Goal: Task Accomplishment & Management: Manage account settings

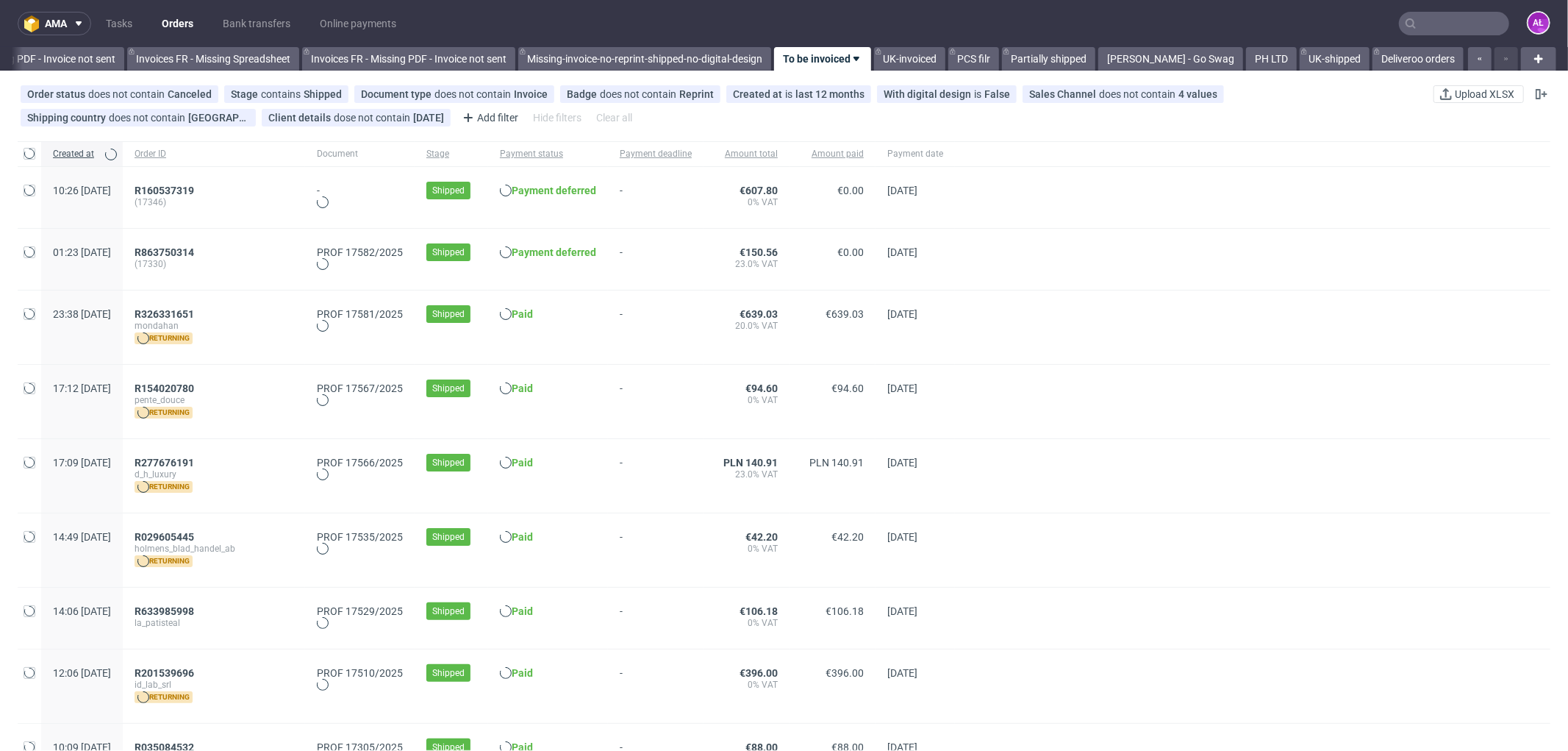
scroll to position [0, 2203]
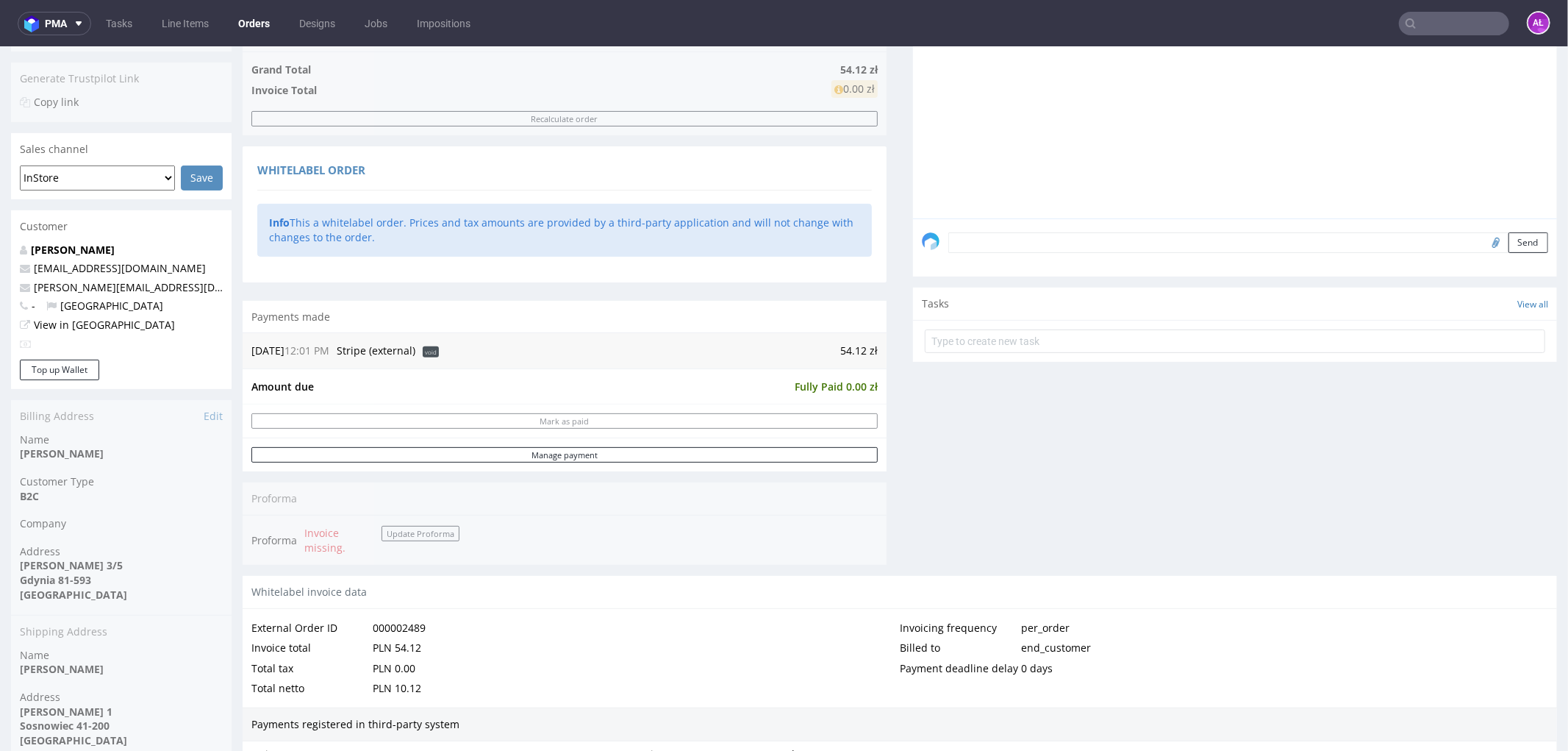
scroll to position [326, 0]
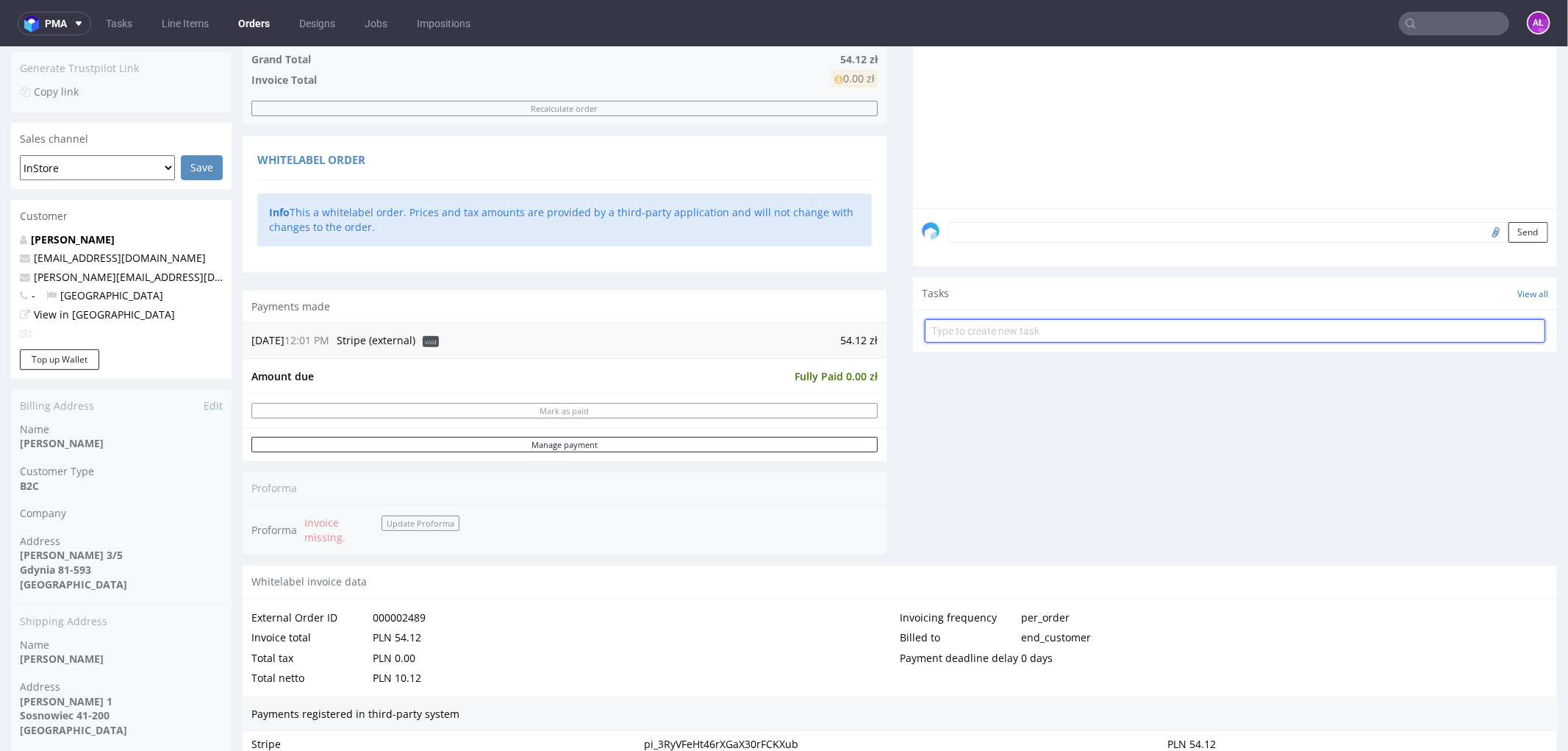
click at [1049, 325] on input "text" at bounding box center [1235, 330] width 621 height 24
type input "refund"
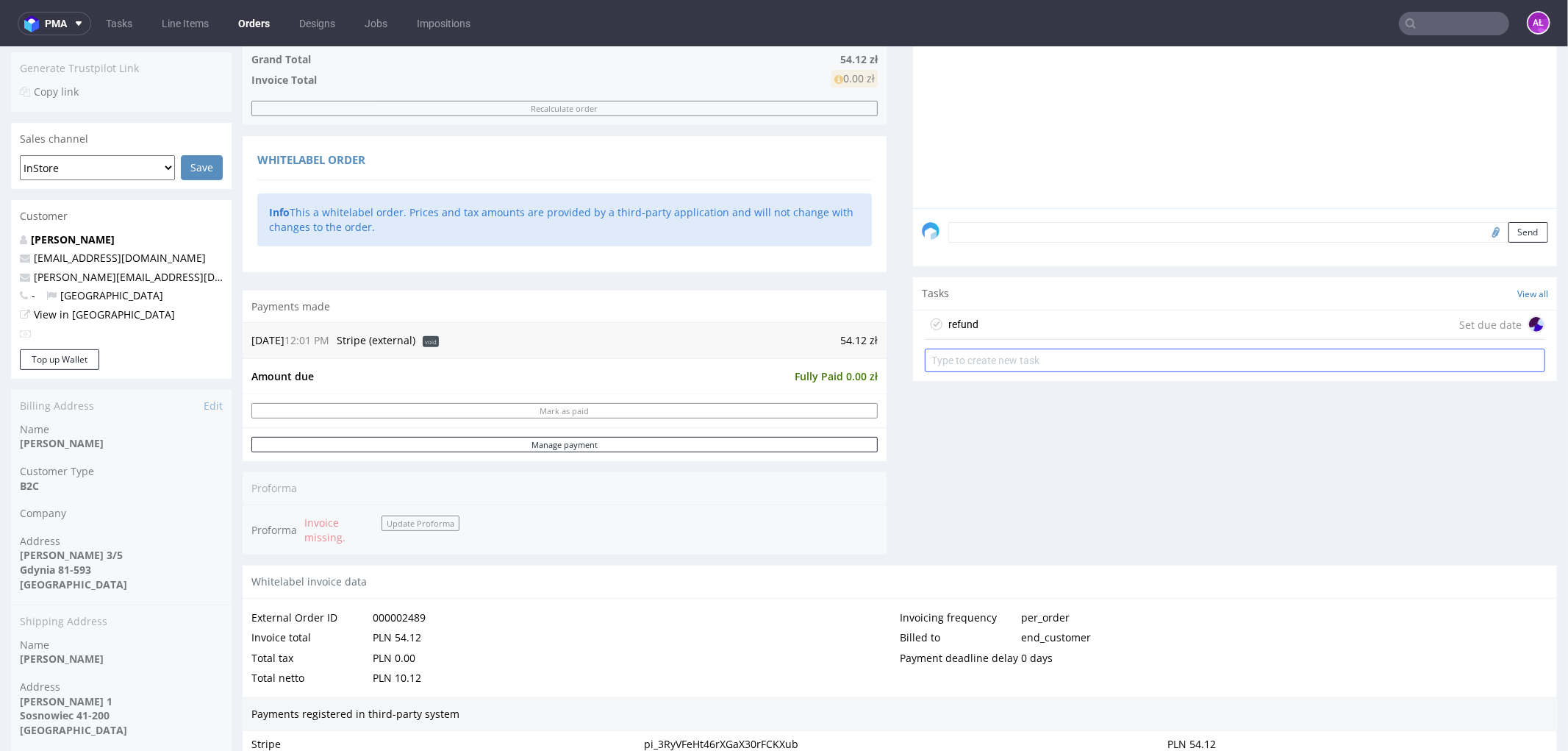
click at [1050, 325] on div "refund Set due date" at bounding box center [1235, 324] width 621 height 30
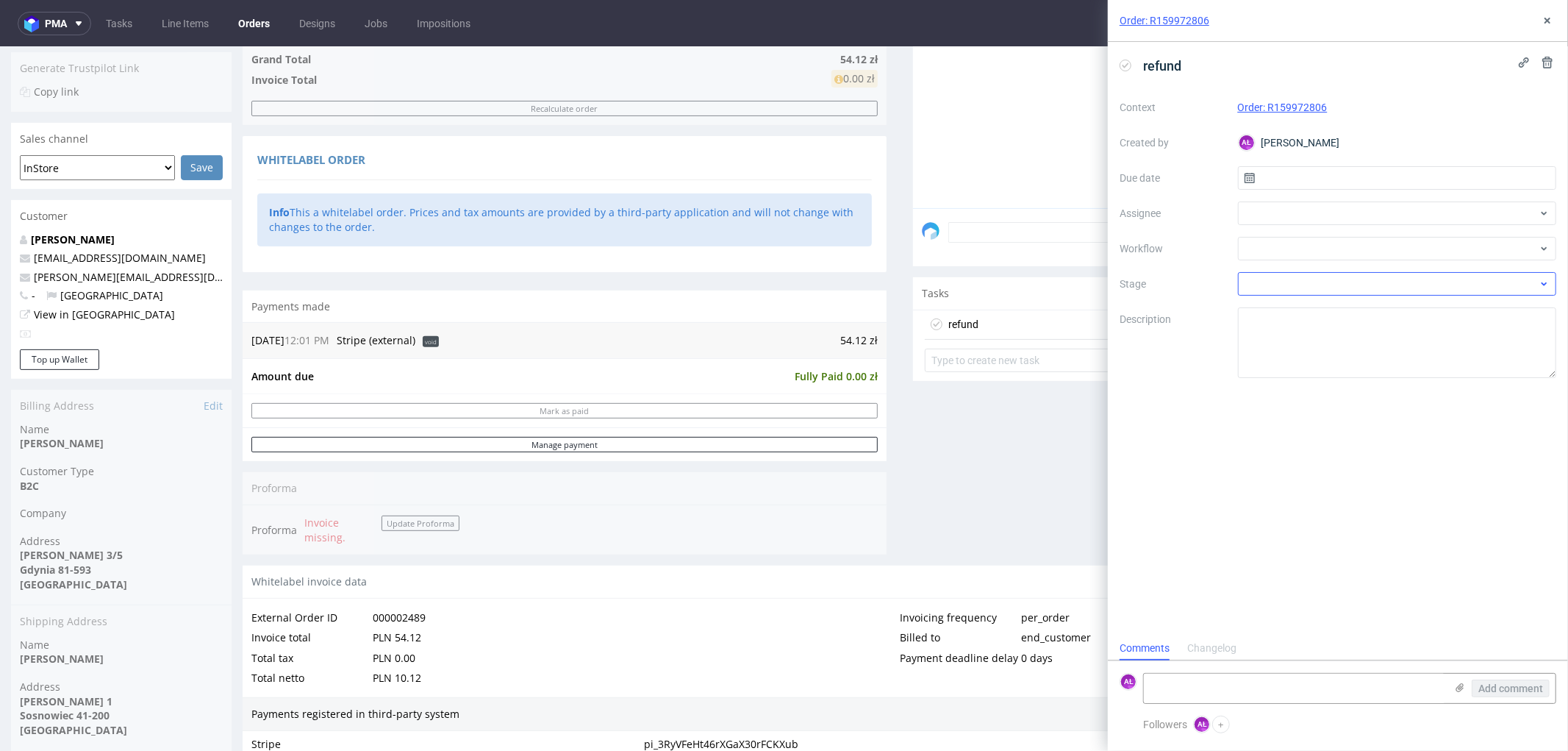
scroll to position [11, 0]
click at [1277, 240] on div at bounding box center [1397, 249] width 319 height 24
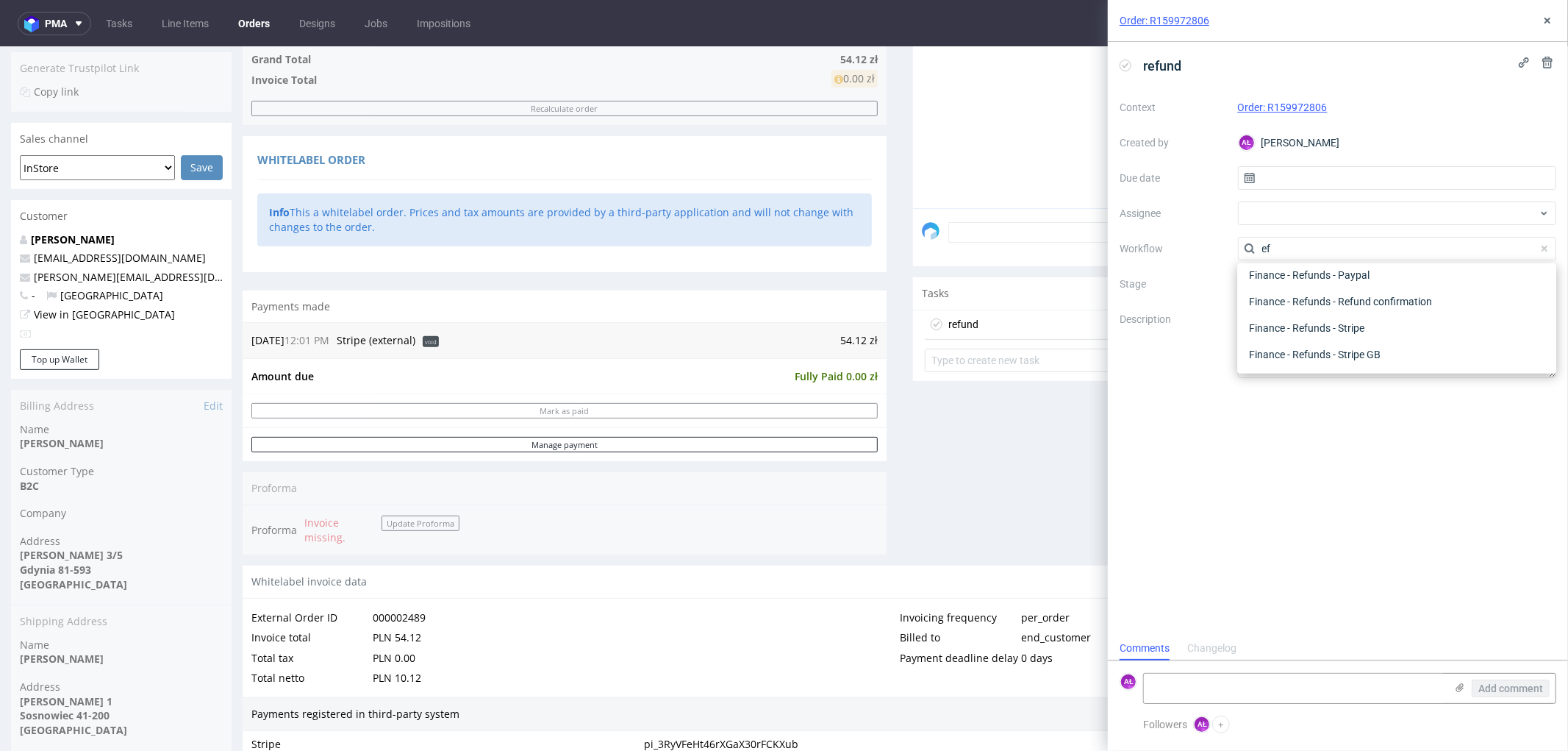
scroll to position [79, 0]
type input "ef"
click at [1319, 321] on div "Finance - Refunds - Stripe" at bounding box center [1397, 329] width 308 height 27
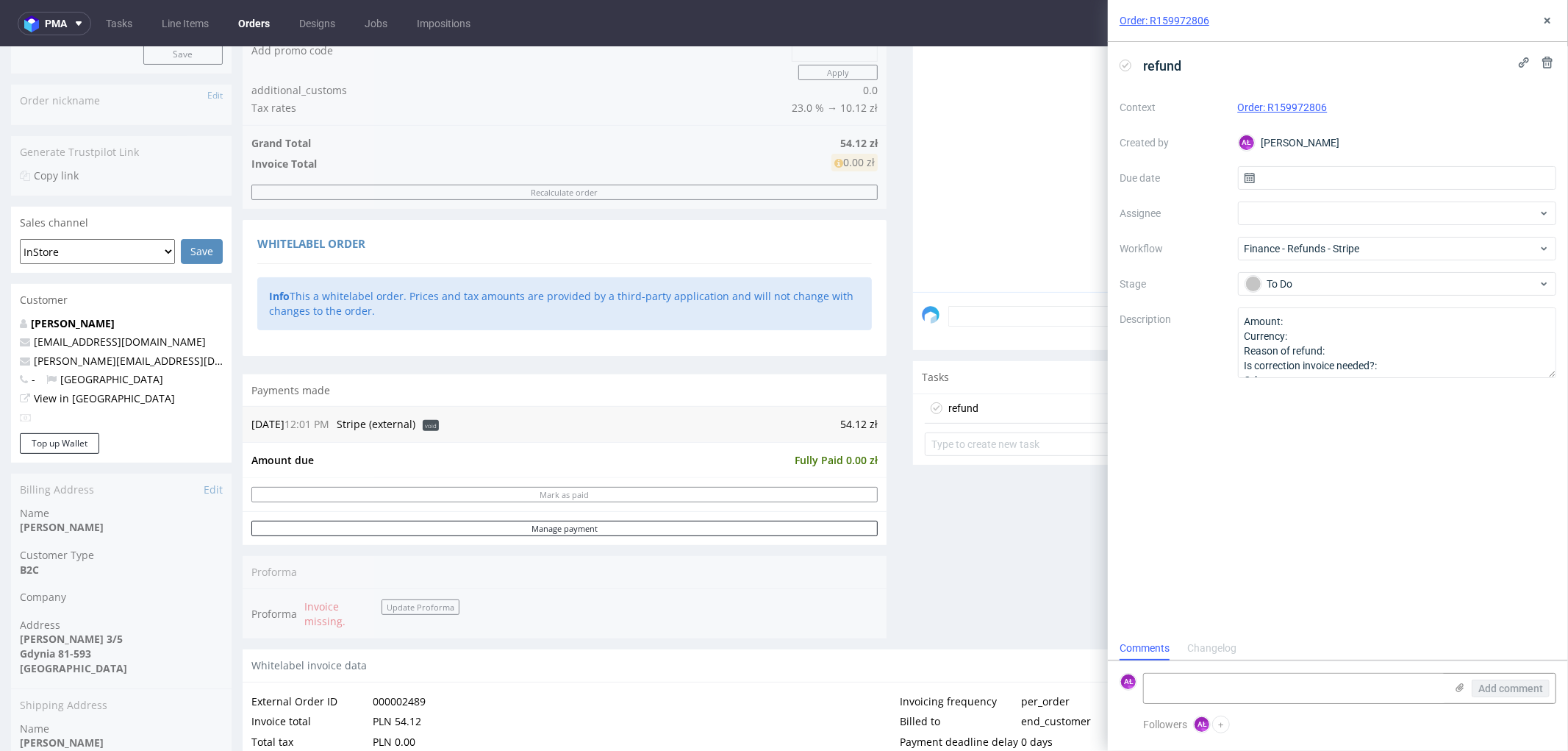
scroll to position [0, 0]
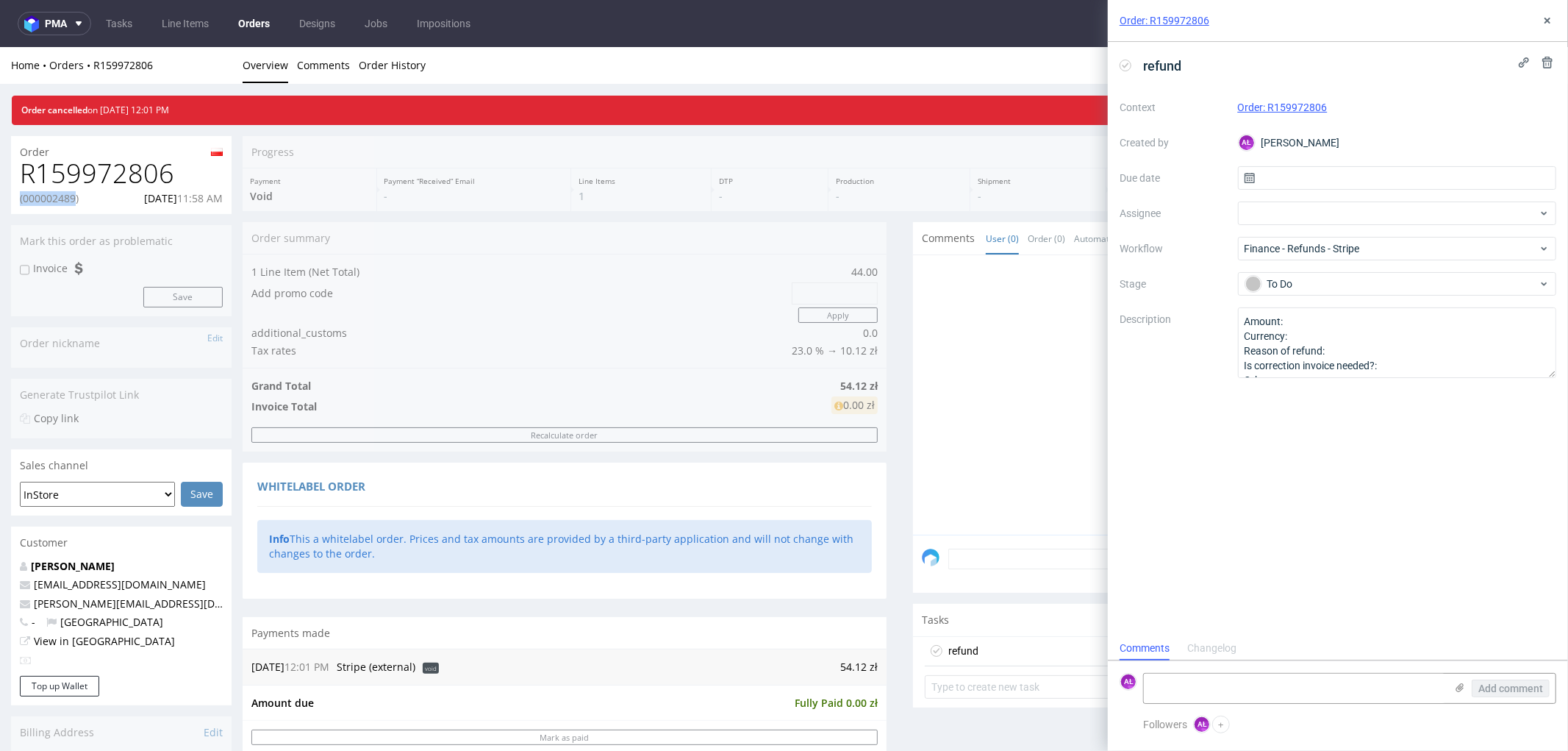
drag, startPoint x: 20, startPoint y: 200, endPoint x: 74, endPoint y: 199, distance: 54.0
click at [74, 199] on p "(000002489)" at bounding box center [49, 198] width 59 height 15
copy p "(000002489"
drag, startPoint x: 25, startPoint y: 167, endPoint x: 179, endPoint y: 167, distance: 154.0
click at [174, 167] on h1 "R159972806" at bounding box center [121, 173] width 203 height 30
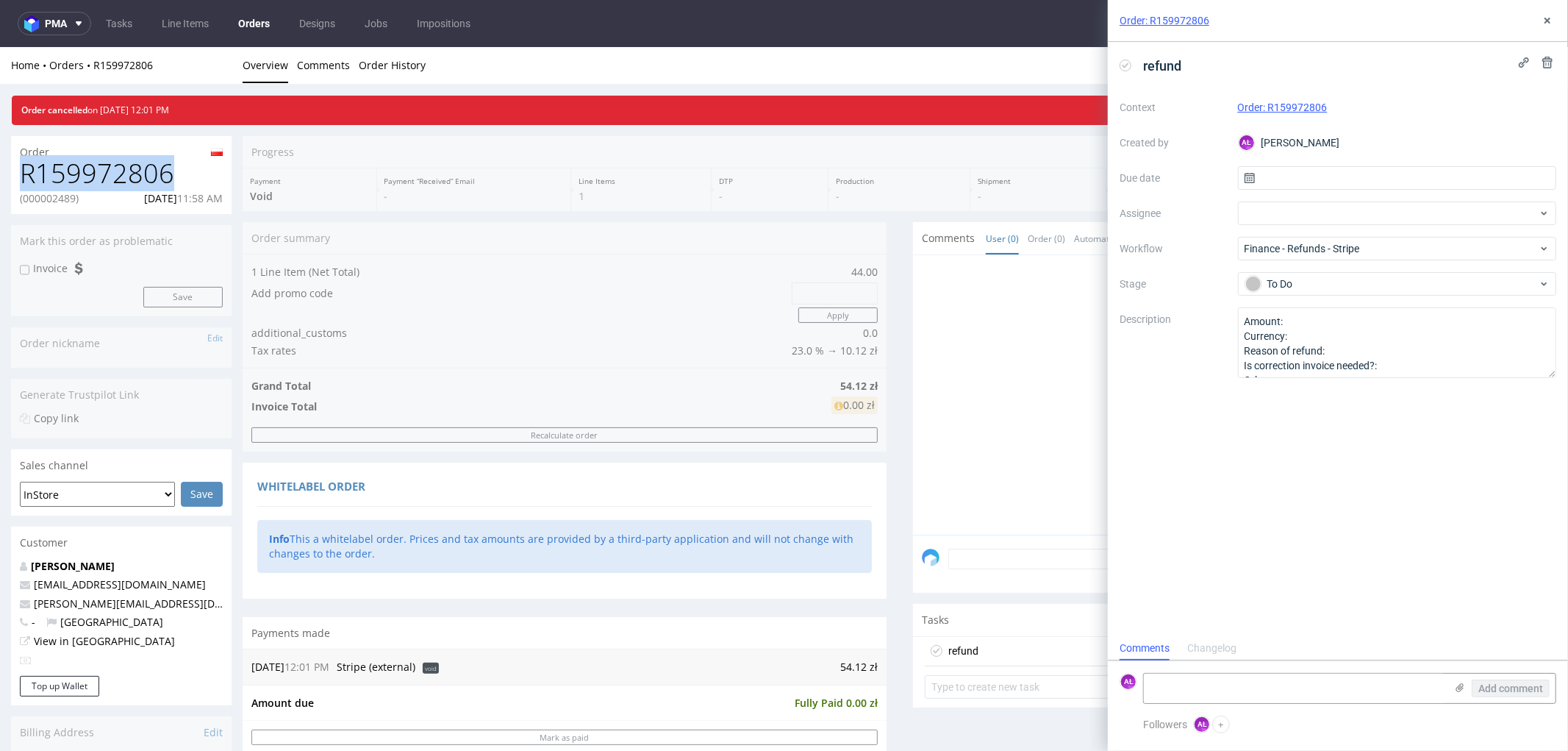
copy h1 "R159972806"
click at [1414, 699] on textarea at bounding box center [1295, 689] width 302 height 30
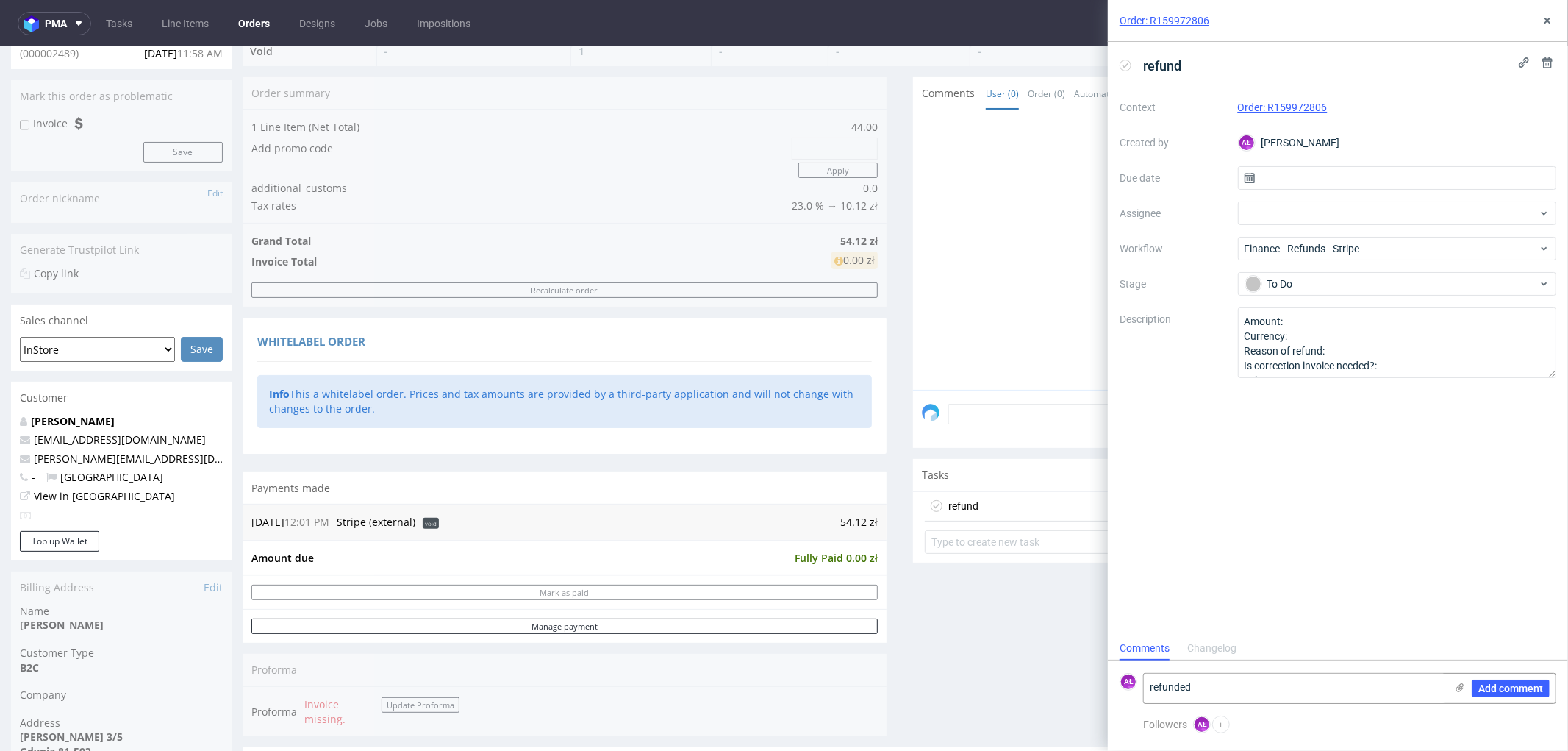
scroll to position [164, 0]
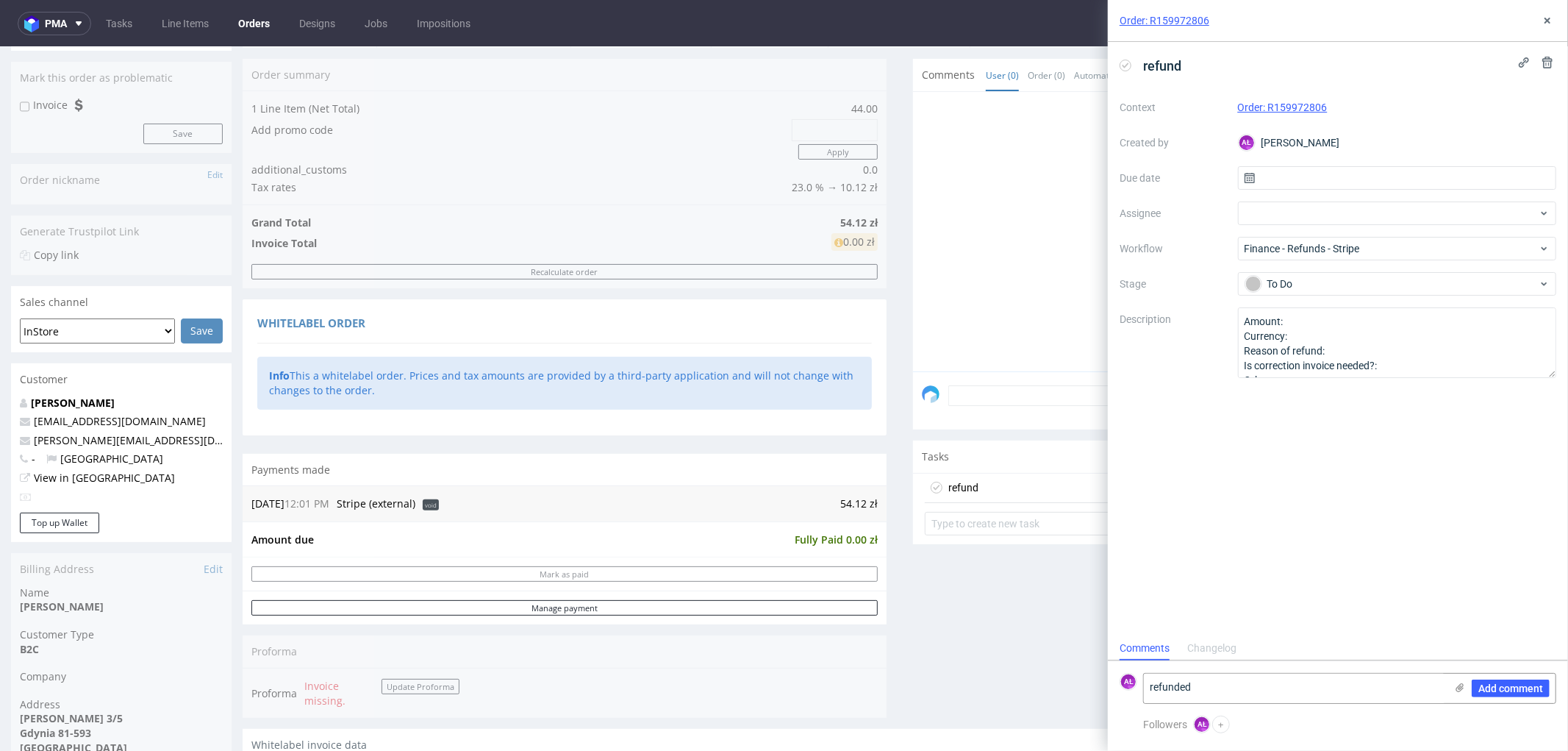
drag, startPoint x: 829, startPoint y: 583, endPoint x: 846, endPoint y: 570, distance: 21.4
click at [846, 572] on section "Payments made 21.08.25 12:01 PM Stripe (external) void 54.12 zł Amount due Full…" at bounding box center [564, 538] width 644 height 172
drag, startPoint x: 860, startPoint y: 508, endPoint x: 869, endPoint y: 508, distance: 9.0
click at [869, 508] on div "21.08.25 12:01 PM Stripe (external) void 54.12 zł" at bounding box center [564, 503] width 644 height 36
copy table "21.08.25 12:01 PM Stripe (external) void"
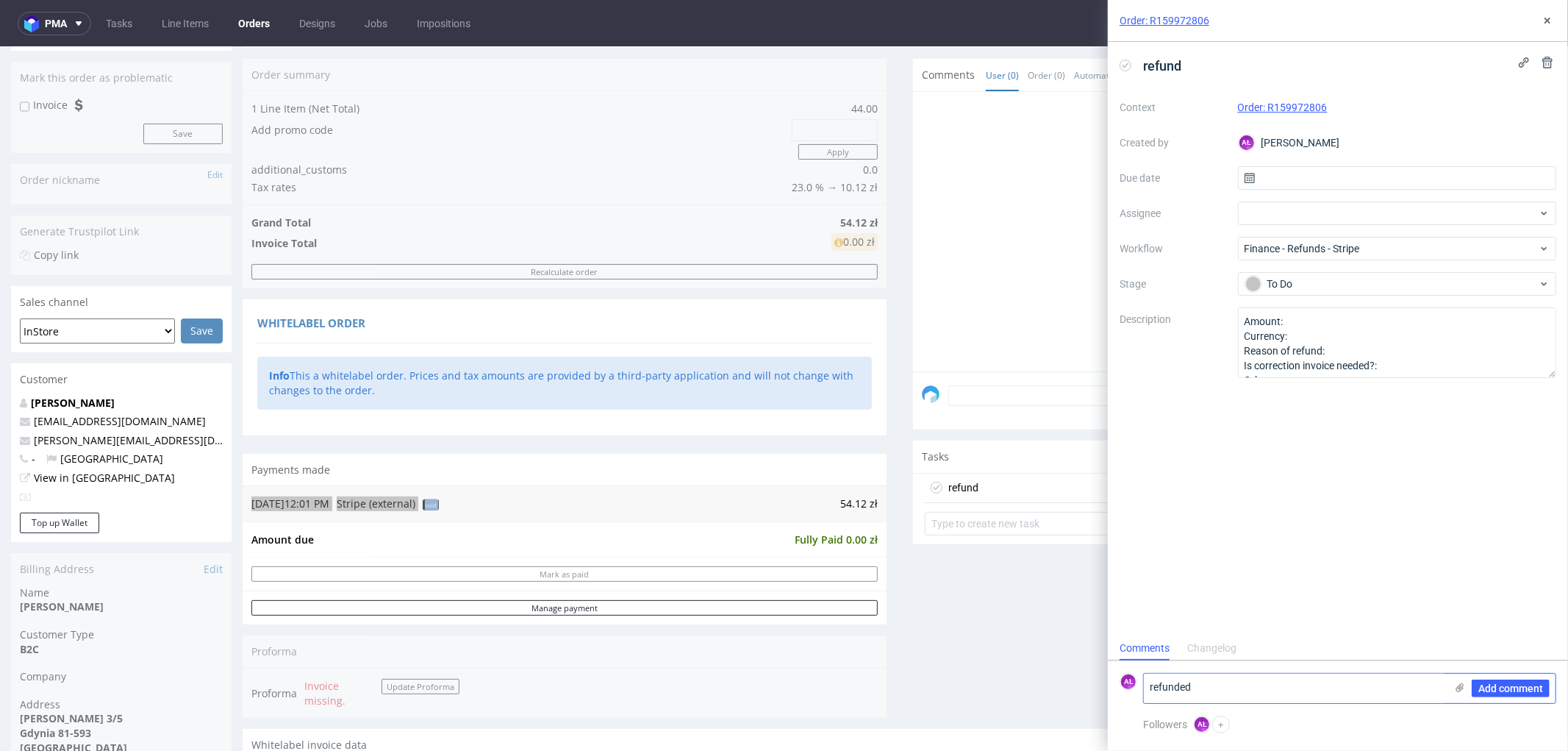
click at [1312, 697] on textarea "refunded" at bounding box center [1295, 689] width 302 height 30
paste textarea "54.12 zł"
type textarea "refunded 54.12 zł"
click at [1512, 683] on span "Add comment" at bounding box center [1510, 689] width 65 height 10
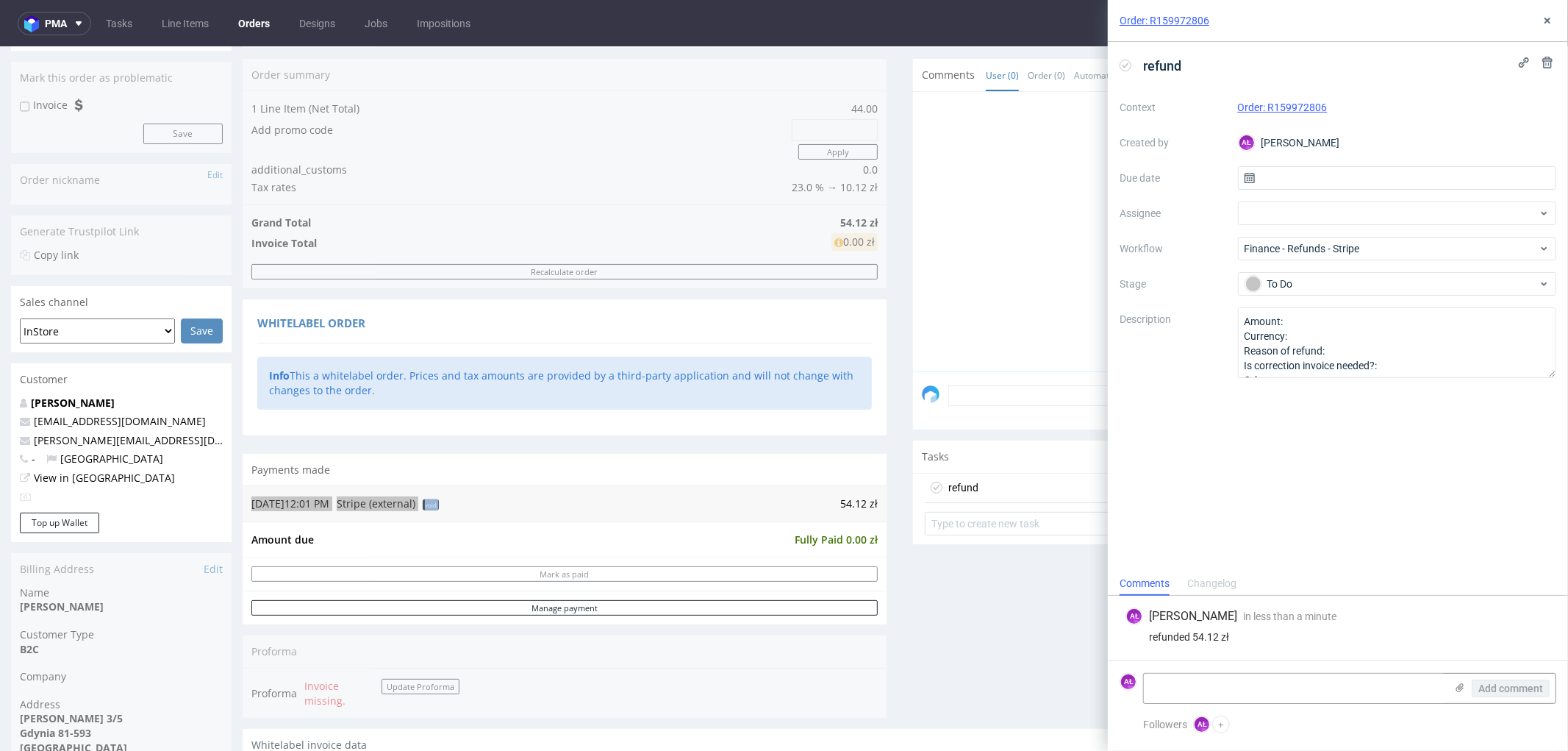
click at [1125, 66] on icon at bounding box center [1126, 65] width 12 height 12
click at [1544, 24] on icon at bounding box center [1548, 21] width 12 height 12
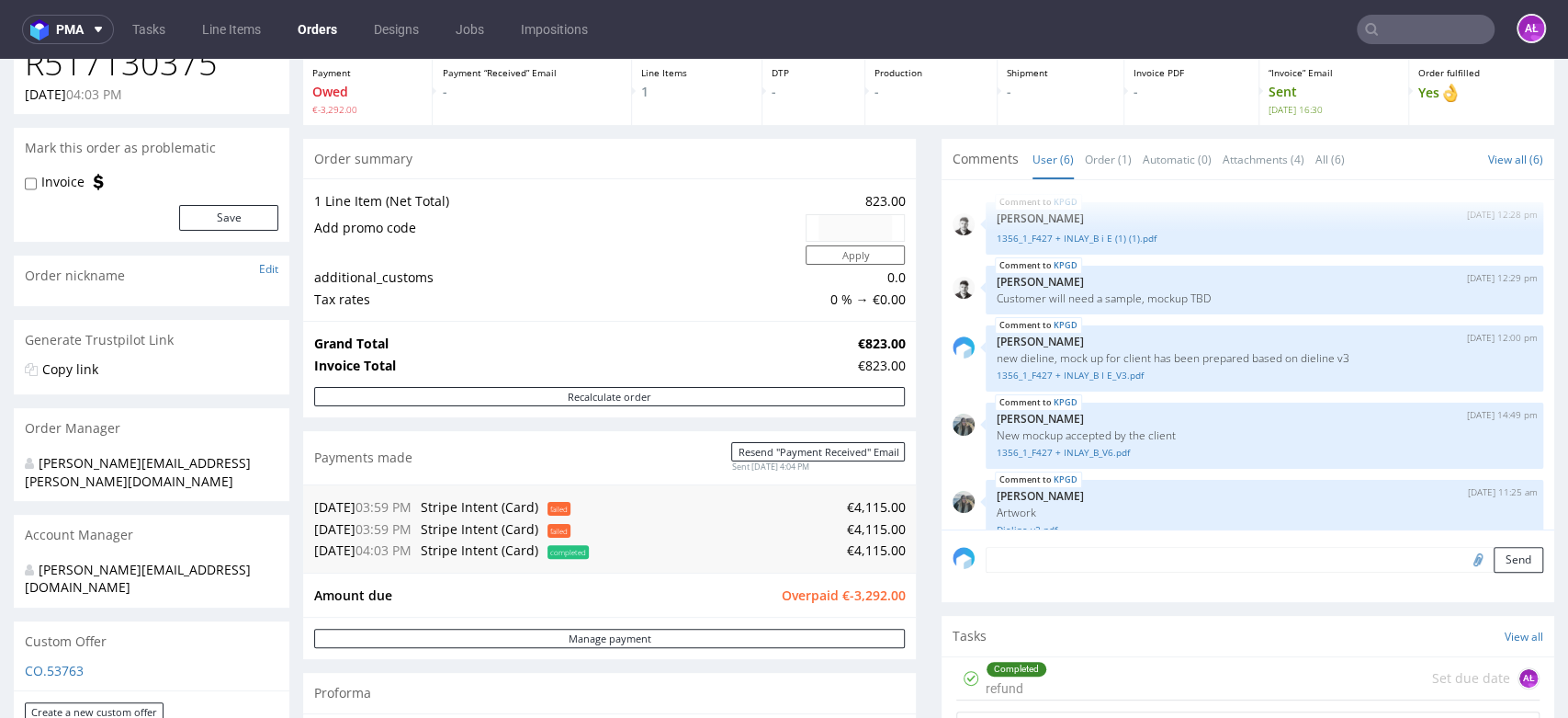
scroll to position [87, 0]
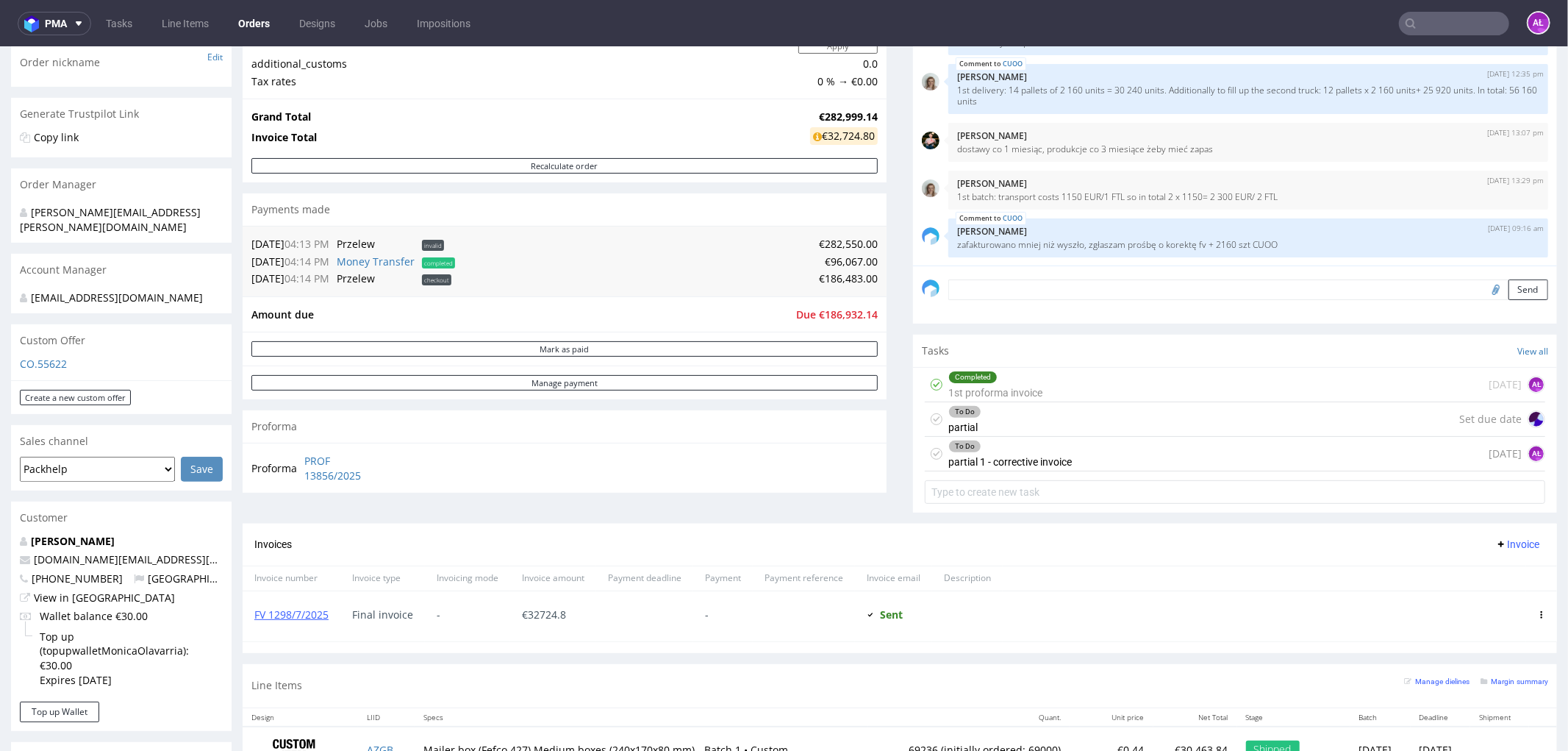
scroll to position [326, 0]
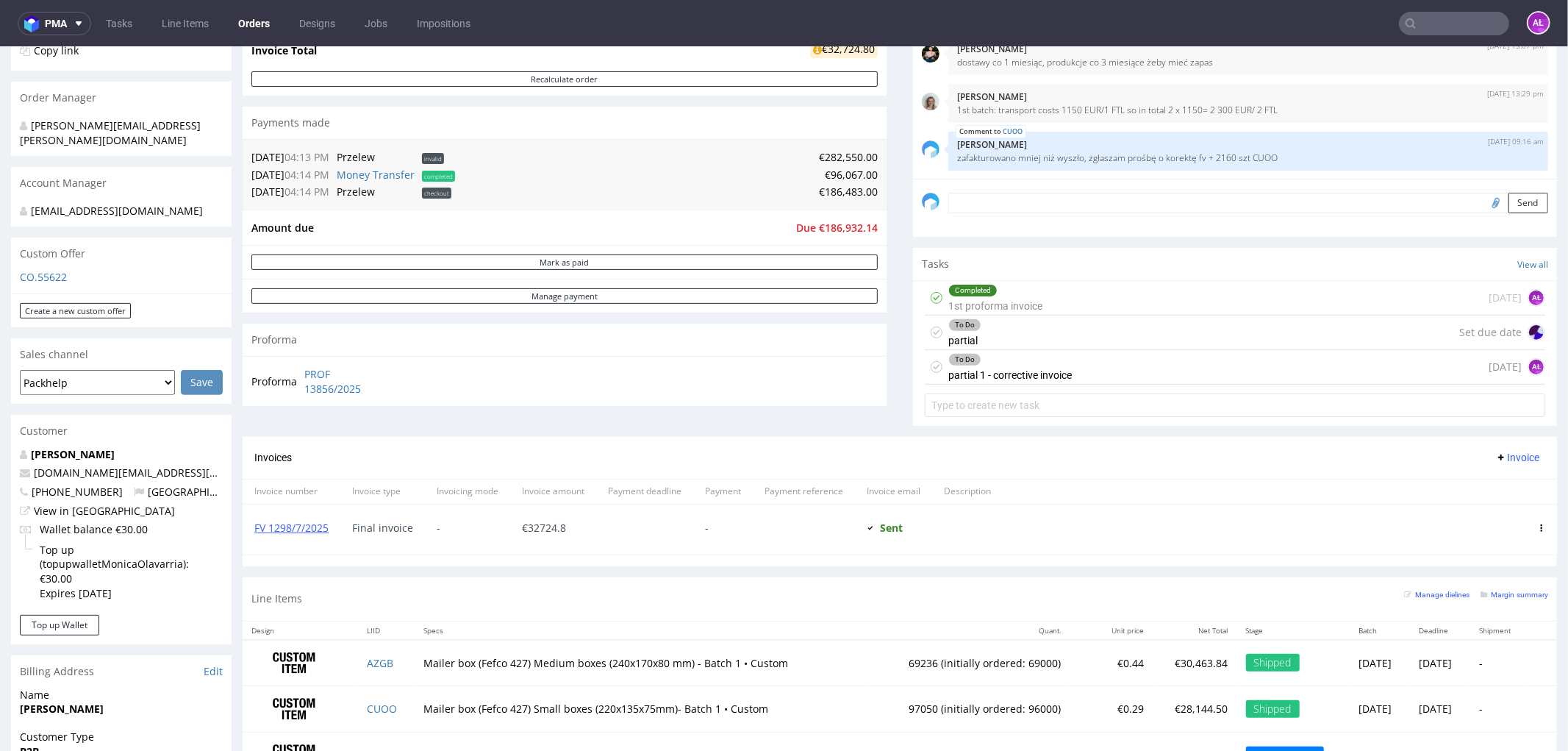
click at [1008, 334] on div "To Do partial Set due date" at bounding box center [1235, 332] width 621 height 34
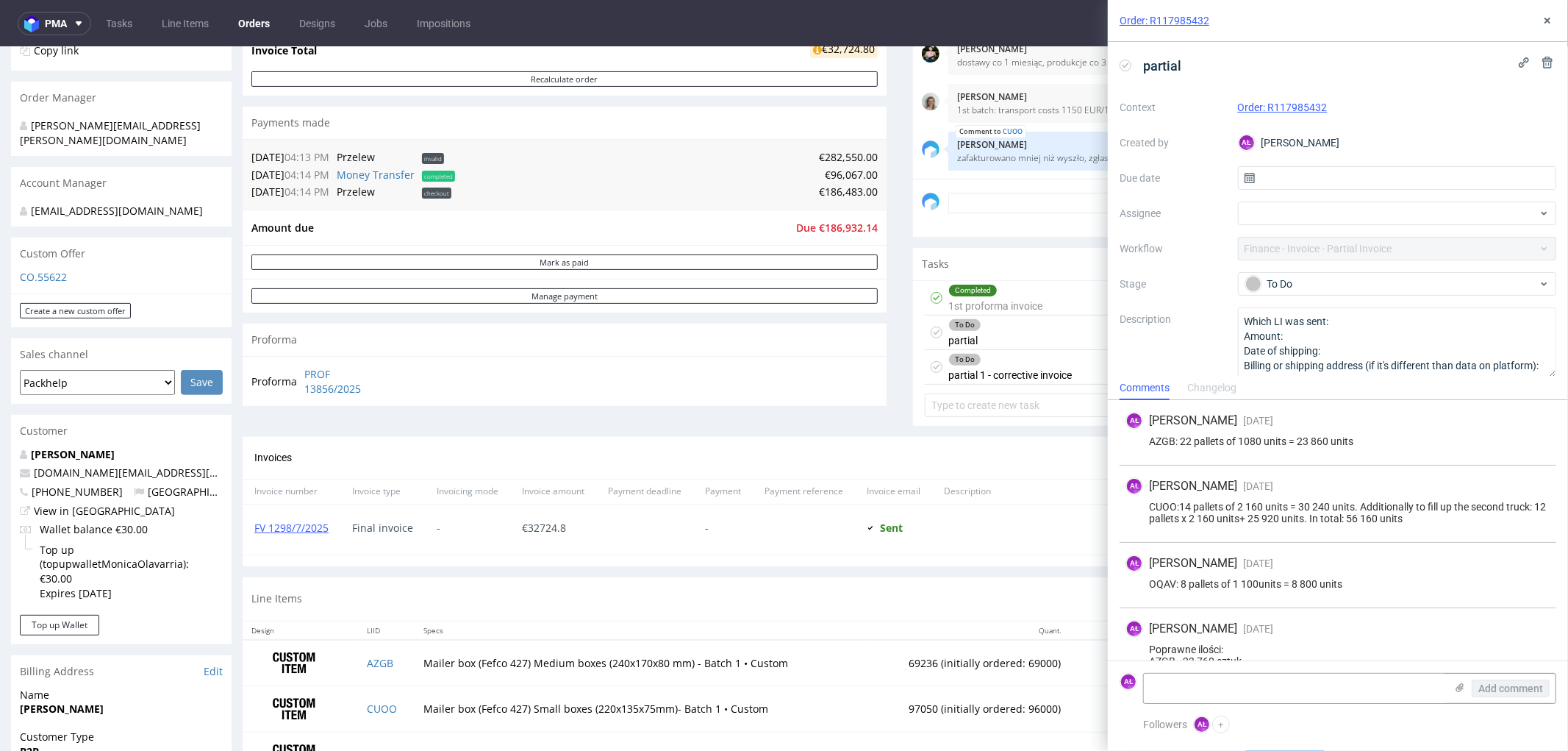
scroll to position [149, 0]
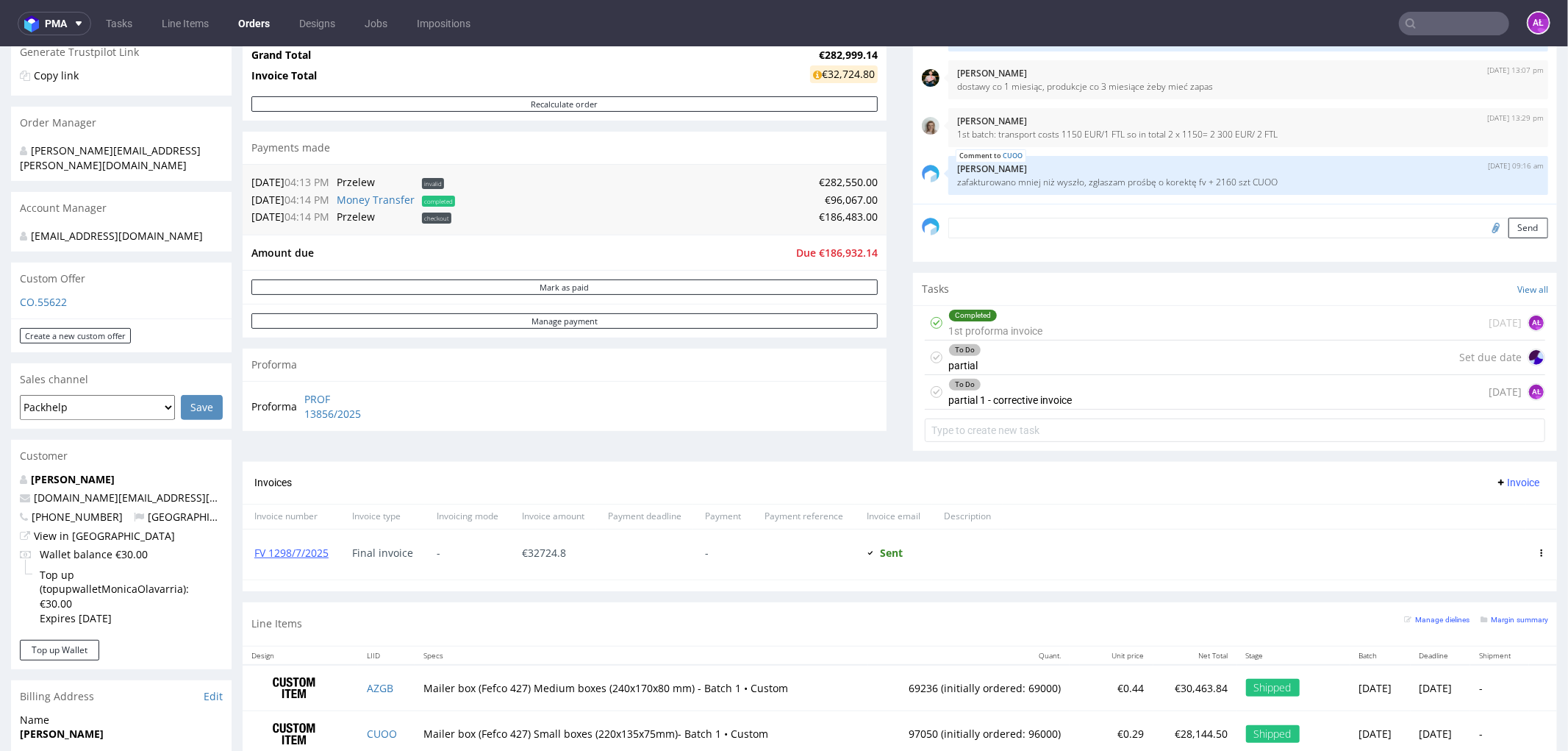
scroll to position [326, 0]
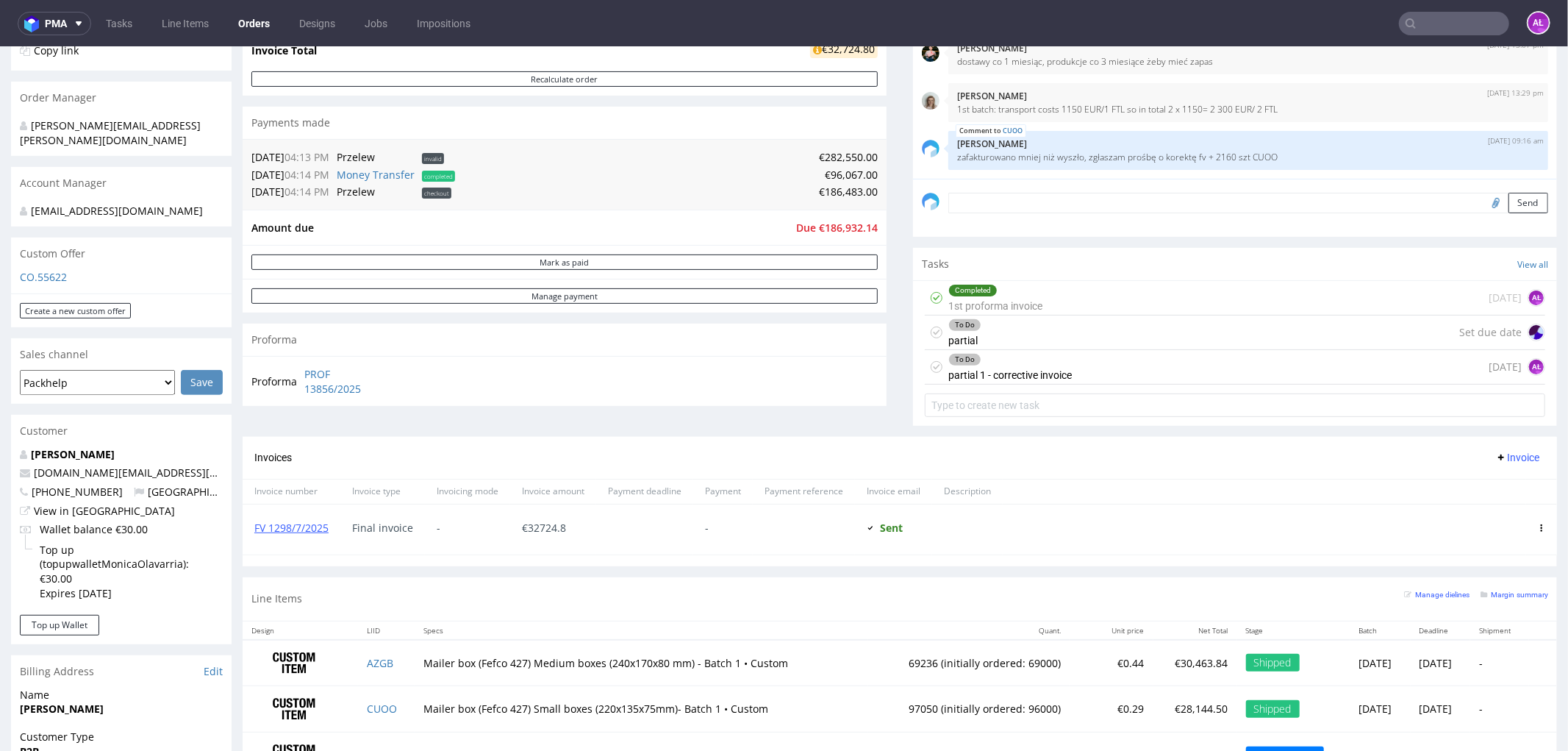
click at [990, 341] on div "To Do partial Set due date" at bounding box center [1235, 332] width 621 height 34
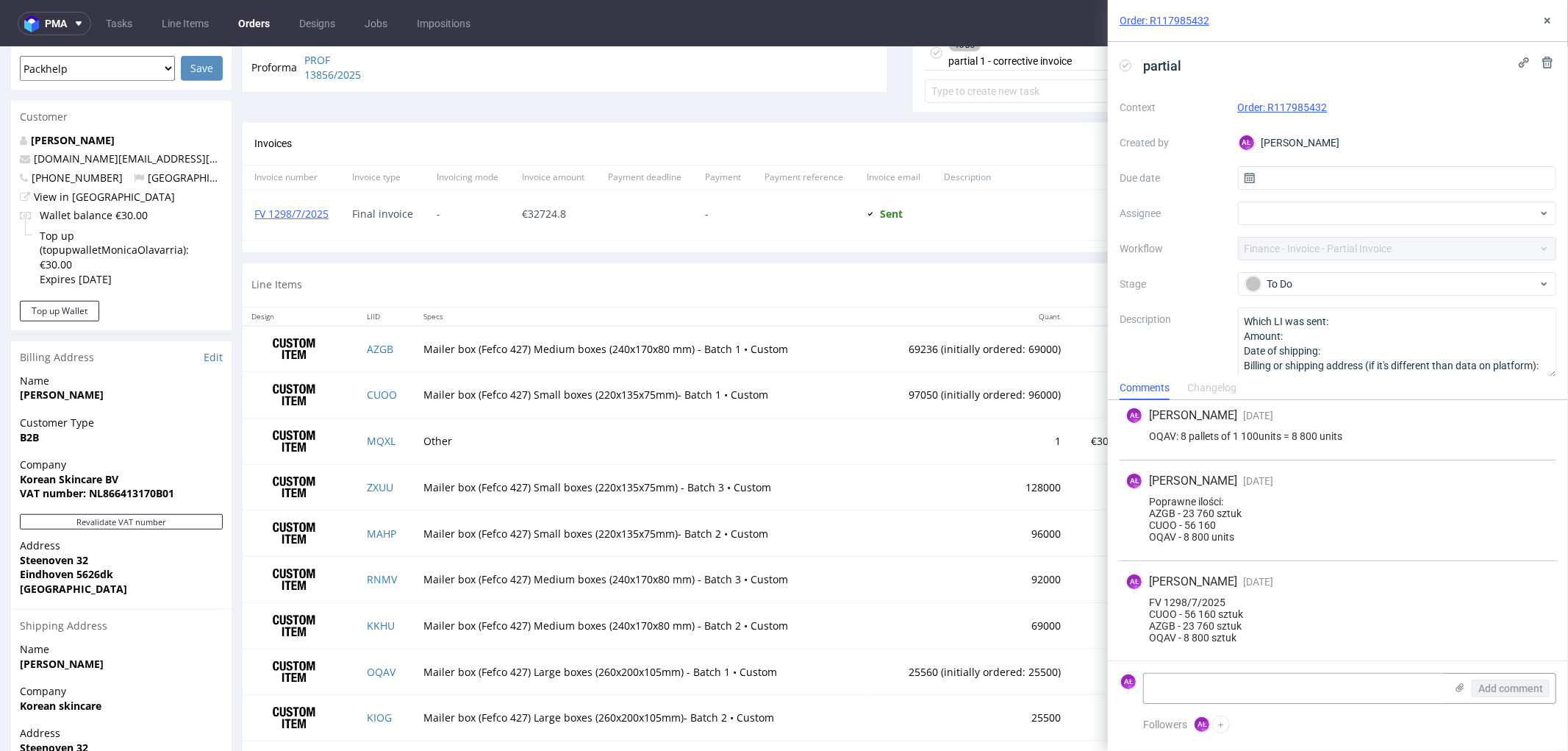
scroll to position [490, 0]
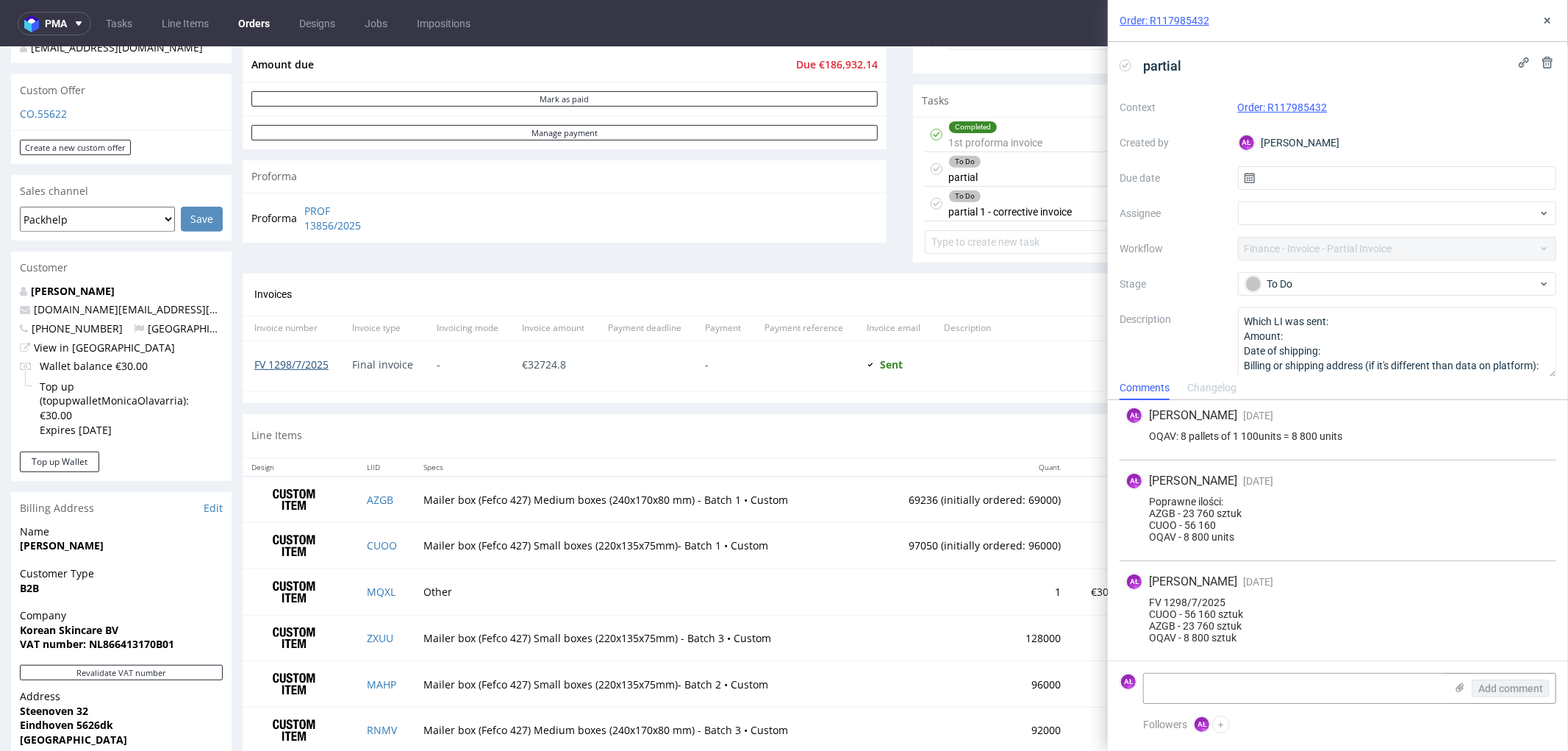
click at [297, 357] on link "FV 1298/7/2025" at bounding box center [291, 364] width 74 height 14
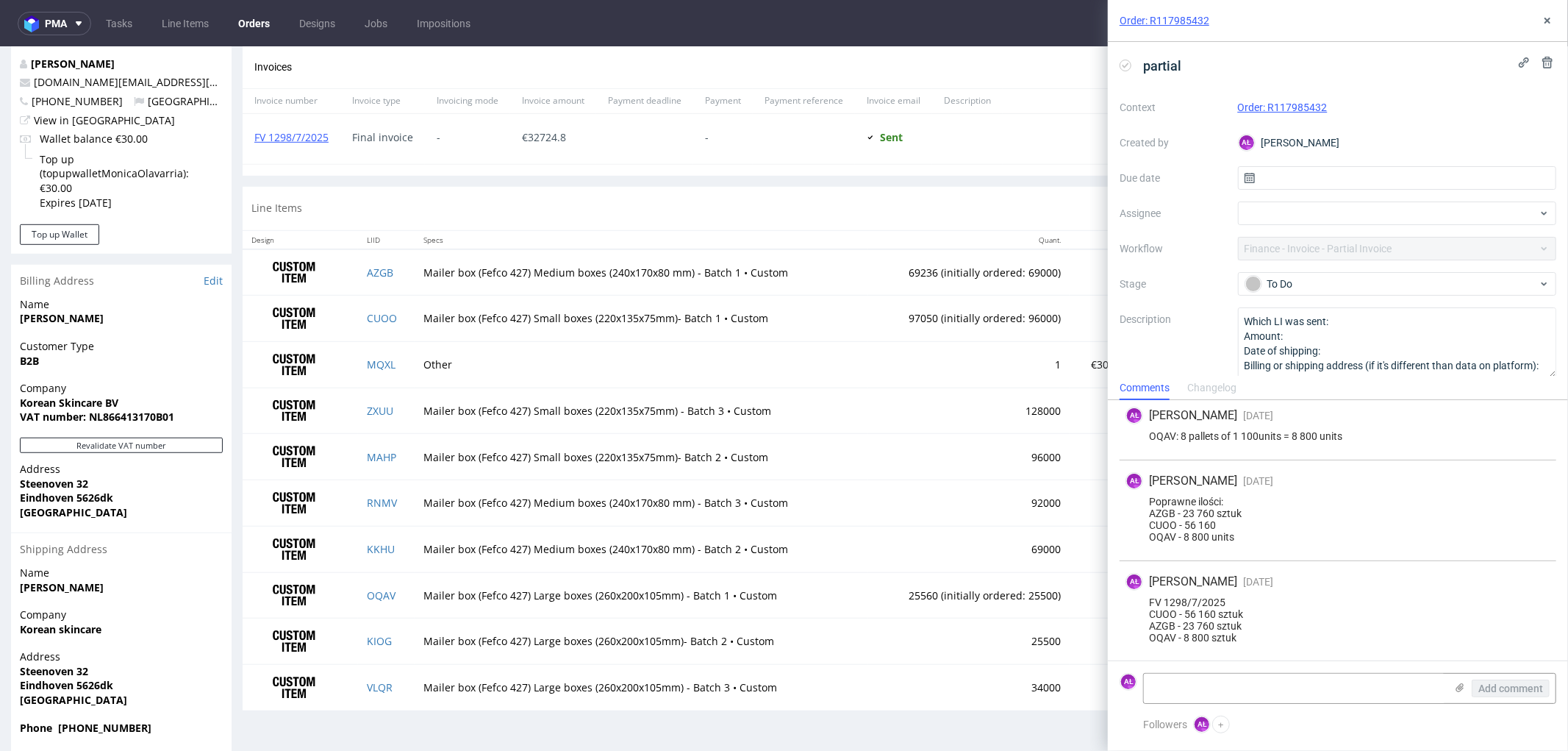
scroll to position [689, 0]
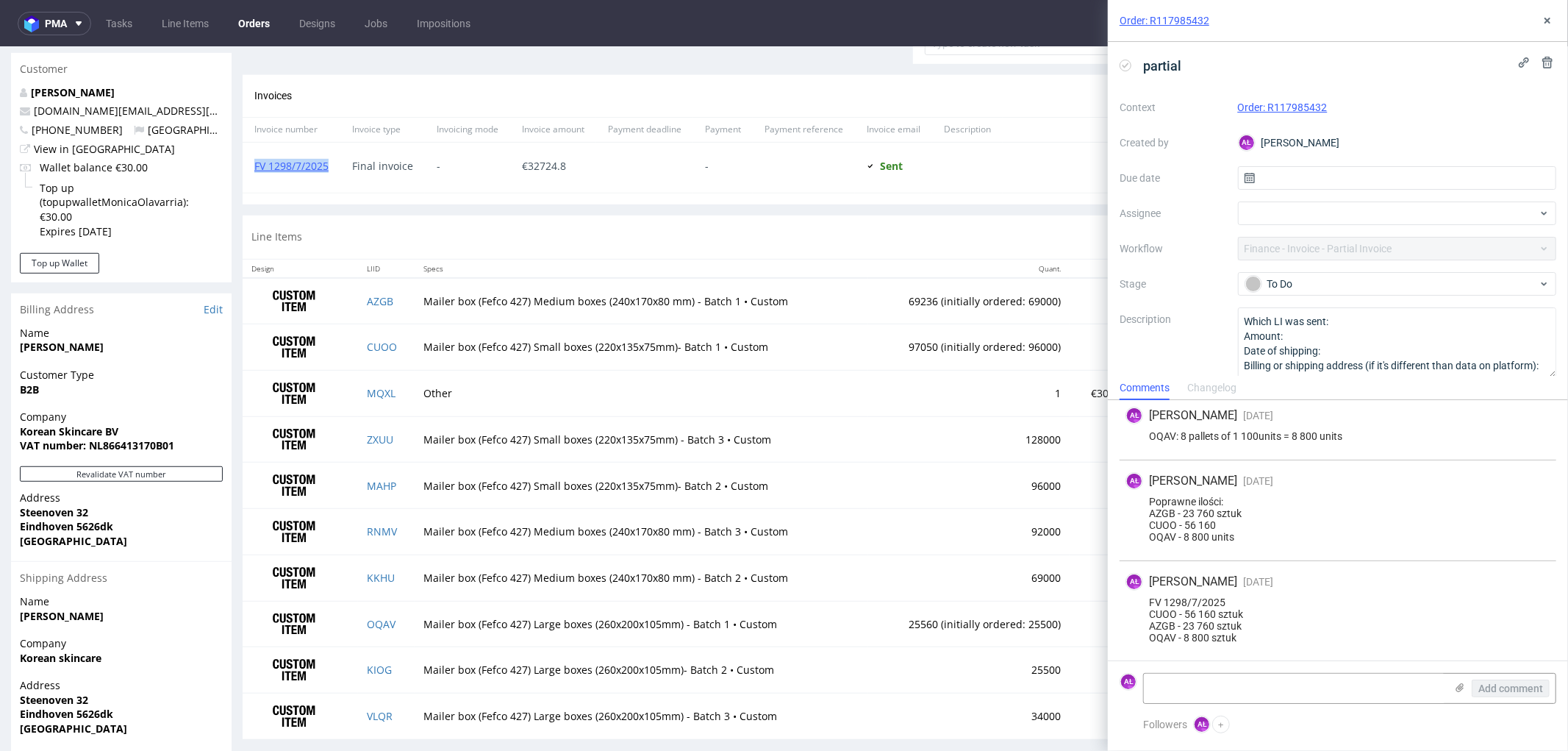
drag, startPoint x: 334, startPoint y: 167, endPoint x: 254, endPoint y: 173, distance: 80.2
click at [254, 173] on div "FV 1298/7/2025" at bounding box center [291, 167] width 98 height 50
click at [313, 163] on link "FV 1298/7/2025" at bounding box center [291, 165] width 74 height 14
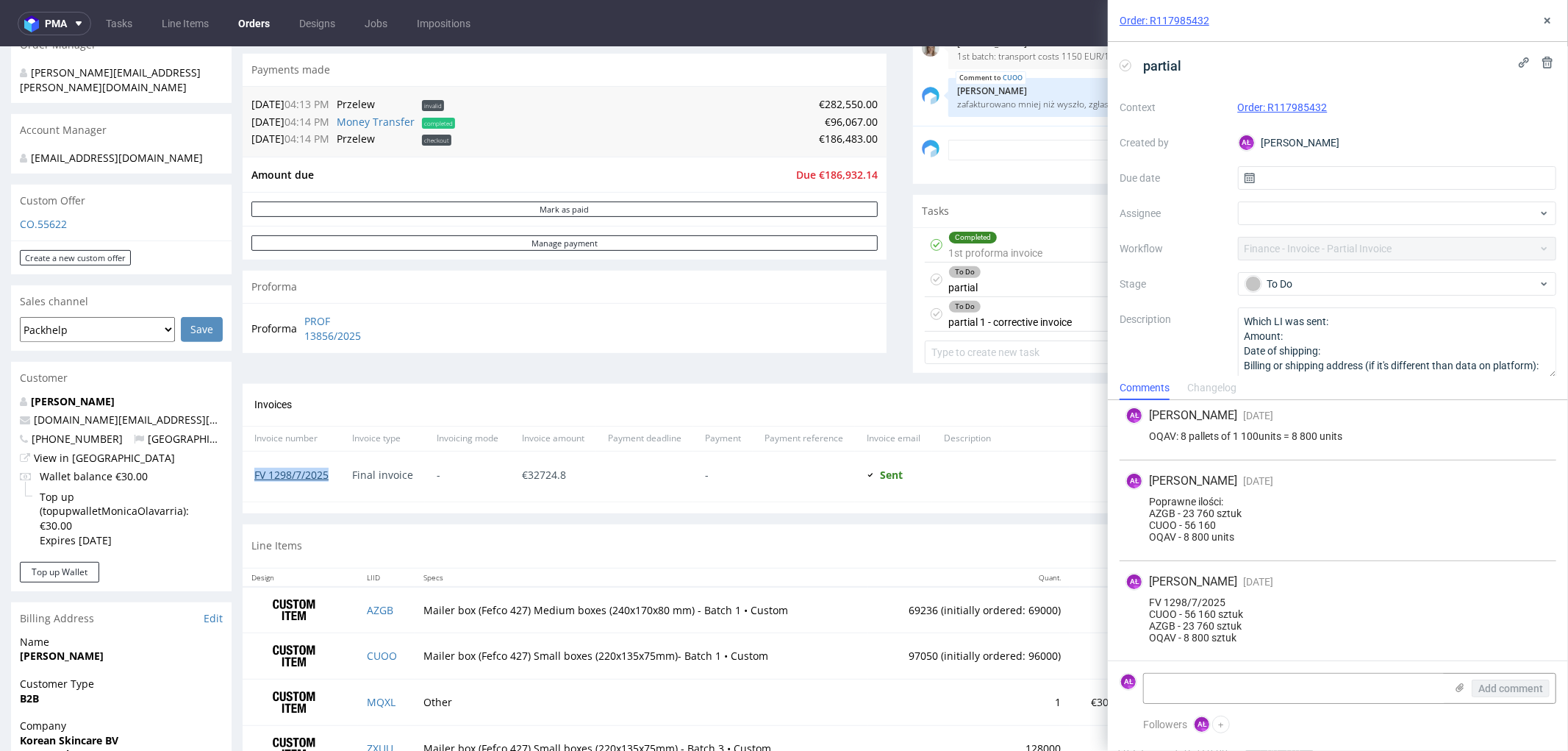
scroll to position [362, 0]
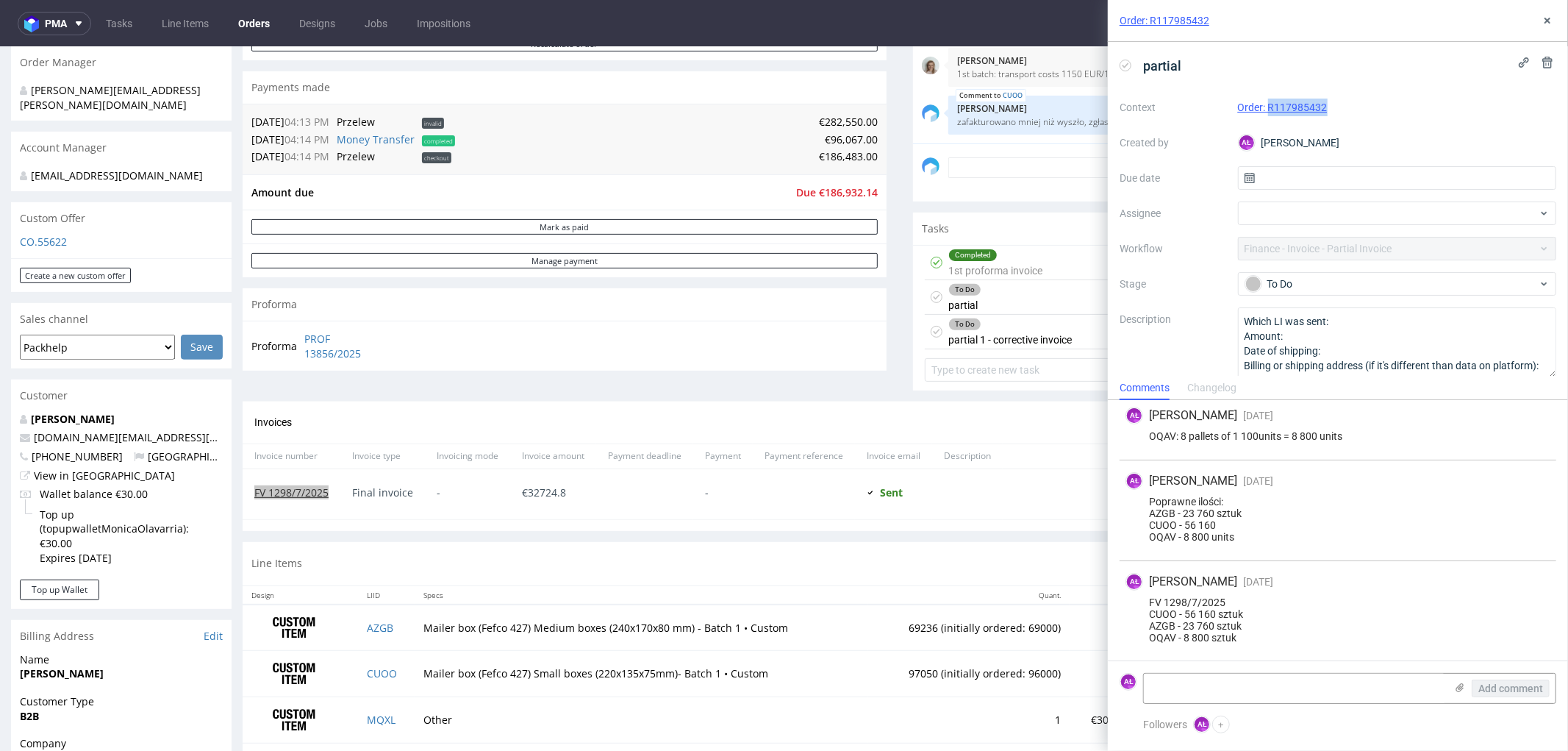
drag, startPoint x: 1340, startPoint y: 115, endPoint x: 1267, endPoint y: 107, distance: 73.4
click at [1267, 107] on div "Order: R117985432" at bounding box center [1397, 108] width 319 height 18
click at [1357, 111] on div "Order: R117985432" at bounding box center [1397, 108] width 319 height 18
drag, startPoint x: 1338, startPoint y: 110, endPoint x: 1236, endPoint y: 115, distance: 102.1
click at [1238, 115] on div "Order: R117985432" at bounding box center [1397, 108] width 319 height 18
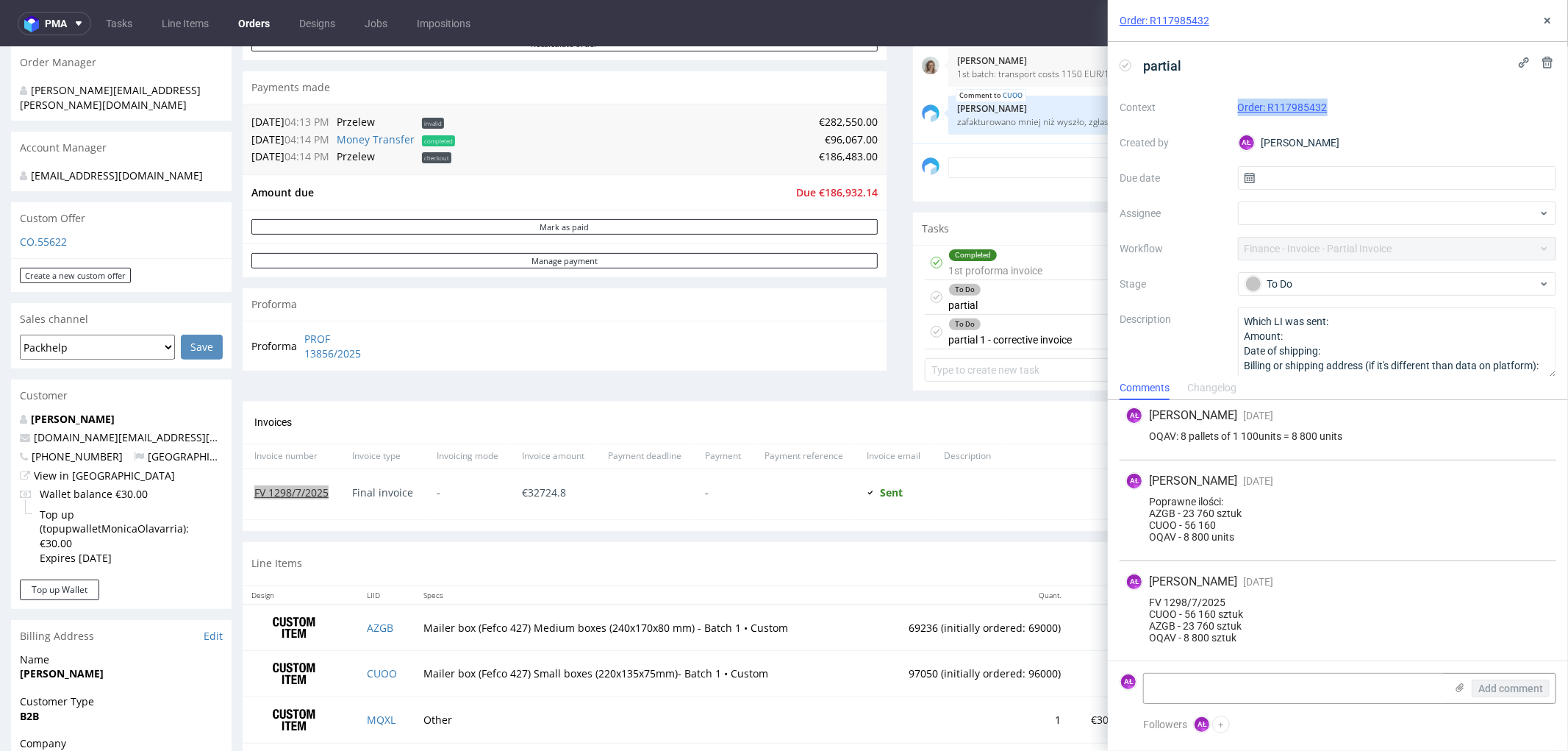
copy link "Order: R117985432"
click at [1547, 15] on icon at bounding box center [1548, 21] width 12 height 12
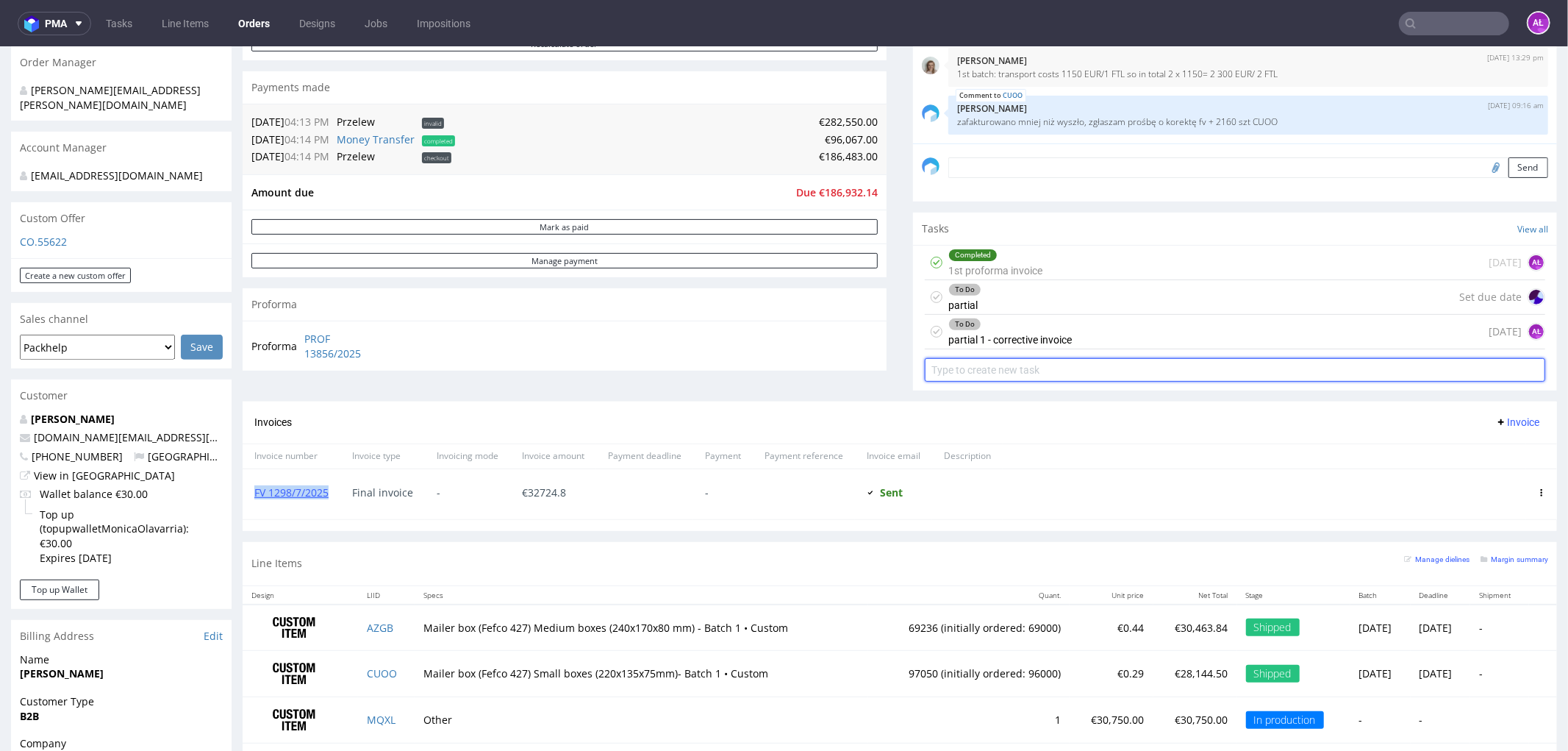
click at [1317, 368] on input "text" at bounding box center [1235, 370] width 621 height 24
type input "correction"
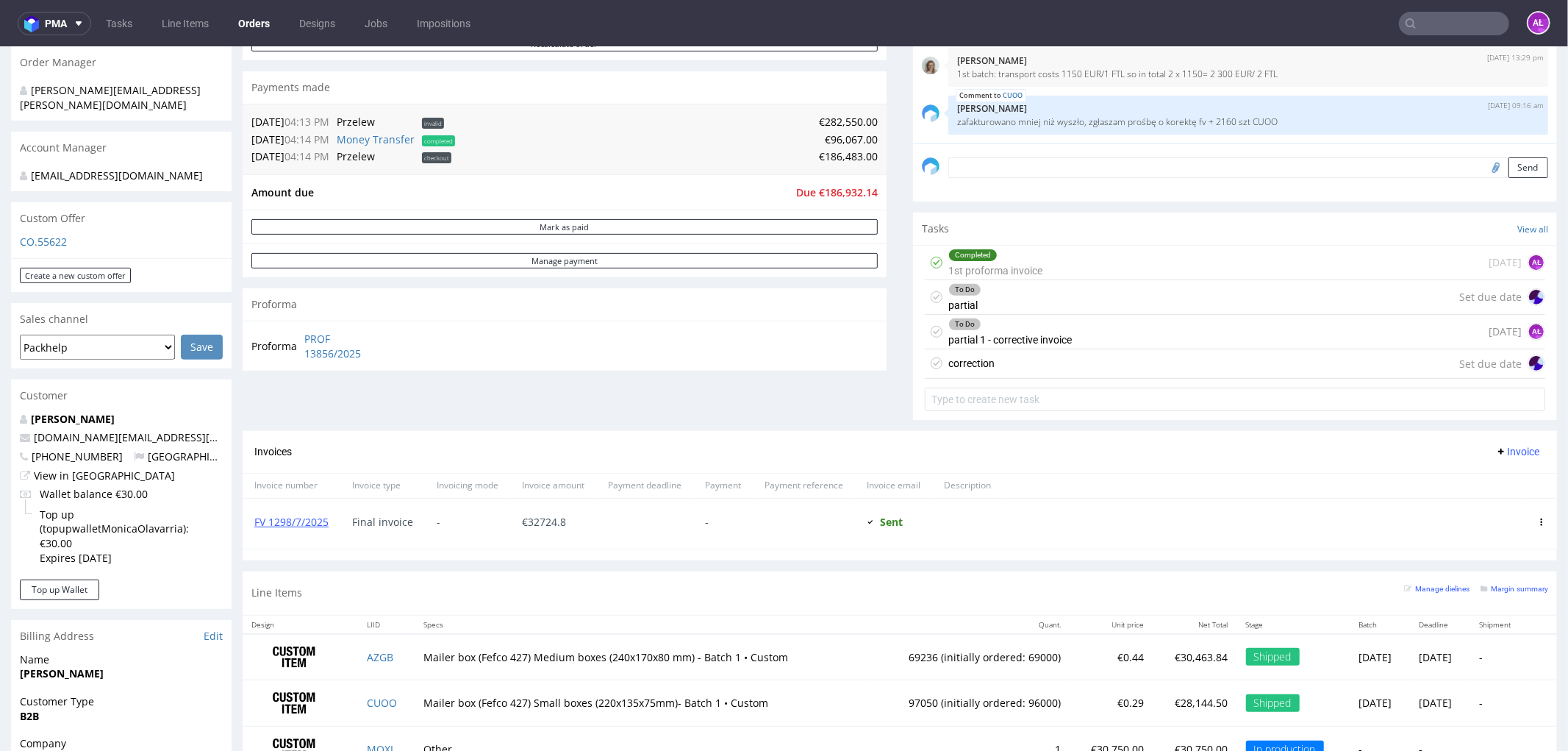
click at [1085, 364] on div "correction Set due date" at bounding box center [1235, 364] width 621 height 30
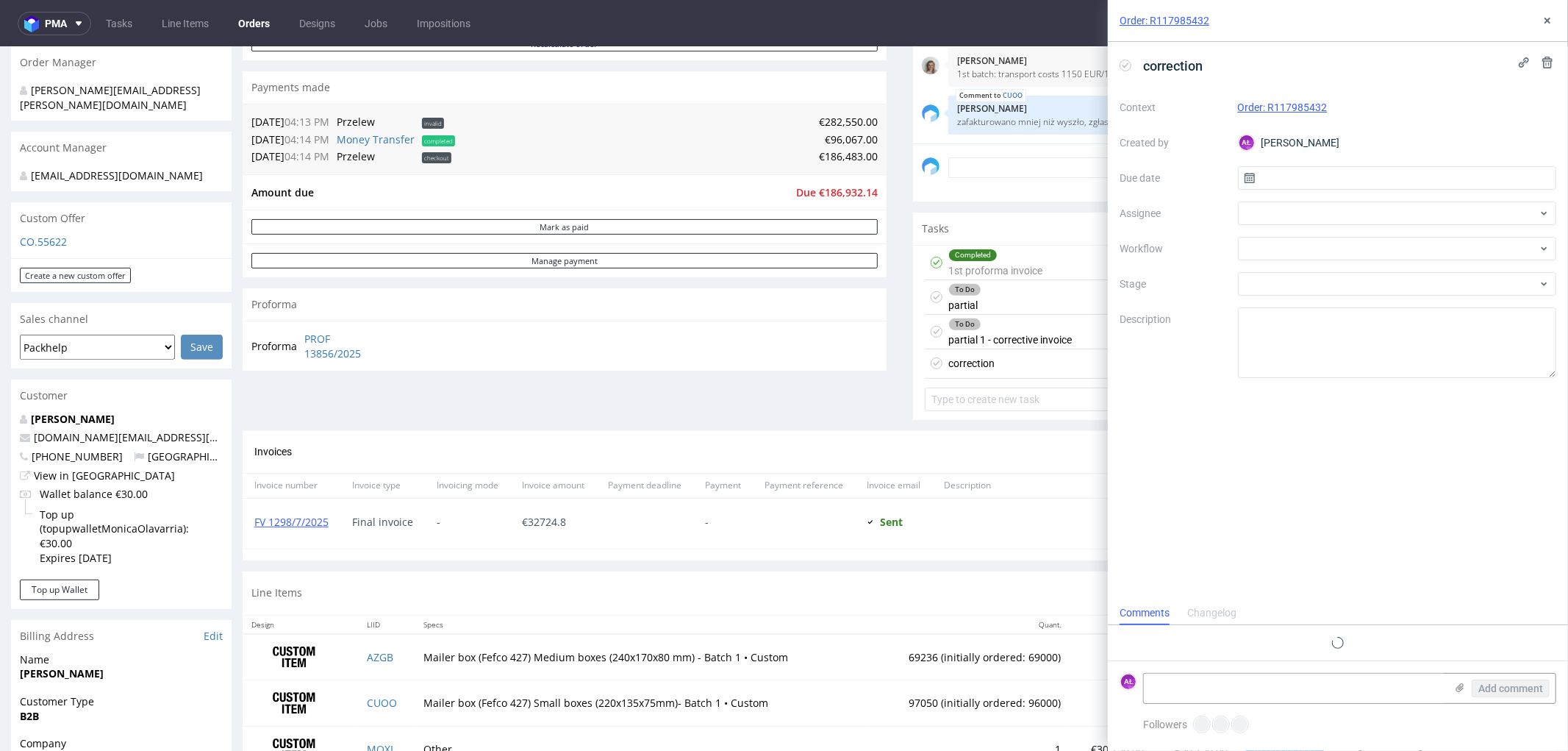
scroll to position [11, 0]
click at [1548, 64] on use at bounding box center [1547, 62] width 10 height 12
drag, startPoint x: 1407, startPoint y: 72, endPoint x: 1544, endPoint y: 128, distance: 148.0
click at [1544, 129] on span "Delete" at bounding box center [1538, 134] width 31 height 10
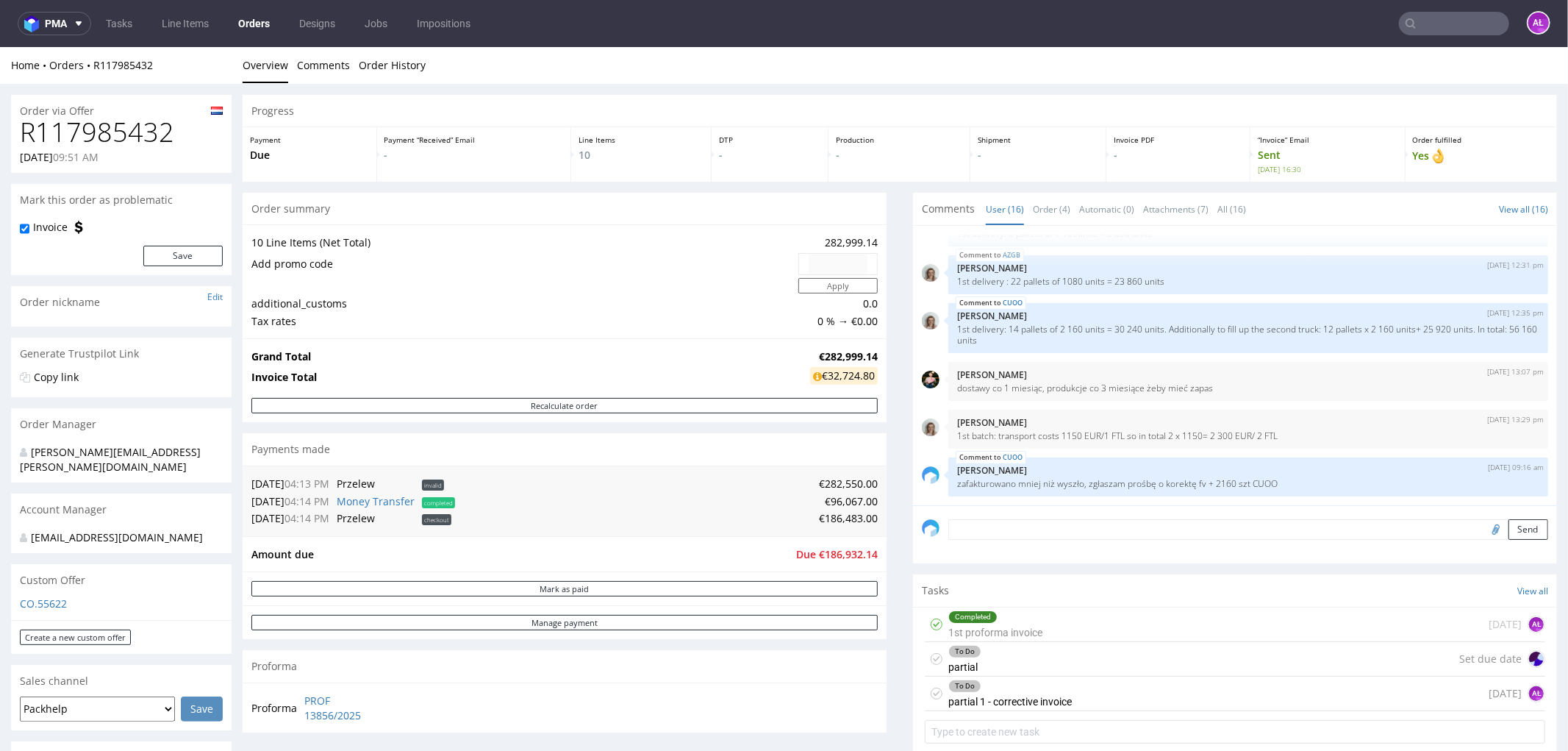
scroll to position [1, 0]
click at [1048, 698] on div "To Do partial 1 - corrective invoice" at bounding box center [1010, 693] width 123 height 34
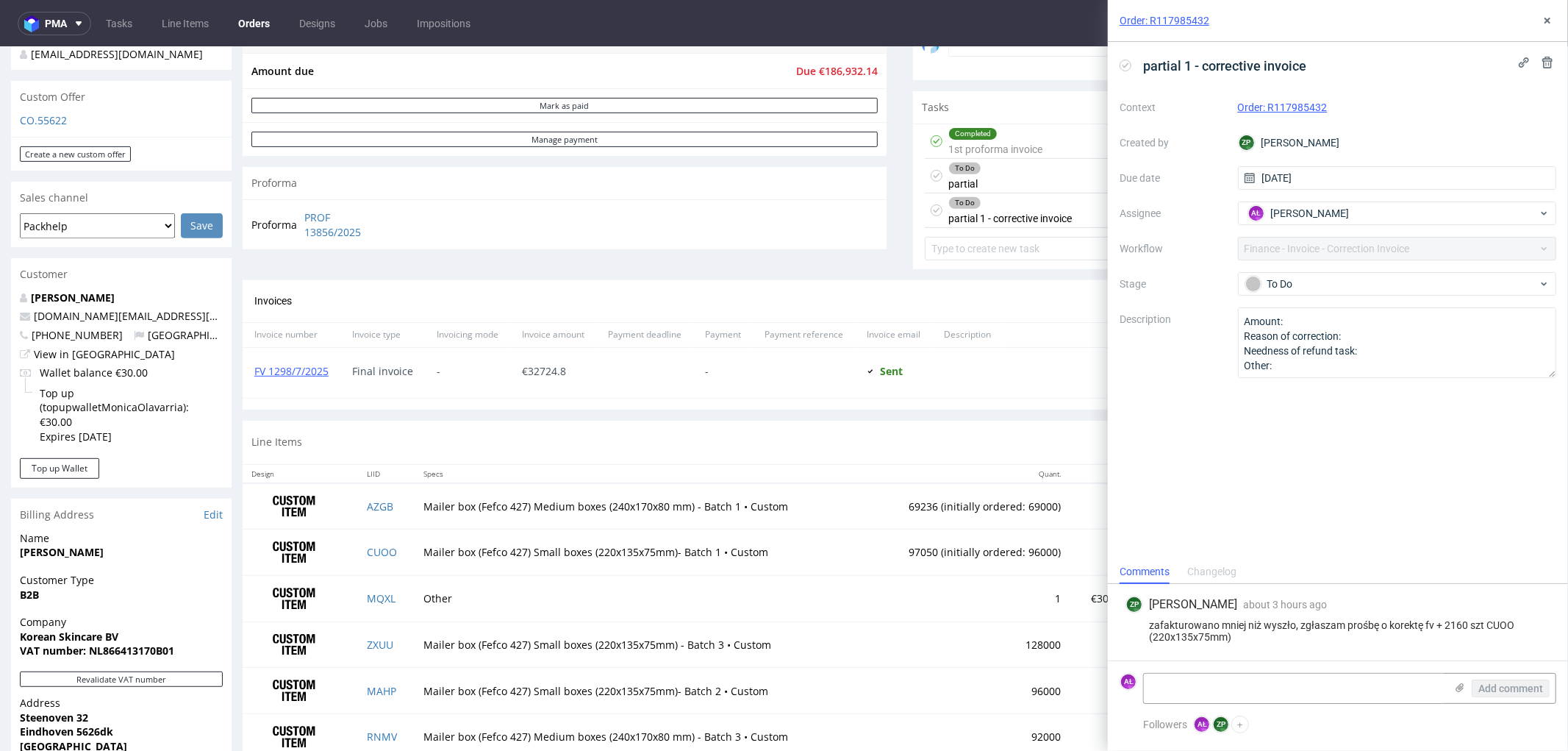
scroll to position [490, 0]
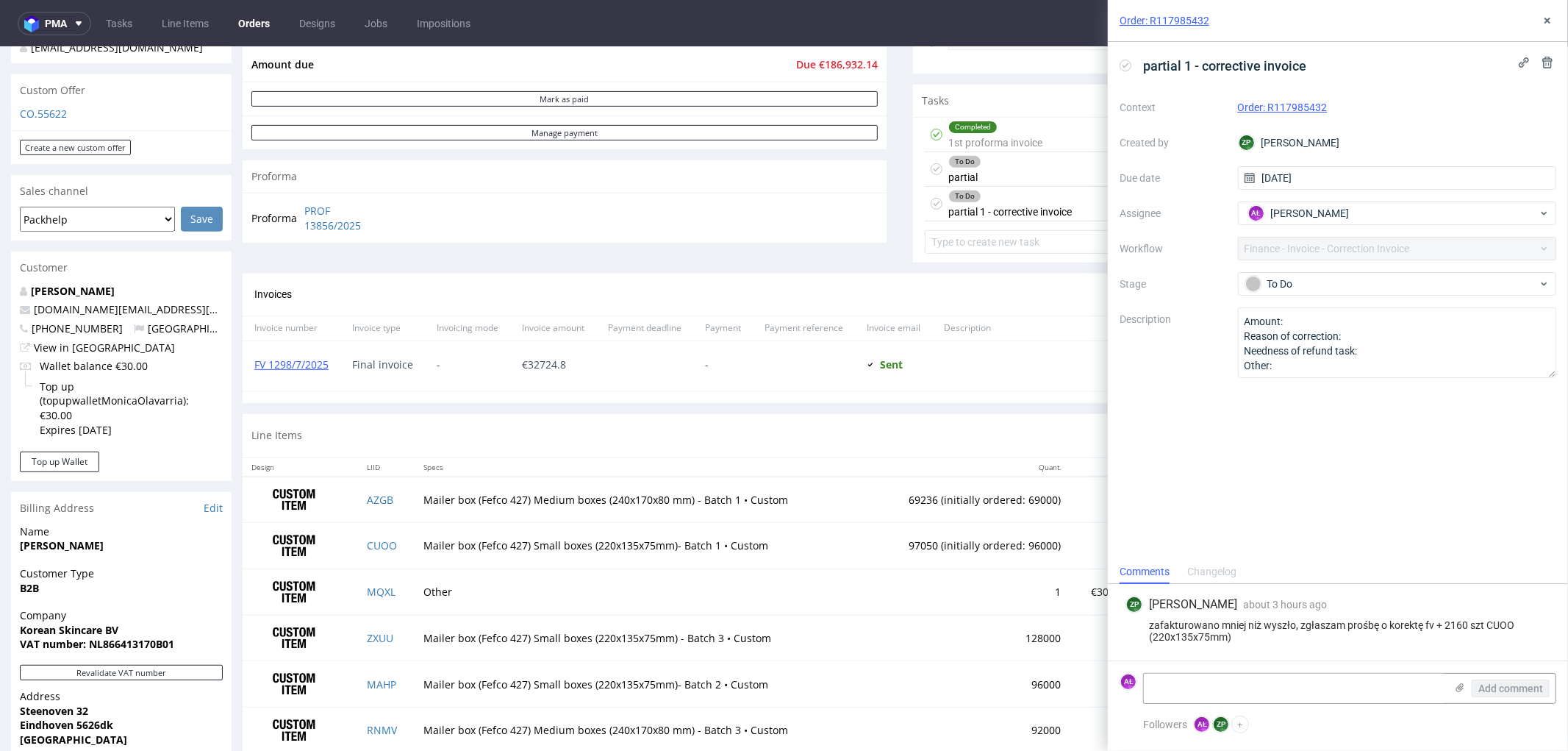
click at [1125, 67] on use at bounding box center [1126, 65] width 7 height 5
click at [1320, 686] on textarea at bounding box center [1295, 689] width 302 height 30
paste textarea "FK 553/2025"
type textarea "FK 553/2025"
click at [1512, 687] on span "Add comment" at bounding box center [1510, 689] width 65 height 10
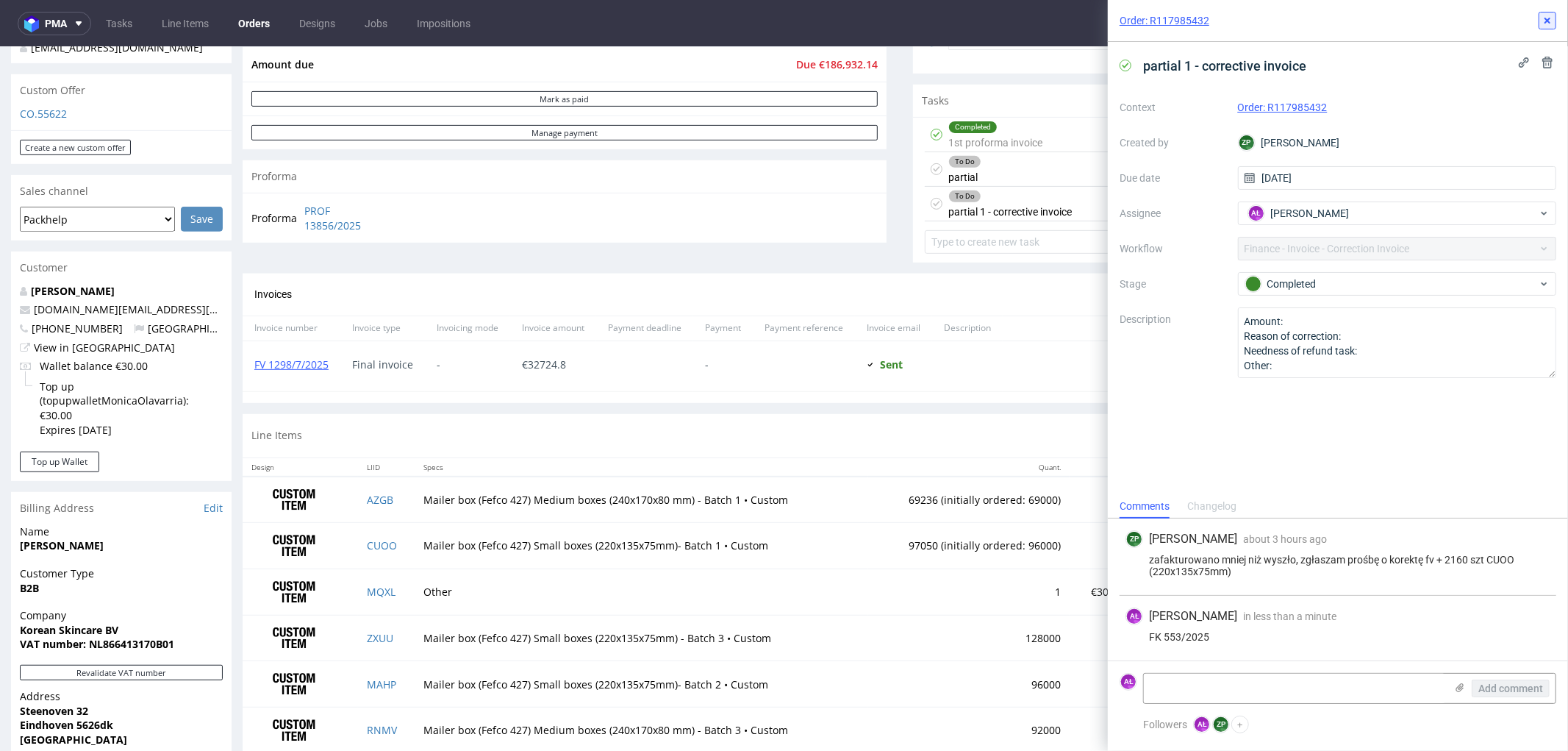
click at [1554, 19] on button at bounding box center [1548, 21] width 18 height 18
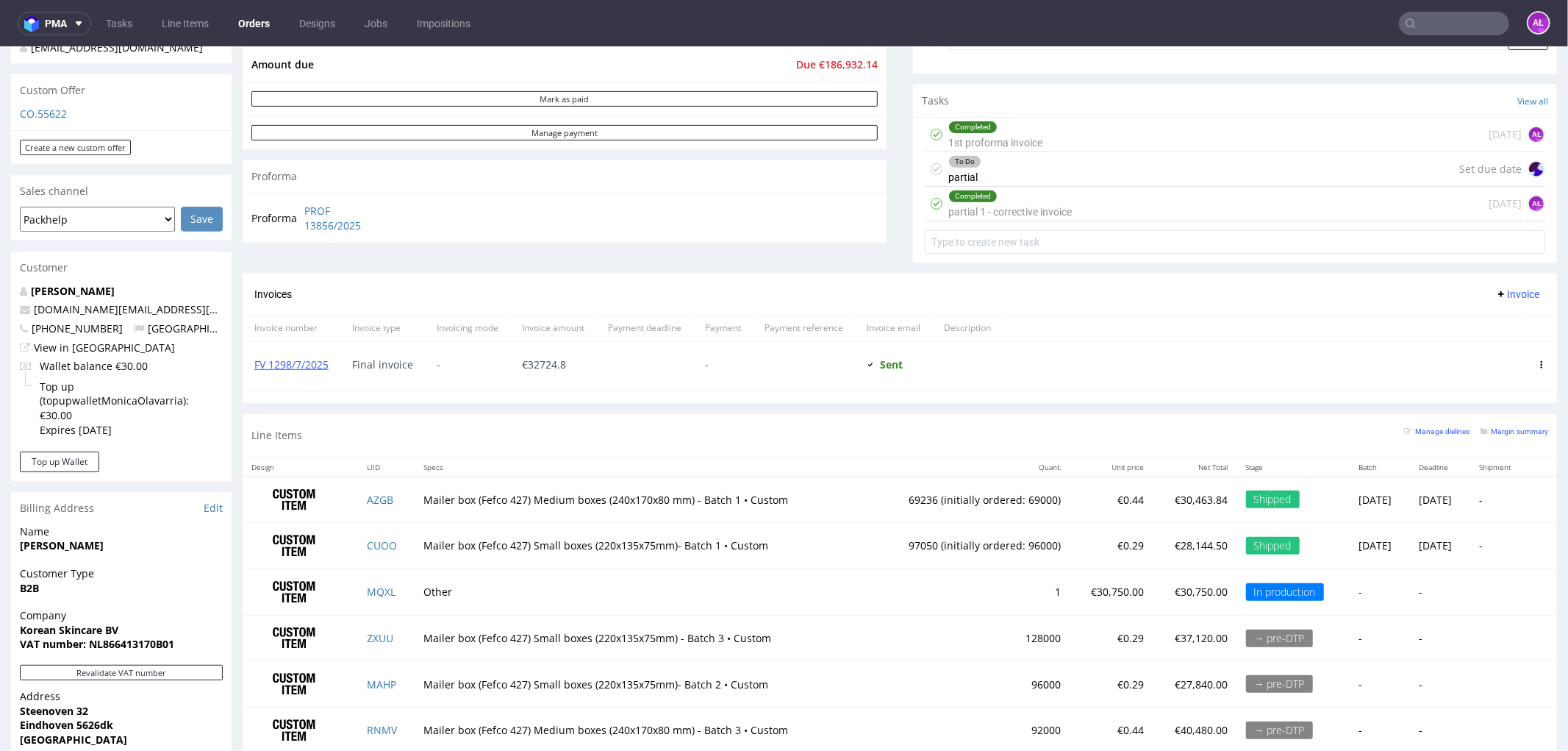
click at [1495, 292] on span "Invoice" at bounding box center [1517, 294] width 44 height 12
click at [1486, 348] on span "Add corrective" at bounding box center [1494, 352] width 74 height 15
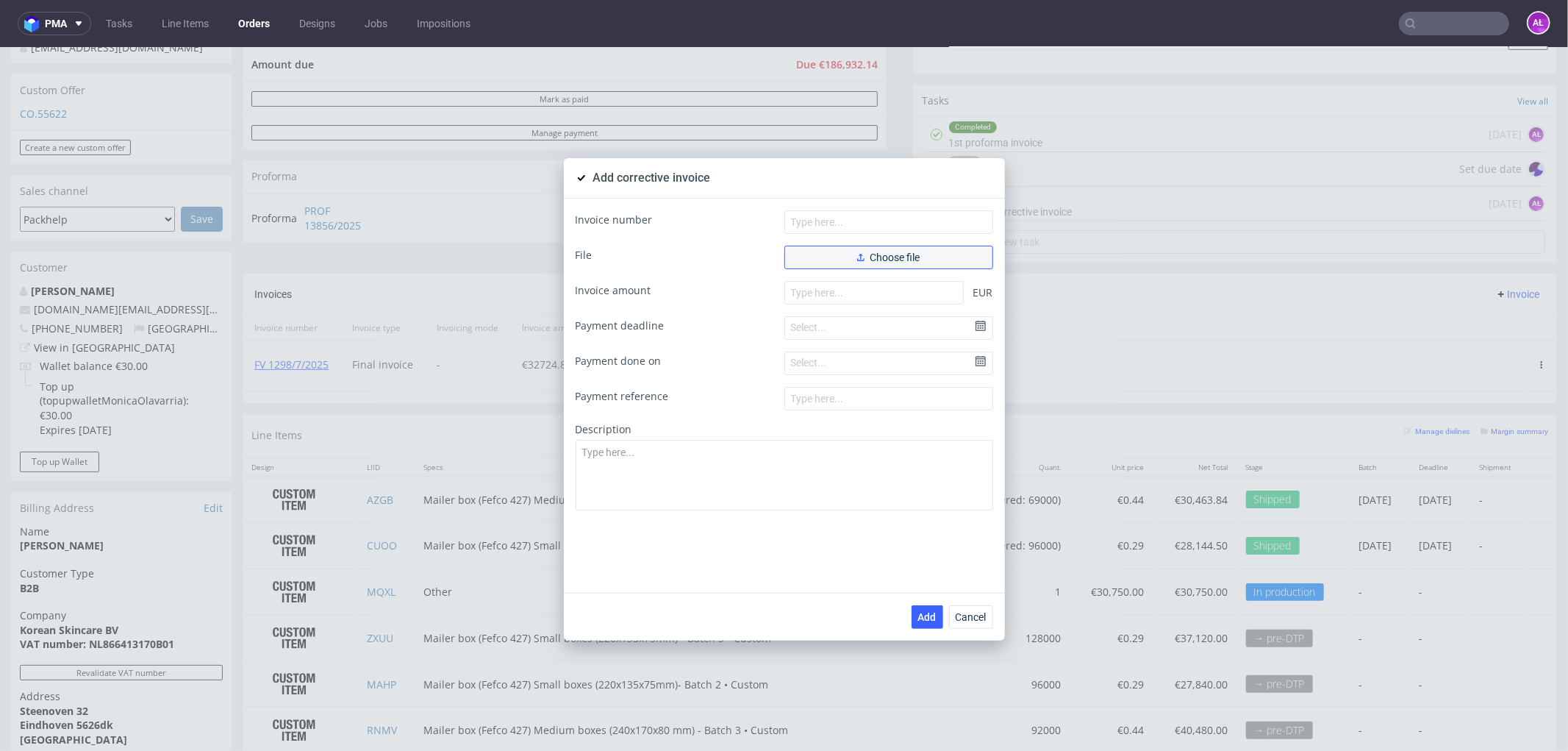
click at [857, 258] on use "button" at bounding box center [861, 257] width 7 height 7
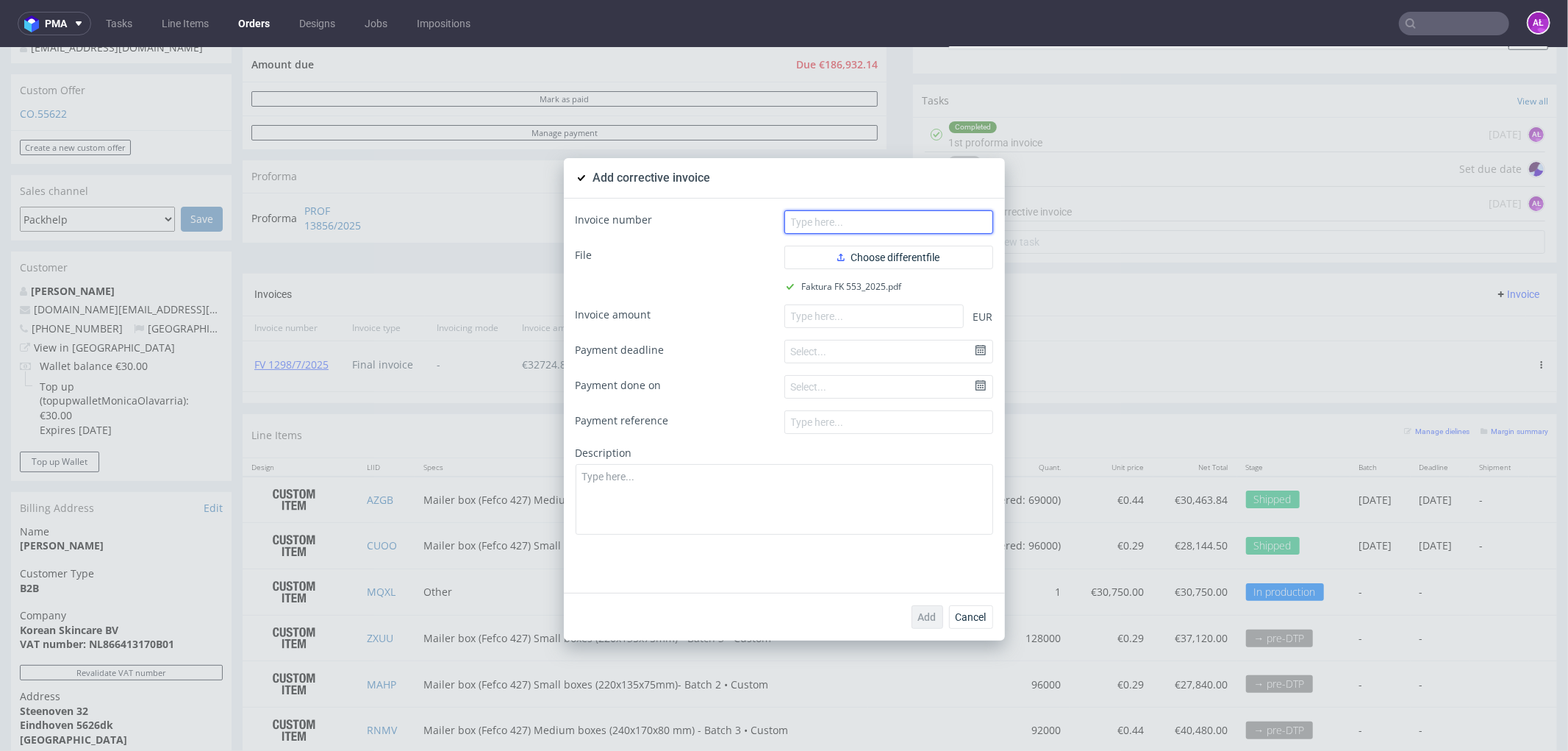
drag, startPoint x: 971, startPoint y: 214, endPoint x: 1144, endPoint y: 249, distance: 176.5
click at [971, 214] on input "text" at bounding box center [889, 222] width 209 height 24
paste input "FK 553/2025"
type input "FK 553/2025"
paste input "626.40"
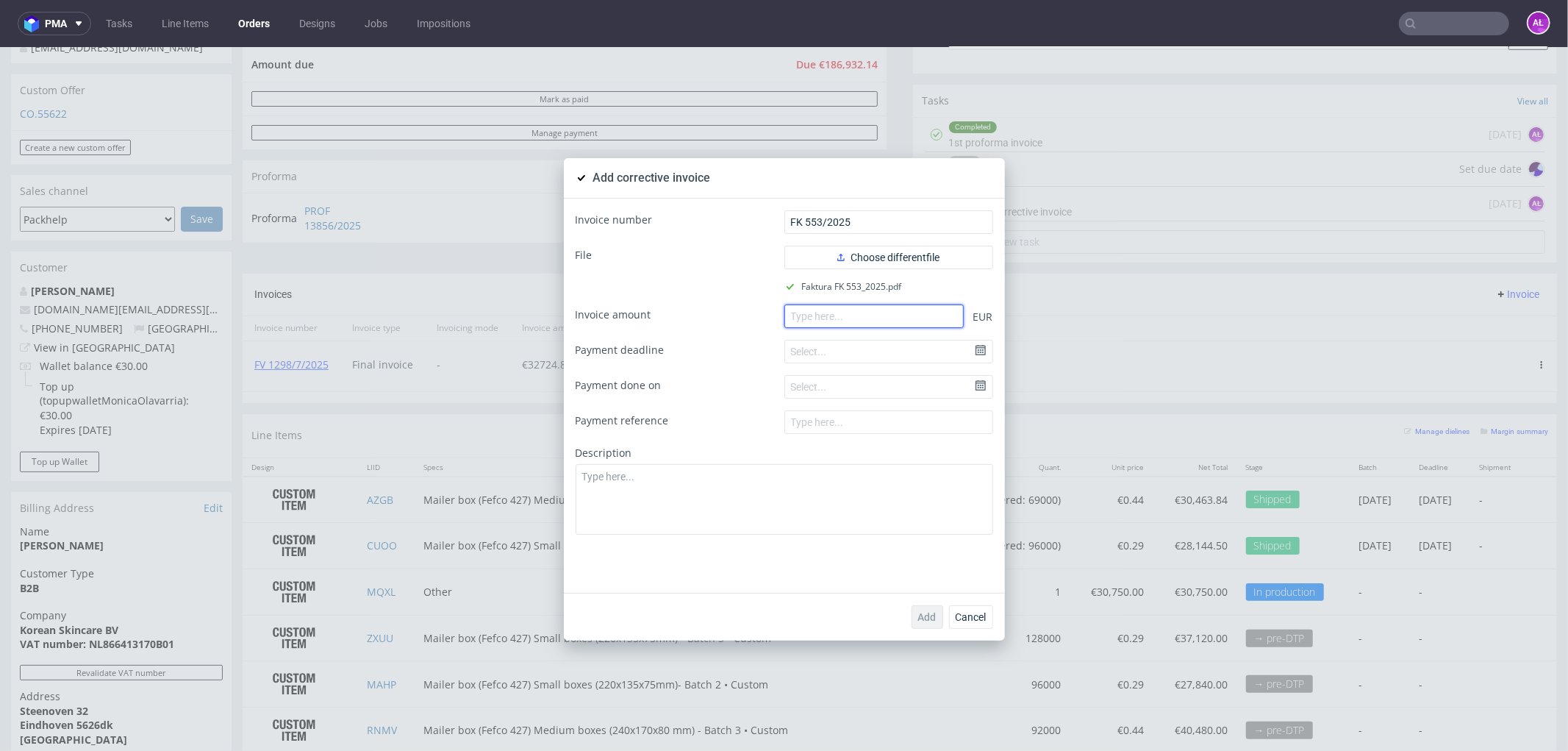
click at [851, 318] on input "number" at bounding box center [874, 316] width 179 height 24
type input "626.40"
paste textarea "Incorrect quantity of products."
click at [900, 525] on textarea at bounding box center [785, 498] width 418 height 71
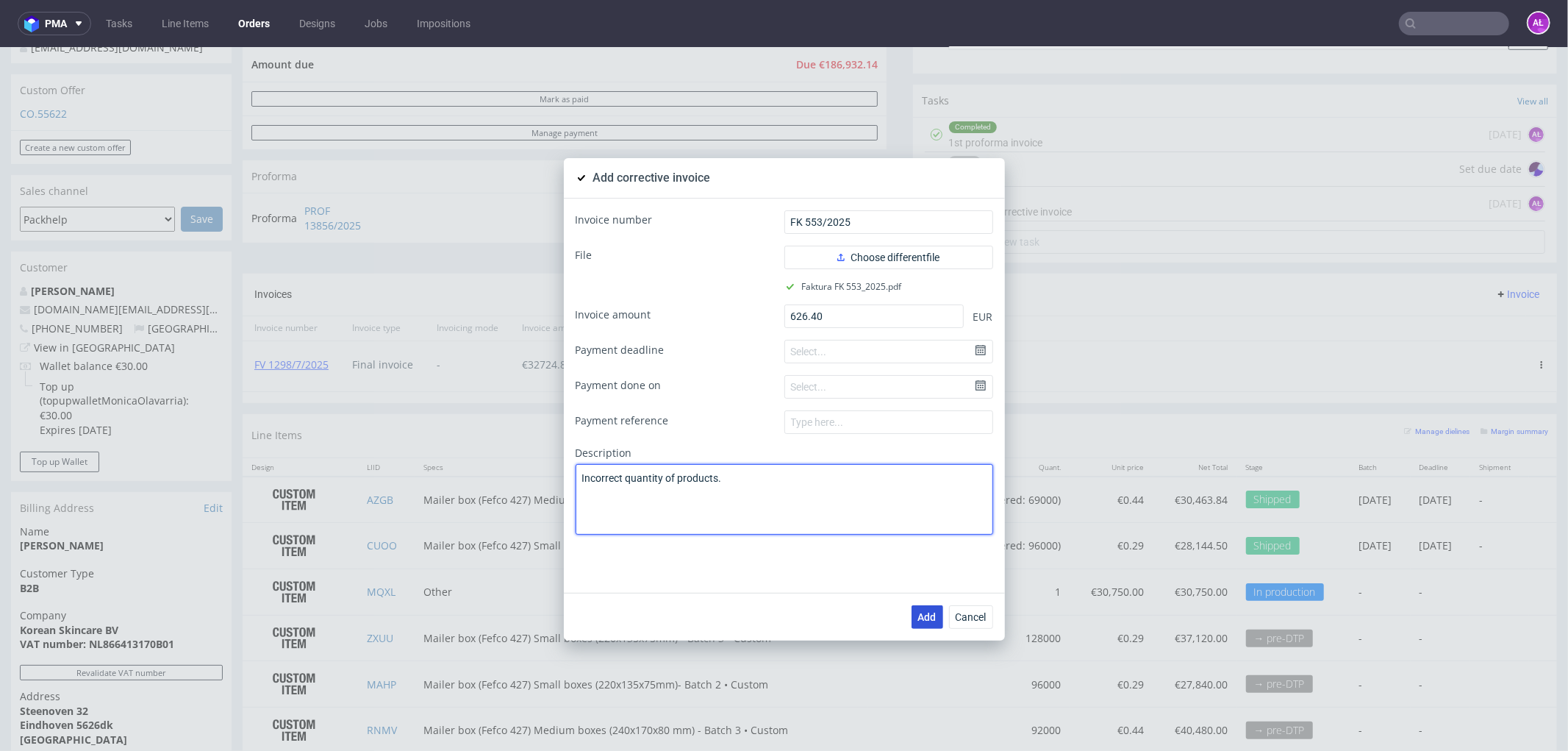
type textarea "Incorrect quantity of products."
click at [927, 611] on span "Add" at bounding box center [927, 616] width 19 height 10
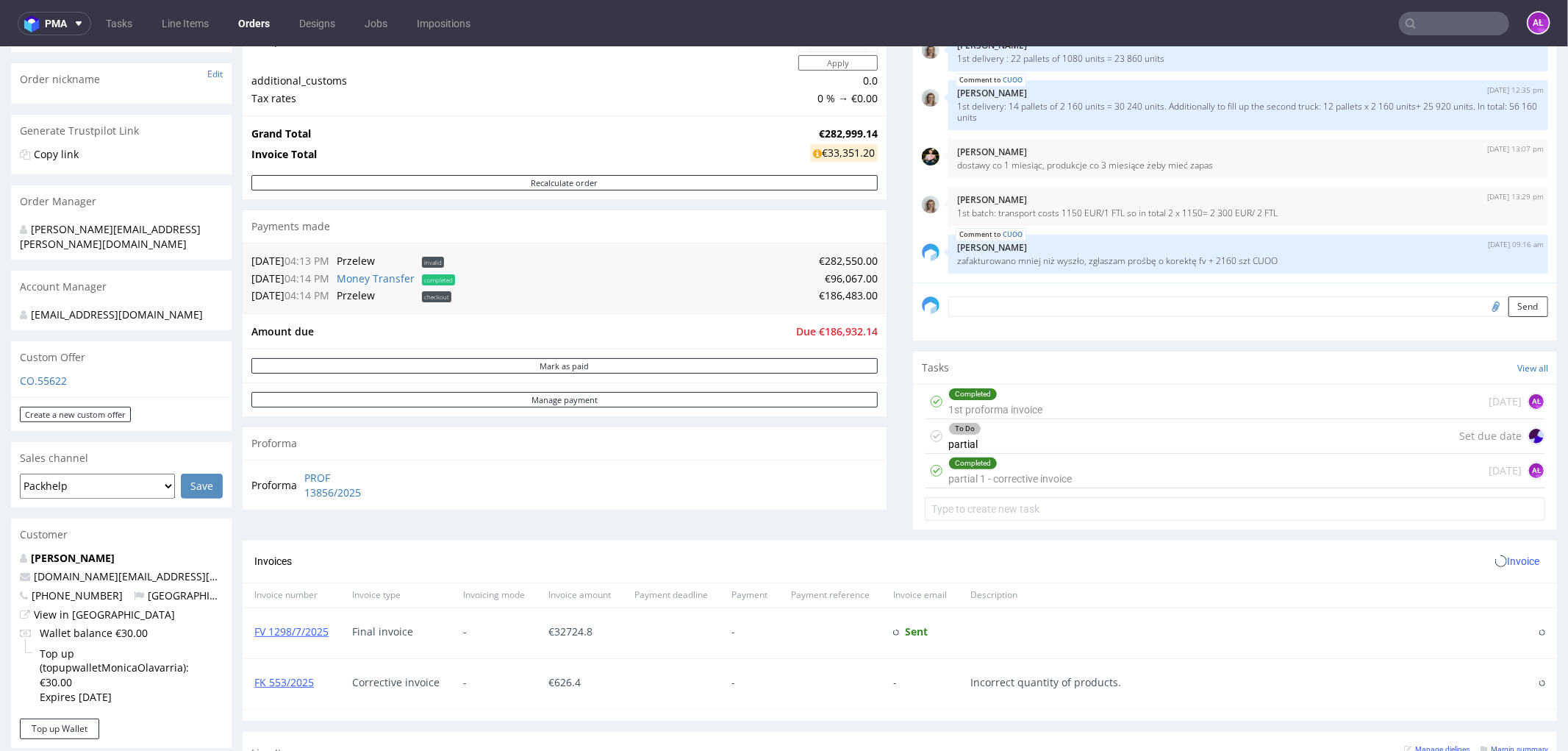
scroll to position [326, 0]
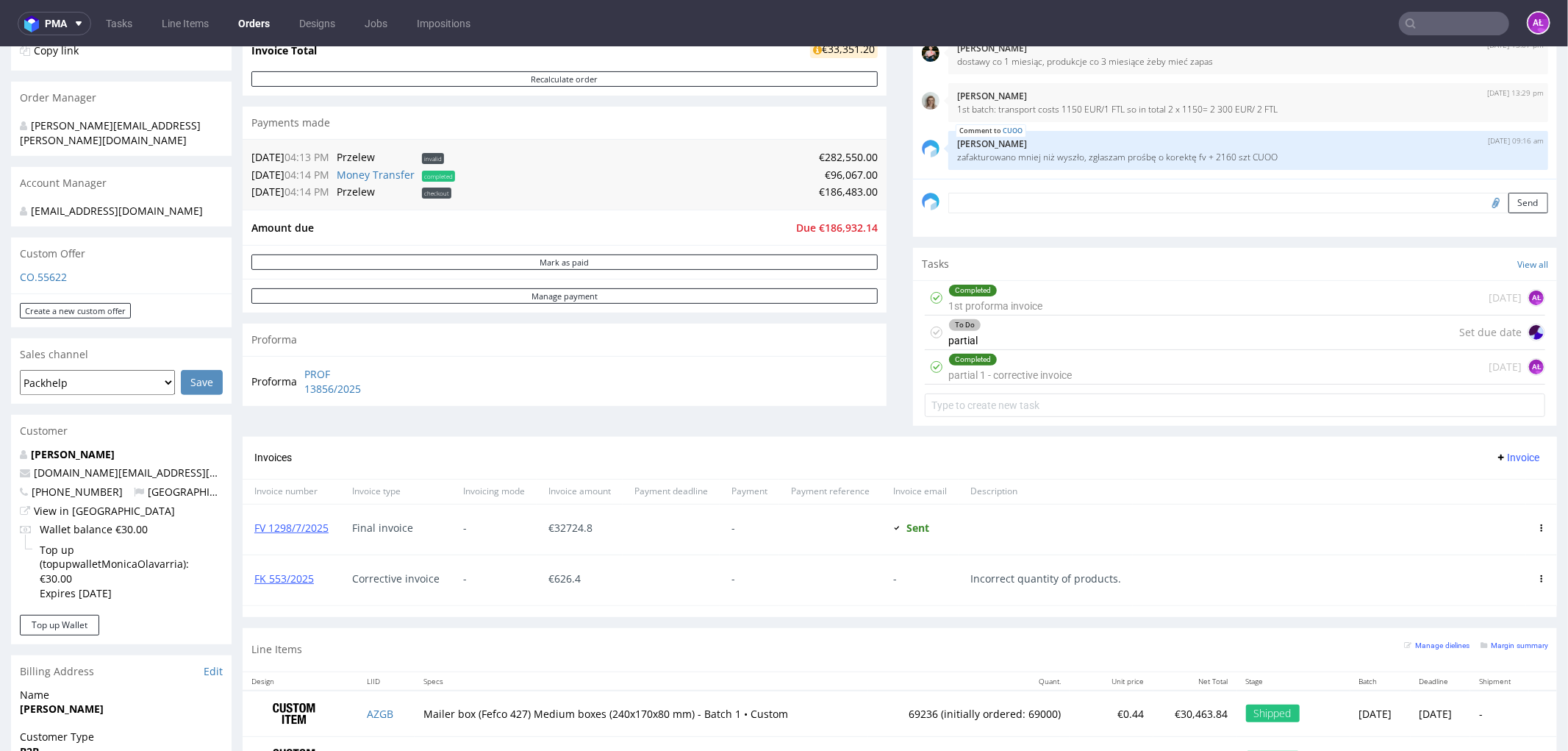
click at [990, 366] on div "Completed partial 1 - corrective invoice" at bounding box center [1010, 367] width 123 height 34
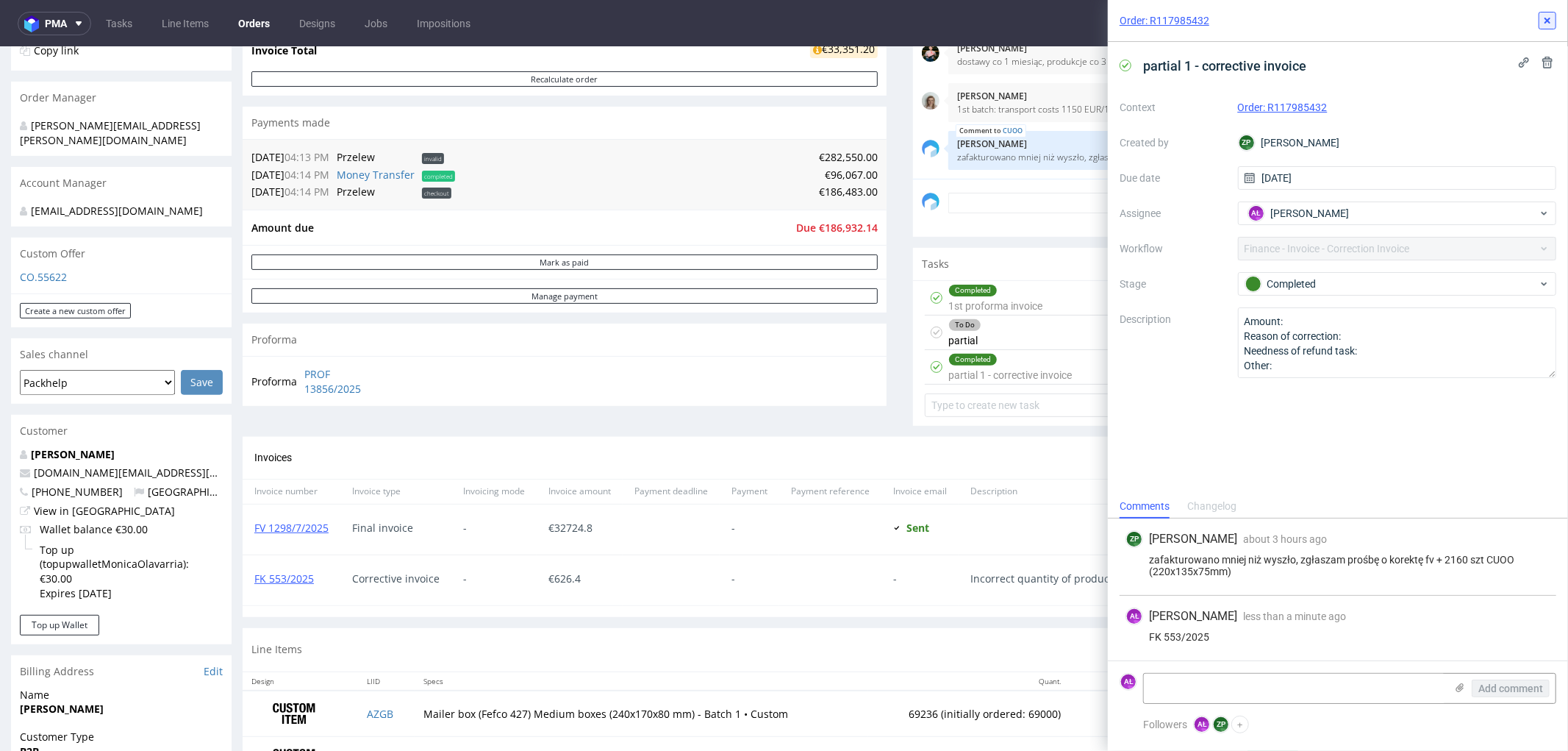
click at [1543, 24] on icon at bounding box center [1548, 21] width 12 height 12
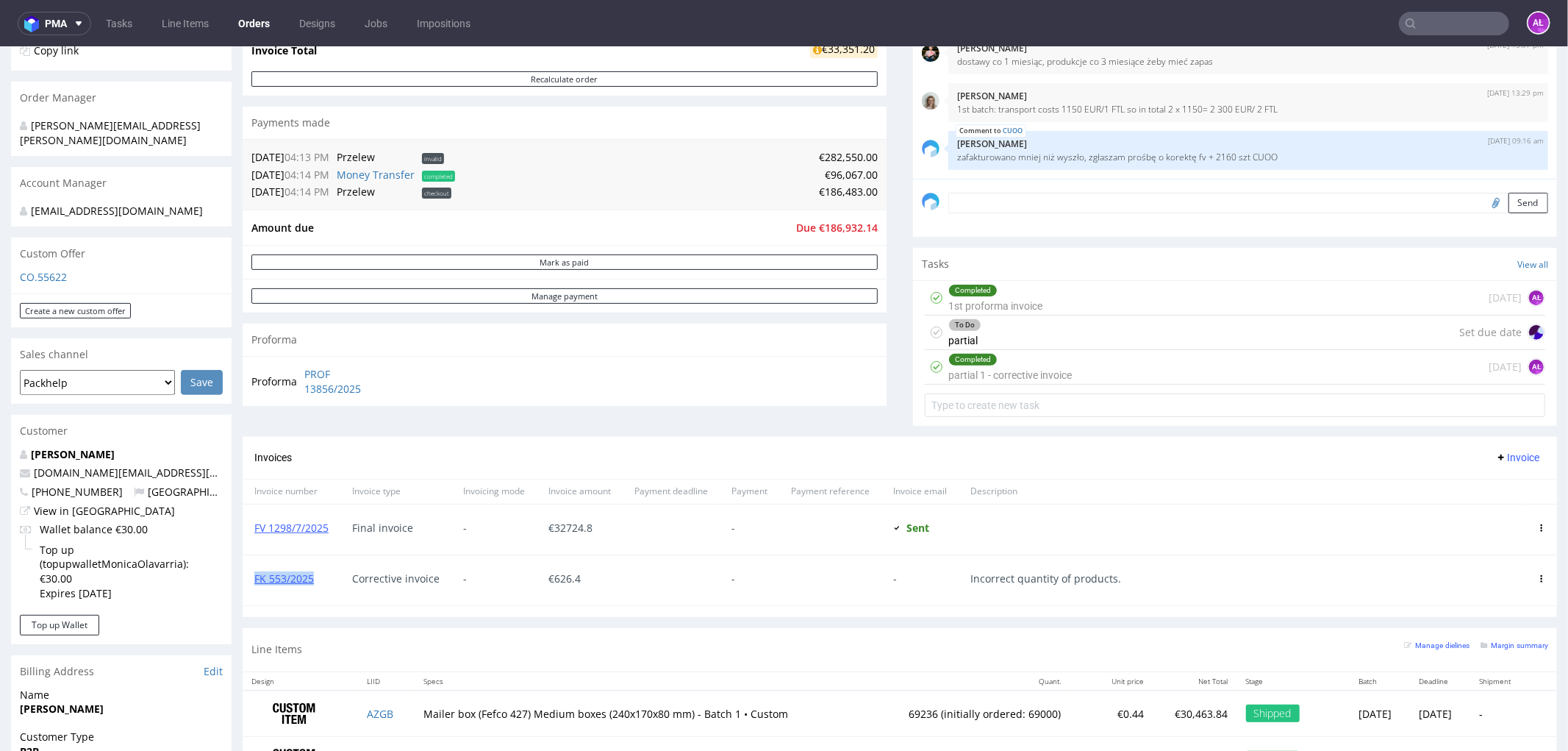
drag, startPoint x: 317, startPoint y: 585, endPoint x: 253, endPoint y: 590, distance: 64.2
click at [253, 590] on div "FK 553/2025" at bounding box center [291, 579] width 98 height 50
copy link "FK 553/2025"
click at [1067, 338] on div "To Do partial Set due date" at bounding box center [1235, 332] width 621 height 34
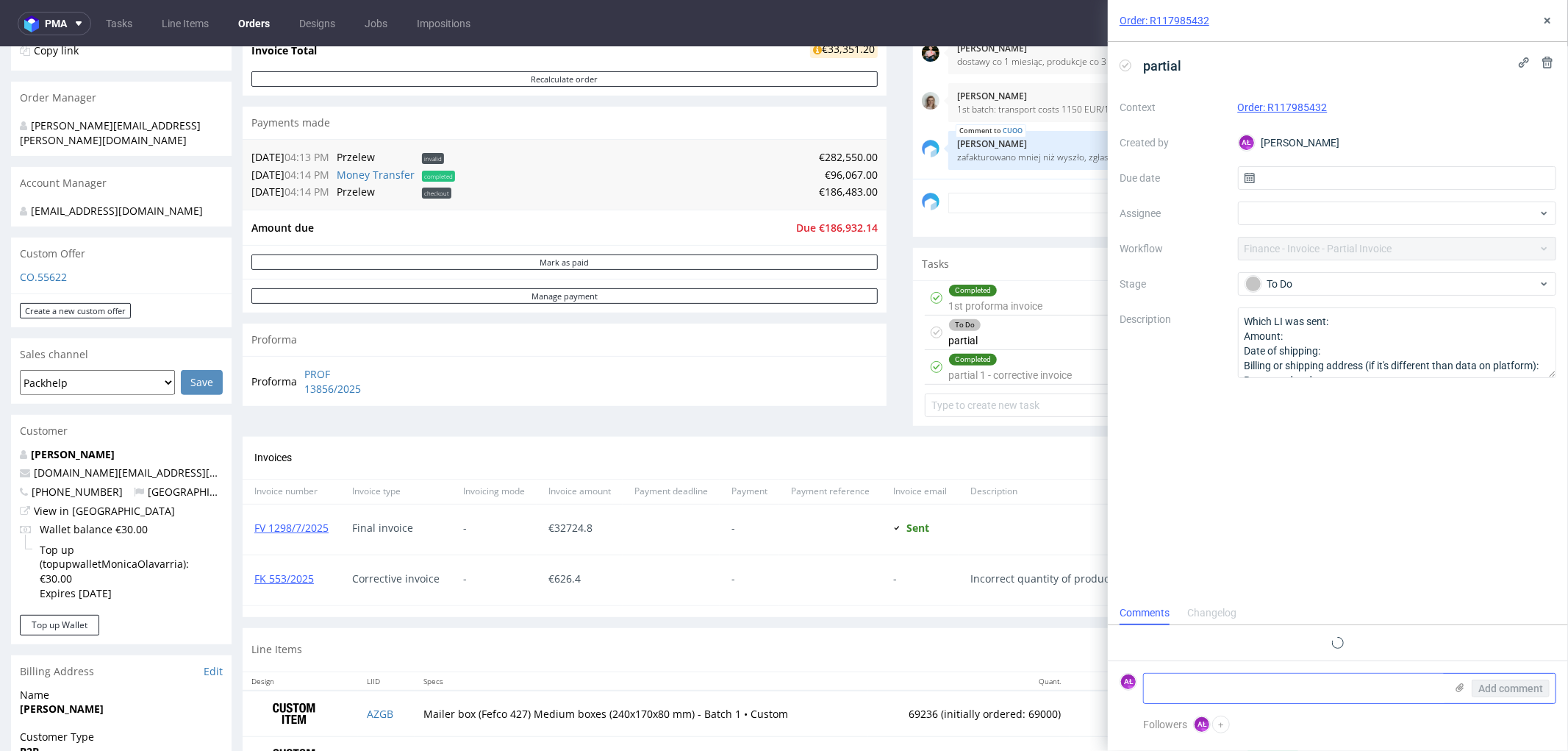
click at [1236, 686] on textarea at bounding box center [1295, 689] width 302 height 30
paste textarea "FK 553/2025"
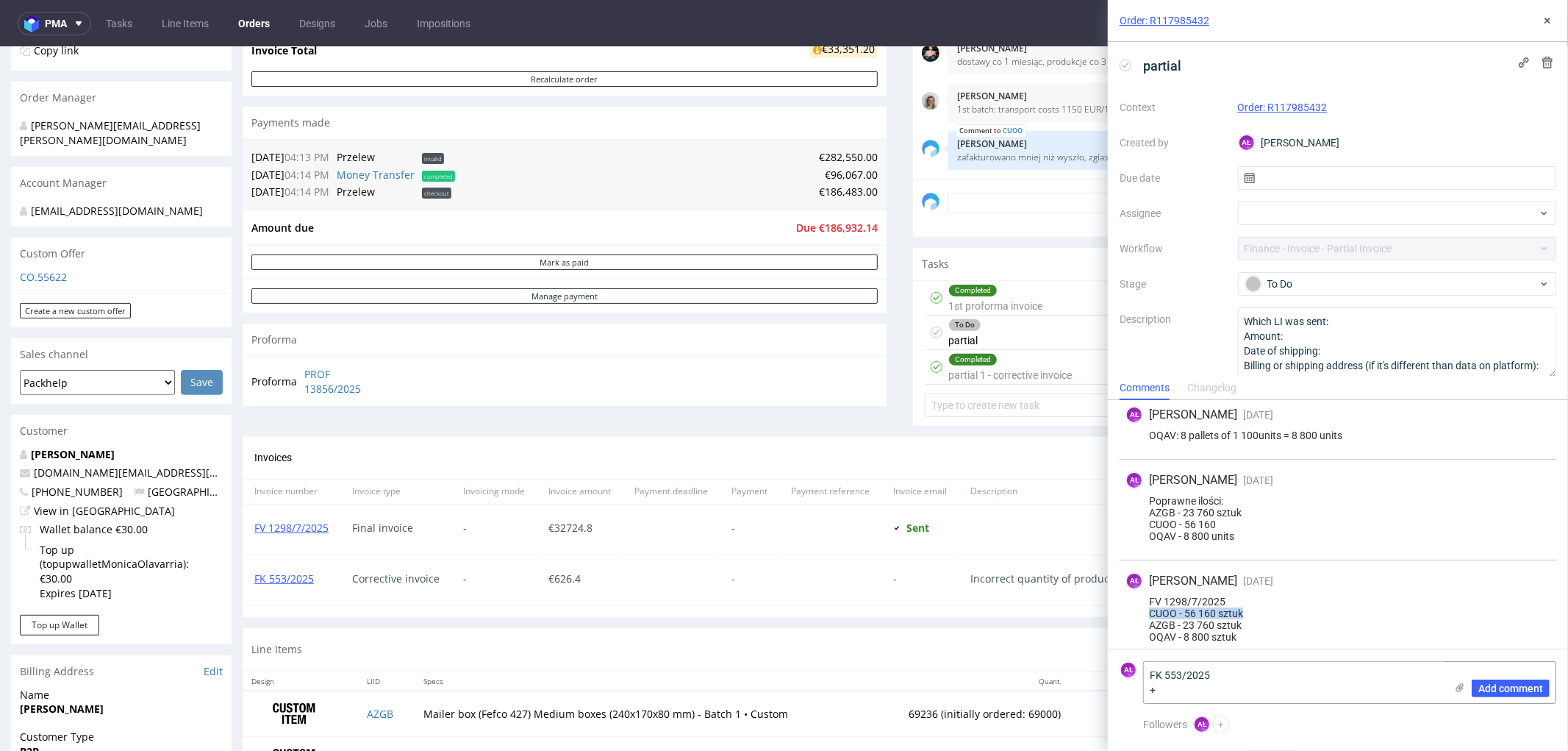
drag, startPoint x: 1159, startPoint y: 616, endPoint x: 1251, endPoint y: 616, distance: 92.0
click at [1251, 616] on div "FV 1298/7/2025 CUOO - 56 160 sztuk AZGB - 23 760 sztuk OQAV - 8 800 sztuk" at bounding box center [1338, 619] width 425 height 47
copy div "CUOO - 56 160 sztuk"
click at [1224, 692] on textarea "FK 553/2025 +" at bounding box center [1295, 682] width 302 height 41
paste textarea "CUOO - 56 160 sztuk"
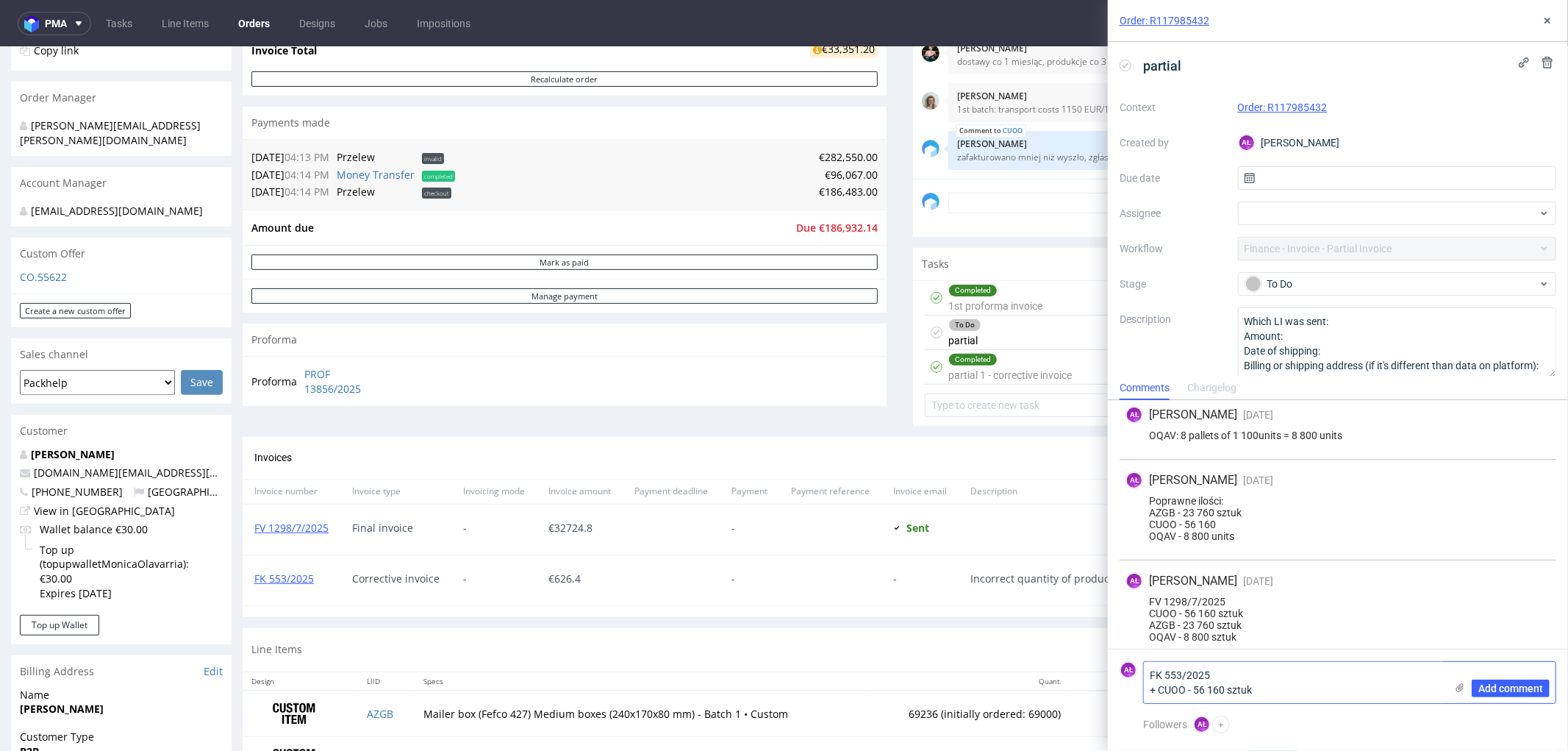
click at [1222, 690] on textarea "FK 553/2025 + CUOO - 56 160 sztuk" at bounding box center [1295, 682] width 302 height 41
type textarea "FK 553/2025 + CUOO - 2160 sztuk"
click at [1495, 689] on span "Add comment" at bounding box center [1510, 689] width 65 height 10
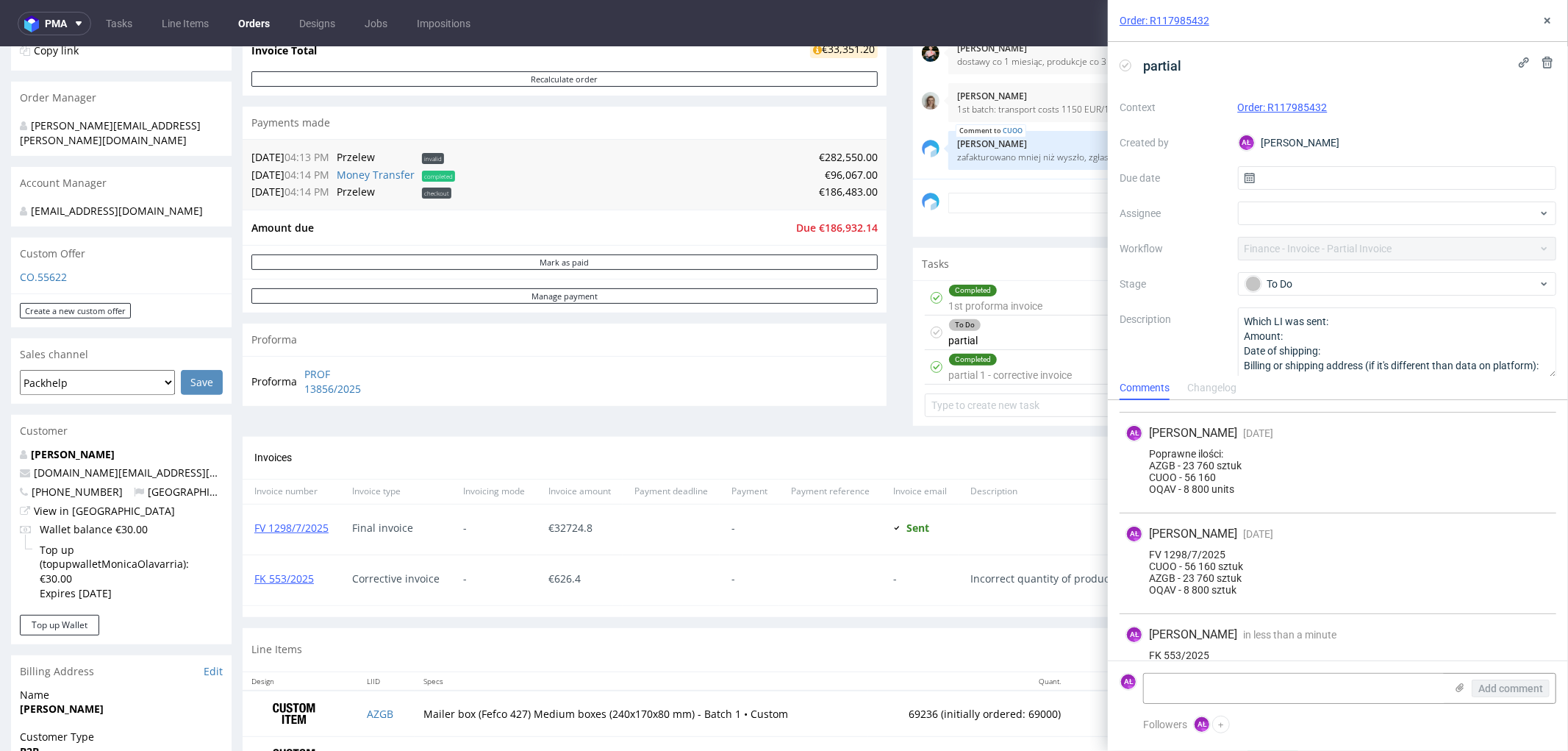
scroll to position [225, 0]
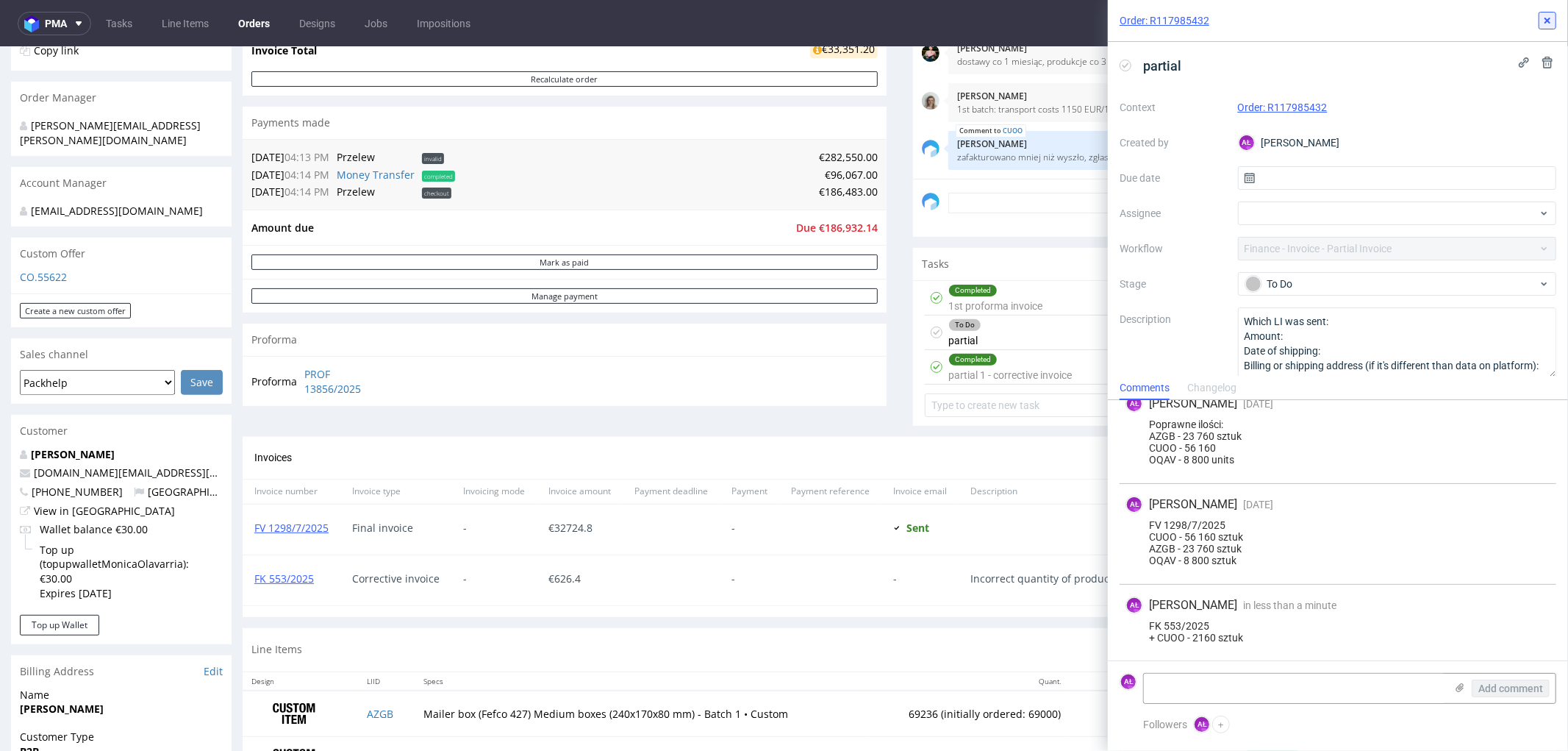
click at [1549, 21] on icon at bounding box center [1548, 21] width 12 height 12
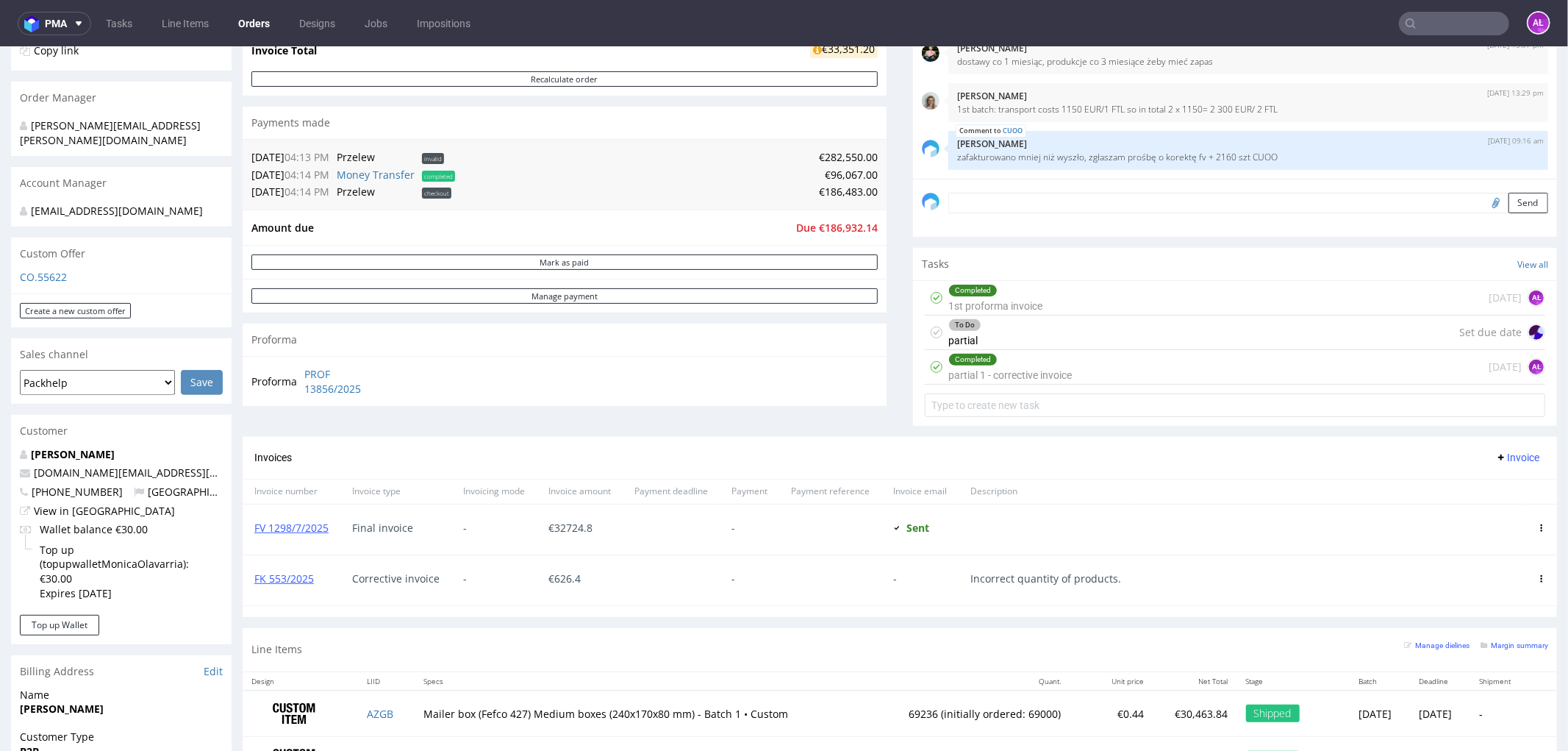
click at [1034, 336] on div "To Do partial Set due date" at bounding box center [1235, 332] width 621 height 34
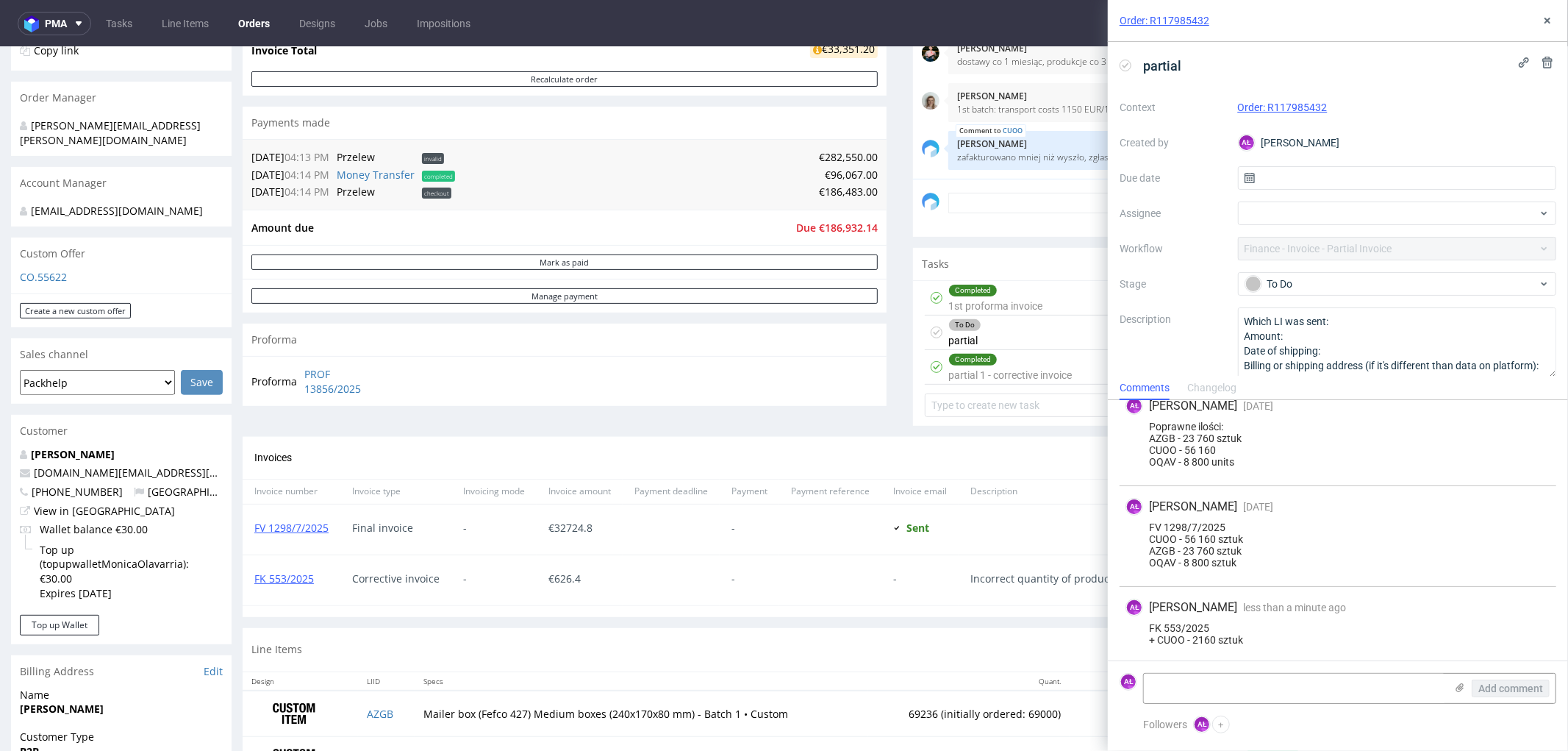
scroll to position [225, 0]
click at [1546, 21] on use at bounding box center [1547, 21] width 6 height 6
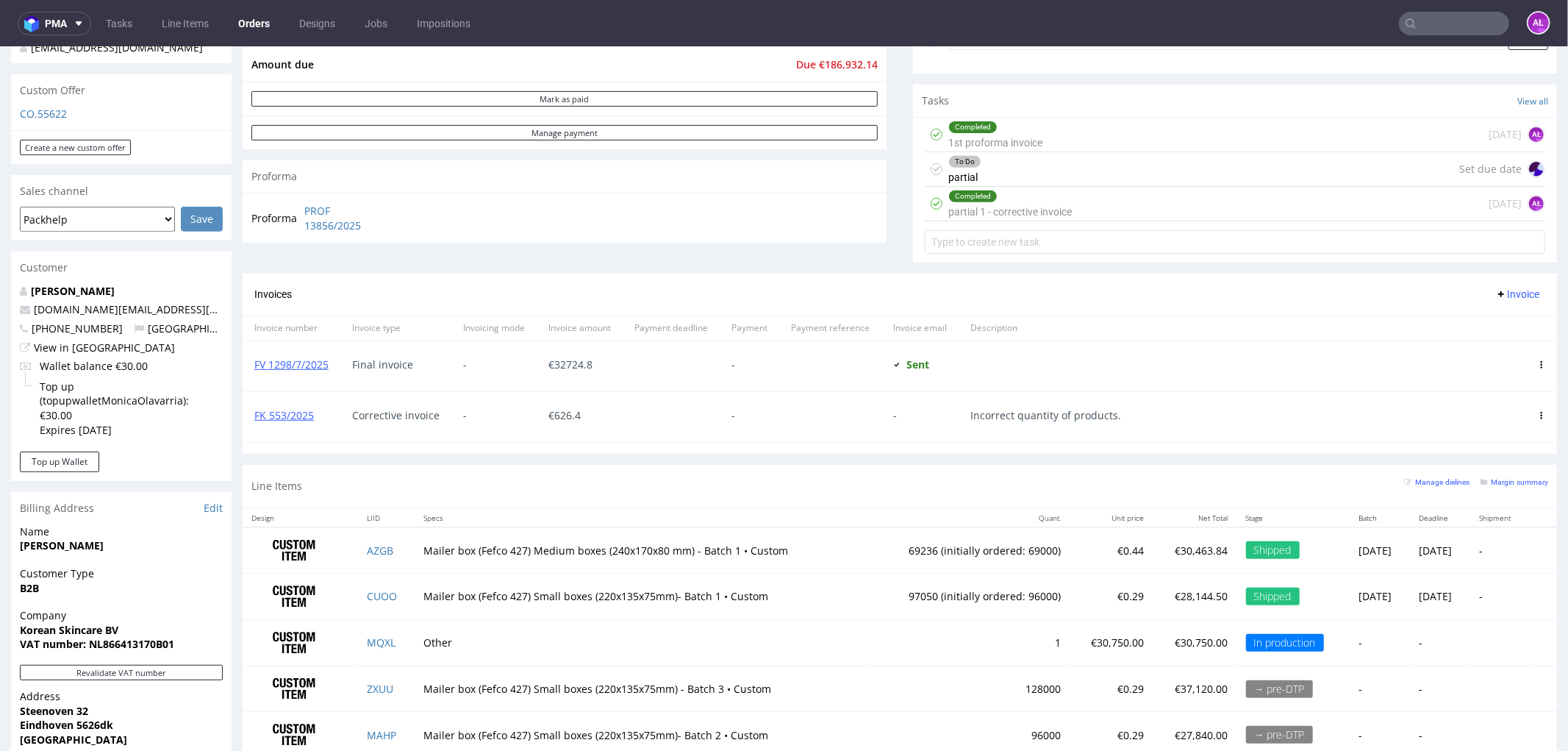
scroll to position [245, 0]
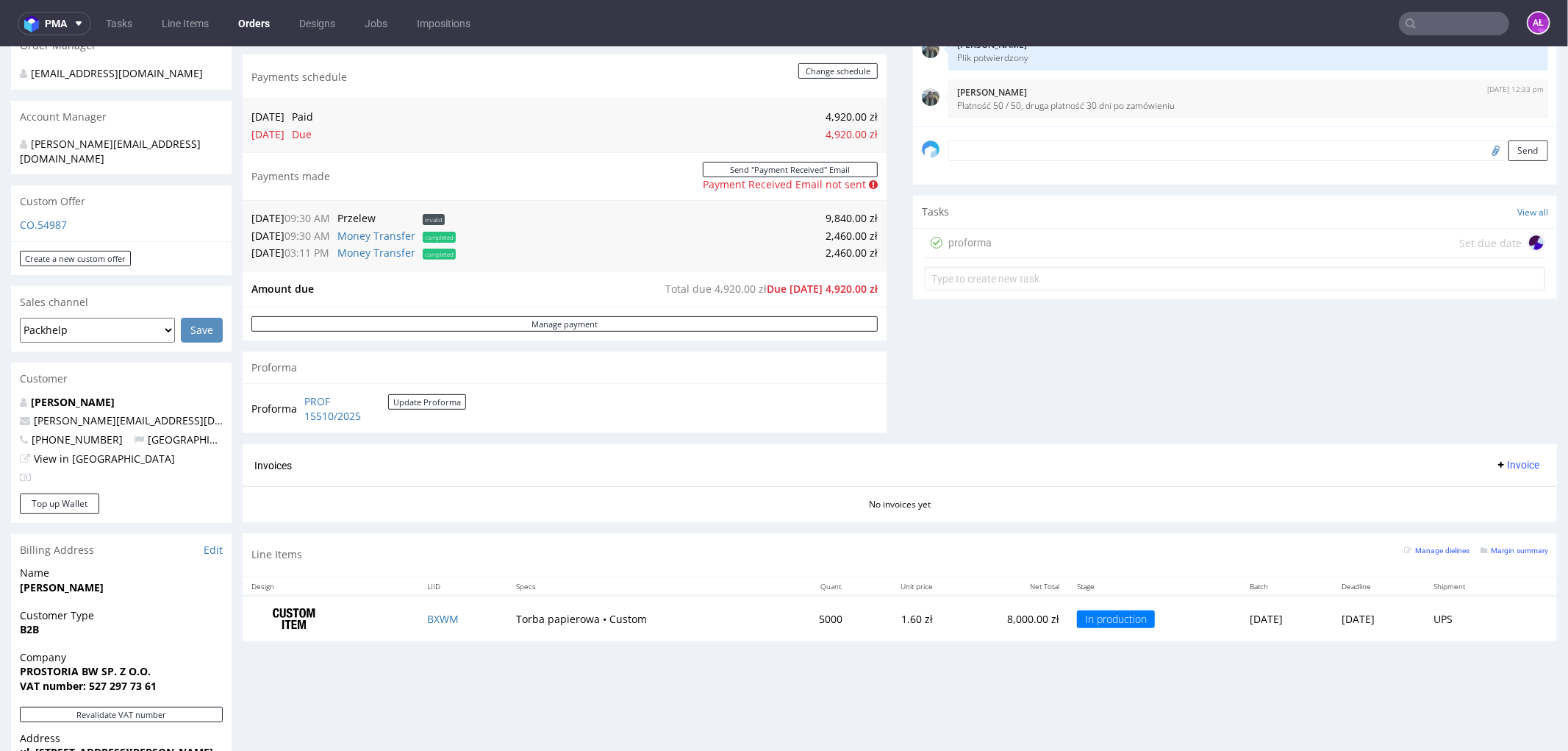
scroll to position [408, 0]
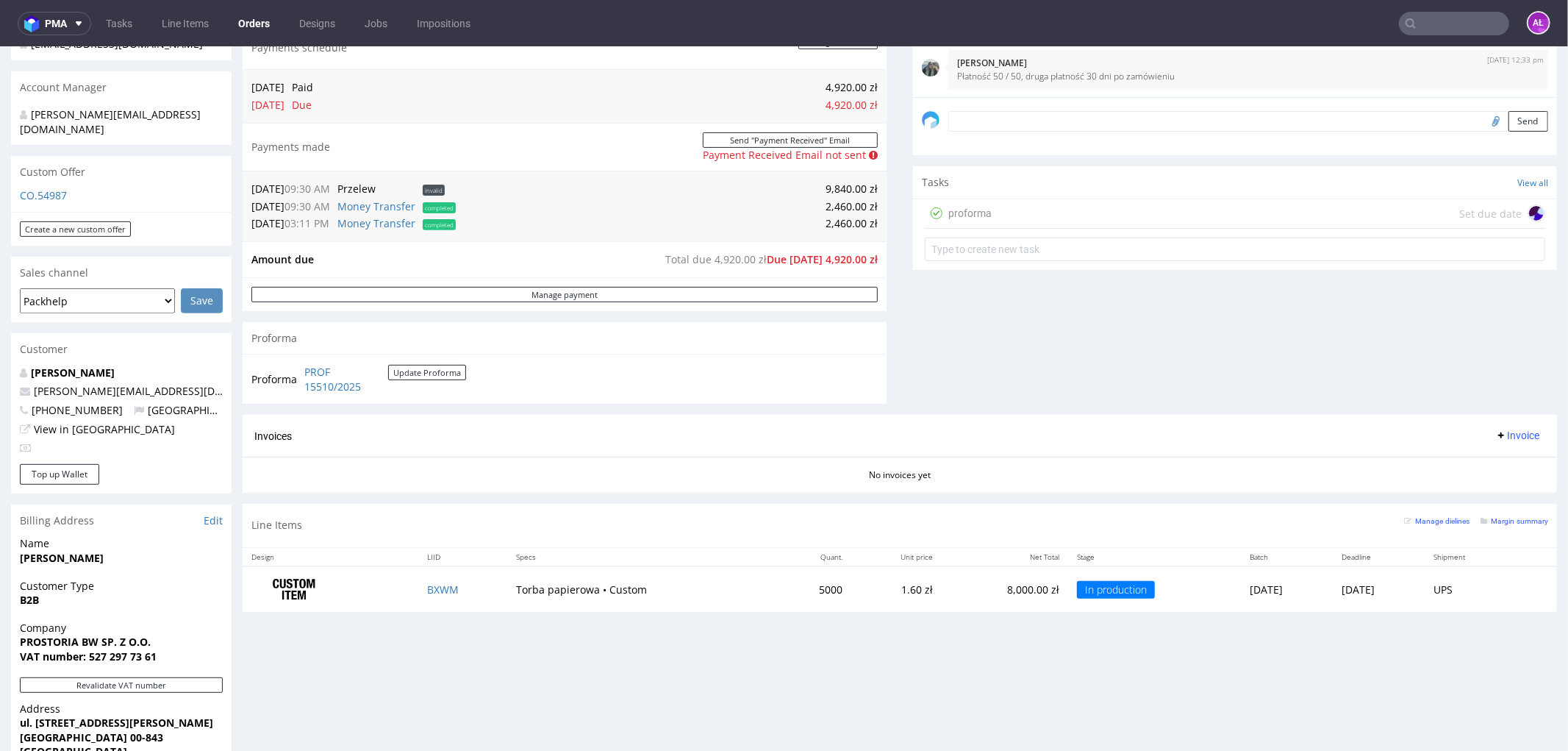
click at [1000, 211] on div "proforma Set due date" at bounding box center [1235, 213] width 621 height 30
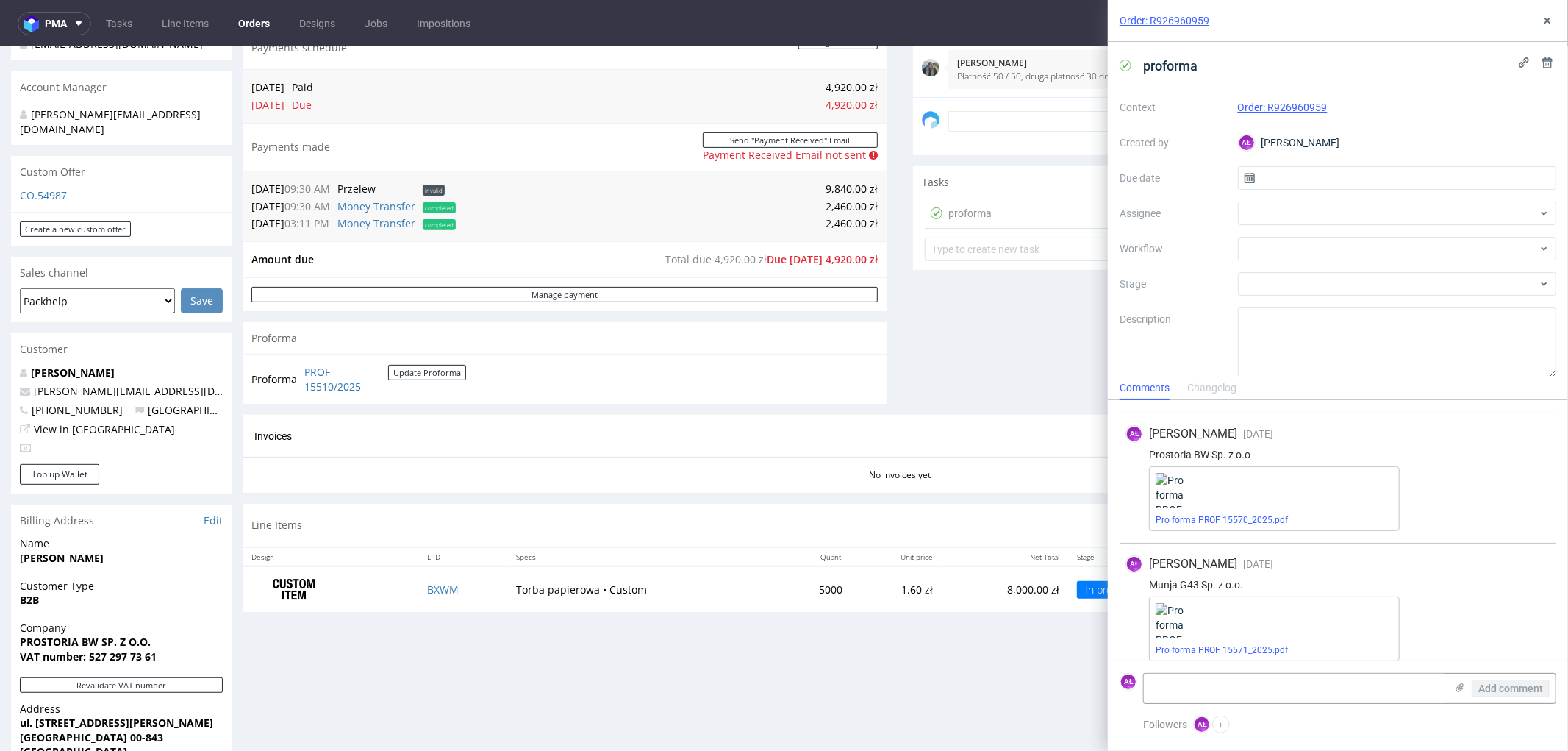
scroll to position [325, 0]
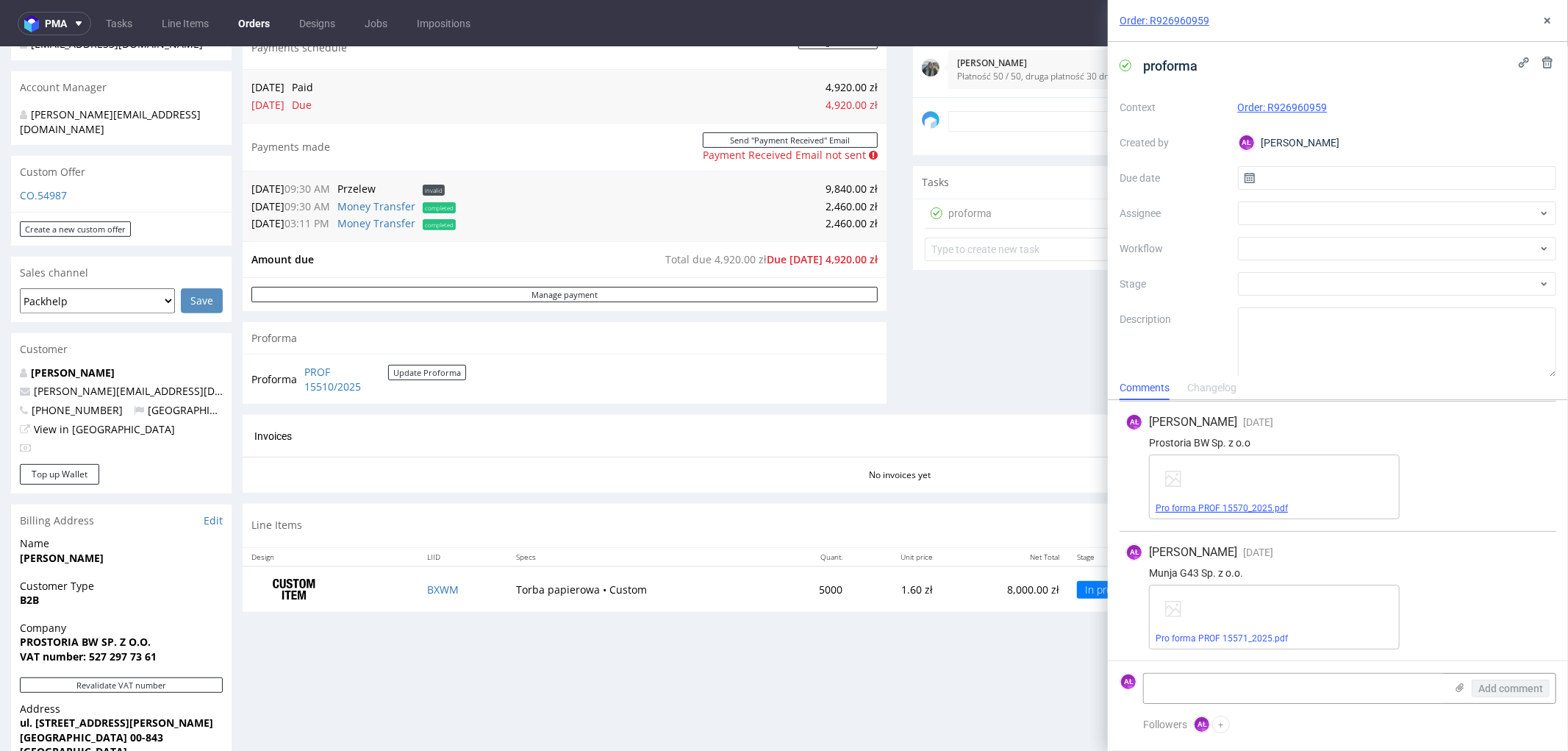
click at [1222, 505] on link "Pro forma PROF 15570_2025.pdf" at bounding box center [1222, 509] width 132 height 10
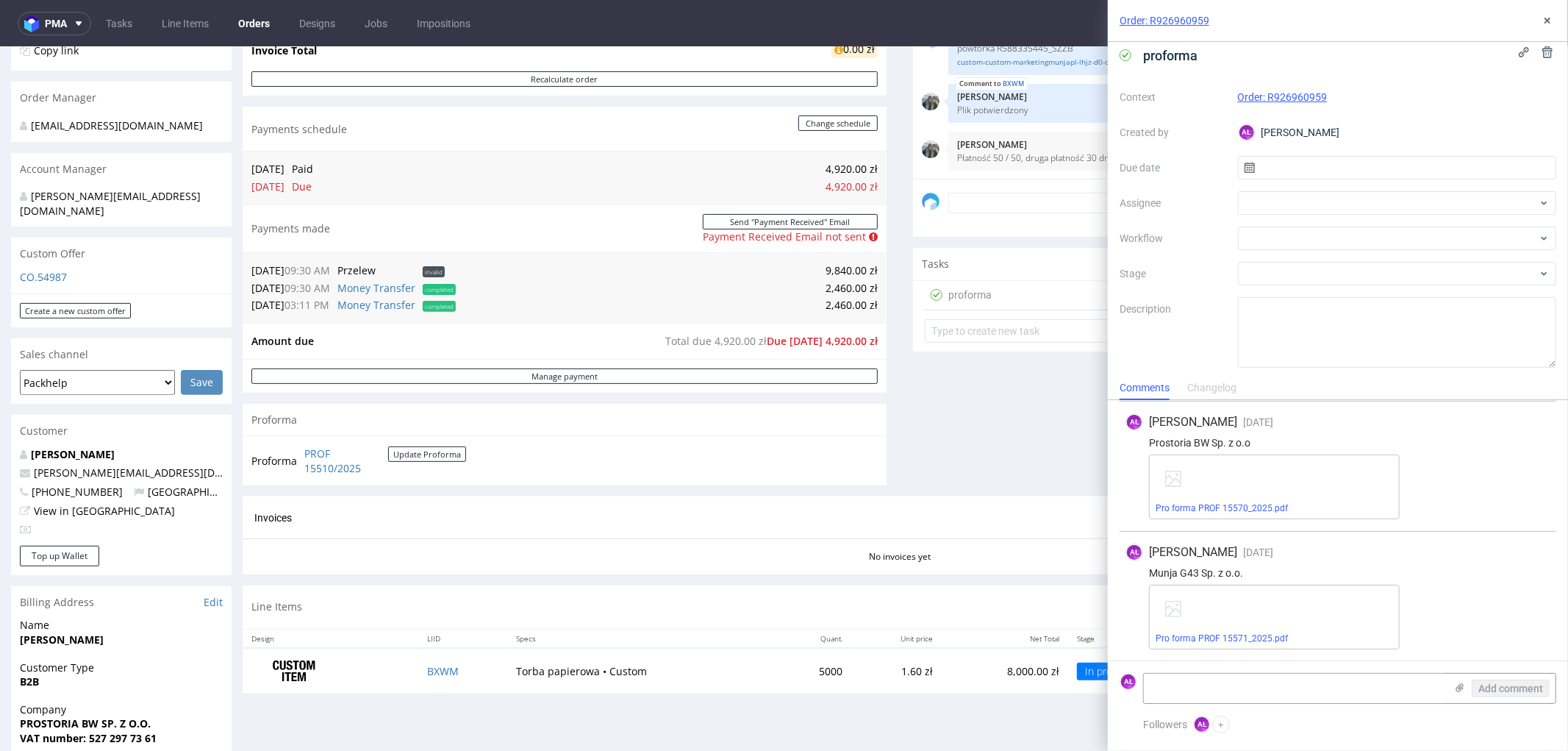
scroll to position [13, 0]
click at [1219, 505] on link "Pro forma PROF 15570_2025.pdf" at bounding box center [1222, 509] width 132 height 10
click at [1541, 16] on button at bounding box center [1548, 21] width 18 height 18
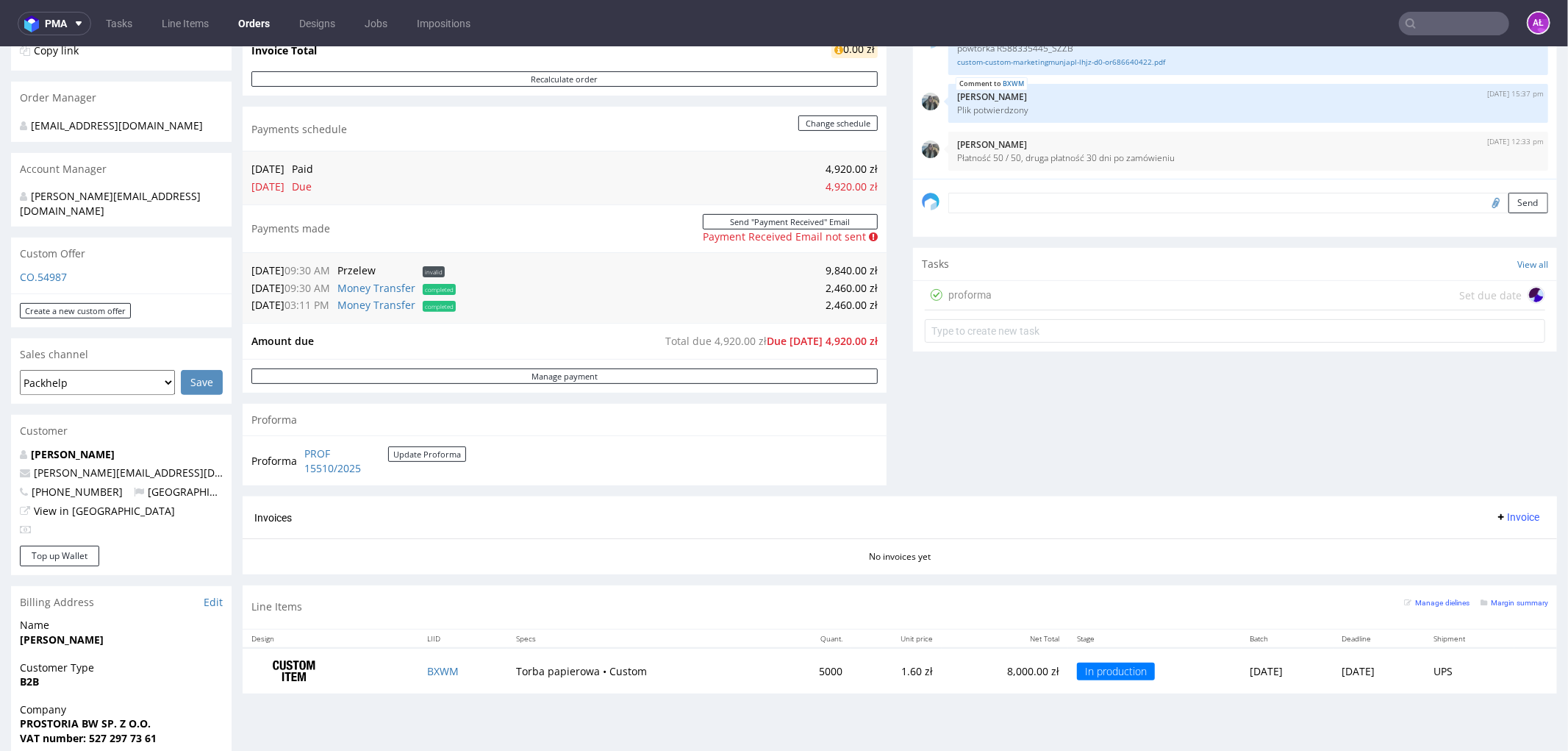
click at [1042, 289] on div "proforma Set due date" at bounding box center [1235, 295] width 621 height 30
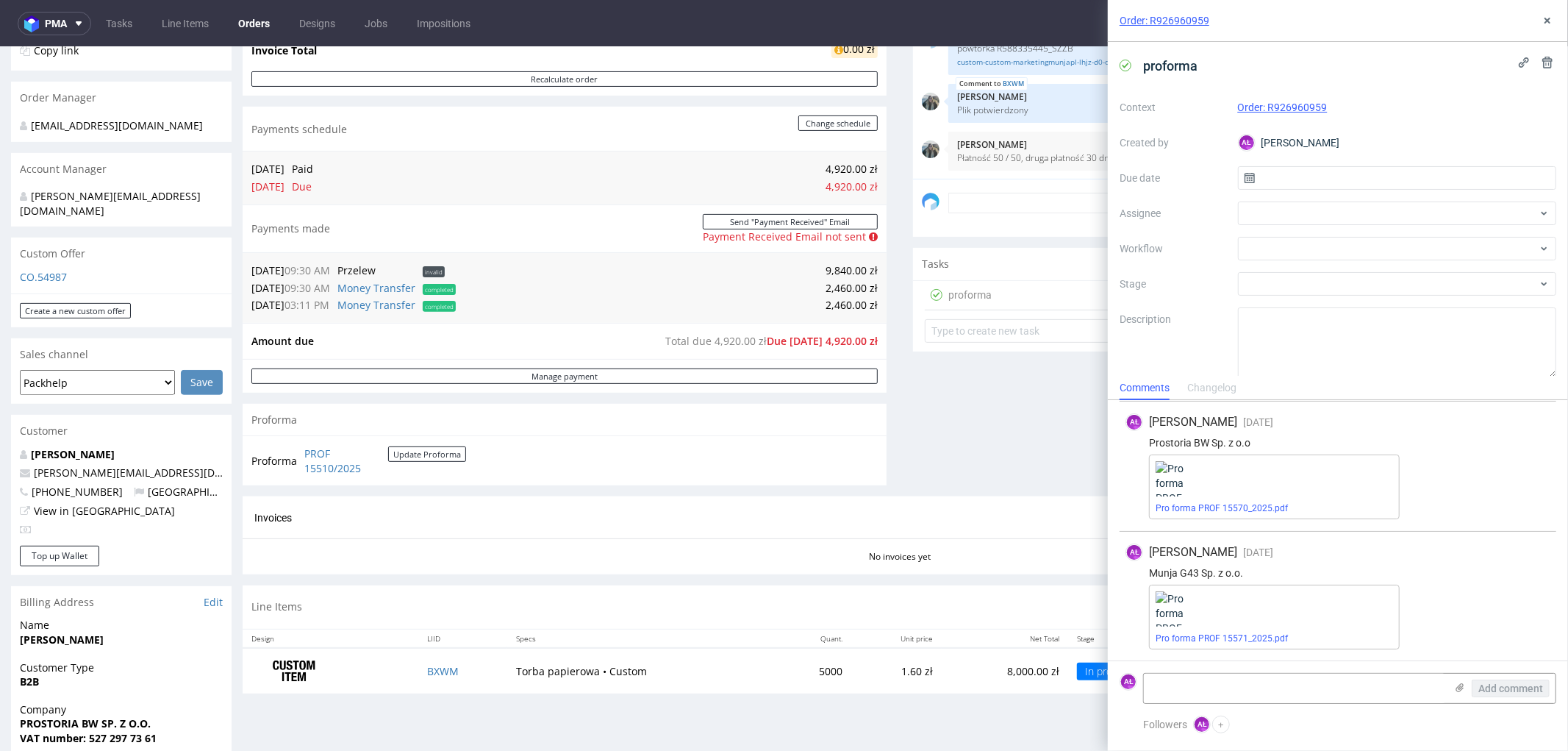
scroll to position [325, 0]
click at [1258, 640] on link "Pro forma PROF 15571_2025.pdf" at bounding box center [1222, 639] width 132 height 10
click at [1277, 674] on textarea at bounding box center [1295, 689] width 302 height 30
type textarea "Druga płatność:"
click at [1523, 695] on button "Add comment" at bounding box center [1511, 689] width 78 height 18
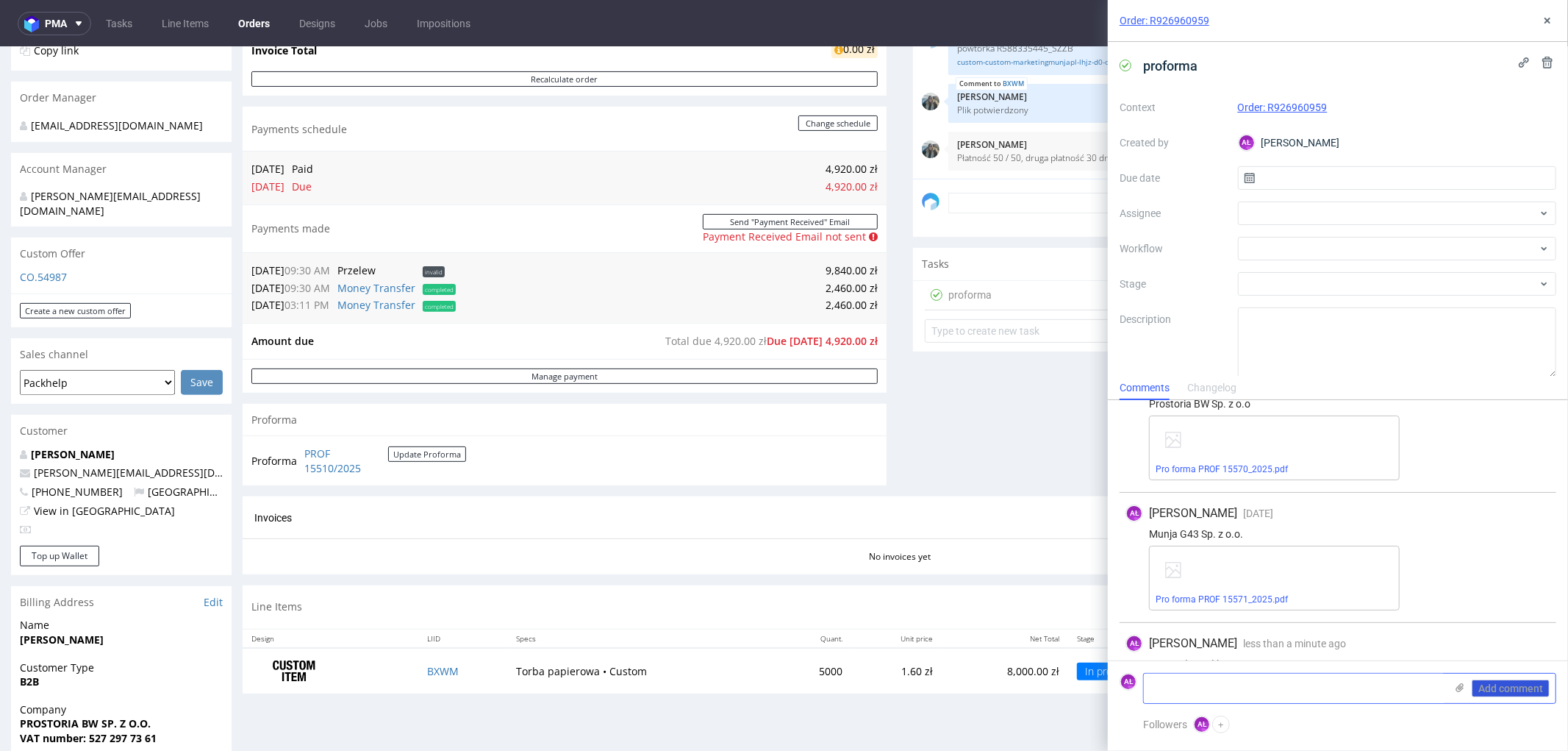
scroll to position [390, 0]
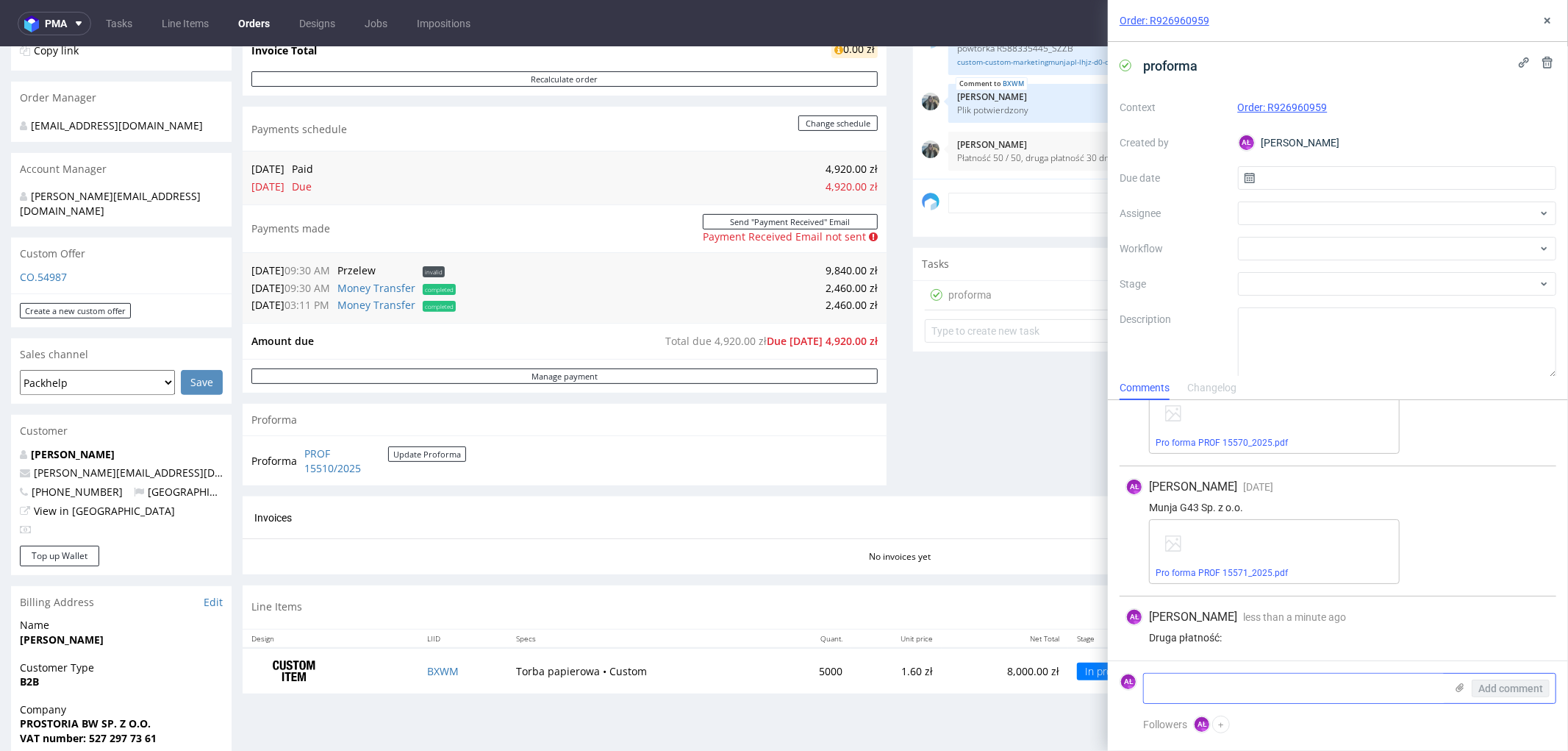
click at [1460, 686] on use at bounding box center [1460, 688] width 8 height 9
click at [0, 0] on input "file" at bounding box center [0, 0] width 0 height 0
click at [1492, 680] on button "Add comment" at bounding box center [1511, 689] width 78 height 18
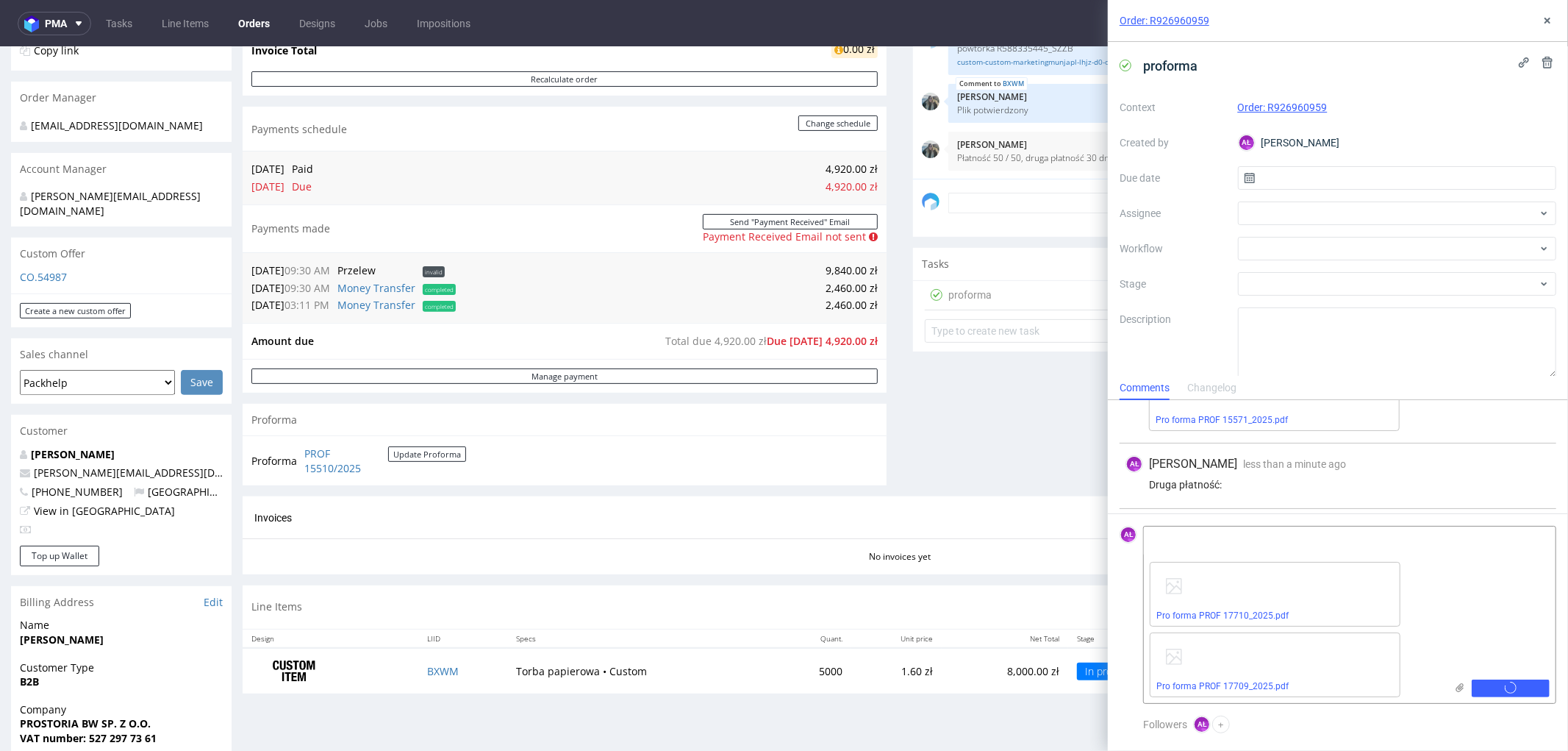
scroll to position [590, 0]
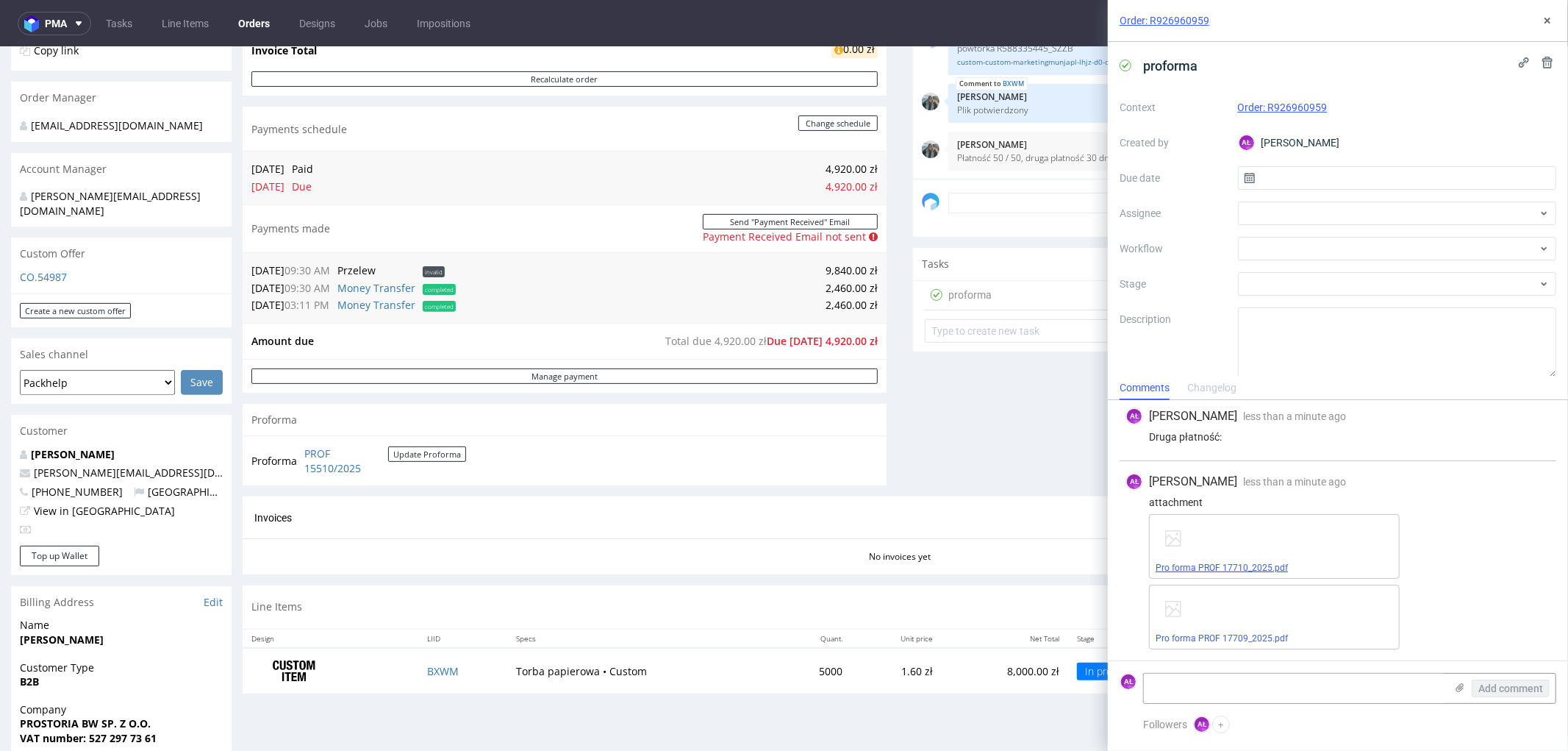
click at [1238, 565] on link "Pro forma PROF 17710_2025.pdf" at bounding box center [1222, 568] width 132 height 10
click at [1221, 631] on div "Pro forma PROF 17709_2025.pdf" at bounding box center [1274, 616] width 250 height 65
click at [1222, 634] on link "Pro forma PROF 17709_2025.pdf" at bounding box center [1222, 639] width 132 height 10
click at [1542, 26] on icon at bounding box center [1548, 21] width 12 height 12
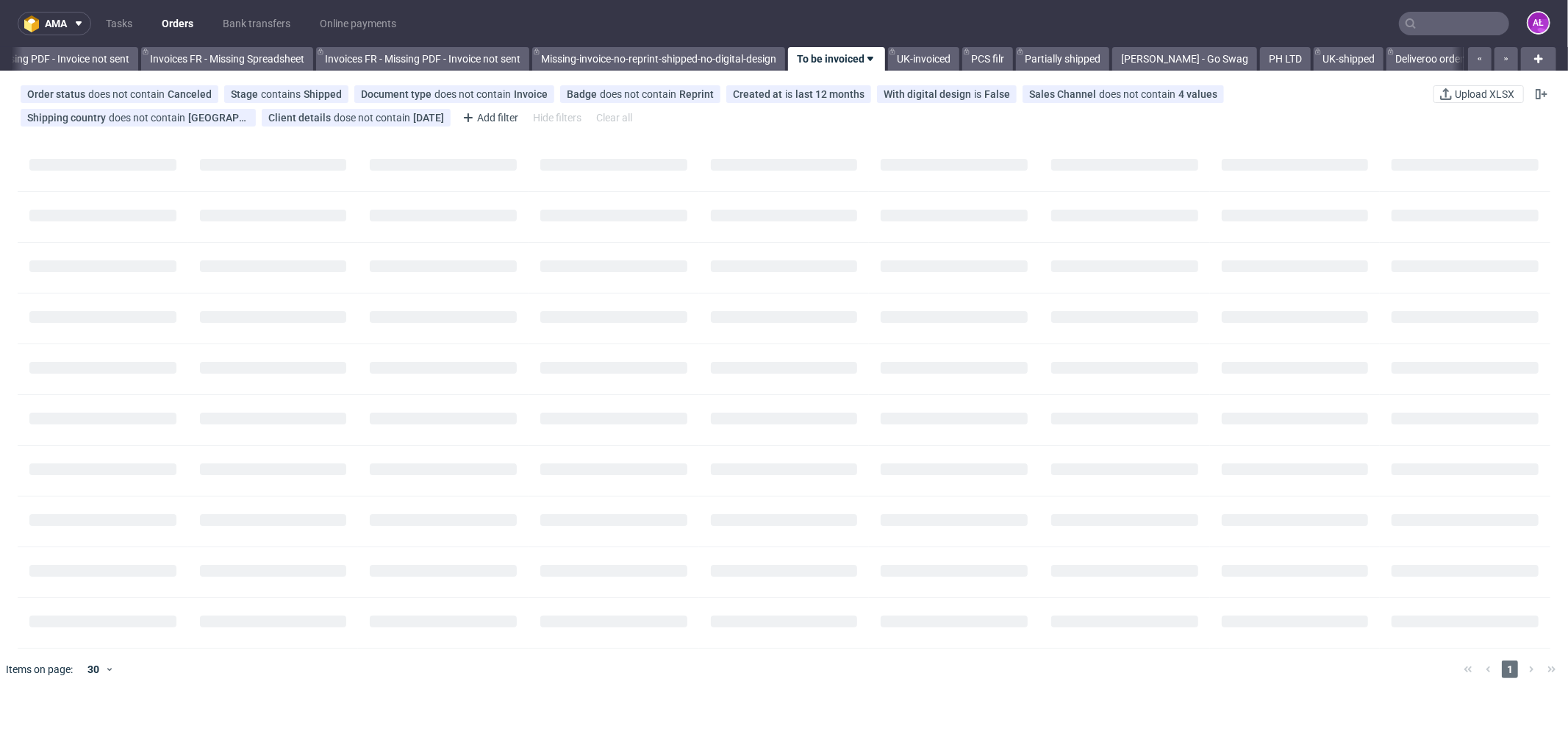
scroll to position [0, 2203]
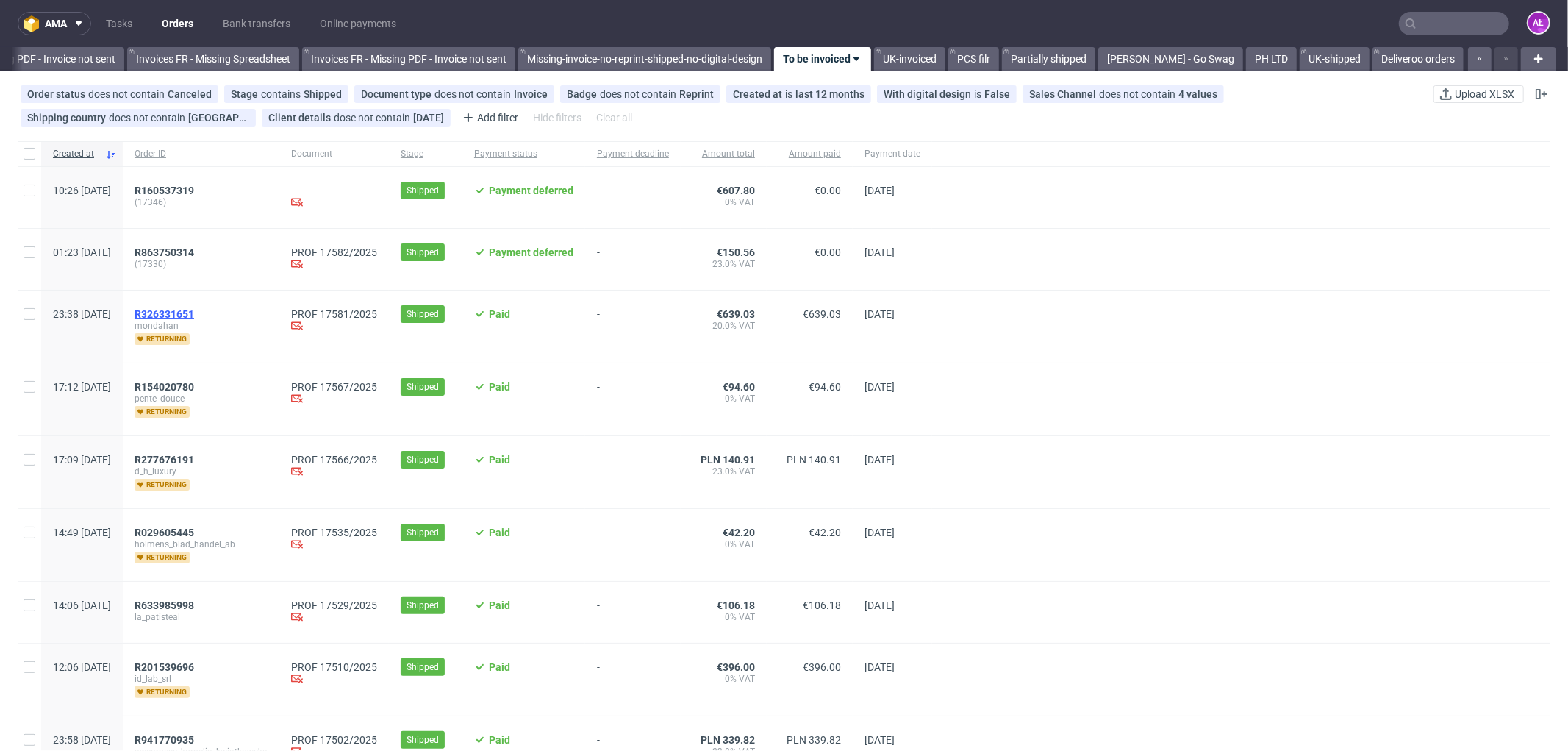
click at [194, 313] on span "R326331651" at bounding box center [164, 315] width 59 height 12
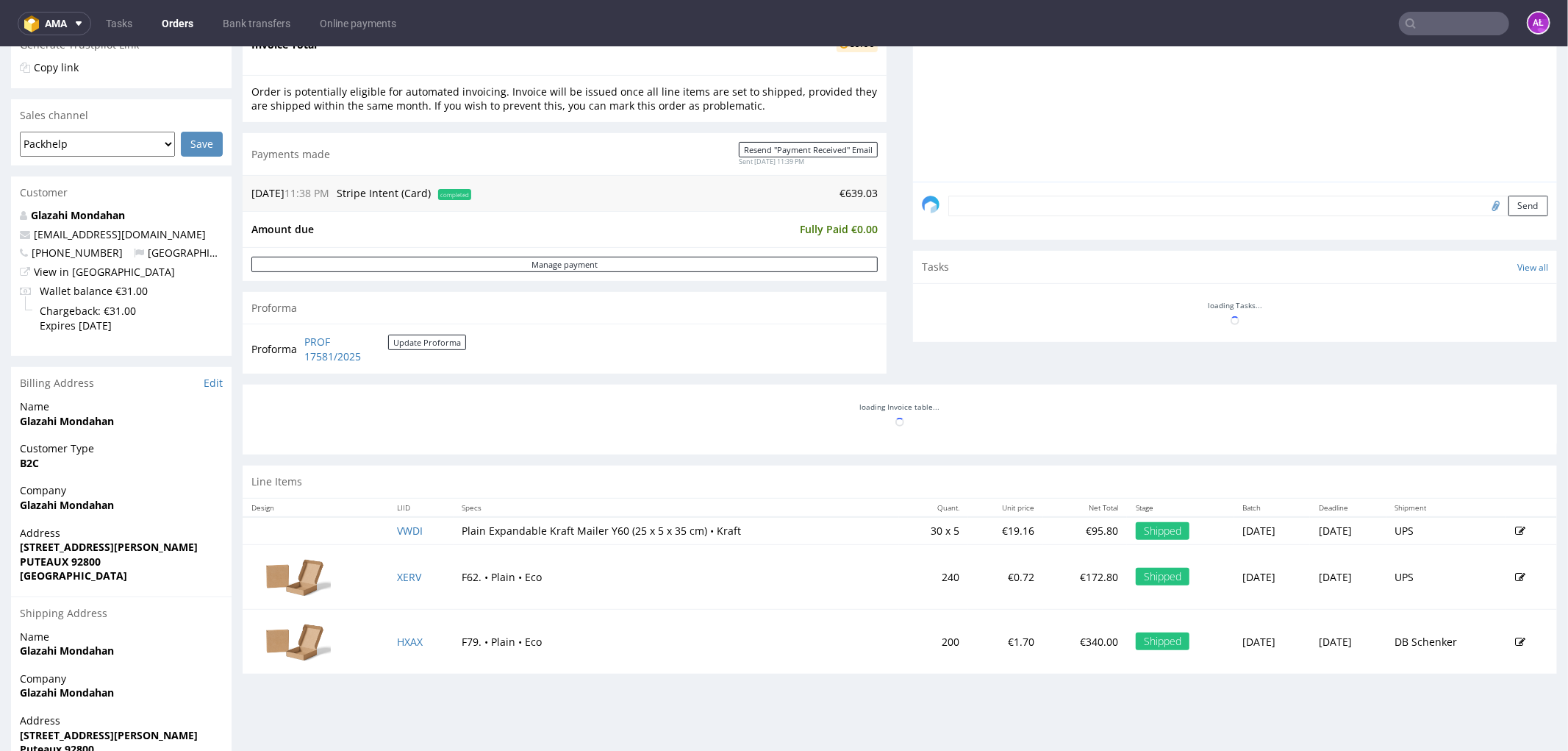
scroll to position [442, 0]
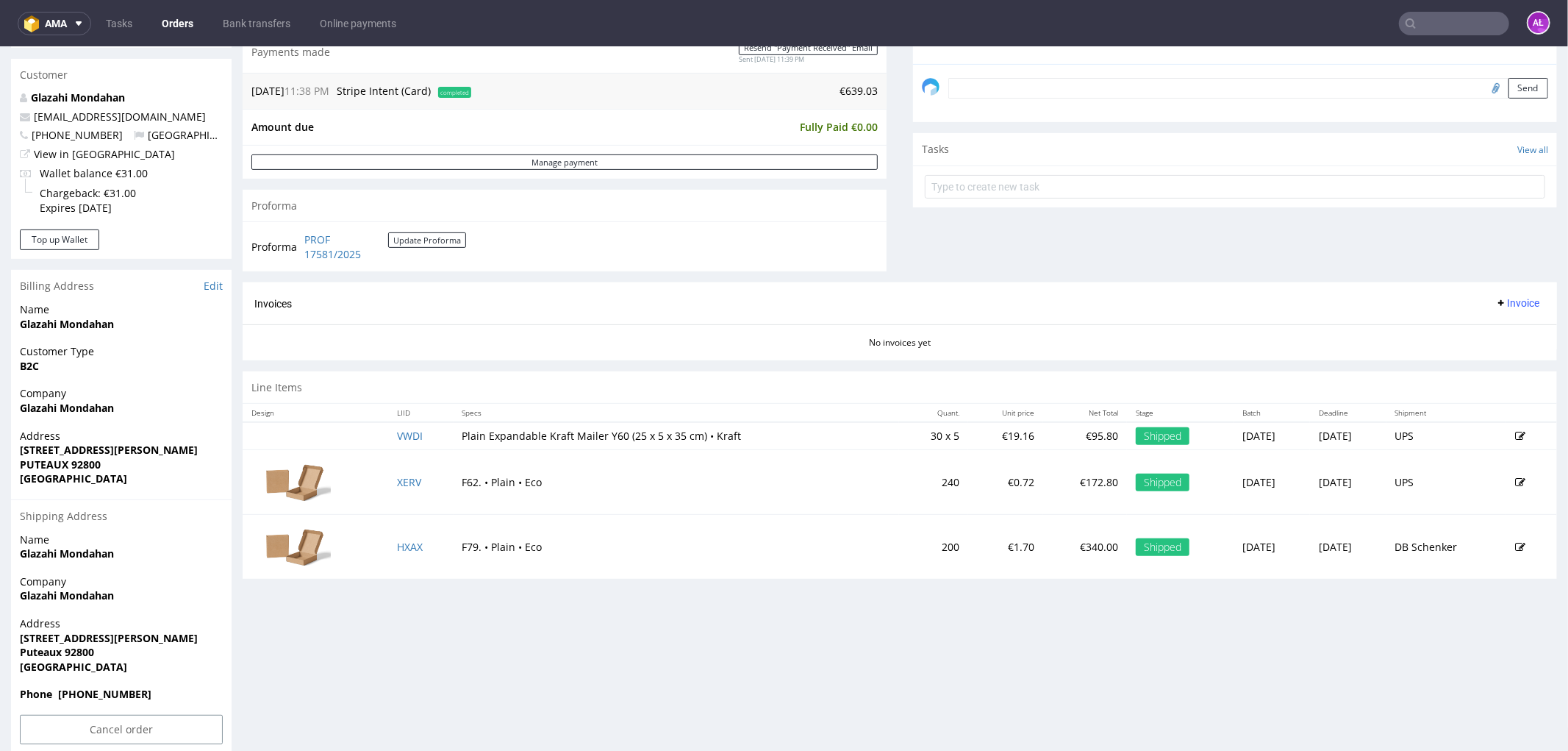
click at [1497, 306] on span "Invoice" at bounding box center [1517, 303] width 44 height 12
drag, startPoint x: 1498, startPoint y: 313, endPoint x: 1500, endPoint y: 334, distance: 21.1
click at [1500, 334] on span "Generate" at bounding box center [1493, 335] width 71 height 15
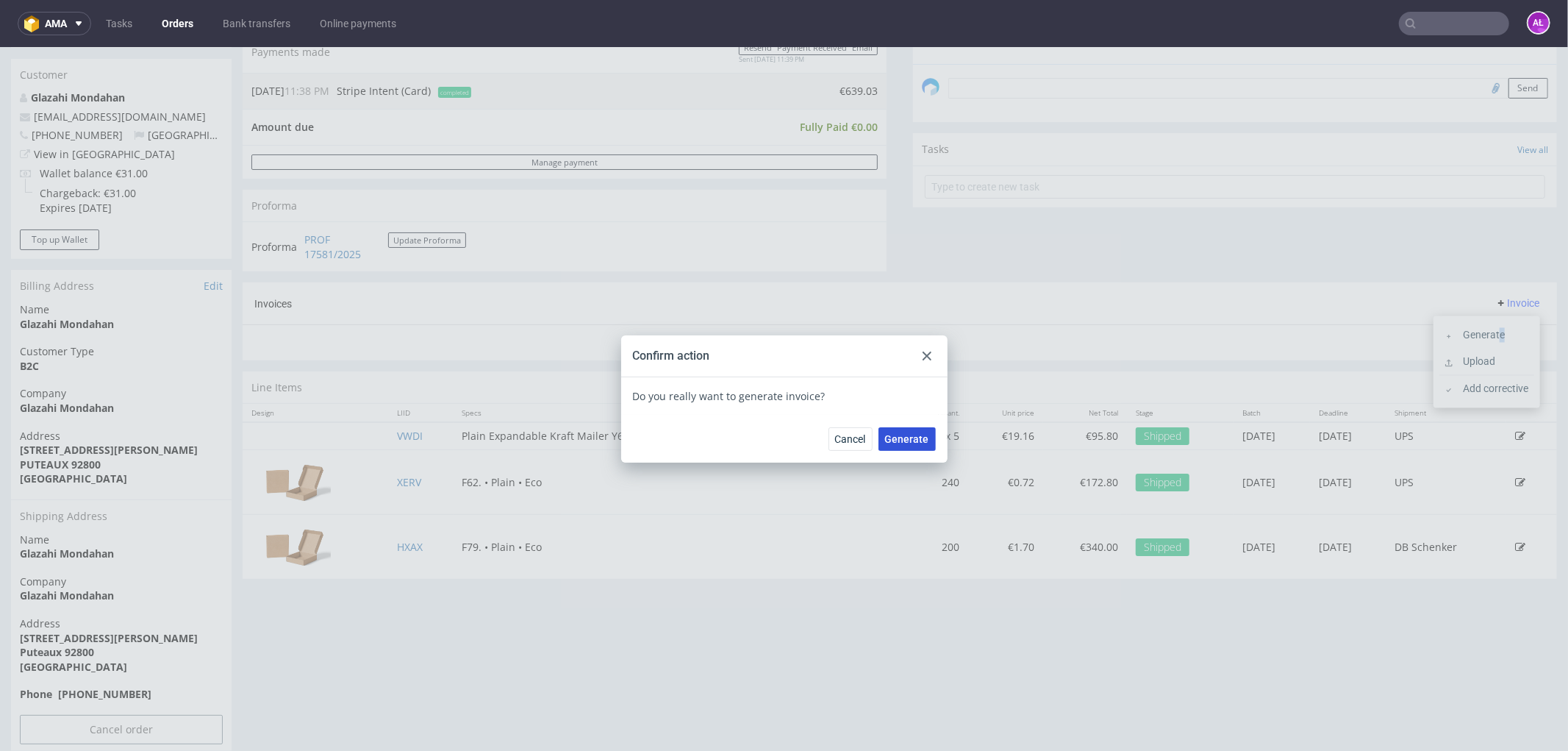
click at [918, 433] on span "Generate" at bounding box center [907, 439] width 44 height 10
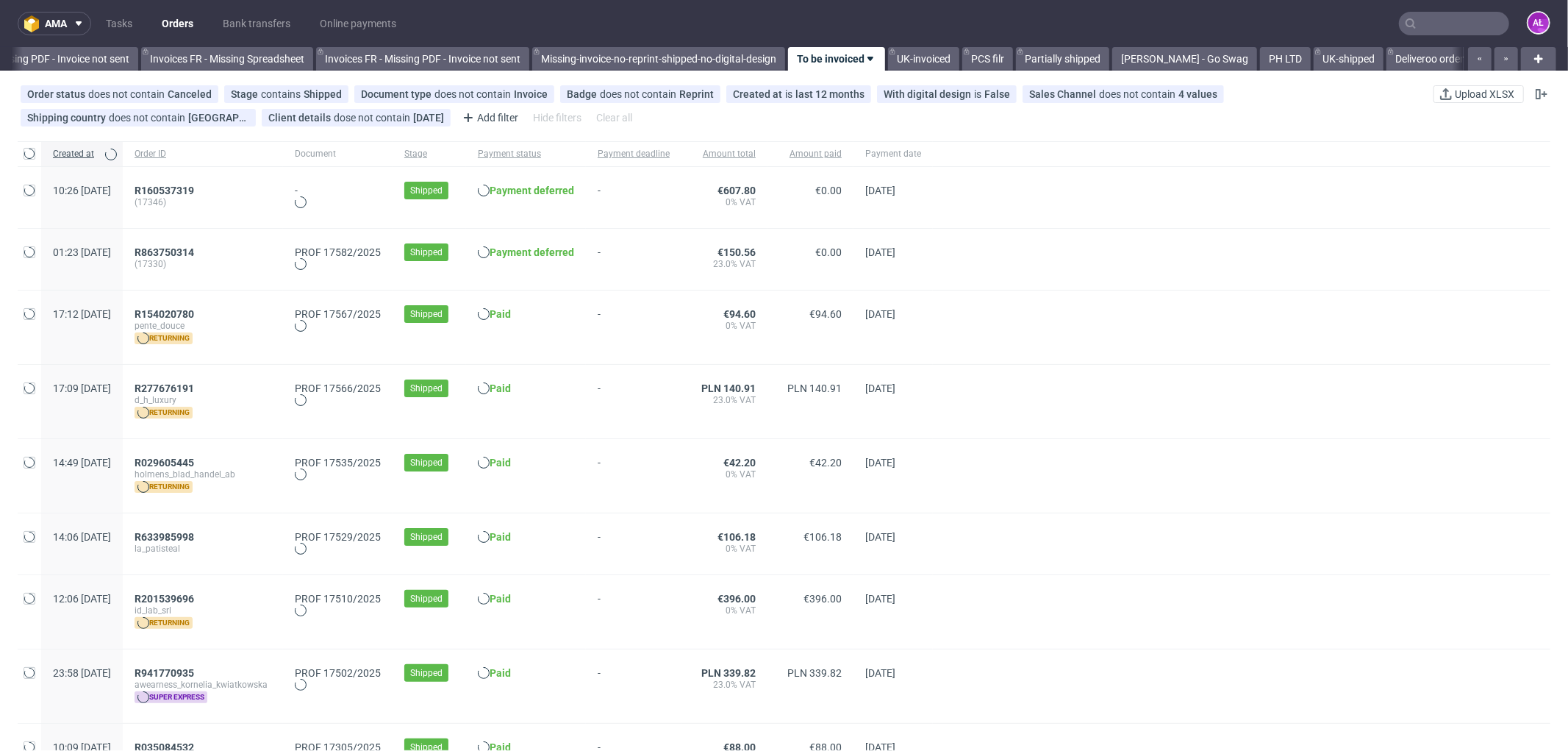
scroll to position [0, 2203]
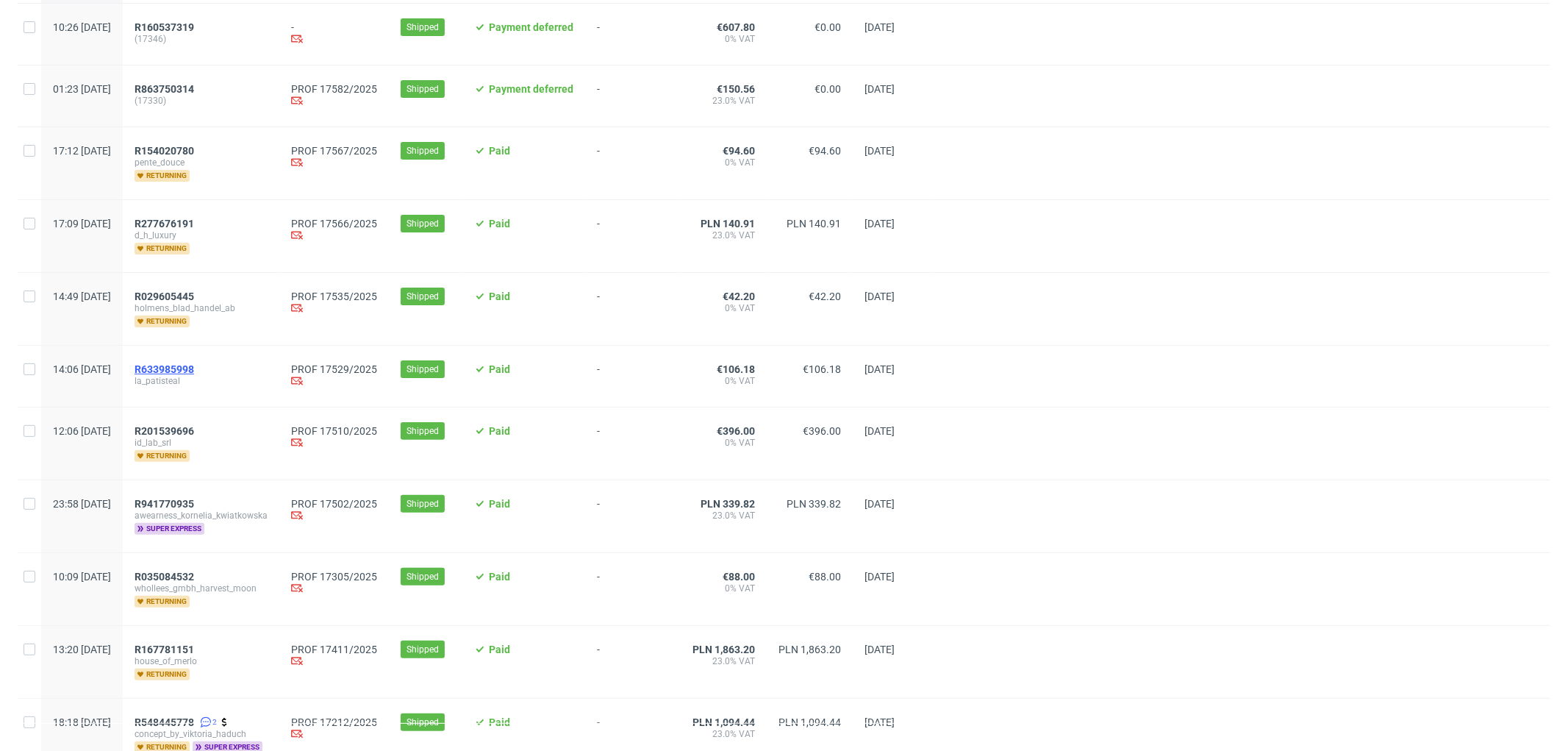
click at [194, 371] on span "R633985998" at bounding box center [164, 370] width 59 height 12
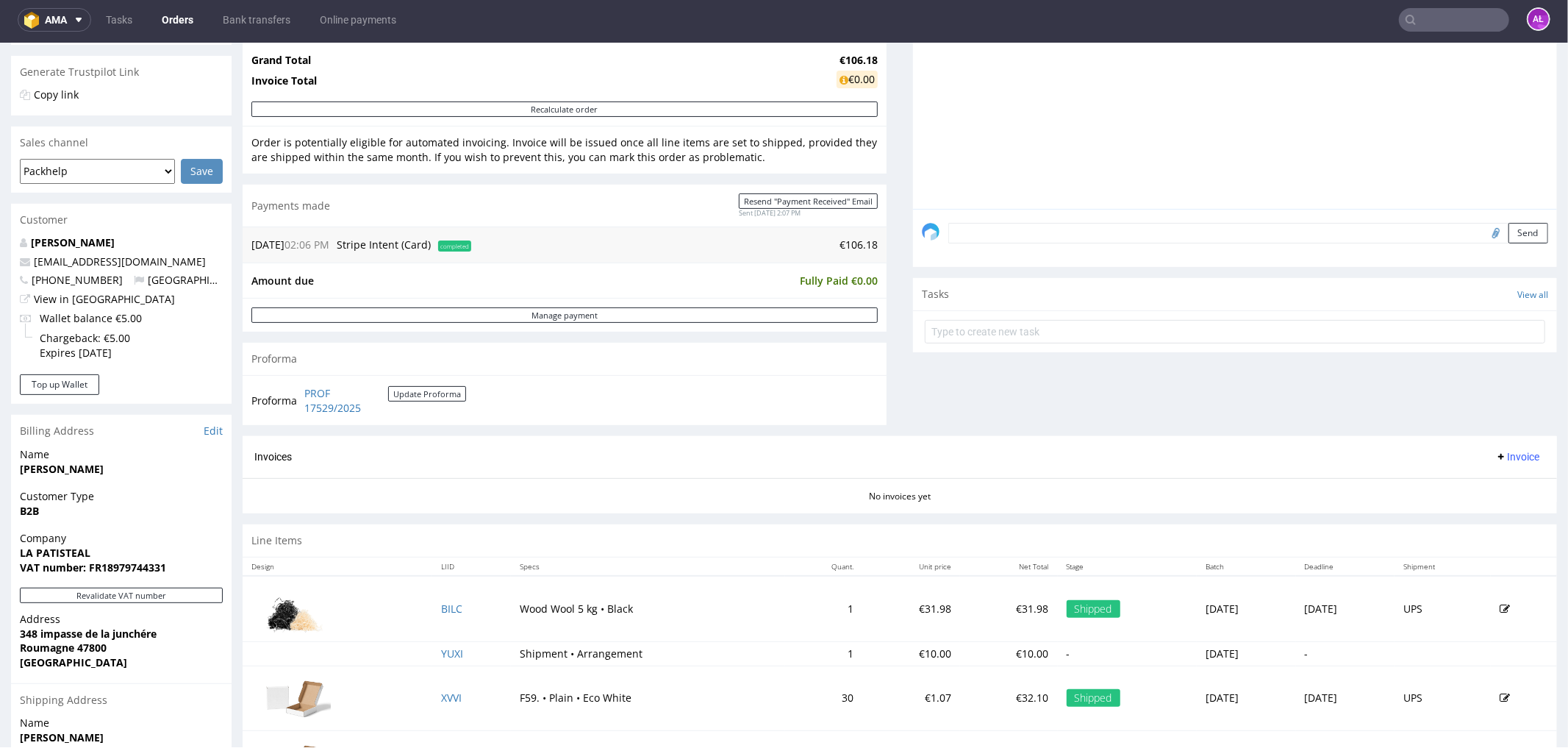
scroll to position [490, 0]
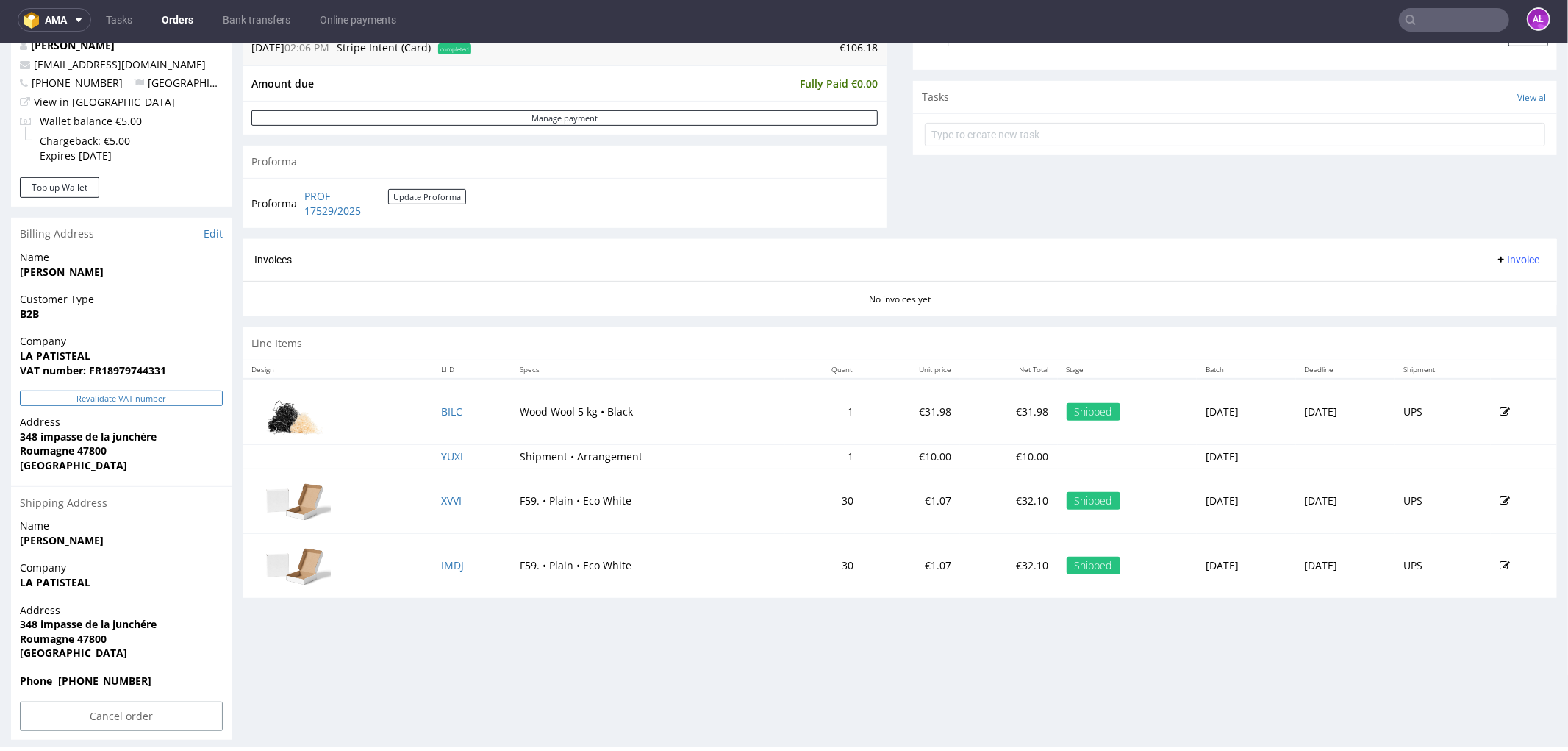
click at [178, 396] on button "Revalidate VAT number" at bounding box center [121, 397] width 203 height 16
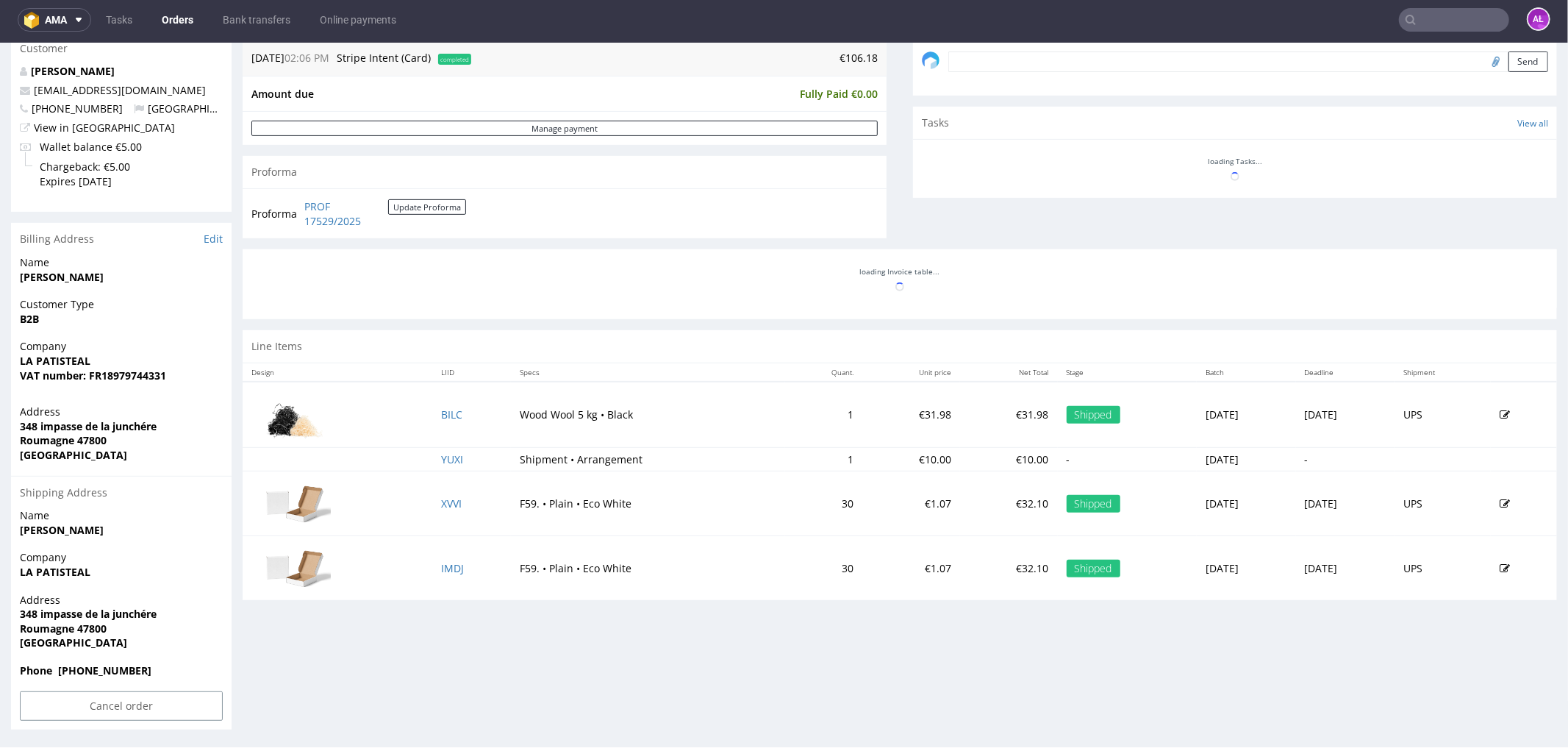
scroll to position [464, 0]
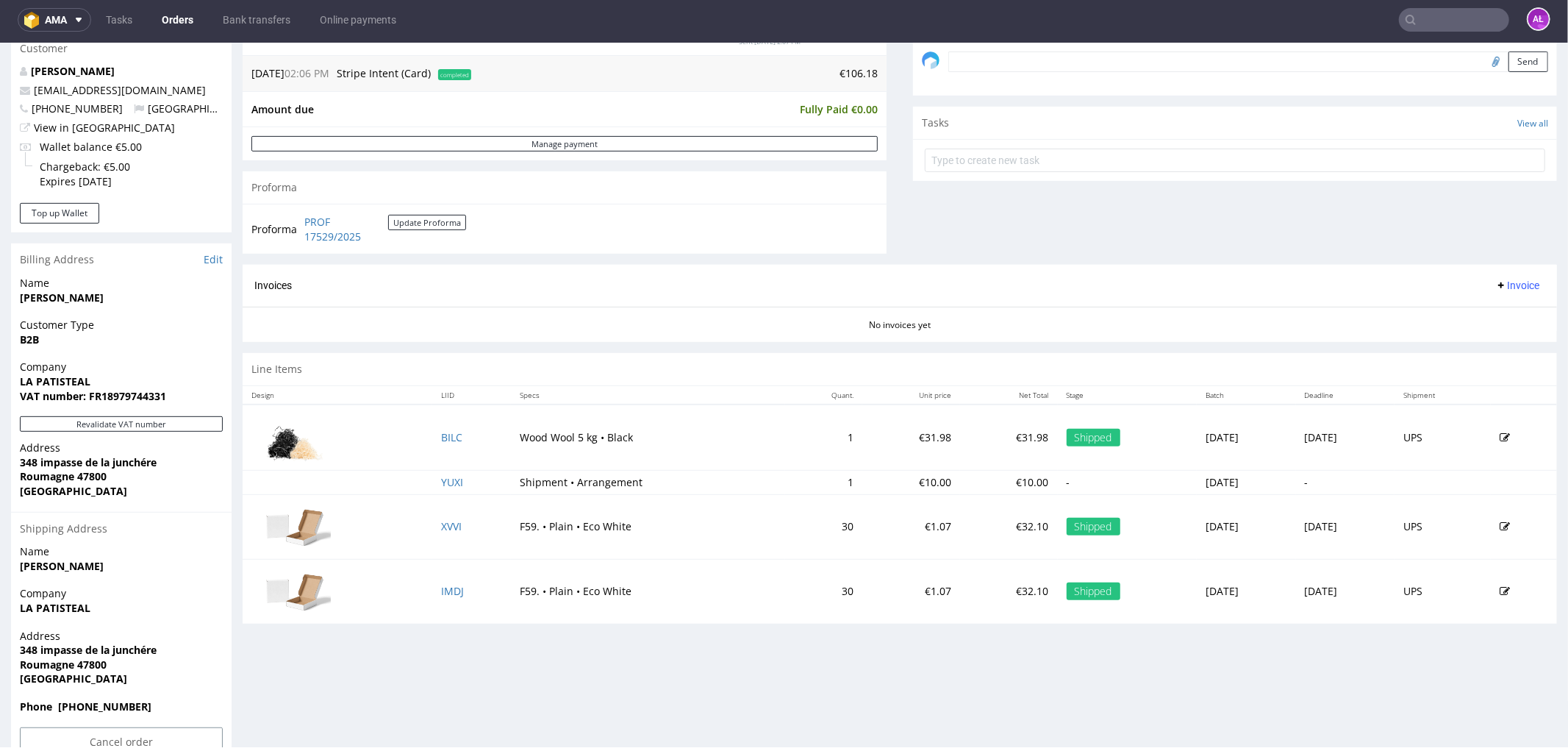
click at [1500, 291] on button "Invoice" at bounding box center [1517, 285] width 56 height 18
click at [1503, 312] on span "Generate" at bounding box center [1493, 317] width 71 height 15
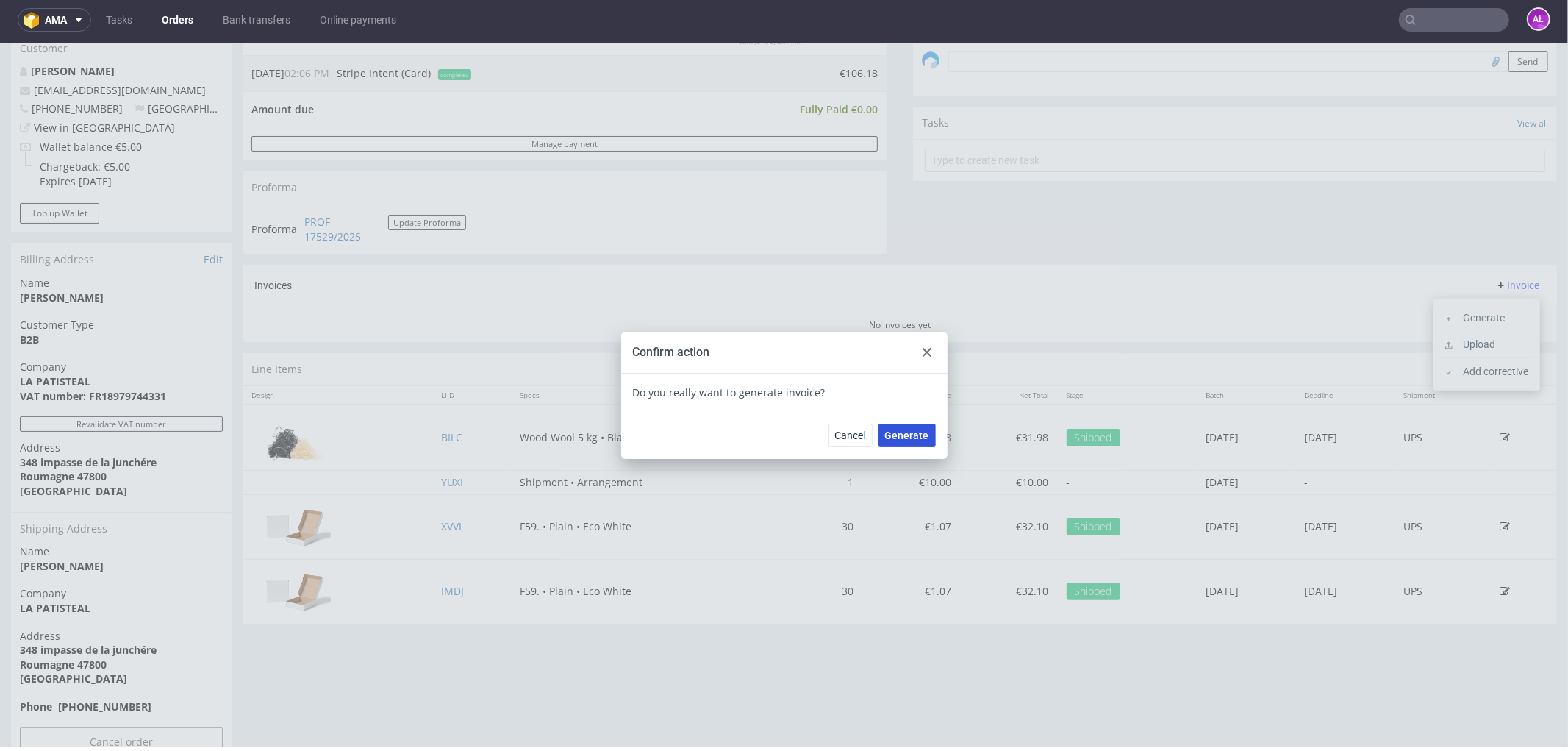
click at [885, 436] on span "Generate" at bounding box center [907, 435] width 44 height 10
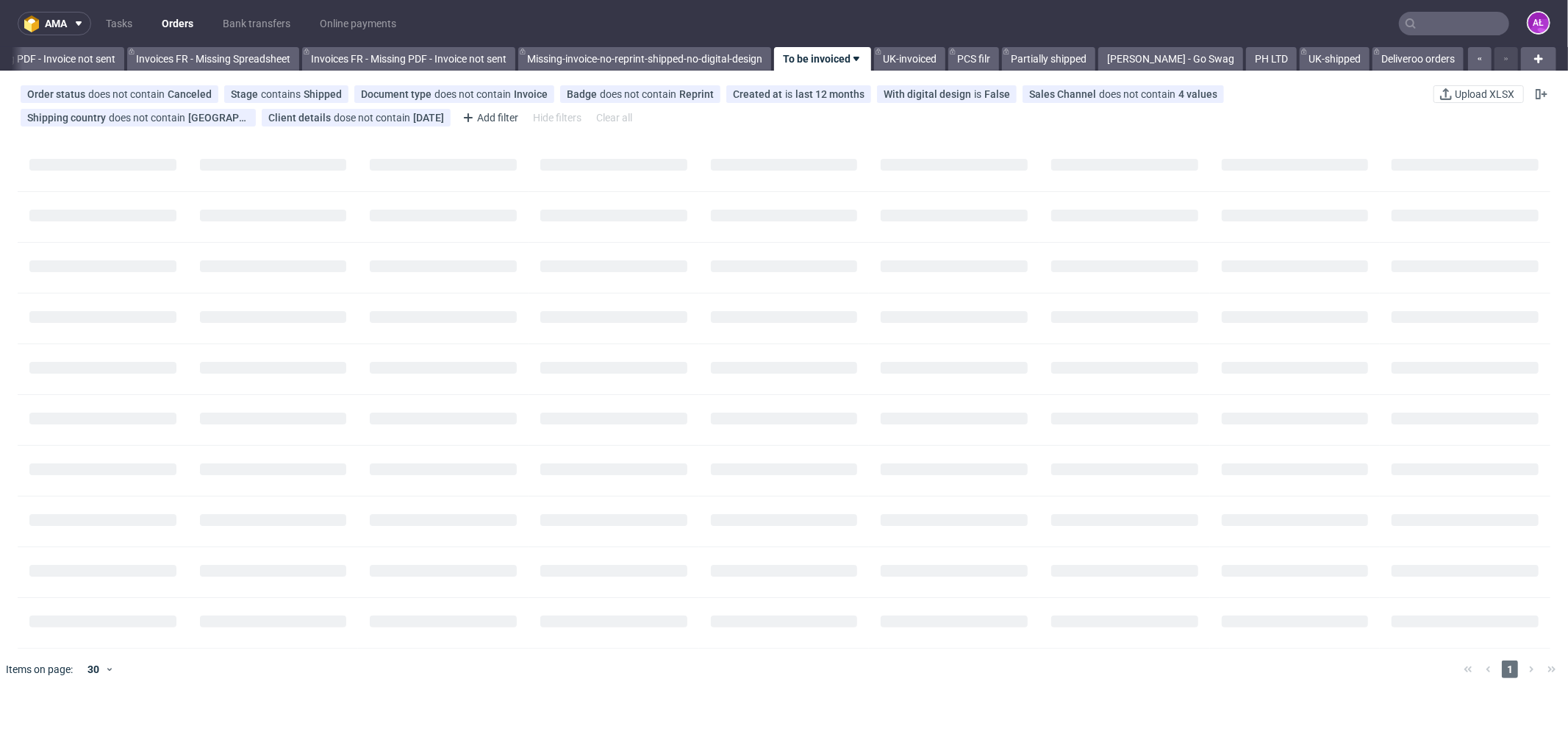
scroll to position [0, 2203]
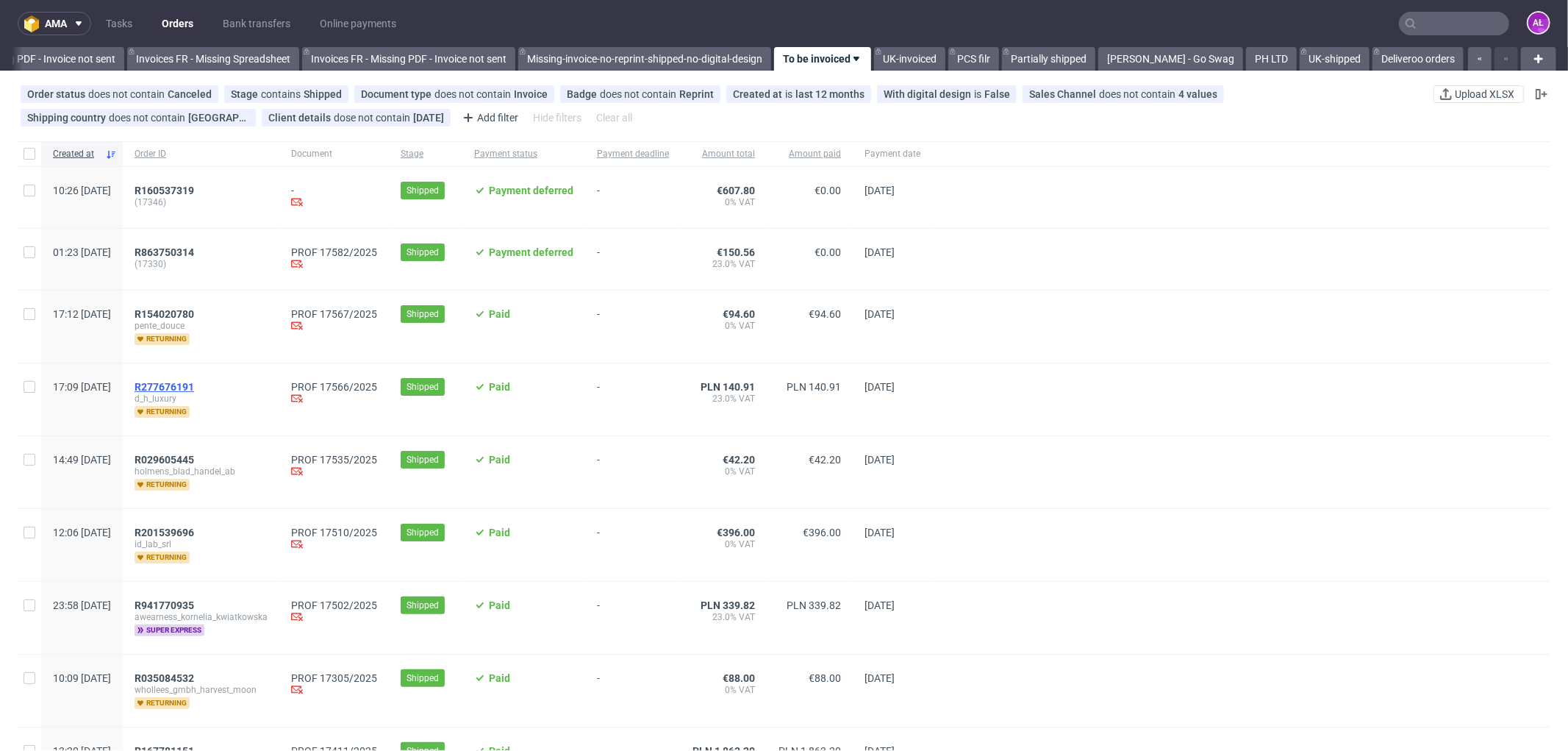
click at [194, 386] on span "R277676191" at bounding box center [164, 387] width 59 height 12
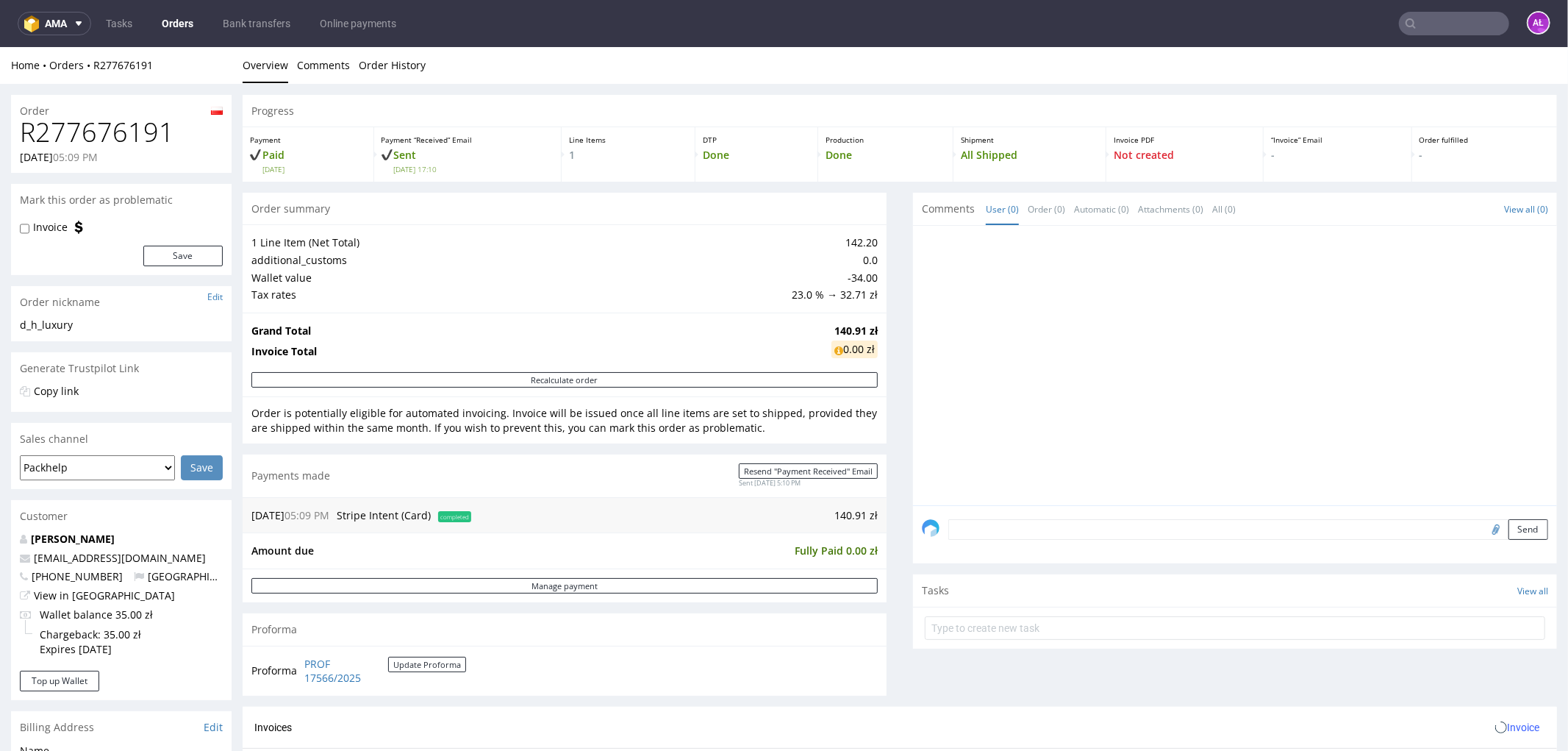
scroll to position [326, 0]
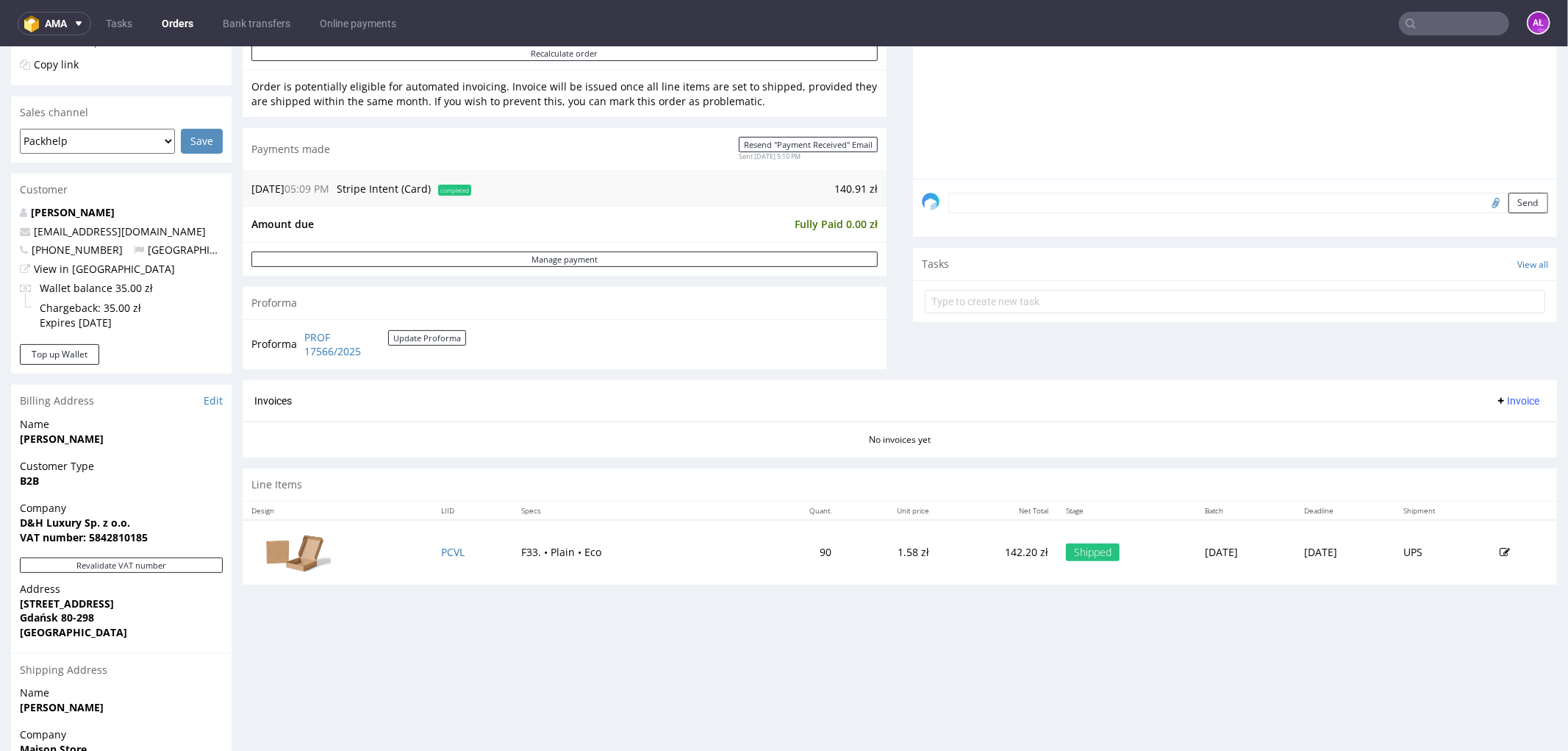
click at [1495, 398] on span "Invoice" at bounding box center [1517, 400] width 44 height 12
click at [1494, 427] on span "Generate" at bounding box center [1493, 432] width 71 height 15
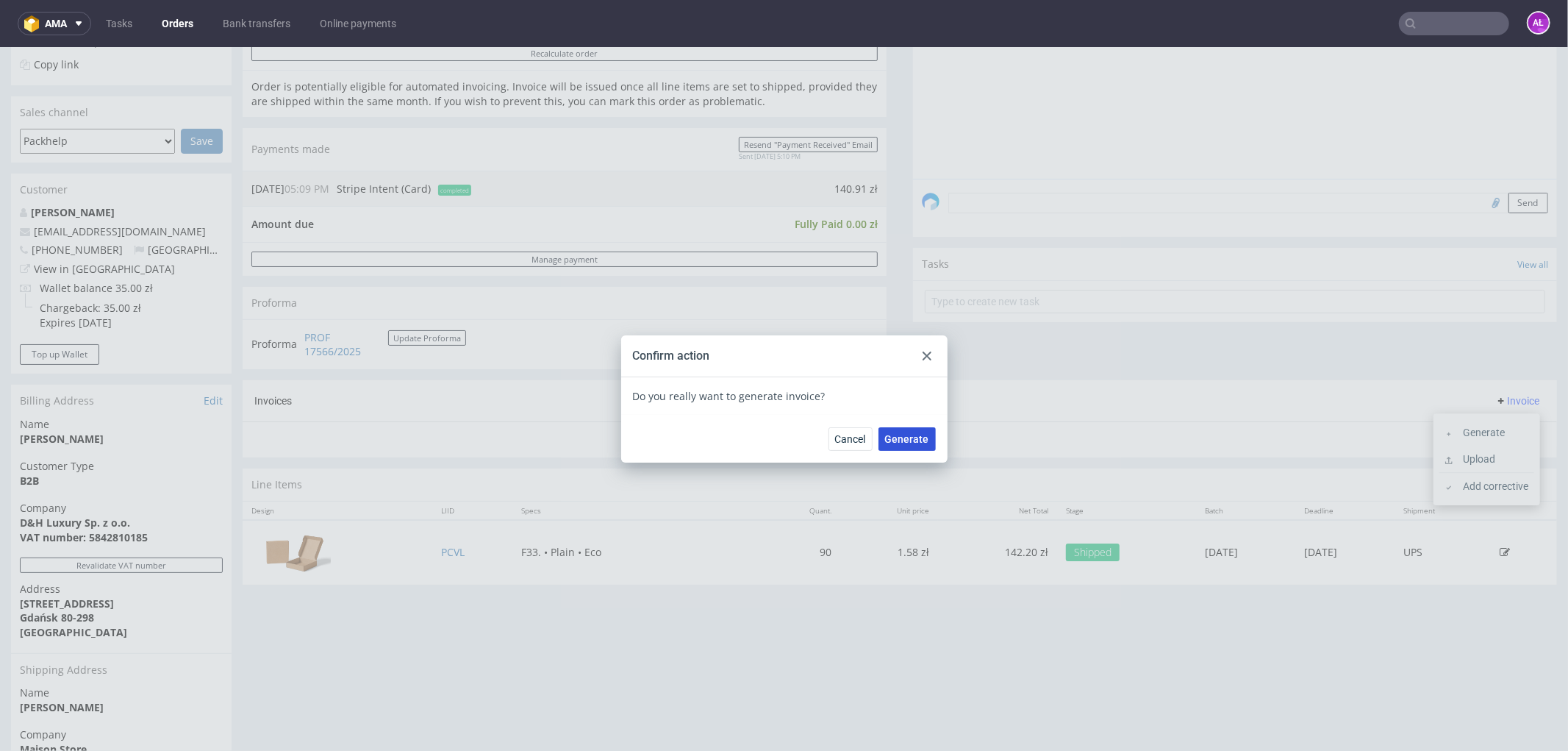
click at [885, 433] on span "Generate" at bounding box center [907, 439] width 44 height 10
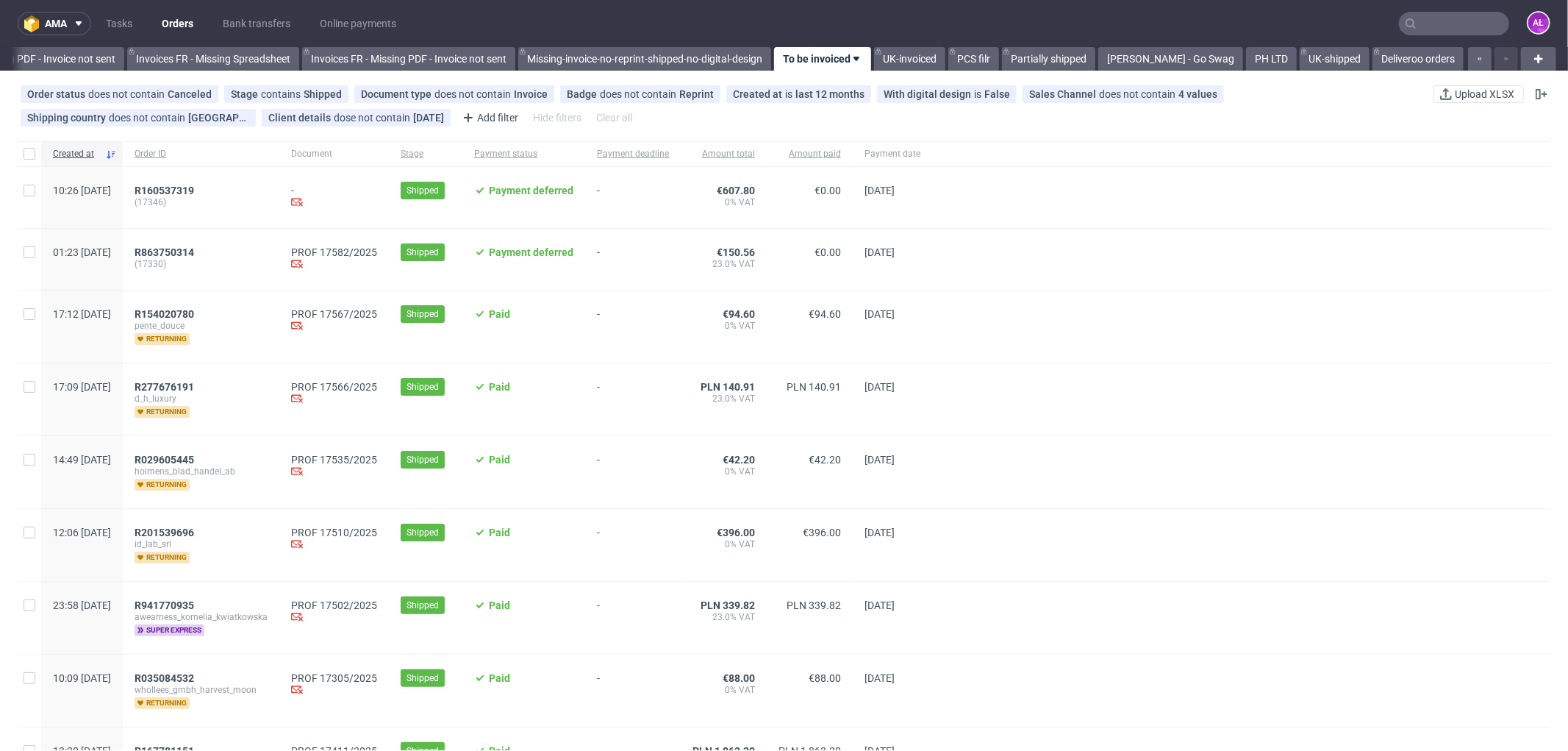
scroll to position [0, 2203]
click at [194, 537] on span "R201539696" at bounding box center [164, 532] width 59 height 12
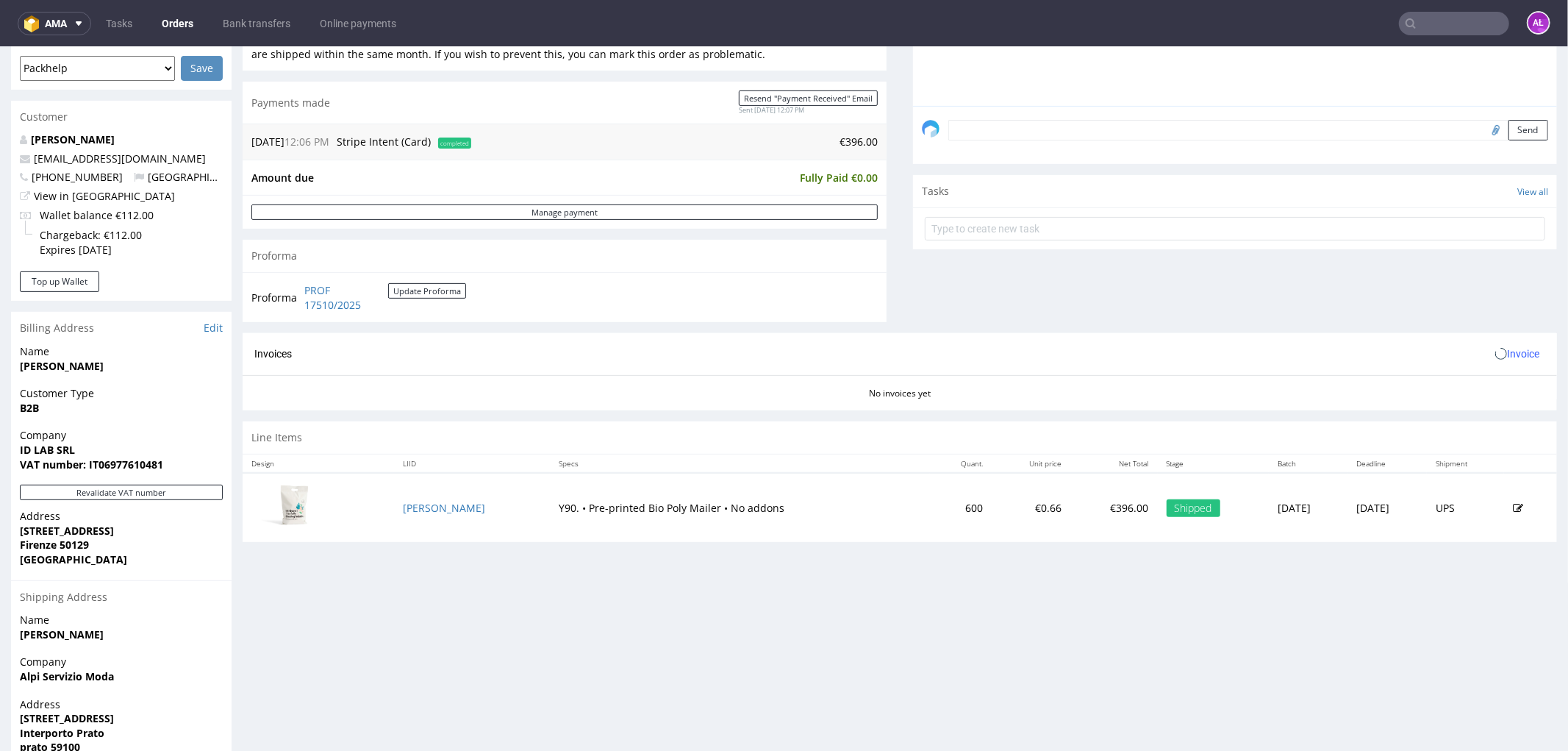
scroll to position [515, 0]
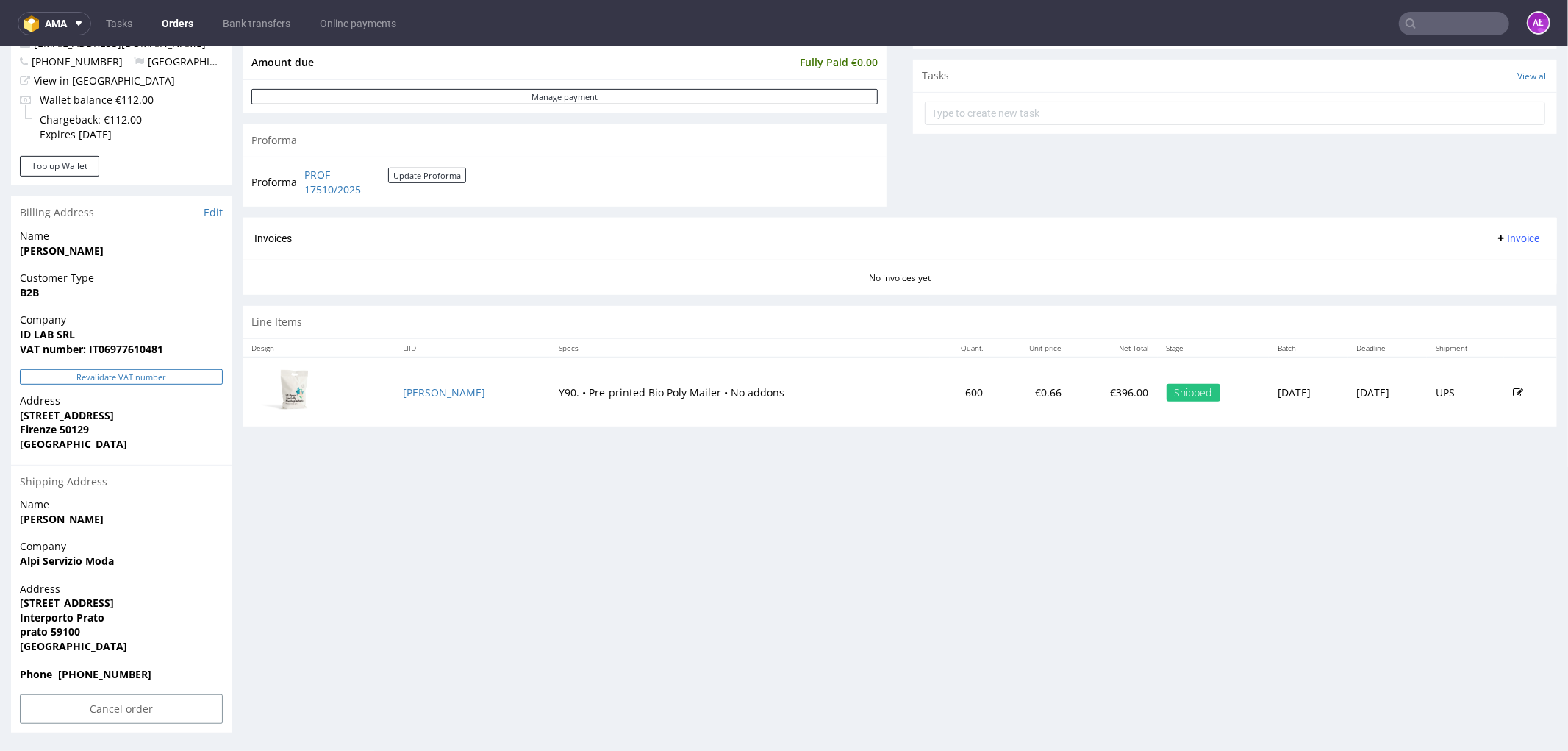
click at [195, 380] on button "Revalidate VAT number" at bounding box center [121, 376] width 203 height 16
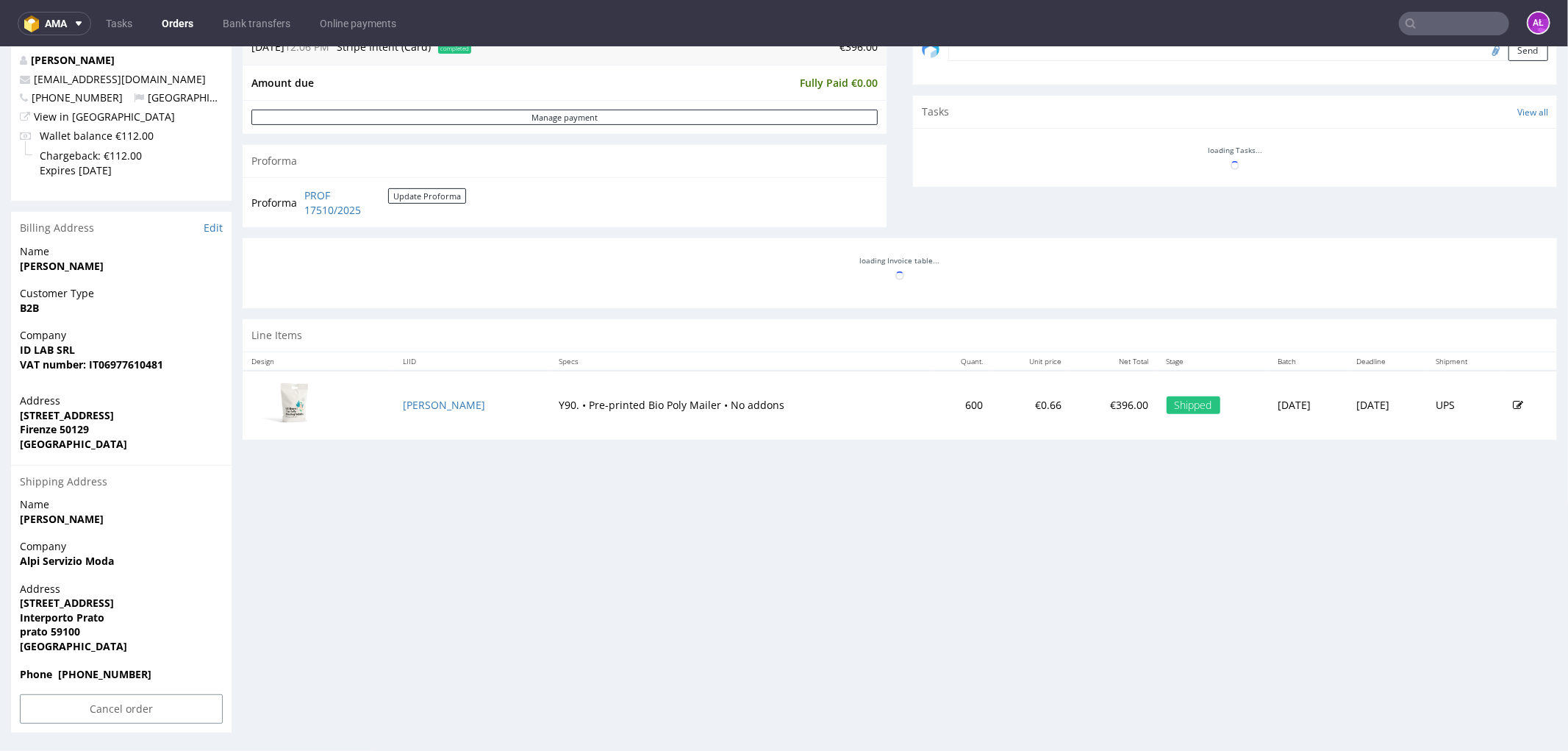
scroll to position [479, 0]
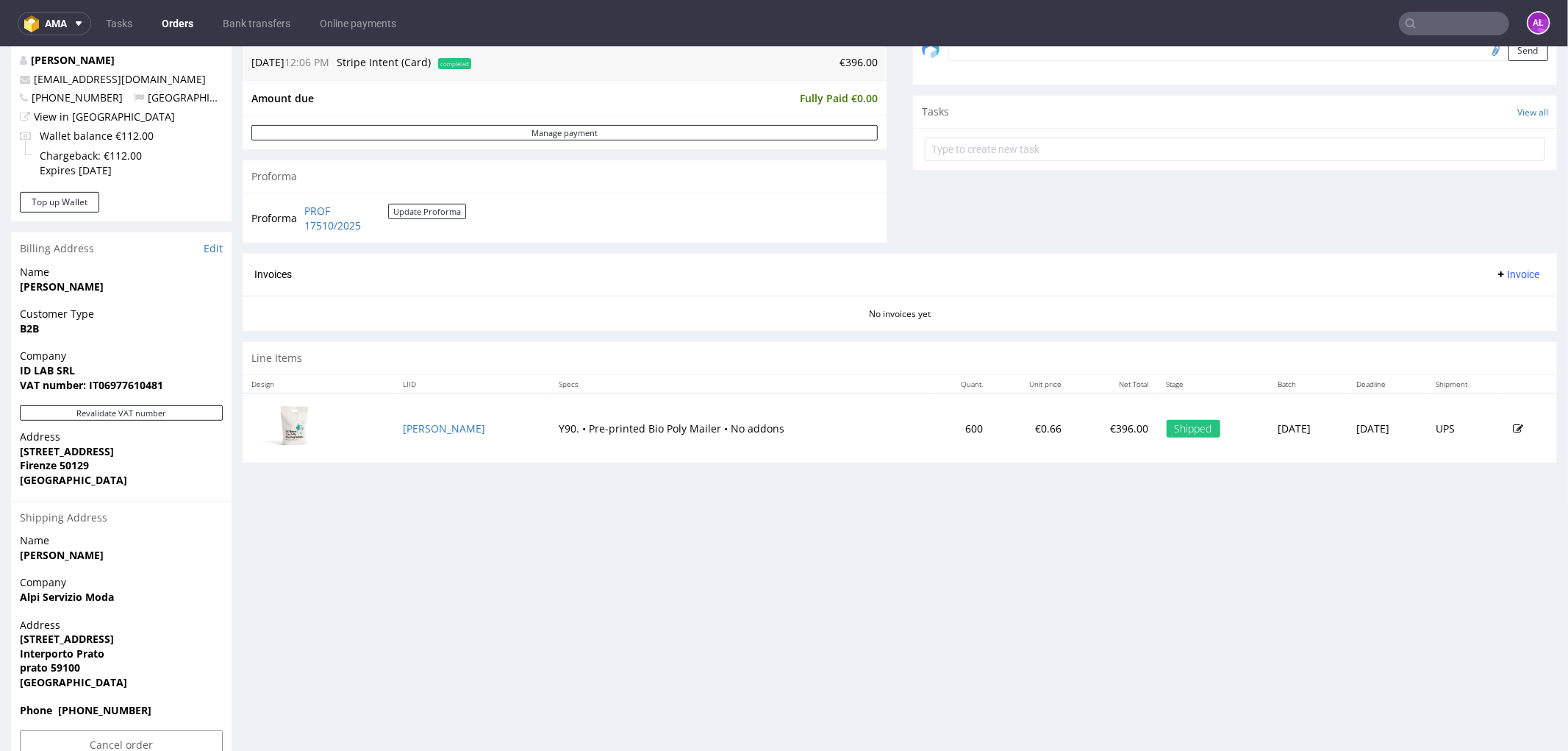
click at [1495, 274] on span "Invoice" at bounding box center [1517, 274] width 44 height 12
click at [1496, 295] on li "Generate" at bounding box center [1487, 306] width 95 height 27
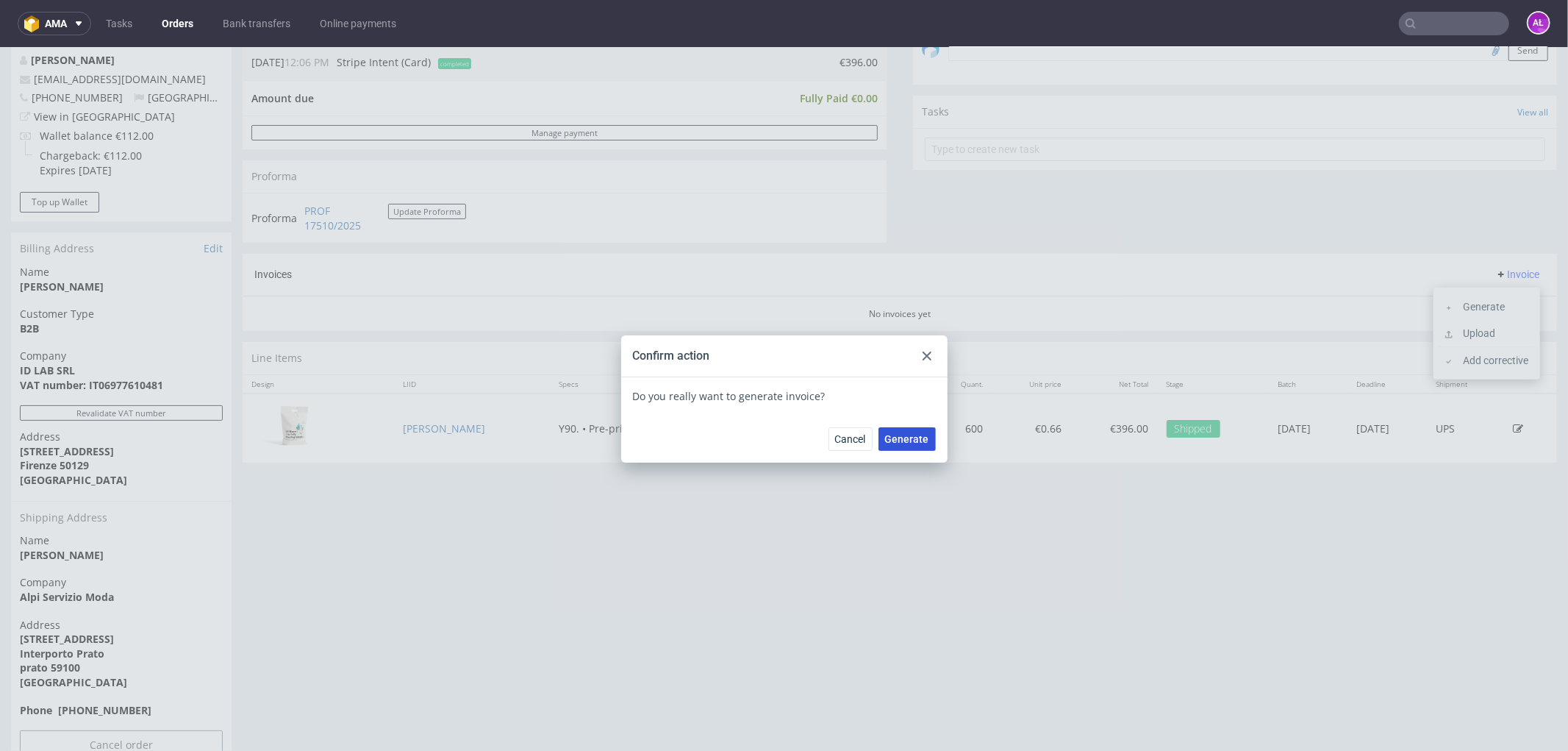
click at [901, 428] on button "Generate" at bounding box center [907, 439] width 57 height 24
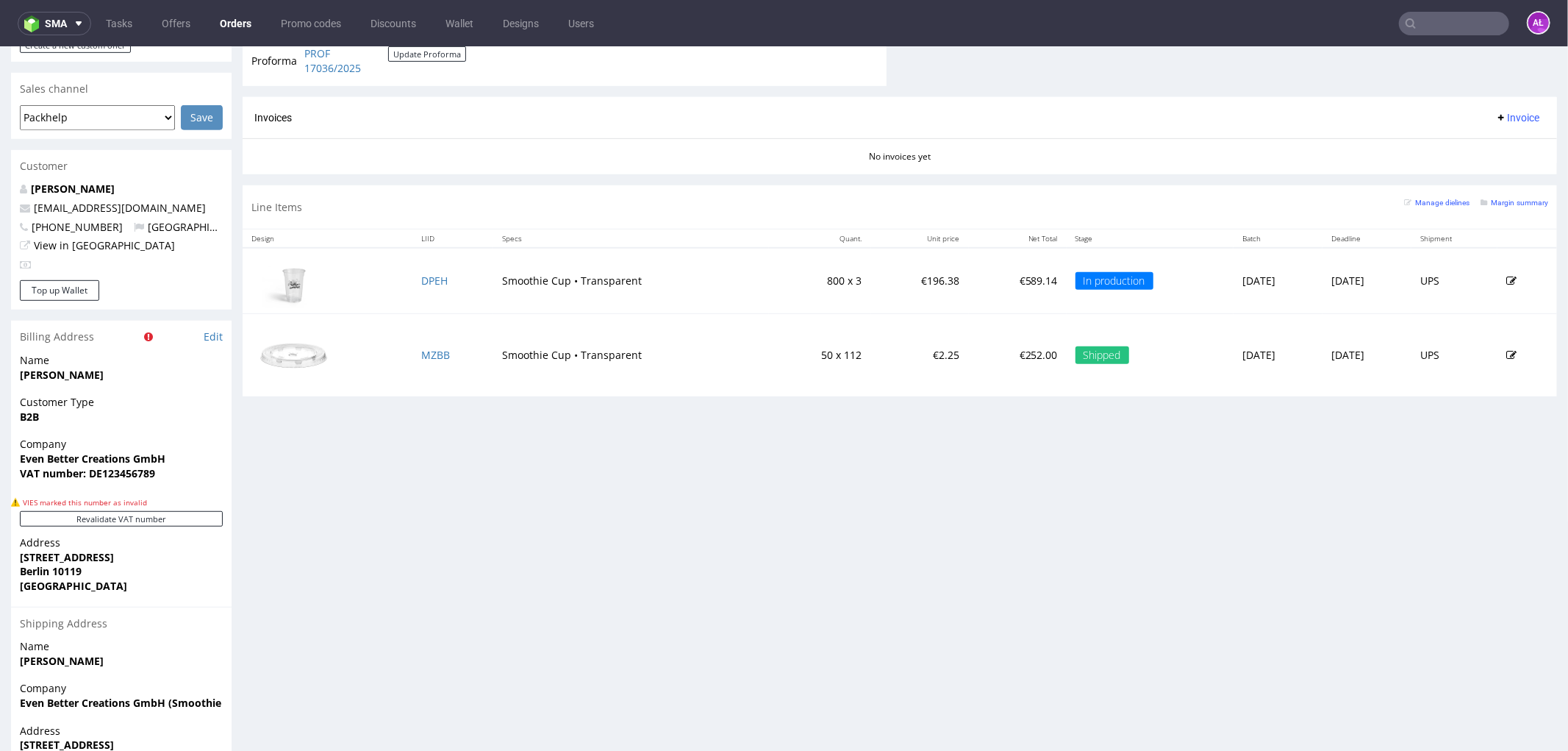
scroll to position [653, 0]
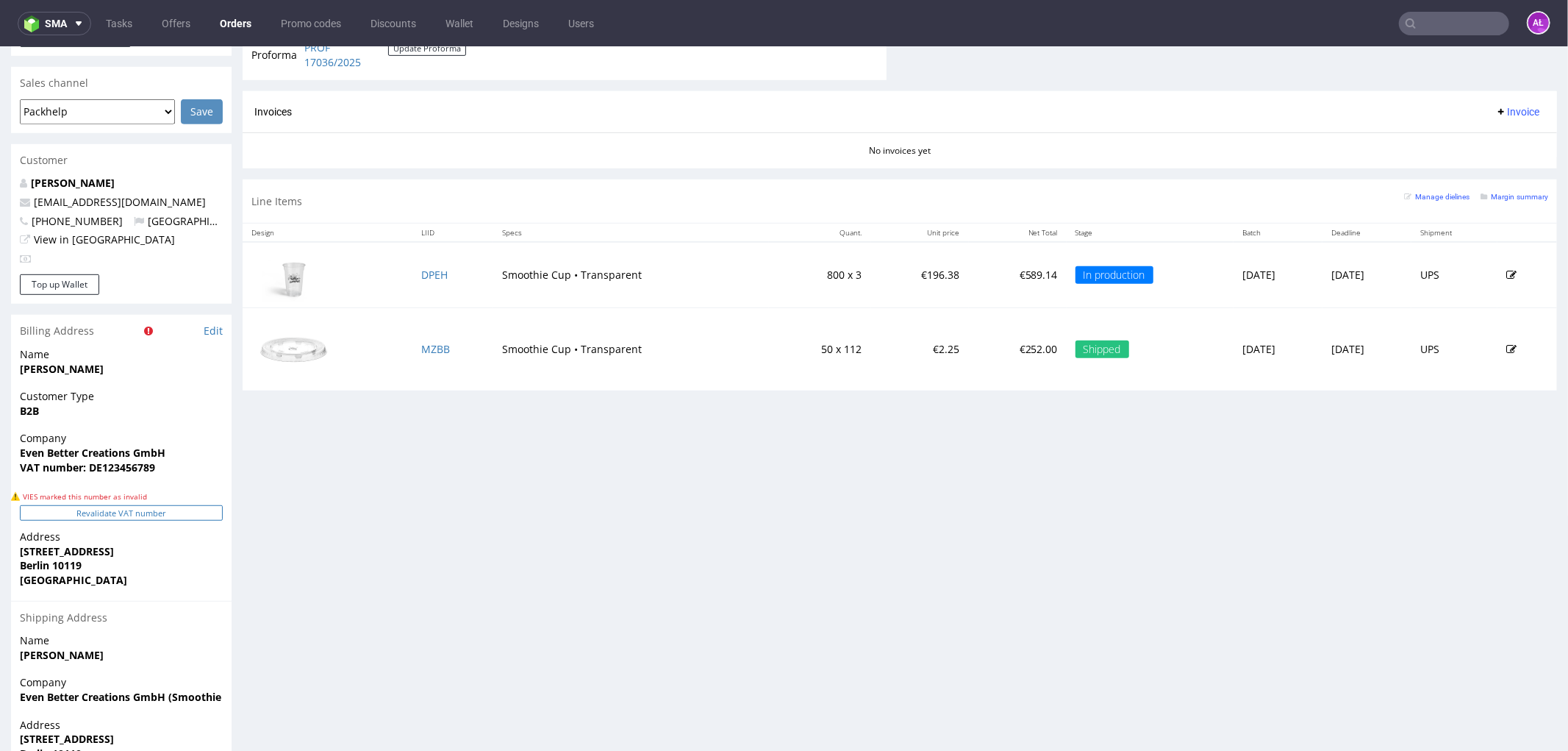
click at [192, 505] on button "Revalidate VAT number" at bounding box center [121, 512] width 203 height 16
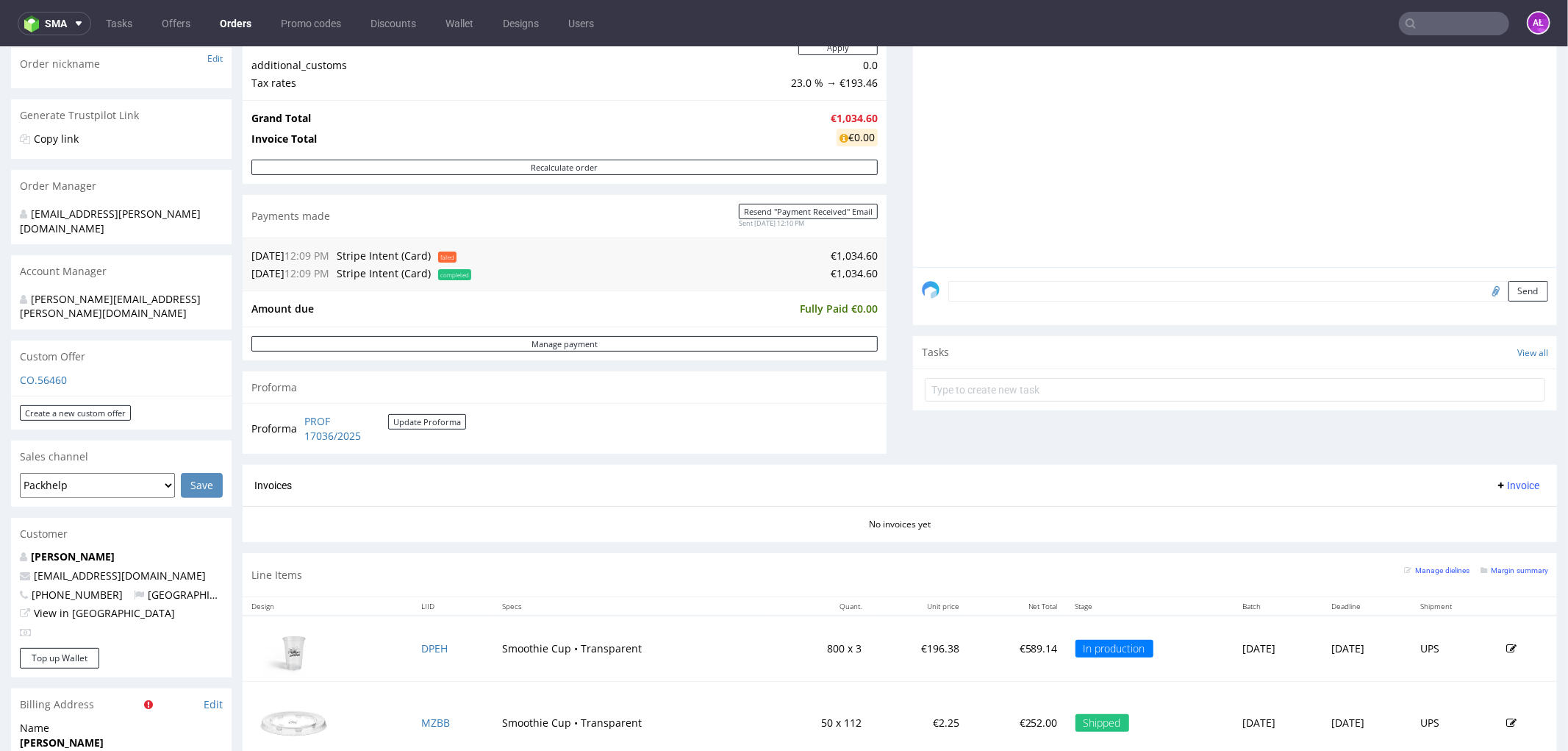
scroll to position [490, 0]
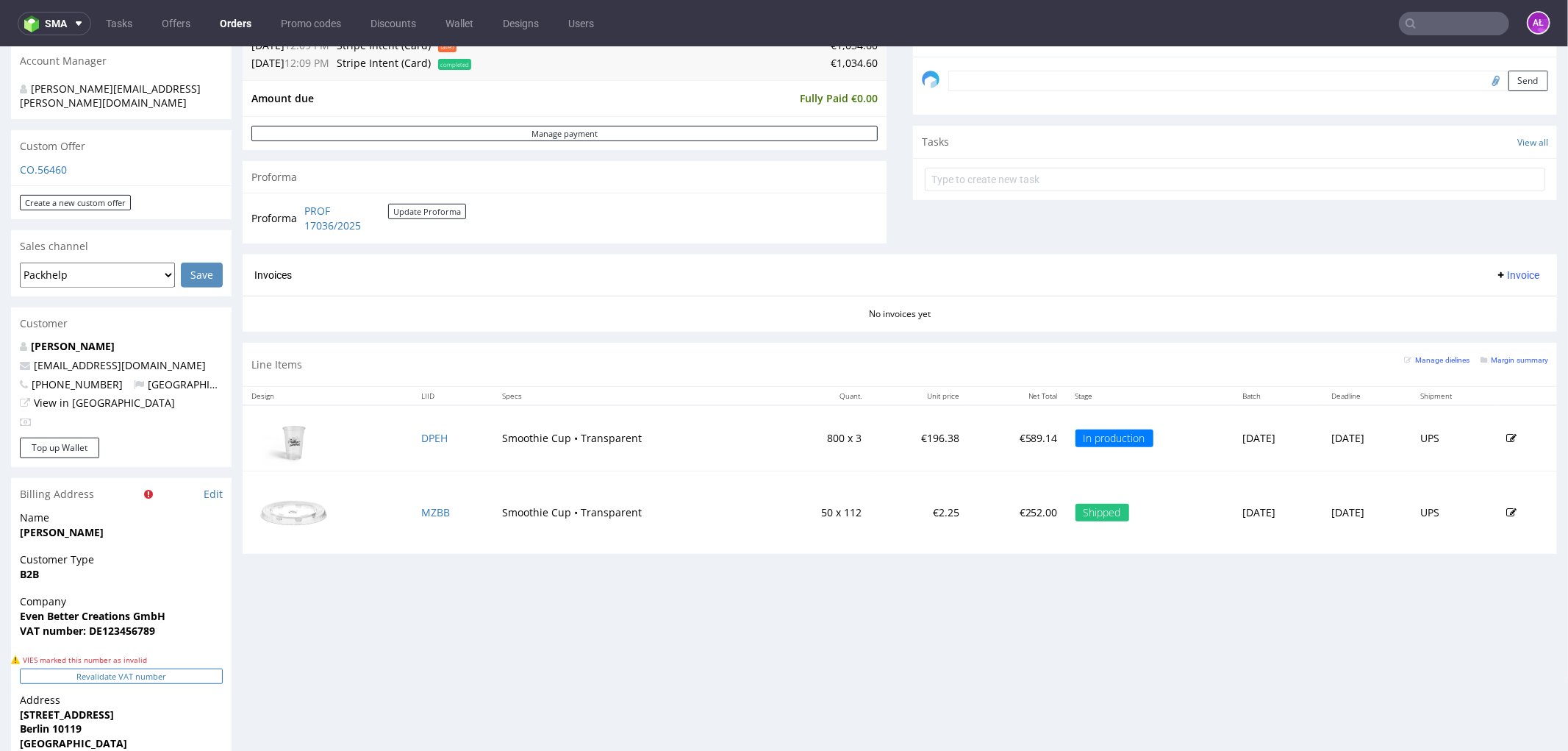
click at [178, 668] on button "Revalidate VAT number" at bounding box center [121, 675] width 203 height 16
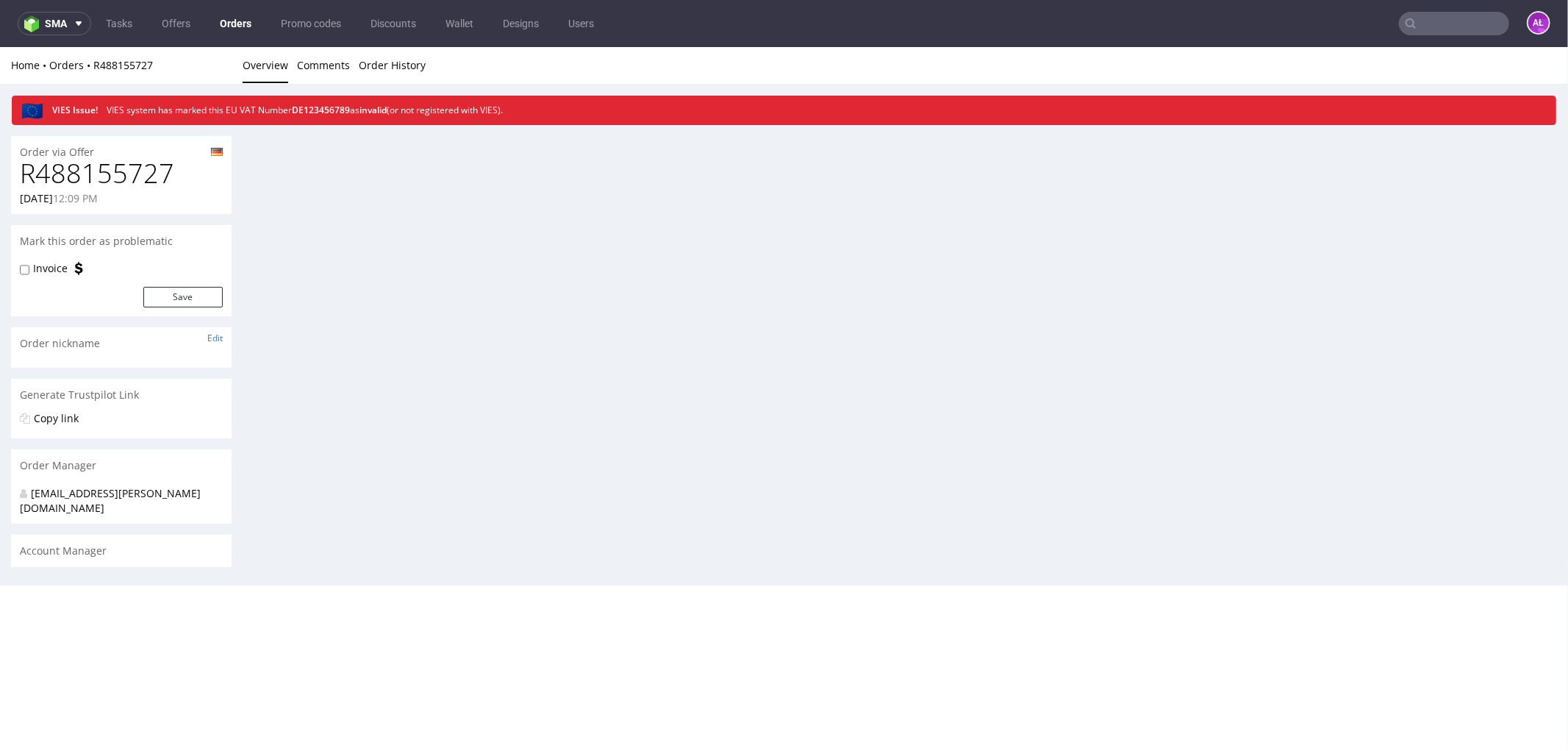
scroll to position [481, 0]
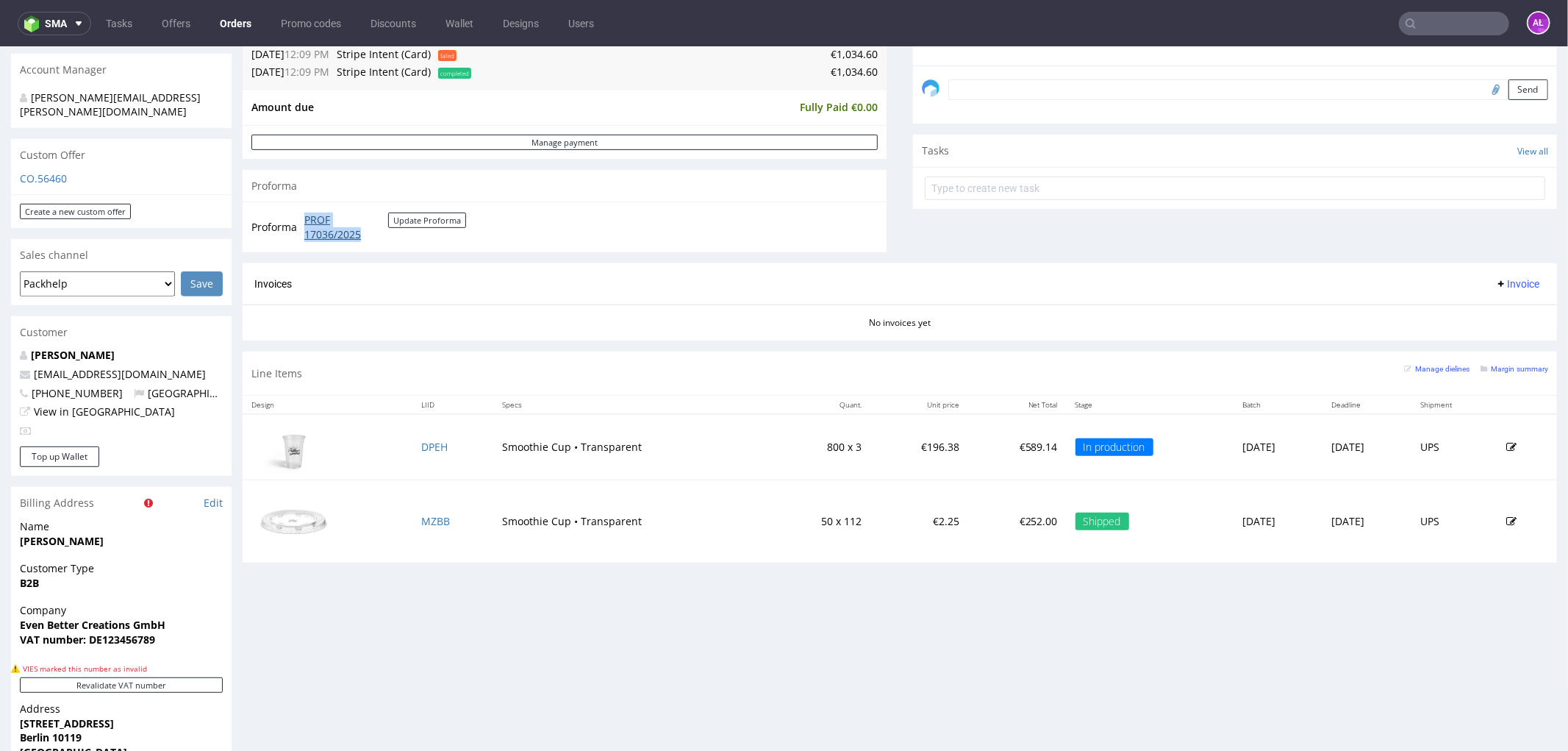
drag, startPoint x: 329, startPoint y: 229, endPoint x: 376, endPoint y: 235, distance: 47.4
click at [376, 235] on tr "Proforma PROF 17036/2025 Update Proforma" at bounding box center [359, 226] width 216 height 32
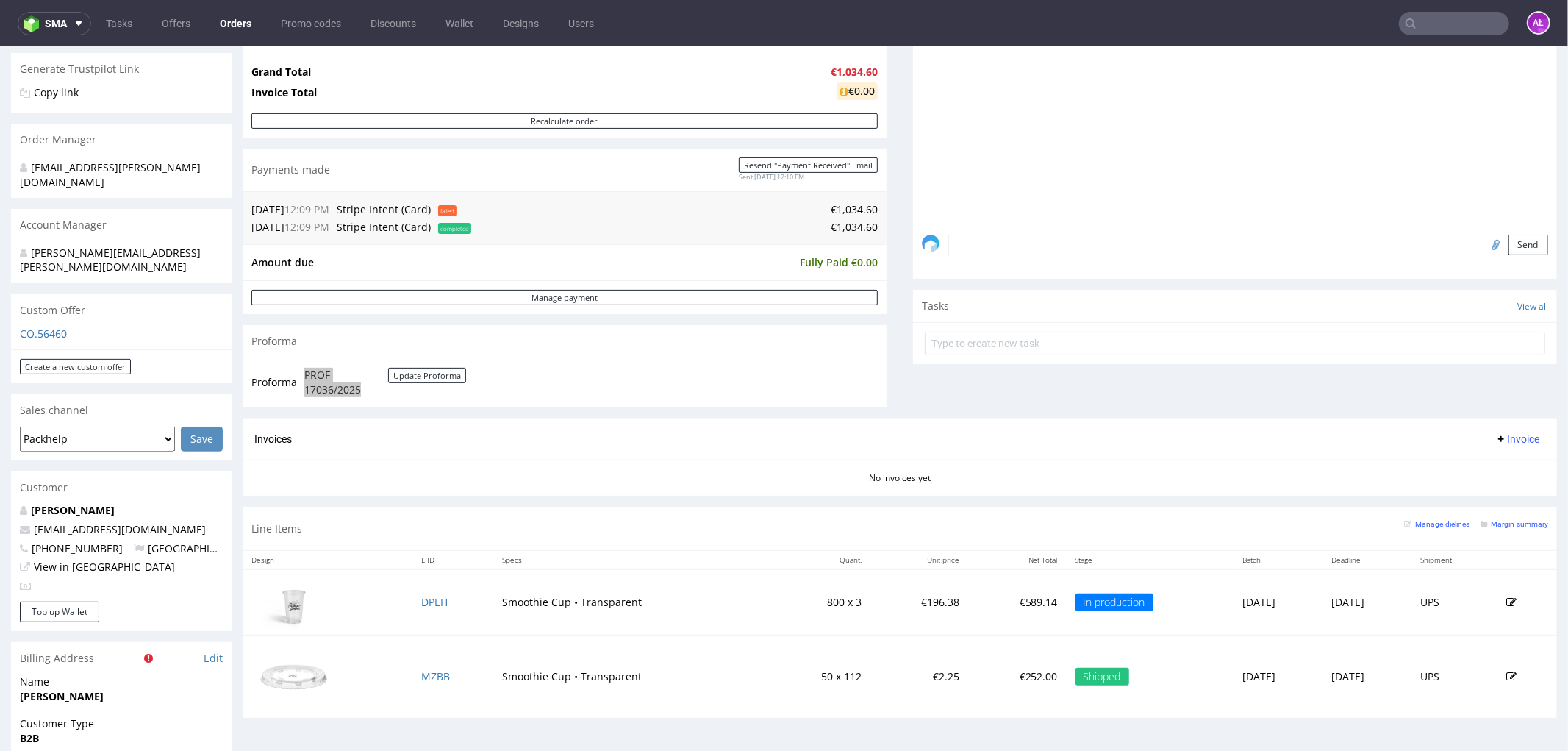
scroll to position [326, 0]
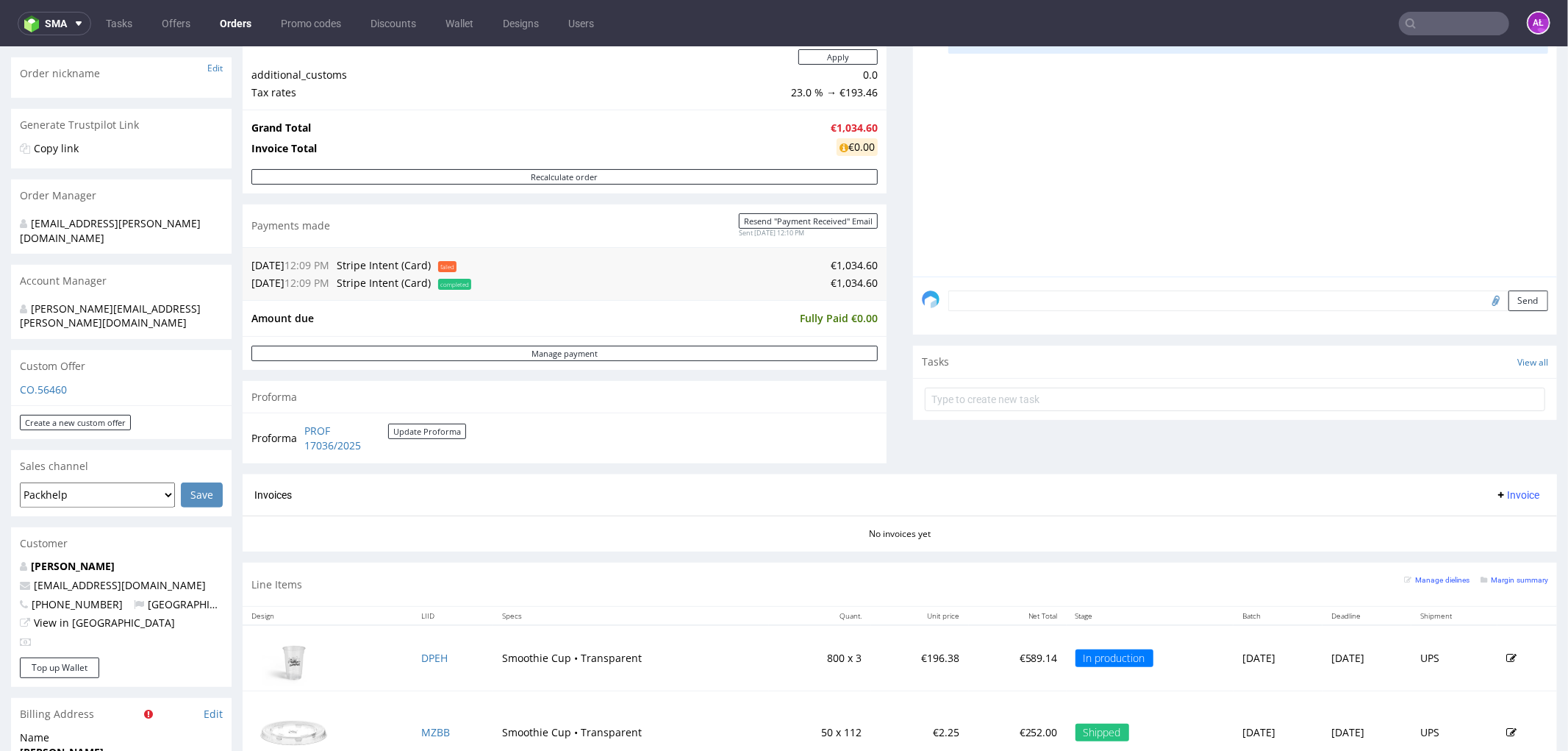
scroll to position [490, 0]
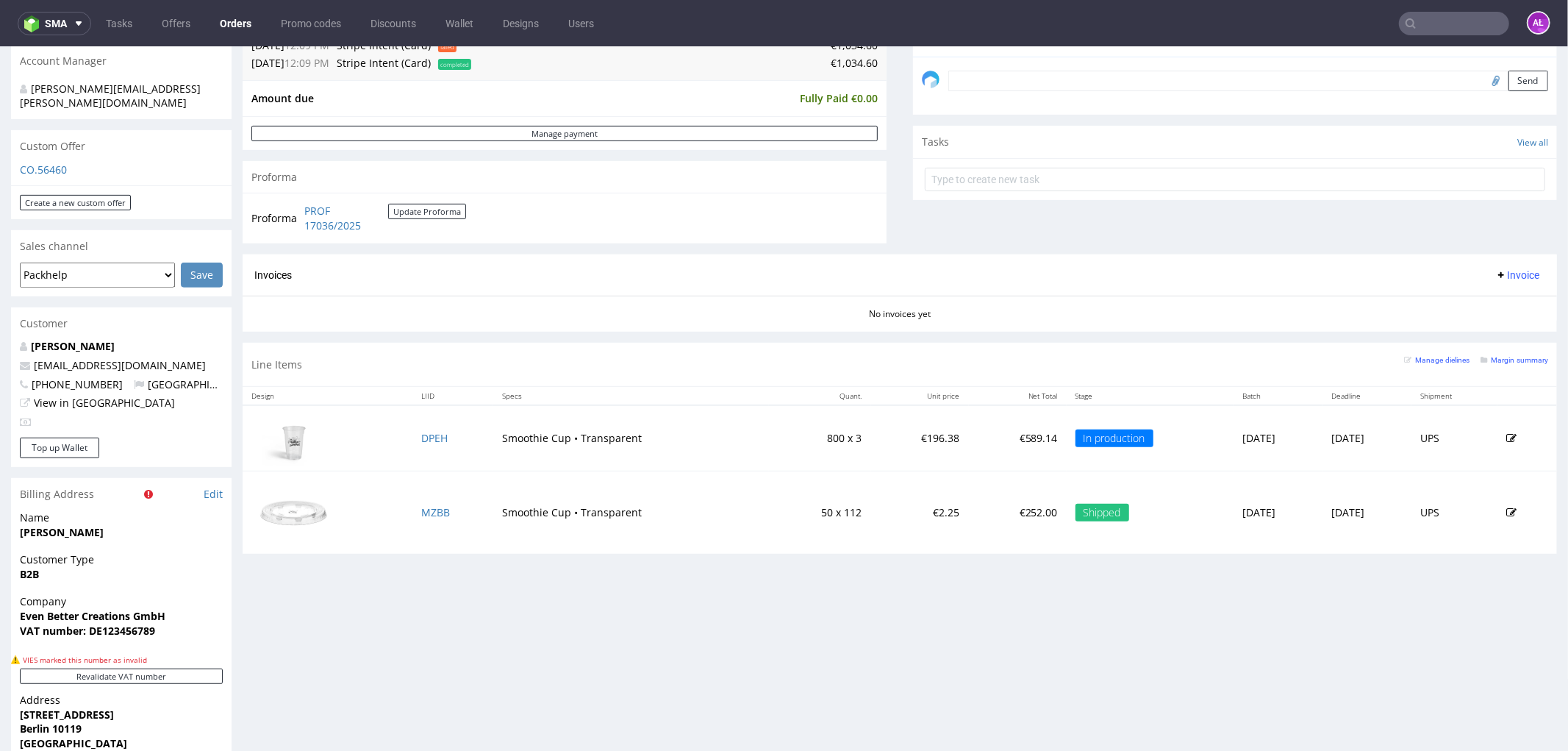
click at [1504, 274] on span "Invoice" at bounding box center [1517, 274] width 44 height 12
click at [1497, 332] on span "Upload" at bounding box center [1493, 332] width 71 height 15
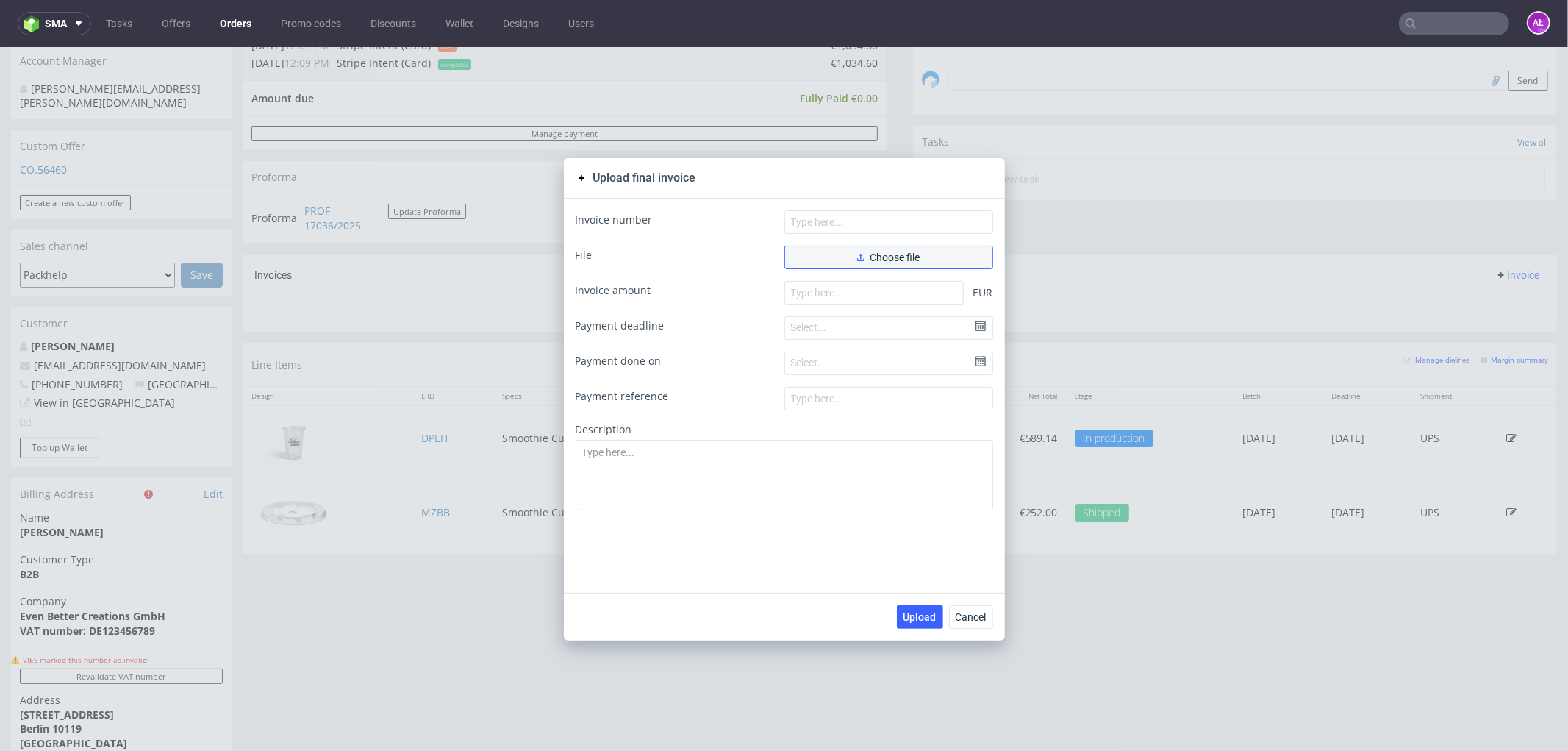
click at [914, 264] on button "Choose file" at bounding box center [889, 257] width 209 height 24
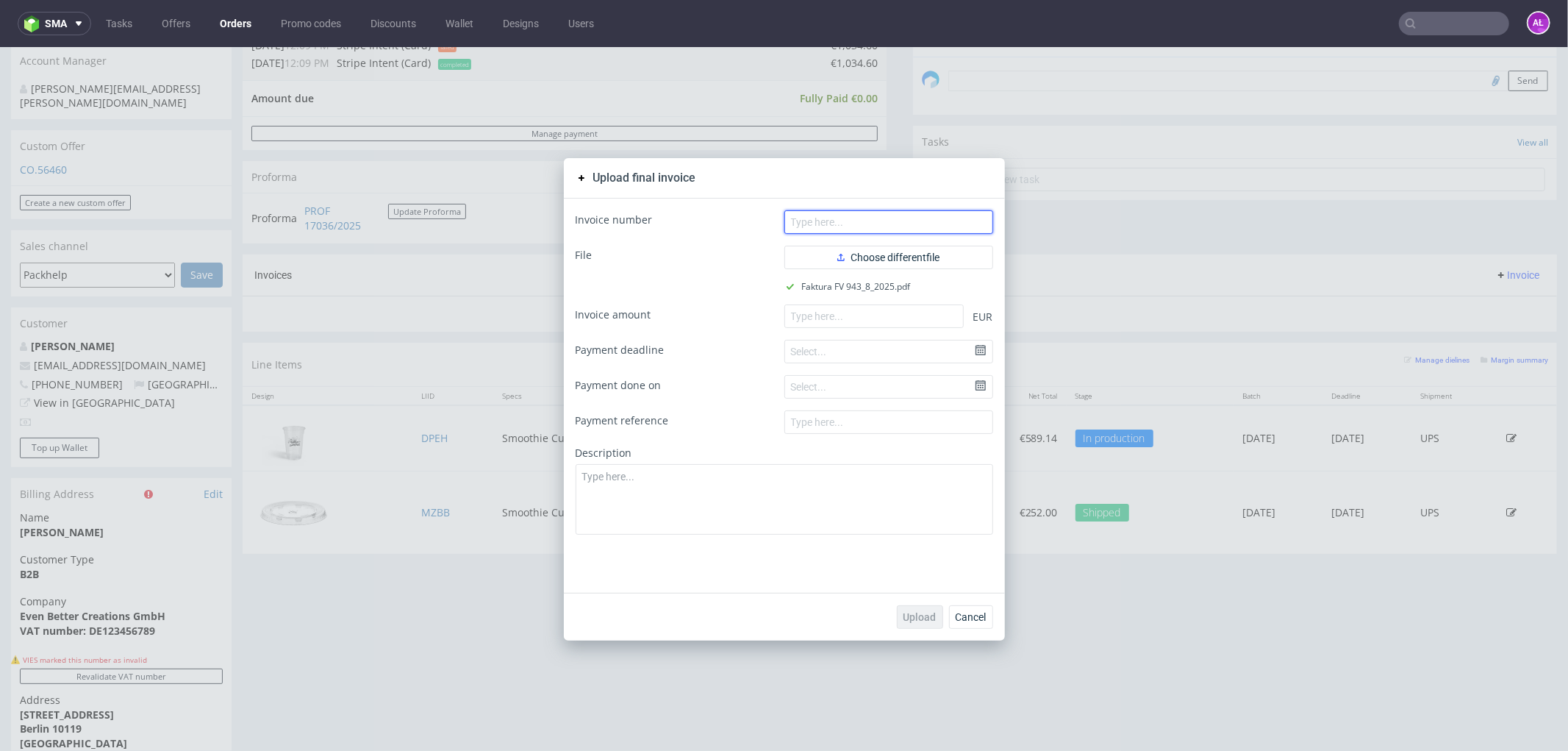
click at [930, 223] on input "text" at bounding box center [889, 222] width 209 height 24
paste input "FV 943/8/2025"
type input "FV 943/8/2025"
drag, startPoint x: 863, startPoint y: 306, endPoint x: 877, endPoint y: 357, distance: 52.9
click at [863, 306] on input "number" at bounding box center [874, 316] width 179 height 24
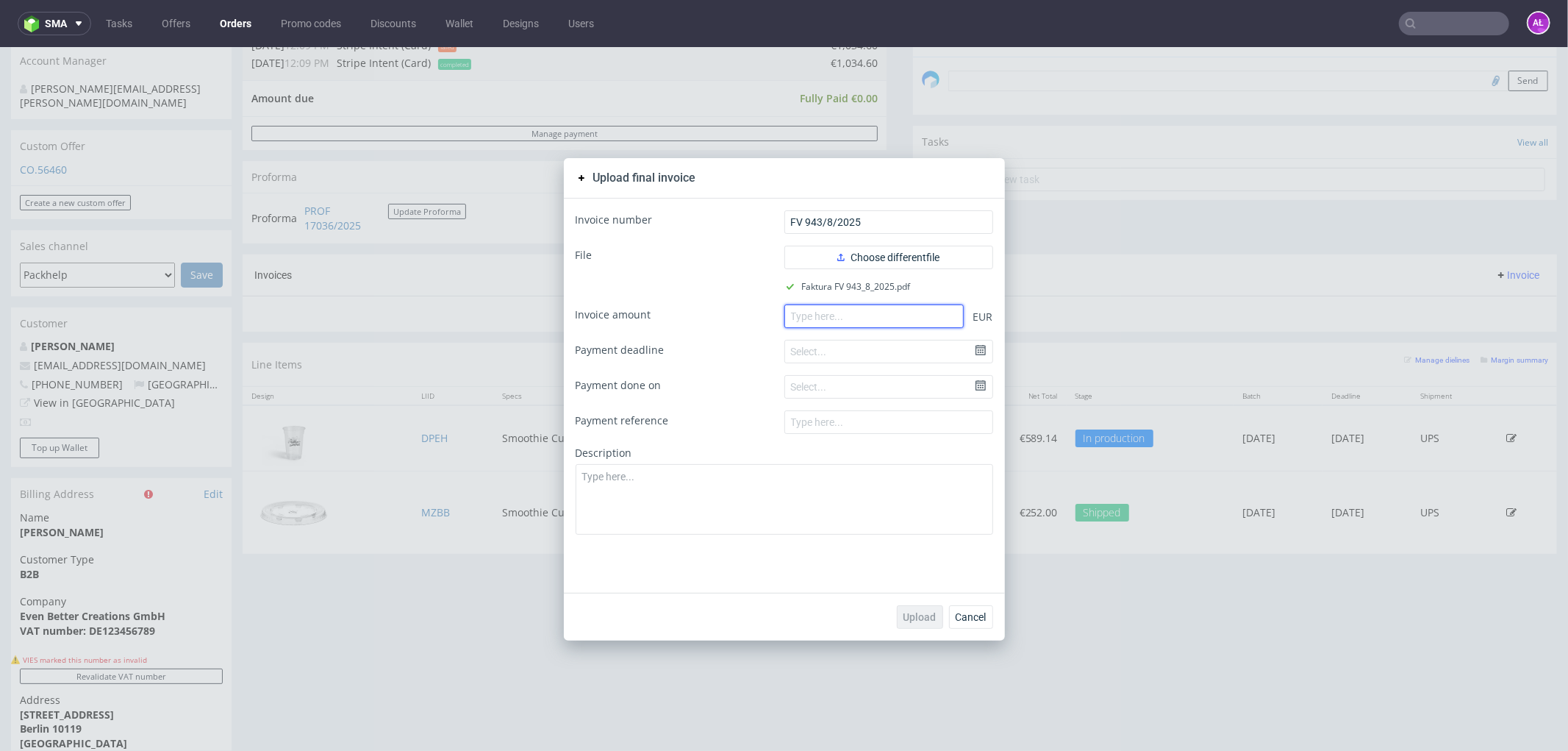
paste input "309.96"
type input "309.96"
click at [922, 620] on span "Upload" at bounding box center [920, 616] width 33 height 10
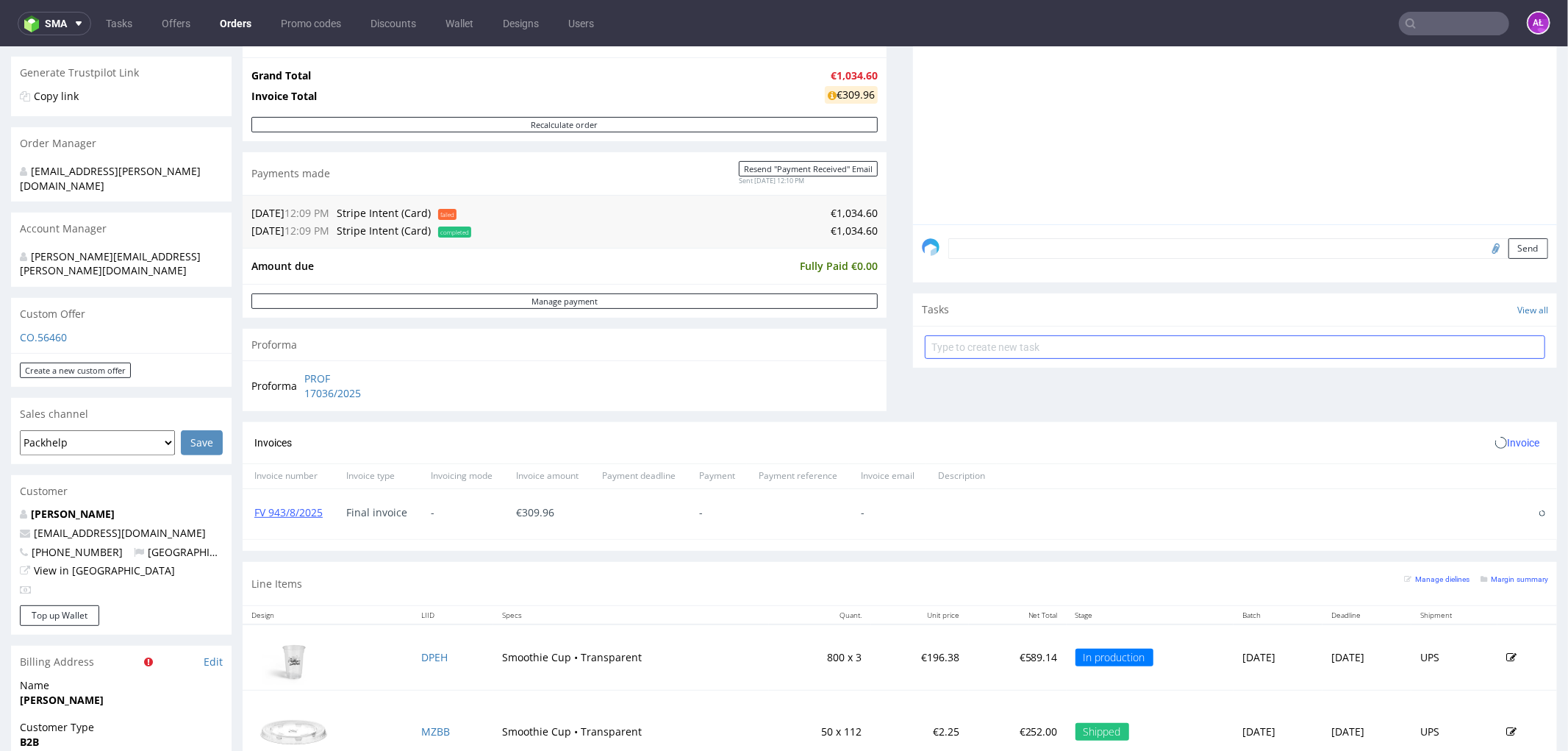
scroll to position [326, 0]
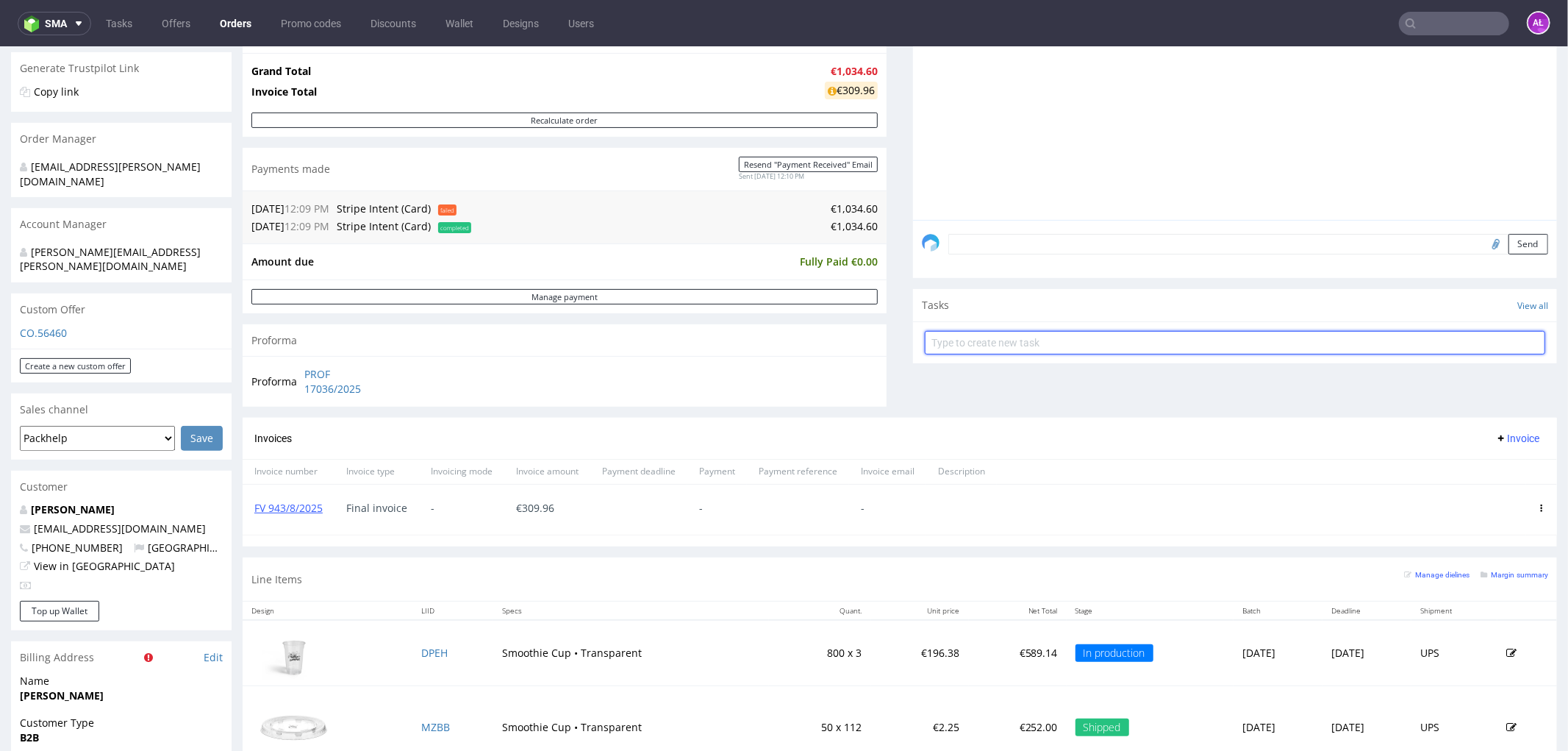
click at [1012, 341] on input "text" at bounding box center [1235, 342] width 621 height 24
type input "Partial"
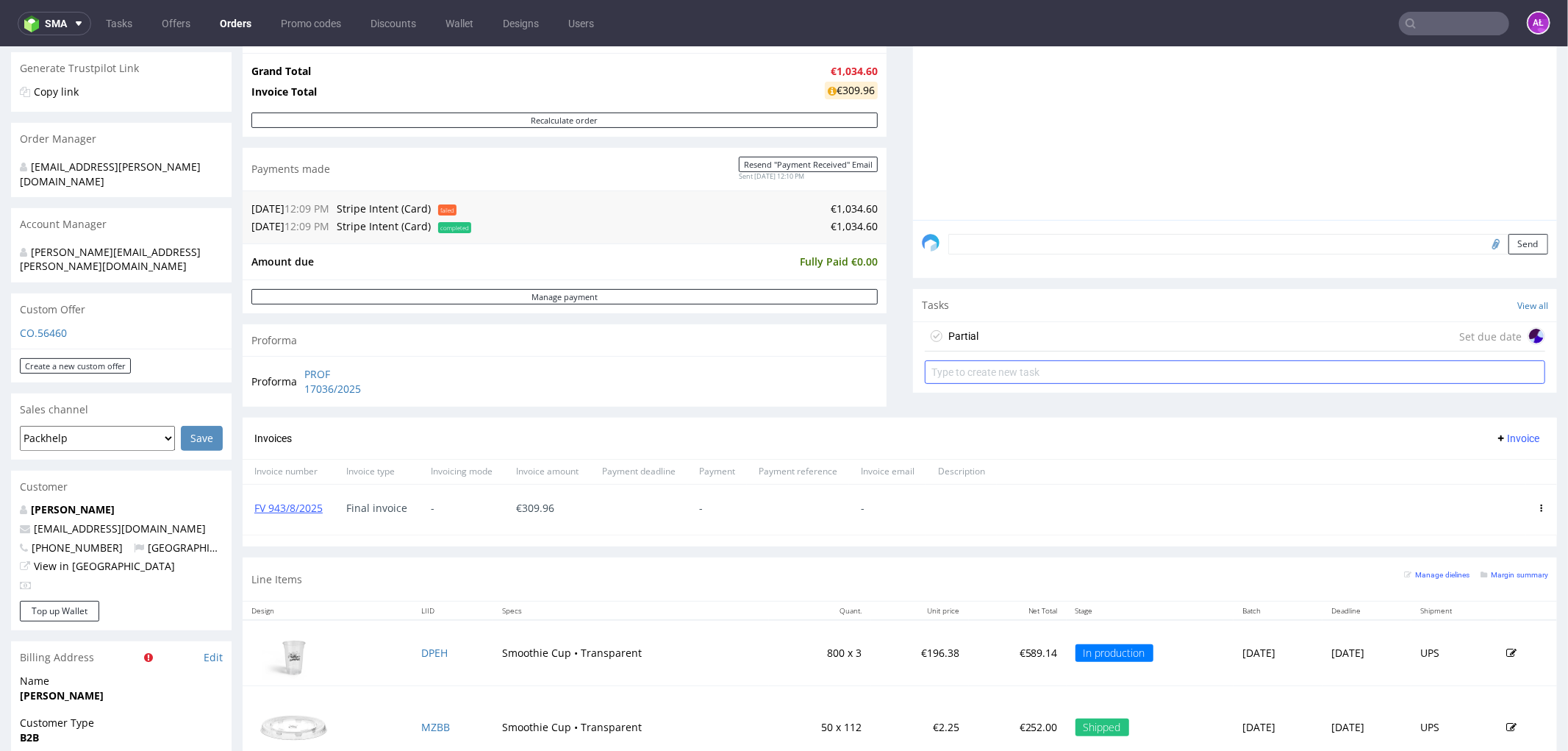
click at [1012, 341] on div "Partial Set due date" at bounding box center [1235, 336] width 621 height 30
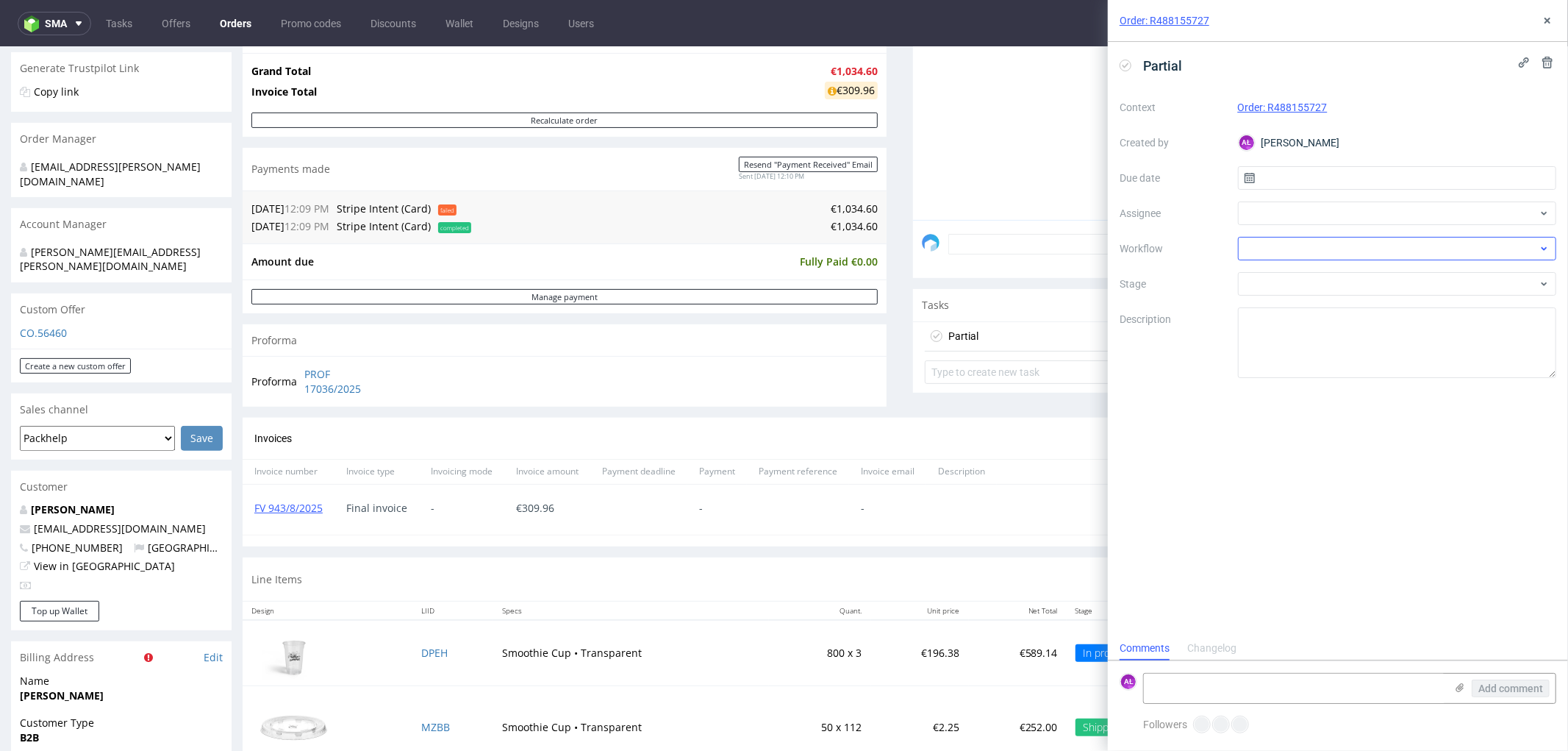
scroll to position [11, 0]
click at [1281, 248] on div at bounding box center [1397, 249] width 319 height 24
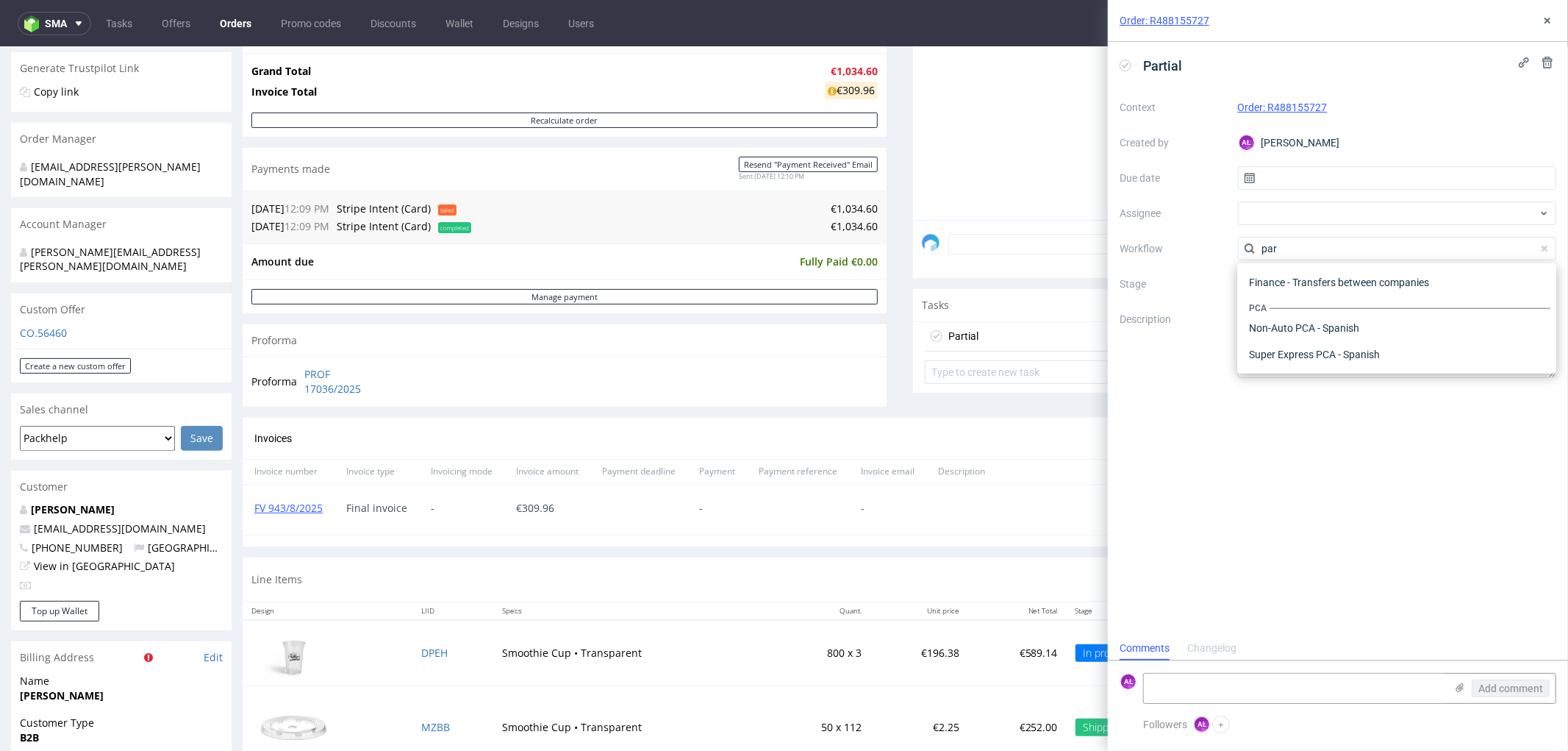
scroll to position [0, 0]
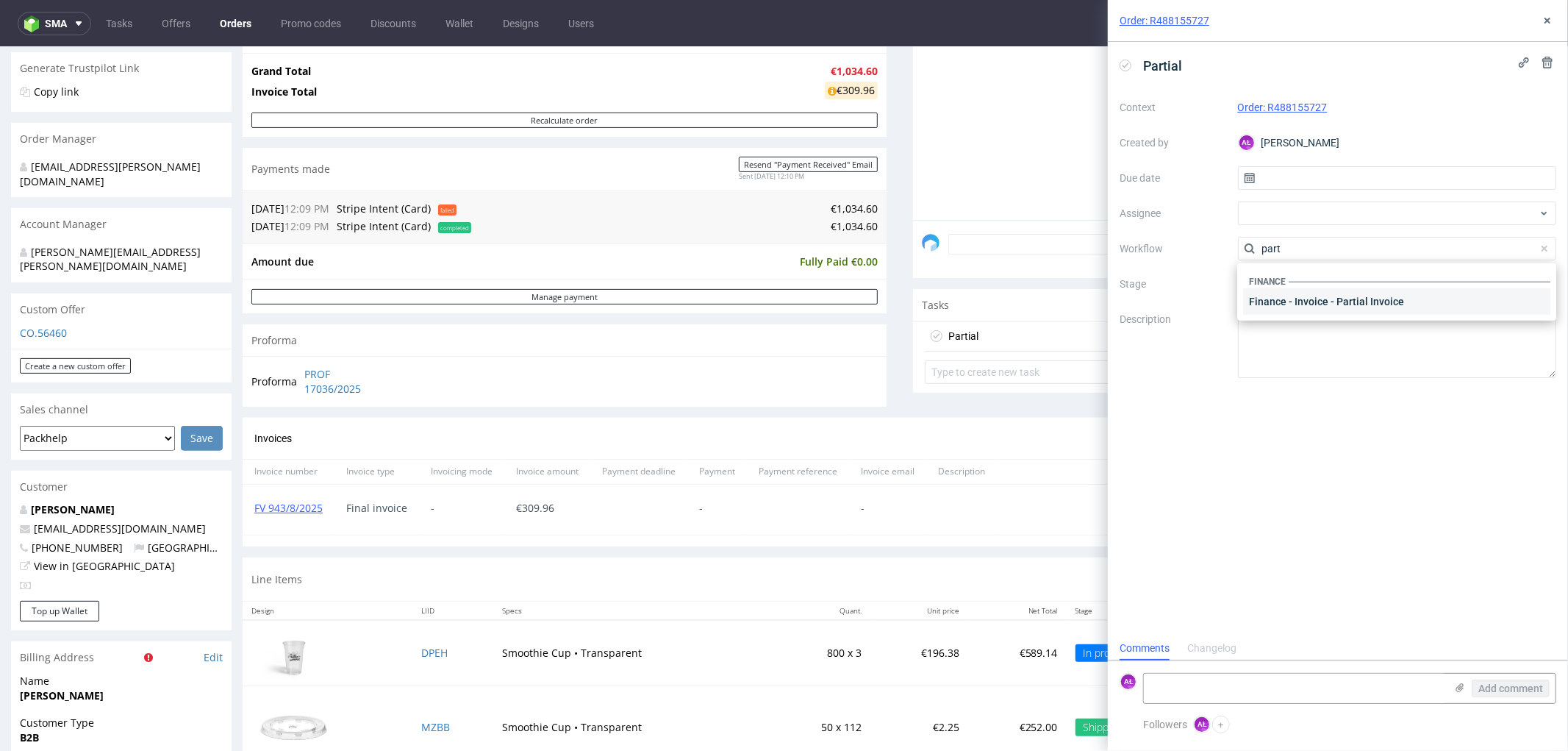
type input "part"
click at [1310, 296] on div "Finance - Invoice - Partial Invoice" at bounding box center [1397, 302] width 308 height 27
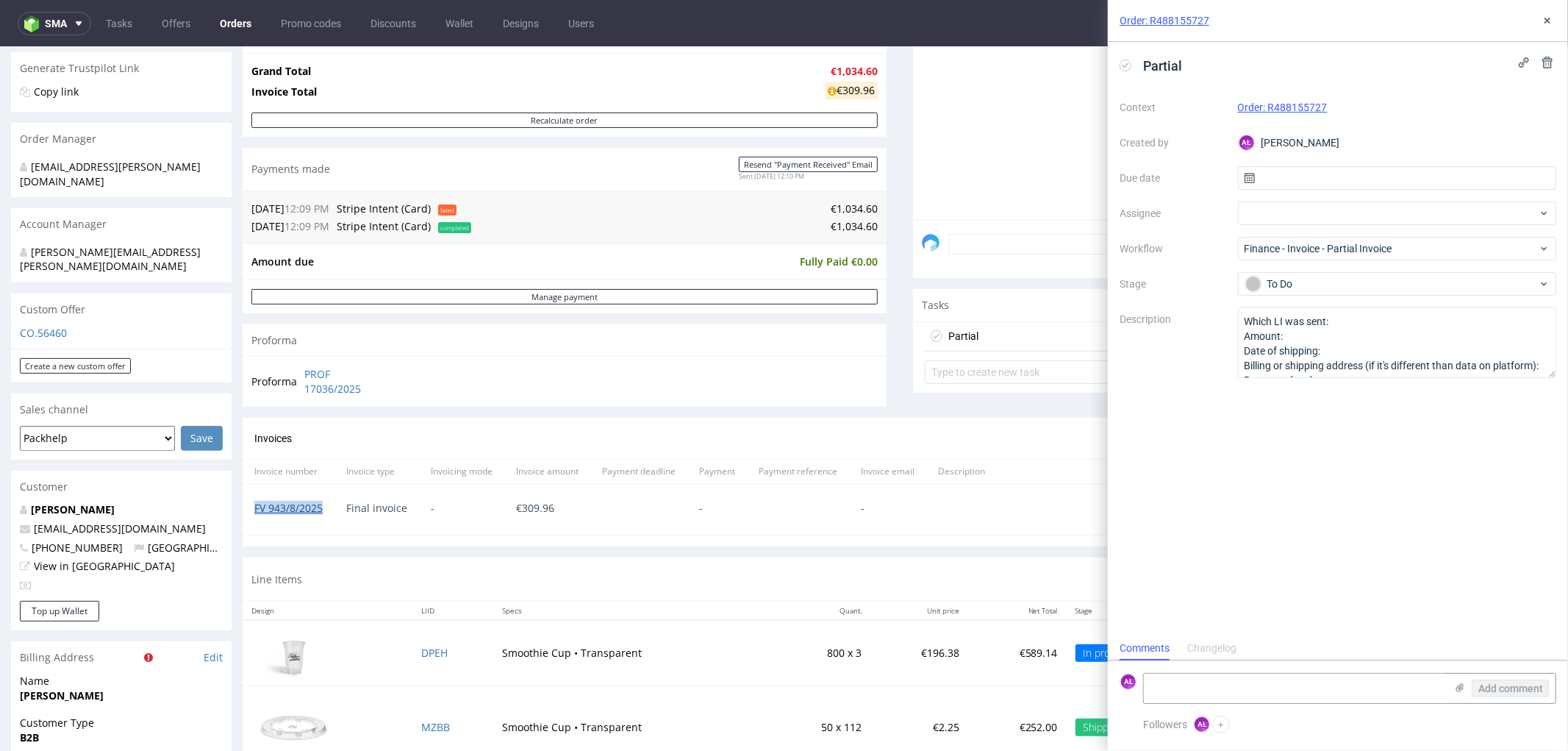
drag, startPoint x: 311, startPoint y: 512, endPoint x: 257, endPoint y: 515, distance: 54.1
click at [253, 513] on div "FV 943/8/2025" at bounding box center [288, 509] width 92 height 50
copy link "FV 943/8/2025"
click at [1324, 692] on textarea at bounding box center [1295, 689] width 302 height 30
paste textarea "FV 943/8/2025"
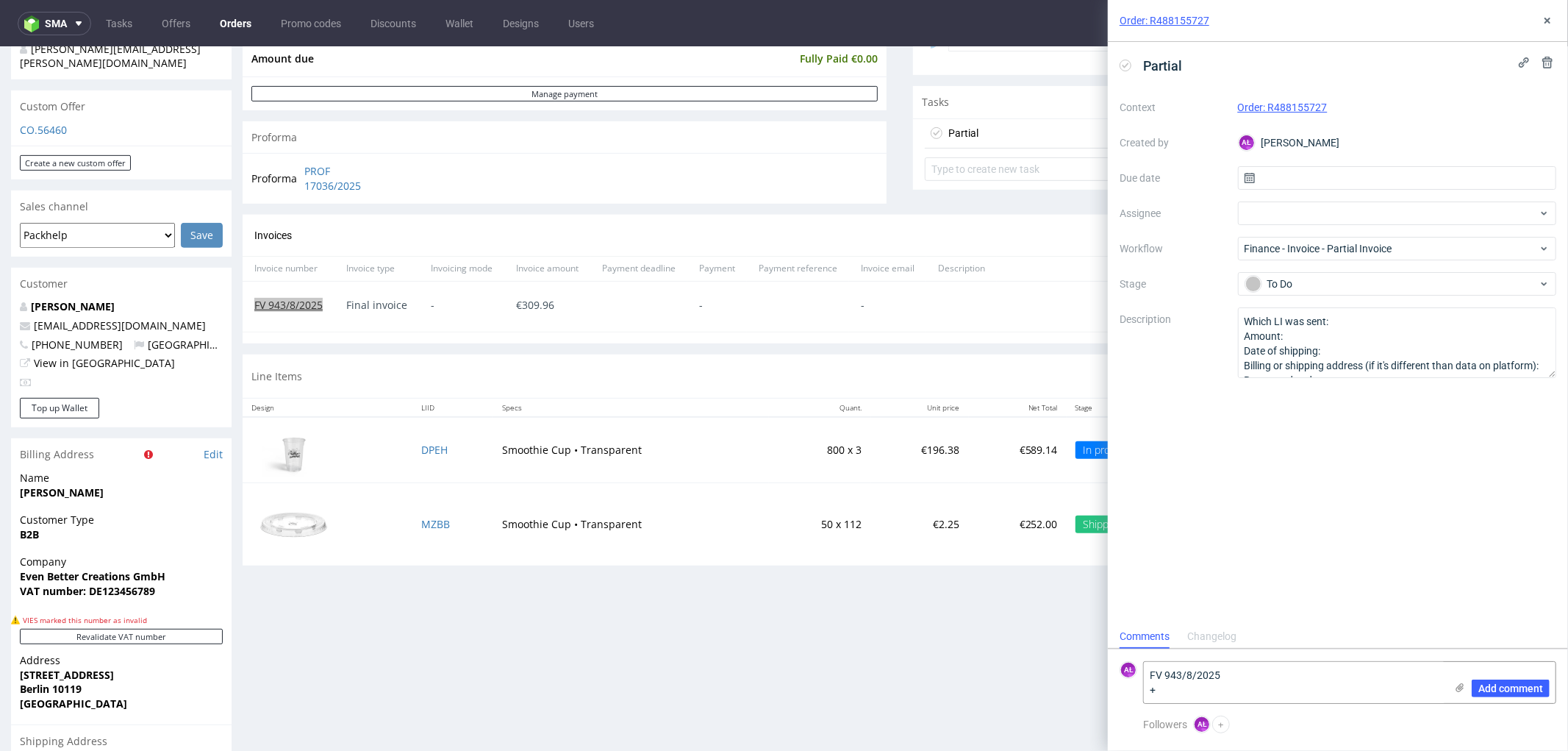
scroll to position [572, 0]
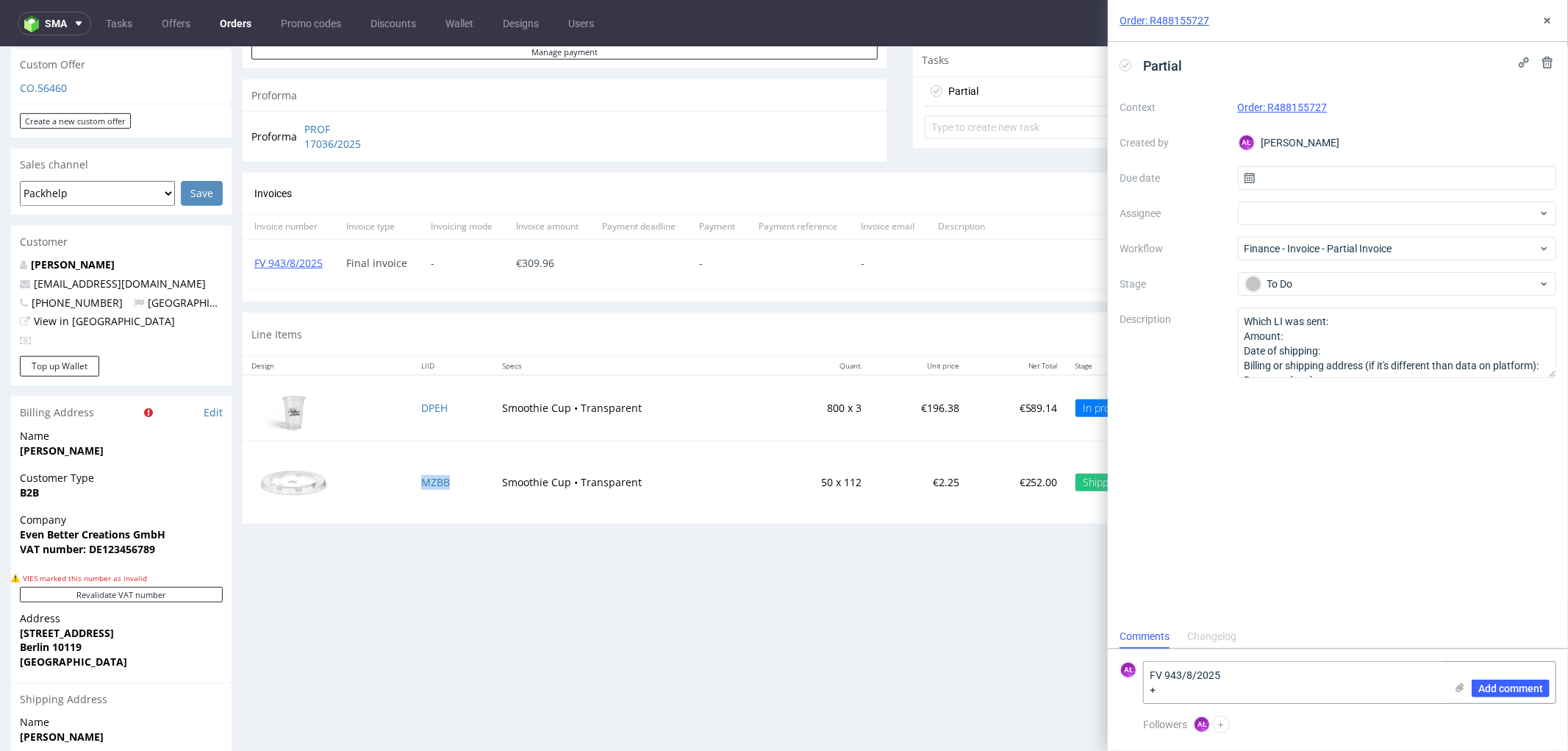
copy link "MZBB"
click at [1262, 697] on textarea "FV 943/8/2025 +" at bounding box center [1295, 682] width 302 height 41
paste textarea "MZBB"
type textarea "FV 943/8/2025 +MZBB"
click at [1503, 689] on span "Add comment" at bounding box center [1510, 689] width 65 height 10
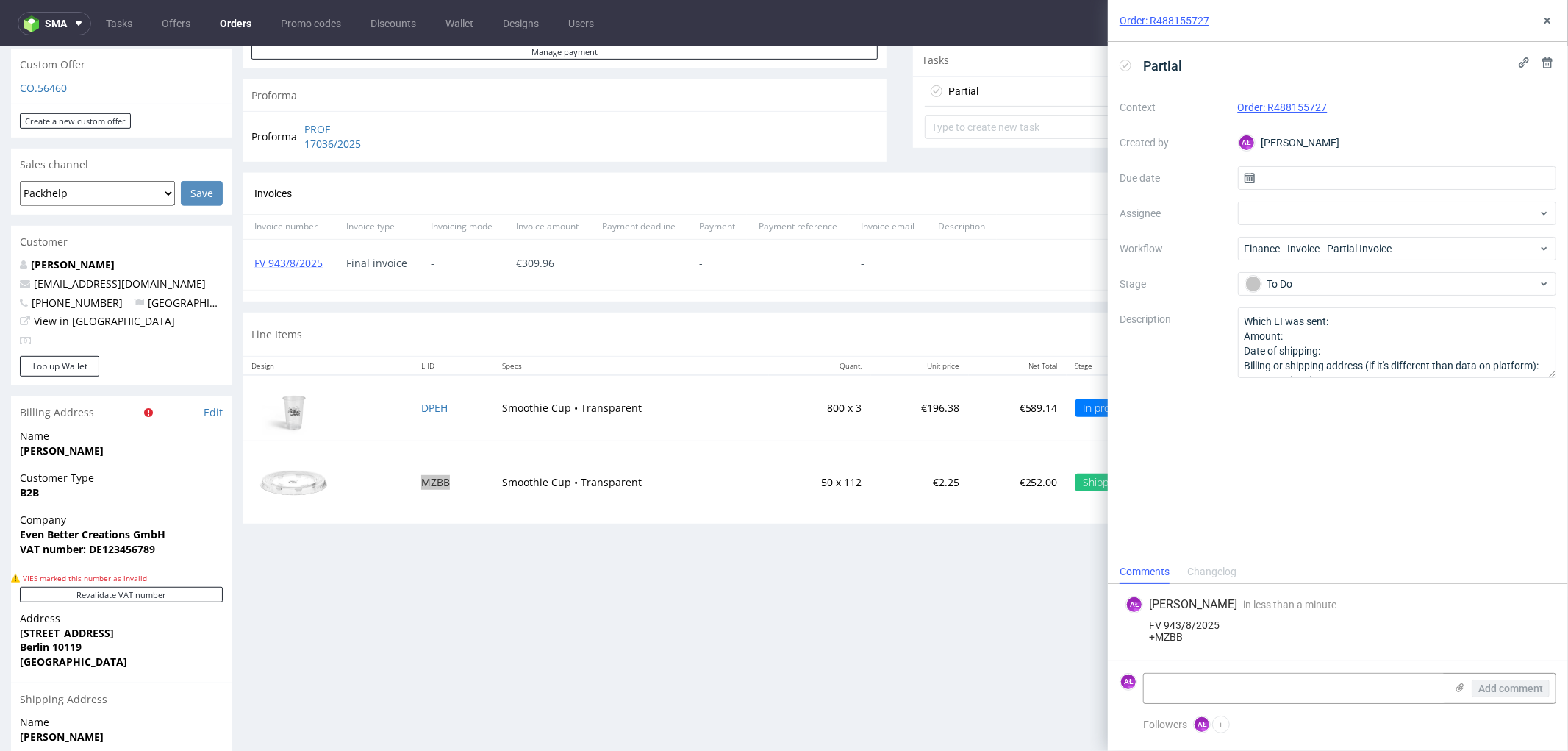
scroll to position [0, 0]
click at [1542, 28] on button at bounding box center [1548, 21] width 18 height 18
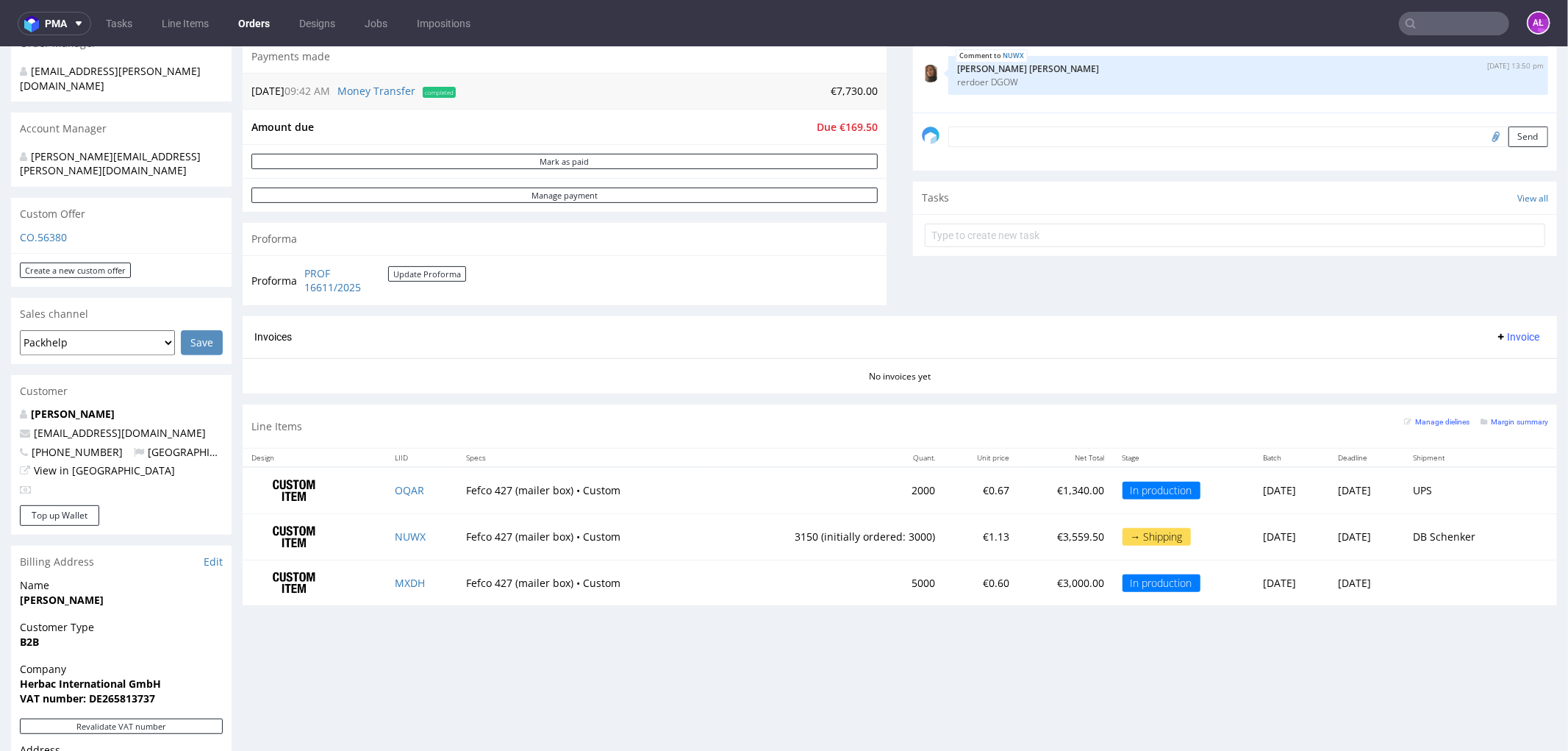
scroll to position [408, 0]
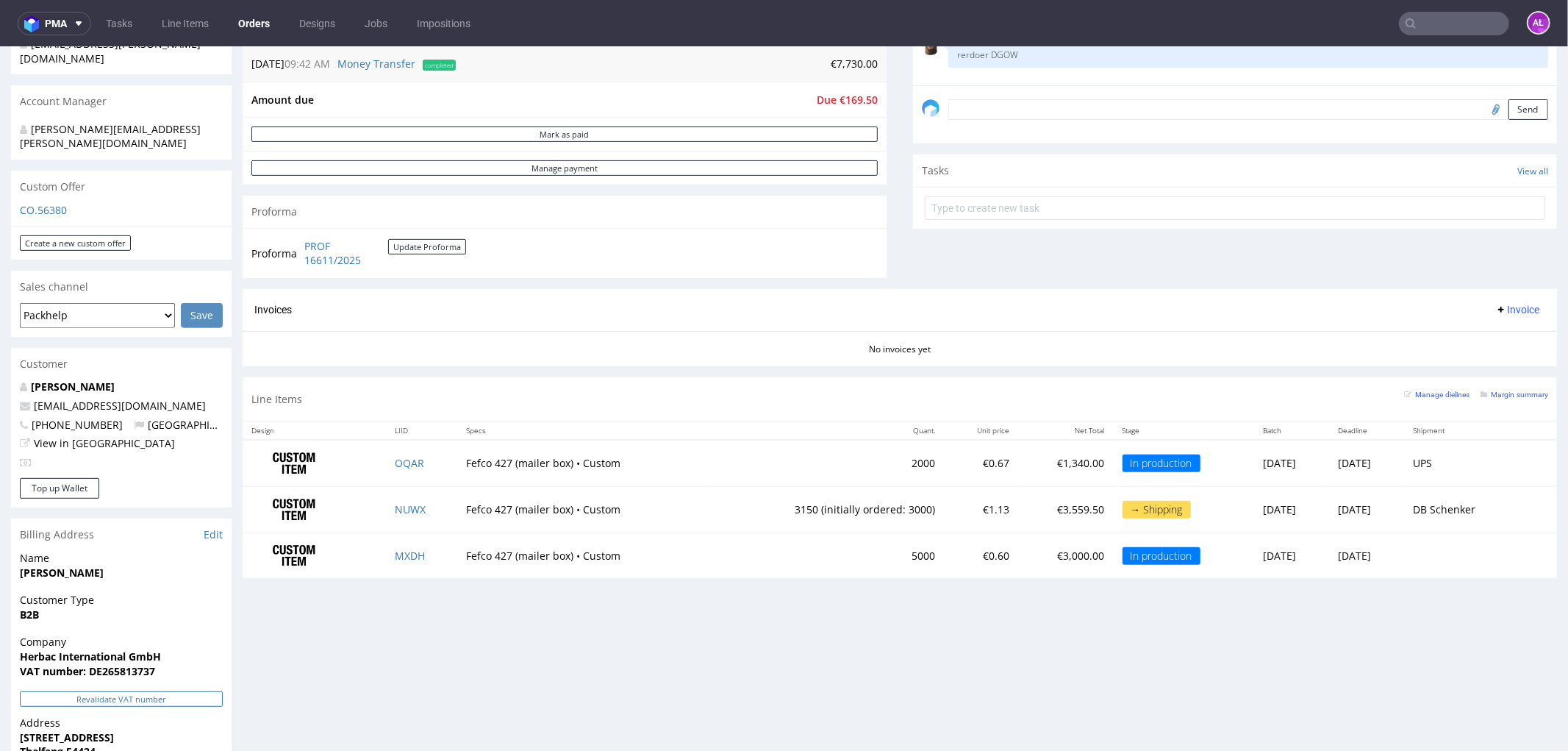
click at [153, 691] on button "Revalidate VAT number" at bounding box center [121, 698] width 203 height 16
click at [431, 243] on button "Update Proforma" at bounding box center [427, 246] width 78 height 16
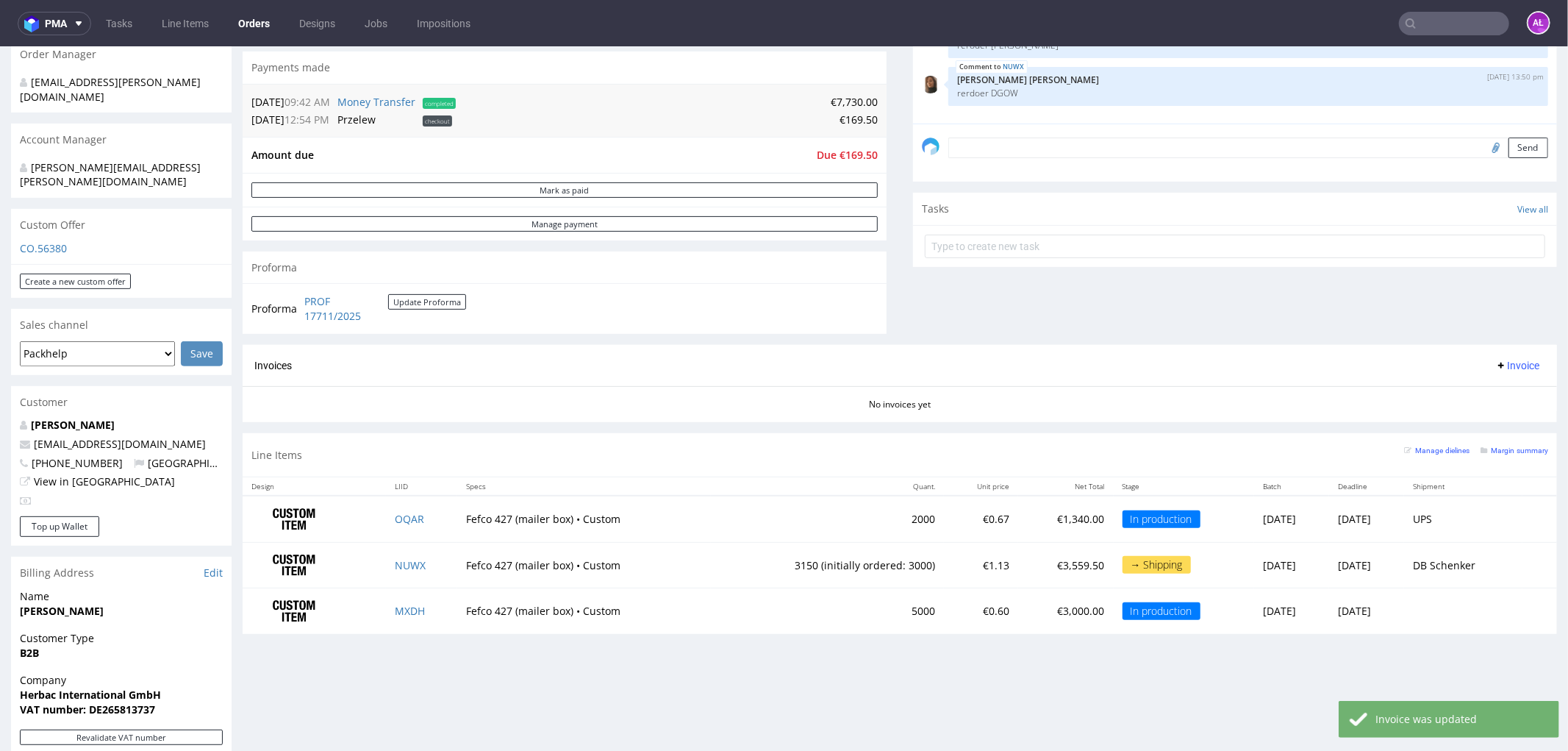
scroll to position [490, 0]
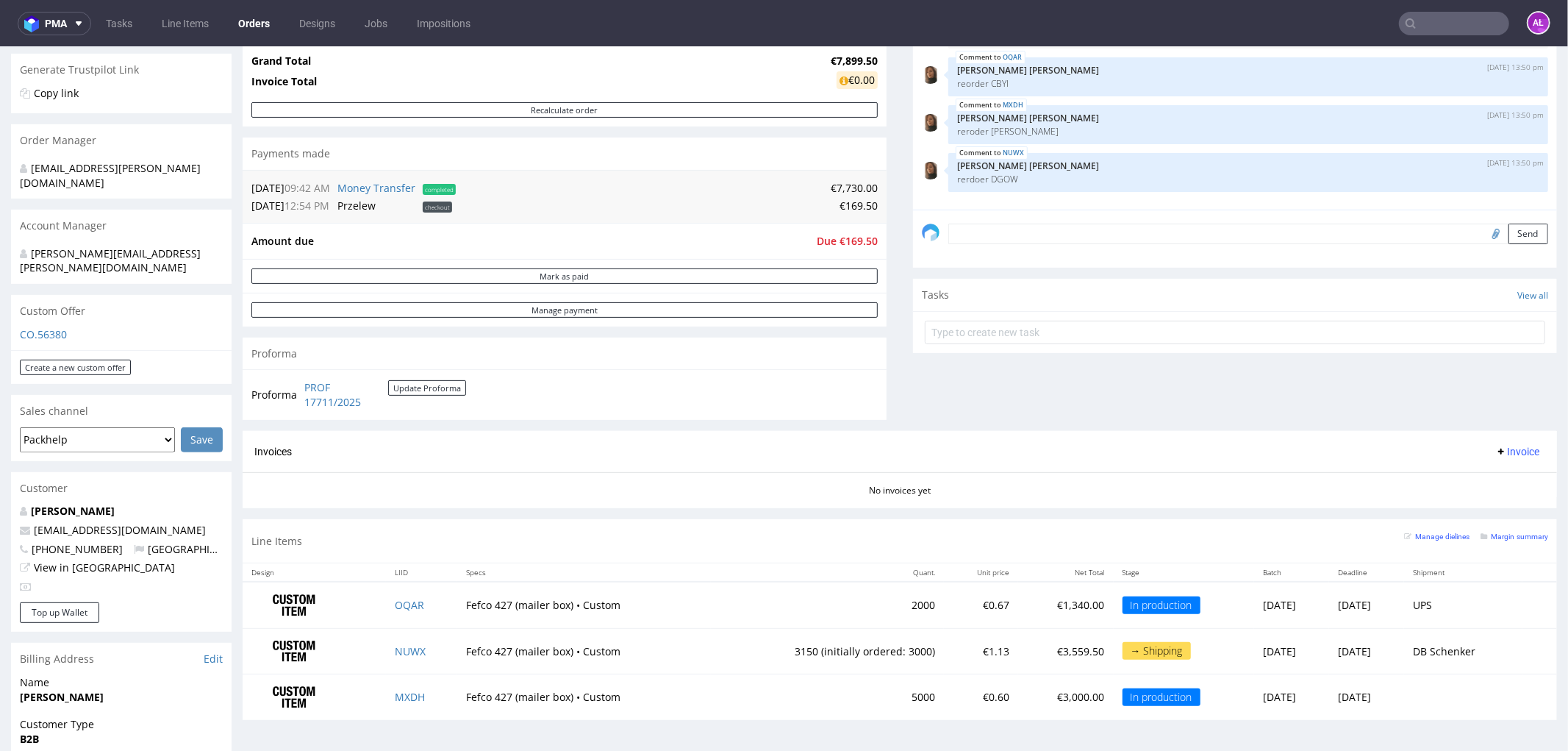
scroll to position [326, 0]
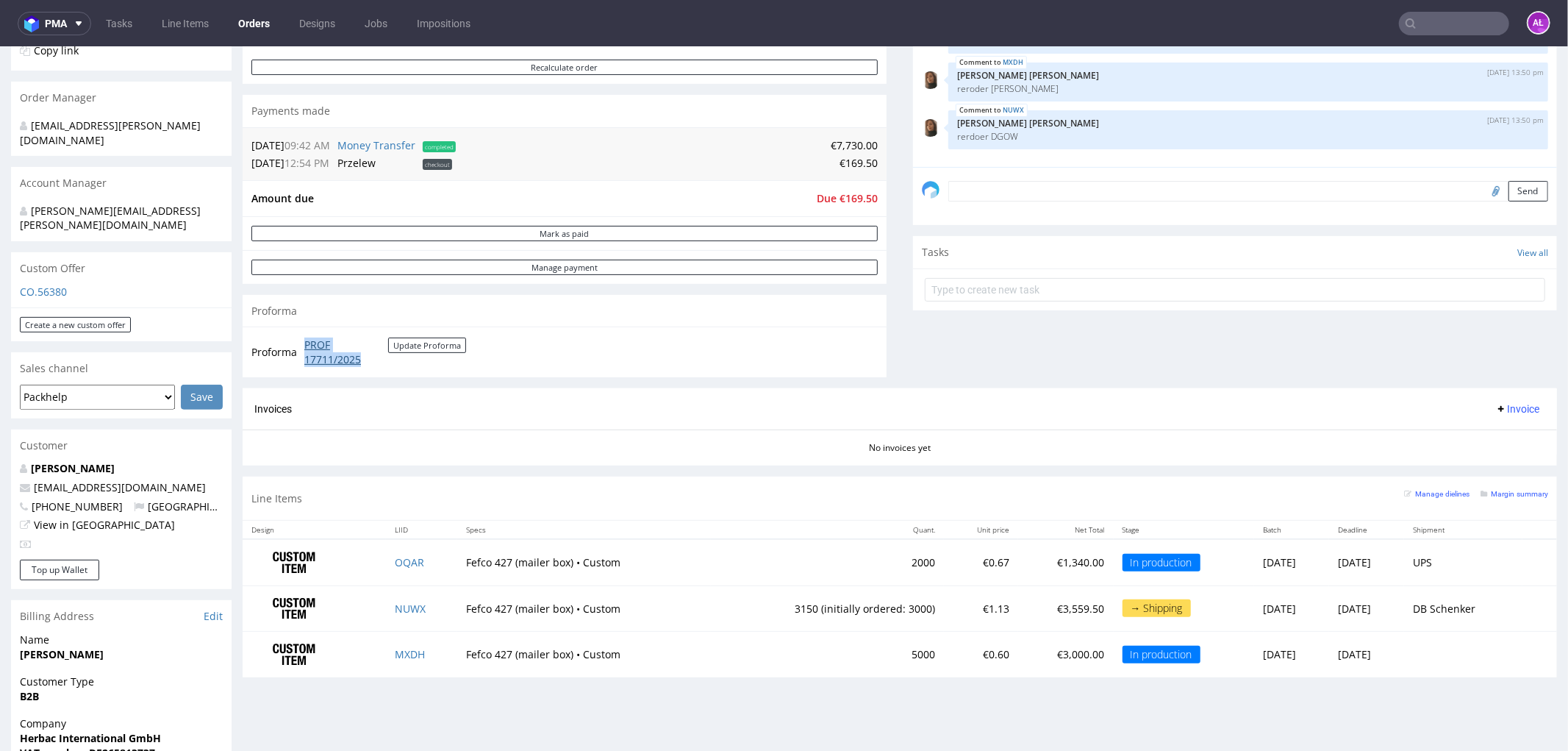
drag, startPoint x: 299, startPoint y: 341, endPoint x: 368, endPoint y: 353, distance: 70.0
click at [368, 353] on tr "Proforma PROF 17711/2025 Update Proforma" at bounding box center [359, 351] width 216 height 32
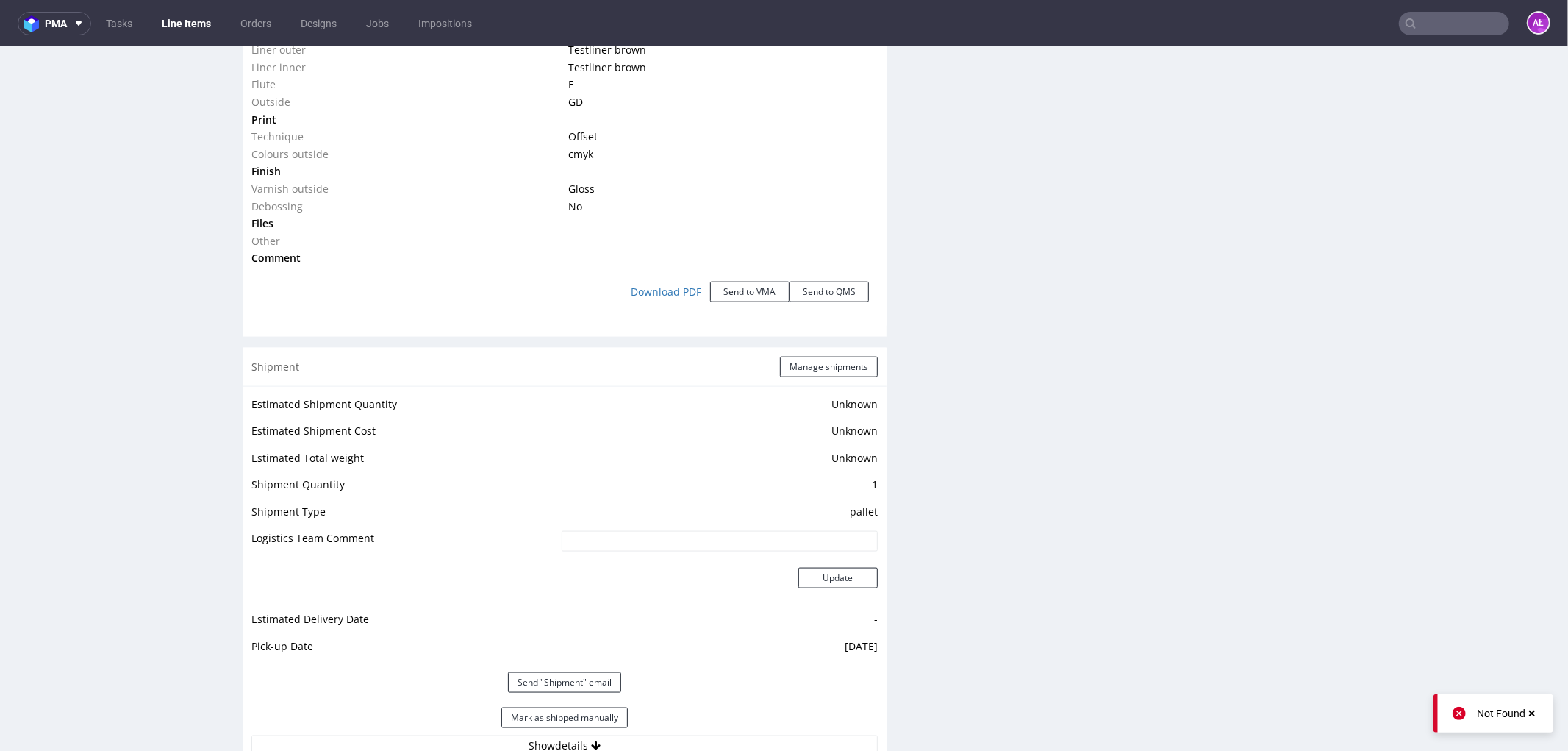
scroll to position [1619, 0]
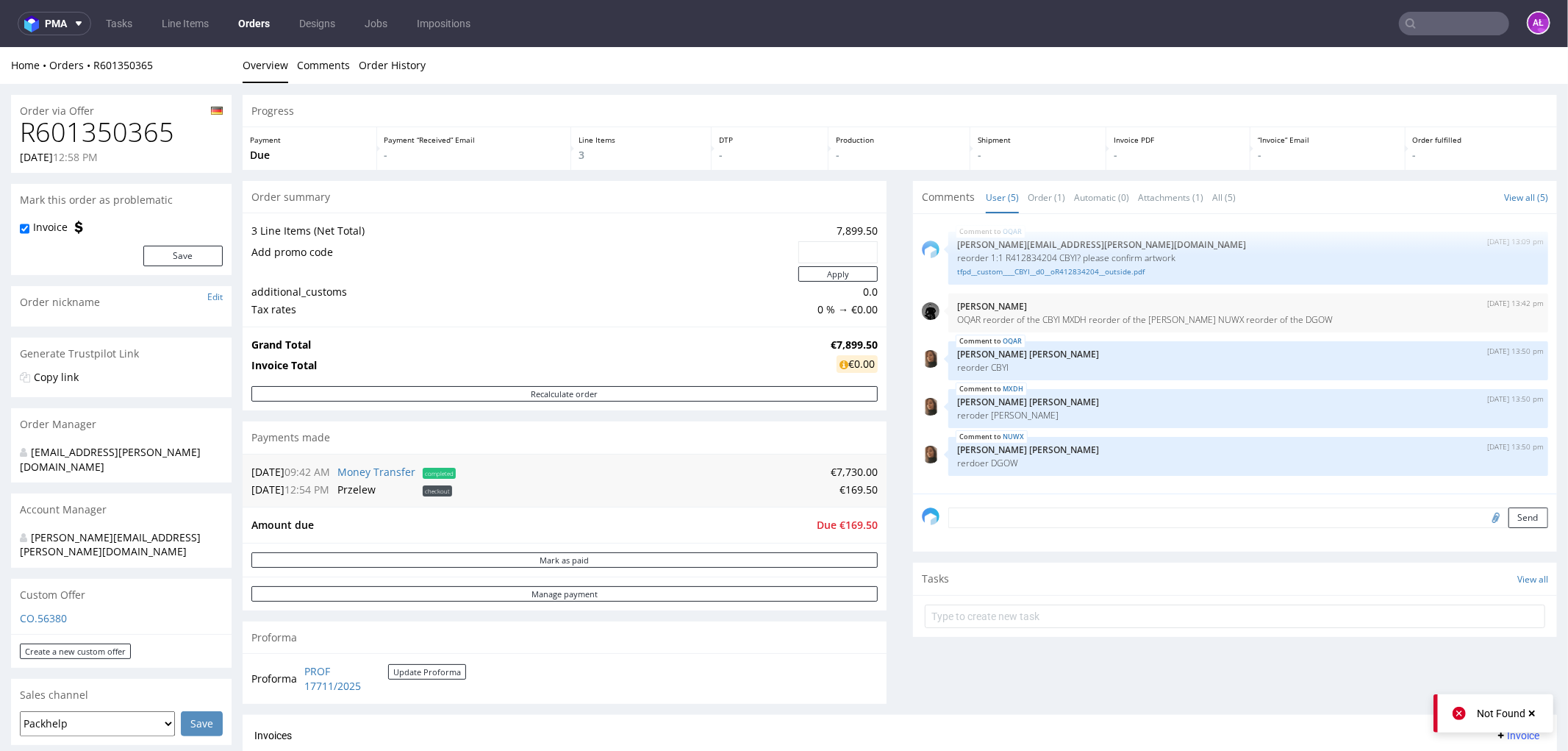
scroll to position [326, 0]
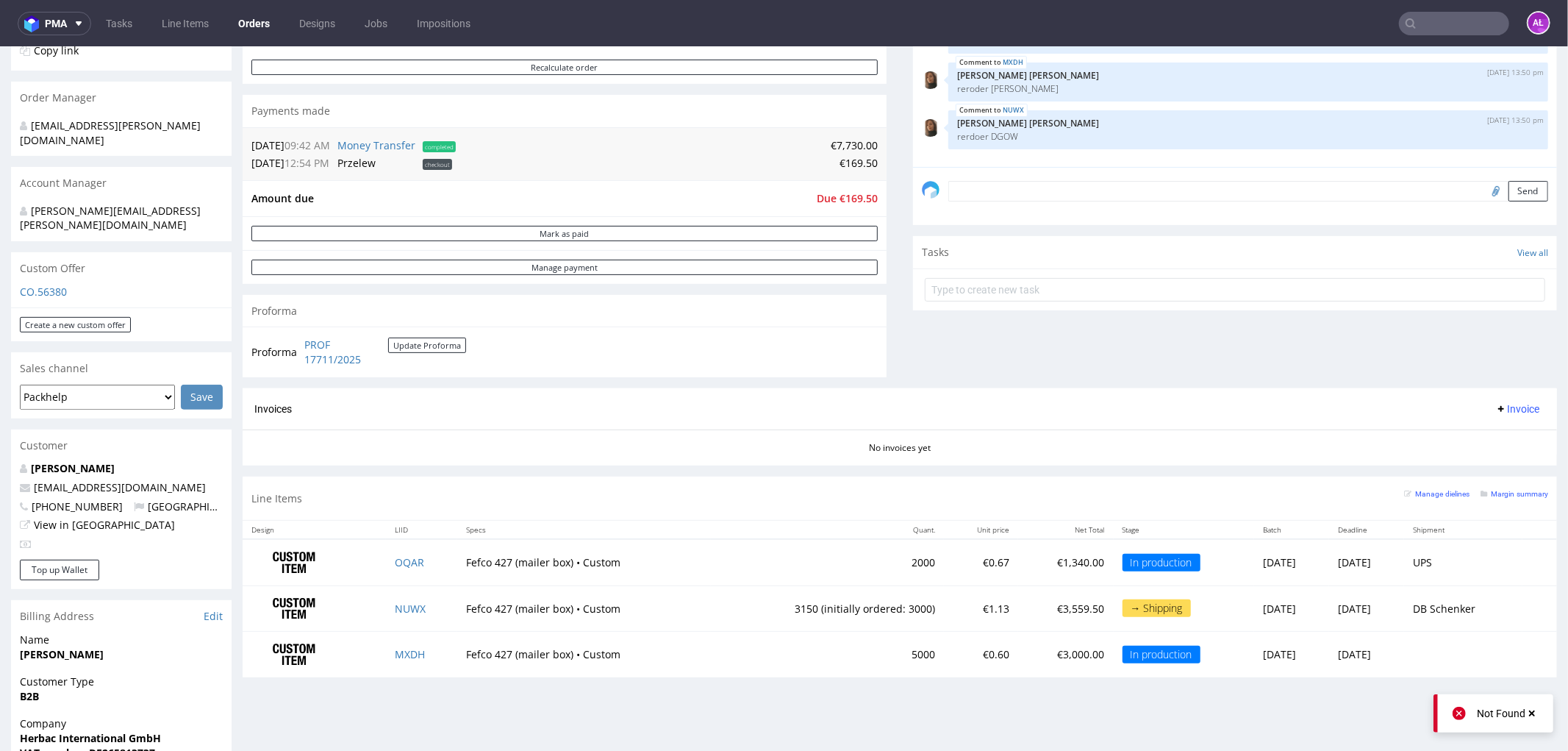
click at [1103, 273] on form at bounding box center [1235, 289] width 621 height 35
click at [1108, 281] on input "text" at bounding box center [1235, 289] width 621 height 24
type input "partial"
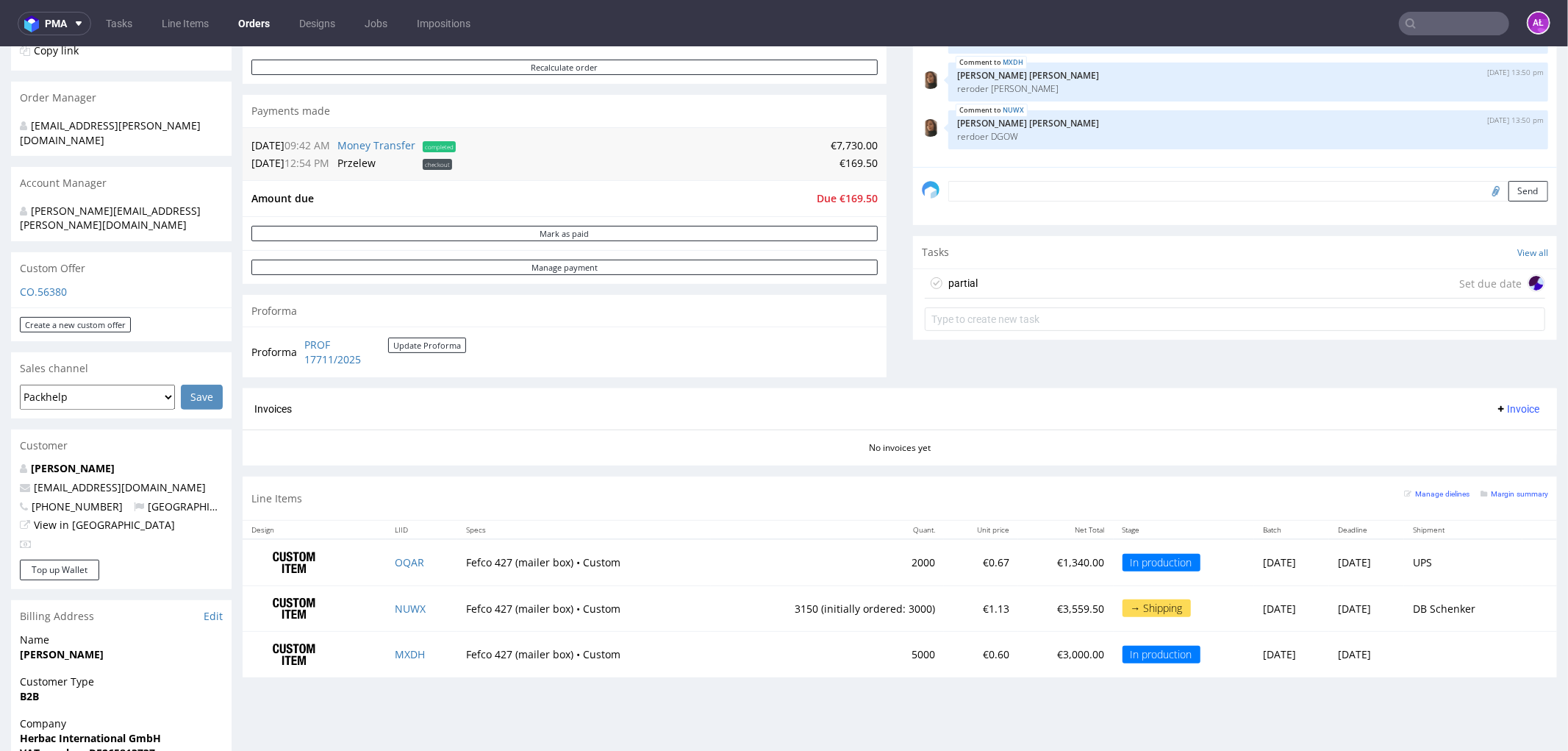
click at [1075, 277] on div "partial Set due date" at bounding box center [1235, 283] width 621 height 30
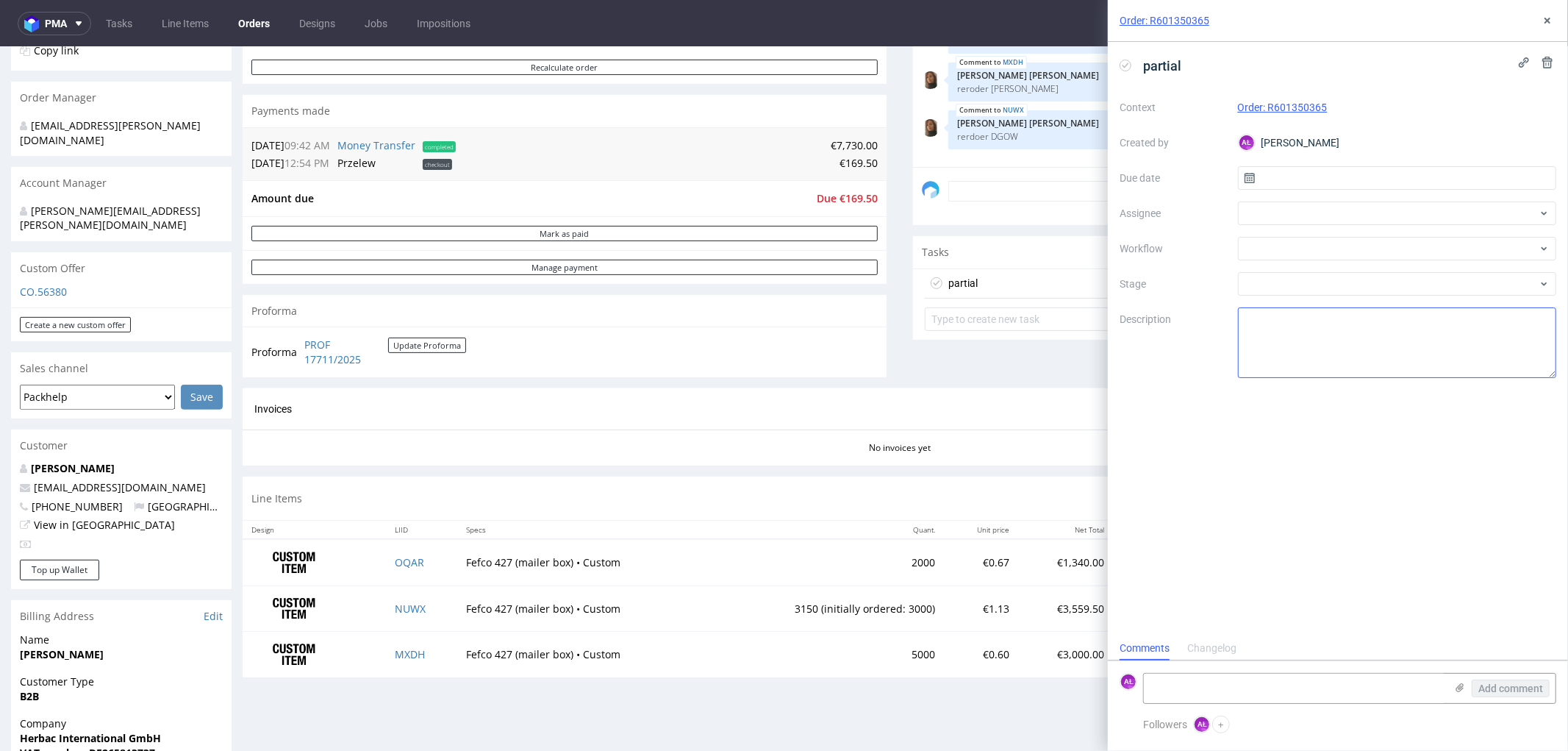
scroll to position [11, 0]
click at [1328, 251] on div at bounding box center [1397, 249] width 319 height 24
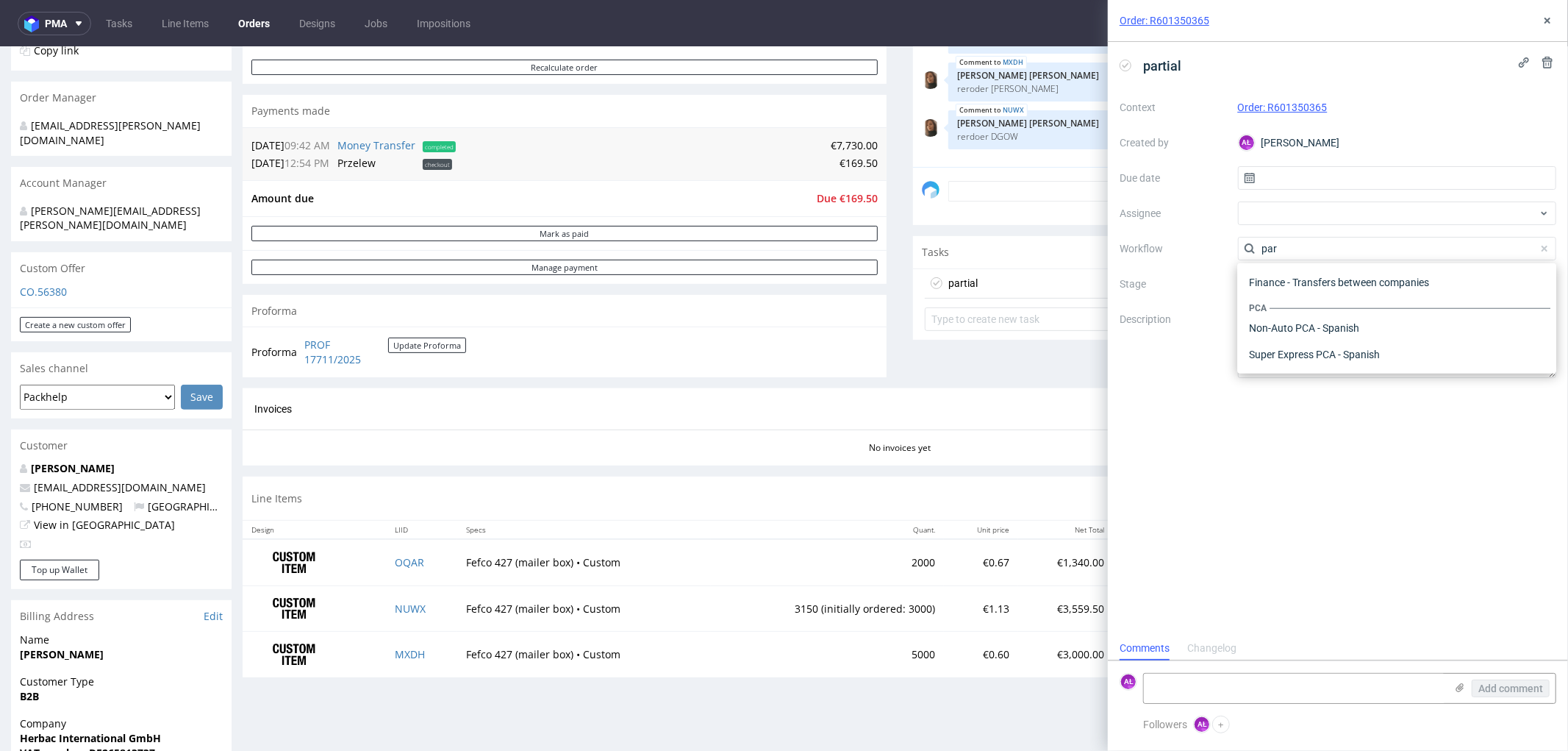
scroll to position [0, 0]
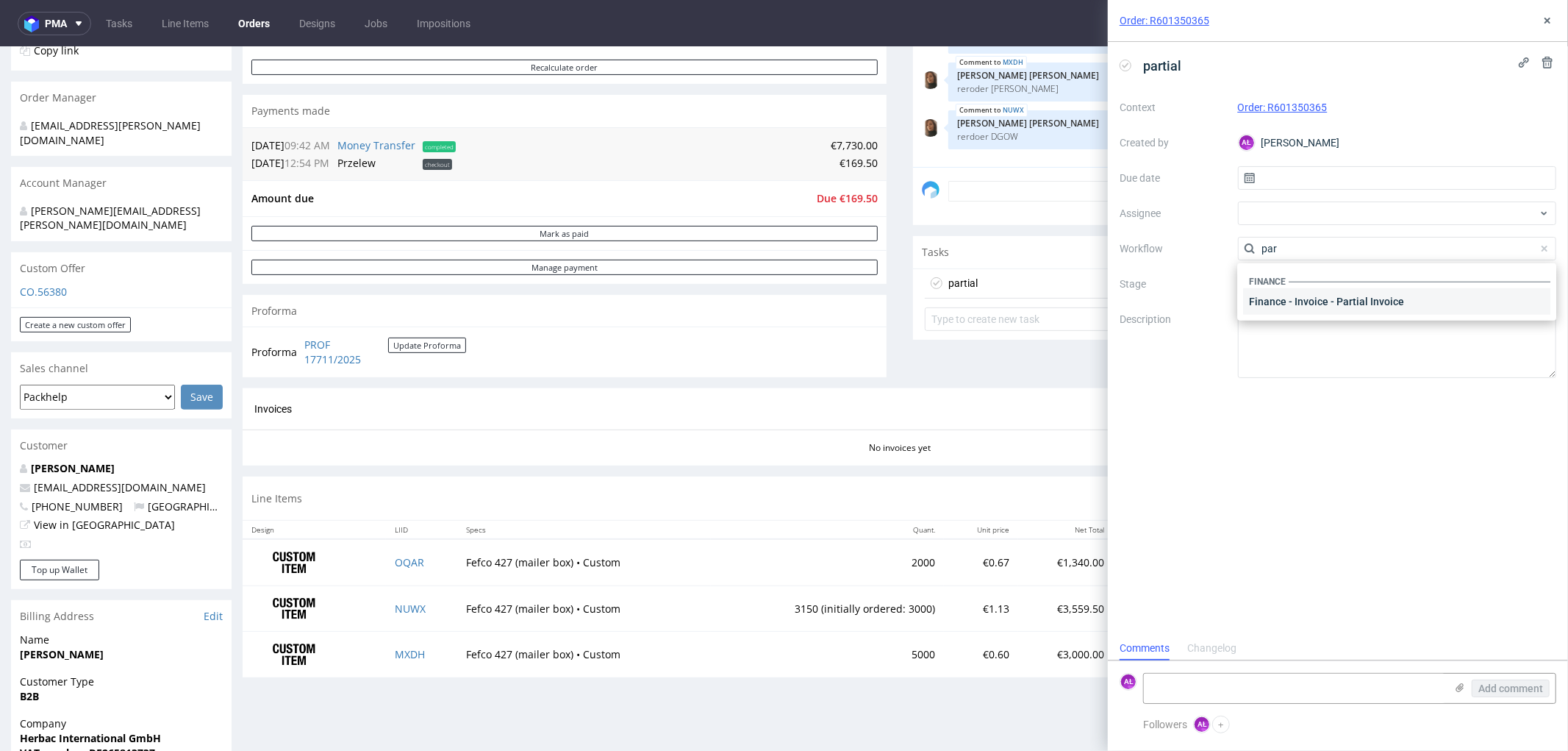
type input "par"
click at [1354, 299] on div "Finance - Invoice - Partial Invoice" at bounding box center [1397, 302] width 308 height 27
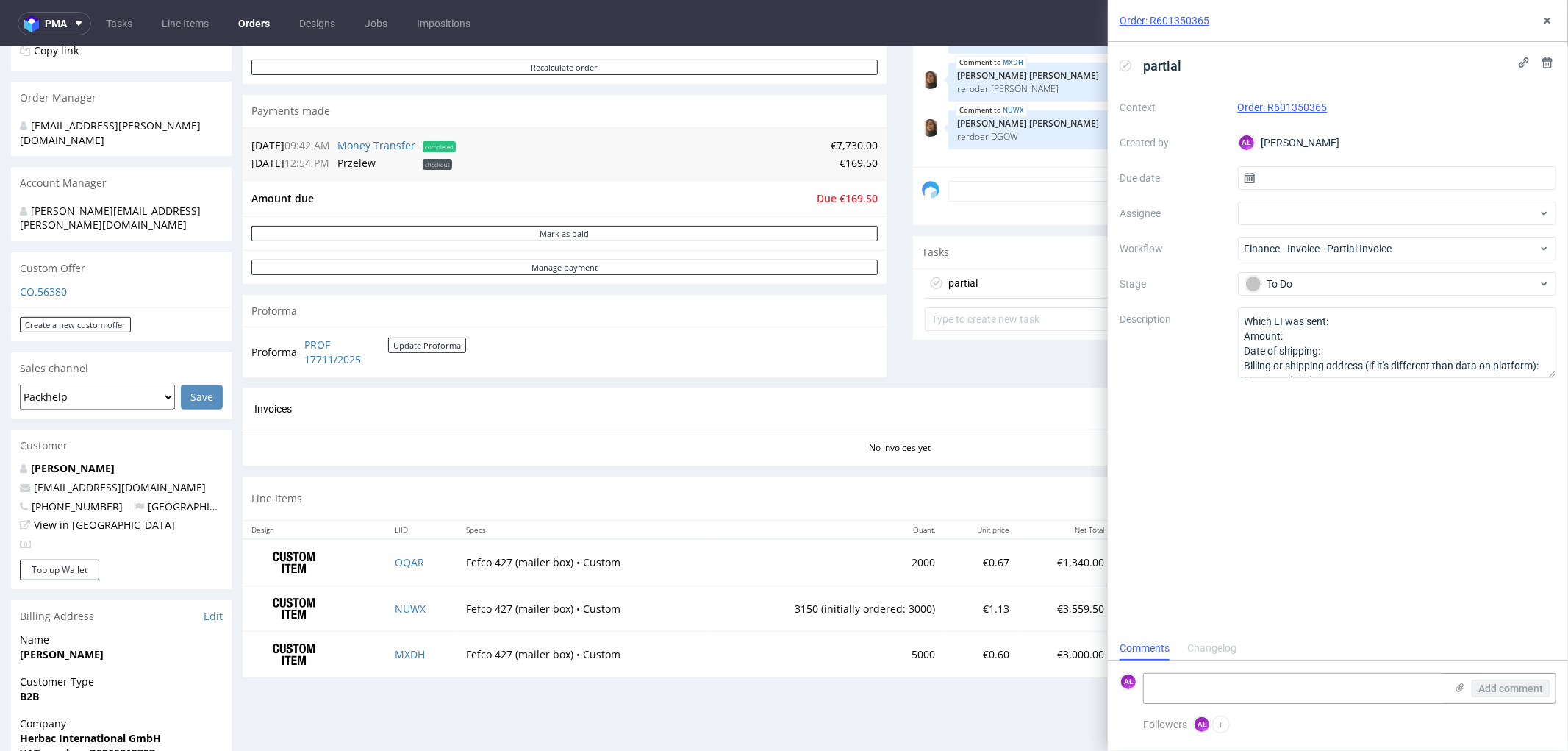
click at [1222, 668] on form "AŁ Add comment" at bounding box center [1338, 688] width 460 height 55
paste textarea "FV 944/8/2025"
click at [1230, 683] on textarea at bounding box center [1295, 689] width 302 height 30
click at [424, 612] on td "NUWX" at bounding box center [421, 607] width 71 height 46
copy link "NUWX"
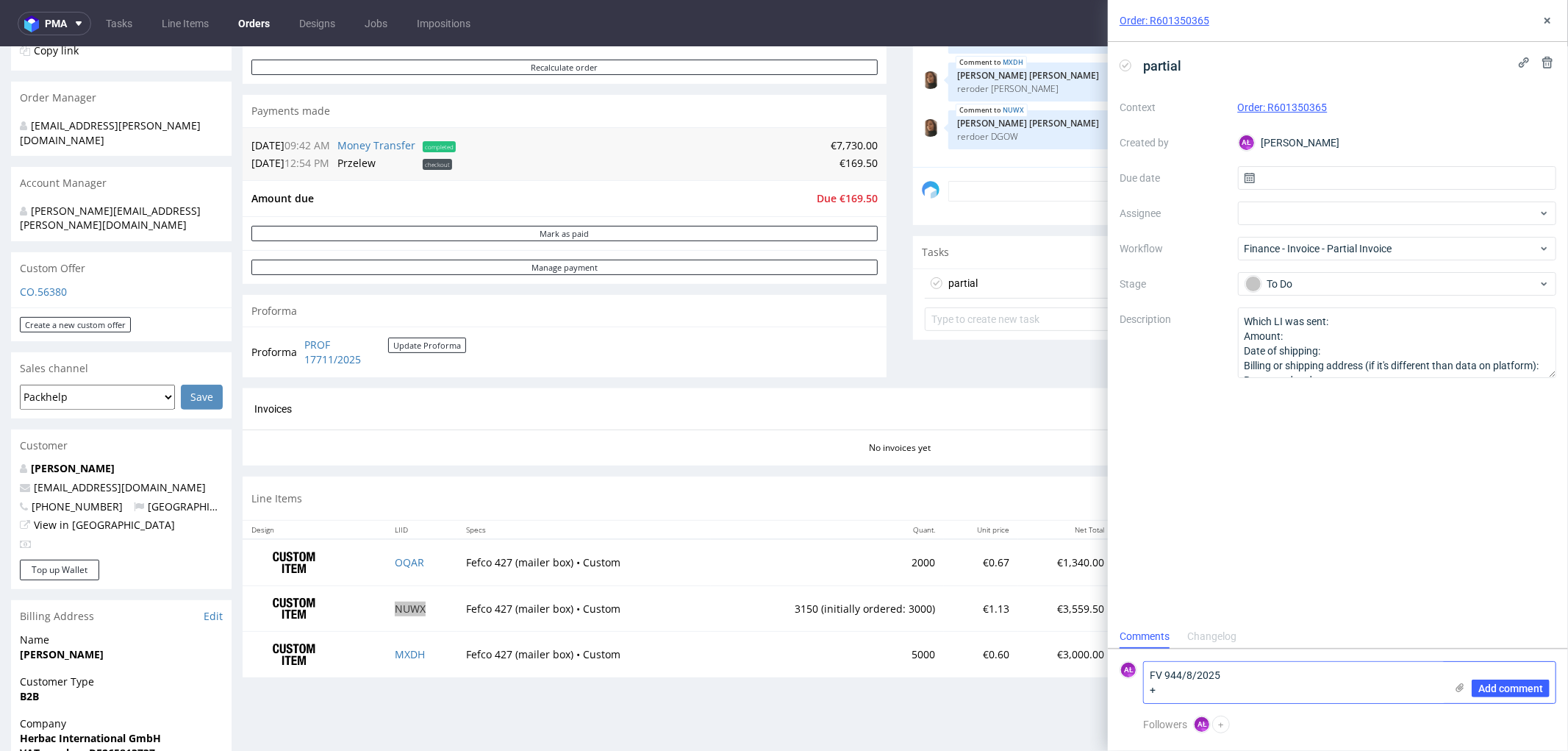
click at [1270, 700] on textarea "FV 944/8/2025 +" at bounding box center [1295, 682] width 302 height 41
paste textarea "NUWX"
type textarea "FV 944/8/2025 + NUWX"
click at [1509, 689] on span "Add comment" at bounding box center [1510, 689] width 65 height 10
click at [1544, 26] on icon at bounding box center [1548, 21] width 12 height 12
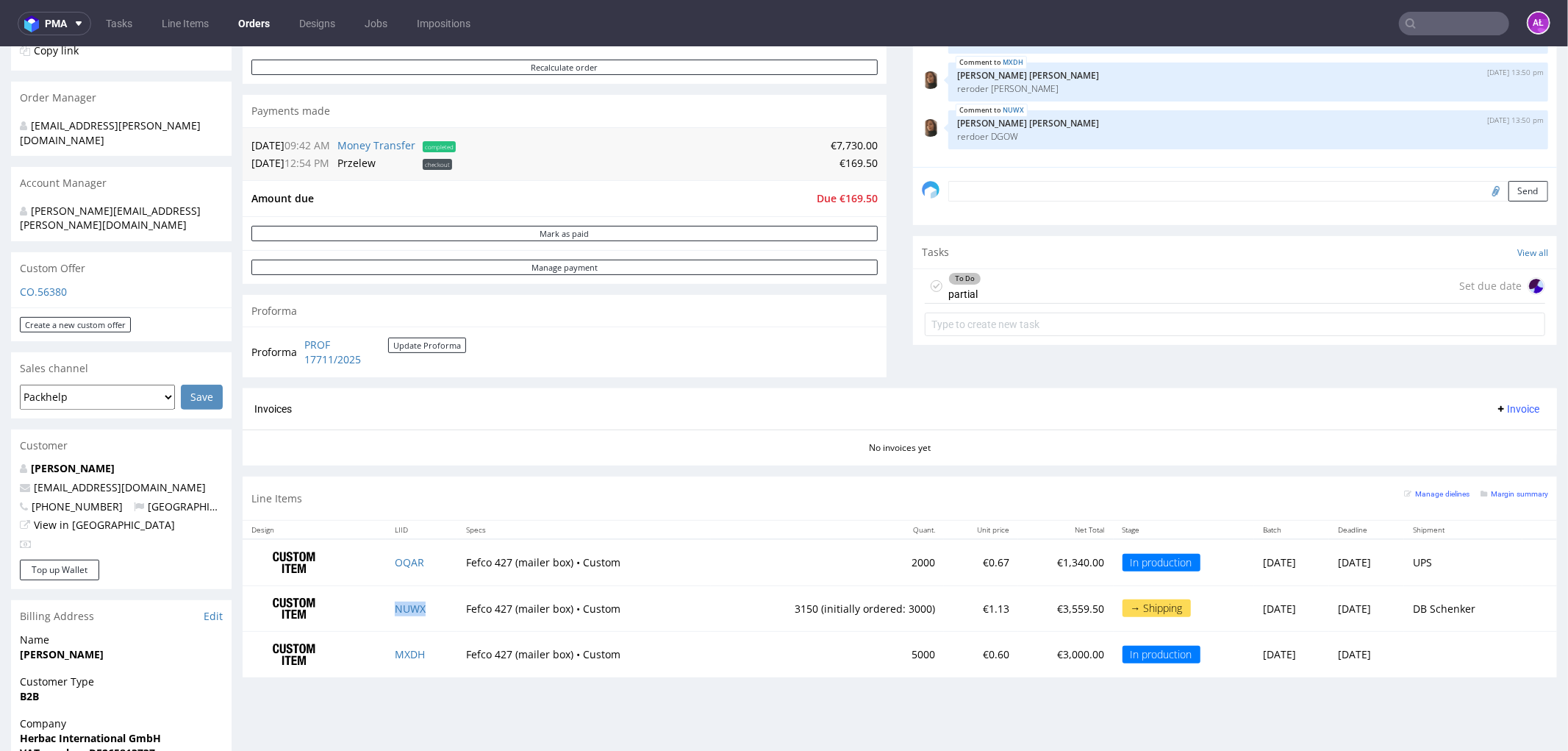
click at [1495, 411] on span "Invoice" at bounding box center [1517, 408] width 44 height 12
click at [1497, 465] on span "Upload" at bounding box center [1493, 465] width 71 height 15
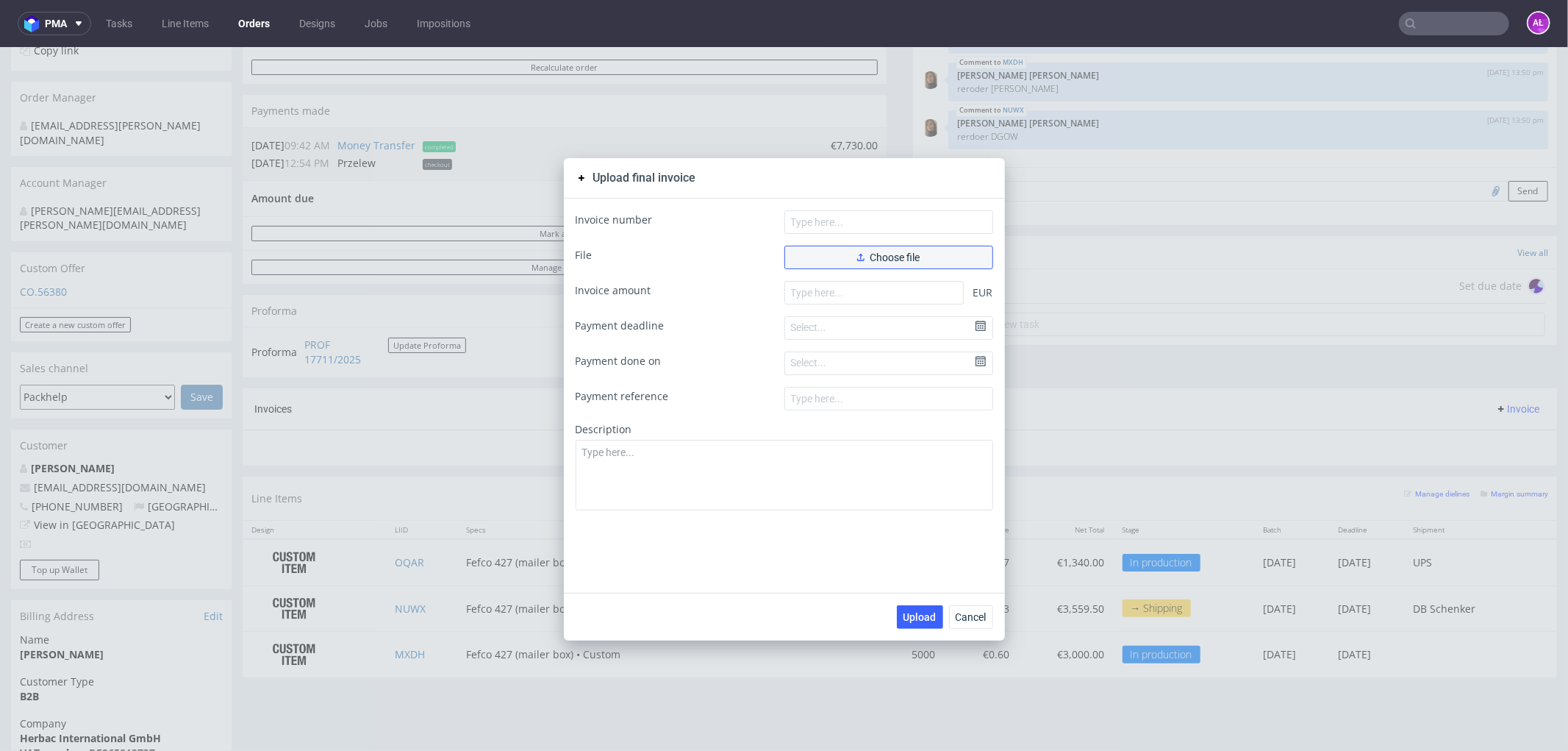
click at [872, 255] on span "Choose file" at bounding box center [888, 257] width 63 height 10
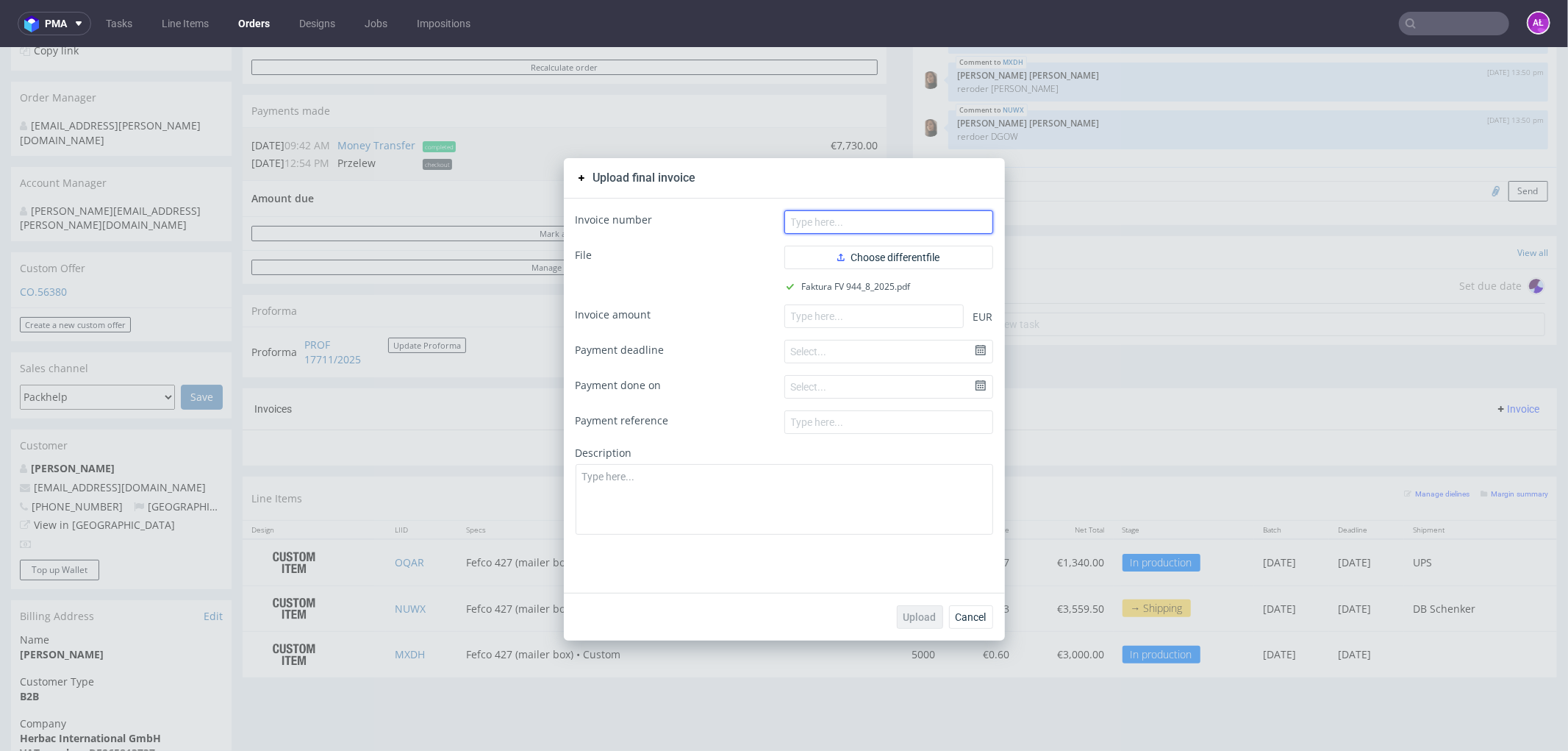
click at [968, 218] on input "text" at bounding box center [889, 222] width 209 height 24
paste input "FV 944/8/2025"
type input "FV 944/8/2025"
click at [924, 310] on input "number" at bounding box center [874, 316] width 179 height 24
paste input "3390.00"
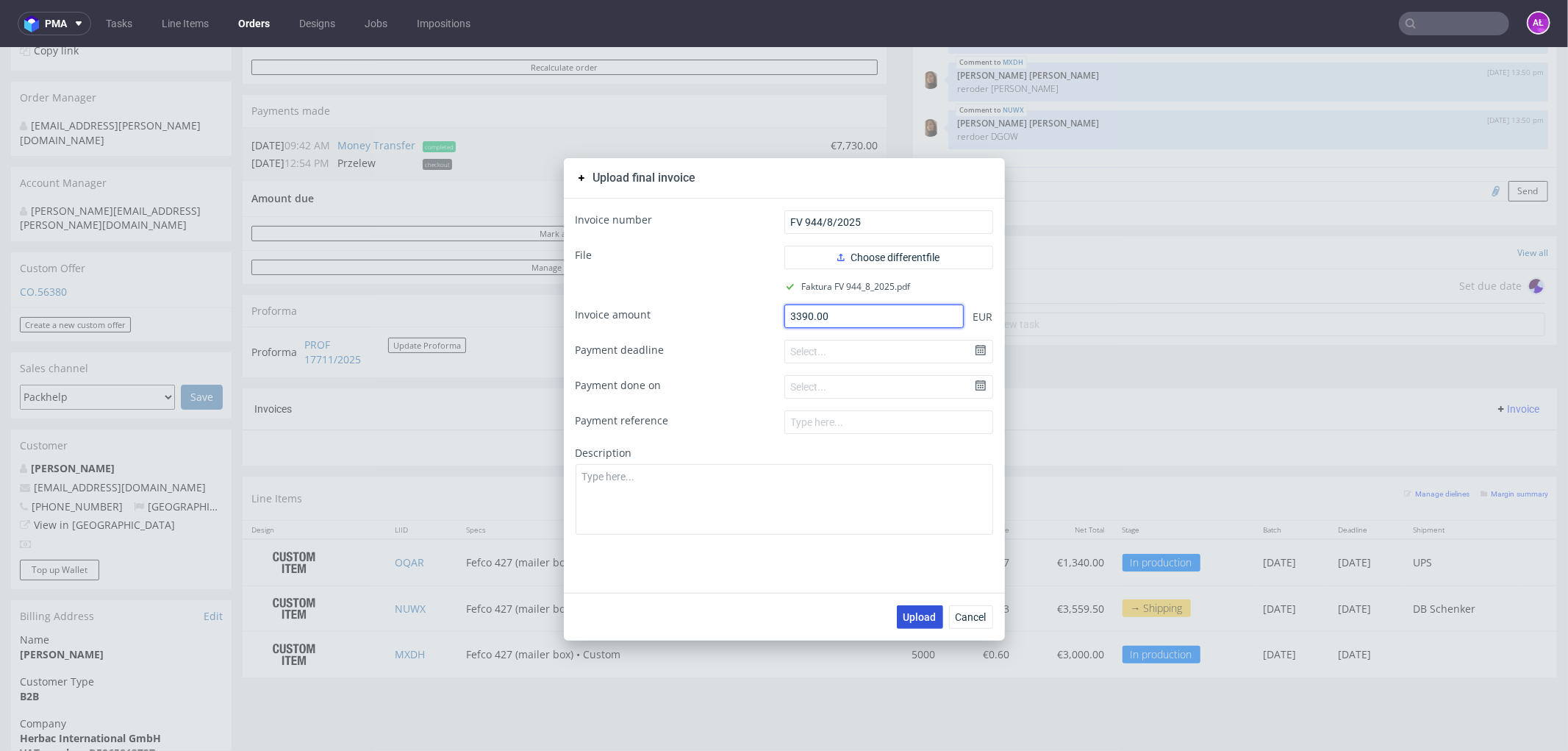
type input "3390.00"
click at [909, 612] on span "Upload" at bounding box center [920, 616] width 33 height 10
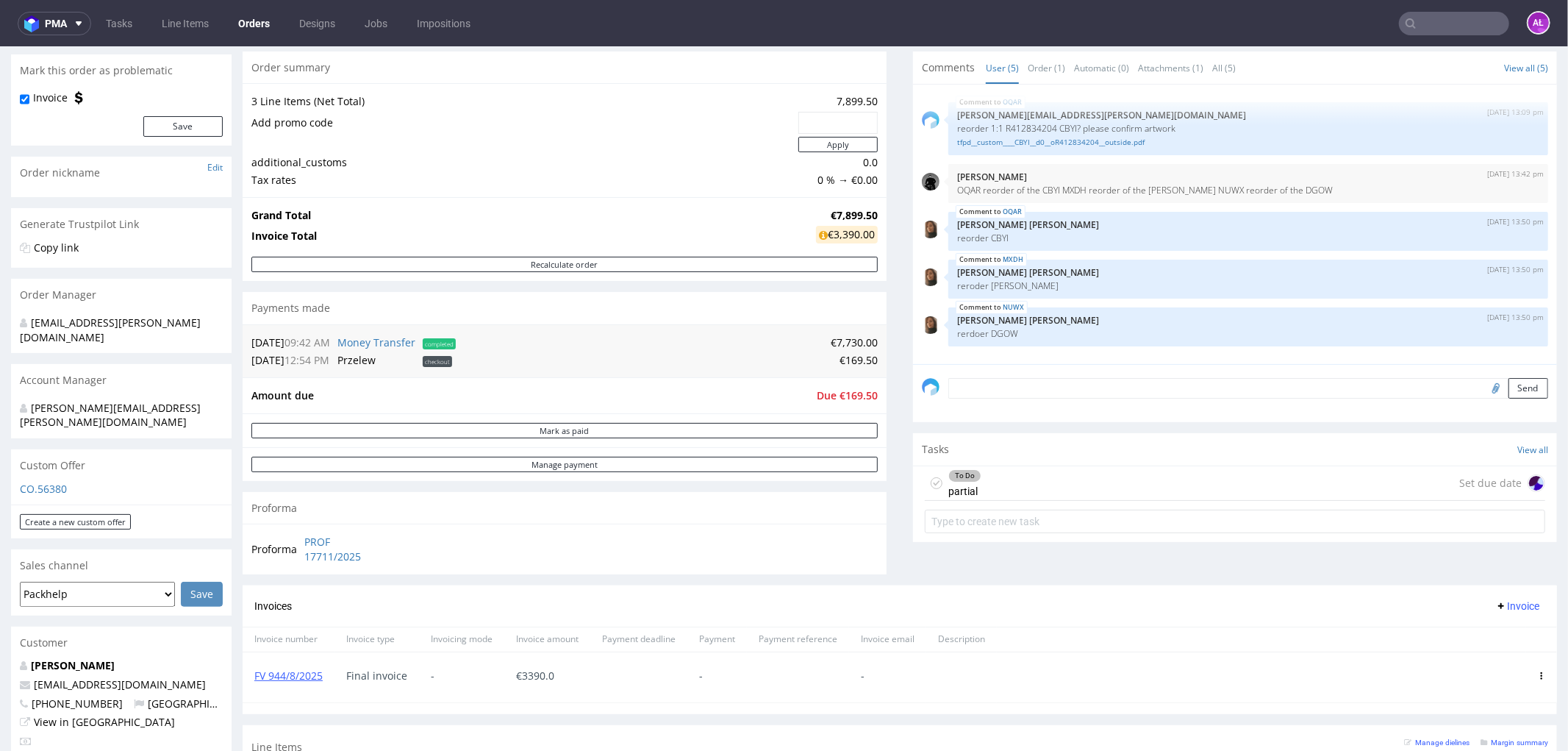
scroll to position [326, 0]
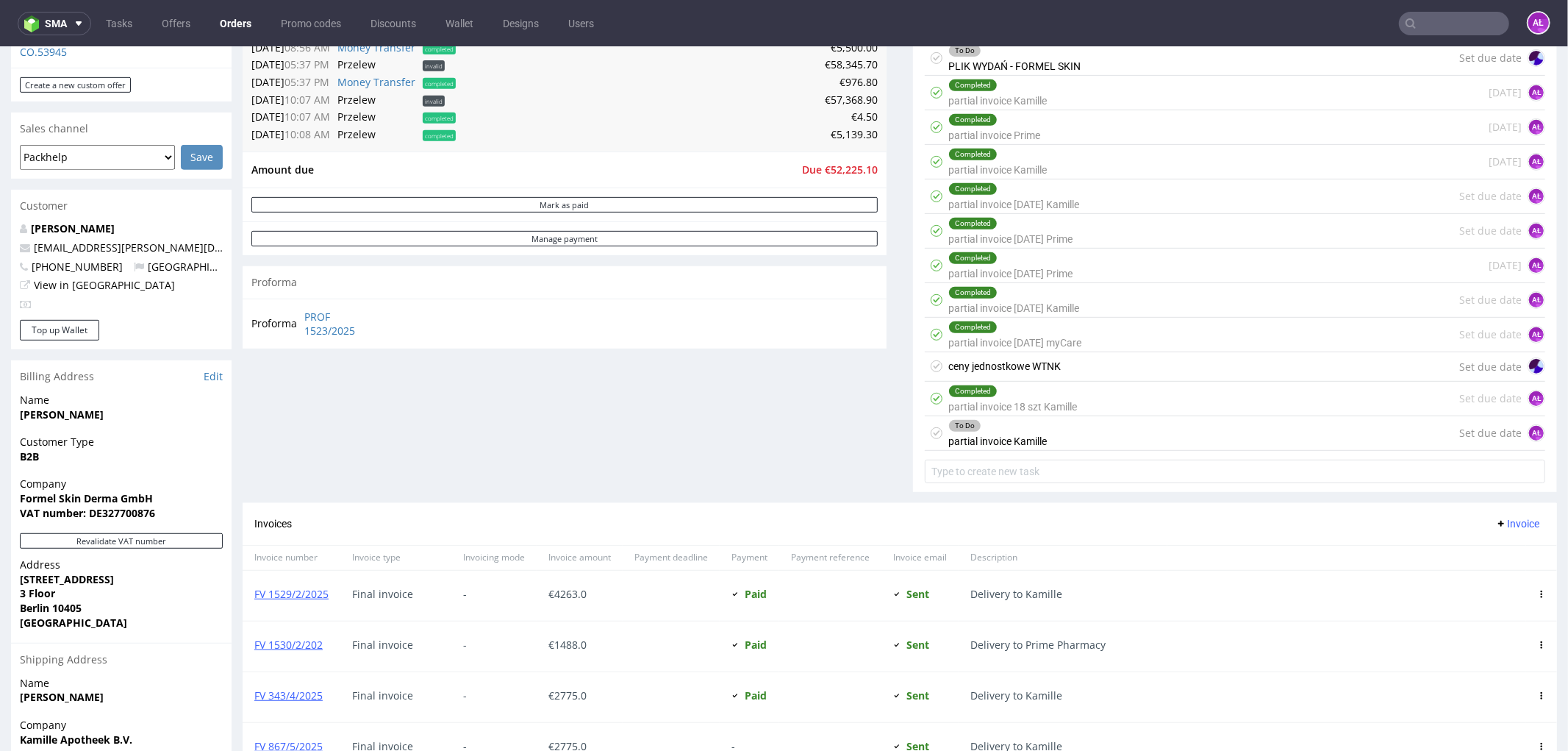
scroll to position [572, 0]
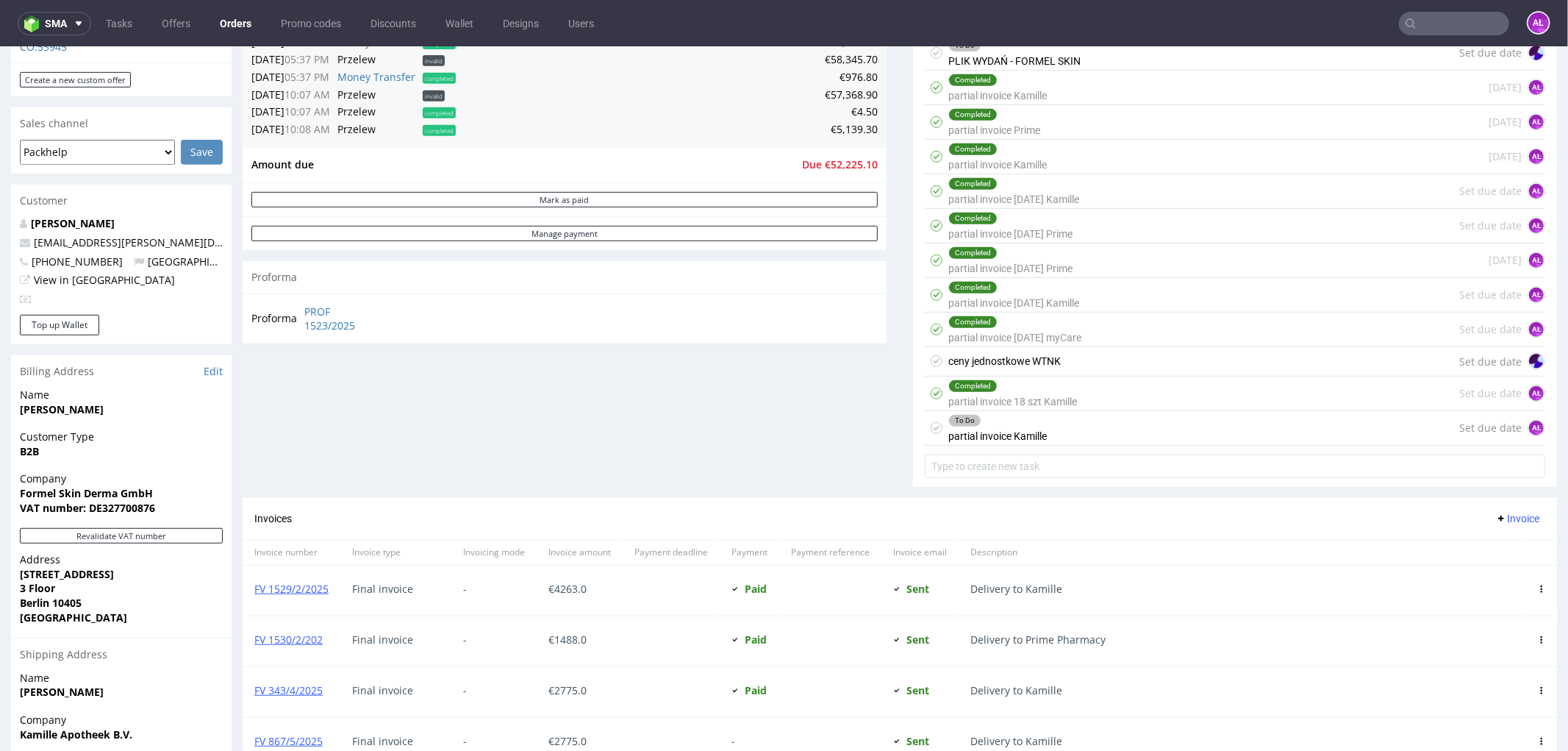
click at [991, 436] on div "To Do partial invoice [PERSON_NAME]" at bounding box center [997, 428] width 99 height 34
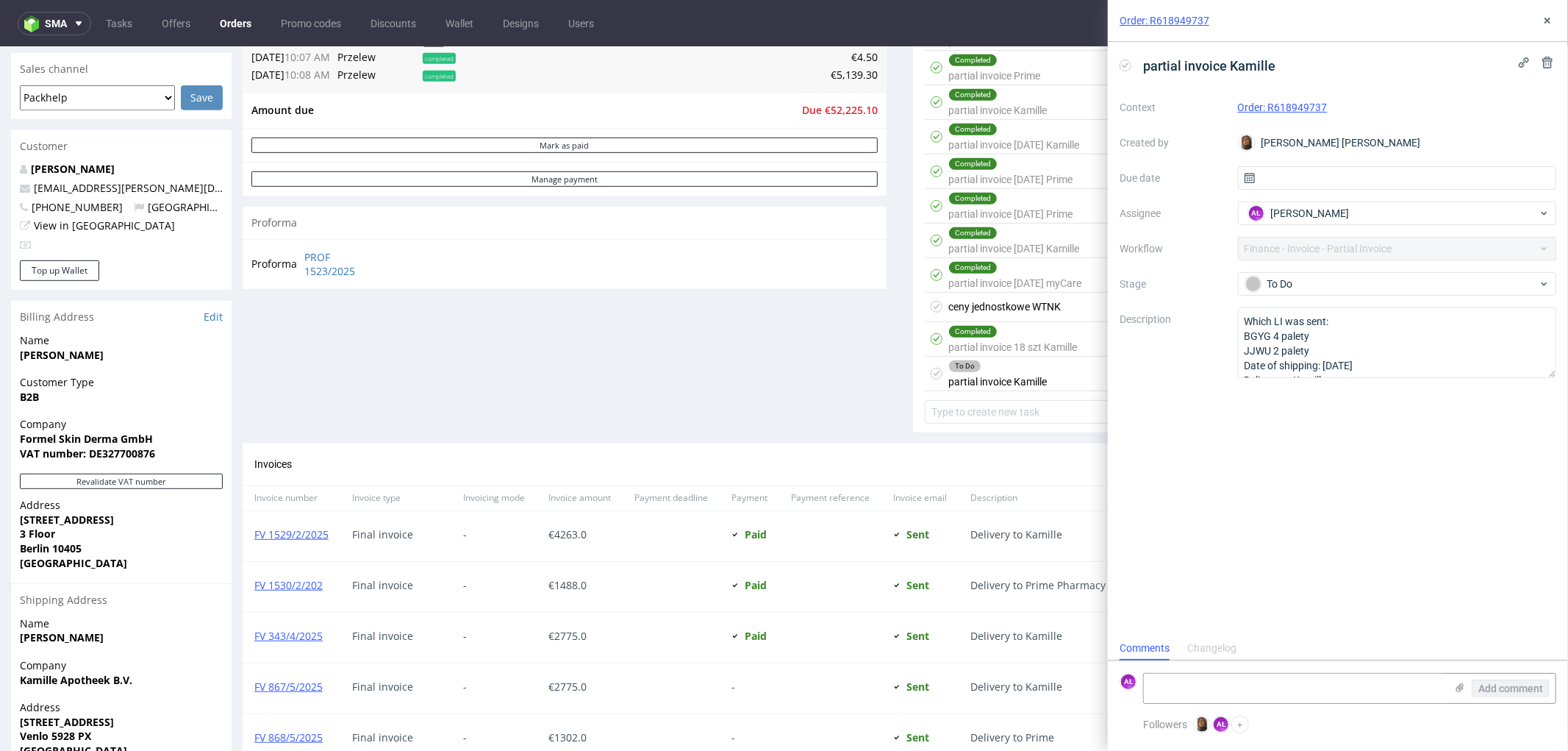
scroll to position [653, 0]
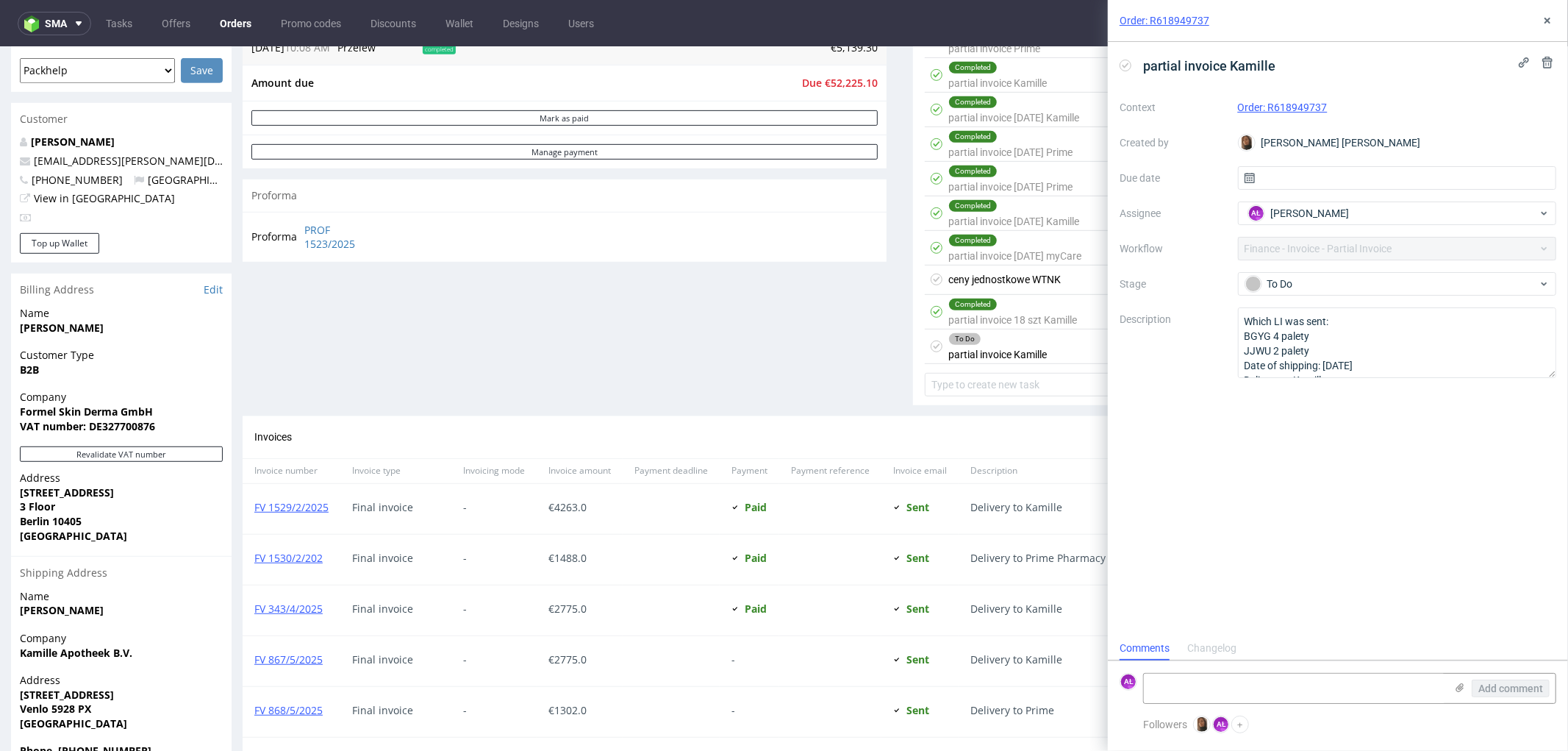
click at [1012, 277] on div "ceny jednostkowe WTNK" at bounding box center [1004, 279] width 112 height 18
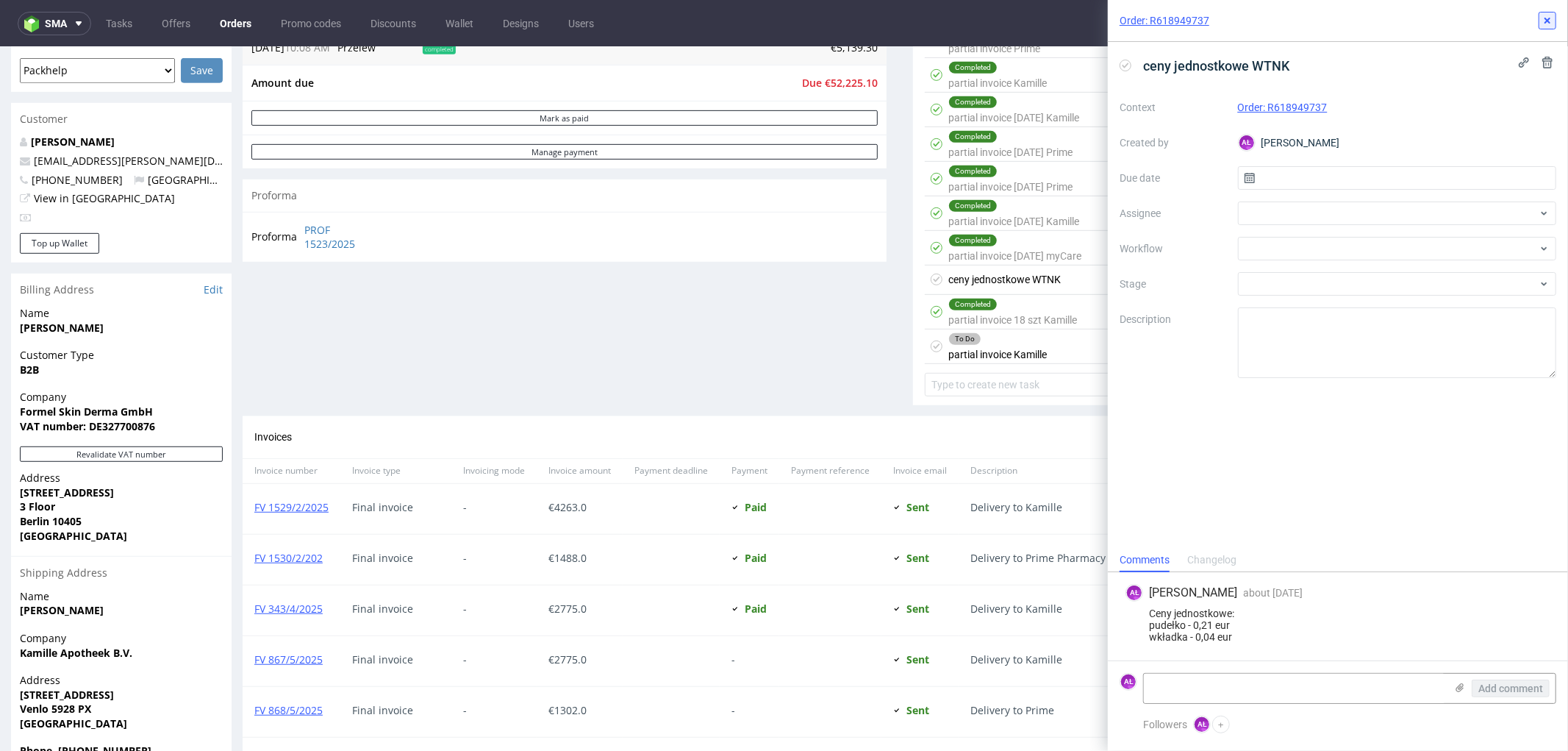
click at [1551, 19] on icon at bounding box center [1548, 21] width 12 height 12
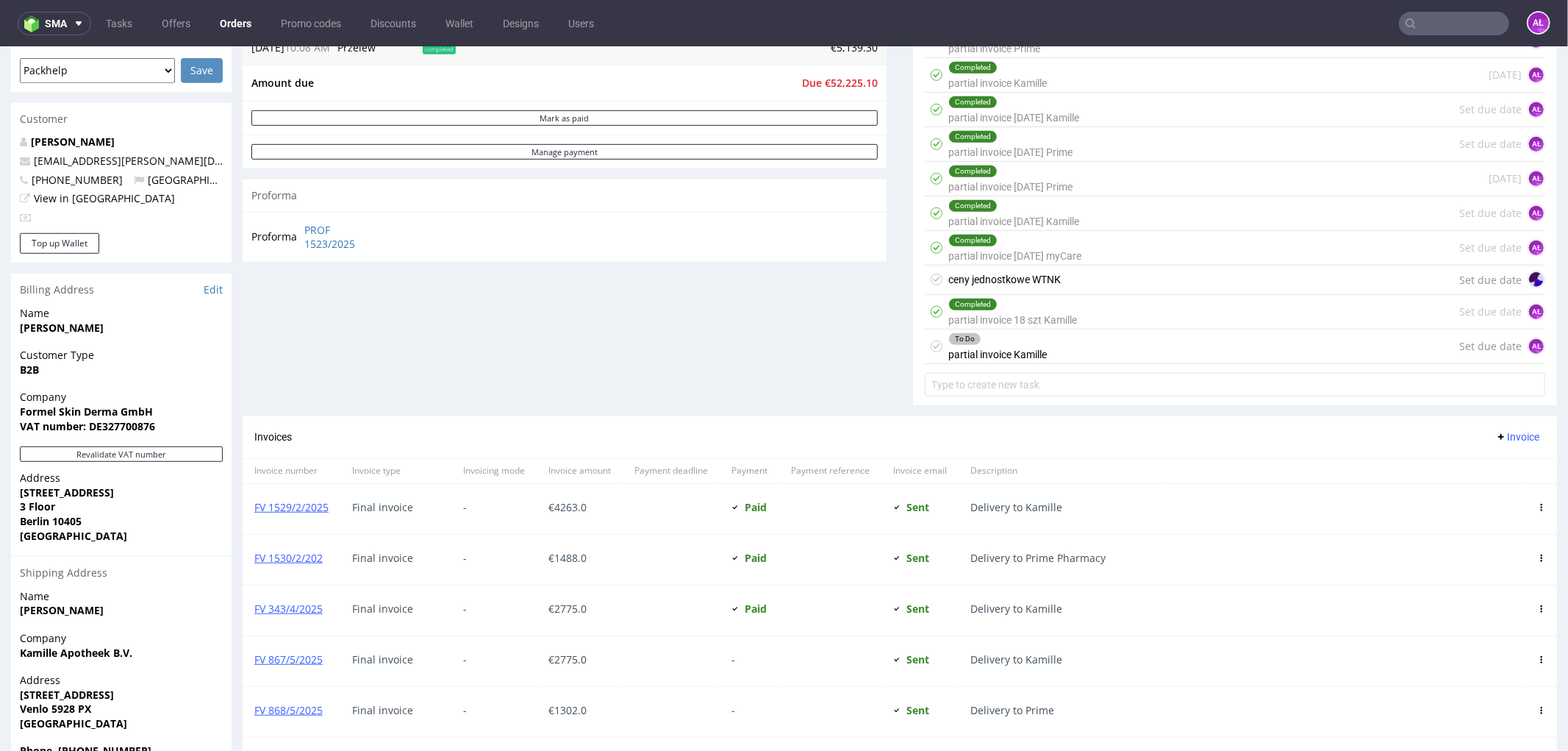
drag, startPoint x: 1094, startPoint y: 328, endPoint x: 1098, endPoint y: 383, distance: 55.1
click at [1094, 329] on div "To Do partial invoice [PERSON_NAME] Set due date AŁ" at bounding box center [1235, 346] width 621 height 34
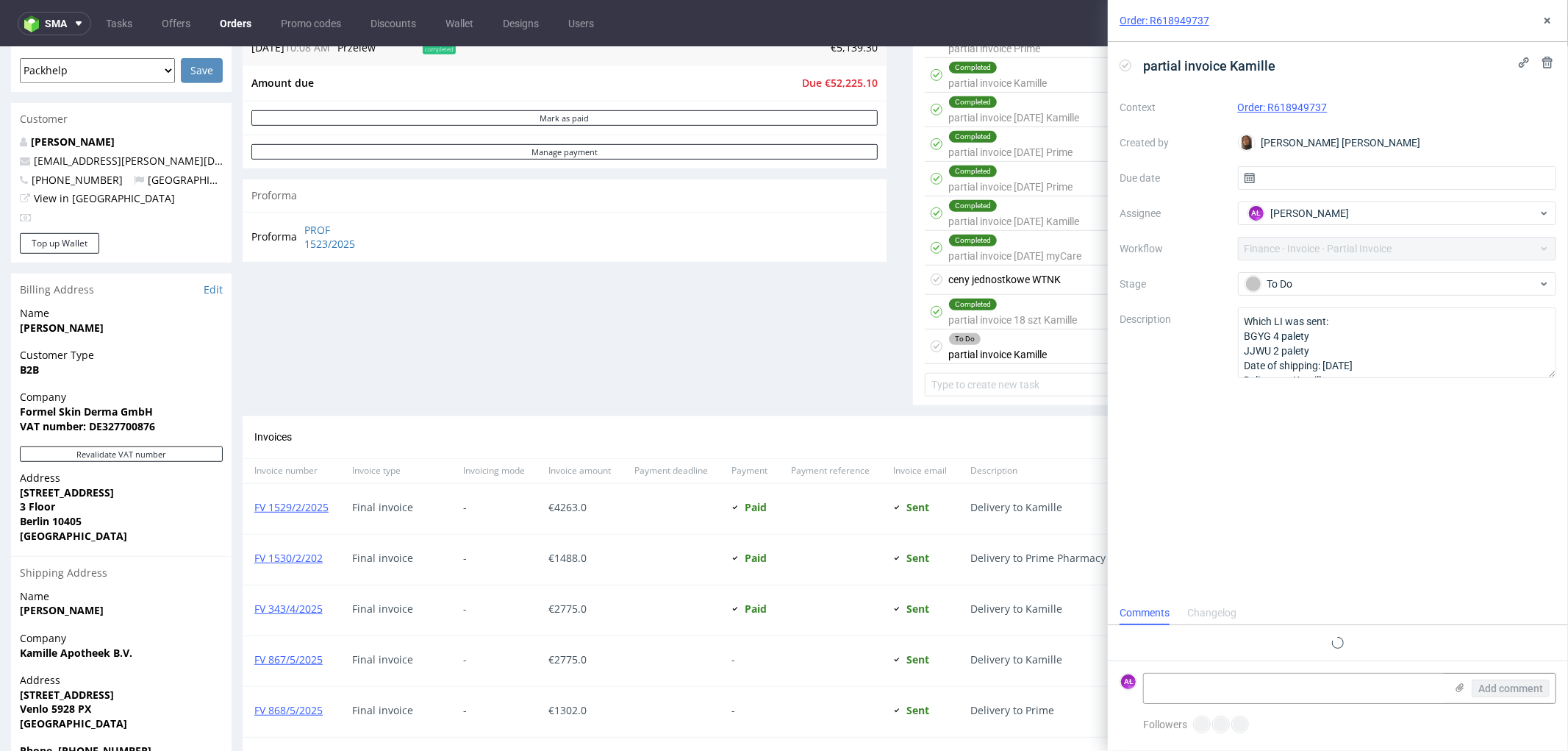
scroll to position [11, 0]
click at [1066, 349] on div "To Do partial invoice [PERSON_NAME] Set due date AŁ" at bounding box center [1235, 346] width 621 height 34
click at [1549, 28] on button at bounding box center [1548, 21] width 18 height 18
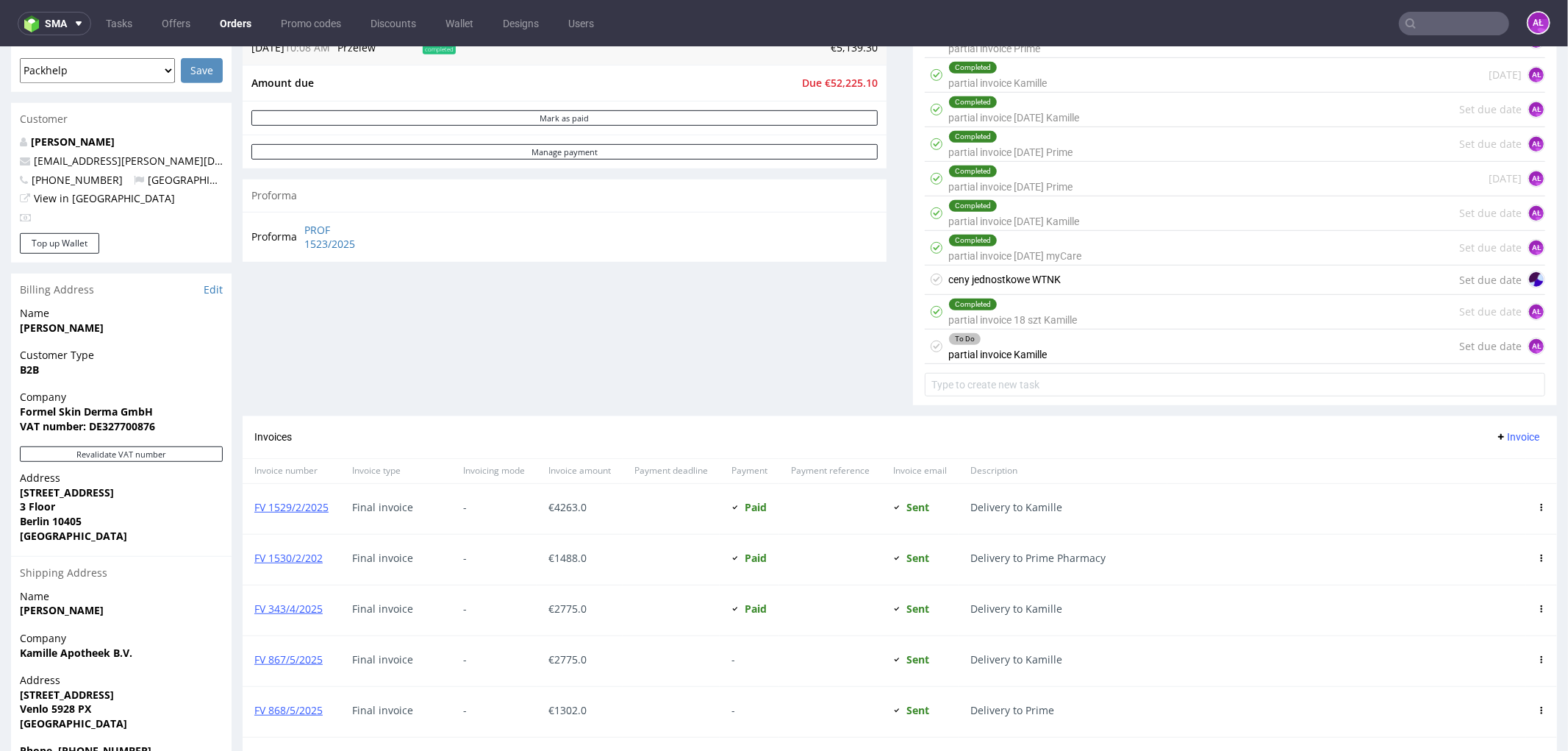
click at [1073, 352] on div "To Do partial invoice [PERSON_NAME] Set due date AŁ" at bounding box center [1235, 346] width 621 height 34
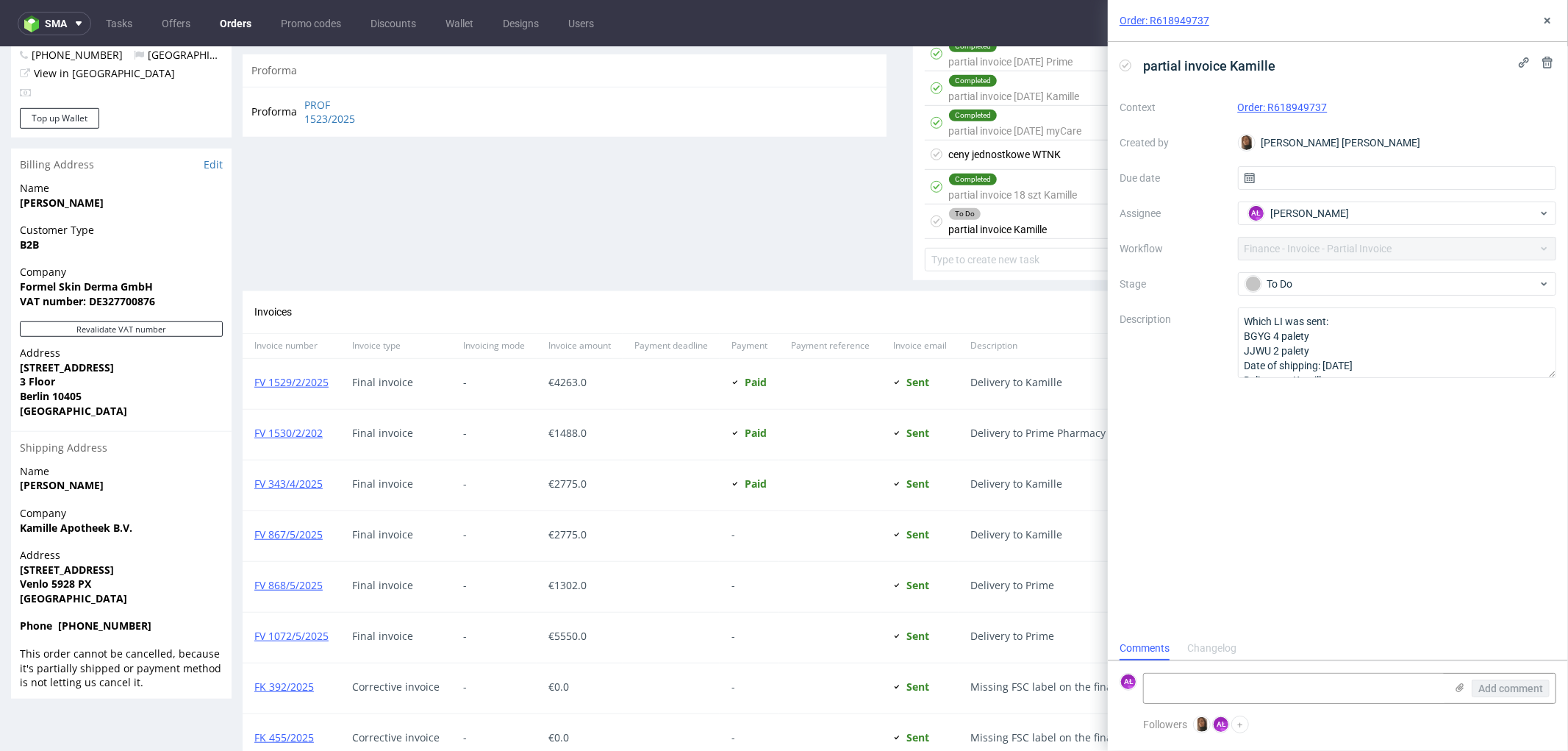
scroll to position [817, 0]
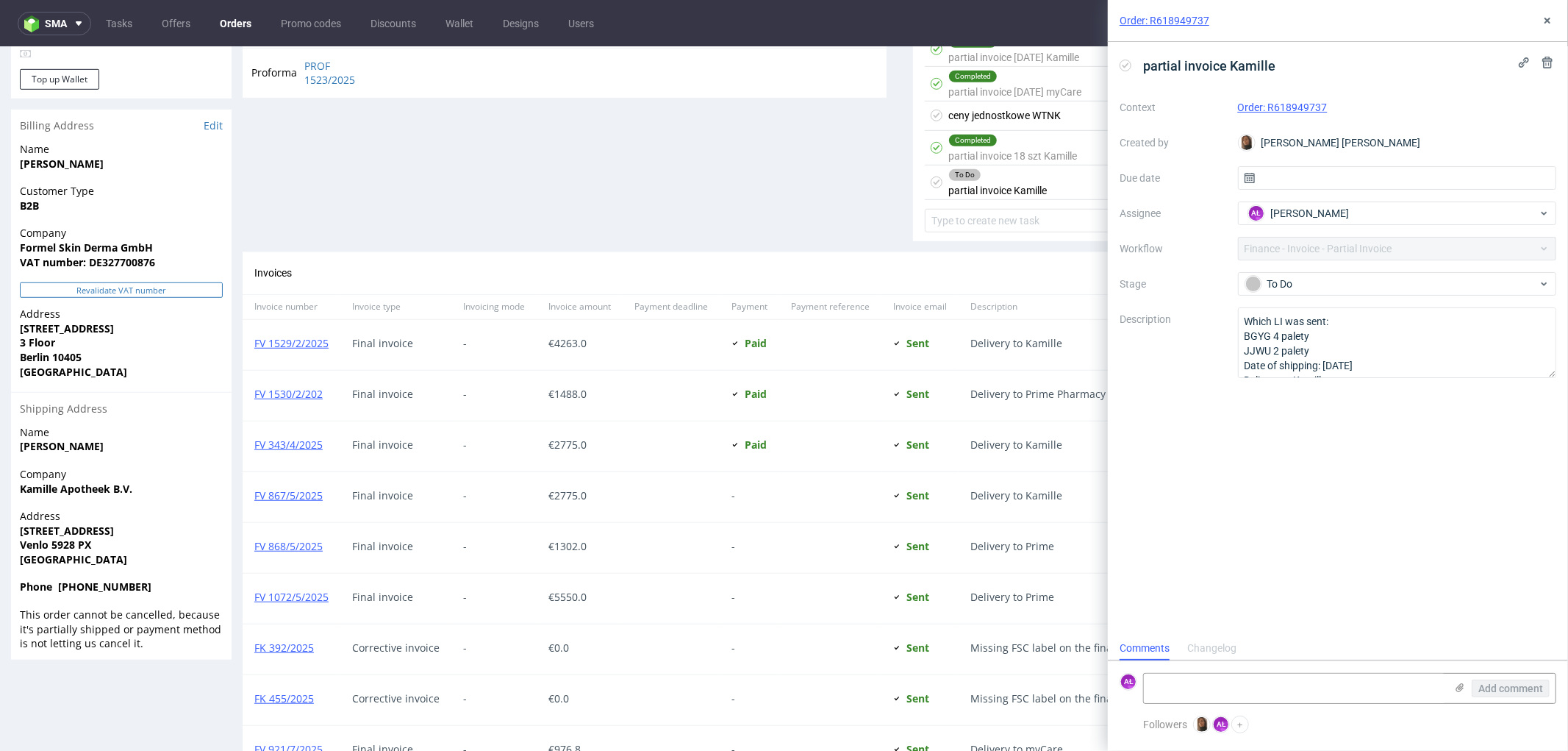
click at [105, 282] on button "Revalidate VAT number" at bounding box center [121, 289] width 203 height 16
click at [1552, 21] on icon at bounding box center [1548, 21] width 12 height 12
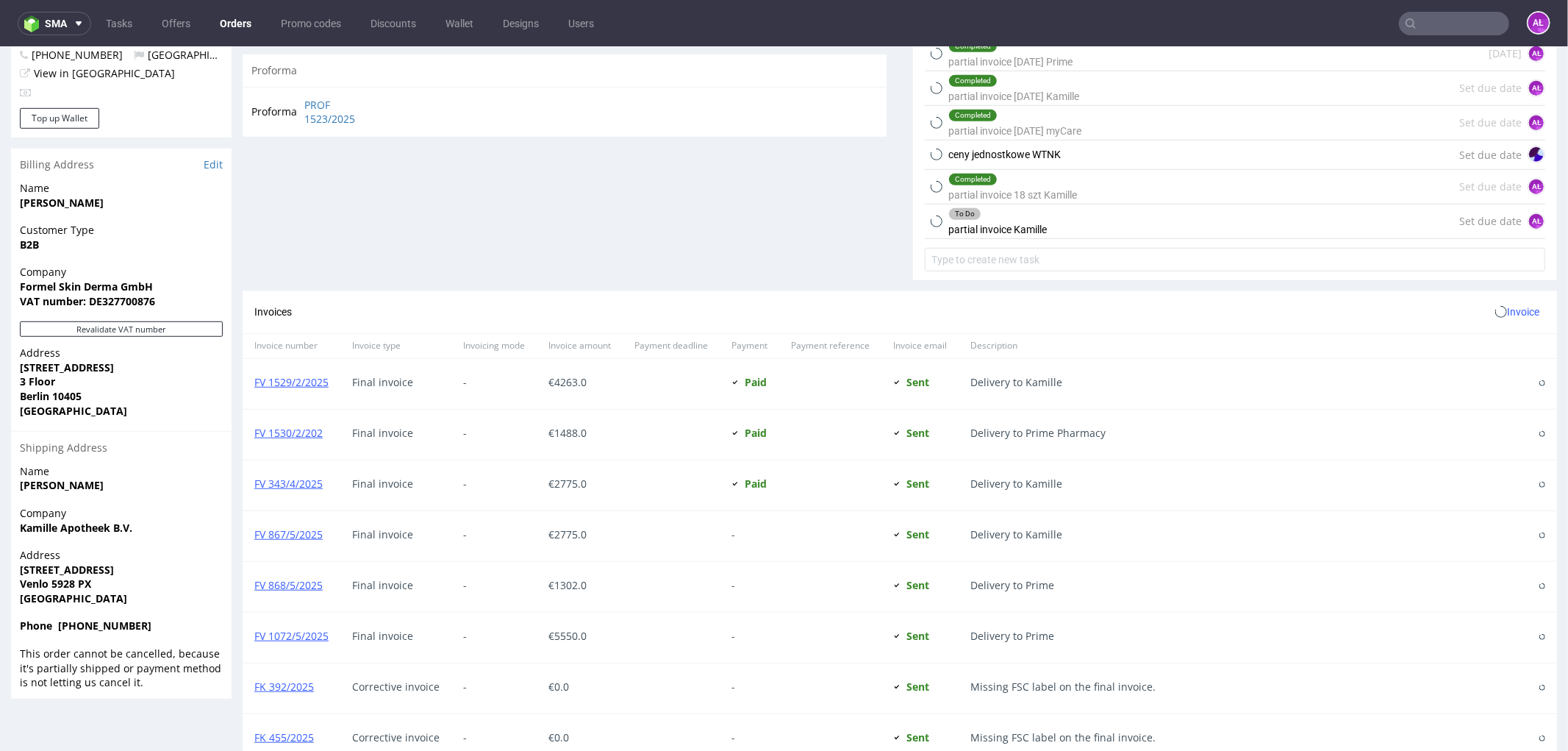
scroll to position [796, 0]
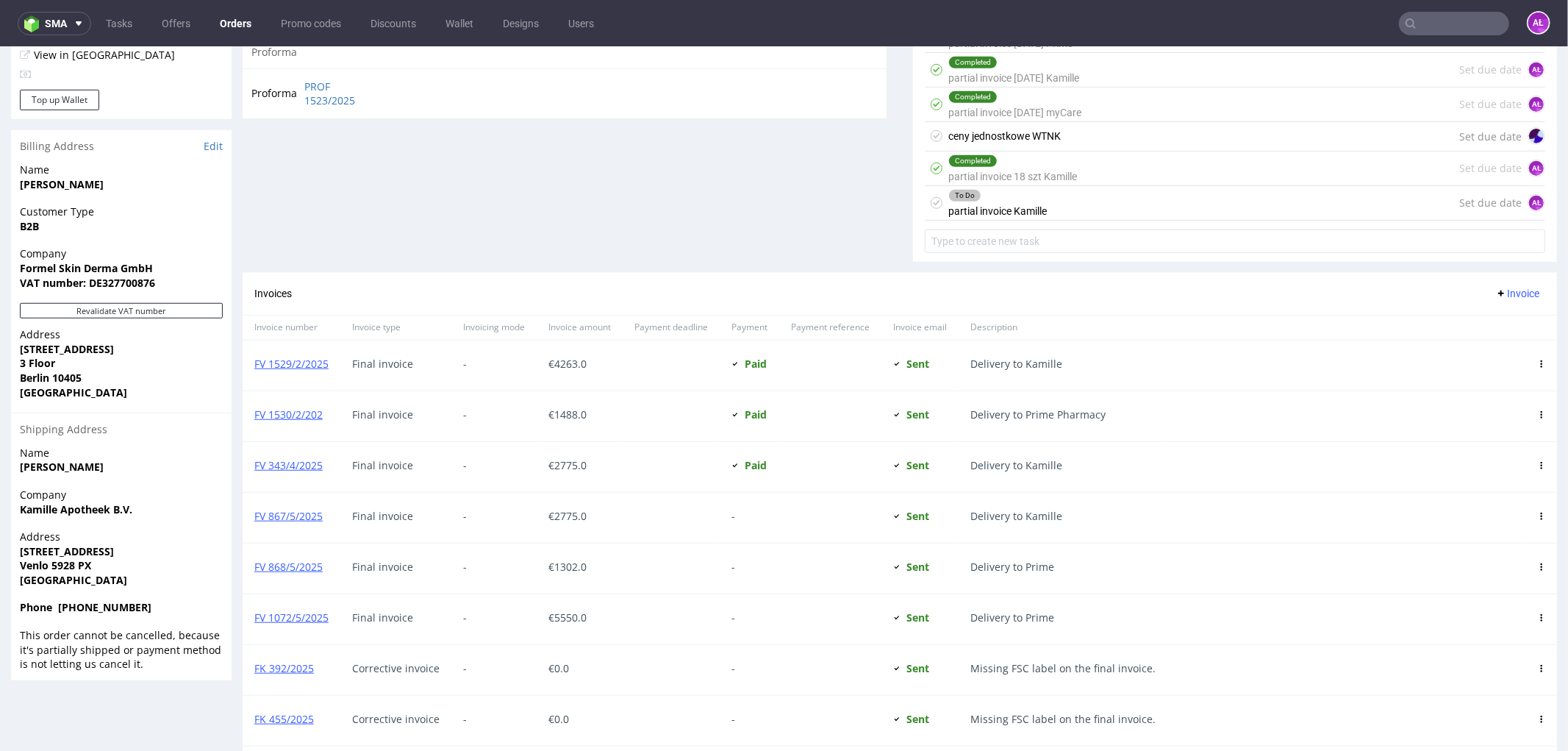
click at [1025, 206] on div "To Do partial invoice [PERSON_NAME]" at bounding box center [997, 202] width 99 height 34
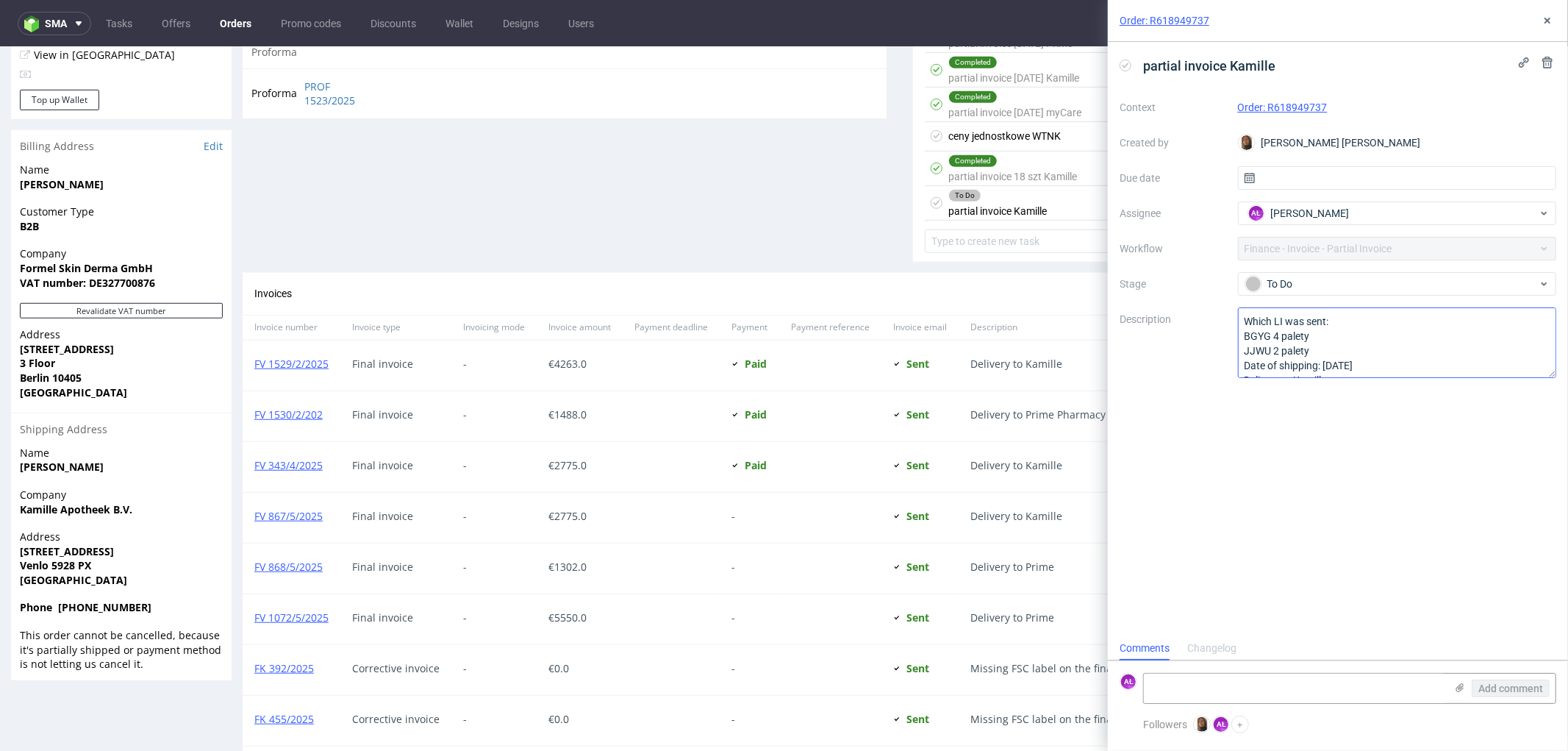
scroll to position [16, 0]
click at [1047, 178] on div "Completed partial invoice 18 szt Kamille" at bounding box center [1012, 168] width 129 height 34
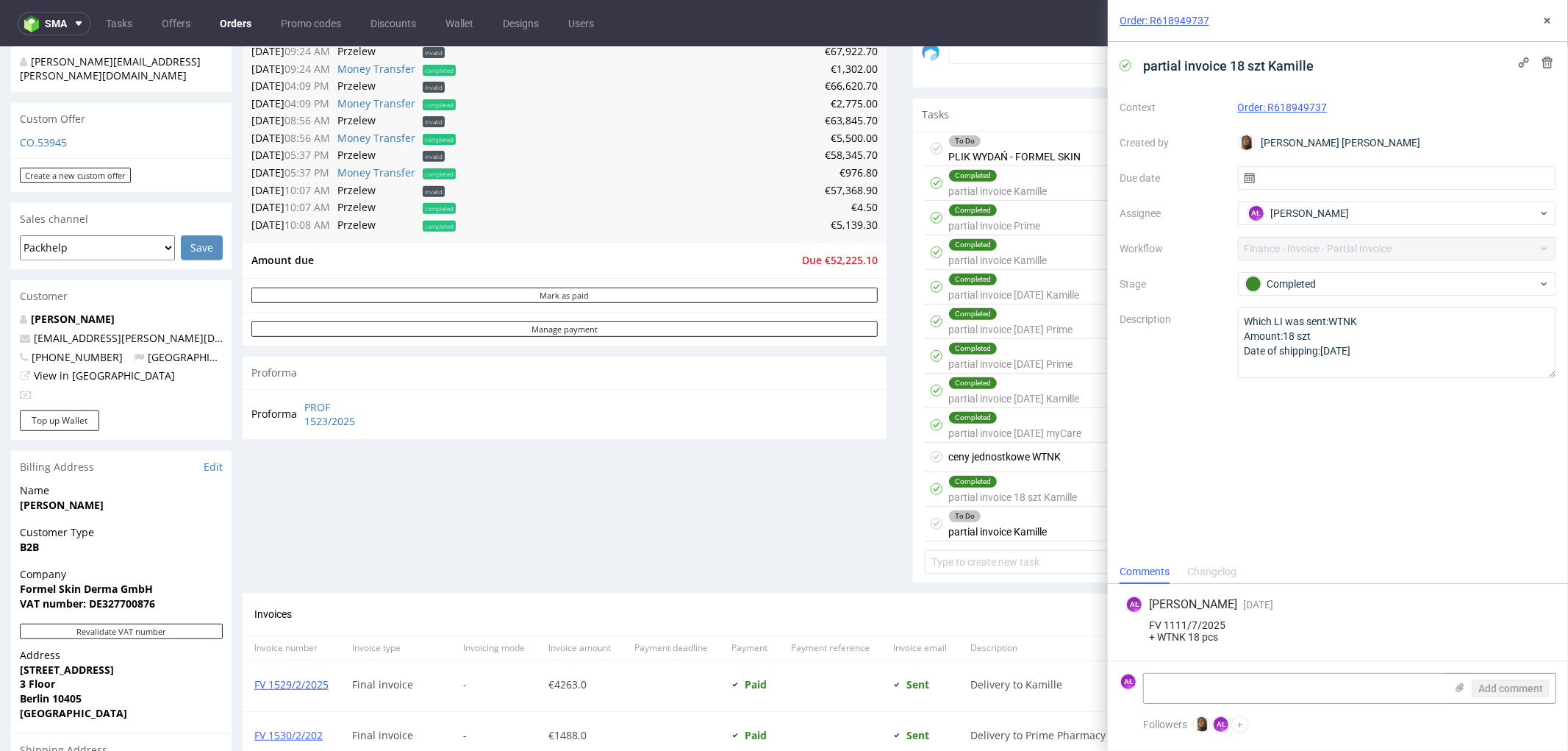
scroll to position [469, 0]
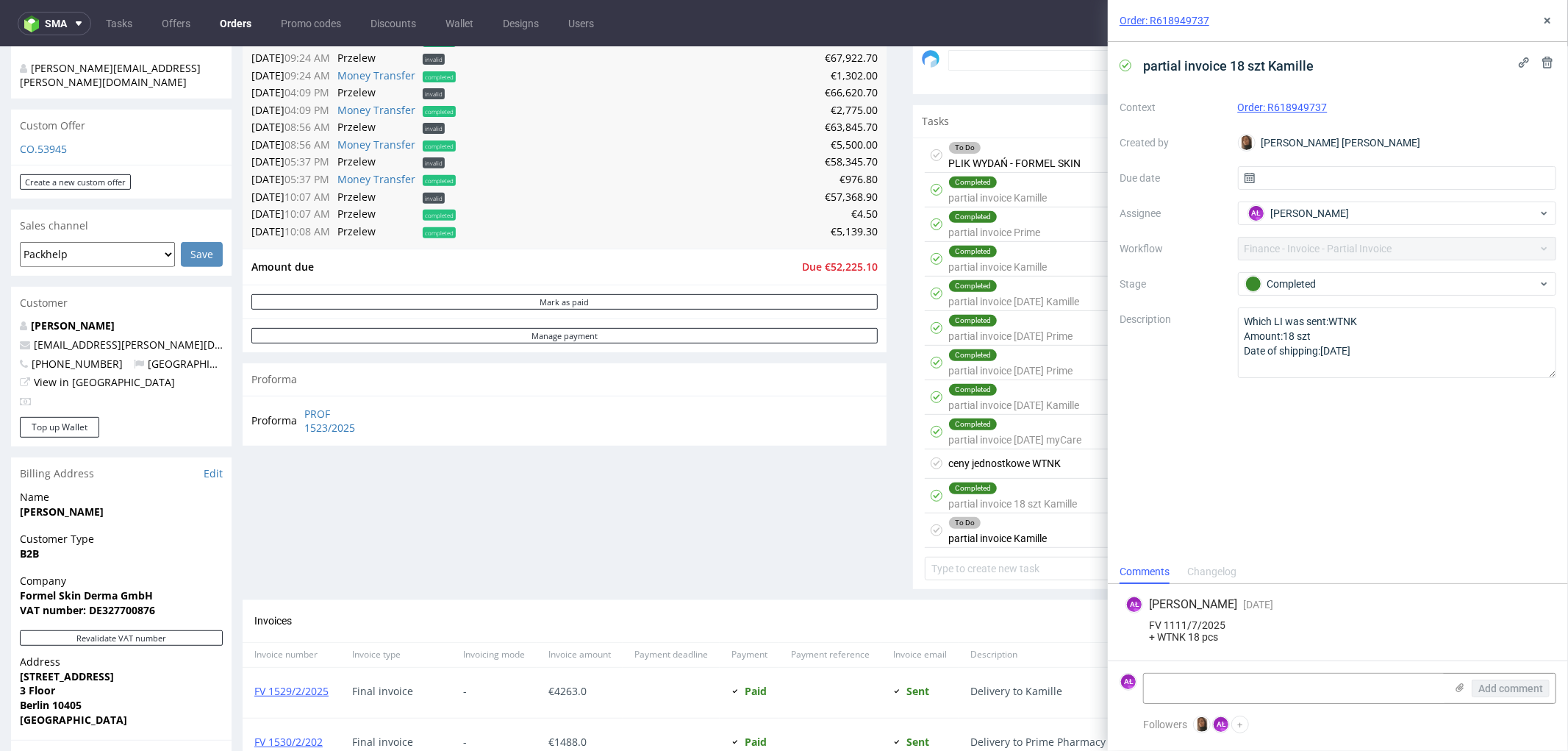
click at [1037, 494] on div "Completed partial invoice 18 szt Kamille" at bounding box center [1012, 495] width 129 height 34
click at [1030, 437] on div "Completed partial invoice 4/07/25 myCare" at bounding box center [1014, 431] width 133 height 34
drag, startPoint x: 1307, startPoint y: 339, endPoint x: 1346, endPoint y: 339, distance: 39.0
click at [1346, 339] on textarea "Which LI was sent: BGYG 1 pal x 4440 szt. Date of shipping: 07/07" at bounding box center [1397, 343] width 319 height 71
click at [1063, 534] on div "To Do partial invoice Kamille Set due date AŁ" at bounding box center [1235, 530] width 621 height 34
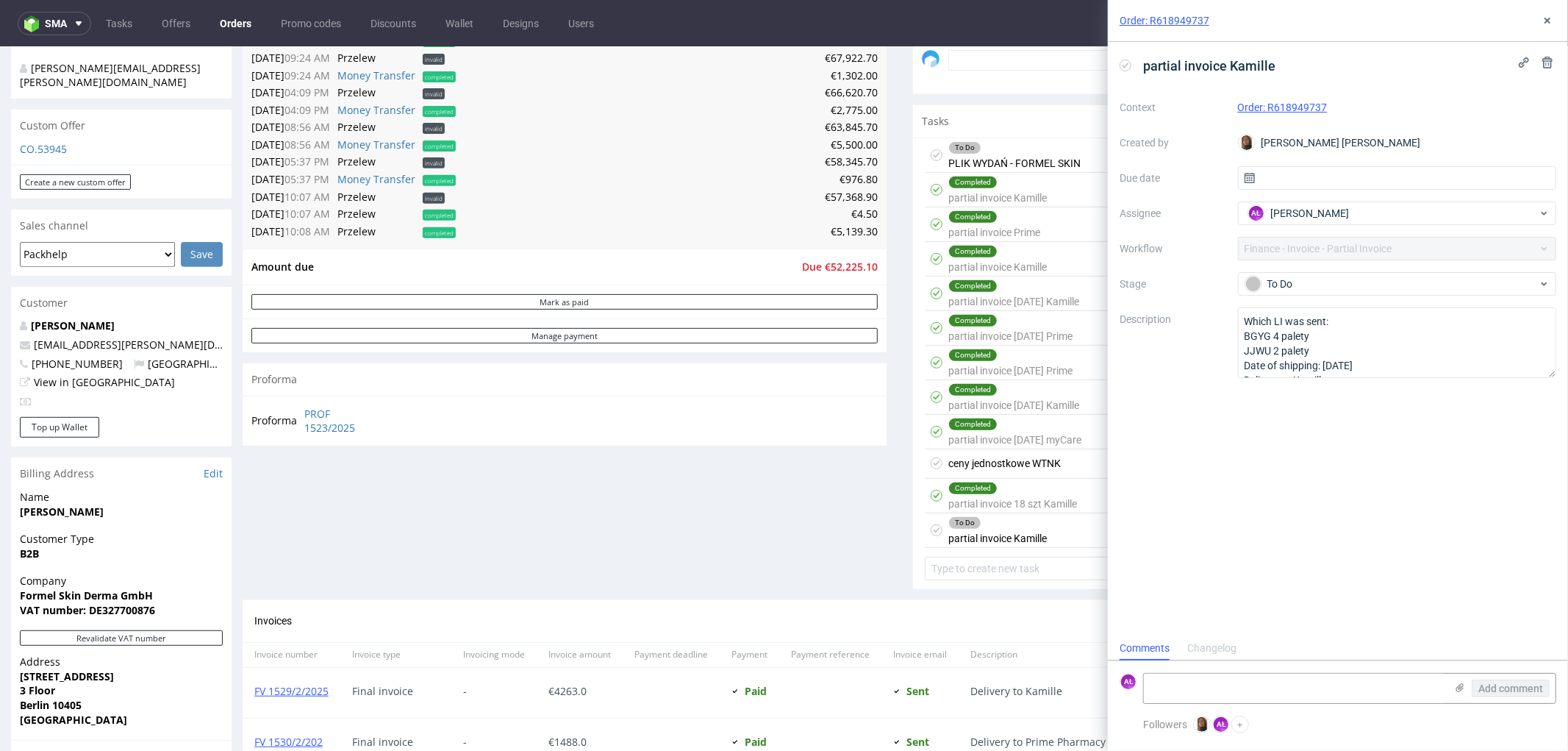
scroll to position [11, 0]
click at [1054, 438] on div "Completed partial invoice 4/07/25 myCare" at bounding box center [1014, 431] width 133 height 34
click at [1020, 544] on div "To Do partial invoice [PERSON_NAME]" at bounding box center [997, 530] width 99 height 34
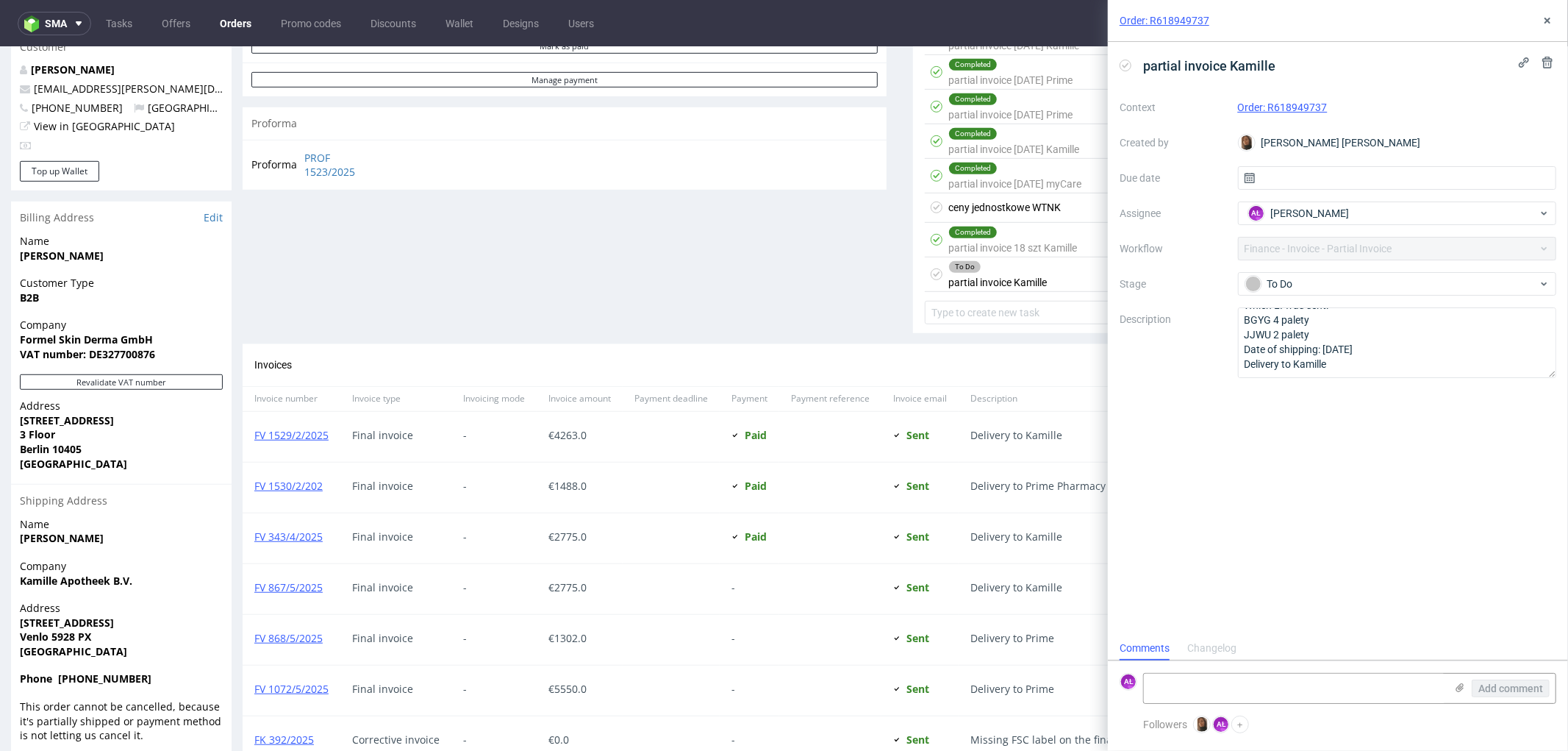
scroll to position [634, 0]
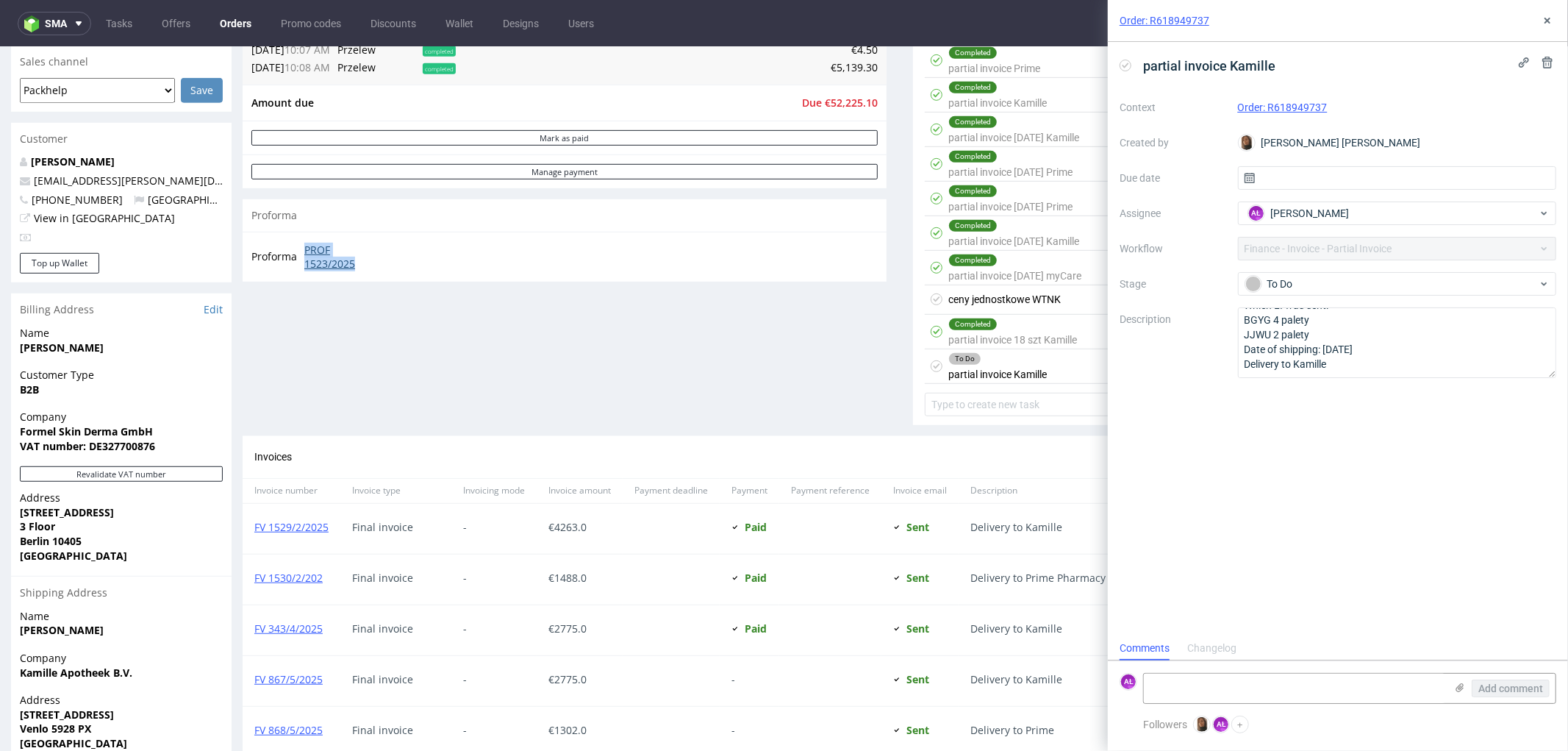
drag, startPoint x: 303, startPoint y: 250, endPoint x: 372, endPoint y: 262, distance: 70.0
click at [372, 262] on td "PROF 1523/2025" at bounding box center [342, 256] width 82 height 32
copy link "PROF 1523/2025"
click at [988, 370] on div "To Do partial invoice [PERSON_NAME]" at bounding box center [997, 366] width 99 height 34
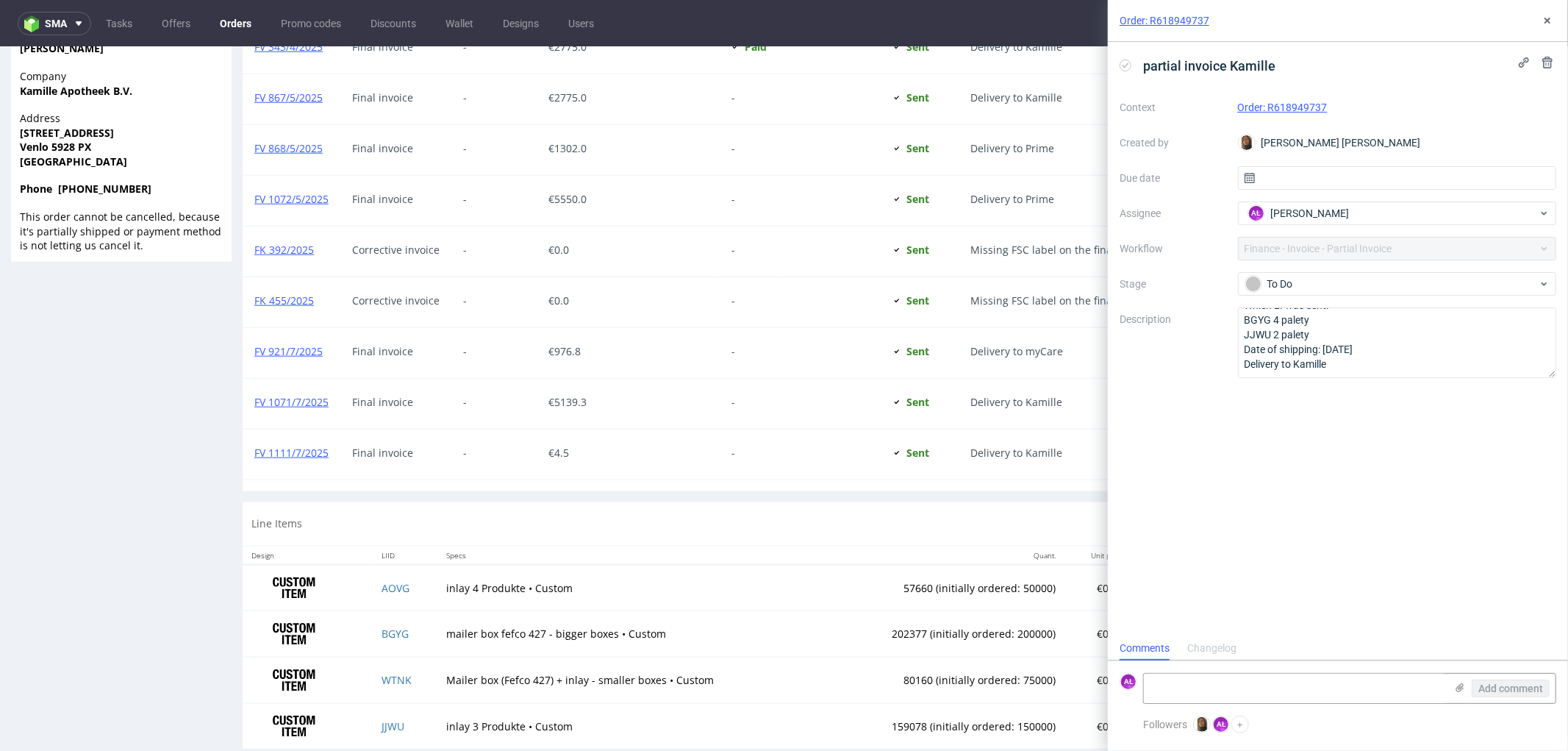
scroll to position [1244, 0]
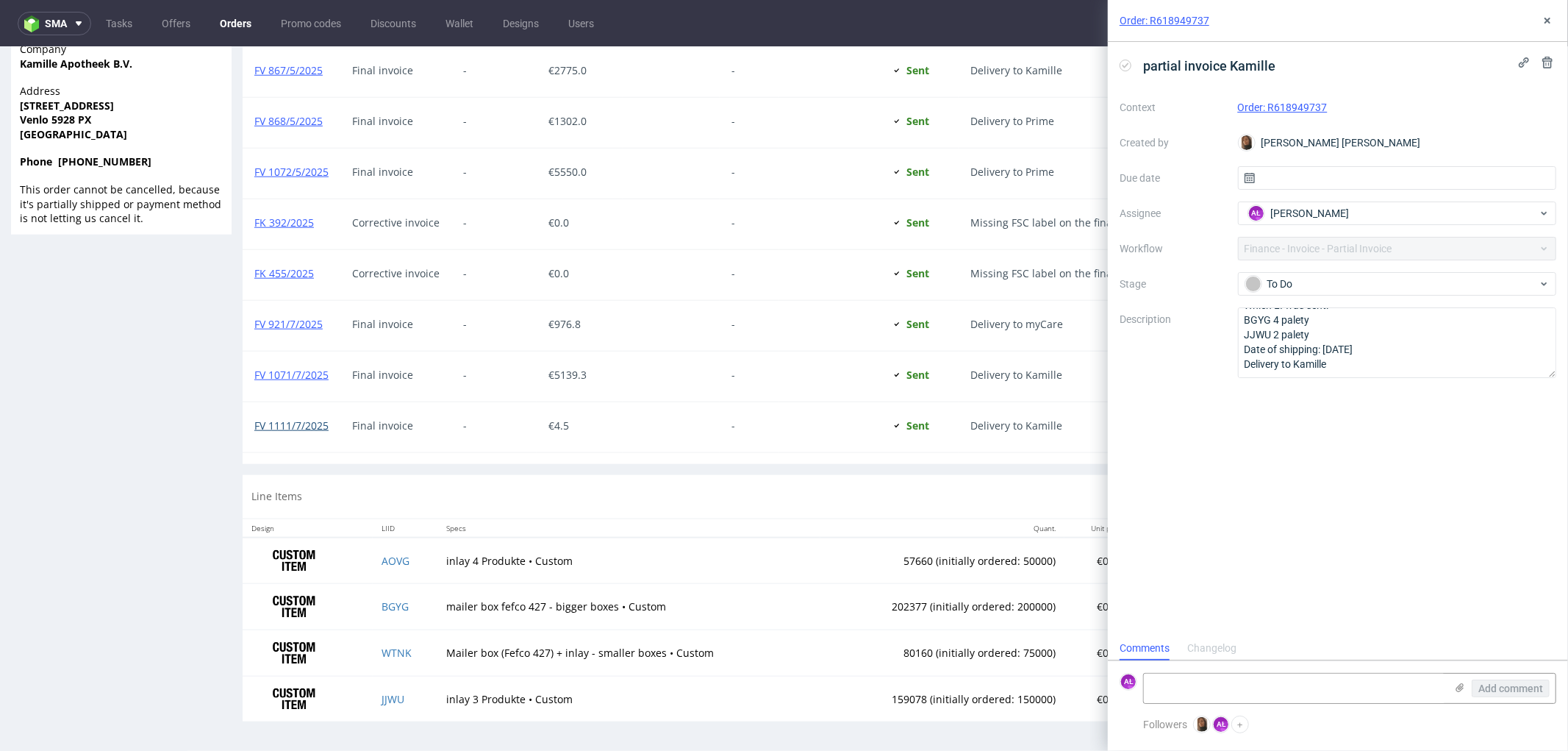
click at [298, 424] on link "FV 1111/7/2025" at bounding box center [291, 425] width 74 height 14
drag, startPoint x: 1341, startPoint y: 369, endPoint x: 1240, endPoint y: 367, distance: 101.0
click at [1240, 367] on textarea "Which LI was sent: BGYG 4 palety JJWU 2 palety Date of shipping: 6/08/25 Delive…" at bounding box center [1397, 343] width 319 height 71
click at [272, 429] on link "FV 1111/7/2025" at bounding box center [291, 425] width 74 height 14
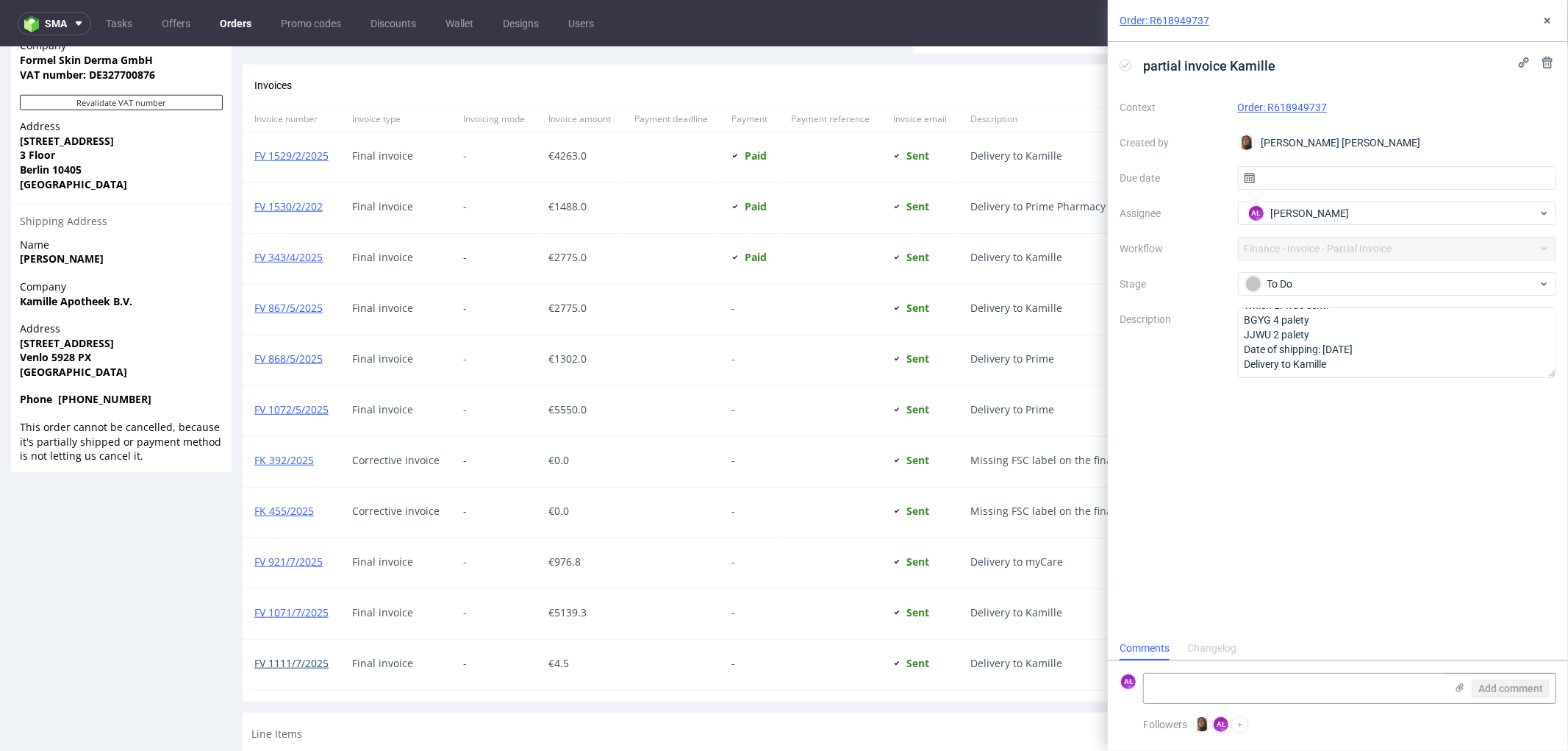
scroll to position [998, 0]
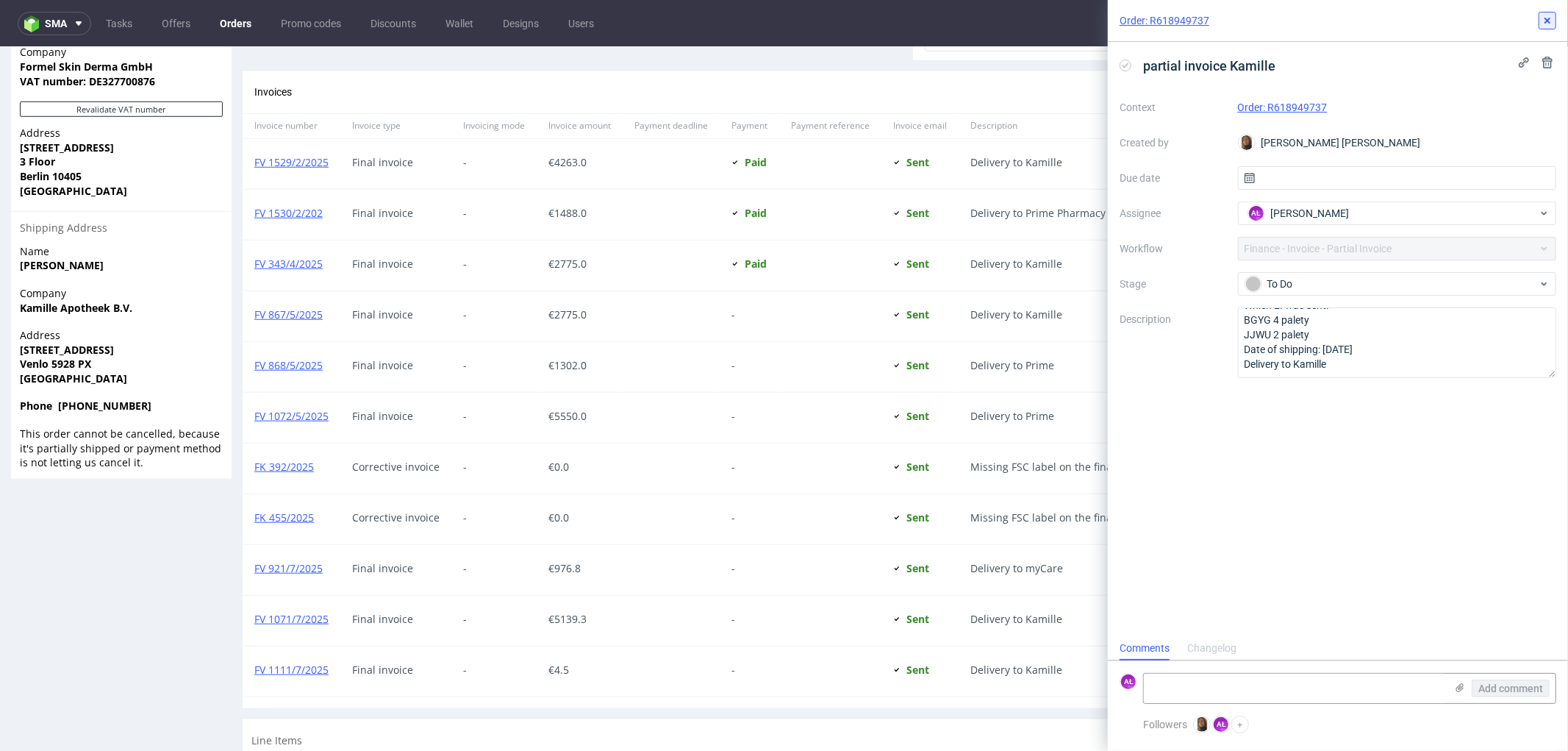
click at [1547, 16] on icon at bounding box center [1548, 21] width 12 height 12
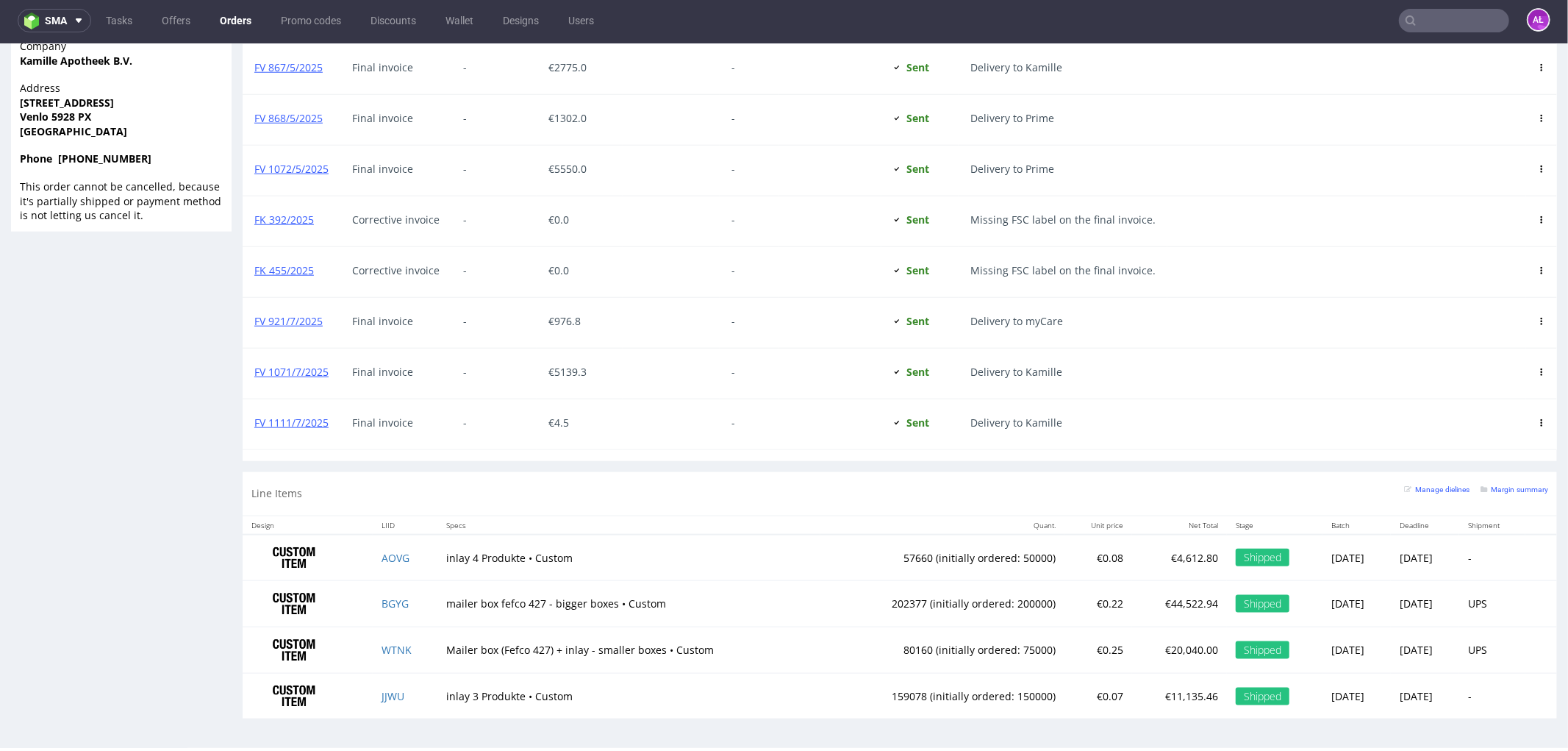
scroll to position [4, 0]
click at [307, 320] on link "FV 921/7/2025" at bounding box center [288, 319] width 68 height 14
click at [312, 318] on link "FV 921/7/2025" at bounding box center [288, 319] width 68 height 14
click at [273, 369] on link "FV 1071/7/2025" at bounding box center [291, 370] width 74 height 14
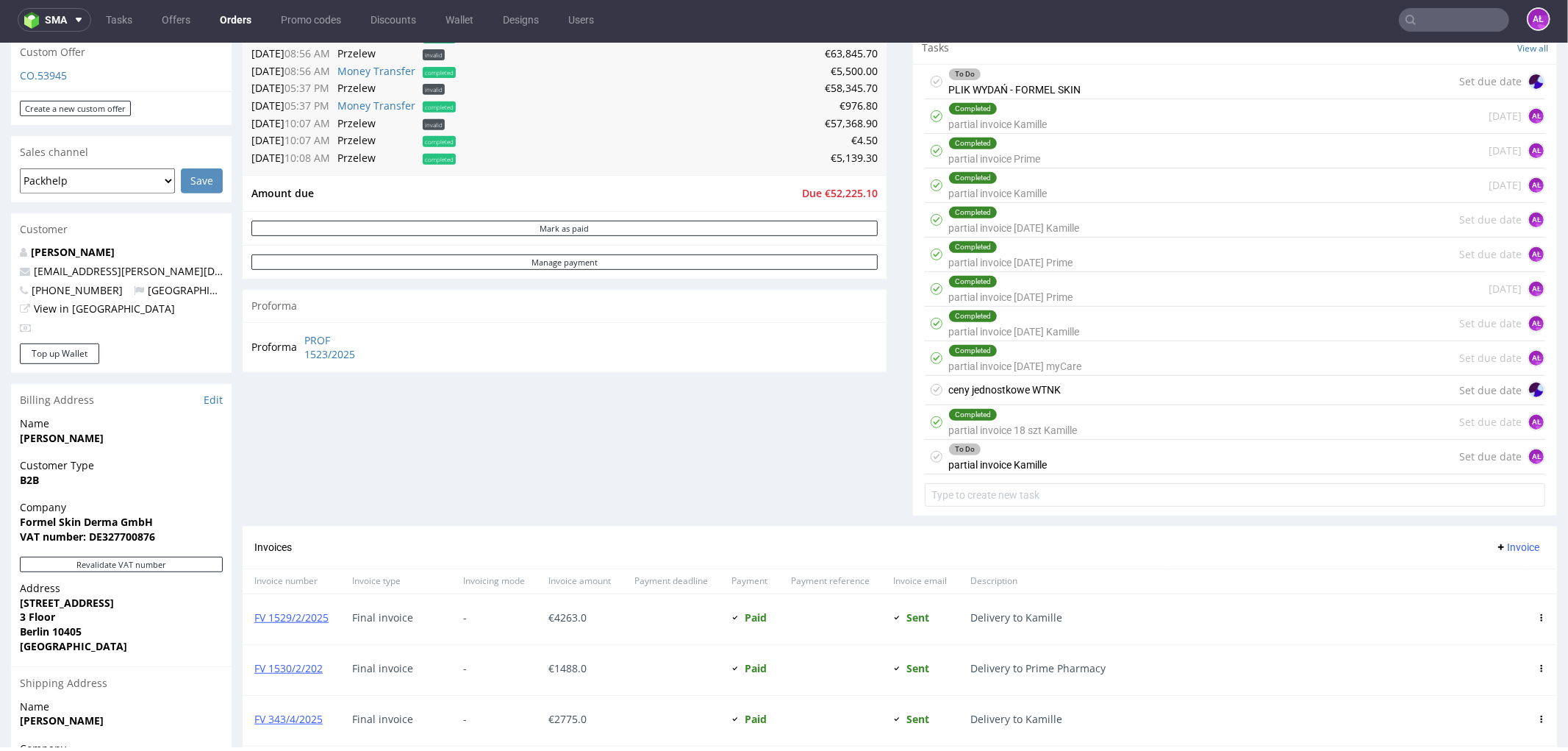
scroll to position [509, 0]
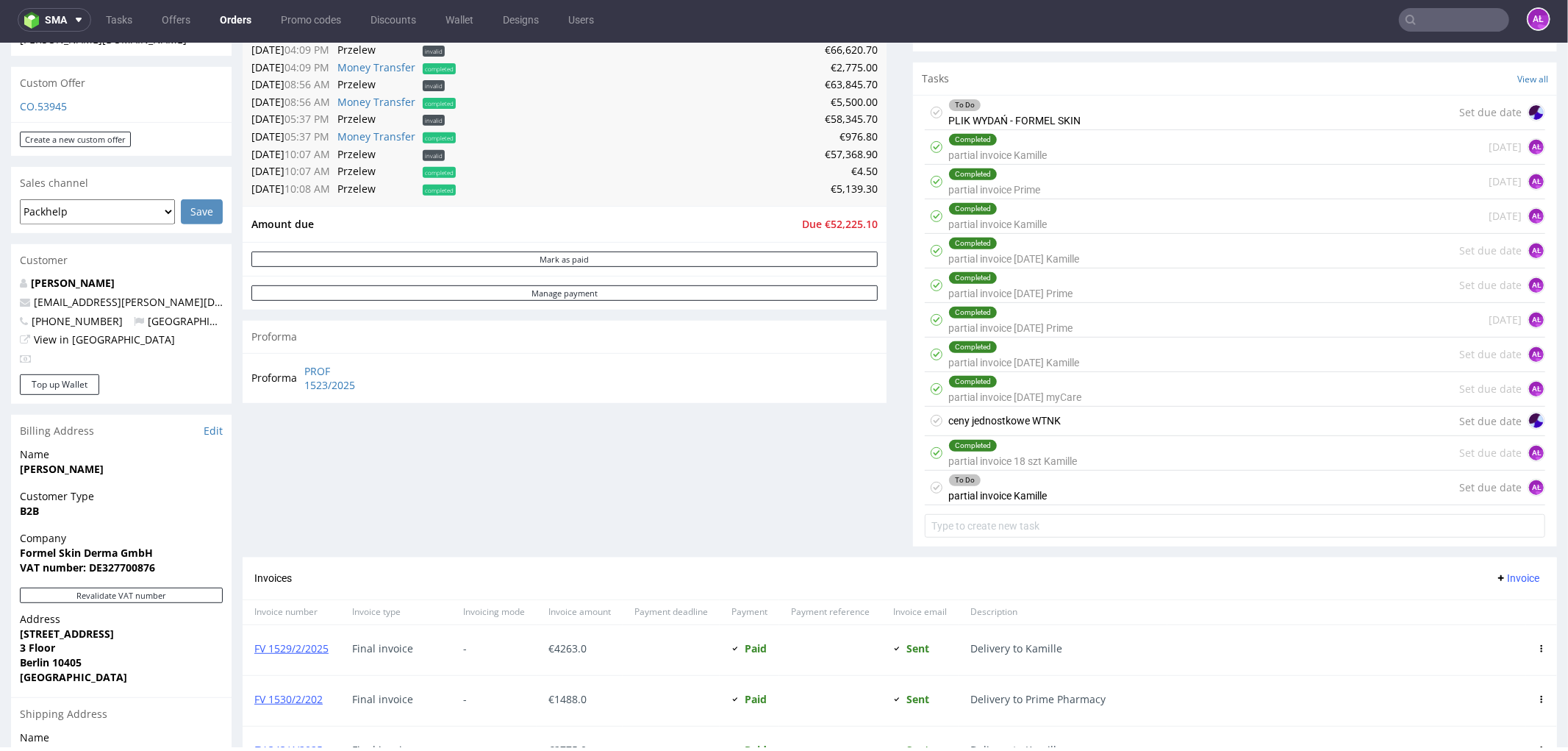
click at [1180, 490] on div "To Do partial invoice Kamille Set due date AŁ" at bounding box center [1235, 487] width 621 height 34
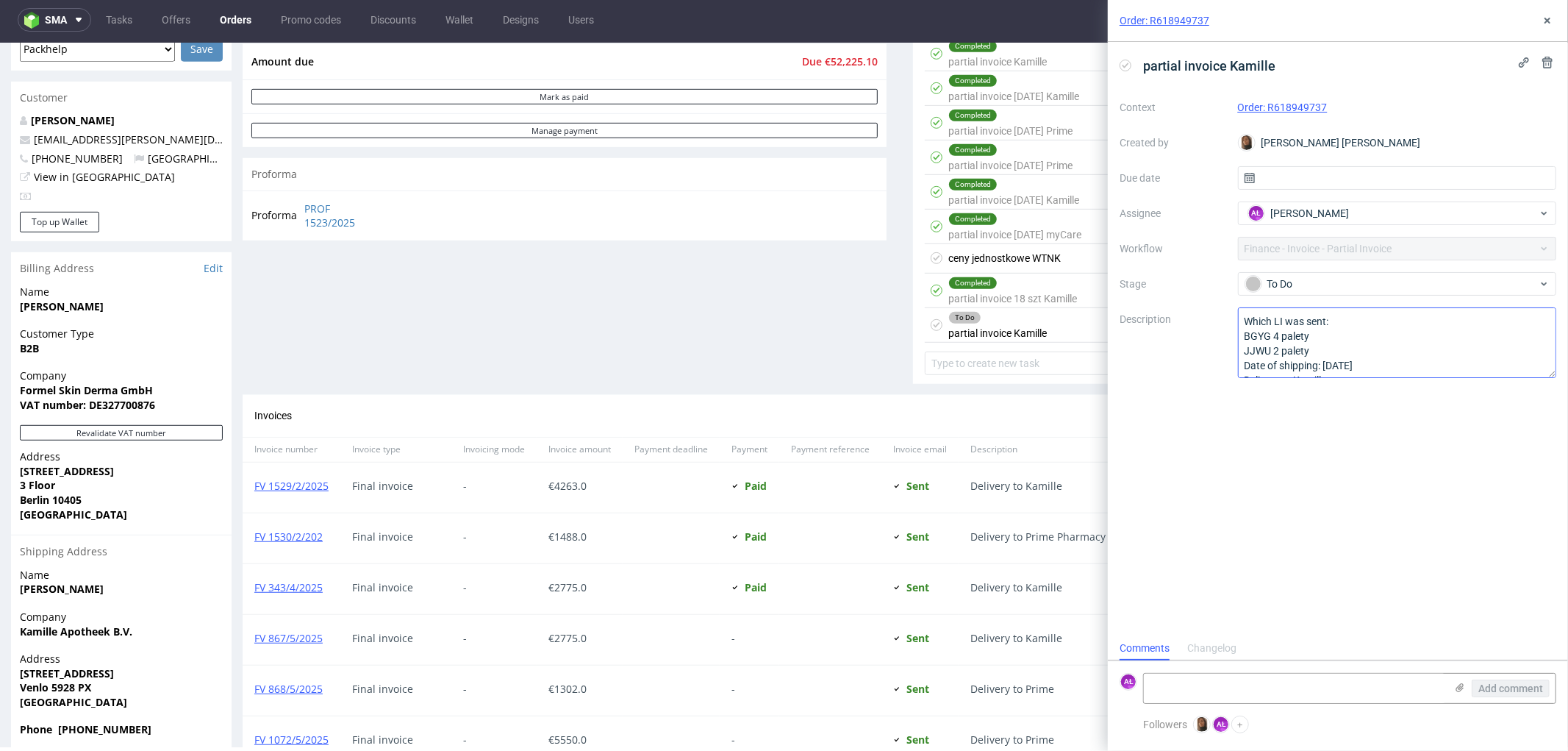
scroll to position [671, 0]
drag, startPoint x: 1244, startPoint y: 335, endPoint x: 1313, endPoint y: 350, distance: 70.6
click at [1313, 350] on textarea "Which LI was sent: BGYG 4 palety JJWU 2 palety Date of shipping: 6/08/25 Delive…" at bounding box center [1397, 343] width 319 height 71
click at [1174, 690] on textarea at bounding box center [1295, 689] width 302 height 30
paste textarea "BGYG 4 palety JJWU 2 palety"
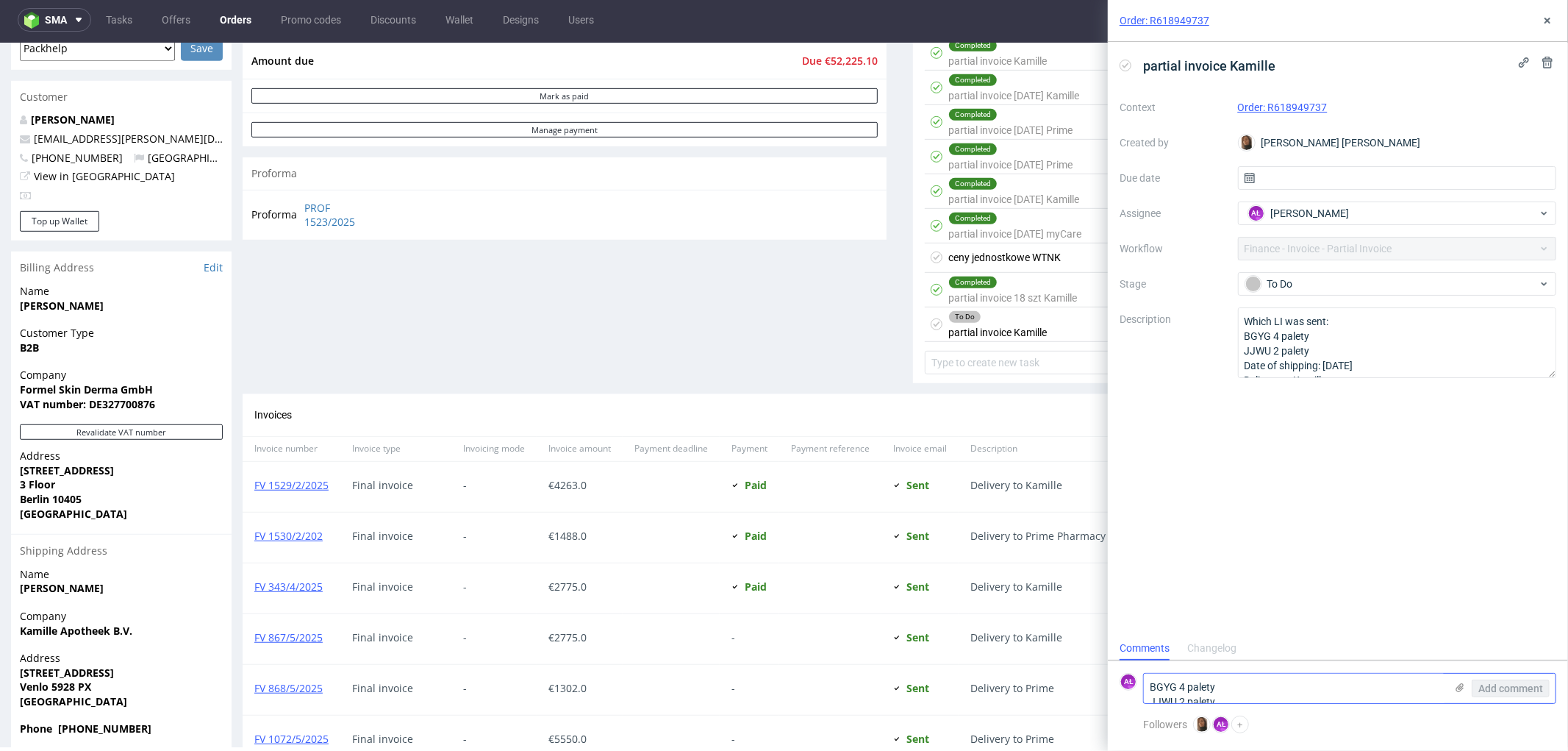
scroll to position [0, 0]
click at [1216, 675] on textarea "BGYG 4 palety JJWU 2 palety" at bounding box center [1295, 682] width 302 height 41
click at [1217, 680] on textarea "BGYG 4 paletyx4440 sztuk = 17 760 sztuk JJWU 2 palety" at bounding box center [1295, 682] width 302 height 41
click at [1229, 693] on textarea "BGYG 4 palety x 4440 sztuk = 17 760 sztuk JJWU 2 palety" at bounding box center [1295, 682] width 302 height 41
click at [1285, 674] on textarea "BGYG 4 palety x 4440 sztuk = 17 760 sztuk JJWU 2 palety" at bounding box center [1295, 682] width 302 height 41
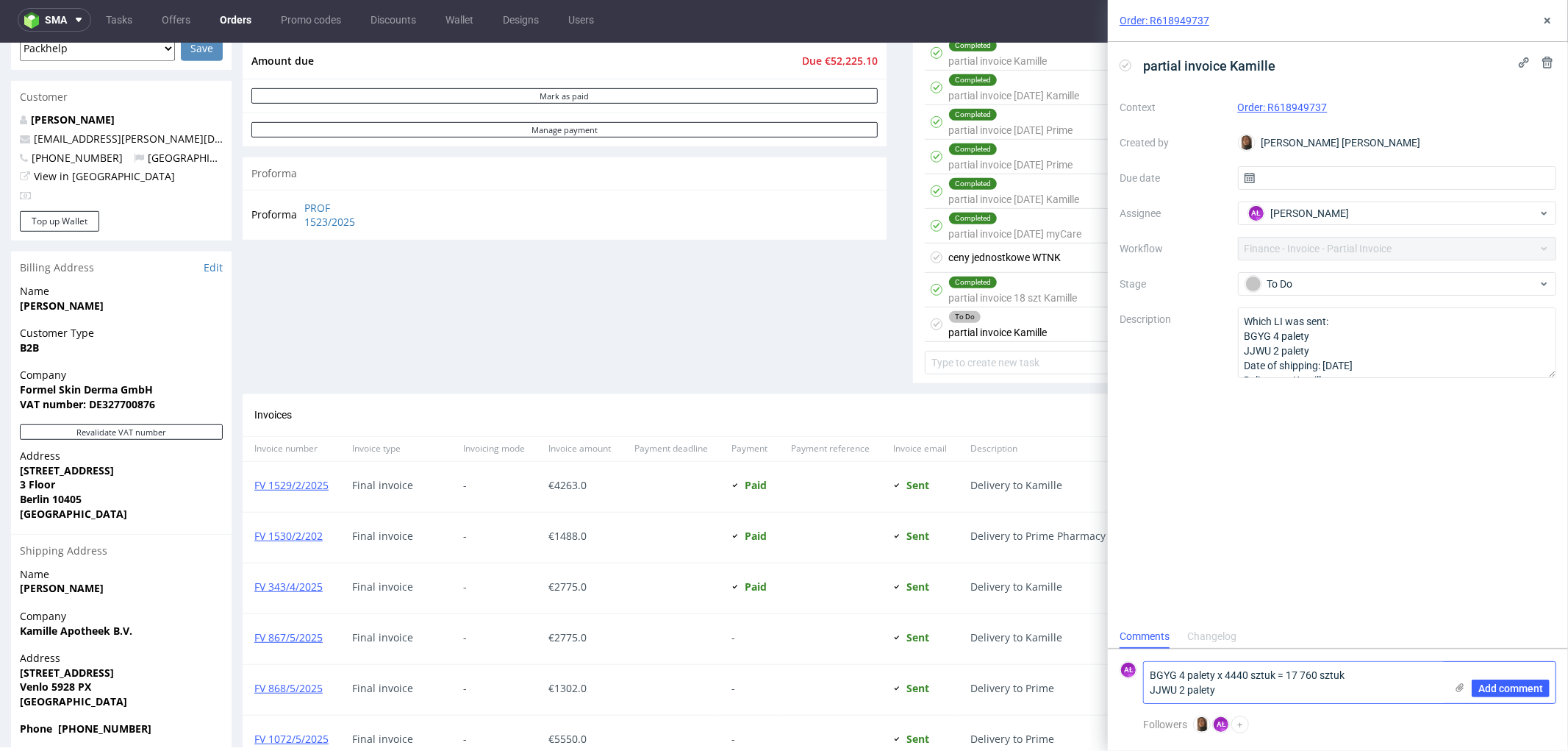
click at [1254, 693] on textarea "BGYG 4 palety x 4440 sztuk = 17 760 sztuk JJWU 2 palety" at bounding box center [1295, 682] width 302 height 41
paste textarea "x 4440 sztuk ="
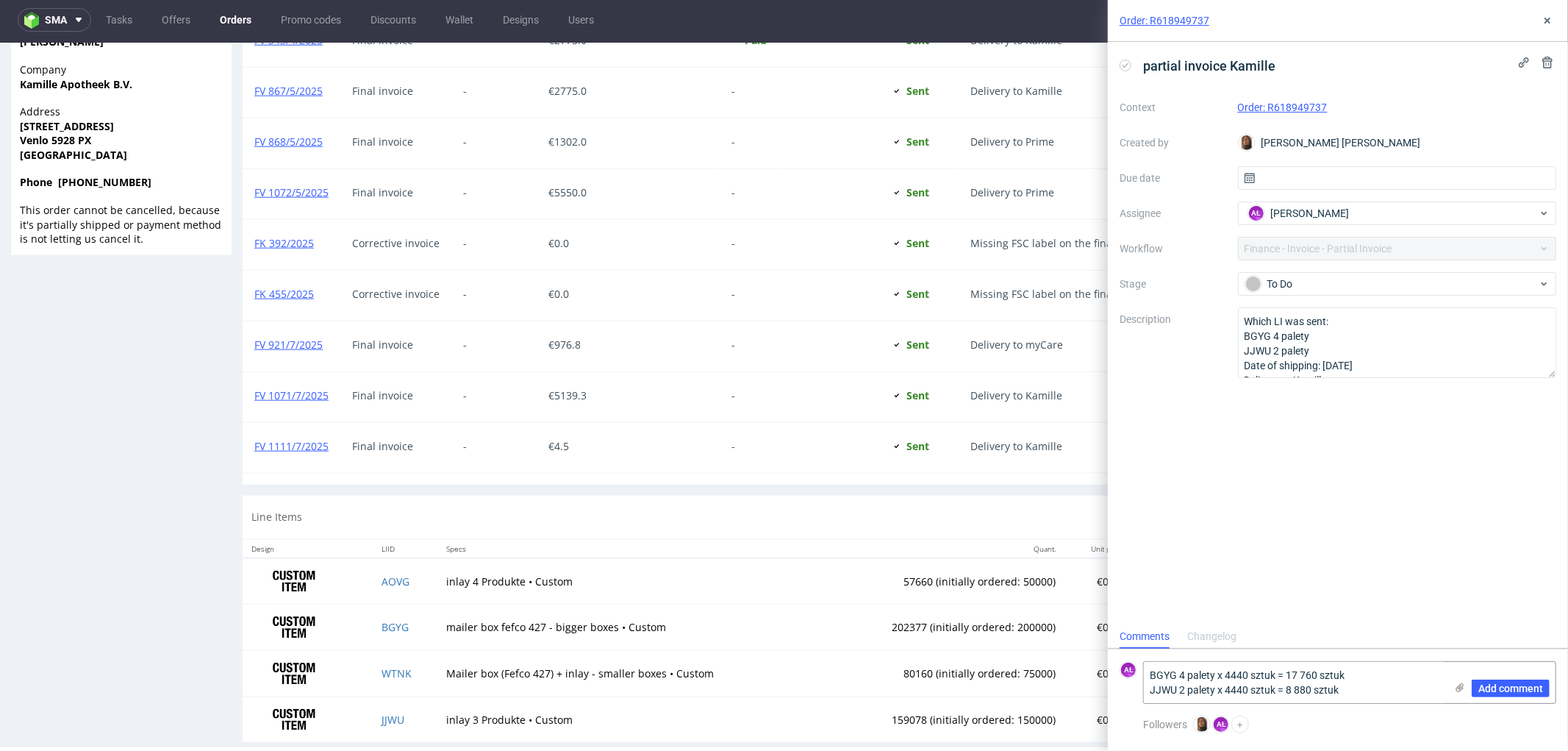
scroll to position [1244, 0]
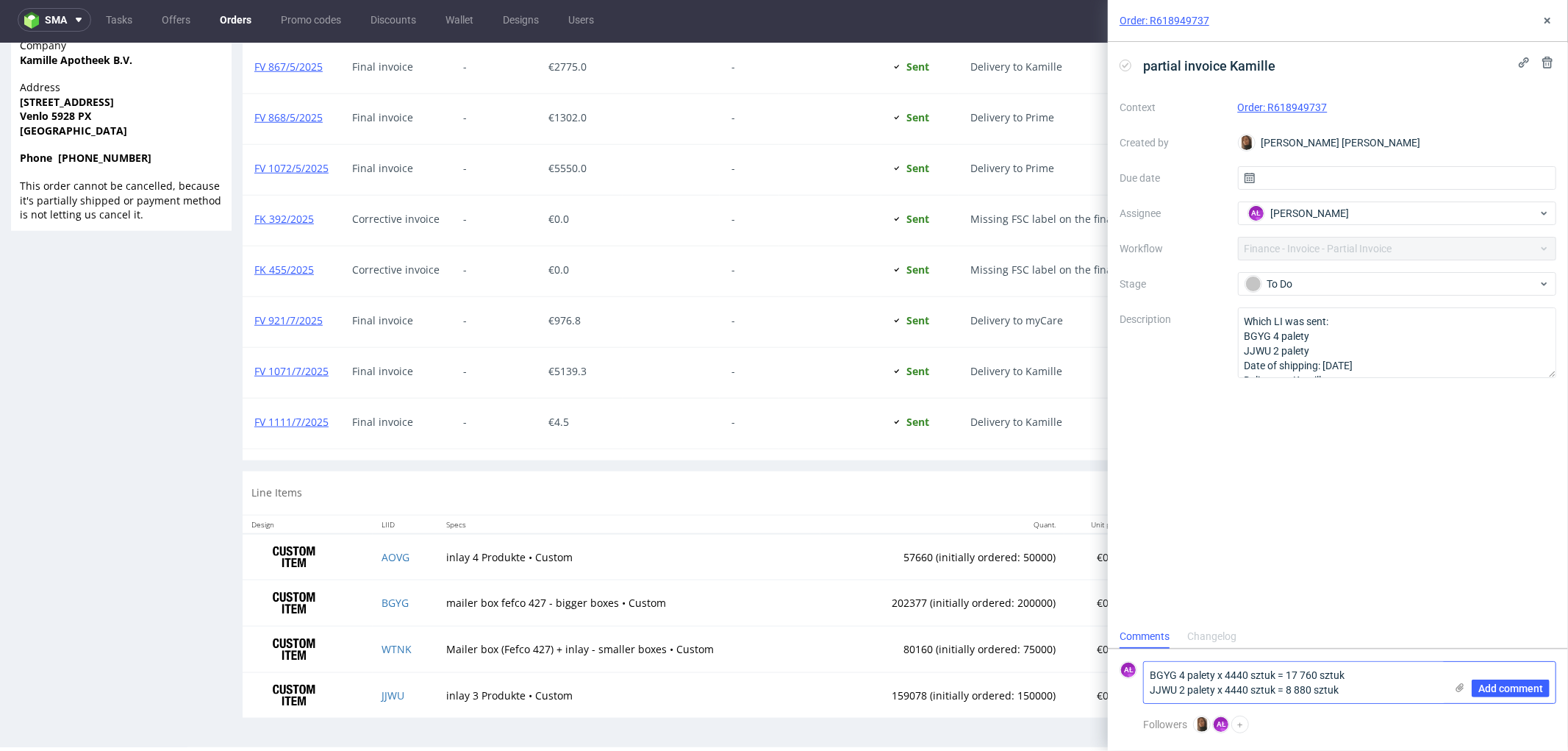
click at [1150, 677] on textarea "BGYG 4 palety x 4440 sztuk = 17 760 sztuk JJWU 2 palety x 4440 sztuk = 8 880 sz…" at bounding box center [1295, 682] width 302 height 41
click at [1159, 655] on textarea "BGYG 4 palety x 4440 sztuk = 17 760 sztuk JJWU 2 palety x 4440 sztuk = 8 880 sz…" at bounding box center [1295, 675] width 302 height 56
paste textarea "FV 945/8/2025"
type textarea "FV 945/8/2025 BGYG 4 palety x 4440 sztuk = 17 760 sztuk JJWU 2 palety x 4440 sz…"
click at [1493, 686] on span "Add comment" at bounding box center [1510, 689] width 65 height 10
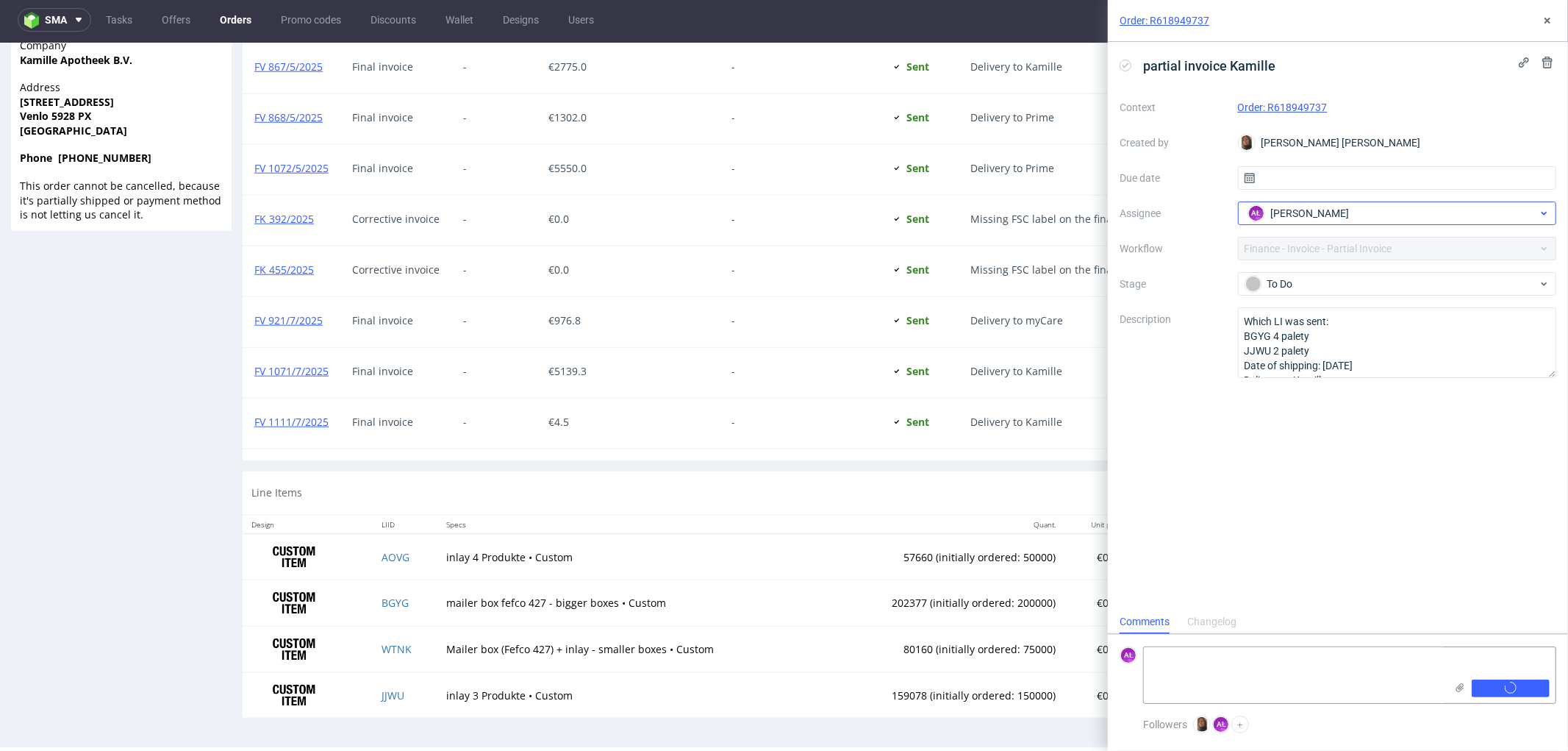
scroll to position [0, 0]
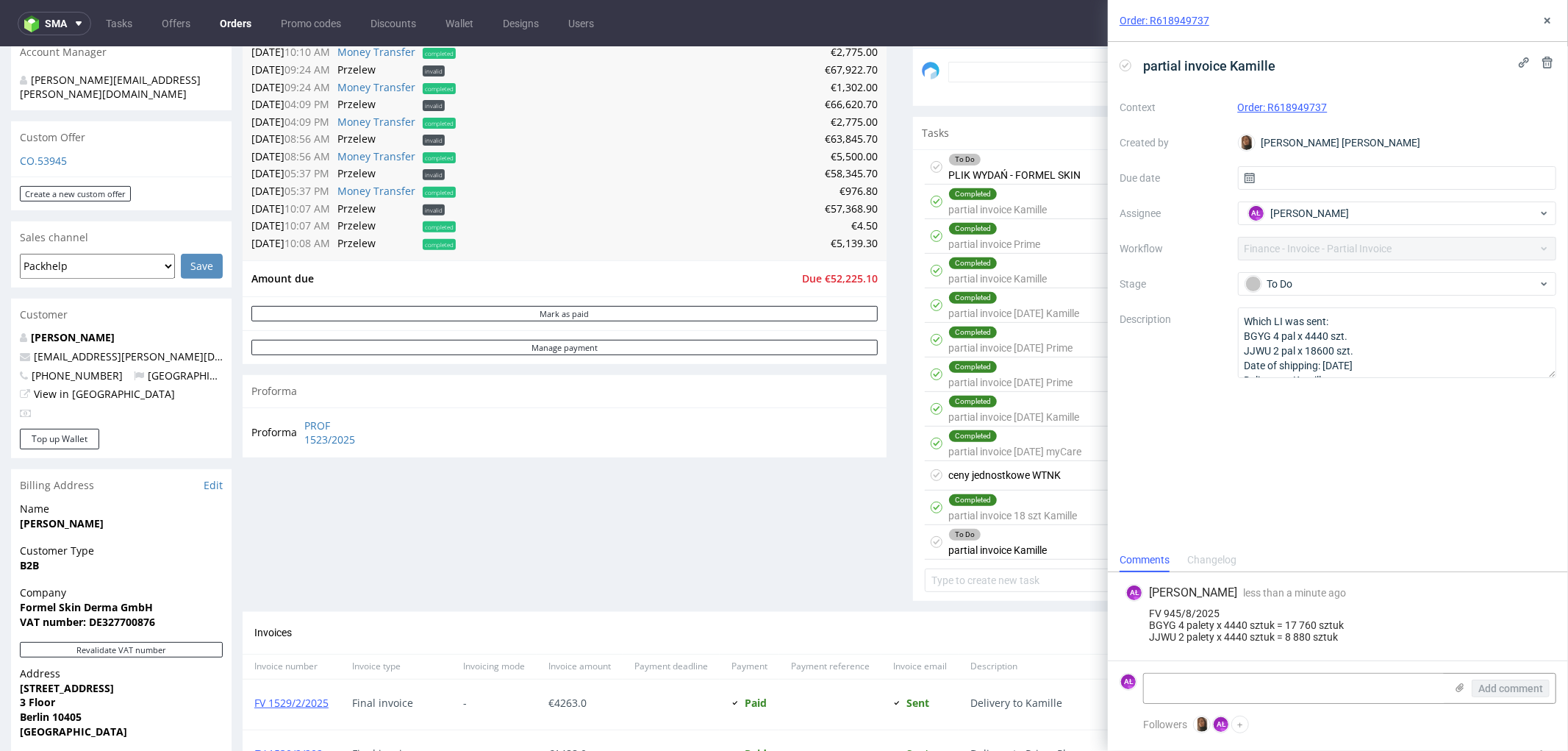
scroll to position [572, 0]
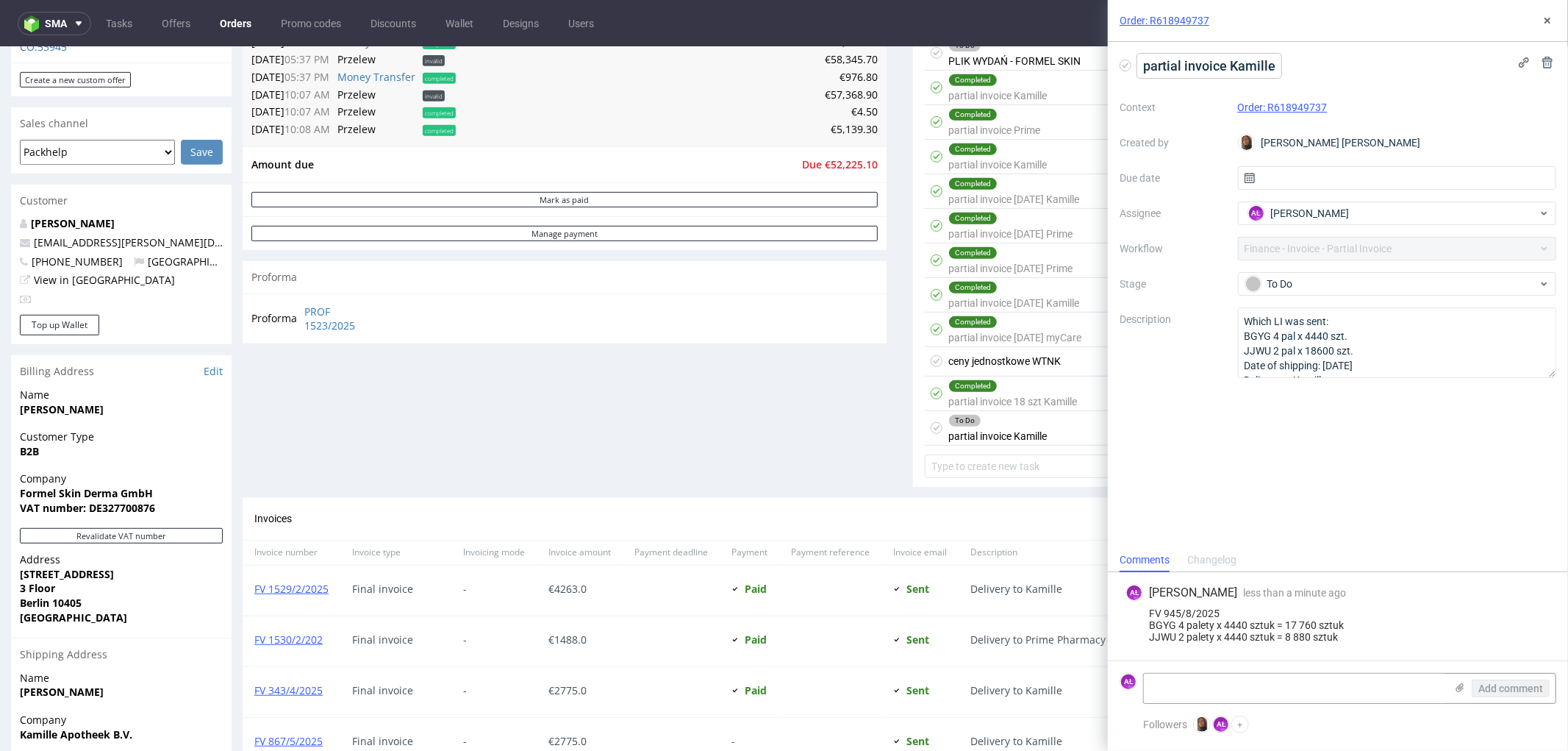
drag, startPoint x: 1240, startPoint y: 65, endPoint x: 1222, endPoint y: 67, distance: 18.1
click at [1240, 65] on span "partial invoice Kamille" at bounding box center [1209, 65] width 144 height 25
click at [1175, 68] on span "partial invoice Kamille" at bounding box center [1209, 65] width 144 height 25
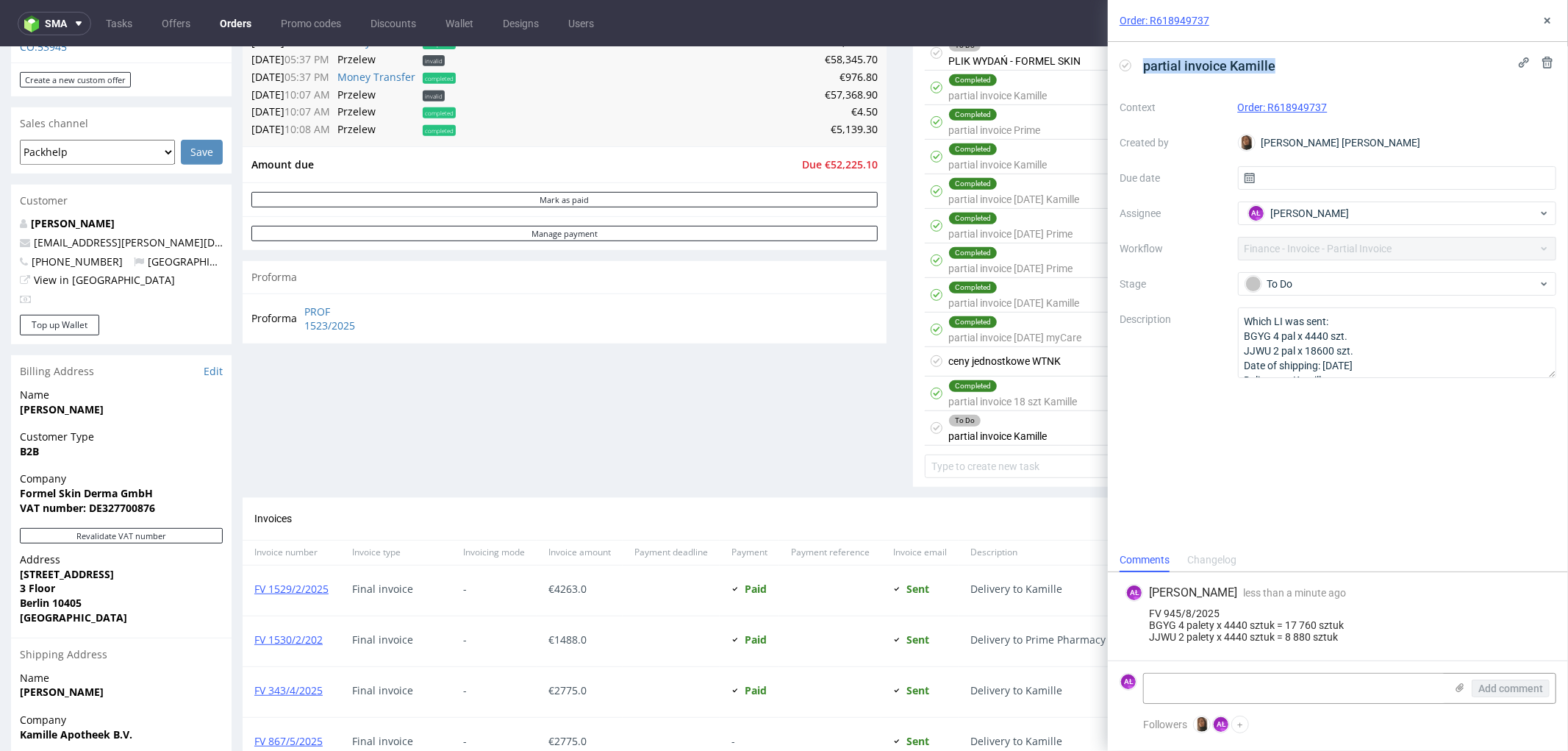
copy span "partial invoice Kamille"
drag, startPoint x: 1546, startPoint y: 23, endPoint x: 1530, endPoint y: 39, distance: 22.6
click at [1546, 24] on icon at bounding box center [1548, 21] width 12 height 12
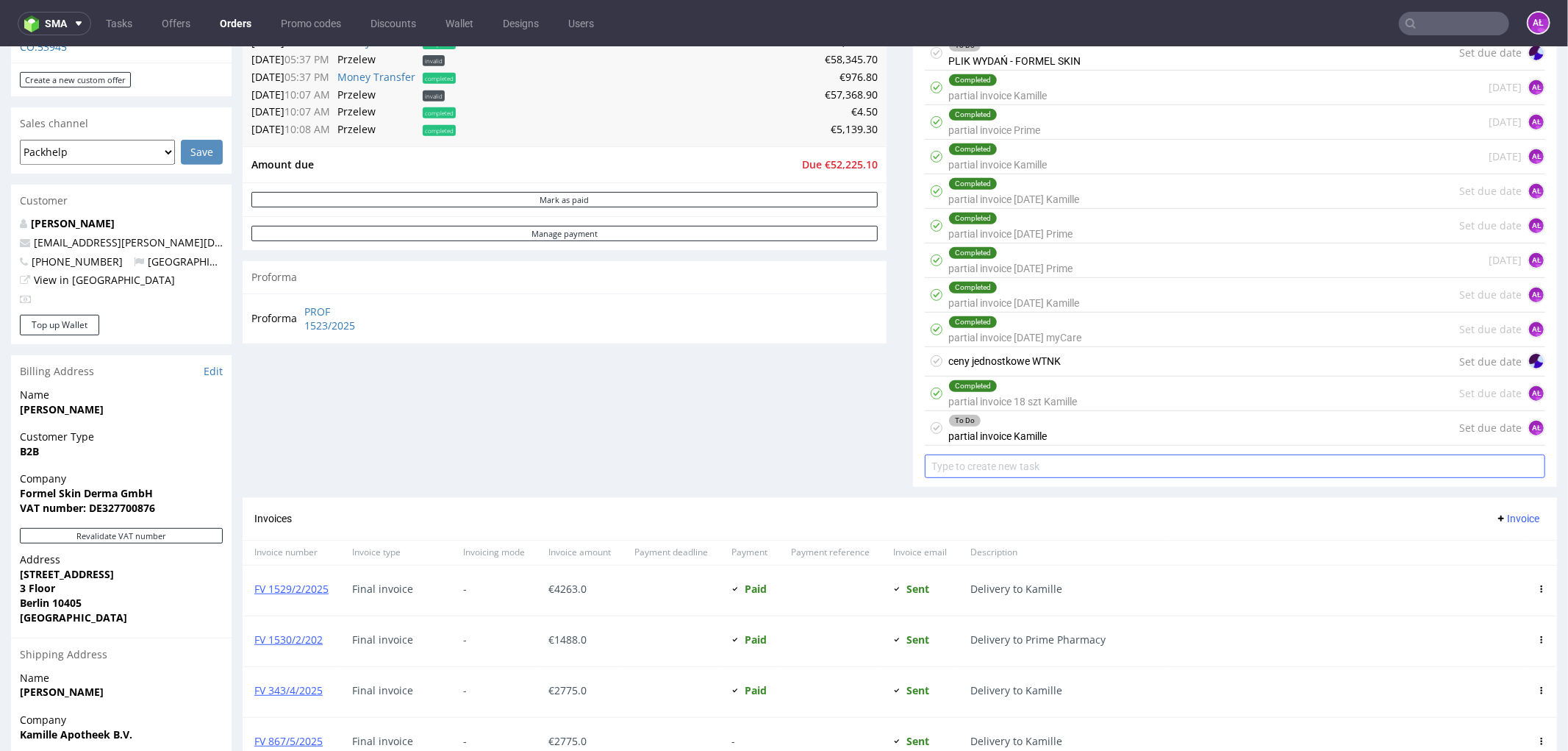
click at [1047, 473] on input "text" at bounding box center [1235, 465] width 621 height 24
type input "partial invoice Kamille"
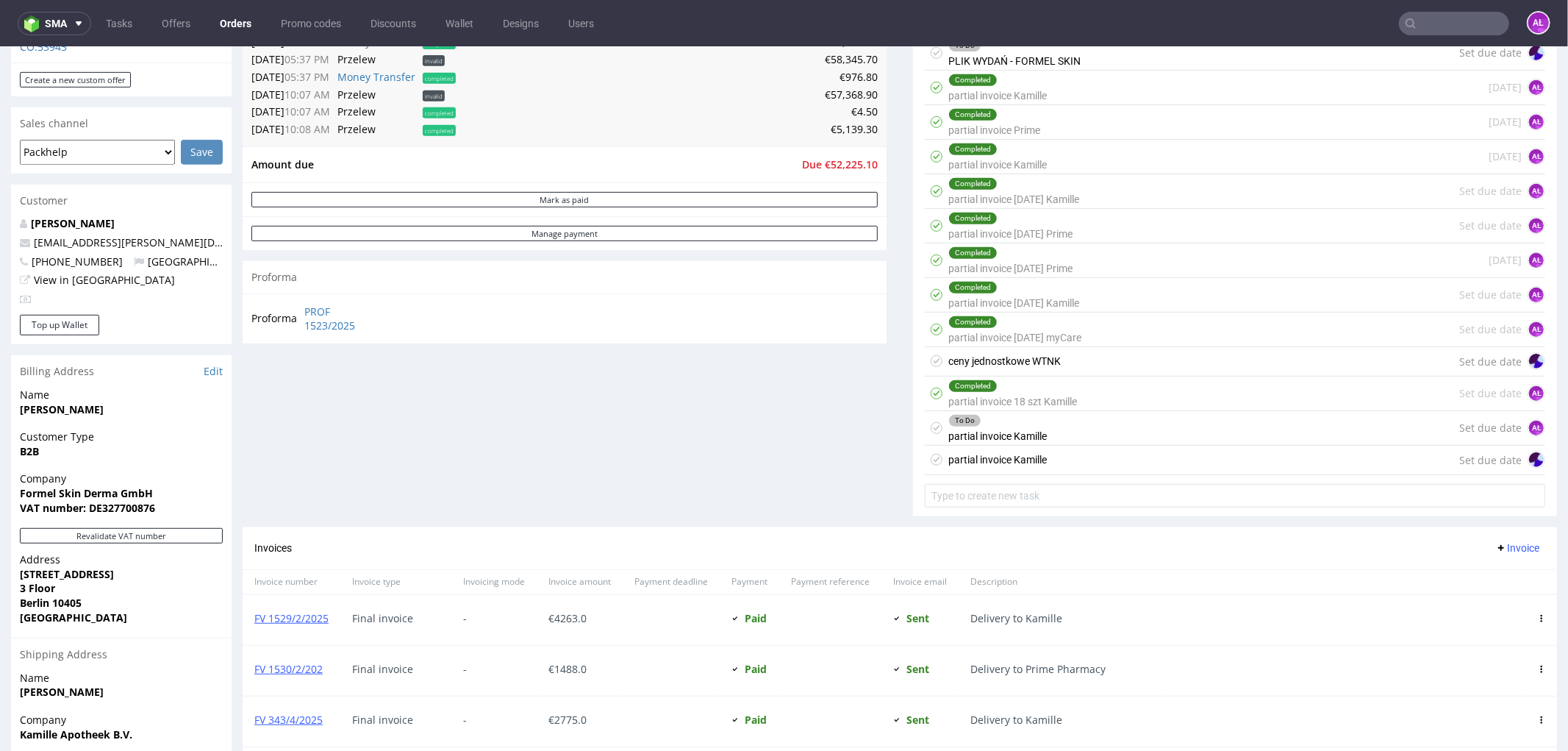
click at [1050, 433] on div "To Do partial invoice [PERSON_NAME] Set due date AŁ" at bounding box center [1235, 428] width 621 height 34
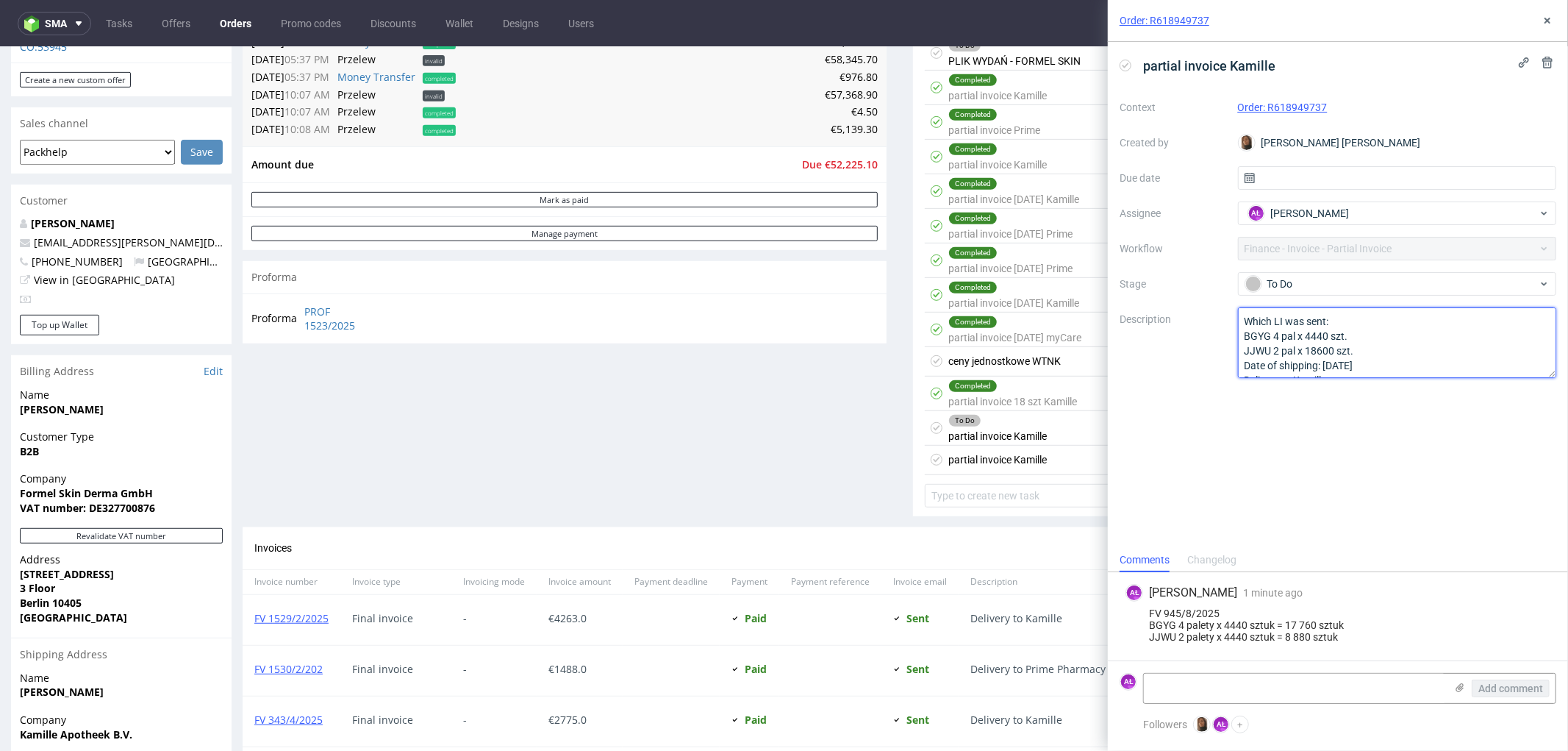
scroll to position [16, 0]
drag, startPoint x: 1245, startPoint y: 318, endPoint x: 1356, endPoint y: 399, distance: 137.4
click at [1384, 390] on div "partial invoice [PERSON_NAME] Order: R618949737 Created by [PERSON_NAME] [PERSO…" at bounding box center [1338, 294] width 460 height 506
drag, startPoint x: 1037, startPoint y: 458, endPoint x: 1078, endPoint y: 442, distance: 44.0
click at [1037, 458] on div "partial invoice Kamille Set due date" at bounding box center [1235, 460] width 621 height 30
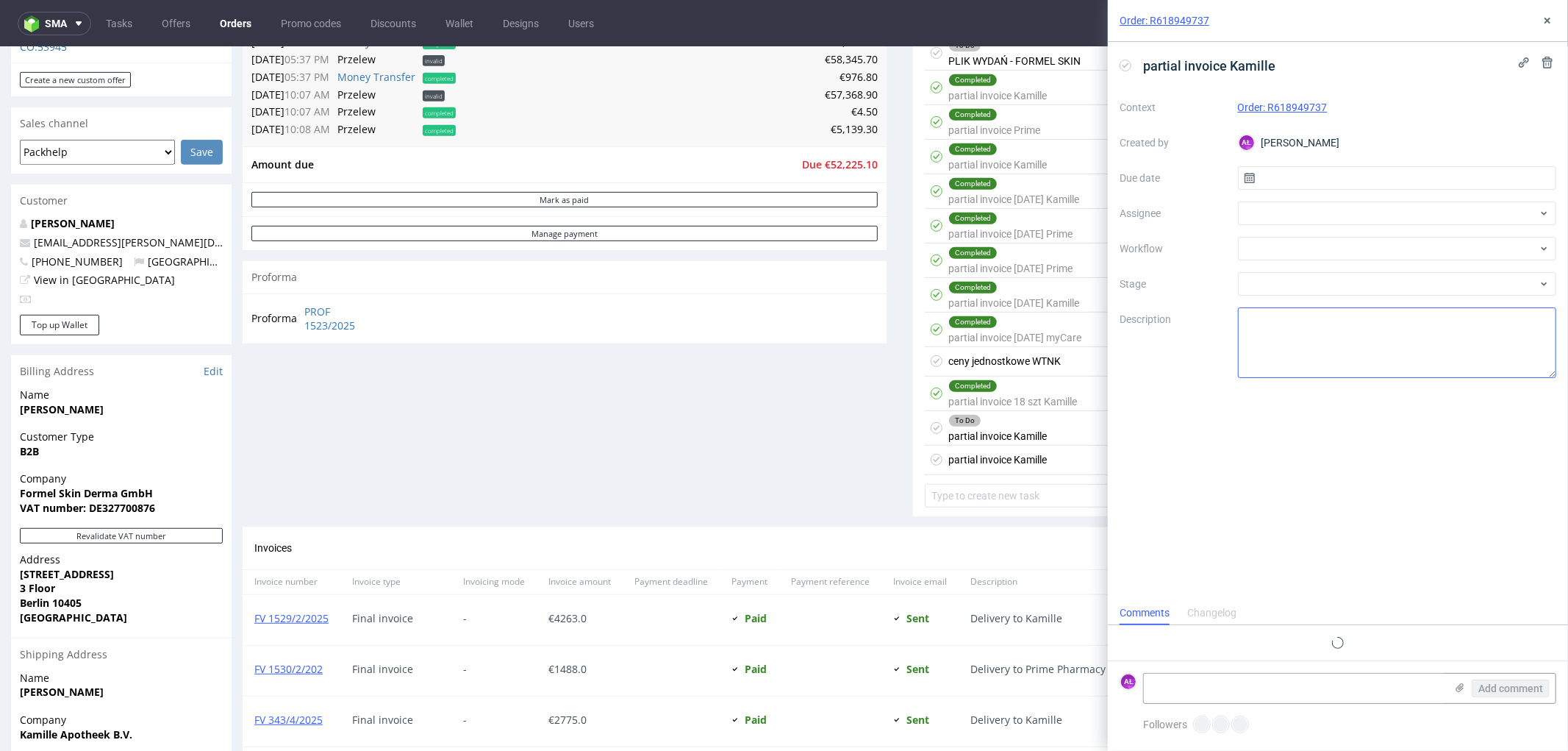
scroll to position [11, 0]
click at [1275, 339] on textarea at bounding box center [1397, 343] width 319 height 71
paste textarea "Which LI was sent: BGYG 4 pal x 4440 szt. JJWU 2 pal x 18600 szt. Date of shipp…"
type textarea "Which LI was sent: BGYG 4 pal x 4440 szt. JJWU 2 pal x 18600 szt. Date of shipp…"
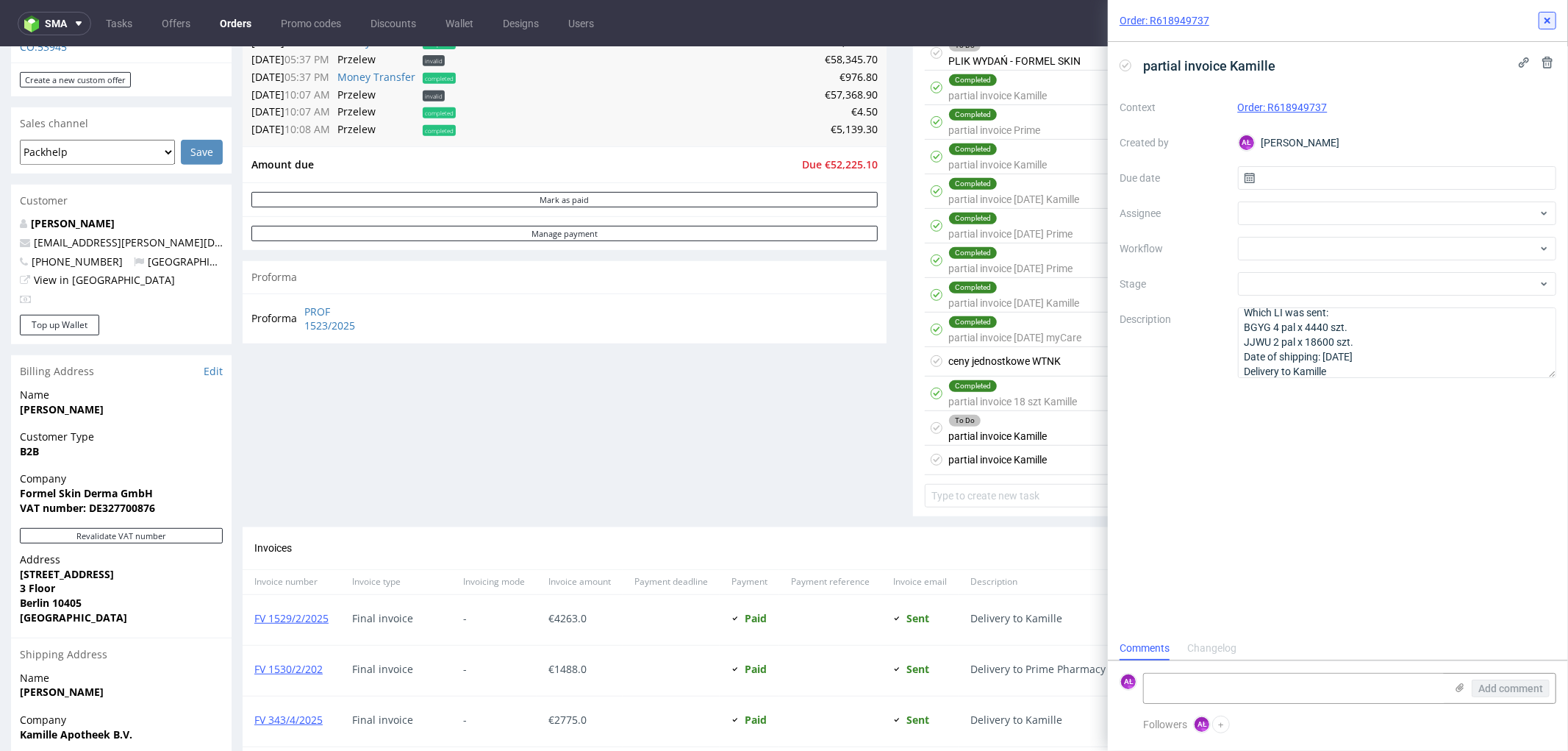
click at [1542, 26] on icon at bounding box center [1548, 21] width 12 height 12
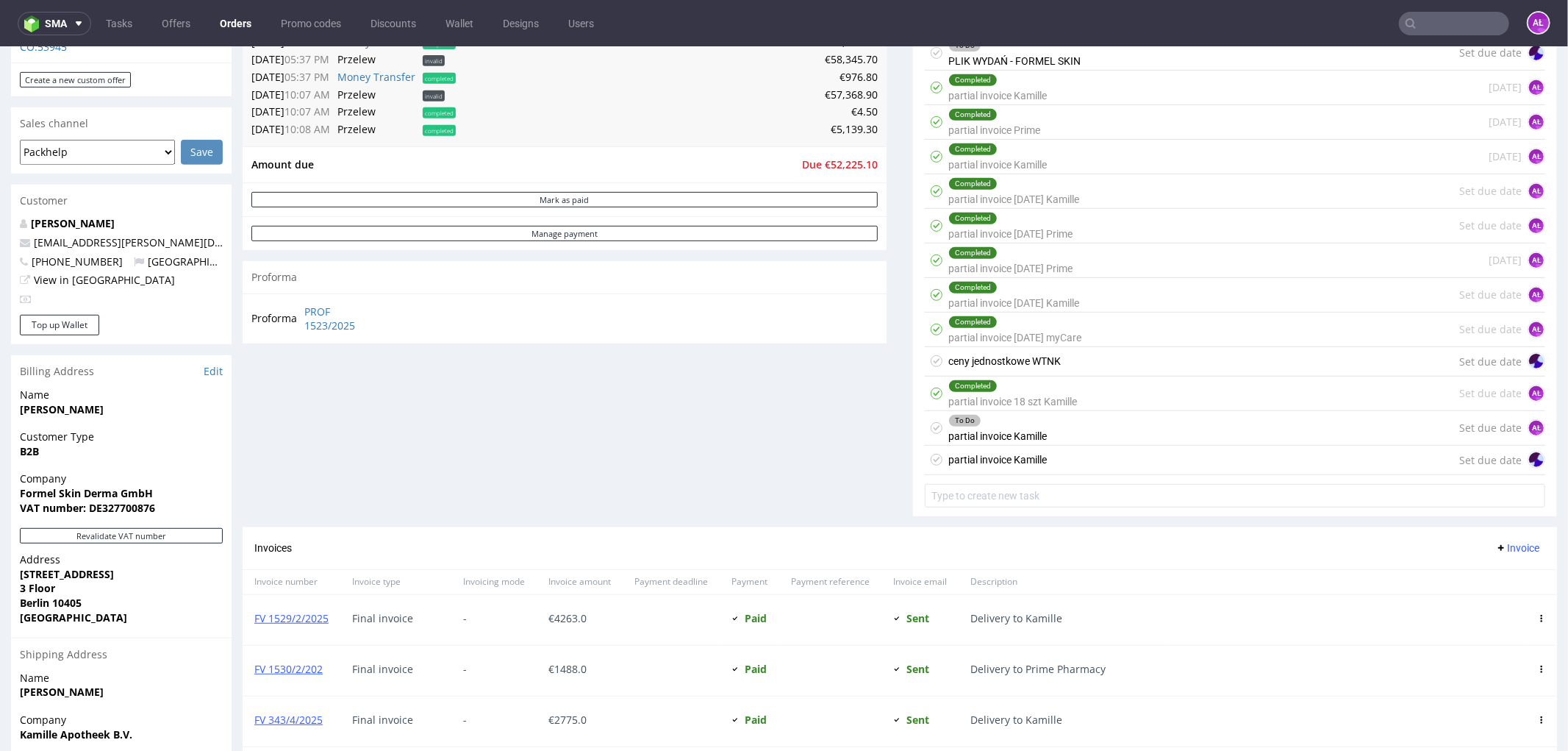
click at [1025, 436] on div "To Do partial invoice [PERSON_NAME]" at bounding box center [997, 428] width 99 height 34
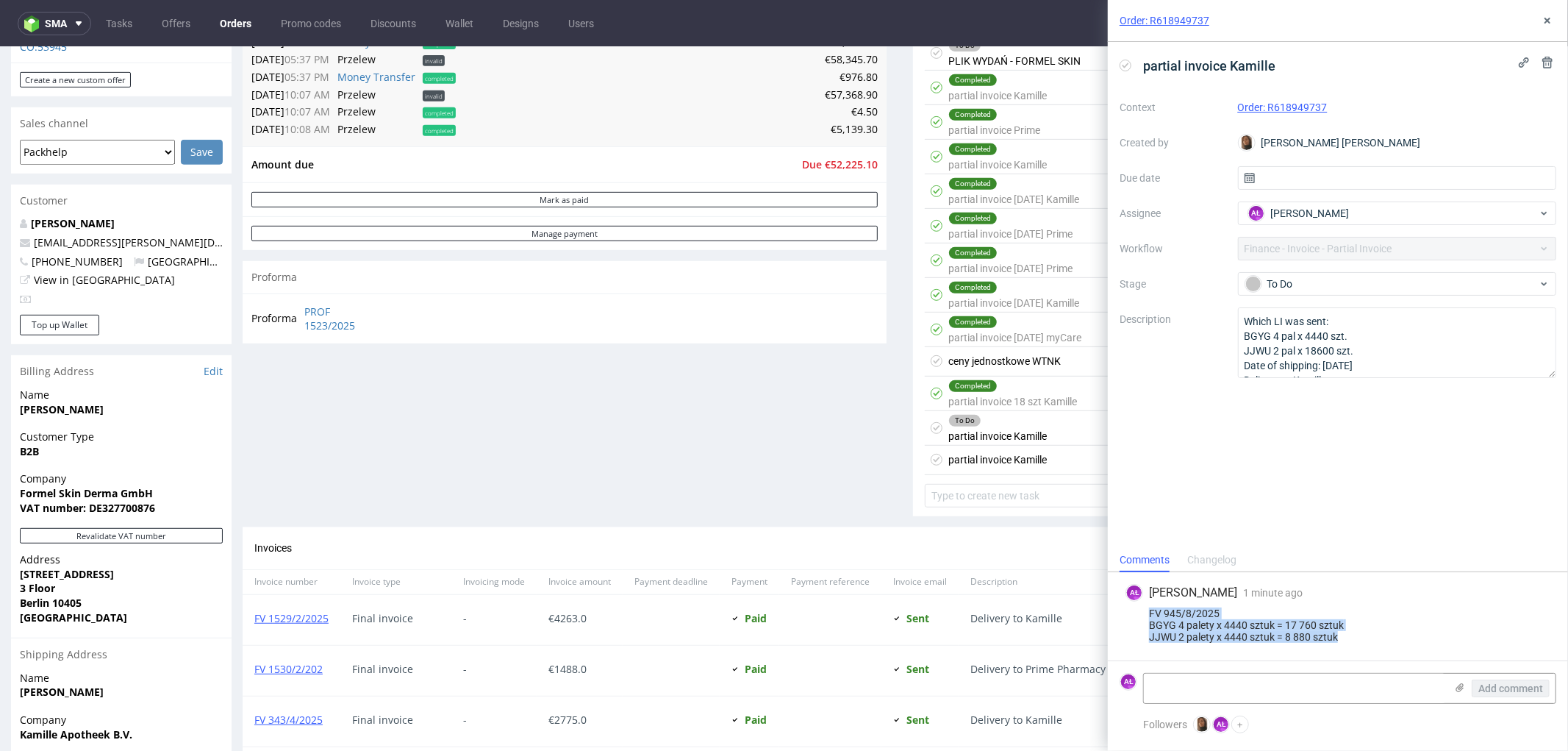
drag, startPoint x: 1150, startPoint y: 618, endPoint x: 1049, endPoint y: 448, distance: 197.7
click at [1349, 634] on div "FV 945/8/2025 BGYG 4 palety x 4440 sztuk = 17 760 sztuk JJWU 2 palety x 4440 sz…" at bounding box center [1338, 625] width 425 height 35
copy div "FV 945/8/2025 BGYG 4 palety x 4440 sztuk = 17 760 sztuk JJWU 2 palety x 4440 sz…"
click at [1031, 463] on div "partial invoice Kamille" at bounding box center [997, 459] width 99 height 18
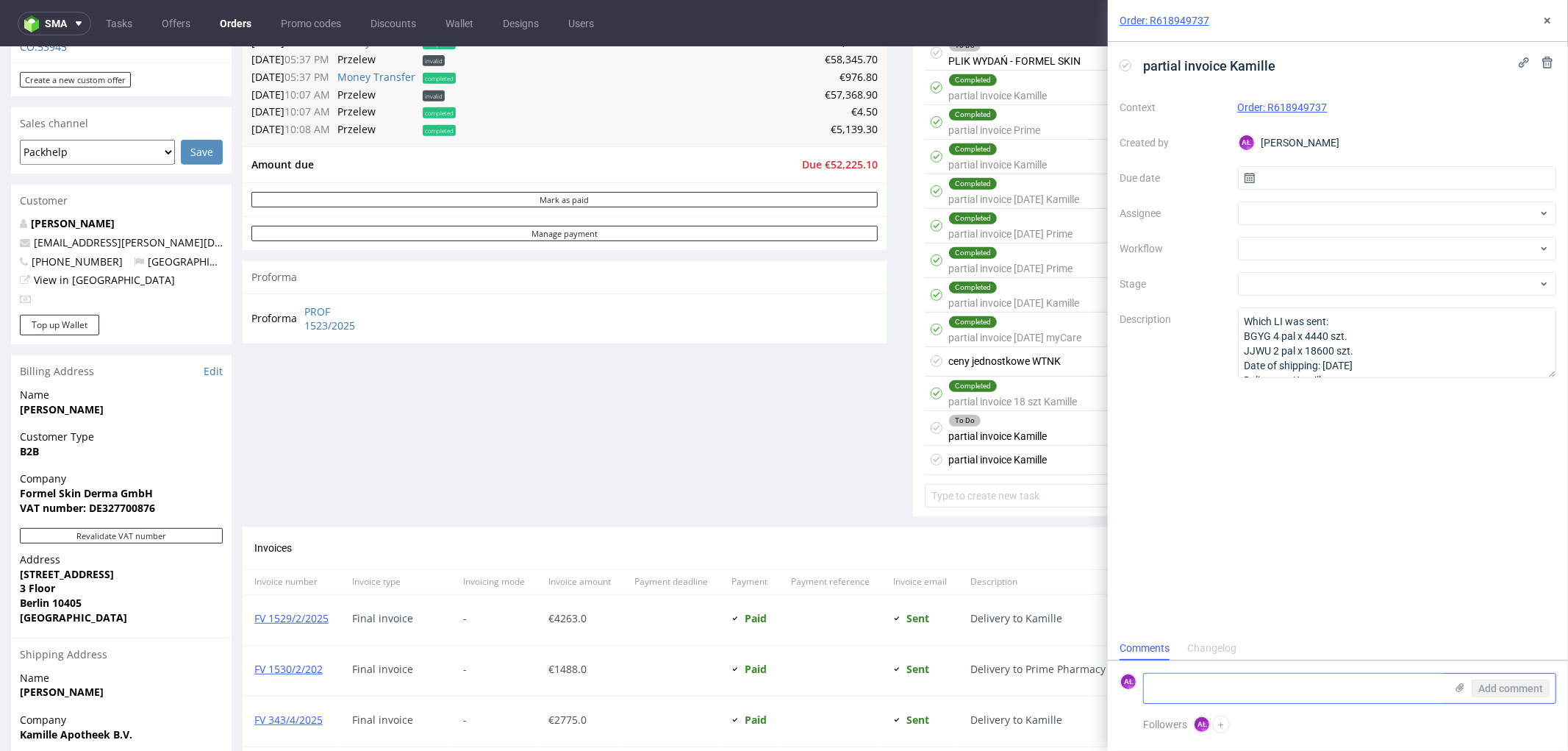
scroll to position [11, 0]
paste textarea "FV 945/8/2025 BGYG 4 palety x 4440 sztuk = 17 760 sztuk JJWU 2 palety x 4440 sz…"
click at [1263, 683] on textarea at bounding box center [1295, 689] width 302 height 30
drag, startPoint x: 1312, startPoint y: 690, endPoint x: 1287, endPoint y: 692, distance: 25.1
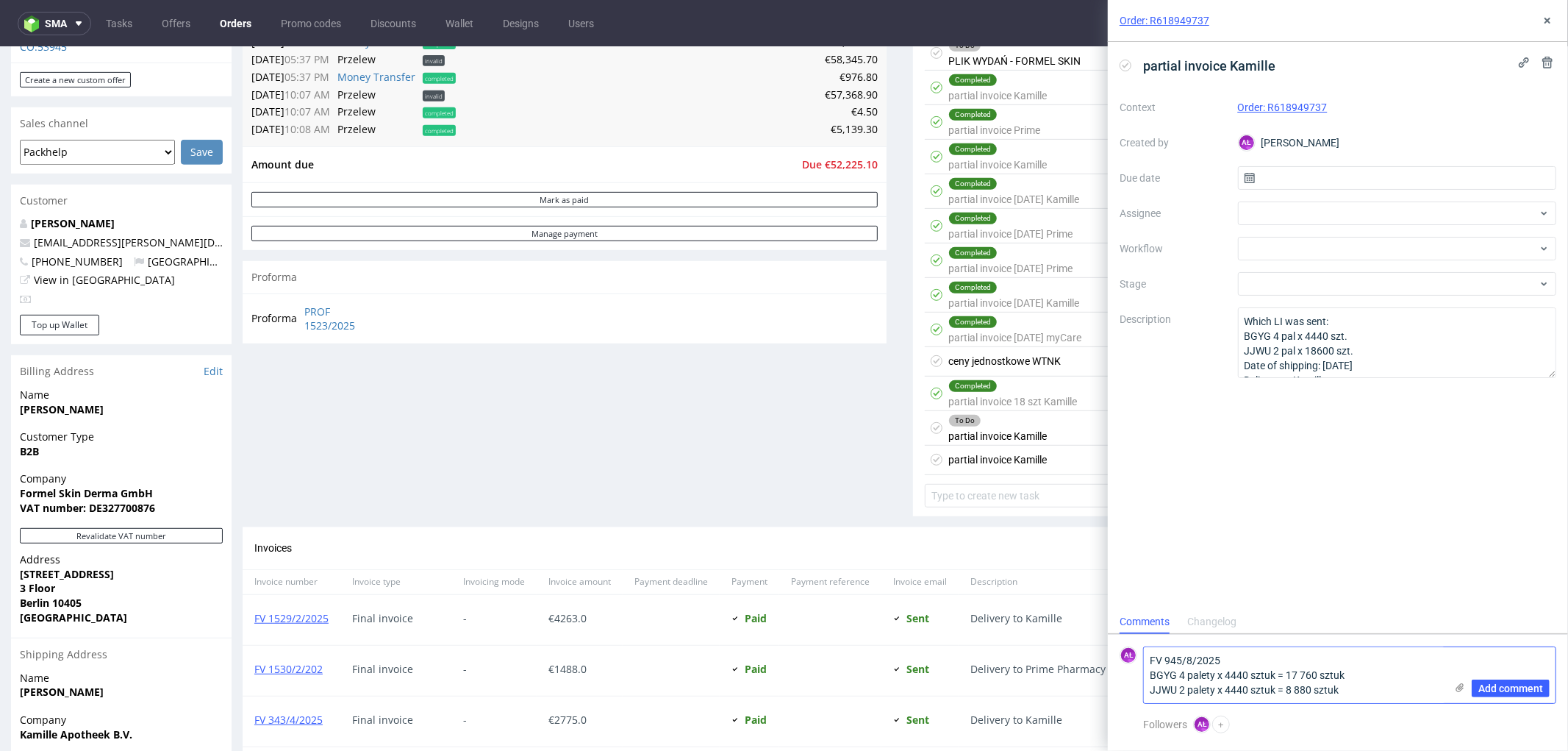
click at [1287, 692] on textarea "FV 945/8/2025 BGYG 4 palety x 4440 sztuk = 17 760 sztuk JJWU 2 palety x 4440 sz…" at bounding box center [1295, 675] width 302 height 56
paste textarea "3720"
drag, startPoint x: 1306, startPoint y: 349, endPoint x: 1333, endPoint y: 350, distance: 27.0
click at [1333, 350] on textarea "Which LI was sent: BGYG 4 pal x 4440 szt. JJWU 2 pal x 18600 szt. Date of shipp…" at bounding box center [1397, 343] width 319 height 71
drag, startPoint x: 1231, startPoint y: 692, endPoint x: 1239, endPoint y: 692, distance: 8.0
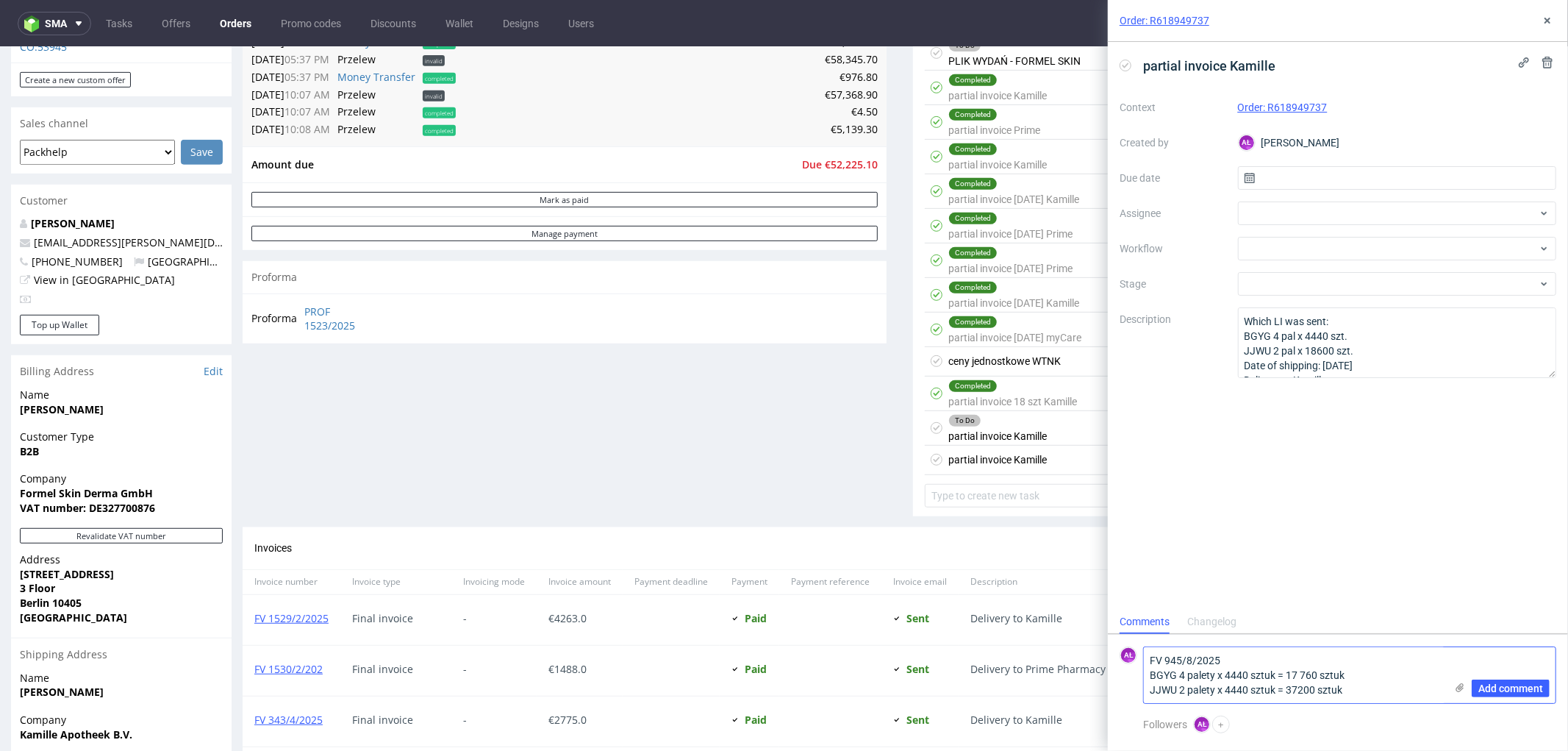
click at [1239, 692] on textarea "FV 945/8/2025 BGYG 4 palety x 4440 sztuk = 17 760 sztuk JJWU 2 palety x 4440 sz…" at bounding box center [1295, 675] width 302 height 56
drag, startPoint x: 1233, startPoint y: 694, endPoint x: 1246, endPoint y: 693, distance: 13.0
click at [1246, 693] on textarea "FV 945/8/2025 BGYG 4 palety x 4440 sztuk = 17 760 sztuk JJWU 2 palety x 4440 sz…" at bounding box center [1295, 675] width 302 height 56
paste textarea "1860"
type textarea "FV 945/8/2025 BGYG 4 palety x 4440 sztuk = 17 760 sztuk JJWU 2 palety x 18600 s…"
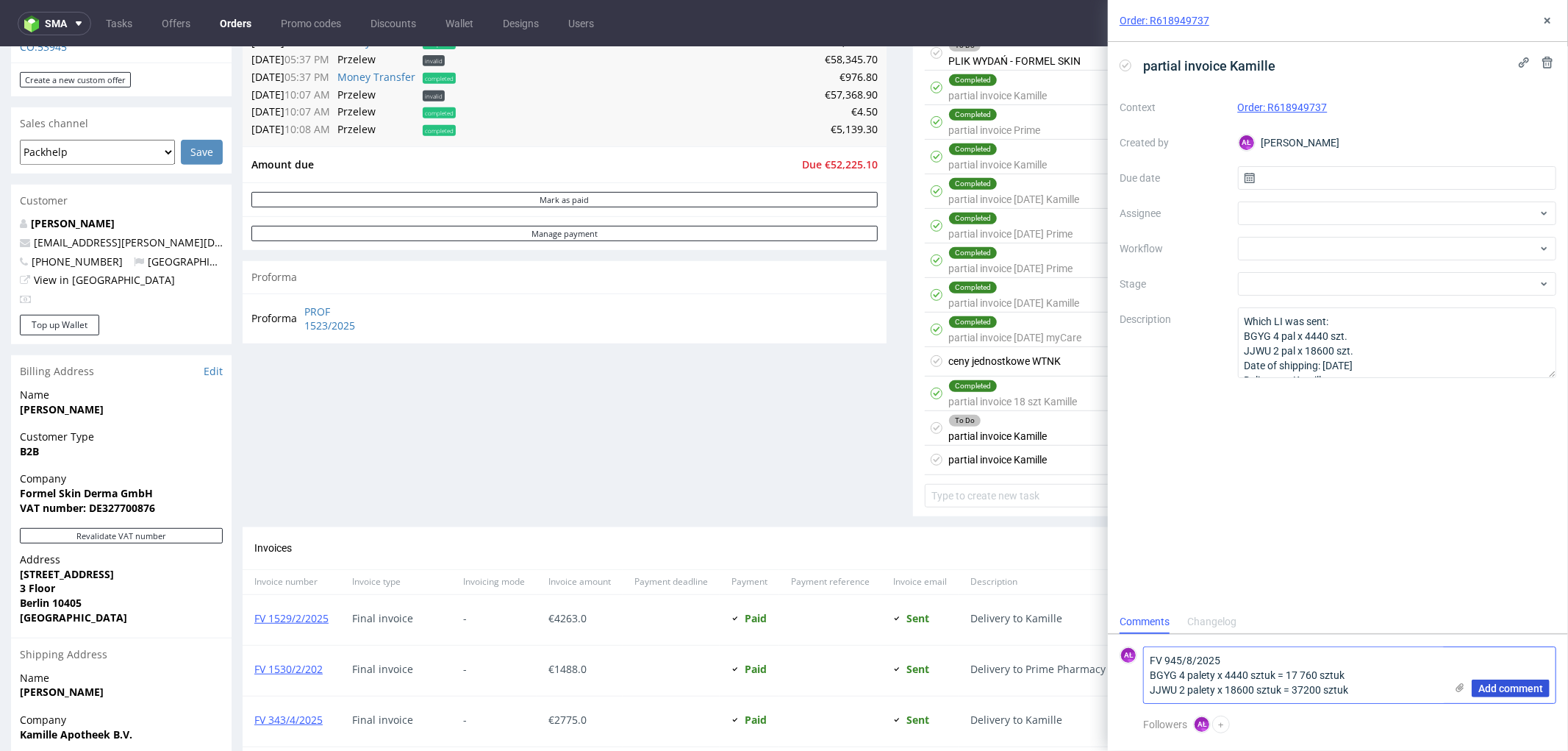
click at [1485, 686] on span "Add comment" at bounding box center [1510, 689] width 65 height 10
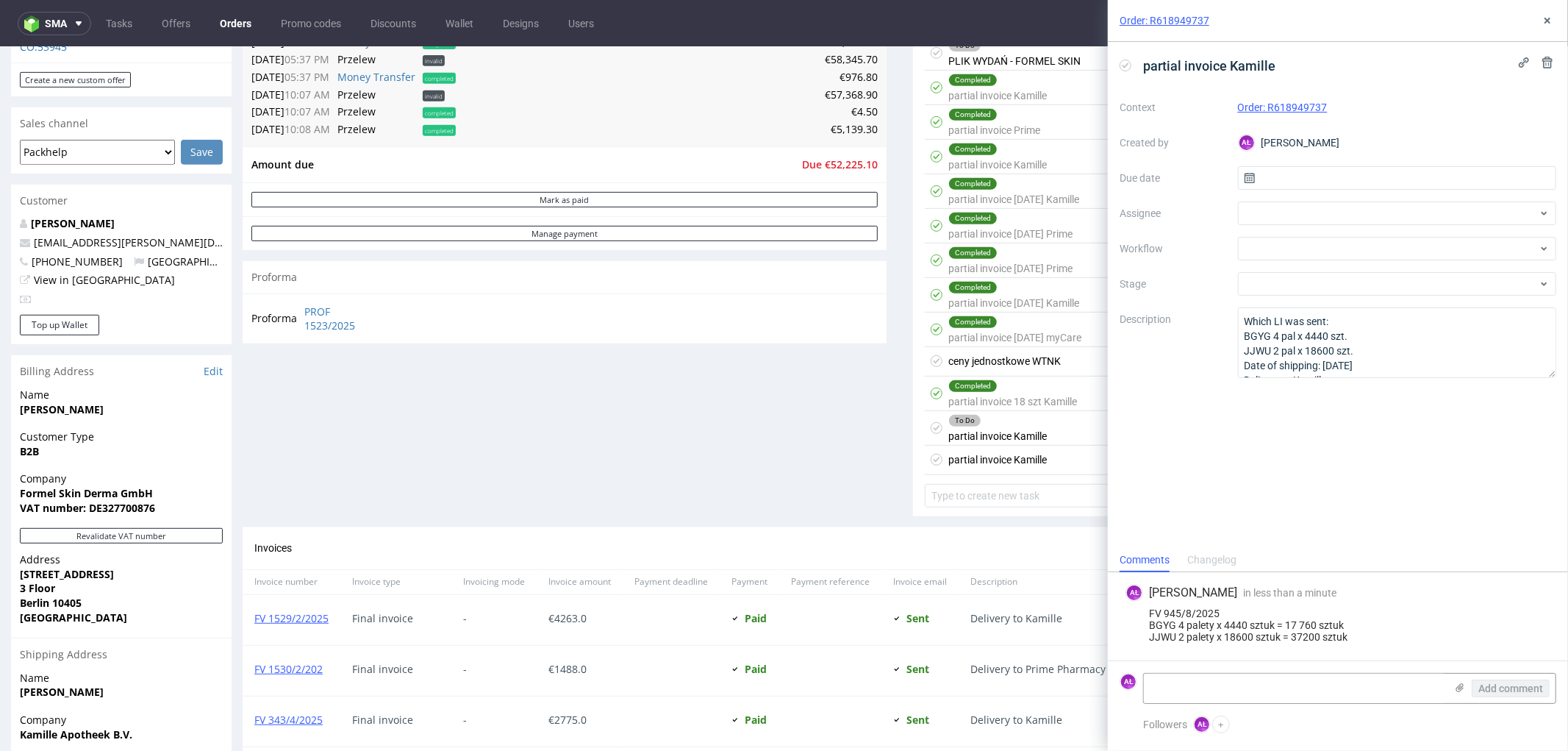
click at [1123, 65] on use at bounding box center [1126, 65] width 7 height 5
click at [1553, 23] on button at bounding box center [1548, 21] width 18 height 18
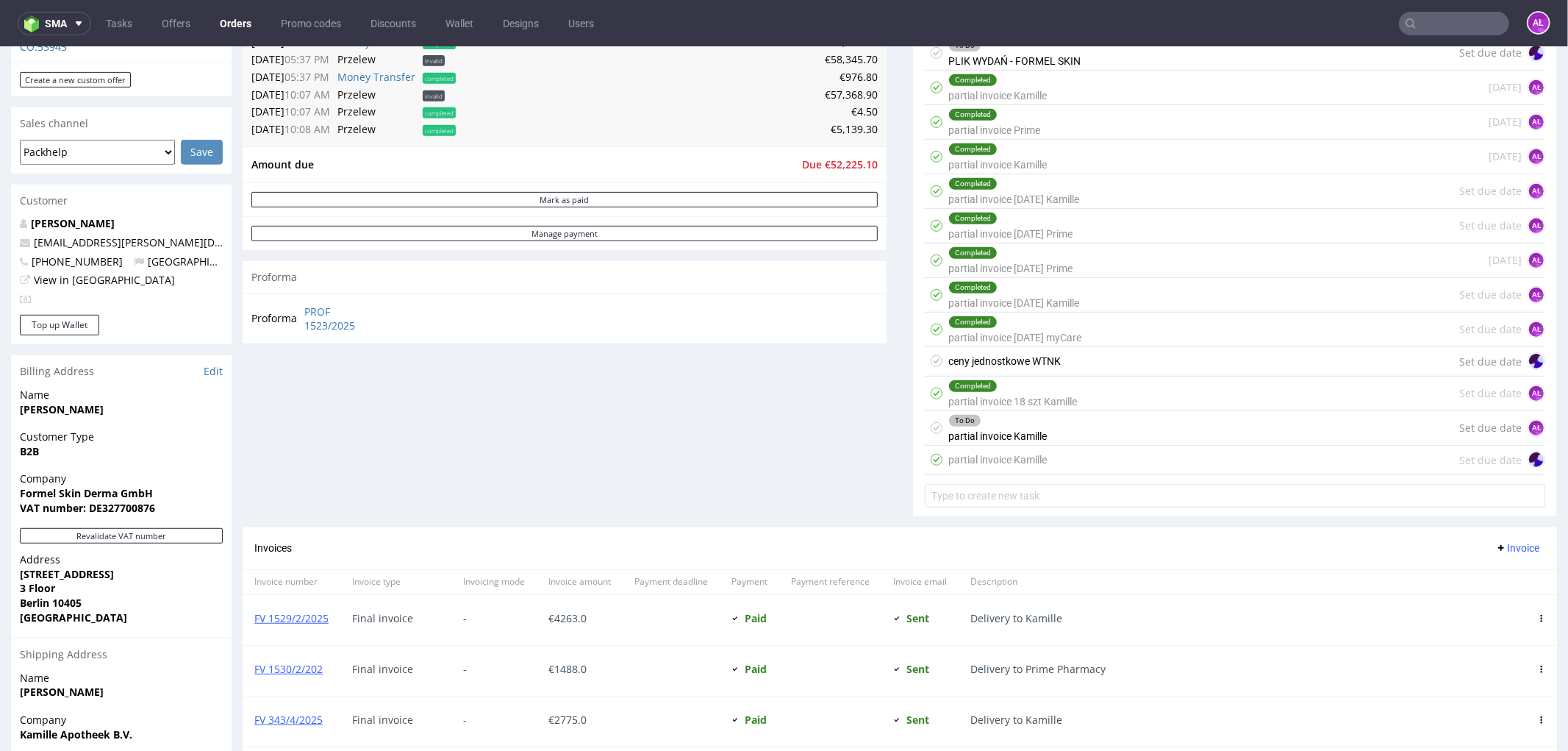
click at [1107, 423] on div "To Do partial invoice Kamille Set due date AŁ" at bounding box center [1235, 428] width 621 height 34
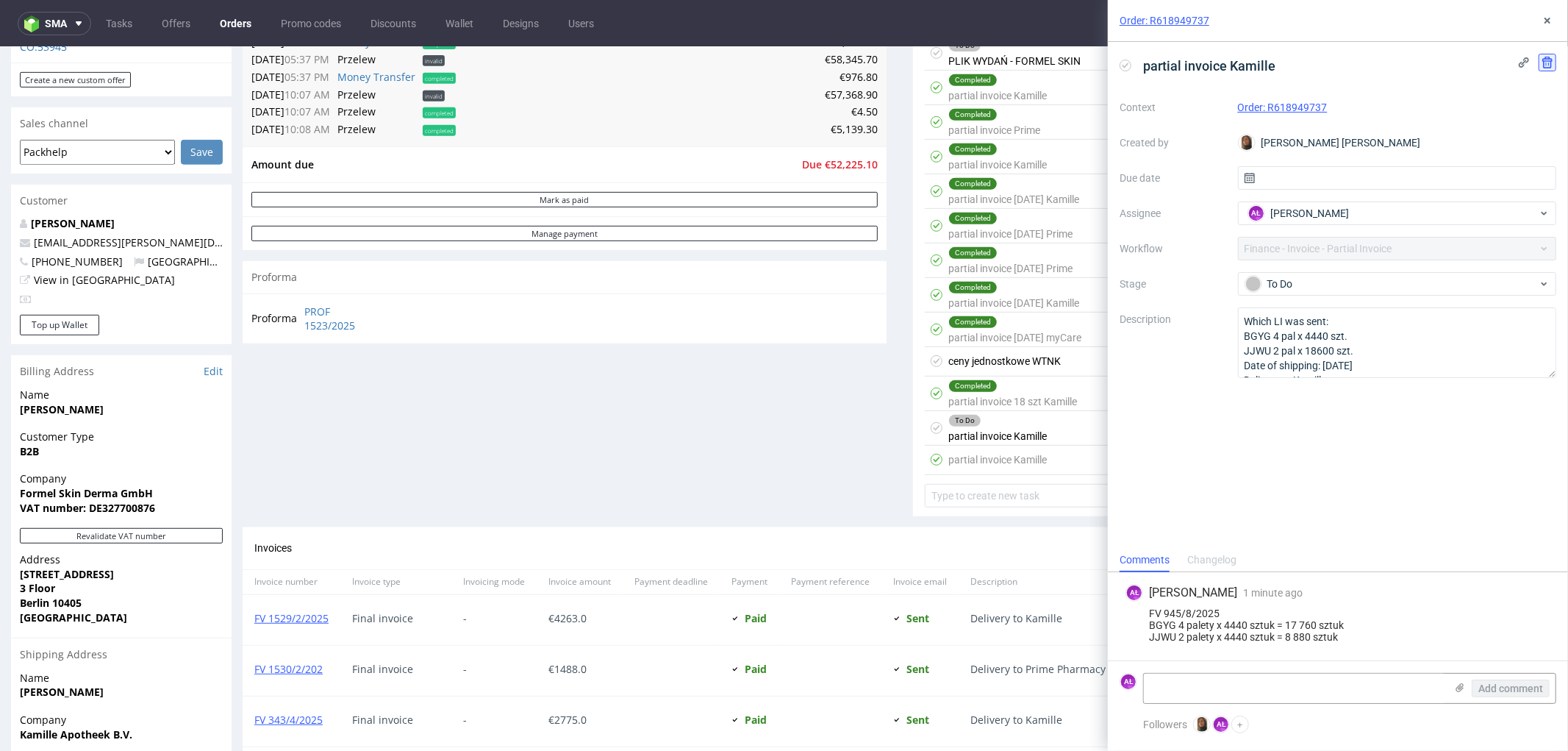
click at [1545, 62] on icon at bounding box center [1548, 62] width 12 height 12
drag, startPoint x: 1543, startPoint y: 135, endPoint x: 1542, endPoint y: 88, distance: 47.0
click at [1543, 135] on span "Delete" at bounding box center [1538, 134] width 31 height 10
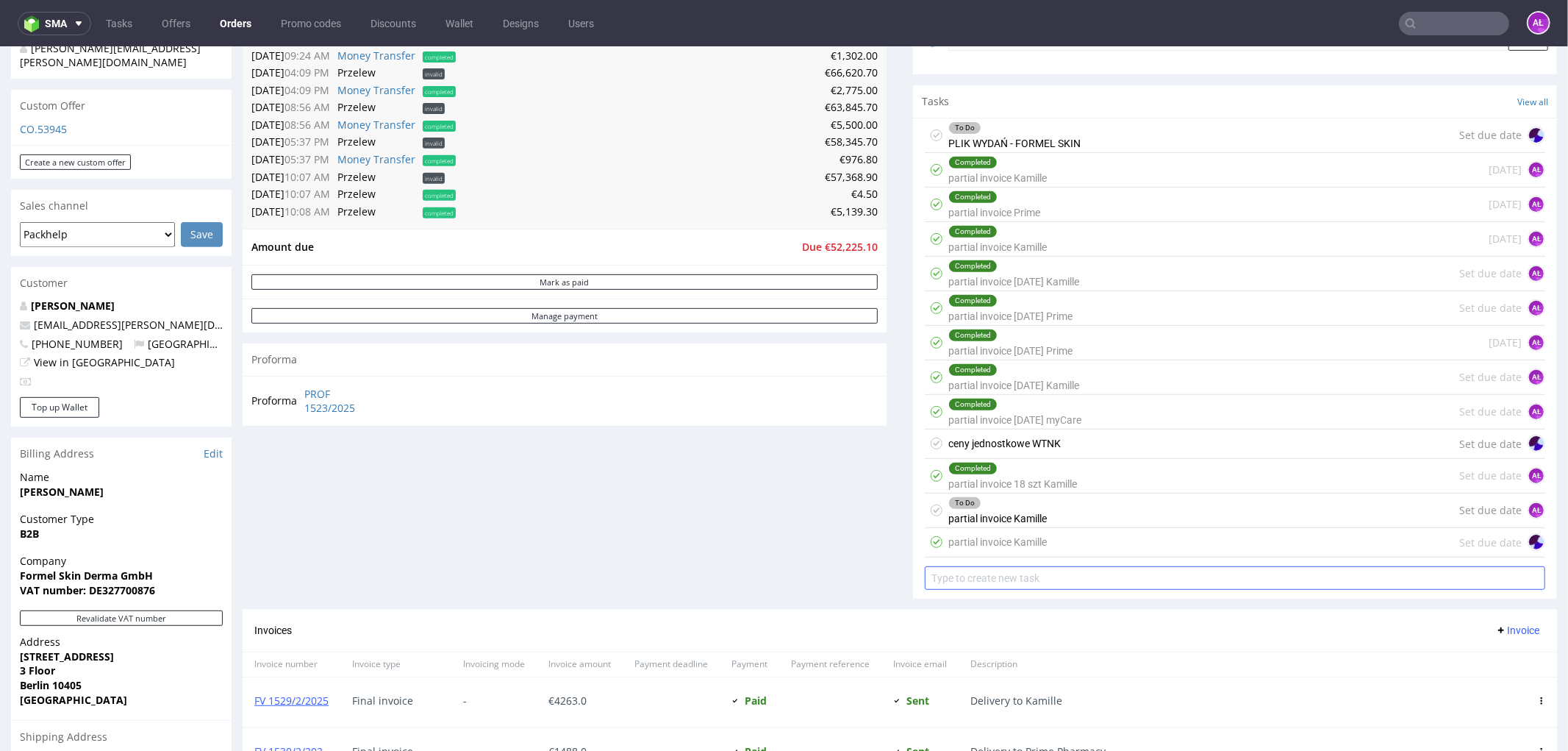
scroll to position [490, 0]
click at [1044, 483] on div "Completed partial invoice 18 szt Kamille" at bounding box center [1012, 474] width 129 height 34
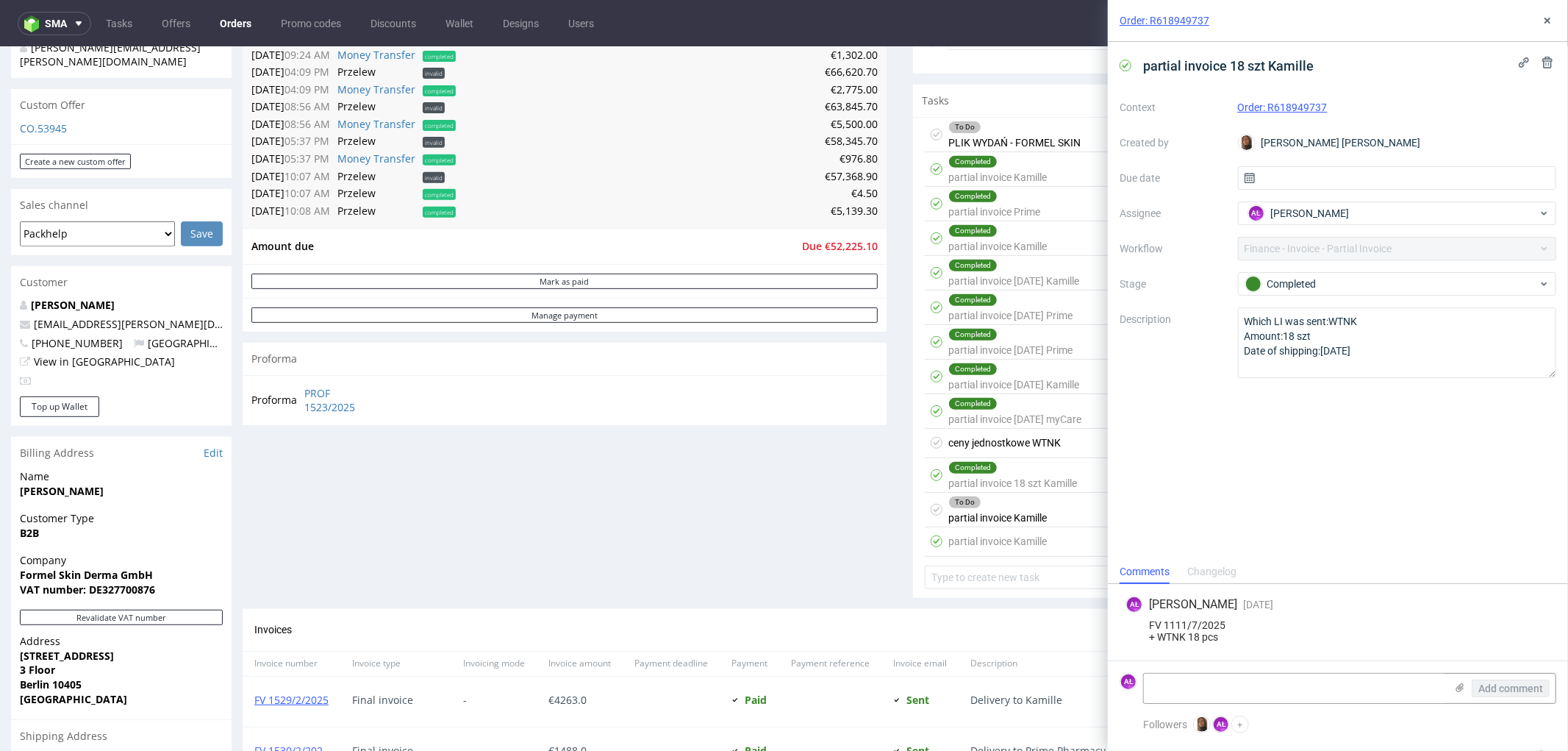
click at [1039, 544] on div "partial invoice Kamille Set due date" at bounding box center [1235, 541] width 621 height 30
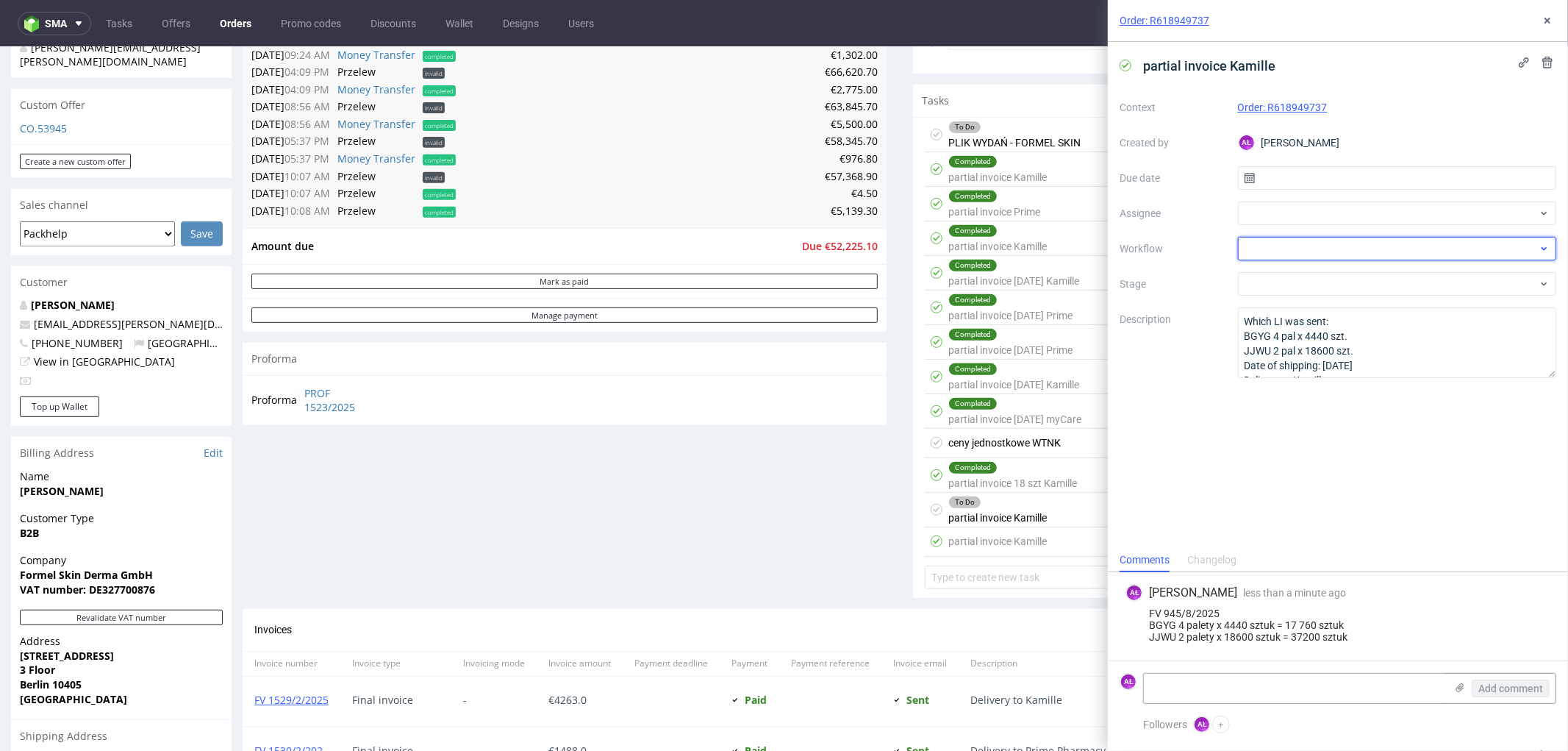
click at [1303, 246] on div at bounding box center [1397, 249] width 319 height 24
type input "par"
click at [1344, 298] on div "Finance - Invoice - Partial Invoice" at bounding box center [1397, 302] width 308 height 27
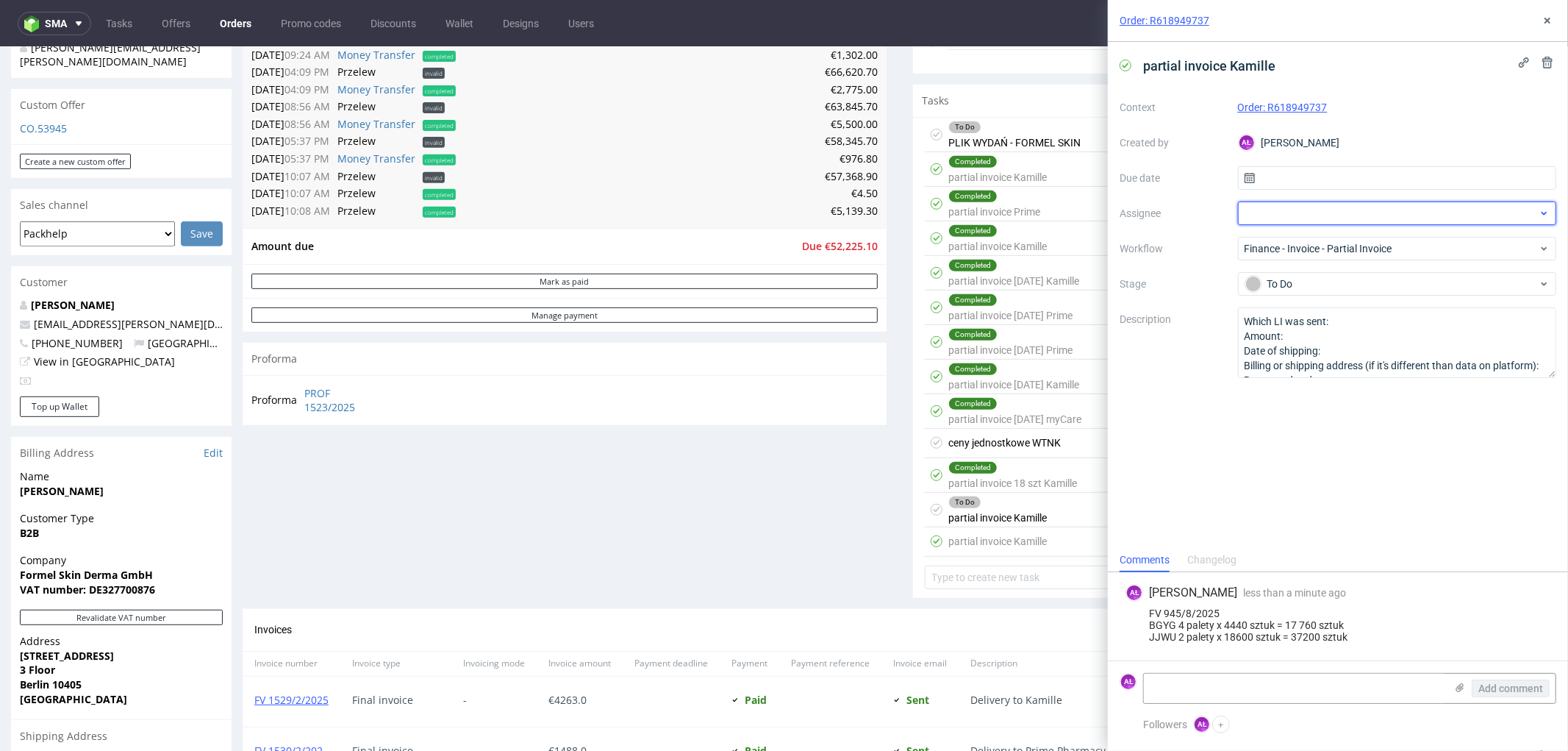
click at [1315, 214] on div at bounding box center [1397, 213] width 319 height 24
type input "ang"
click at [1329, 267] on span "Angelina Marć" at bounding box center [1349, 269] width 160 height 15
click at [1300, 474] on div "partial invoice Kamille Context Order: R618949737 Created by AŁ Aleksandra Łęto…" at bounding box center [1338, 294] width 460 height 506
click at [1552, 24] on icon at bounding box center [1548, 21] width 12 height 12
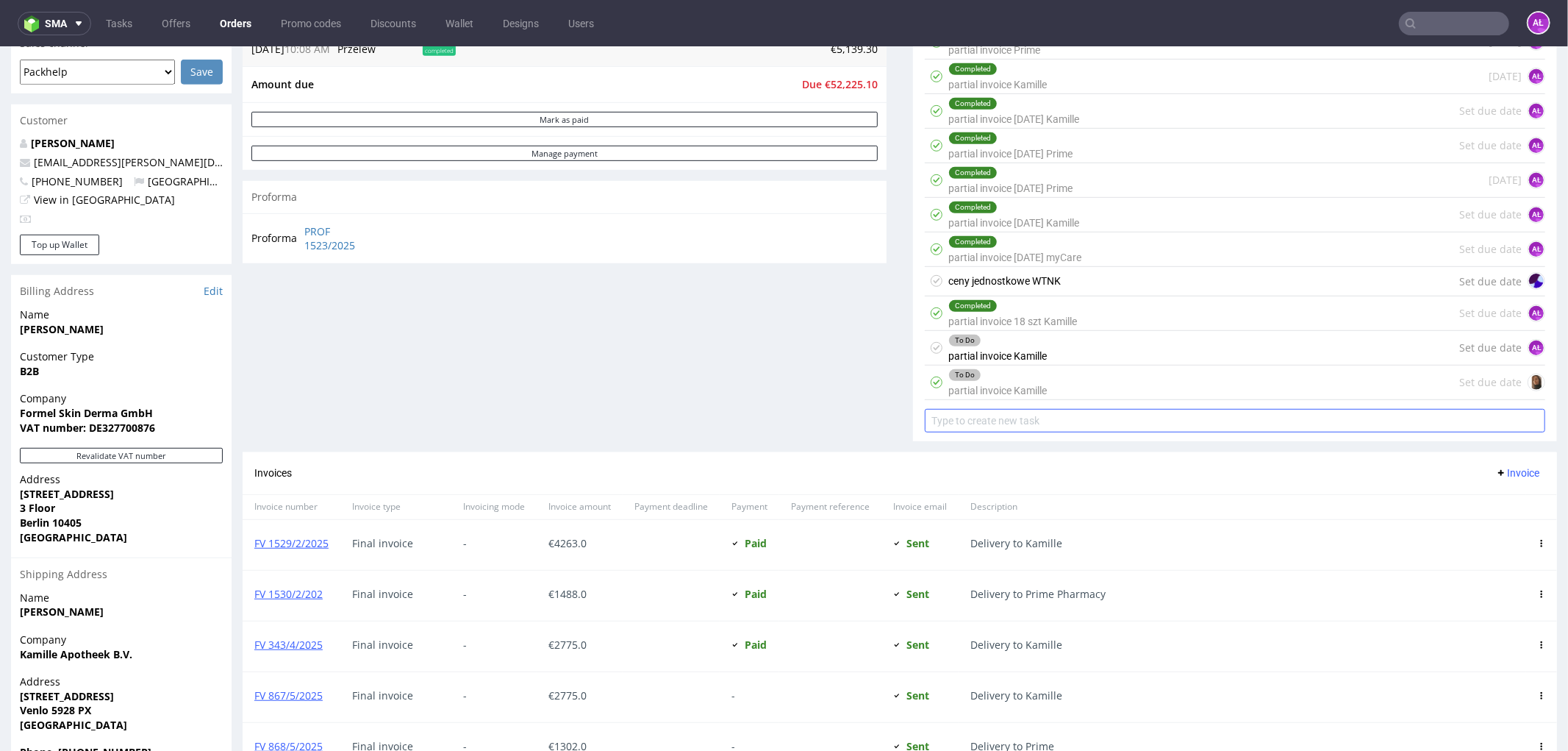
scroll to position [653, 0]
click at [993, 340] on div "To Do" at bounding box center [997, 338] width 97 height 12
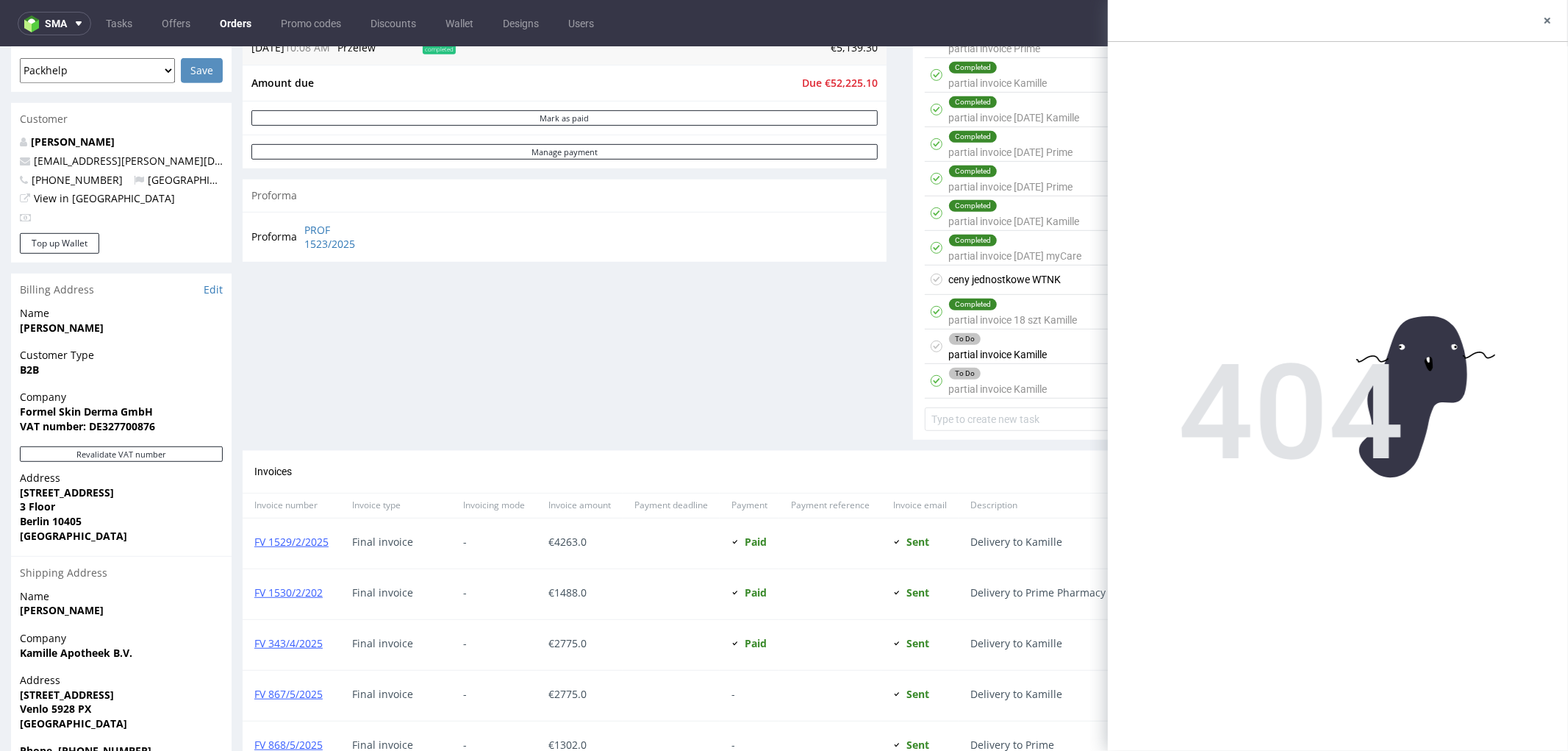
click at [1010, 341] on div "To Do" at bounding box center [997, 338] width 97 height 12
click at [1005, 382] on div "To Do partial invoice Kamille" at bounding box center [997, 381] width 99 height 34
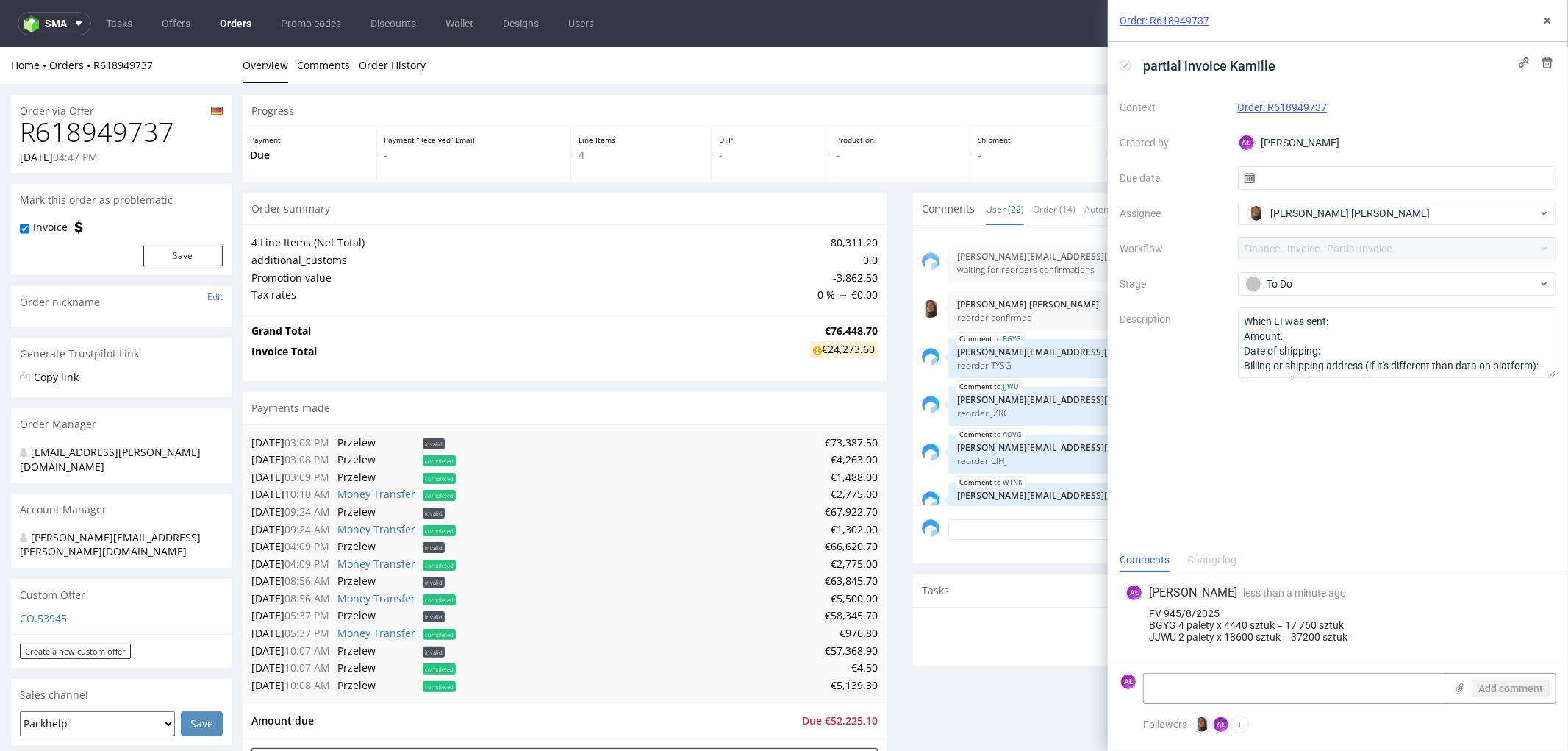
scroll to position [845, 0]
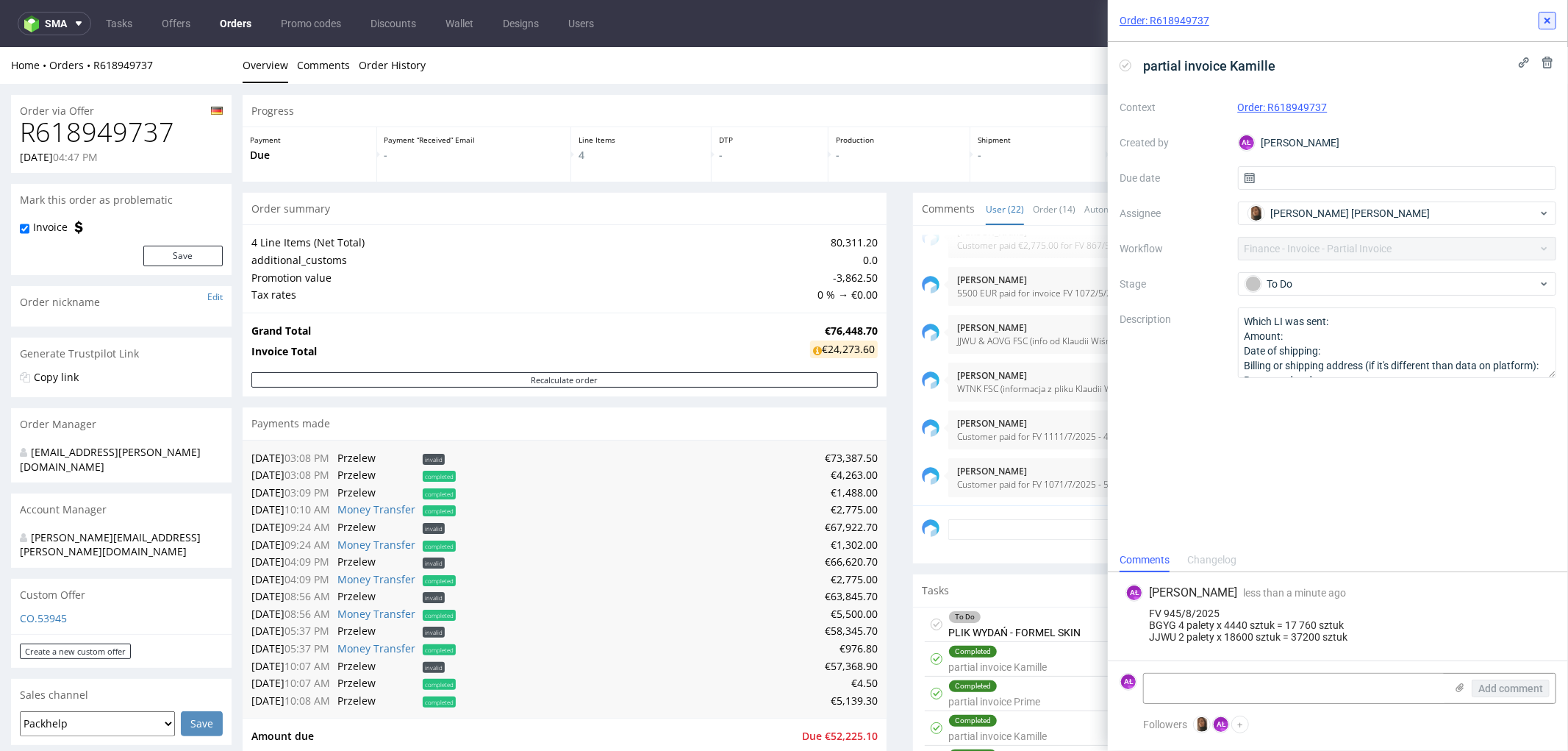
click at [1547, 18] on icon at bounding box center [1548, 21] width 12 height 12
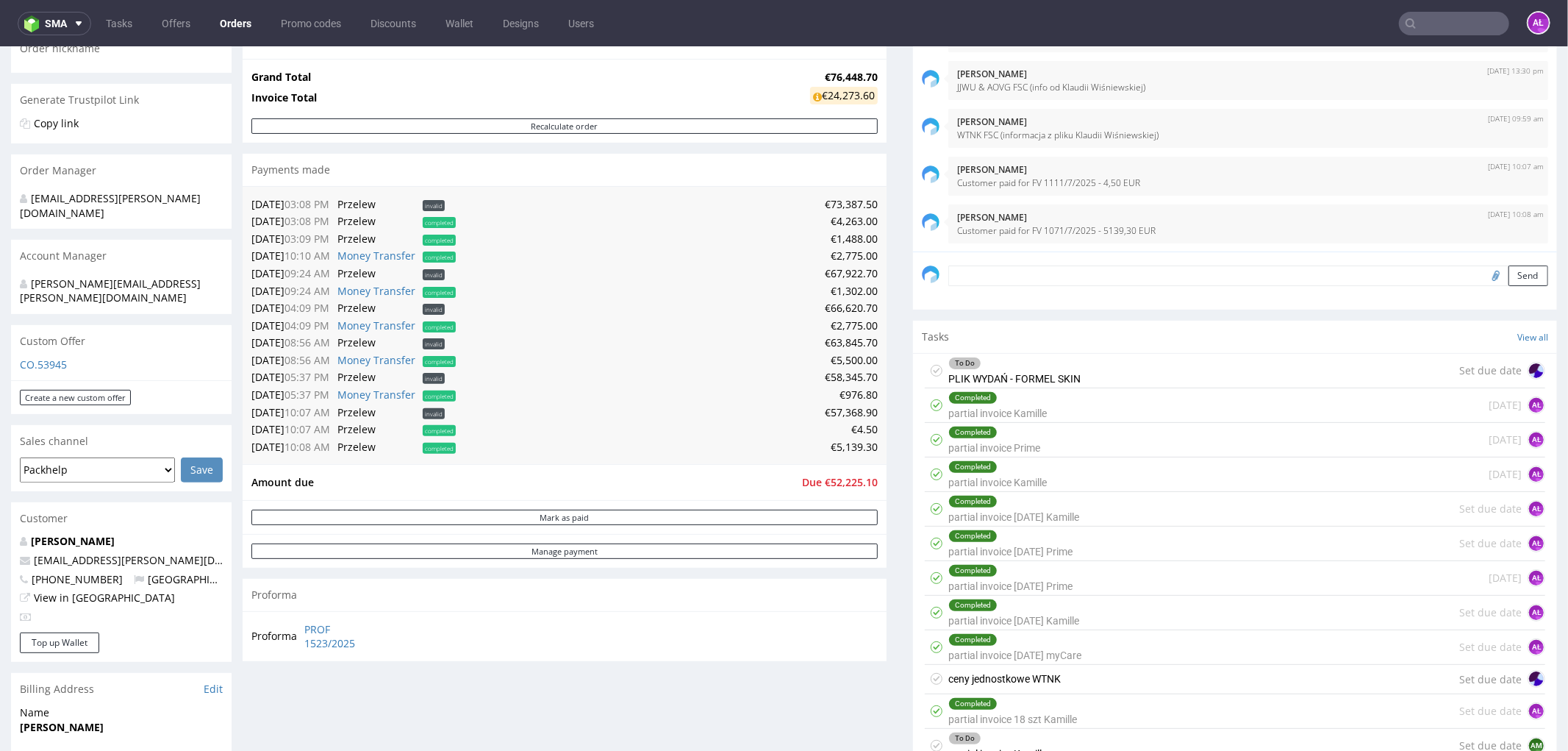
scroll to position [490, 0]
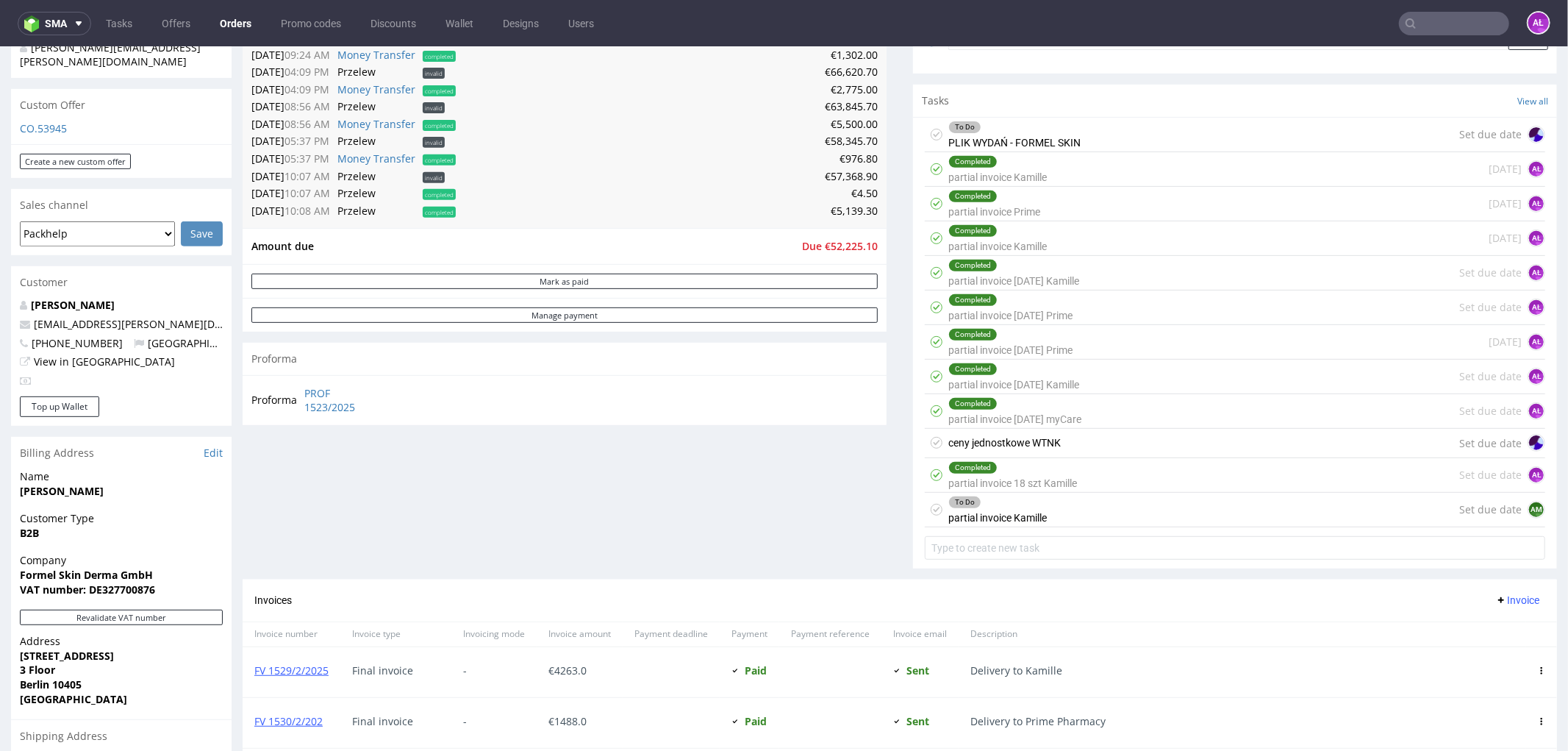
click at [1031, 517] on div "To Do partial invoice [PERSON_NAME]" at bounding box center [997, 509] width 99 height 34
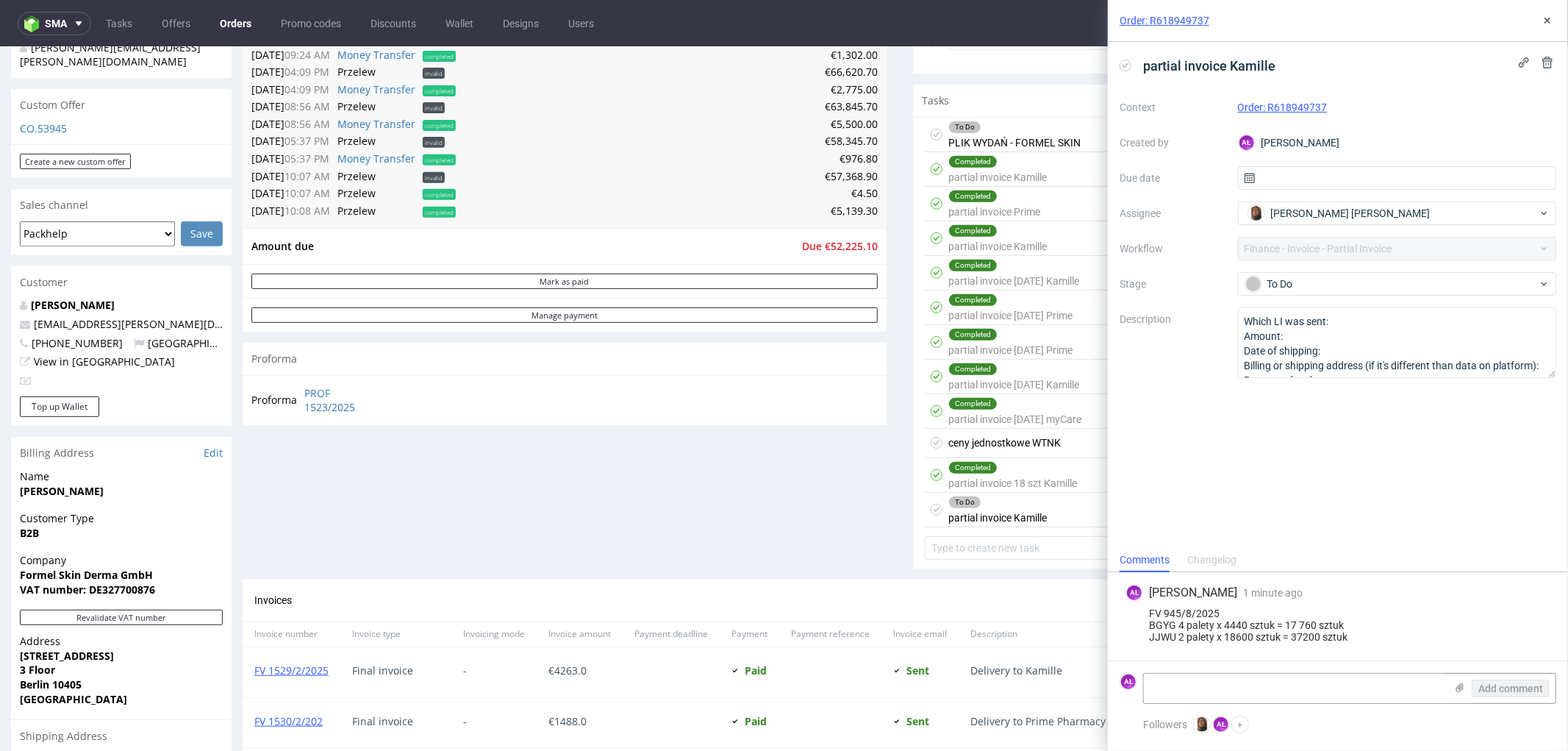
click at [1127, 64] on use at bounding box center [1126, 65] width 7 height 5
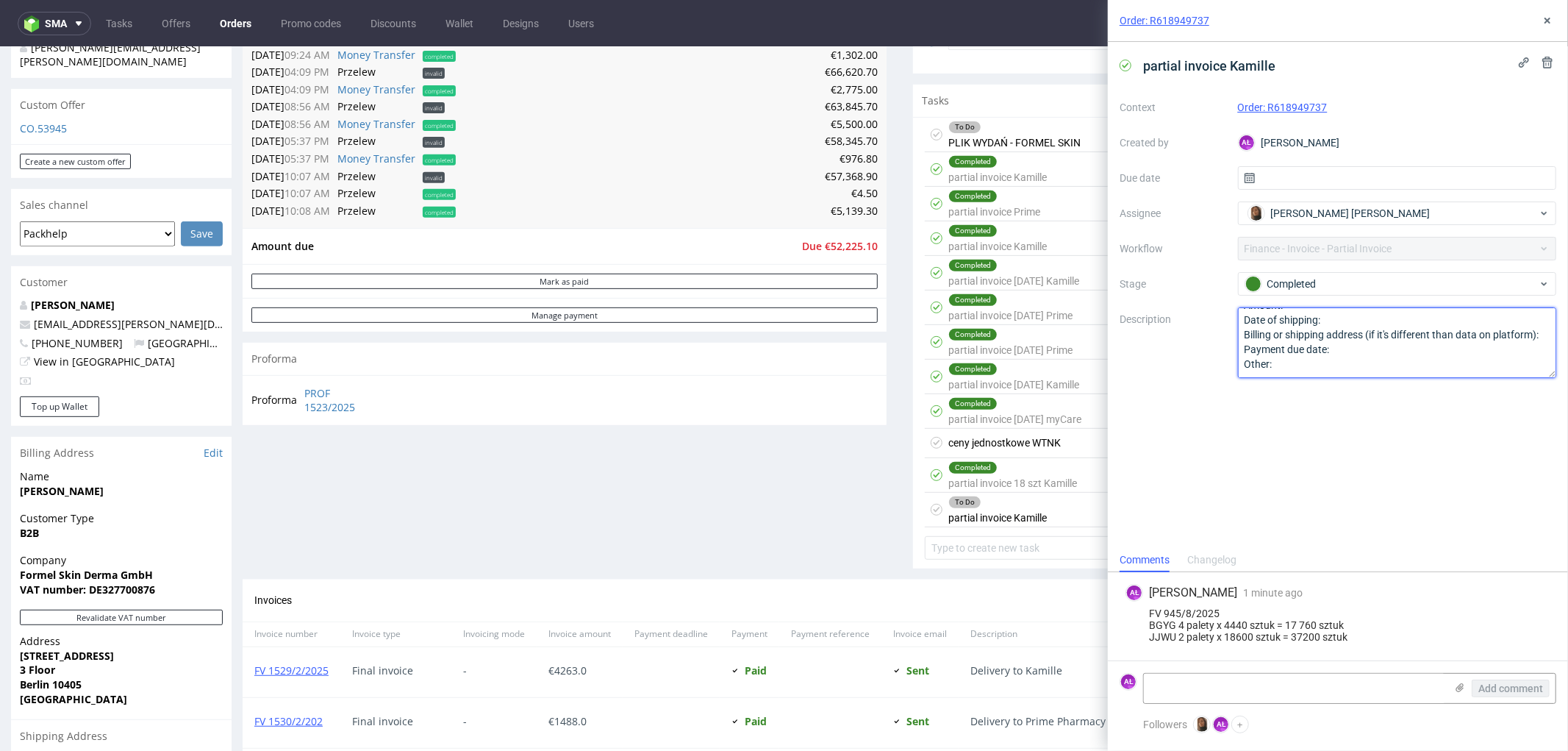
drag, startPoint x: 1243, startPoint y: 317, endPoint x: 1339, endPoint y: 396, distance: 124.3
click at [1339, 396] on div "partial invoice Kamille Context Order: R618949737 Created by AŁ [PERSON_NAME] D…" at bounding box center [1338, 294] width 460 height 506
paste textarea "18600"
type textarea "18600"
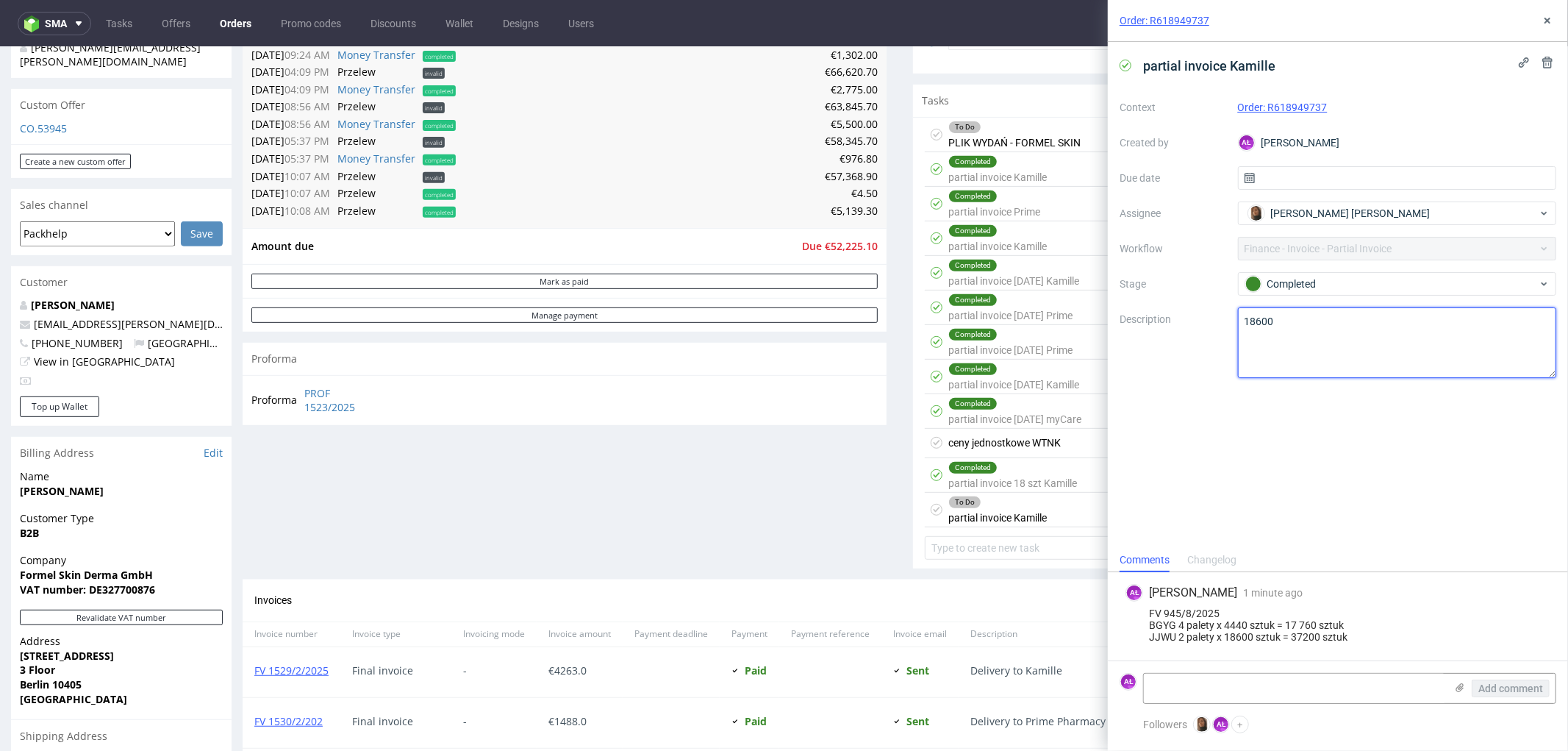
drag, startPoint x: 1296, startPoint y: 329, endPoint x: 1205, endPoint y: 322, distance: 91.3
click at [1205, 322] on div "Context Order: R618949737 Created by AŁ [PERSON_NAME] Due date Assignee [PERSON…" at bounding box center [1338, 237] width 437 height 283
click at [1213, 563] on div "Changelog" at bounding box center [1212, 561] width 49 height 24
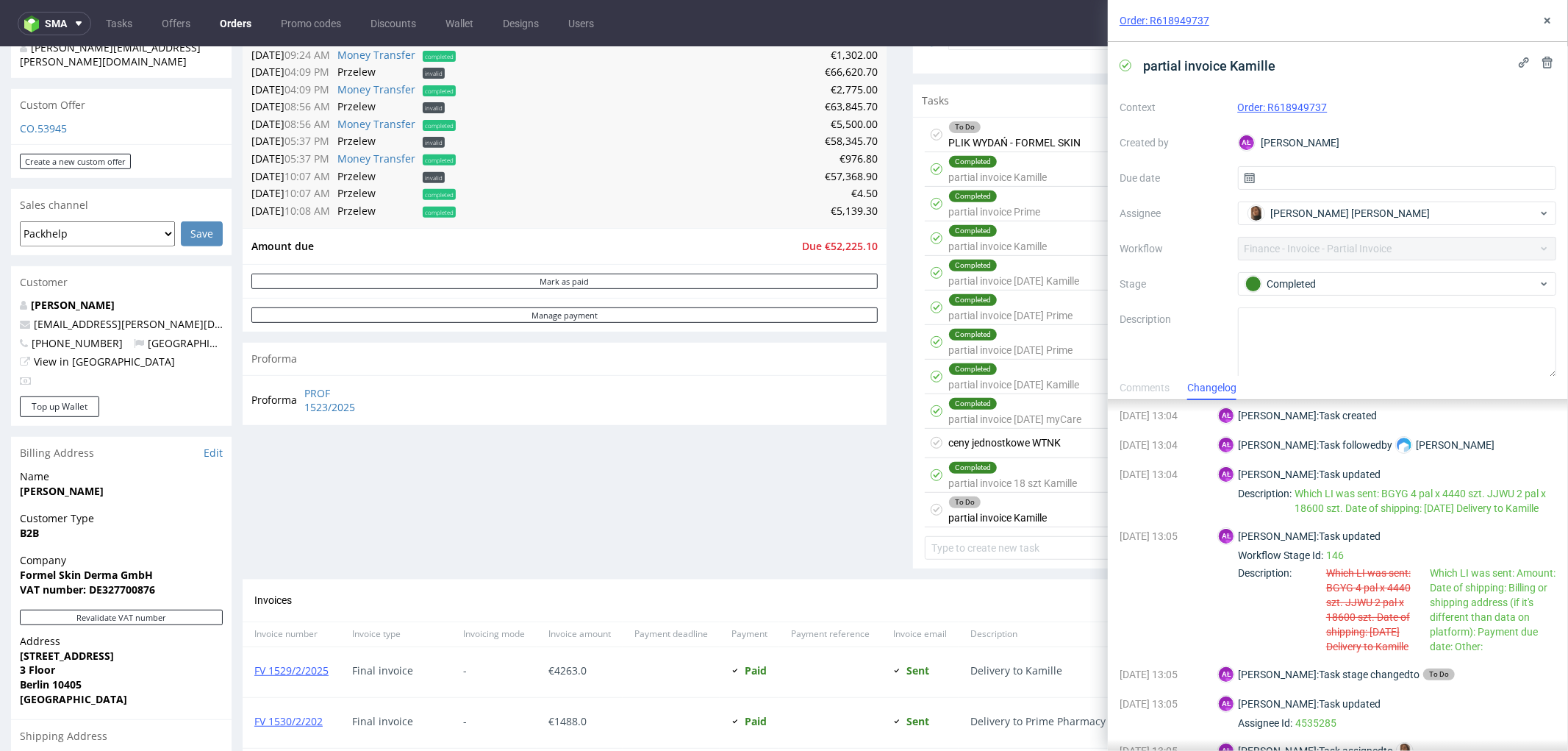
scroll to position [164, 0]
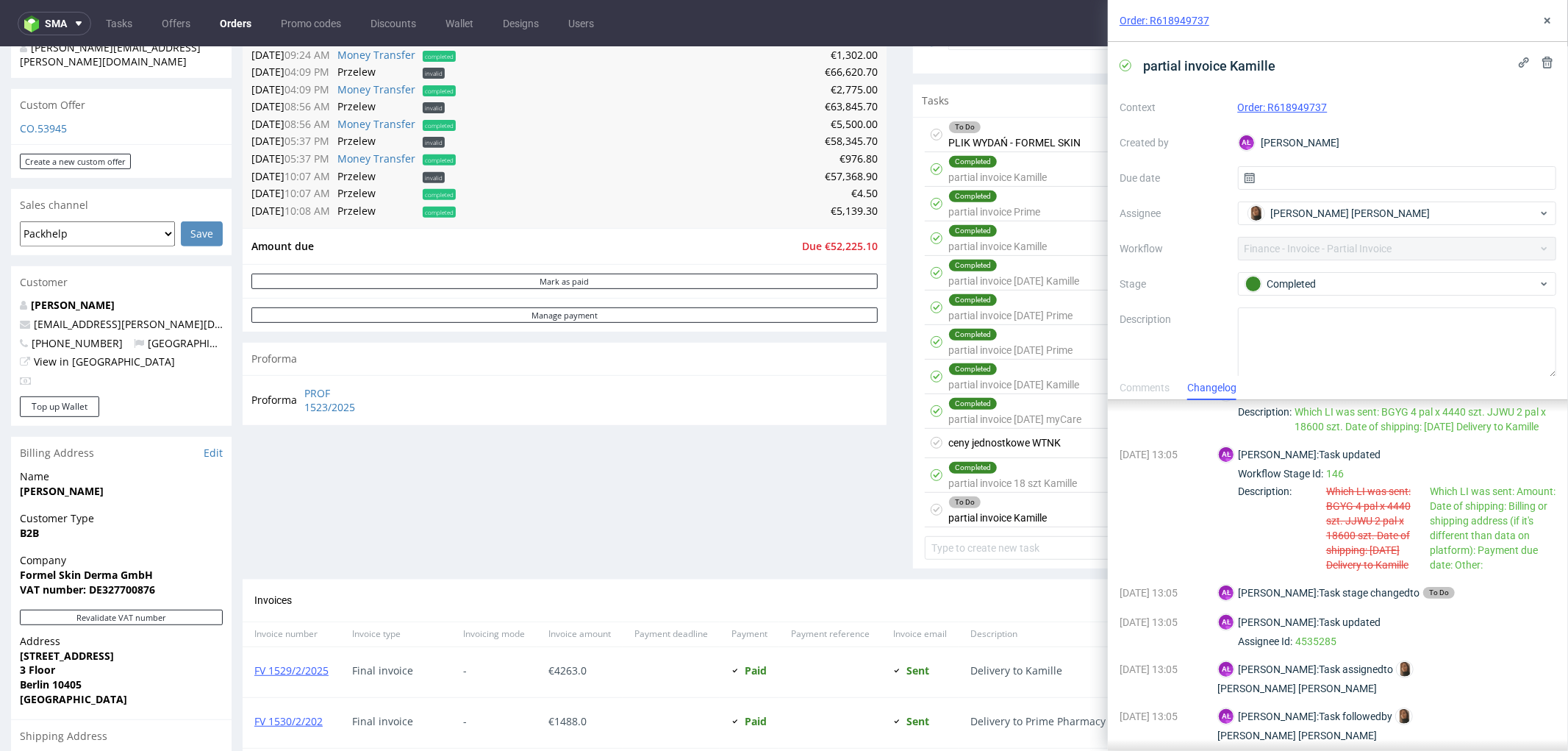
drag, startPoint x: 1324, startPoint y: 503, endPoint x: 1412, endPoint y: 586, distance: 121.0
click at [1412, 573] on div "Workflow Stage Id : 146 Description : Which LI was sent: BGYG 4 pal x 4440 szt.…" at bounding box center [1397, 519] width 318 height 106
copy div "Which LI was sent: BGYG 4 pal x 4440 szt. JJWU 2 pal x 18600 szt. Date of shipp…"
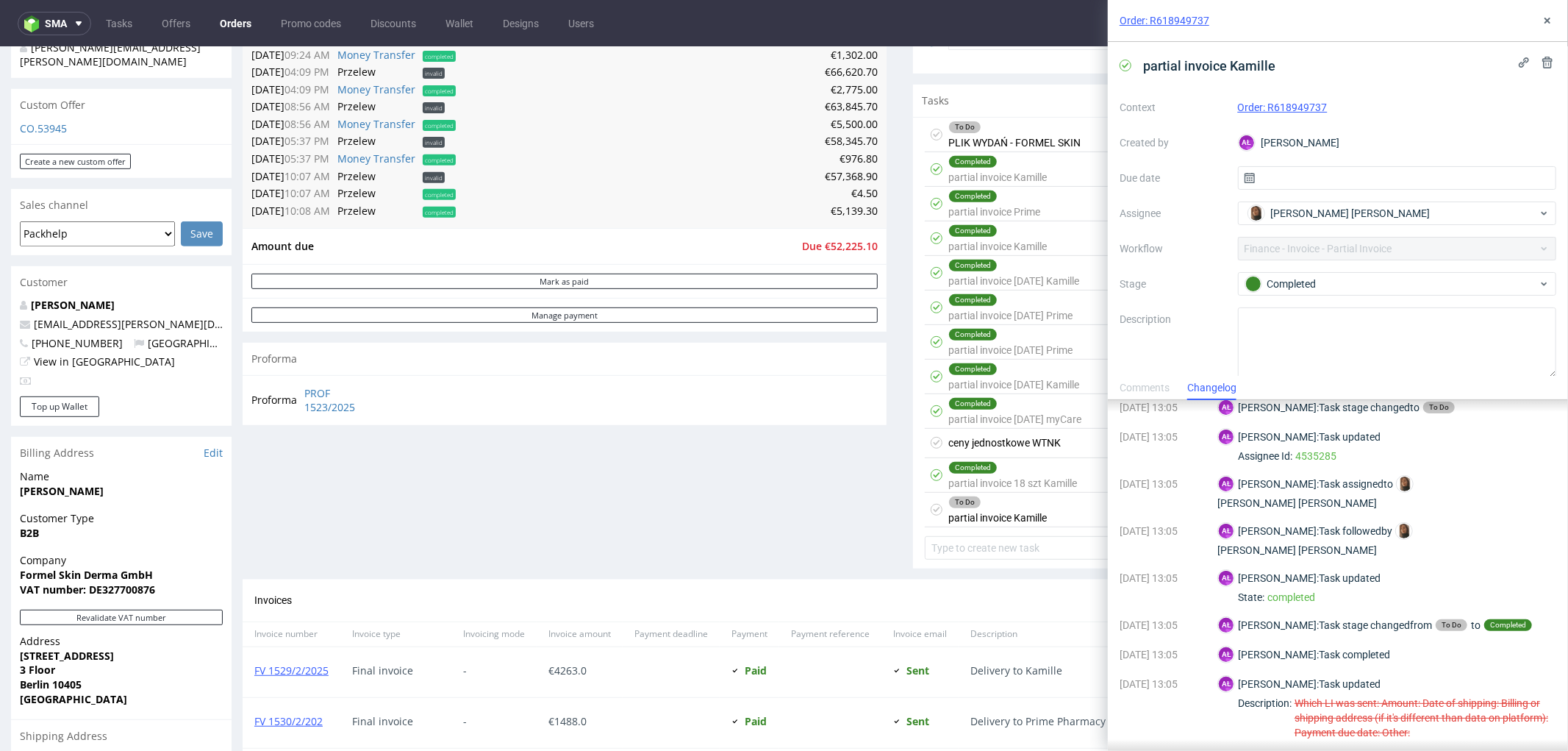
scroll to position [358, 0]
click at [1328, 341] on textarea at bounding box center [1397, 343] width 319 height 71
paste textarea "Which LI was sent: BGYG 4 pal x 4440 szt. JJWU 2 pal x 18600 szt. Date of shipp…"
click at [1238, 336] on textarea "Which LI was sent: BGYG 4 pal x 4440 szt. JJWU 2 pal x 18600 szt. Date of shipp…" at bounding box center [1397, 343] width 319 height 71
click at [1329, 324] on textarea "Which LI was sent: BGYG 4 pal x 4440 szt. JJWU 2 pal x 18600 szt. Date of shipp…" at bounding box center [1397, 343] width 319 height 71
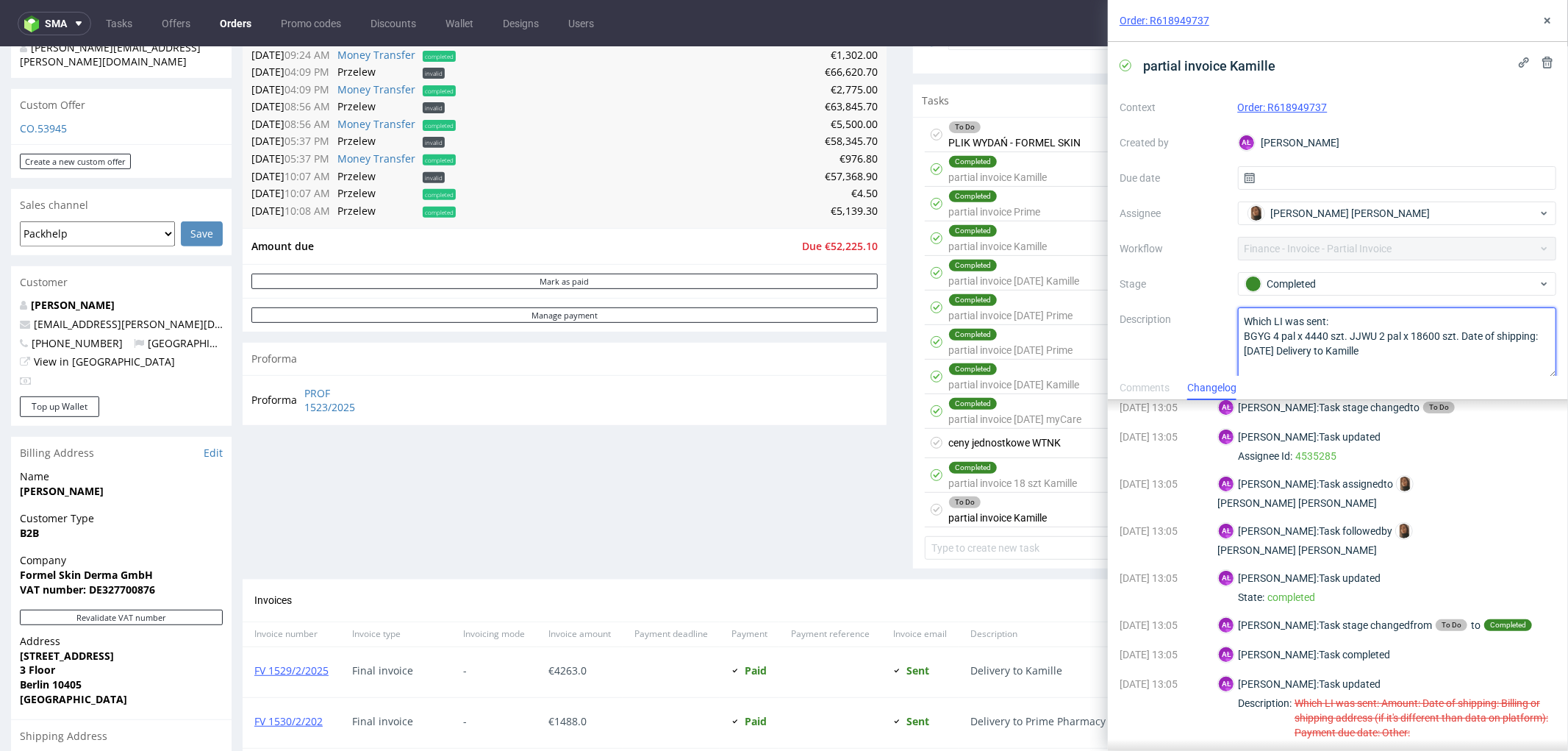
click at [1349, 338] on textarea "Which LI was sent: BGYG 4 pal x 4440 szt. JJWU 2 pal x 18600 szt. Date of shipp…" at bounding box center [1397, 343] width 319 height 71
click at [1355, 351] on textarea "Which LI was sent: BGYG 4 pal x 4440 szt. JJWU 2 pal x 18600 szt. Date of shipp…" at bounding box center [1397, 343] width 319 height 71
click at [1362, 370] on div "partial invoice [PERSON_NAME] Order: R618949737 Created by AŁ [PERSON_NAME] Due…" at bounding box center [1338, 208] width 460 height 334
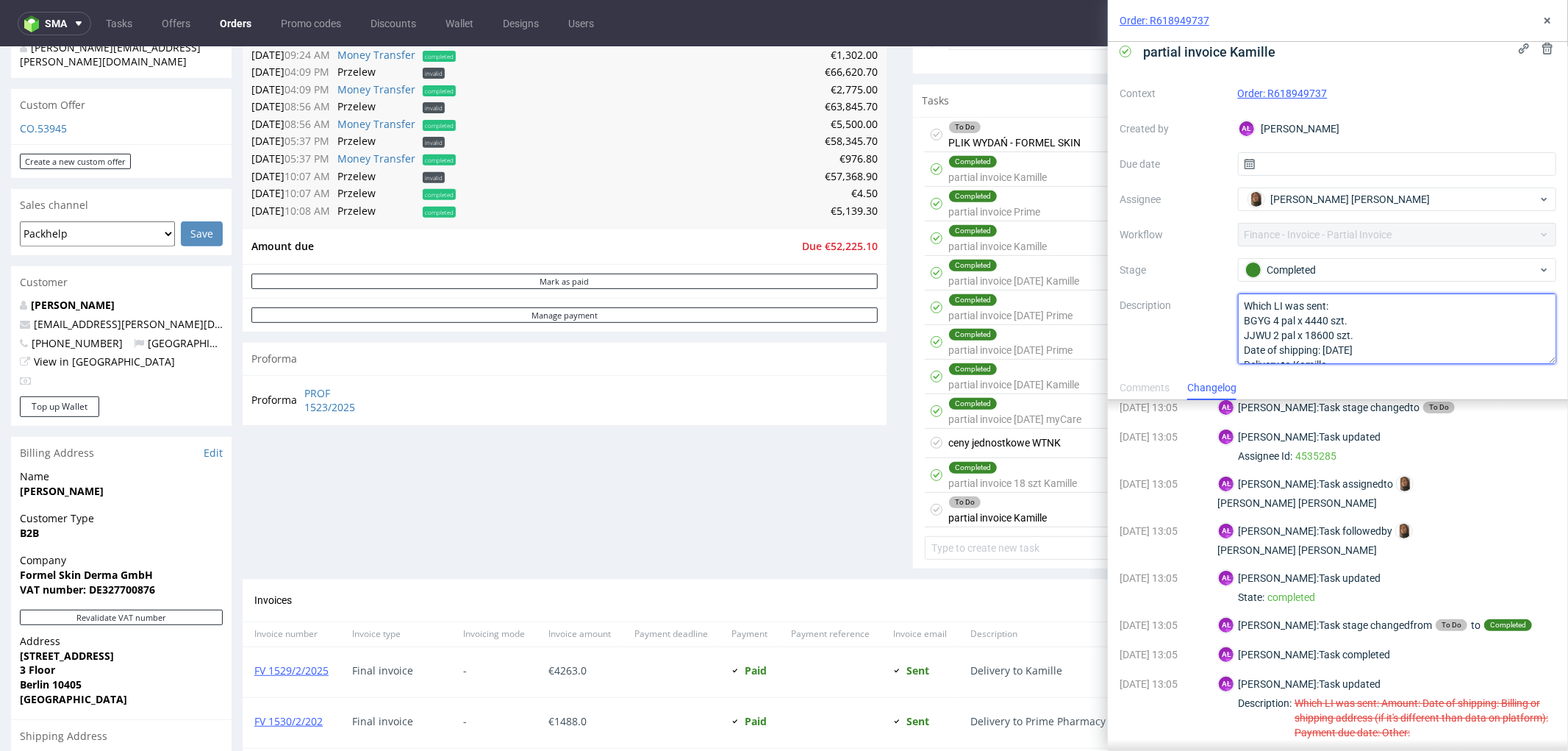
scroll to position [9, 0]
type textarea "Which LI was sent: BGYG 4 pal x 4440 szt. JJWU 2 pal x 18600 szt. Date of shipp…"
click at [1167, 344] on label "Description" at bounding box center [1173, 329] width 106 height 65
click at [1144, 390] on div "Comments" at bounding box center [1144, 389] width 50 height 24
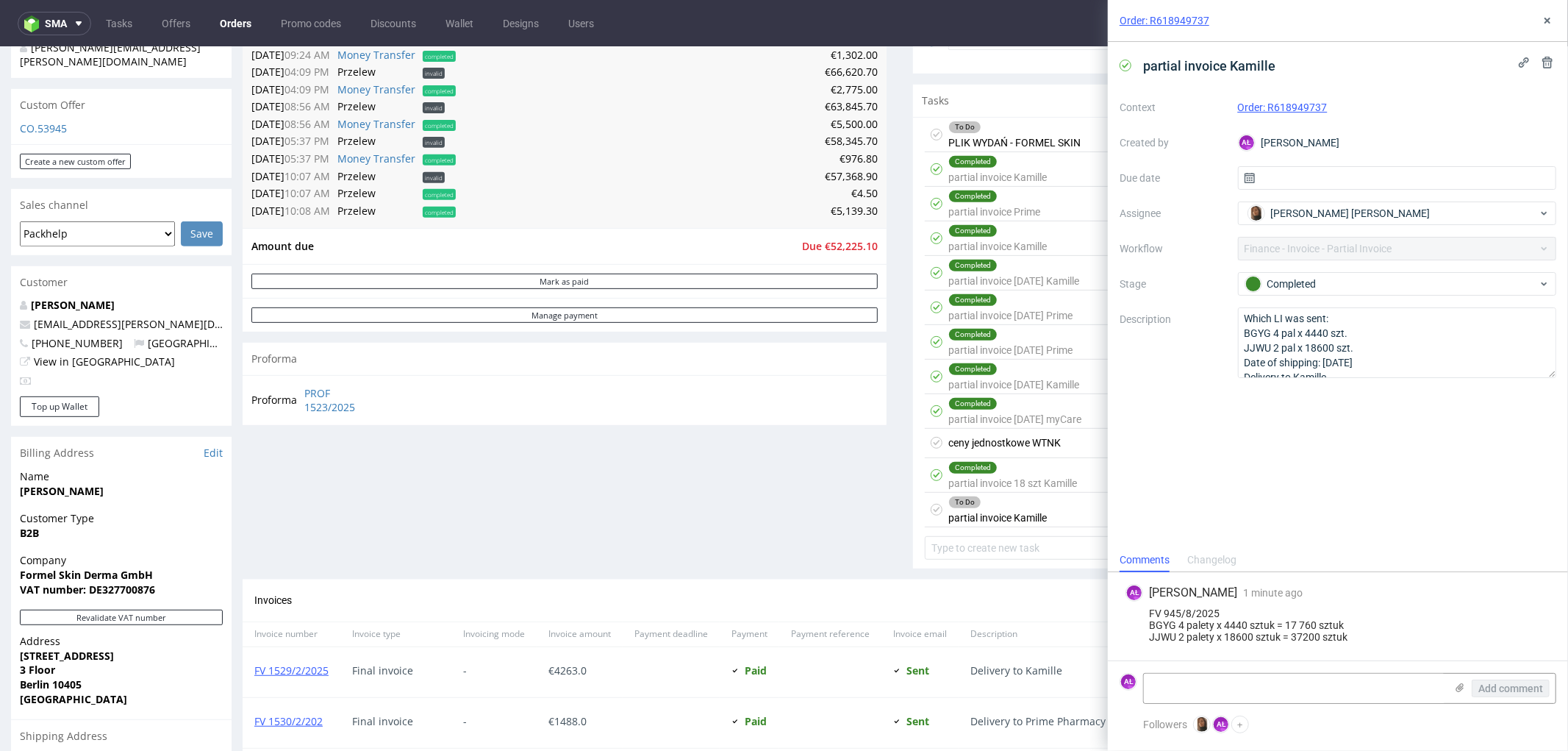
scroll to position [0, 0]
click at [1553, 13] on button at bounding box center [1548, 21] width 18 height 18
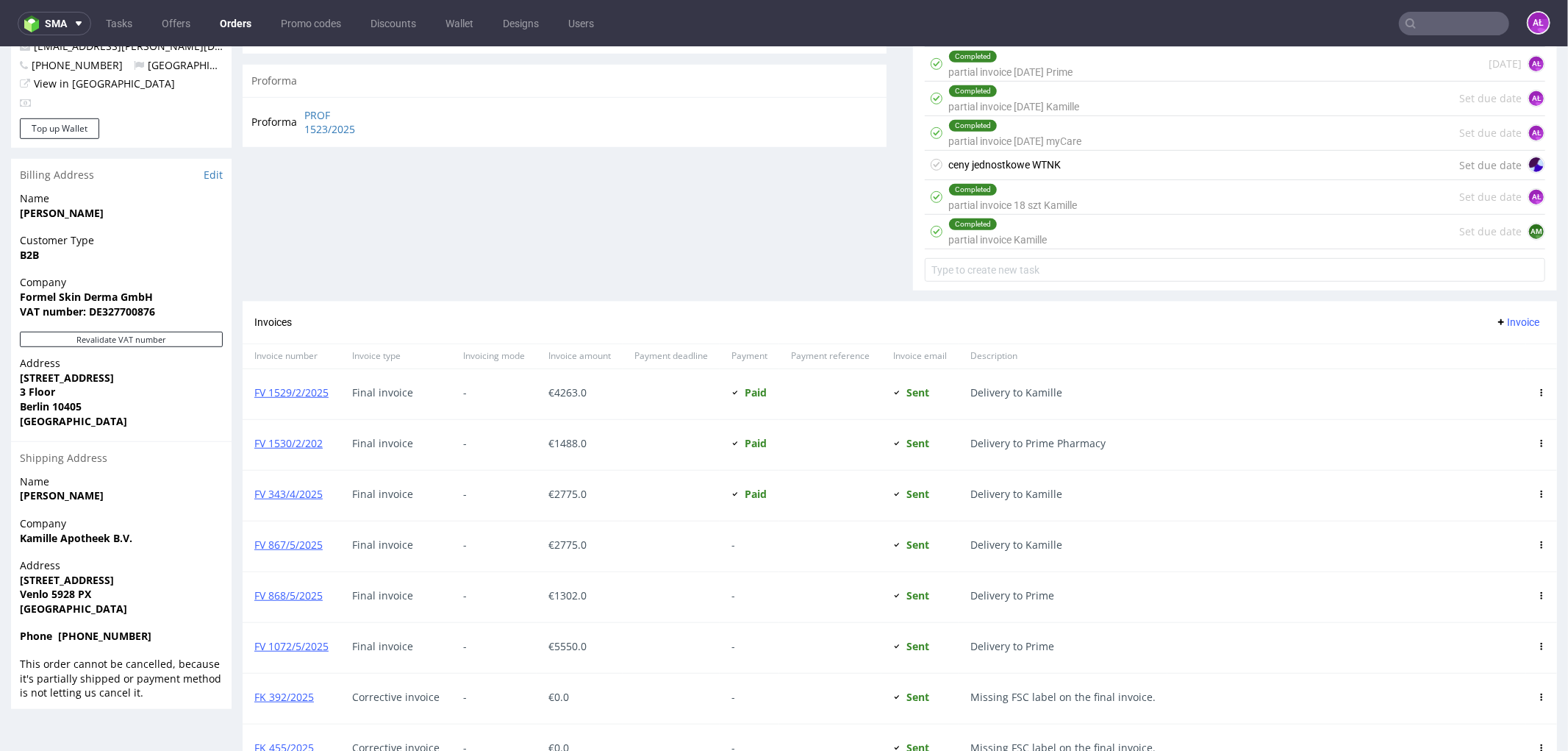
scroll to position [817, 0]
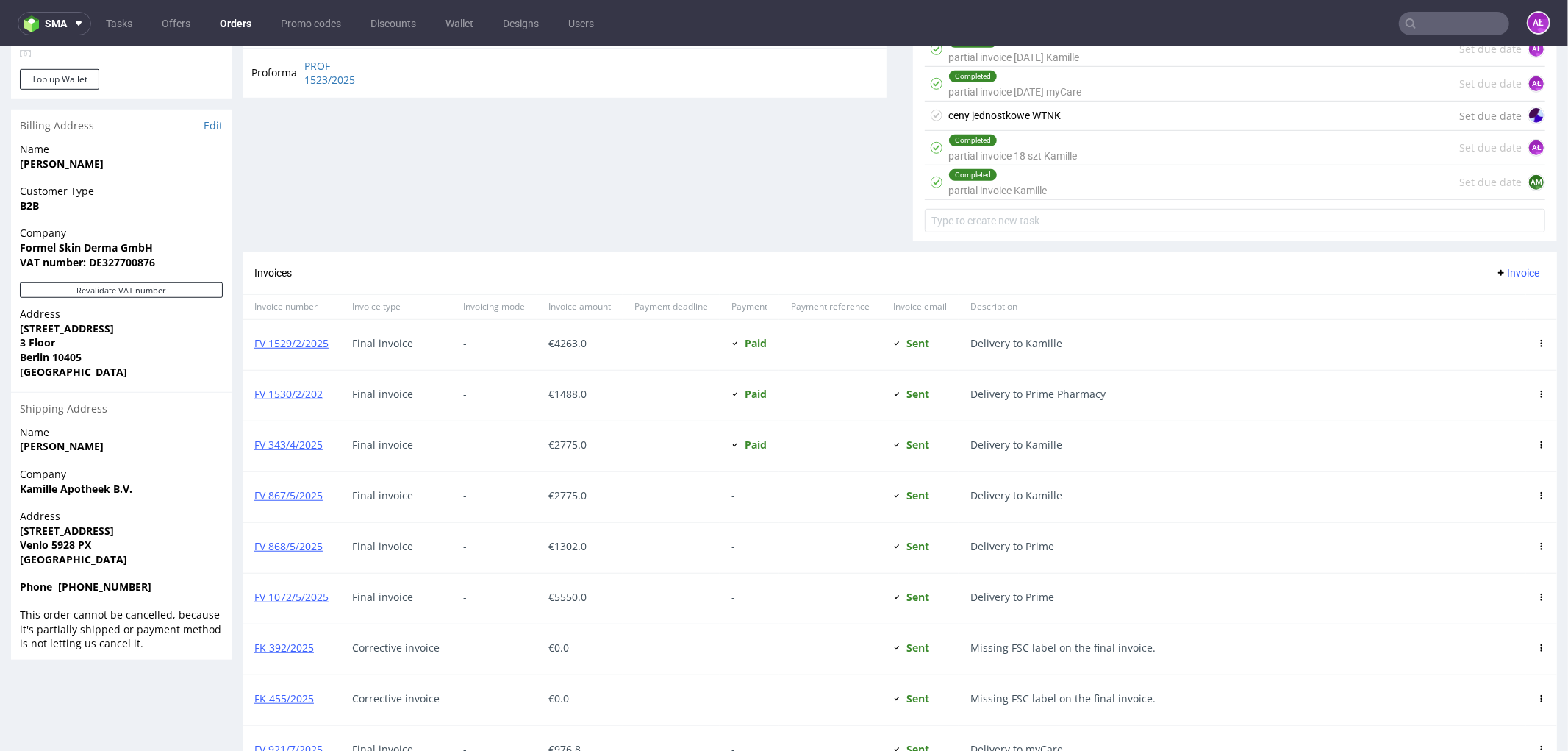
click at [1495, 275] on span "Invoice" at bounding box center [1517, 272] width 44 height 12
click at [1490, 303] on span "Upload" at bounding box center [1493, 305] width 71 height 15
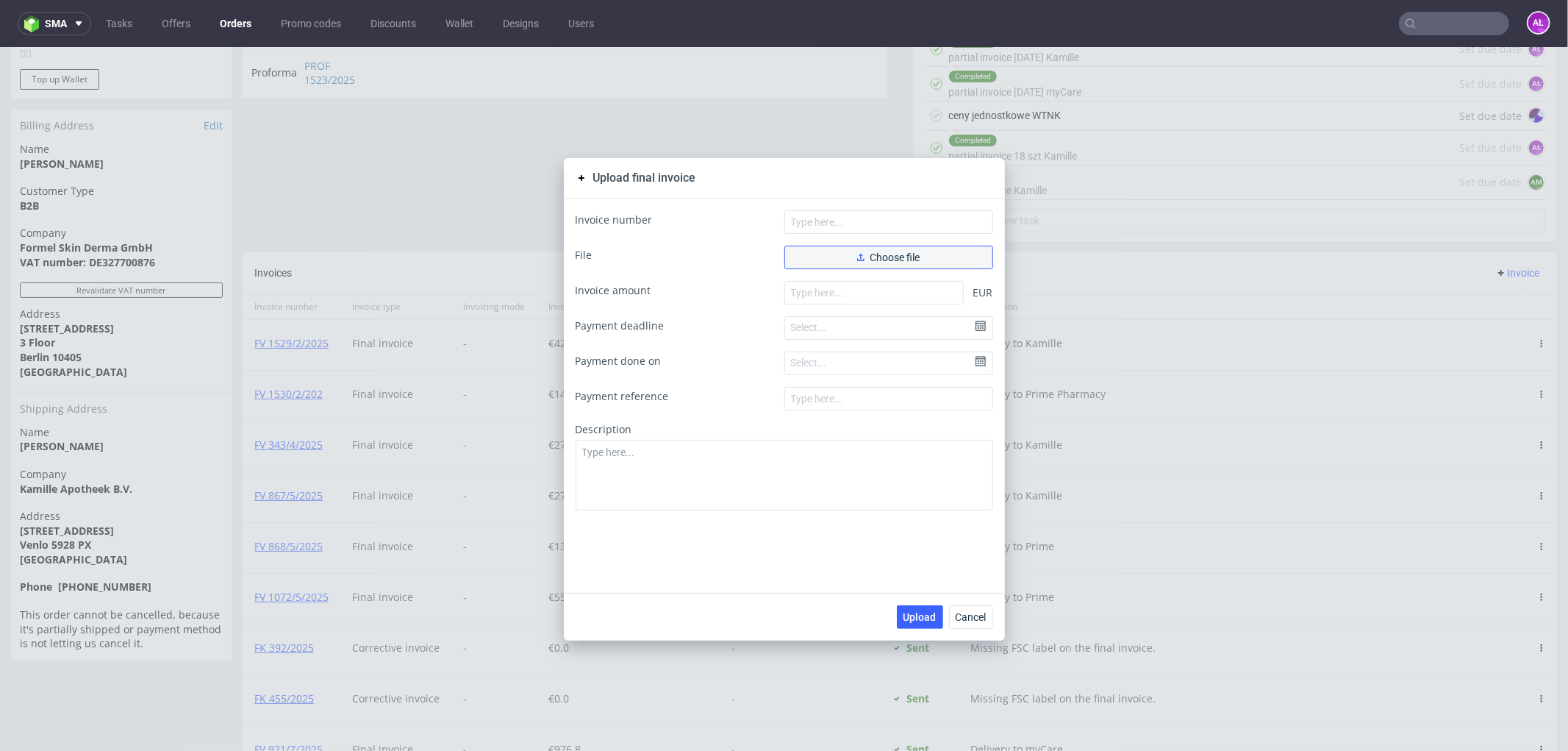
click at [864, 260] on span "Choose file" at bounding box center [888, 257] width 63 height 10
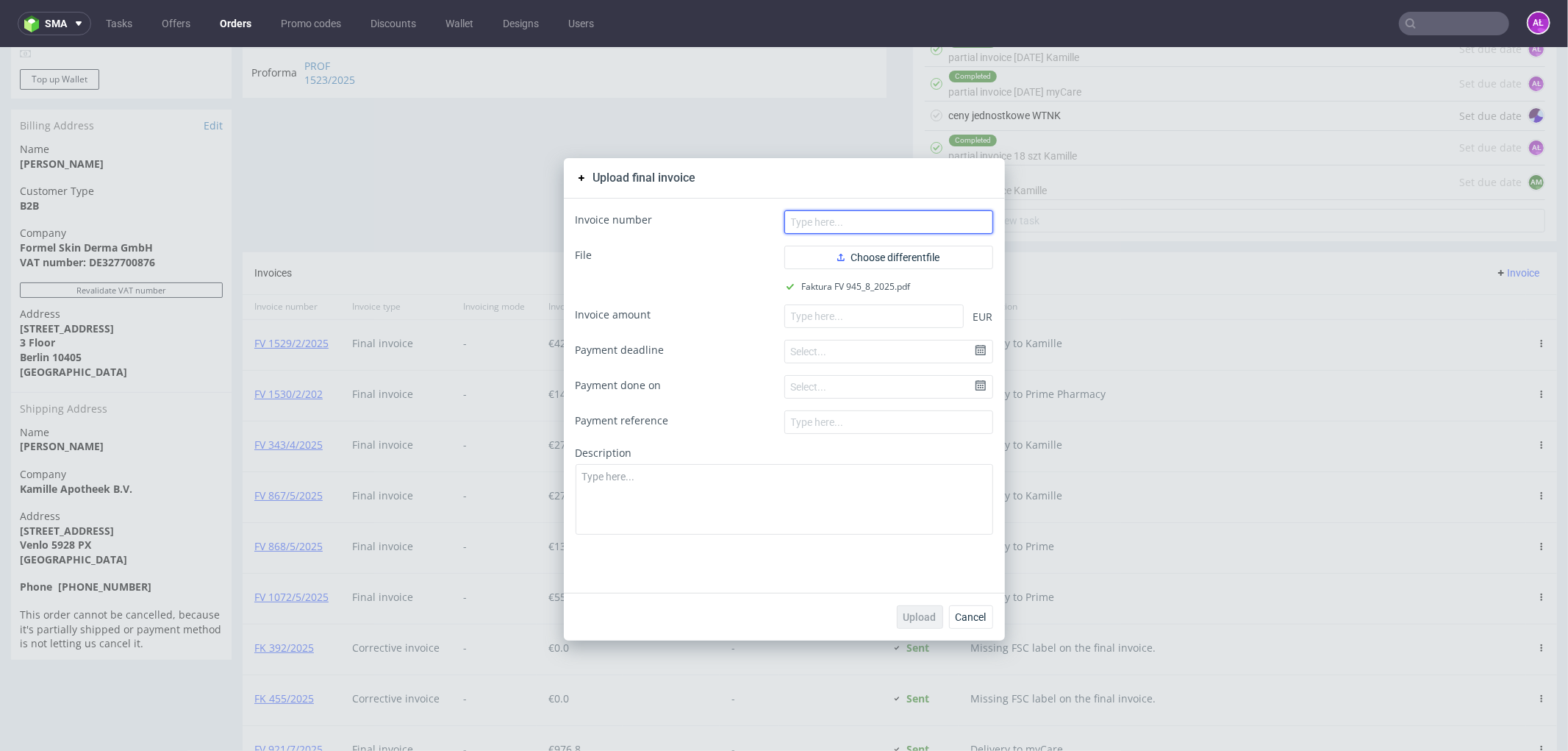
paste input "FV 945/8/2025"
click at [916, 214] on input "FV 945/8/2025" at bounding box center [889, 222] width 209 height 24
type input "FV 945/8/2025"
click at [881, 319] on input "number" at bounding box center [874, 316] width 179 height 24
paste input "6511.20"
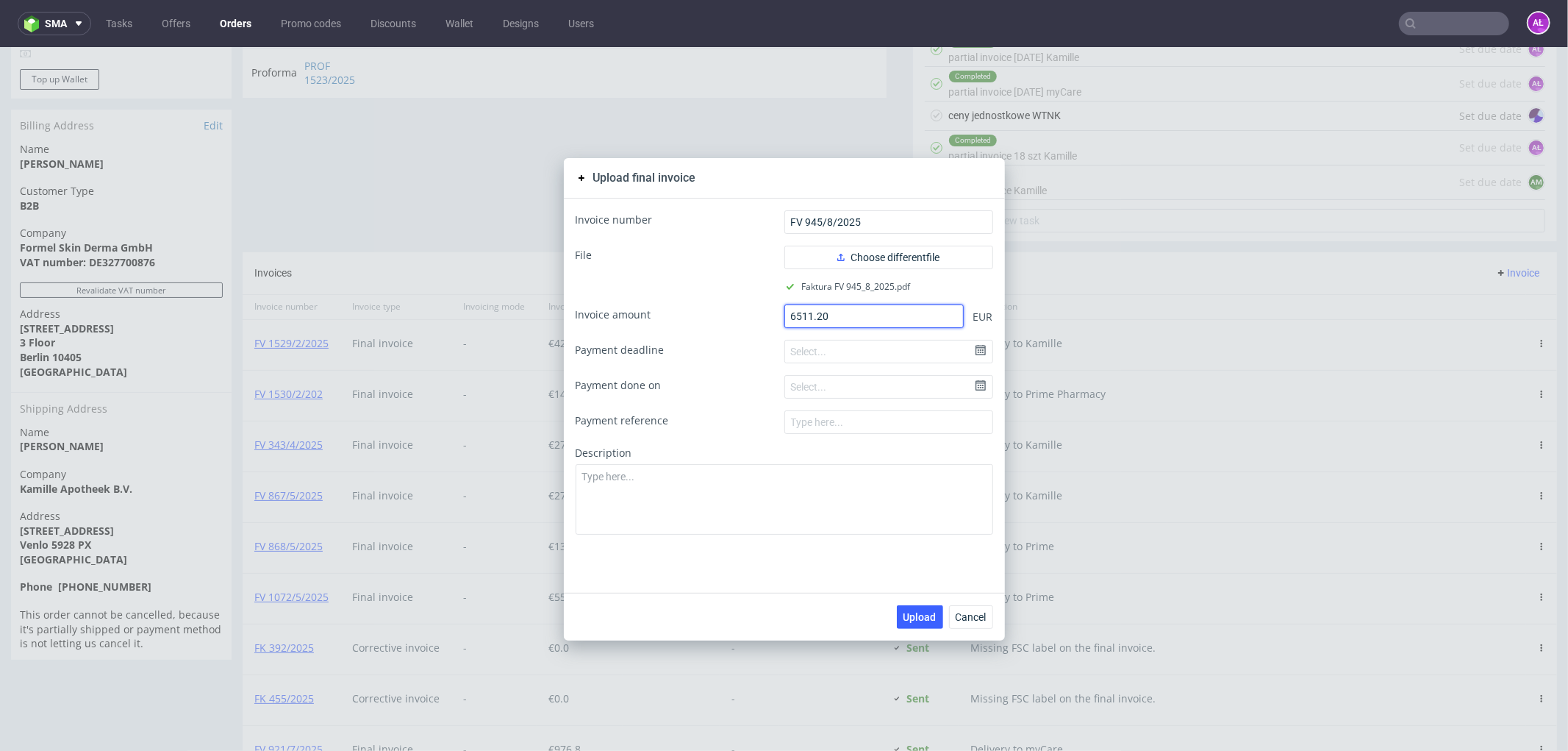
type input "6511.20"
click at [908, 478] on textarea at bounding box center [785, 498] width 418 height 71
paste textarea "Delivery to Kamille"
type textarea "Delivery to Kamille"
click at [914, 617] on span "Upload" at bounding box center [920, 616] width 33 height 10
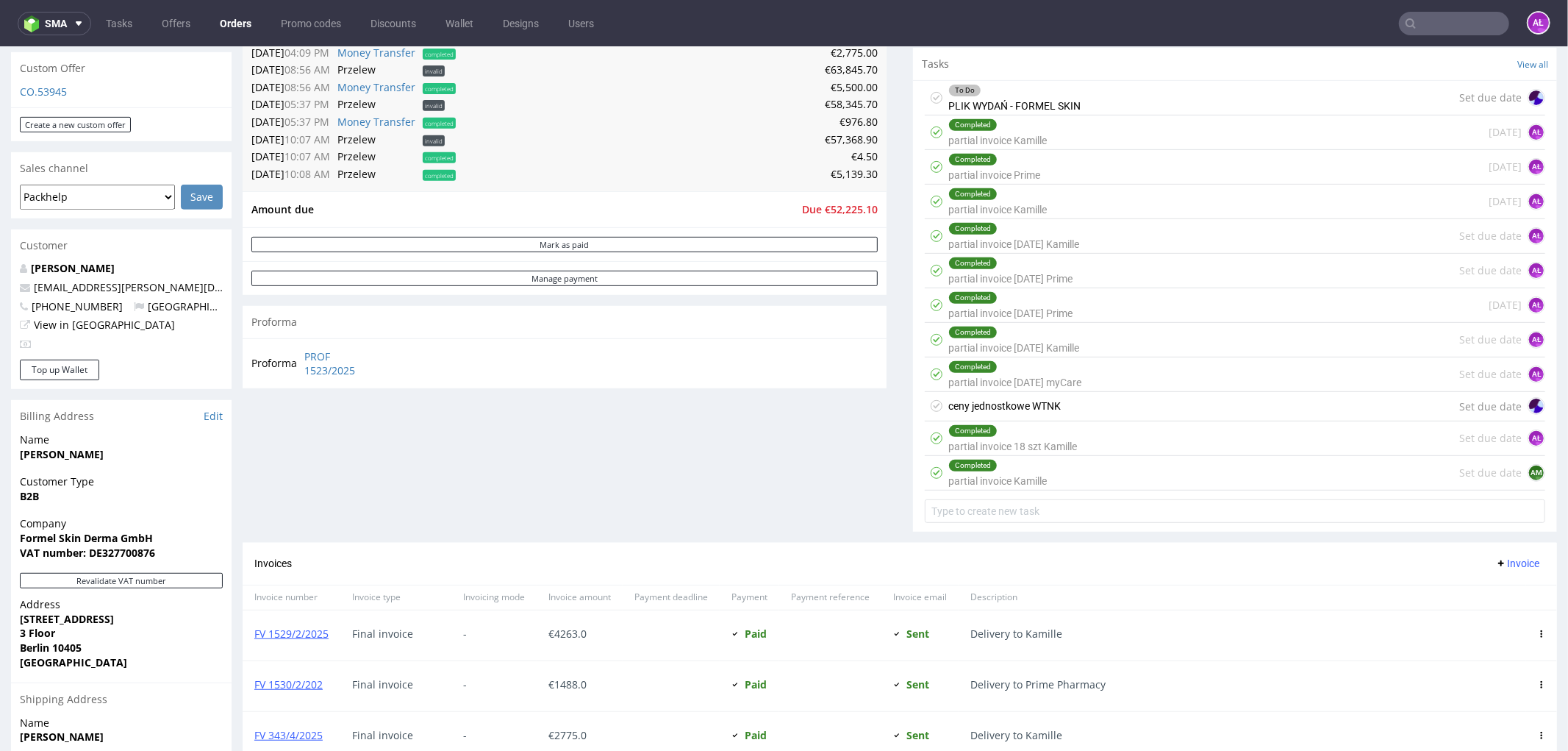
scroll to position [396, 0]
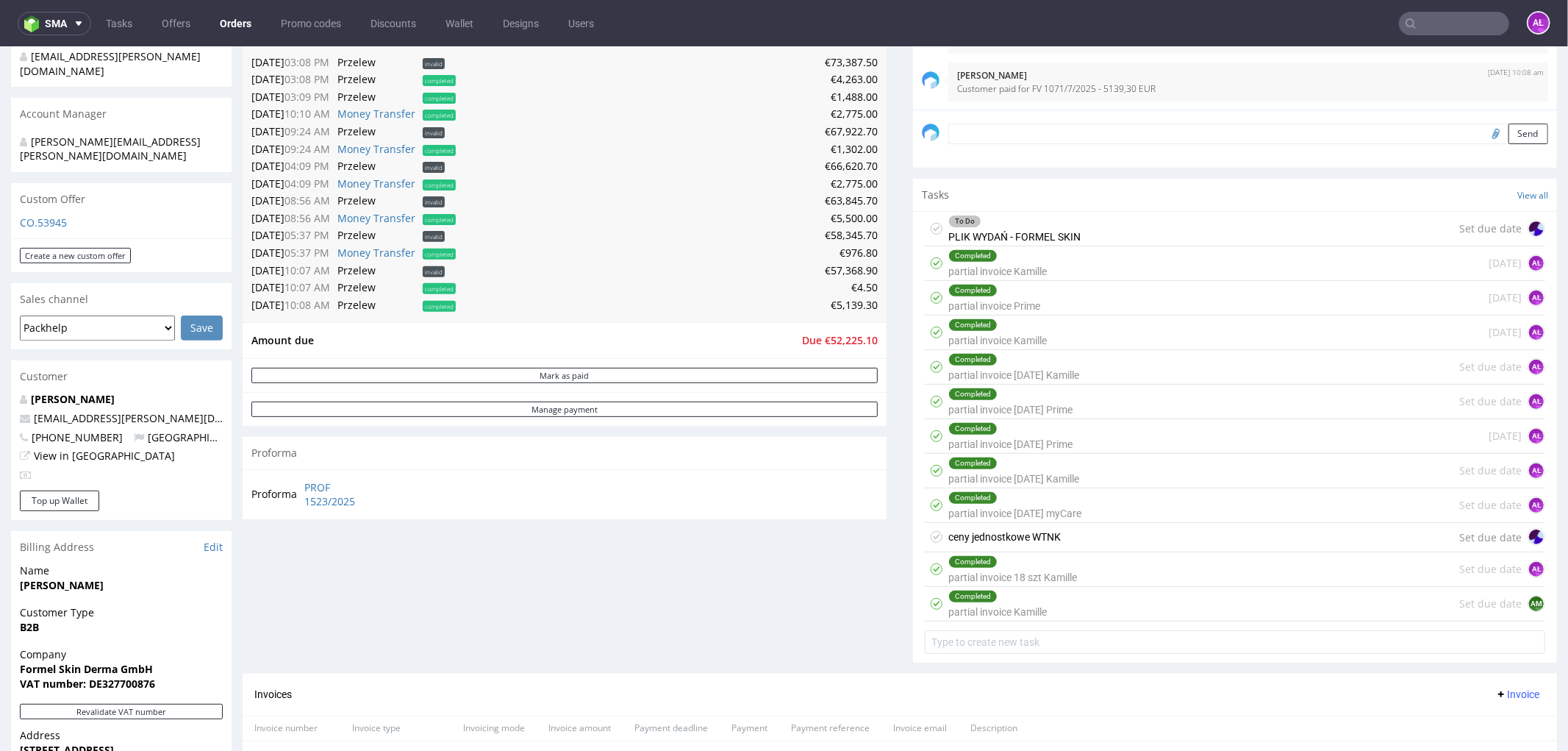
click at [1060, 602] on div "Completed partial invoice Kamille Set due date AM" at bounding box center [1235, 603] width 621 height 34
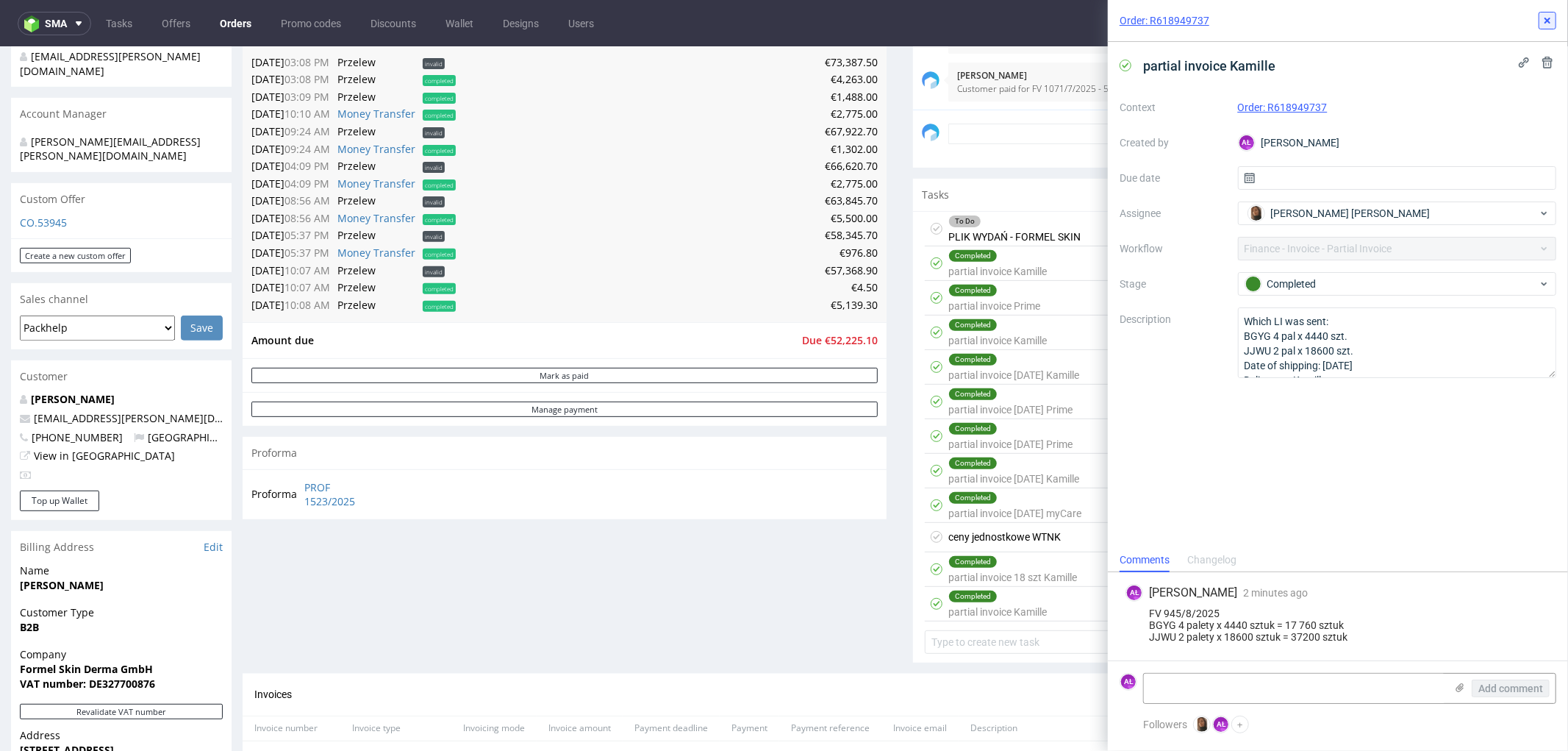
click at [1545, 16] on icon at bounding box center [1548, 21] width 12 height 12
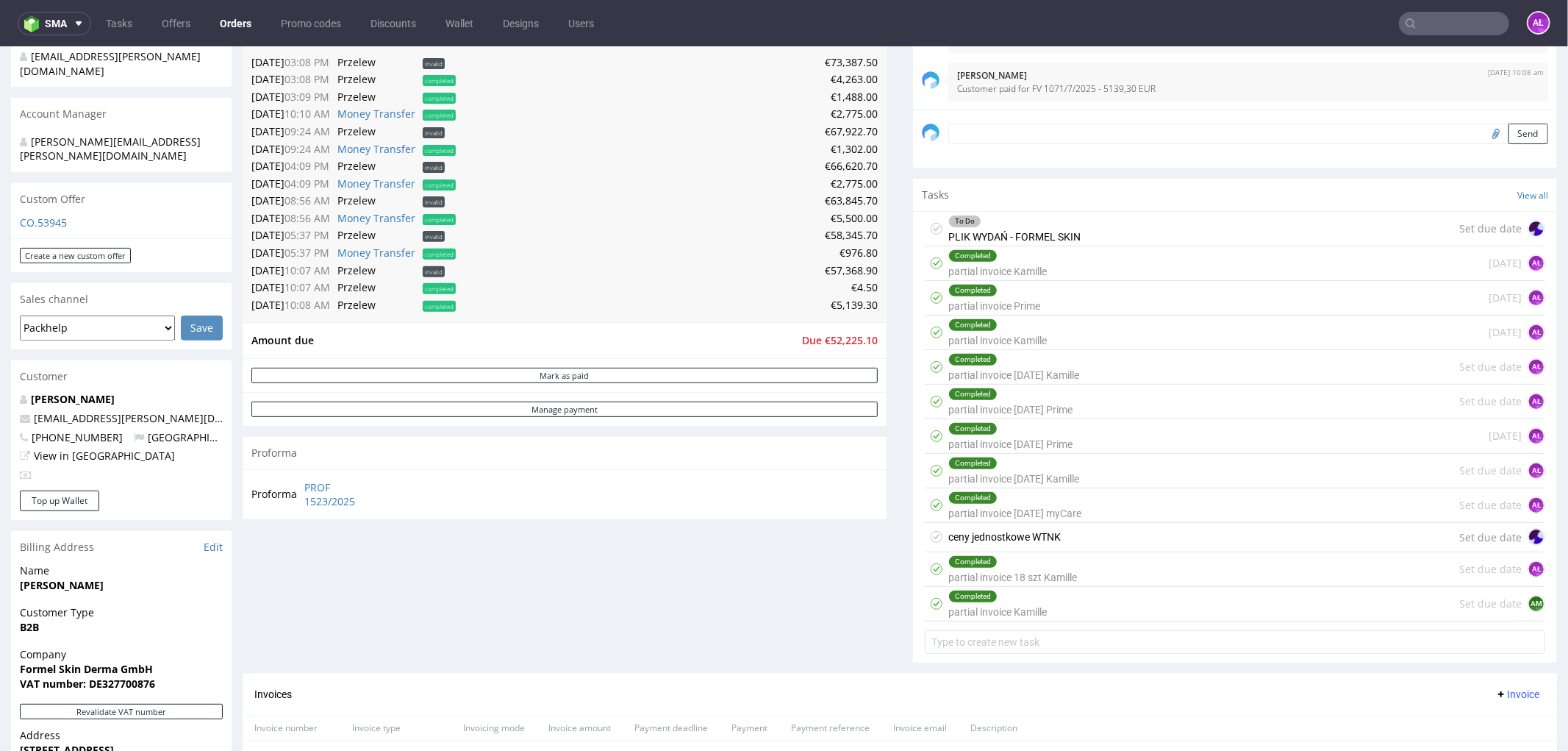
click at [1095, 229] on div "To Do PLIK WYDAŃ - FORMEL SKIN Set due date" at bounding box center [1235, 228] width 621 height 34
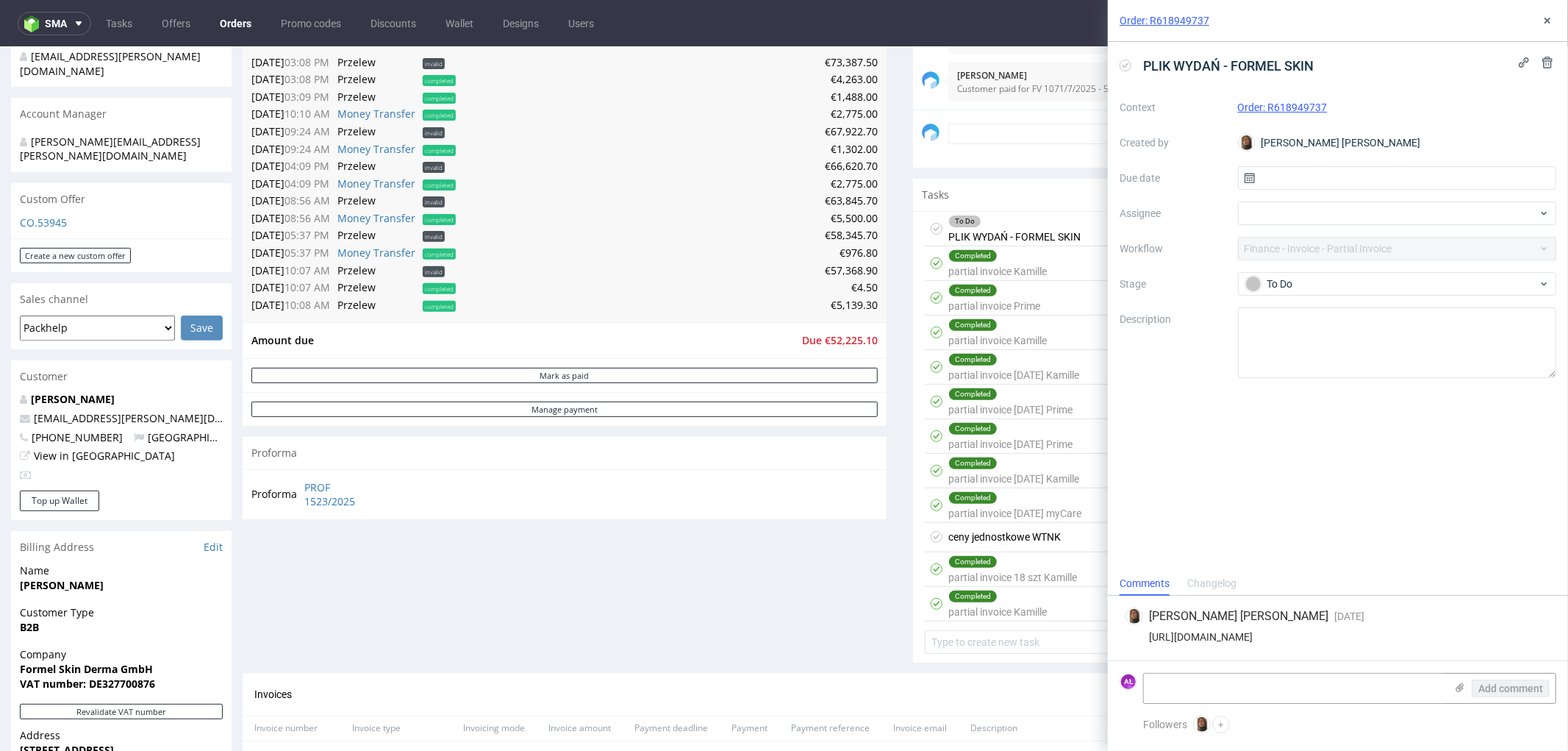
drag, startPoint x: 1291, startPoint y: 622, endPoint x: 1144, endPoint y: 612, distance: 147.3
click at [1144, 631] on div "[URL][DOMAIN_NAME]" at bounding box center [1338, 637] width 425 height 12
copy div "[URL][DOMAIN_NAME]"
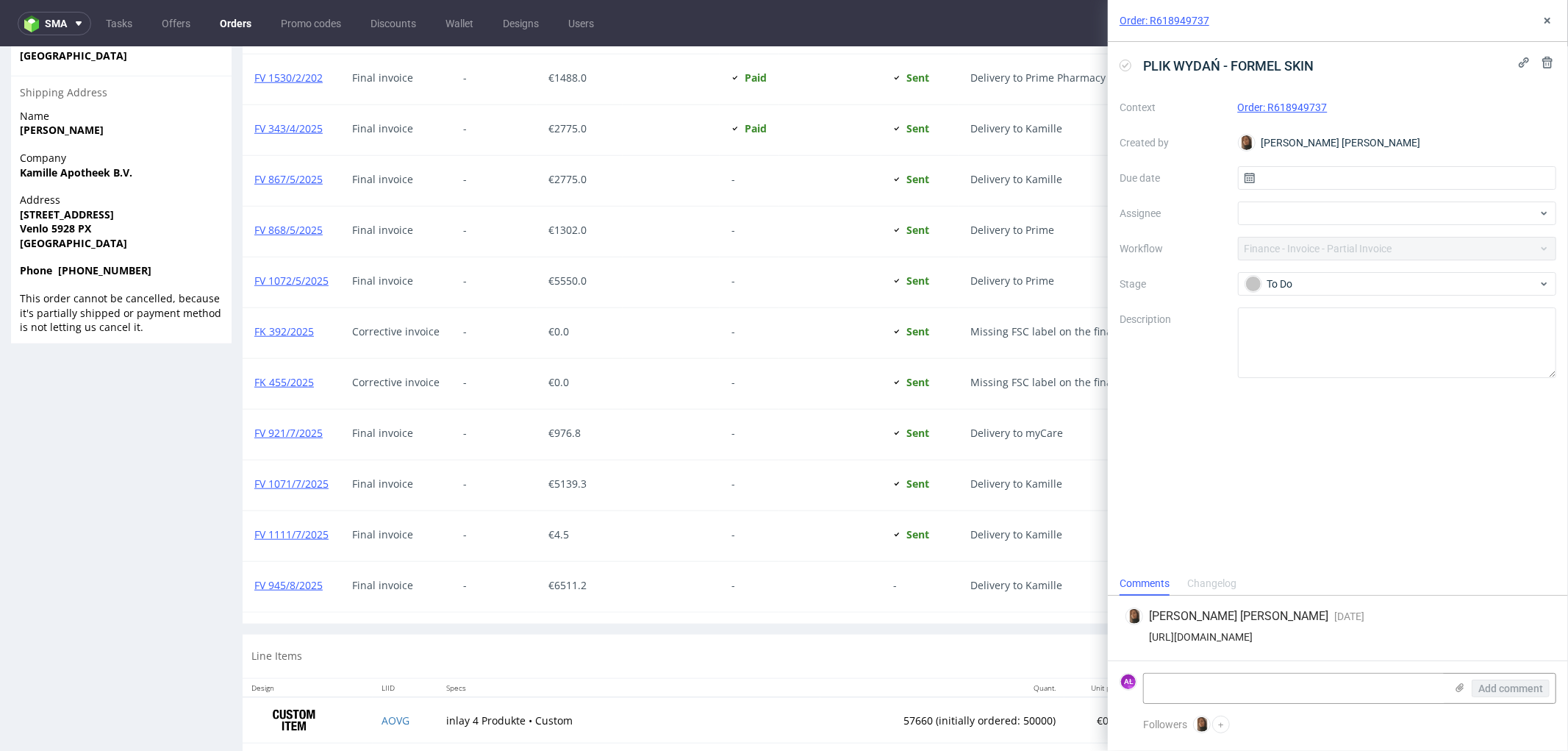
scroll to position [1295, 0]
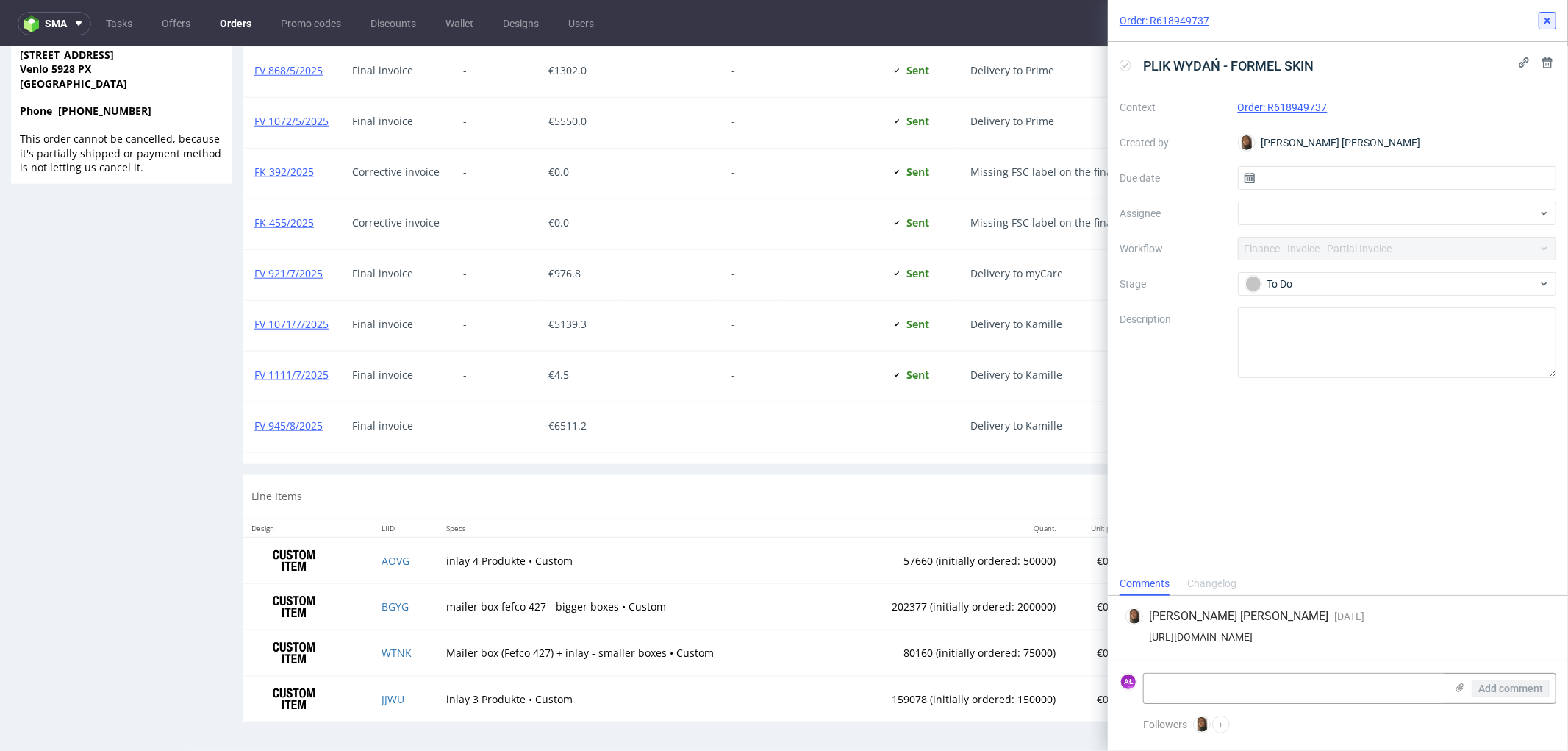
drag, startPoint x: 1549, startPoint y: 19, endPoint x: 1431, endPoint y: 59, distance: 124.6
click at [1549, 19] on use at bounding box center [1547, 21] width 6 height 6
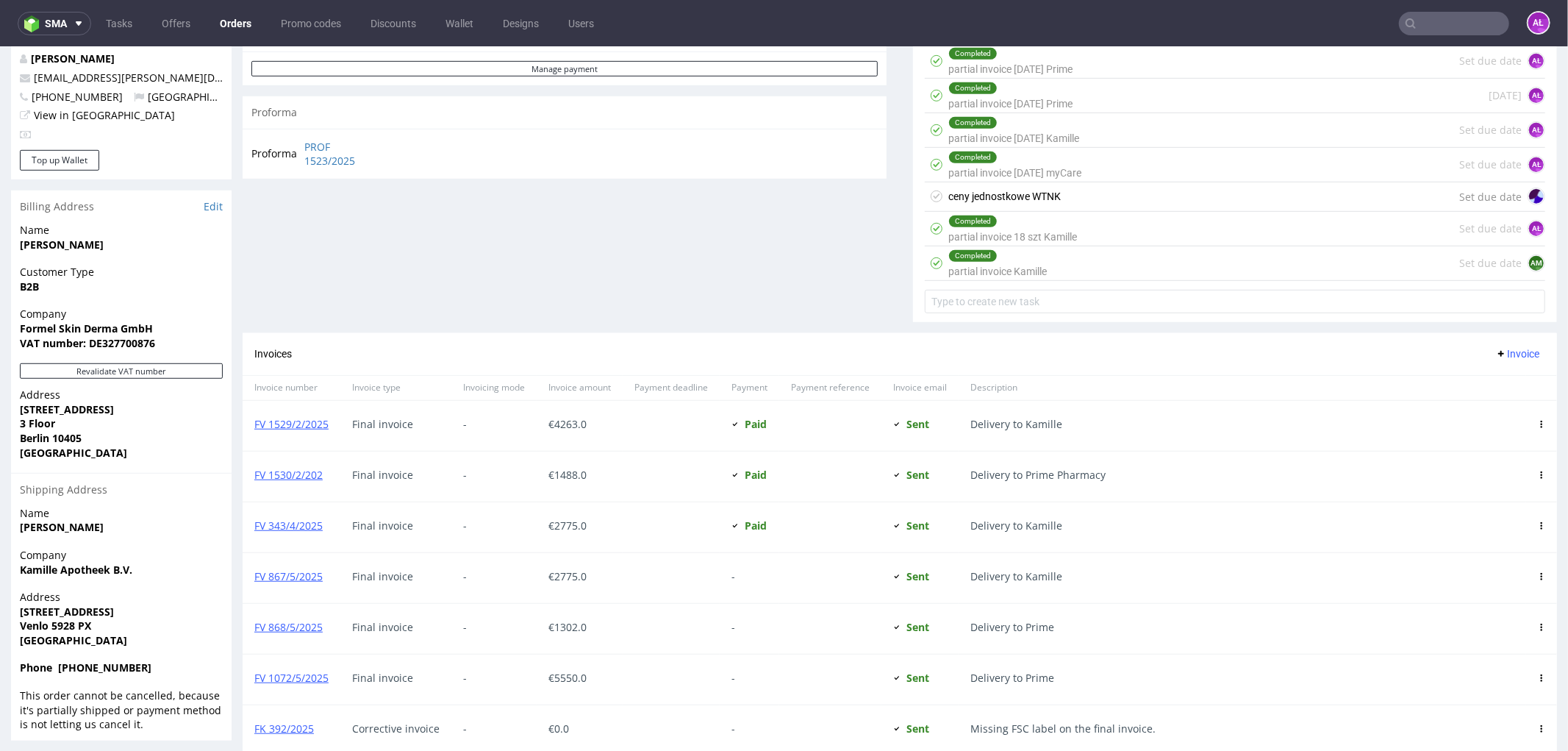
scroll to position [723, 0]
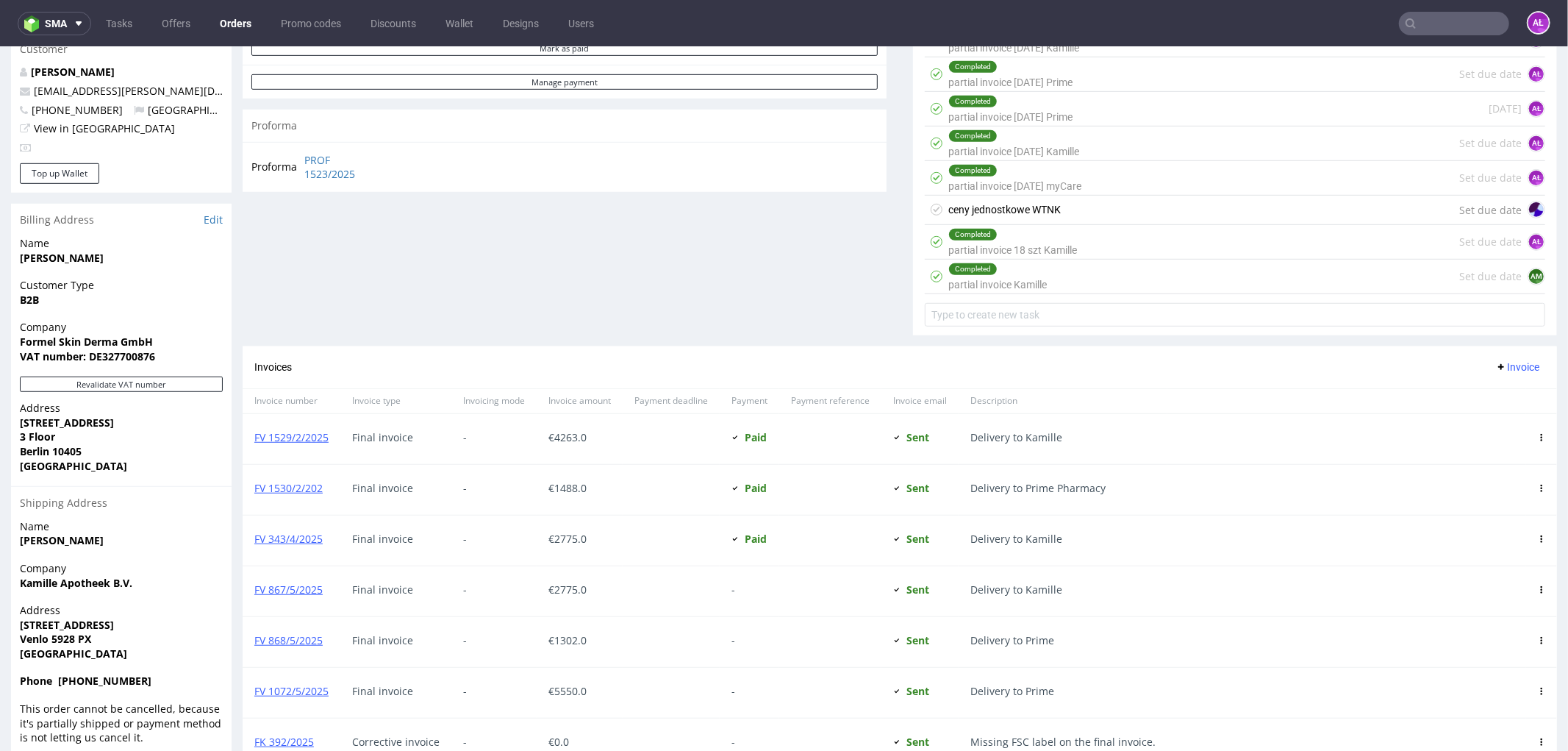
click at [1054, 277] on div "Completed partial invoice Kamille Set due date AM" at bounding box center [1235, 276] width 621 height 34
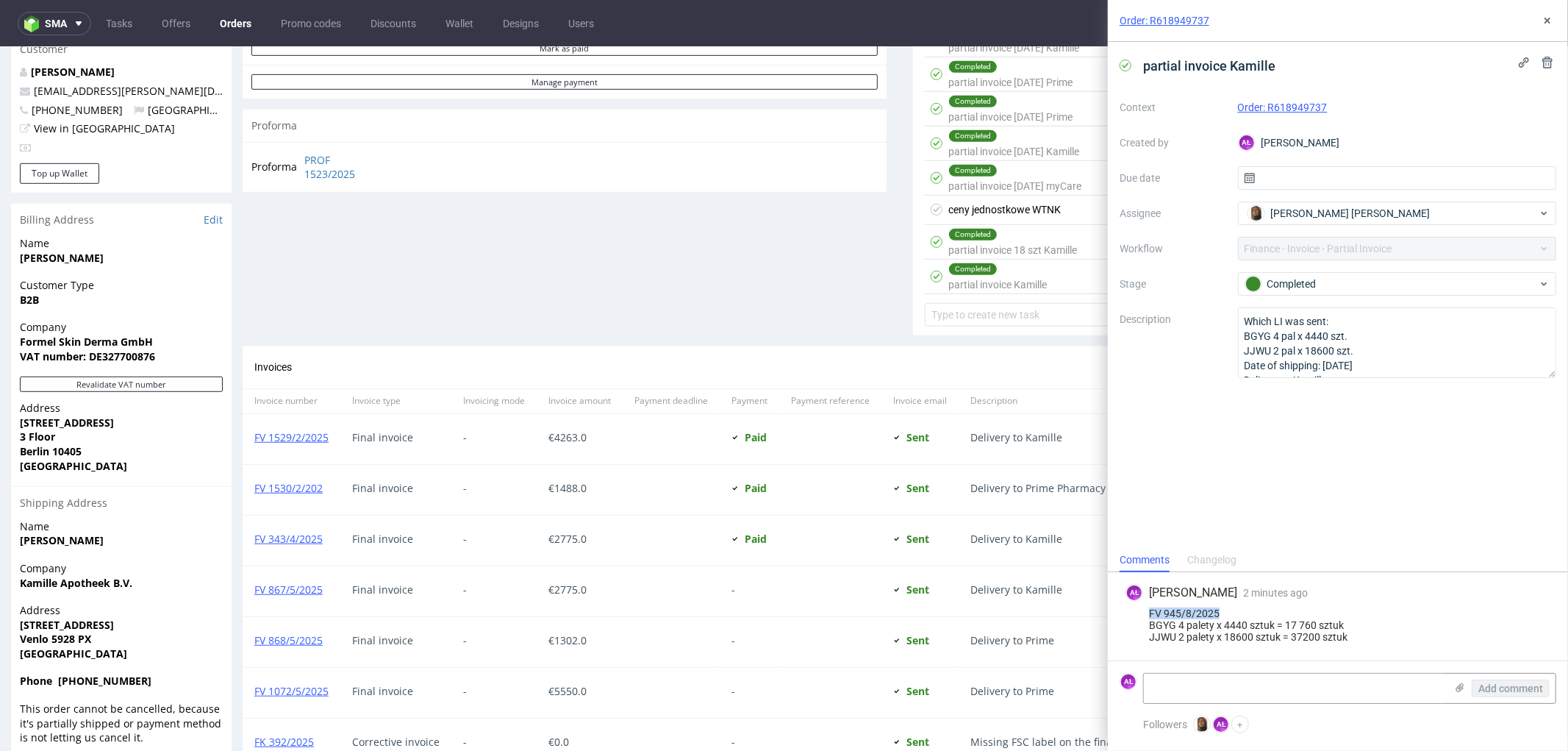
drag, startPoint x: 1149, startPoint y: 613, endPoint x: 1236, endPoint y: 607, distance: 87.2
click at [1236, 607] on div "FV 945/8/2025 BGYG 4 palety x 4440 sztuk = 17 760 sztuk JJWU 2 palety x 18600 s…" at bounding box center [1338, 625] width 425 height 35
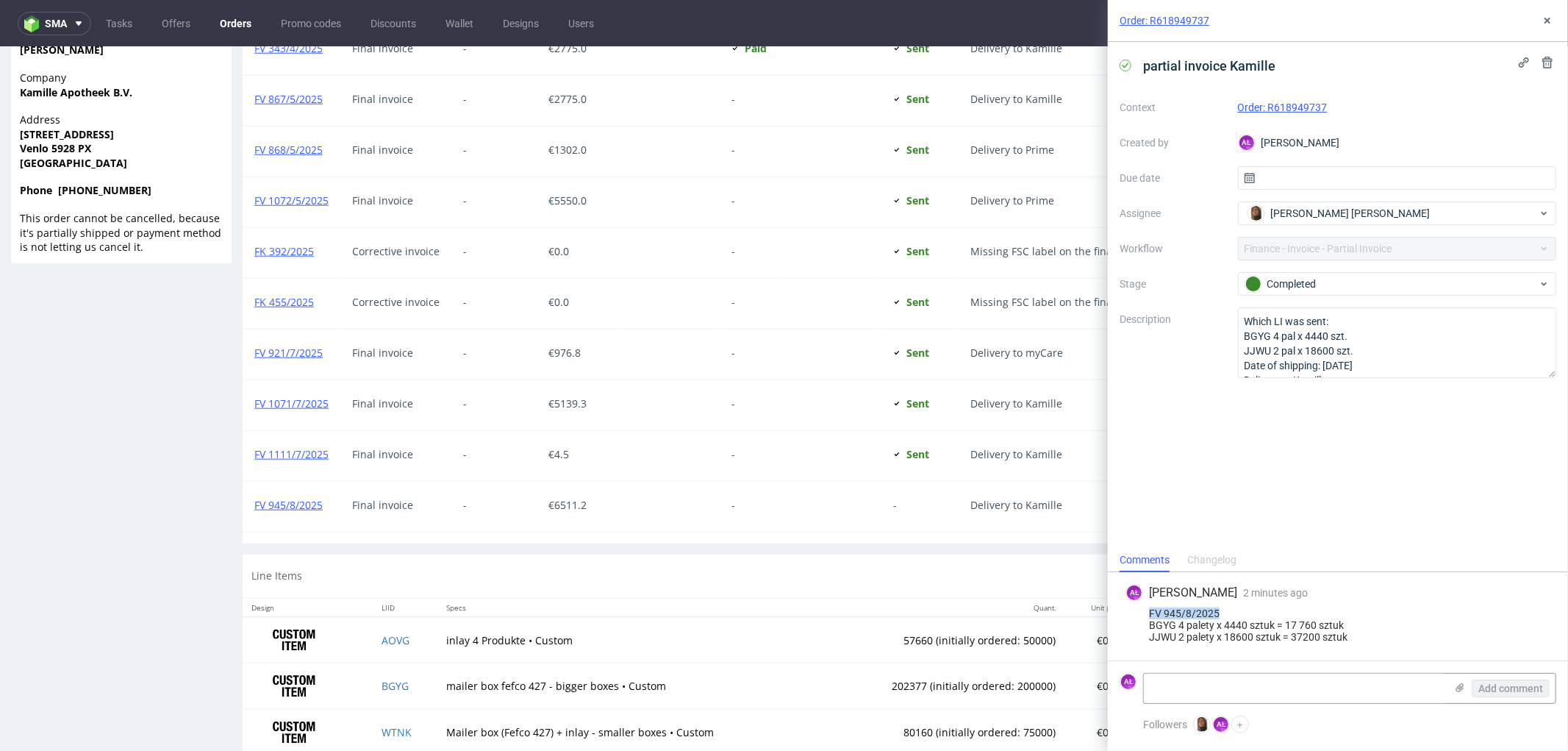
scroll to position [1295, 0]
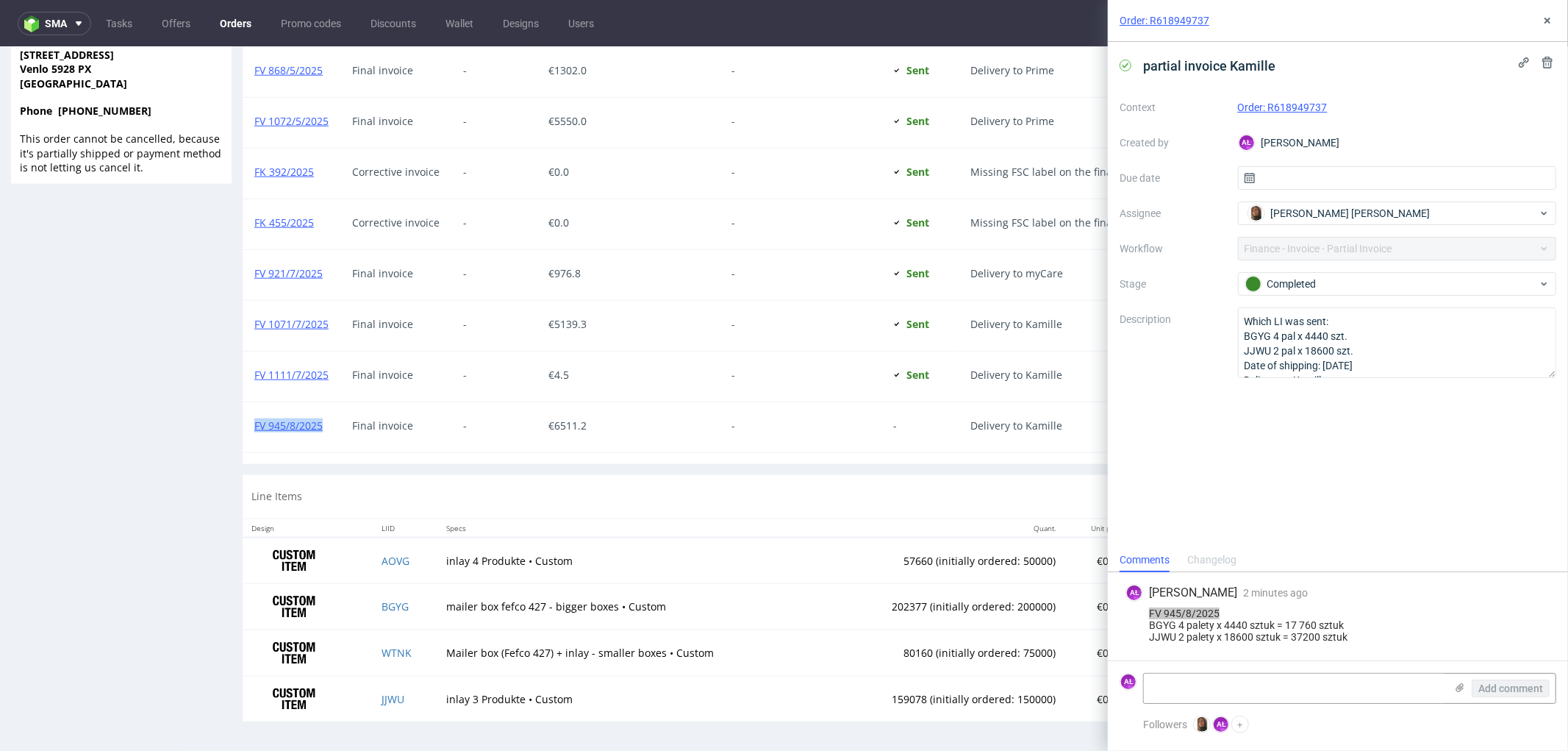
drag, startPoint x: 300, startPoint y: 430, endPoint x: 247, endPoint y: 431, distance: 53.0
click at [247, 431] on div "FV 945/8/2025" at bounding box center [291, 426] width 98 height 50
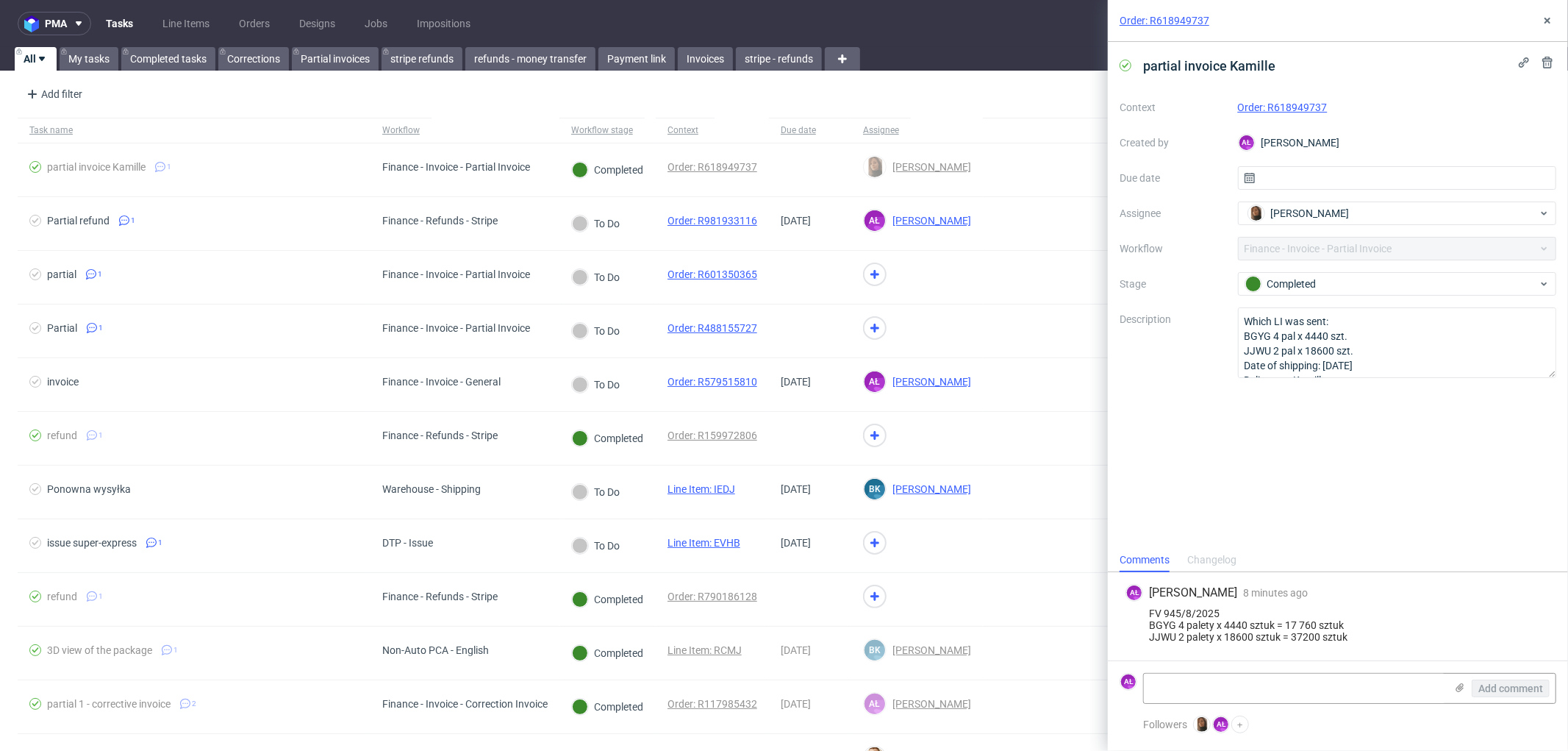
click at [1292, 109] on link "Order: R618949737" at bounding box center [1283, 108] width 90 height 12
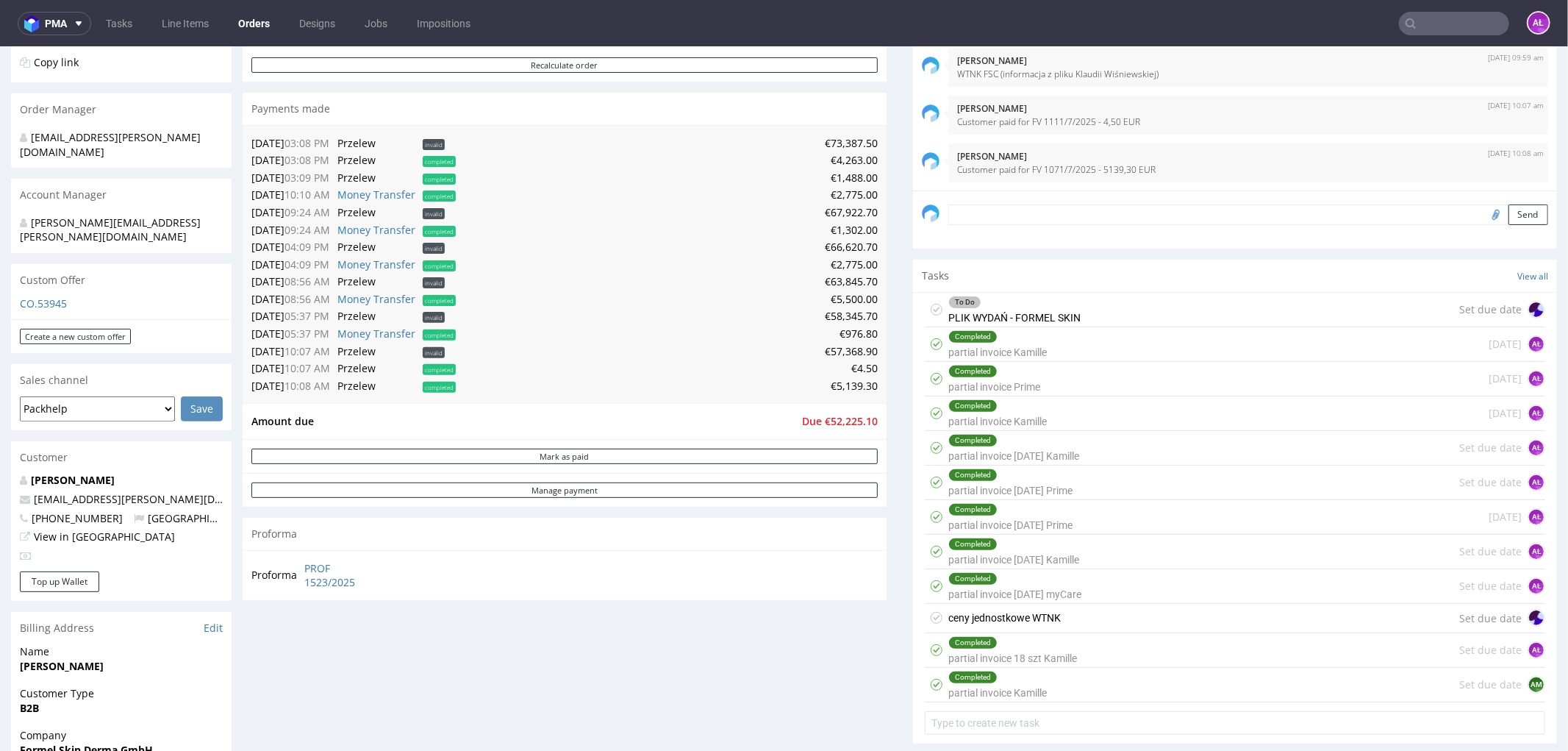
scroll to position [408, 0]
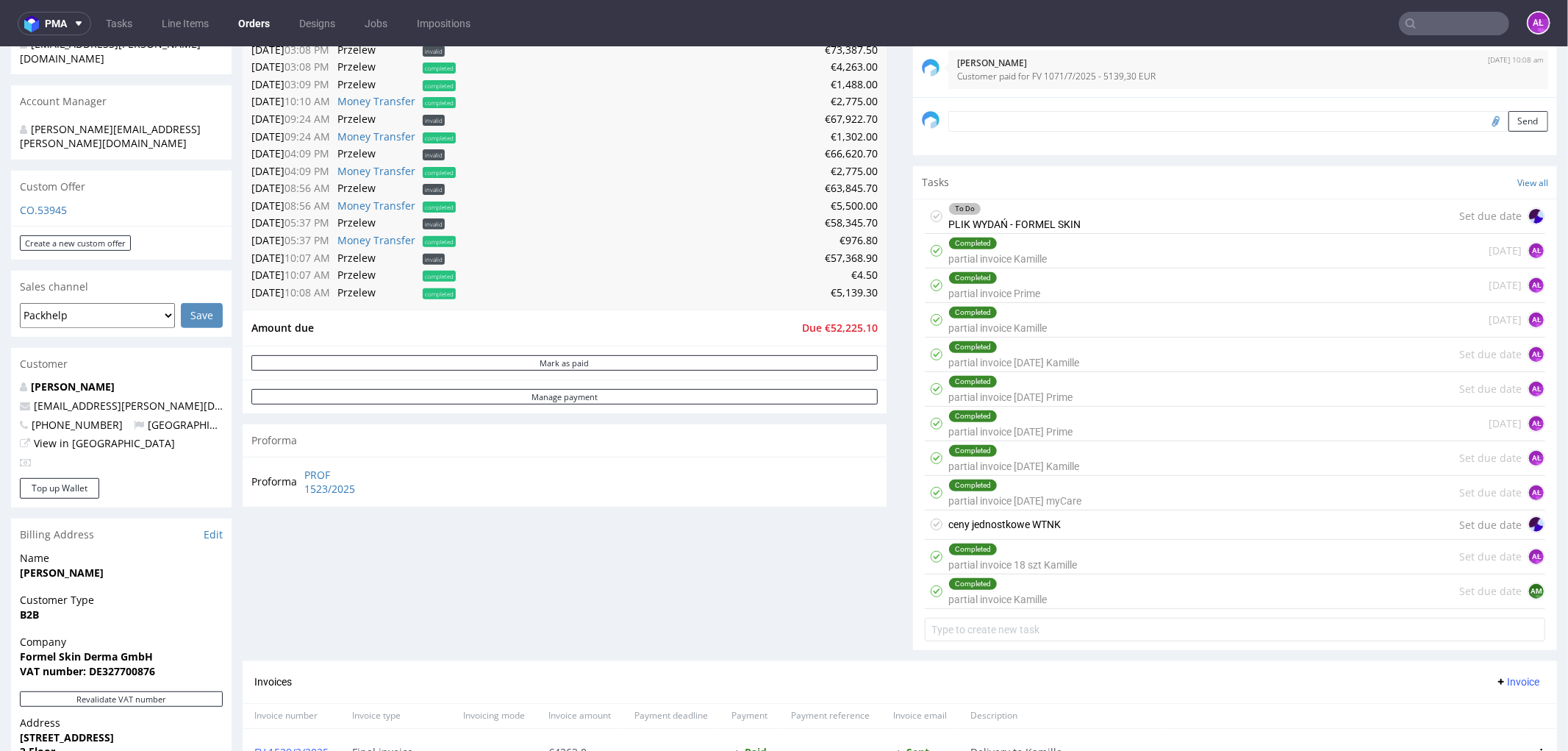
click at [1026, 596] on div "Completed partial invoice Kamille" at bounding box center [997, 591] width 99 height 34
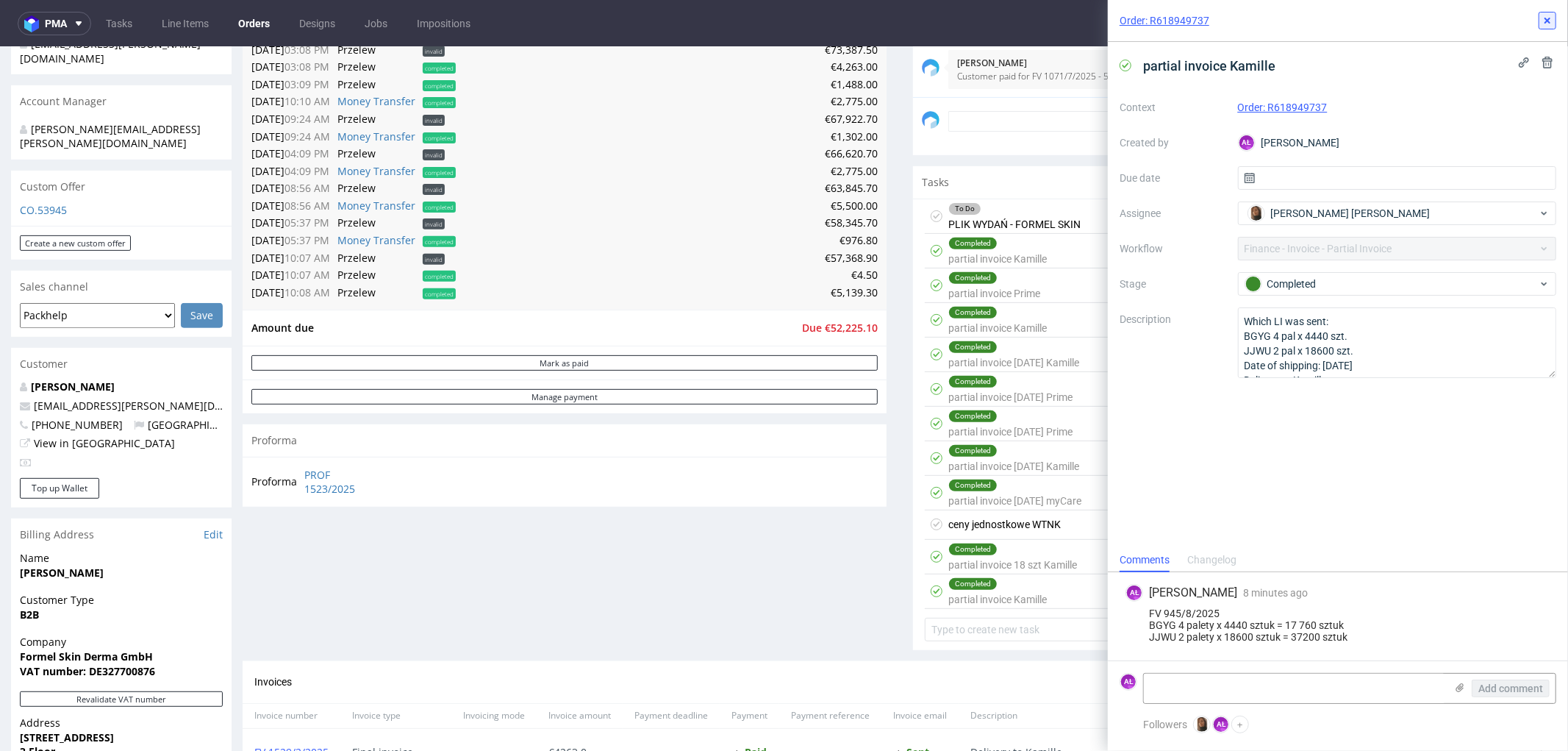
click at [1543, 18] on icon at bounding box center [1548, 21] width 12 height 12
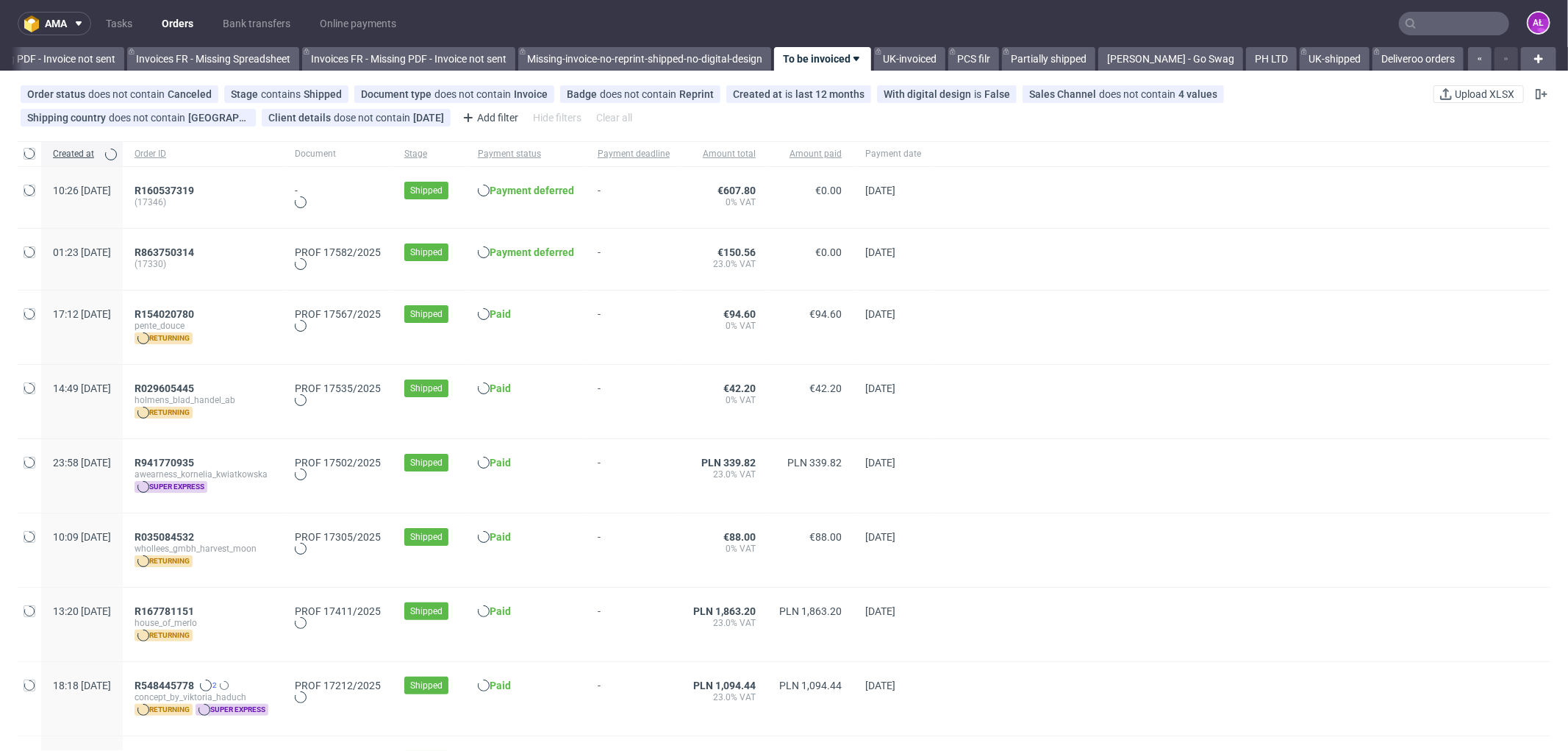
scroll to position [0, 2203]
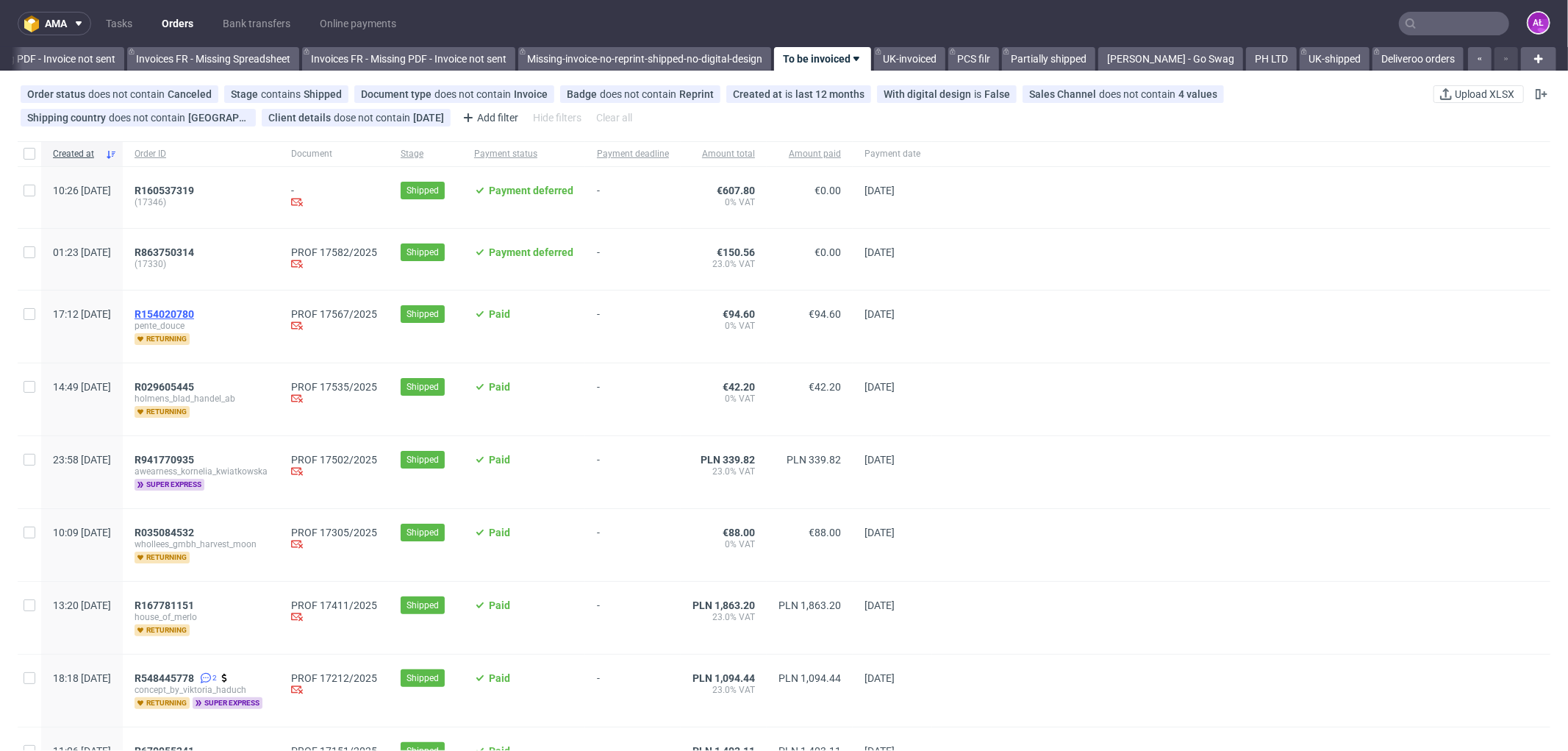
click at [194, 313] on span "R154020780" at bounding box center [164, 315] width 59 height 12
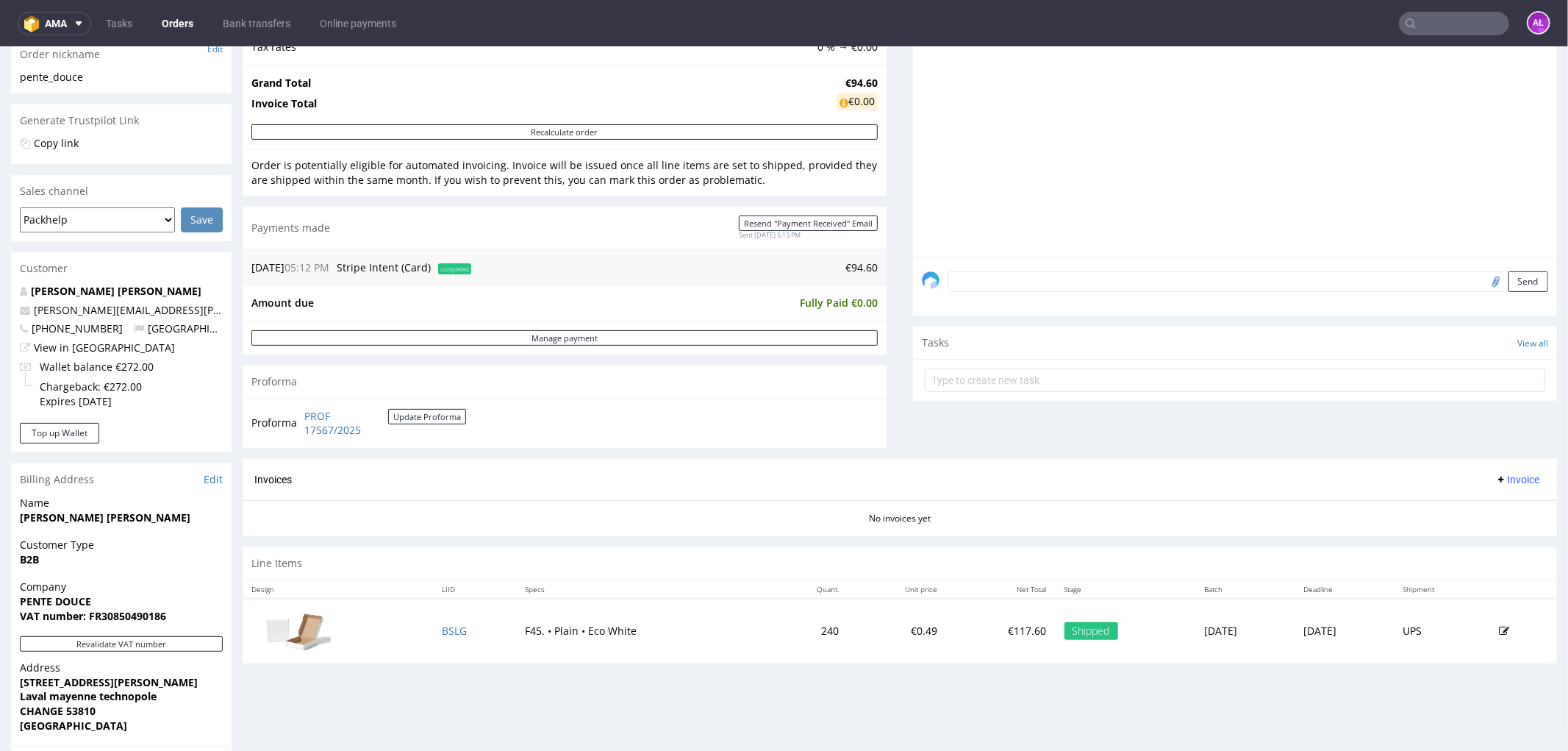
scroll to position [408, 0]
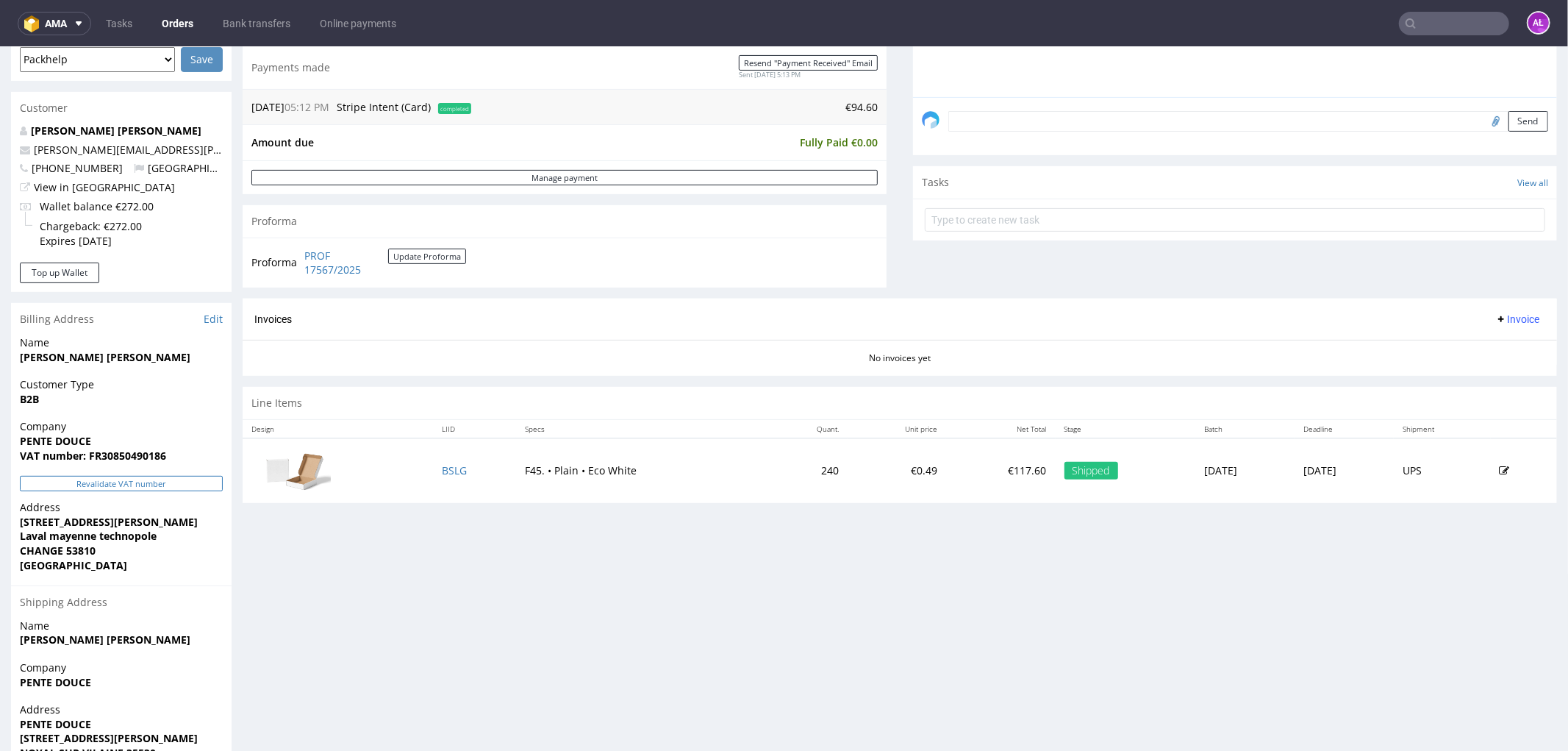
click at [192, 488] on button "Revalidate VAT number" at bounding box center [121, 483] width 203 height 16
click at [1505, 321] on span "Invoice" at bounding box center [1517, 318] width 44 height 12
click at [1507, 341] on li "Generate" at bounding box center [1487, 350] width 95 height 27
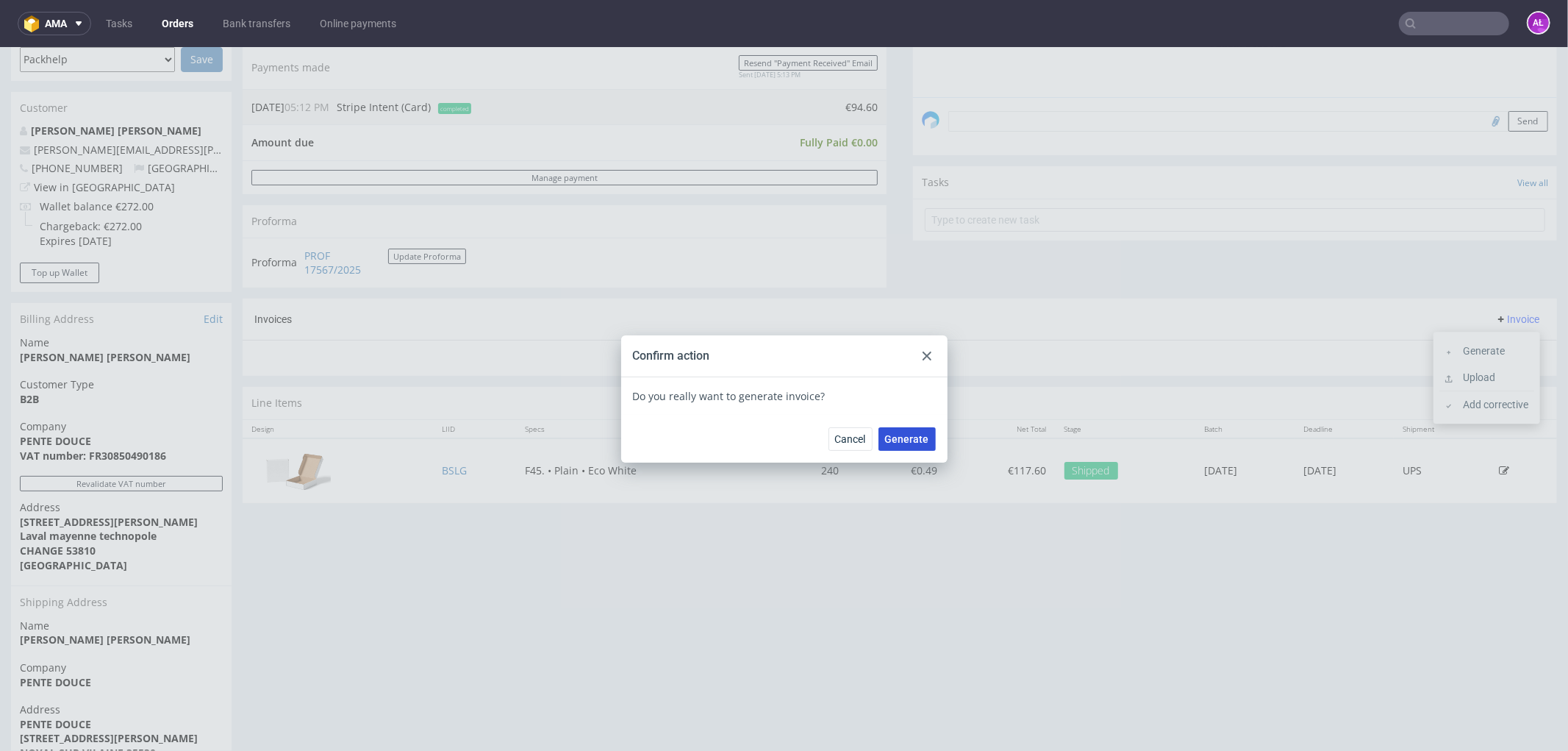
click at [909, 443] on span "Generate" at bounding box center [907, 439] width 44 height 10
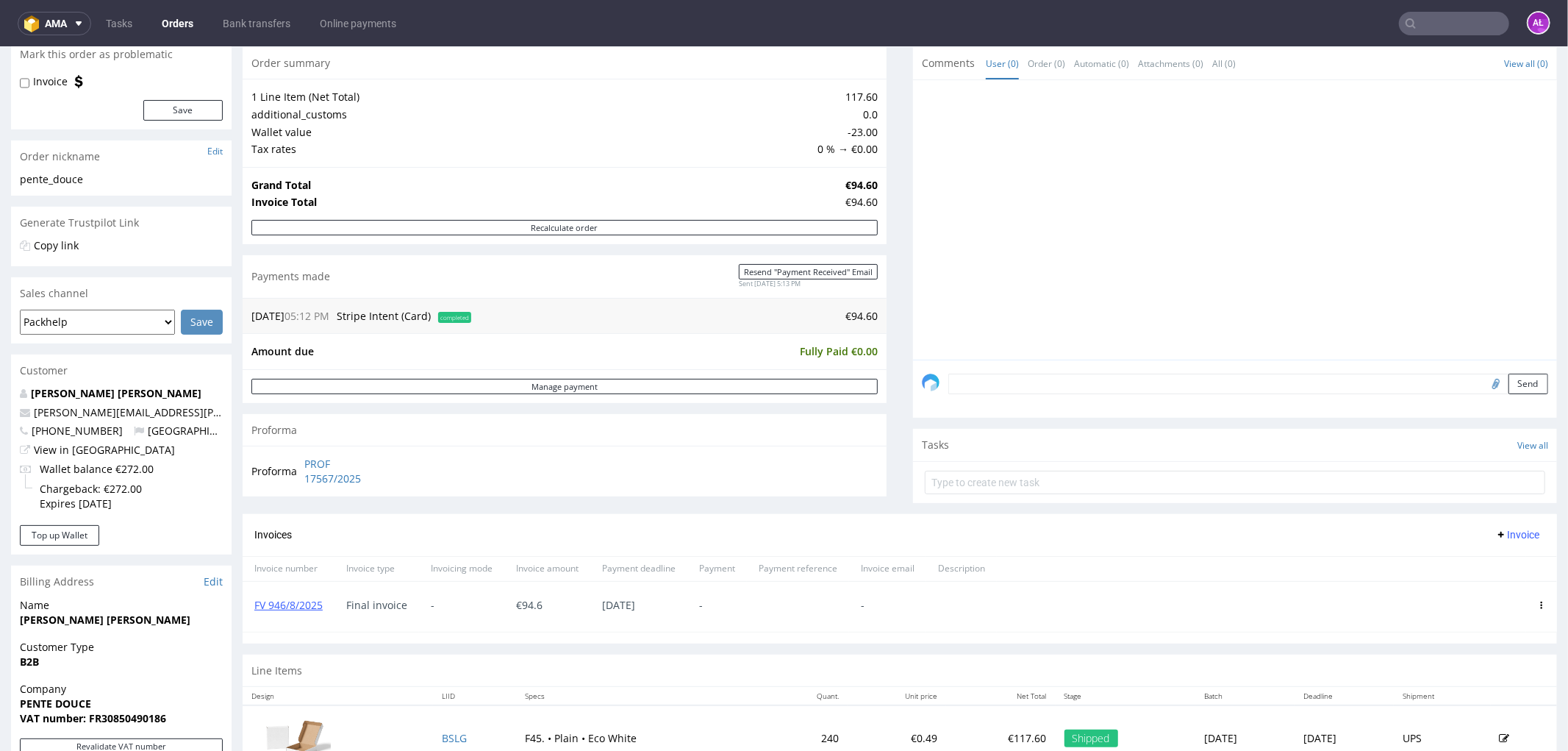
scroll to position [326, 0]
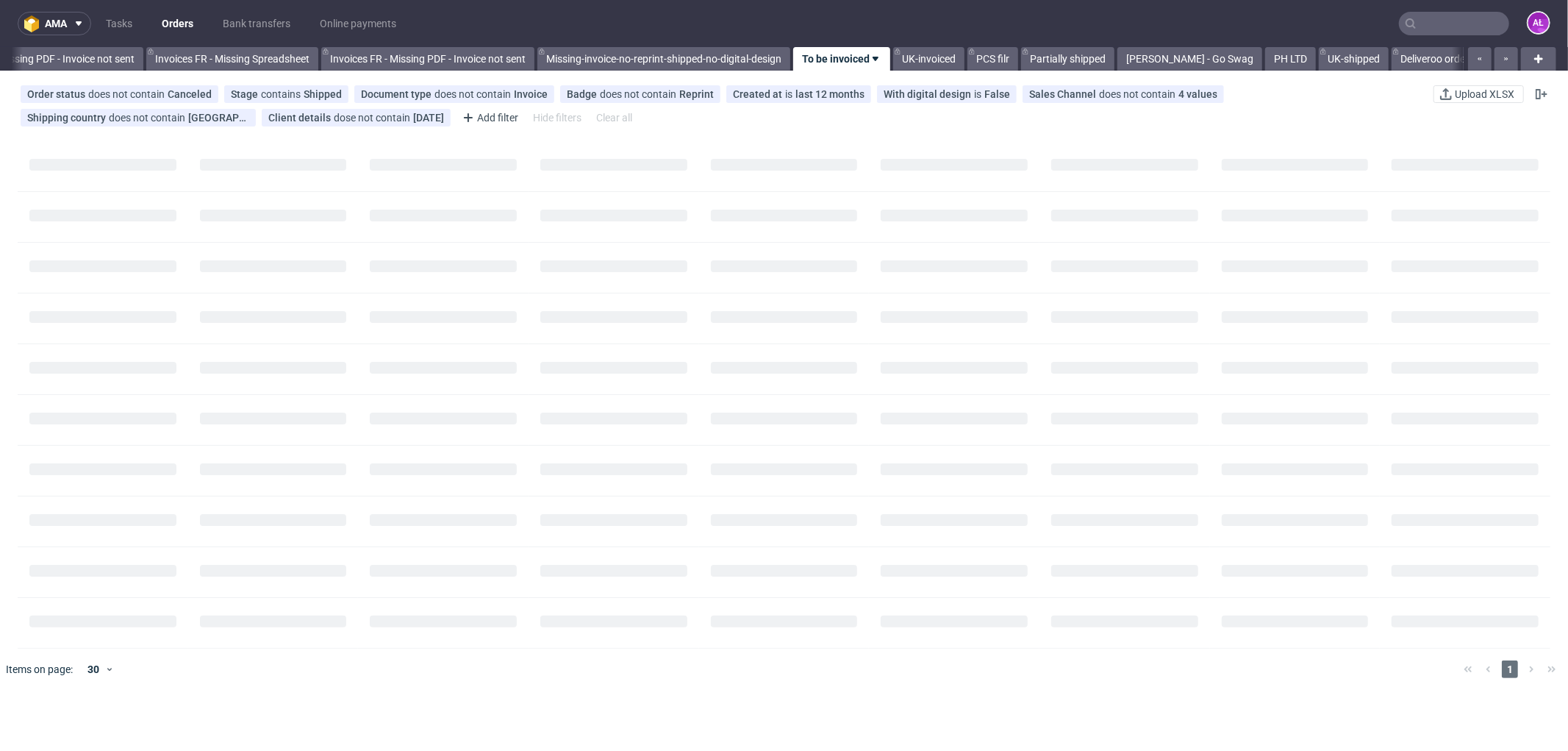
scroll to position [0, 2203]
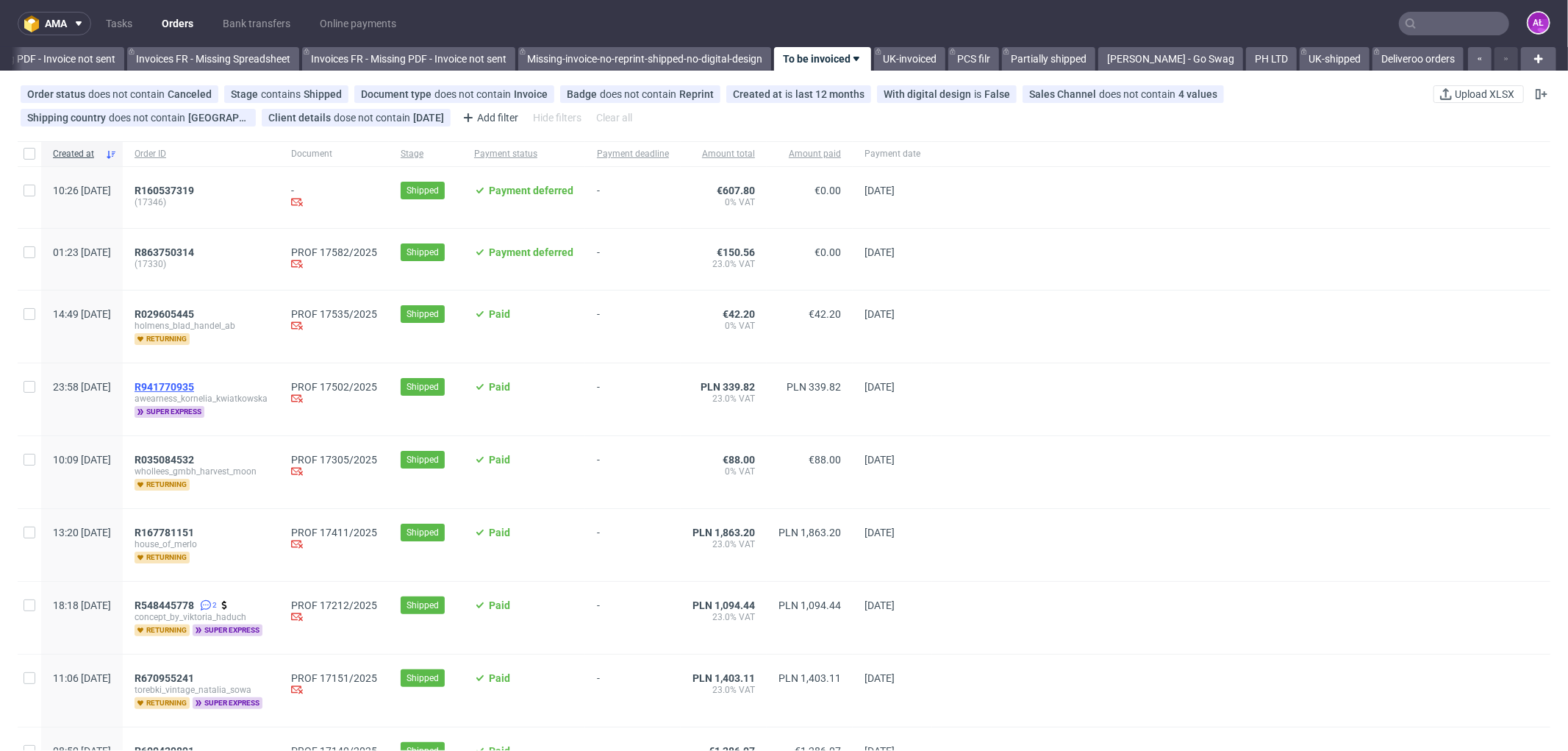
click at [194, 388] on span "R941770935" at bounding box center [164, 387] width 59 height 12
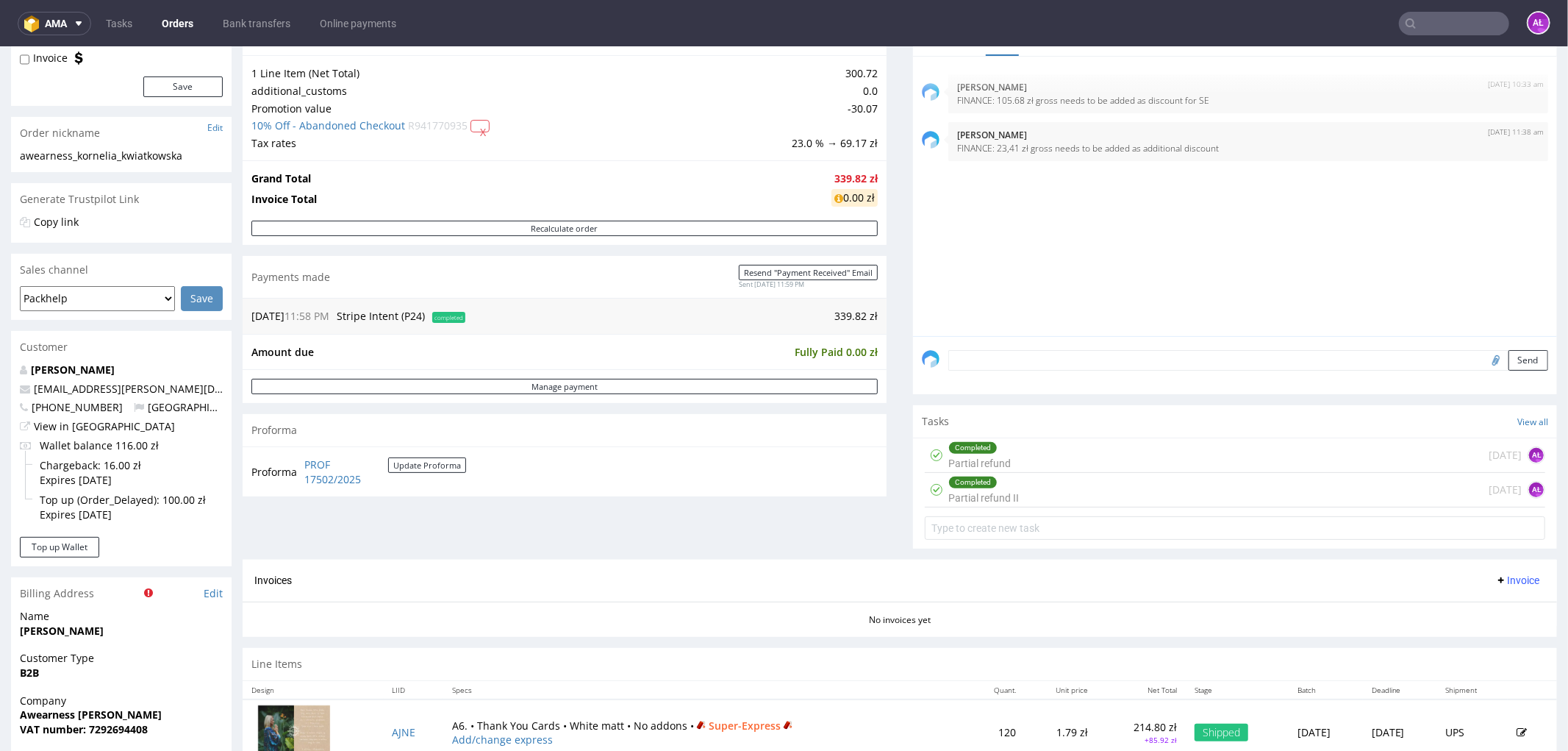
scroll to position [164, 0]
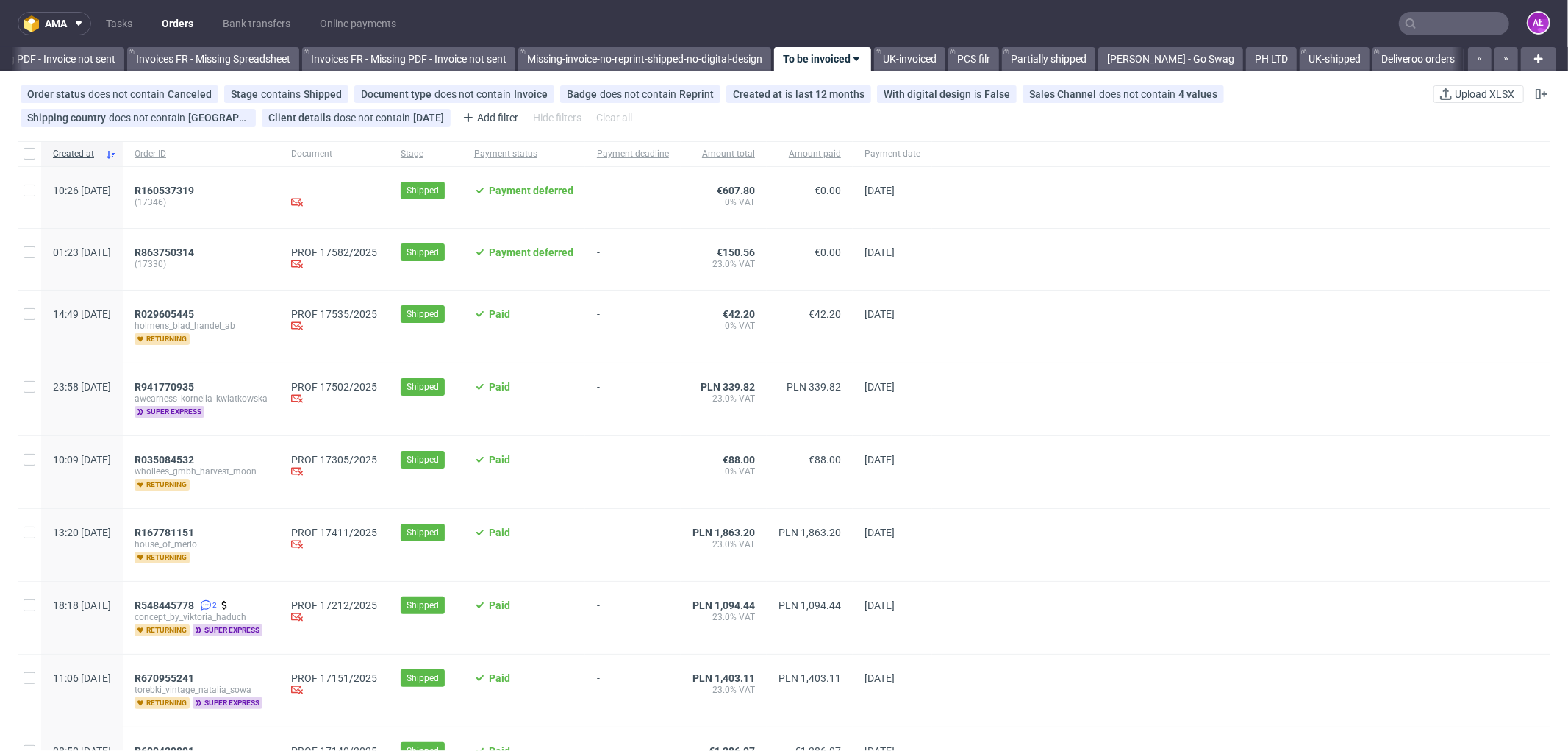
scroll to position [0, 2203]
click at [1432, 28] on input "text" at bounding box center [1454, 24] width 110 height 24
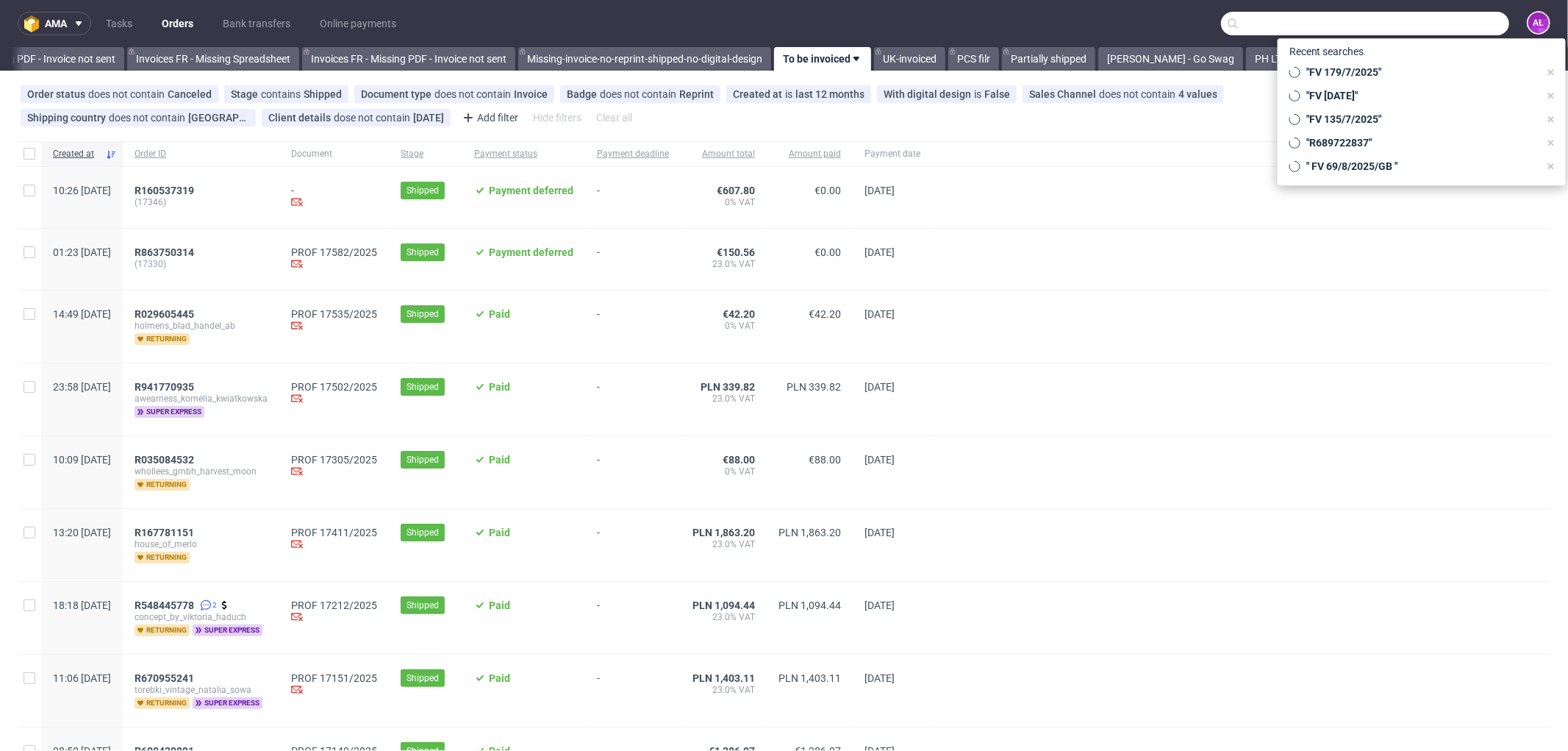
paste input "FV 1380/7/2025"
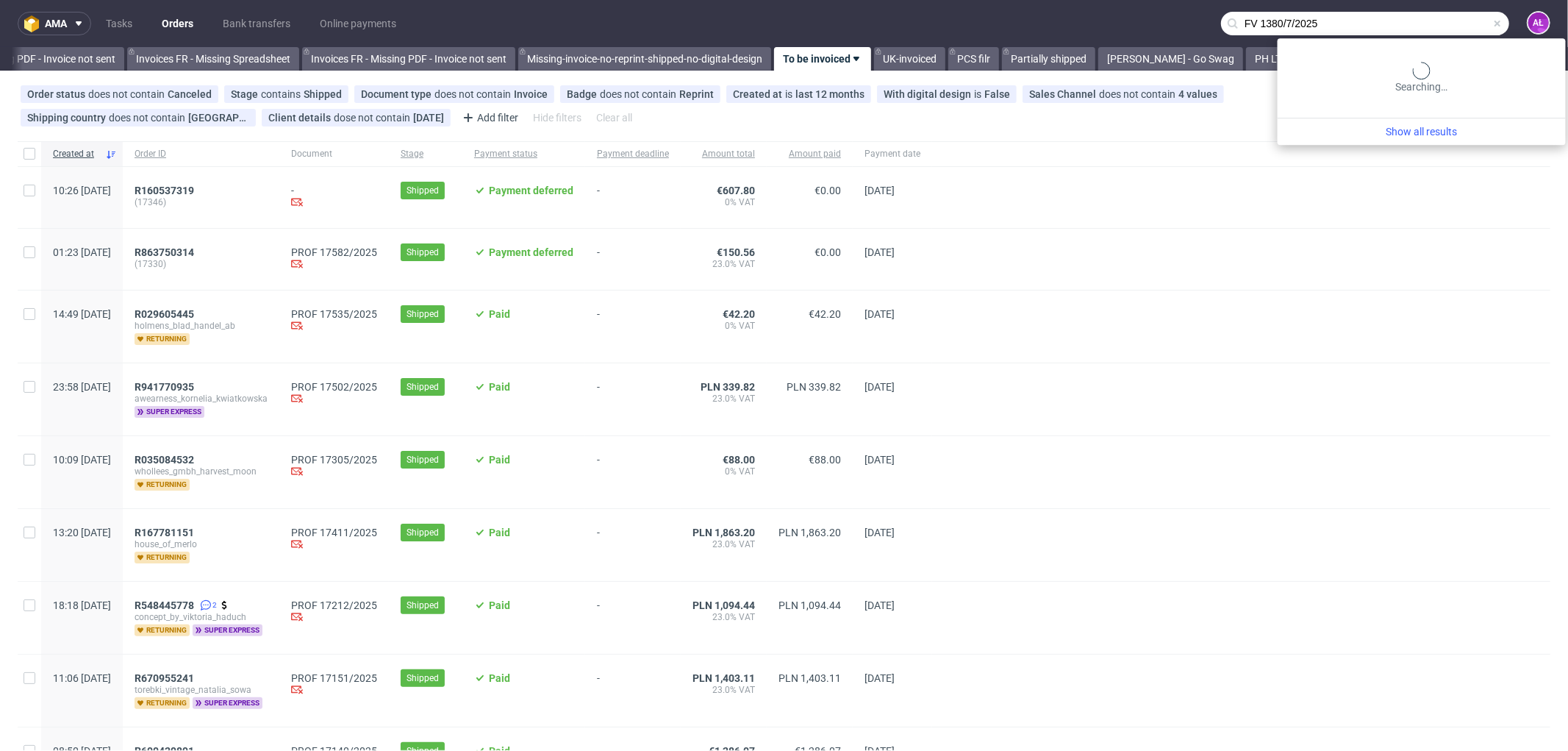
type input "FV 1380/7/2025"
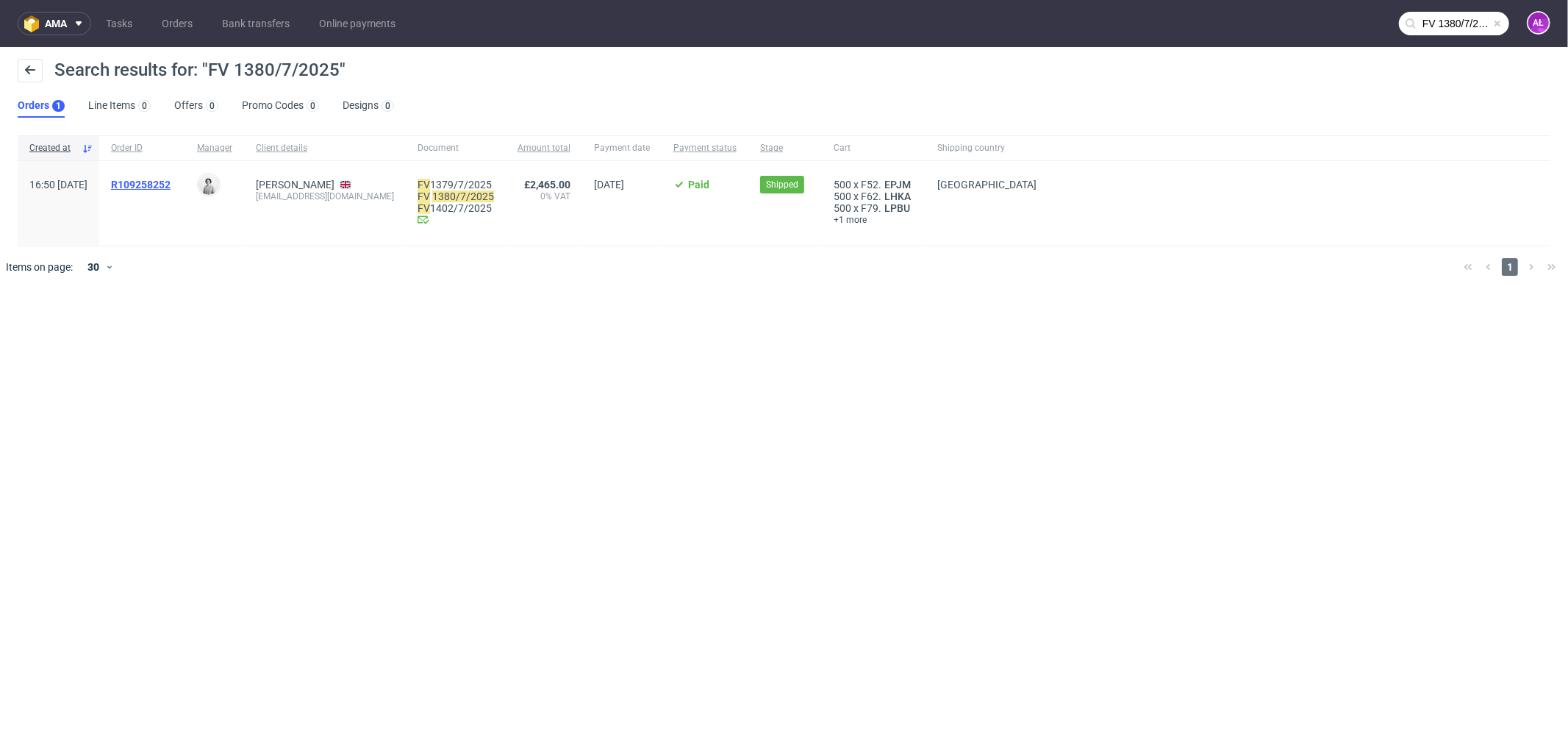
click at [171, 188] on span "R109258252" at bounding box center [140, 184] width 59 height 12
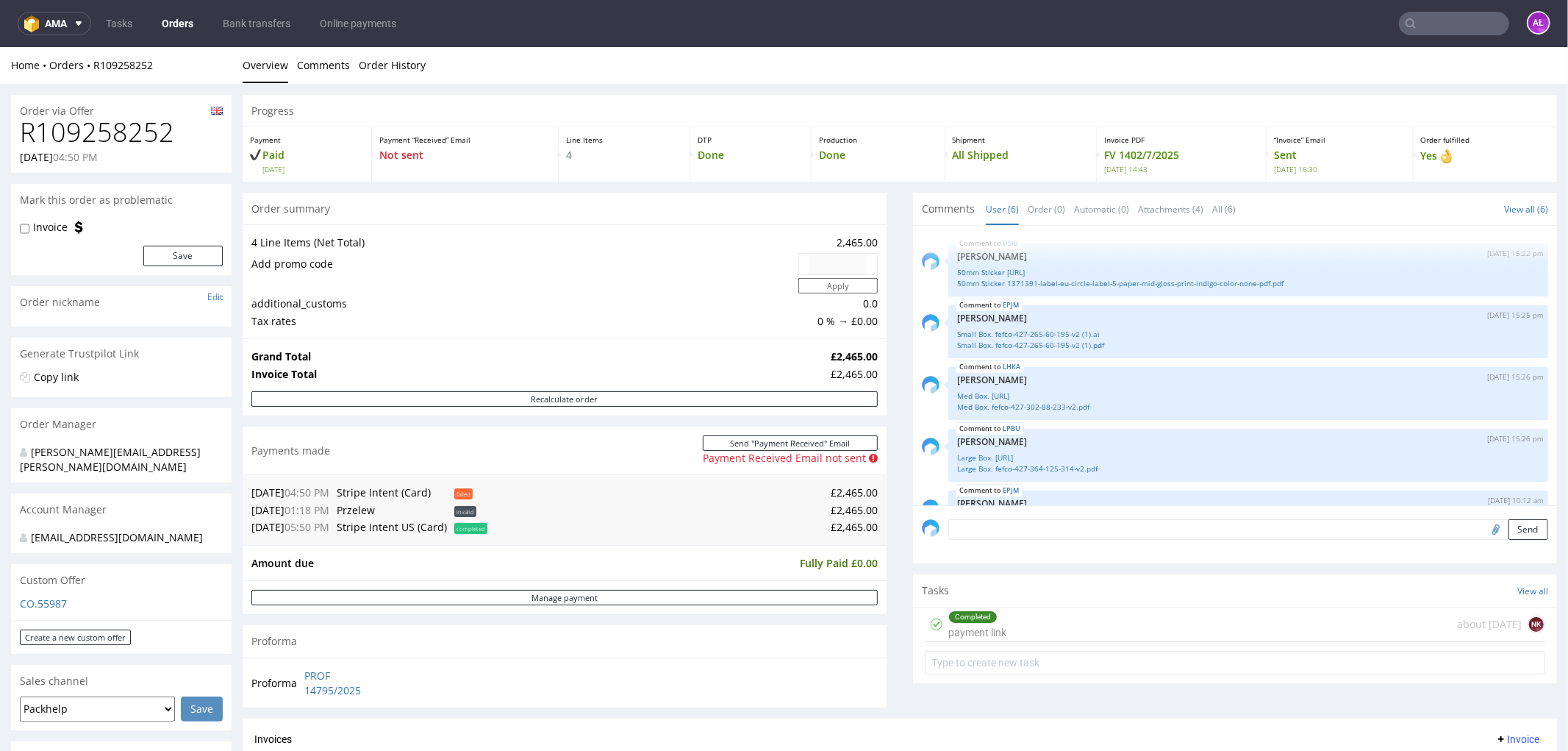
scroll to position [92, 0]
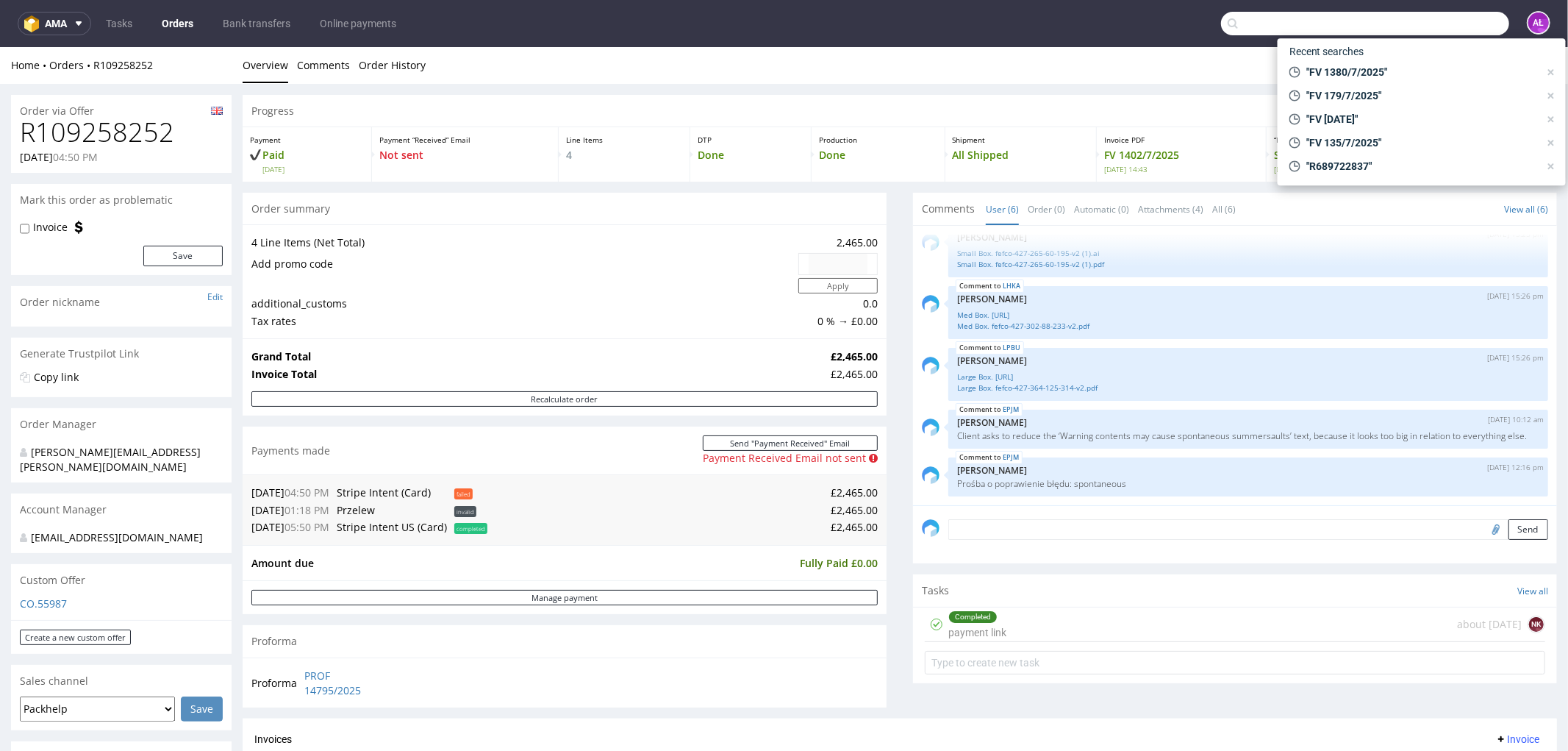
click at [1441, 25] on input "text" at bounding box center [1365, 24] width 288 height 24
paste input "R689722837"
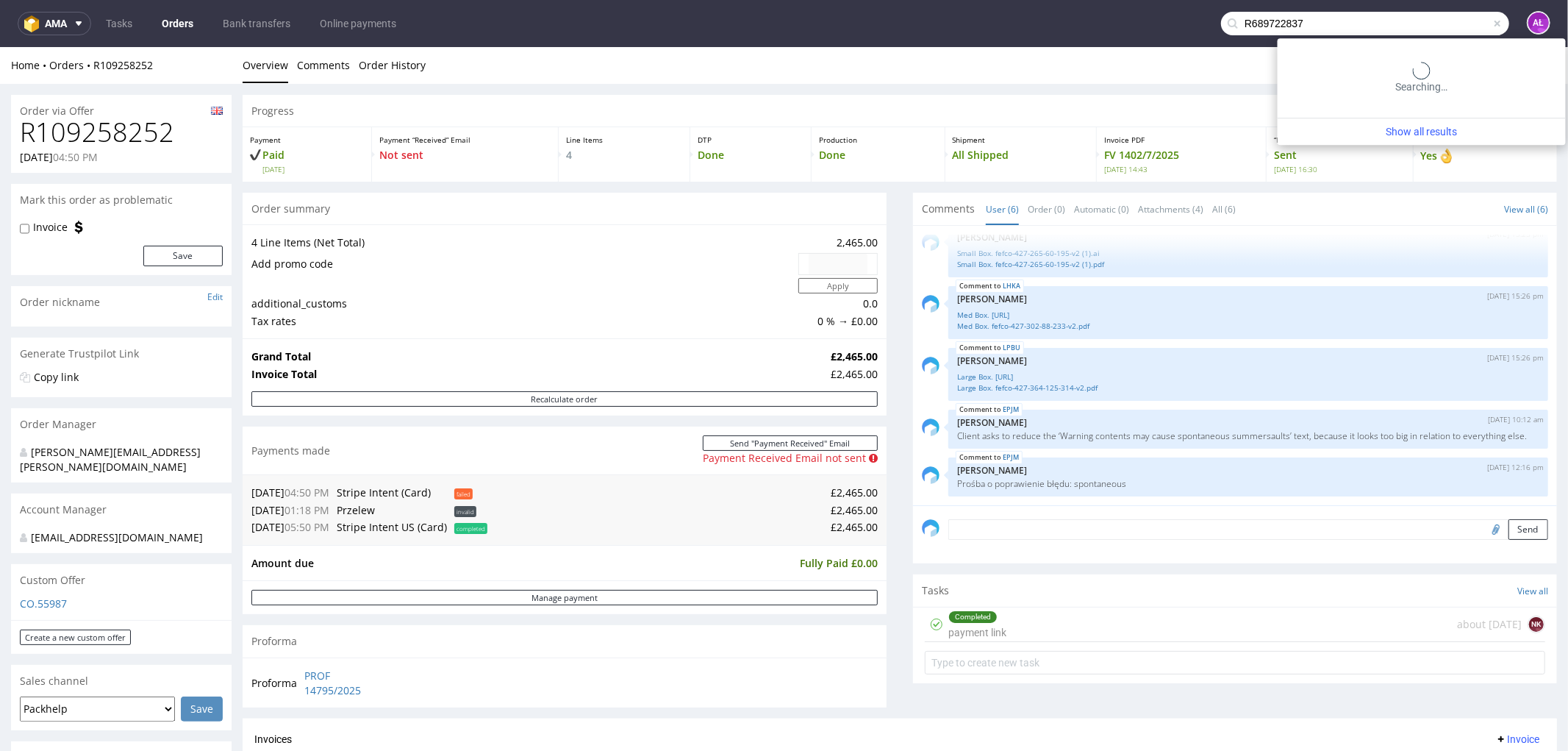
type input "R689722837"
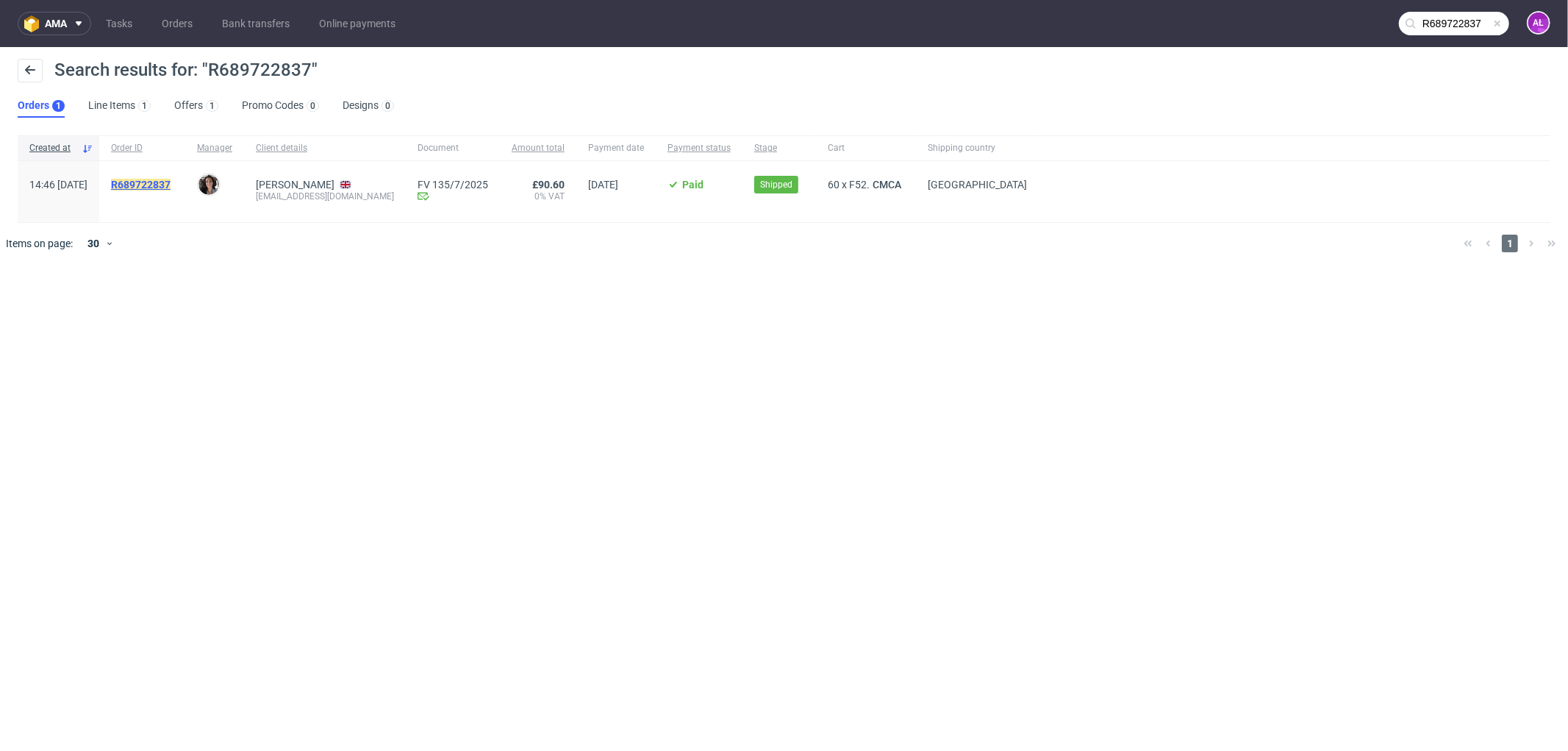
click at [171, 182] on mark "R689722837" at bounding box center [140, 184] width 59 height 12
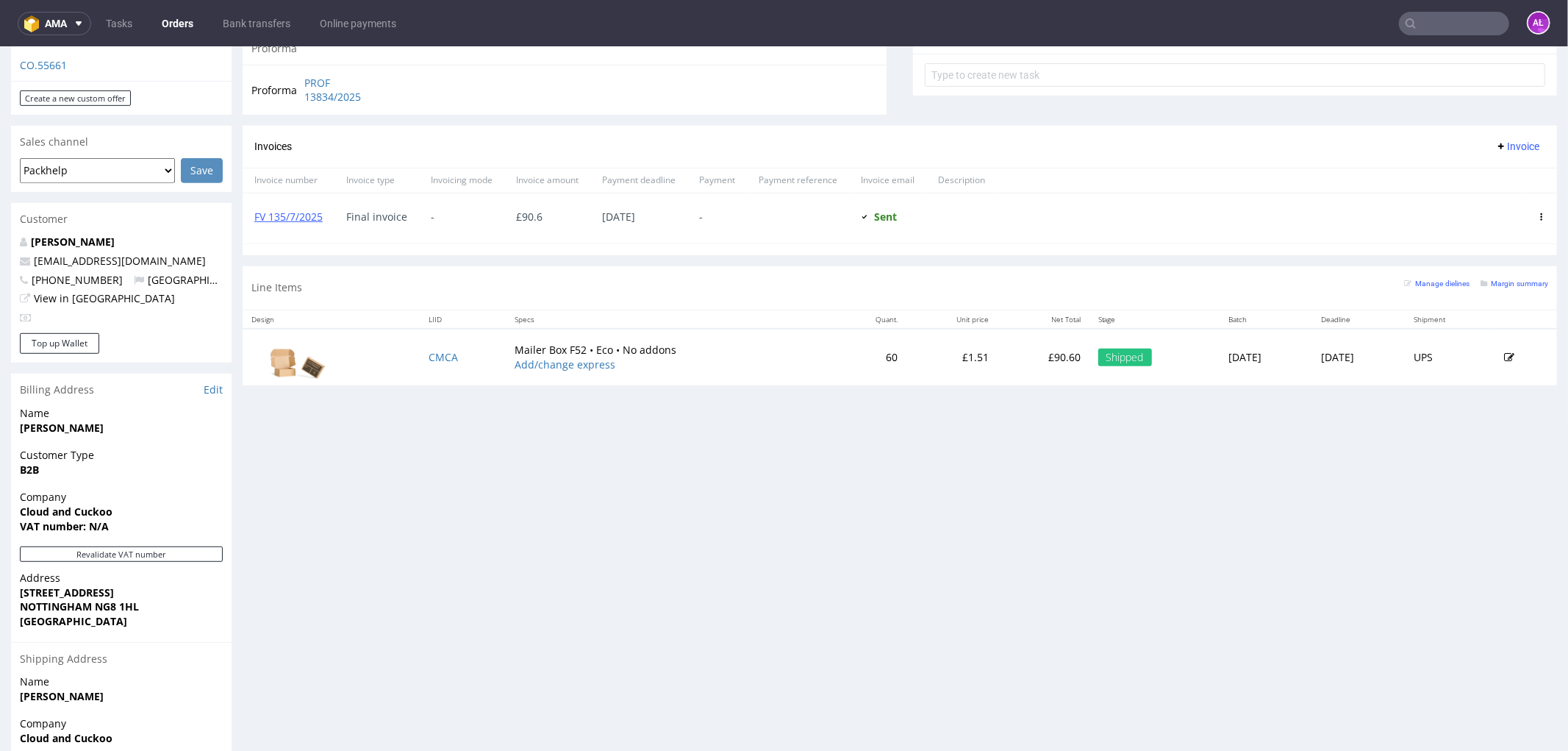
scroll to position [523, 0]
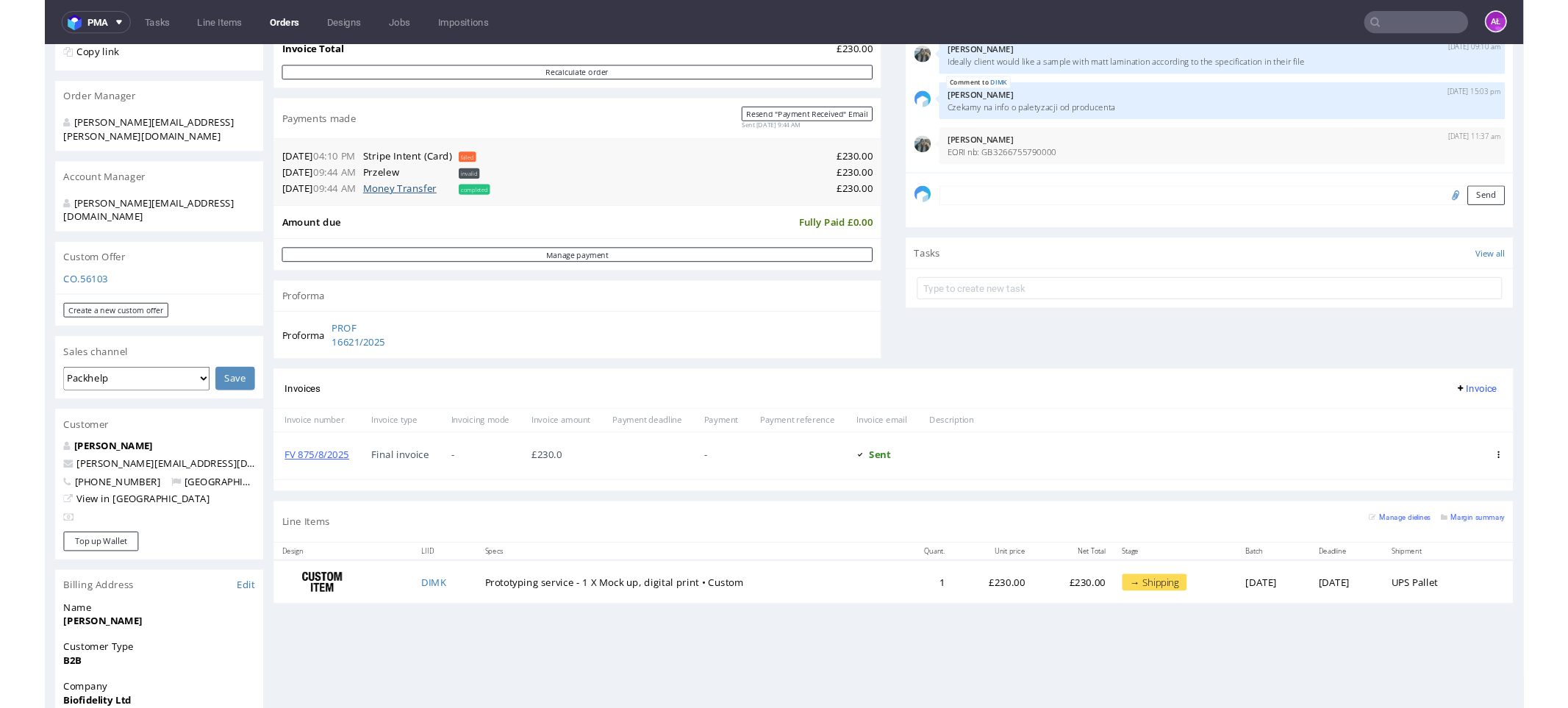
scroll to position [326, 0]
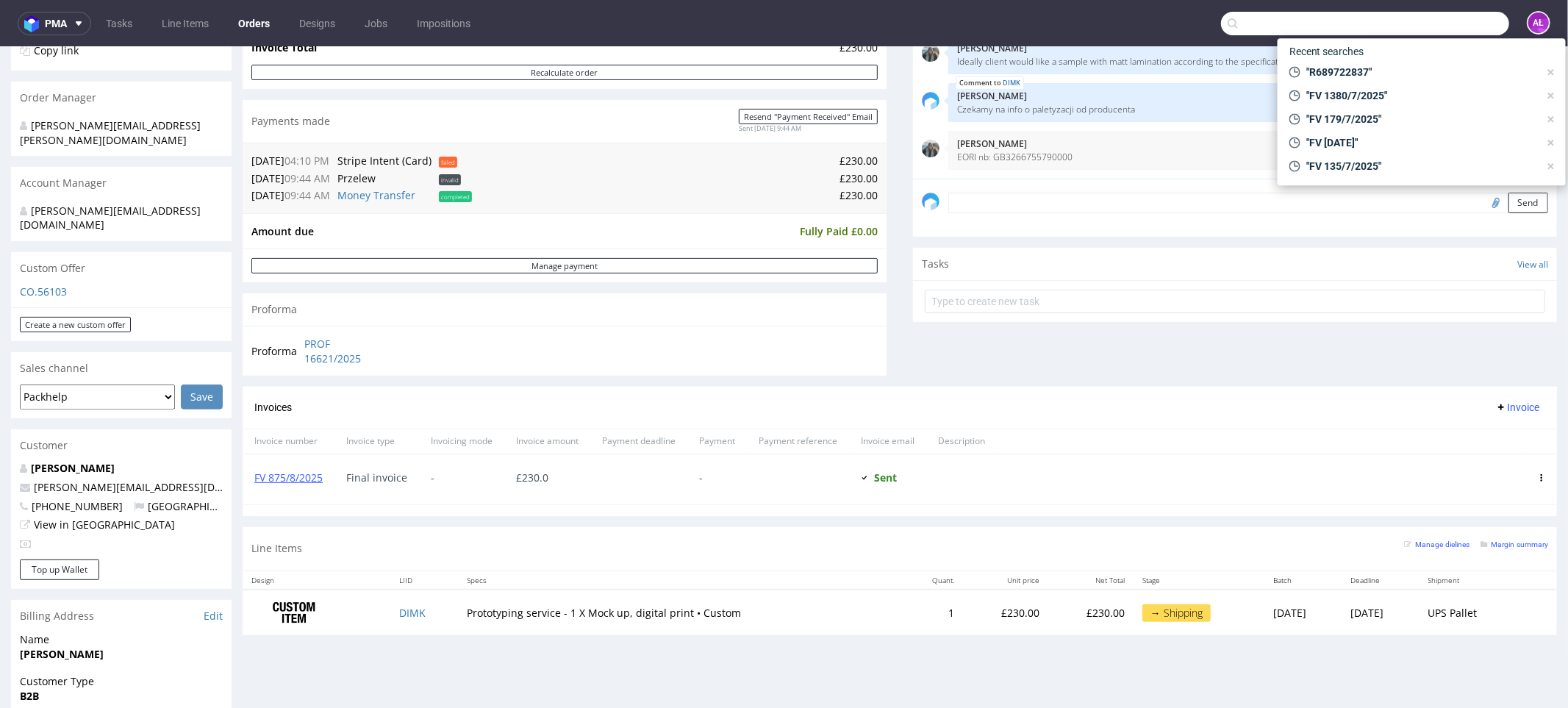
click at [1425, 19] on input "text" at bounding box center [1365, 24] width 288 height 24
paste input "FV 135/7/2025"
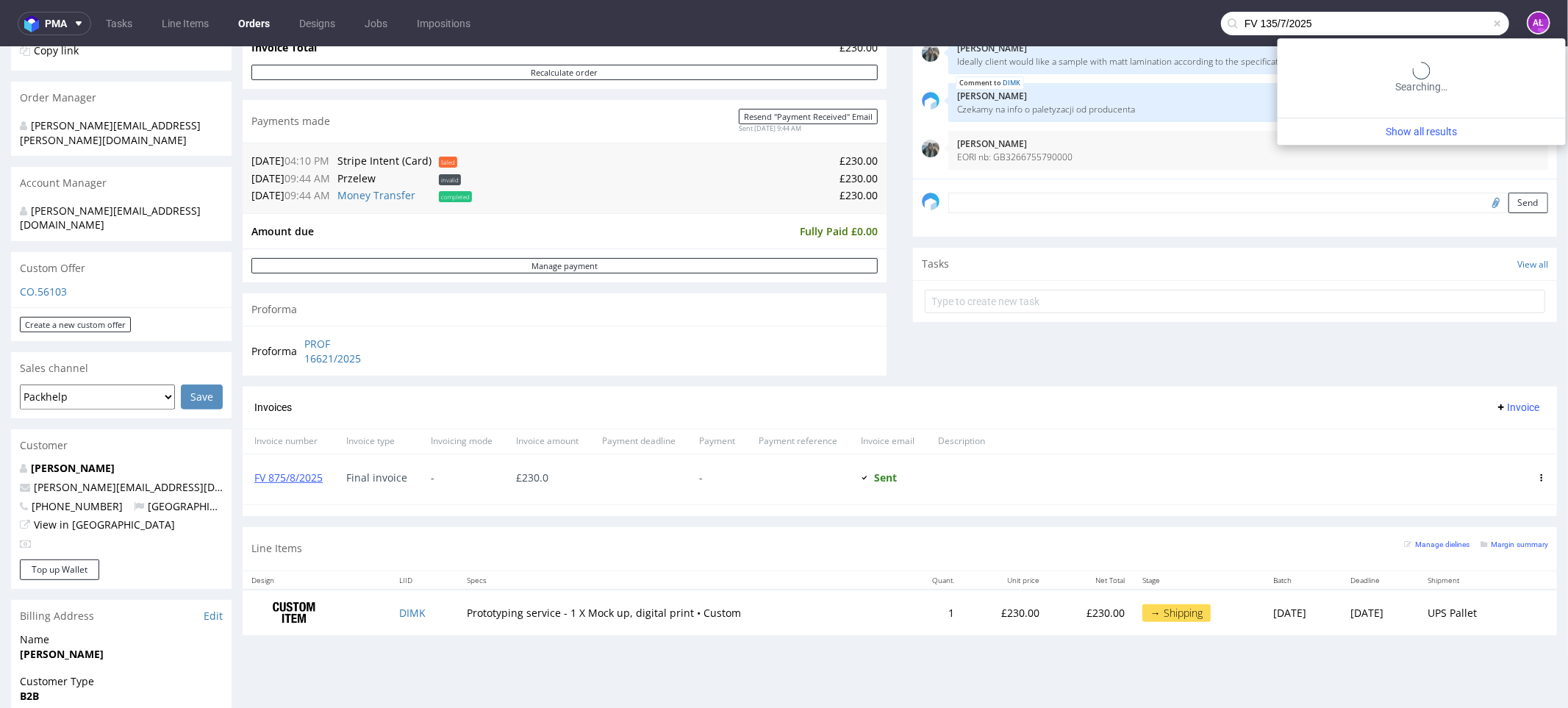
type input "FV 135/7/2025"
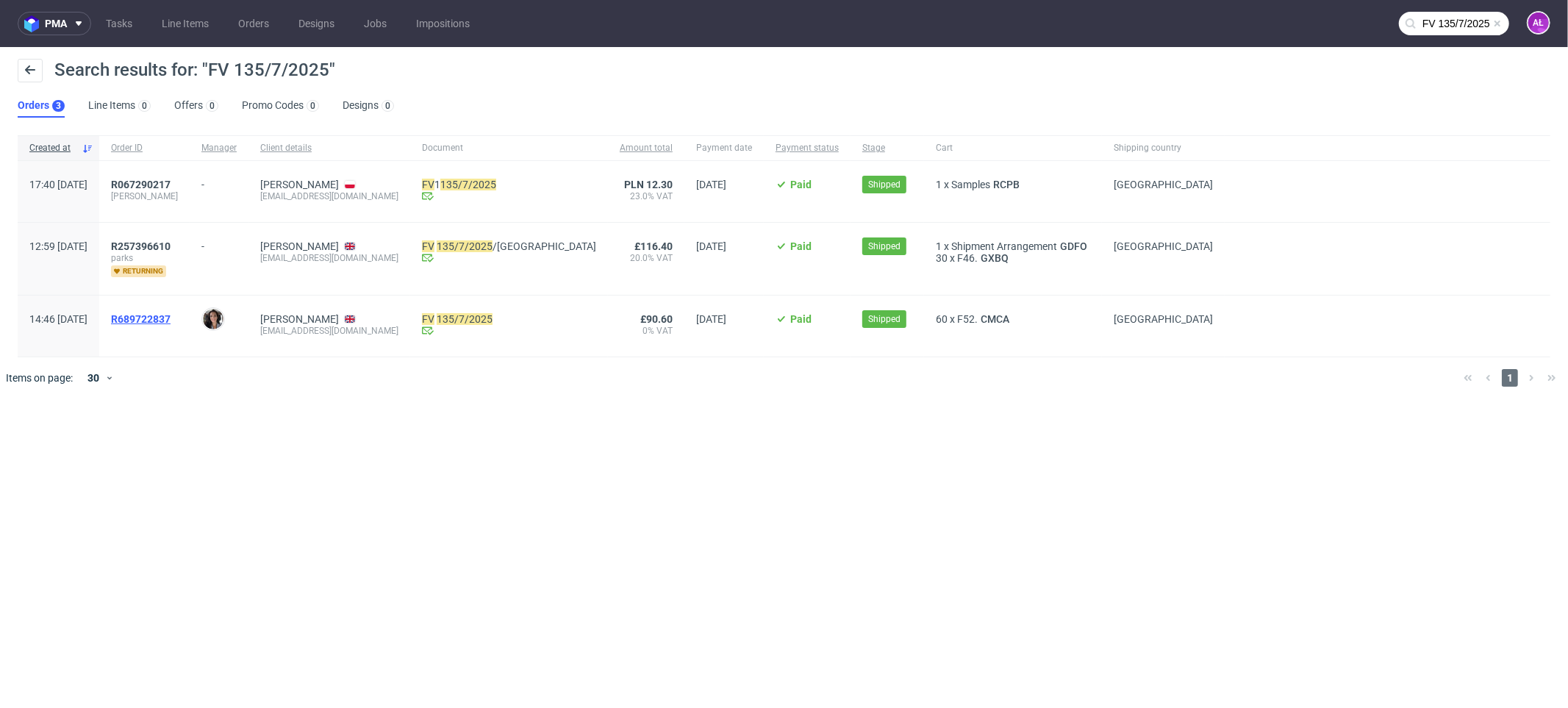
click at [171, 318] on span "R689722837" at bounding box center [140, 319] width 59 height 12
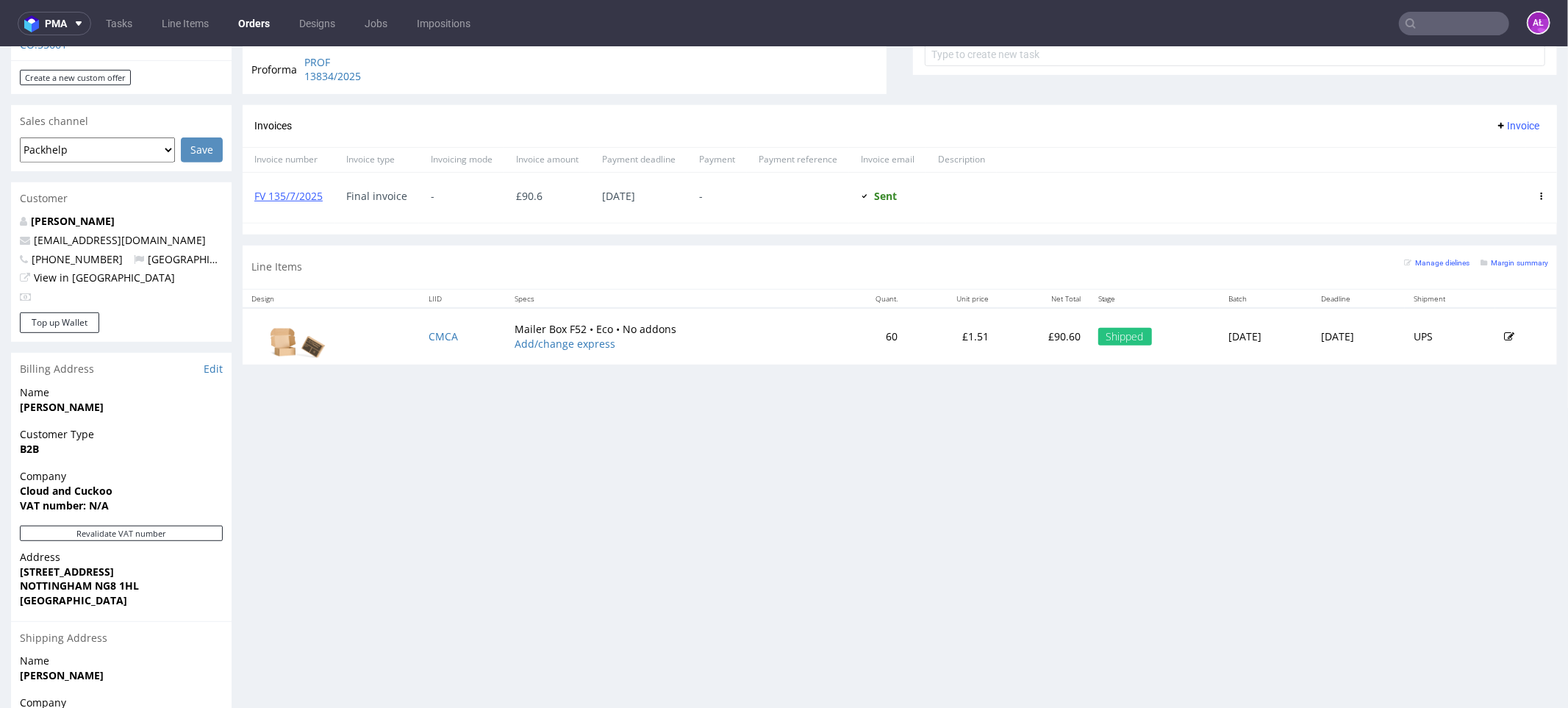
scroll to position [566, 0]
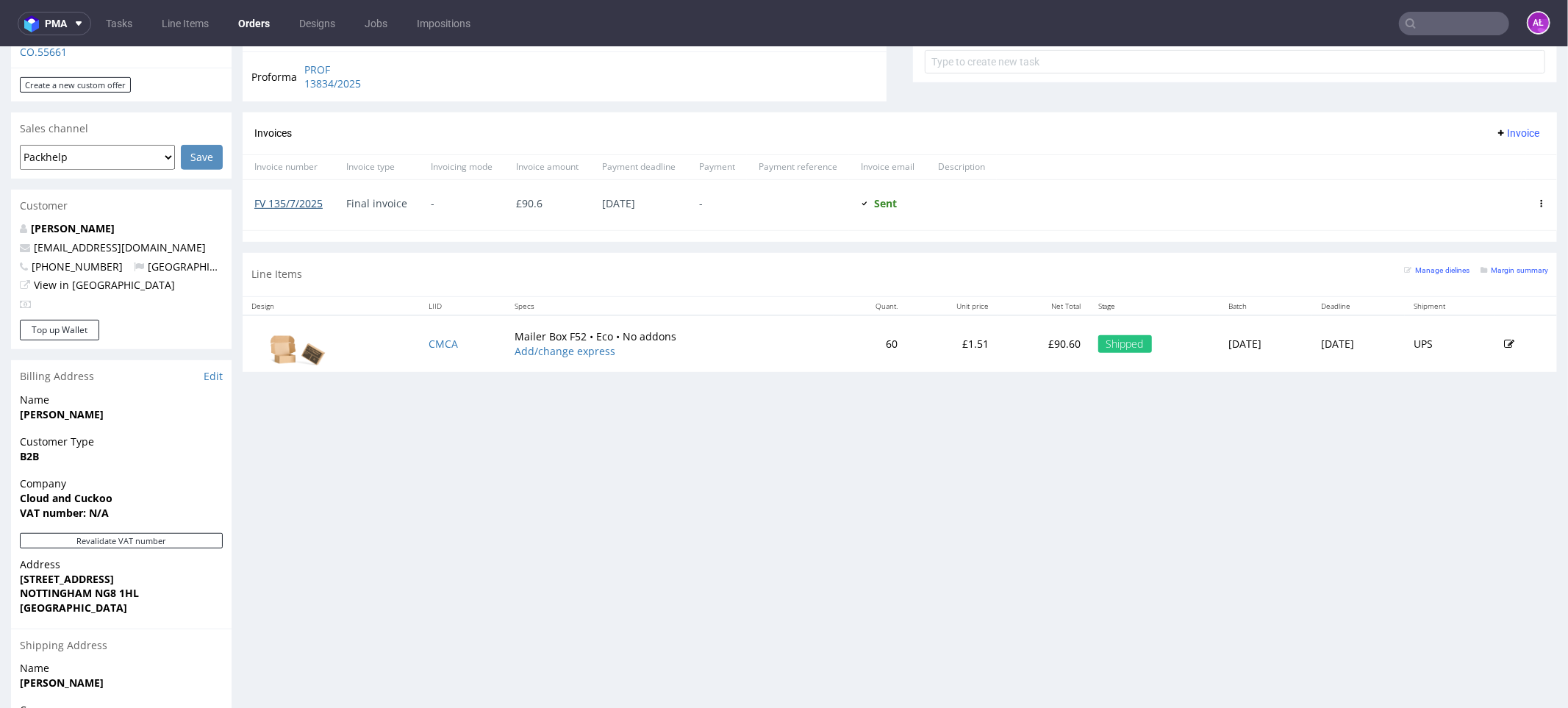
click at [305, 202] on link "FV 135/7/2025" at bounding box center [288, 202] width 68 height 14
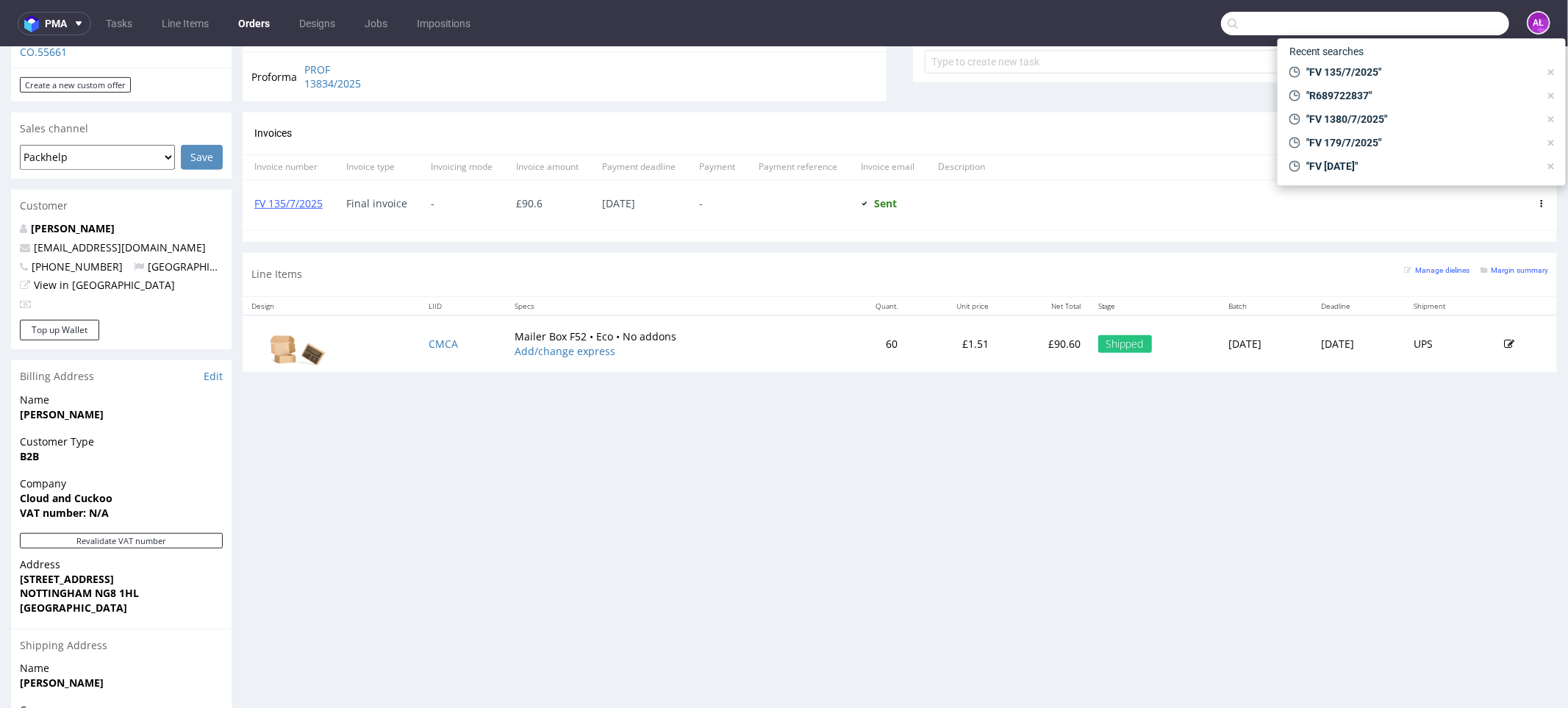
click at [1416, 30] on input "text" at bounding box center [1365, 24] width 288 height 24
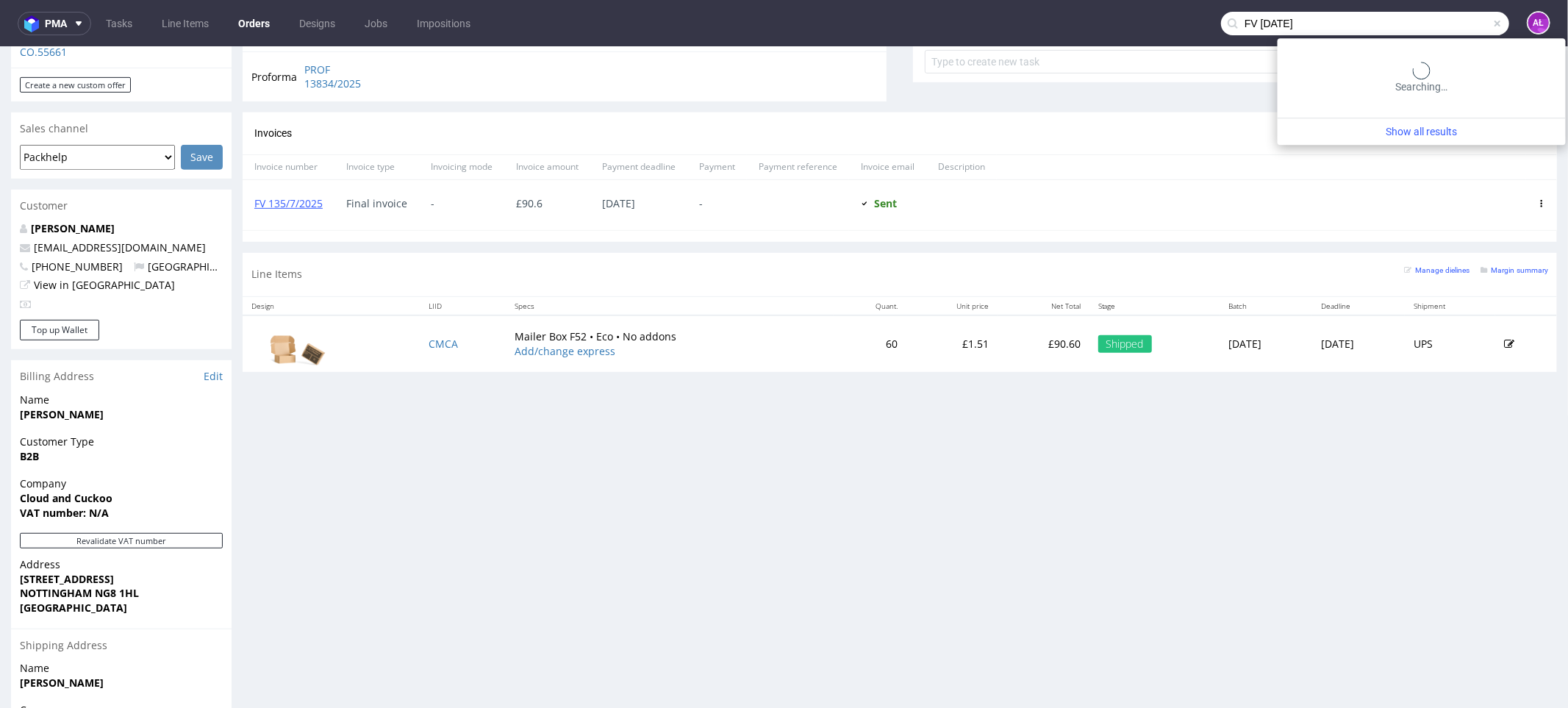
type input "FV 30/7/2025"
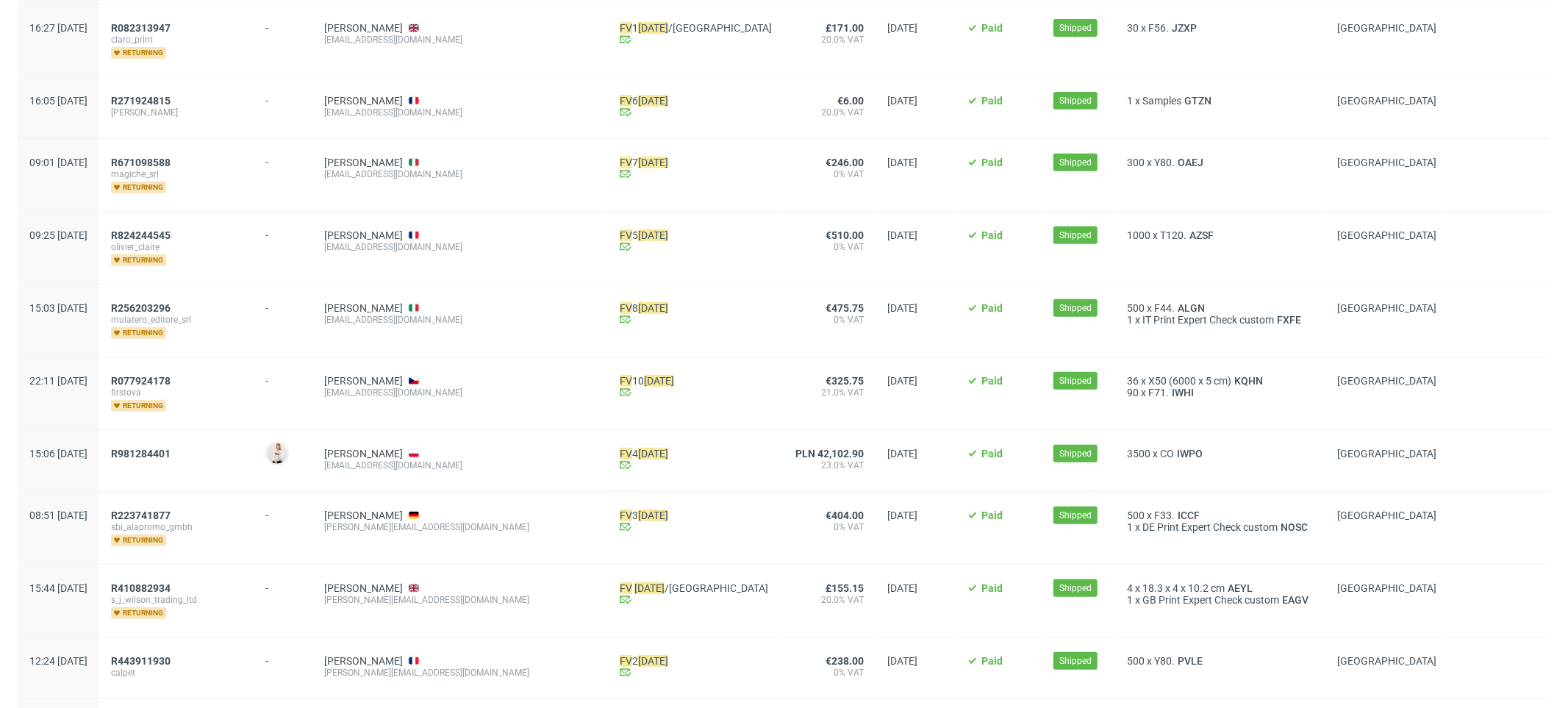
scroll to position [735, 0]
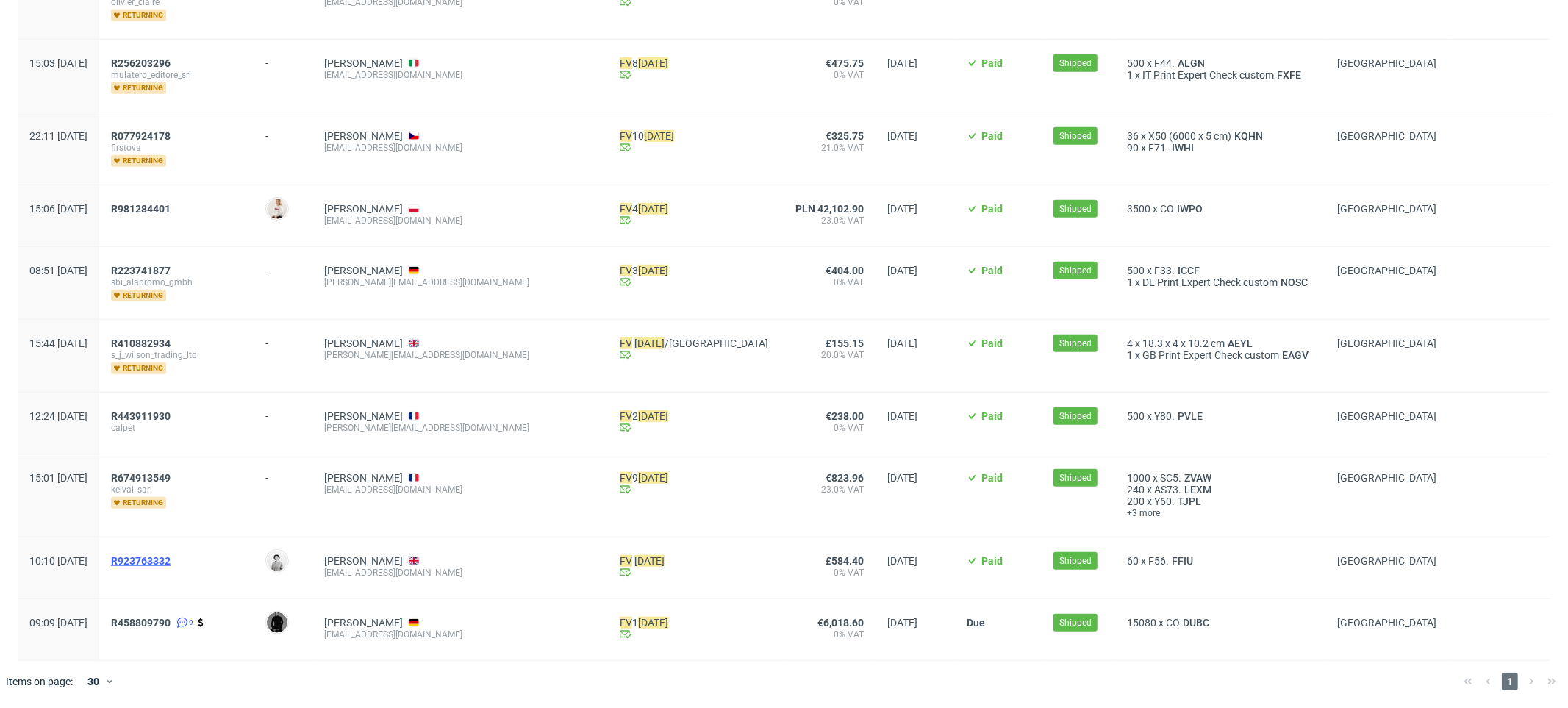
click at [171, 561] on span "R923763332" at bounding box center [140, 561] width 59 height 12
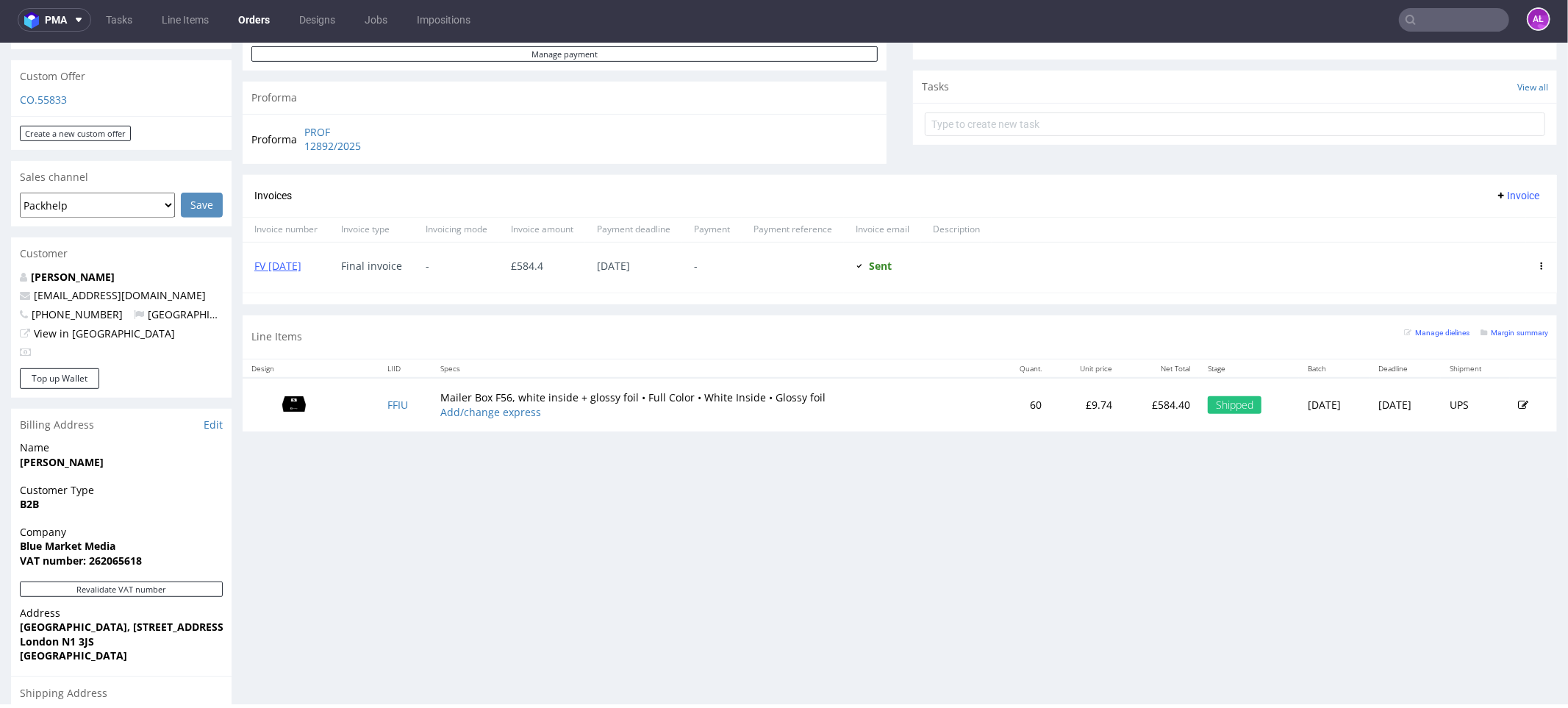
scroll to position [484, 0]
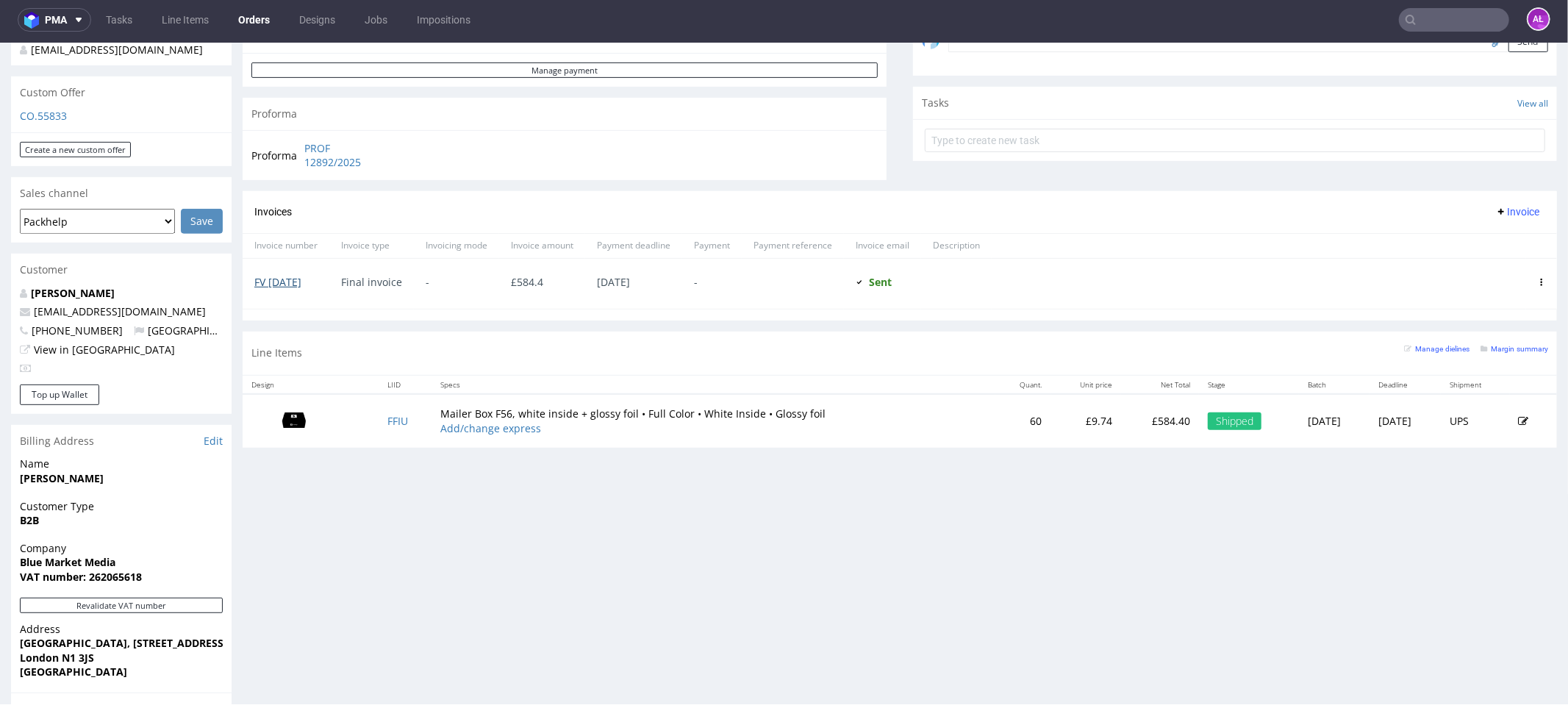
click at [302, 285] on link "FV 30/7/2025" at bounding box center [277, 281] width 47 height 14
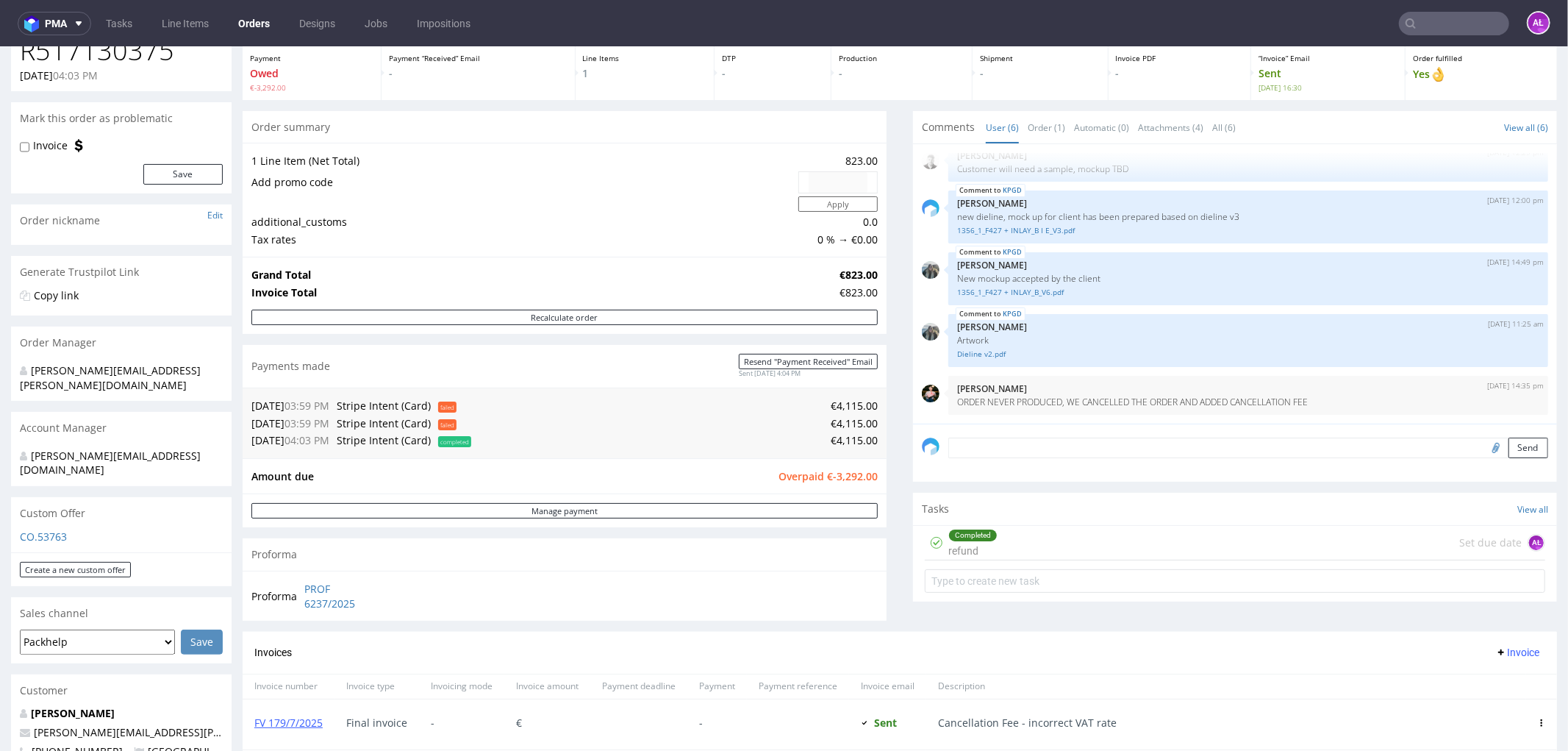
scroll to position [70, 0]
click at [620, 24] on input "text" at bounding box center [1454, 24] width 110 height 24
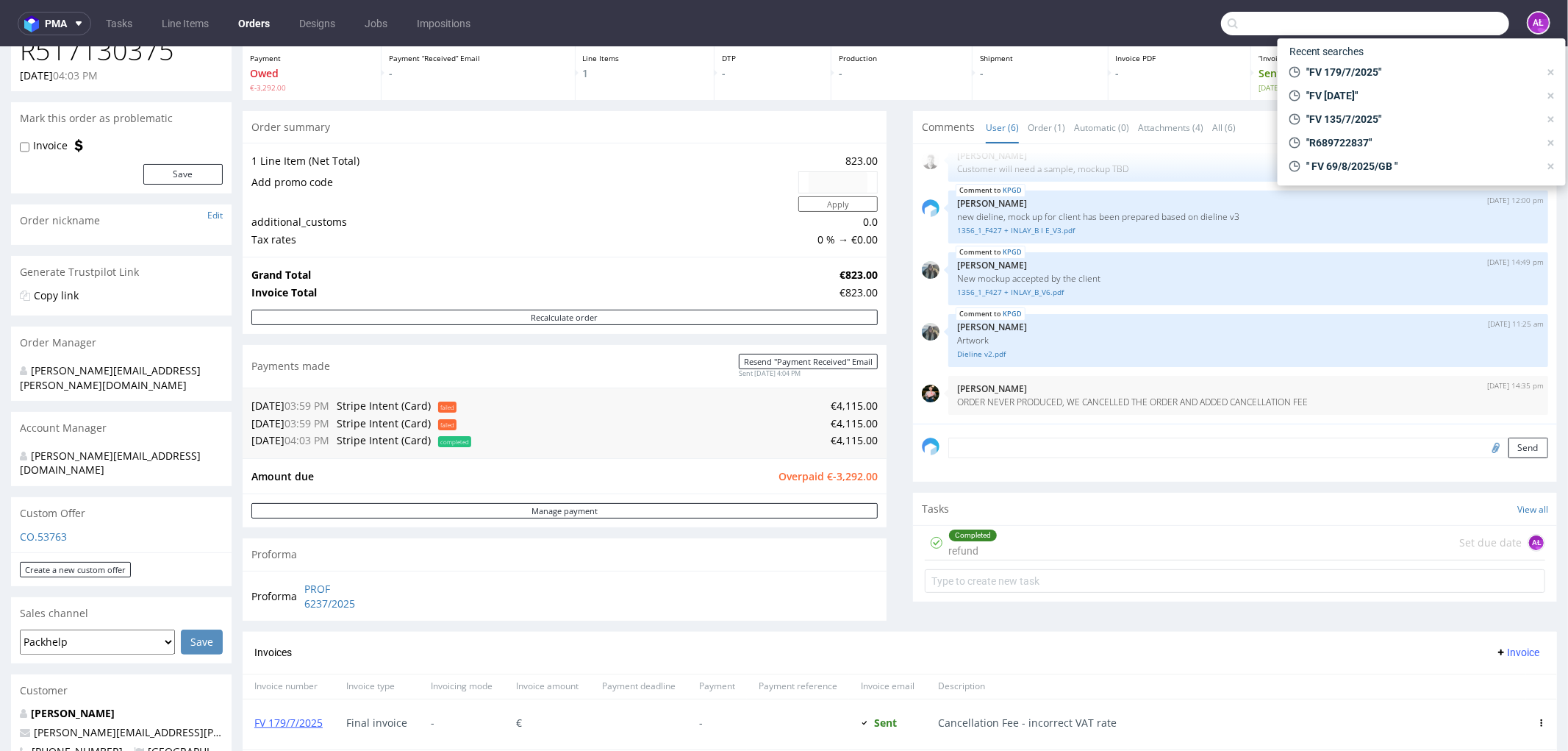
paste input "R109258252"
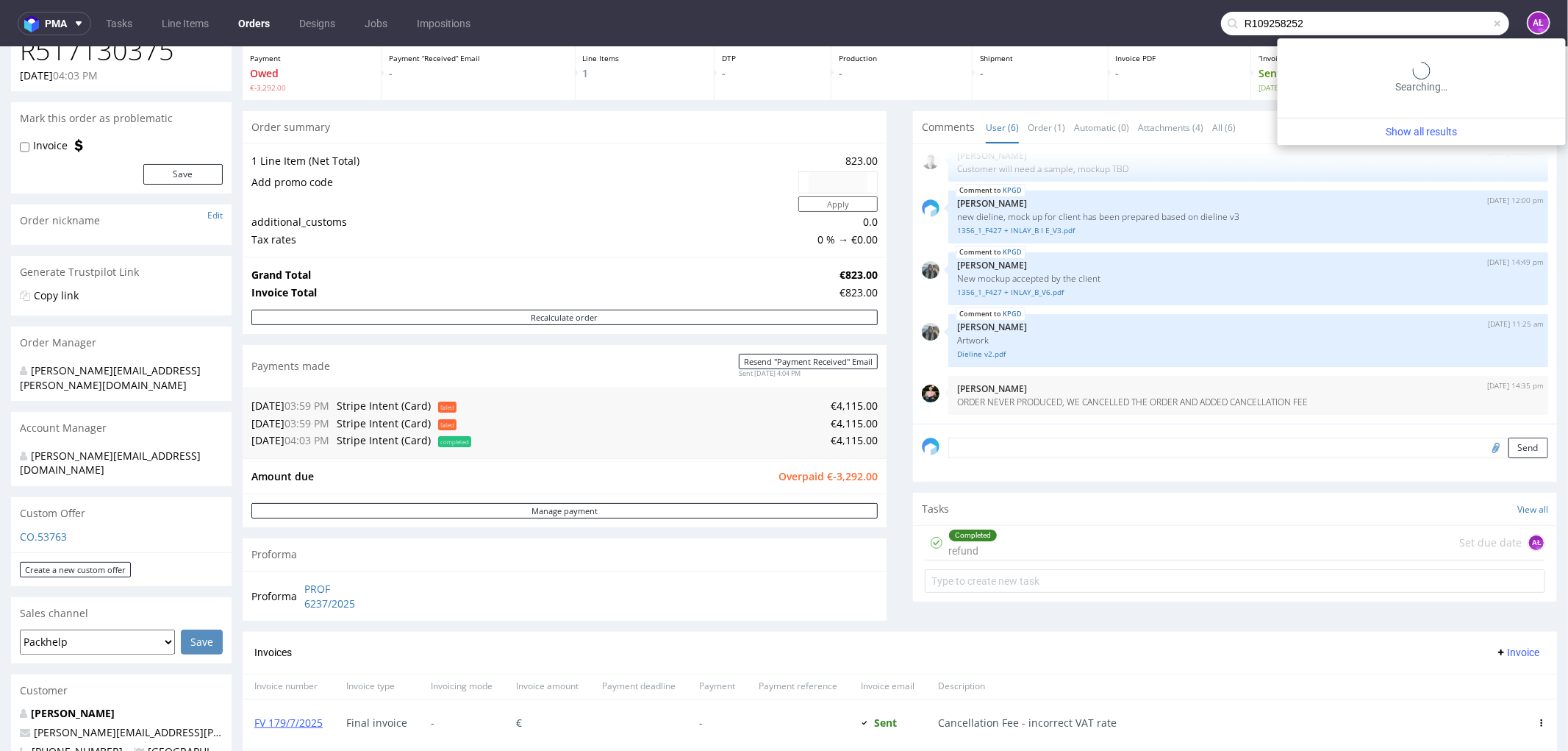
type input "R109258252"
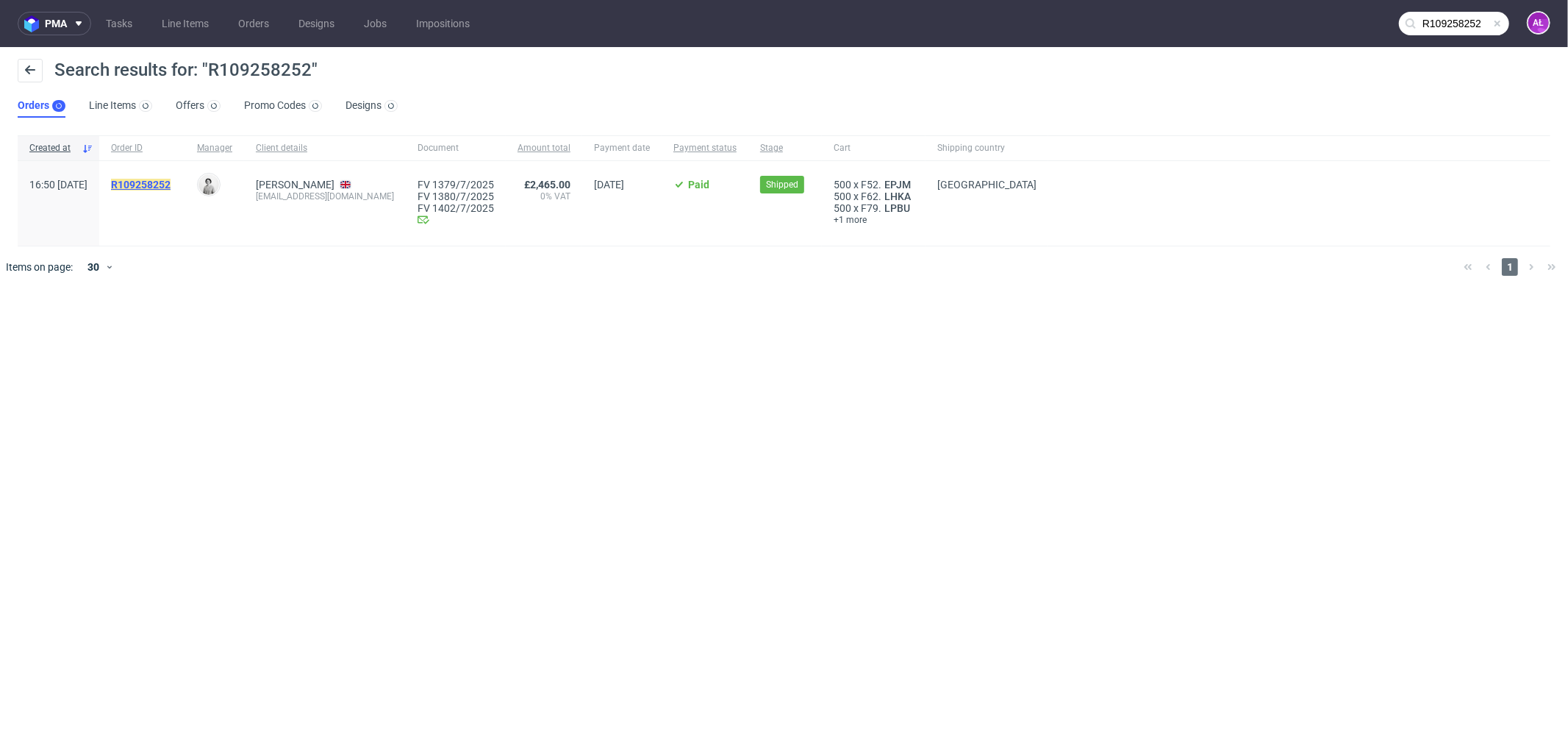
click at [171, 181] on mark "R109258252" at bounding box center [140, 184] width 59 height 12
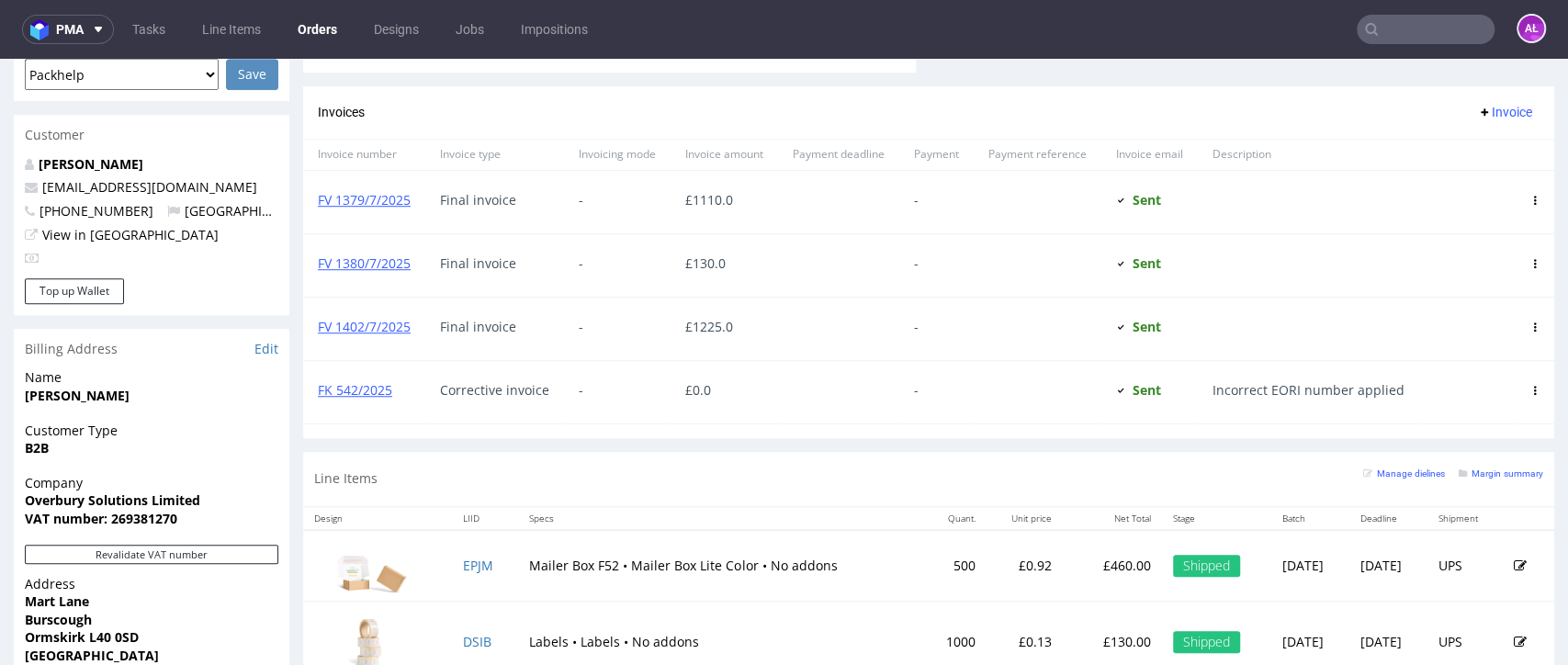
scroll to position [778, 0]
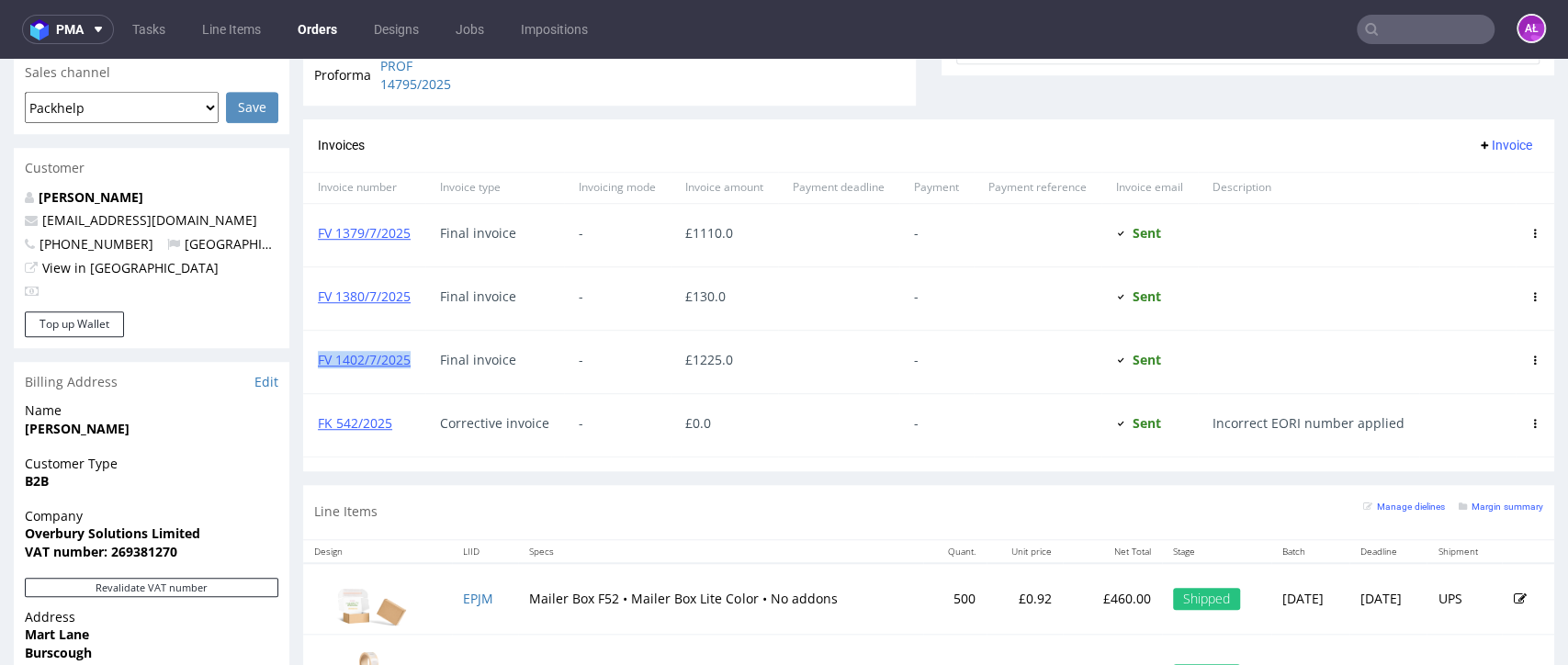
drag, startPoint x: 391, startPoint y: 372, endPoint x: 311, endPoint y: 368, distance: 80.1
click at [311, 302] on div "FV 1402/7/2025" at bounding box center [364, 361] width 123 height 62
drag, startPoint x: 382, startPoint y: 314, endPoint x: 311, endPoint y: 306, distance: 71.4
click at [311, 302] on div "FV 1380/7/2025" at bounding box center [364, 298] width 123 height 62
drag, startPoint x: 405, startPoint y: 250, endPoint x: 308, endPoint y: 245, distance: 97.1
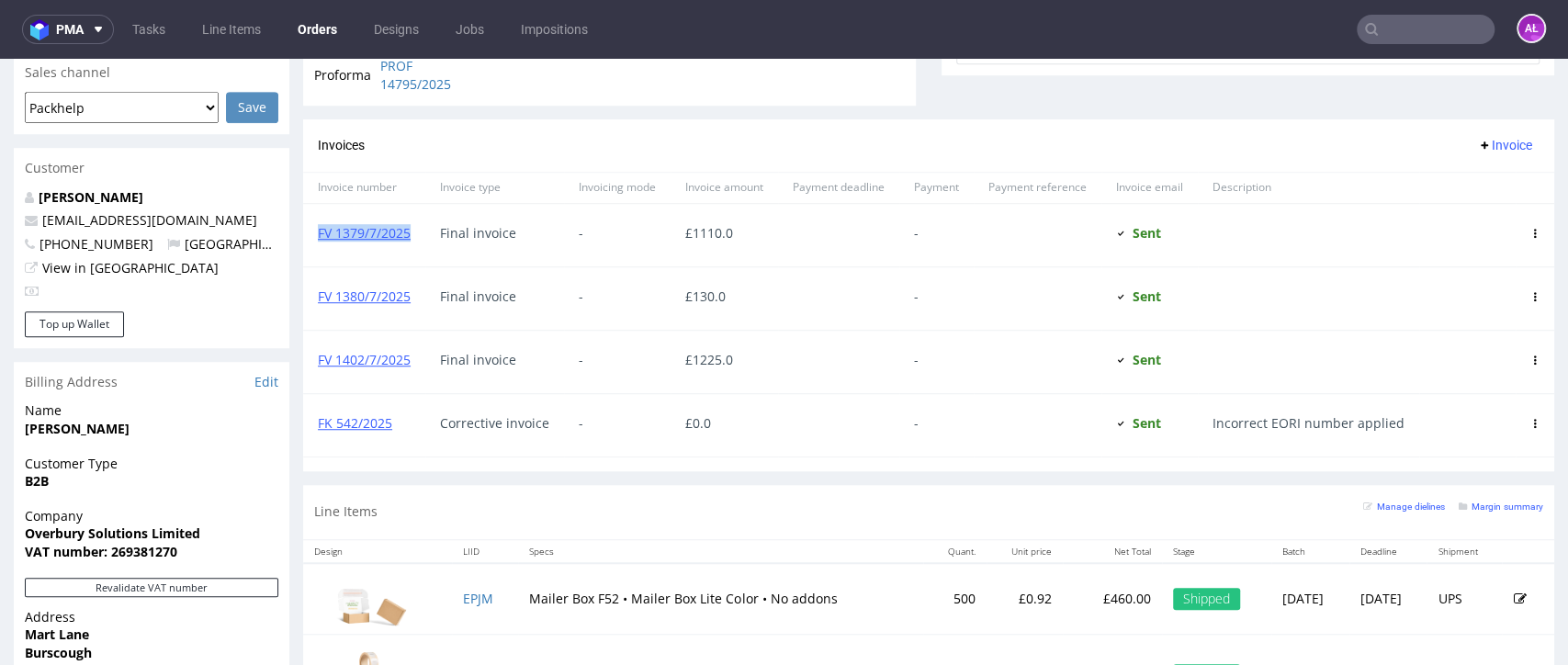
click at [308, 245] on div "FV 1379/7/2025" at bounding box center [364, 235] width 123 height 62
drag, startPoint x: 368, startPoint y: 307, endPoint x: 371, endPoint y: 337, distance: 30.1
click at [324, 302] on div "FV 1380/7/2025" at bounding box center [364, 298] width 123 height 62
drag, startPoint x: 414, startPoint y: 373, endPoint x: 306, endPoint y: 372, distance: 108.0
click at [308, 302] on div "FV 1402/7/2025" at bounding box center [364, 361] width 123 height 62
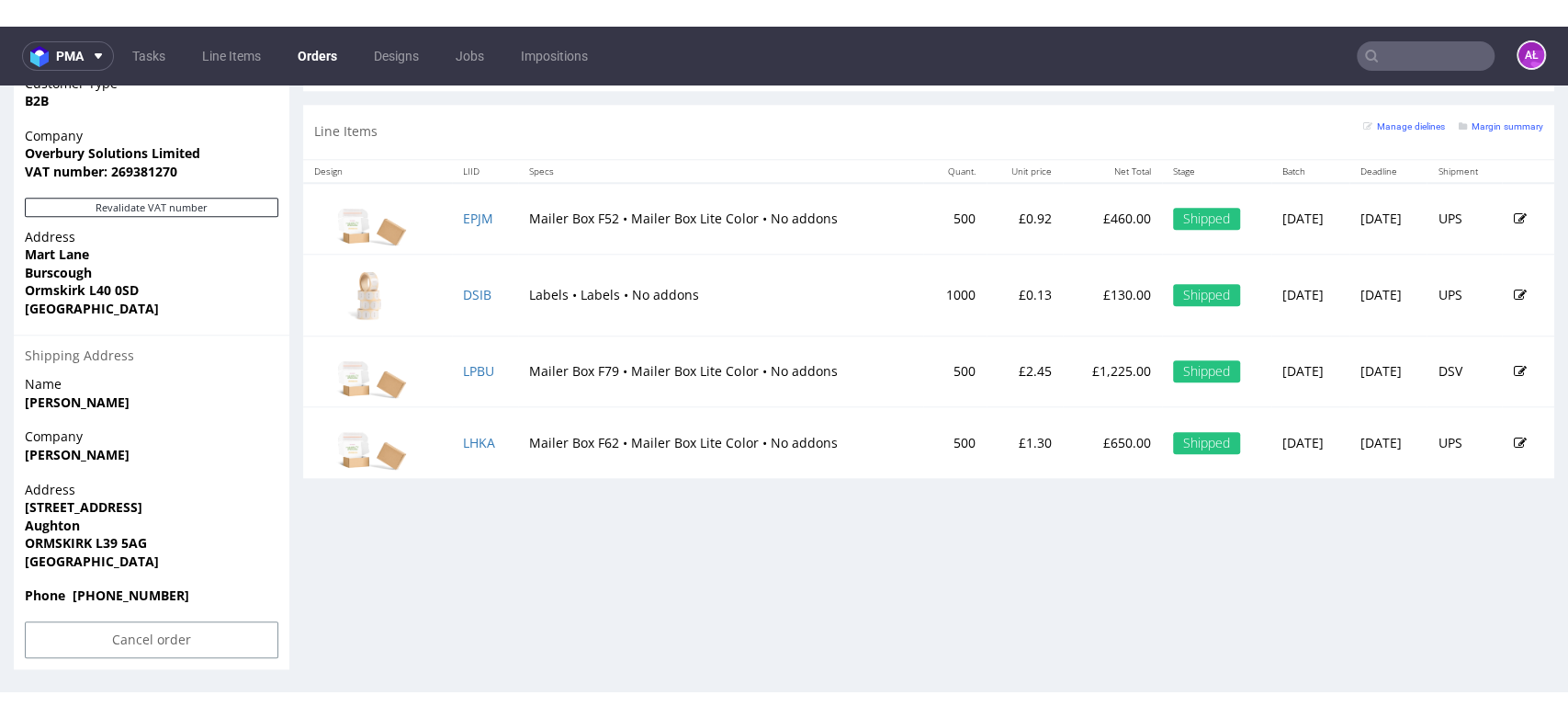
scroll to position [881, 0]
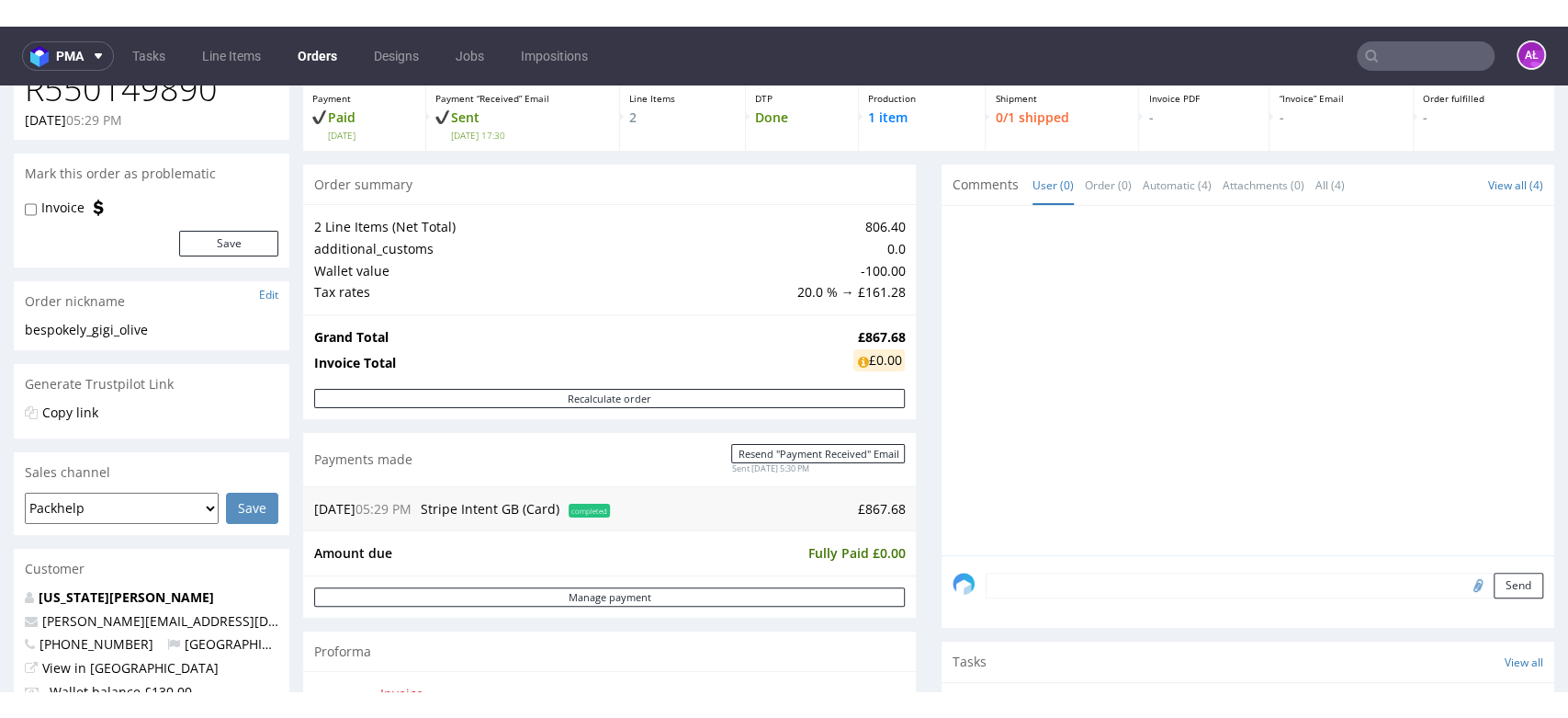
scroll to position [102, 0]
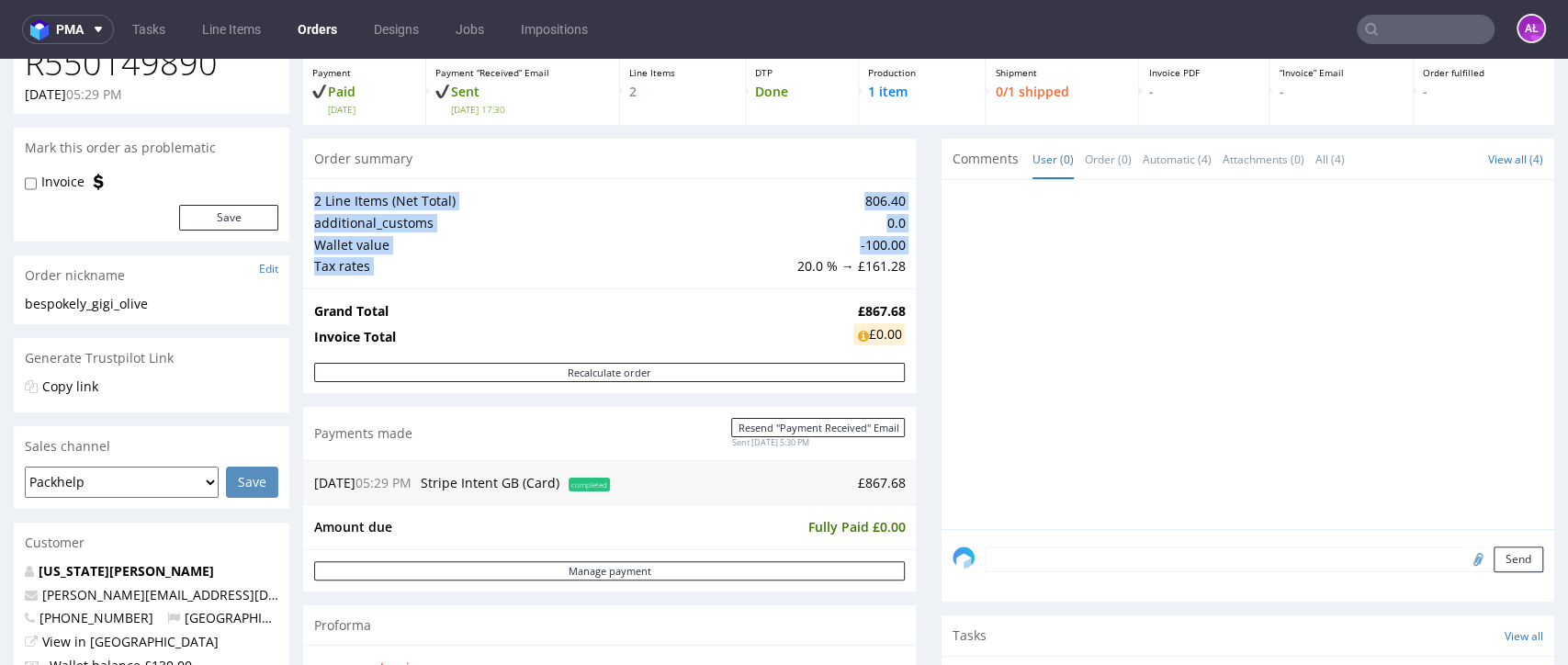
drag, startPoint x: 779, startPoint y: 267, endPoint x: 890, endPoint y: 267, distance: 111.0
click at [890, 267] on div "2 Line Items (Net Total) 806.40 additional_customs 0.0 Wallet value -100.00 Tax…" at bounding box center [609, 233] width 613 height 110
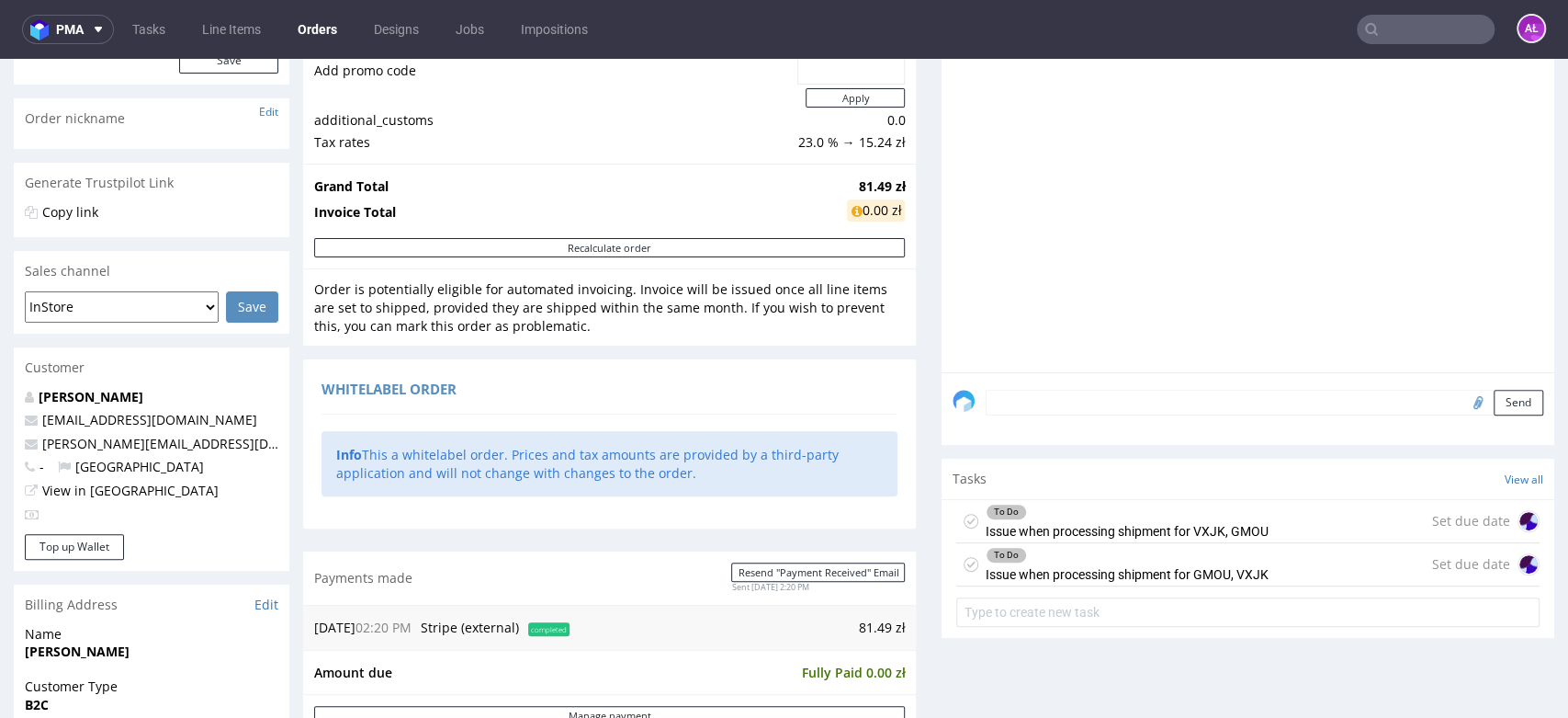
scroll to position [408, 0]
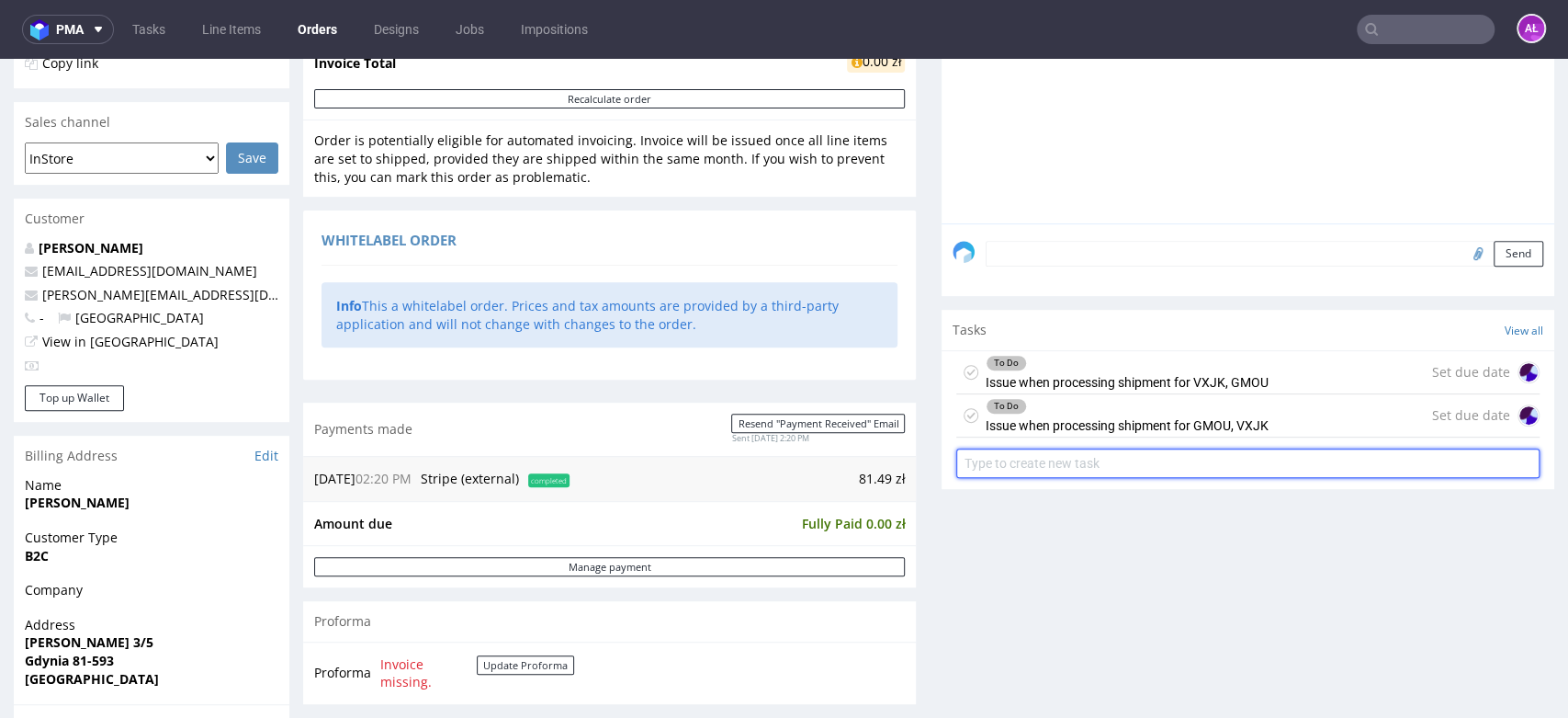
click at [1011, 465] on input "text" at bounding box center [1248, 463] width 583 height 30
type input "refund"
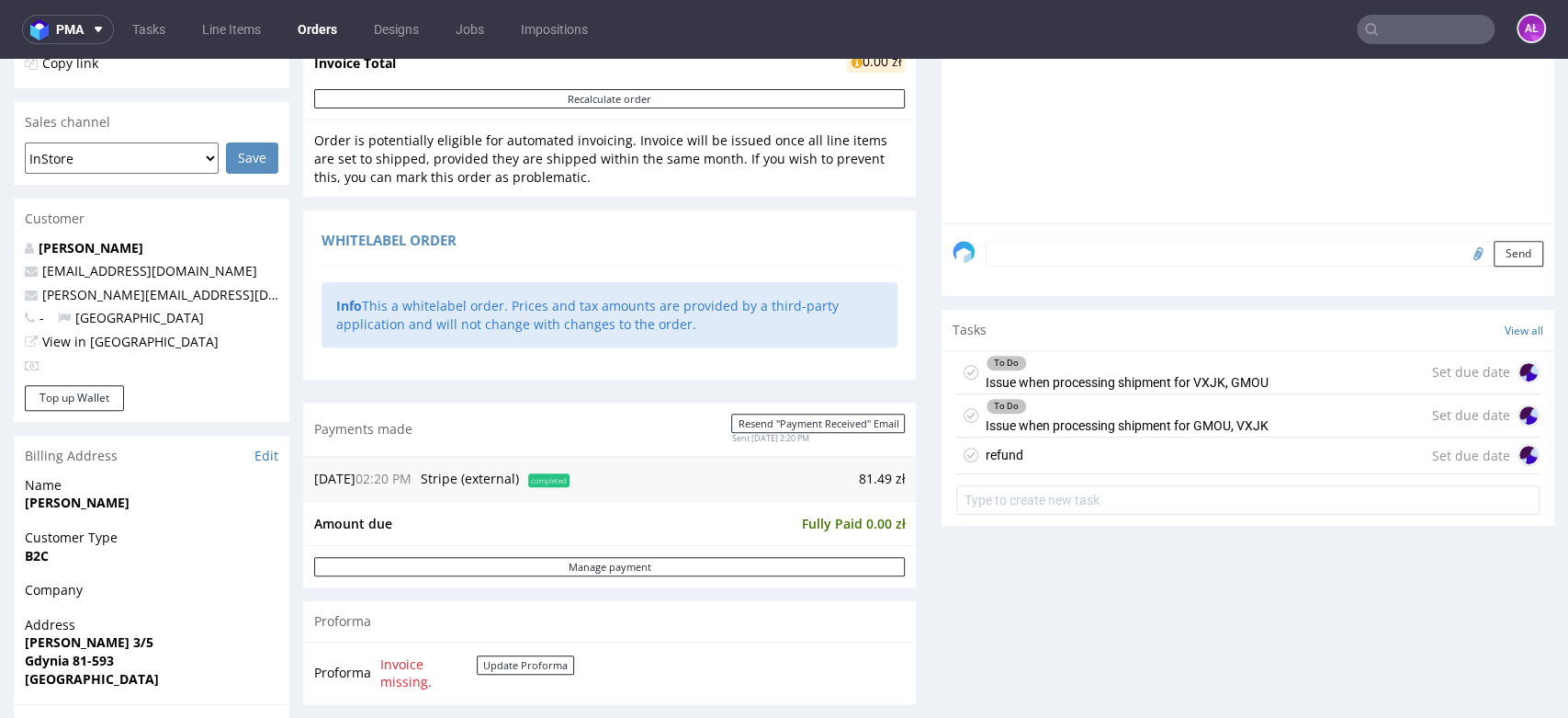
click at [1043, 462] on div "refund Set due date" at bounding box center [1248, 456] width 583 height 37
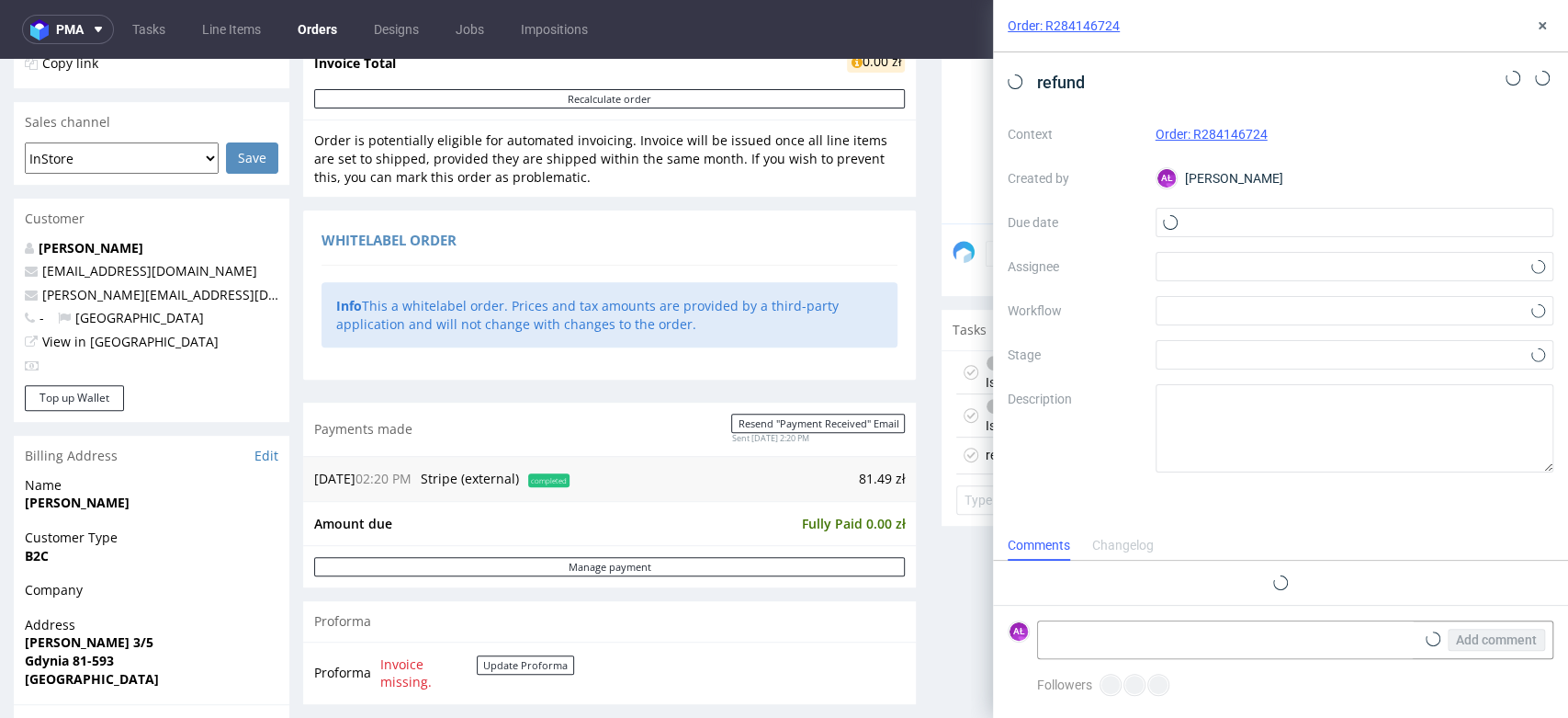
scroll to position [15, 0]
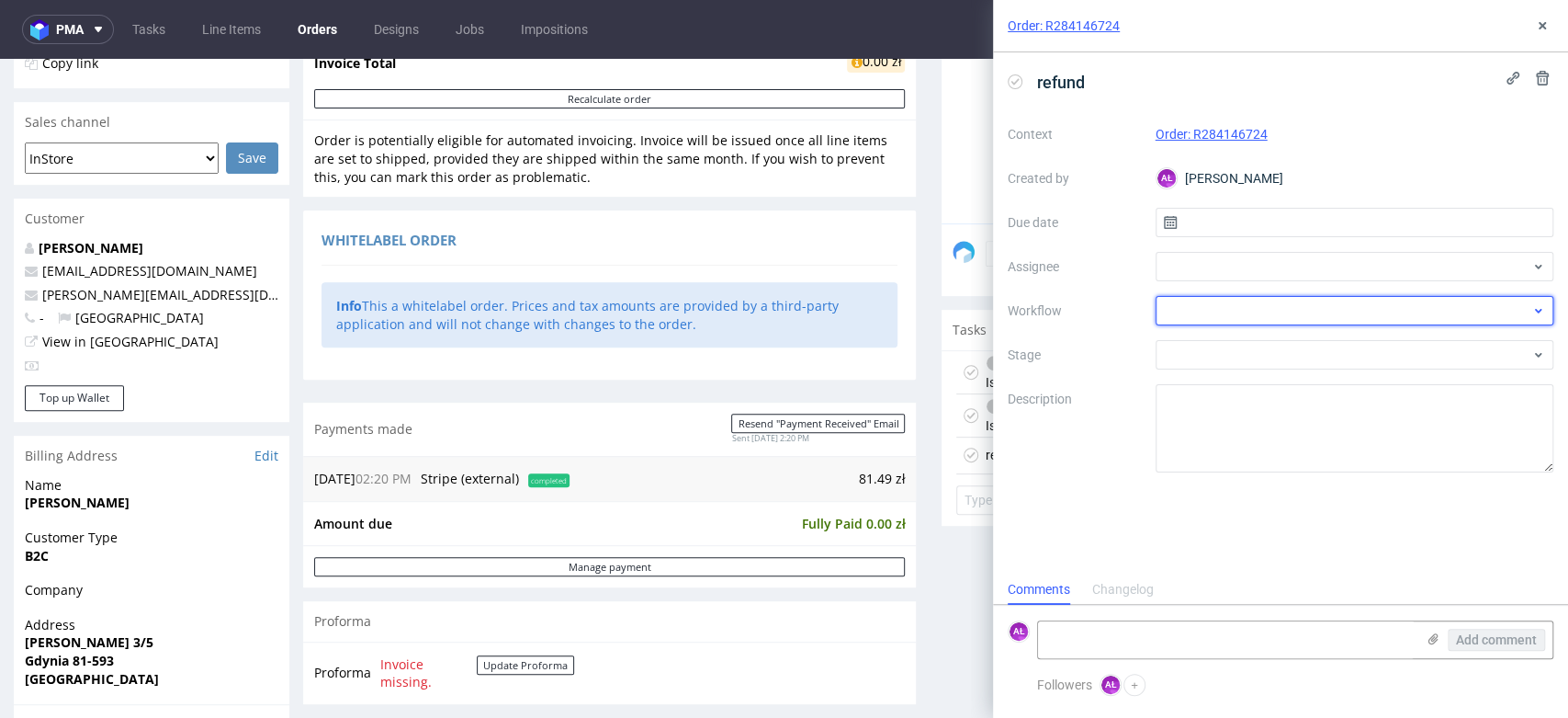
click at [1257, 313] on div at bounding box center [1354, 311] width 398 height 30
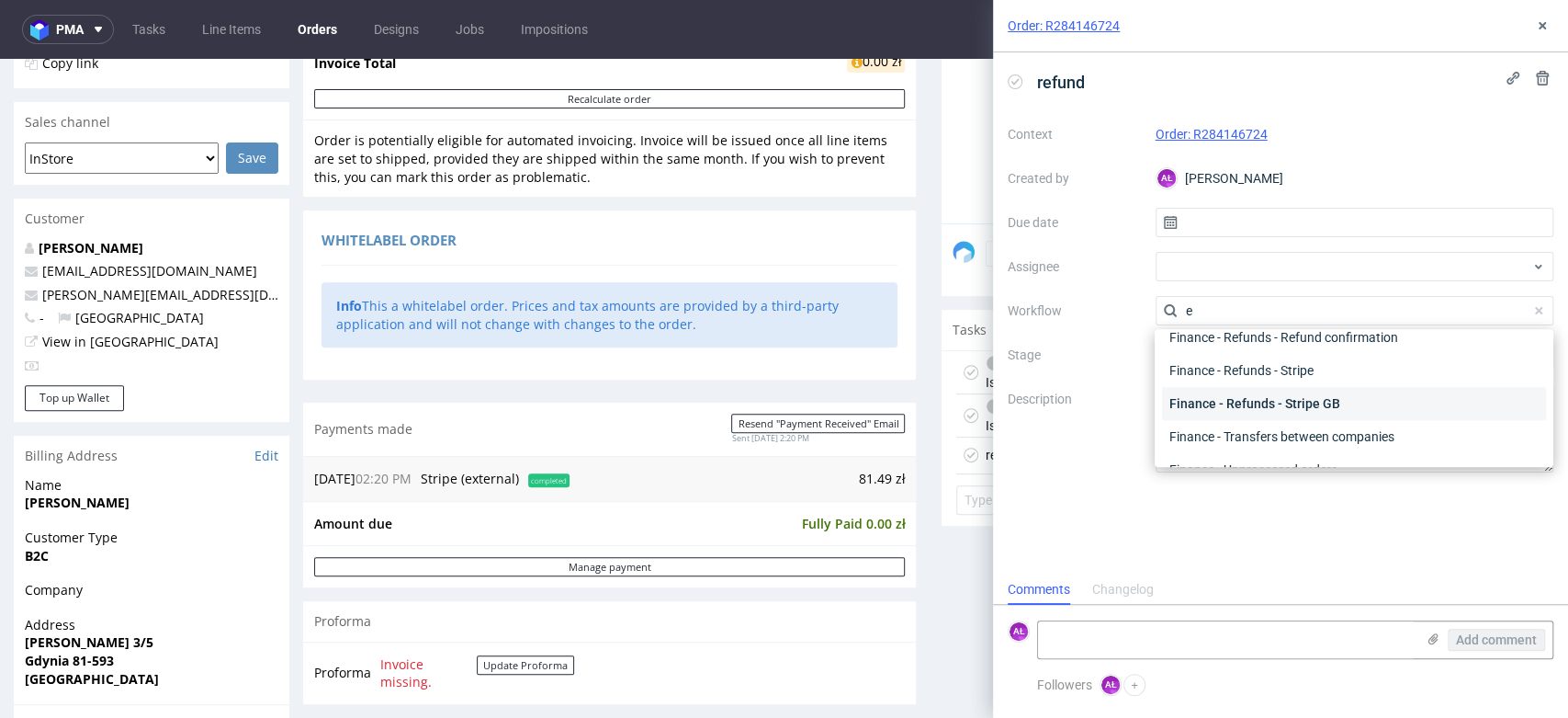
scroll to position [655, 0]
drag, startPoint x: 1225, startPoint y: 311, endPoint x: 1113, endPoint y: 311, distance: 112.0
click at [1113, 311] on div "Context Order: R284146724 Created by AŁ Aleksandra Łętowska Due date Assignee W…" at bounding box center [1280, 296] width 546 height 353
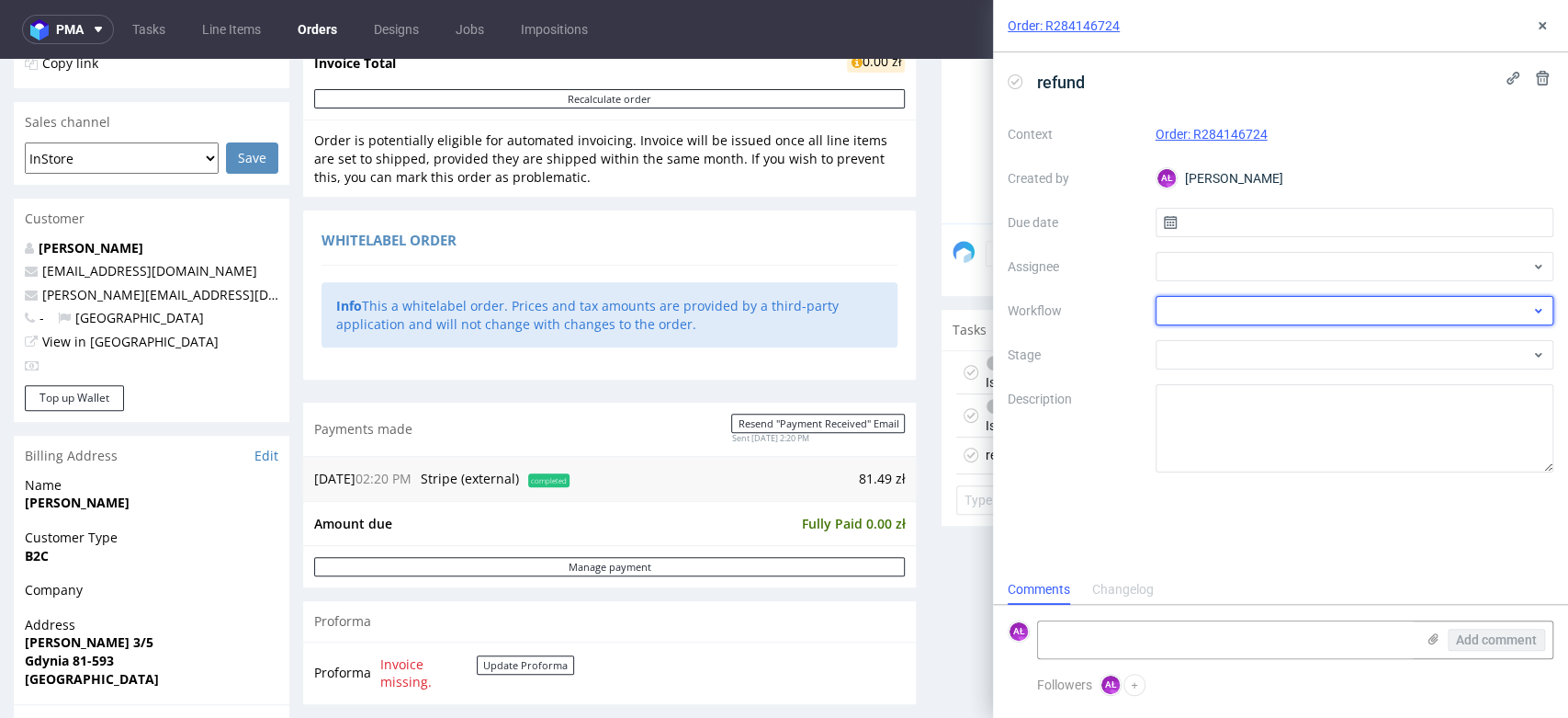
click at [1218, 309] on div at bounding box center [1354, 311] width 398 height 30
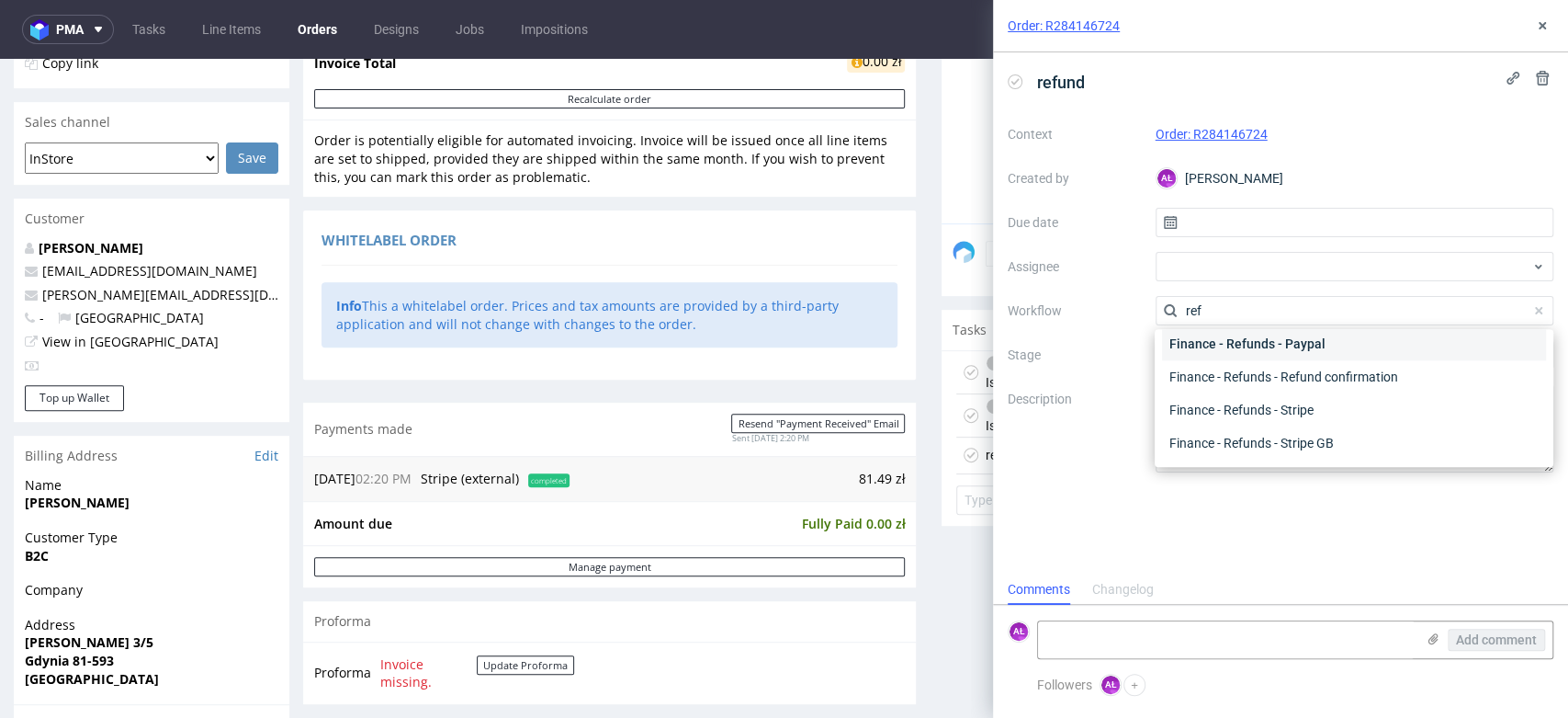
scroll to position [98, 0]
type input "ref"
click at [1261, 406] on div "Finance - Refunds - Stripe" at bounding box center [1354, 411] width 384 height 33
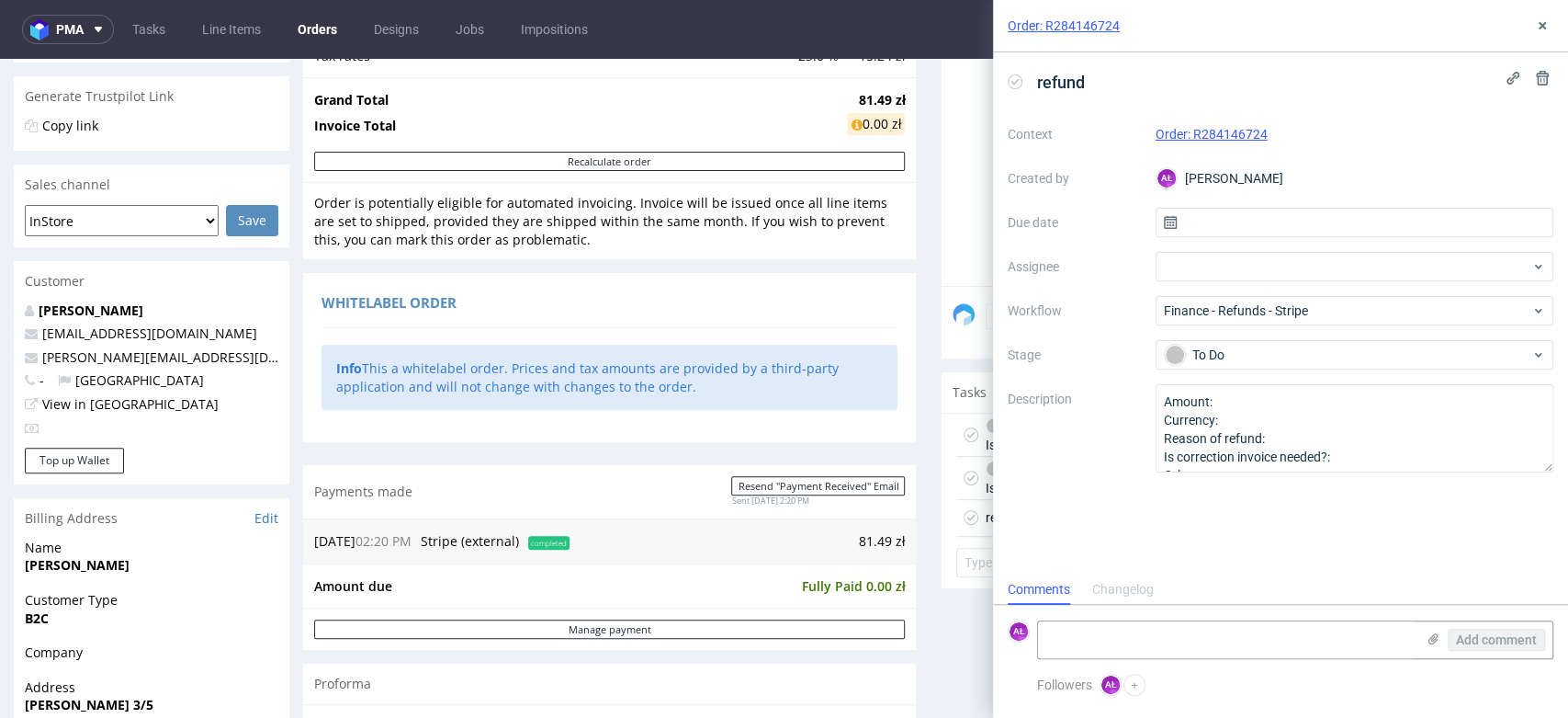
scroll to position [0, 0]
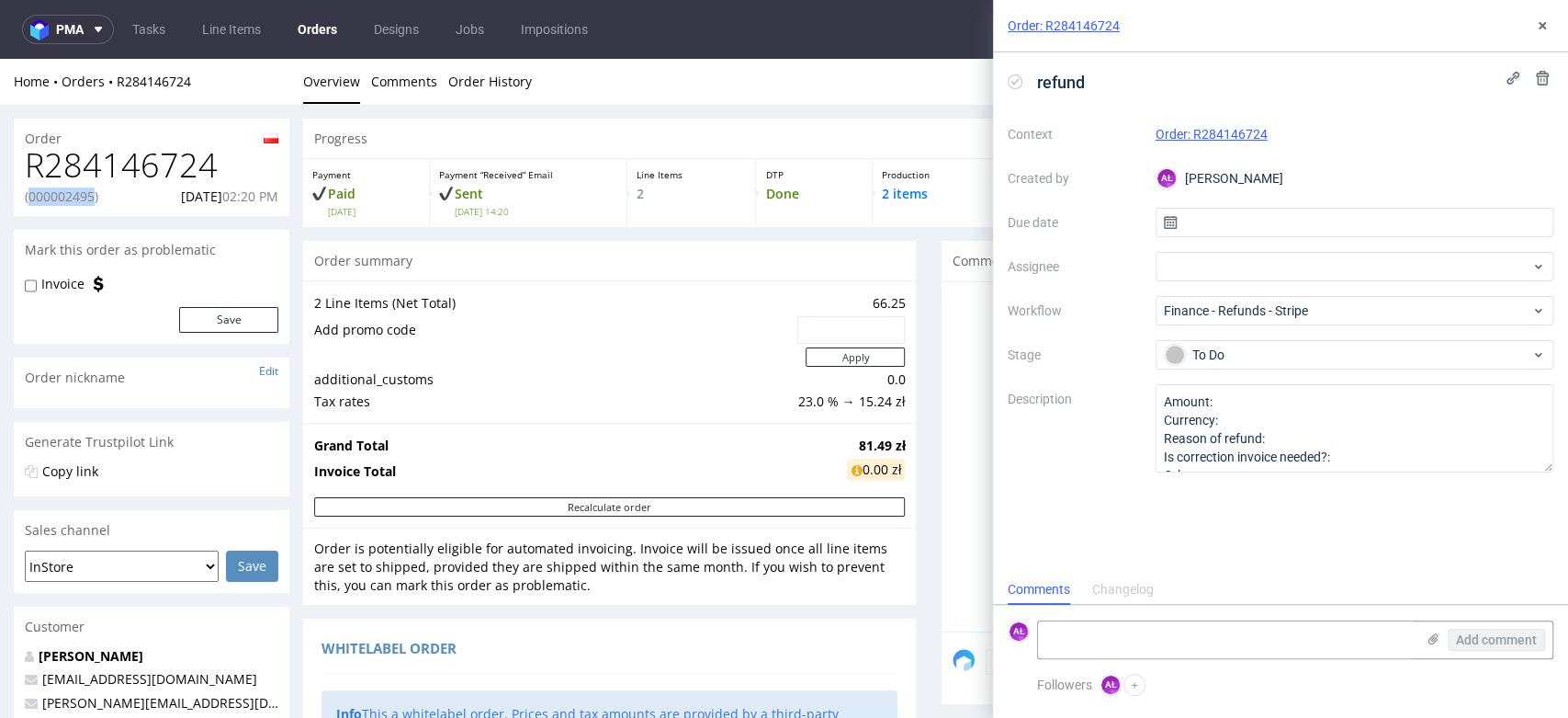
drag, startPoint x: 30, startPoint y: 202, endPoint x: 92, endPoint y: 204, distance: 62.0
click at [92, 204] on p "(000002495)" at bounding box center [61, 197] width 73 height 19
copy p "000002495"
drag, startPoint x: 28, startPoint y: 161, endPoint x: 15, endPoint y: 218, distance: 58.5
click at [111, 197] on div "R284146724 (000002495) 21.08.2025 02:20 PM" at bounding box center [151, 181] width 276 height 69
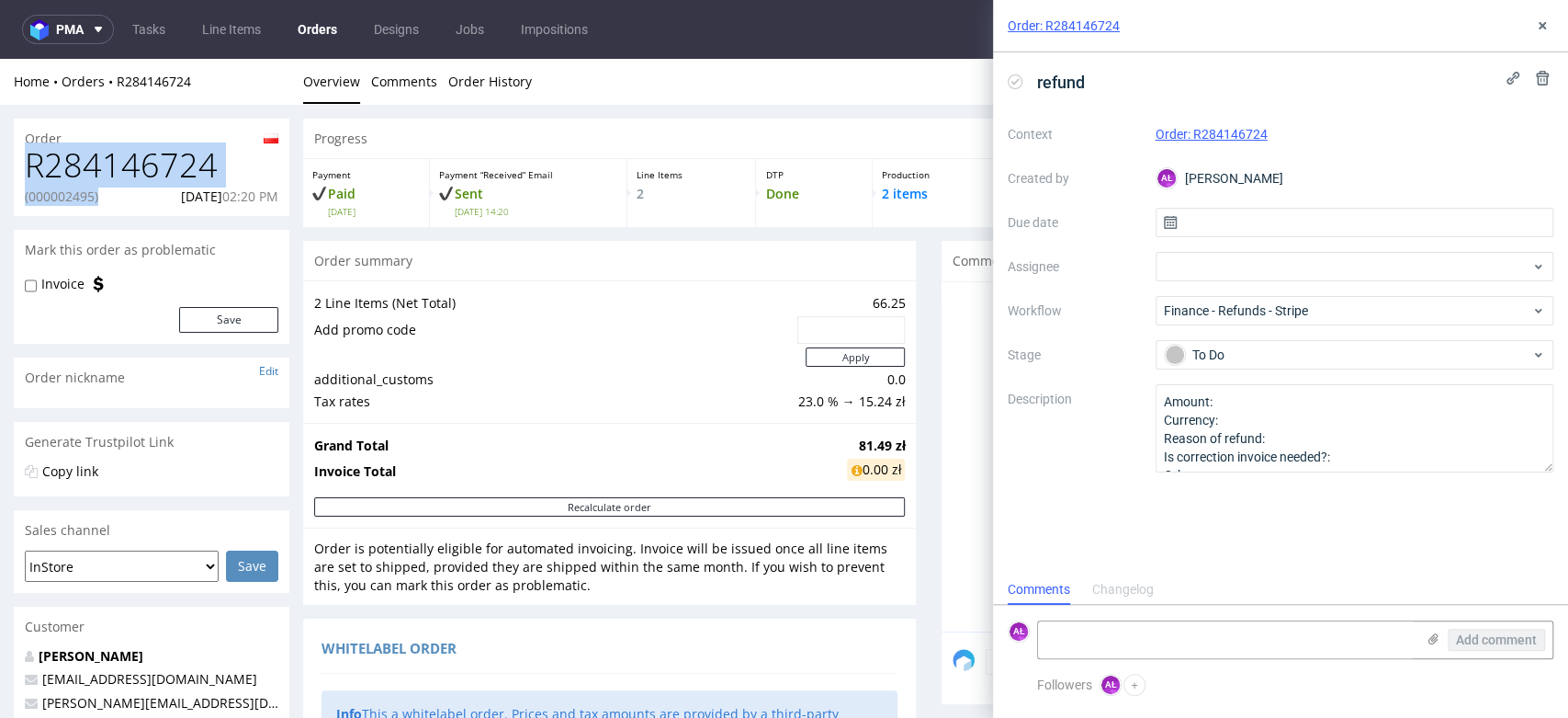
copy div "R284146724 (000002495)"
click at [1090, 652] on textarea at bounding box center [1226, 640] width 377 height 37
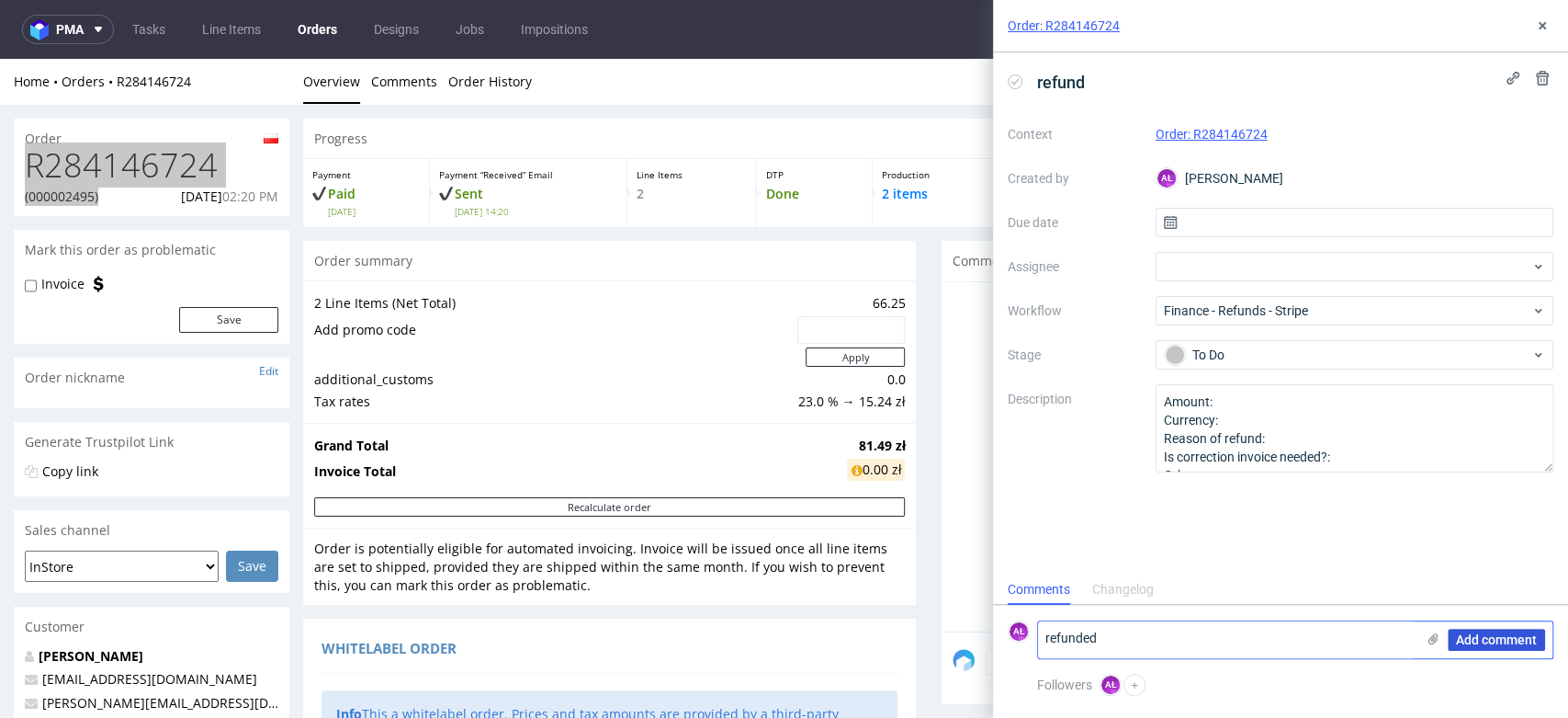
type textarea "refunded"
click at [1507, 640] on span "Add comment" at bounding box center [1496, 640] width 81 height 13
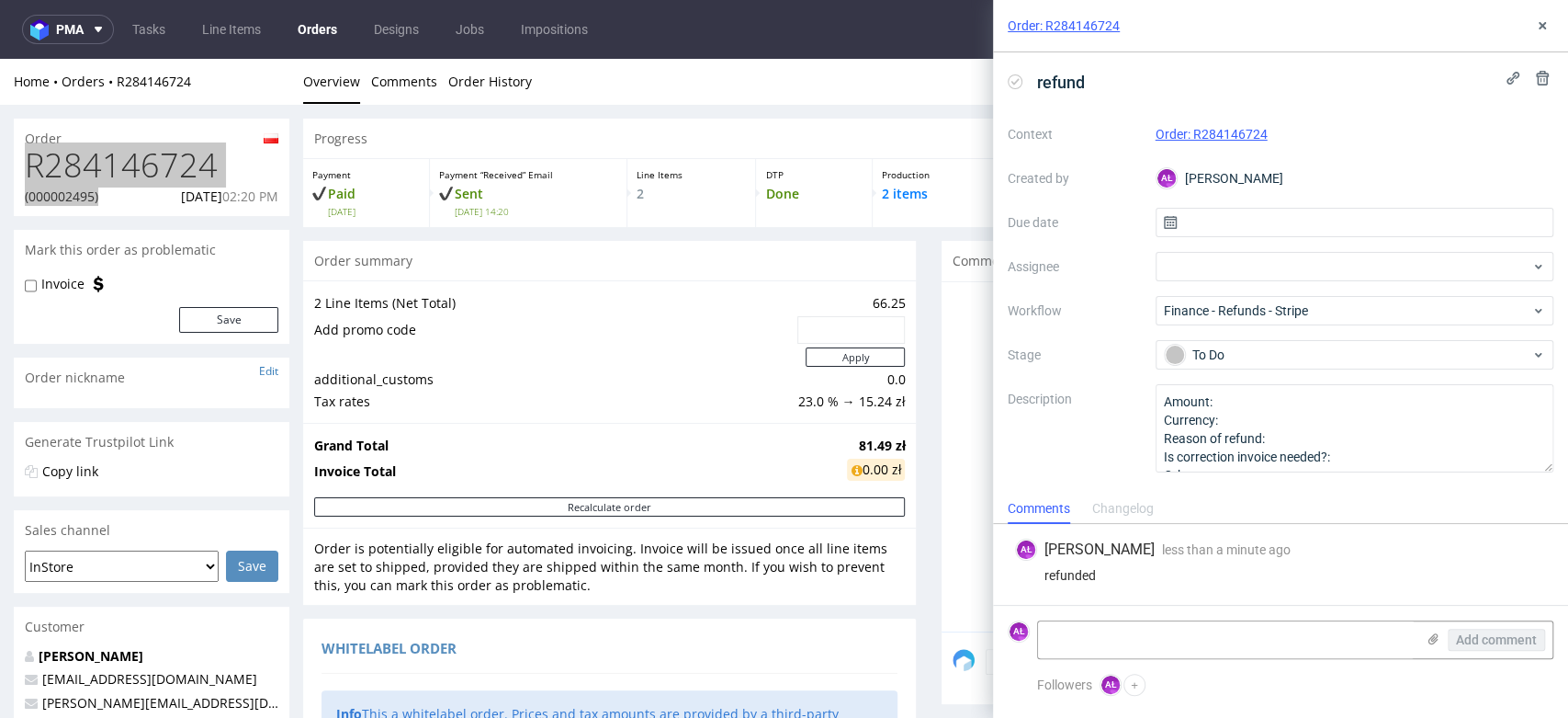
click at [1014, 80] on icon at bounding box center [1015, 82] width 15 height 15
click at [1554, 14] on div "Order: R284146724" at bounding box center [1279, 26] width 575 height 52
click at [1549, 21] on icon at bounding box center [1542, 26] width 15 height 15
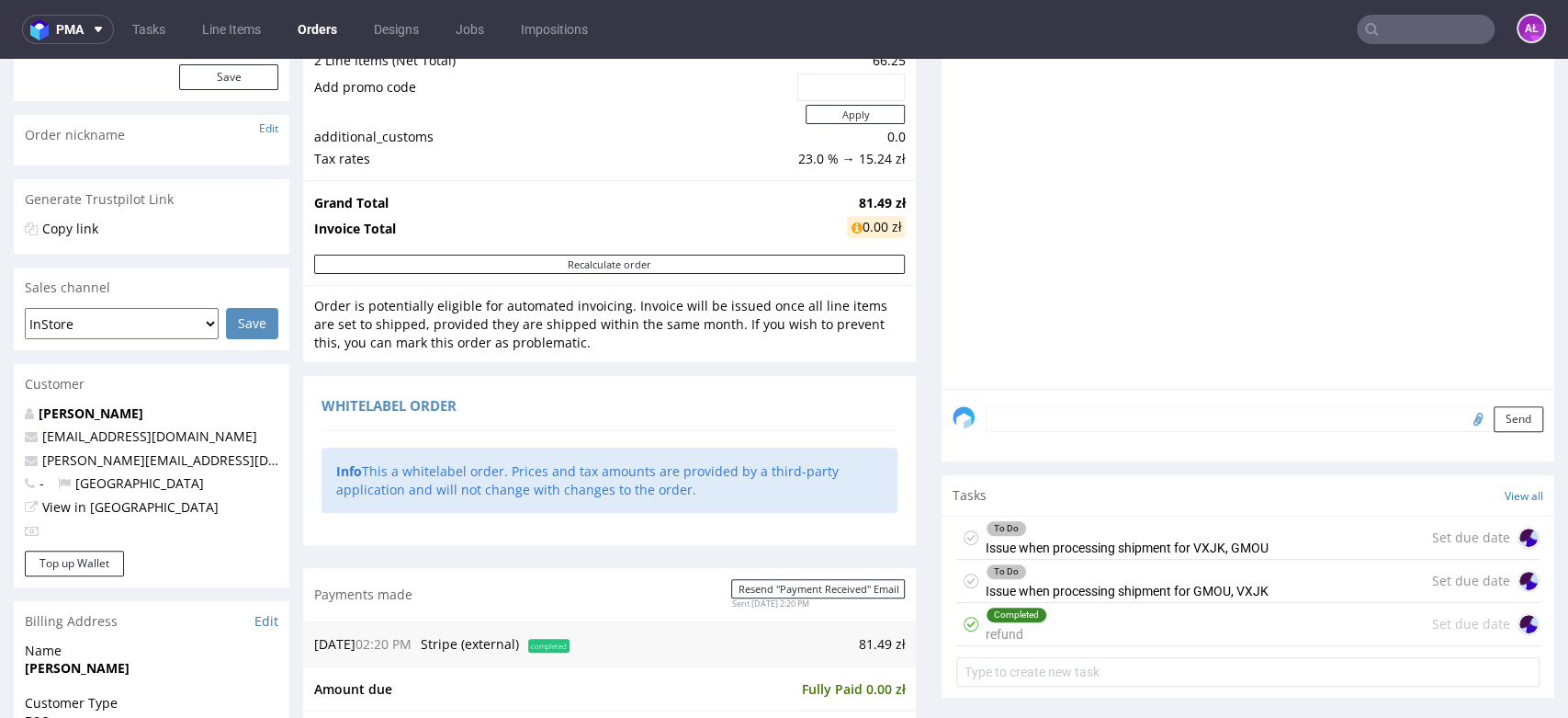
scroll to position [408, 0]
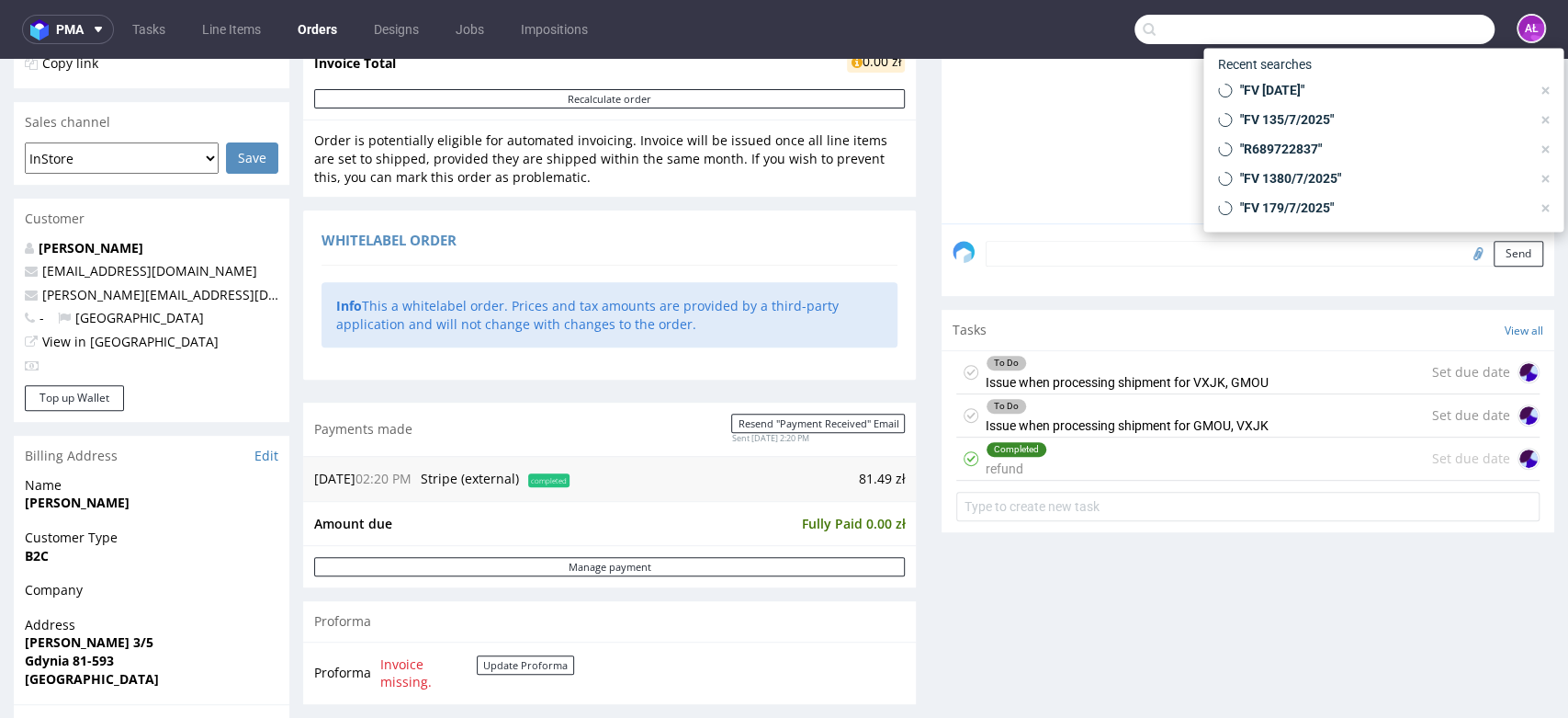
click at [1401, 36] on input "text" at bounding box center [1315, 30] width 360 height 30
click at [1160, 26] on input "text" at bounding box center [1315, 30] width 360 height 30
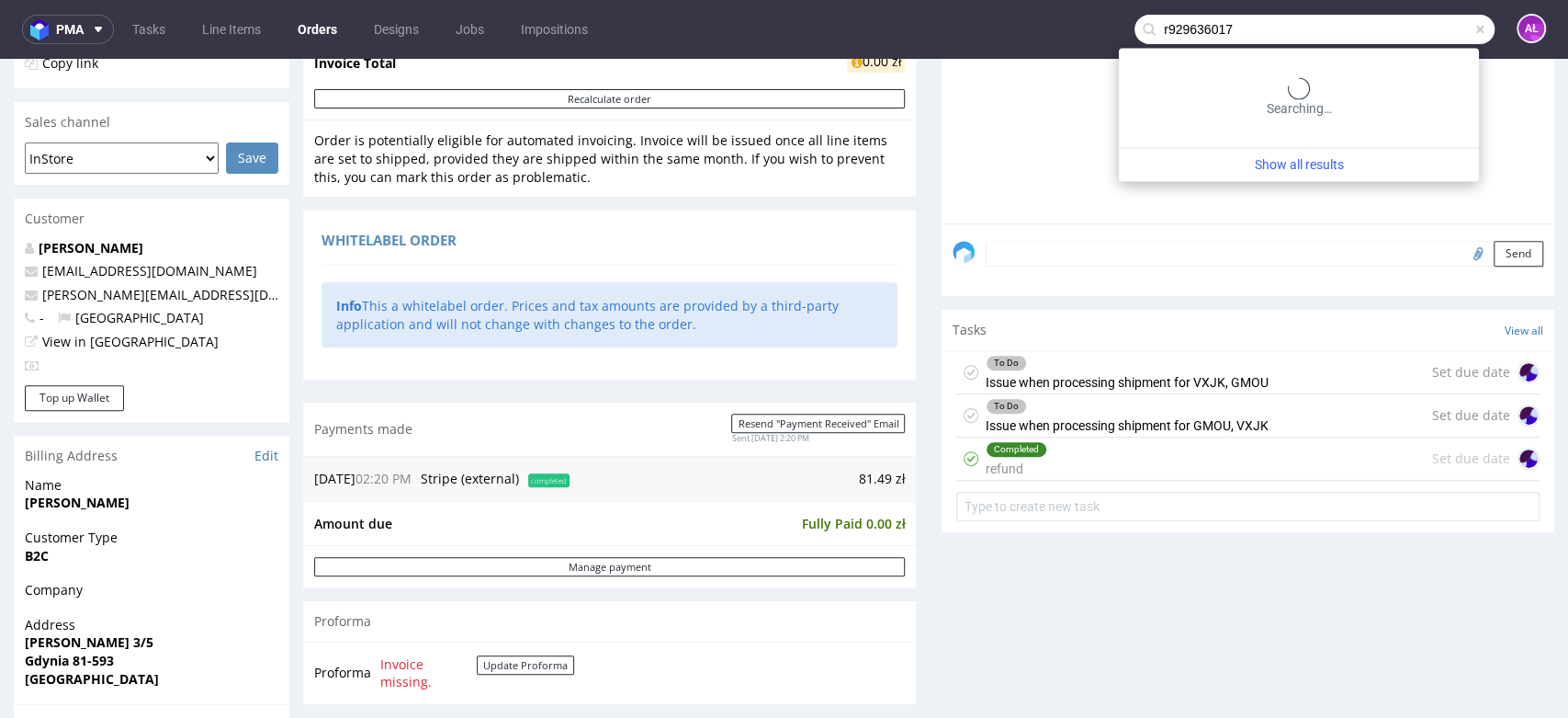
type input "r929636017"
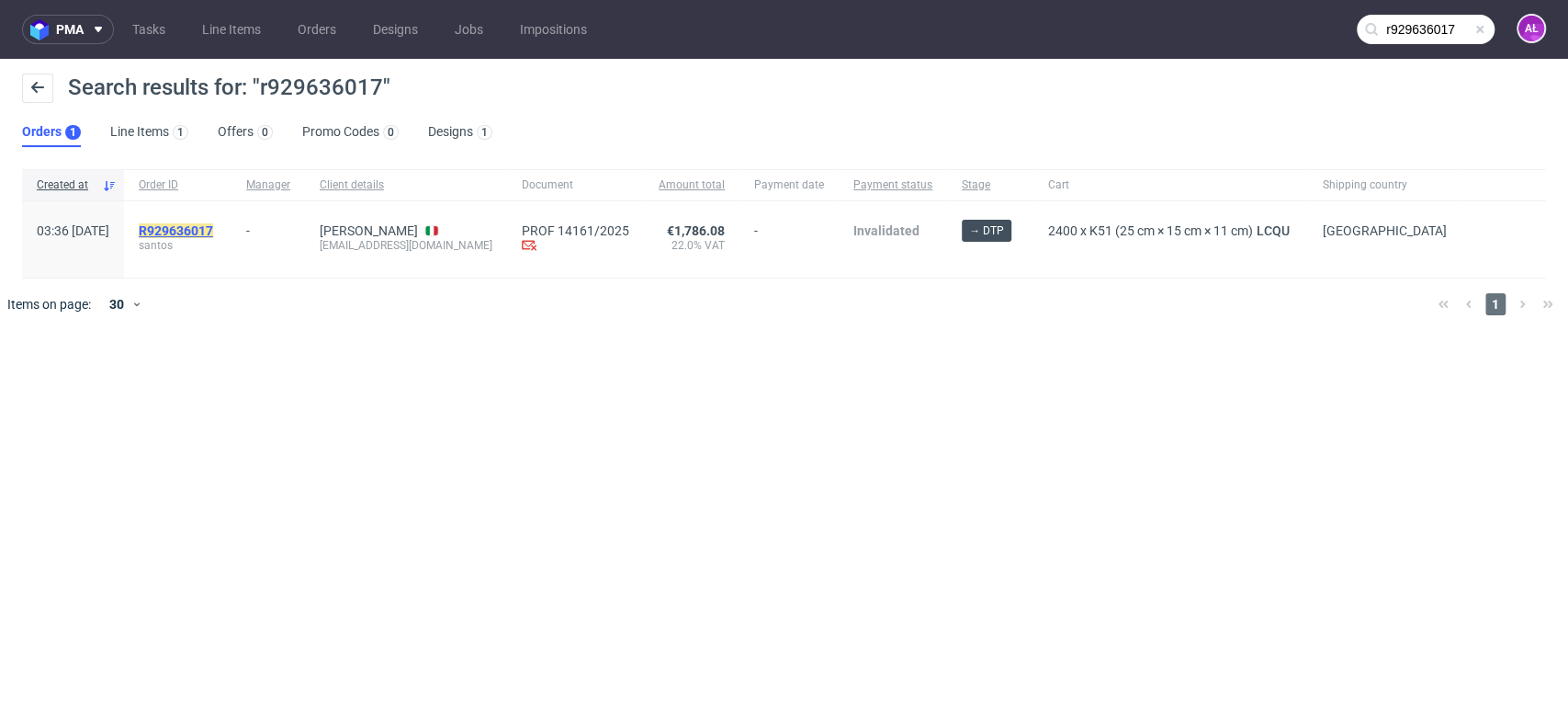
click at [214, 231] on mark "R929636017" at bounding box center [175, 230] width 74 height 15
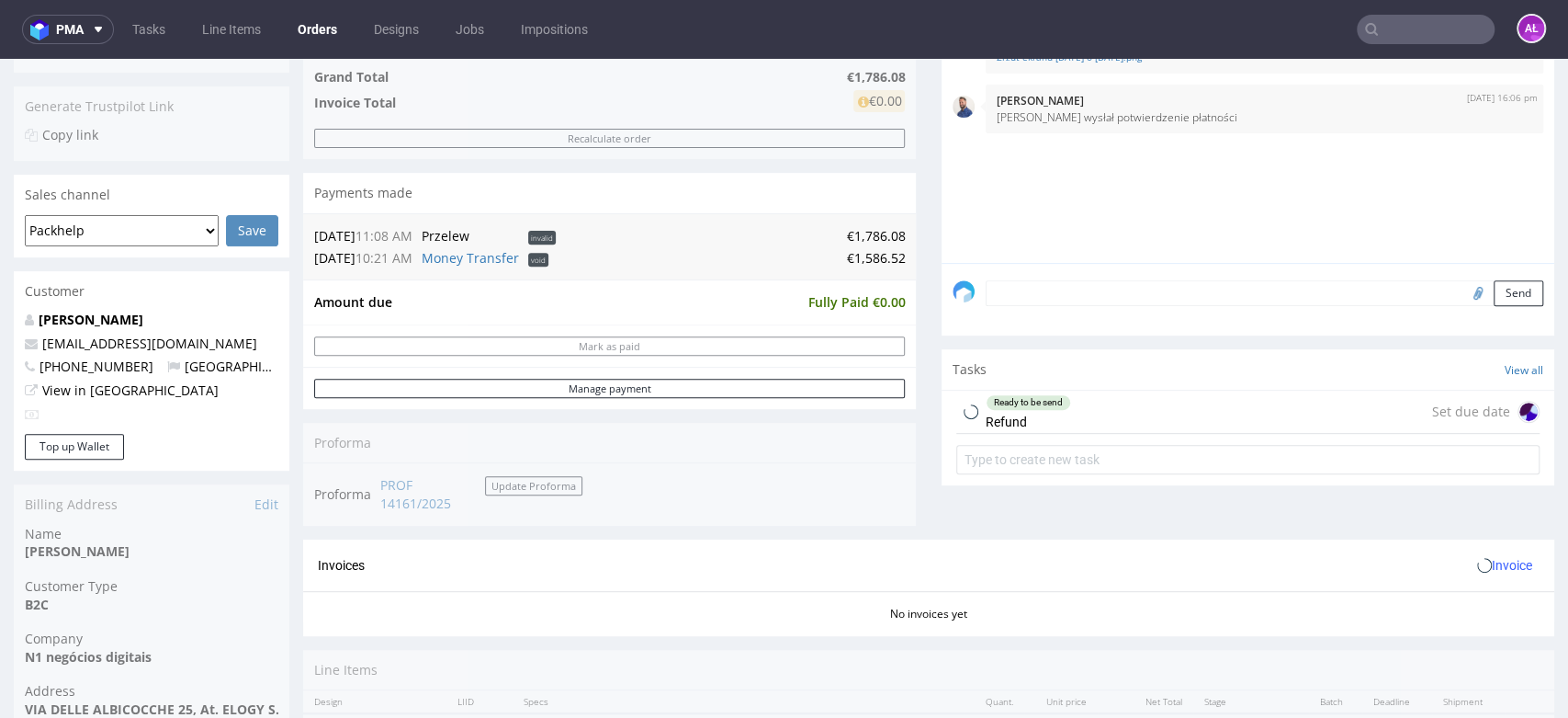
scroll to position [408, 0]
click at [1020, 417] on div "Ready to be send Refund" at bounding box center [1028, 409] width 85 height 43
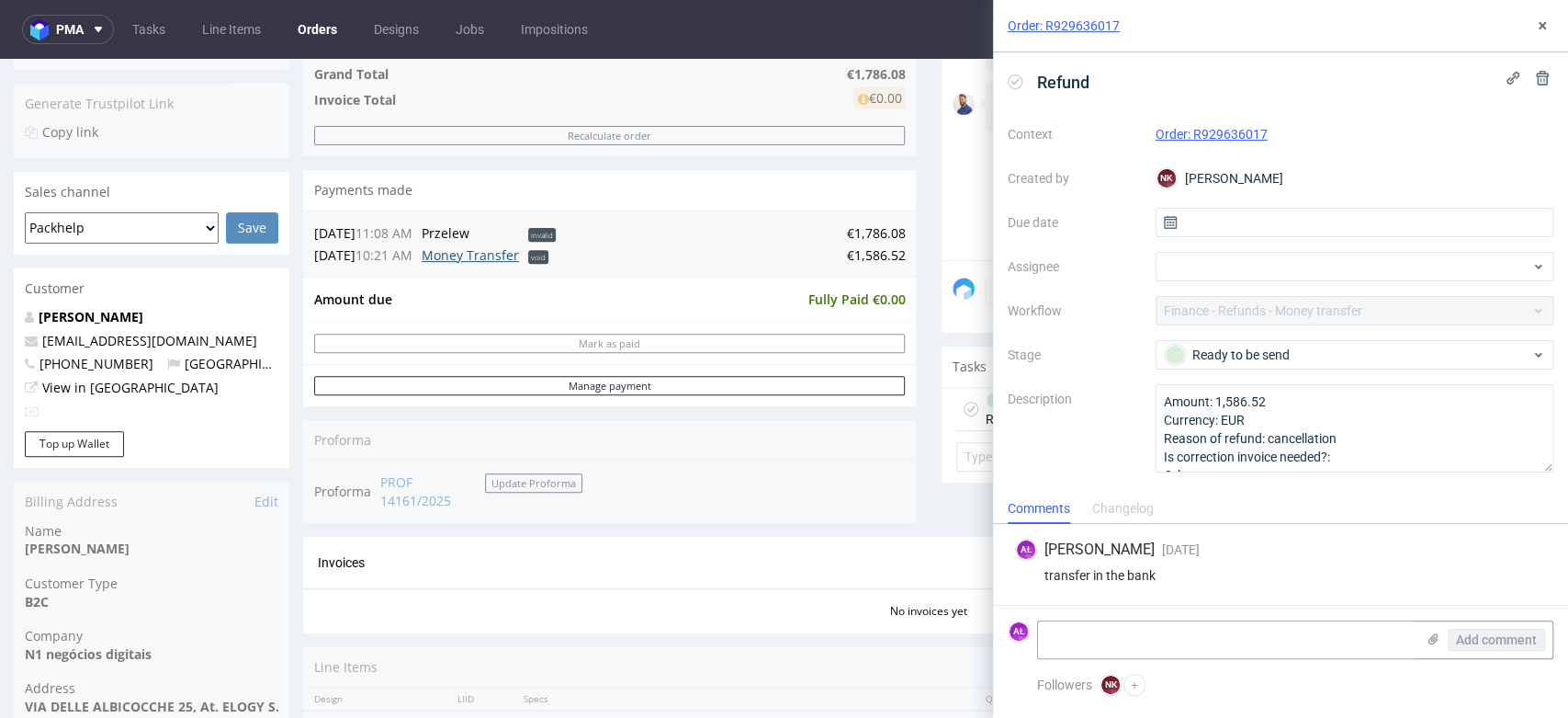
click at [507, 256] on link "Money Transfer" at bounding box center [470, 255] width 97 height 18
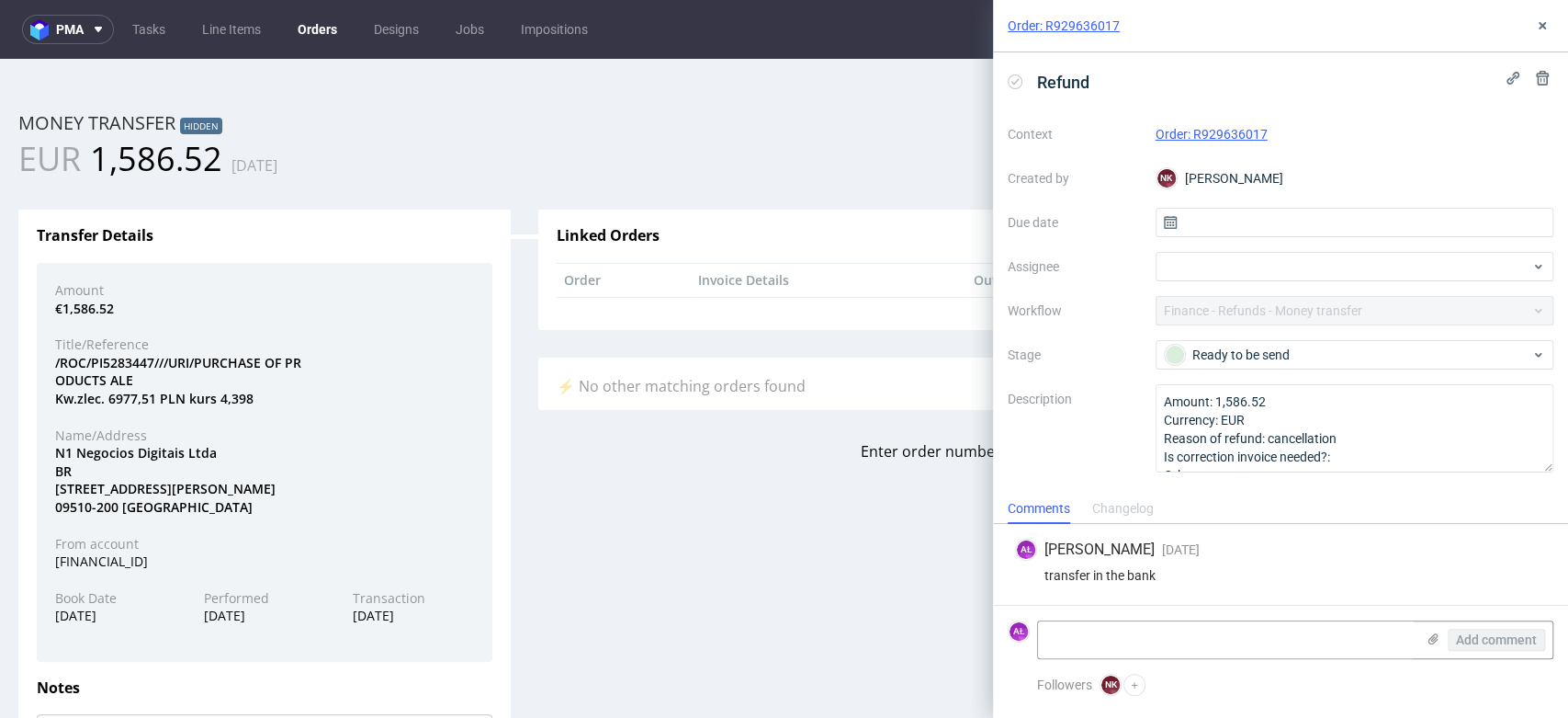
click at [1250, 133] on link "Order: R929636017" at bounding box center [1212, 135] width 112 height 15
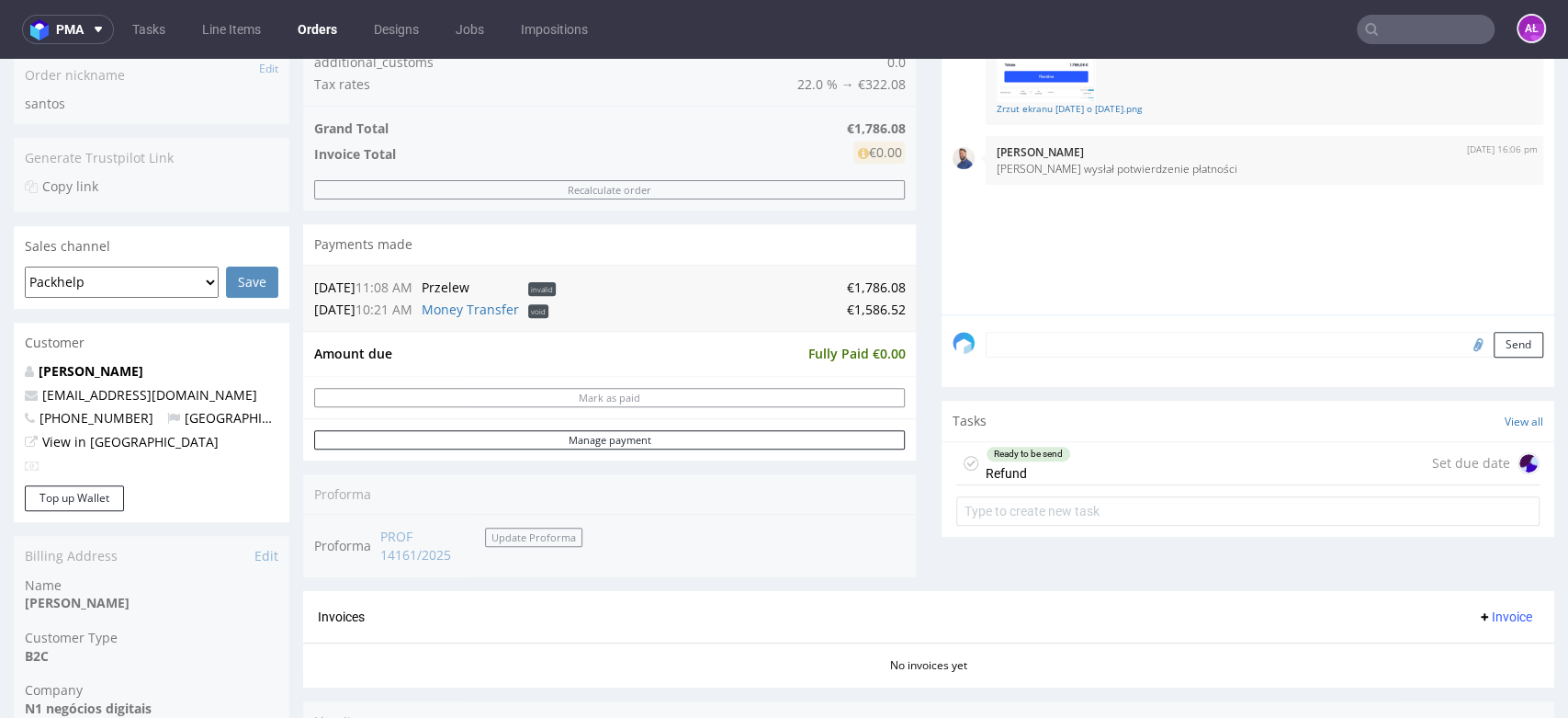
scroll to position [408, 0]
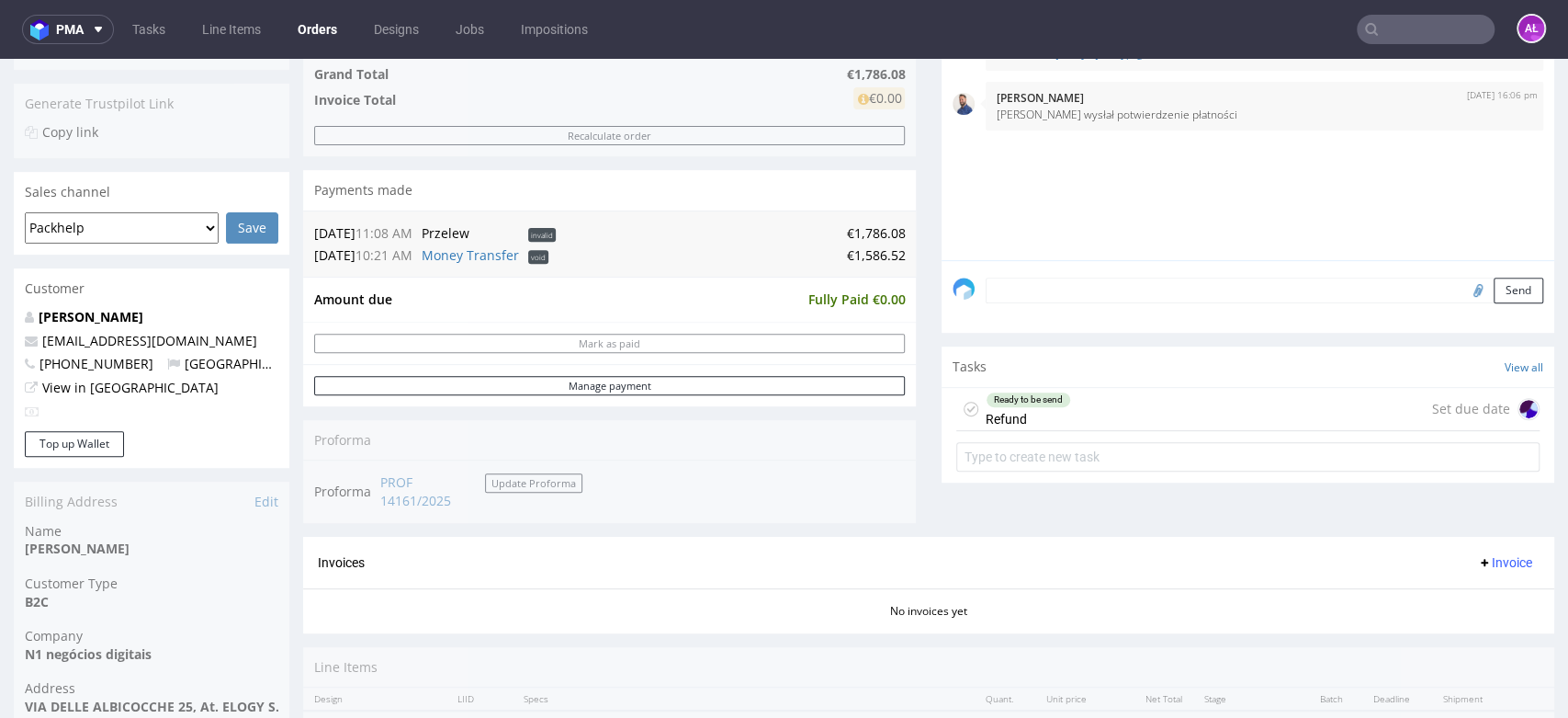
click at [1001, 424] on div "Ready to be send Refund" at bounding box center [1028, 409] width 85 height 43
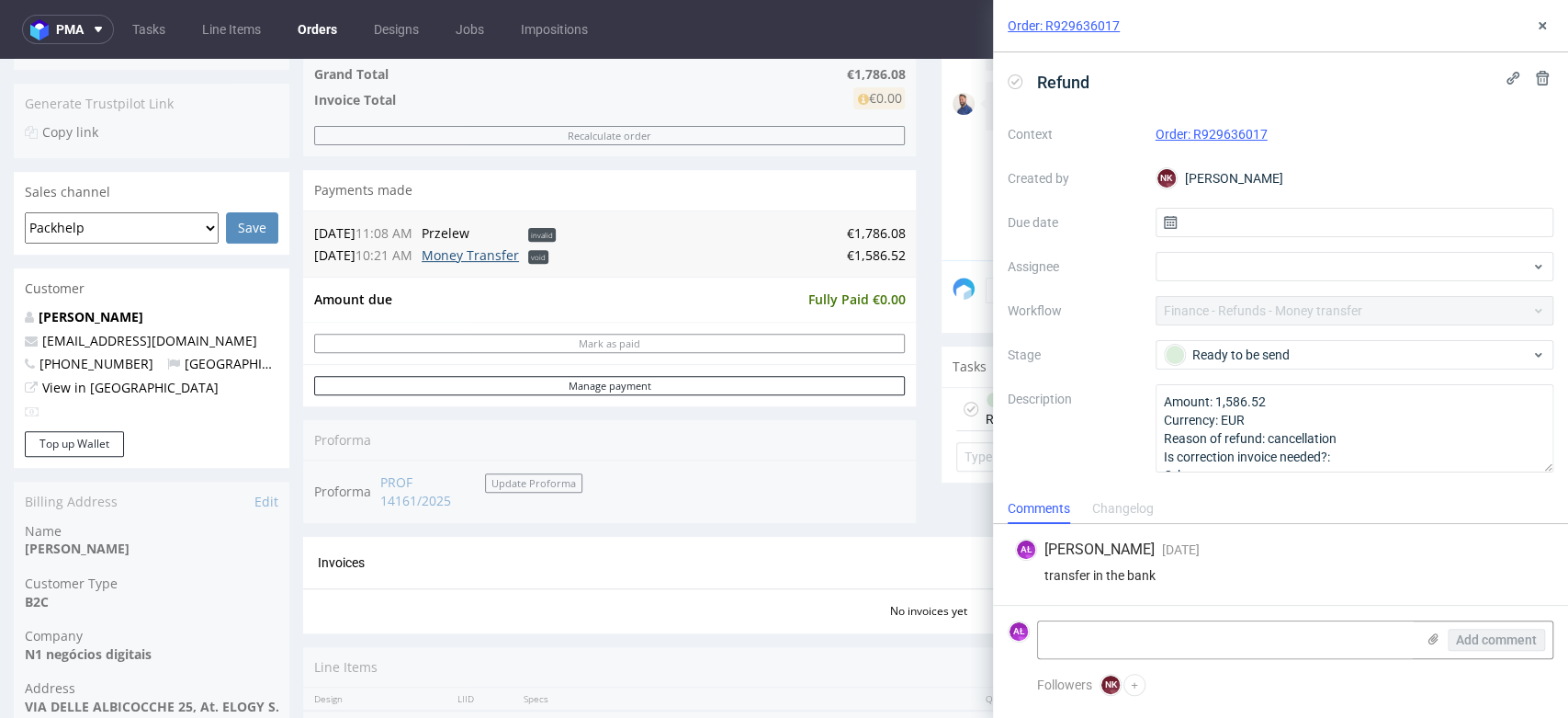
click at [494, 262] on link "Money Transfer" at bounding box center [470, 255] width 97 height 18
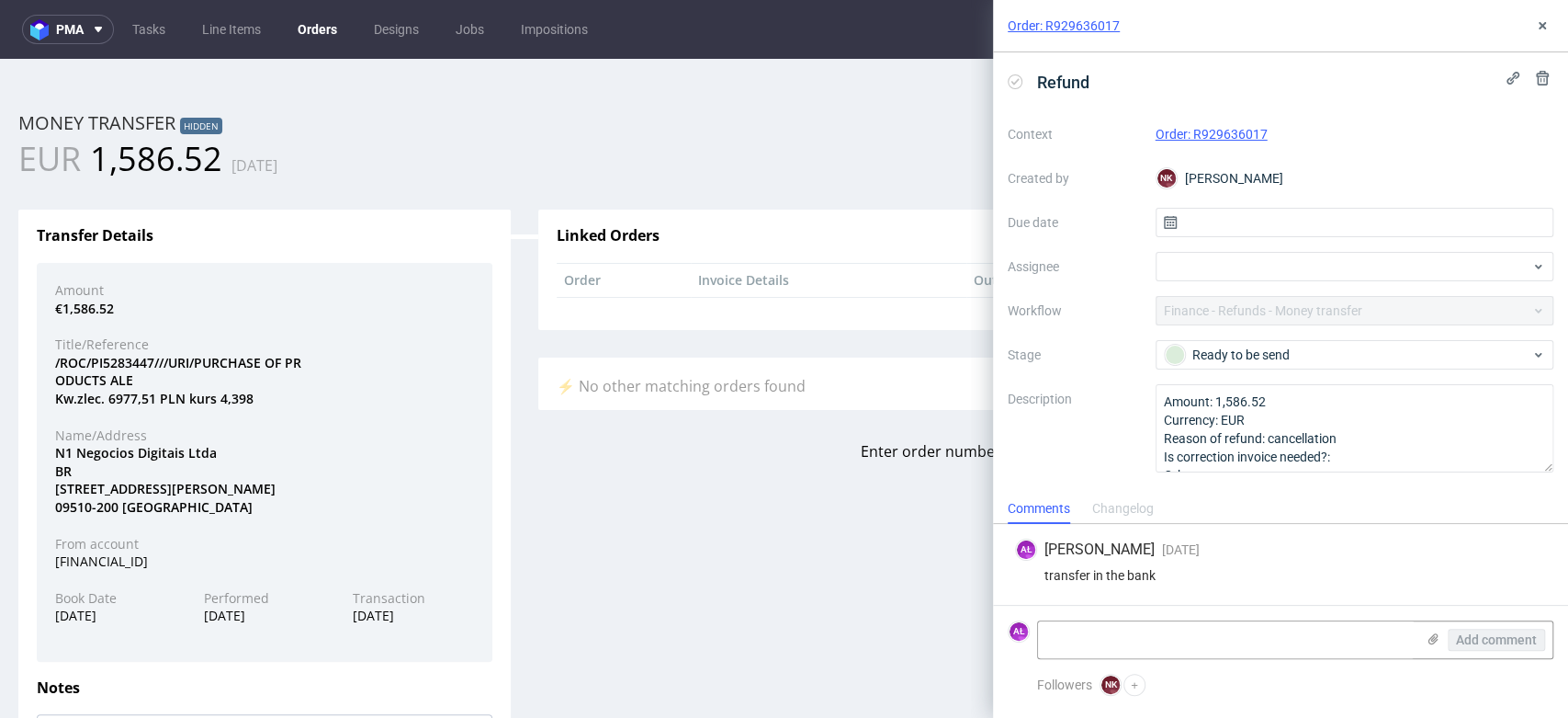
click at [1201, 138] on link "Order: R929636017" at bounding box center [1212, 135] width 112 height 15
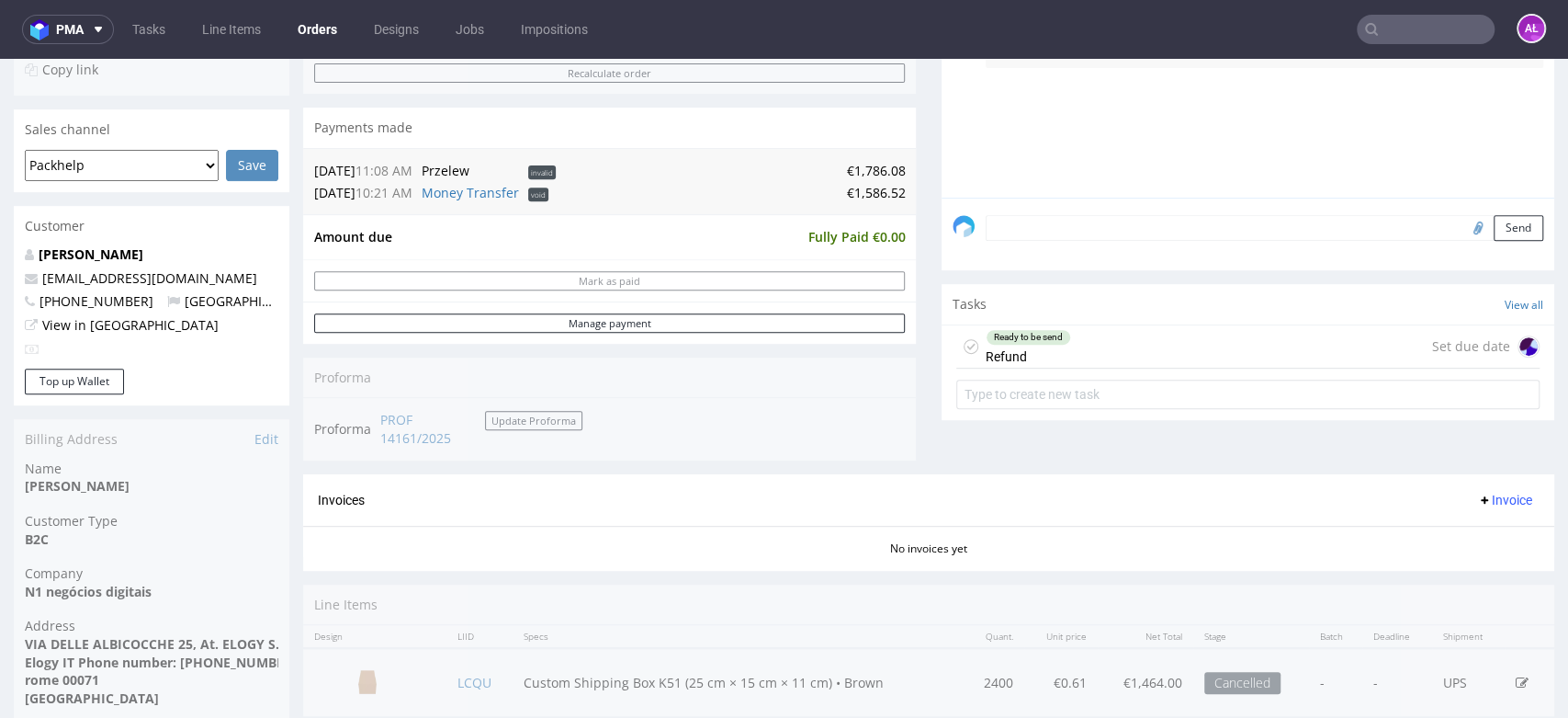
scroll to position [510, 0]
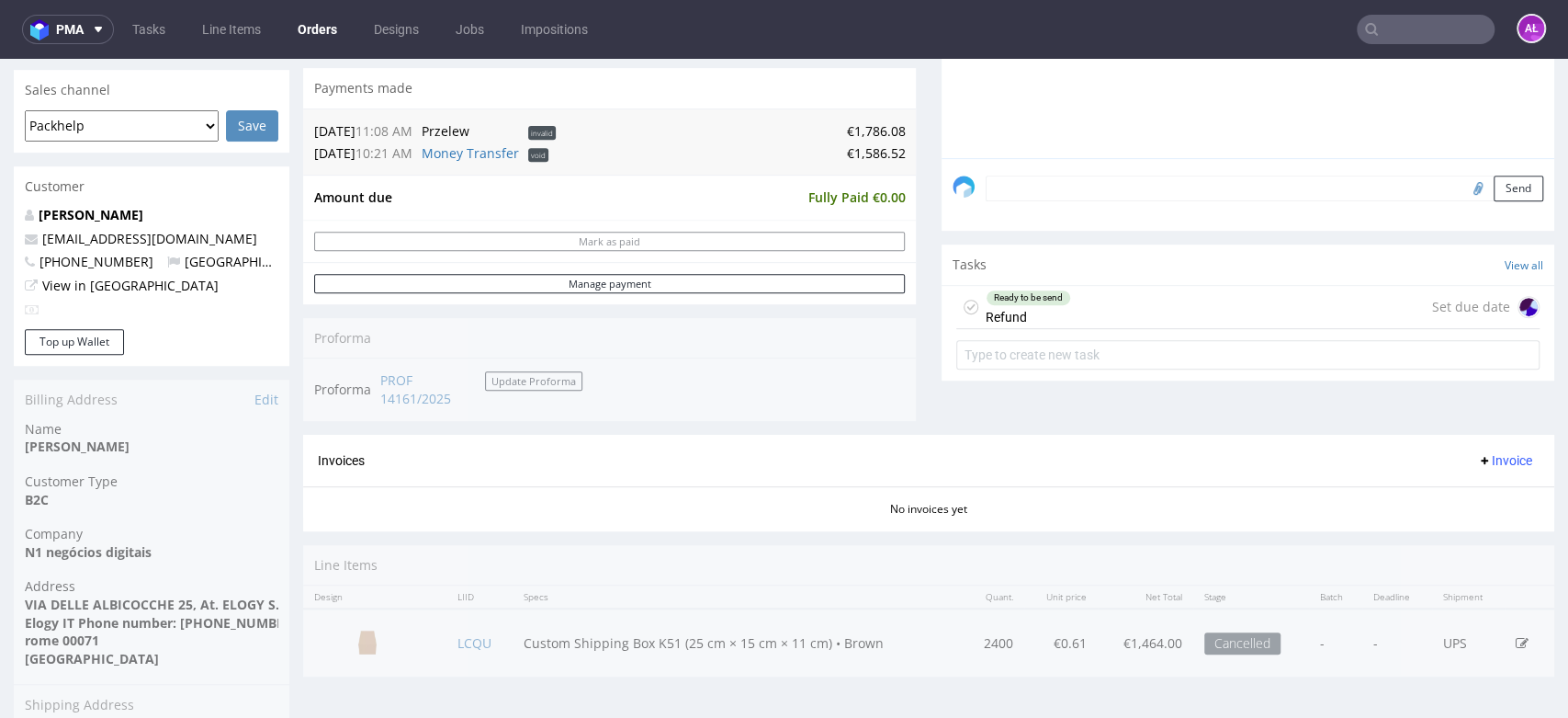
click at [1048, 303] on div "Ready to be send Refund" at bounding box center [1028, 307] width 85 height 43
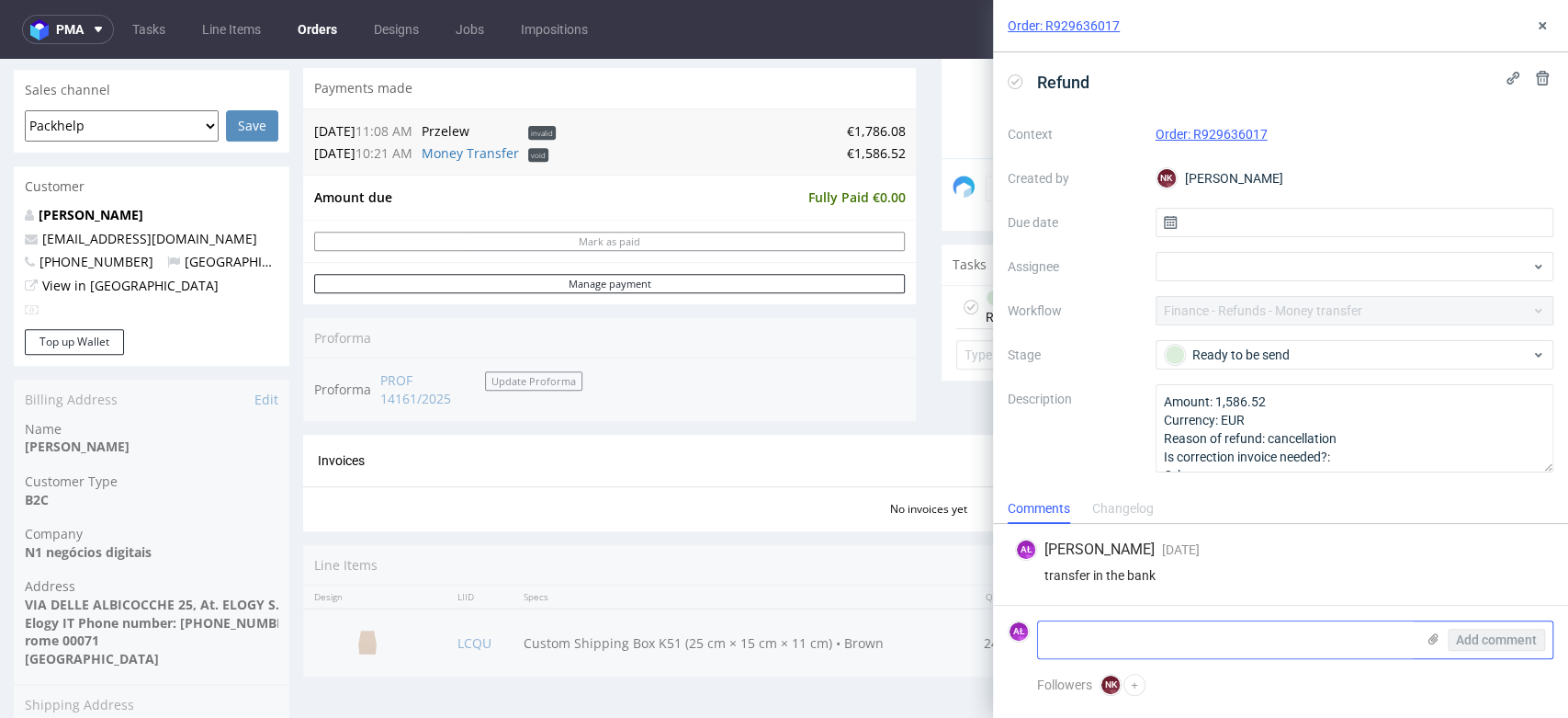
click at [1117, 643] on textarea at bounding box center [1226, 640] width 377 height 37
type textarea "incorrect account number"
click at [1476, 638] on span "Add comment" at bounding box center [1496, 640] width 81 height 13
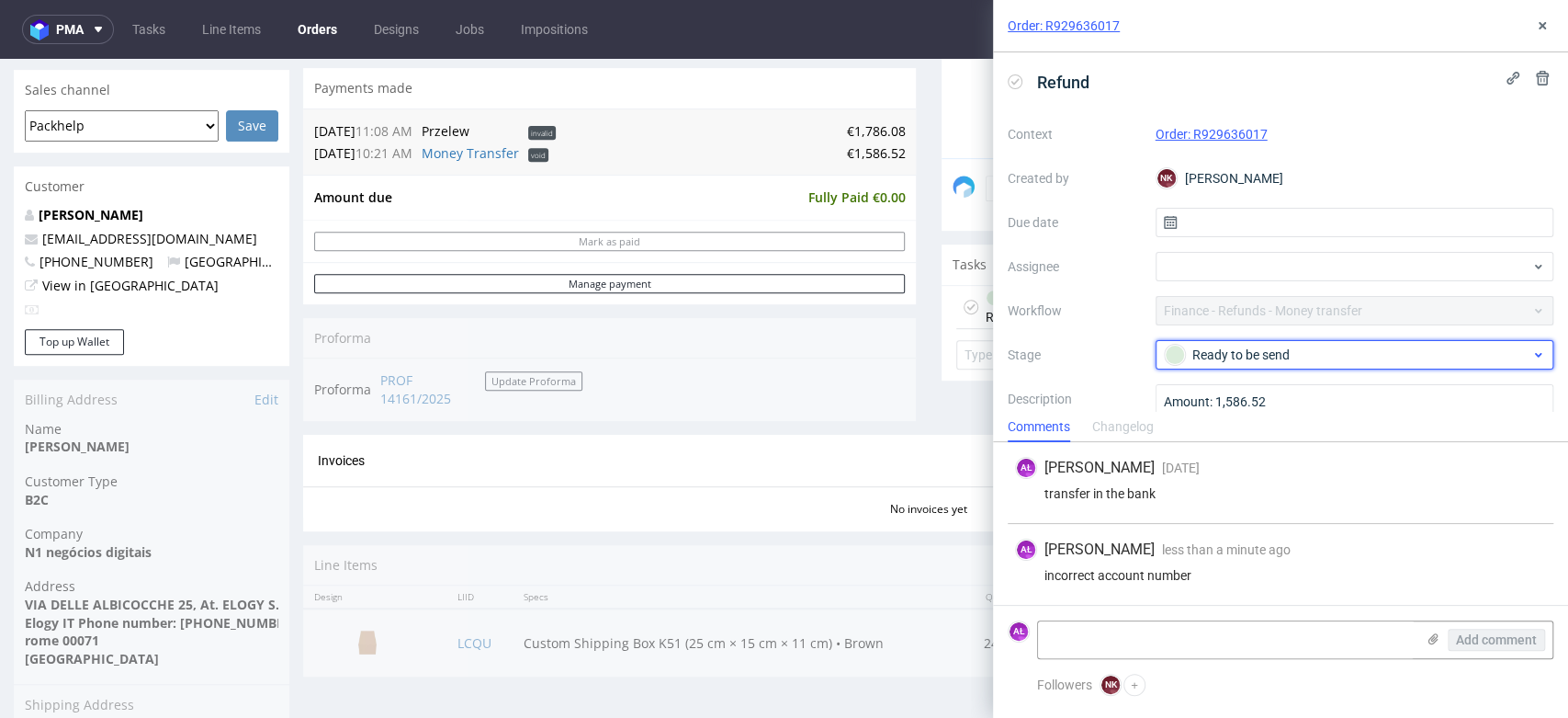
click at [1334, 351] on div "Ready to be send" at bounding box center [1347, 355] width 366 height 20
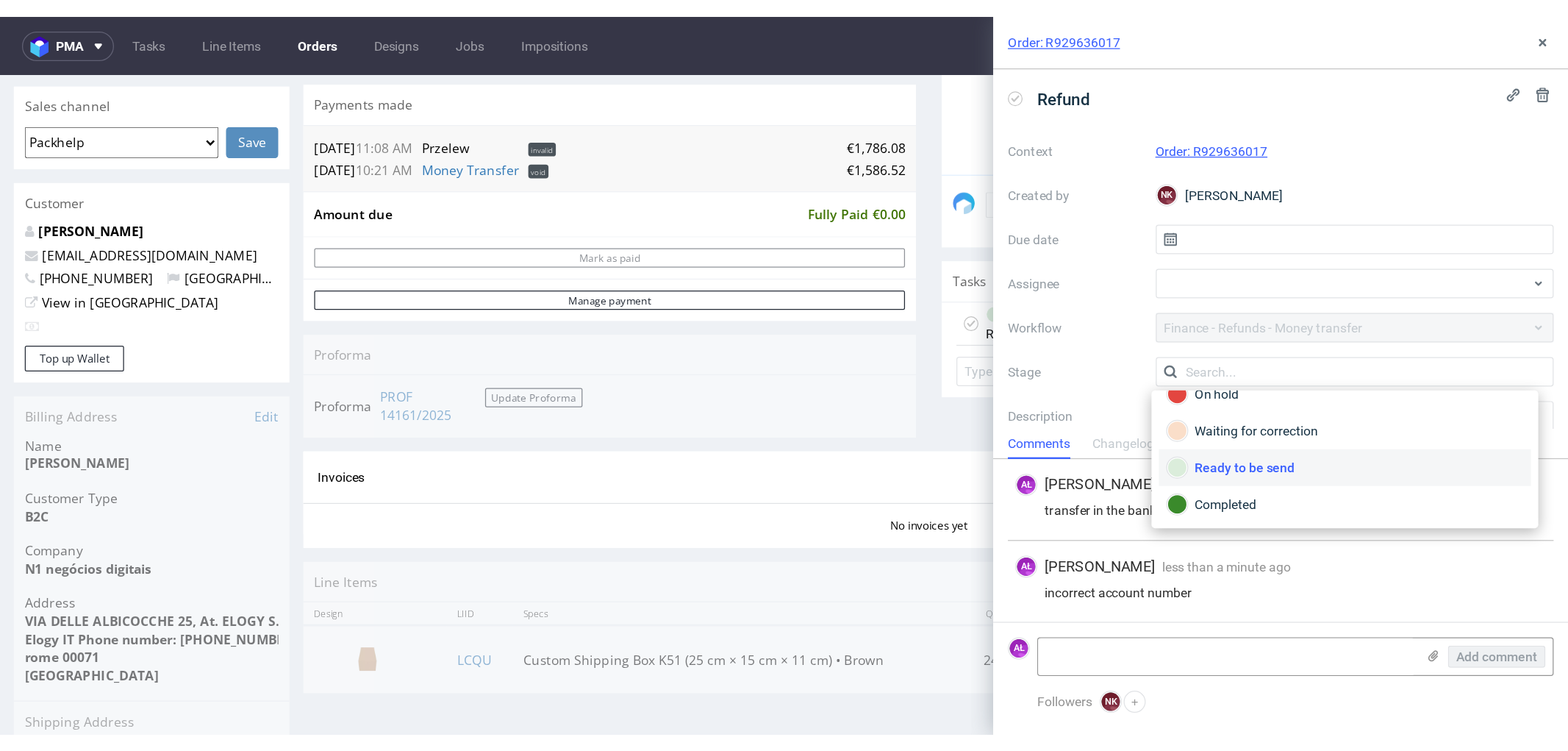
scroll to position [24, 0]
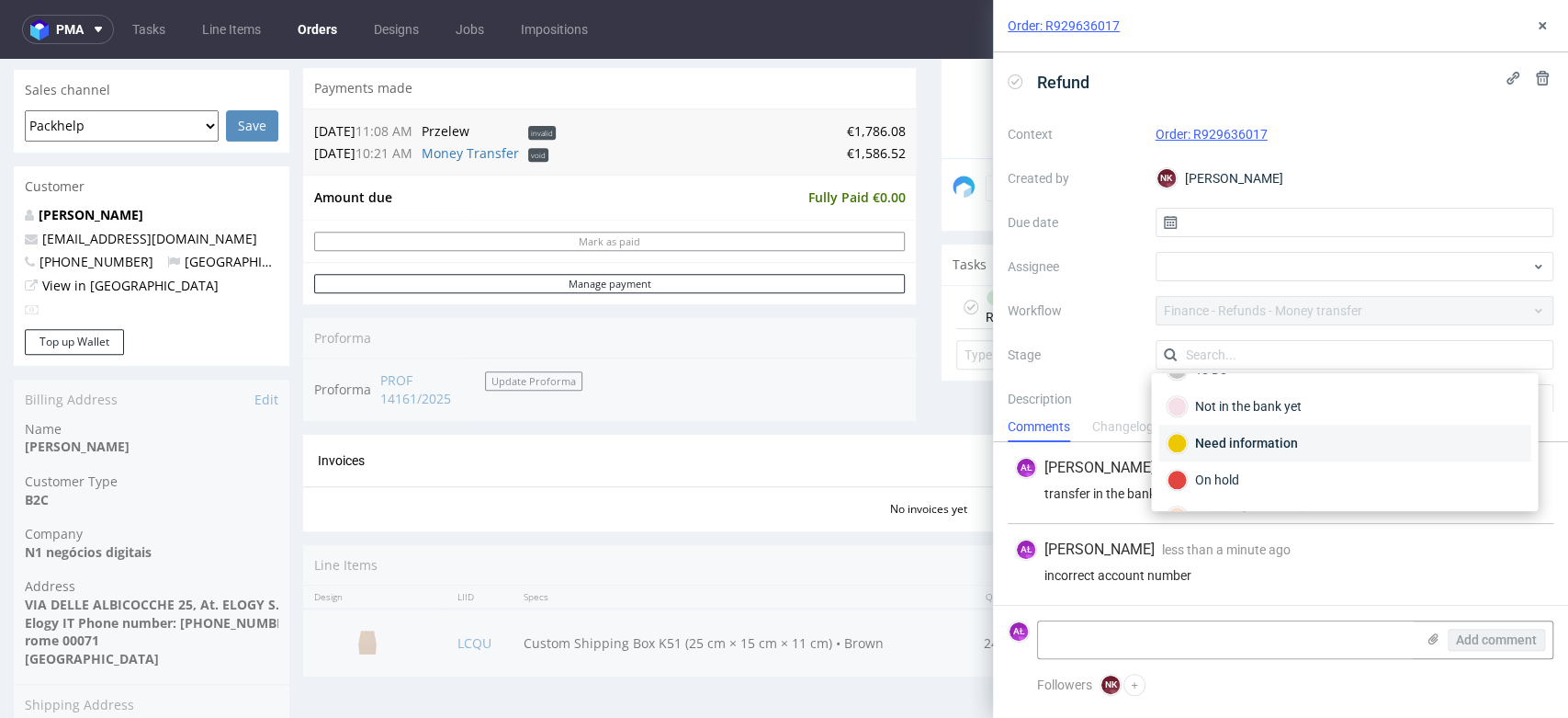
click at [1302, 442] on div "Need information" at bounding box center [1343, 443] width 356 height 20
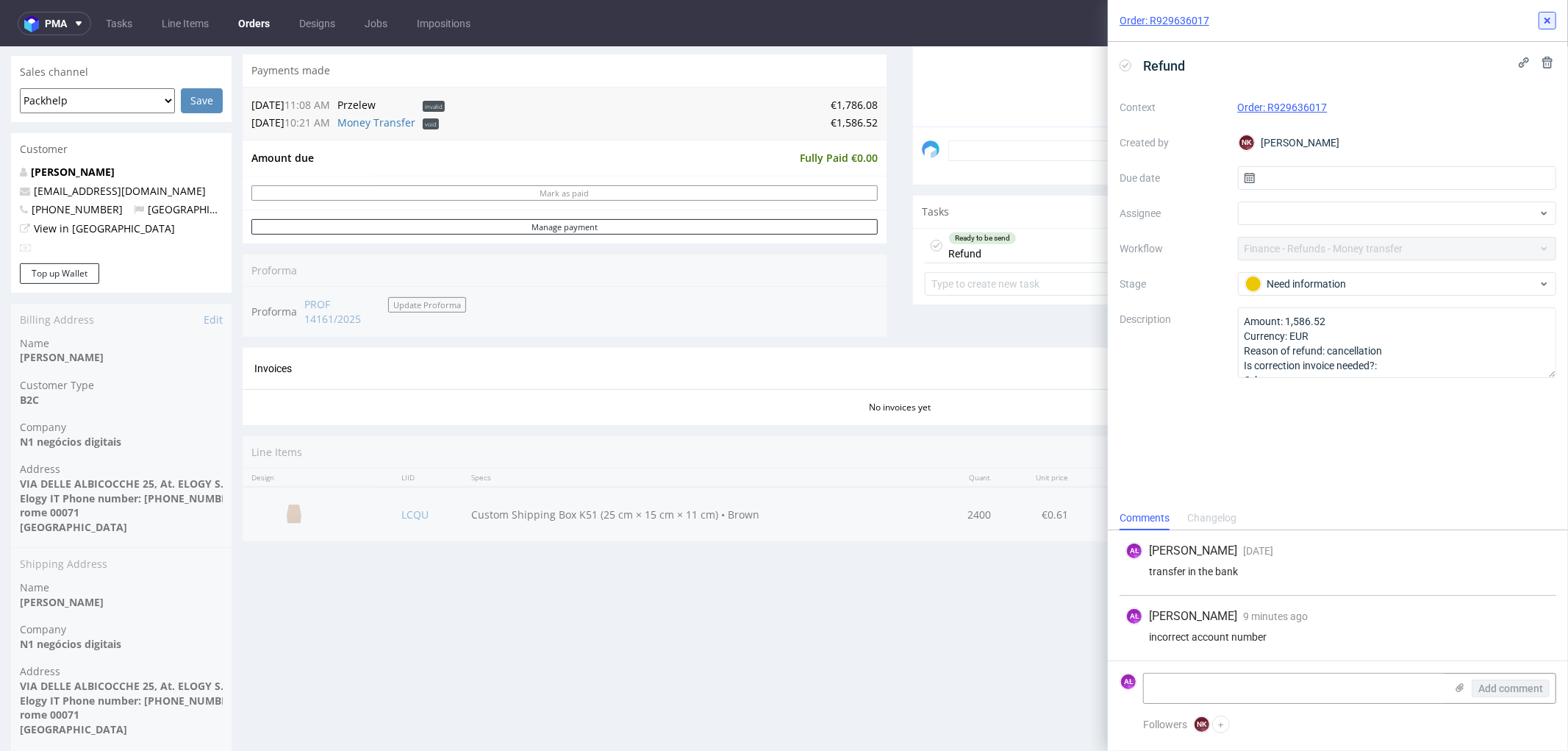
click at [1254, 20] on use at bounding box center [1547, 21] width 6 height 6
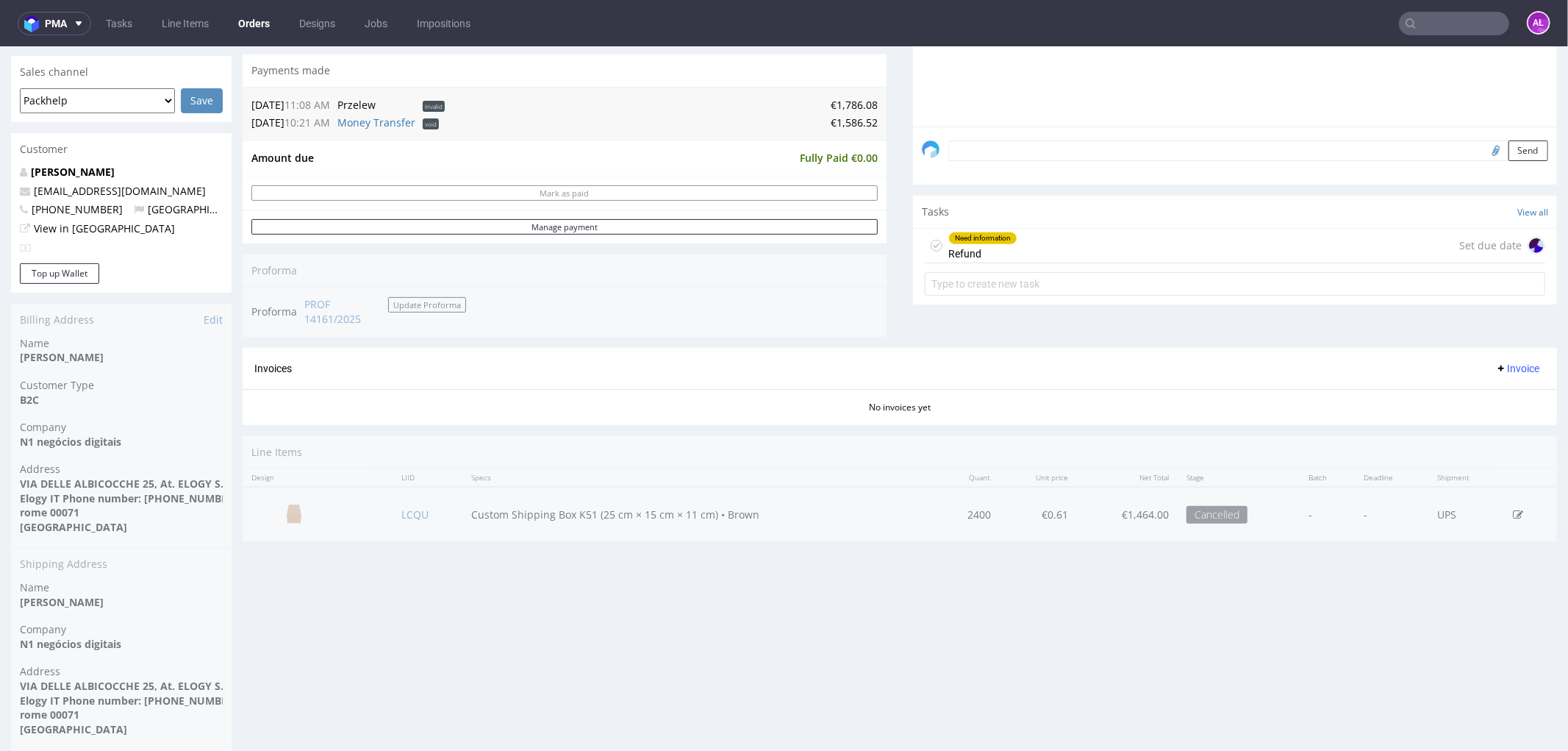
click at [1254, 31] on input "text" at bounding box center [1454, 24] width 110 height 24
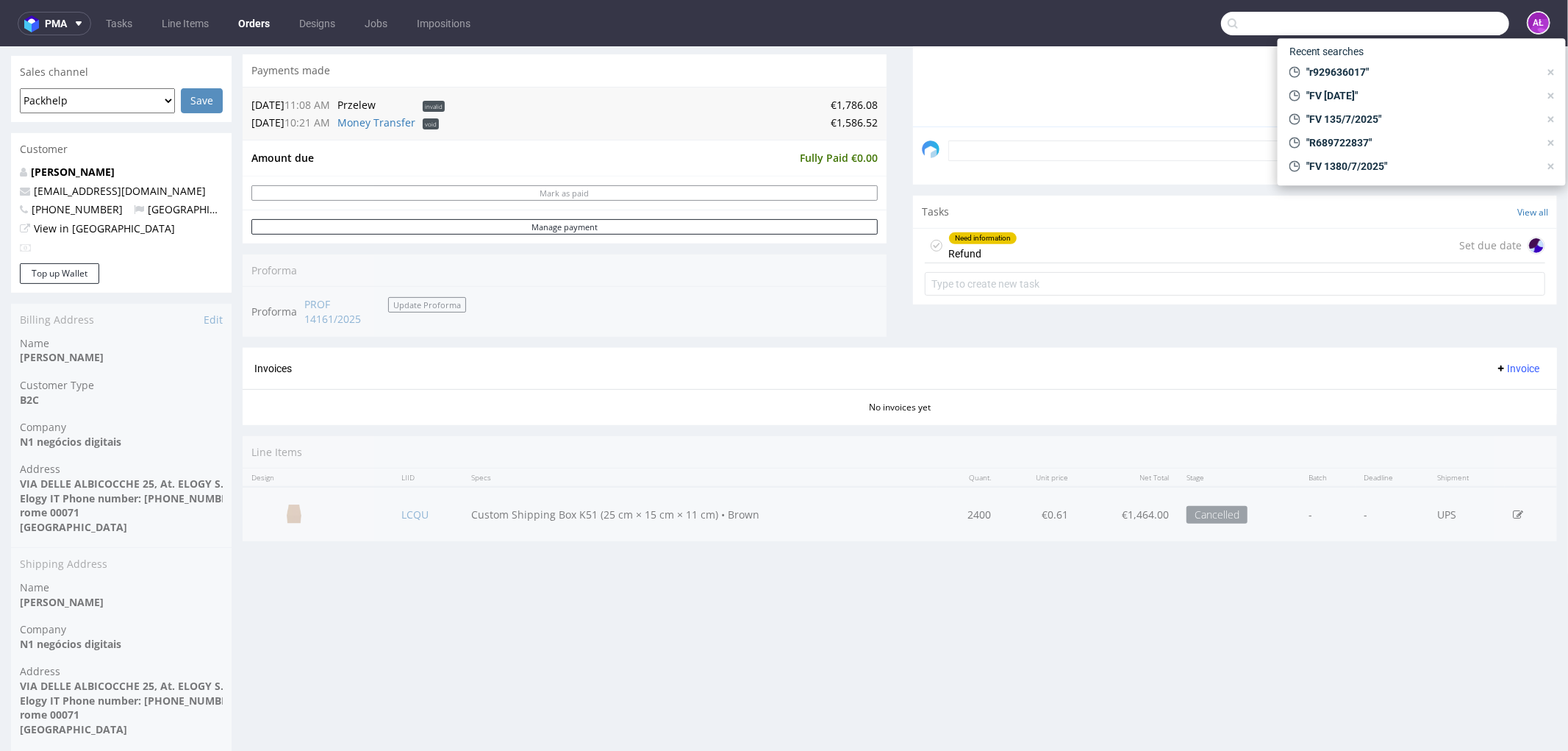
paste input "FV 135/7/2025"
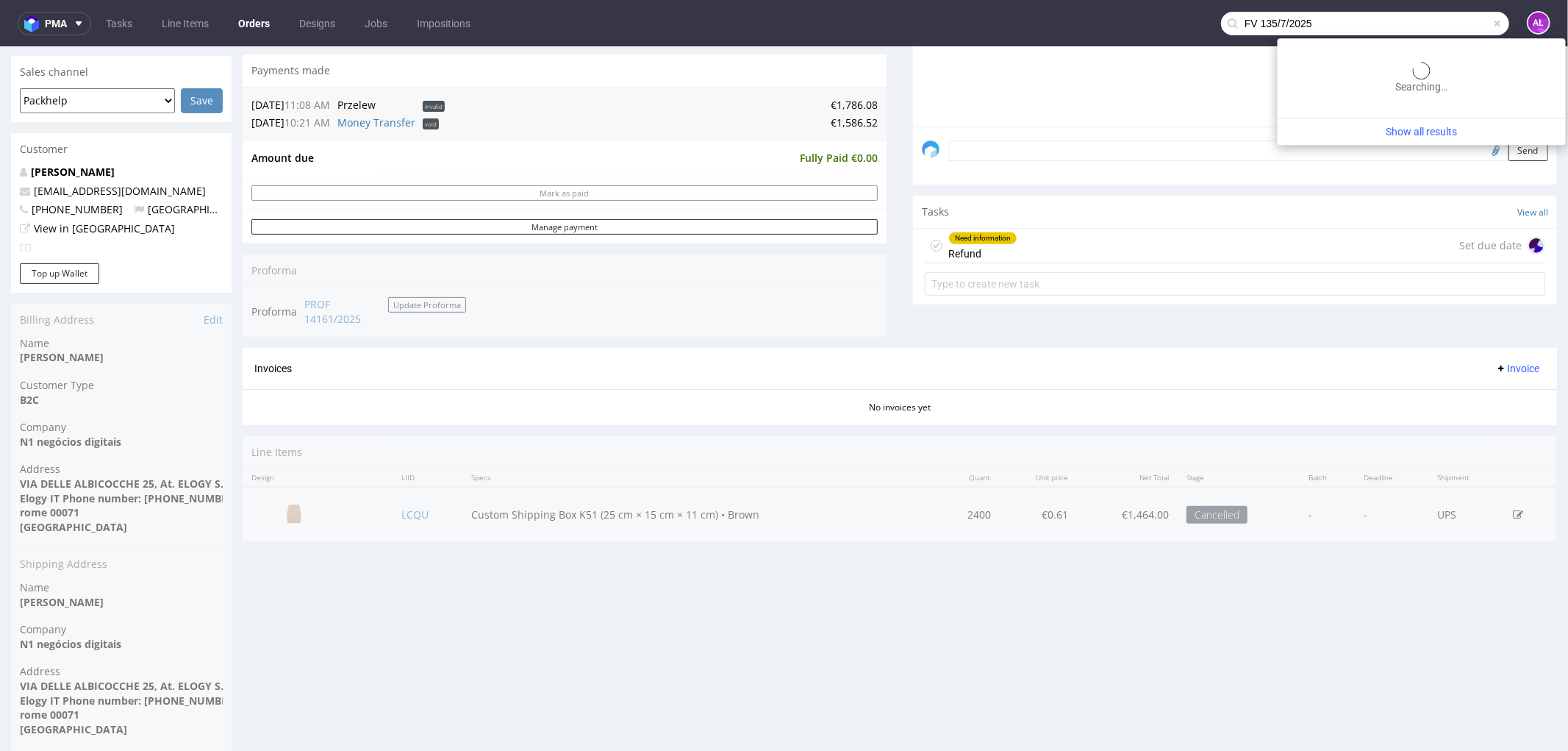
type input "FV 135/7/2025"
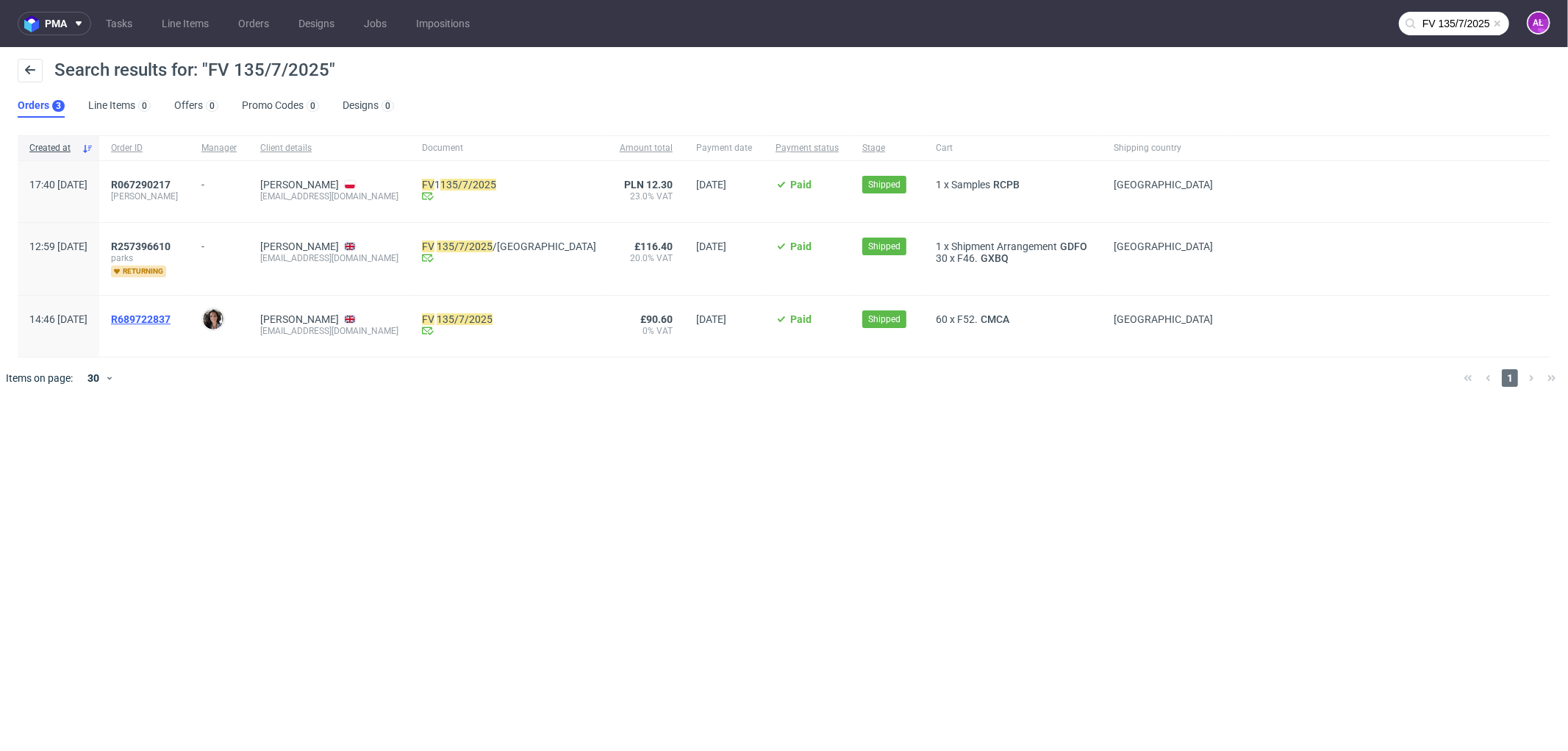
click at [171, 319] on span "R689722837" at bounding box center [140, 319] width 59 height 12
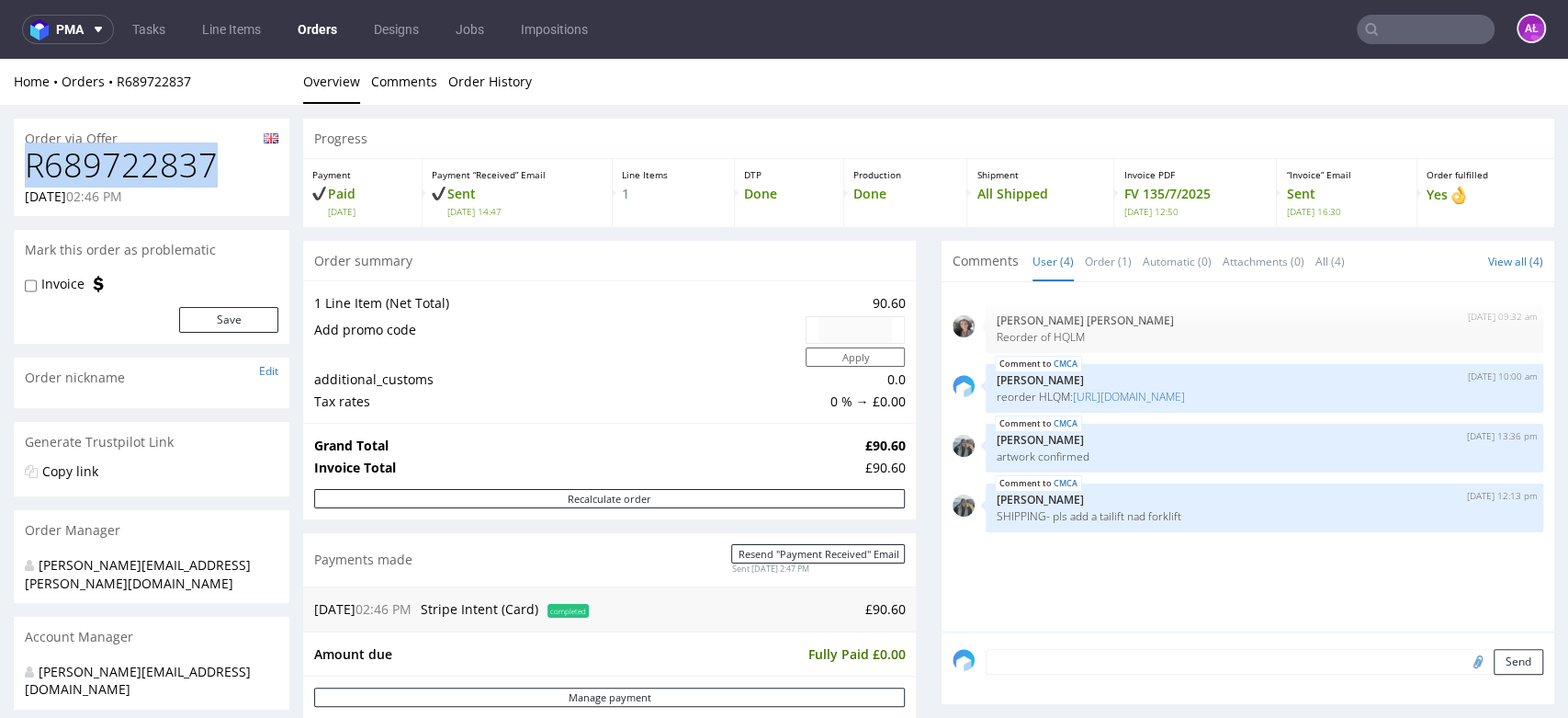
drag, startPoint x: 219, startPoint y: 160, endPoint x: 17, endPoint y: 170, distance: 202.2
click at [22, 169] on div "R689722837 27.06.2025 02:46 PM" at bounding box center [151, 181] width 276 height 69
copy h1 "R689722837"
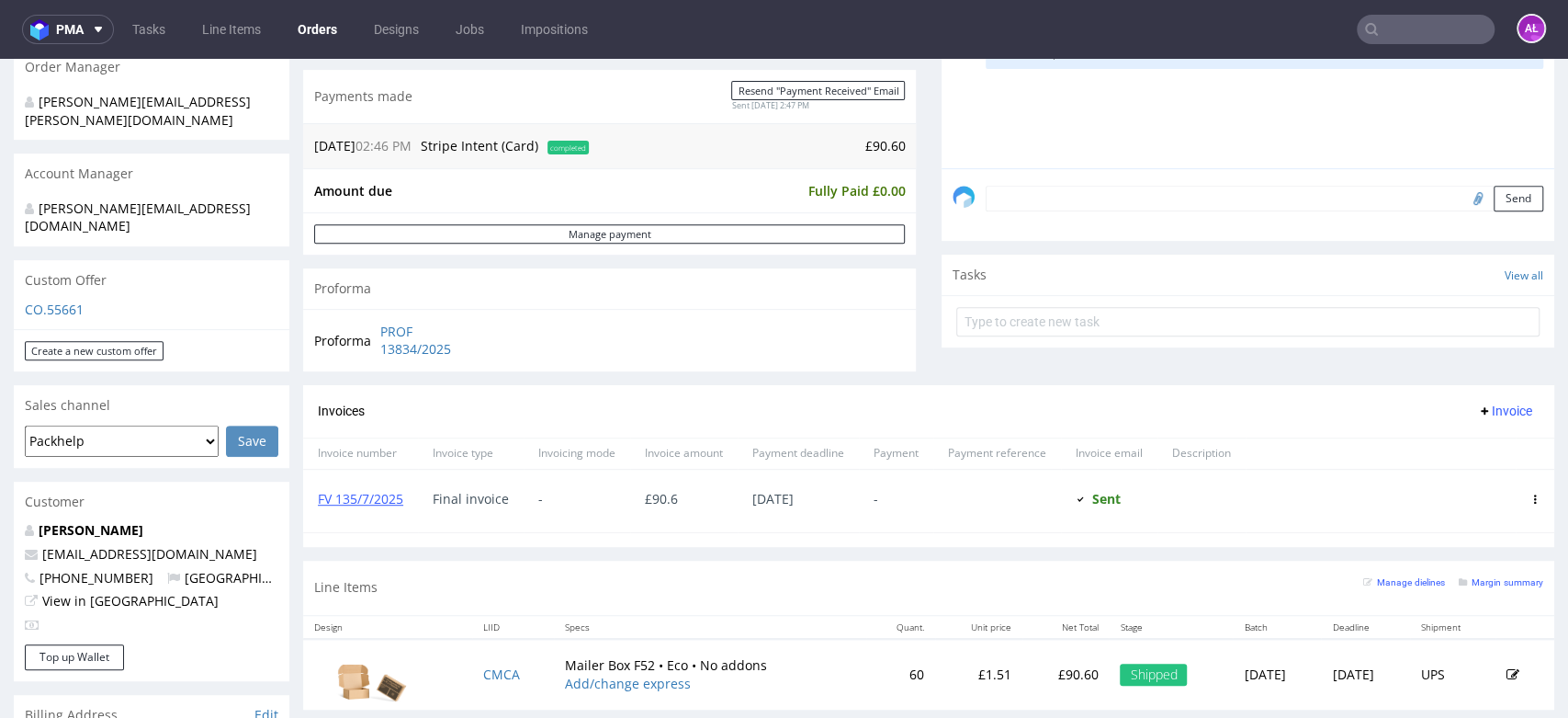
scroll to position [510, 0]
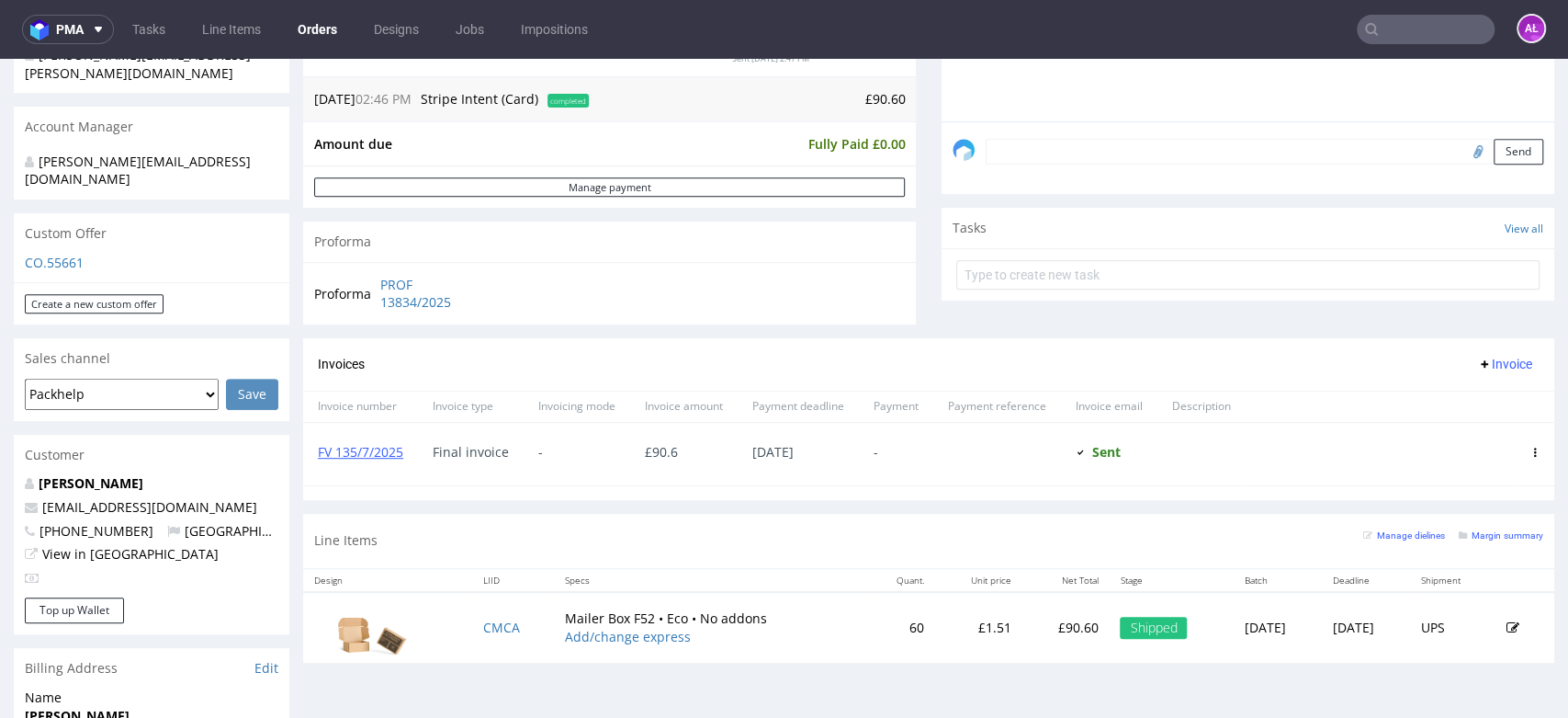
click at [1479, 370] on span "Invoice" at bounding box center [1504, 364] width 55 height 15
click at [1484, 433] on span "Add corrective" at bounding box center [1473, 437] width 92 height 19
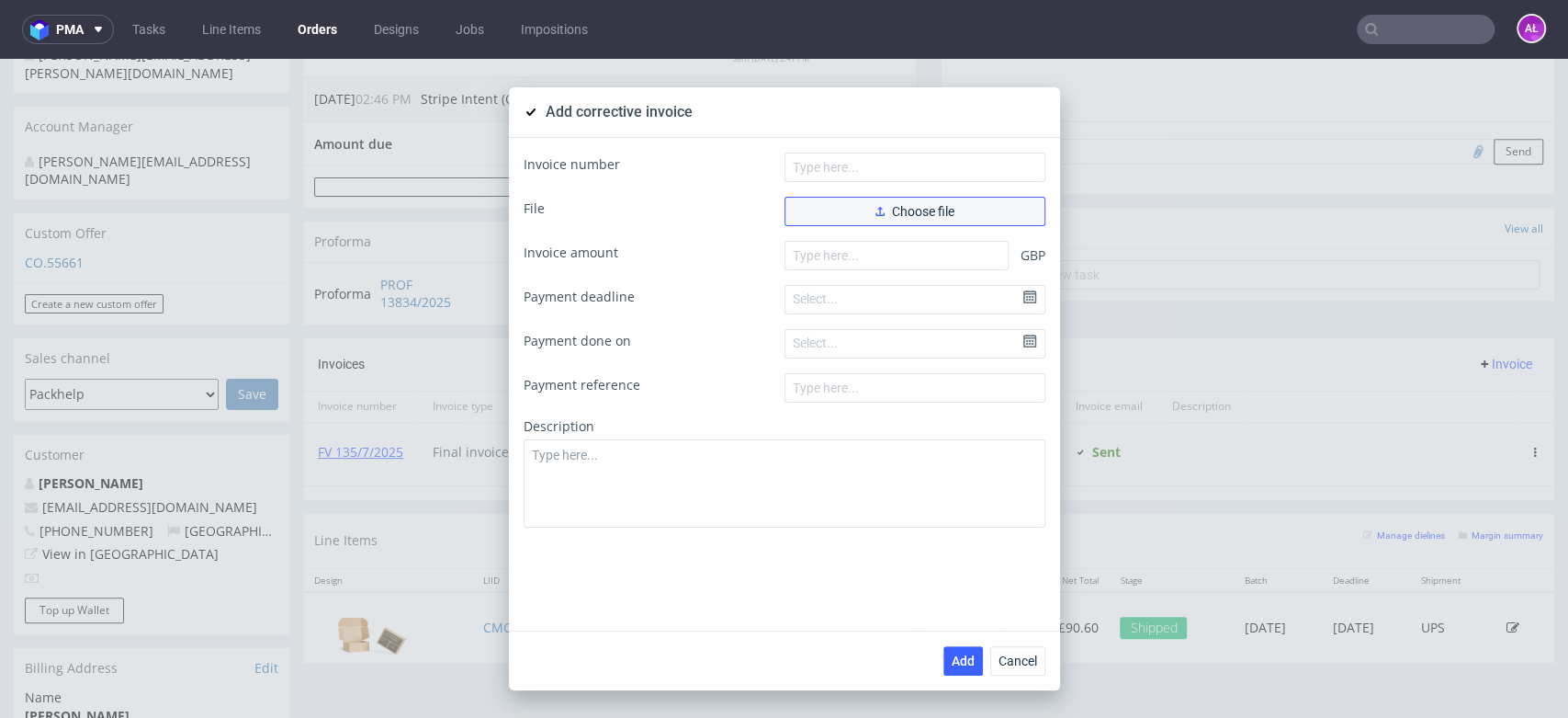
click at [889, 208] on span "Choose file" at bounding box center [914, 212] width 79 height 13
click at [903, 214] on span "Choose file" at bounding box center [914, 212] width 79 height 13
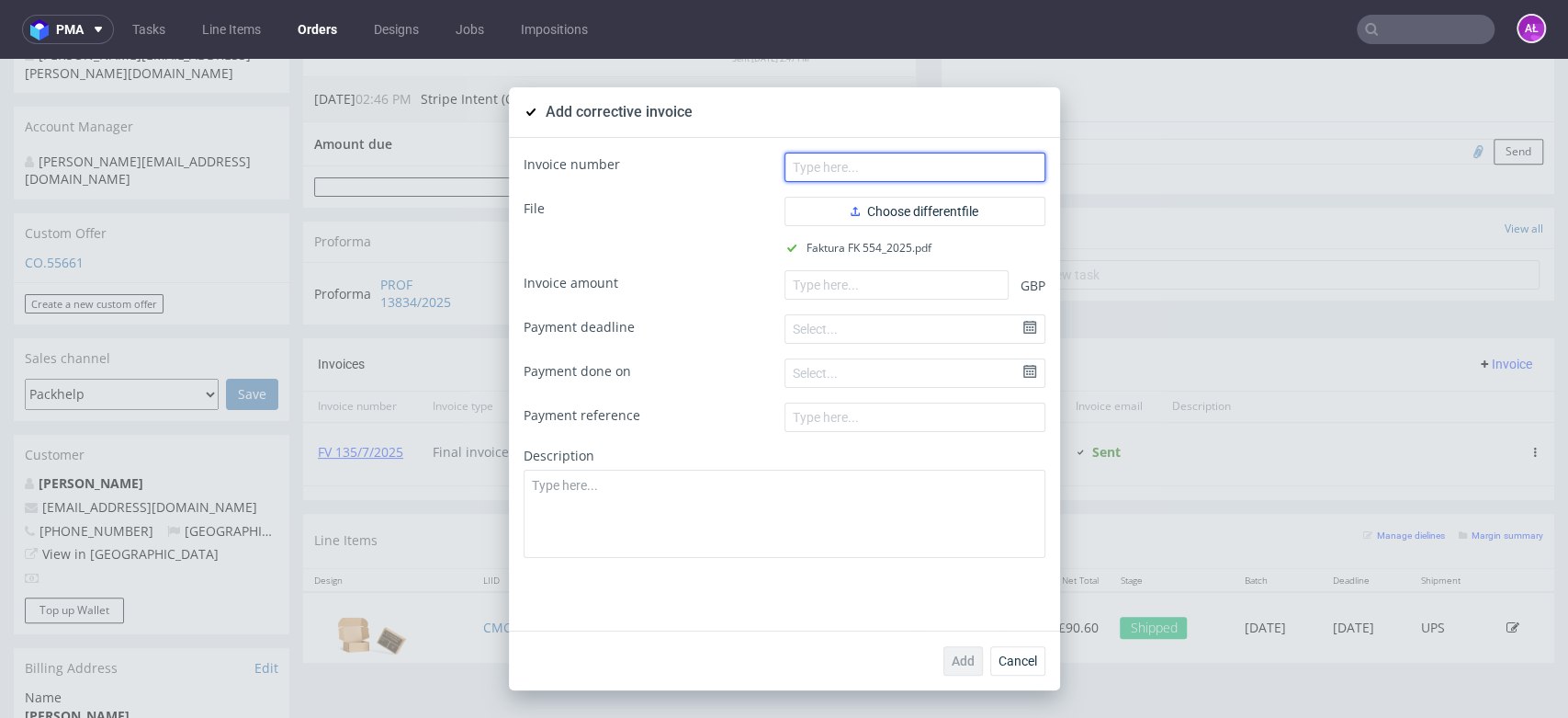
click at [958, 163] on input "text" at bounding box center [914, 167] width 261 height 30
paste input "FK 554/2025"
type input "FK 554/2025"
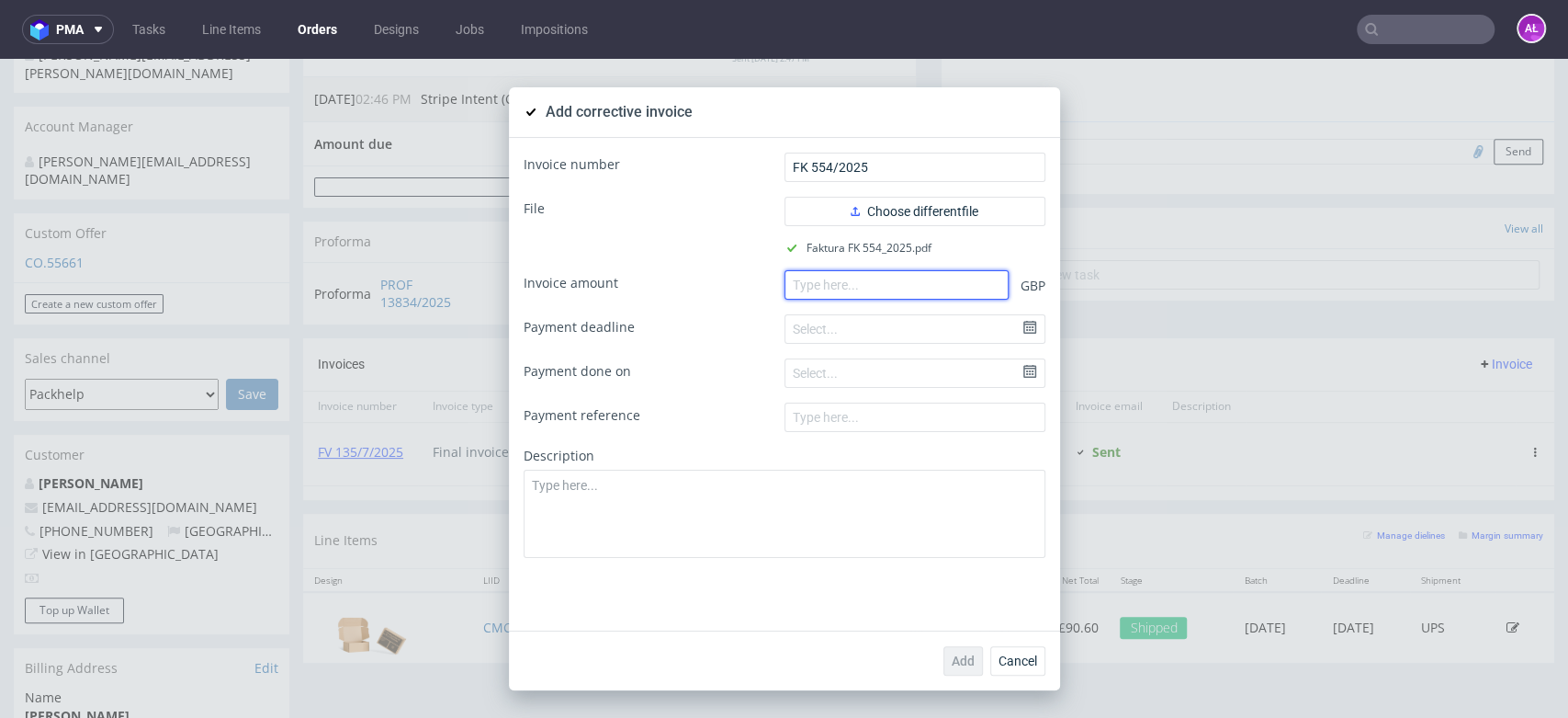
click at [935, 285] on input "number" at bounding box center [896, 285] width 224 height 30
paste input "-90.6"
type input "-90.6"
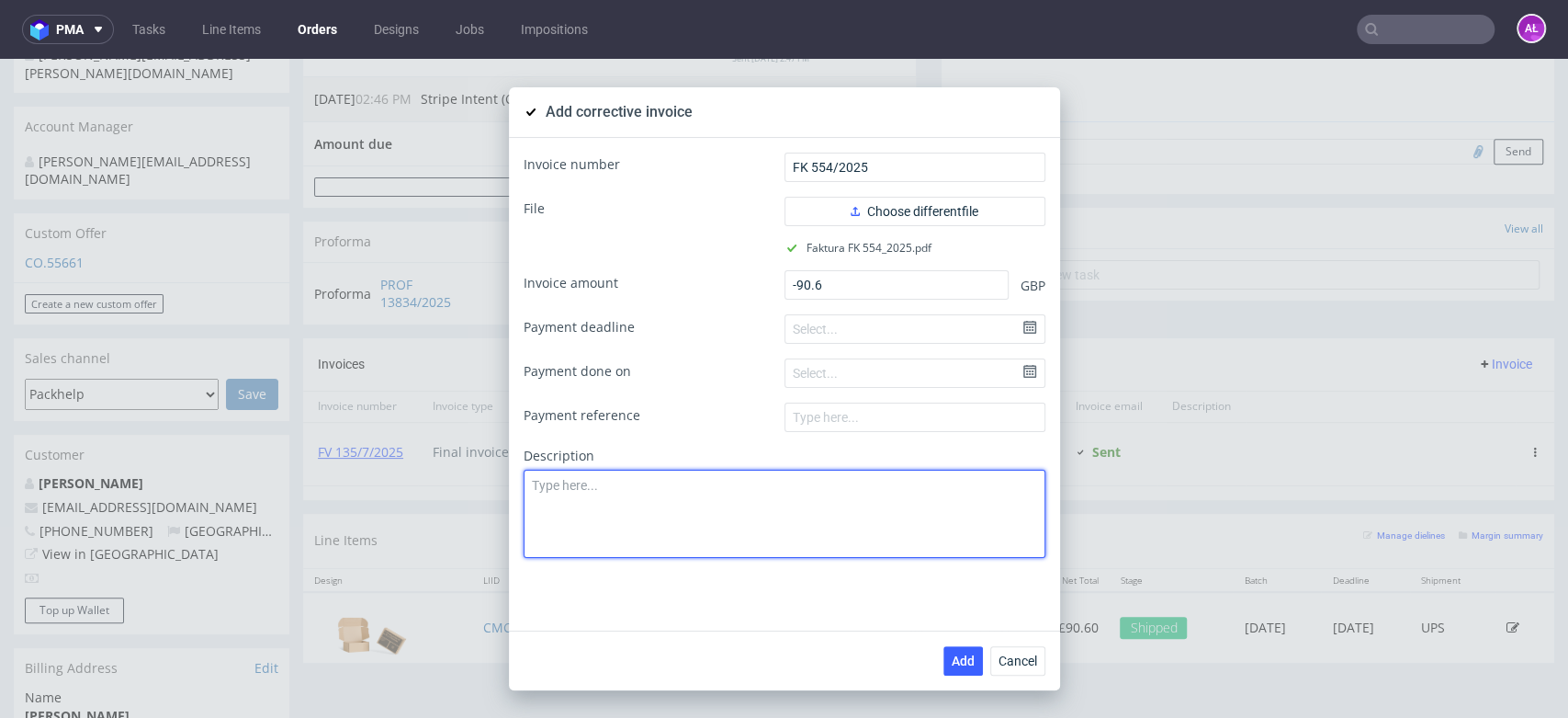
click at [794, 494] on textarea at bounding box center [784, 514] width 522 height 88
paste textarea "Invoice duplicated"
type textarea "Invoice duplicated"
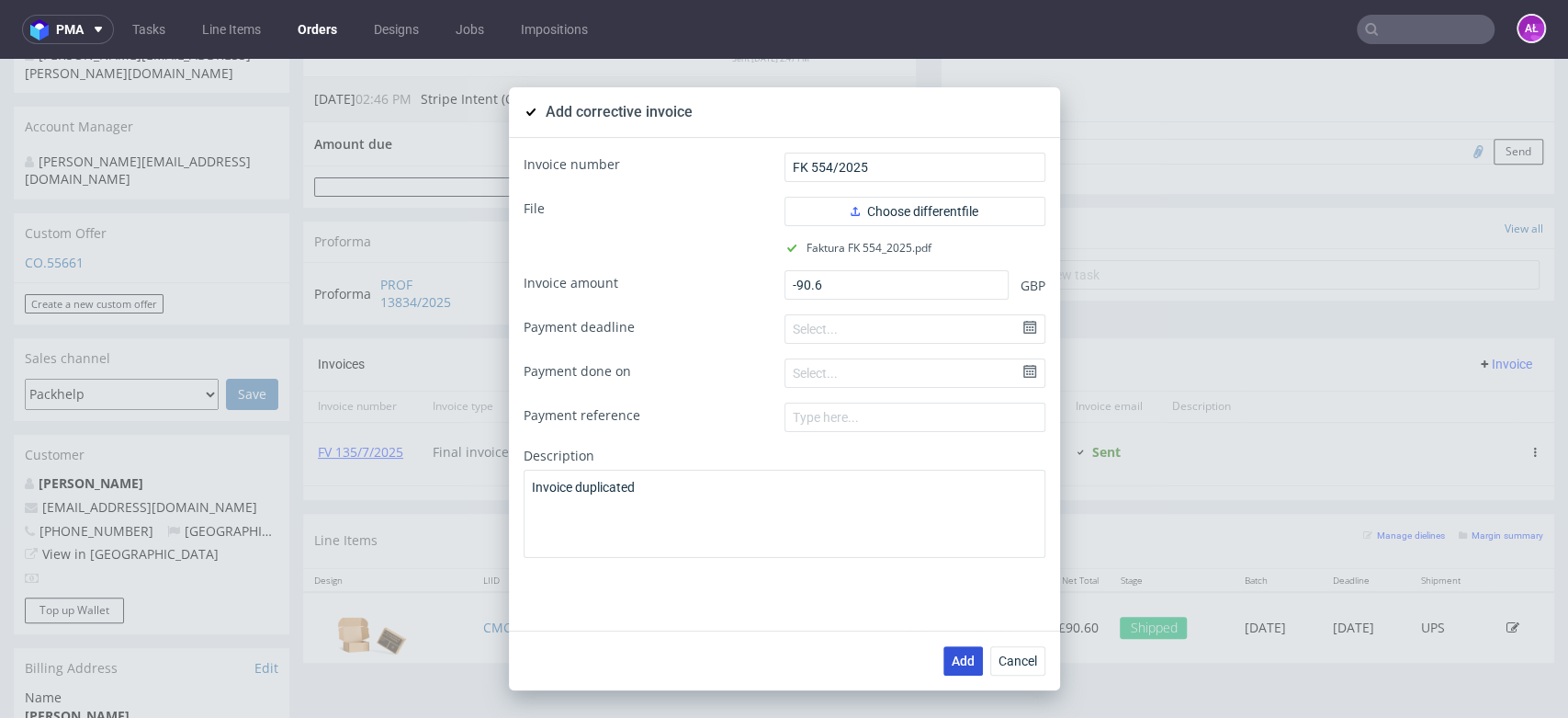
click at [952, 654] on span "Add" at bounding box center [963, 660] width 23 height 13
click at [955, 662] on span "Add" at bounding box center [963, 660] width 23 height 13
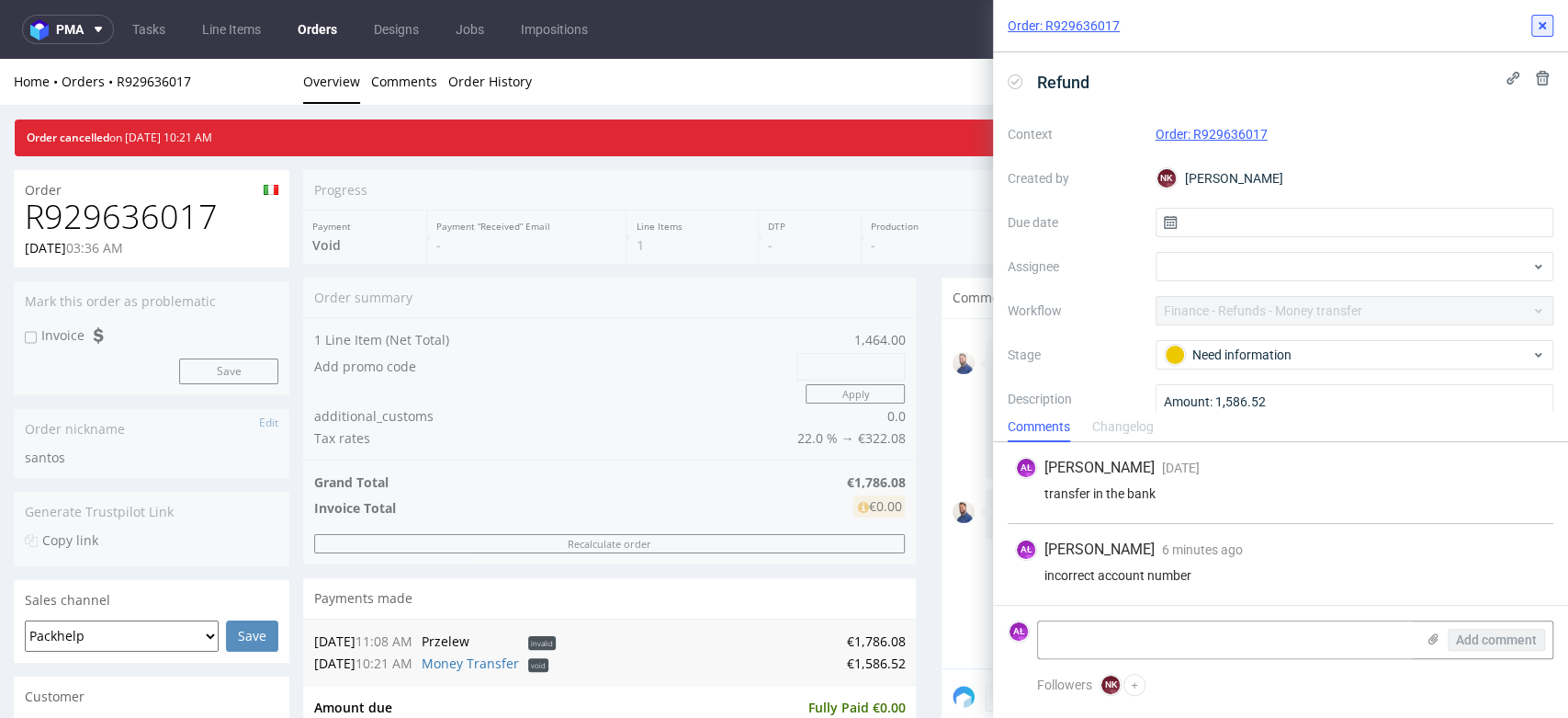
click at [1541, 27] on use at bounding box center [1542, 26] width 7 height 7
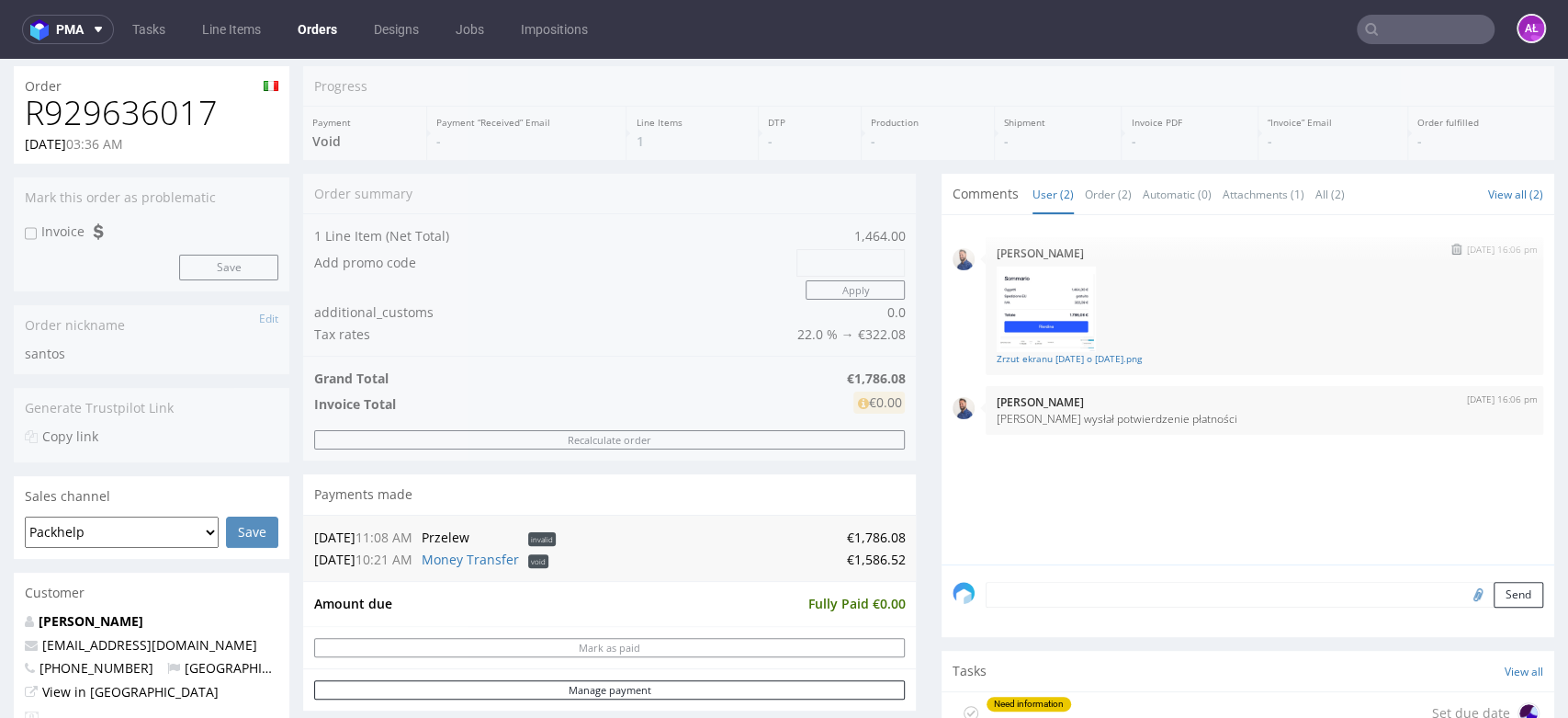
scroll to position [102, 0]
click at [1038, 354] on link "Zrzut ekranu [DATE] o [DATE].png" at bounding box center [1263, 360] width 536 height 14
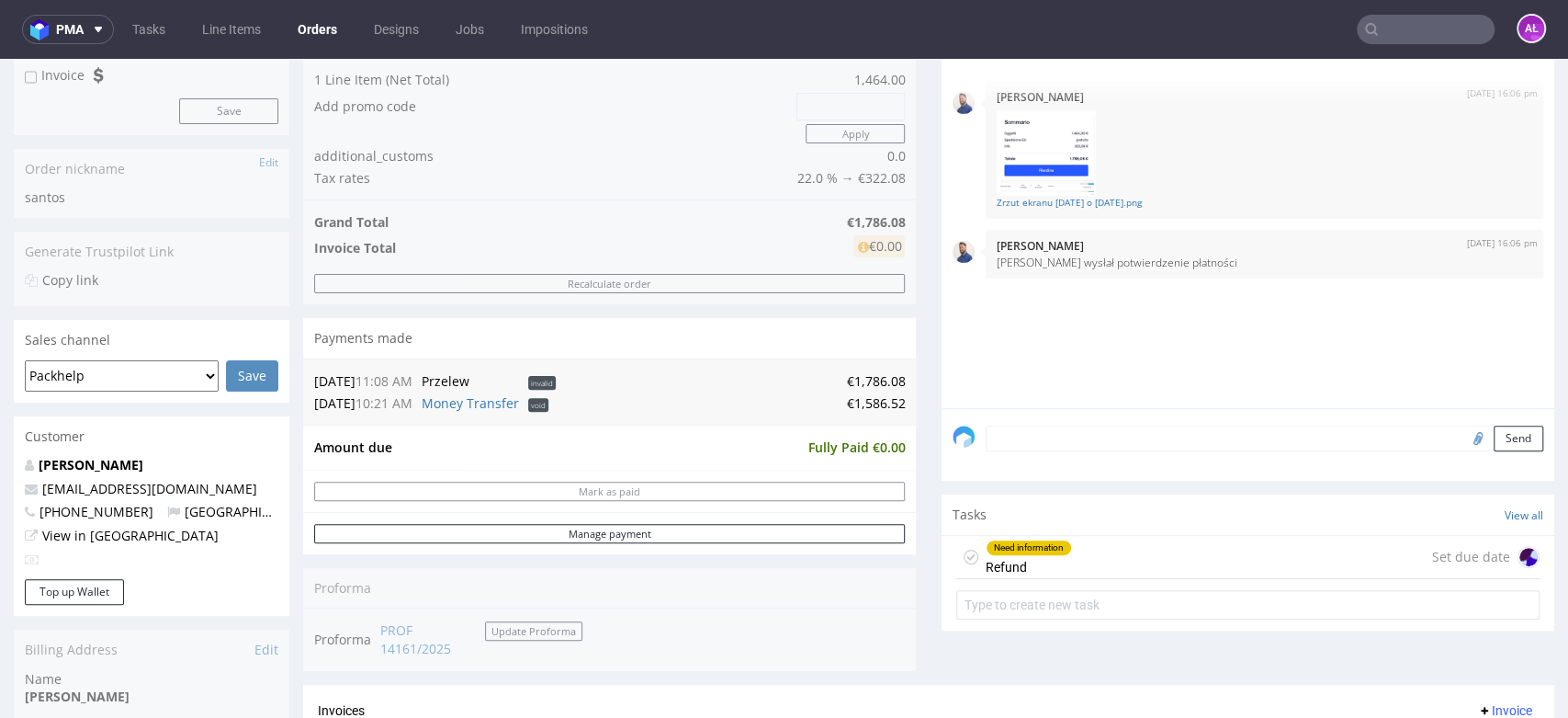
scroll to position [306, 0]
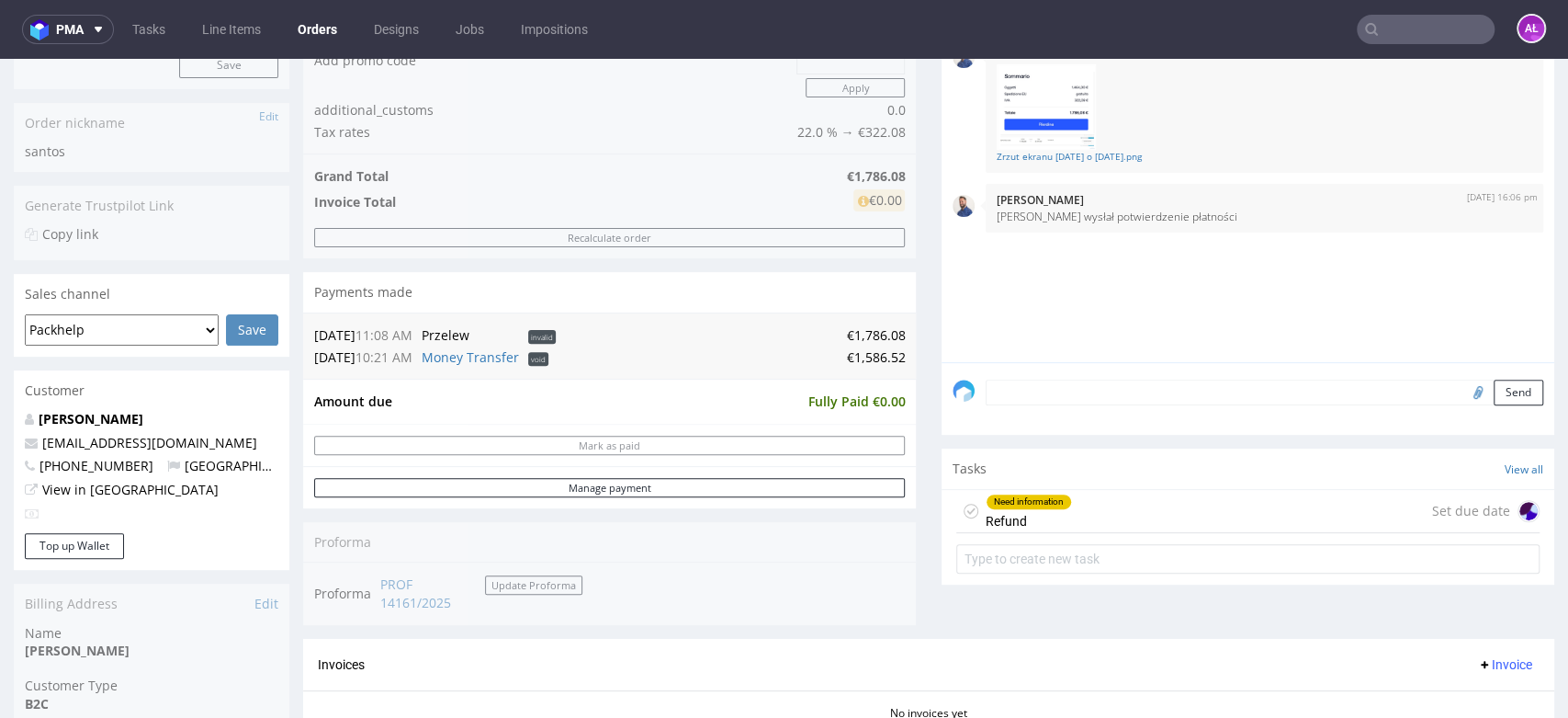
click at [1044, 512] on div "Need information Refund" at bounding box center [1028, 511] width 86 height 43
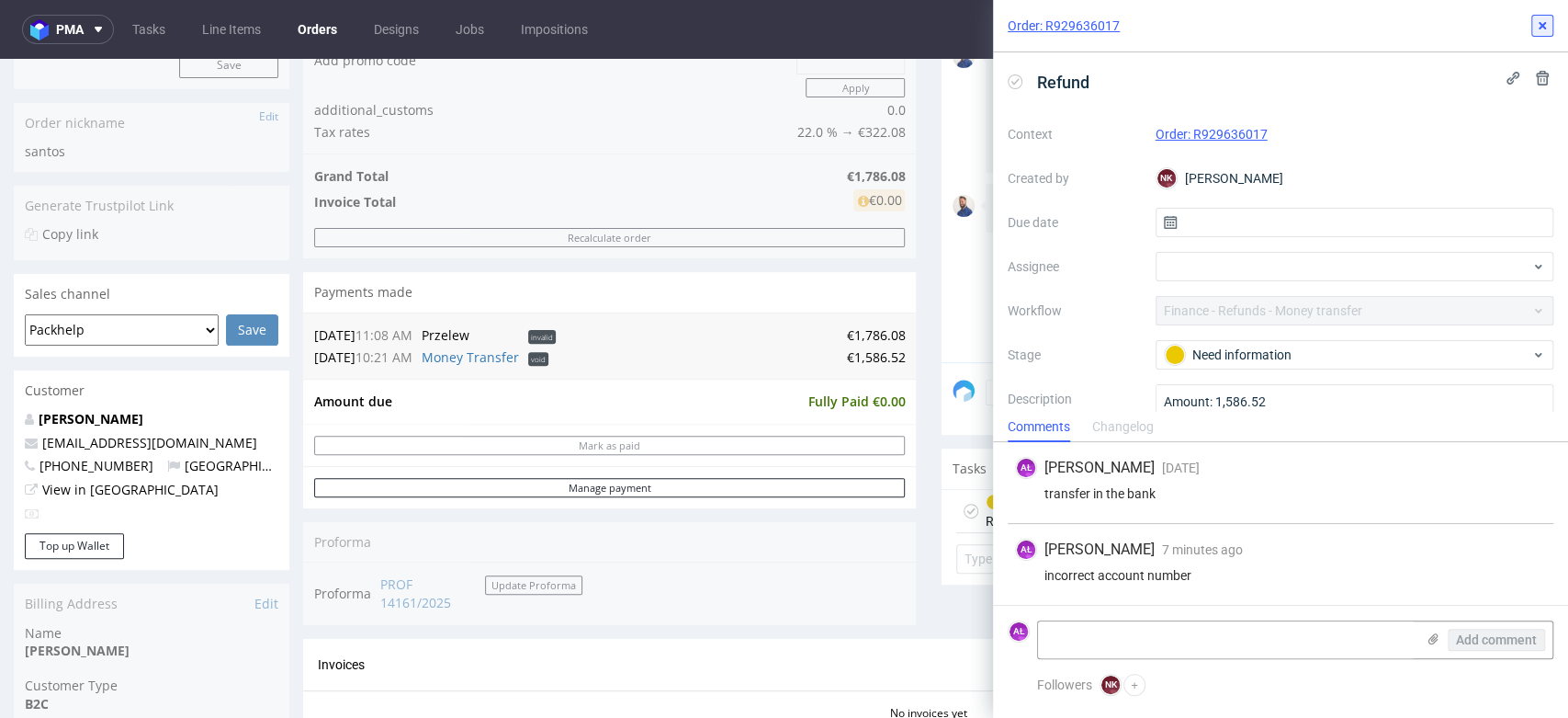
click at [1542, 23] on icon at bounding box center [1542, 26] width 15 height 15
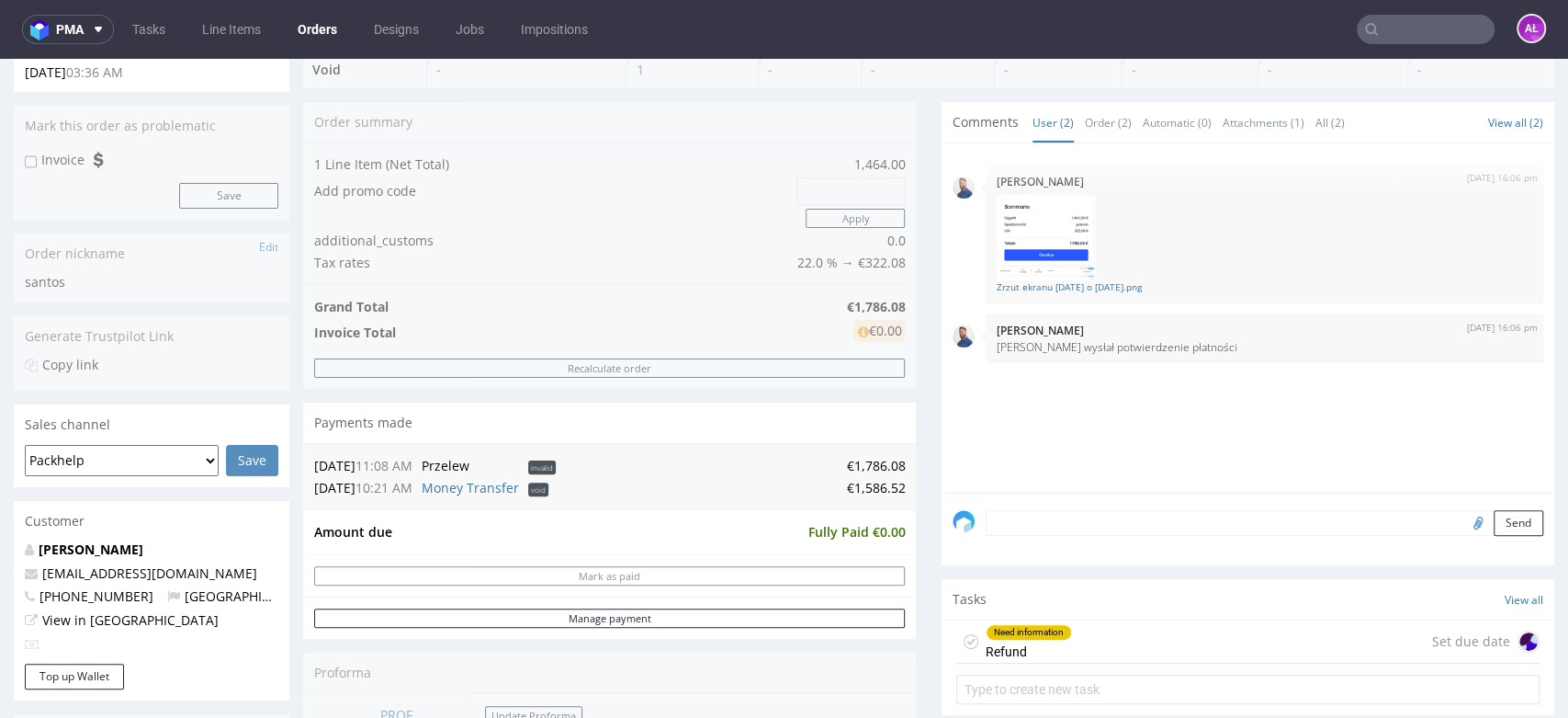
scroll to position [408, 0]
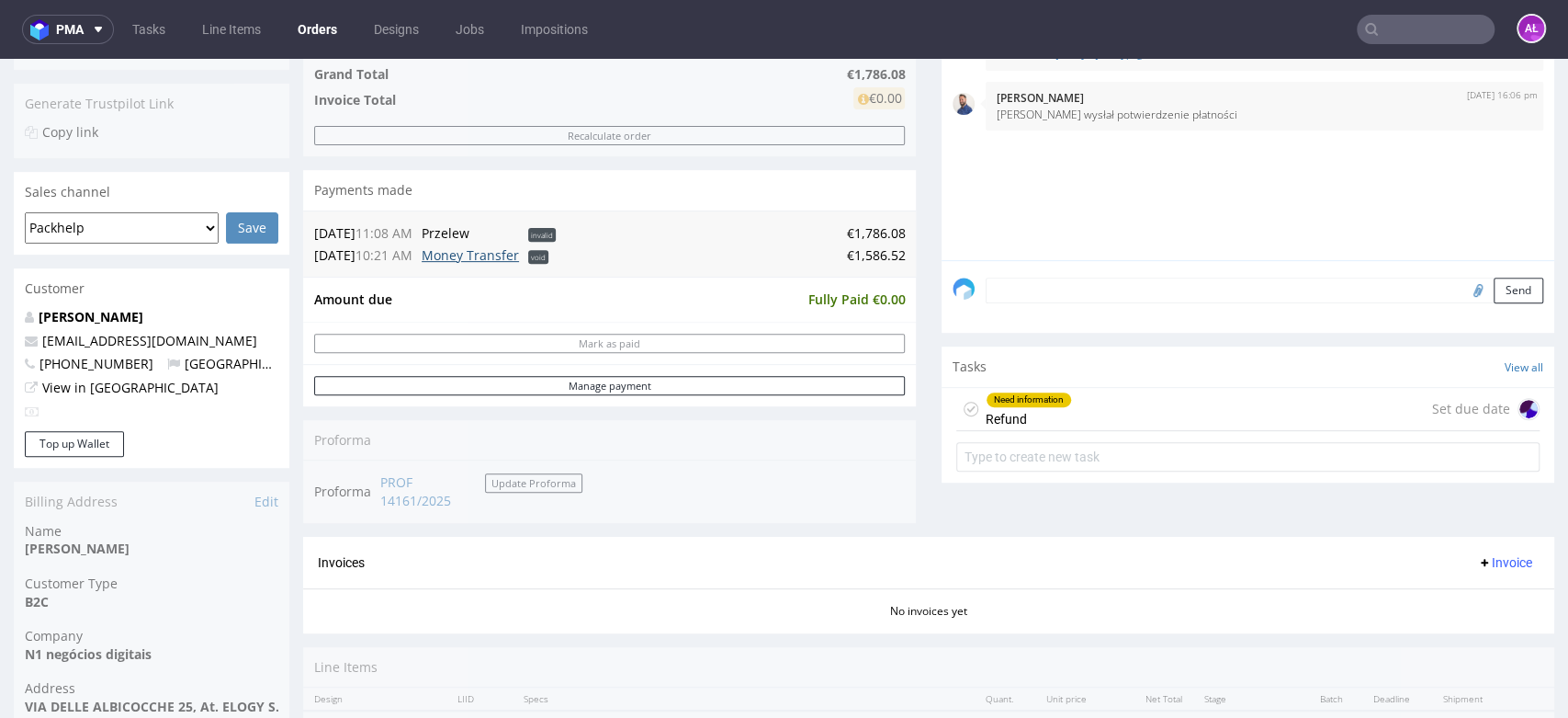
click at [500, 259] on link "Money Transfer" at bounding box center [470, 255] width 97 height 18
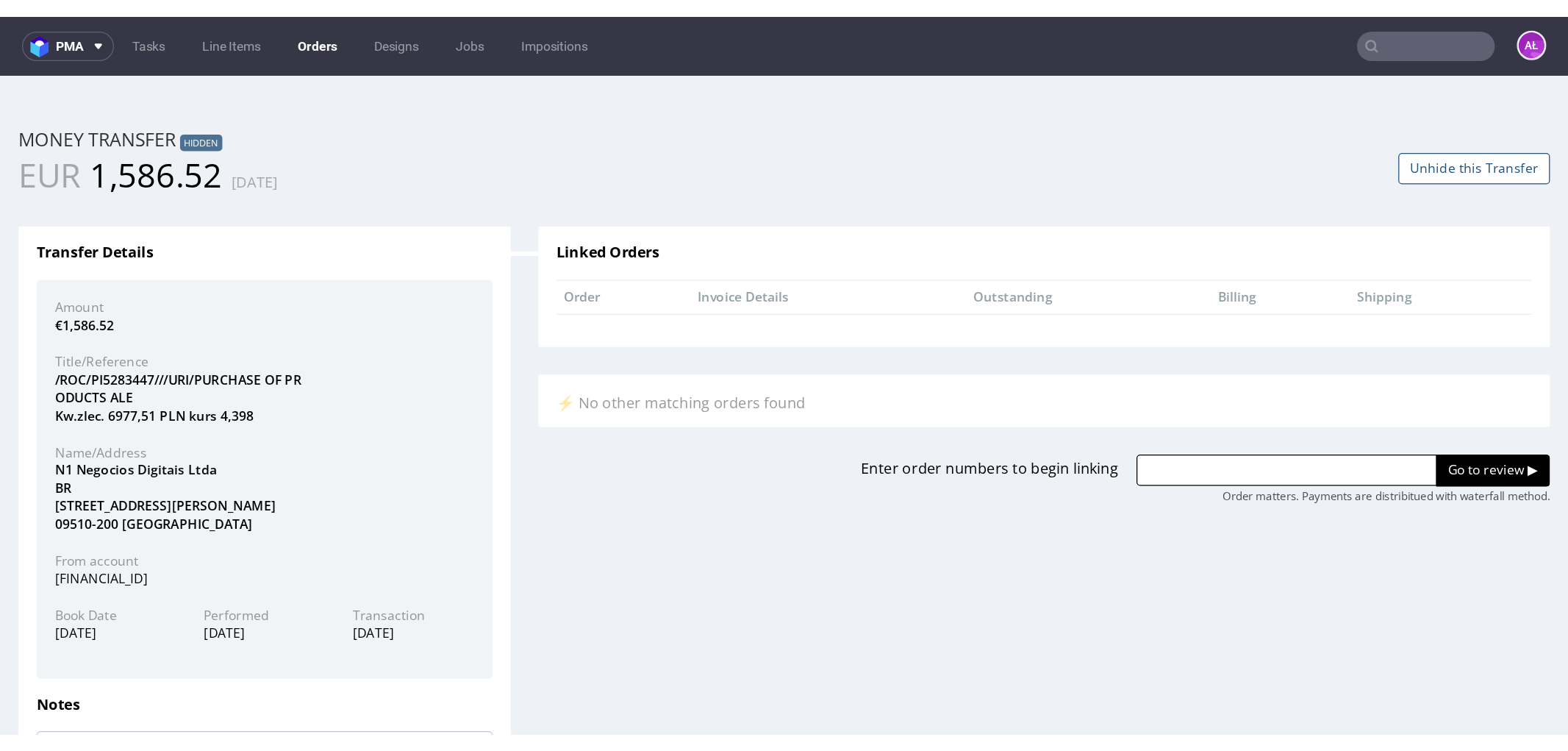
scroll to position [0, 0]
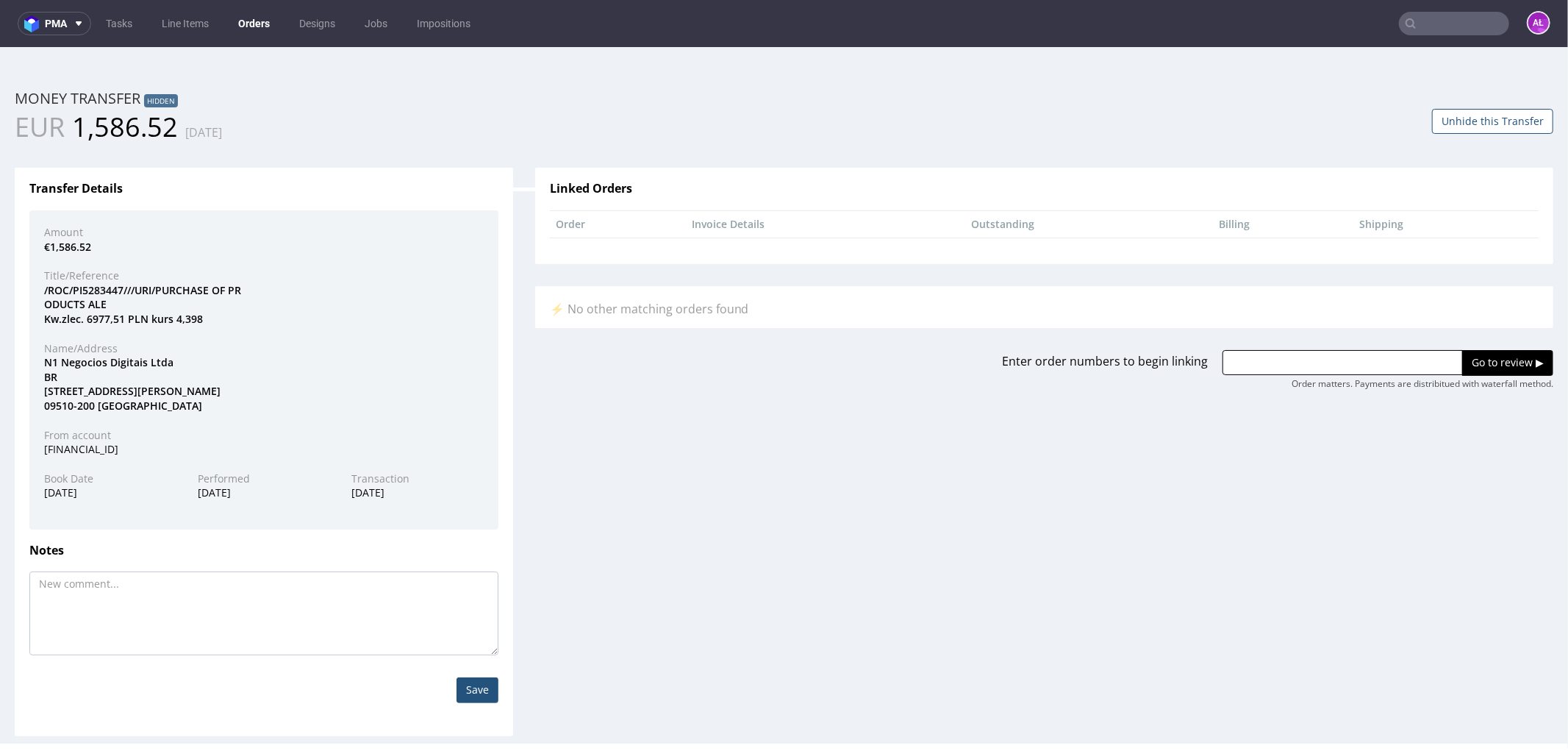
drag, startPoint x: 233, startPoint y: 448, endPoint x: 44, endPoint y: 451, distance: 189.0
click at [44, 451] on div "[FINANCIAL_ID]" at bounding box center [264, 449] width 461 height 15
copy div "[FINANCIAL_ID]"
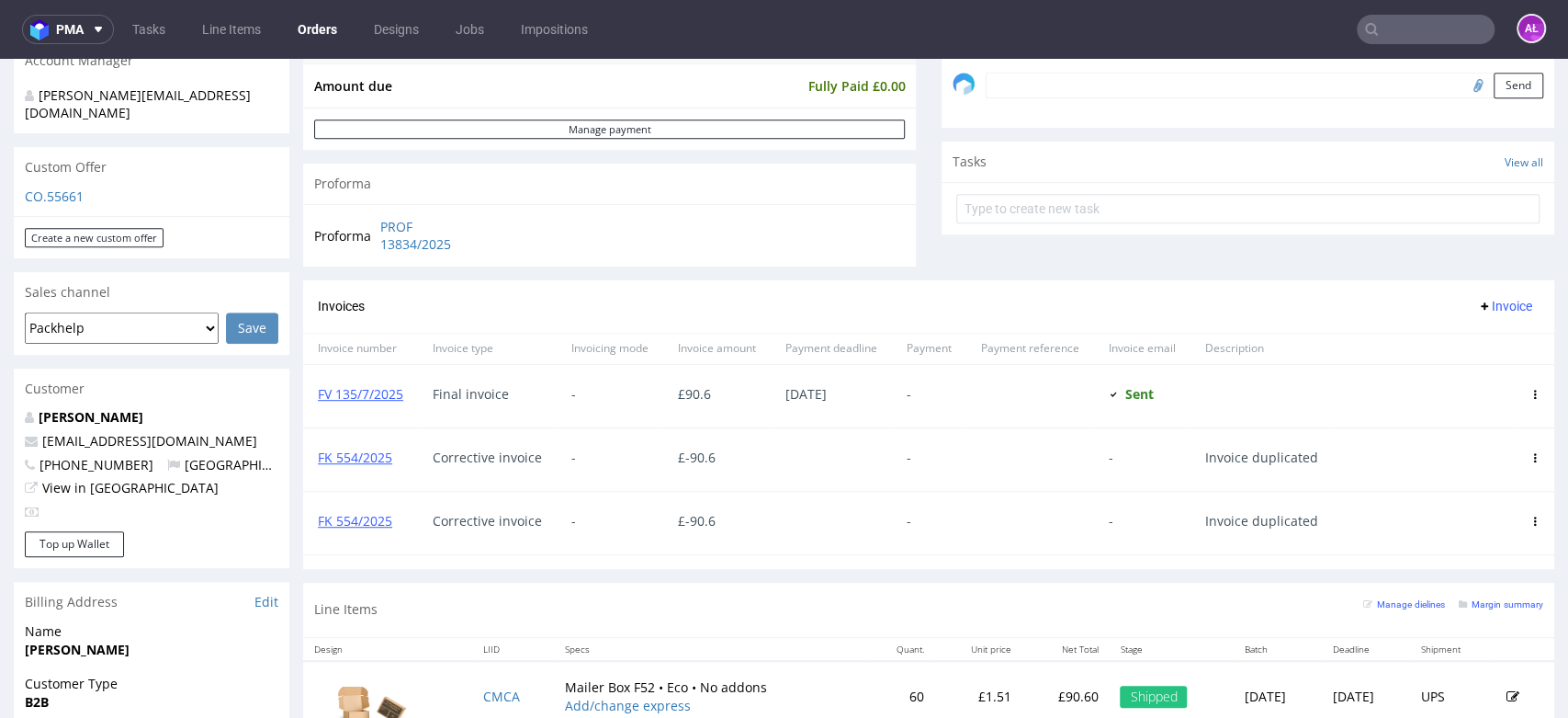
scroll to position [714, 0]
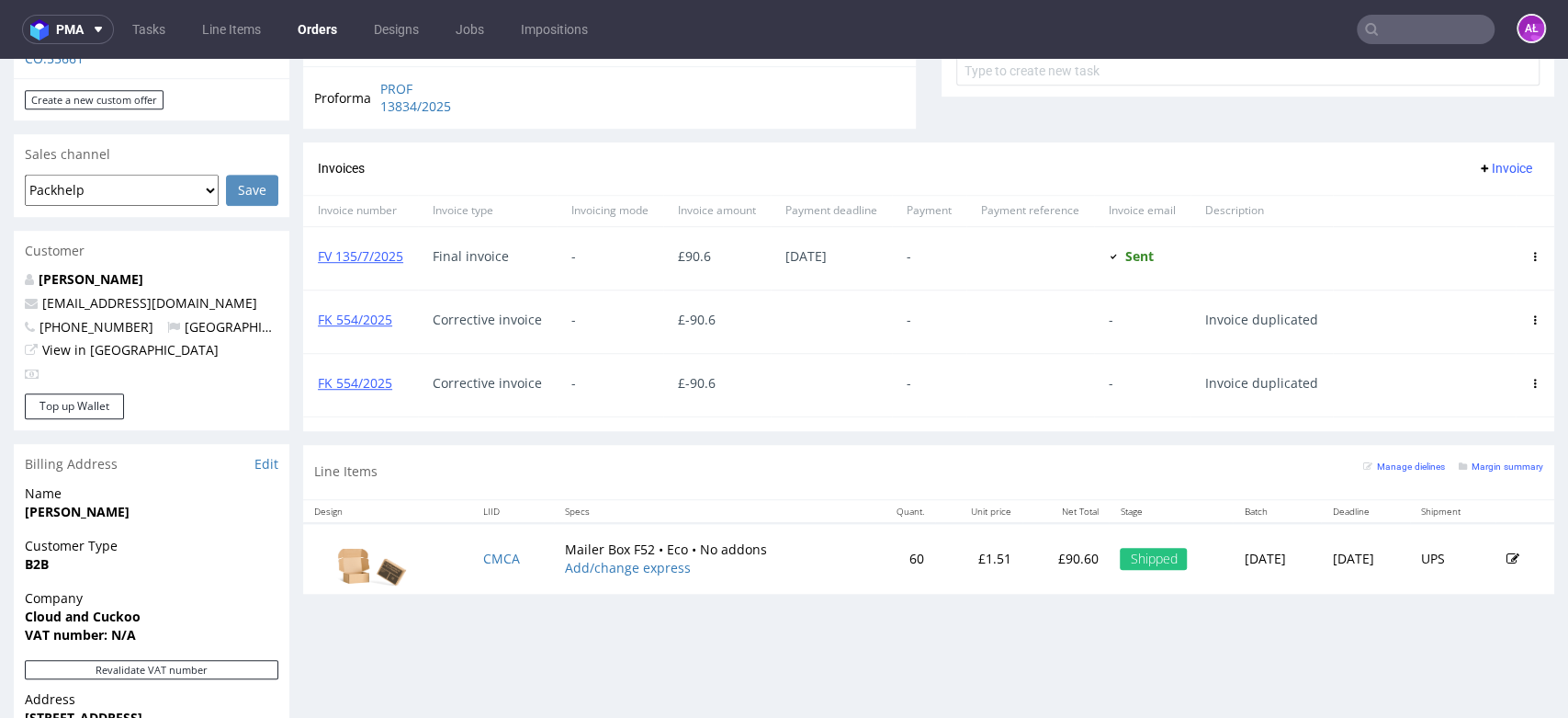
click at [1530, 379] on icon at bounding box center [1535, 384] width 9 height 9
click at [1470, 546] on span "Delete invoice" at bounding box center [1460, 549] width 111 height 19
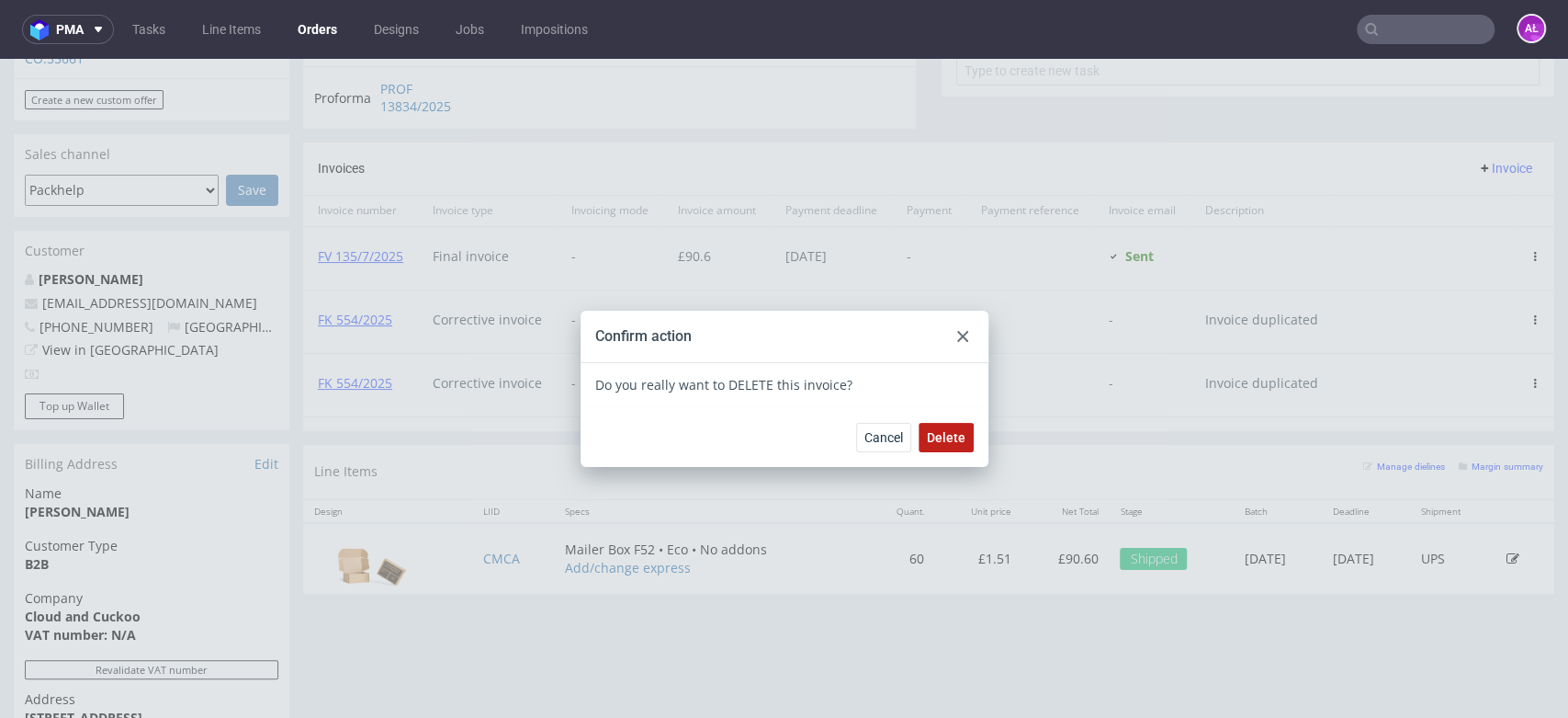
click at [940, 436] on span "Delete" at bounding box center [946, 437] width 39 height 13
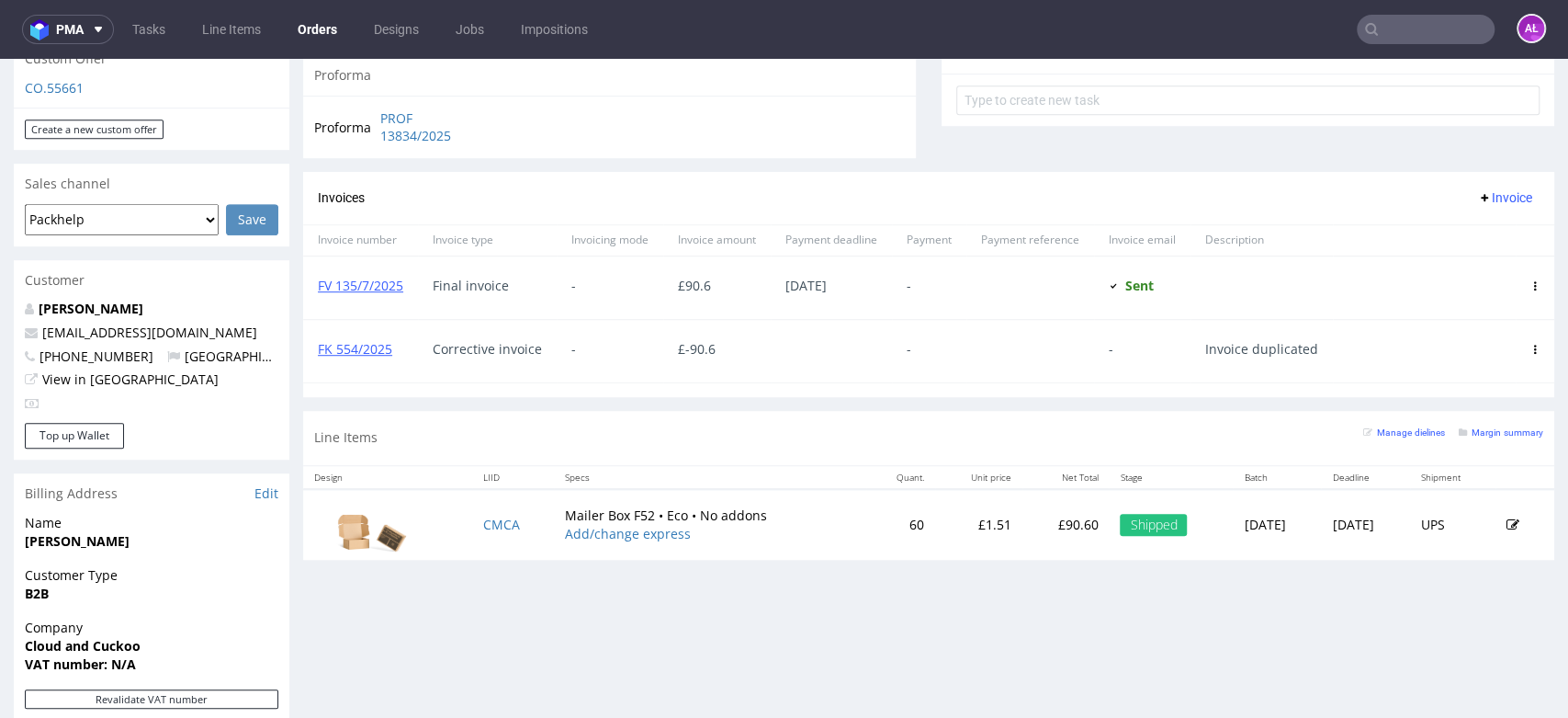
scroll to position [919, 0]
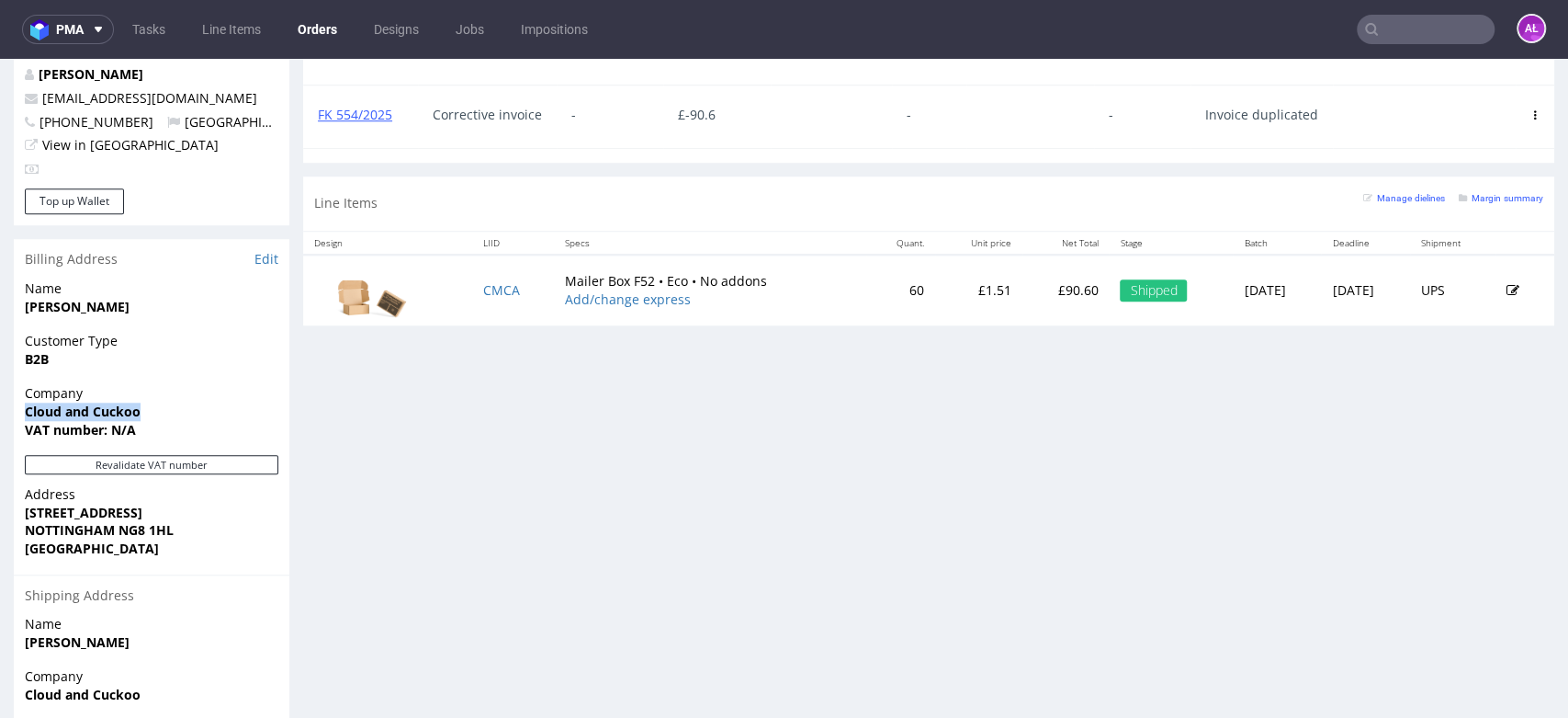
drag, startPoint x: 152, startPoint y: 382, endPoint x: 28, endPoint y: 382, distance: 124.0
click at [28, 402] on span "Cloud and Cuckoo" at bounding box center [151, 411] width 253 height 19
copy strong "Cloud and Cuckoo"
drag, startPoint x: 111, startPoint y: 393, endPoint x: 40, endPoint y: 386, distance: 71.3
click at [152, 421] on span "VAT number: N/A" at bounding box center [151, 430] width 253 height 19
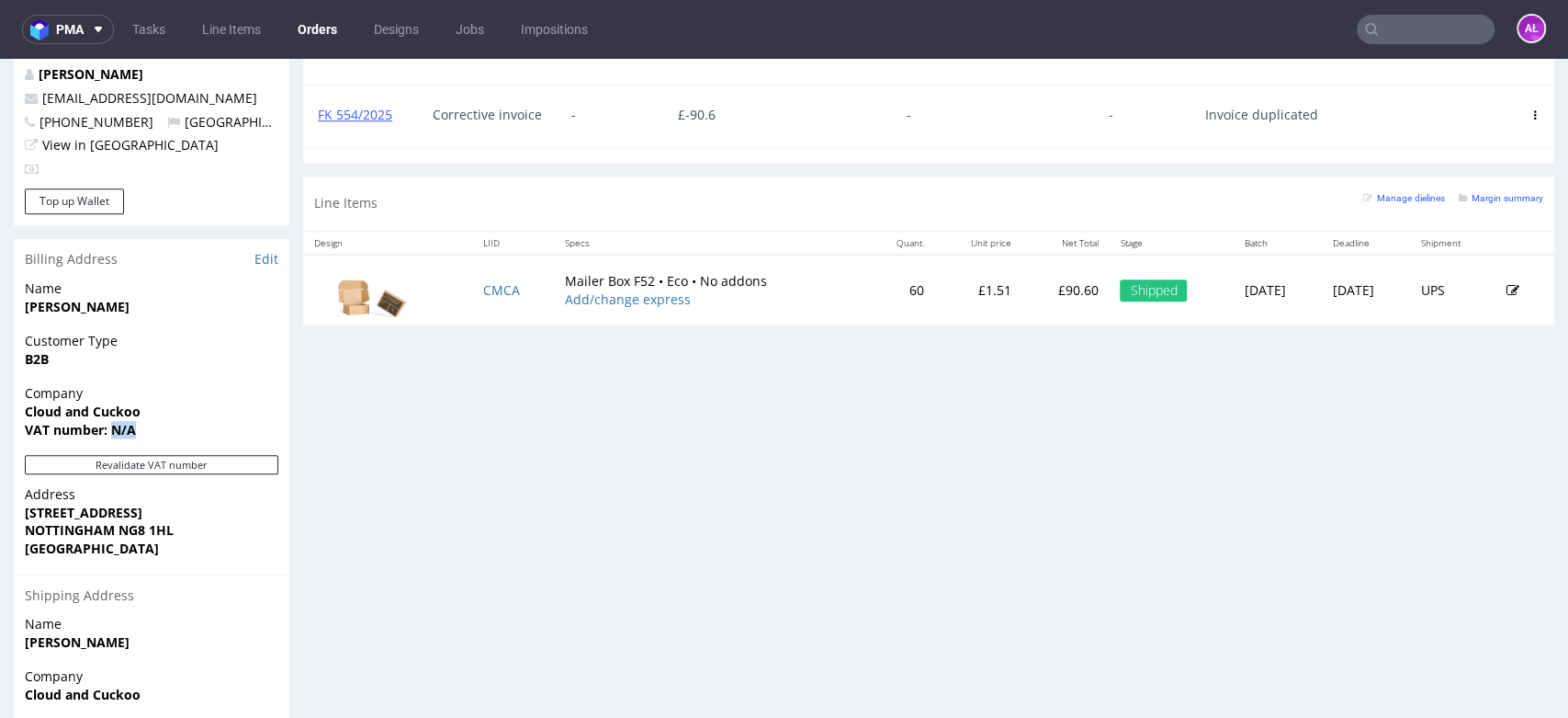
copy strong "N/A"
drag, startPoint x: 19, startPoint y: 476, endPoint x: 57, endPoint y: 439, distance: 53.0
click at [180, 485] on div "Address [STREET_ADDRESS]" at bounding box center [151, 529] width 276 height 88
copy strong "27 RINGWOOD CRESCEN"
drag, startPoint x: 104, startPoint y: 496, endPoint x: 115, endPoint y: 496, distance: 11.0
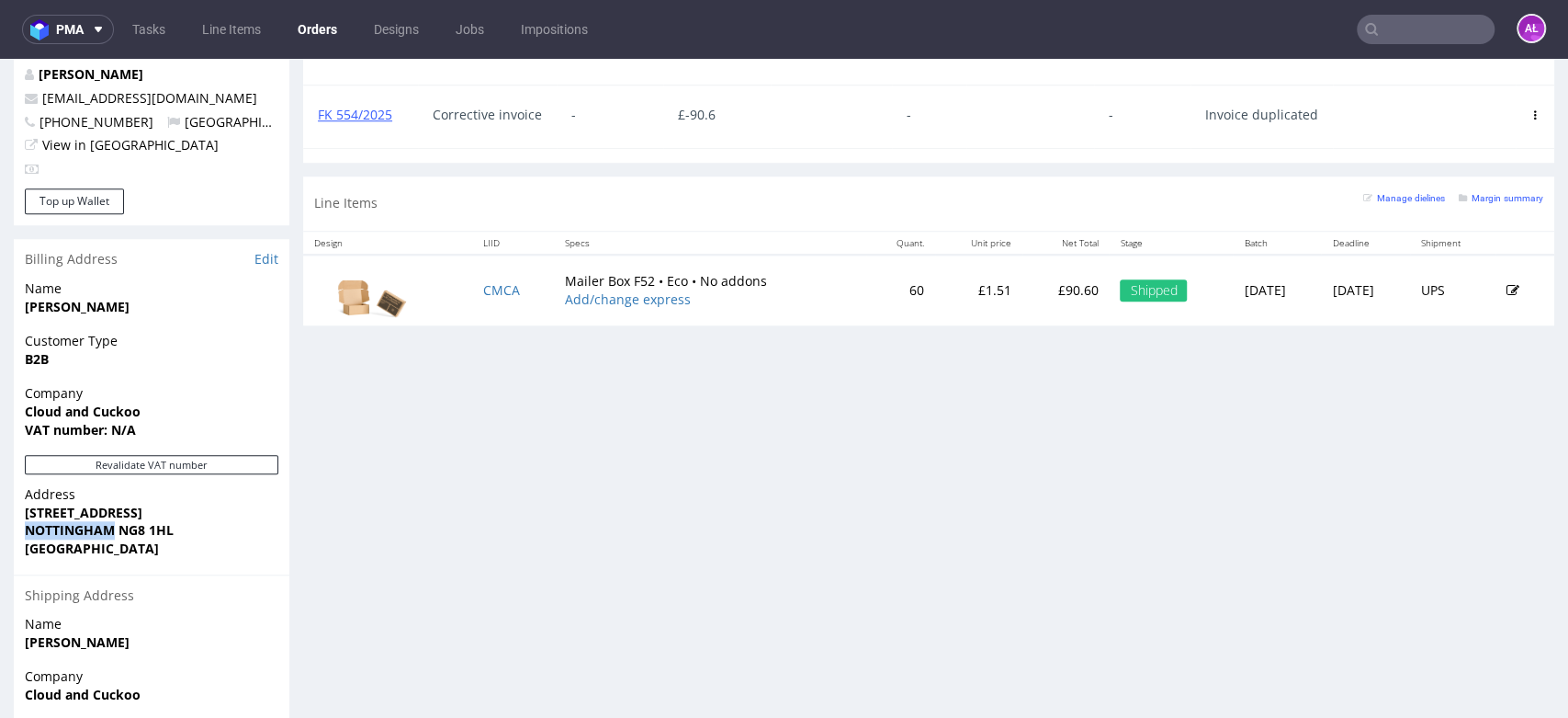
click at [115, 521] on strong "NOTTINGHAM NG8 1HL" at bounding box center [99, 529] width 149 height 18
copy strong "[GEOGRAPHIC_DATA]"
drag, startPoint x: 122, startPoint y: 497, endPoint x: 162, endPoint y: 495, distance: 40.0
click at [189, 521] on span "NOTTINGHAM NG8 1HL" at bounding box center [151, 530] width 253 height 19
copy strong "NG8 1HL"
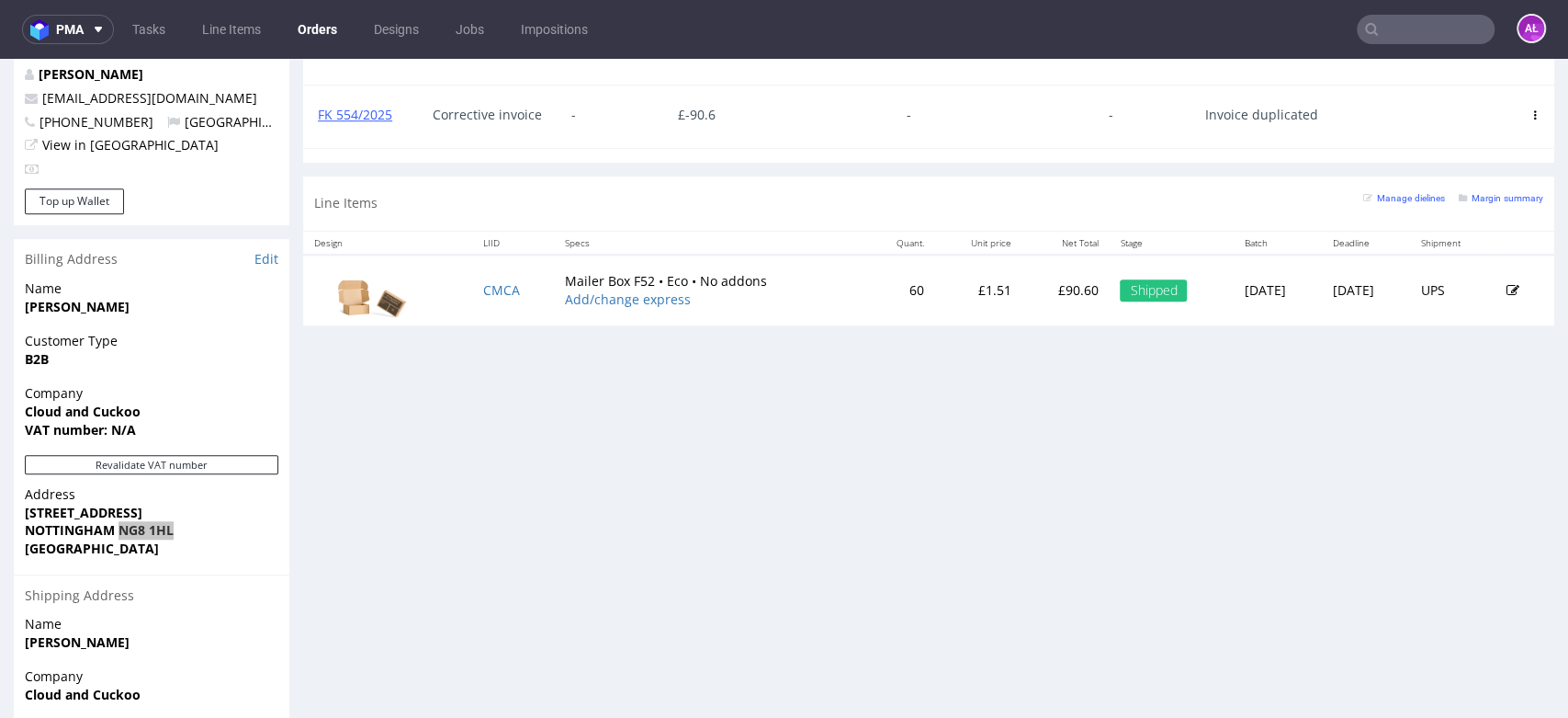
scroll to position [714, 0]
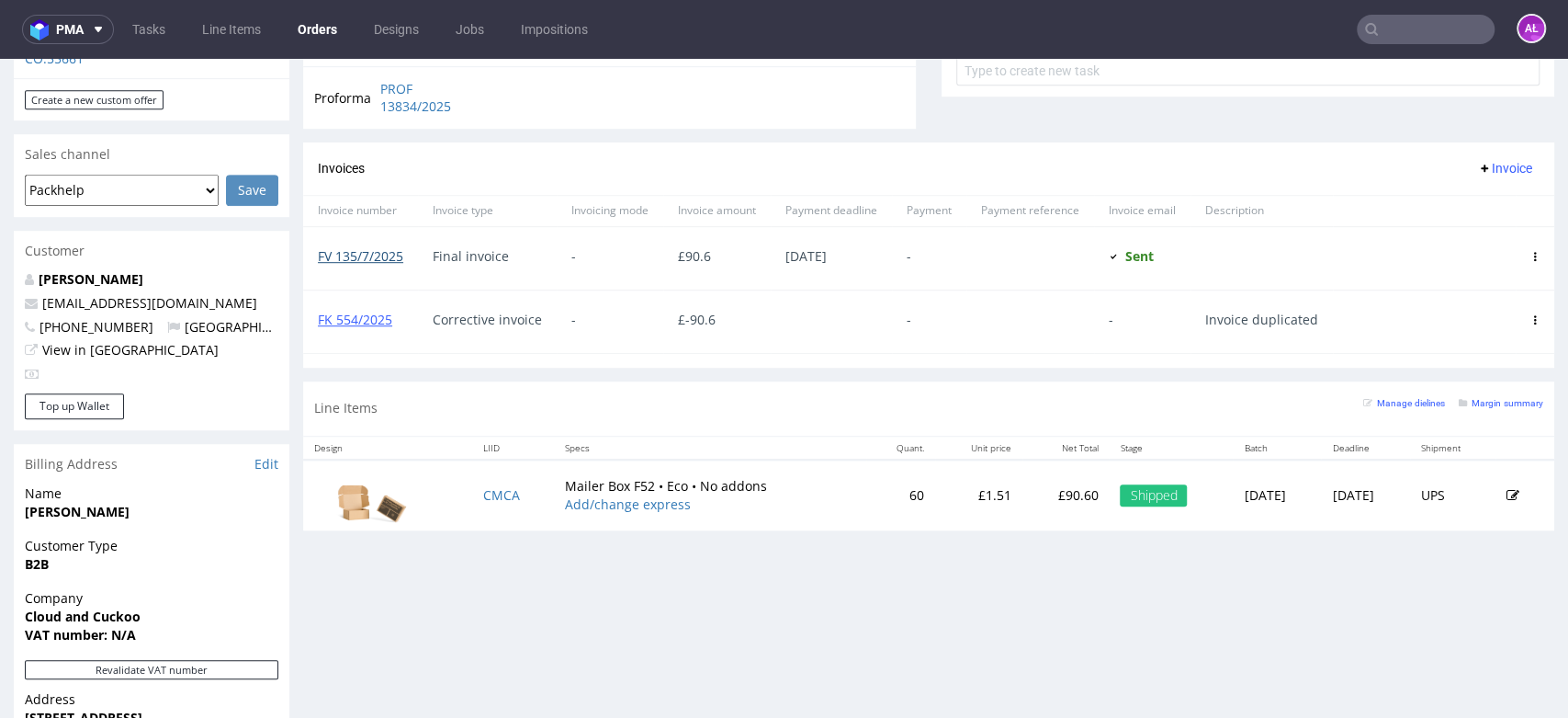
click at [381, 255] on link "FV 135/7/2025" at bounding box center [360, 255] width 85 height 18
drag, startPoint x: 546, startPoint y: 478, endPoint x: 667, endPoint y: 484, distance: 121.1
click at [667, 484] on td "Mailer Box F52 • Eco • No addons Add/change express" at bounding box center [710, 495] width 312 height 72
copy td "Mailer Box F52 • Eco"
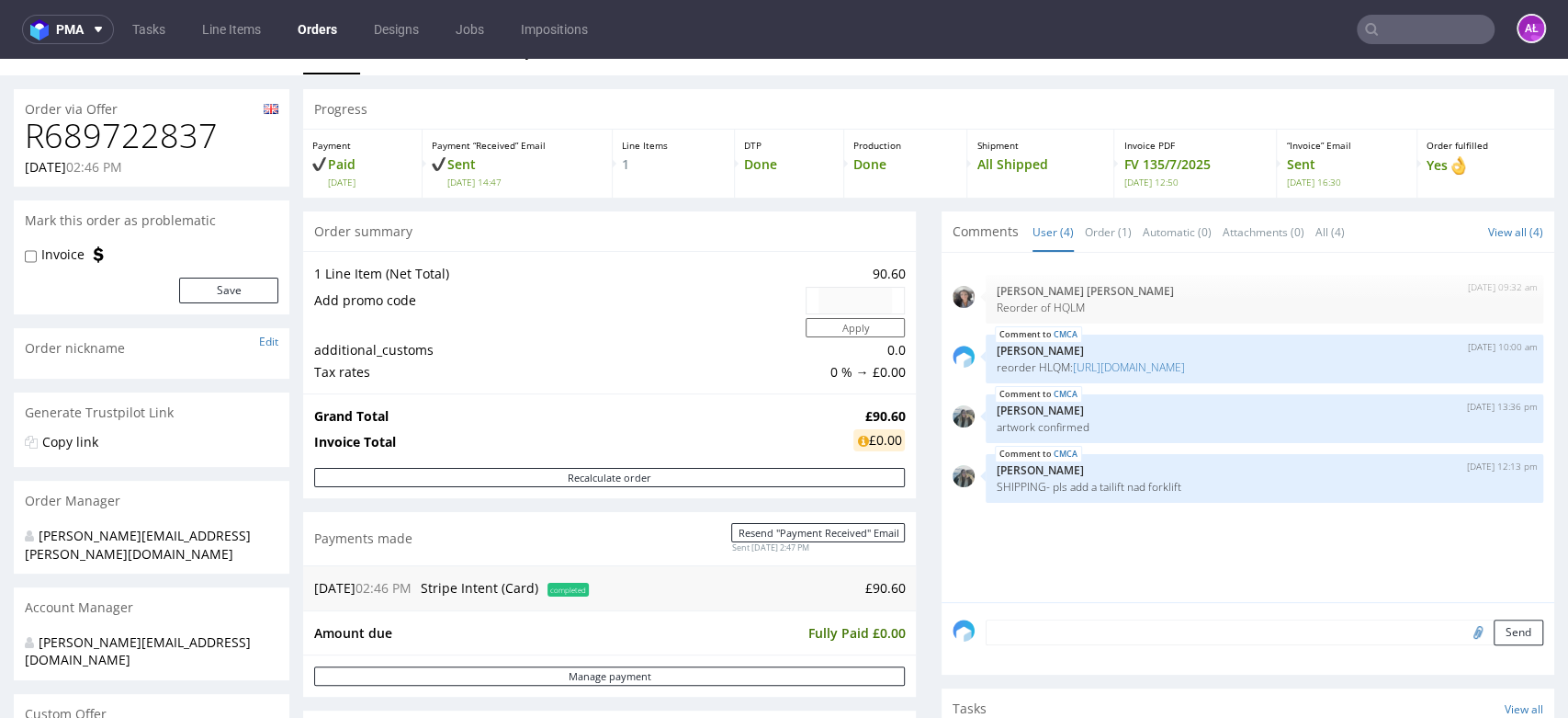
scroll to position [0, 0]
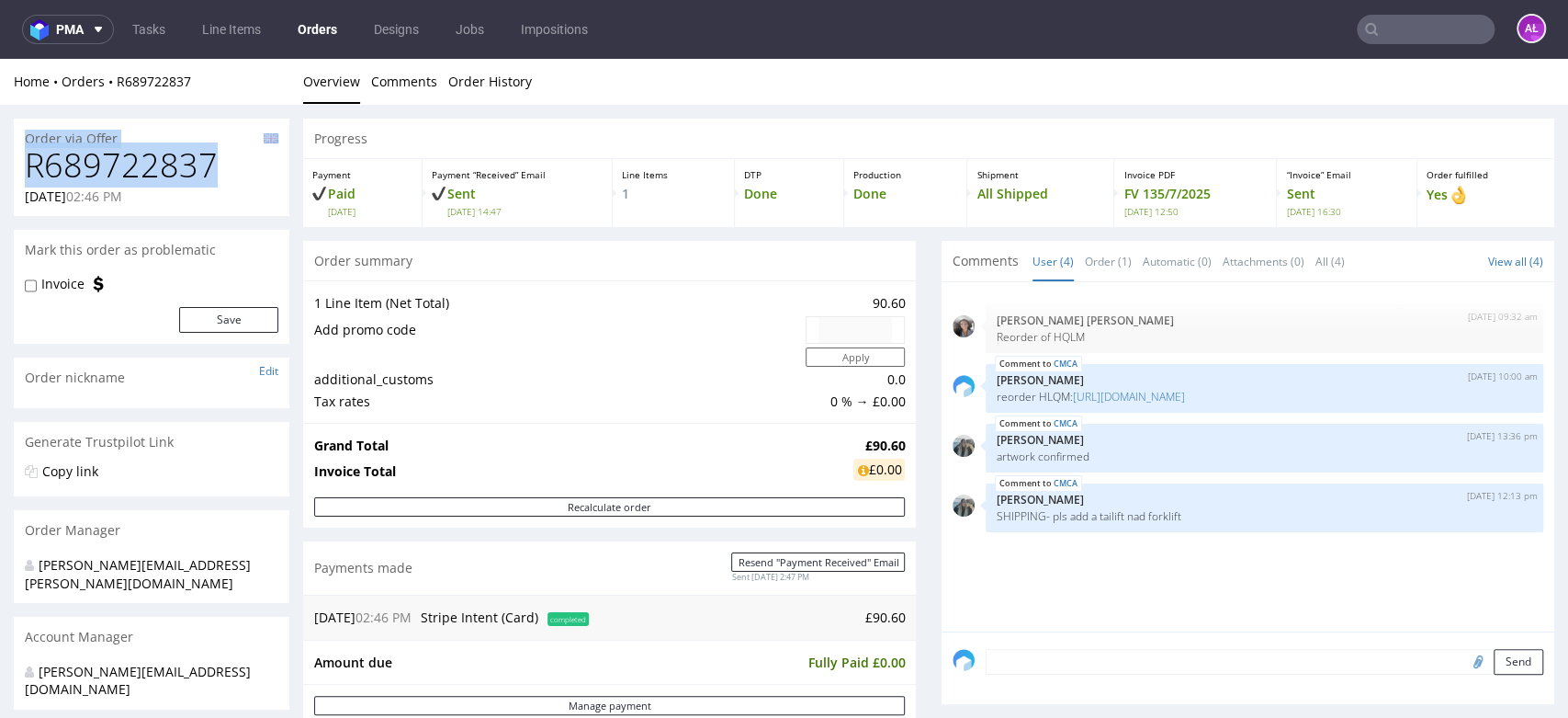
drag, startPoint x: 219, startPoint y: 167, endPoint x: 14, endPoint y: 146, distance: 206.1
click at [14, 147] on div "R689722837 27.06.2025 02:46 PM" at bounding box center [151, 181] width 276 height 69
copy section "Order via Offer R689722837"
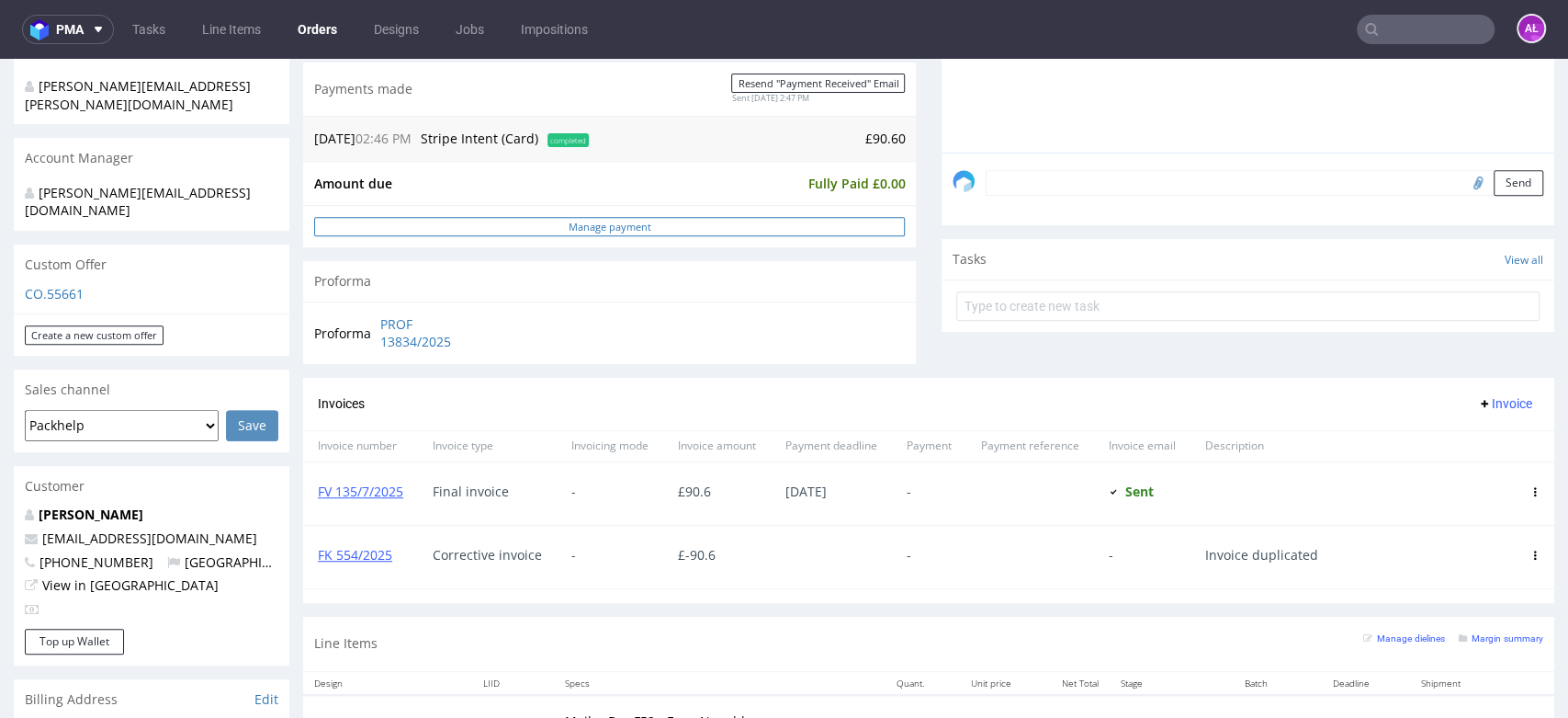
scroll to position [714, 0]
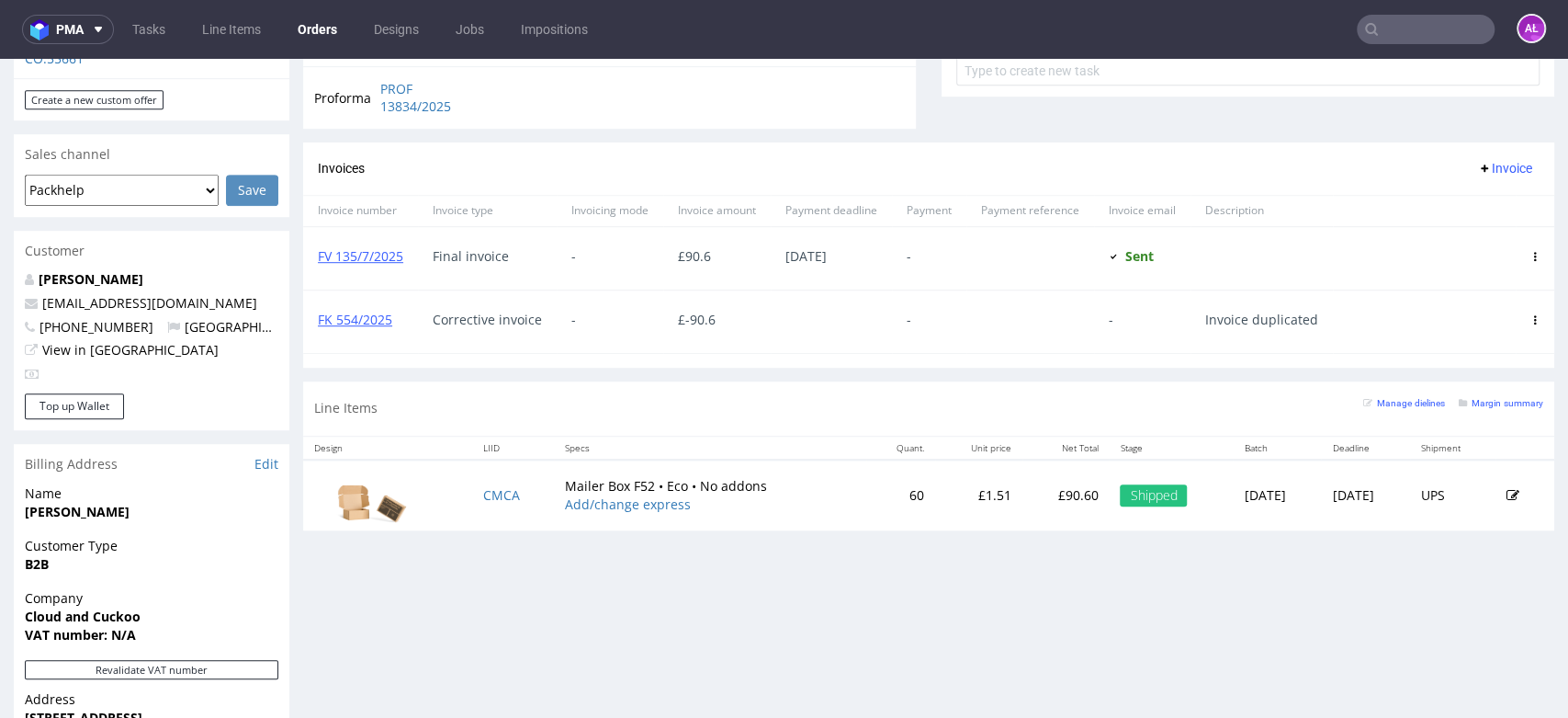
click at [1486, 176] on button "Invoice" at bounding box center [1504, 168] width 70 height 22
click at [1470, 210] on span "Upload" at bounding box center [1472, 207] width 89 height 19
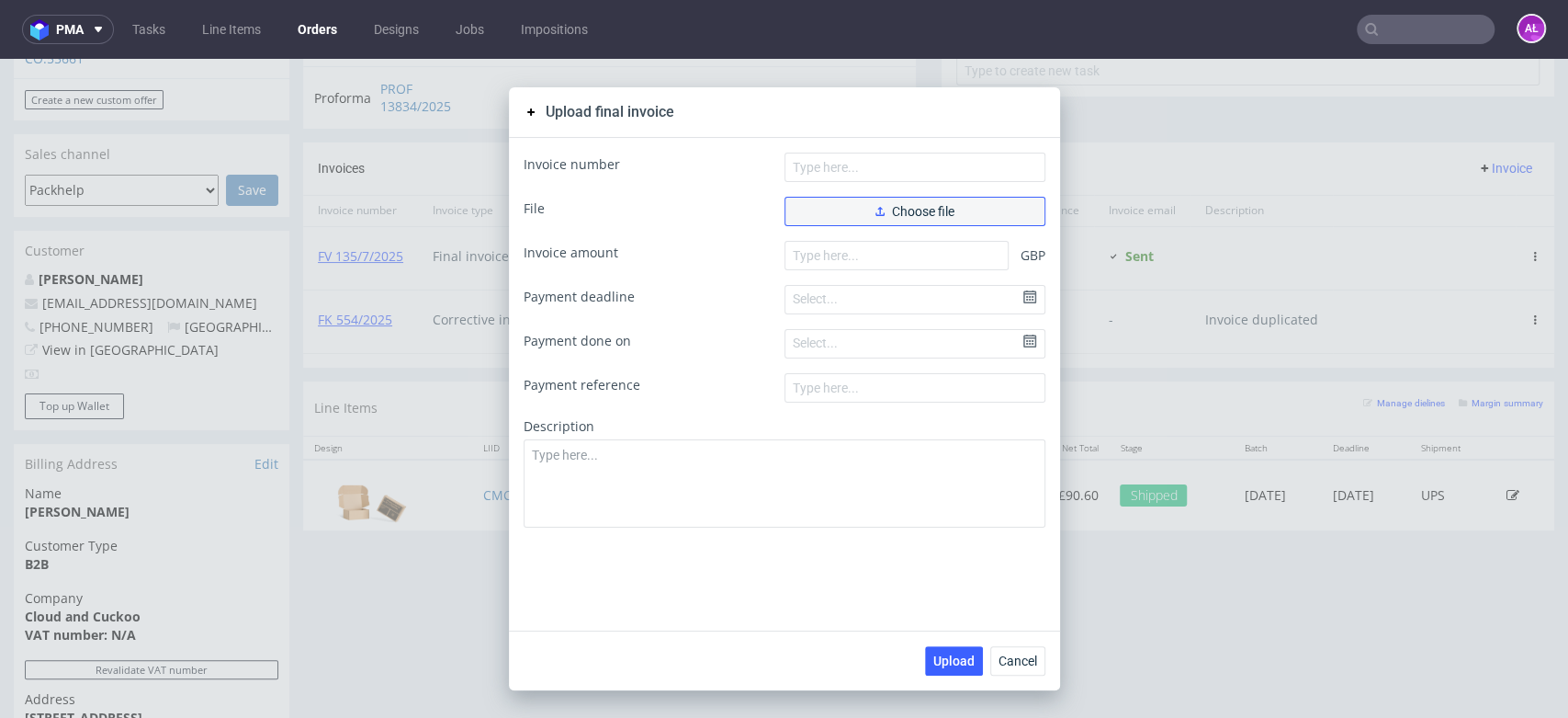
click at [910, 213] on span "Choose file" at bounding box center [914, 212] width 79 height 13
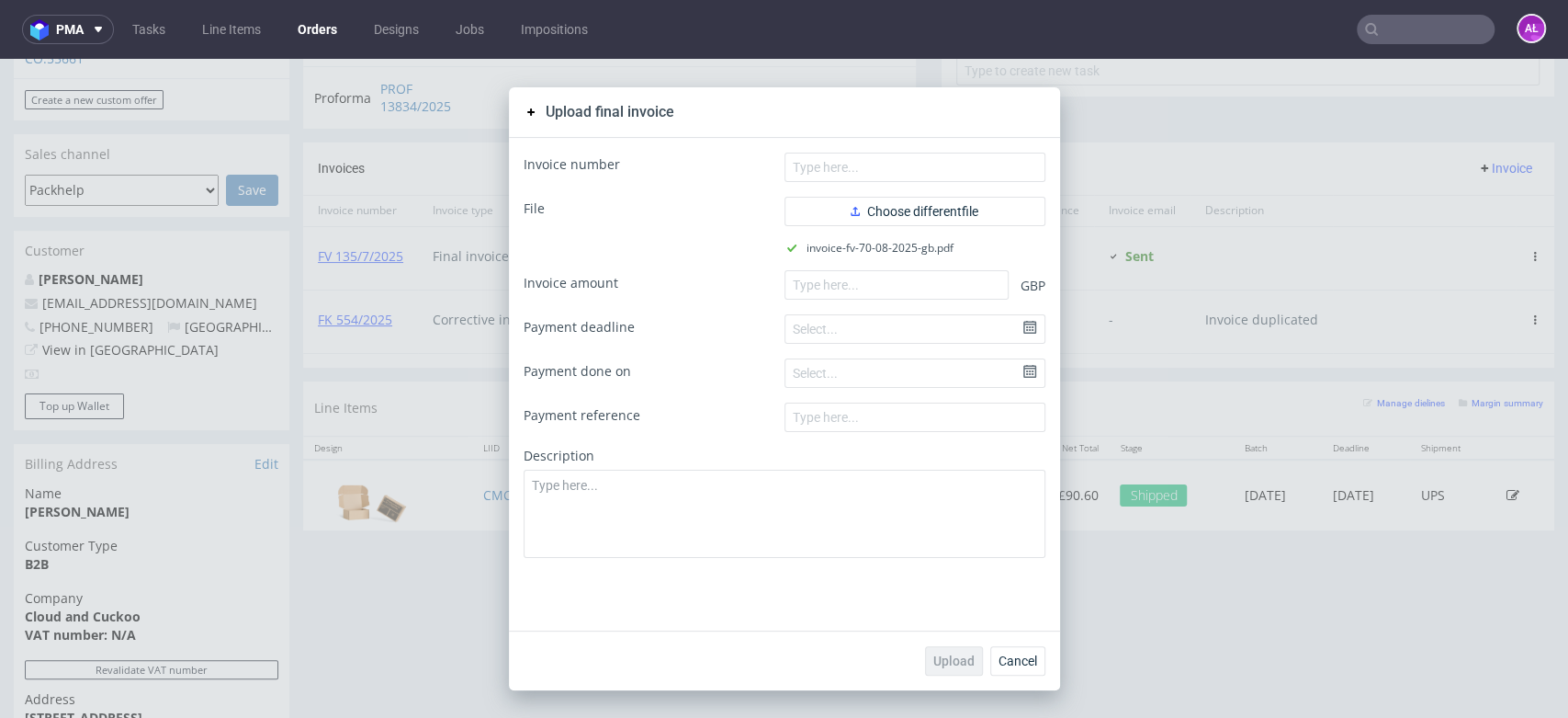
click at [835, 143] on div "Invoice number File Choose different file invoice-fv-70-08-2025-gb.pdf Invoice …" at bounding box center [784, 384] width 551 height 492
paste input "FV 70/08/2025/GB"
click at [844, 154] on input "text" at bounding box center [914, 167] width 261 height 30
type input "FV 70/08/2025/GB"
click at [842, 281] on input "number" at bounding box center [896, 285] width 224 height 30
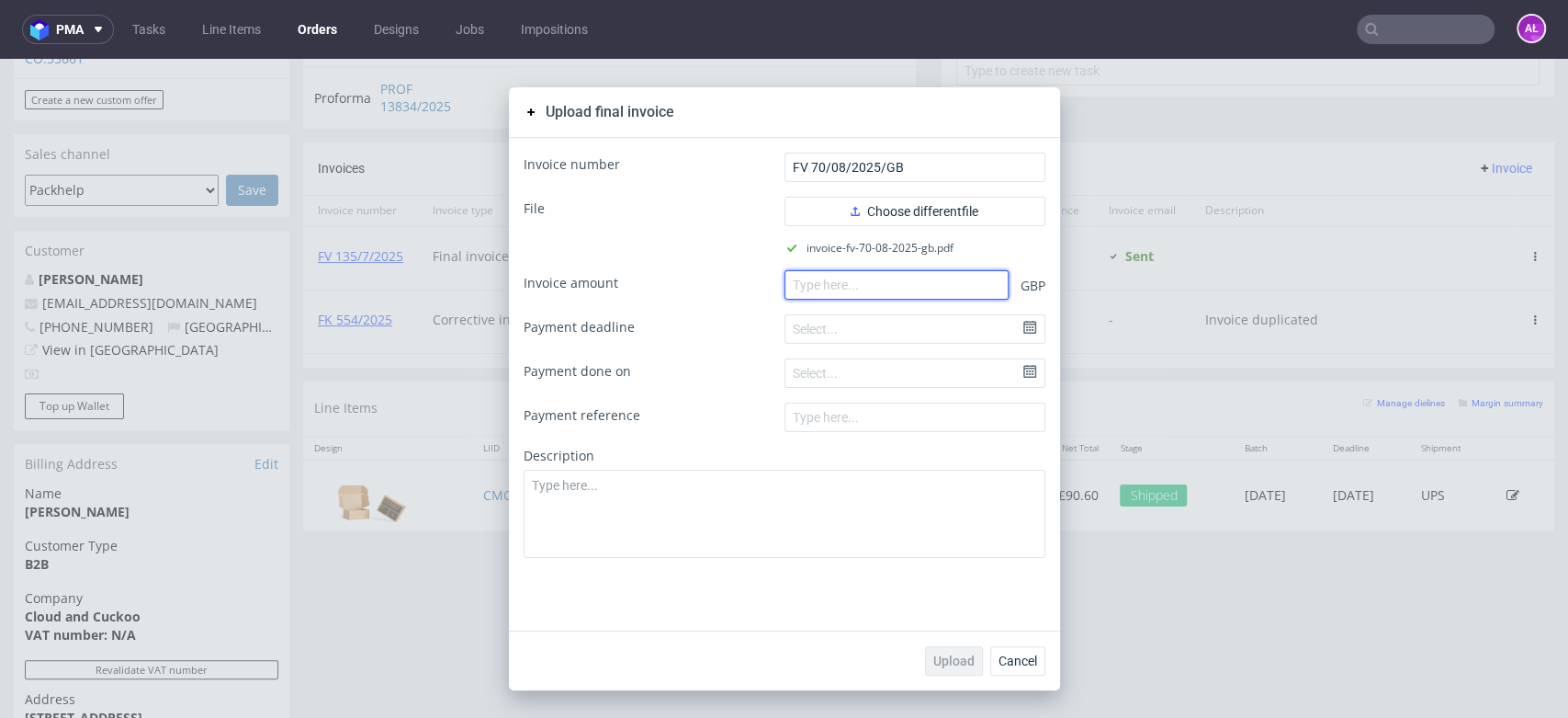
paste input "90.60"
type input "90.60"
click at [933, 654] on span "Upload" at bounding box center [953, 660] width 42 height 13
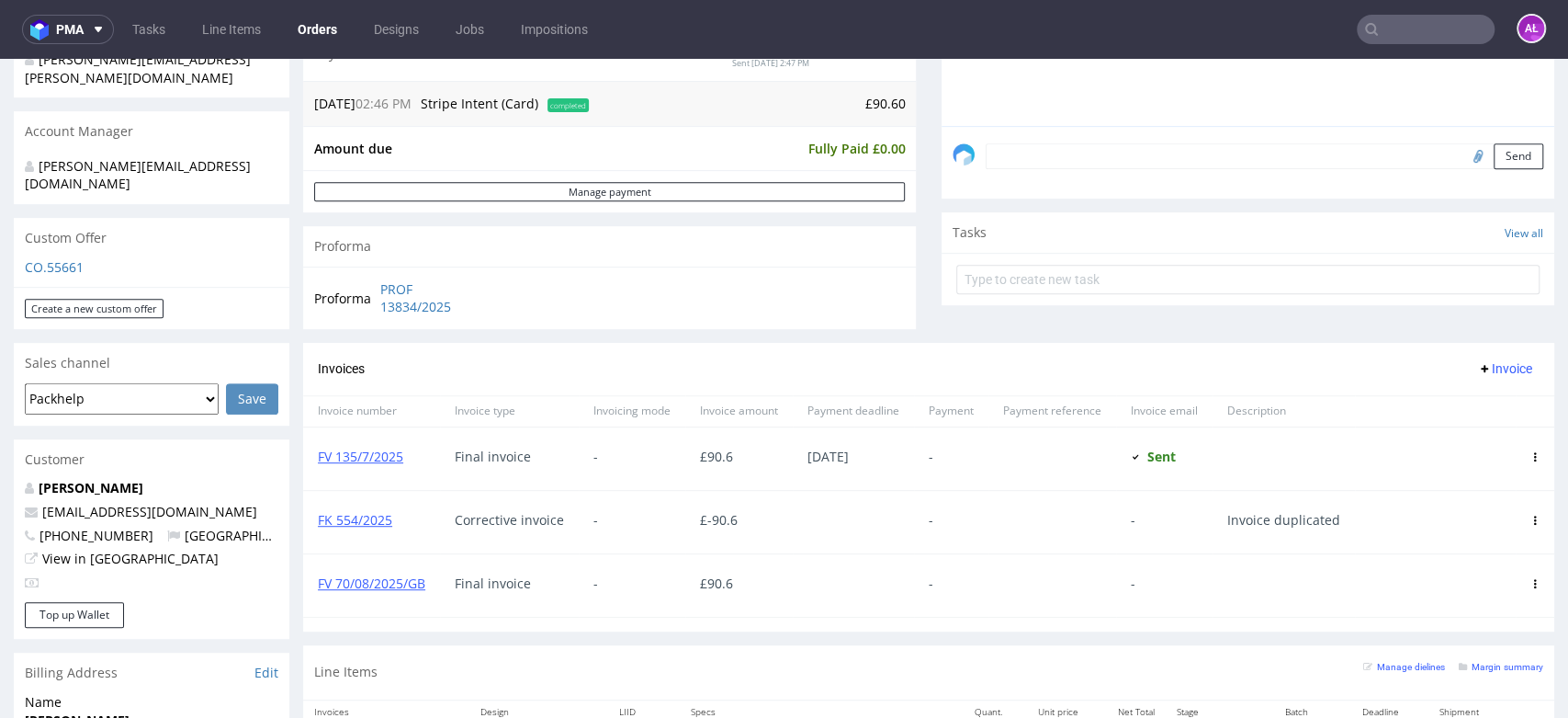
scroll to position [510, 0]
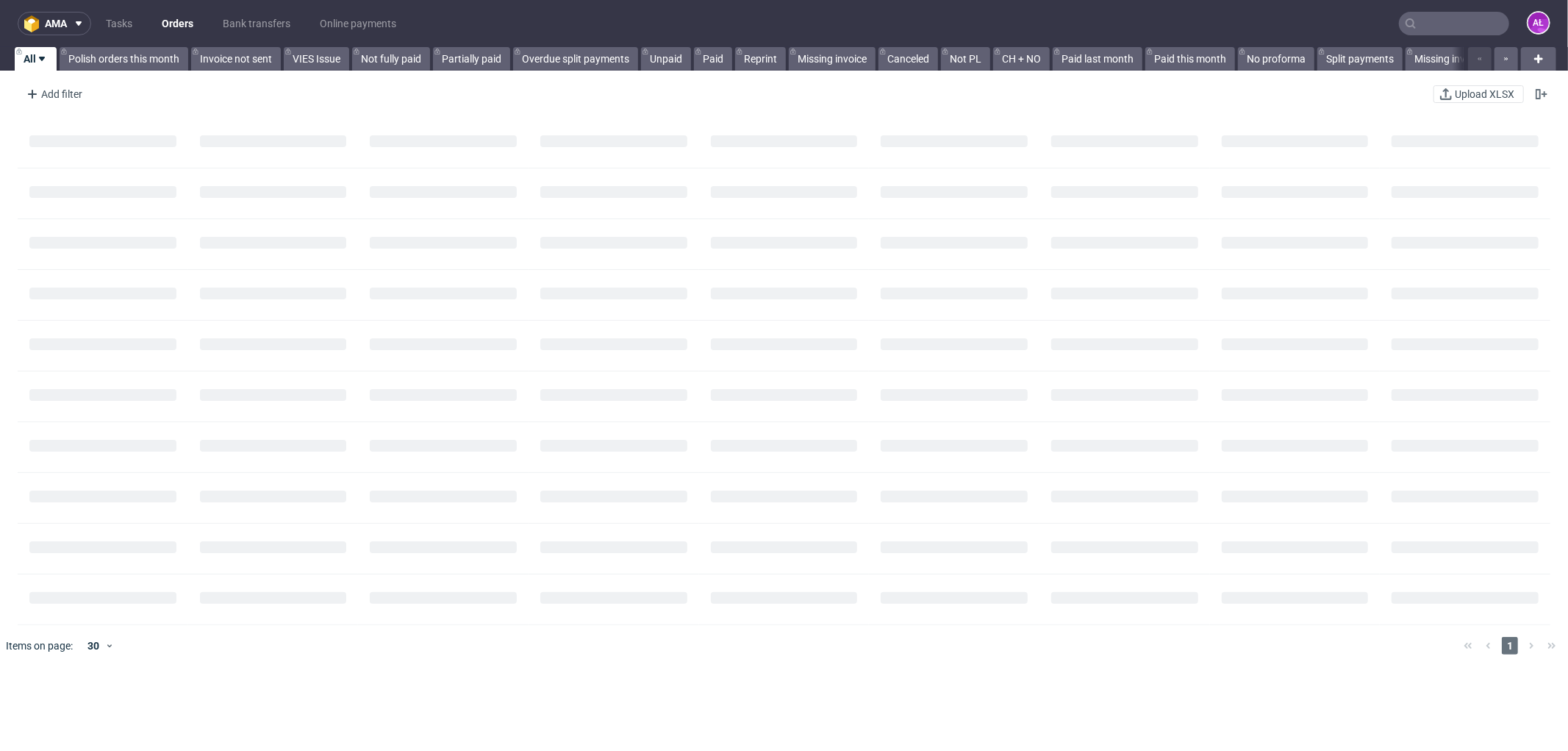
click at [1426, 24] on input "text" at bounding box center [1454, 24] width 110 height 24
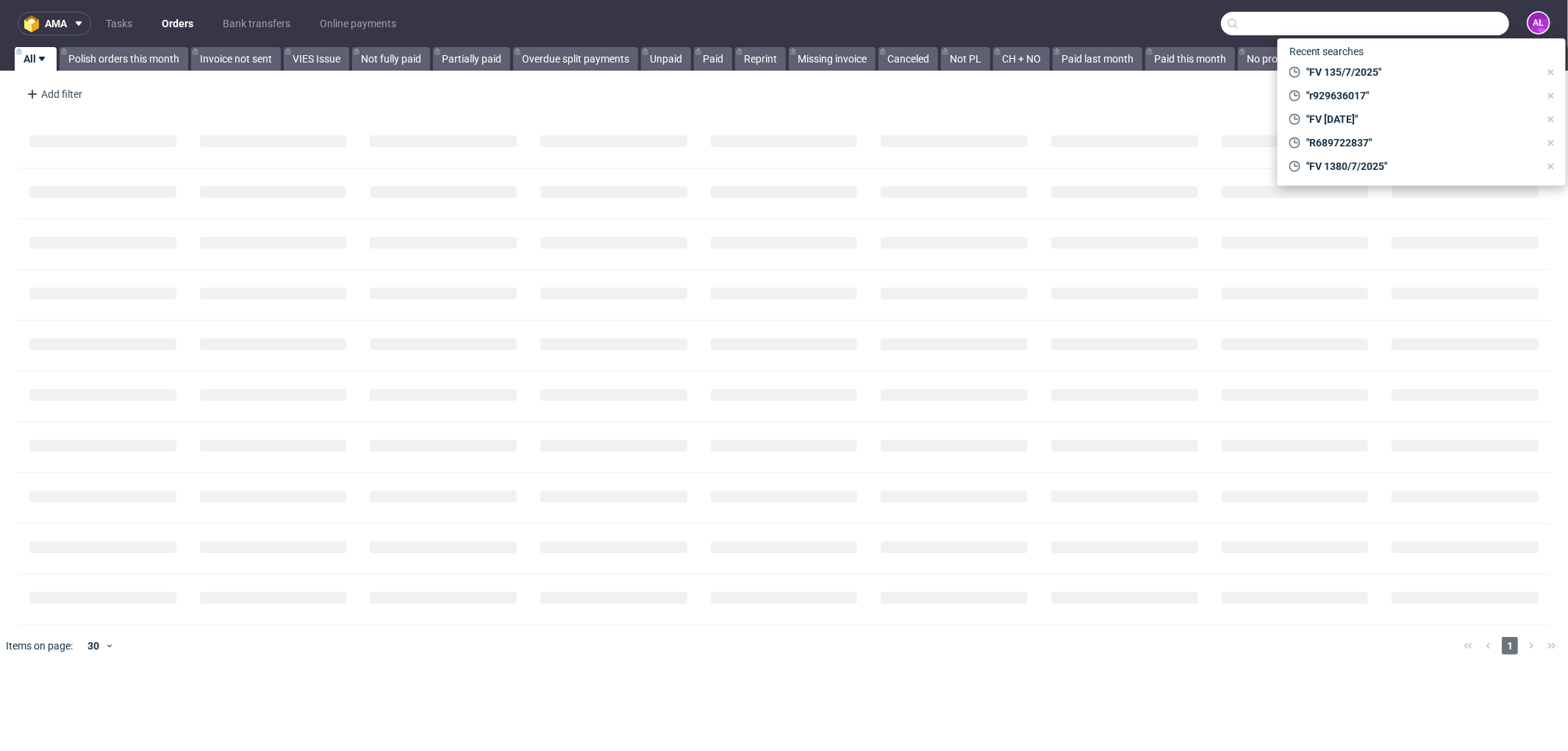
paste input "R109258252"
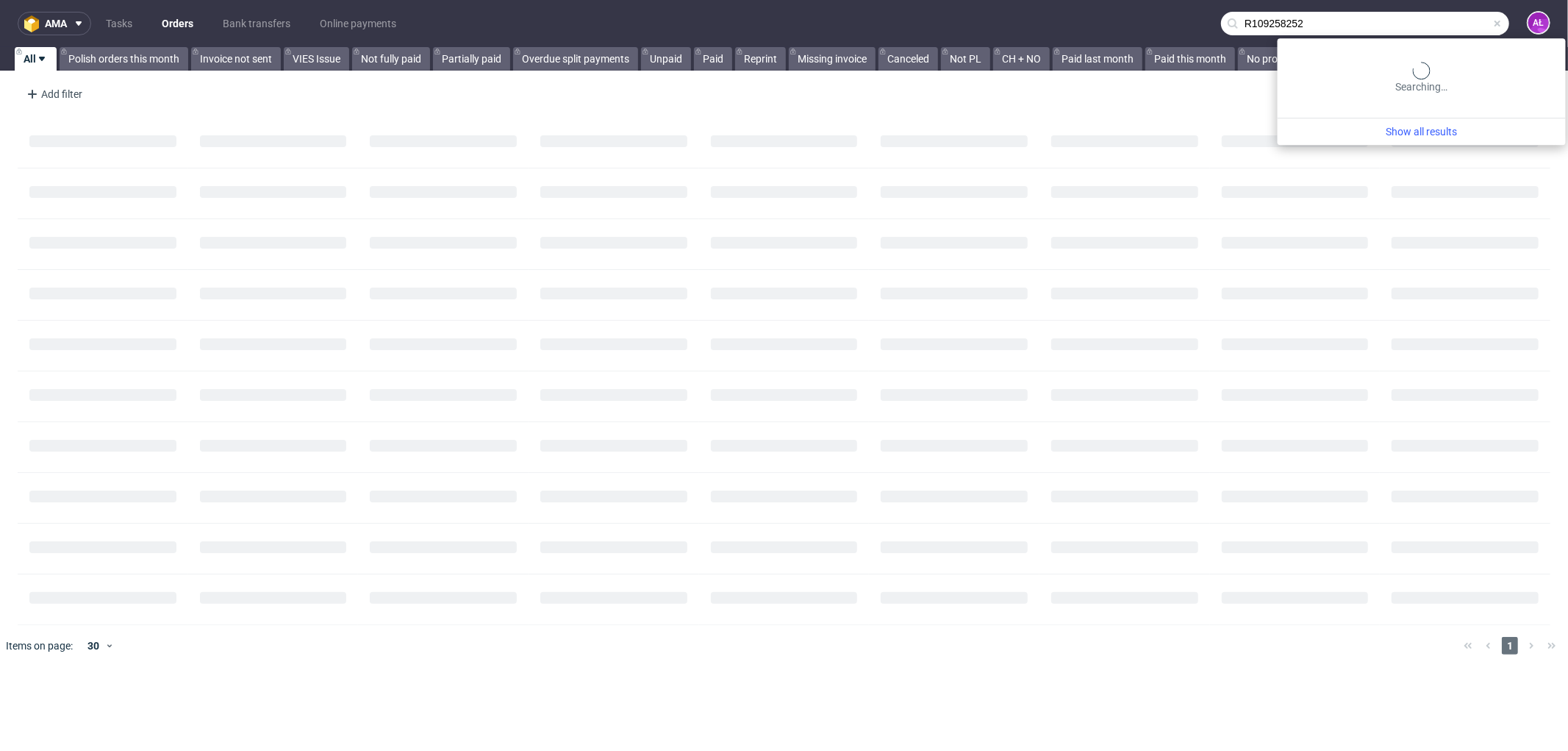
type input "R109258252"
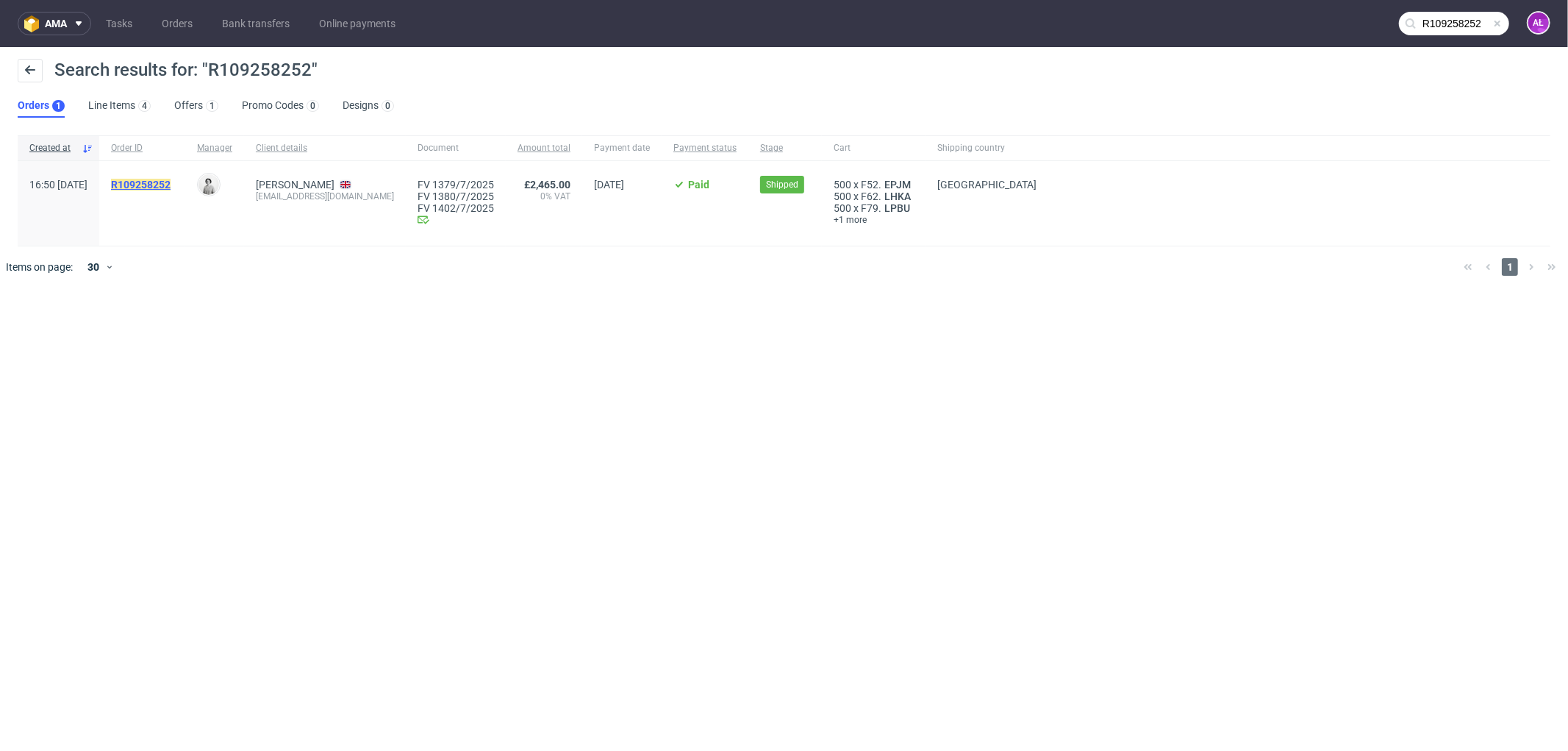
click at [171, 182] on mark "R109258252" at bounding box center [140, 184] width 59 height 12
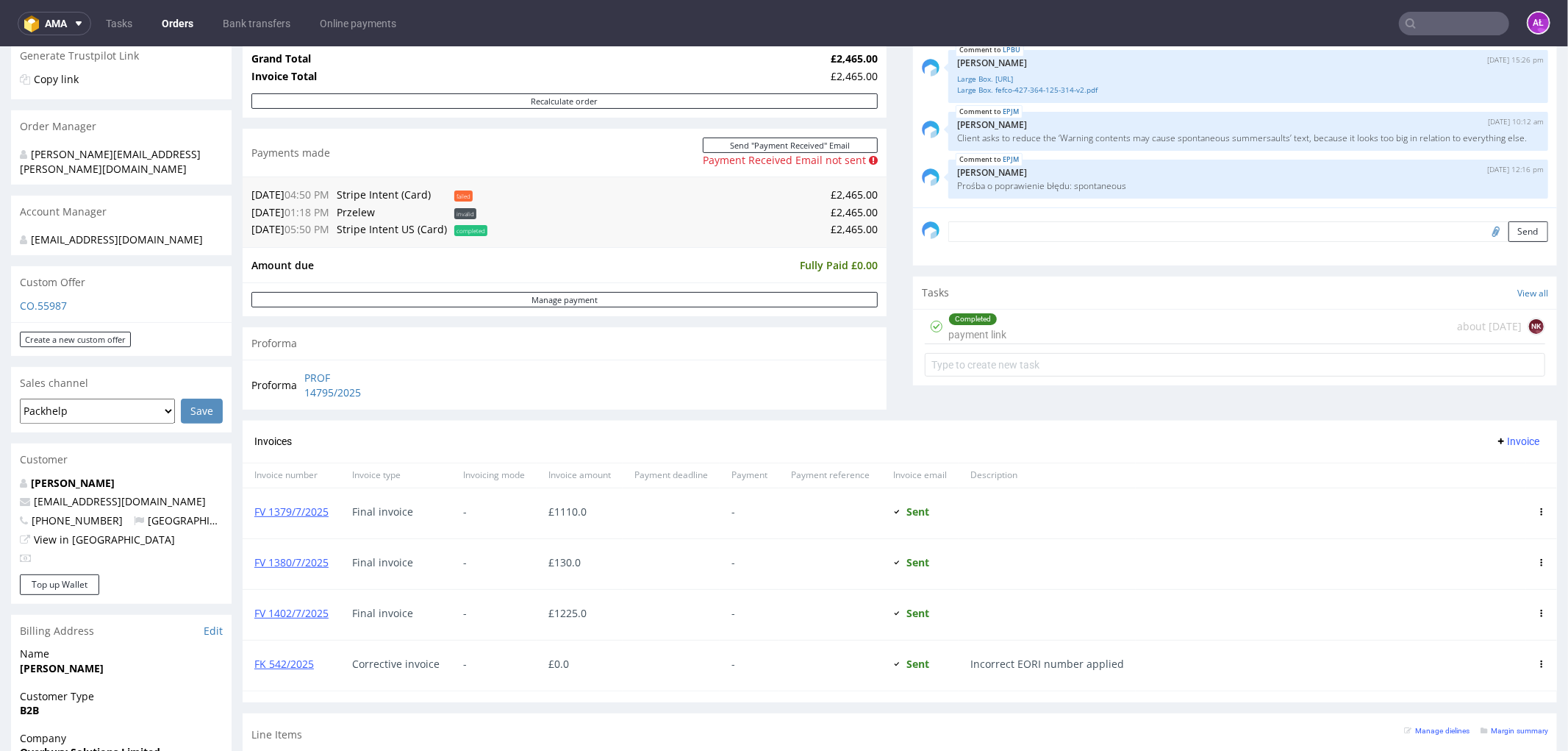
scroll to position [326, 0]
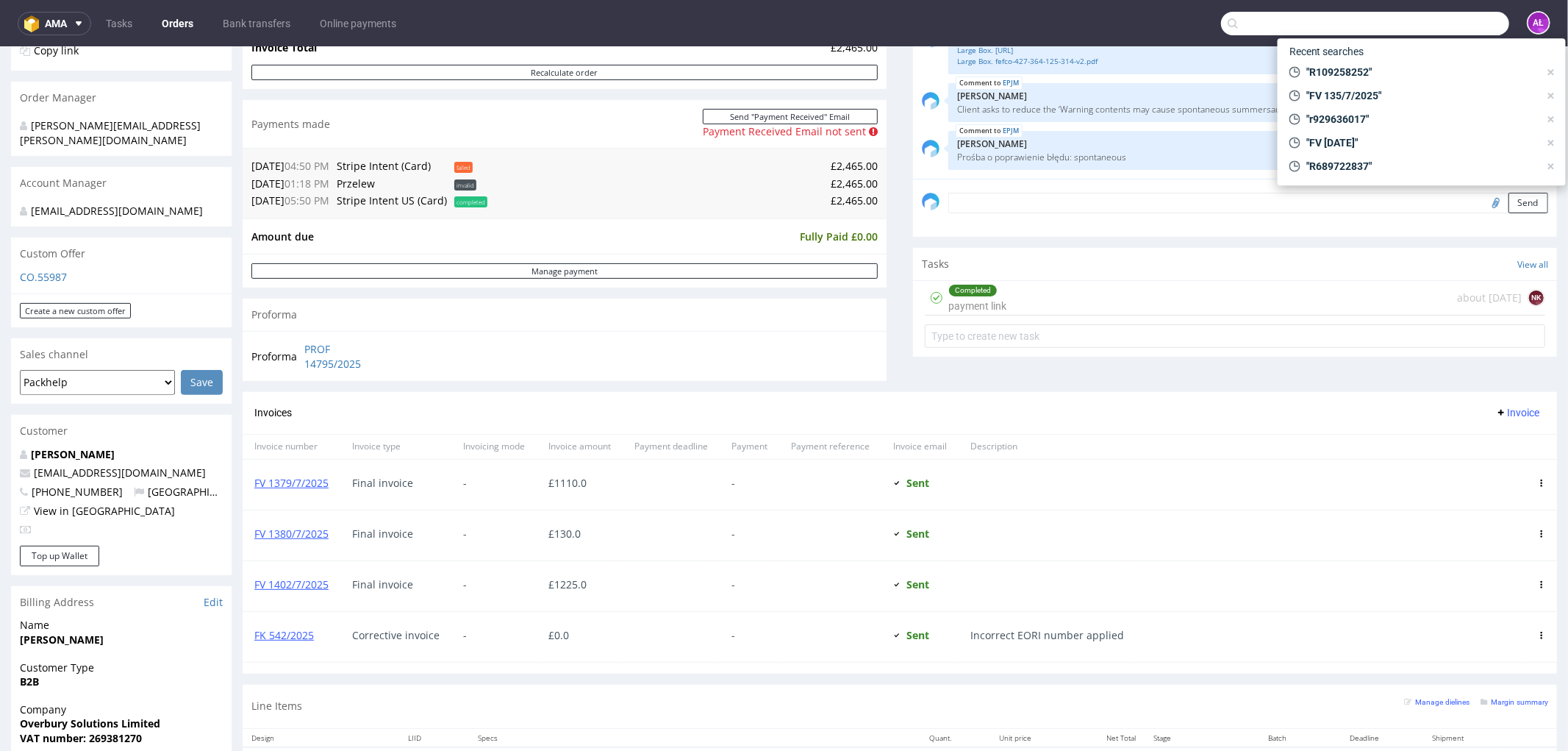
click at [1456, 25] on input "text" at bounding box center [1365, 24] width 288 height 24
paste input "FV 1379/7/2025"
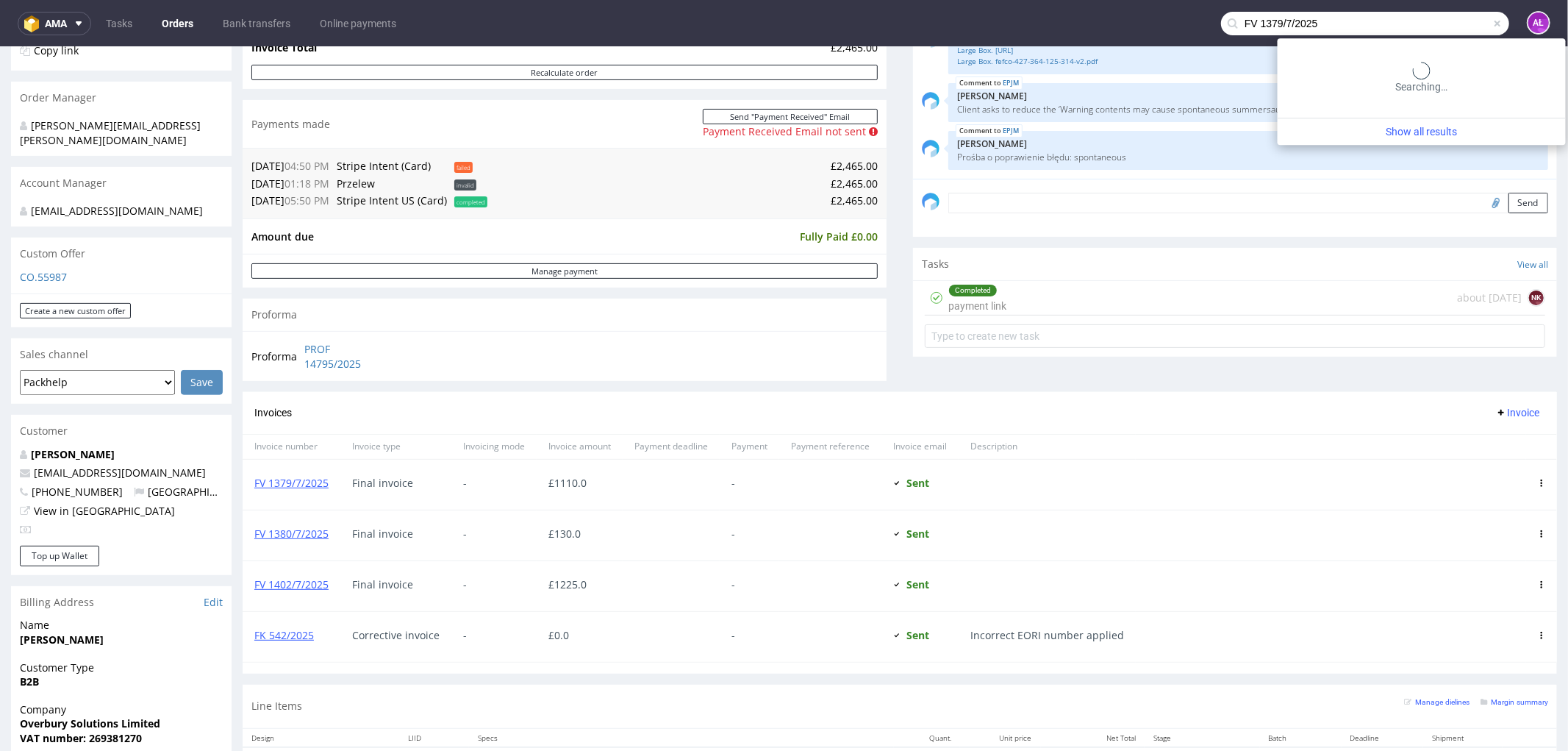
type input "FV 1379/7/2025"
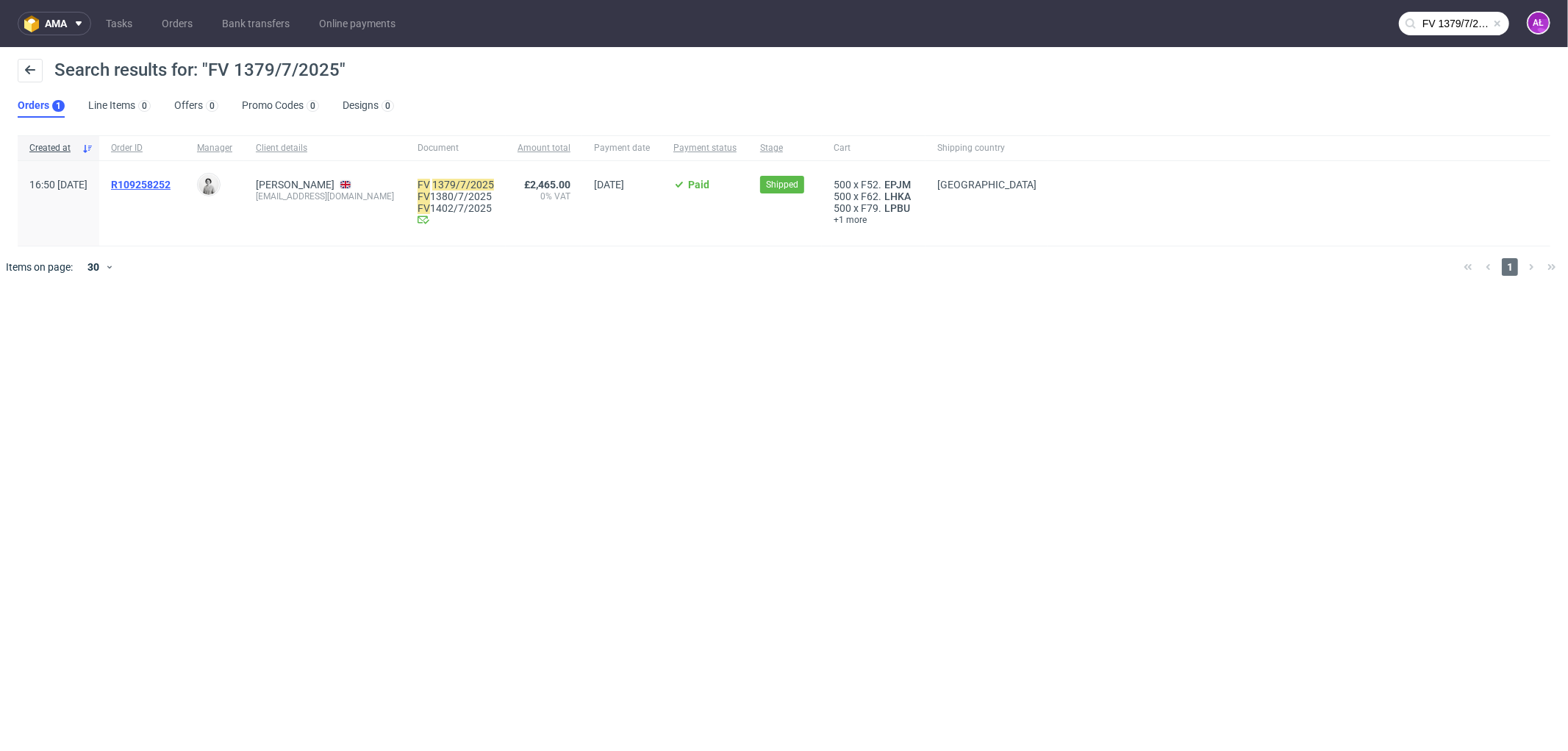
click at [171, 180] on span "R109258252" at bounding box center [140, 184] width 59 height 12
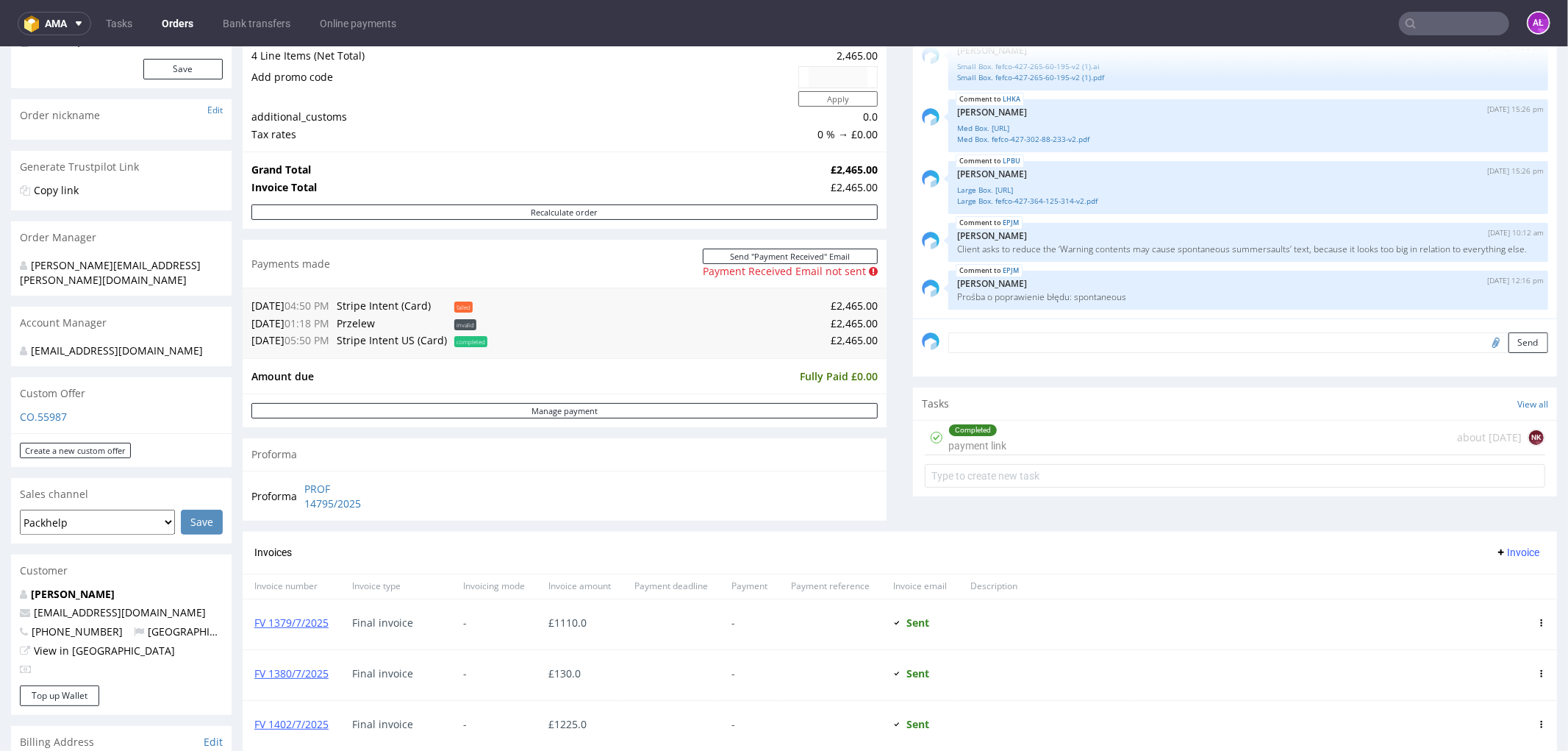
scroll to position [408, 0]
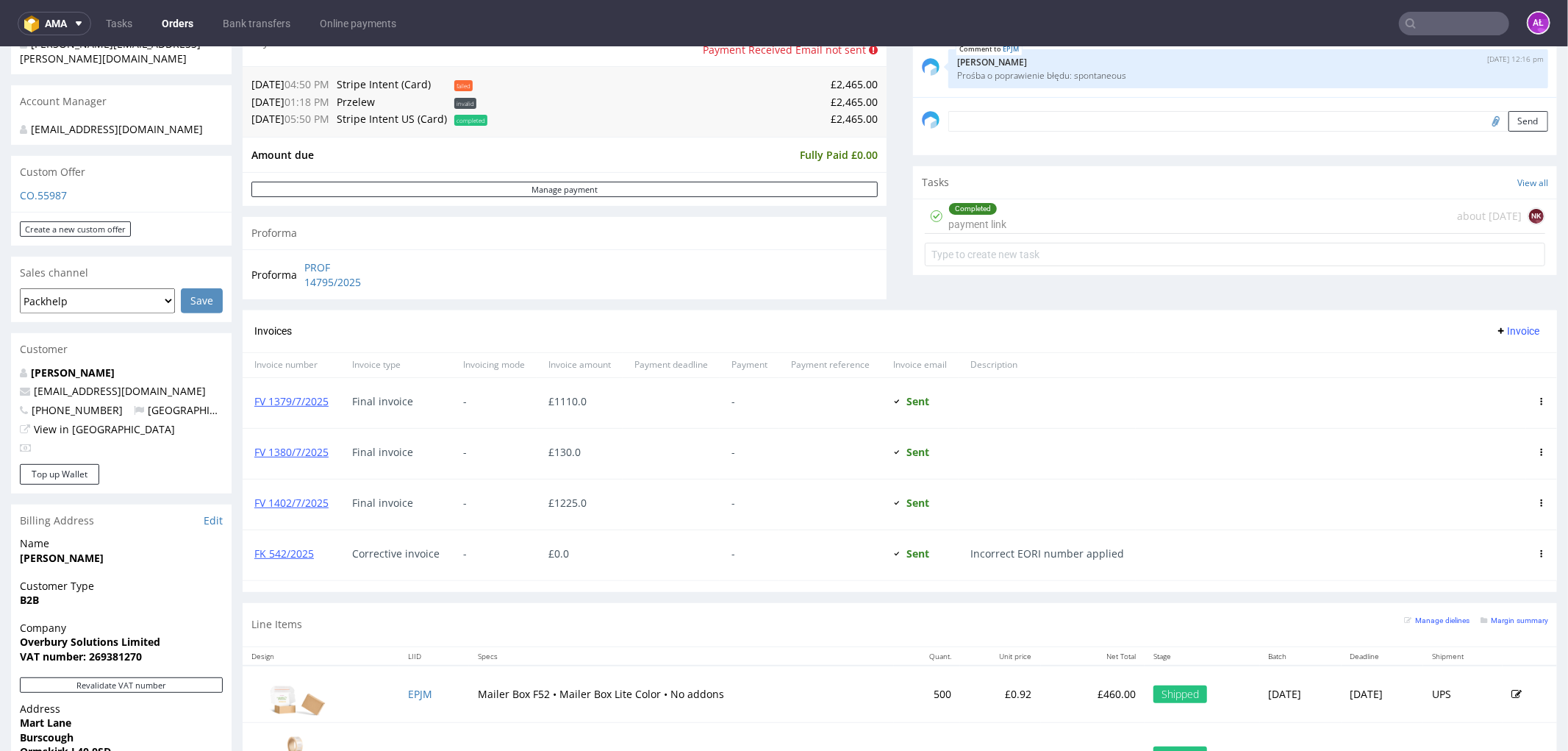
click at [1473, 25] on input "text" at bounding box center [1454, 24] width 110 height 24
paste input "FV 1380/7/2025"
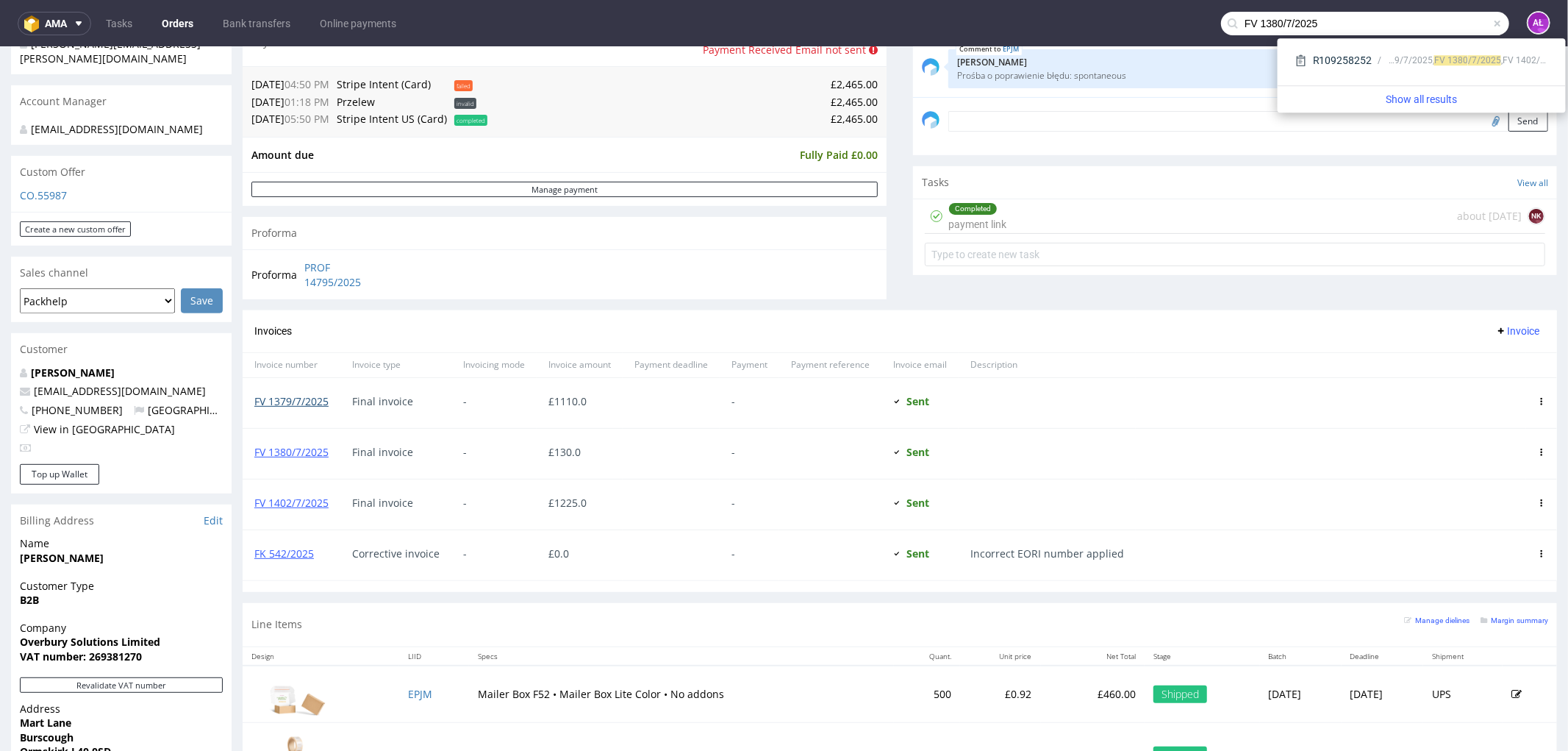
click at [311, 401] on link "FV 1379/7/2025" at bounding box center [291, 400] width 74 height 14
click at [317, 456] on link "FV 1380/7/2025" at bounding box center [291, 451] width 74 height 14
click at [314, 402] on link "FV 1379/7/2025" at bounding box center [291, 400] width 74 height 14
click at [310, 397] on link "FV 1379/7/2025" at bounding box center [291, 400] width 74 height 14
click at [313, 402] on link "FV 1379/7/2025" at bounding box center [291, 400] width 74 height 14
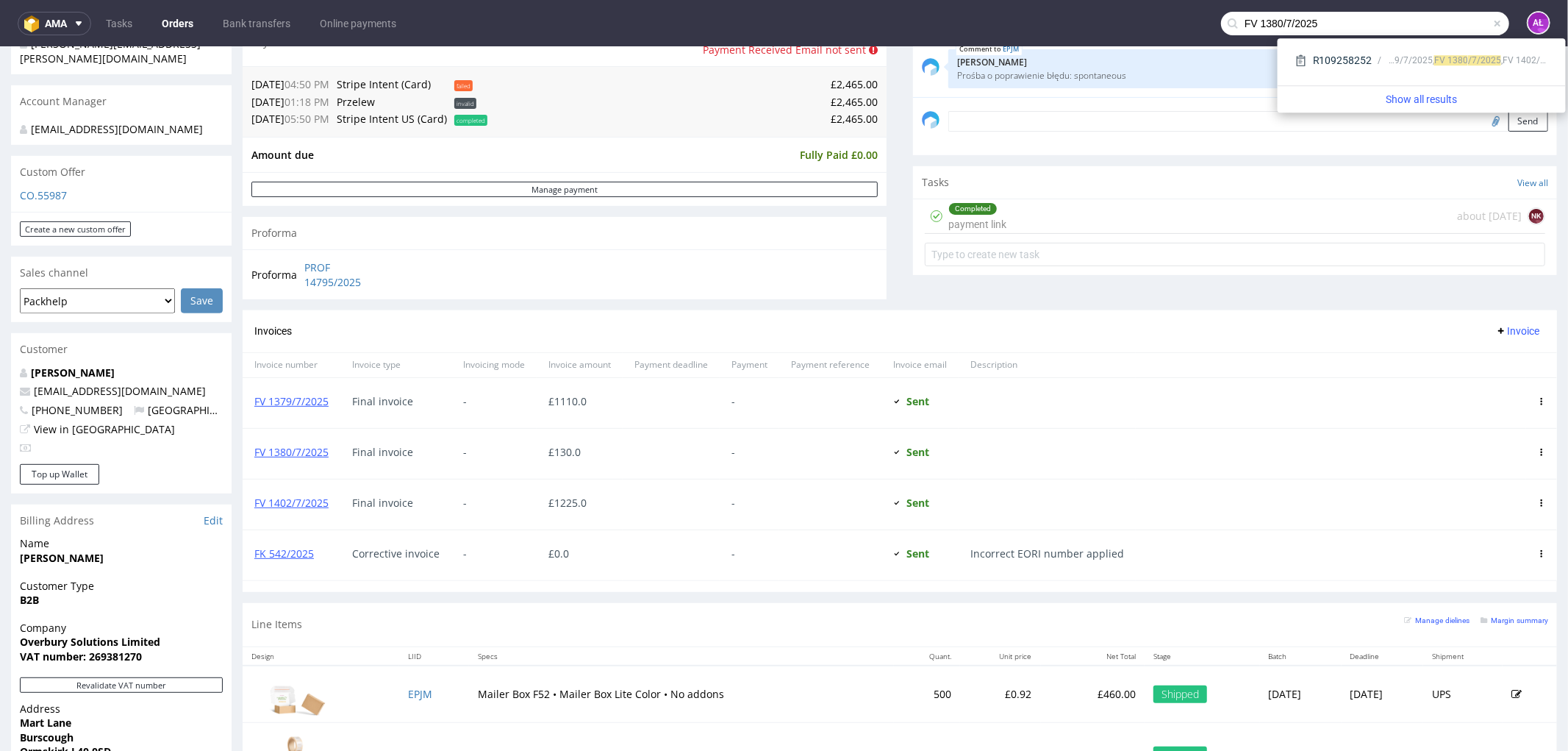
drag, startPoint x: 1385, startPoint y: 25, endPoint x: 1215, endPoint y: 37, distance: 170.4
click at [1215, 37] on nav "ama Tasks Orders Bank transfers Online payments FV 1380/7/2025 AŁ" at bounding box center [784, 23] width 1568 height 47
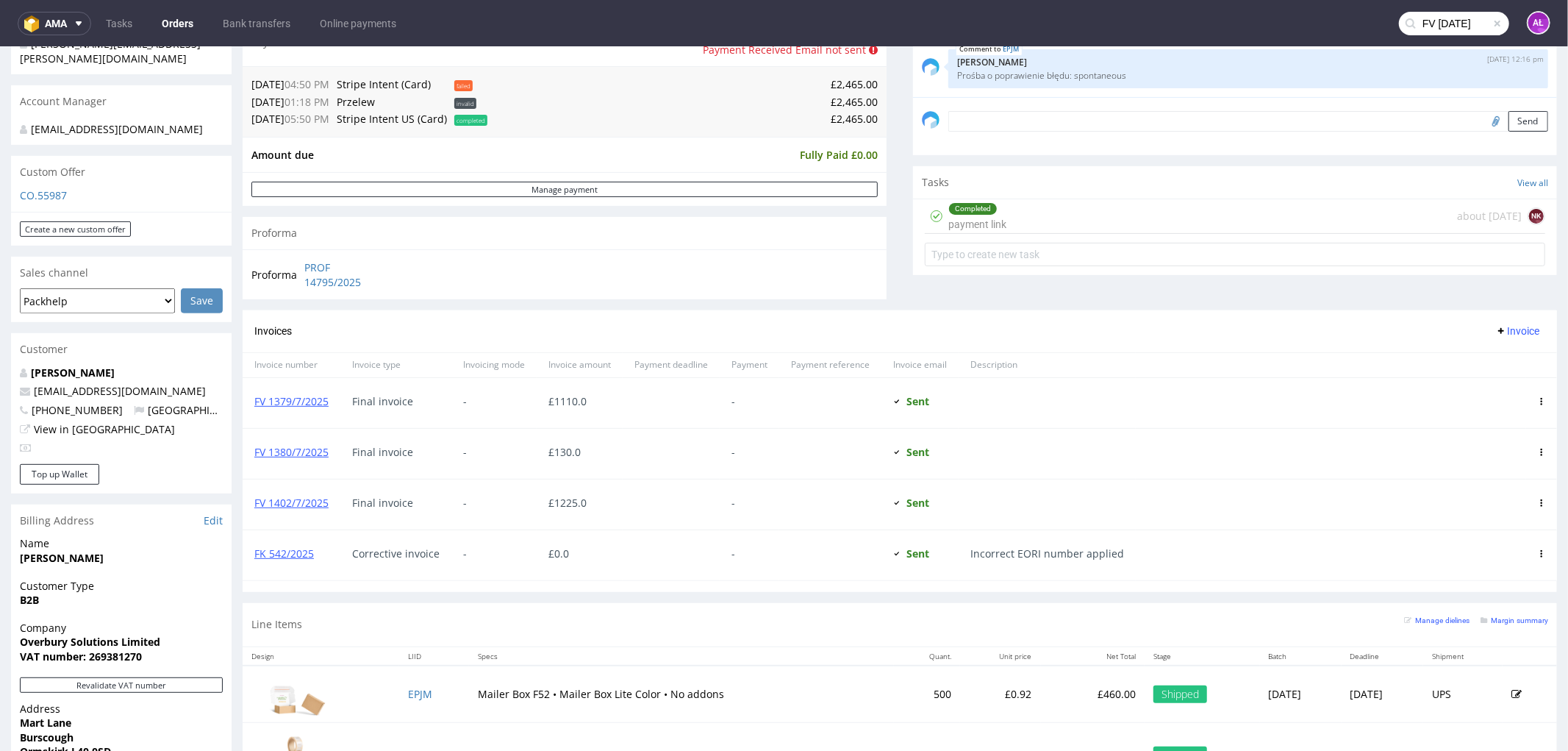
type input "FV 30/7/2025"
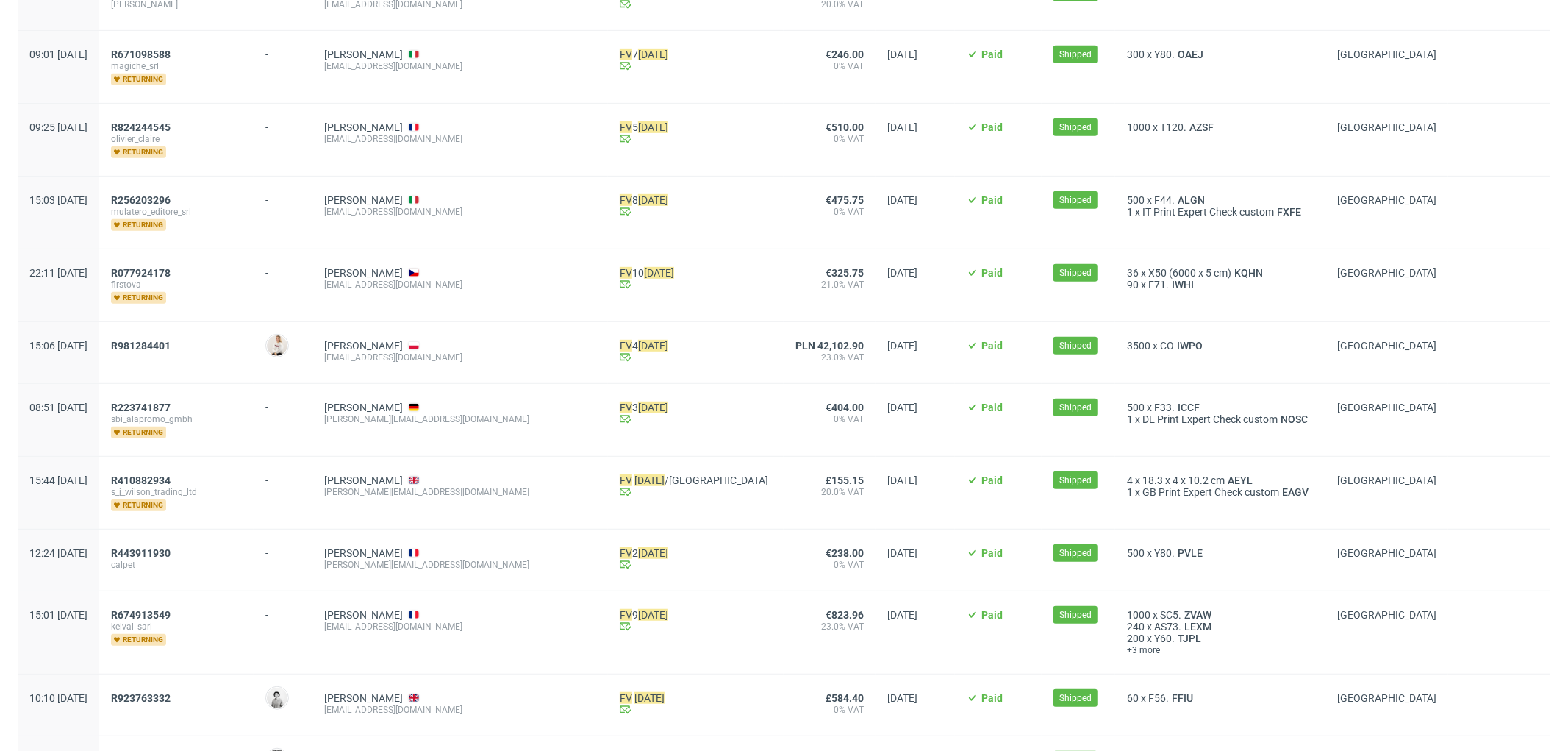
scroll to position [694, 0]
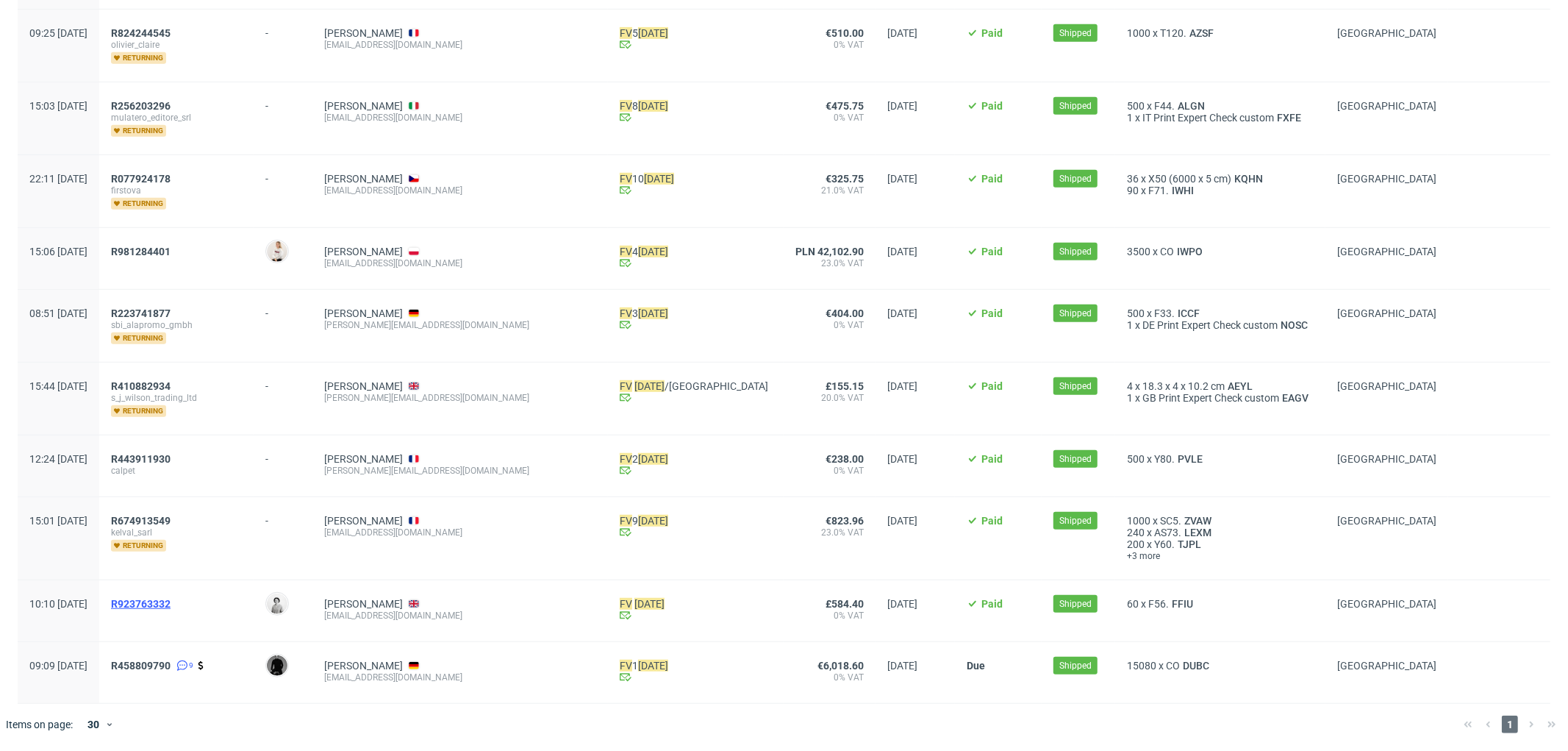
click at [171, 600] on span "R923763332" at bounding box center [140, 604] width 59 height 12
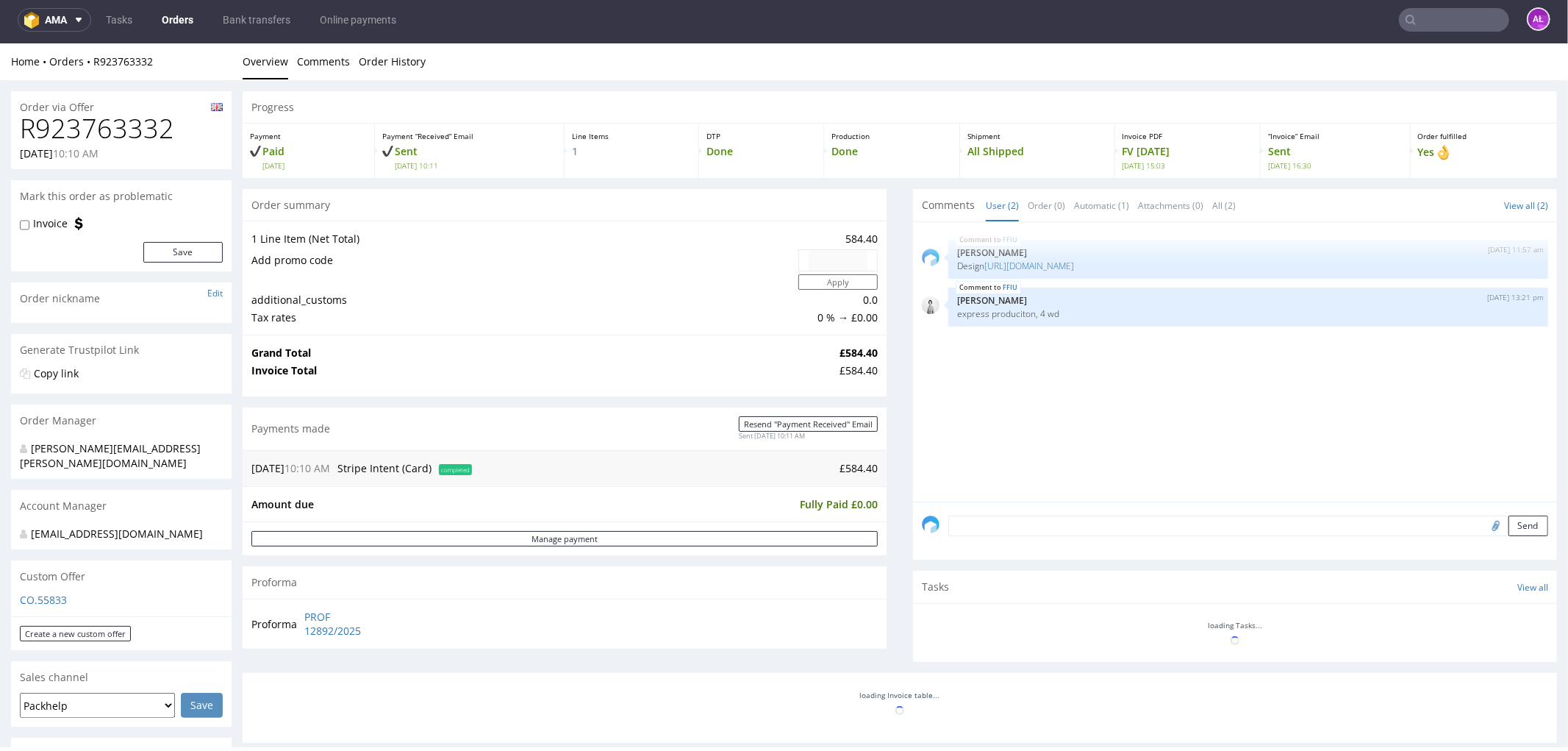
scroll to position [490, 0]
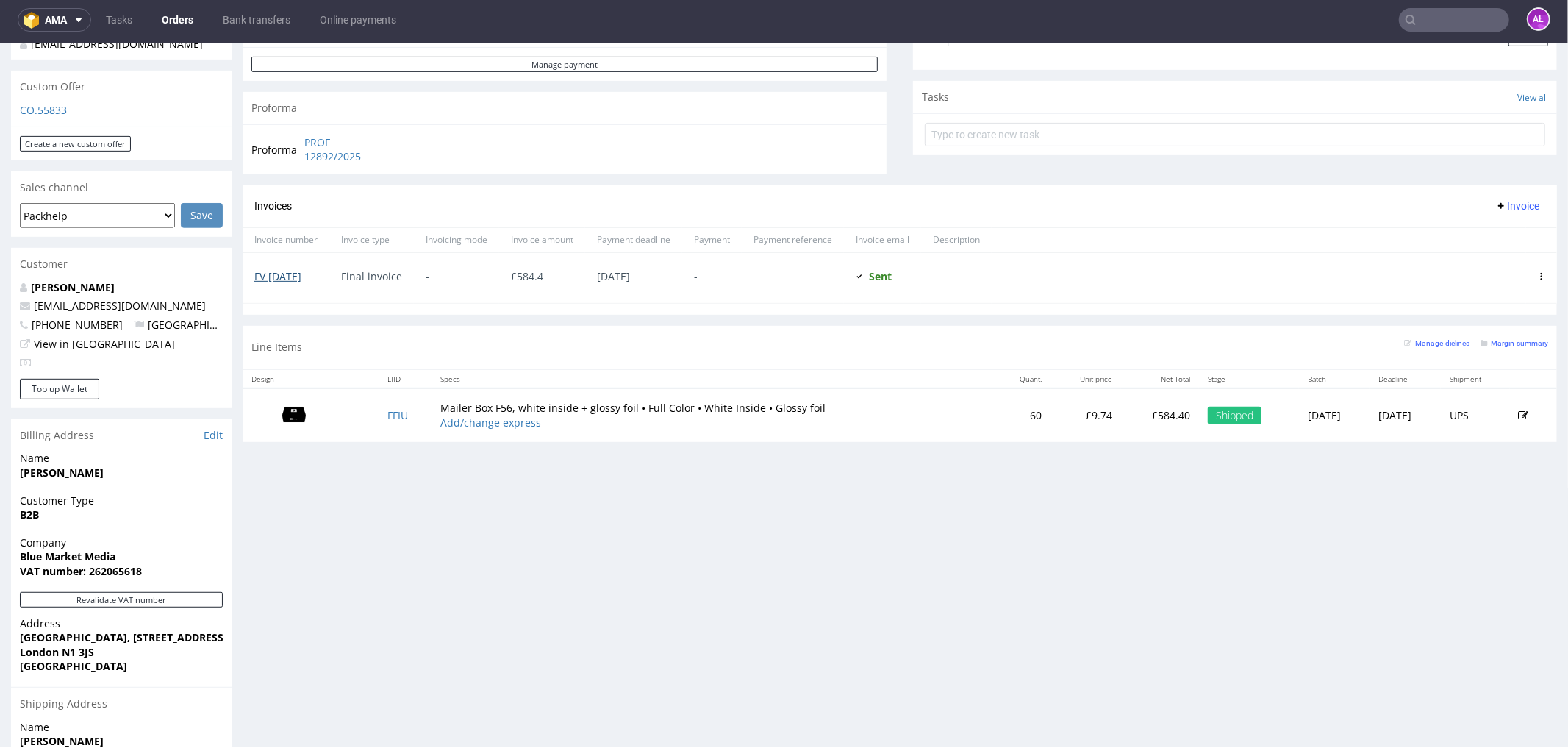
click at [302, 279] on link "FV 30/7/2025" at bounding box center [277, 275] width 47 height 14
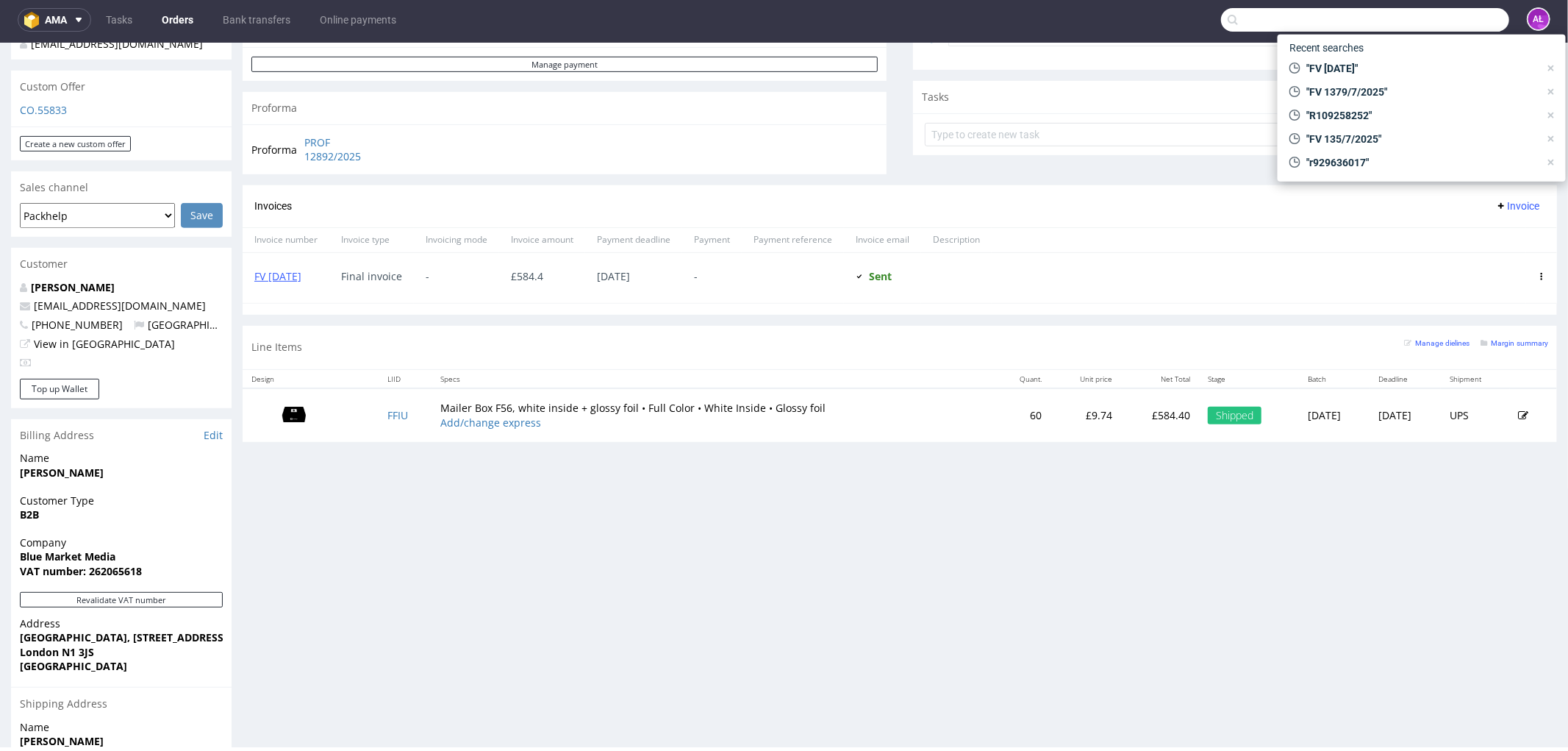
click at [1428, 17] on input "text" at bounding box center [1365, 20] width 288 height 24
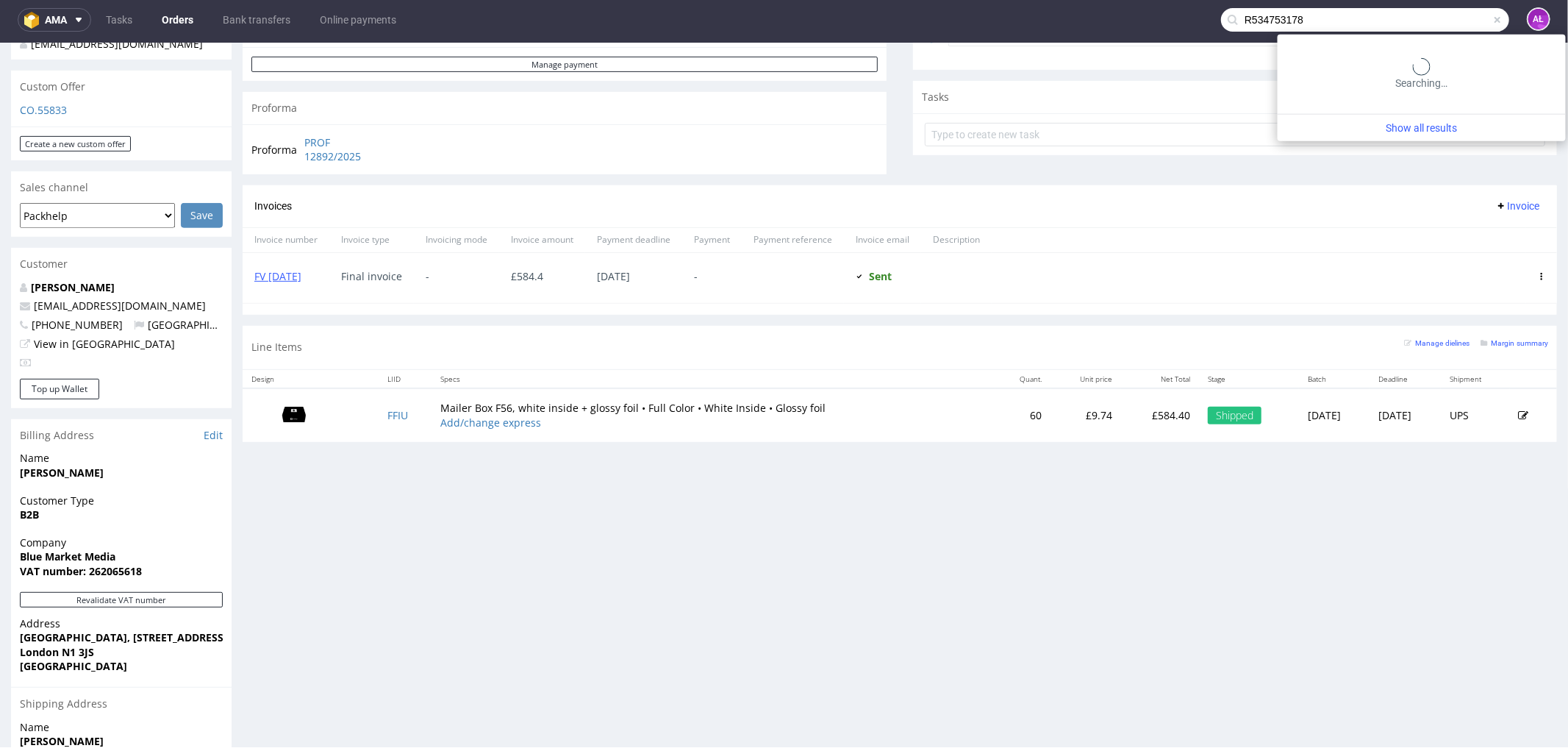
type input "R534753178"
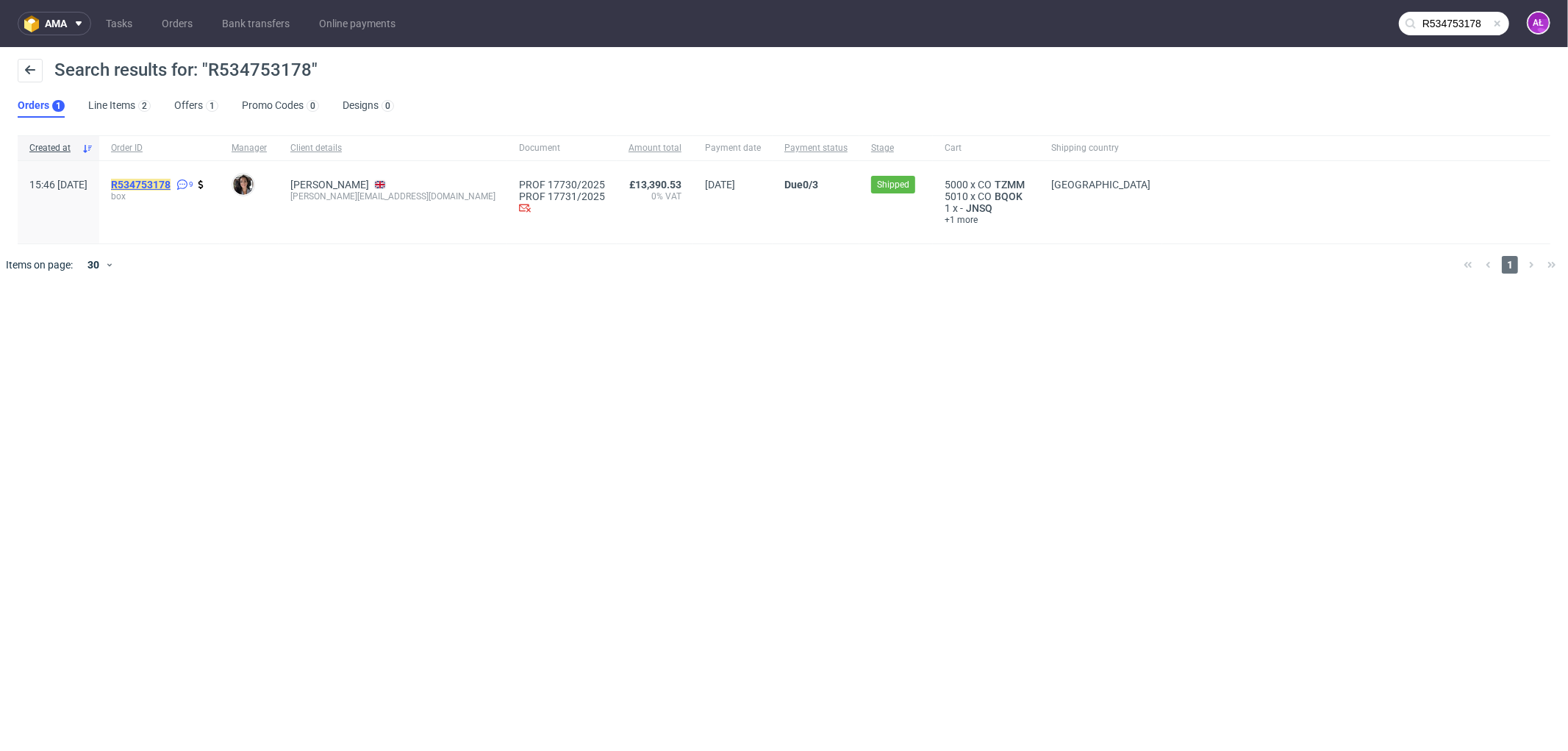
click at [171, 181] on mark "R534753178" at bounding box center [140, 184] width 59 height 12
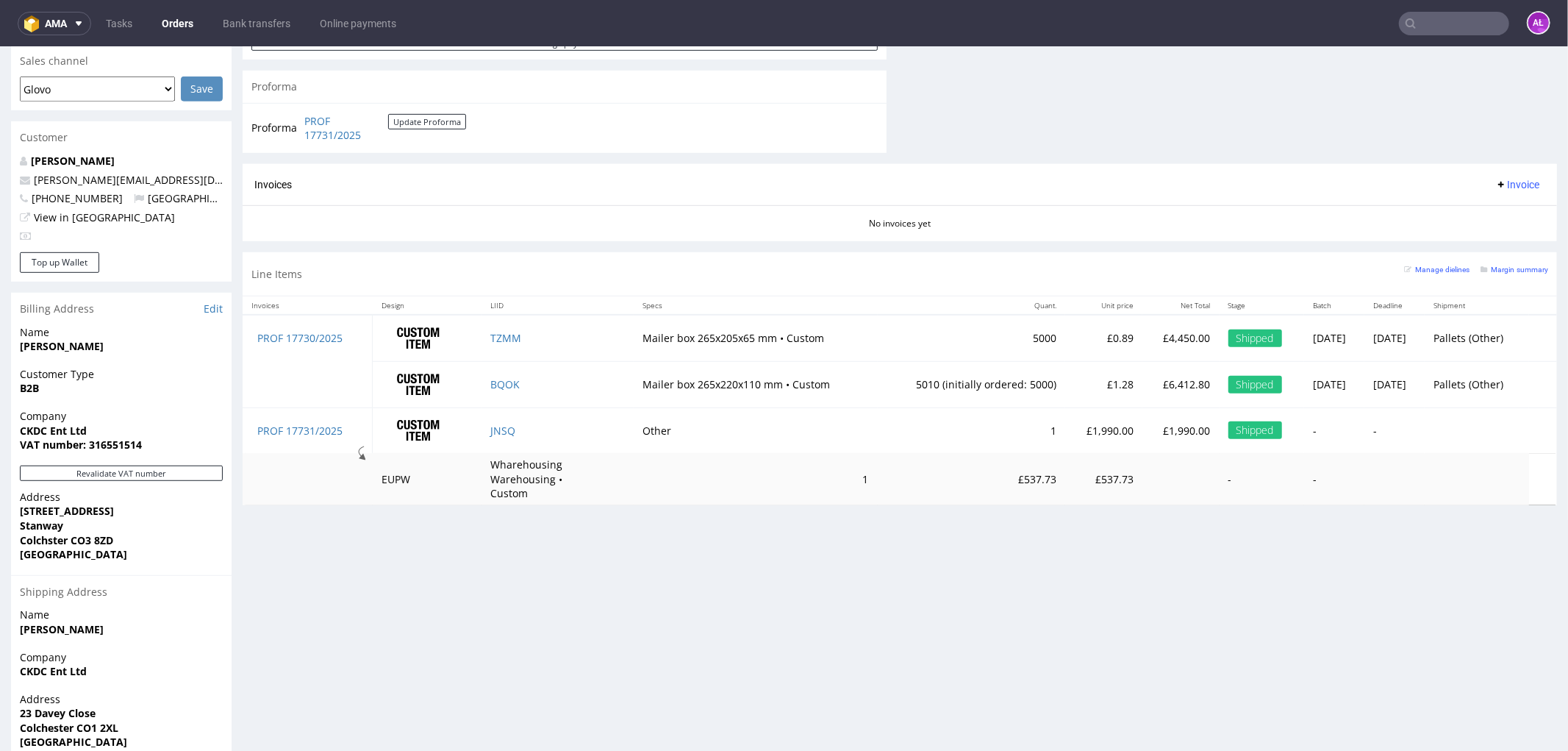
scroll to position [653, 0]
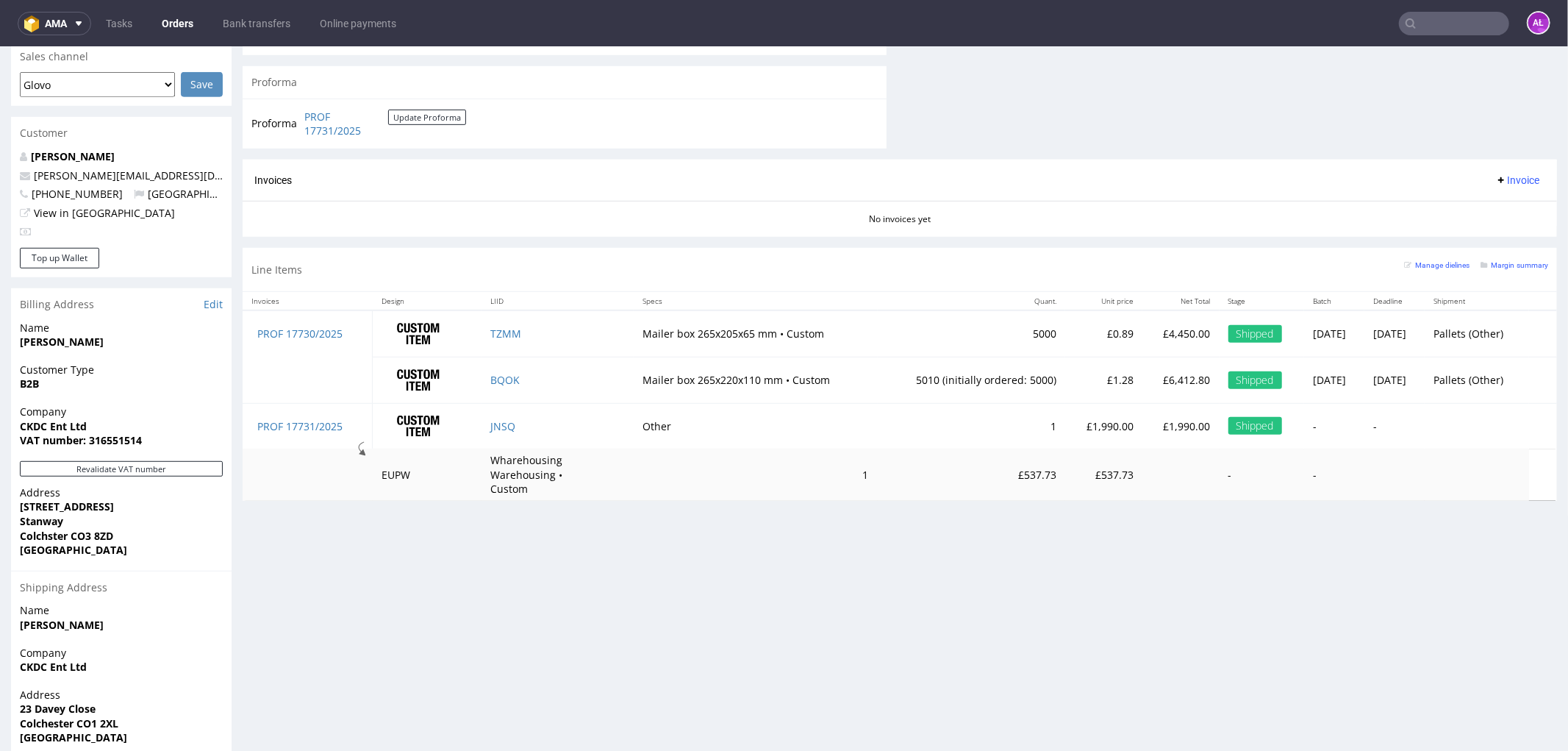
click at [1452, 21] on input "text" at bounding box center [1454, 24] width 110 height 24
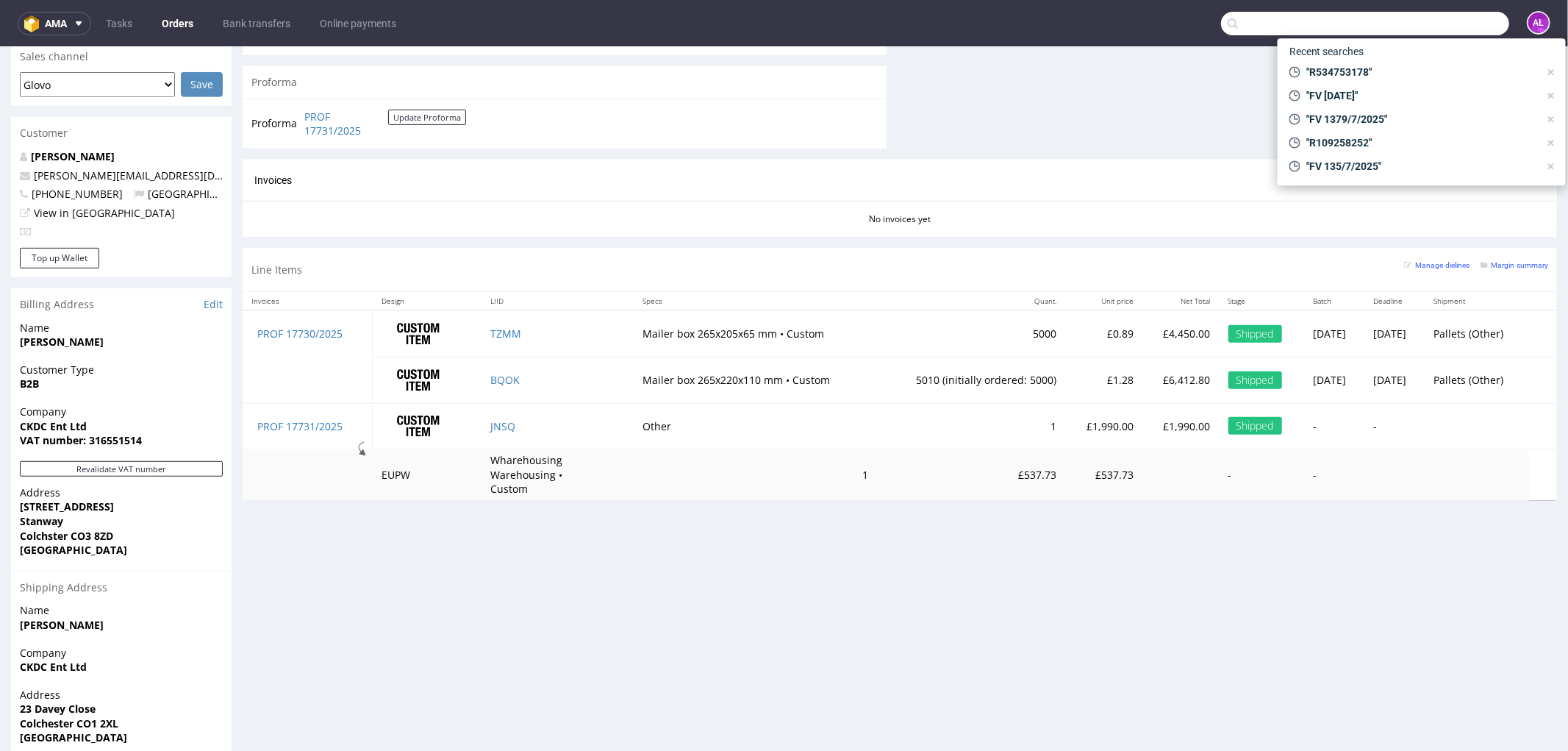
paste input "R923763332"
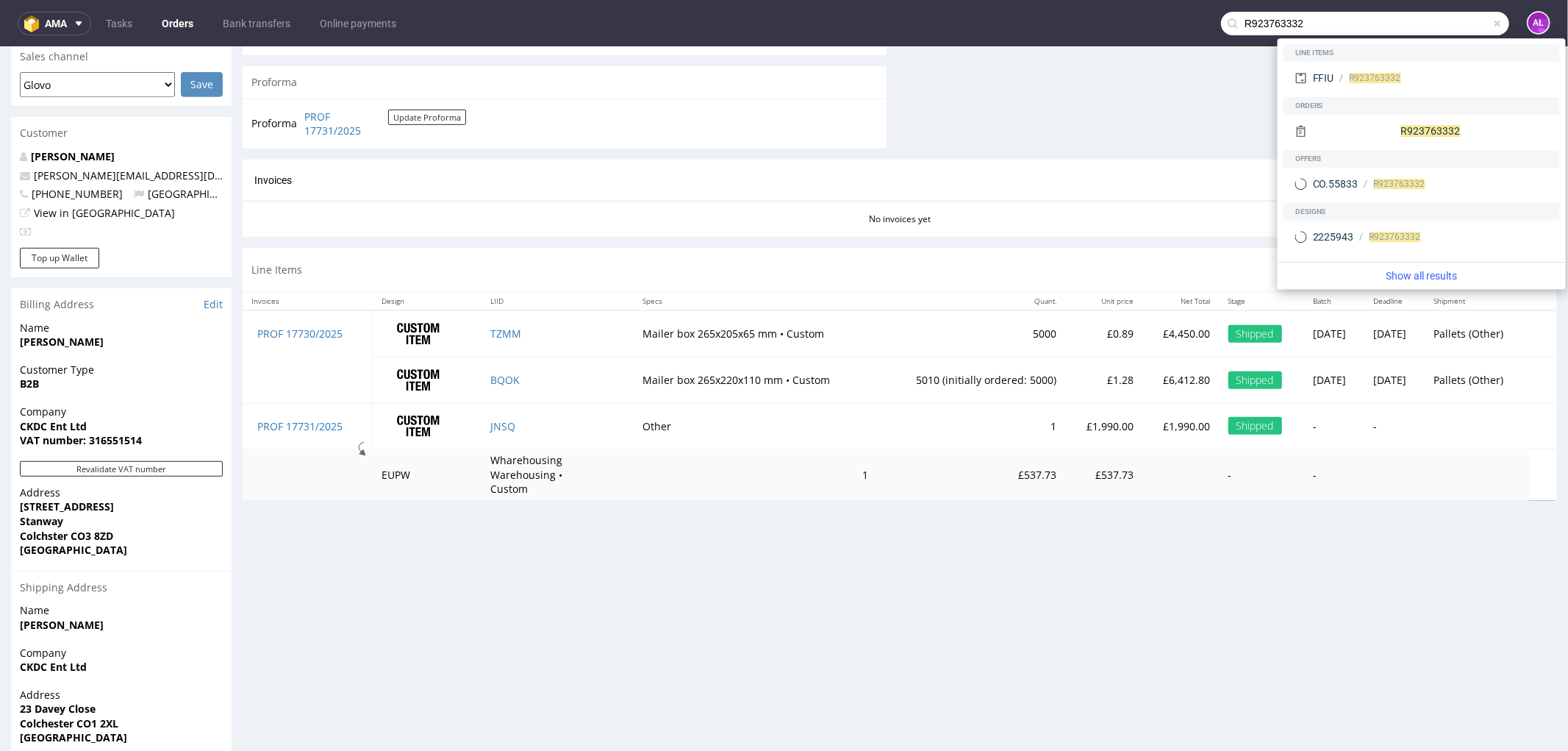
type input "R923763332"
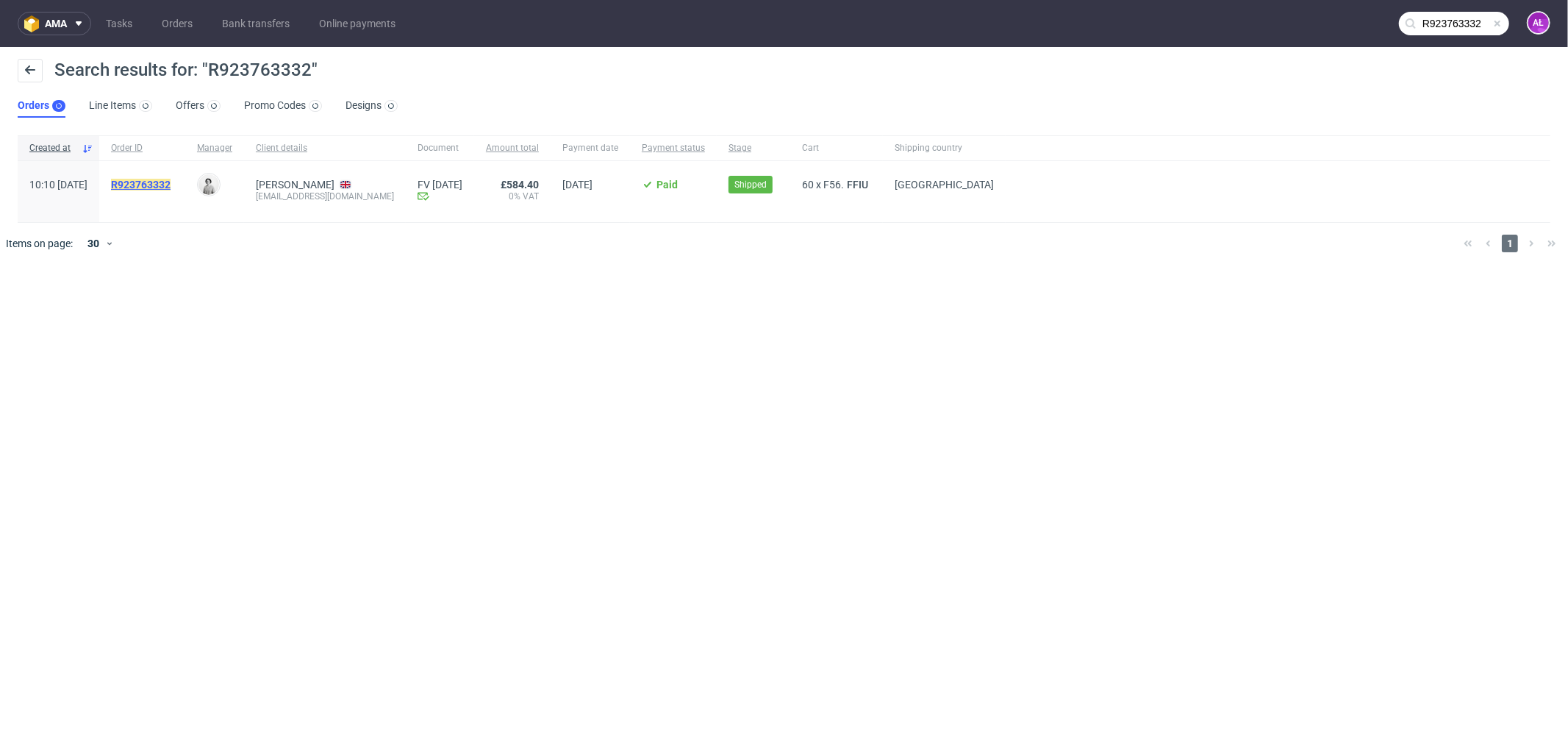
click at [171, 181] on mark "R923763332" at bounding box center [140, 184] width 59 height 12
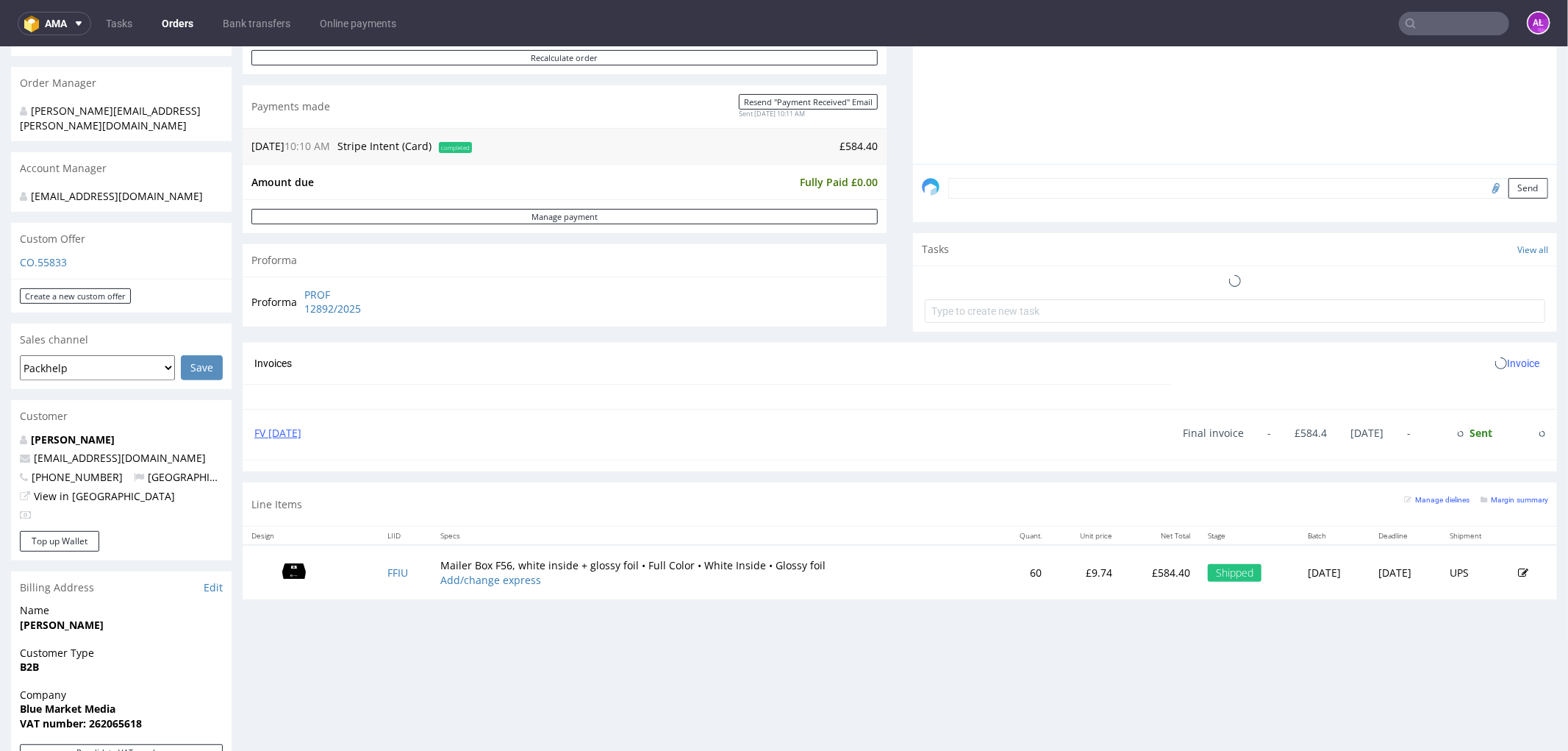
scroll to position [490, 0]
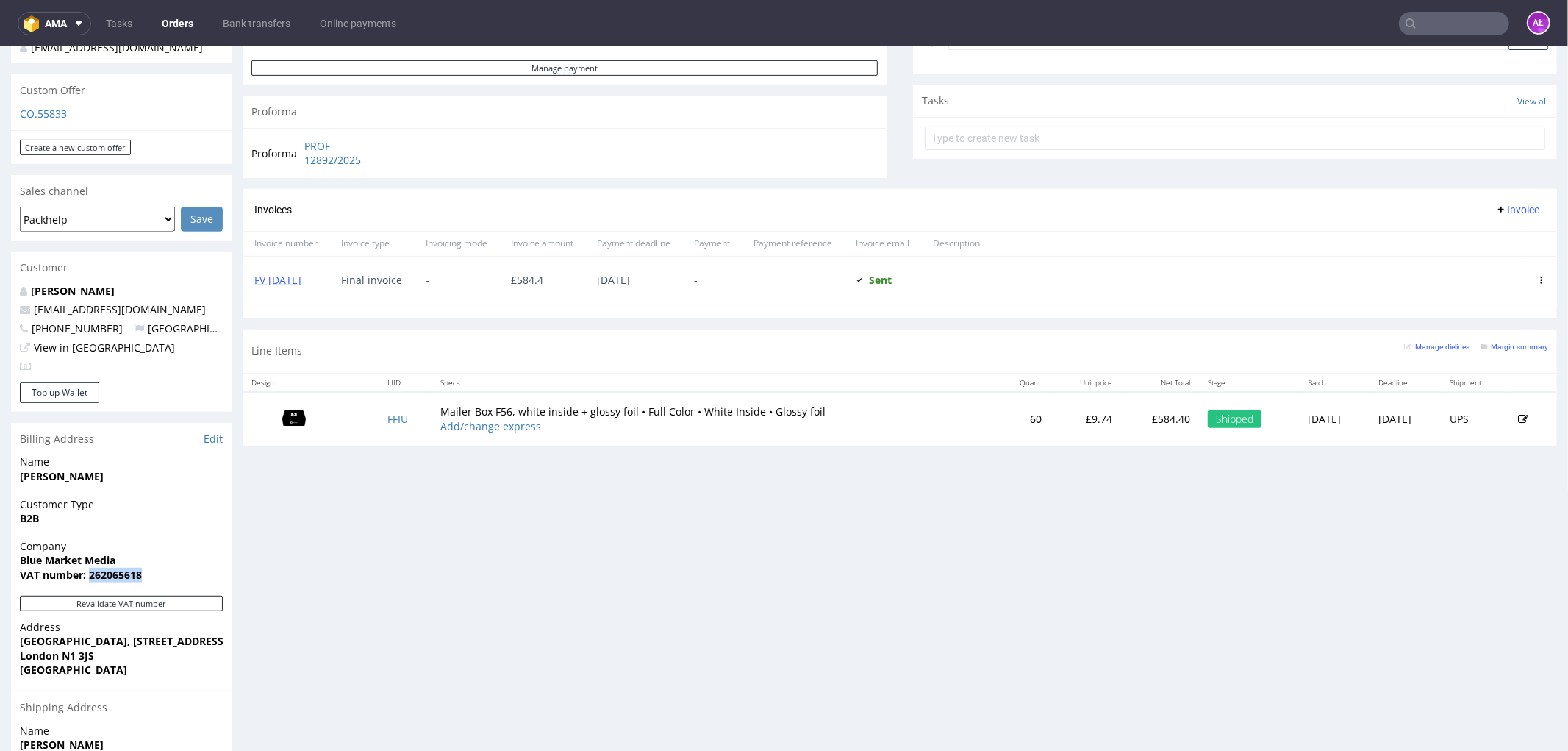
drag, startPoint x: 149, startPoint y: 556, endPoint x: 91, endPoint y: 561, distance: 58.2
click at [90, 567] on span "VAT number: 262065618" at bounding box center [121, 575] width 203 height 15
copy strong "262065618"
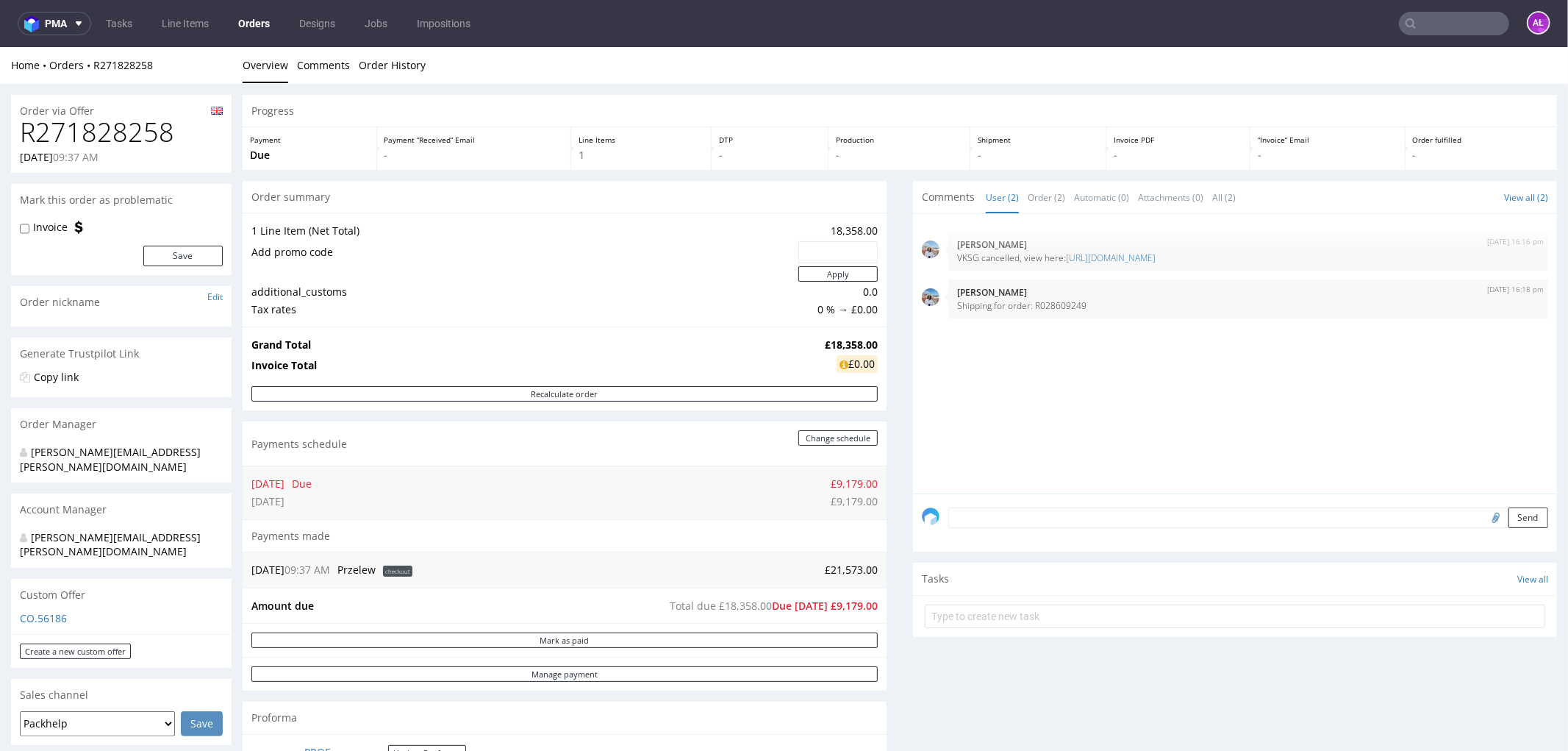
scroll to position [408, 0]
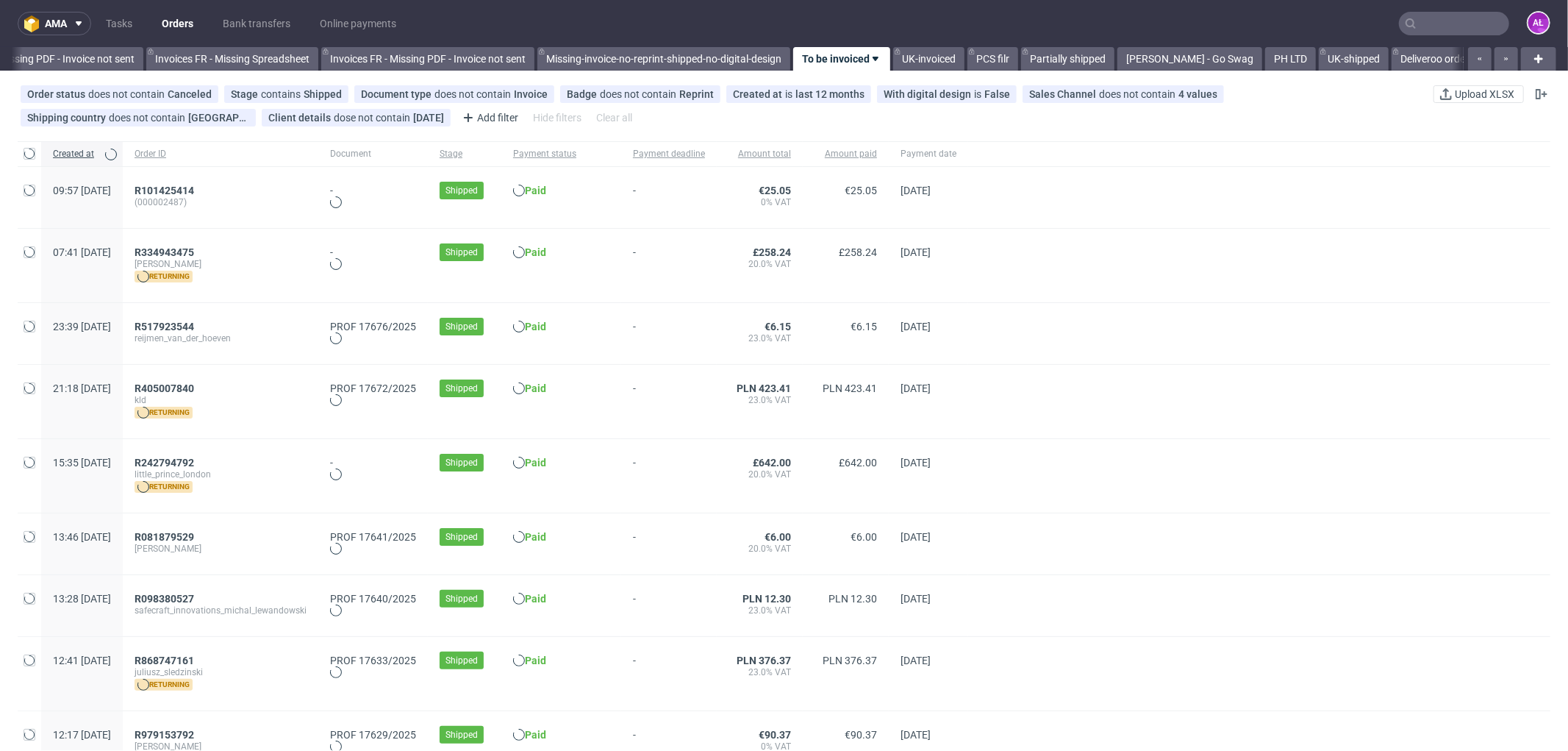
scroll to position [0, 2203]
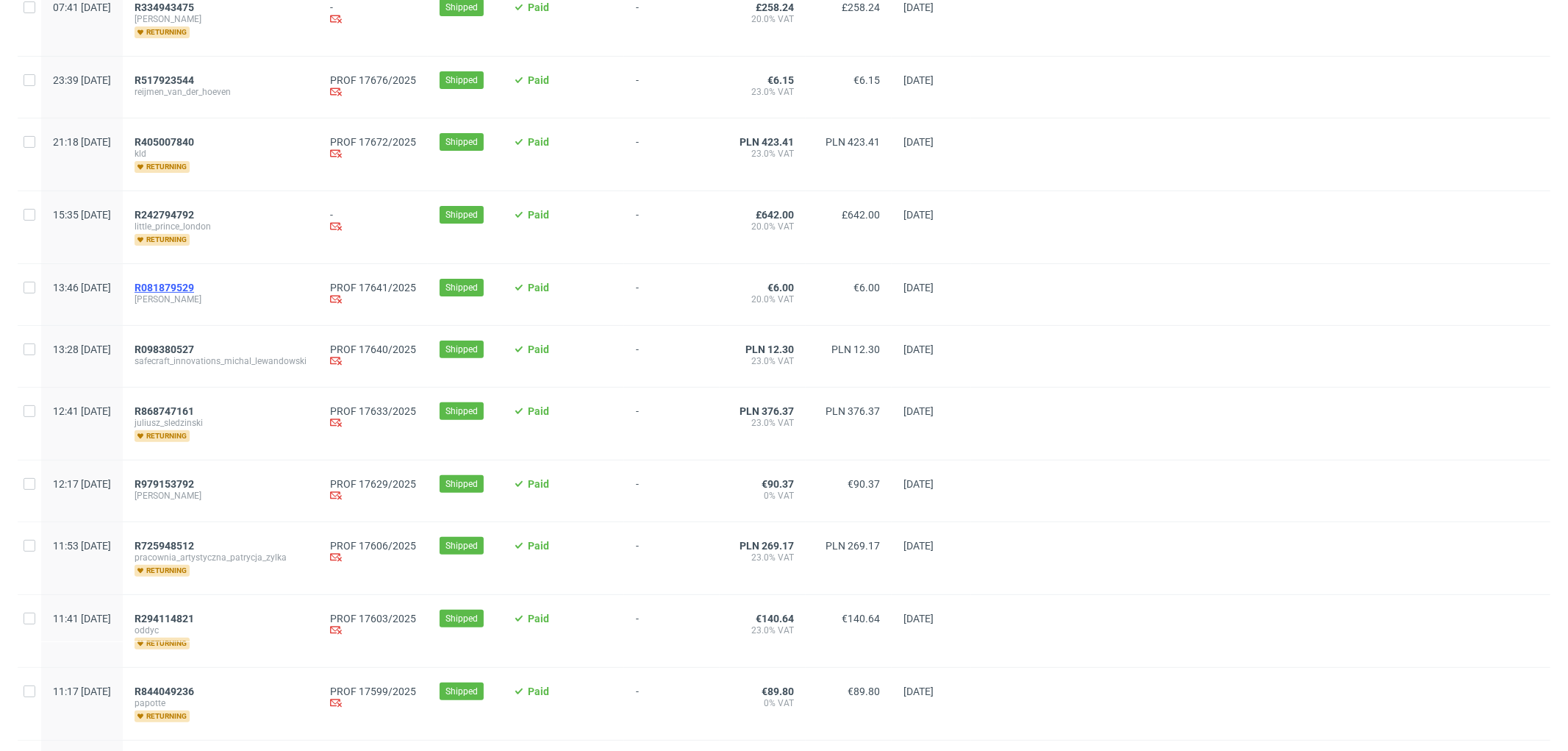
click at [194, 291] on span "R081879529" at bounding box center [164, 288] width 59 height 12
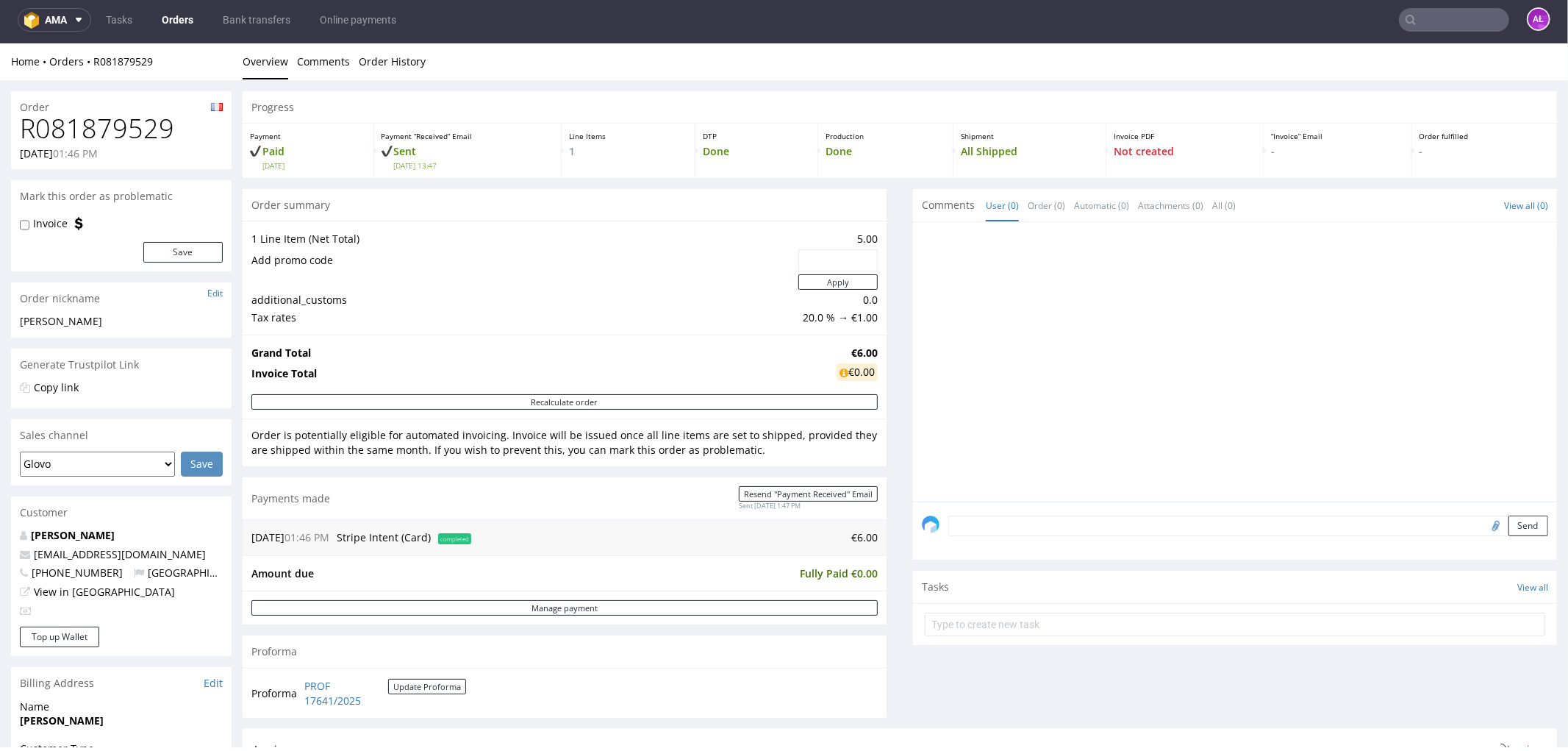
scroll to position [408, 0]
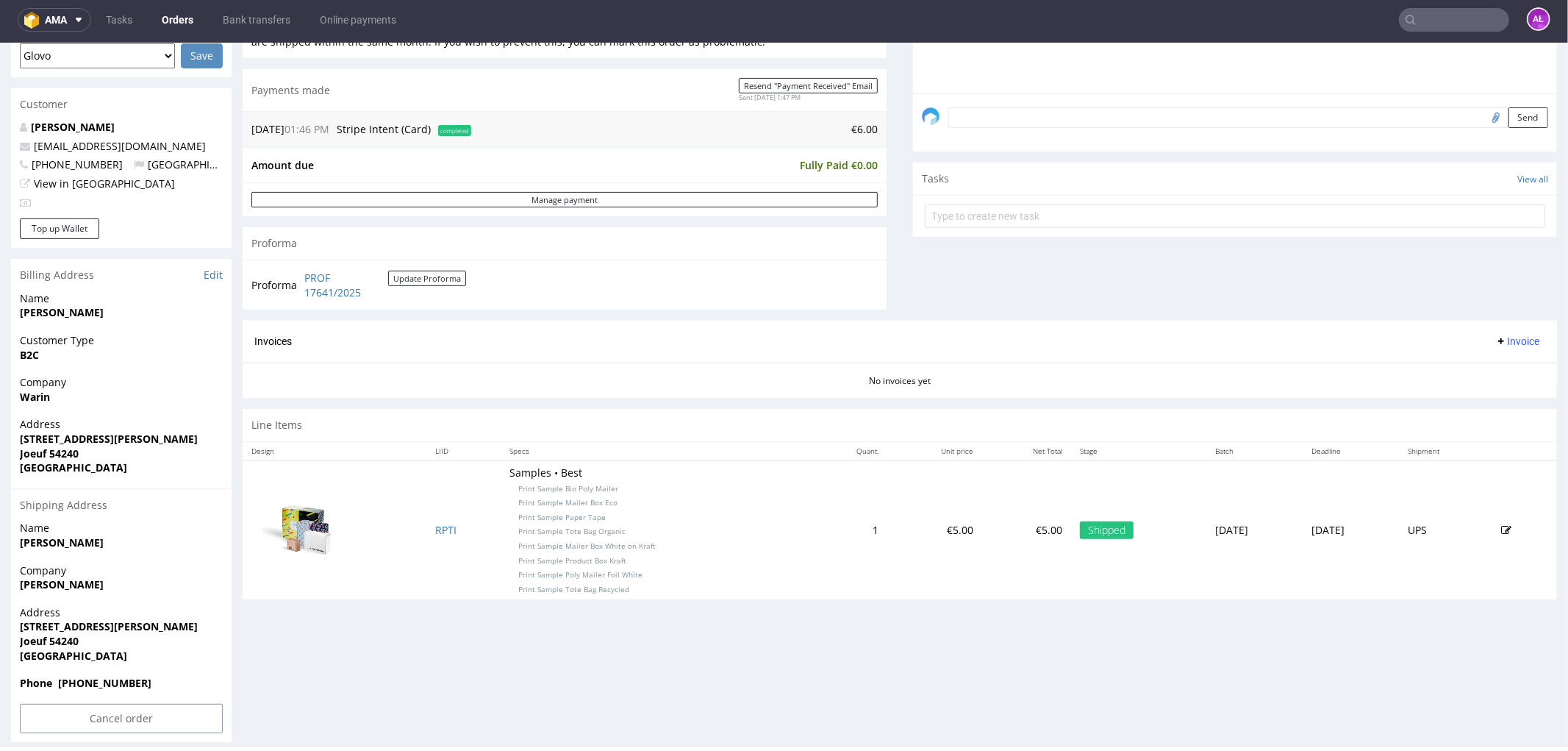
click at [1497, 344] on span "Invoice" at bounding box center [1517, 341] width 44 height 12
click at [1503, 374] on span "Generate" at bounding box center [1493, 373] width 71 height 15
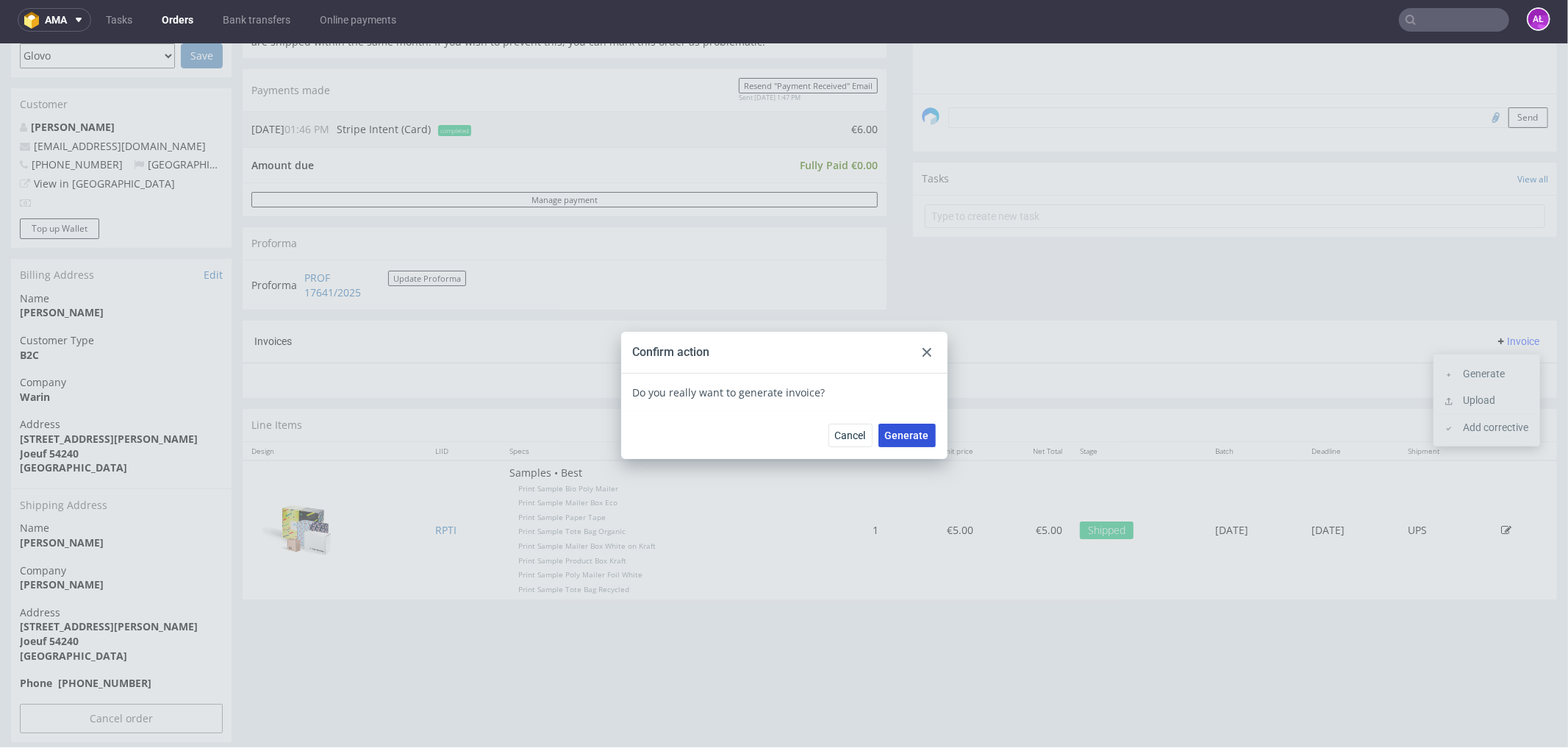
click at [918, 432] on span "Generate" at bounding box center [907, 435] width 44 height 10
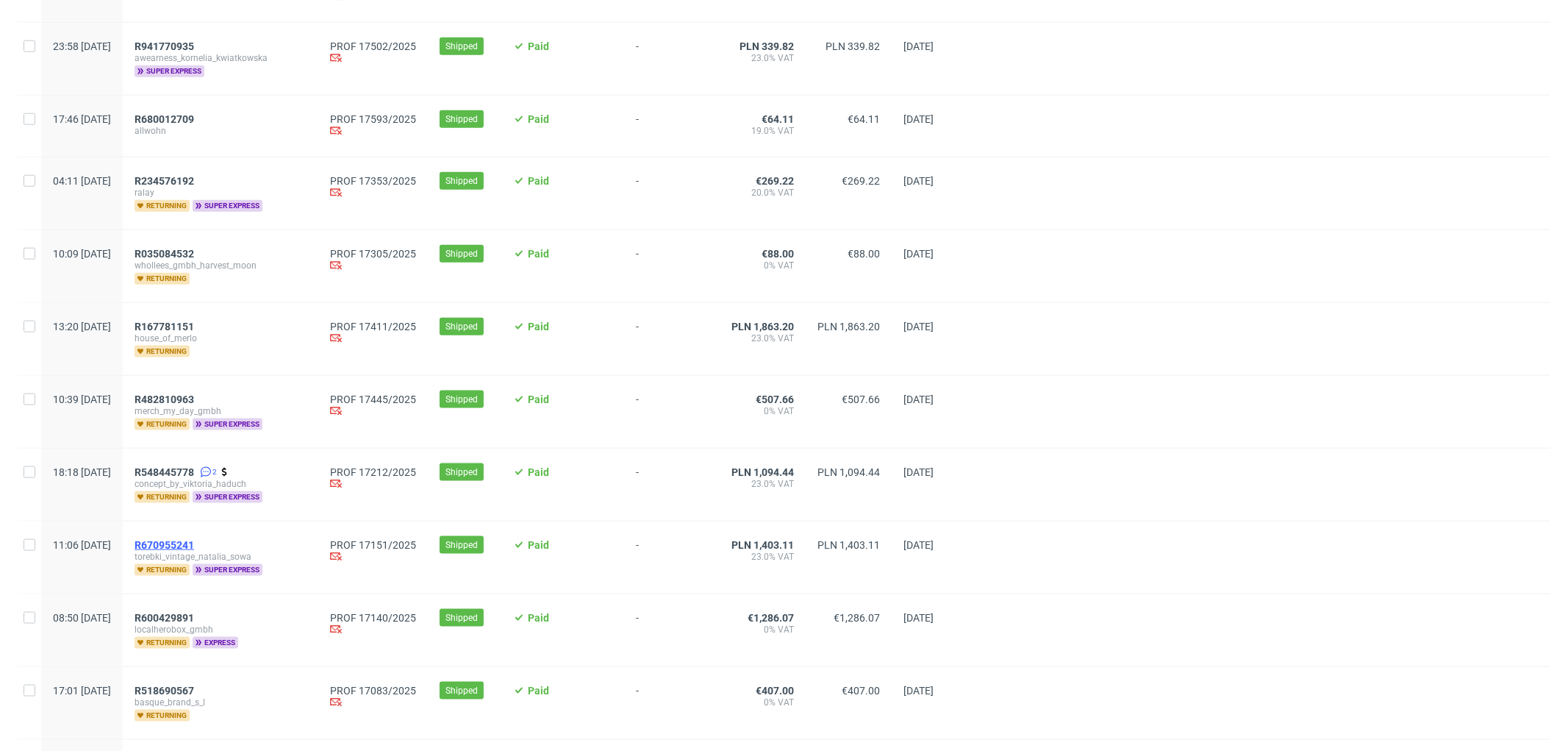
scroll to position [1534, 0]
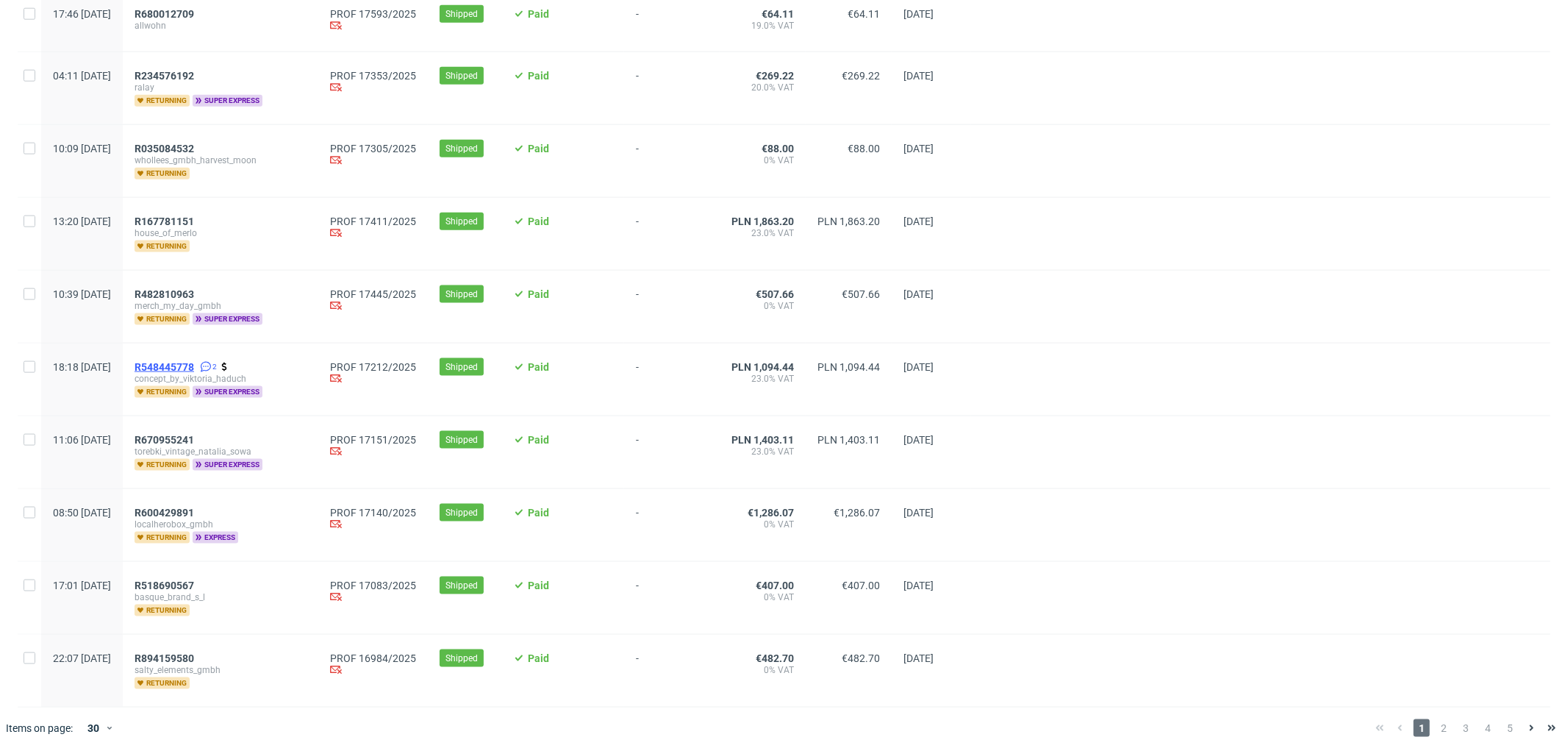
click at [194, 361] on span "R548445778" at bounding box center [164, 367] width 59 height 12
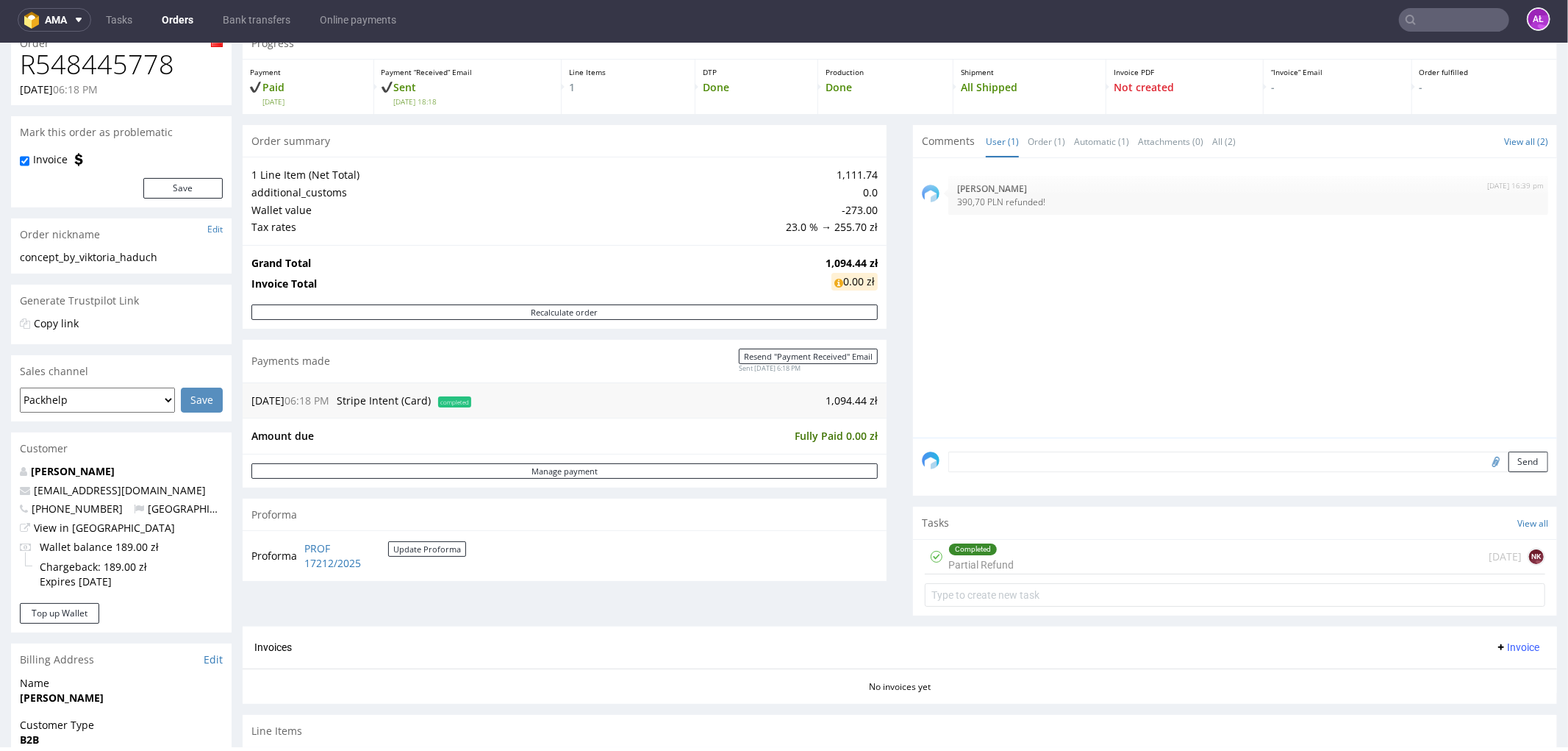
scroll to position [164, 0]
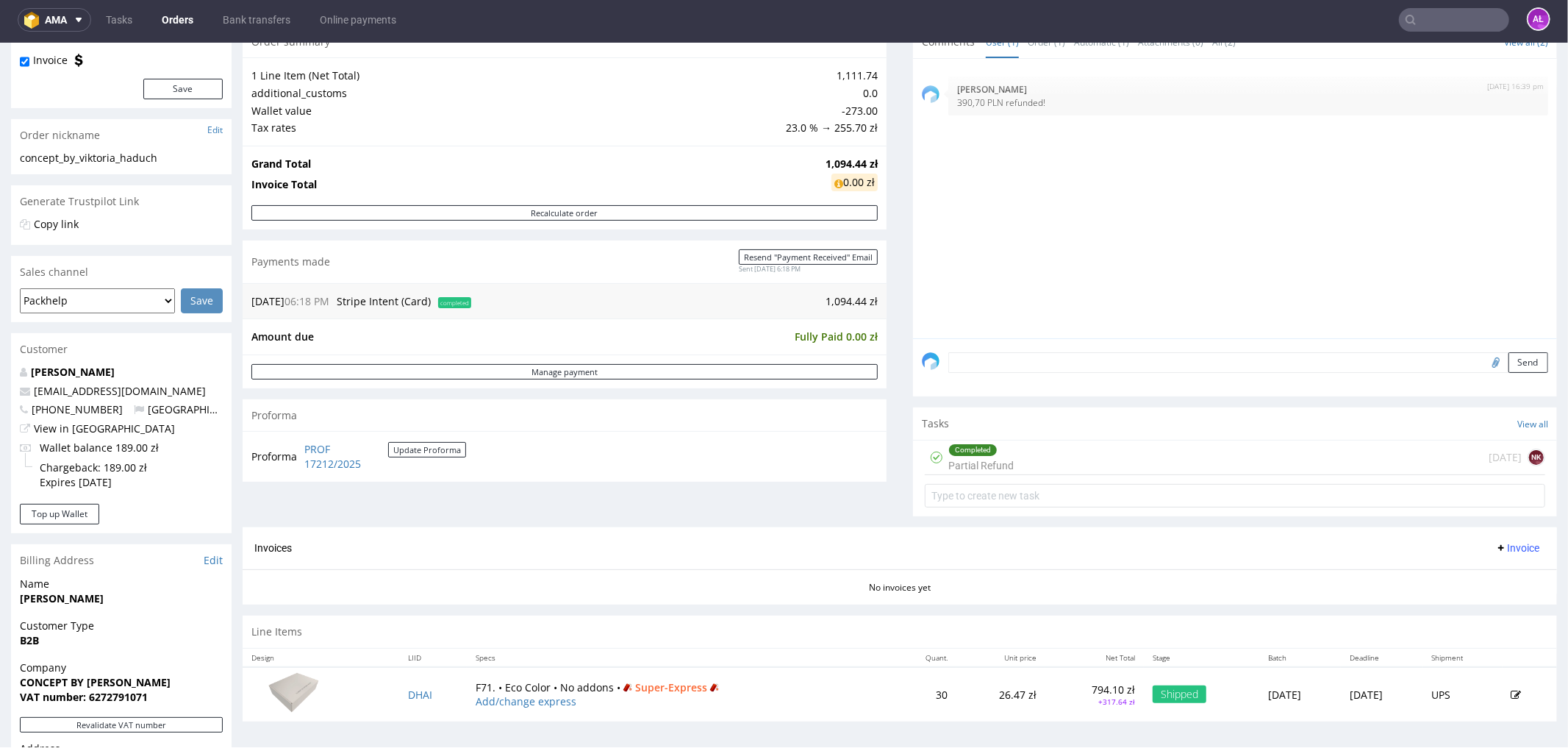
click at [1037, 460] on div "Completed Partial Refund 1 day ago NK" at bounding box center [1235, 457] width 621 height 34
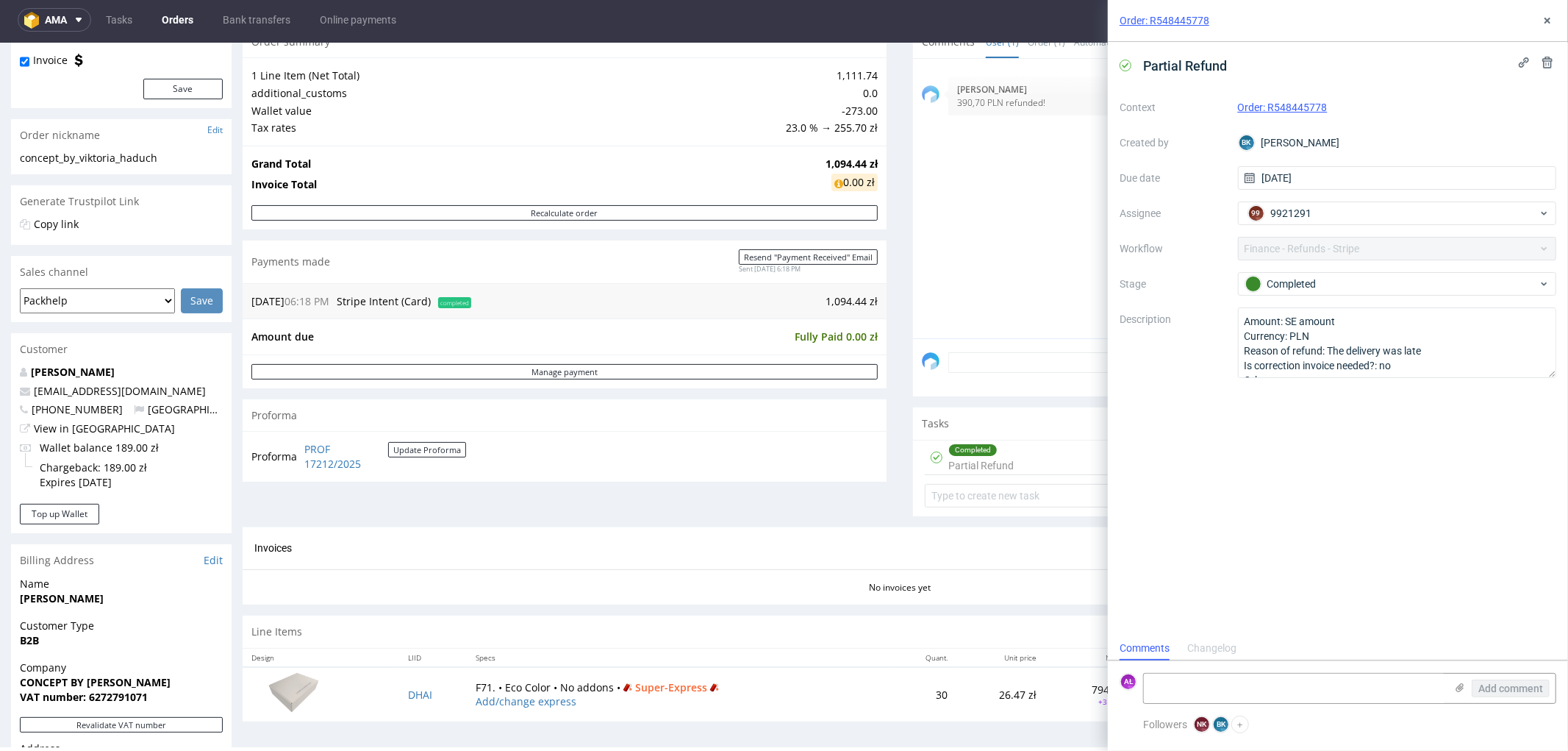
scroll to position [11, 0]
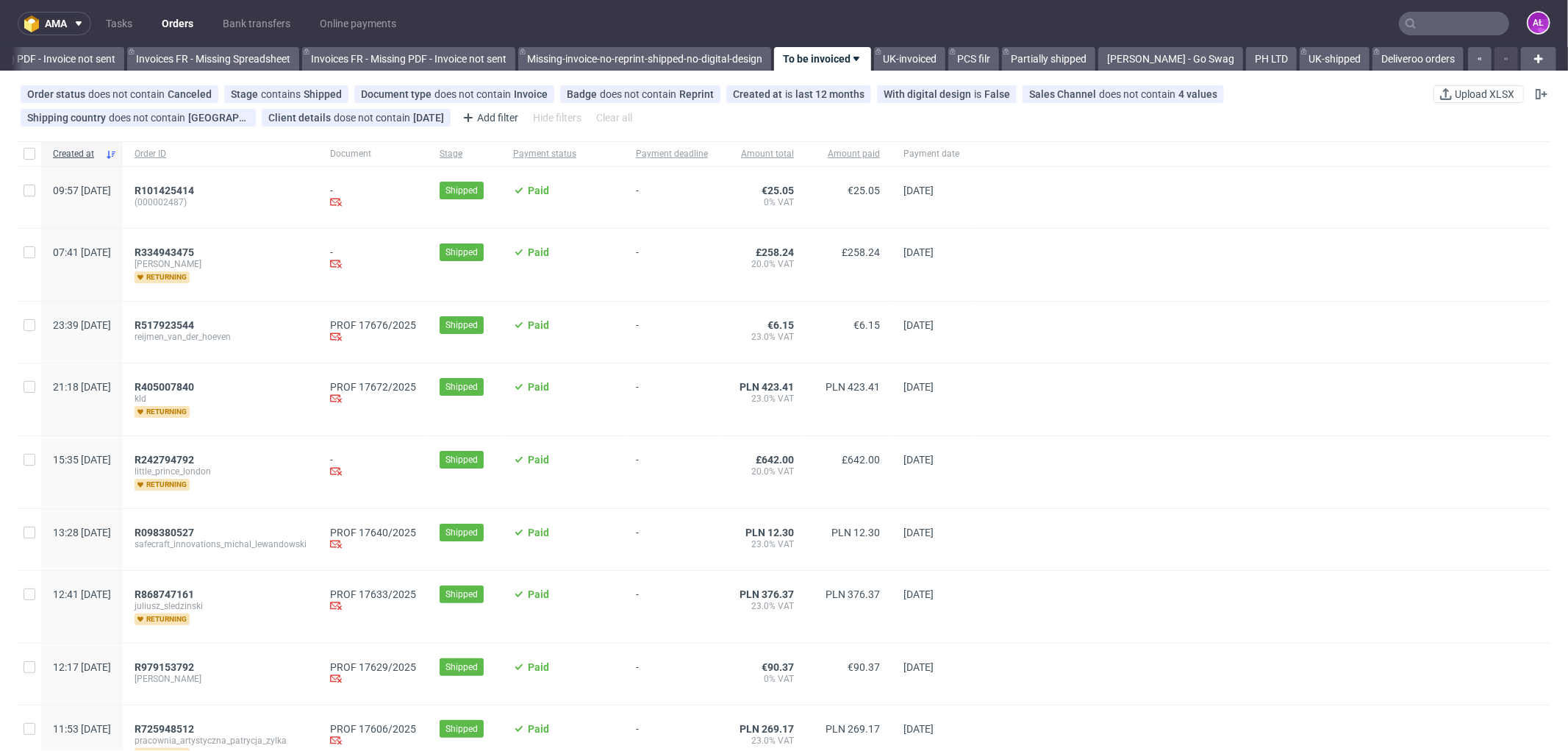
scroll to position [0, 2203]
click at [194, 326] on span "R517923544" at bounding box center [164, 325] width 59 height 12
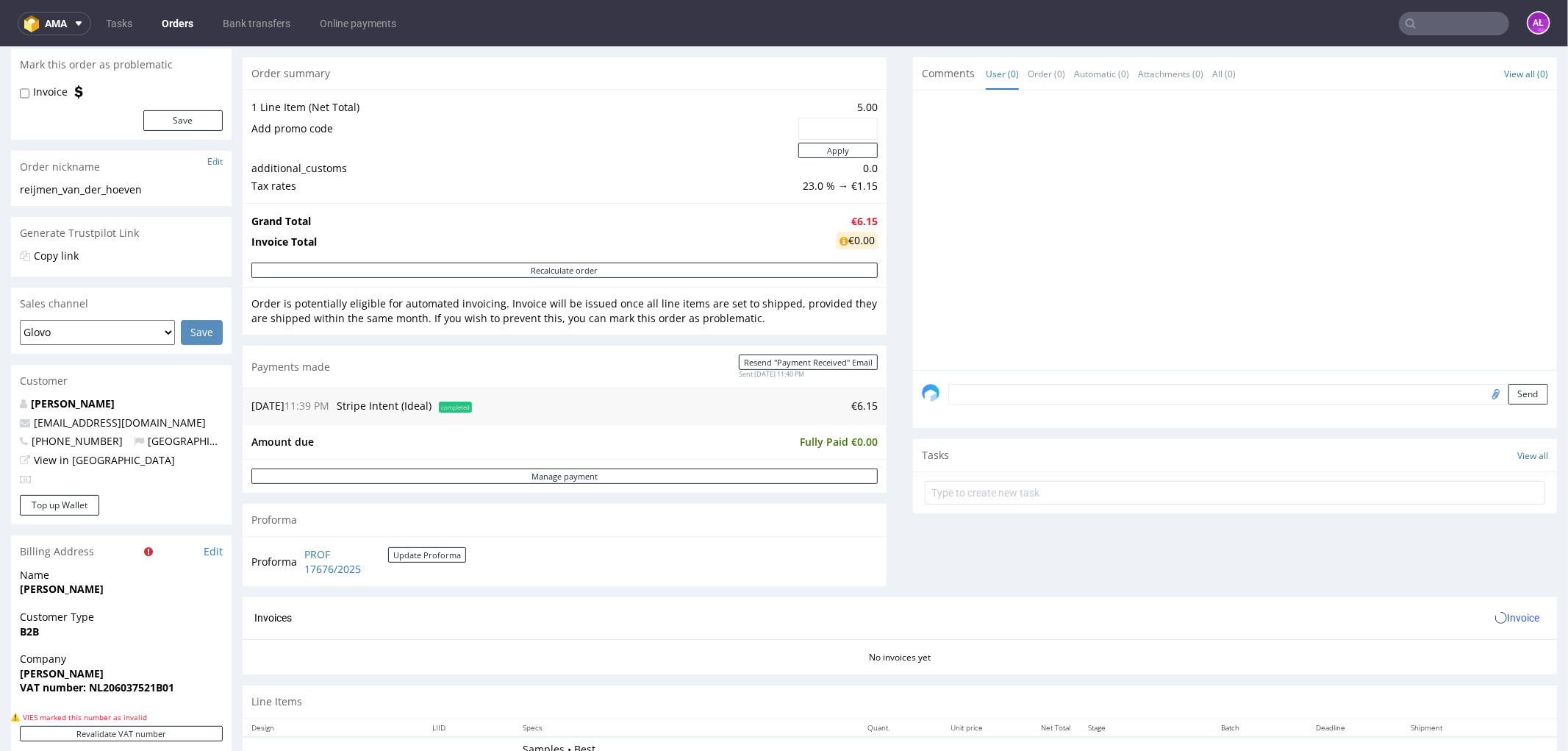
scroll to position [408, 0]
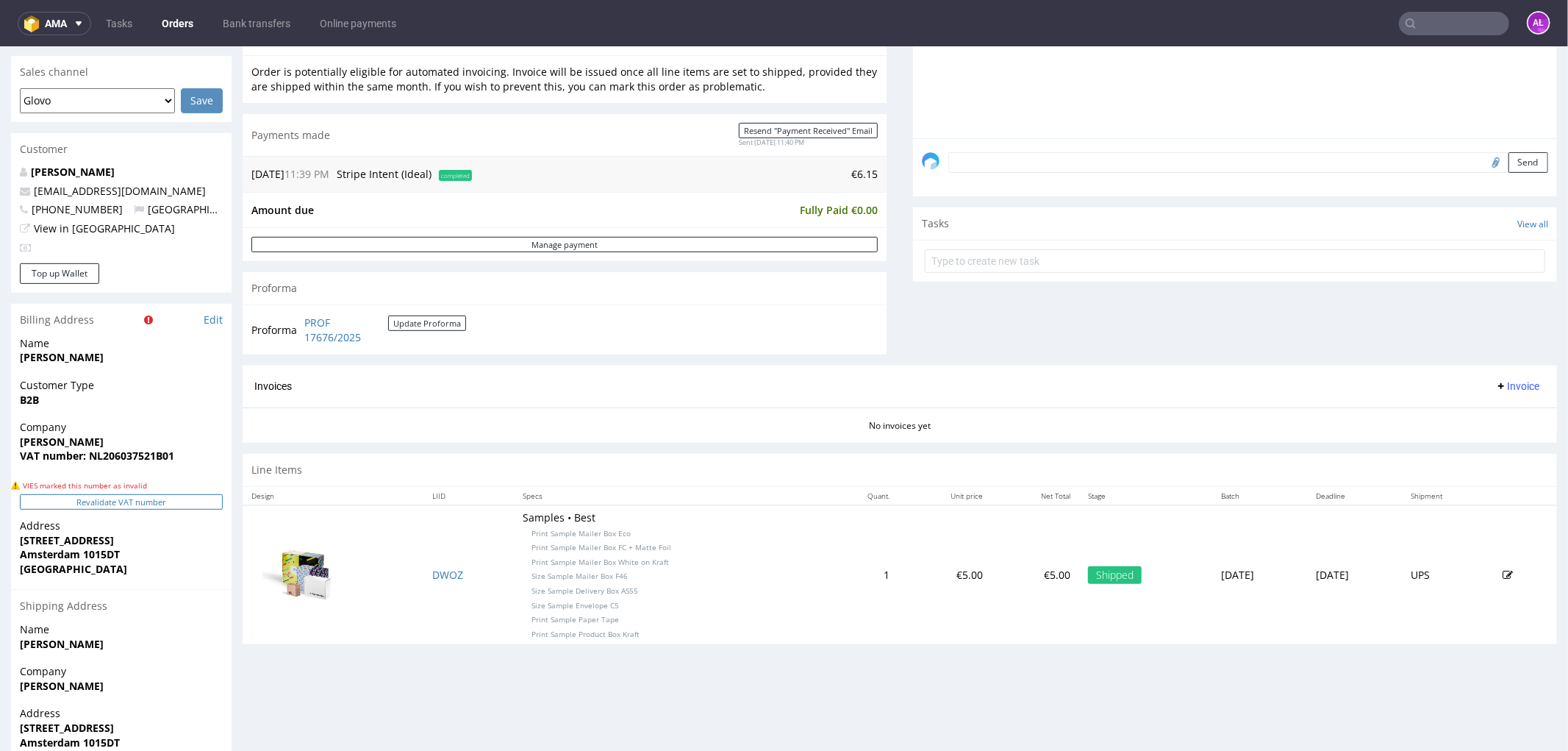
click at [184, 509] on button "Revalidate VAT number" at bounding box center [121, 501] width 203 height 16
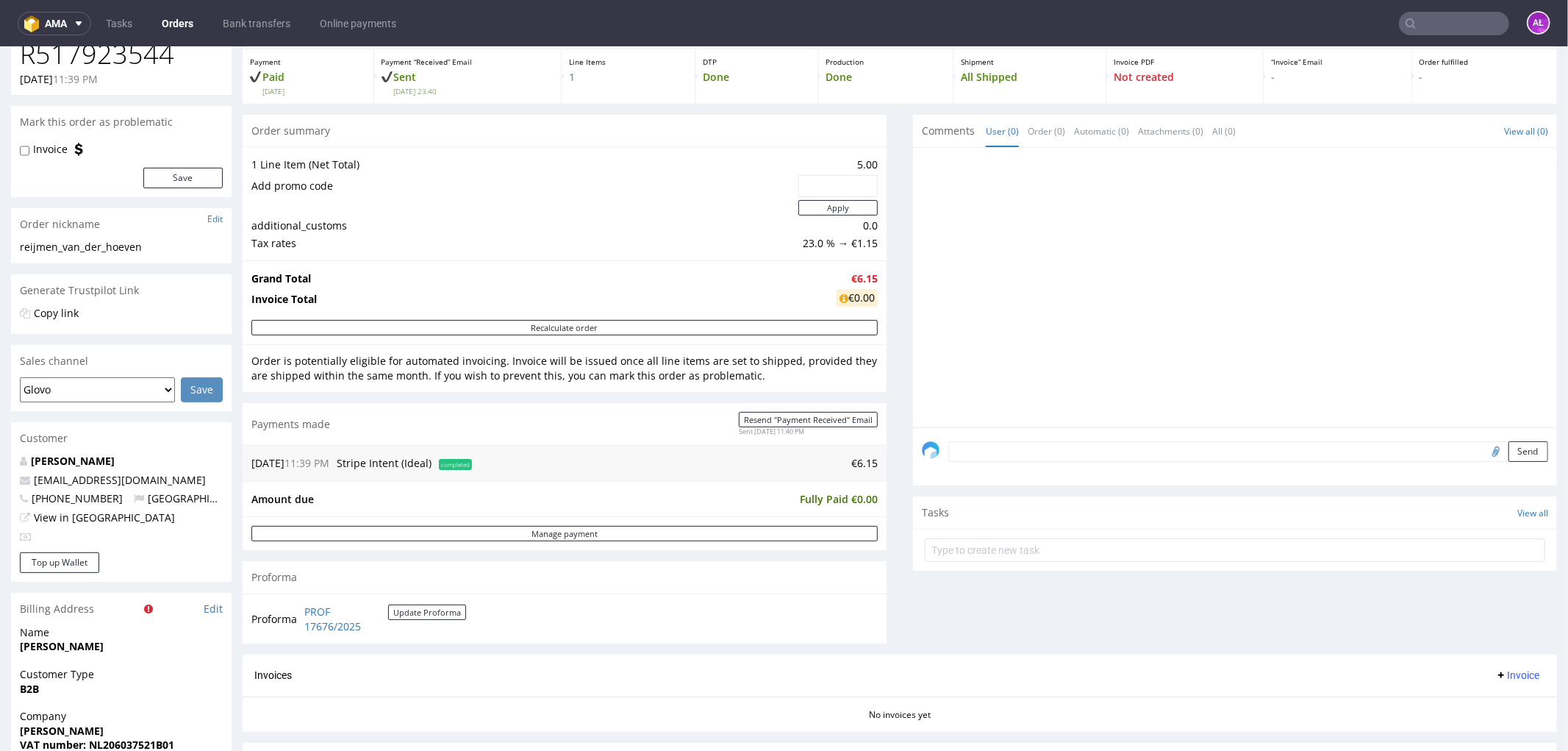
scroll to position [245, 0]
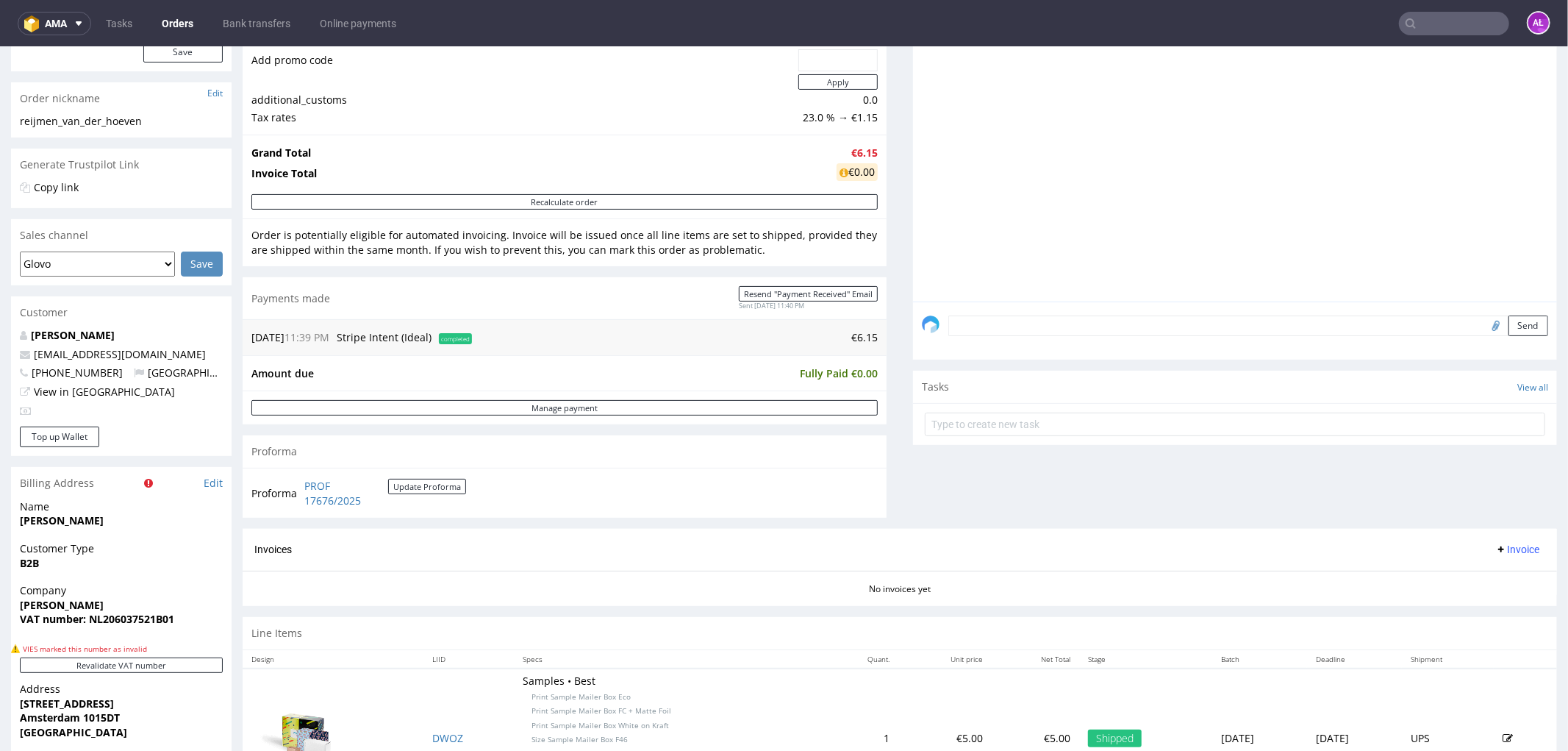
click at [1495, 548] on span "Invoice" at bounding box center [1517, 549] width 44 height 12
click at [1493, 576] on span "Generate" at bounding box center [1493, 581] width 71 height 15
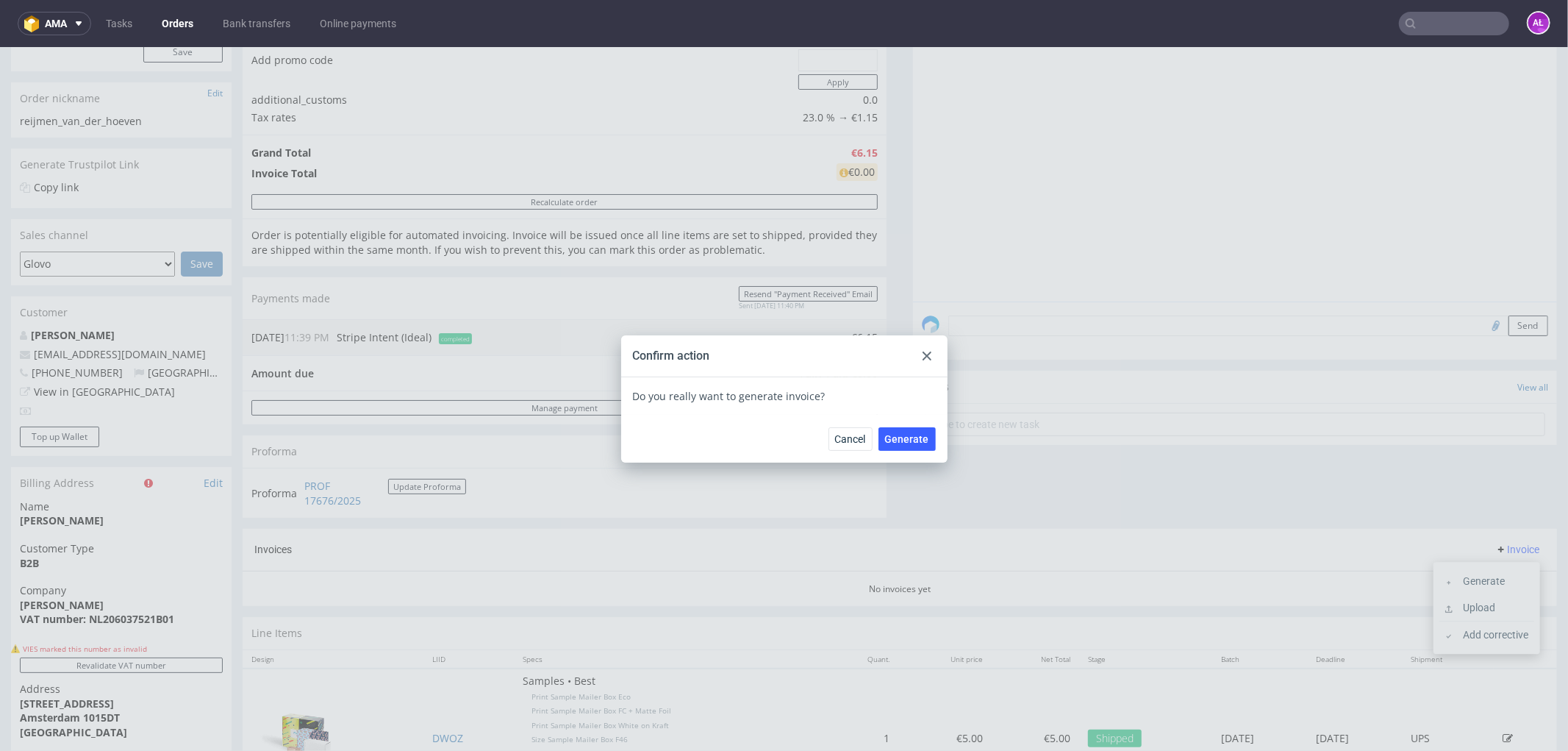
click at [929, 445] on div "Cancel Generate" at bounding box center [784, 438] width 326 height 48
click at [917, 442] on span "Generate" at bounding box center [907, 439] width 44 height 10
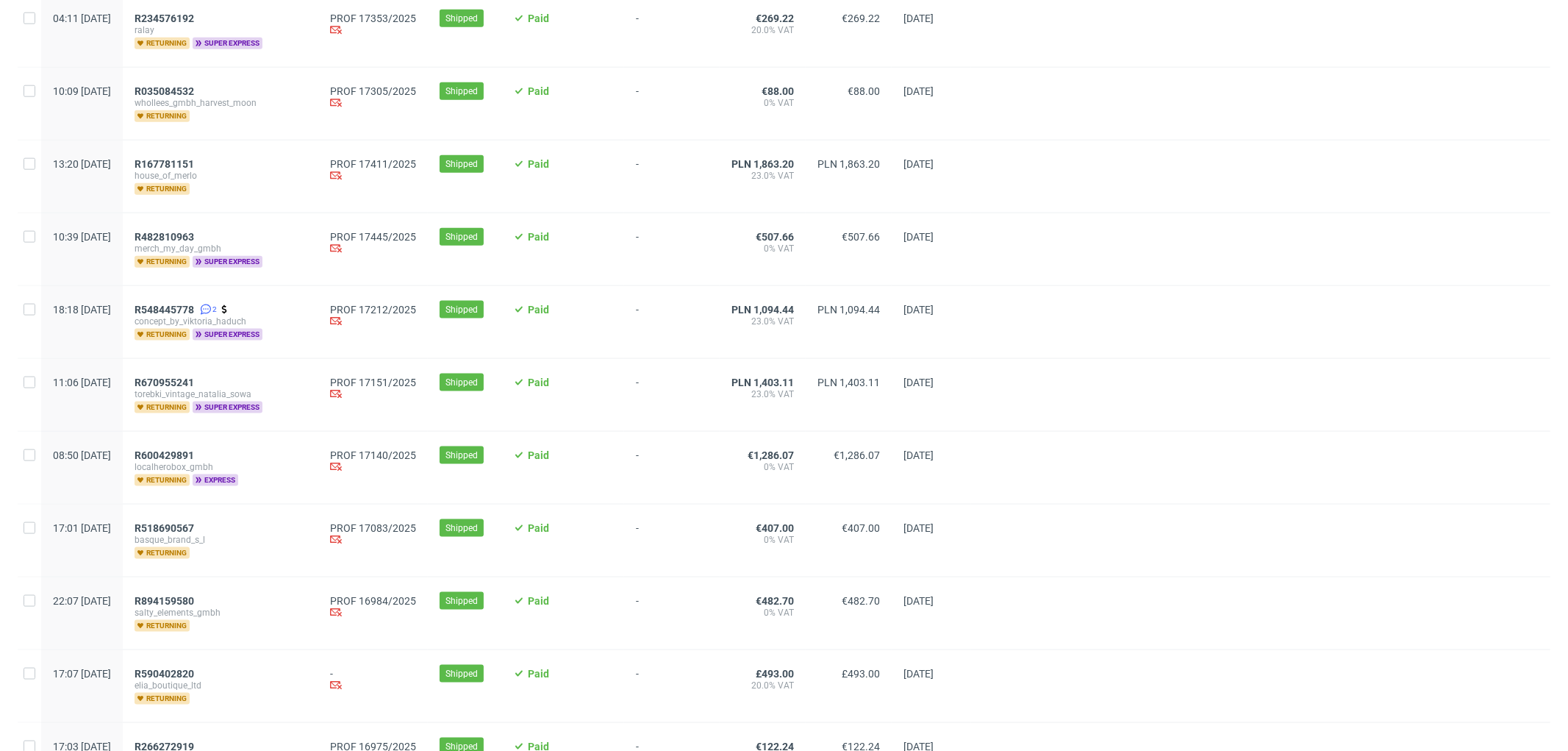
scroll to position [1543, 0]
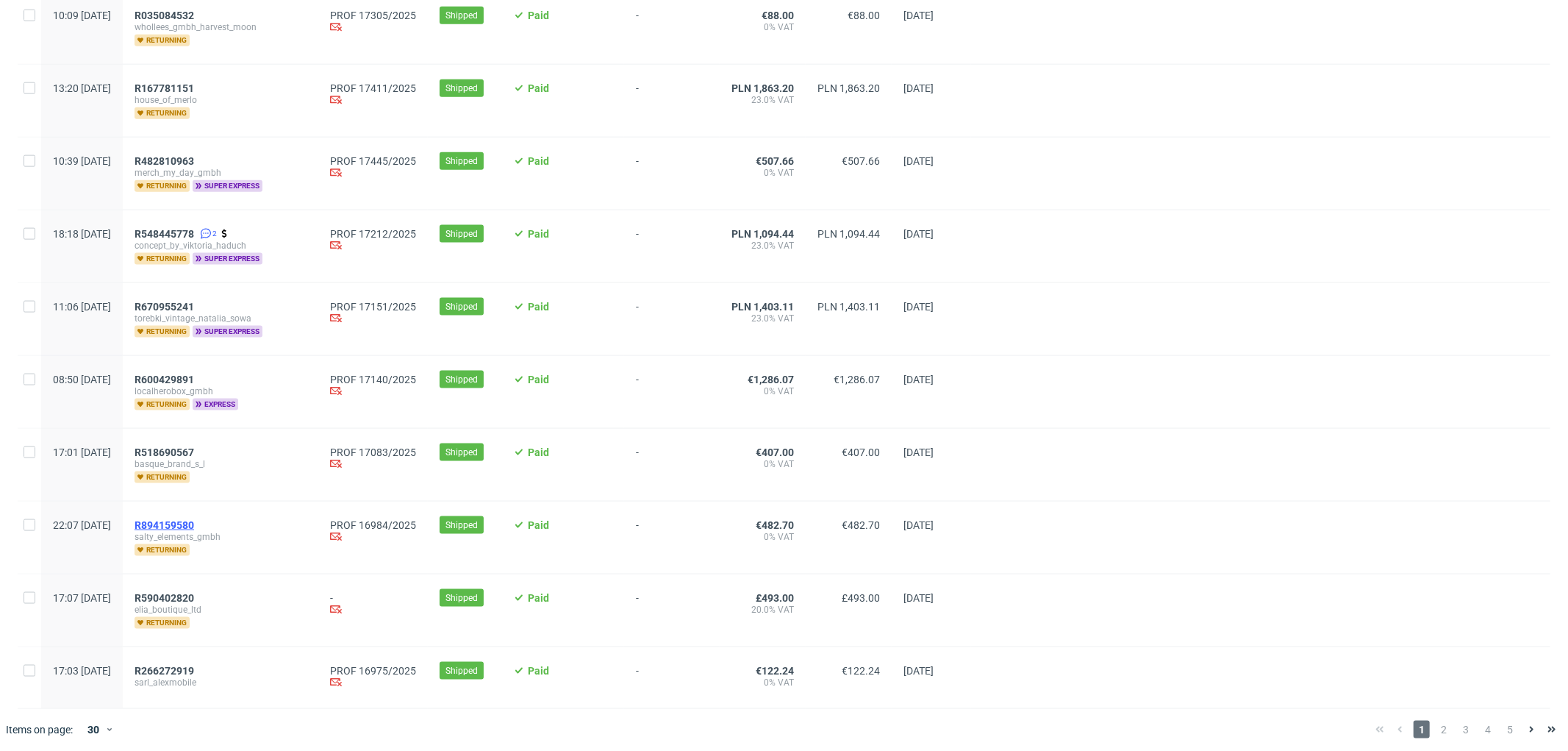
drag, startPoint x: 216, startPoint y: 526, endPoint x: 202, endPoint y: 516, distance: 17.2
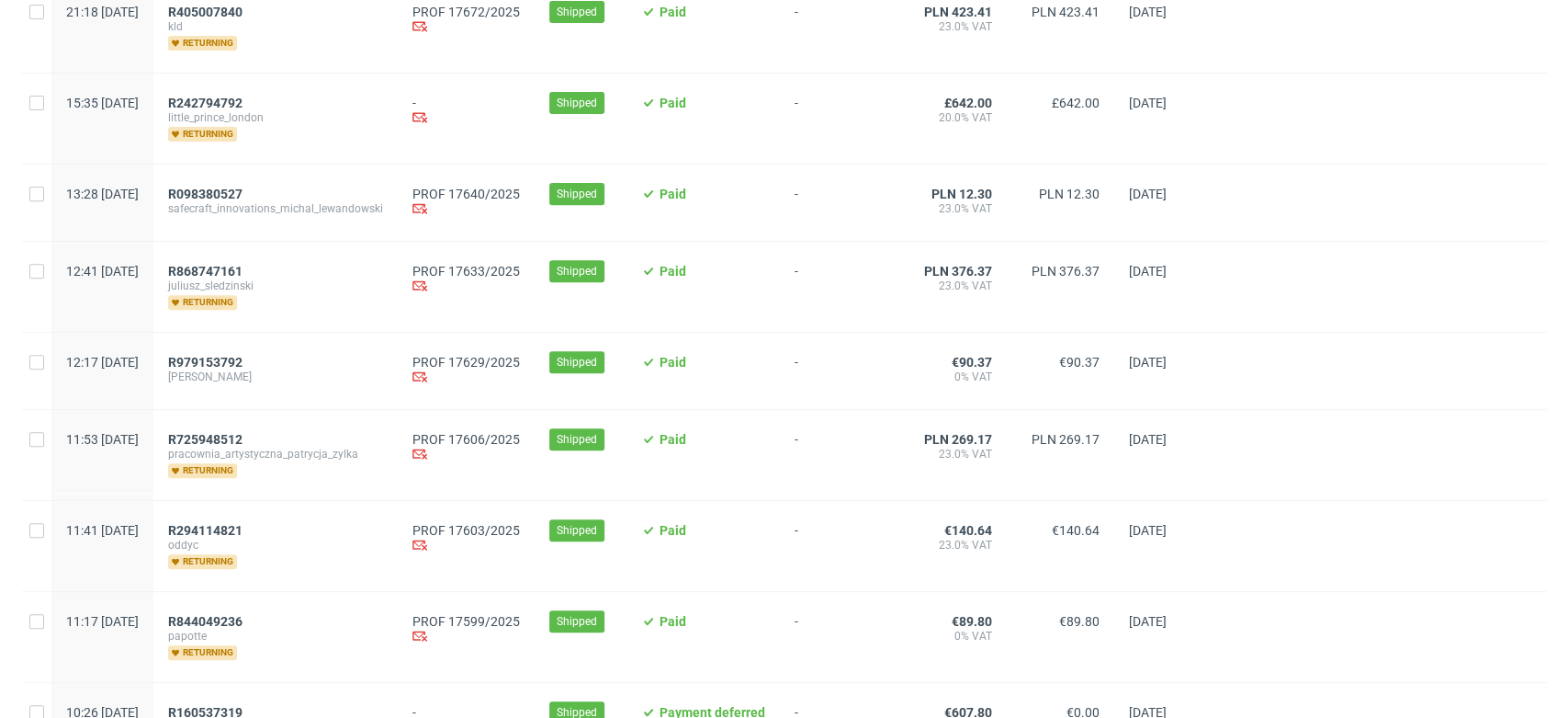
scroll to position [510, 0]
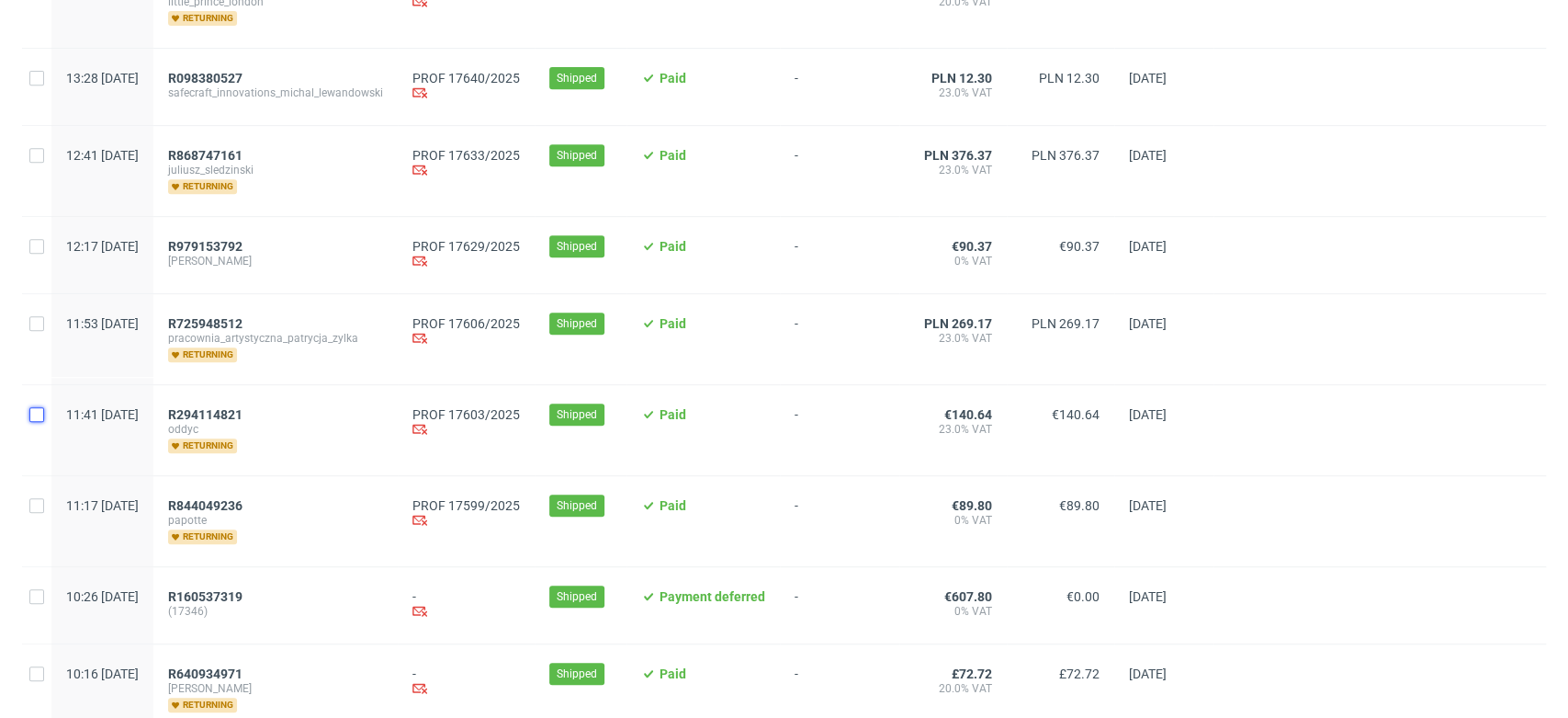
click at [38, 417] on input "checkbox" at bounding box center [37, 414] width 15 height 15
checkbox input "true"
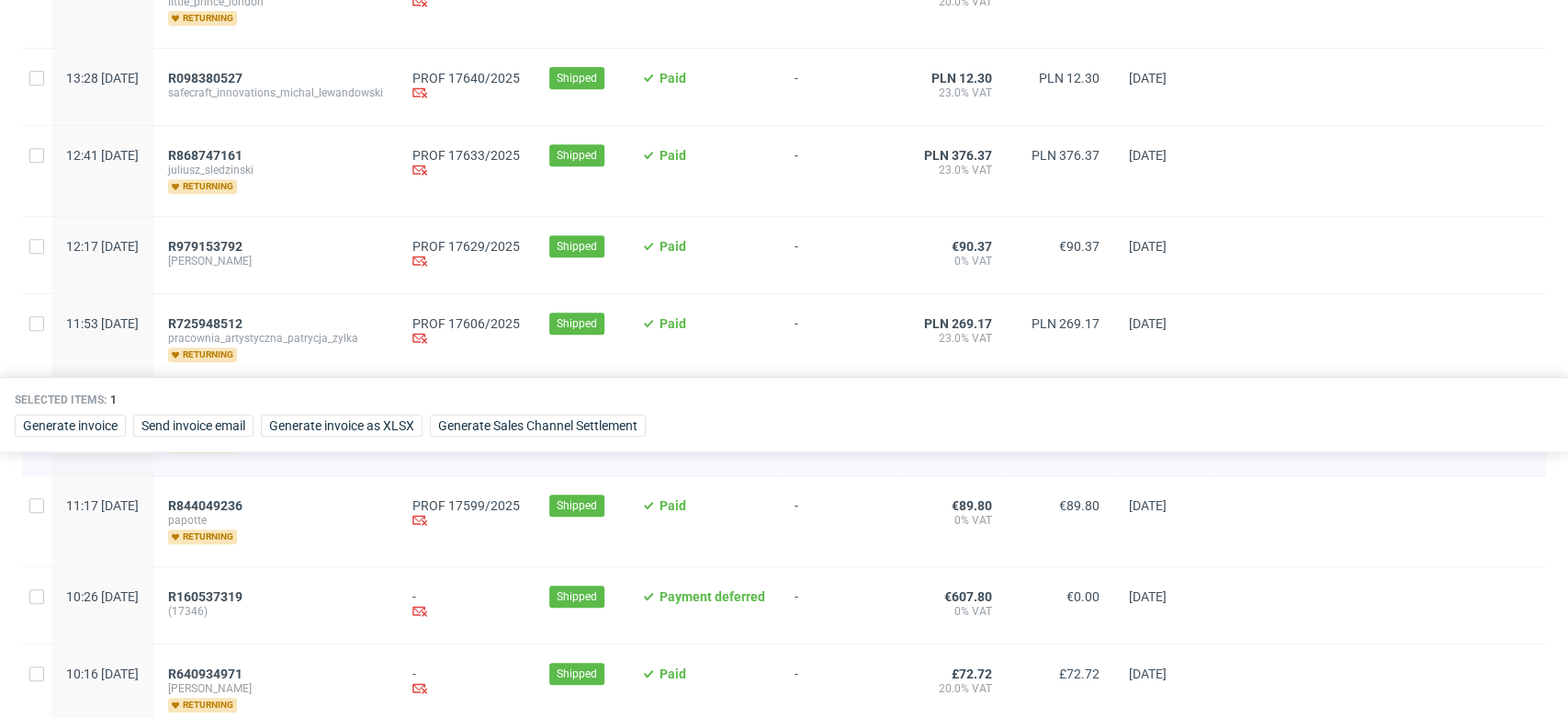
scroll to position [0, 0]
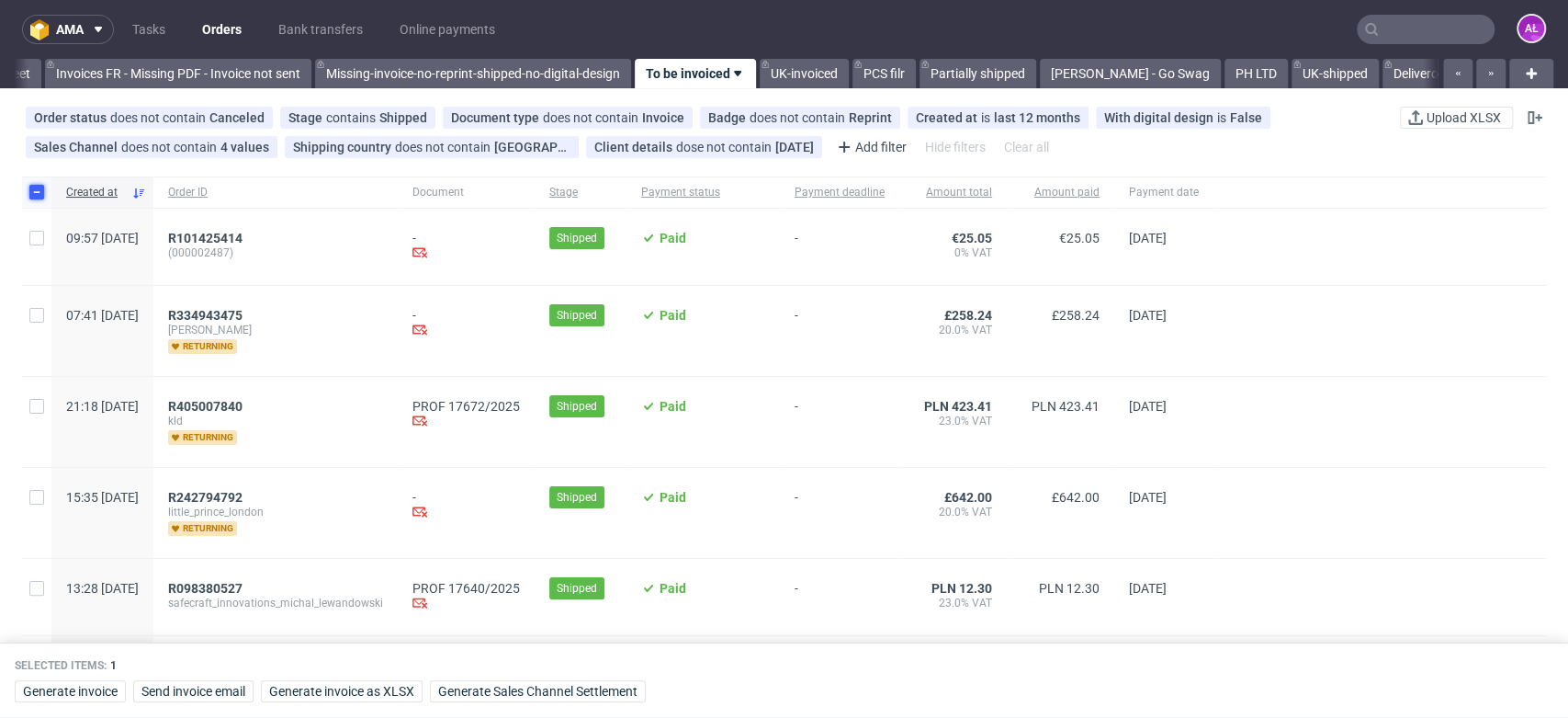
click at [37, 189] on input "checkbox" at bounding box center [37, 192] width 15 height 15
checkbox input "false"
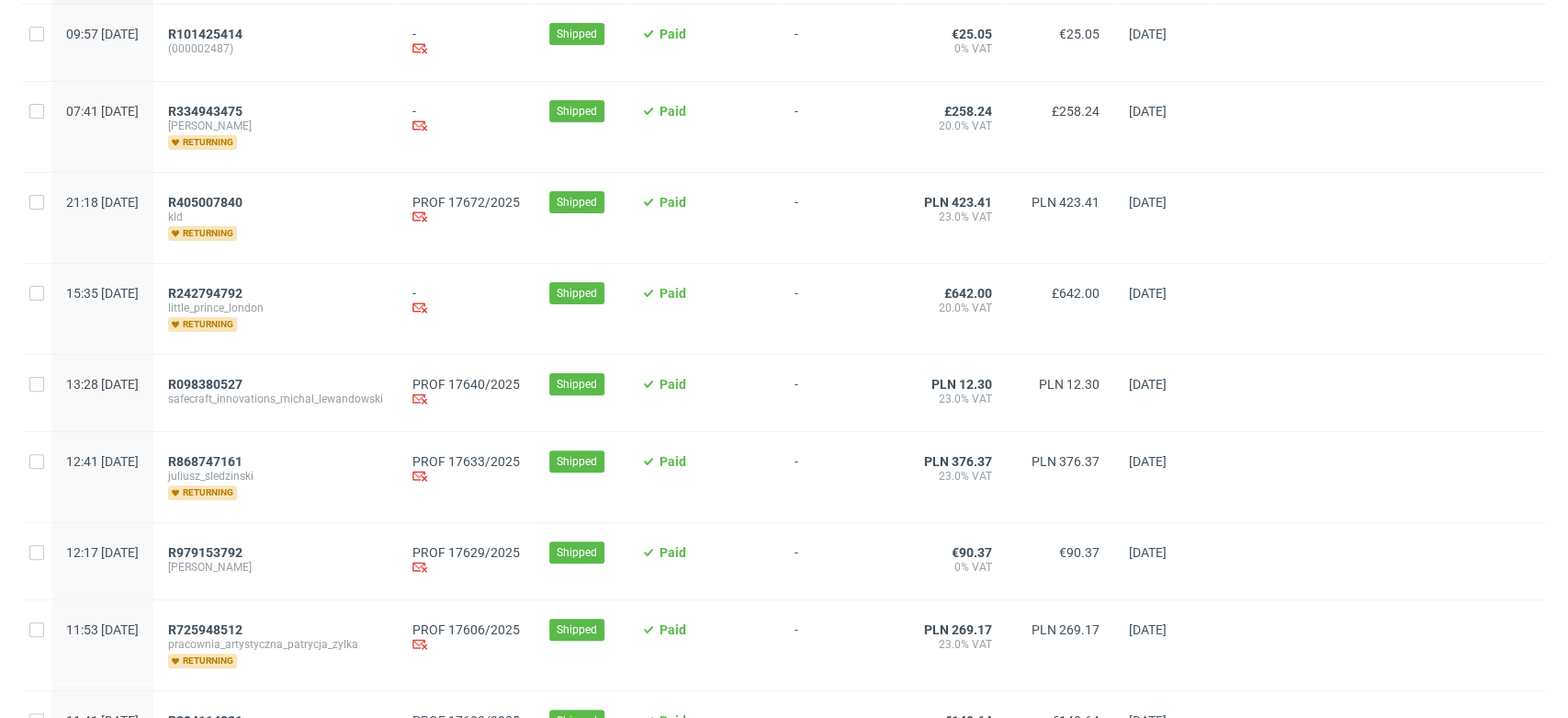
scroll to position [102, 0]
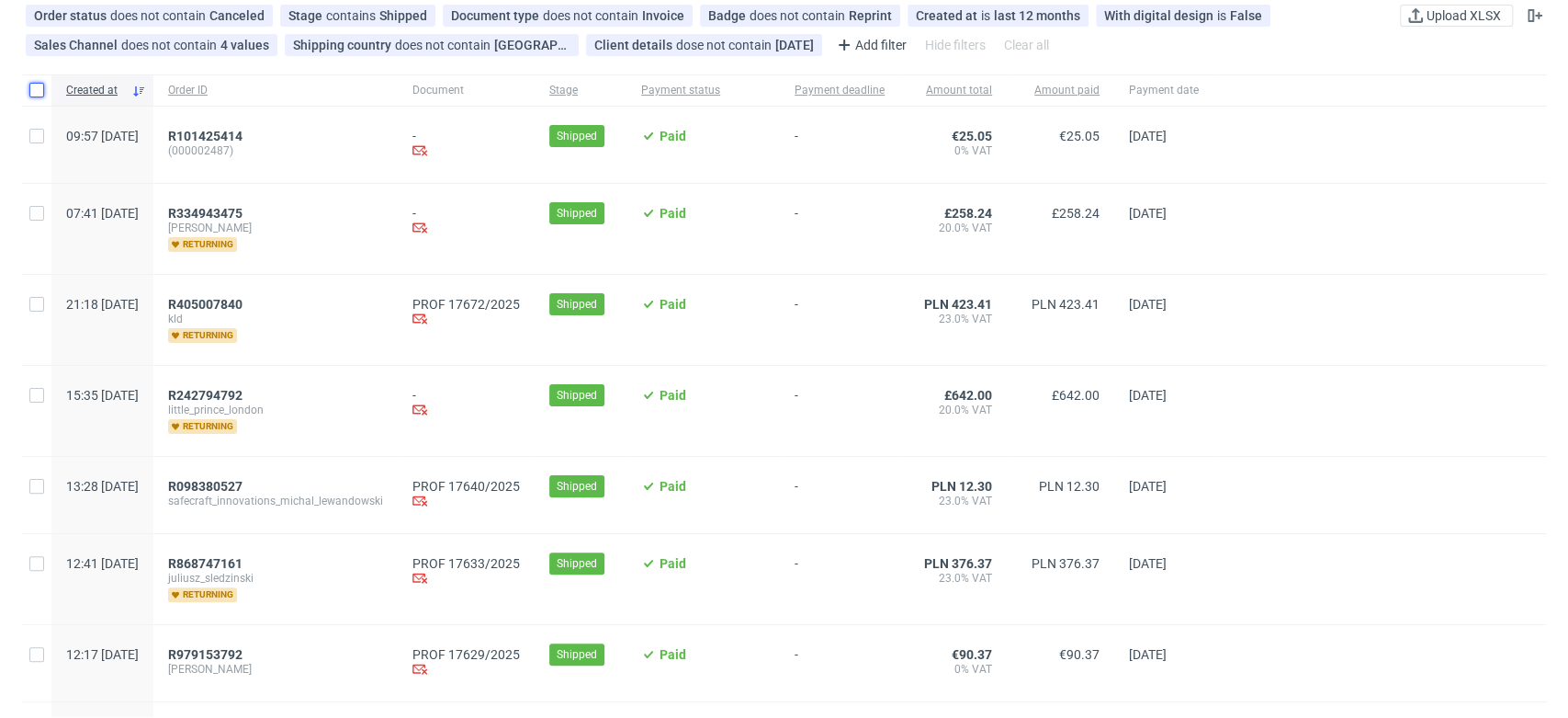
click at [37, 92] on input "checkbox" at bounding box center [37, 90] width 15 height 15
checkbox input "true"
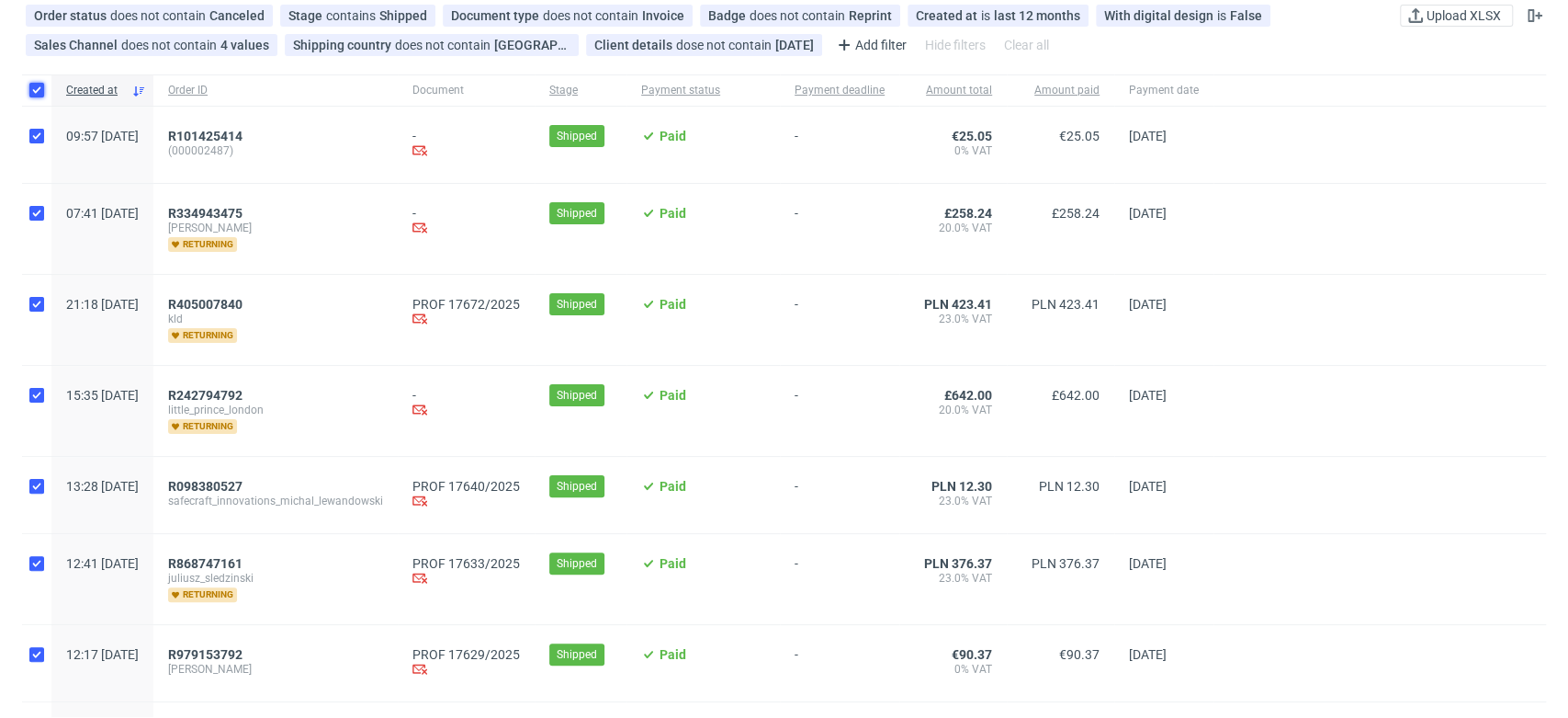
checkbox input "true"
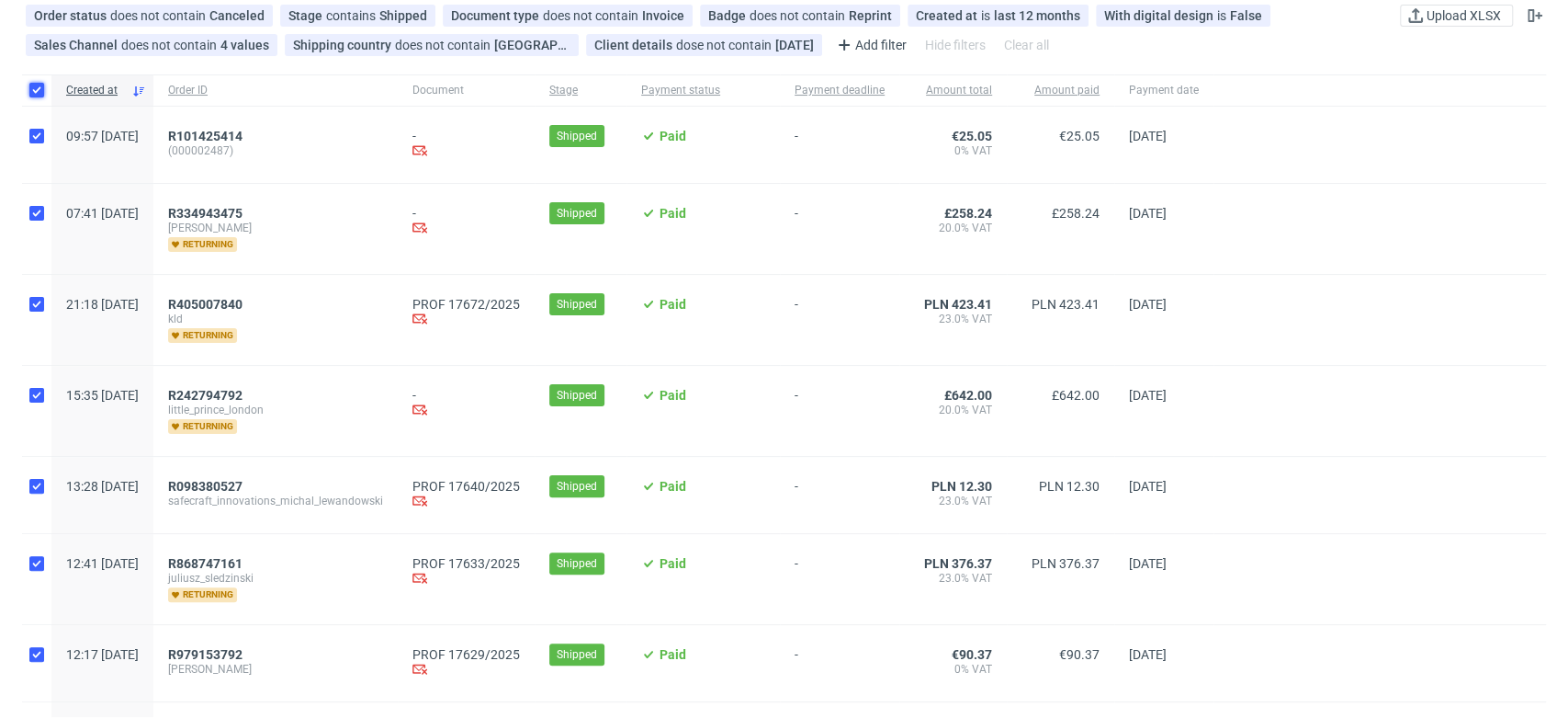
checkbox input "true"
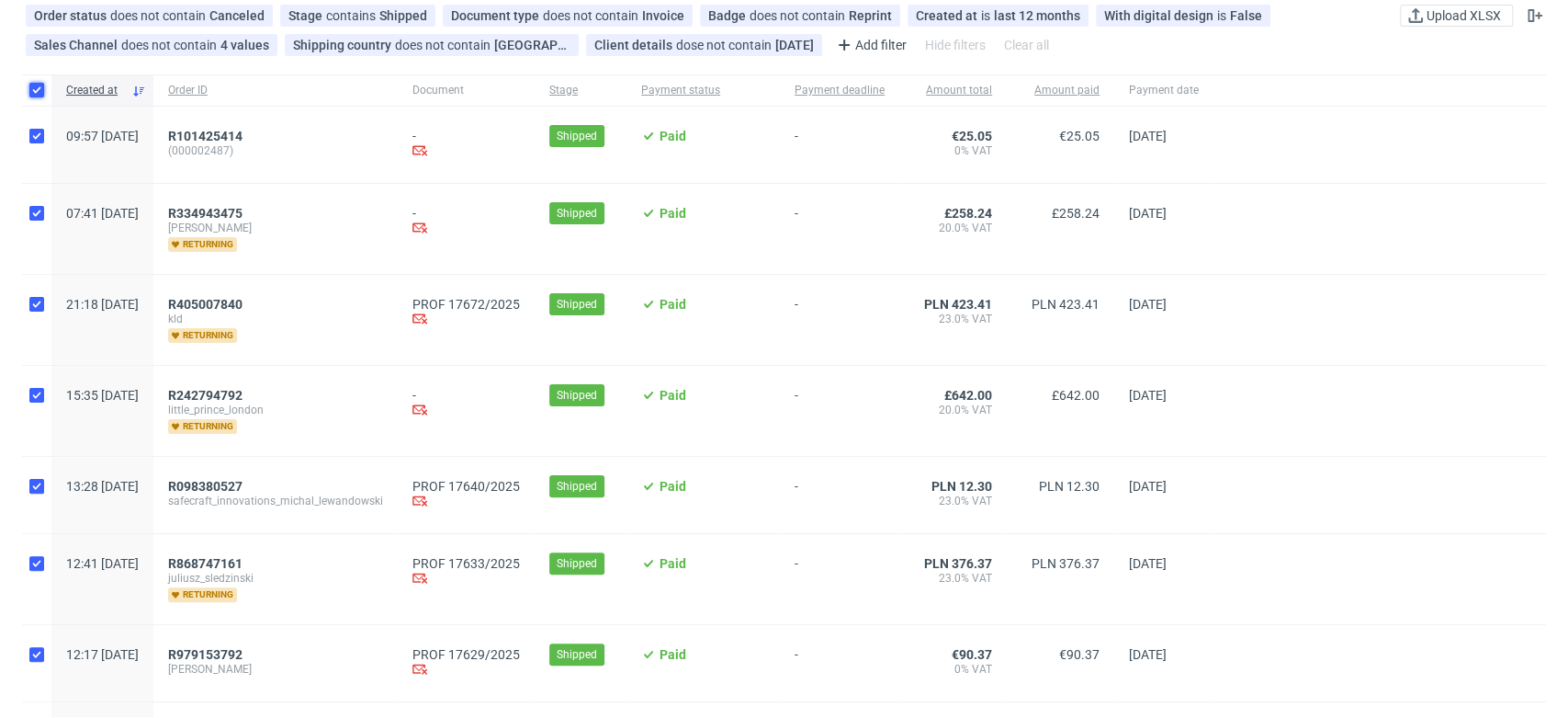
checkbox input "true"
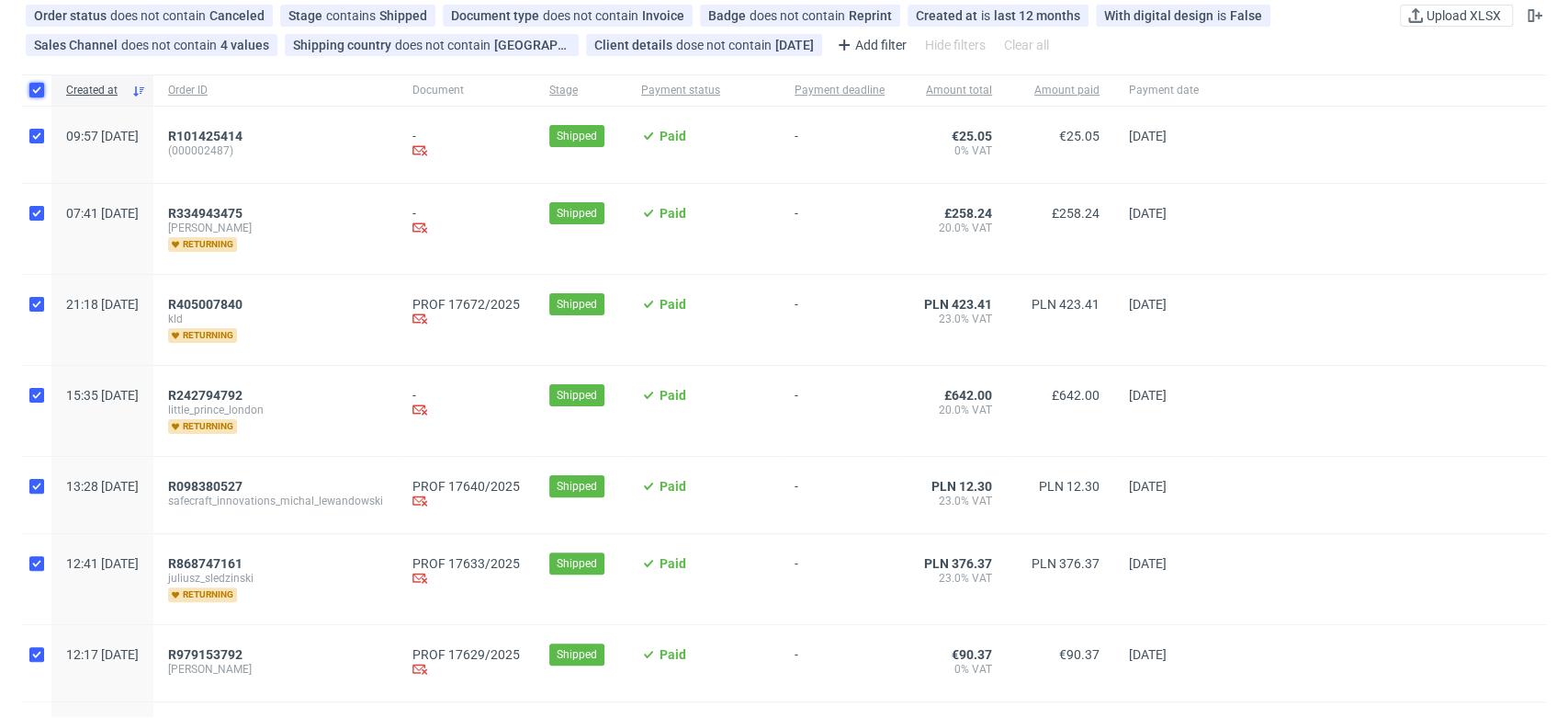
checkbox input "true"
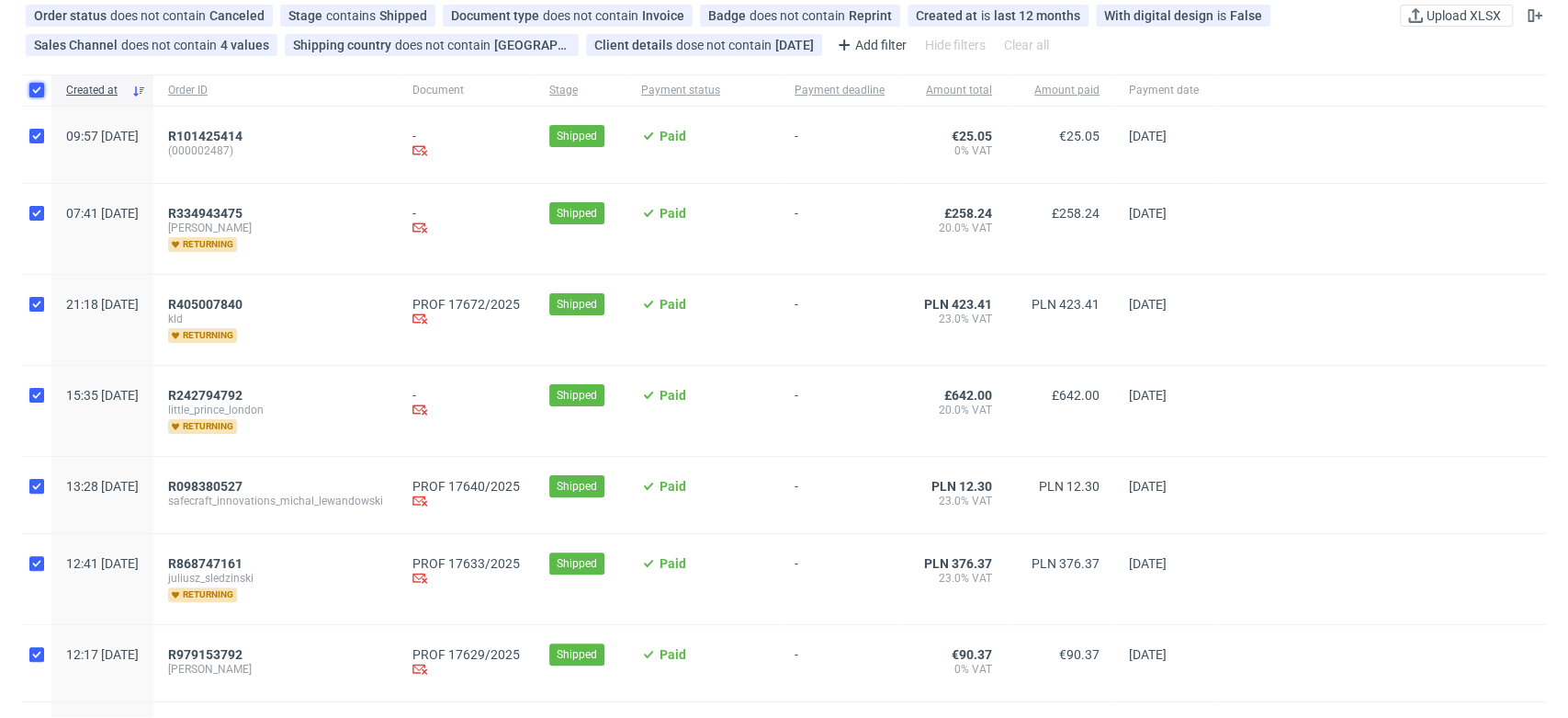
checkbox input "true"
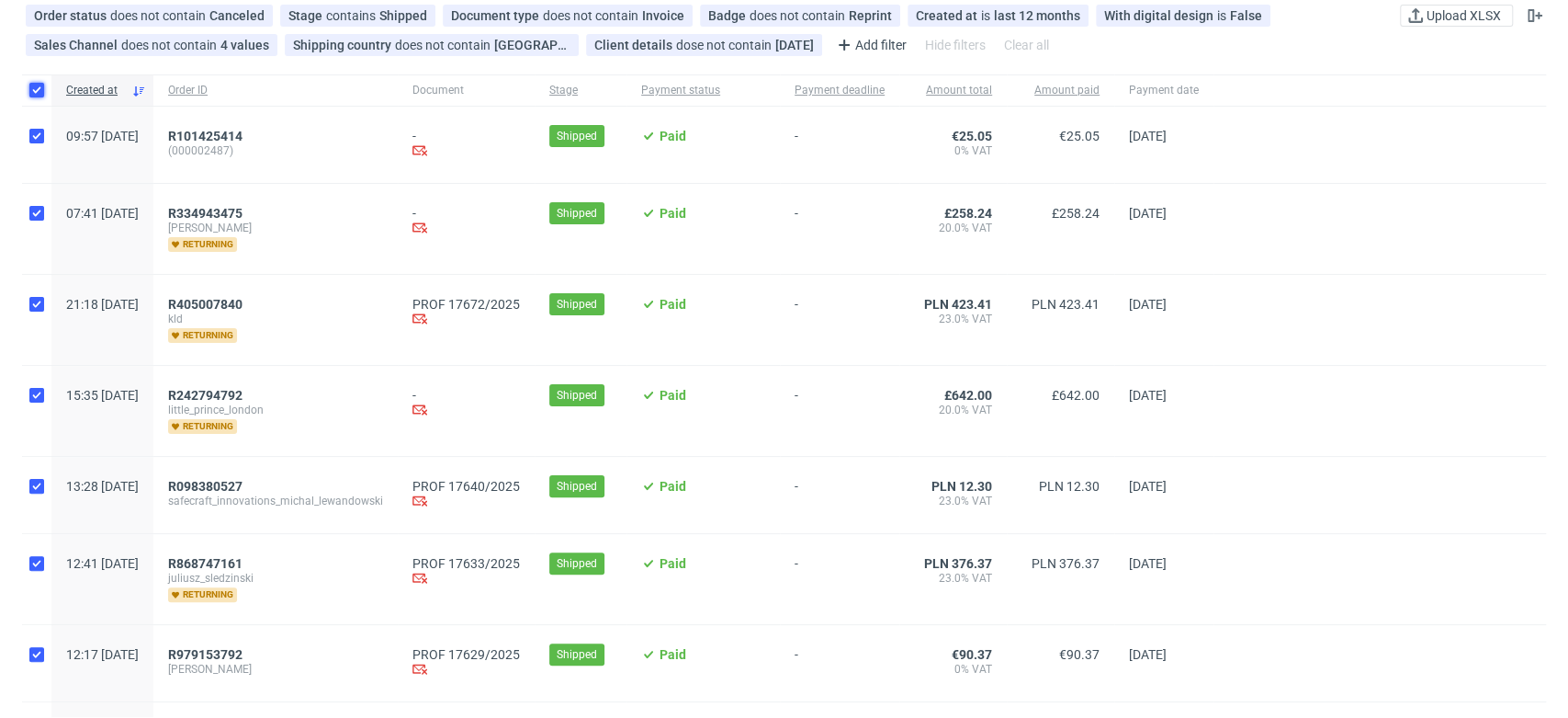
checkbox input "true"
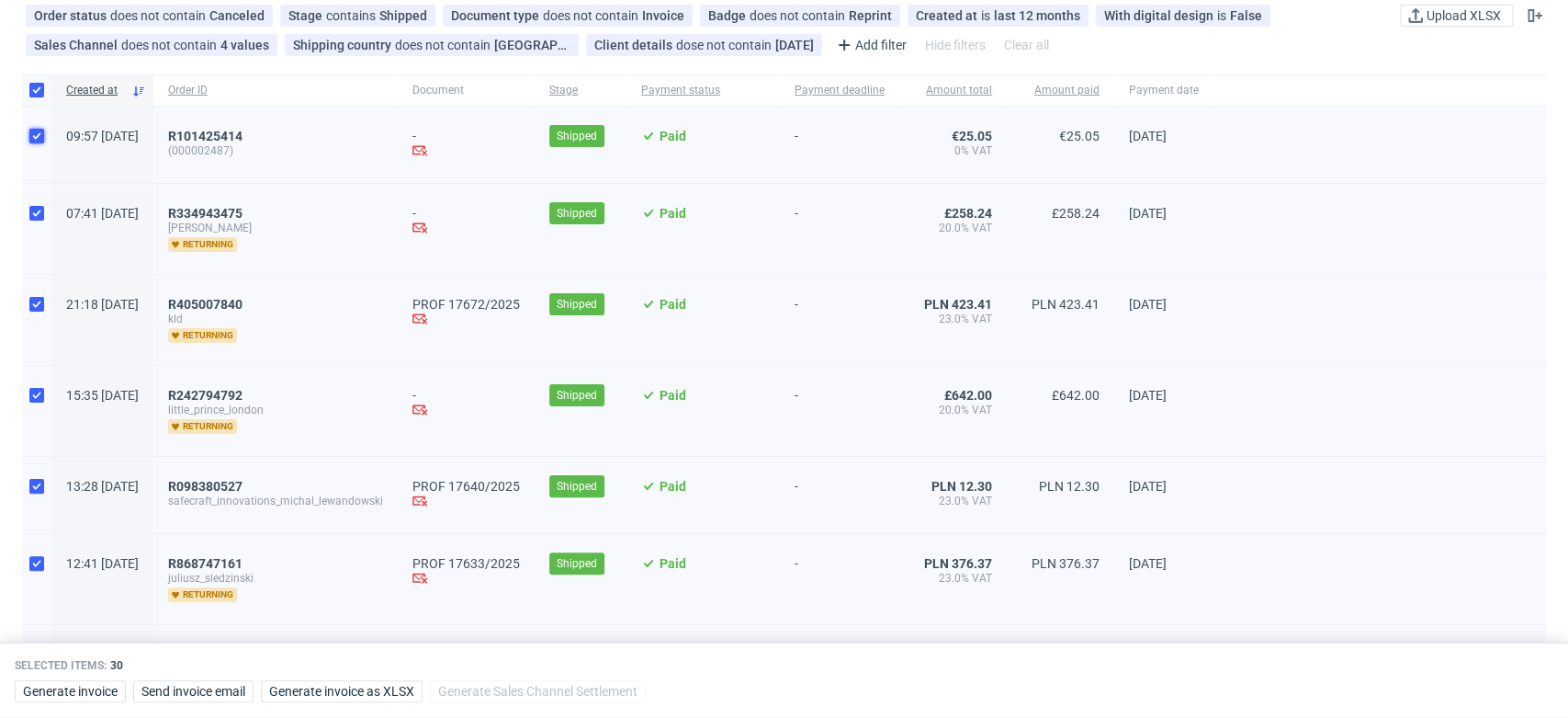
click at [37, 137] on input "checkbox" at bounding box center [37, 136] width 15 height 15
checkbox input "false"
click at [30, 208] on input "checkbox" at bounding box center [37, 214] width 15 height 15
checkbox input "false"
click at [29, 399] on div at bounding box center [37, 411] width 30 height 90
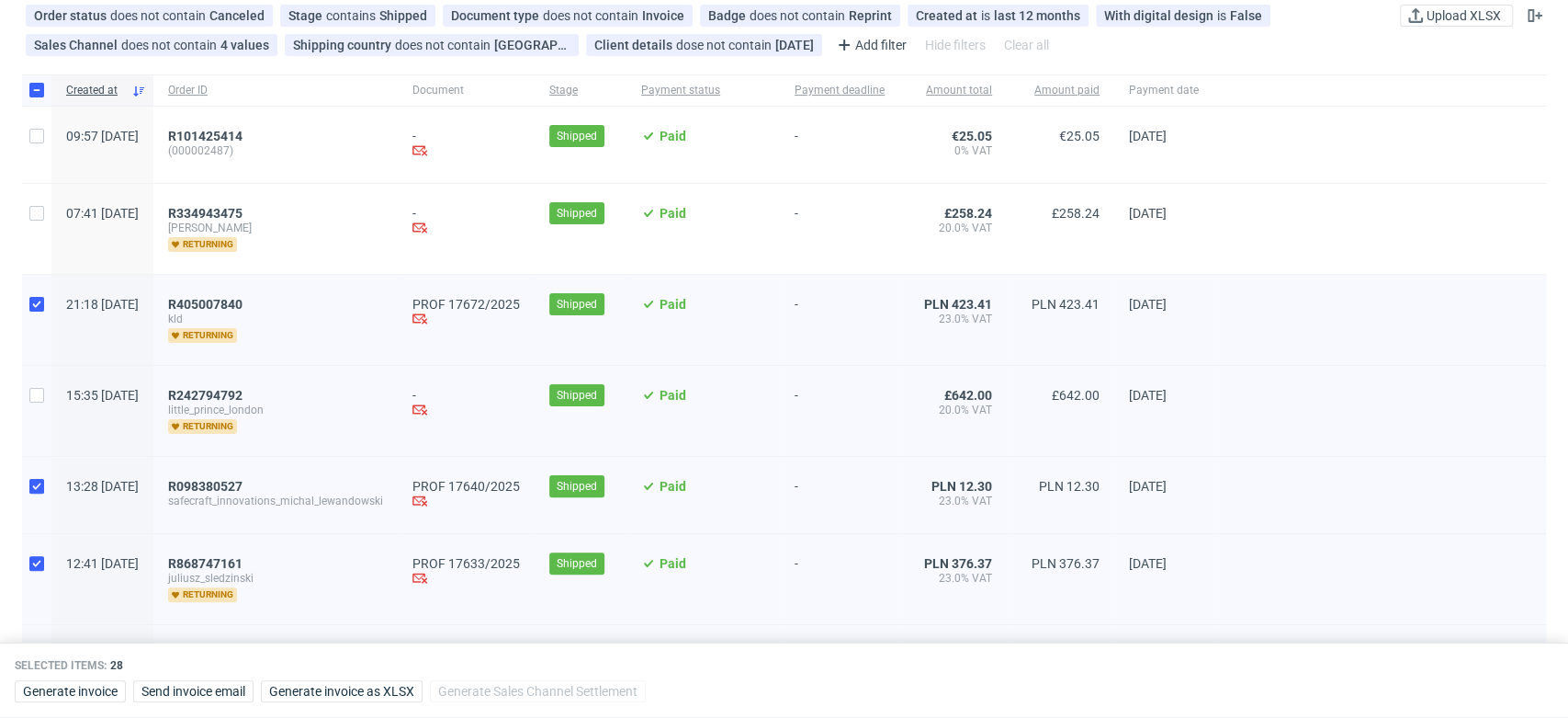
checkbox input "false"
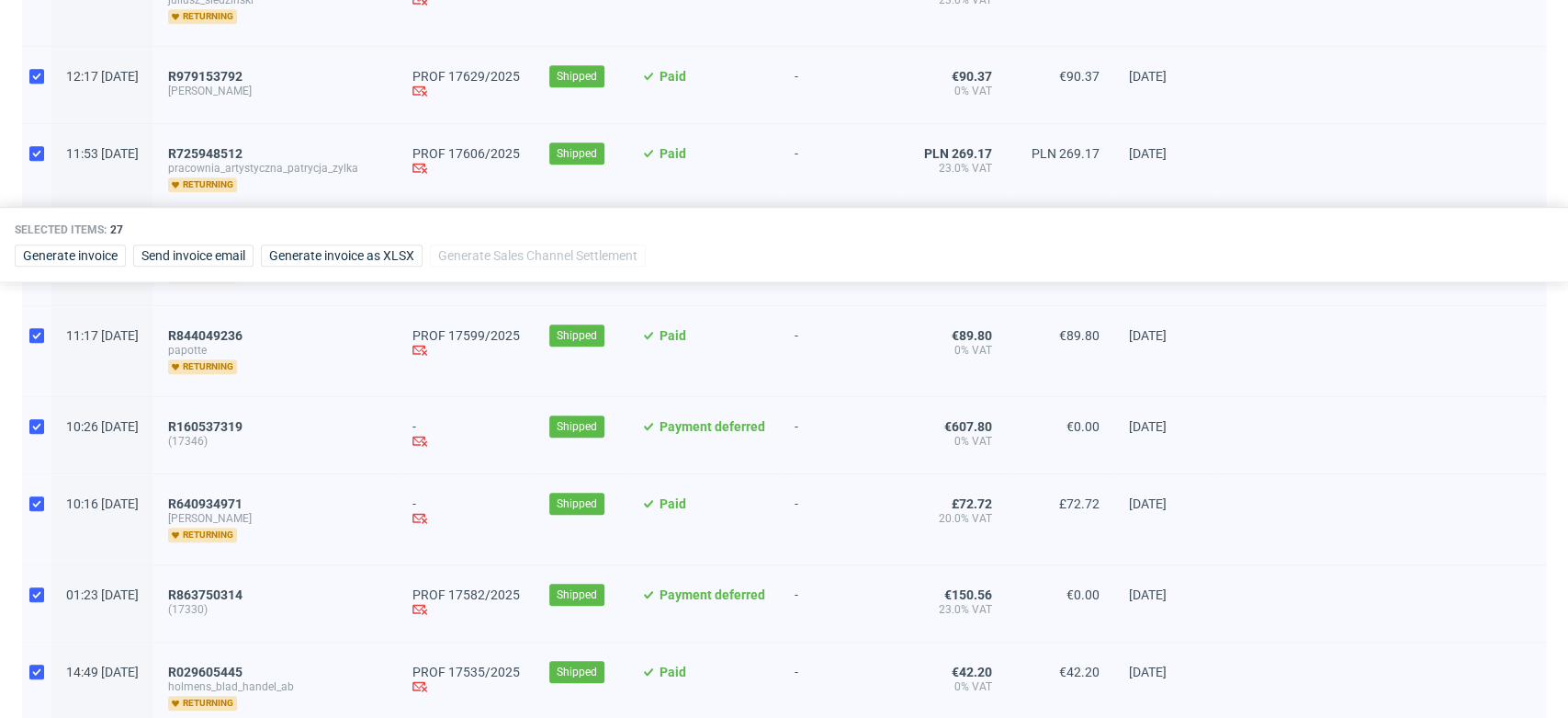
scroll to position [714, 0]
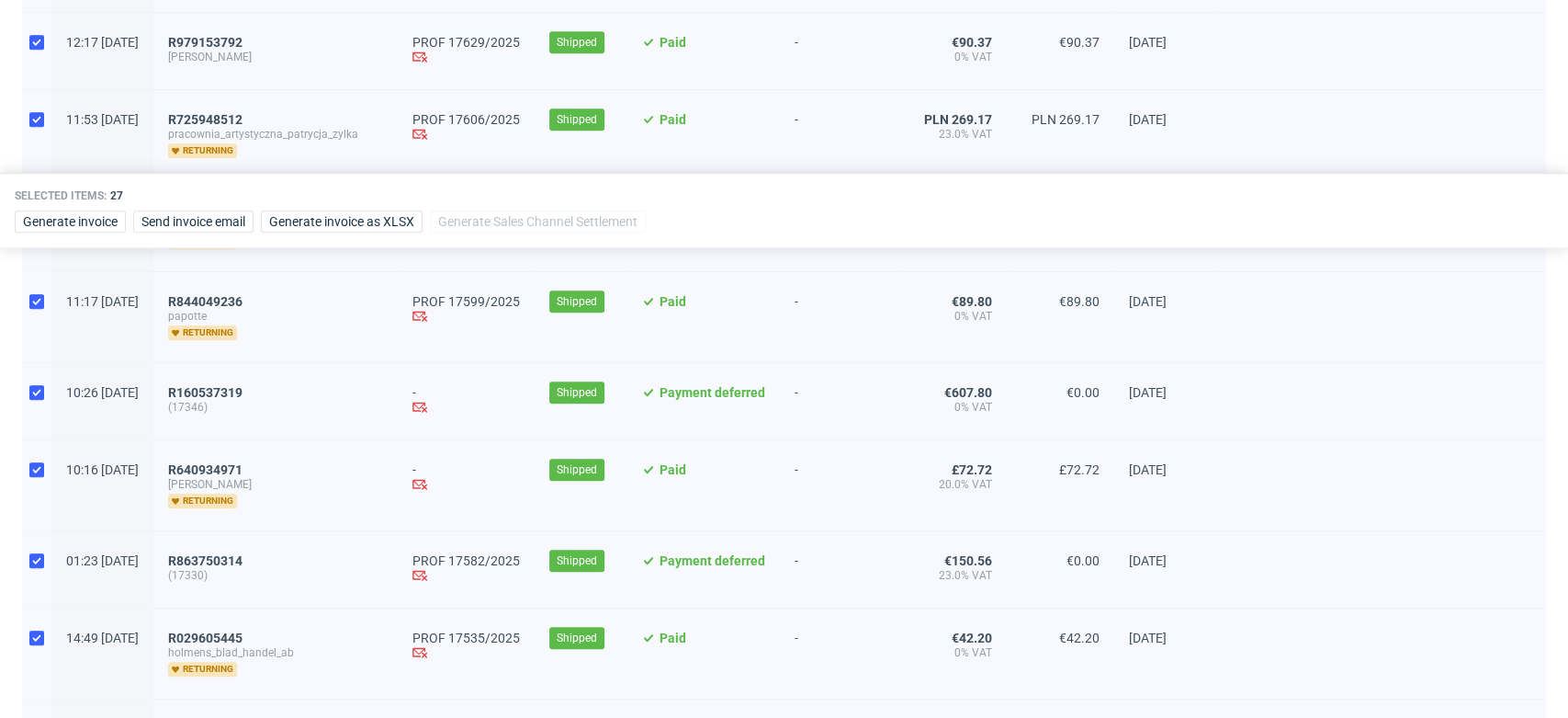
drag, startPoint x: 31, startPoint y: 395, endPoint x: 35, endPoint y: 424, distance: 29.3
click at [31, 395] on div at bounding box center [37, 401] width 30 height 76
checkbox input "false"
click at [32, 467] on input "checkbox" at bounding box center [37, 470] width 15 height 15
checkbox input "false"
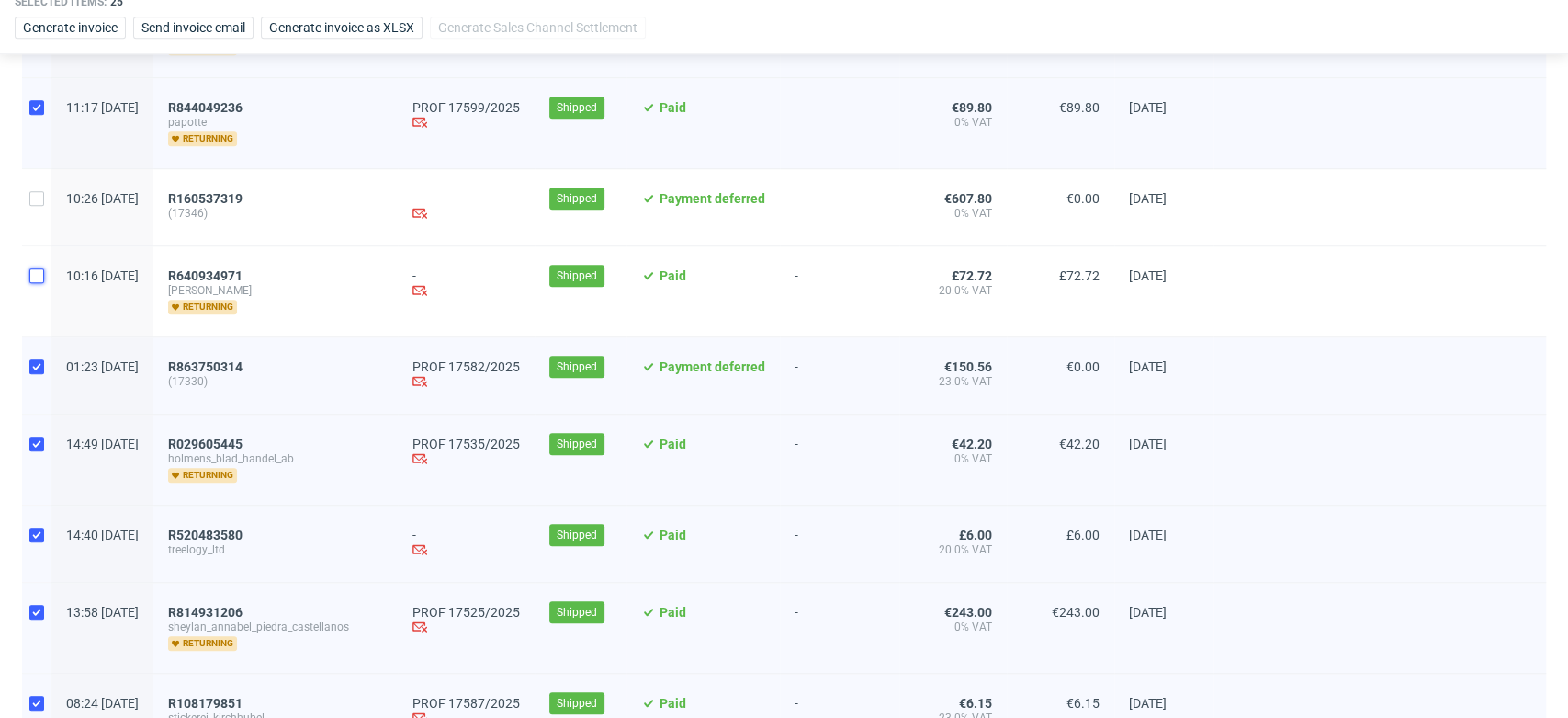
scroll to position [919, 0]
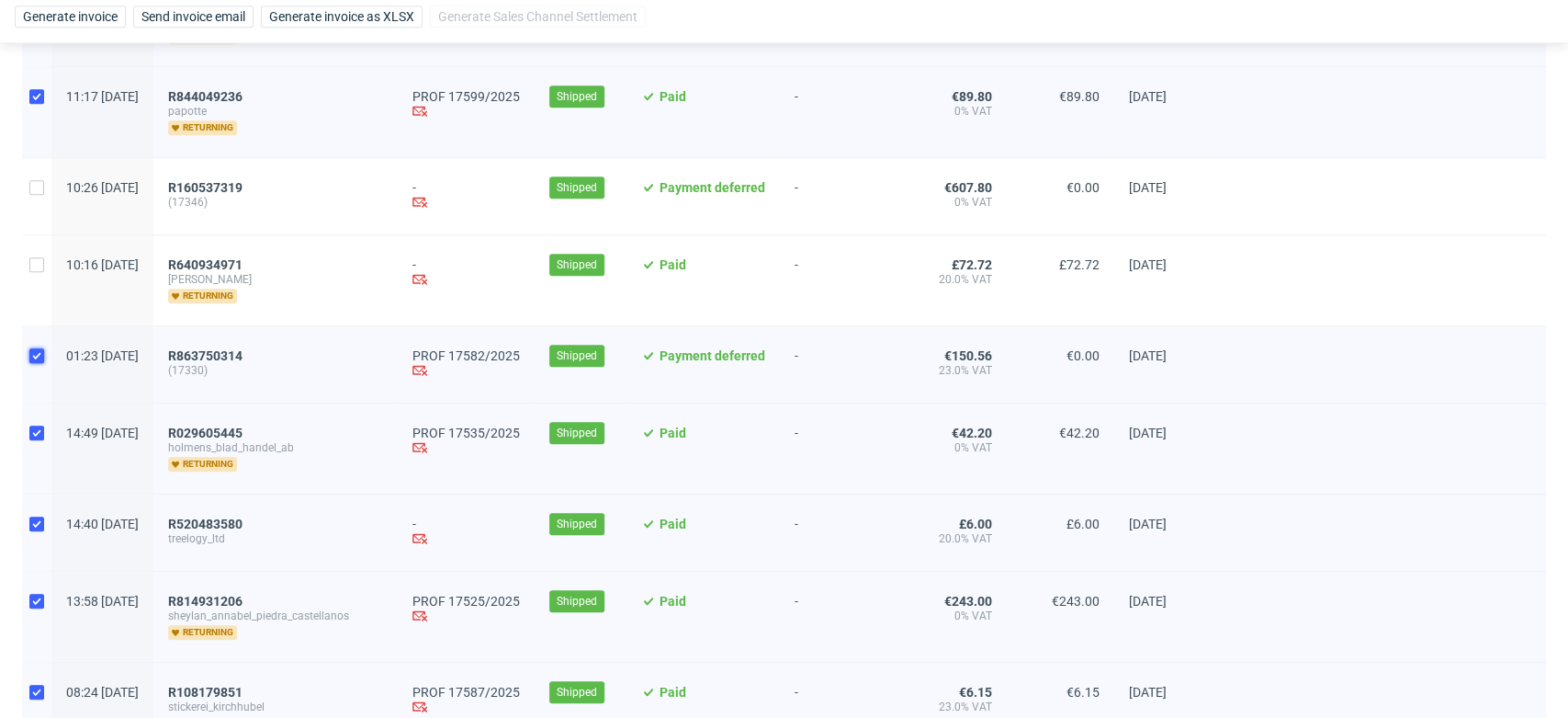
click at [34, 348] on input "checkbox" at bounding box center [37, 356] width 15 height 15
checkbox input "false"
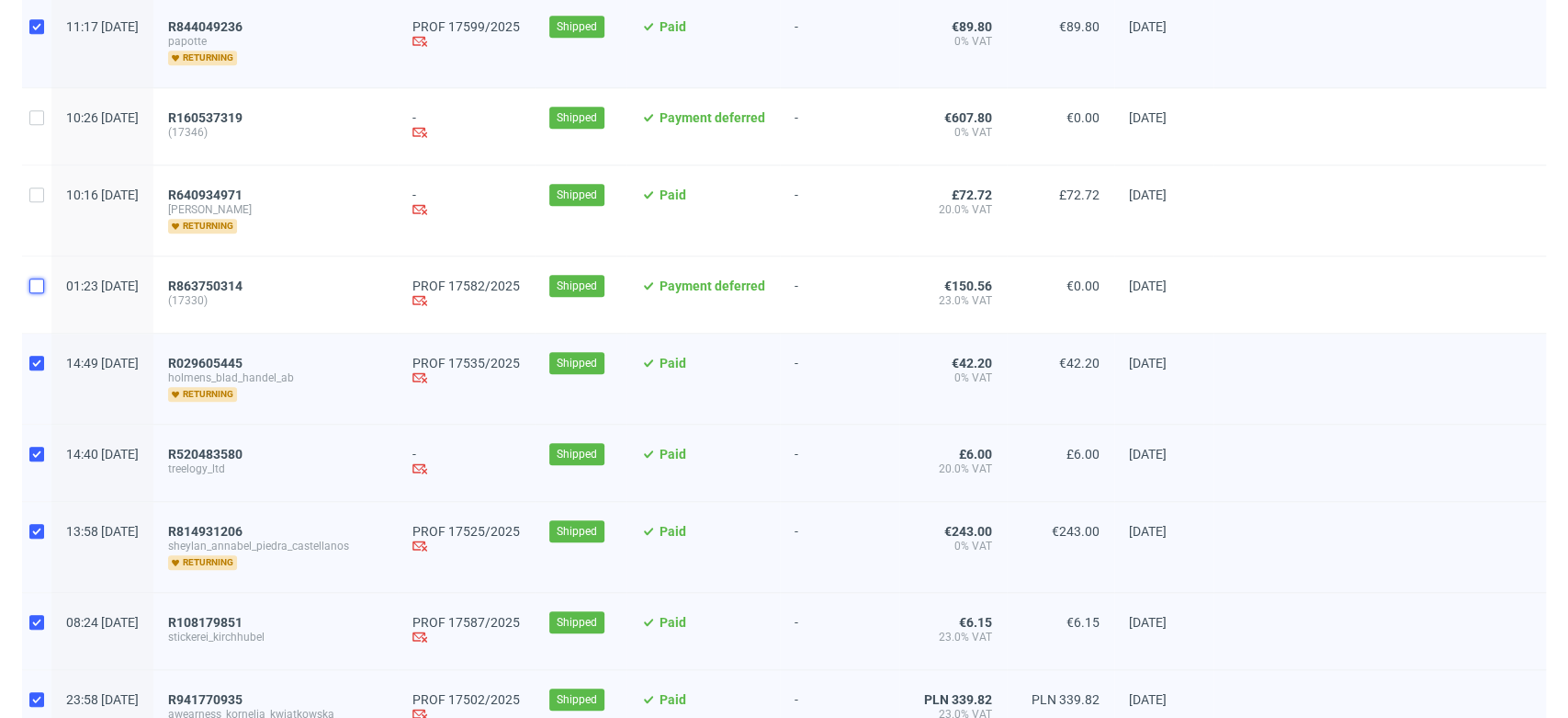
scroll to position [1123, 0]
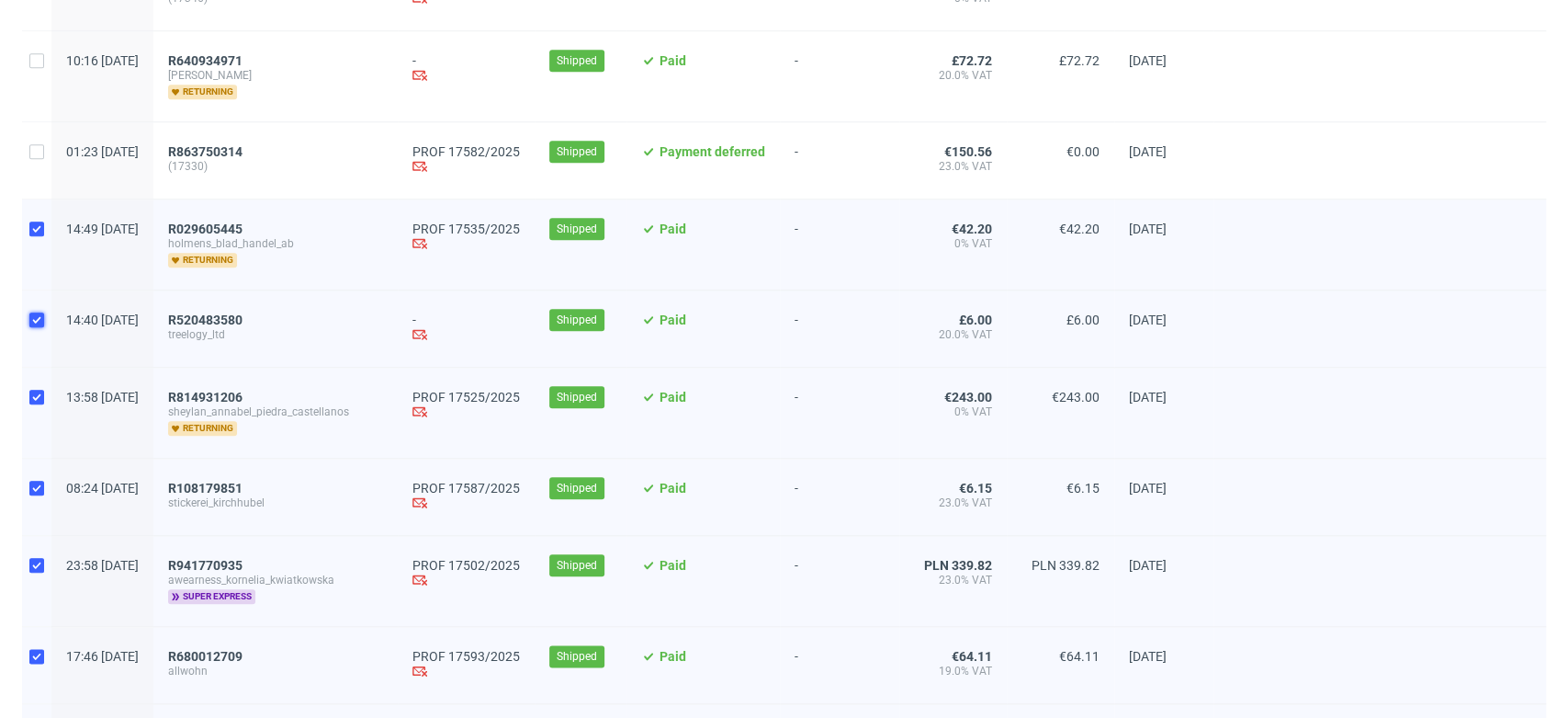
click at [31, 321] on input "checkbox" at bounding box center [37, 320] width 15 height 15
checkbox input "false"
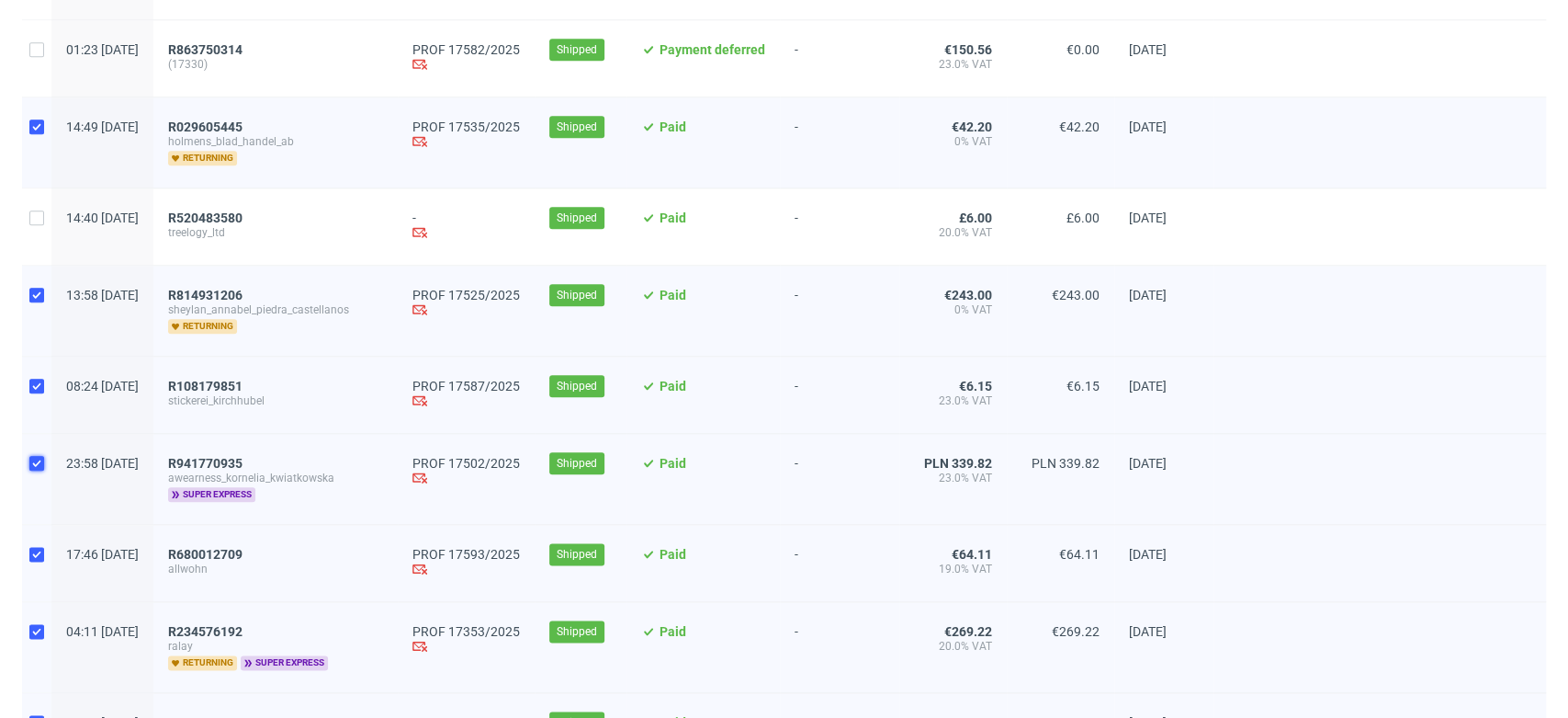
click at [41, 456] on input "checkbox" at bounding box center [37, 463] width 15 height 15
checkbox input "false"
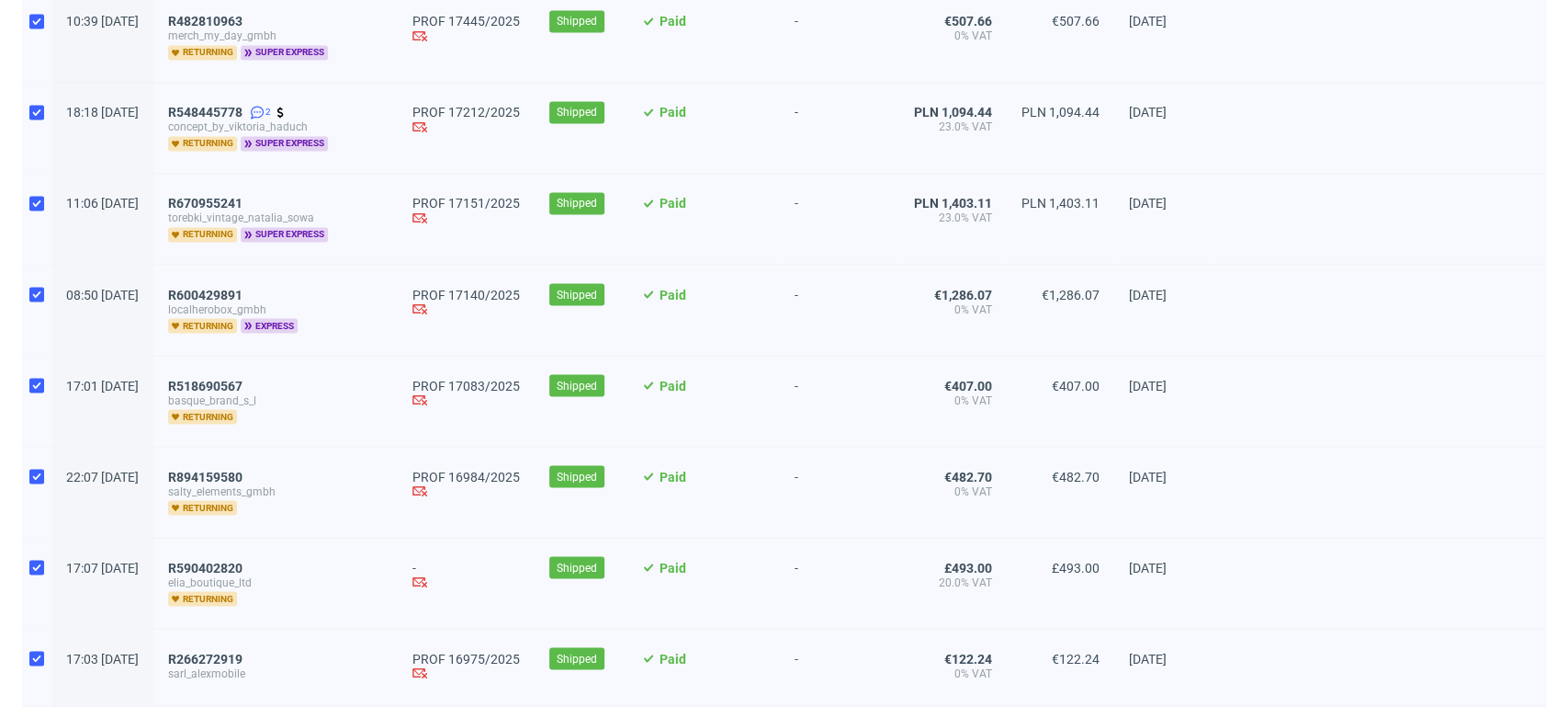
scroll to position [2145, 0]
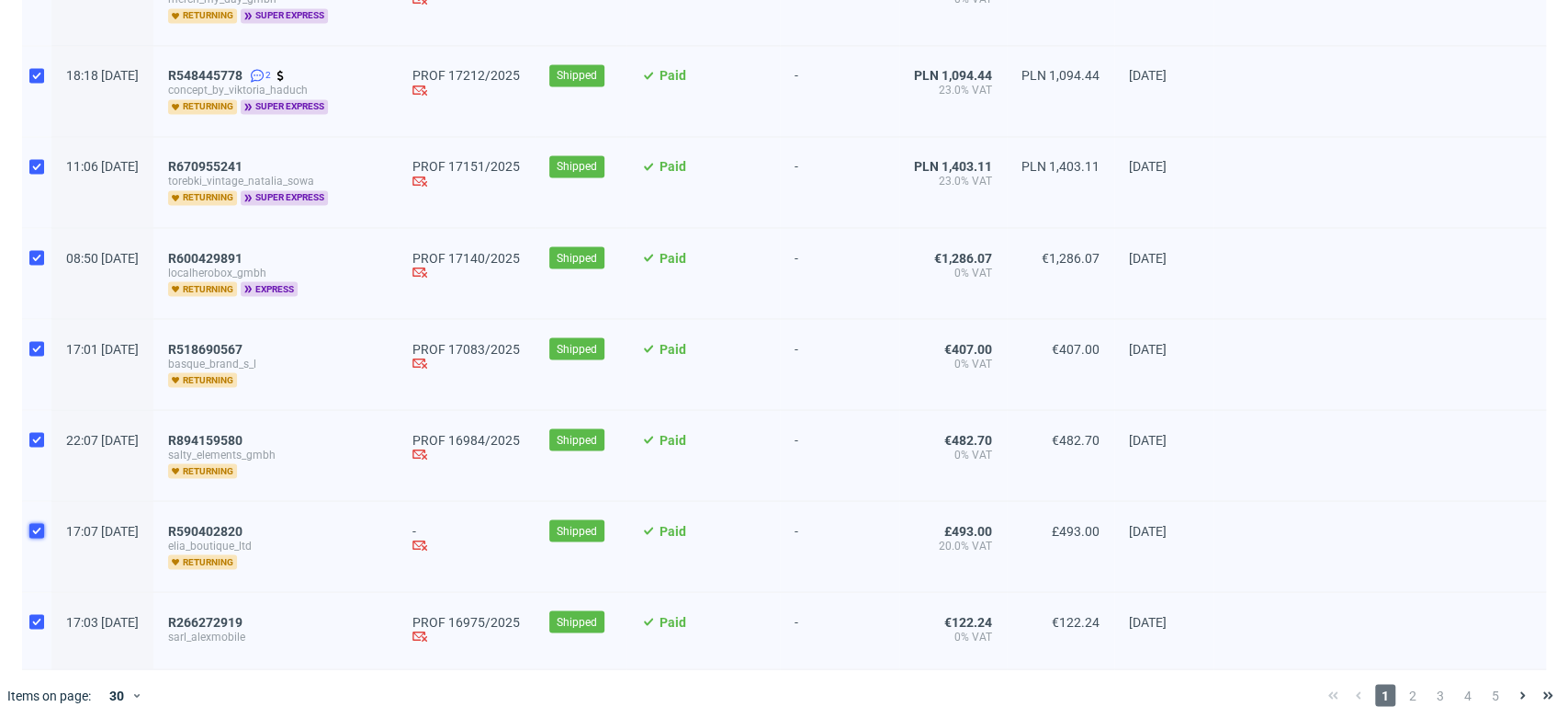
click at [38, 523] on input "checkbox" at bounding box center [37, 530] width 15 height 15
checkbox input "false"
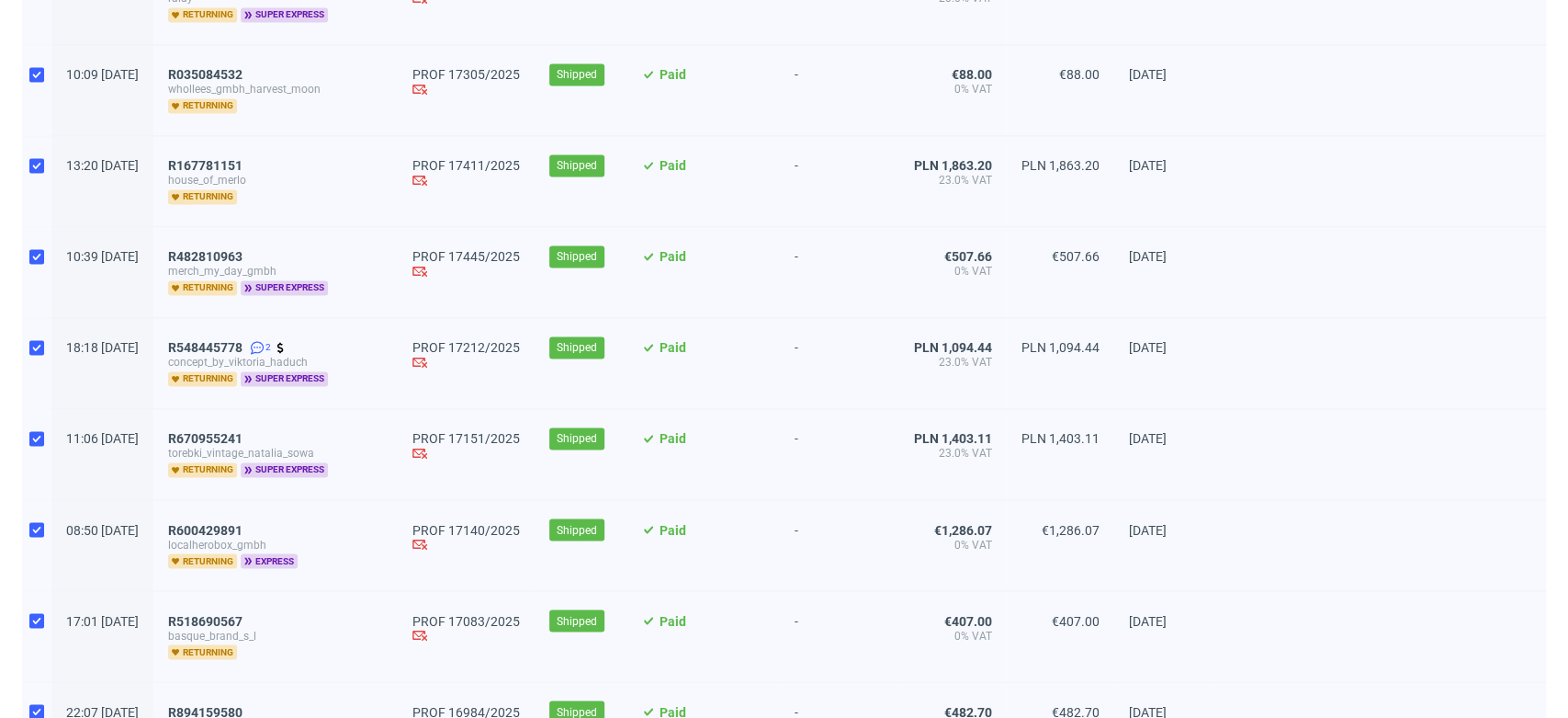
scroll to position [1838, 0]
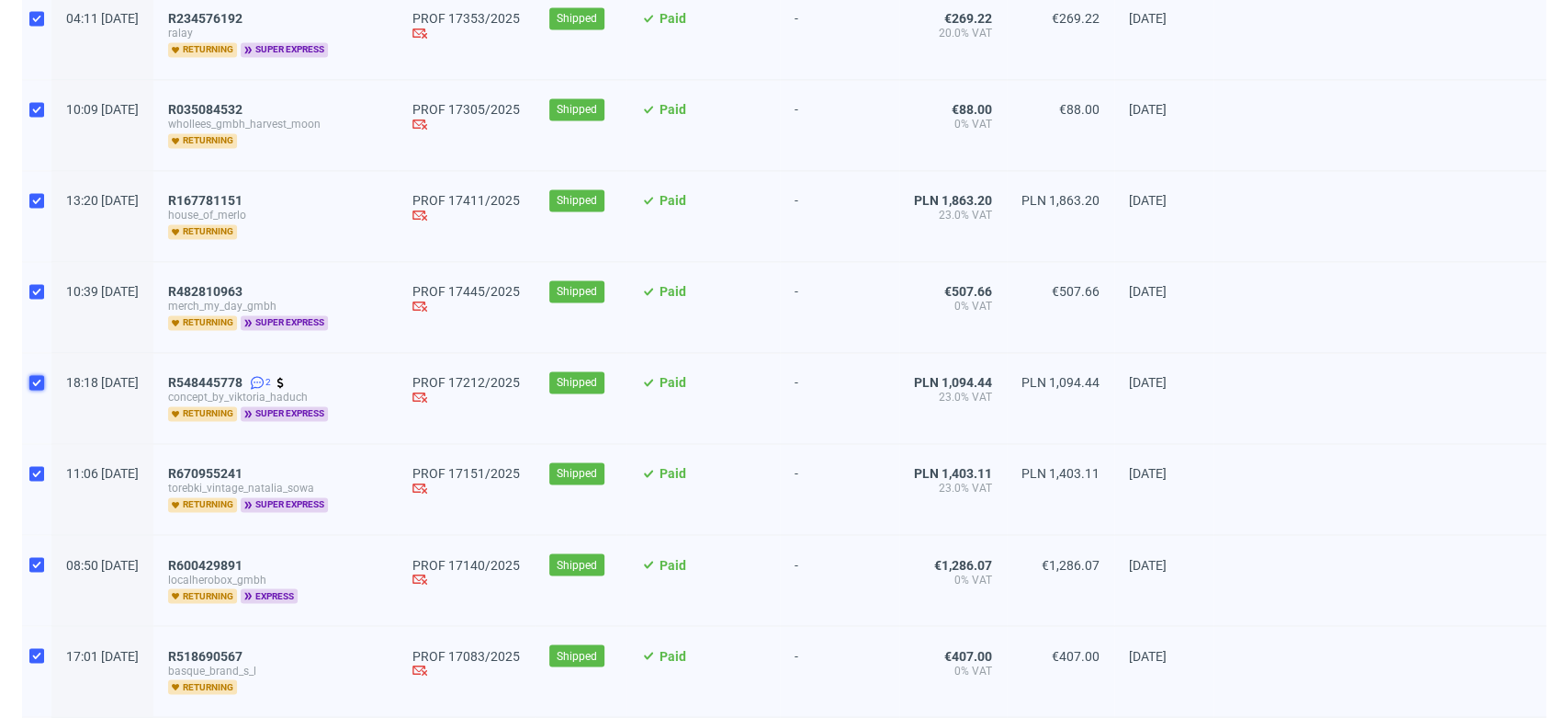
click at [37, 375] on input "checkbox" at bounding box center [37, 383] width 15 height 15
checkbox input "false"
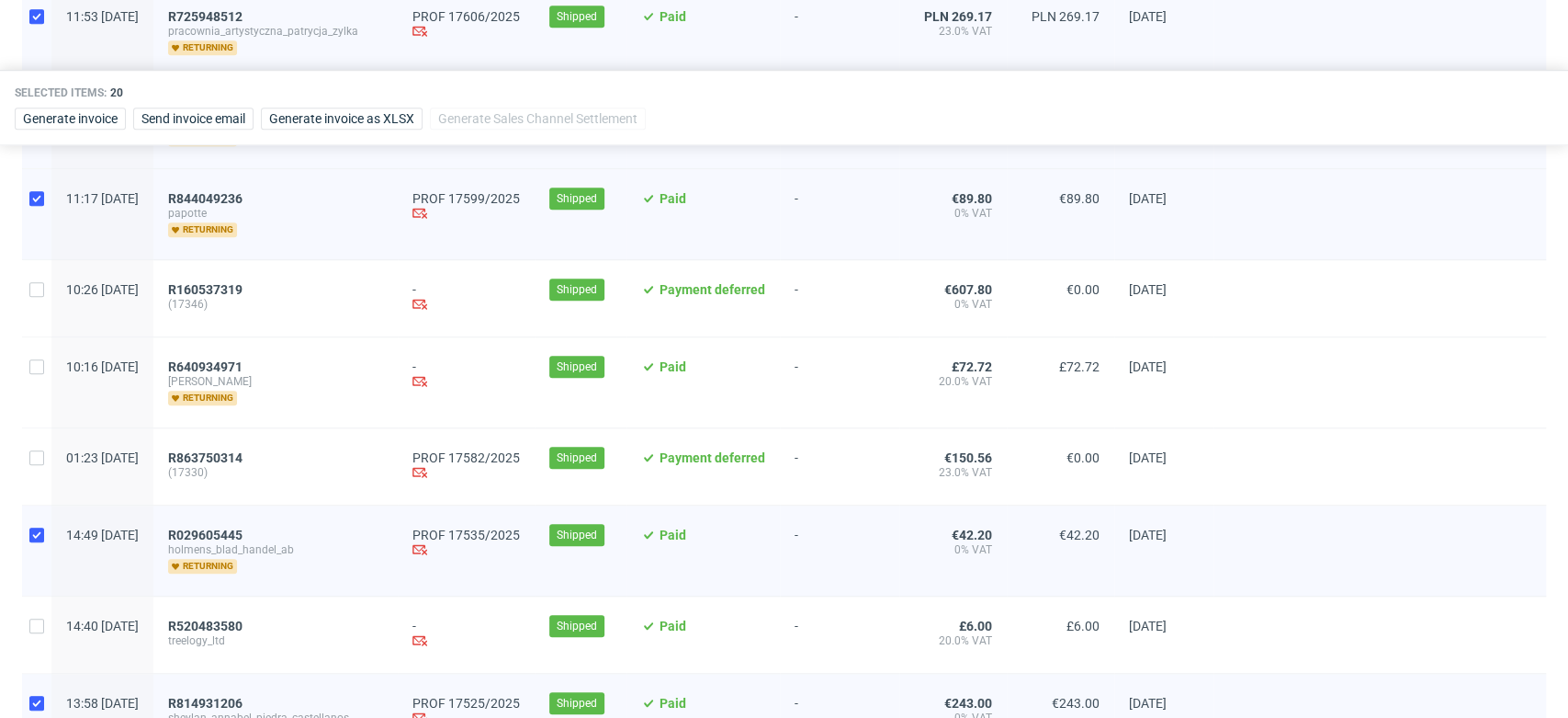
scroll to position [613, 0]
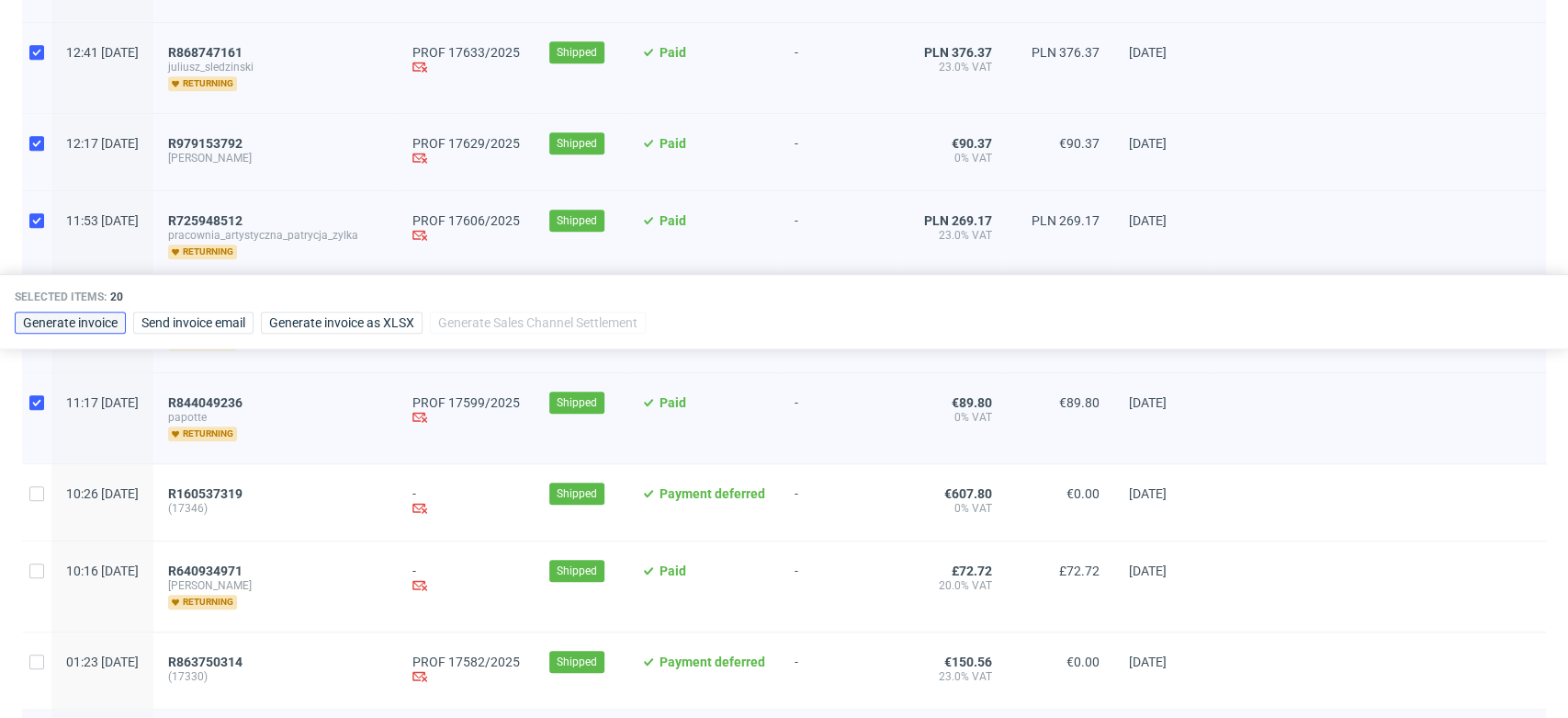
click at [100, 330] on button "Generate invoice" at bounding box center [71, 322] width 111 height 22
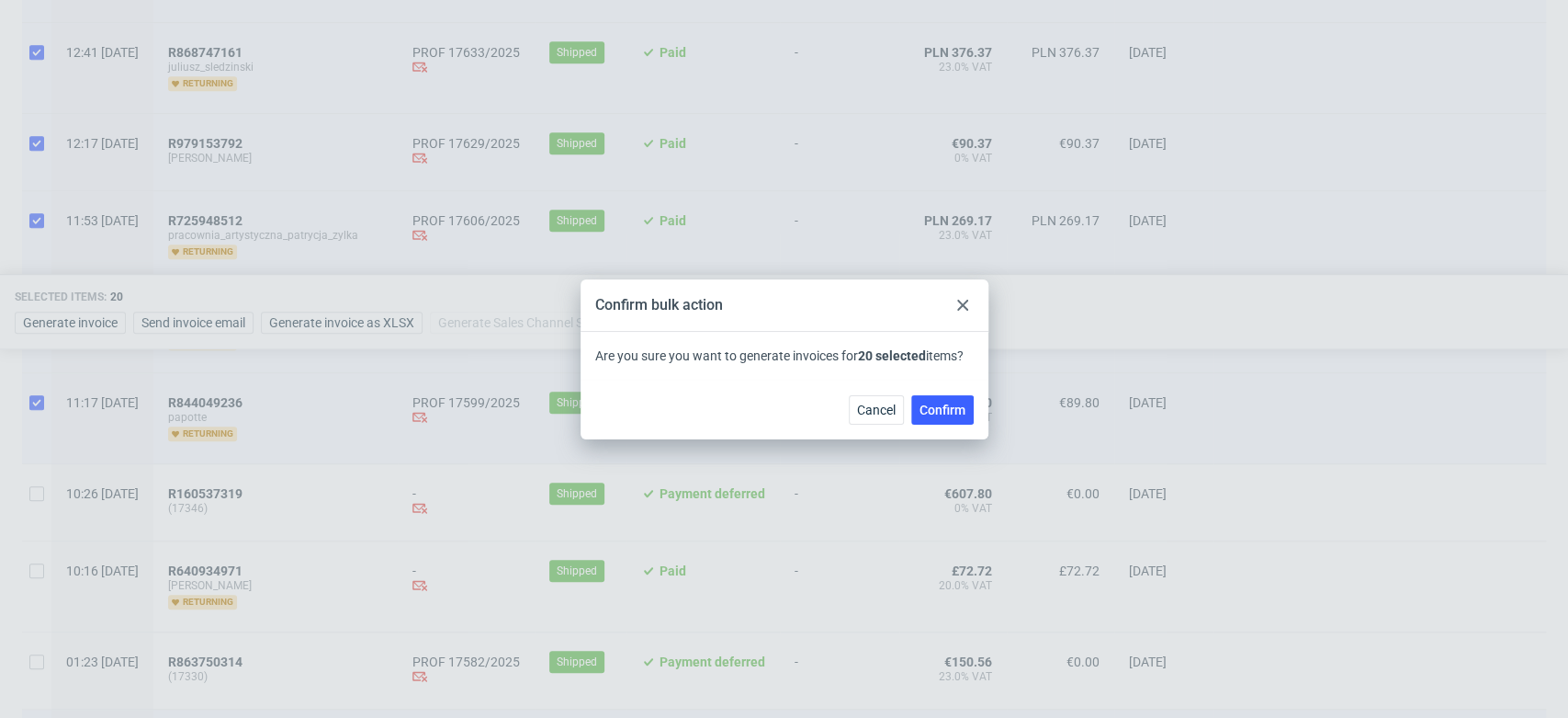
drag, startPoint x: 945, startPoint y: 412, endPoint x: 946, endPoint y: 422, distance: 10.0
click at [946, 412] on span "Confirm" at bounding box center [941, 410] width 45 height 13
checkbox input "false"
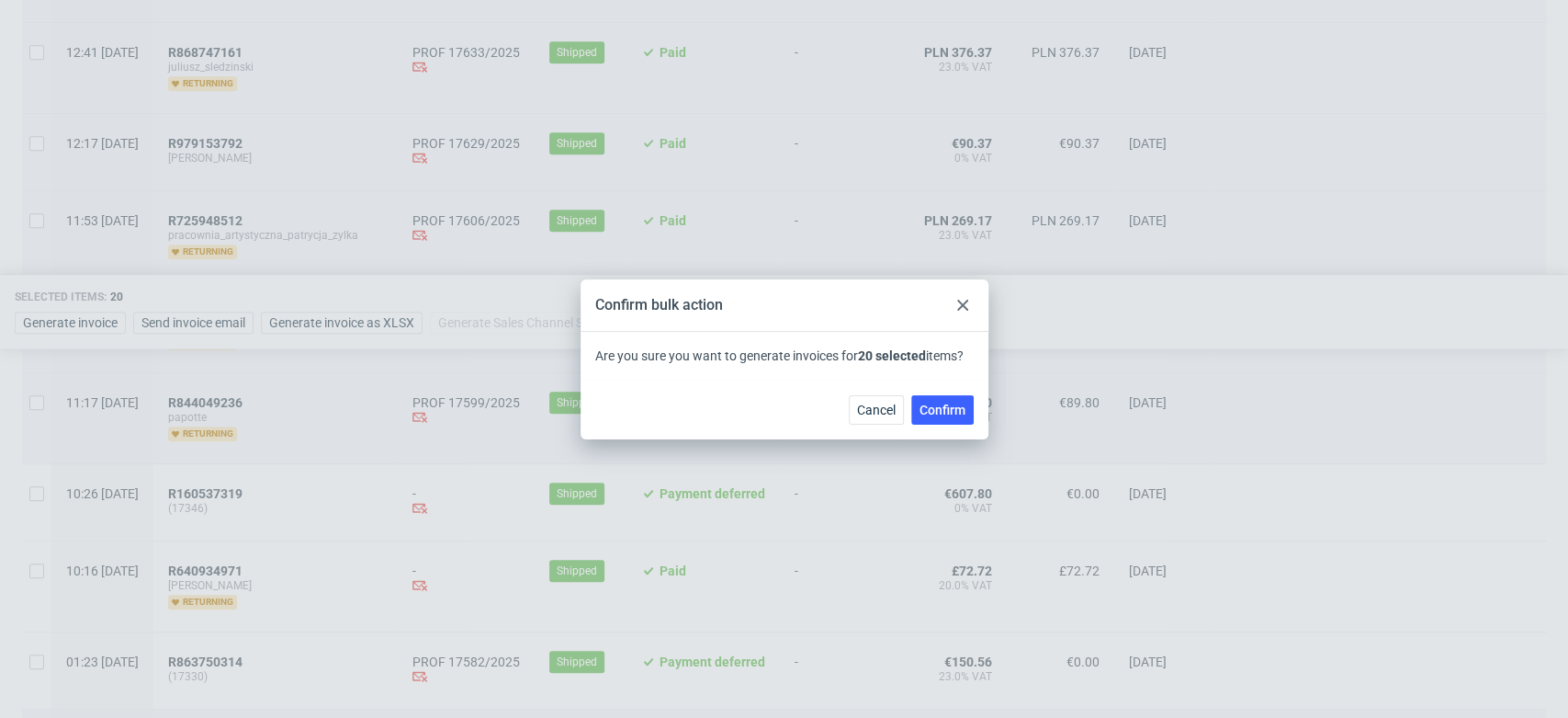
checkbox input "false"
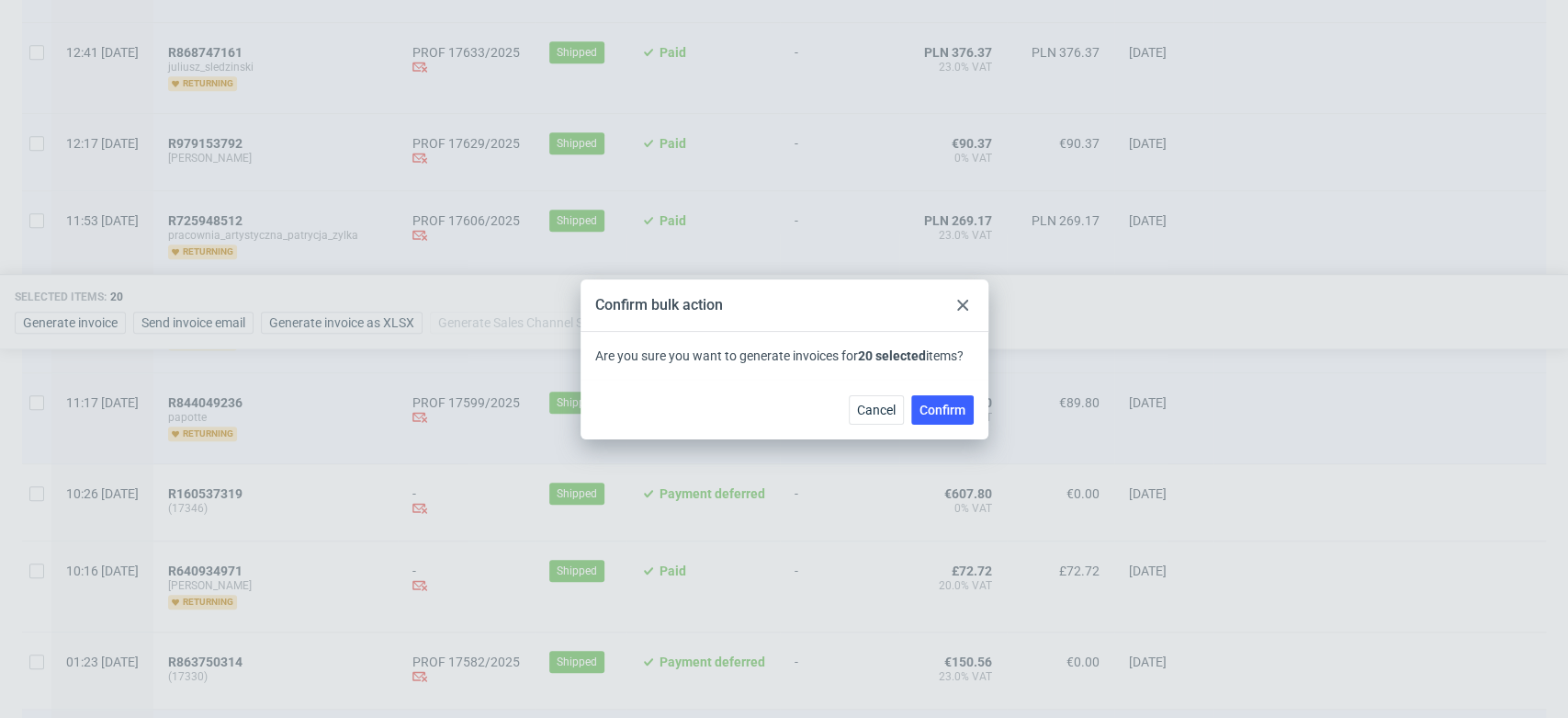
checkbox input "false"
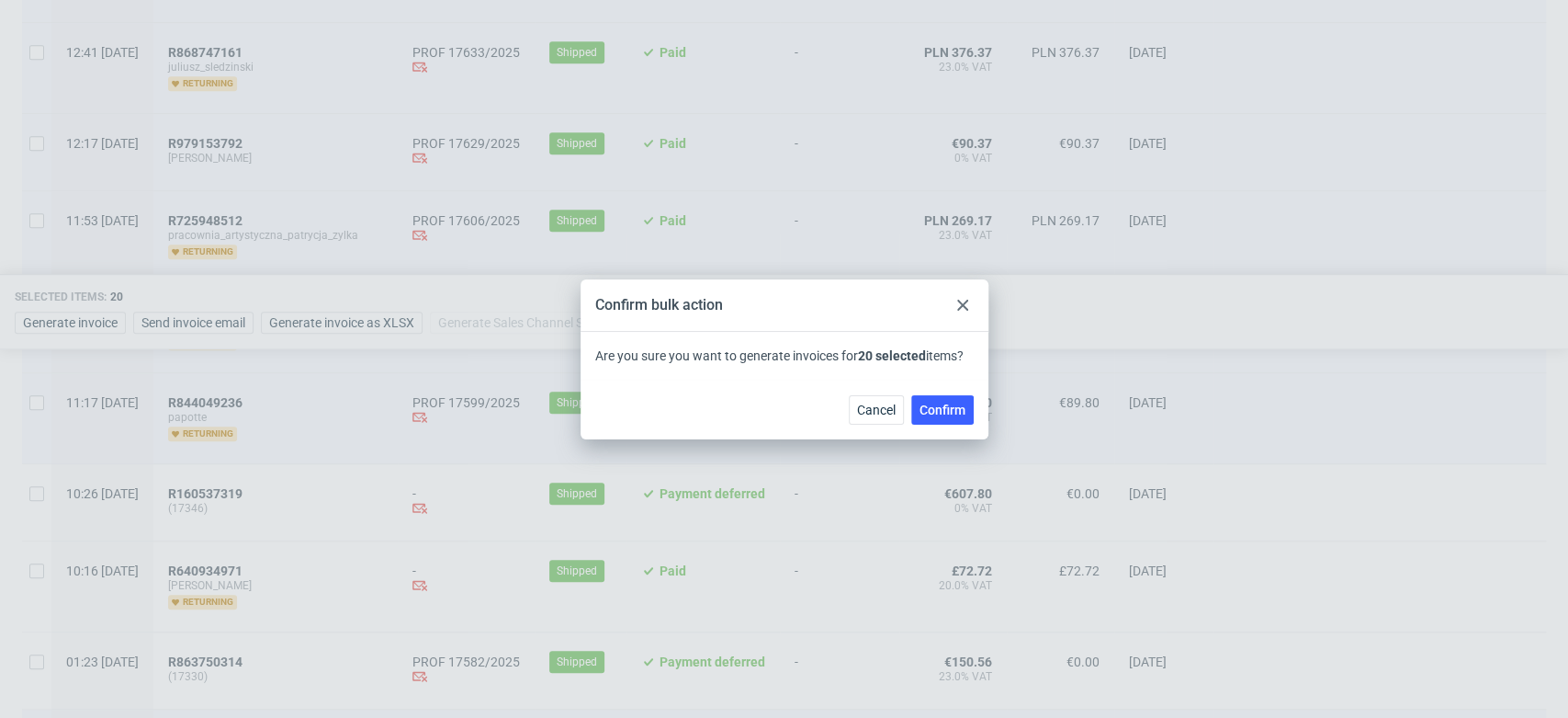
checkbox input "false"
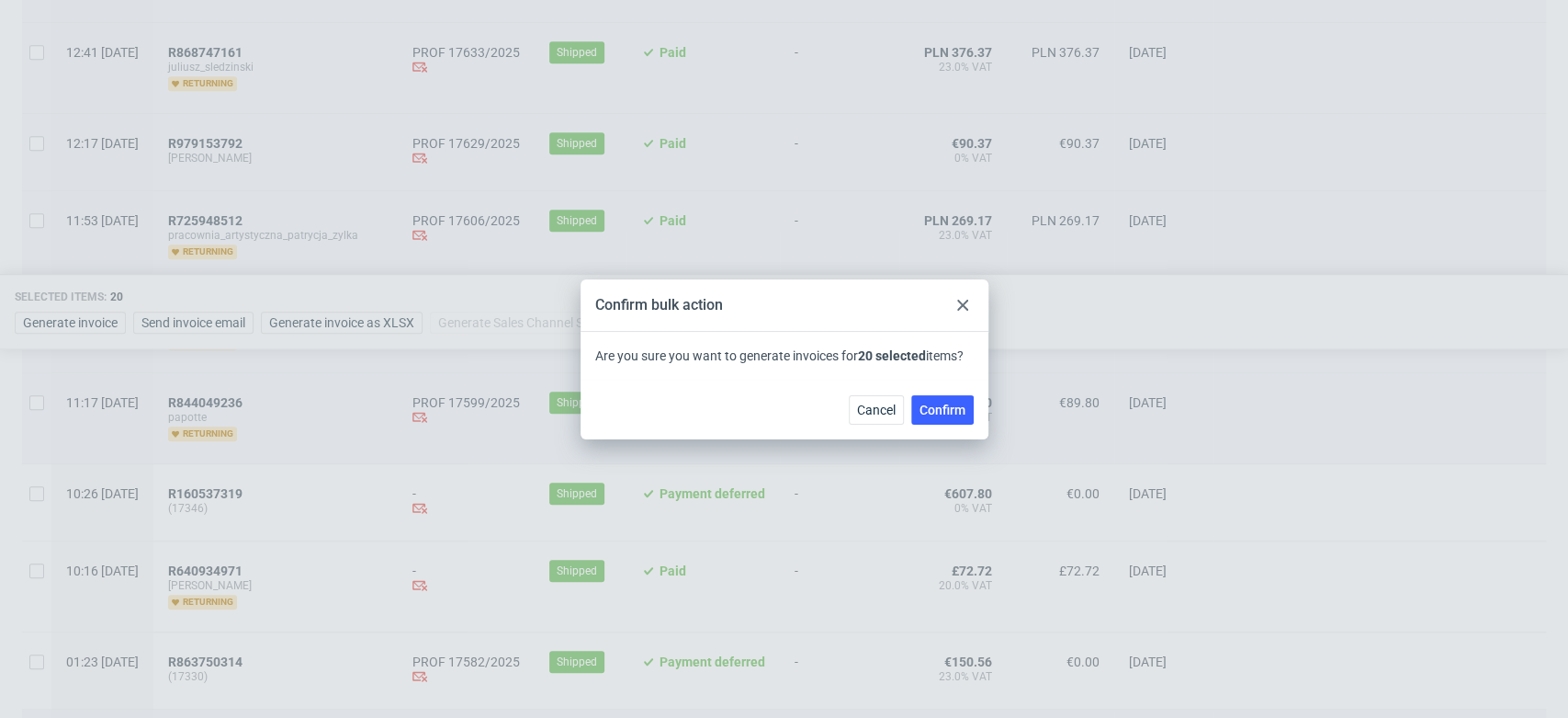
checkbox input "false"
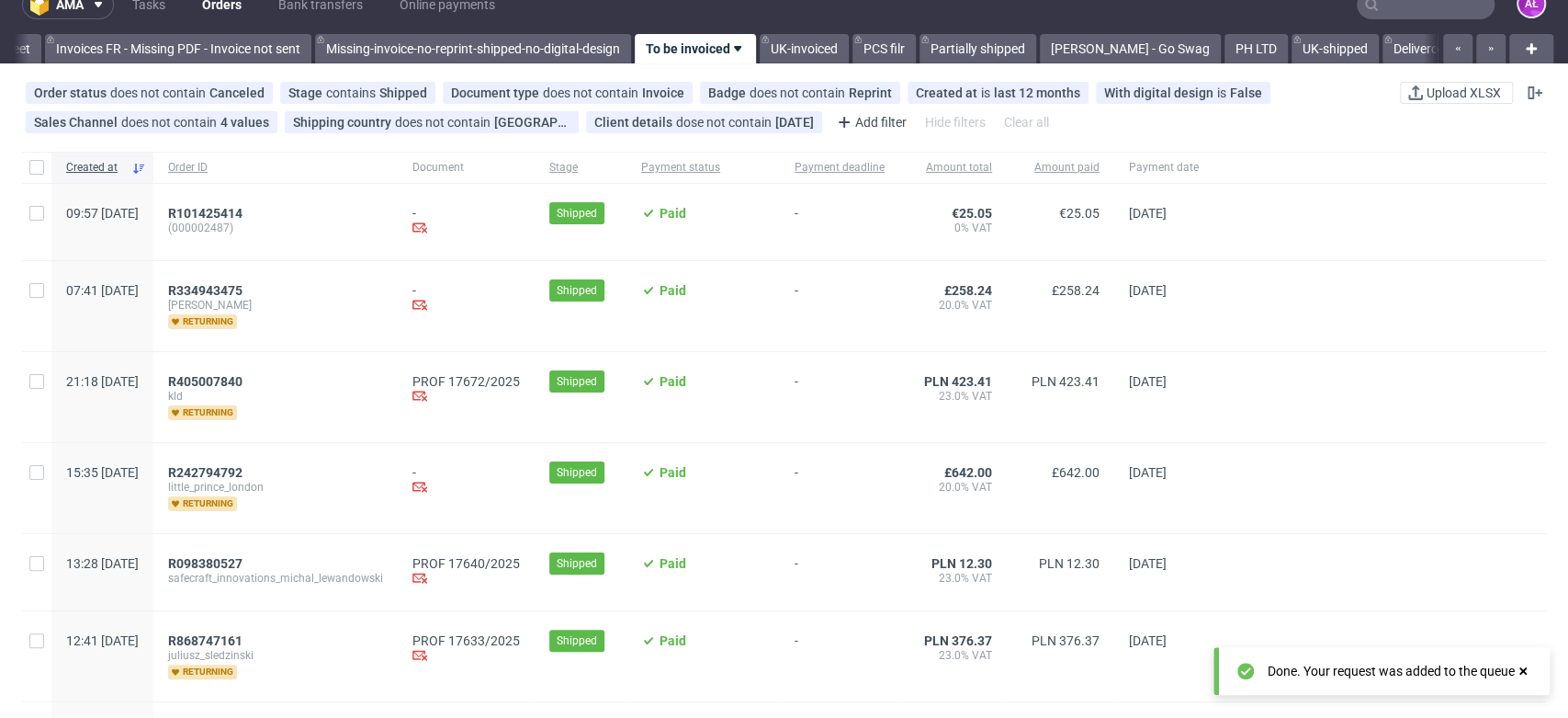
scroll to position [0, 0]
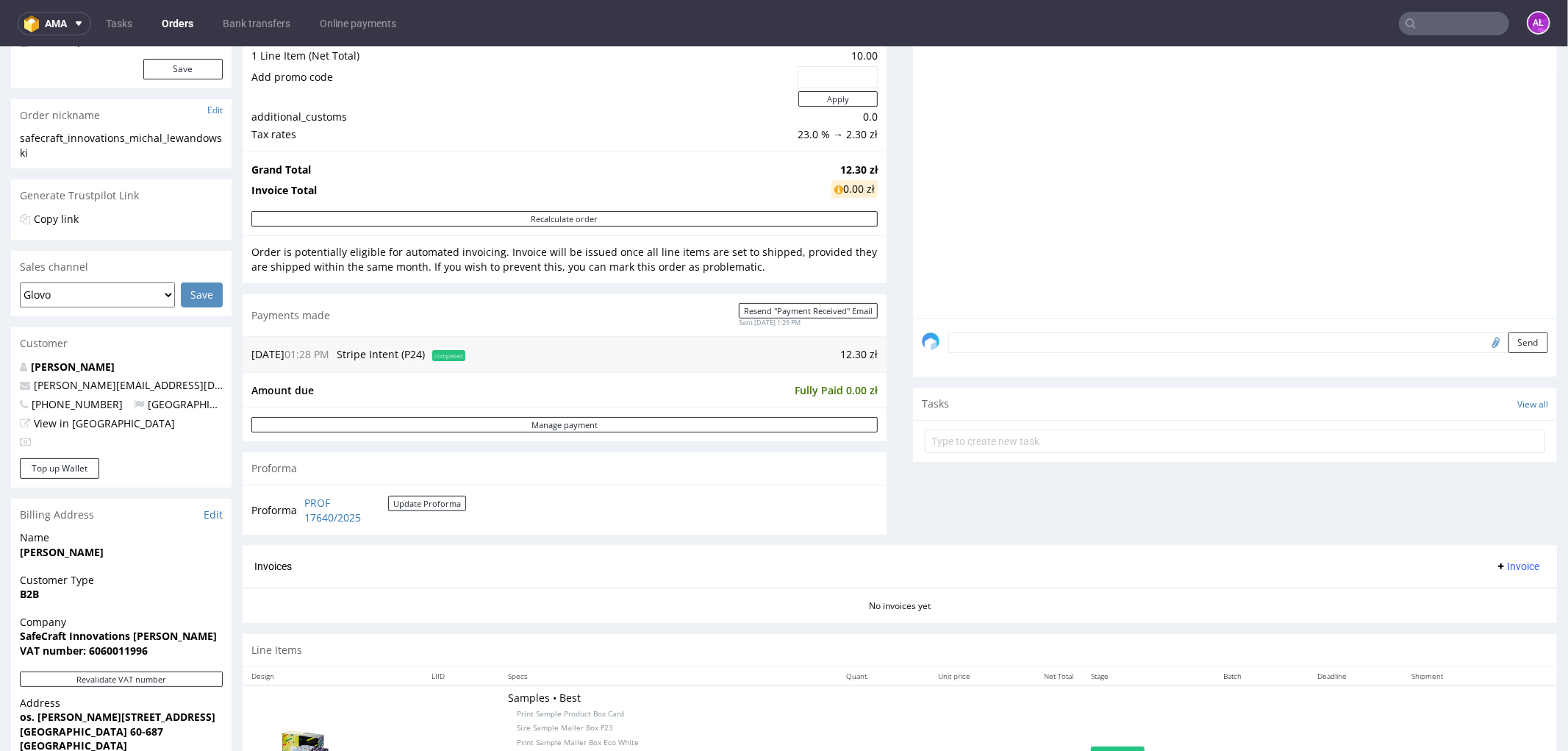
scroll to position [474, 0]
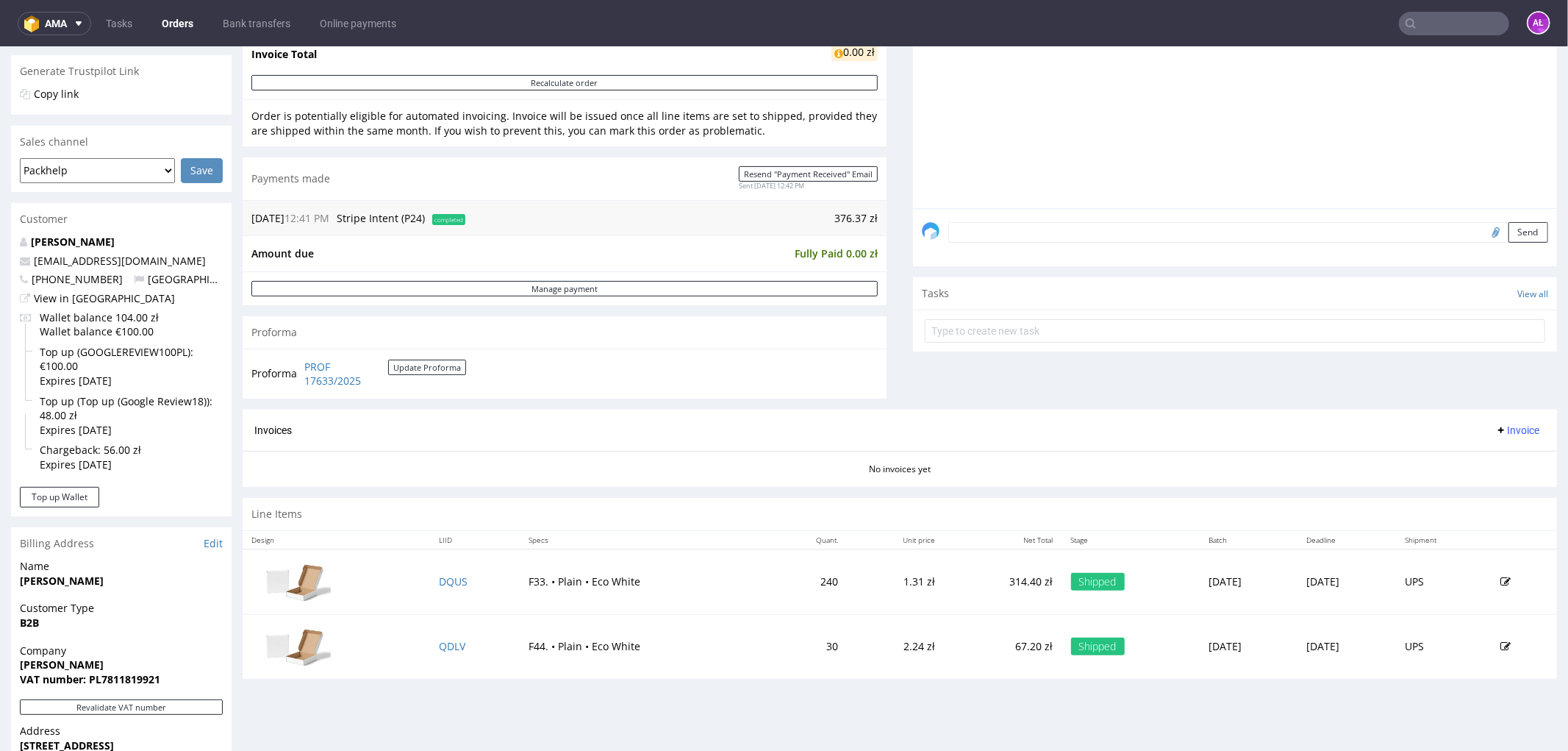
scroll to position [572, 0]
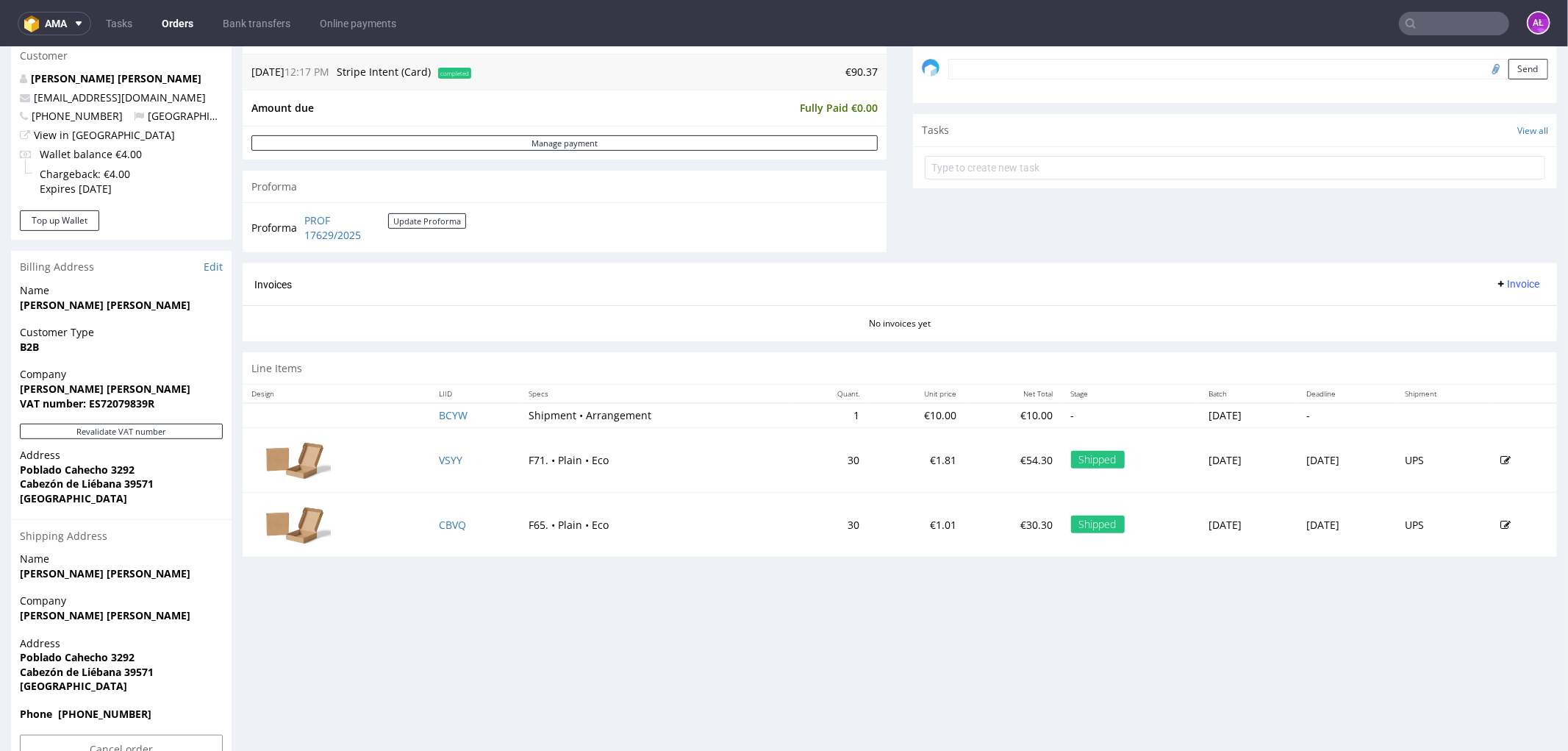
scroll to position [490, 0]
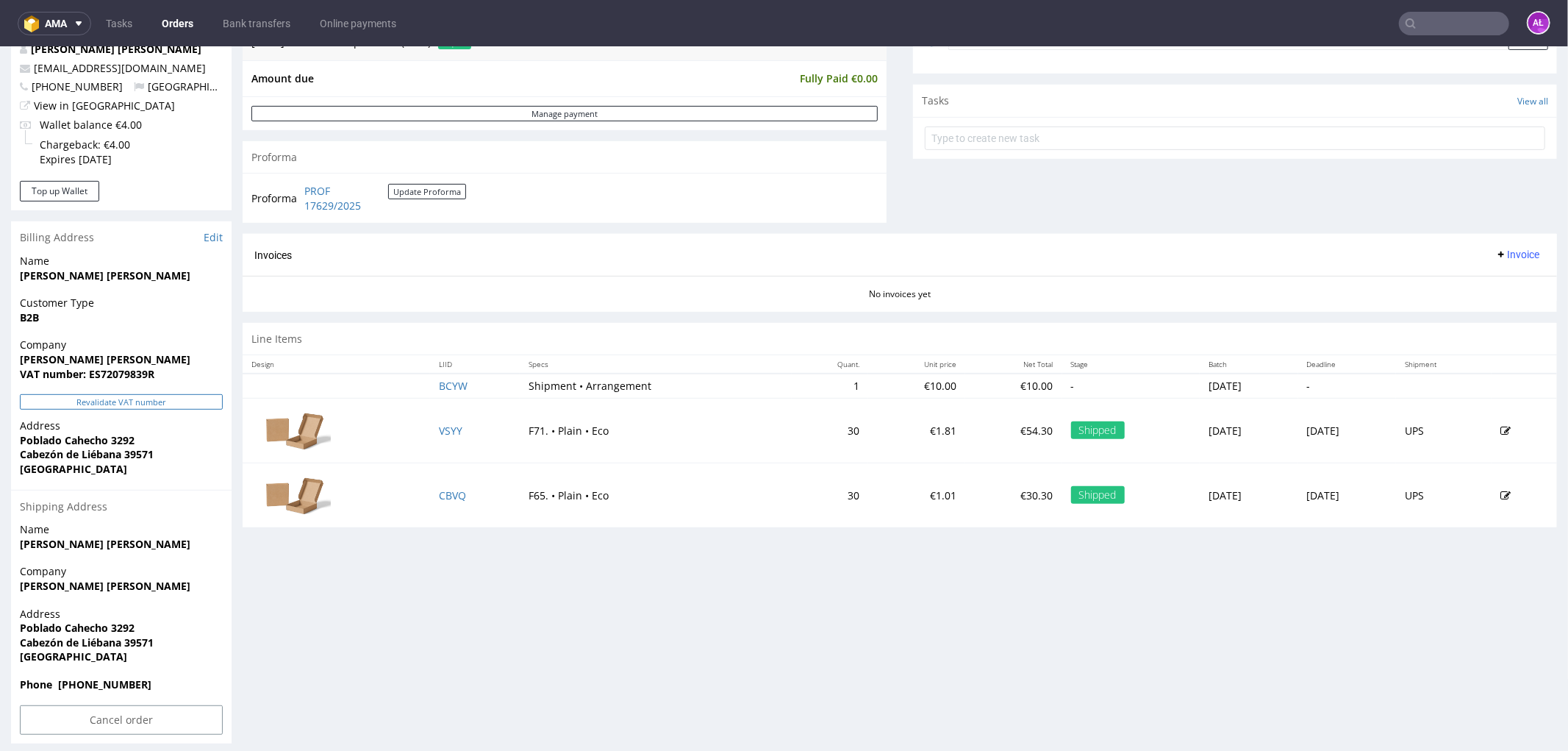
click at [181, 399] on button "Revalidate VAT number" at bounding box center [121, 401] width 203 height 16
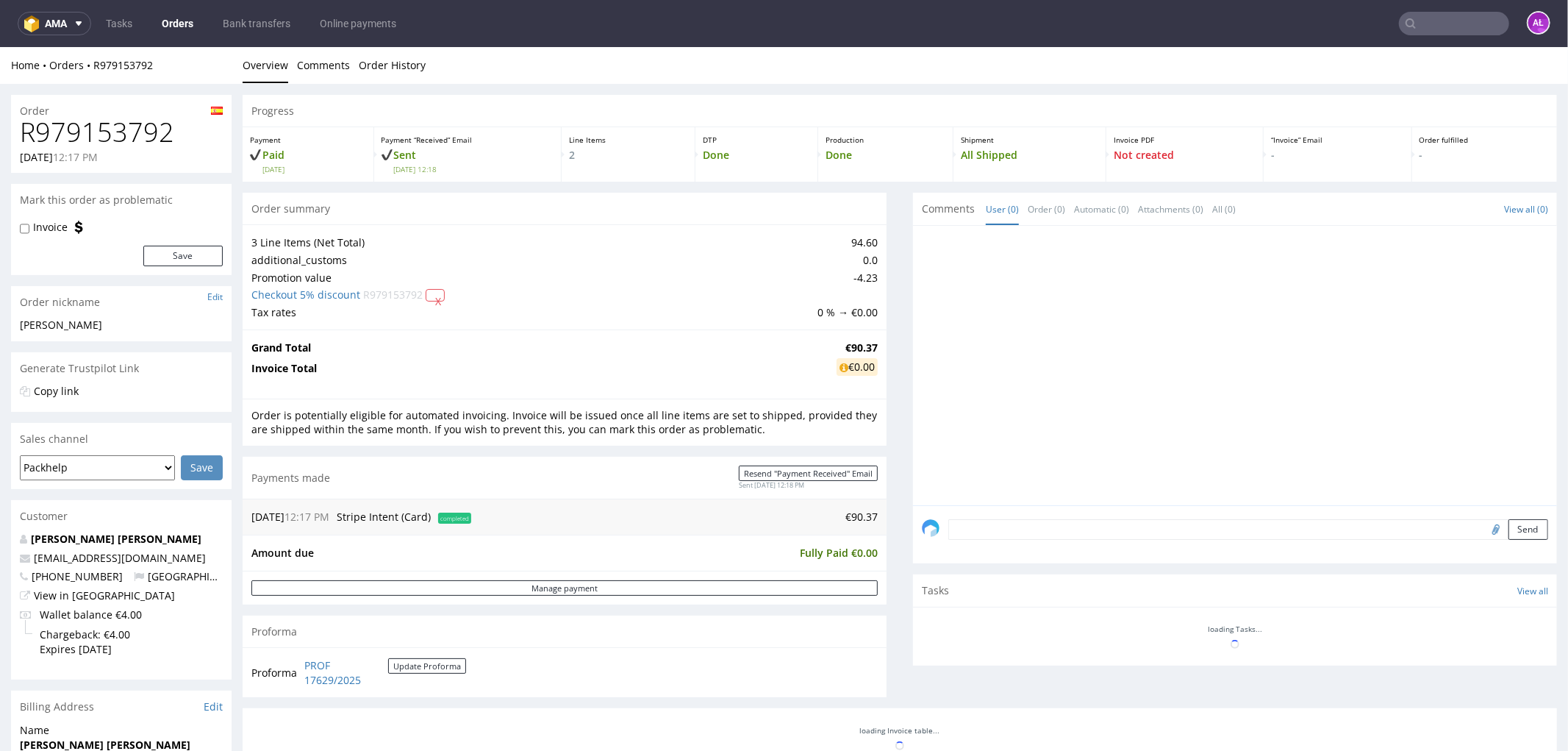
scroll to position [464, 0]
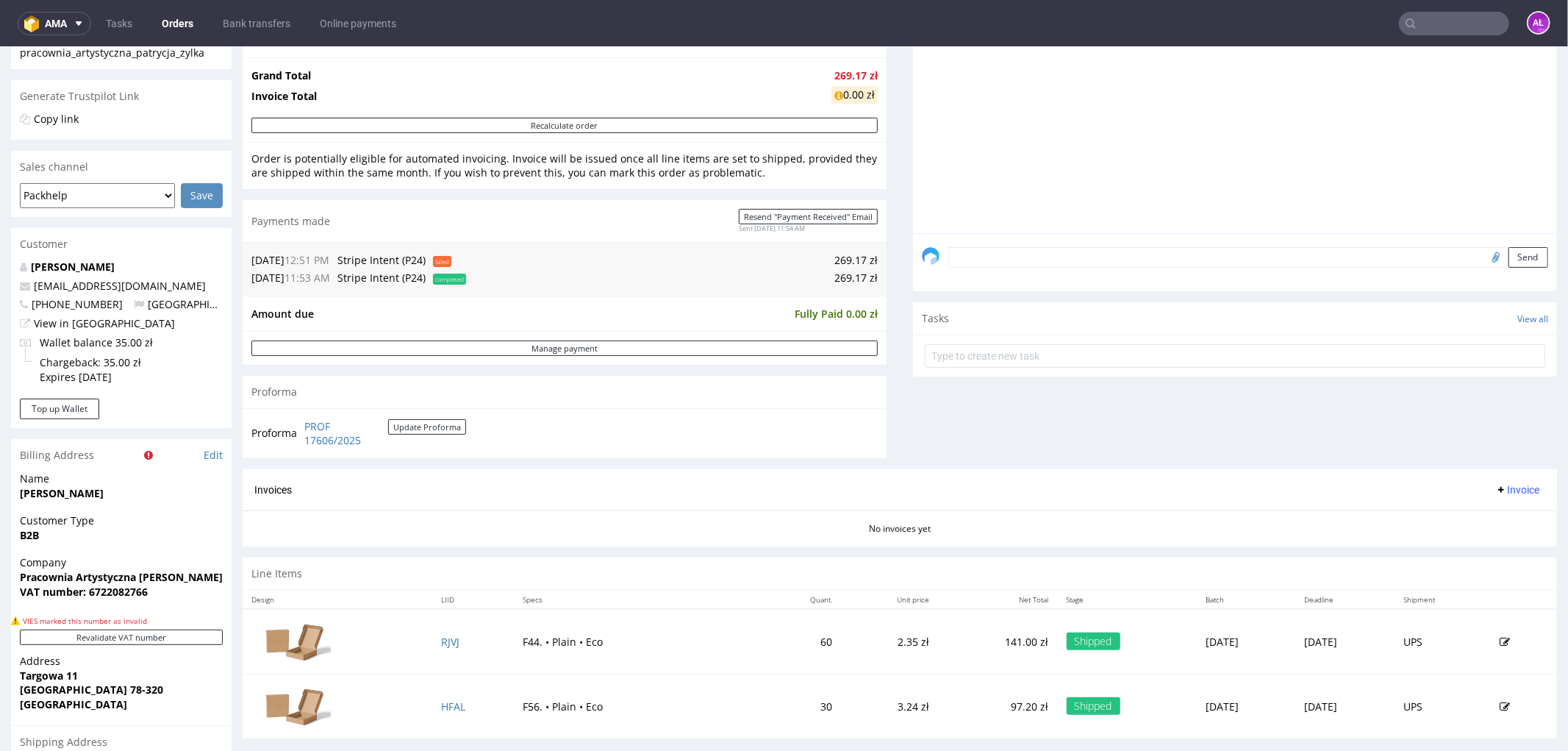
scroll to position [490, 0]
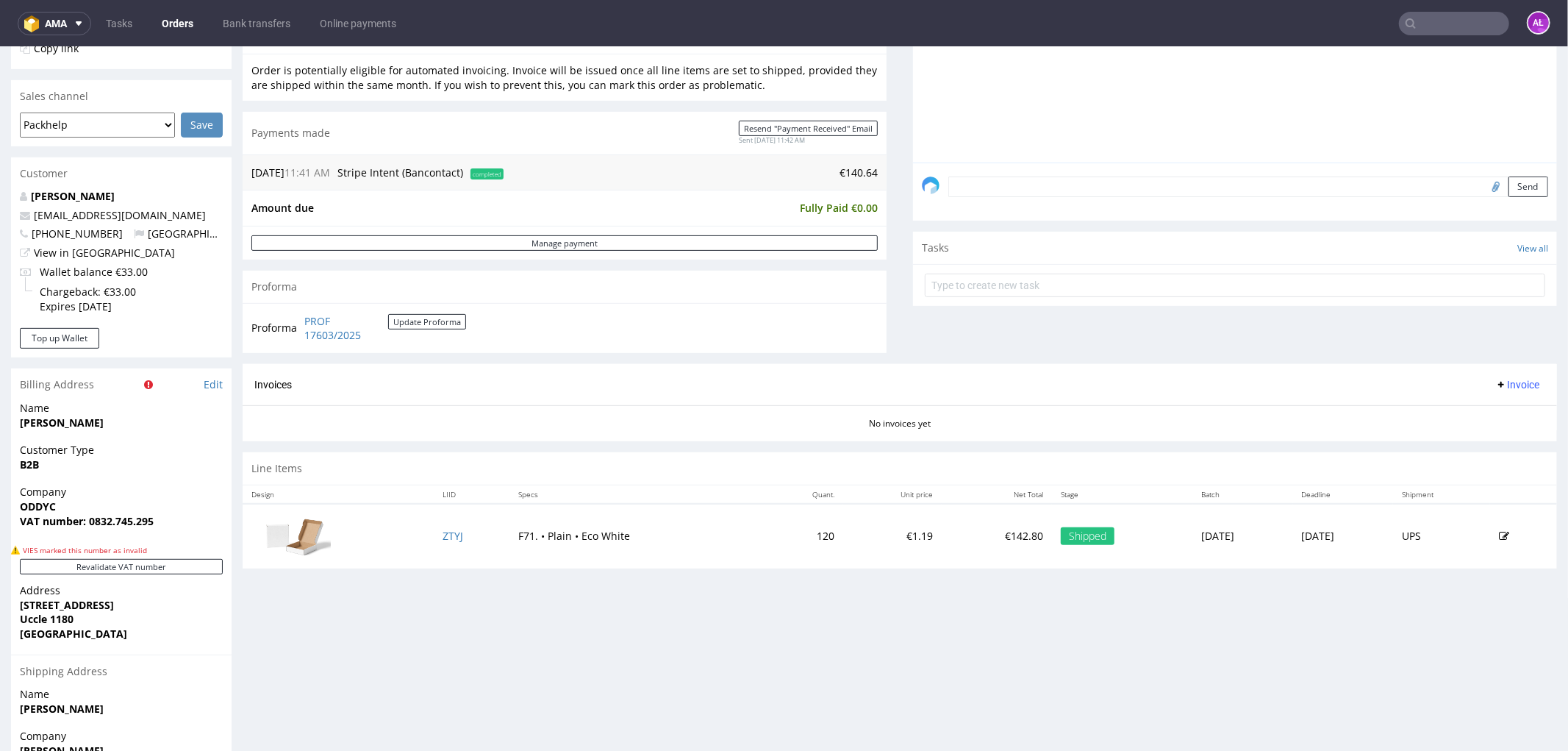
scroll to position [560, 0]
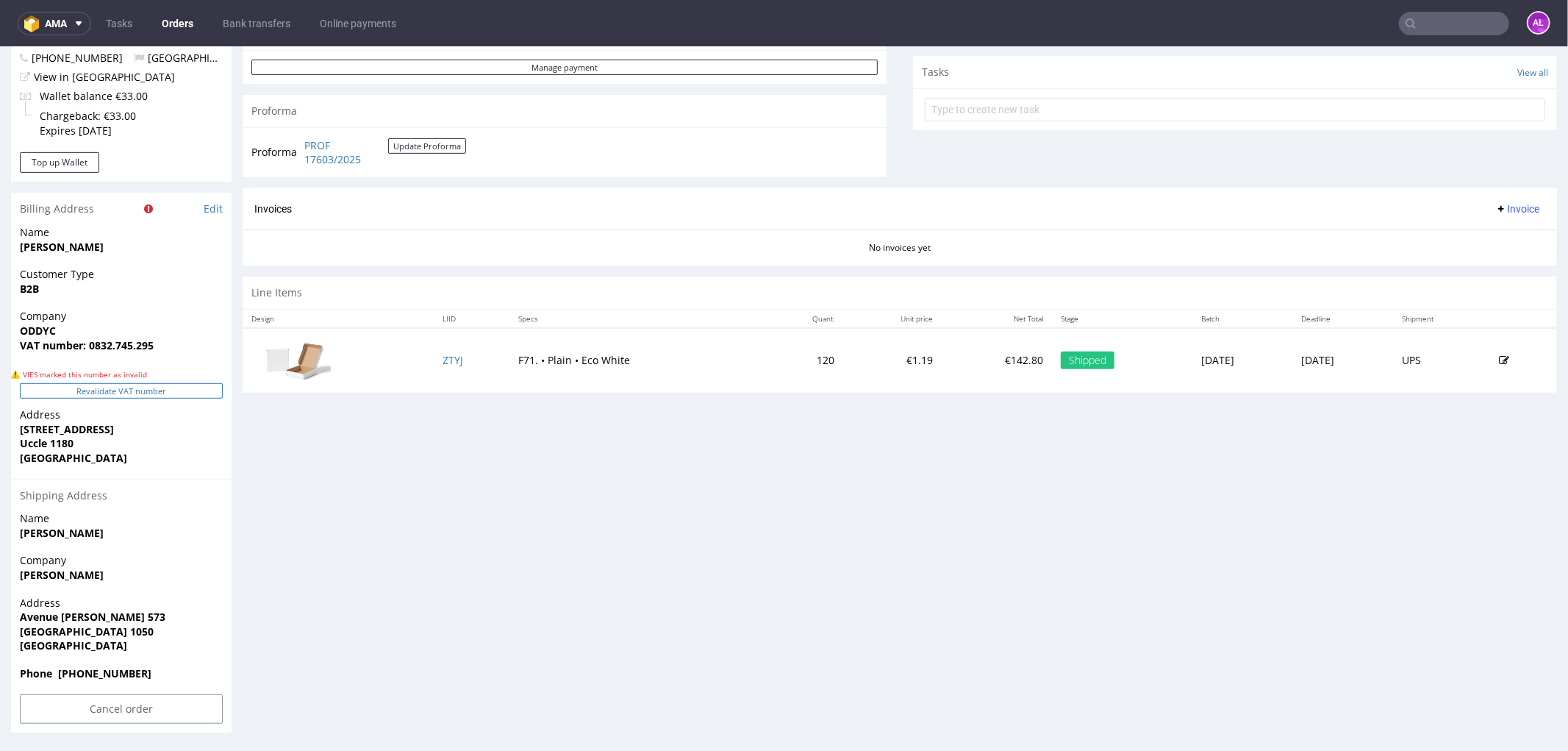
click at [200, 394] on button "Revalidate VAT number" at bounding box center [121, 390] width 203 height 16
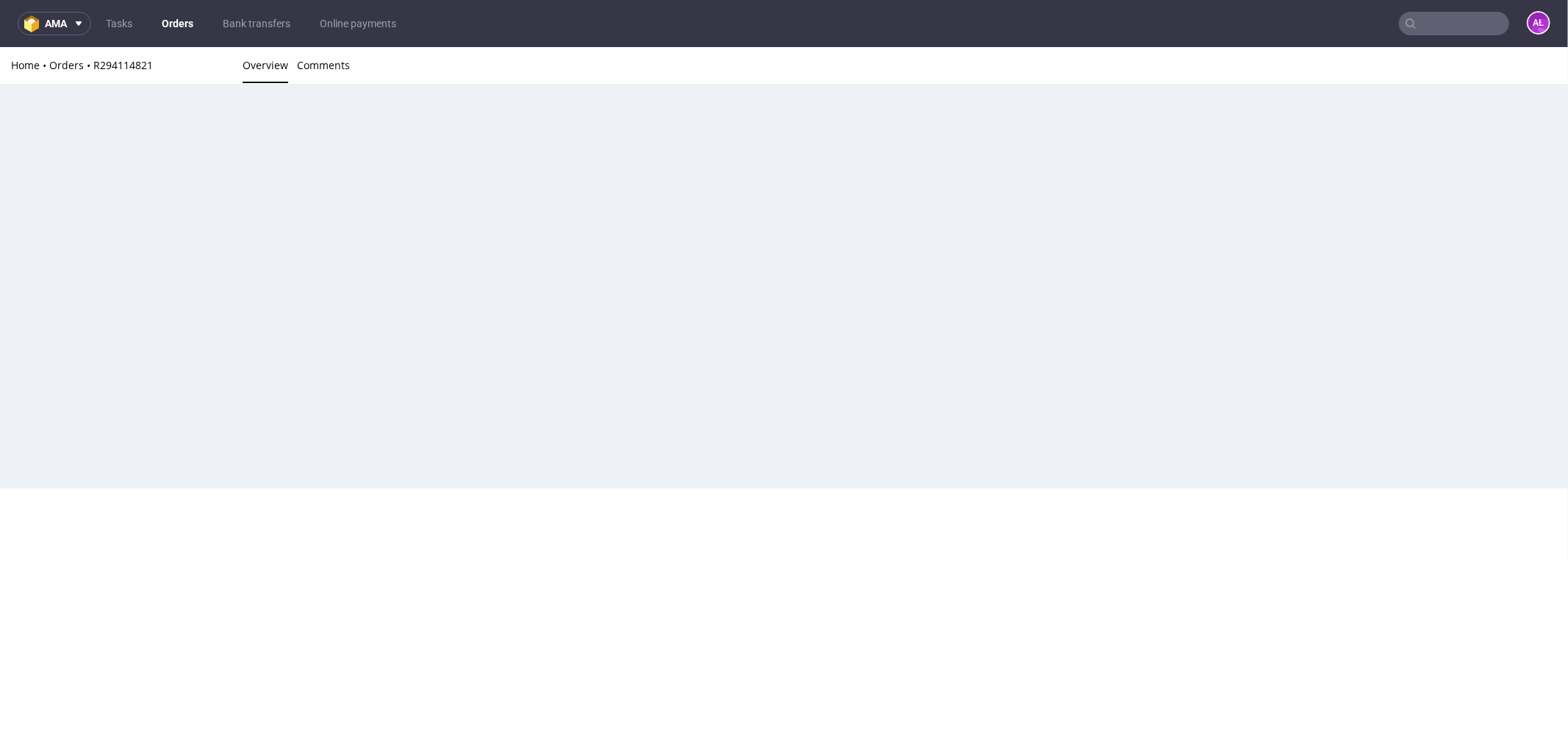
scroll to position [478, 0]
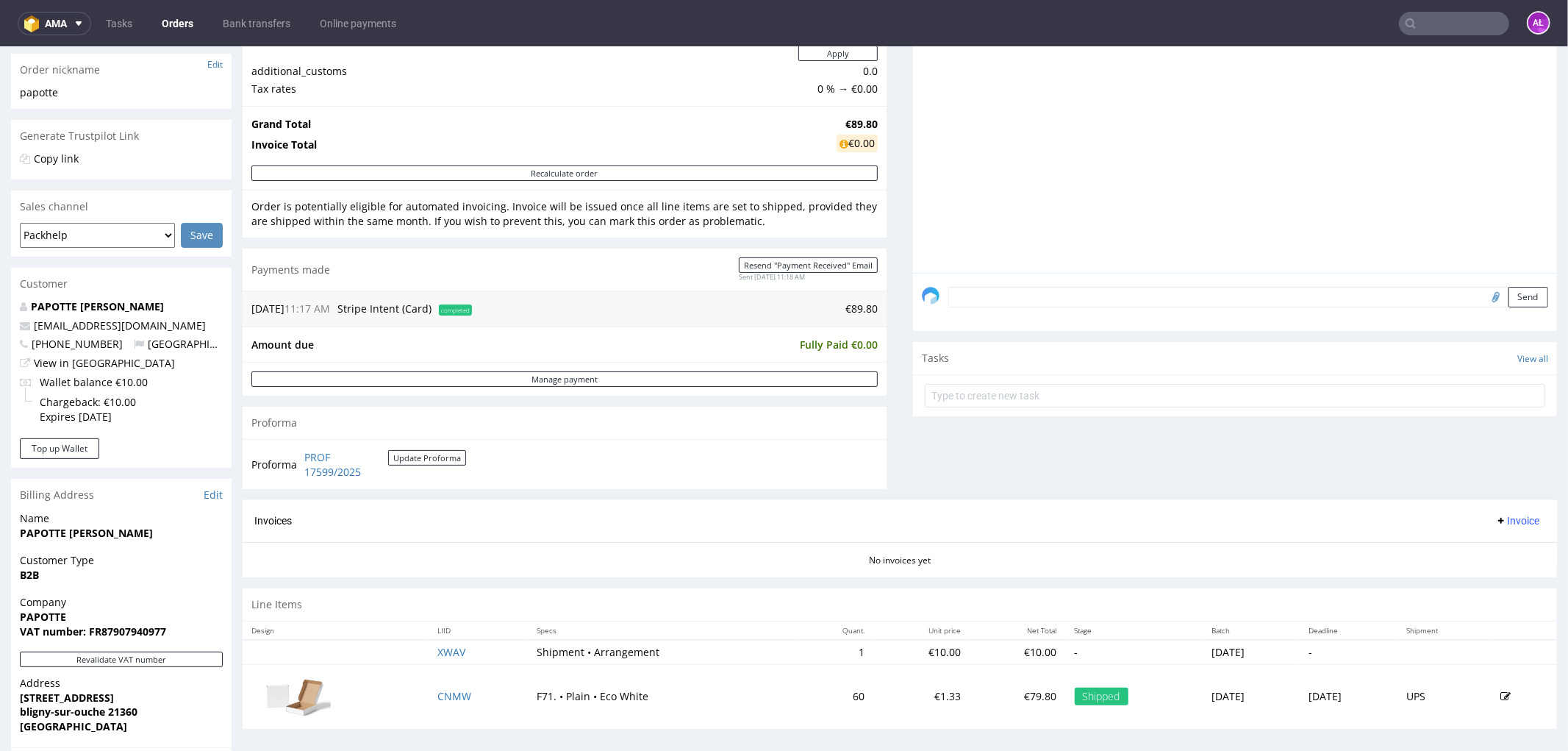
scroll to position [490, 0]
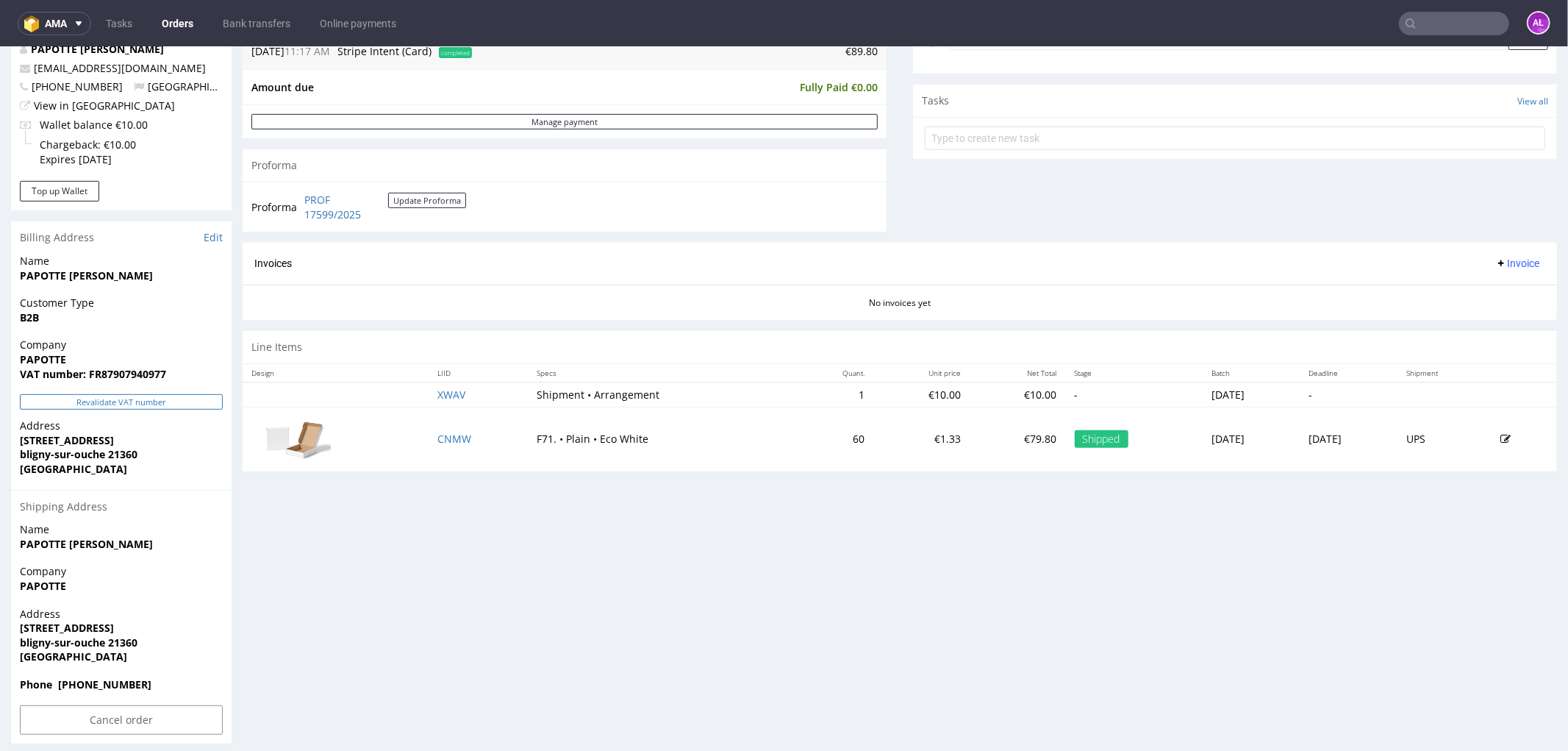
click at [161, 402] on button "Revalidate VAT number" at bounding box center [121, 401] width 203 height 16
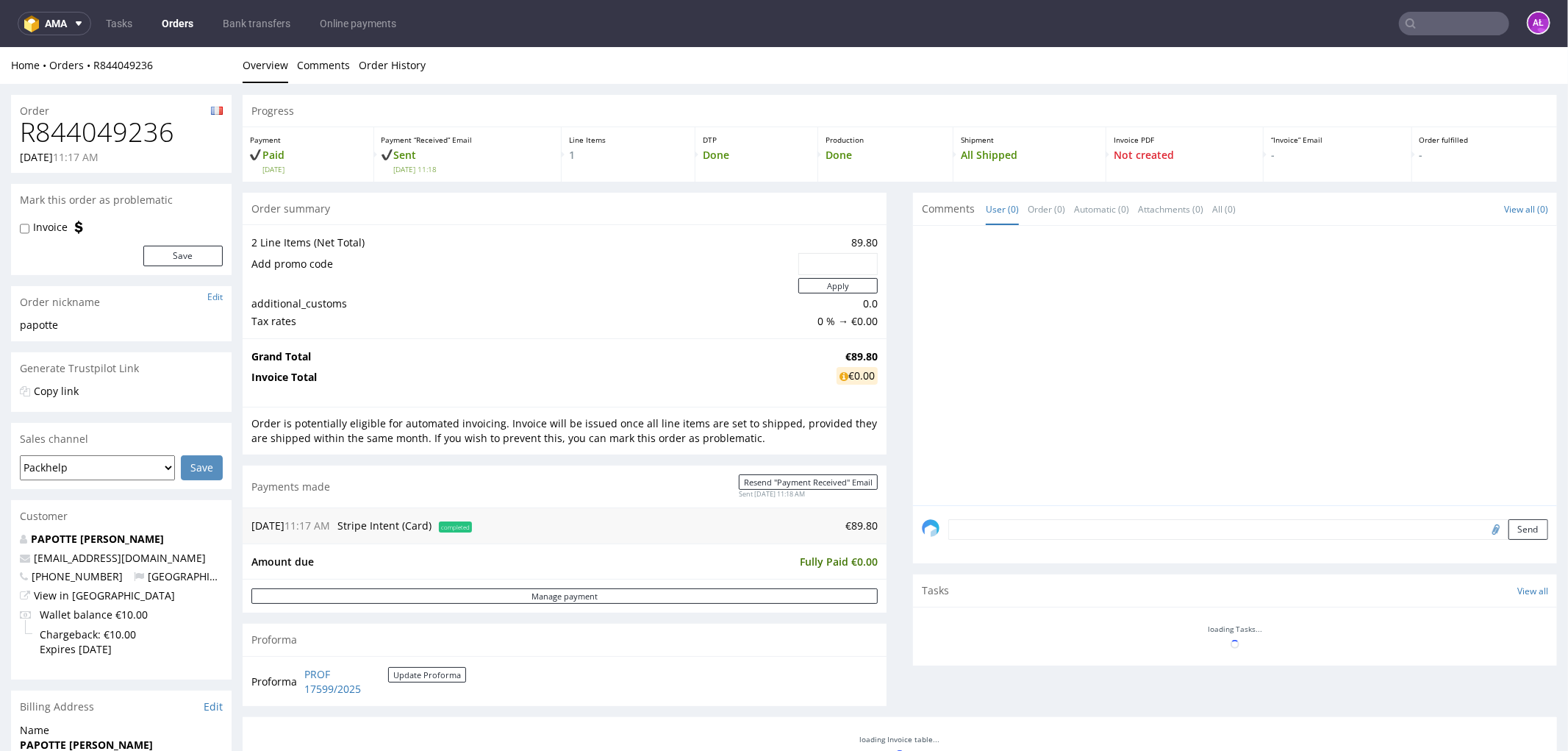
scroll to position [464, 0]
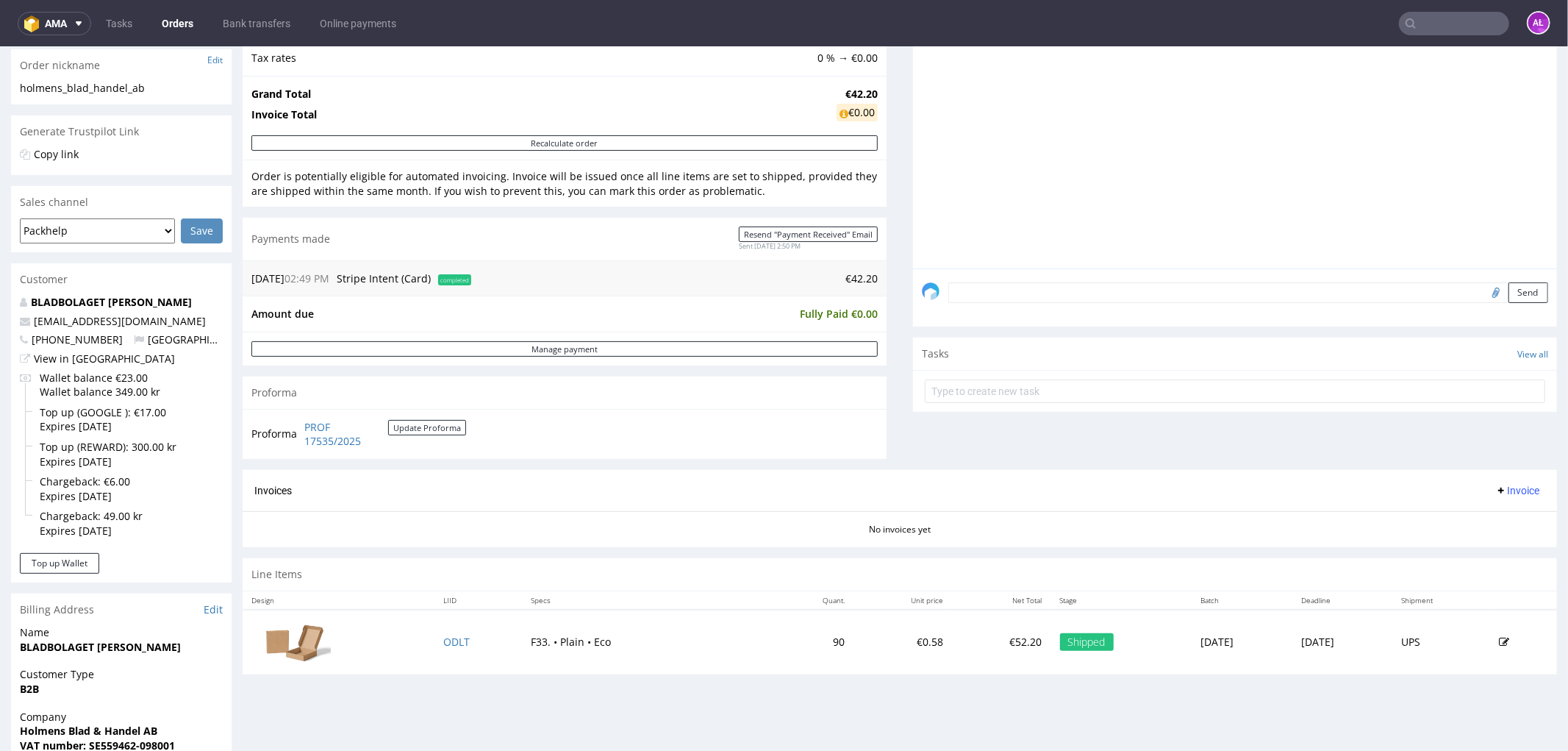
scroll to position [490, 0]
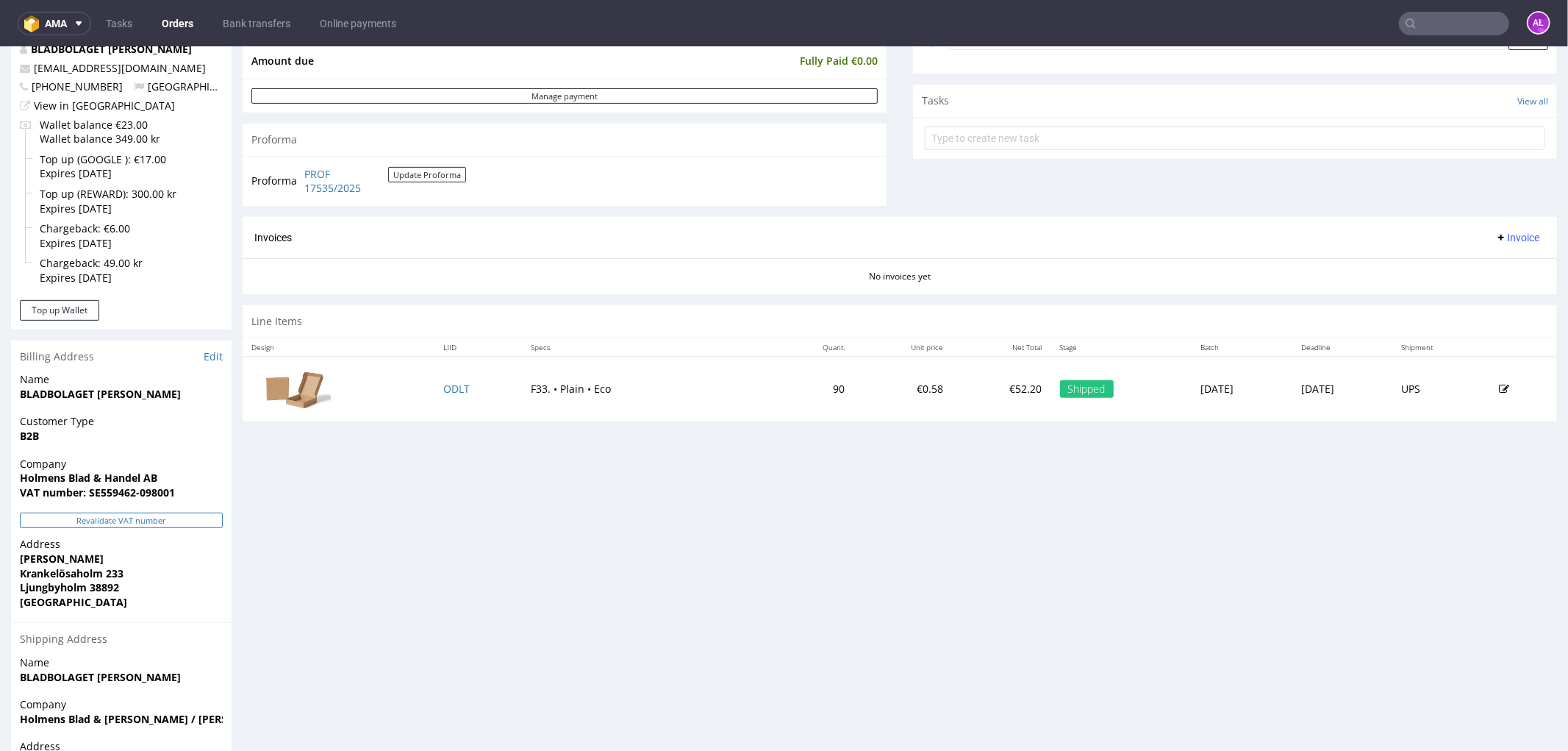
click at [195, 522] on button "Revalidate VAT number" at bounding box center [121, 520] width 203 height 16
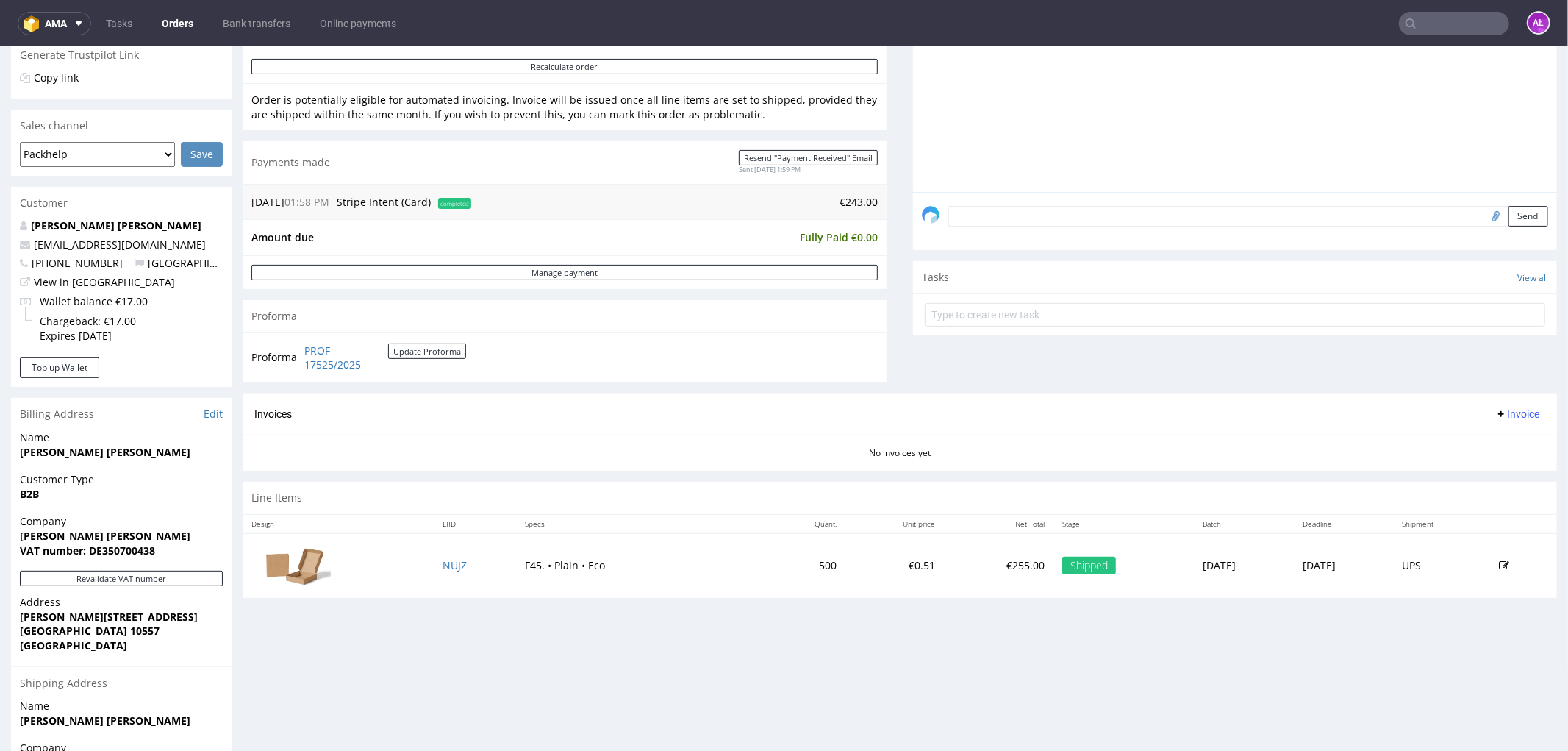
scroll to position [490, 0]
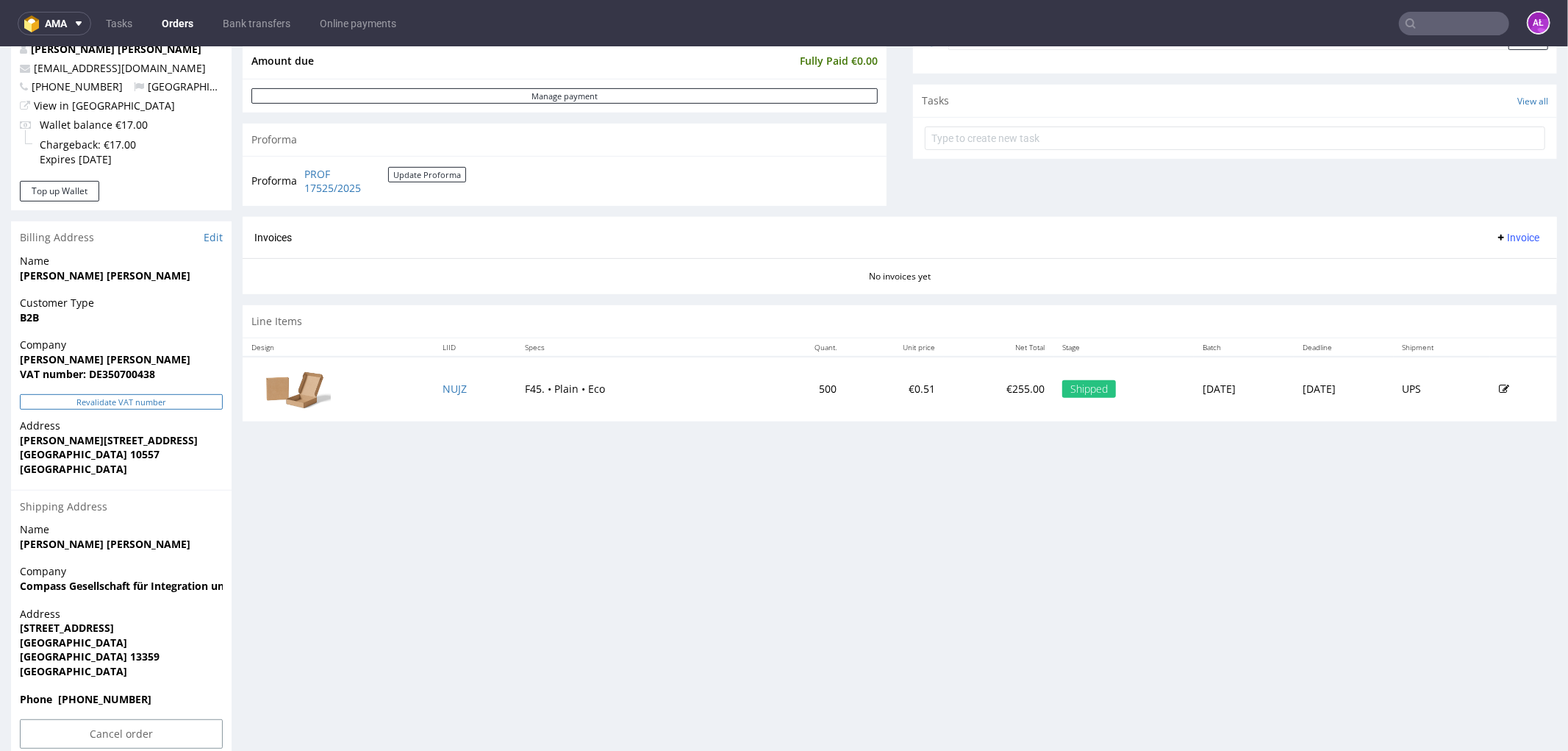
click at [195, 402] on button "Revalidate VAT number" at bounding box center [121, 401] width 203 height 16
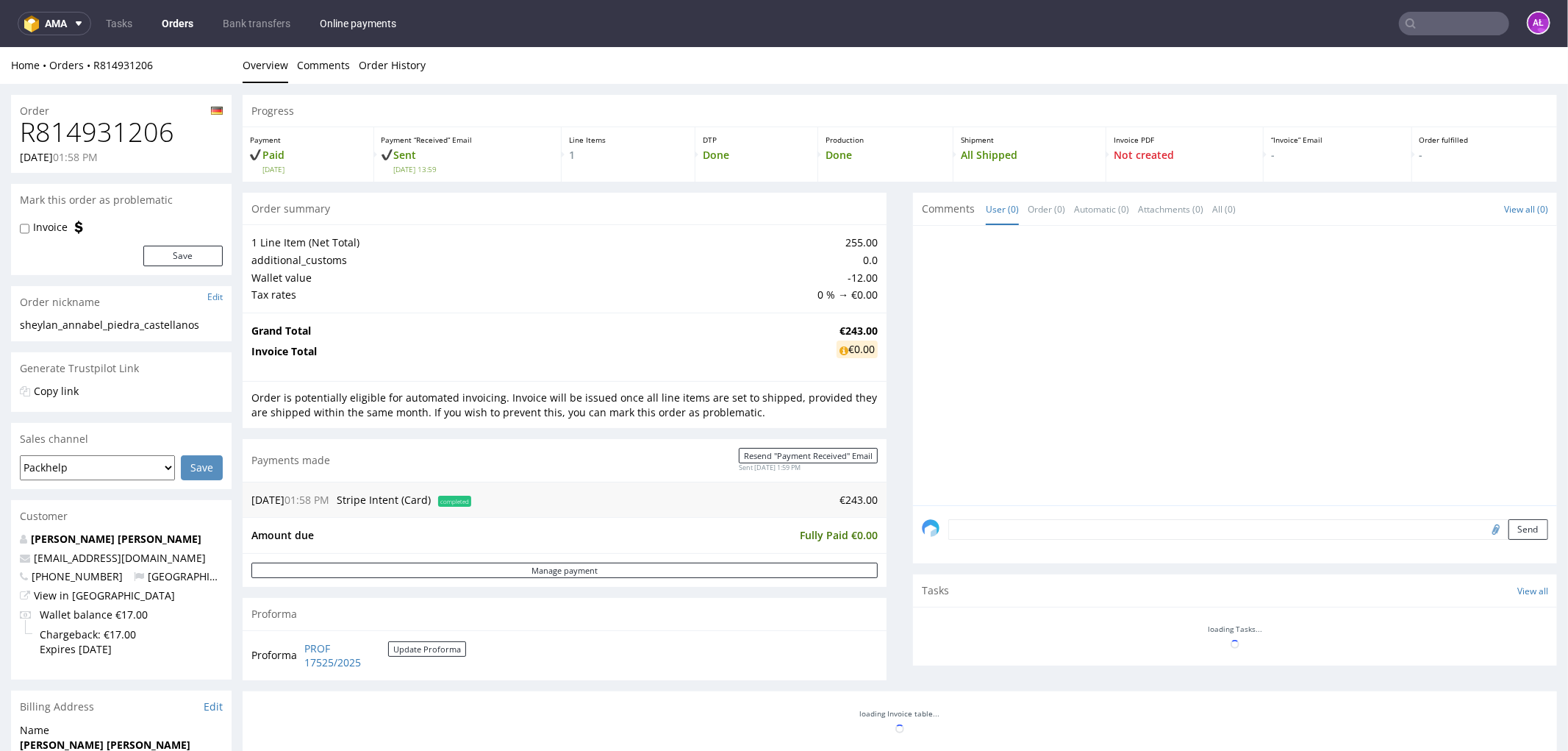
scroll to position [479, 0]
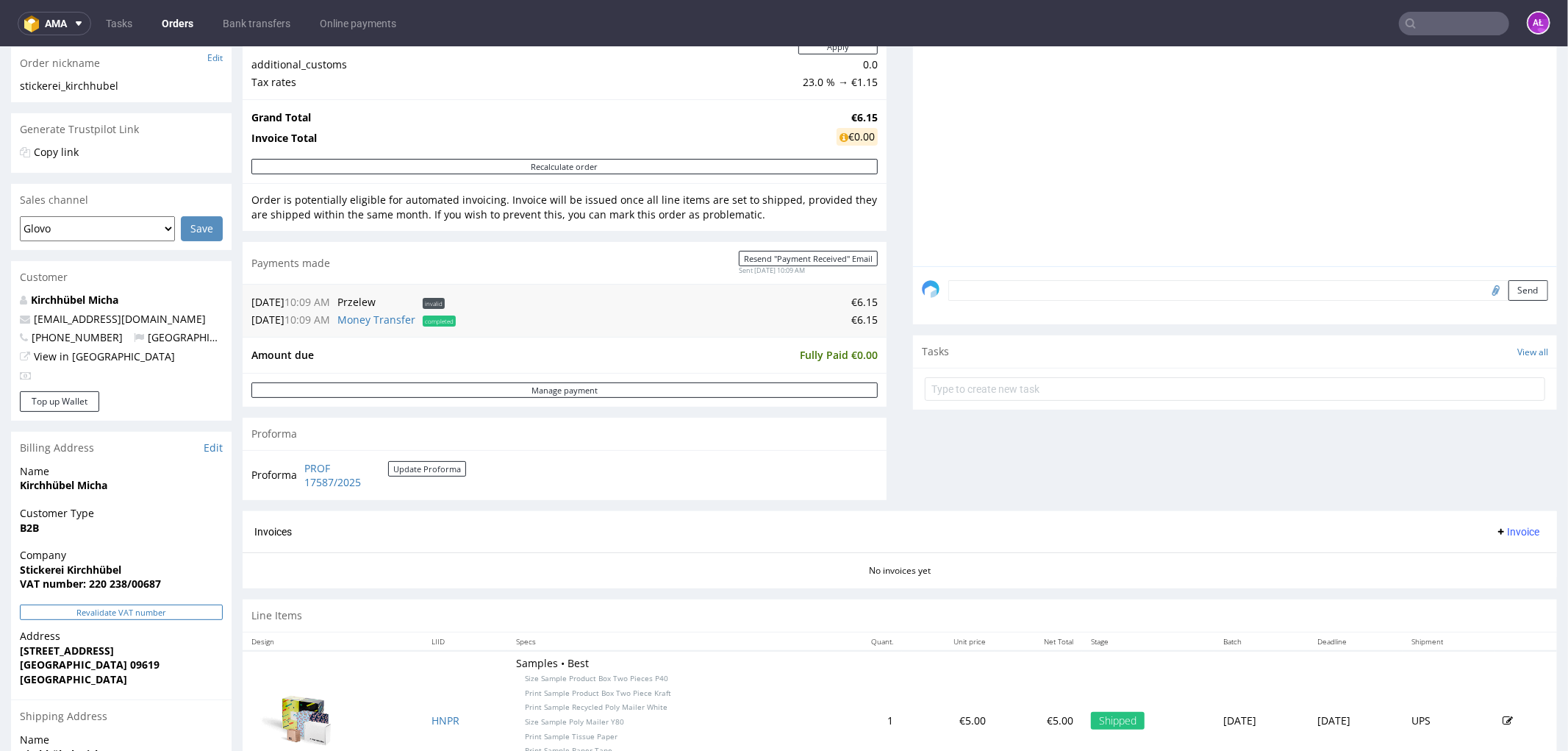
scroll to position [474, 0]
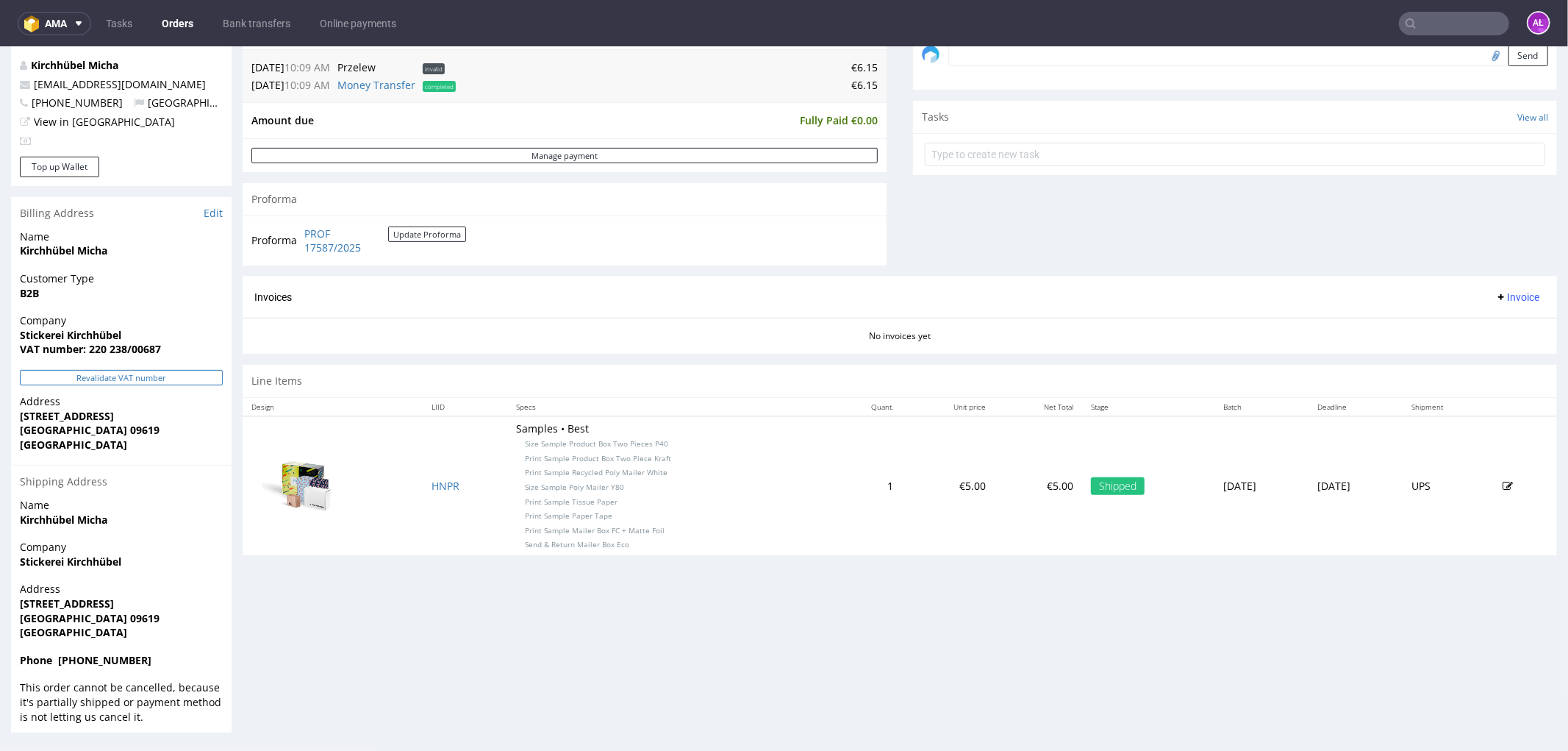
click at [191, 370] on button "Revalidate VAT number" at bounding box center [121, 377] width 203 height 16
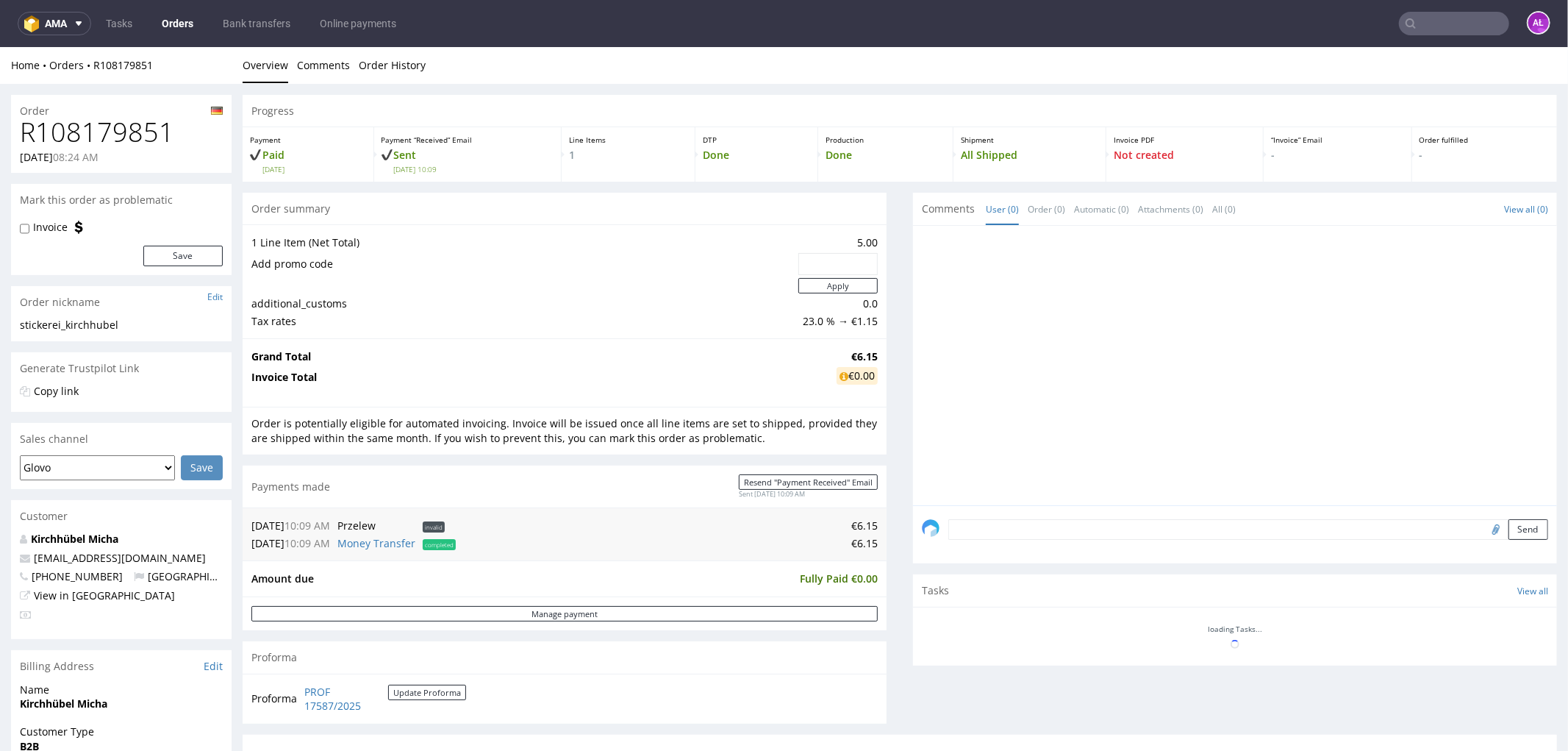
scroll to position [465, 0]
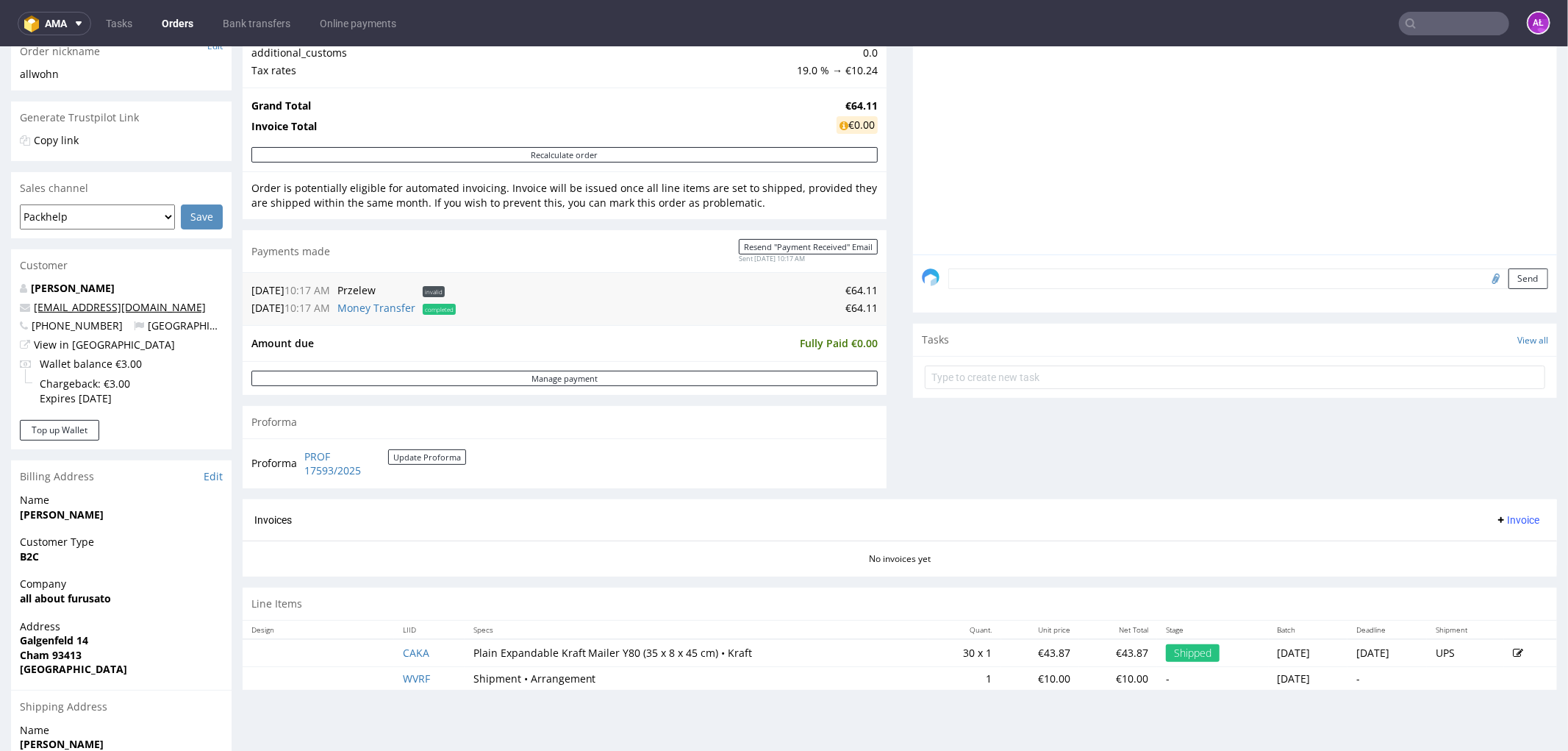
scroll to position [231, 0]
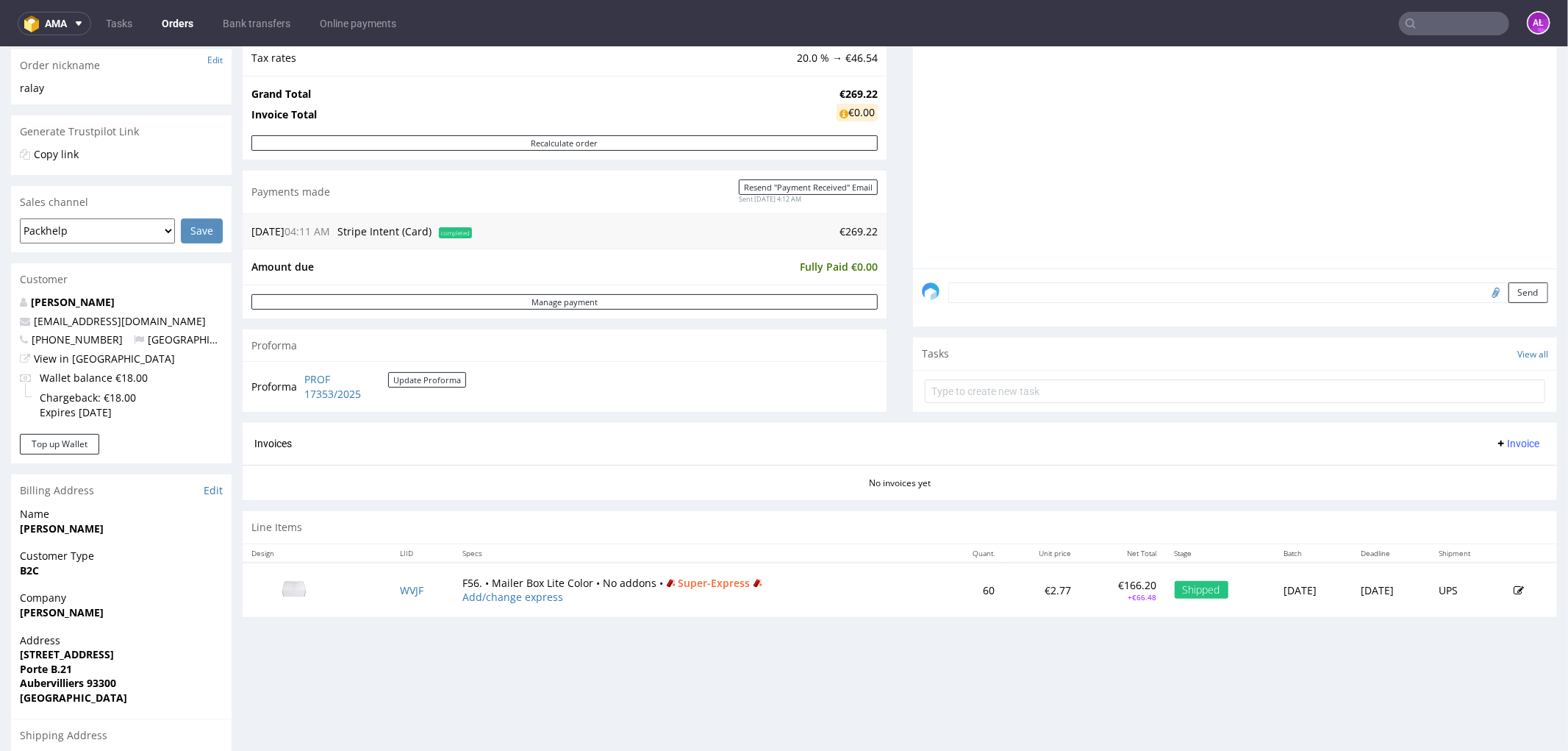
scroll to position [408, 0]
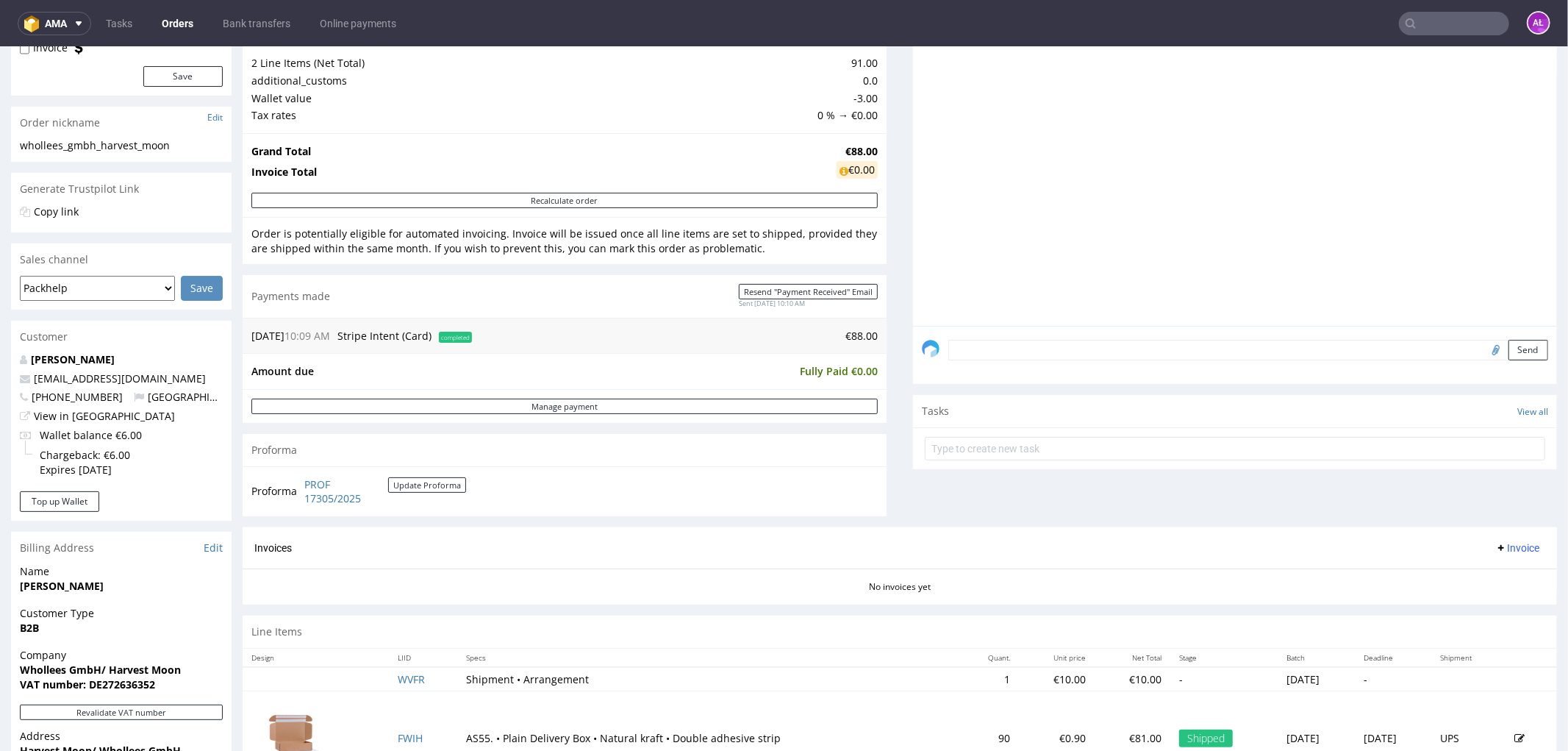
scroll to position [408, 0]
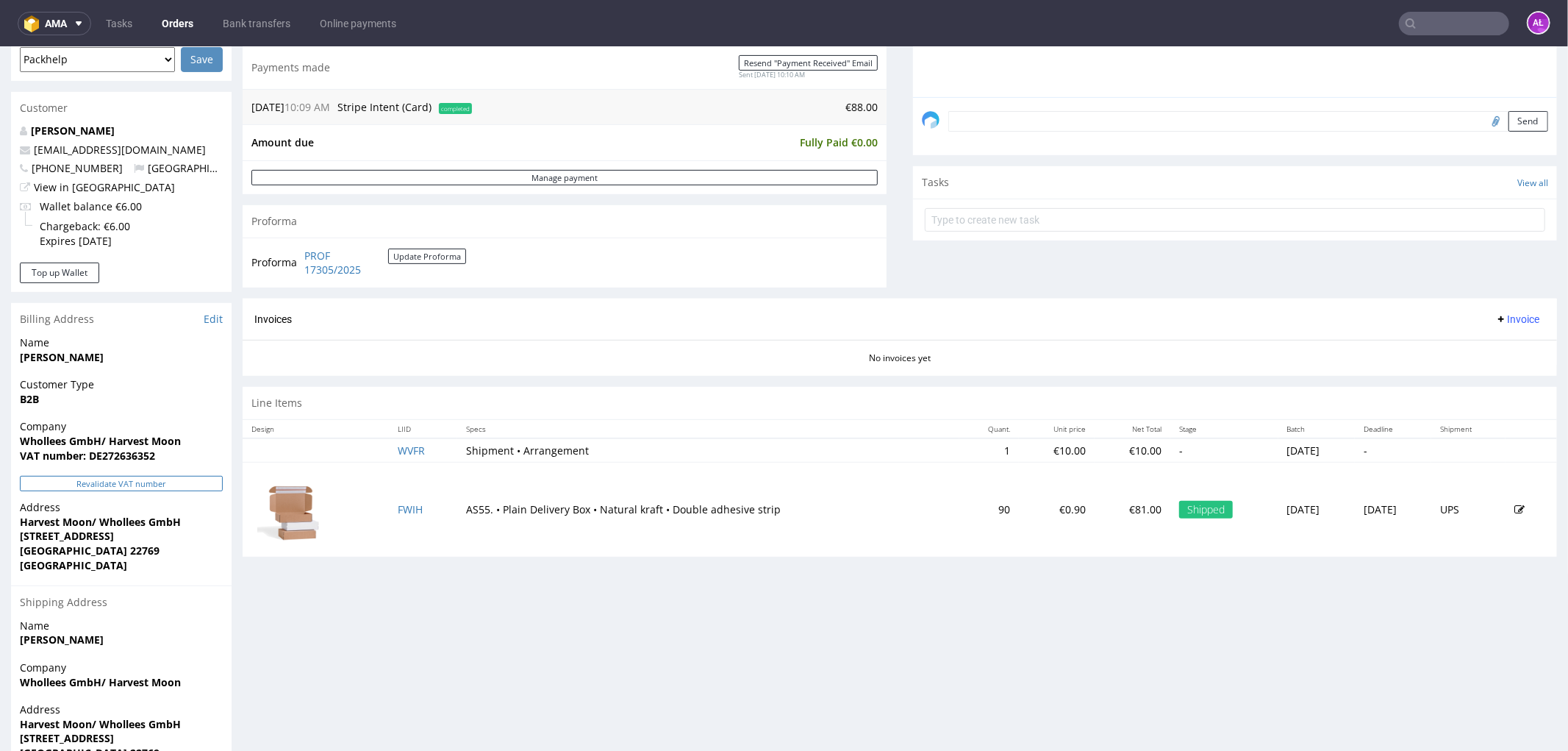
click at [184, 480] on button "Revalidate VAT number" at bounding box center [121, 483] width 203 height 16
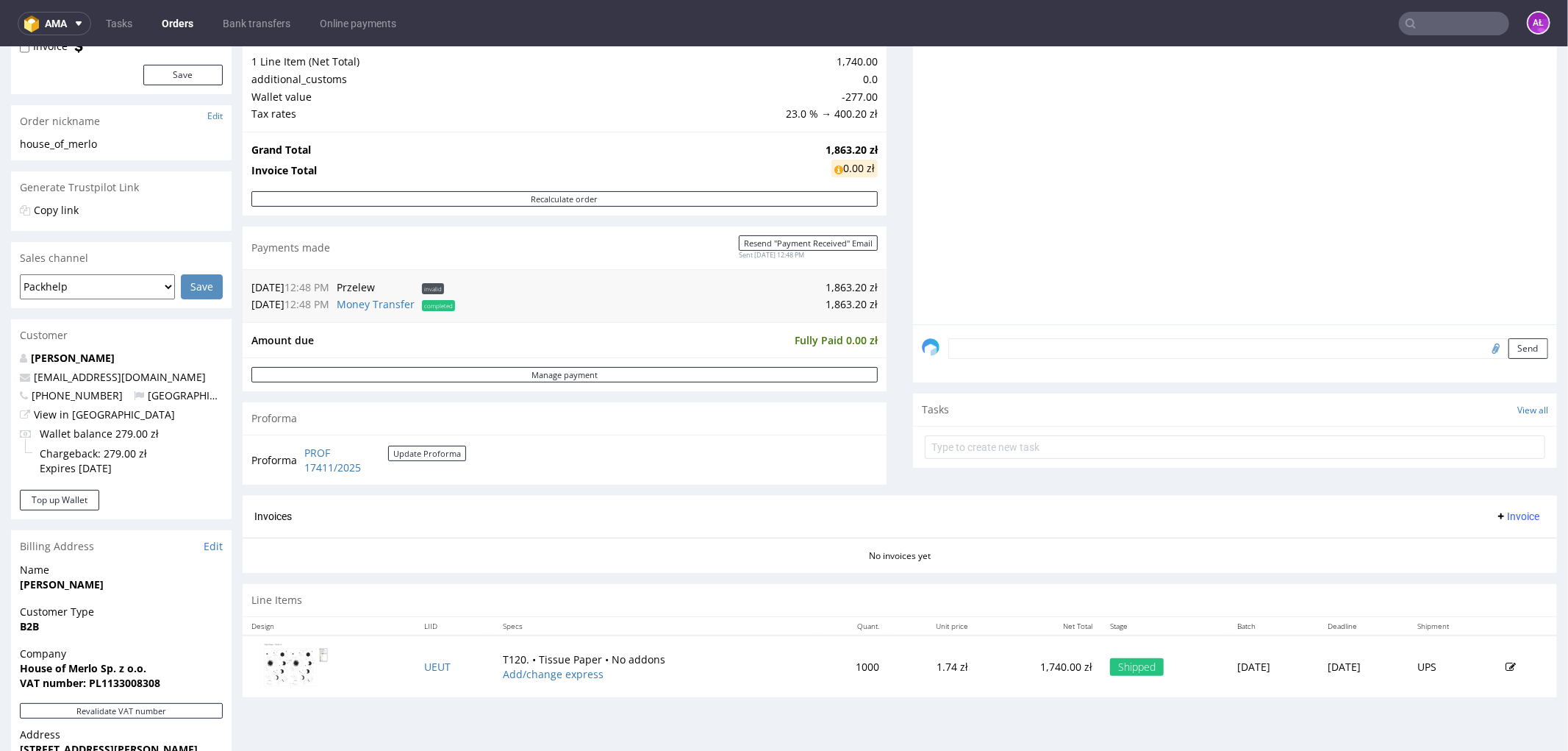
scroll to position [490, 0]
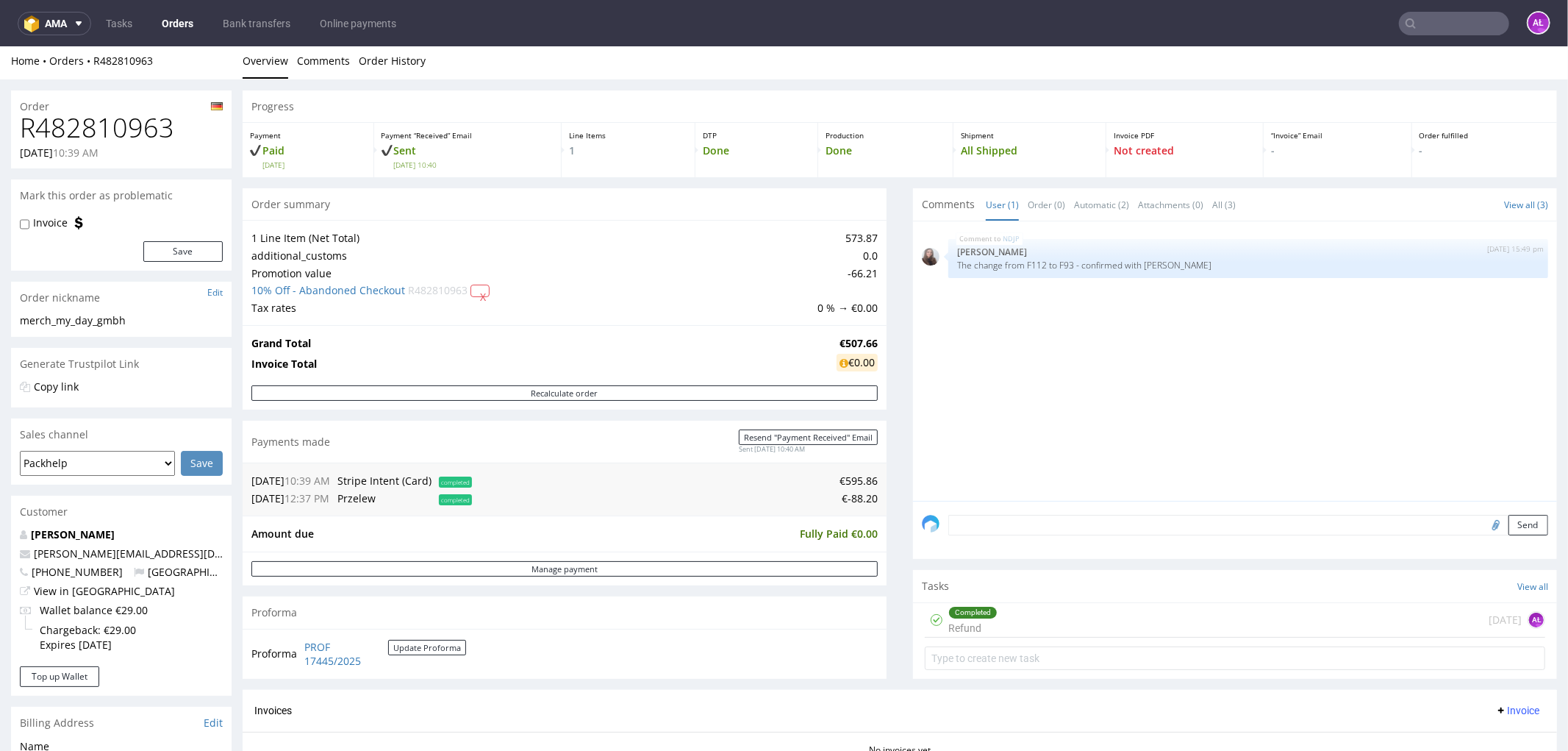
scroll to position [408, 0]
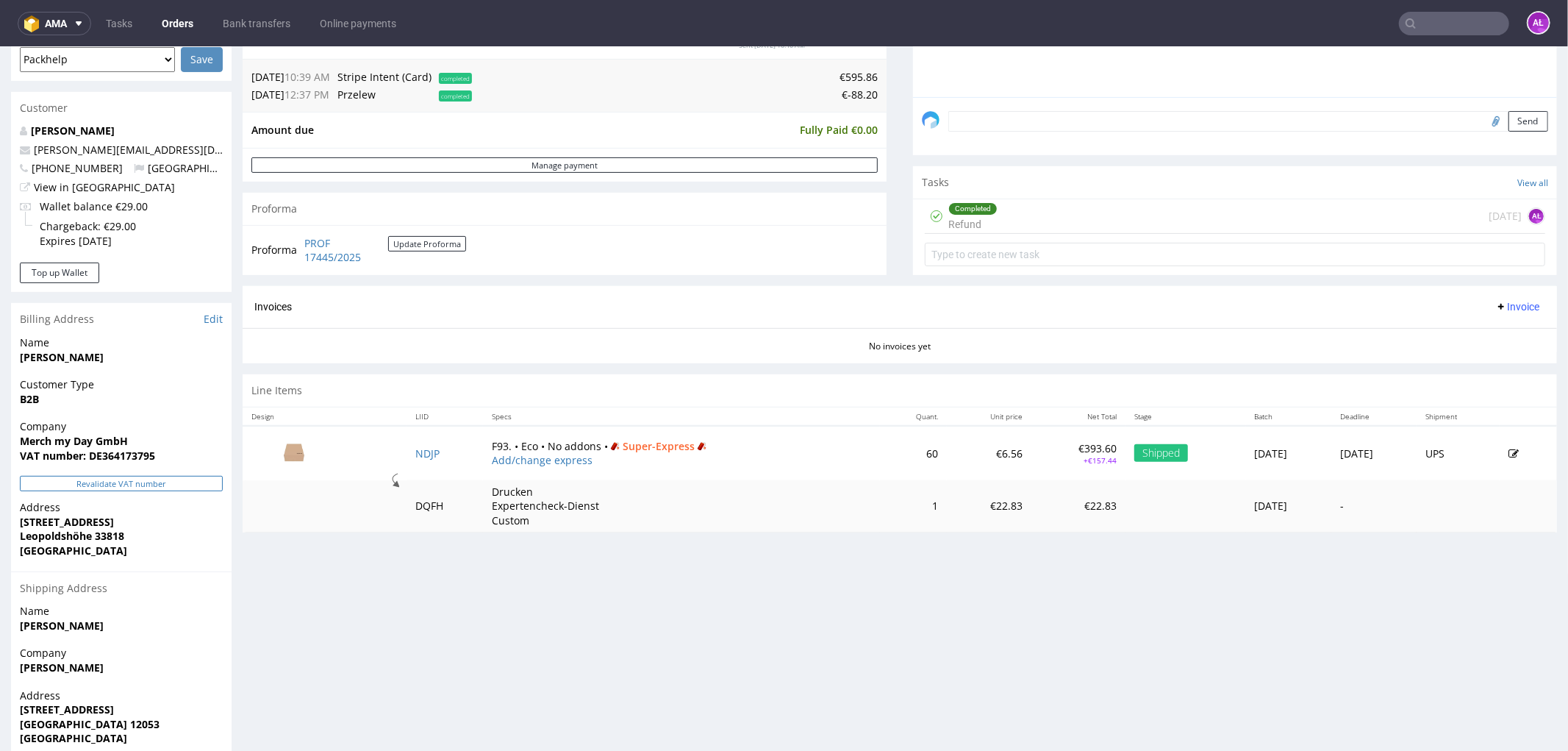
click at [206, 486] on button "Revalidate VAT number" at bounding box center [121, 483] width 203 height 16
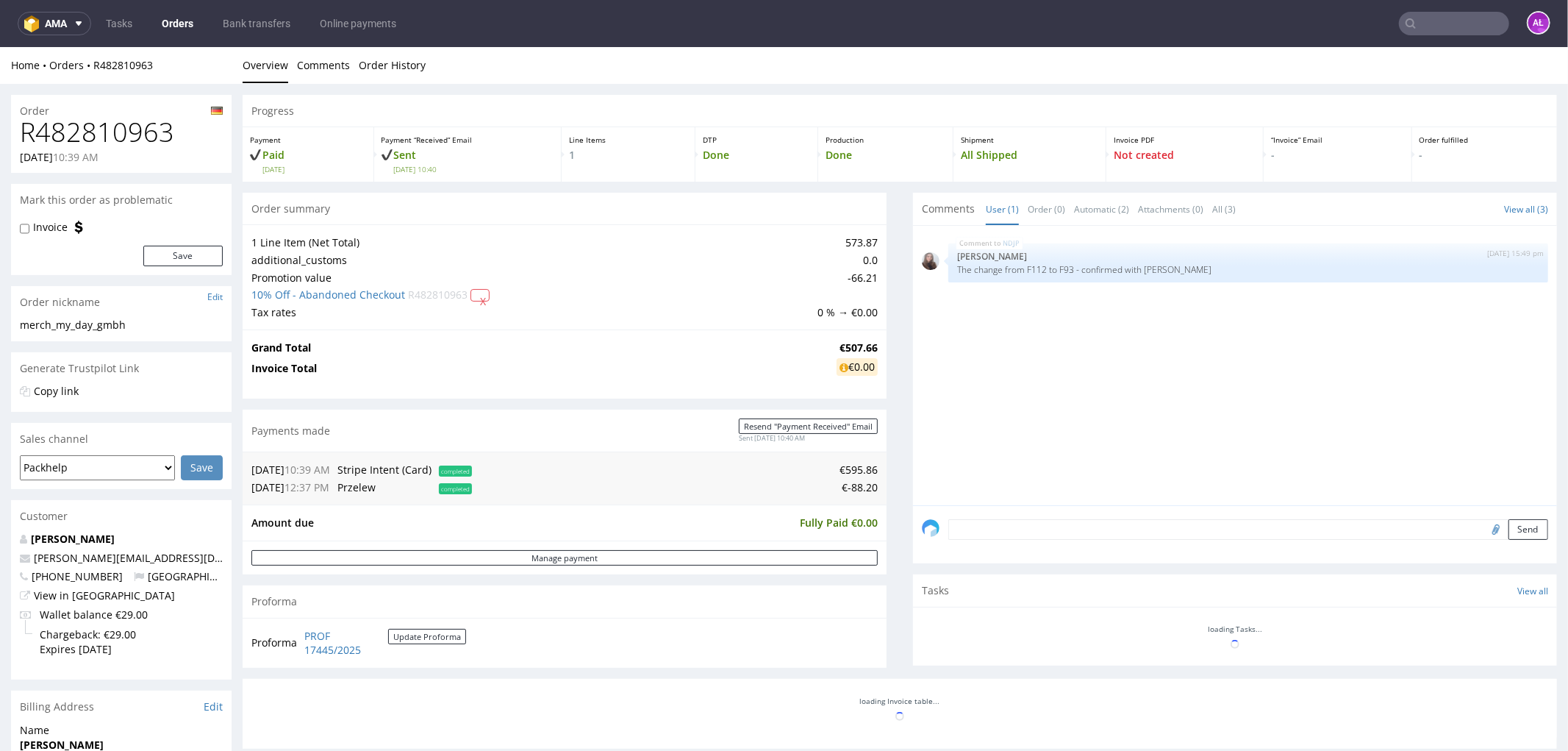
scroll to position [318, 0]
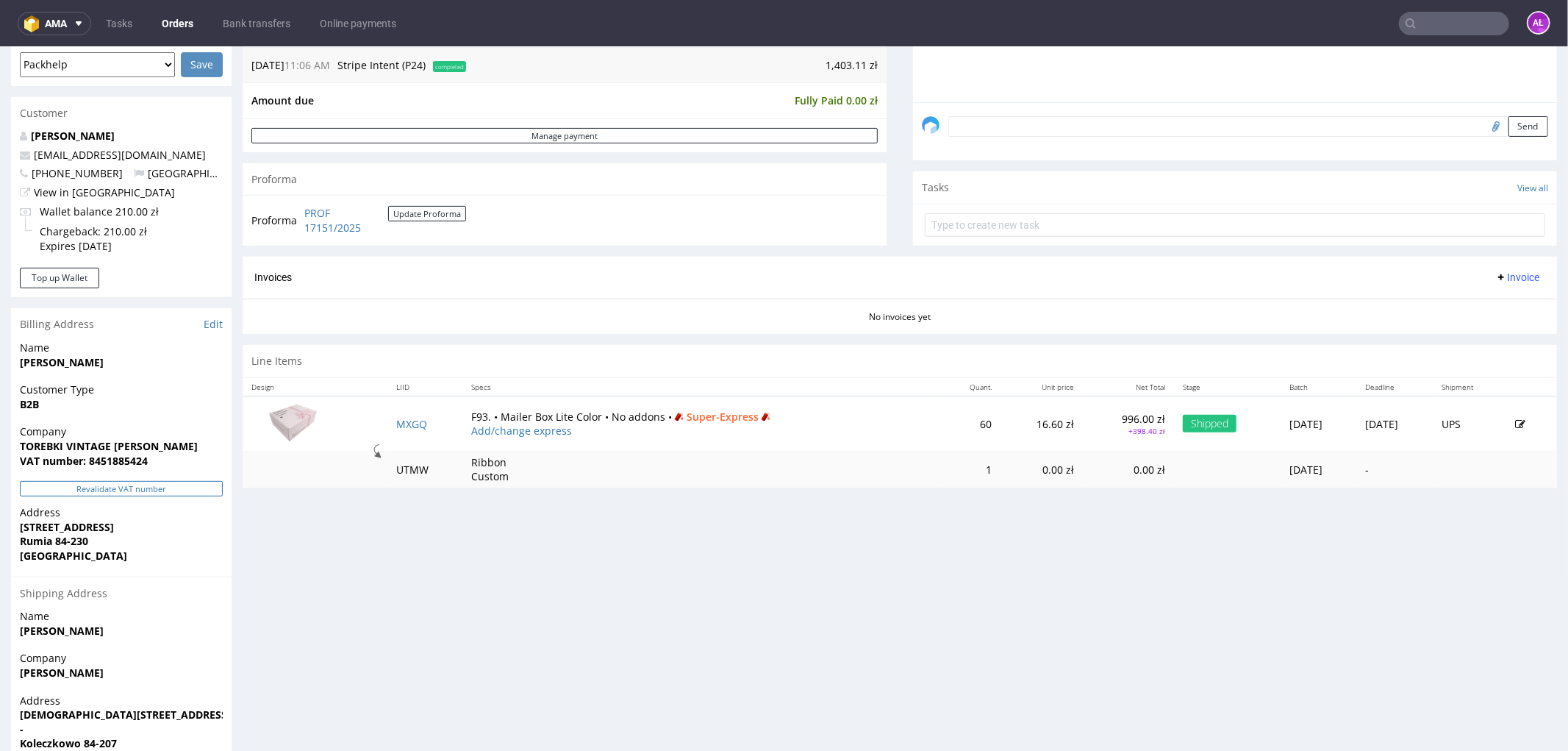
scroll to position [408, 0]
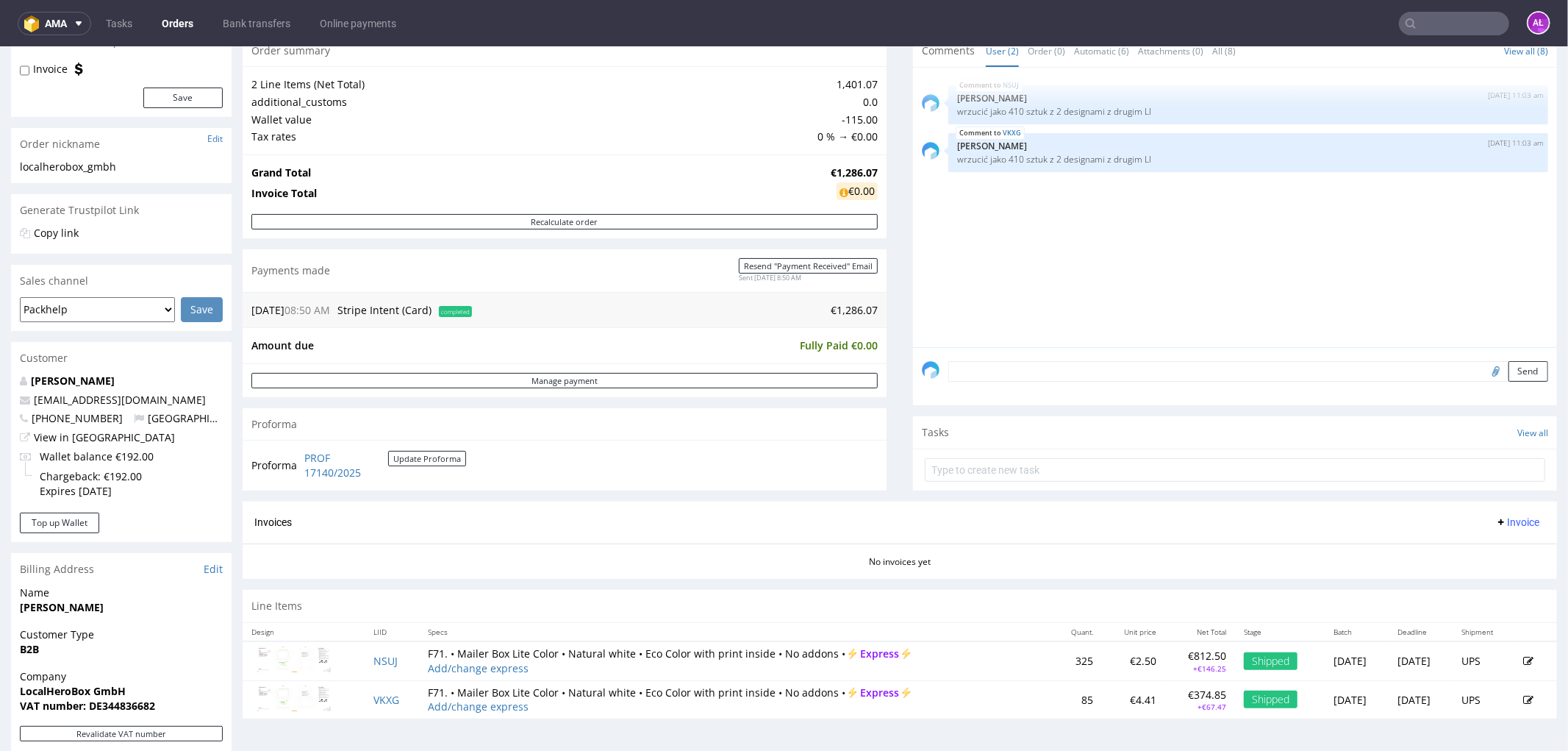
scroll to position [408, 0]
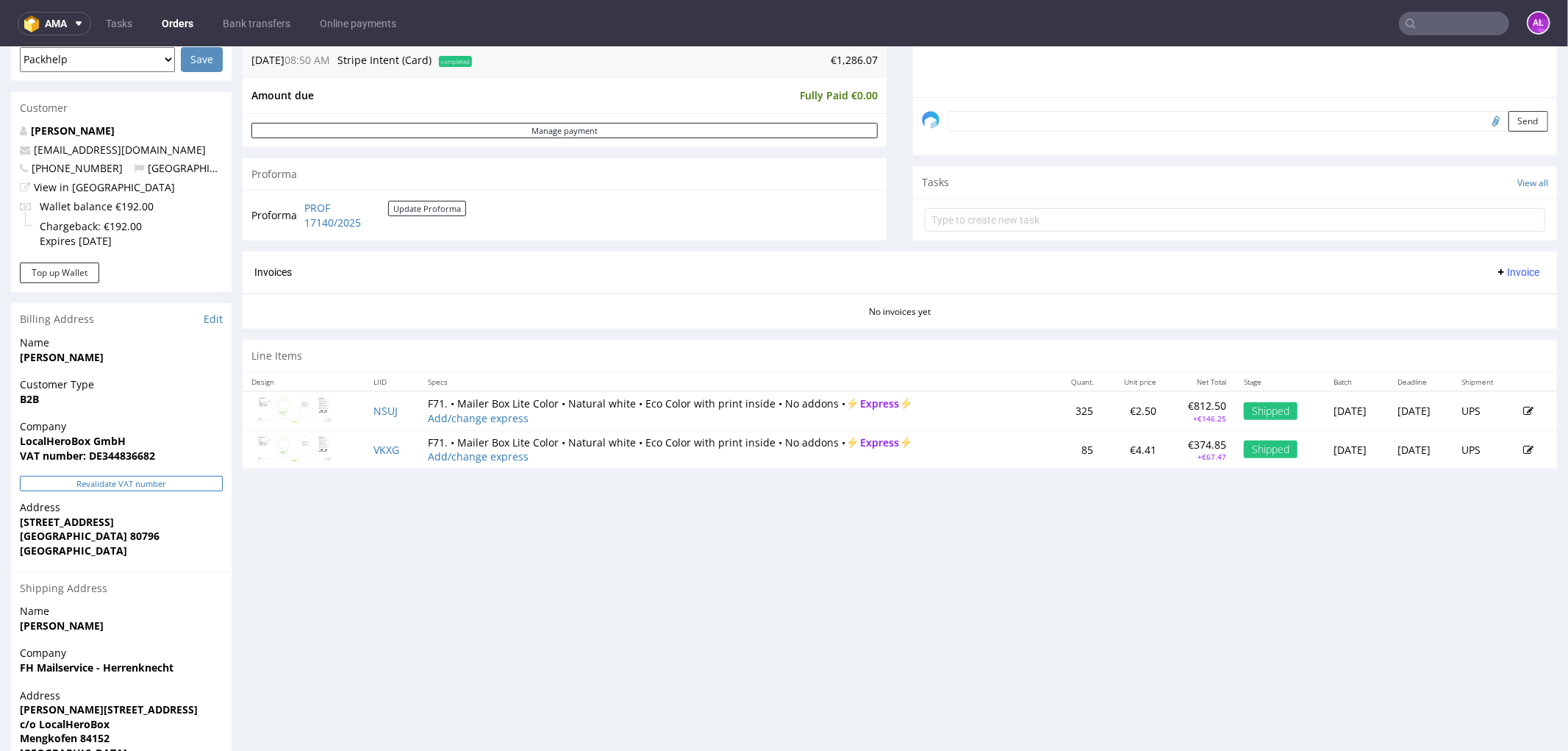
click at [210, 481] on button "Revalidate VAT number" at bounding box center [121, 483] width 203 height 16
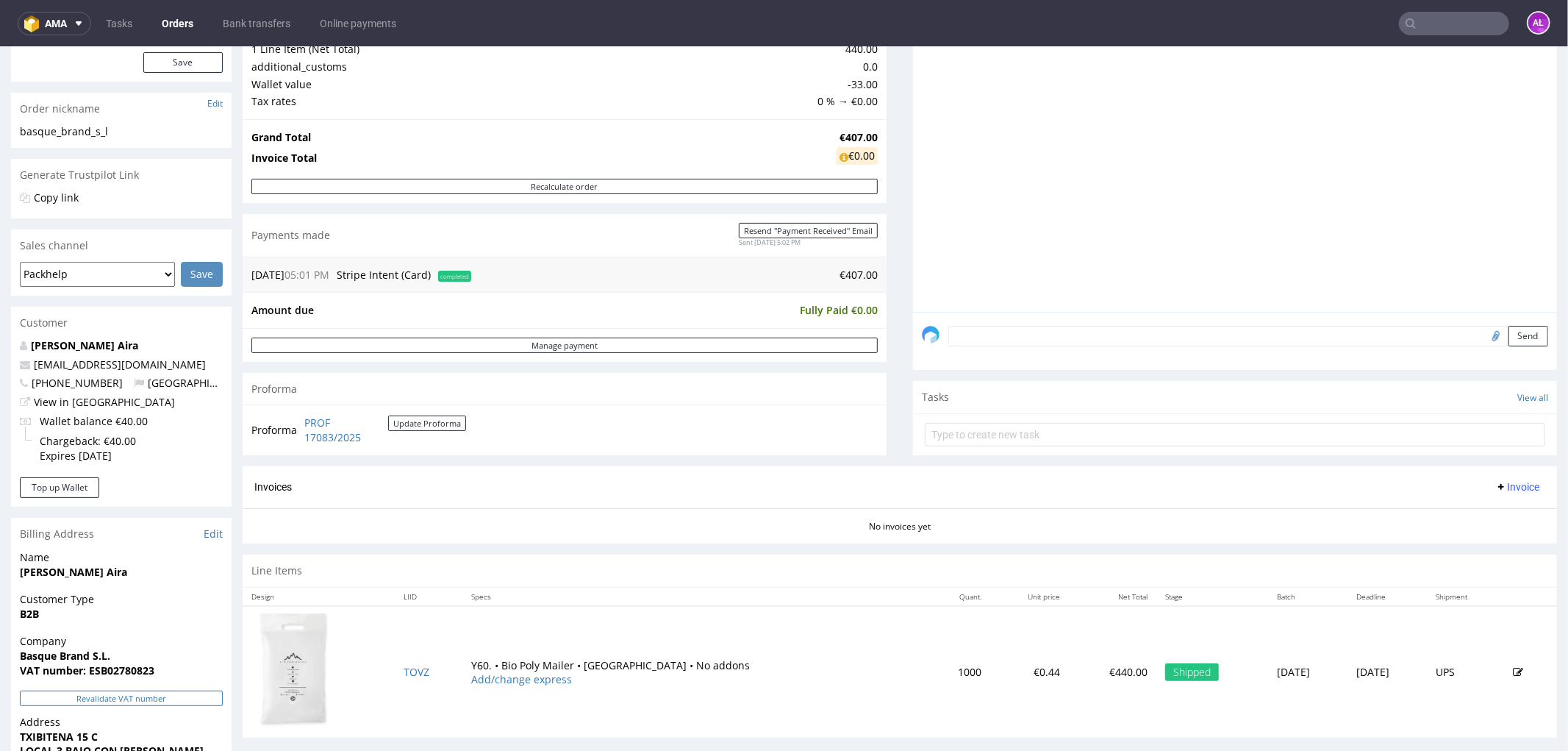
scroll to position [490, 0]
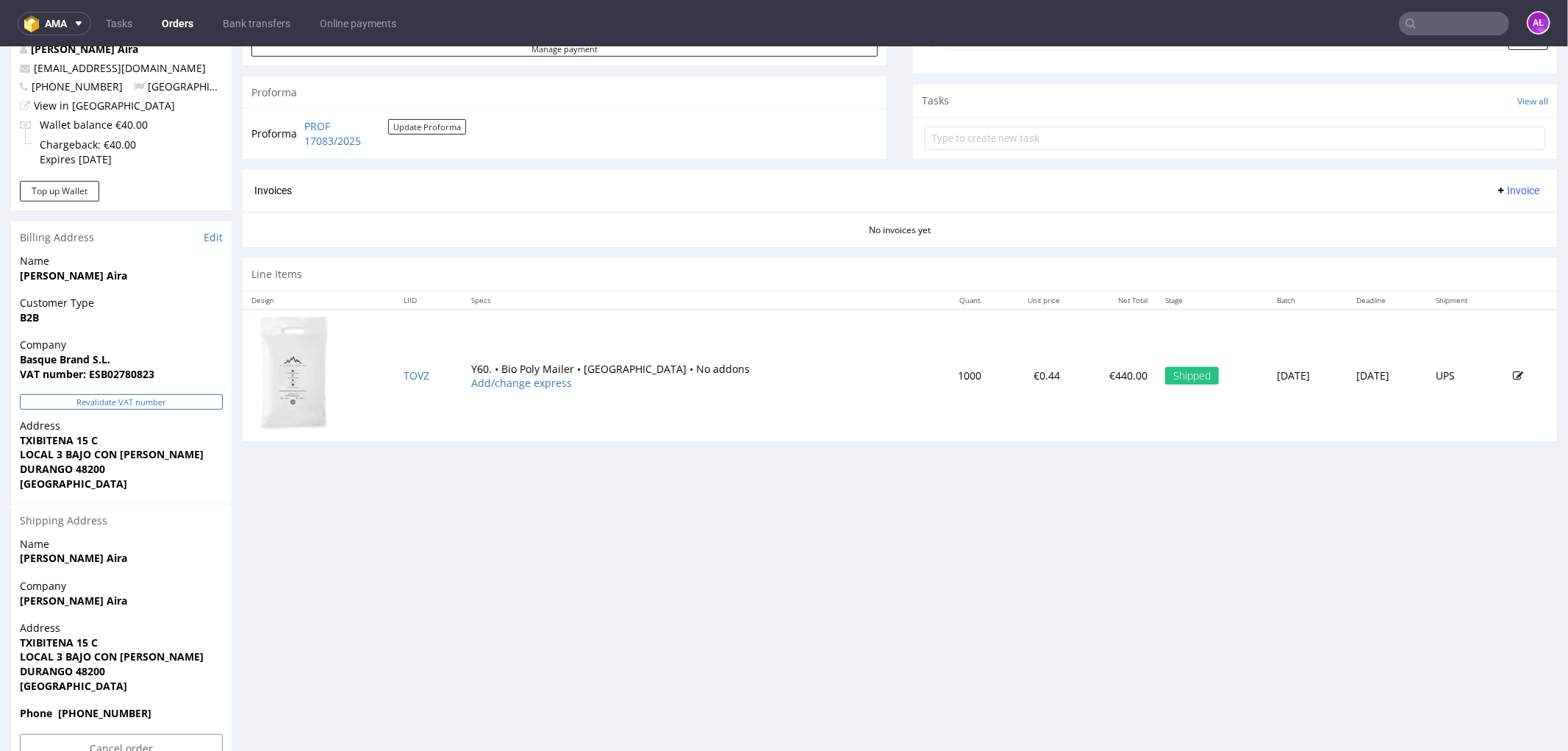
click at [186, 396] on button "Revalidate VAT number" at bounding box center [121, 401] width 203 height 16
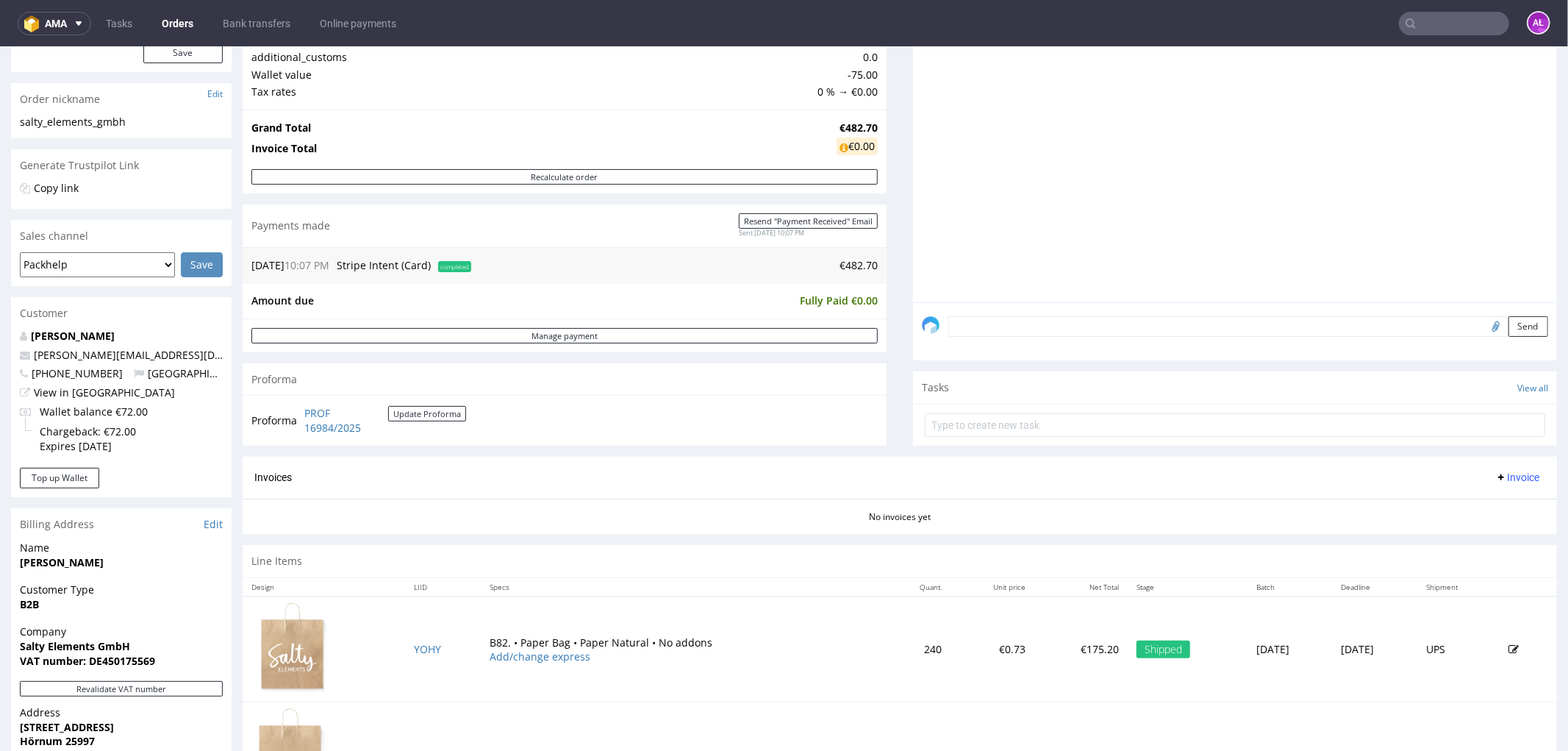
scroll to position [490, 0]
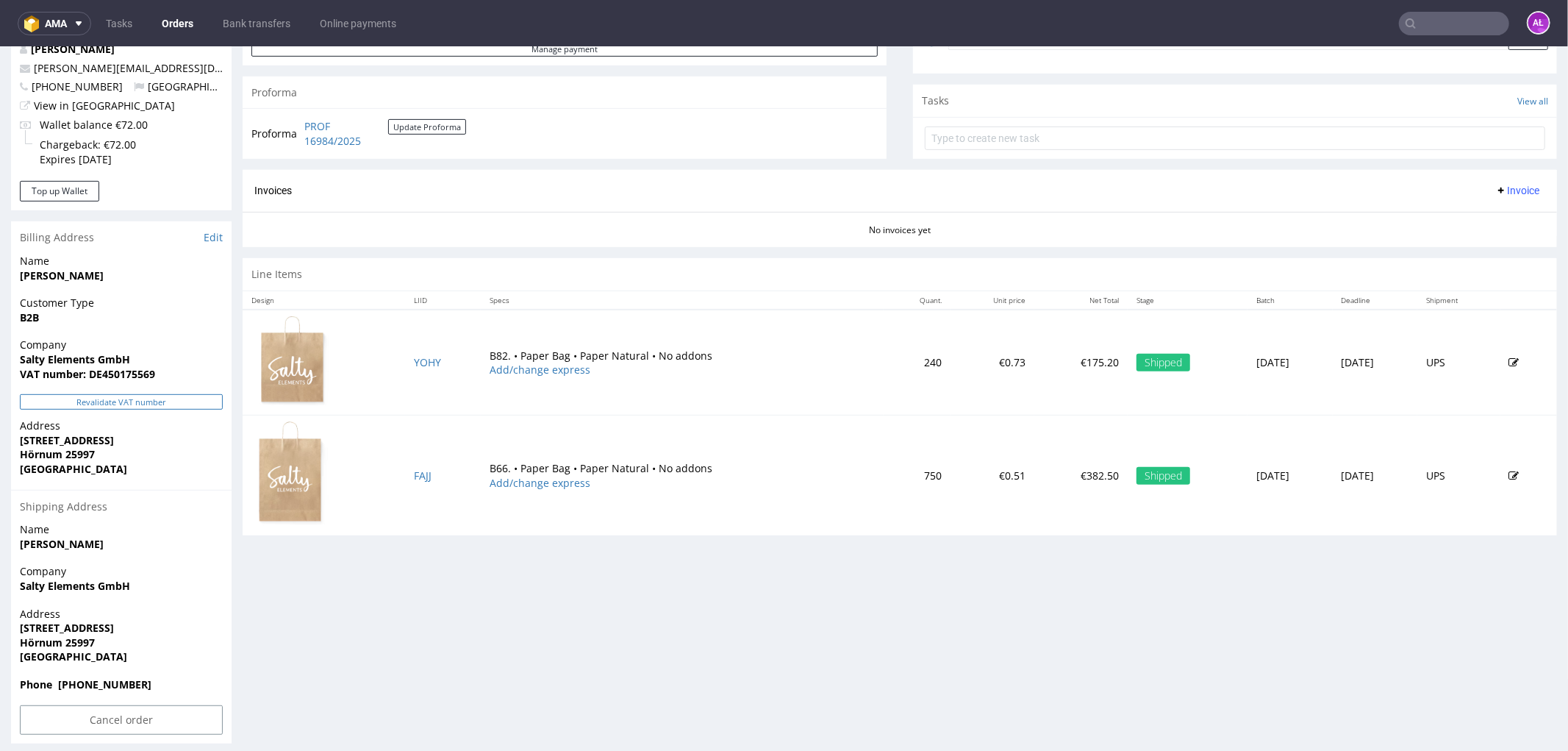
click at [180, 394] on button "Revalidate VAT number" at bounding box center [121, 401] width 203 height 16
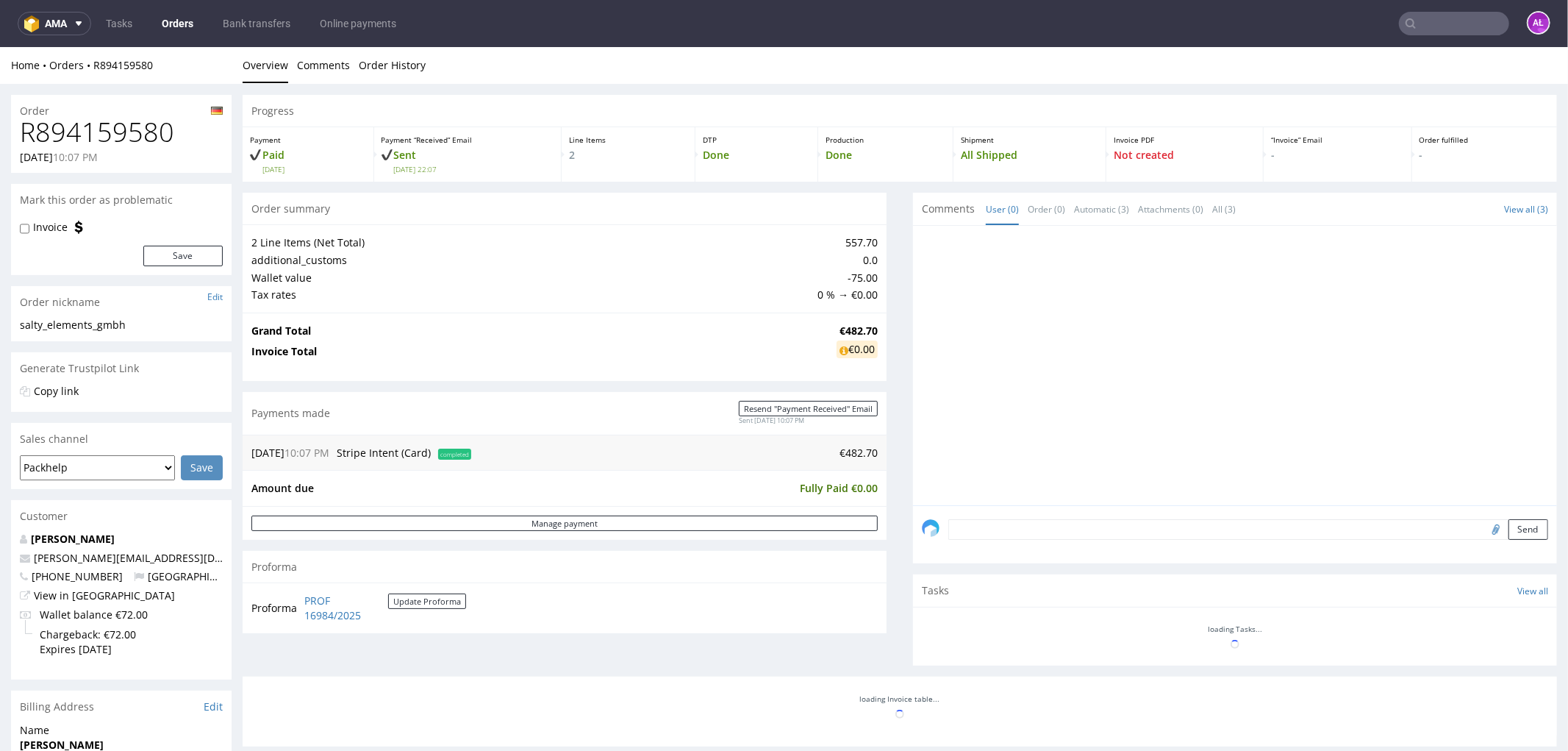
scroll to position [464, 0]
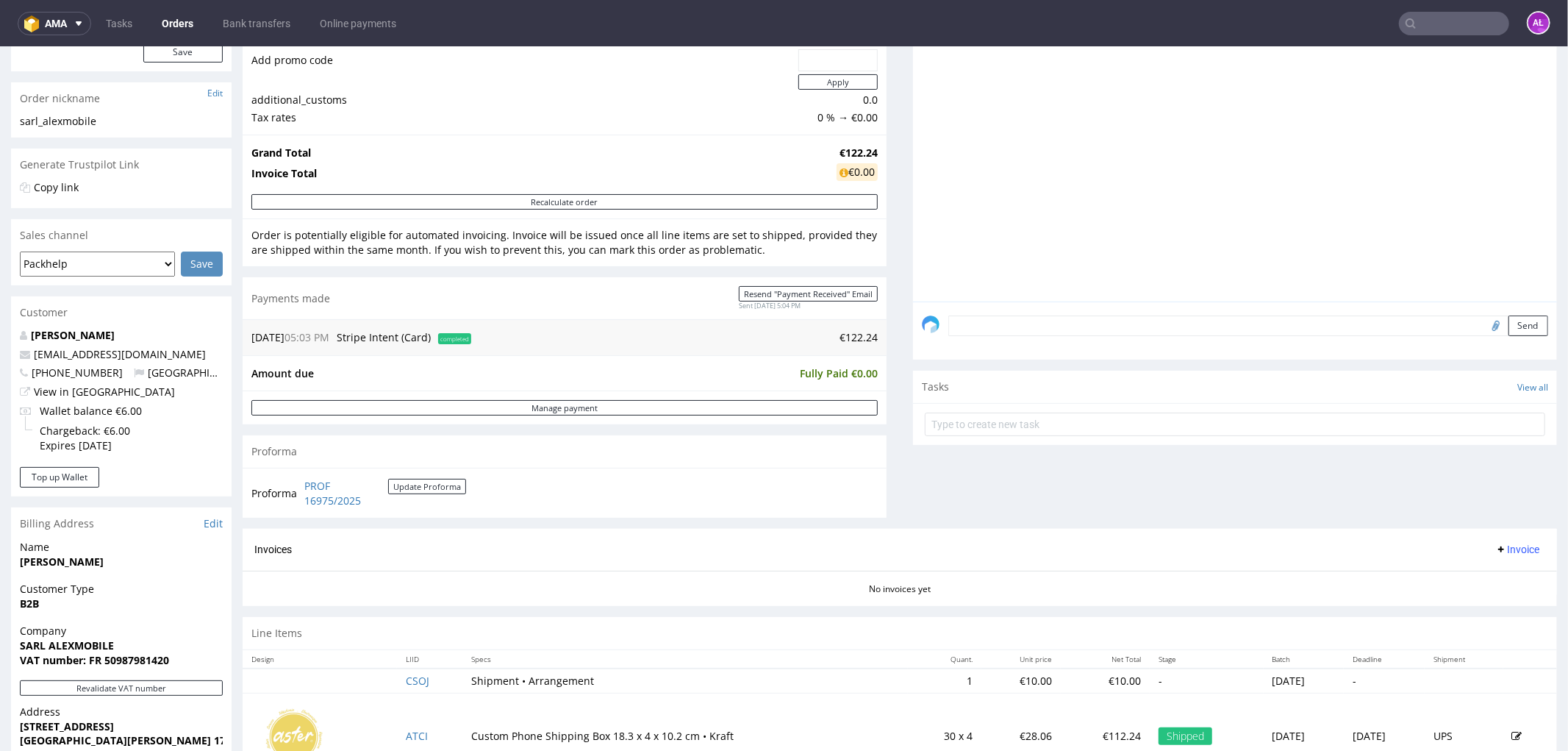
scroll to position [408, 0]
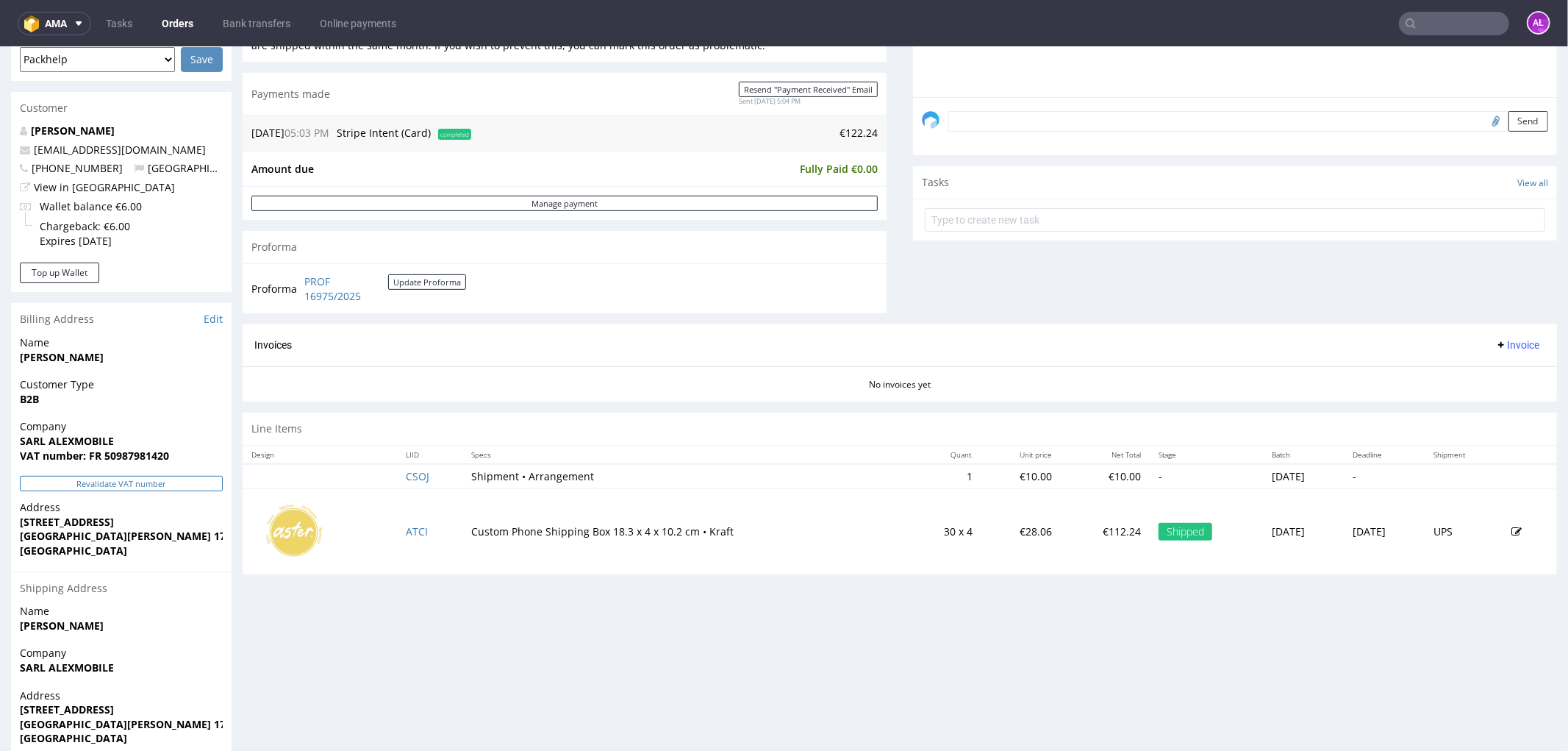
click at [197, 480] on button "Revalidate VAT number" at bounding box center [121, 483] width 203 height 16
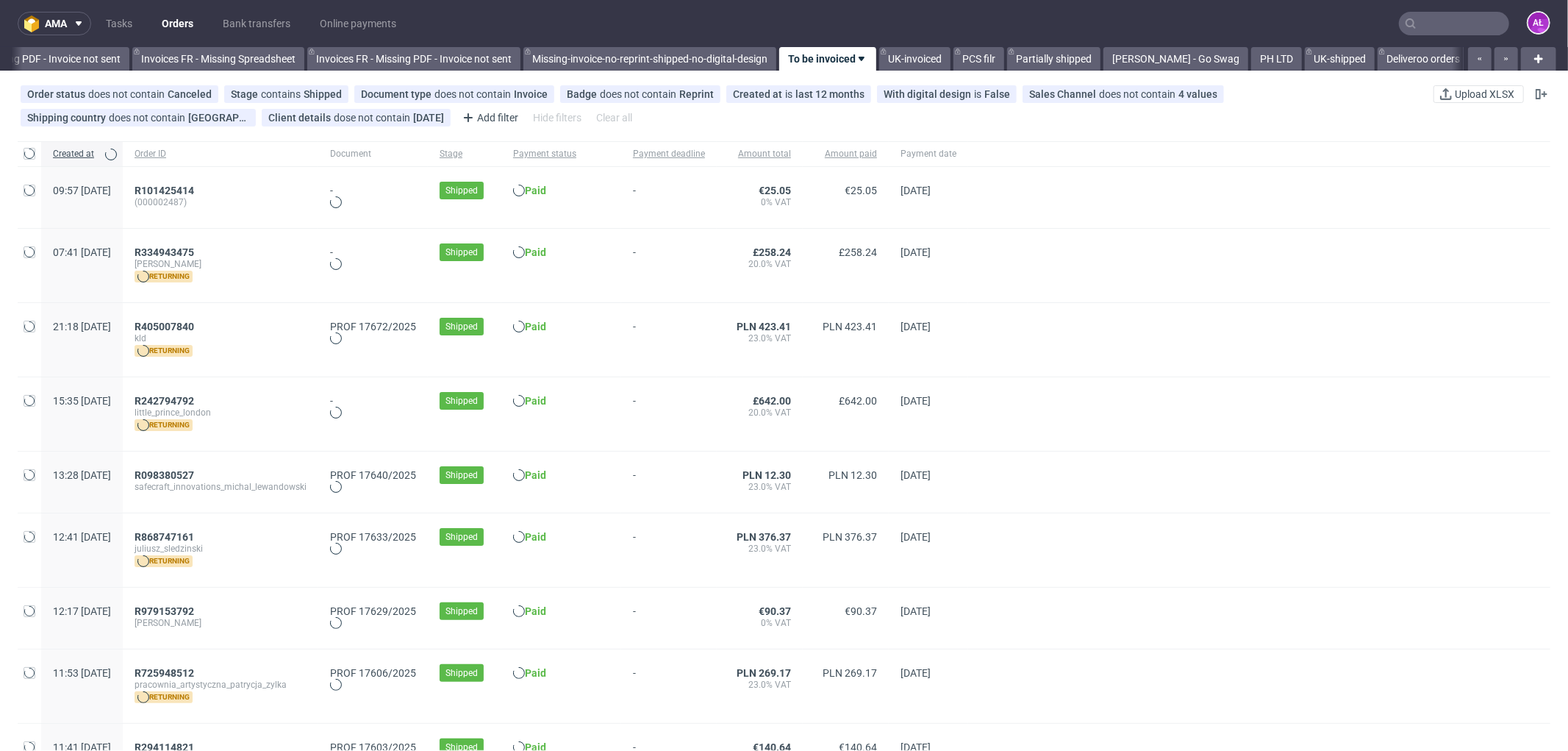
scroll to position [0, 2203]
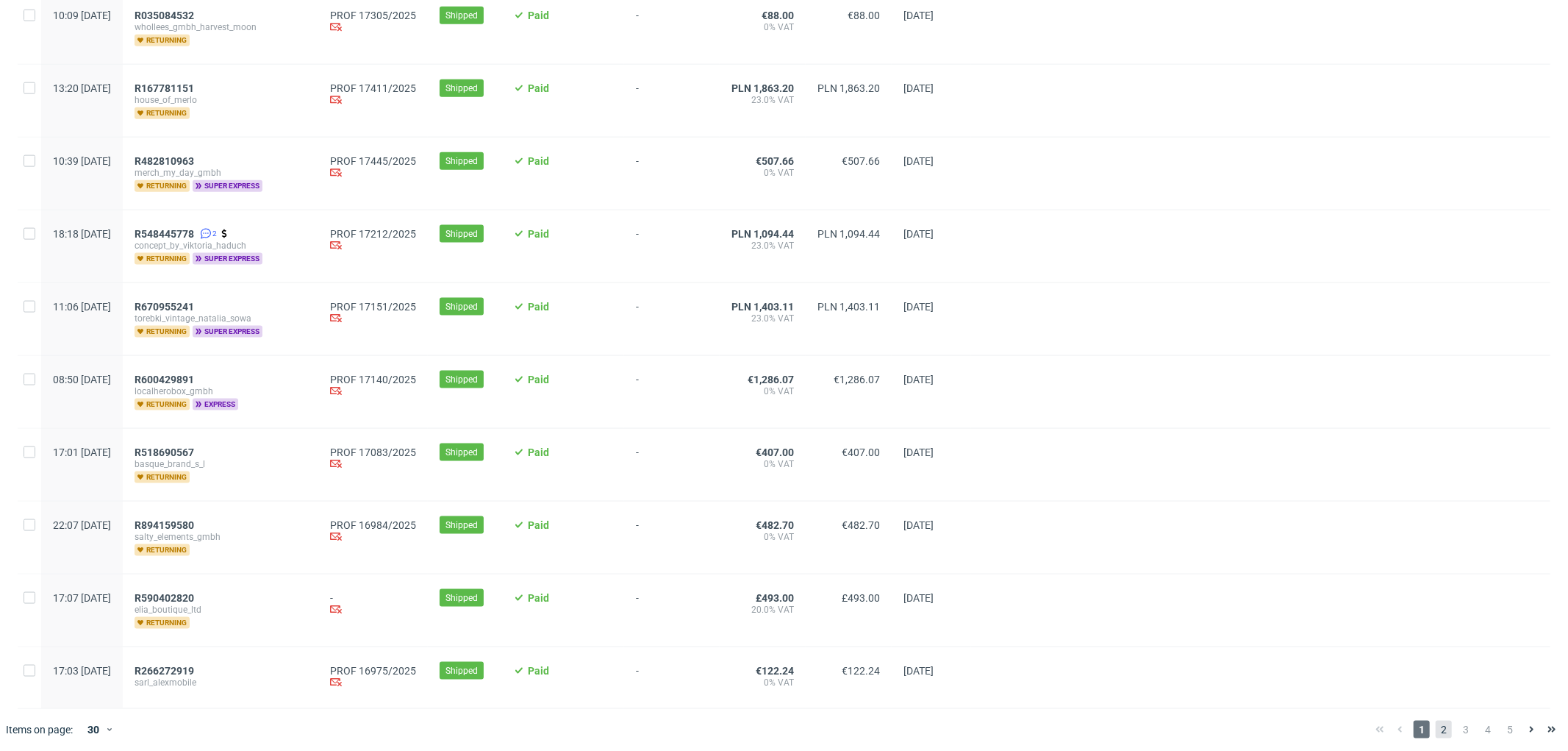
click at [1436, 731] on span "2" at bounding box center [1444, 729] width 16 height 18
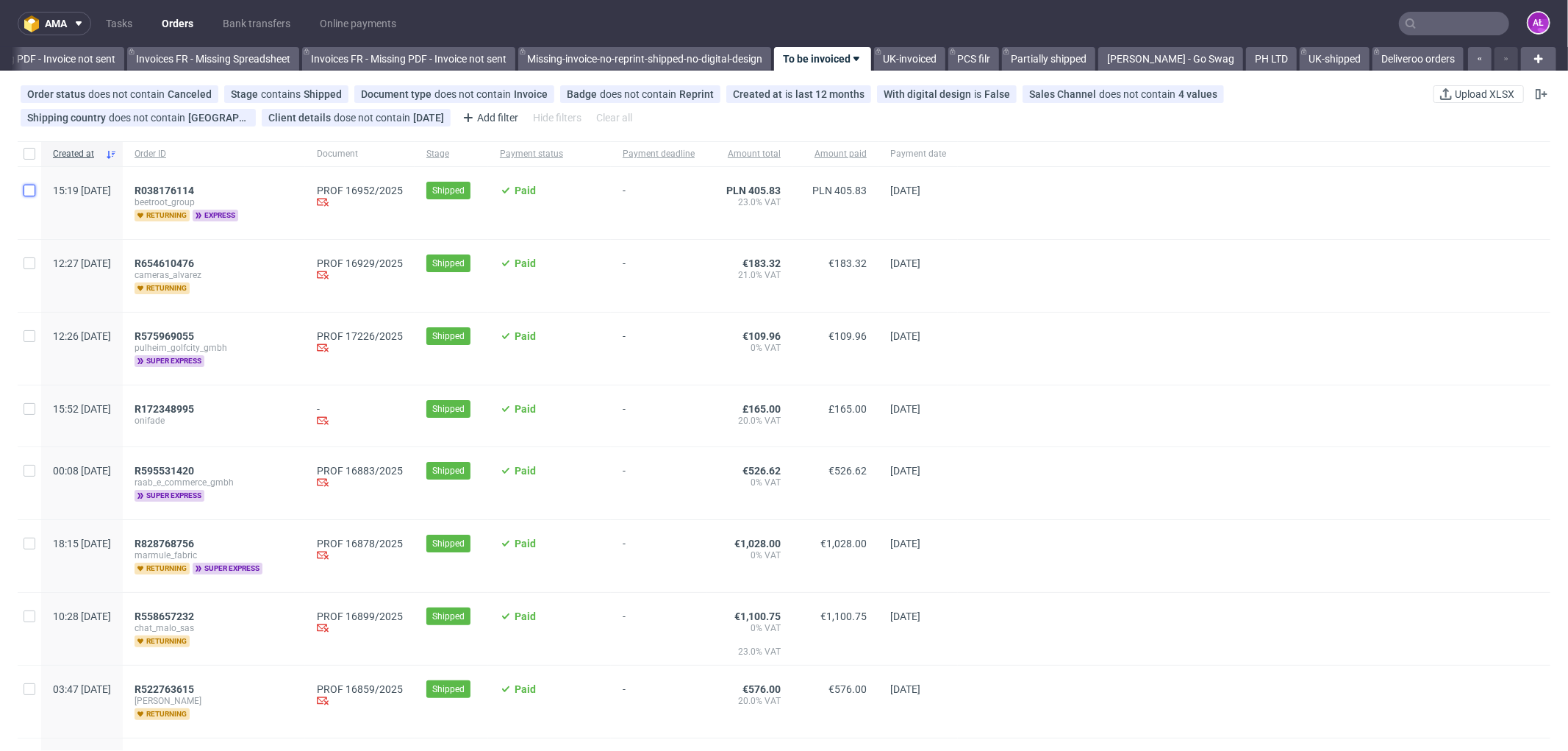
click at [27, 187] on input "checkbox" at bounding box center [30, 190] width 12 height 12
checkbox input "true"
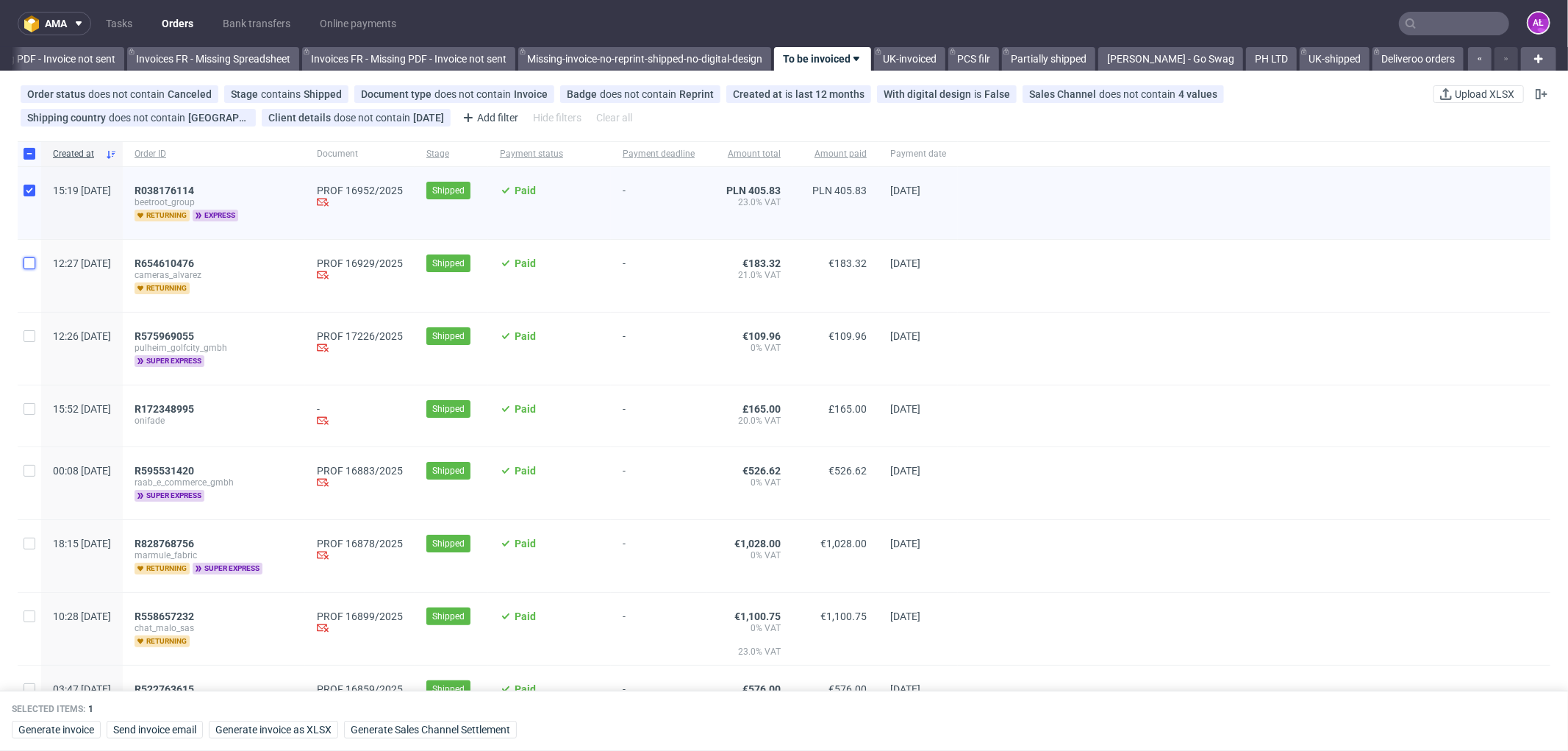
click at [33, 262] on input "checkbox" at bounding box center [30, 263] width 12 height 12
checkbox input "true"
click at [28, 338] on input "checkbox" at bounding box center [30, 336] width 12 height 12
checkbox input "true"
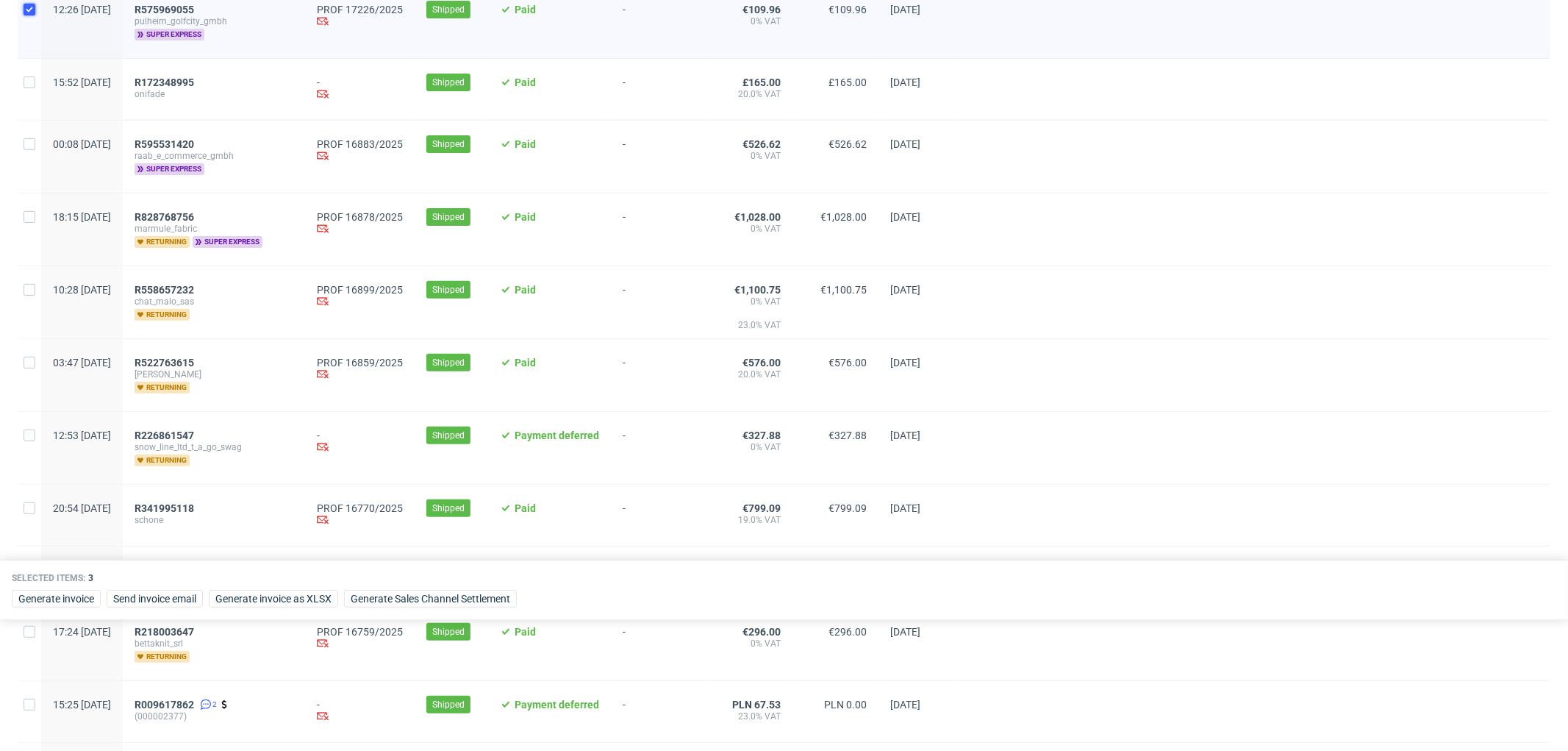
scroll to position [164, 0]
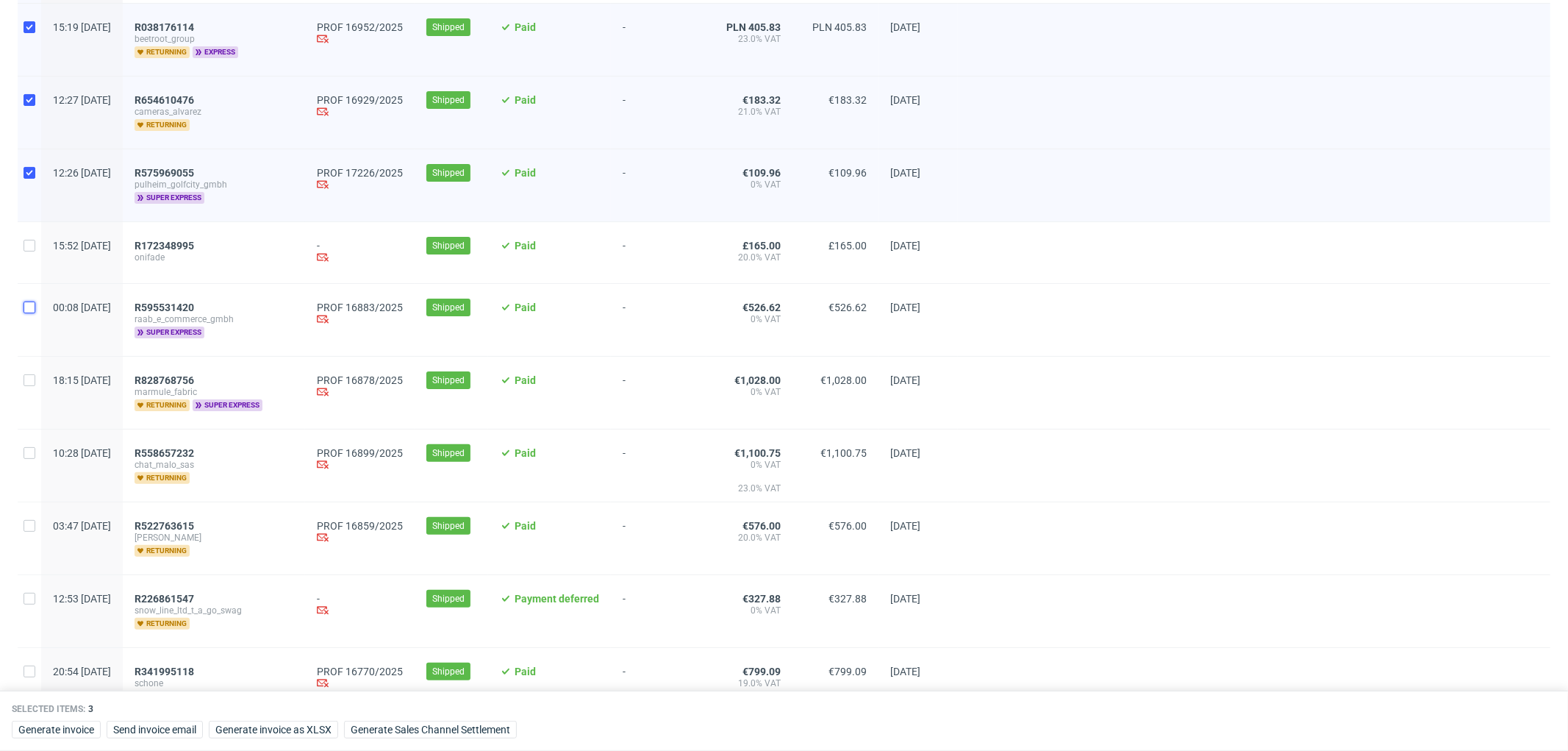
click at [32, 309] on input "checkbox" at bounding box center [30, 308] width 12 height 12
checkbox input "true"
click at [30, 380] on input "checkbox" at bounding box center [30, 381] width 12 height 12
checkbox input "true"
click at [27, 454] on input "checkbox" at bounding box center [30, 453] width 12 height 12
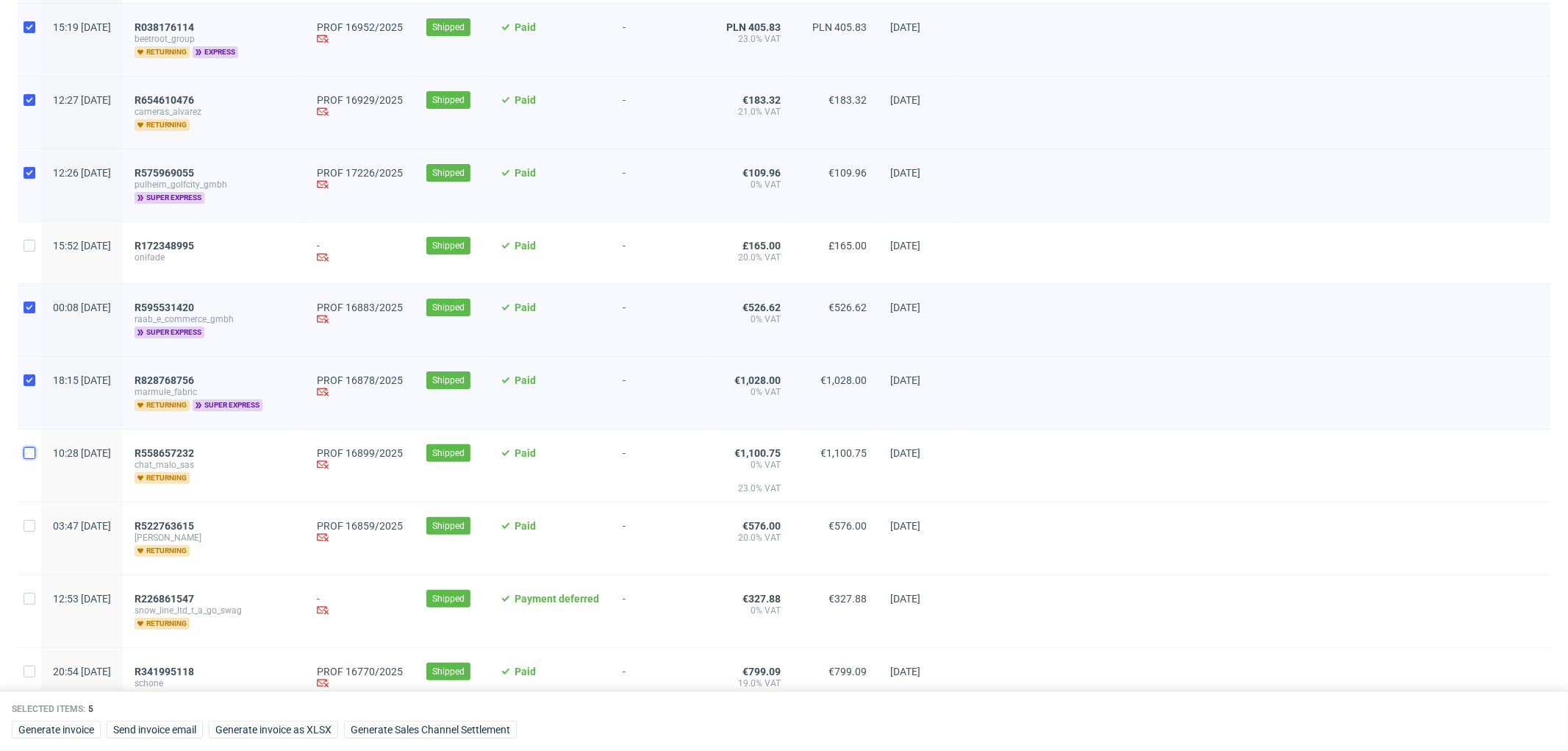
checkbox input "true"
click at [27, 523] on input "checkbox" at bounding box center [30, 526] width 12 height 12
checkbox input "true"
click at [30, 670] on input "checkbox" at bounding box center [30, 671] width 12 height 12
checkbox input "true"
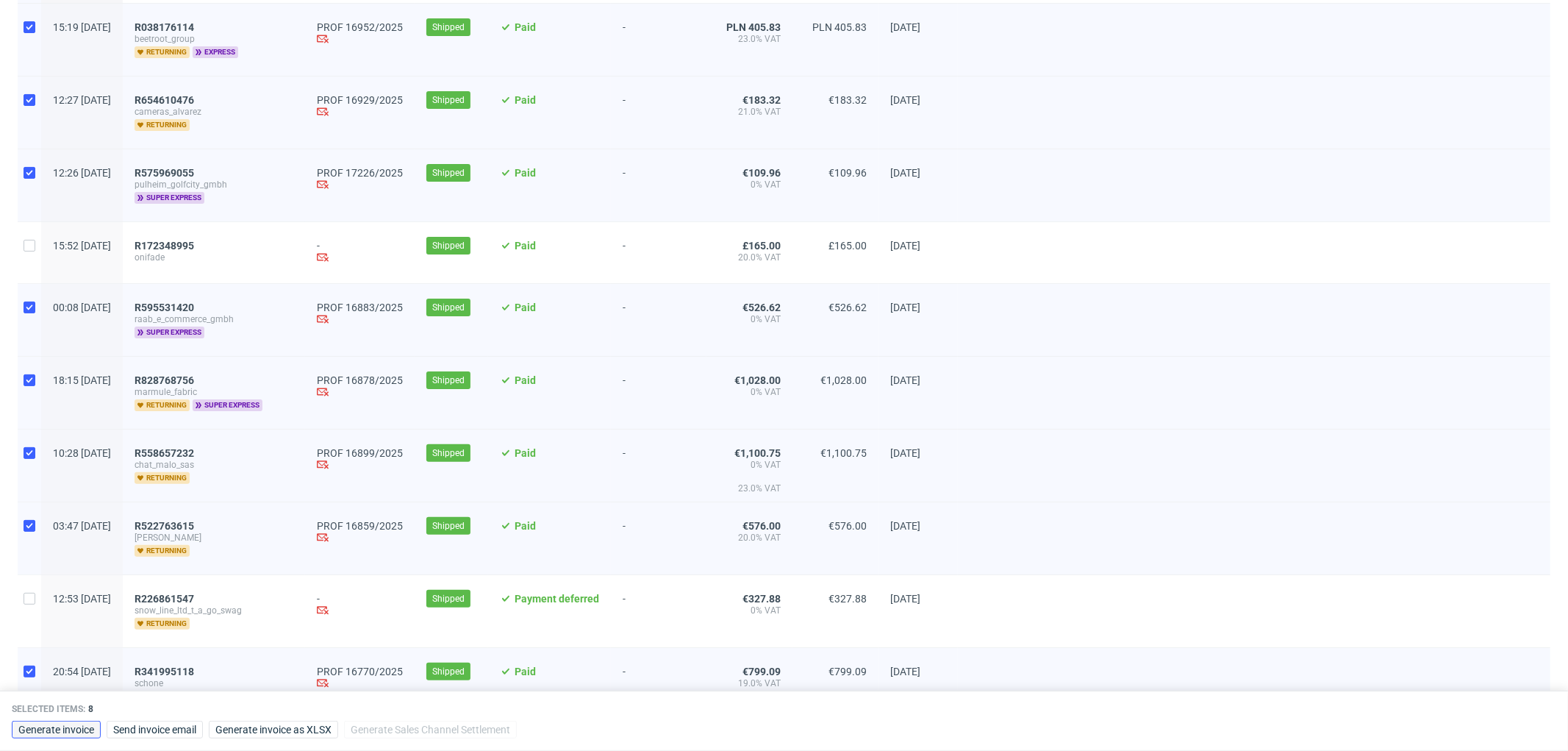
click at [94, 724] on span "Generate invoice" at bounding box center [56, 729] width 76 height 10
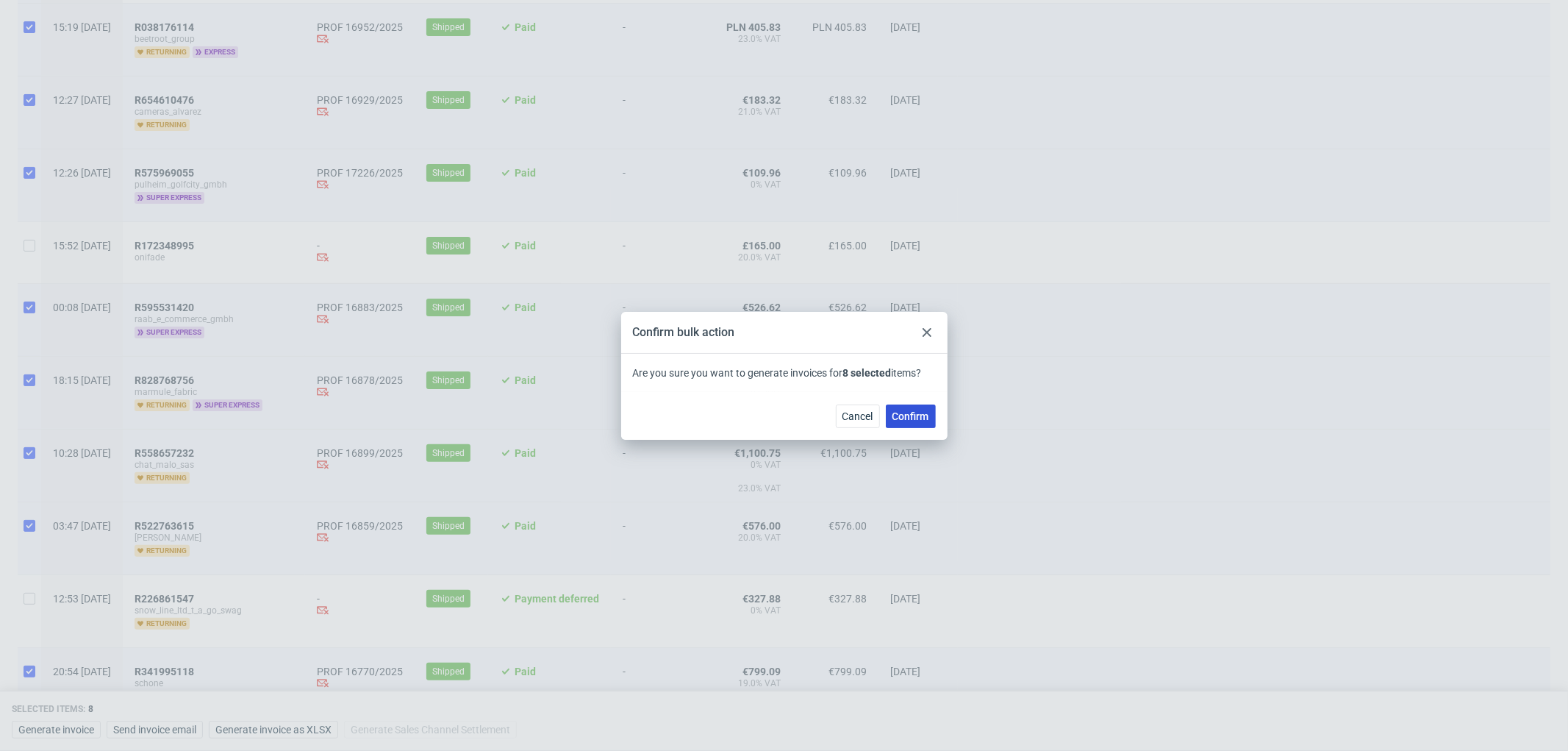
click at [904, 413] on span "Confirm" at bounding box center [910, 416] width 36 height 10
checkbox input "false"
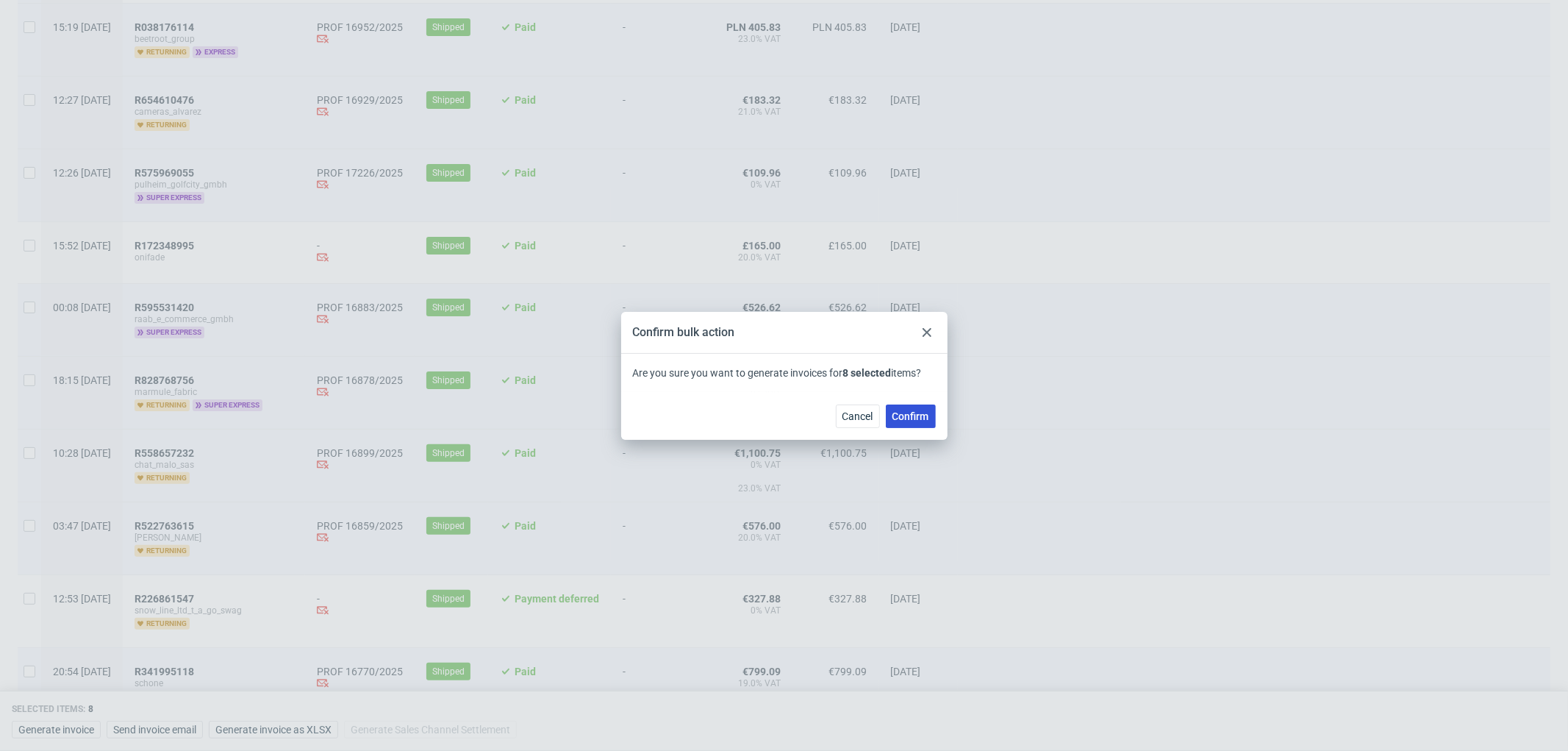
checkbox input "false"
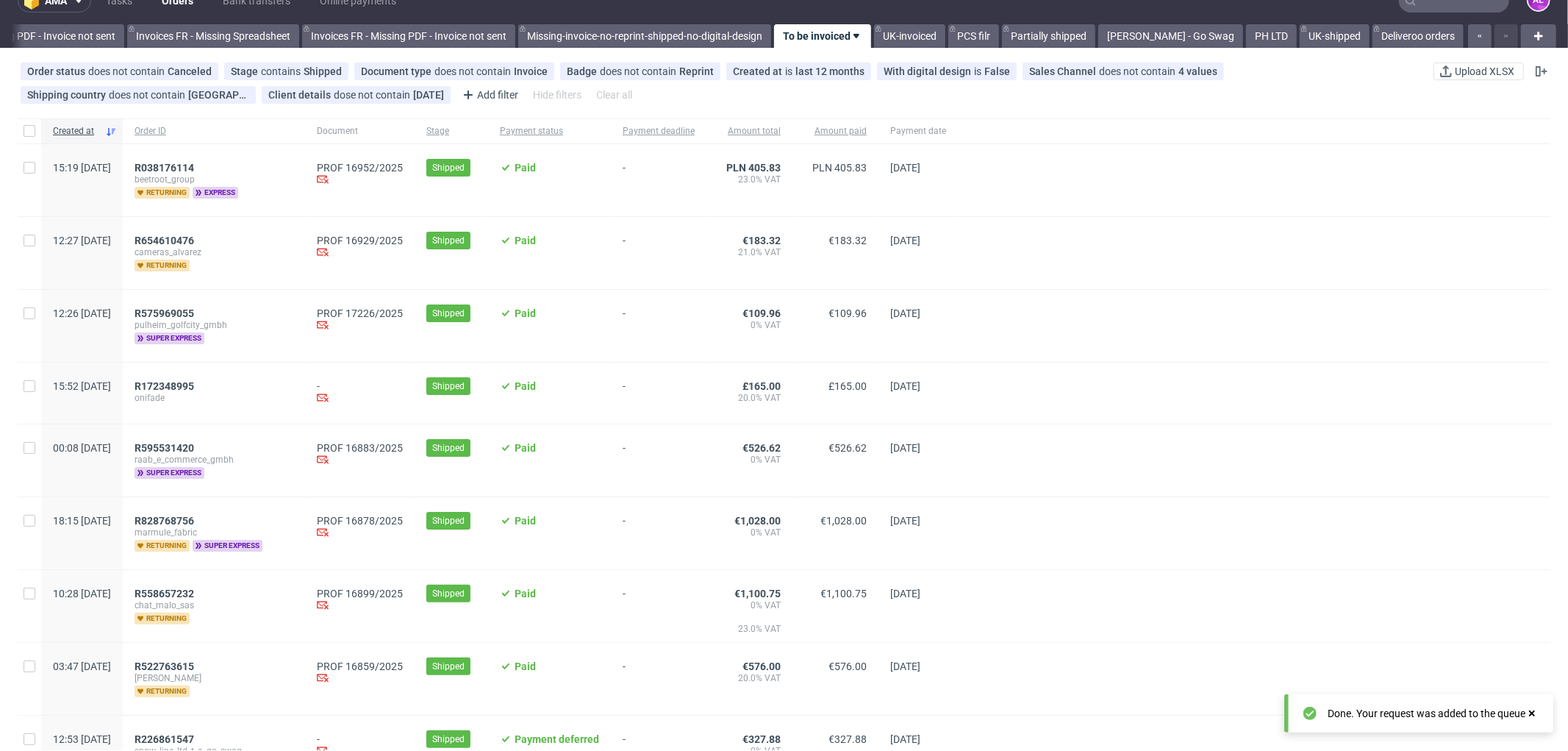
scroll to position [0, 0]
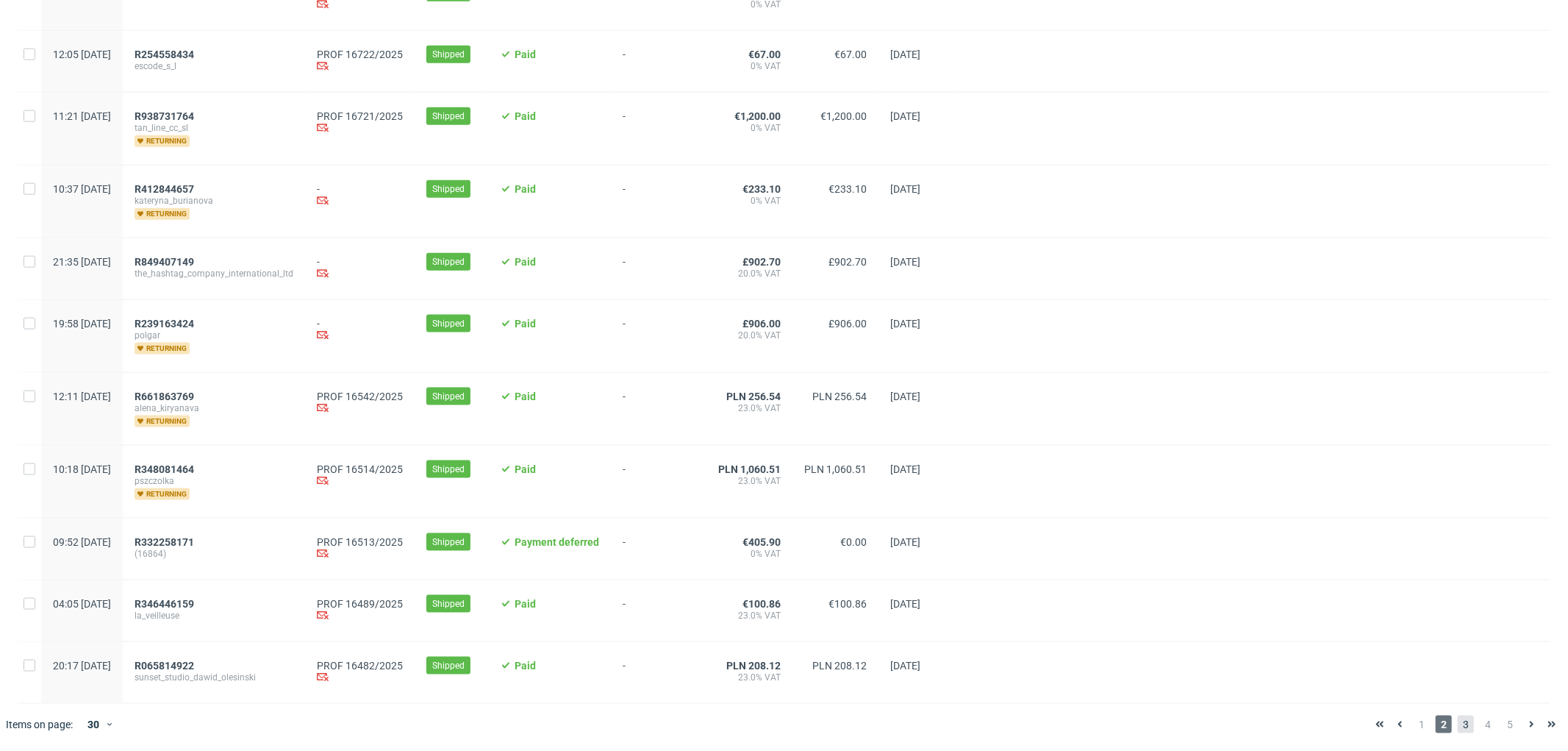
click at [1458, 724] on span "3" at bounding box center [1466, 725] width 16 height 18
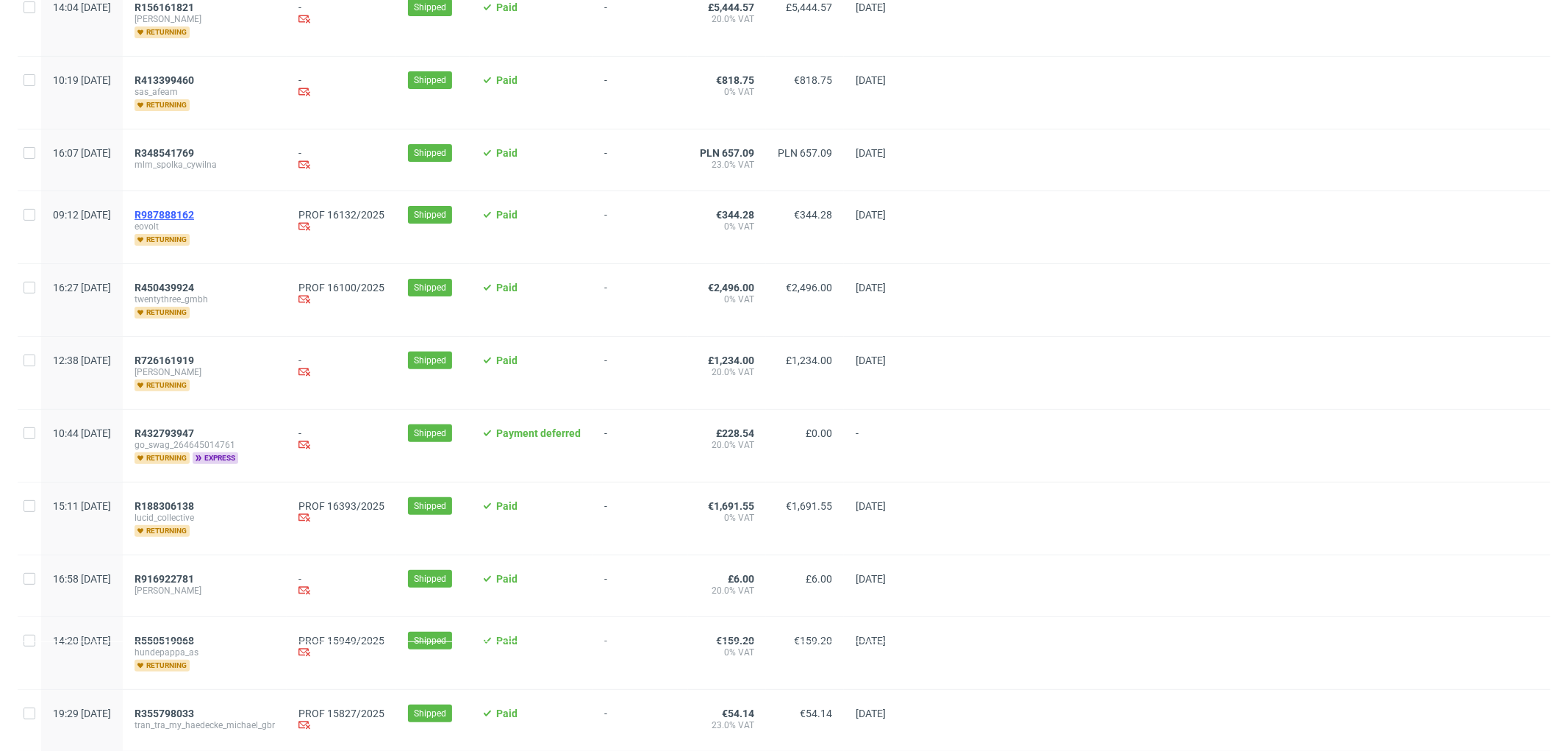
click at [194, 216] on span "R987888162" at bounding box center [164, 215] width 59 height 12
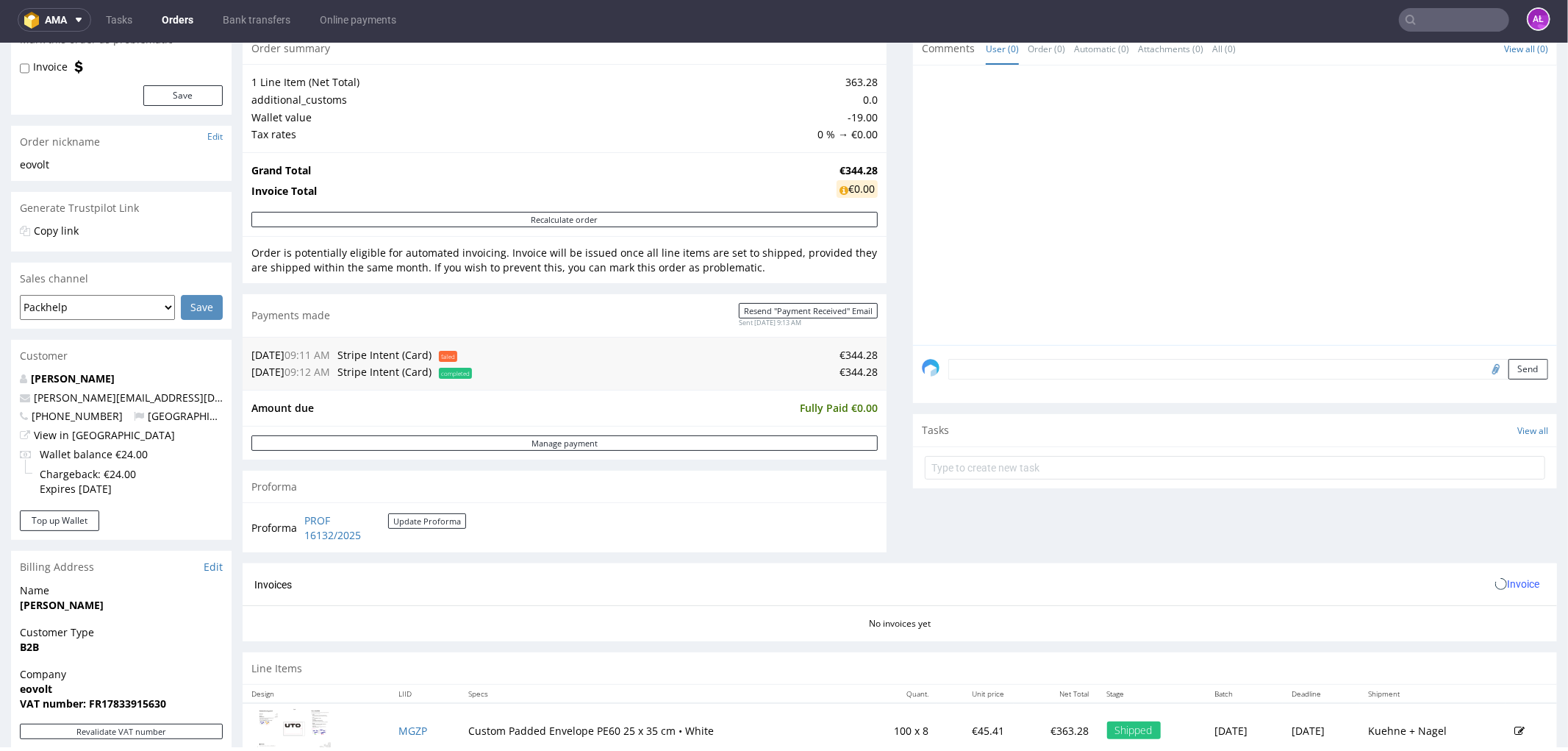
scroll to position [408, 0]
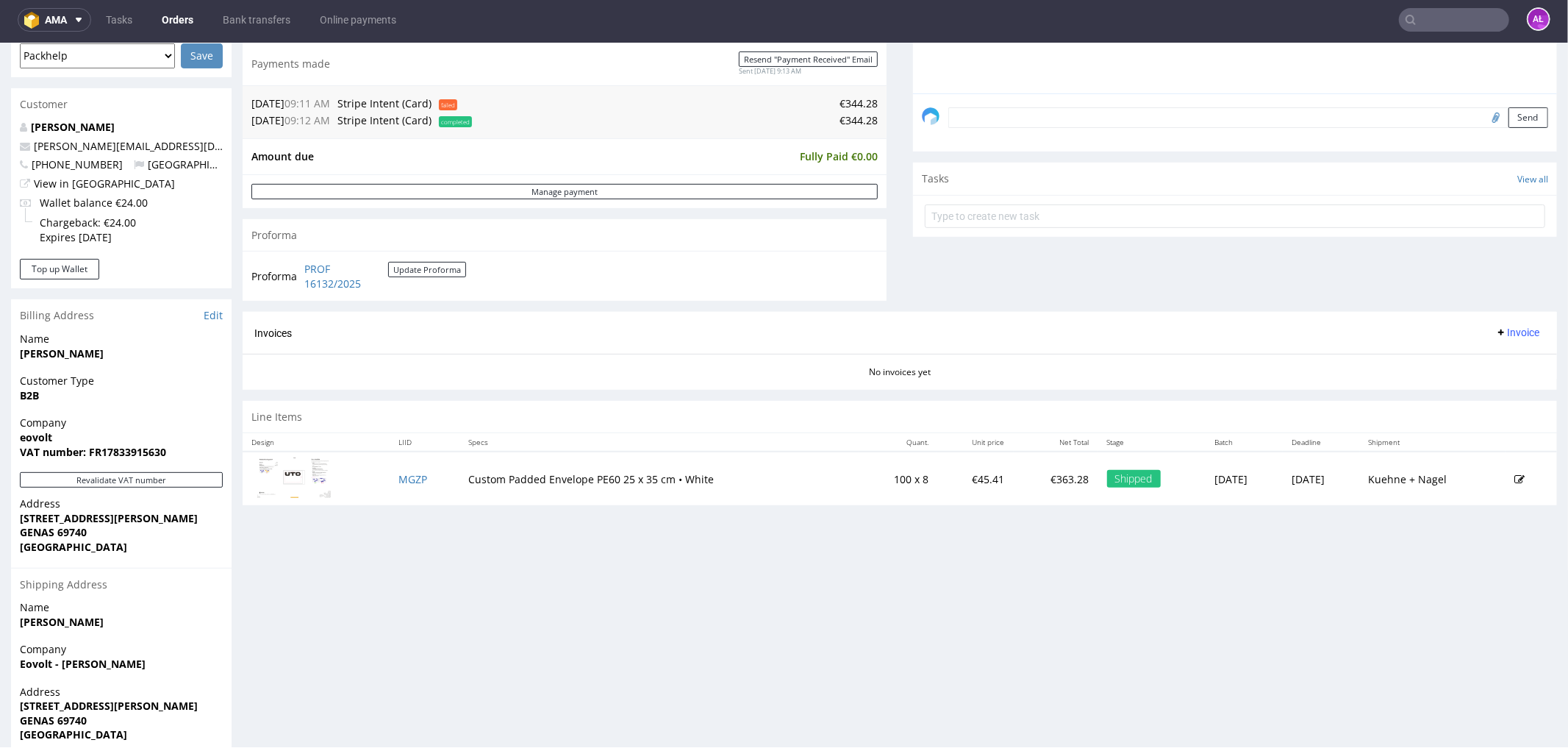
click at [189, 467] on div "Company eovolt VAT number: FR17833915630" at bounding box center [121, 443] width 221 height 57
click at [192, 480] on button "Revalidate VAT number" at bounding box center [121, 479] width 203 height 16
click at [1495, 329] on span "Invoice" at bounding box center [1517, 332] width 44 height 12
click at [1500, 358] on span "Generate" at bounding box center [1493, 364] width 71 height 15
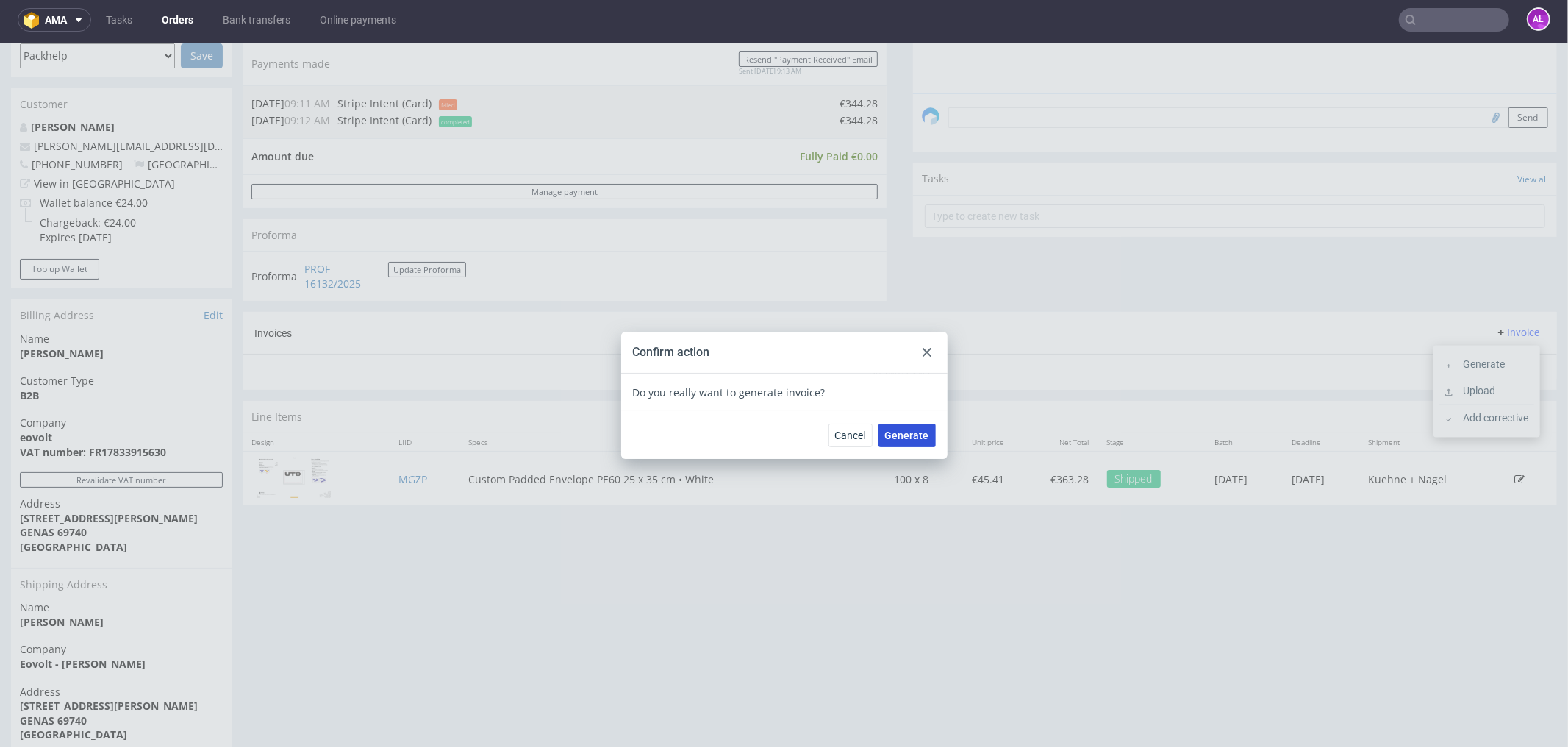
click at [903, 437] on span "Generate" at bounding box center [907, 435] width 44 height 10
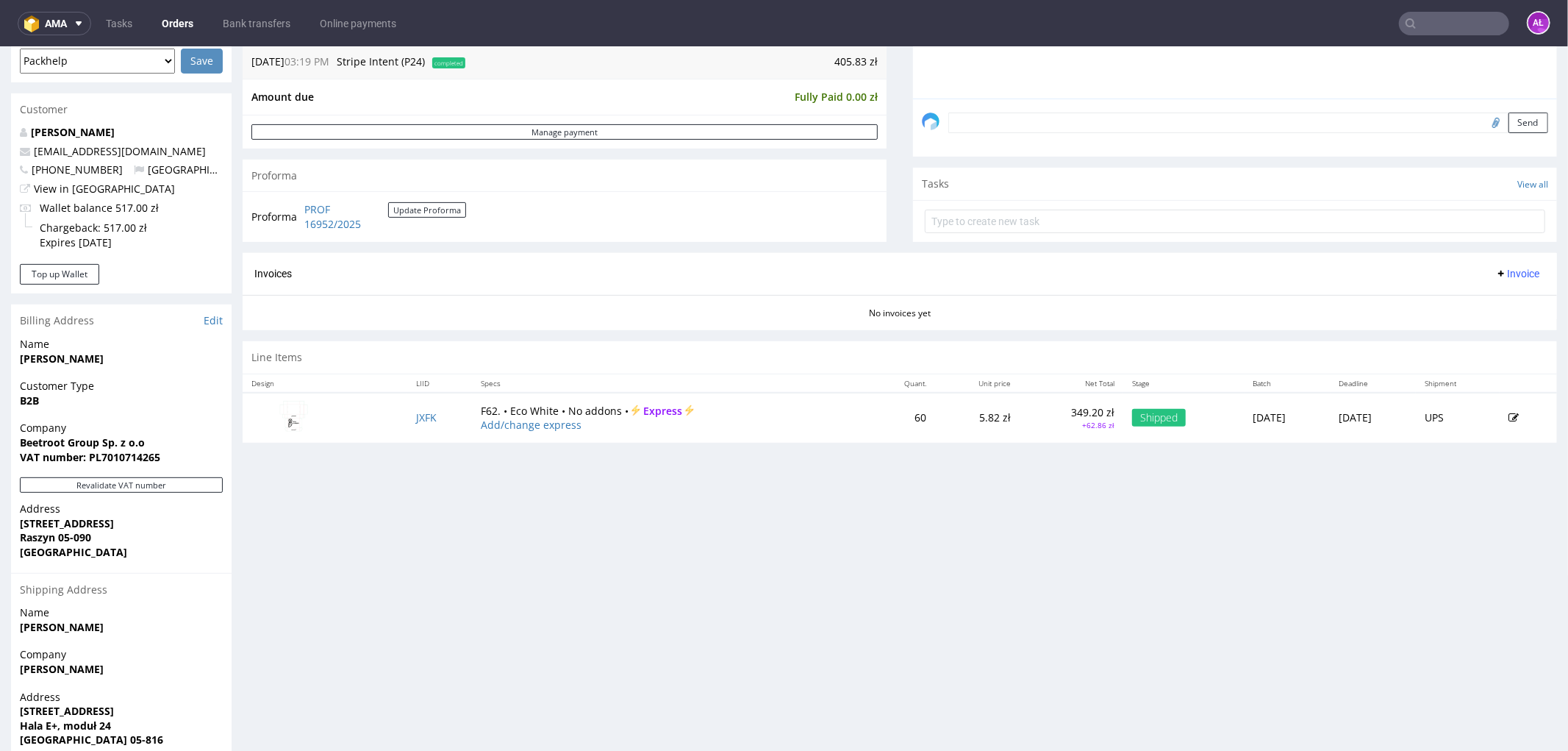
scroll to position [408, 0]
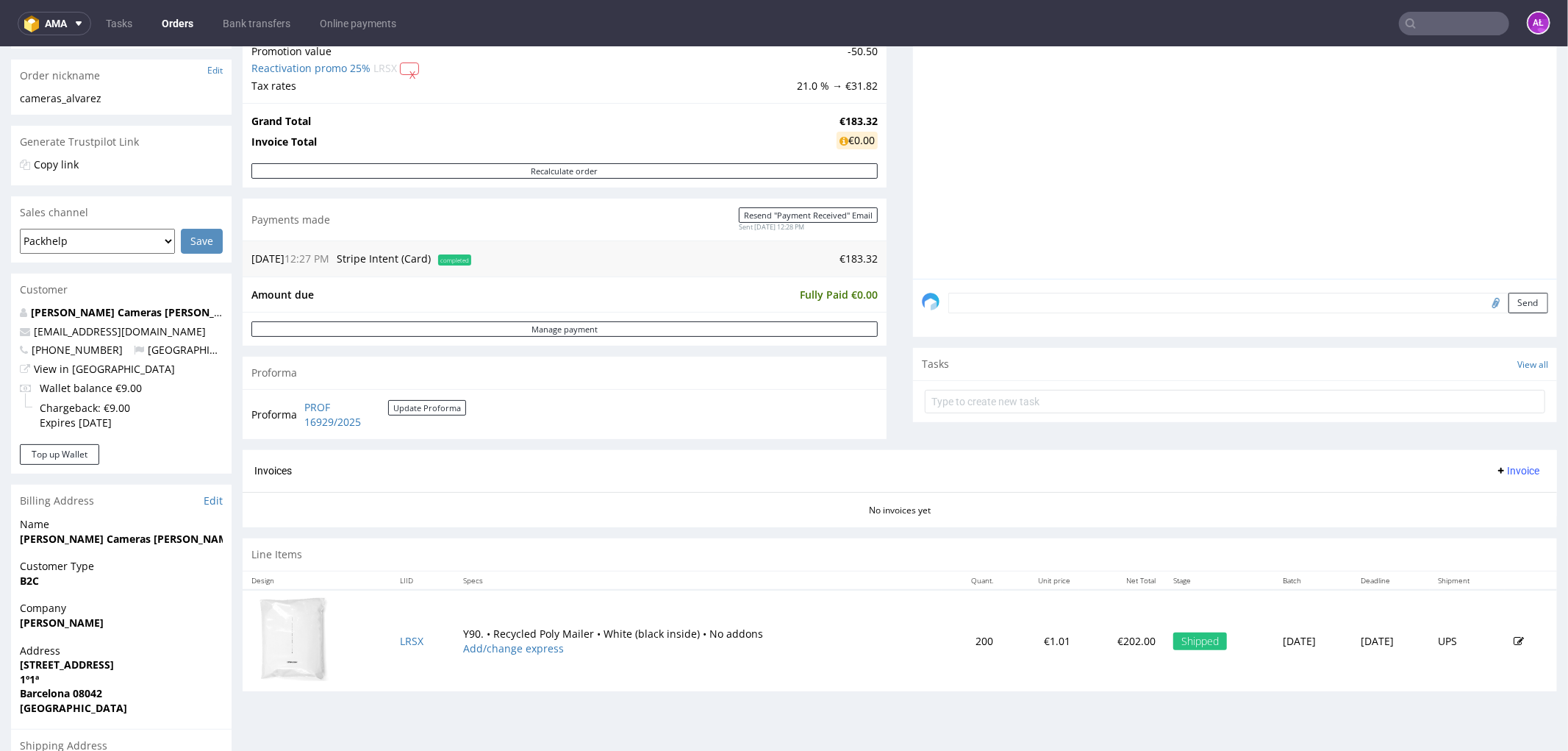
scroll to position [490, 0]
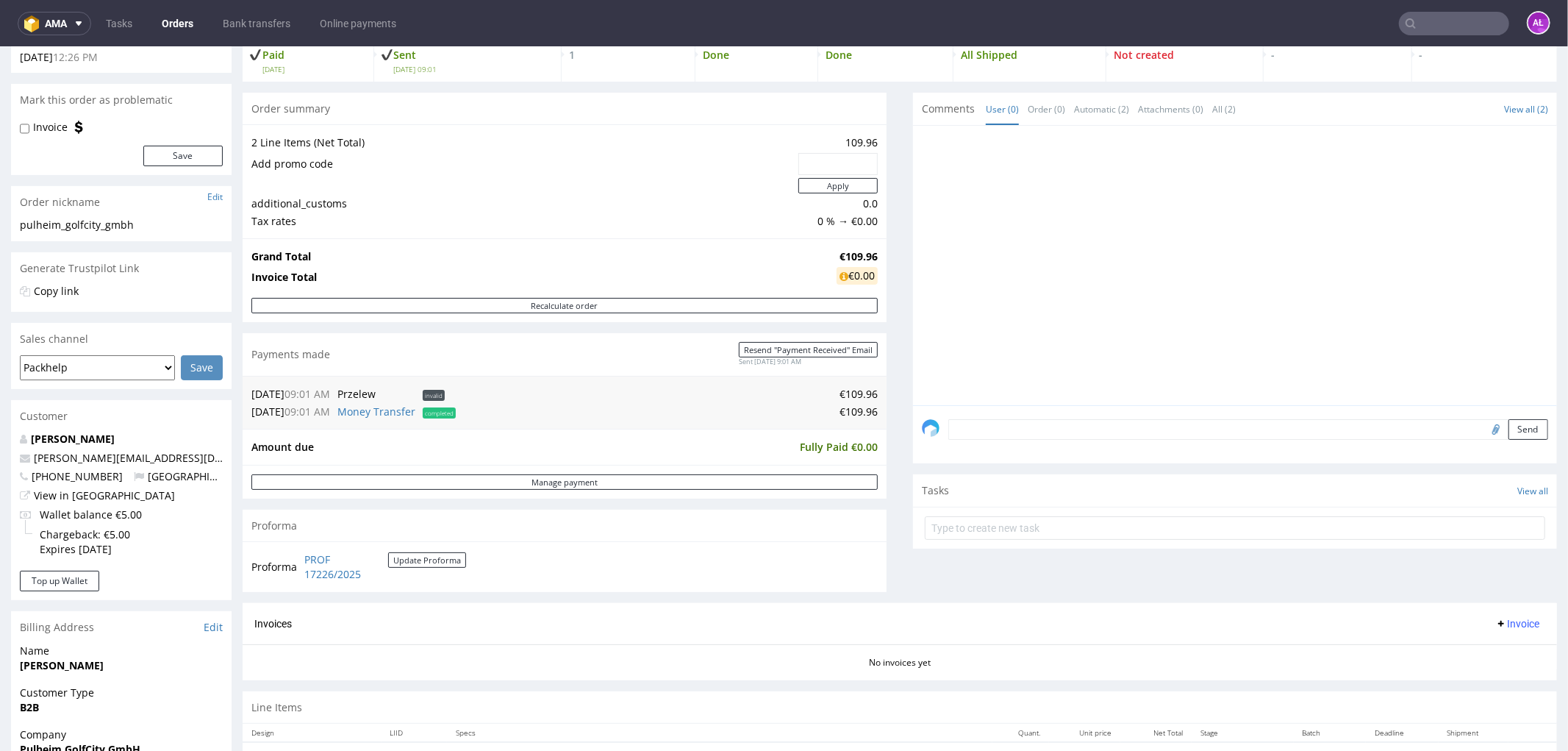
scroll to position [408, 0]
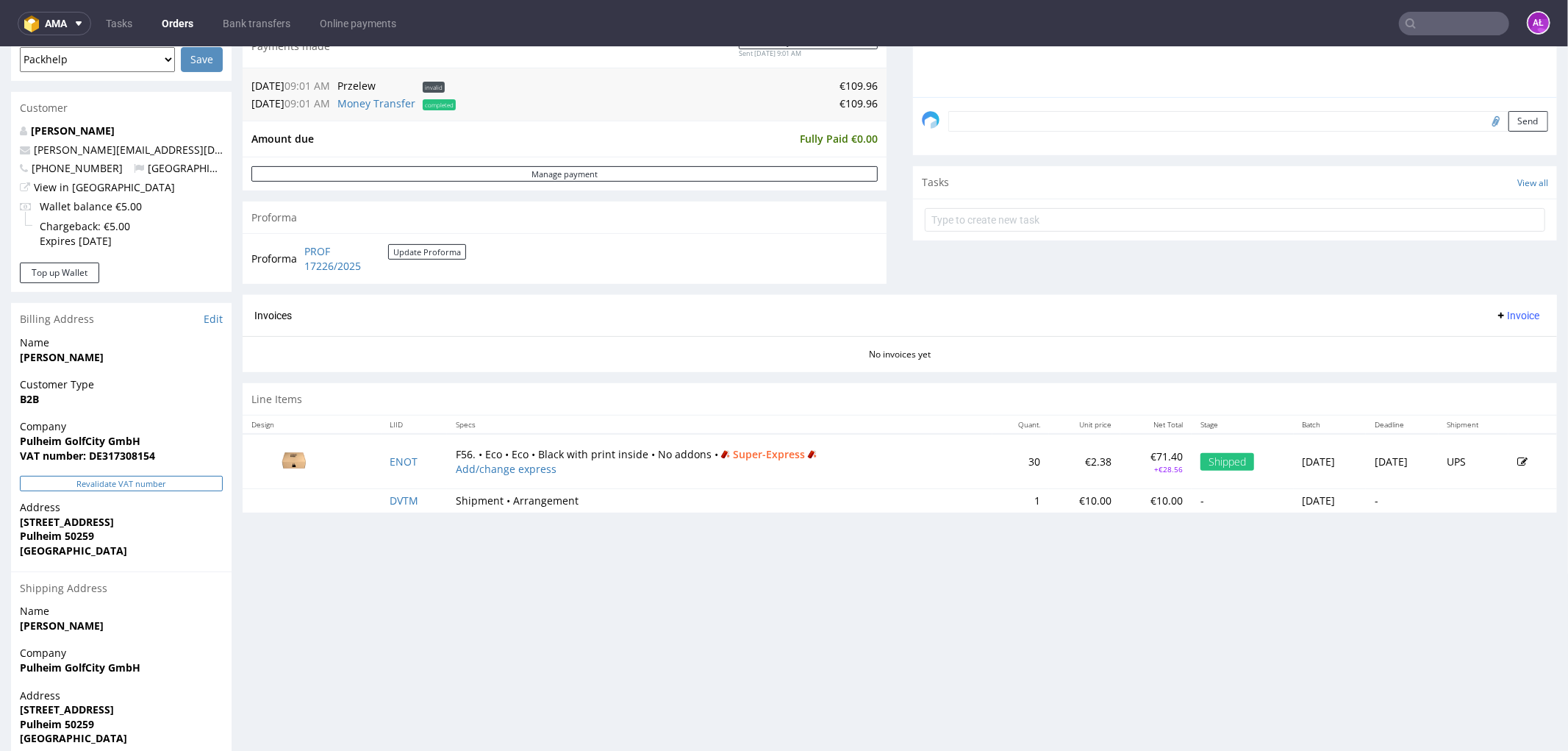
click at [162, 476] on button "Revalidate VAT number" at bounding box center [121, 483] width 203 height 16
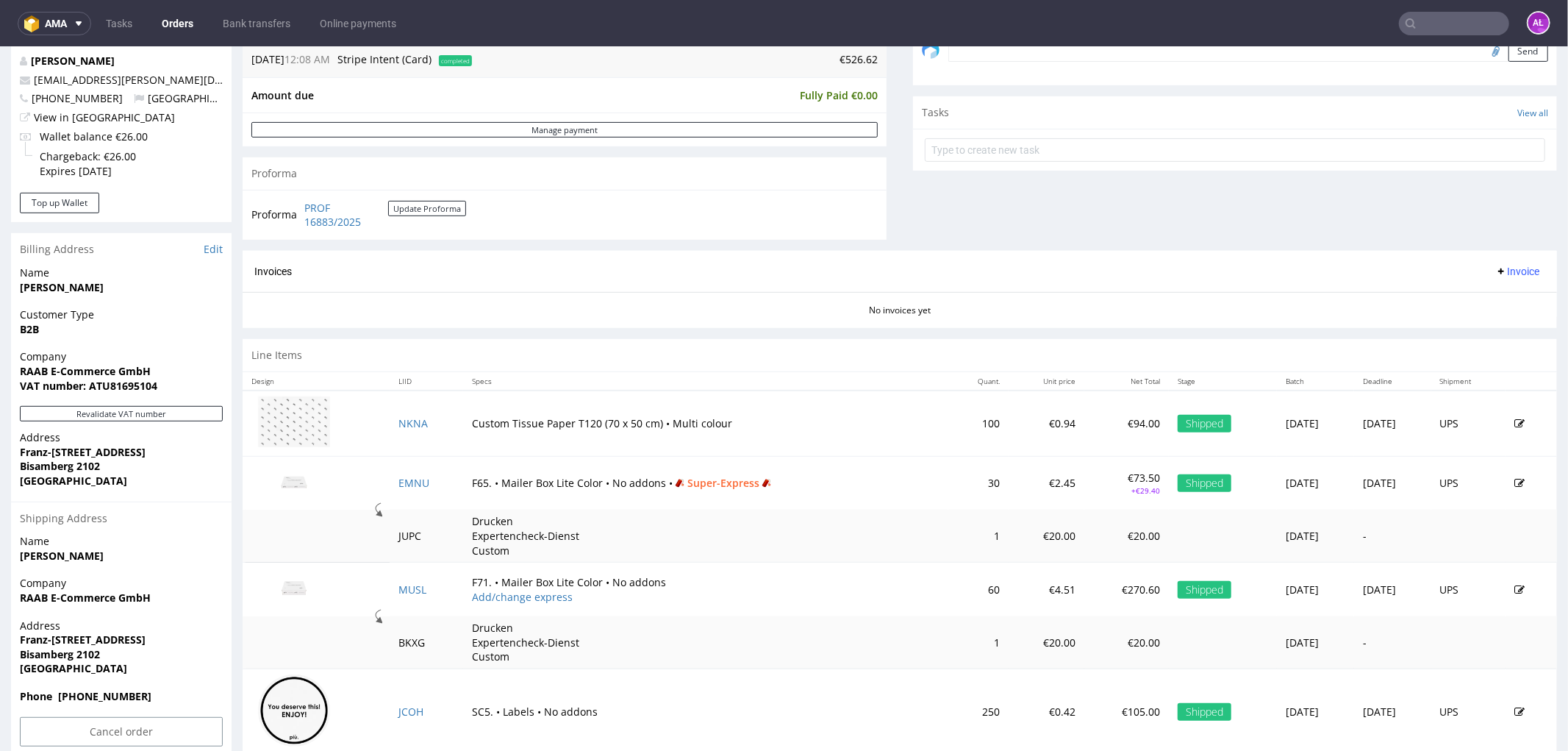
scroll to position [514, 0]
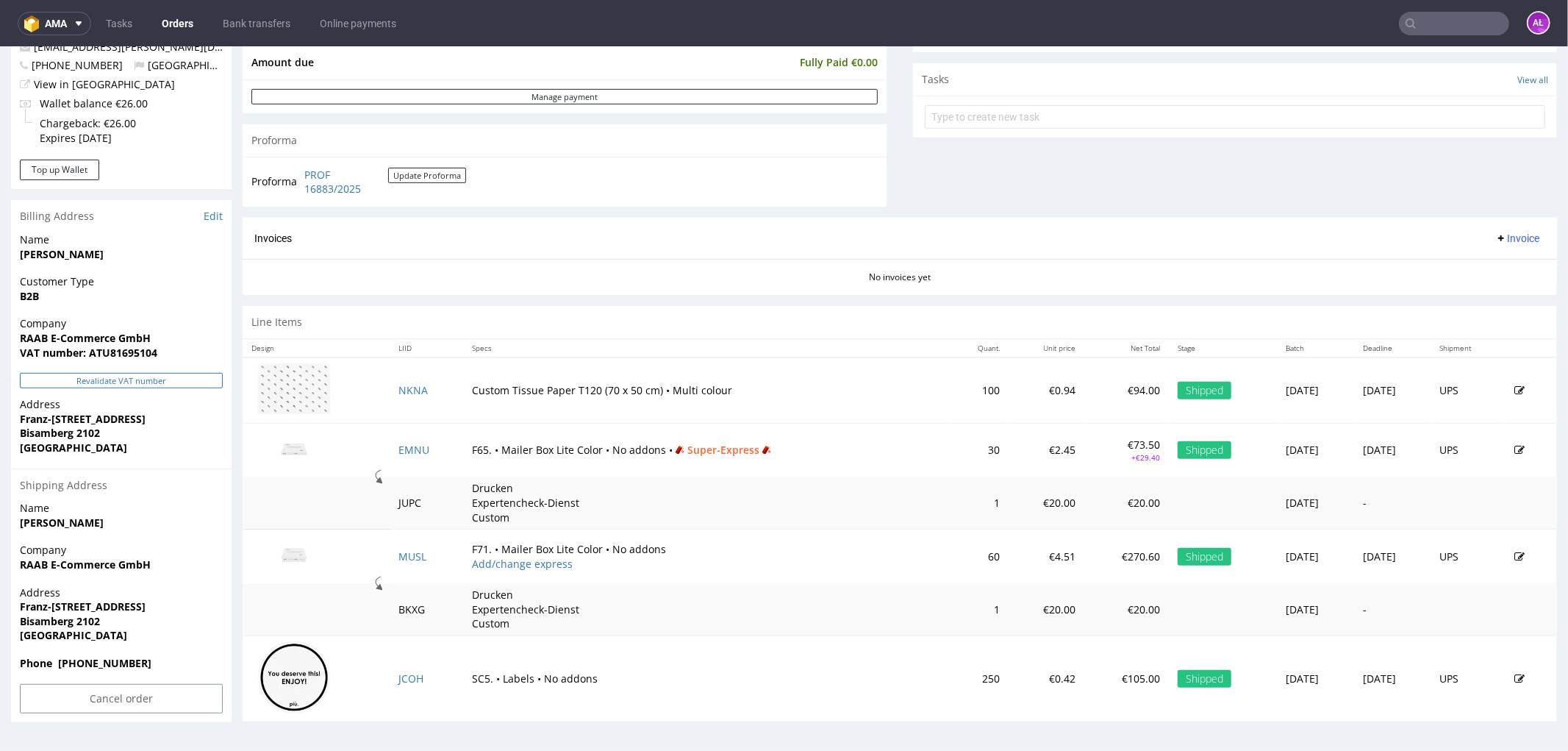
click at [188, 377] on button "Revalidate VAT number" at bounding box center [121, 380] width 203 height 16
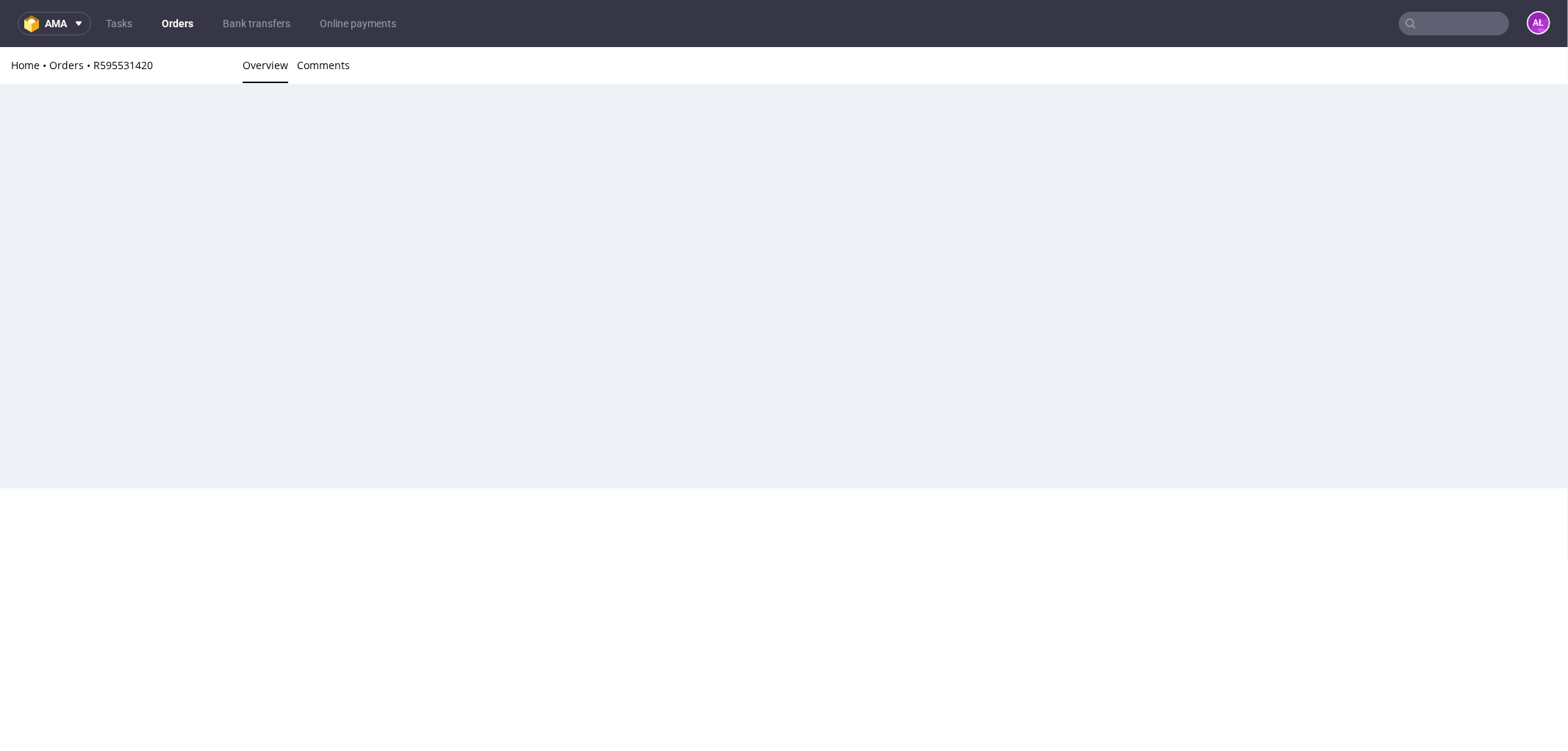
scroll to position [490, 0]
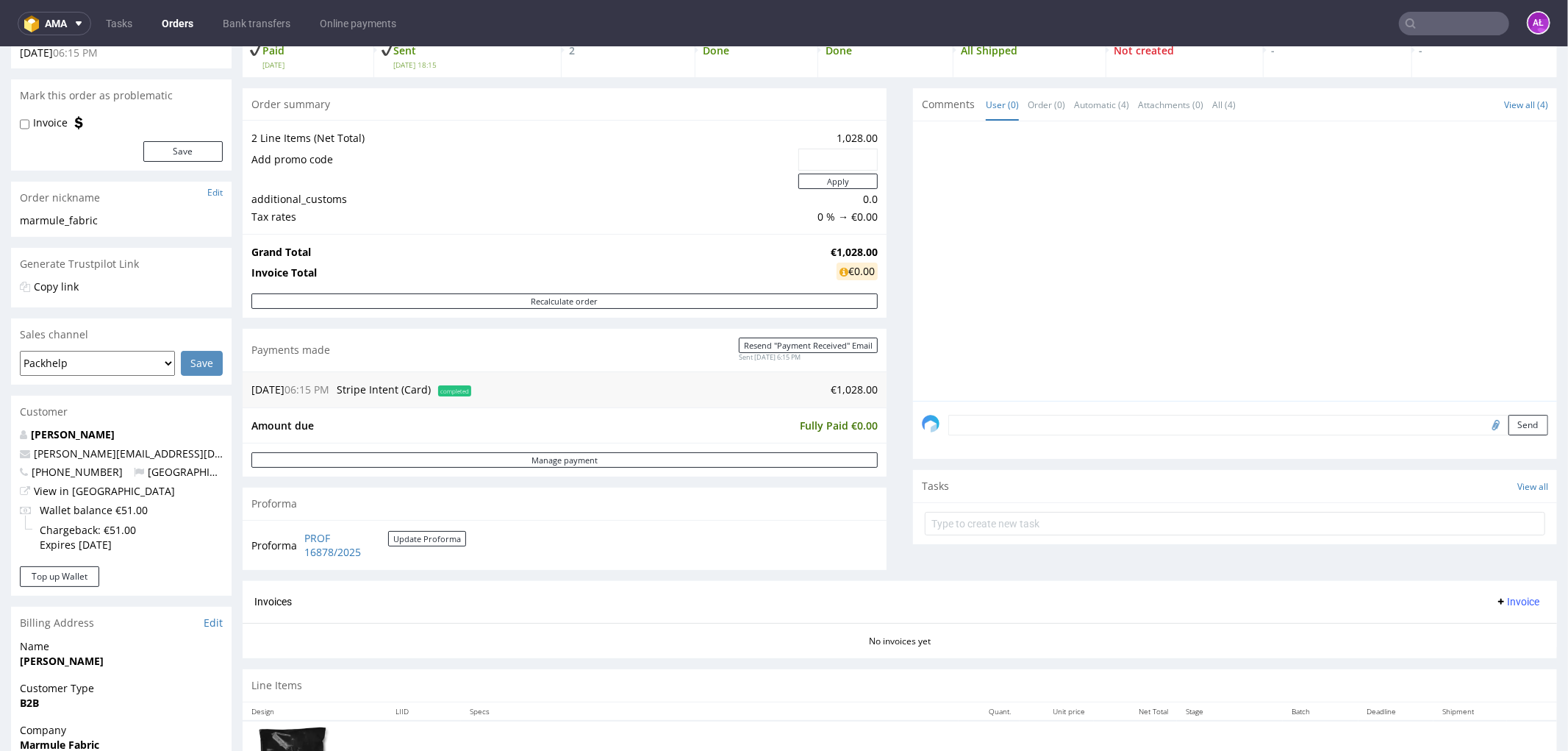
scroll to position [245, 0]
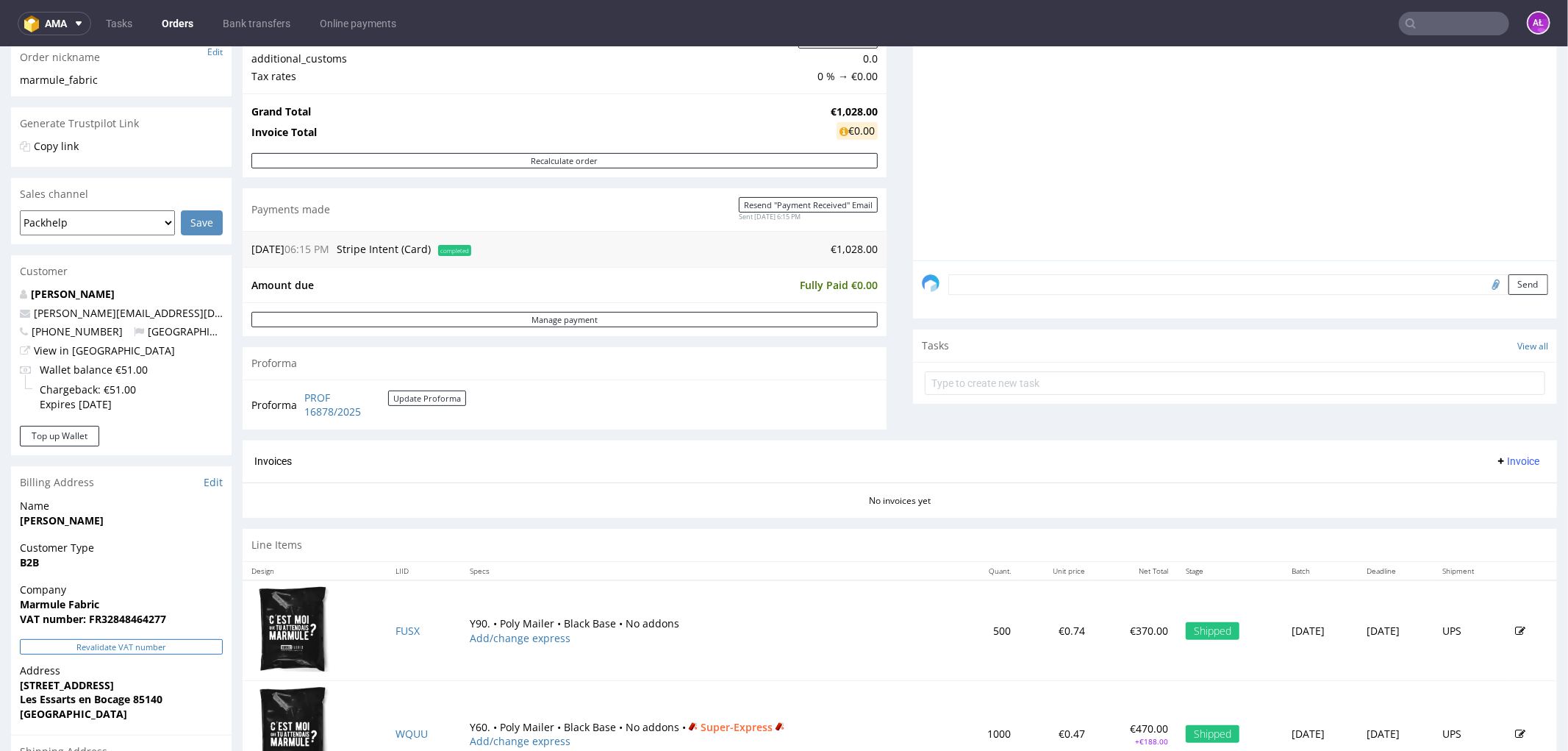
click at [186, 645] on button "Revalidate VAT number" at bounding box center [121, 646] width 203 height 16
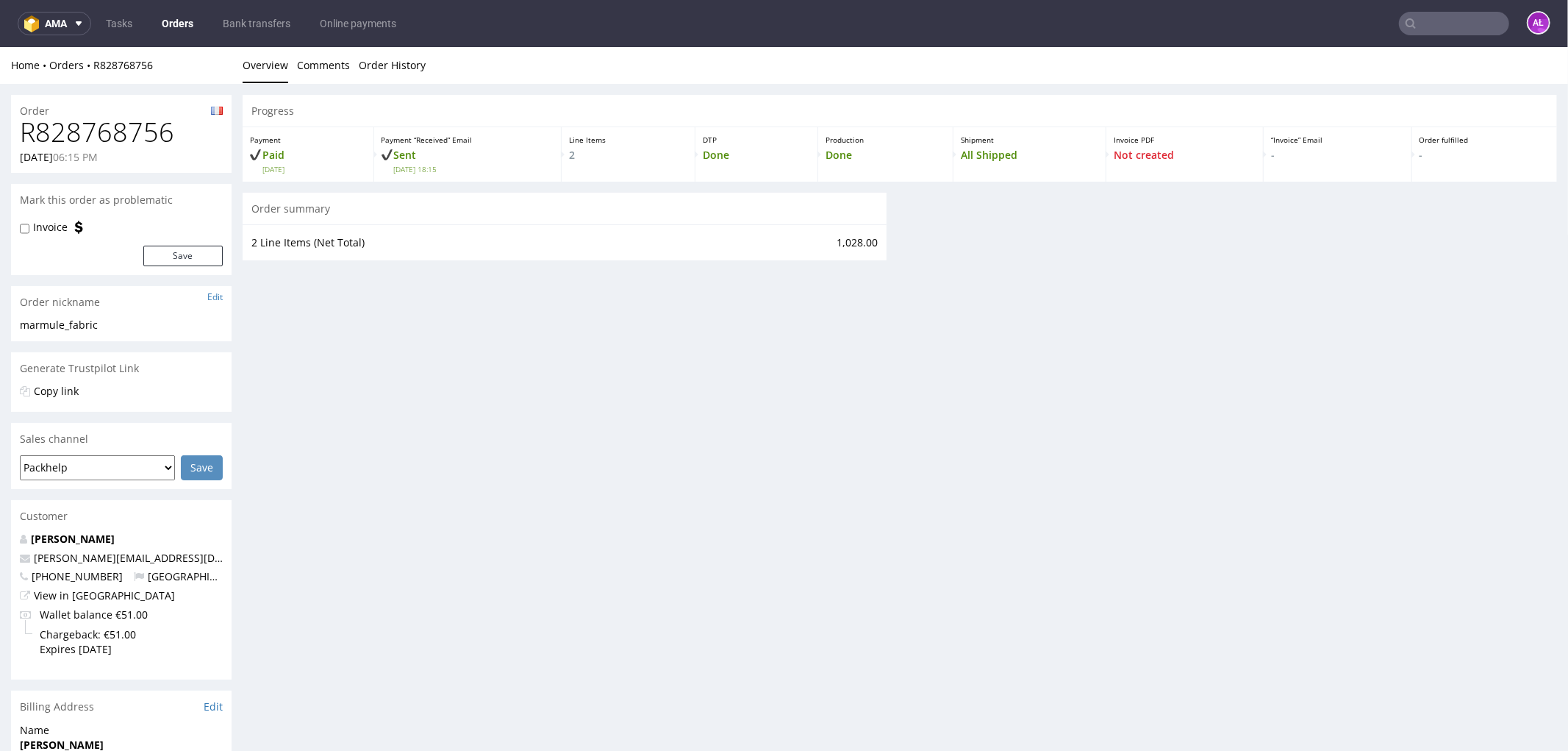
scroll to position [236, 0]
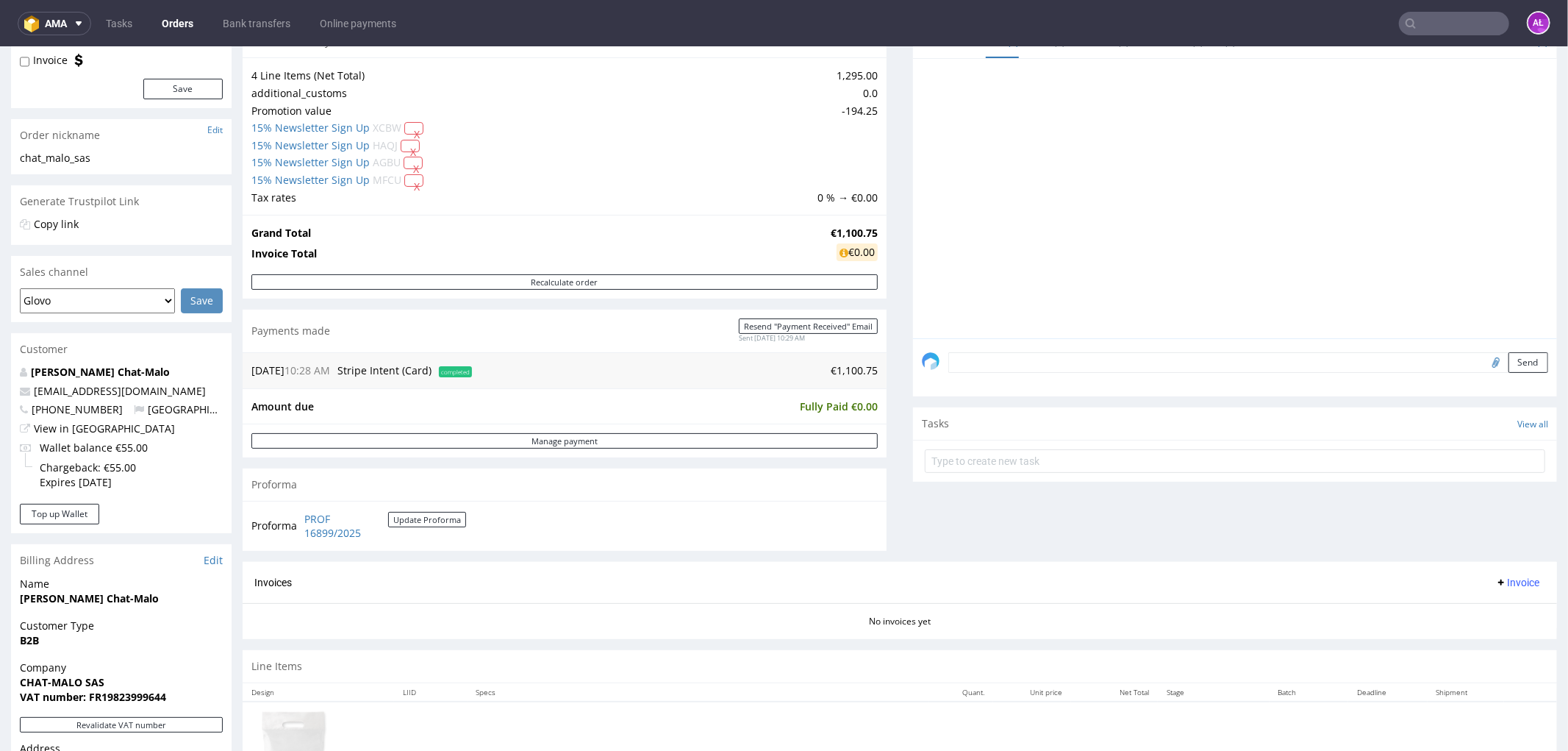
scroll to position [408, 0]
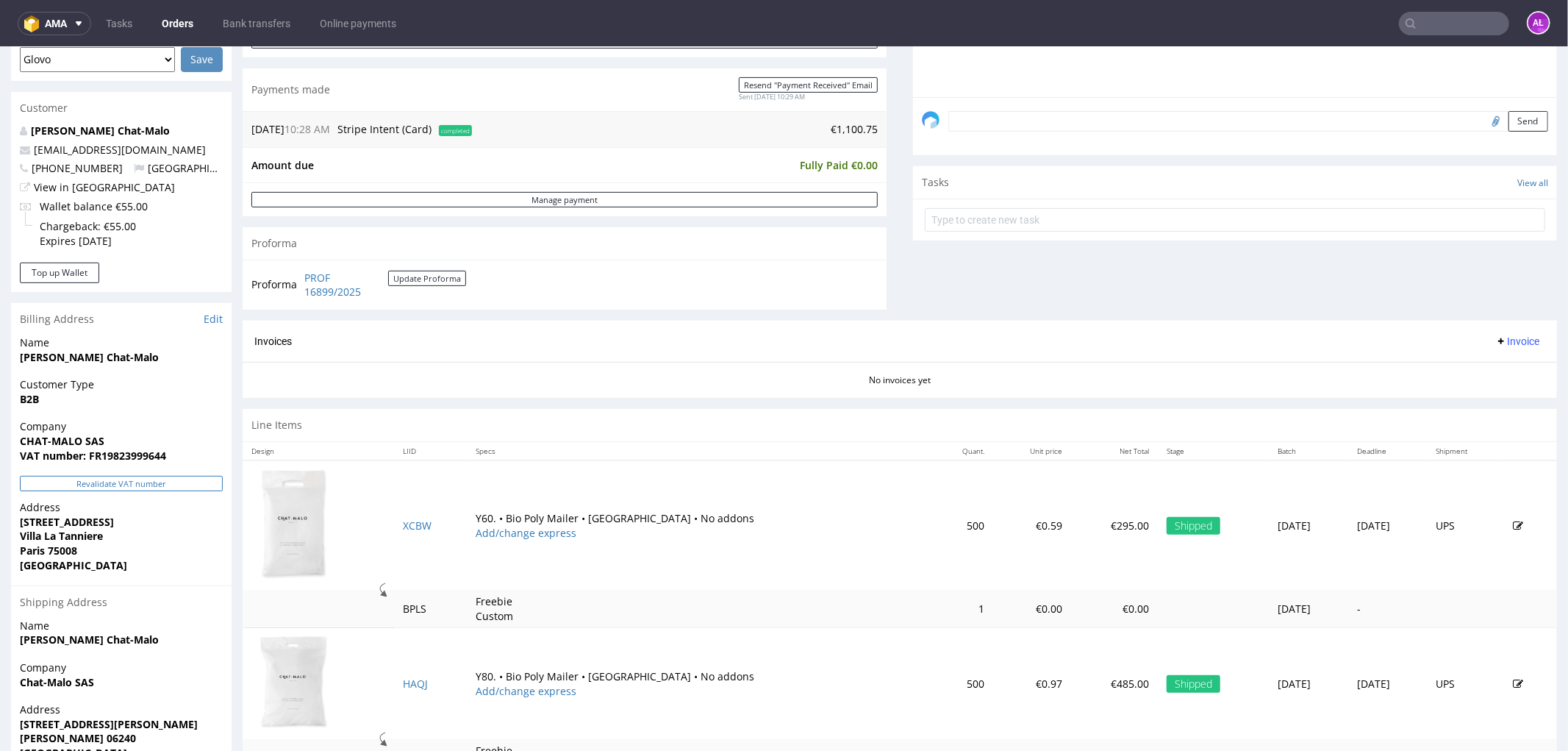
click at [204, 483] on button "Revalidate VAT number" at bounding box center [121, 483] width 203 height 16
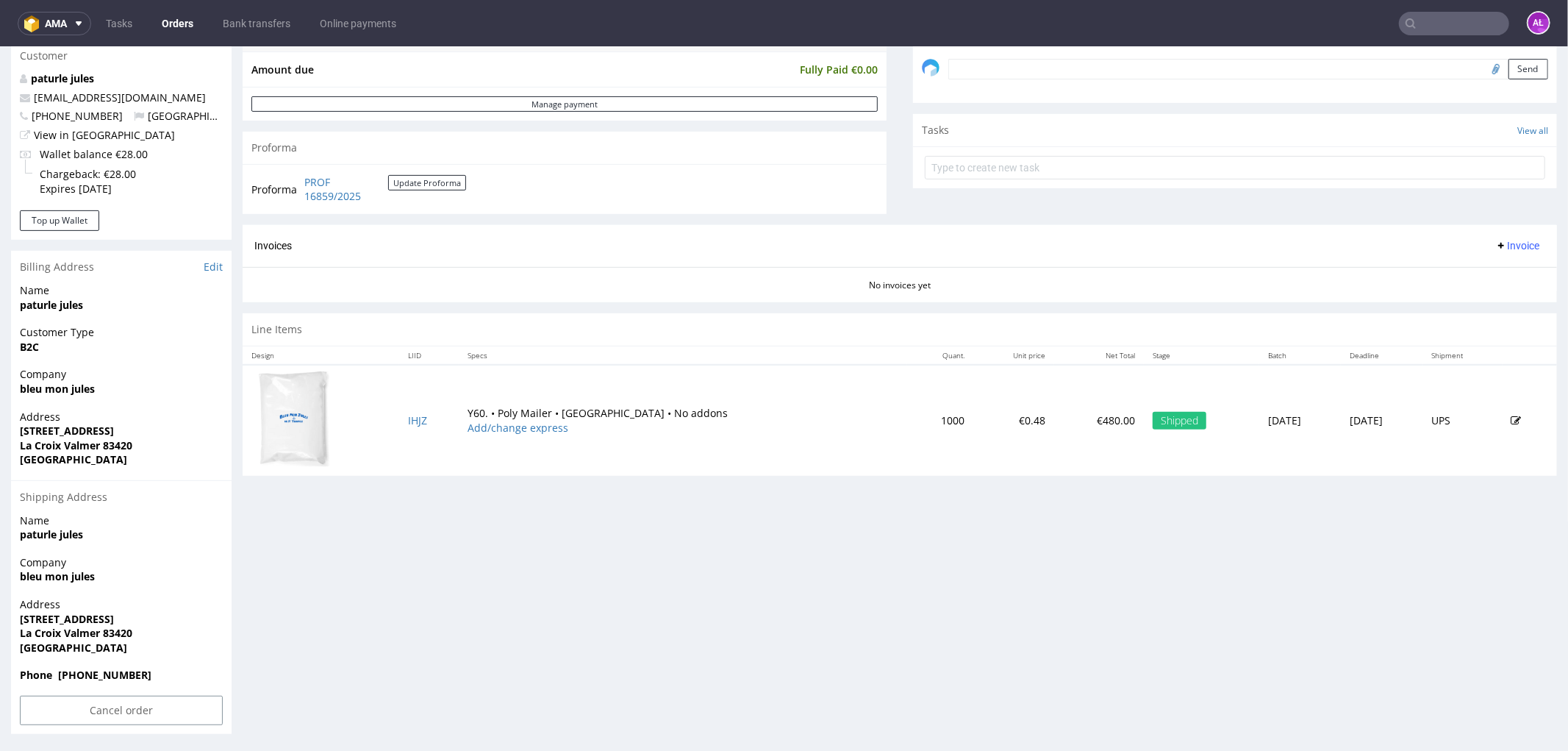
scroll to position [461, 0]
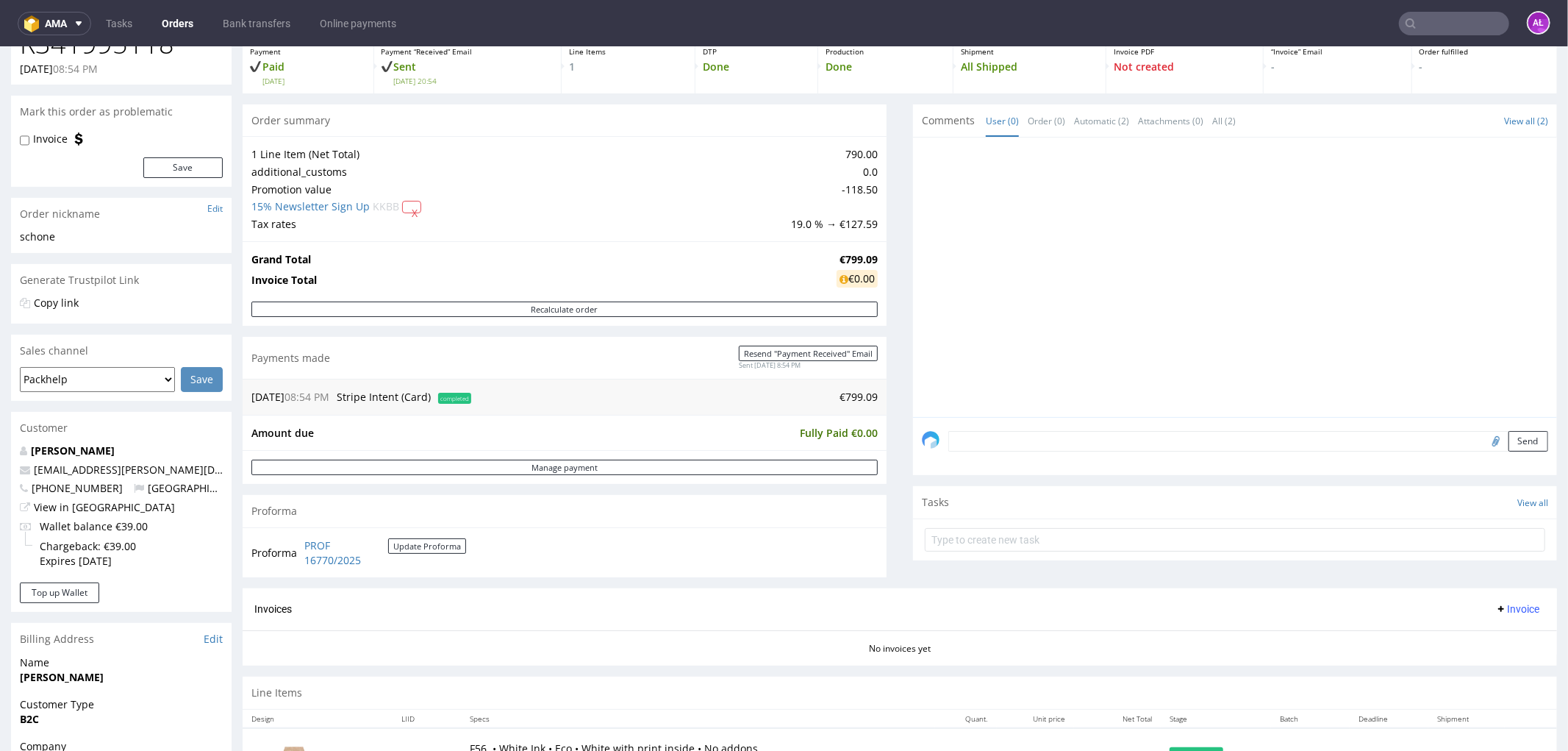
scroll to position [82, 0]
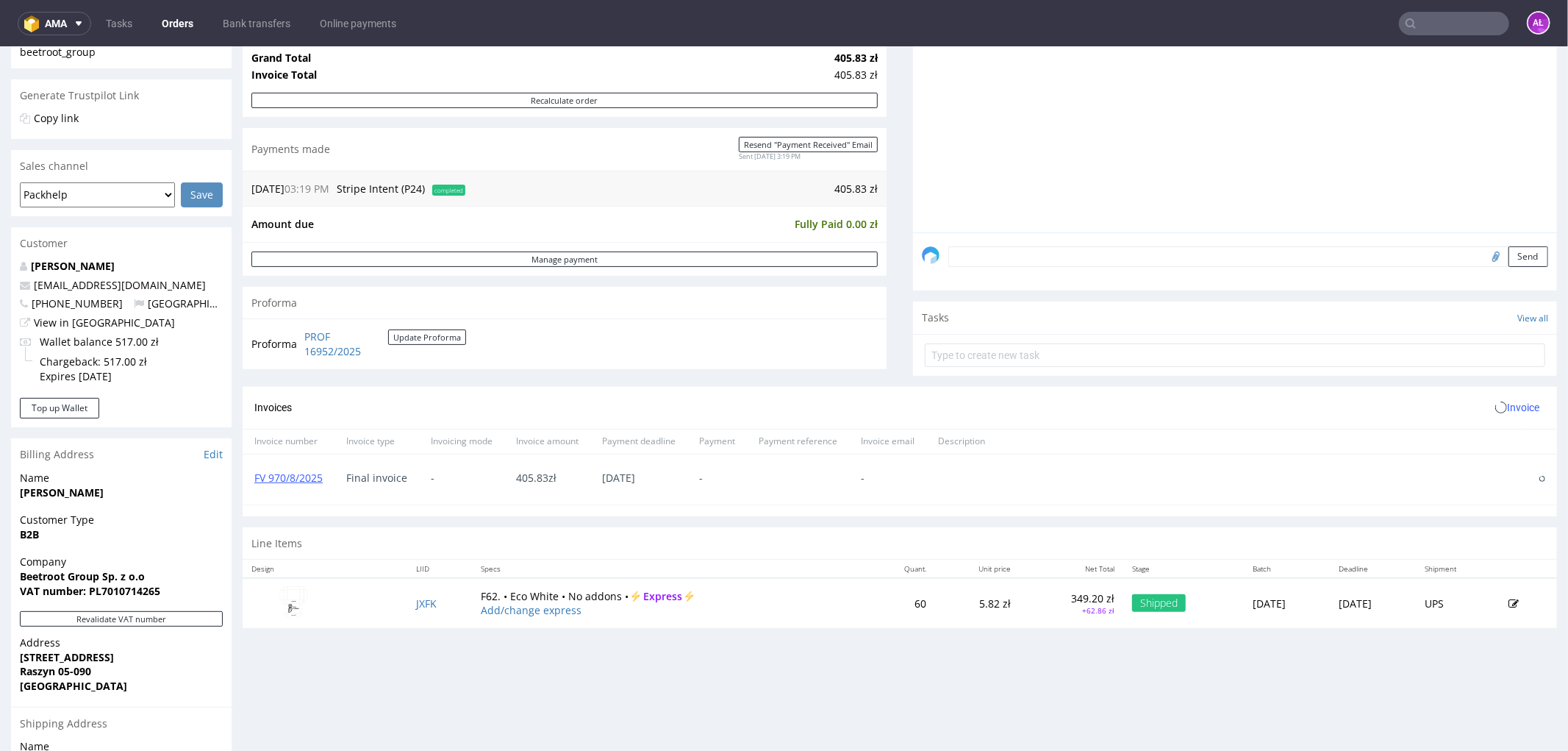
scroll to position [490, 0]
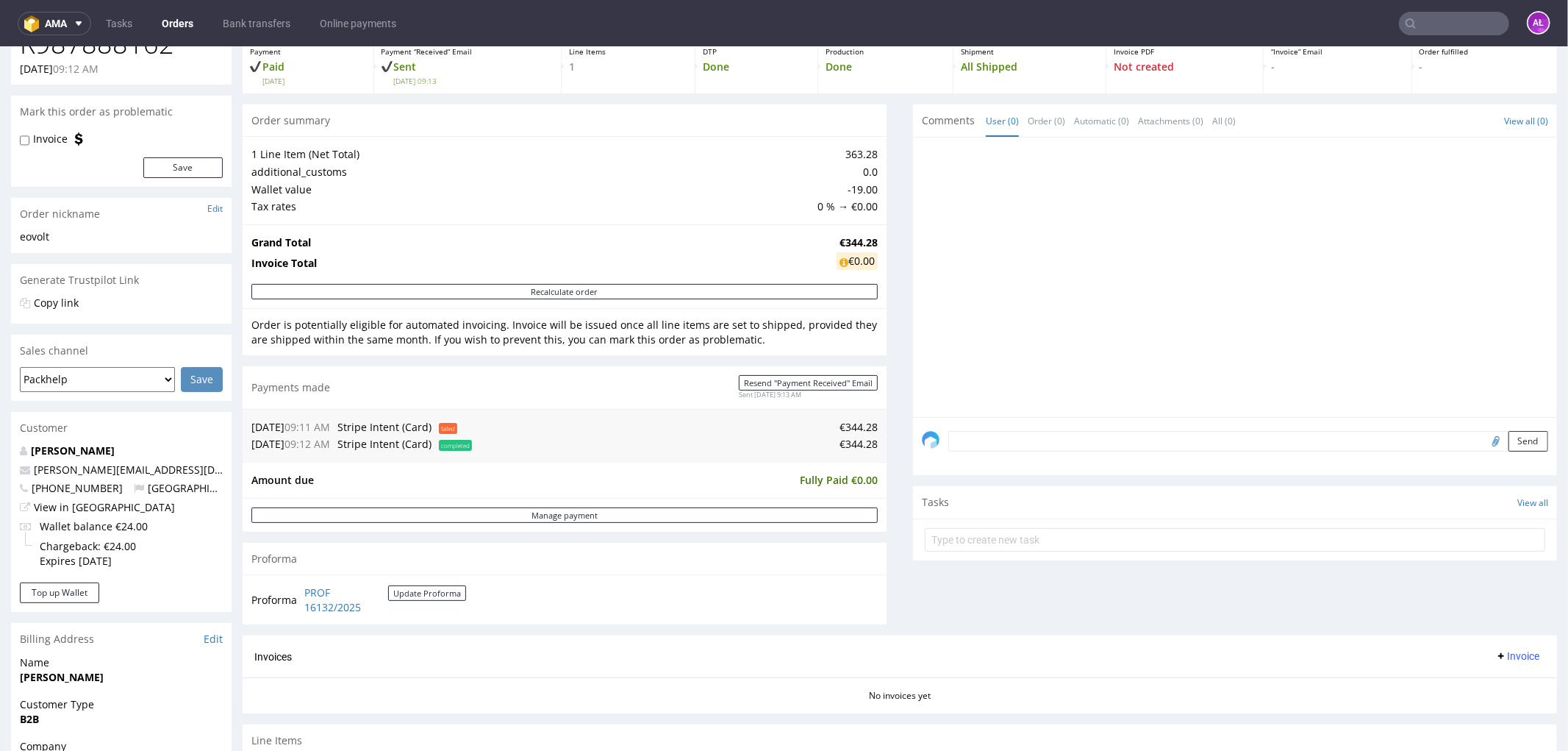
scroll to position [326, 0]
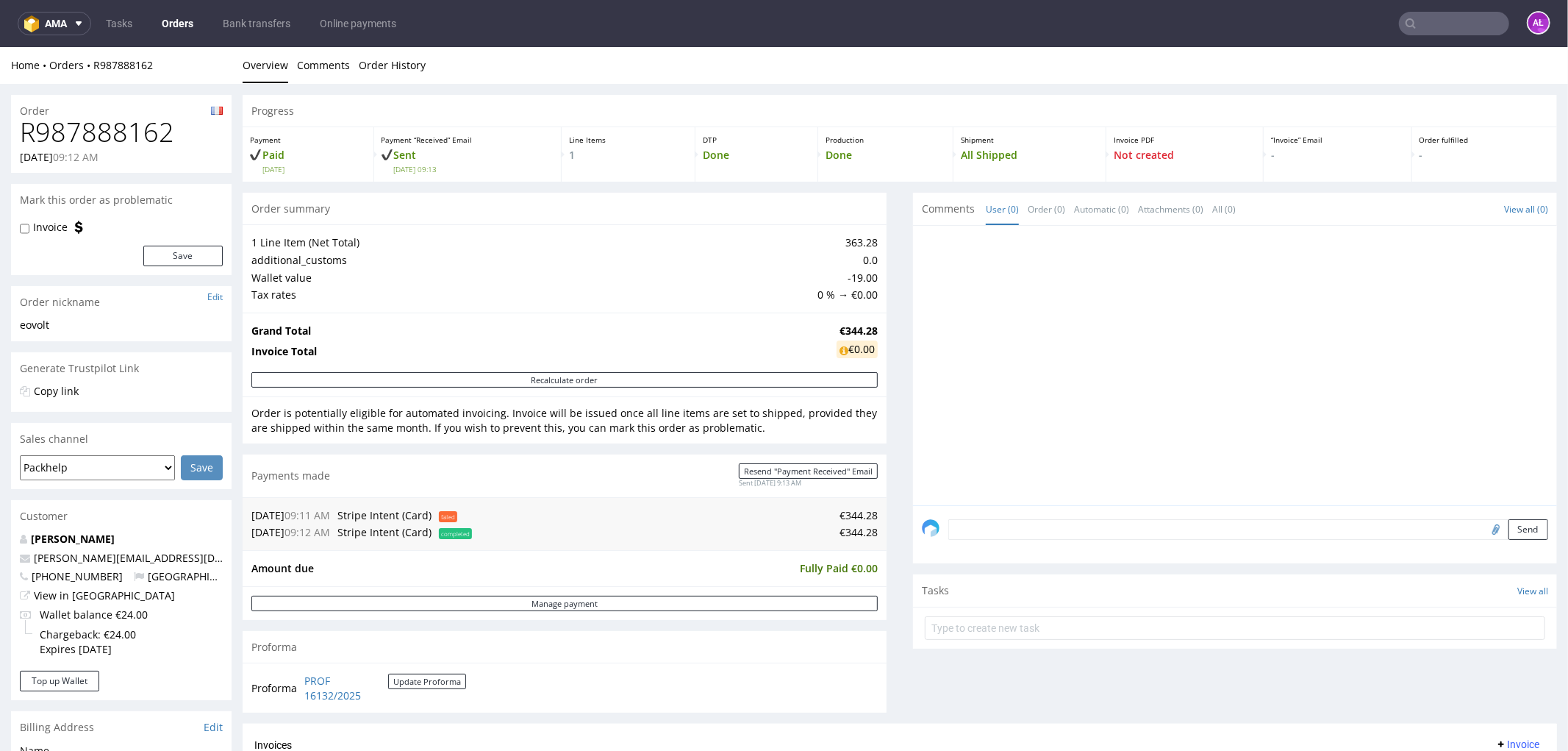
scroll to position [326, 0]
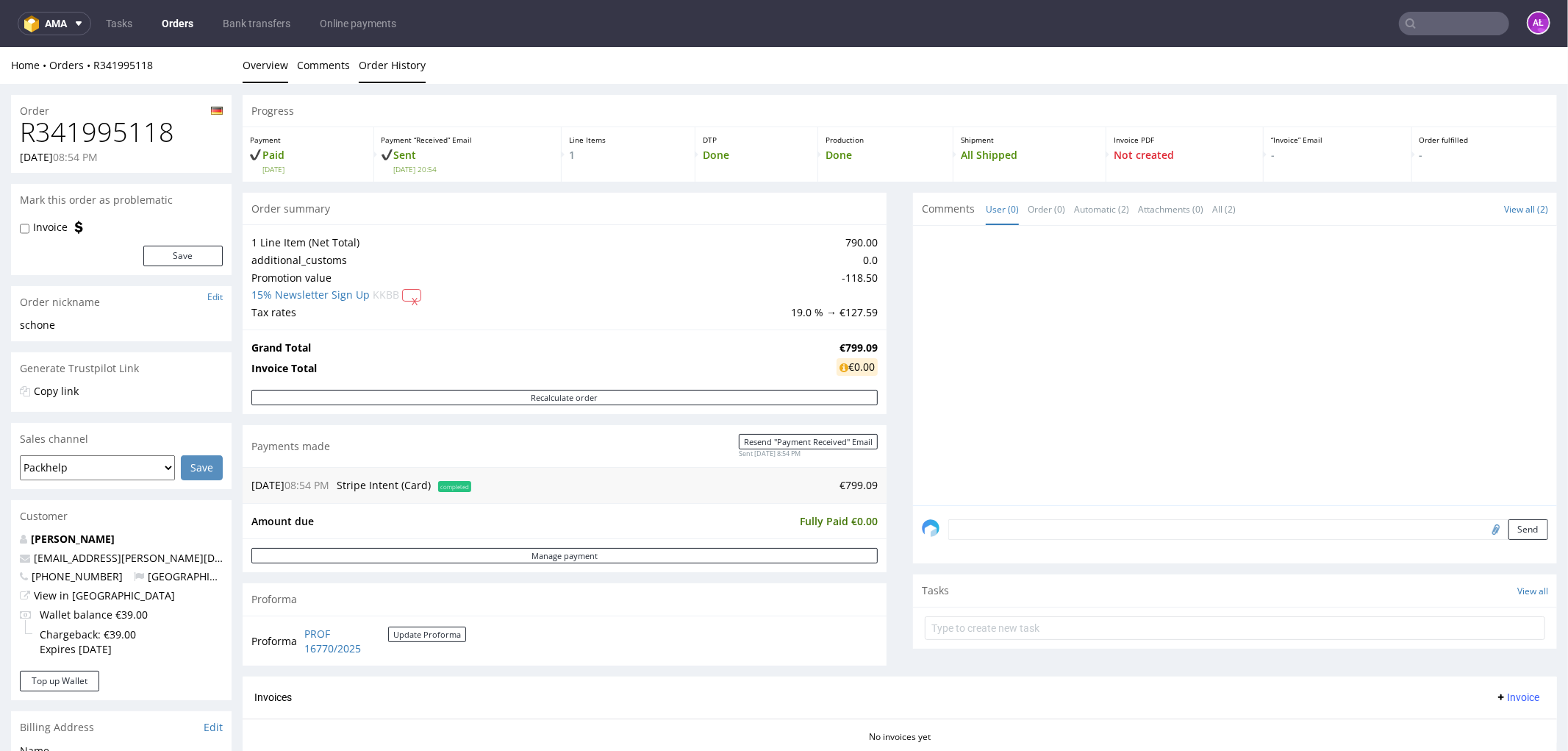
click at [395, 59] on link "Order History" at bounding box center [392, 64] width 67 height 36
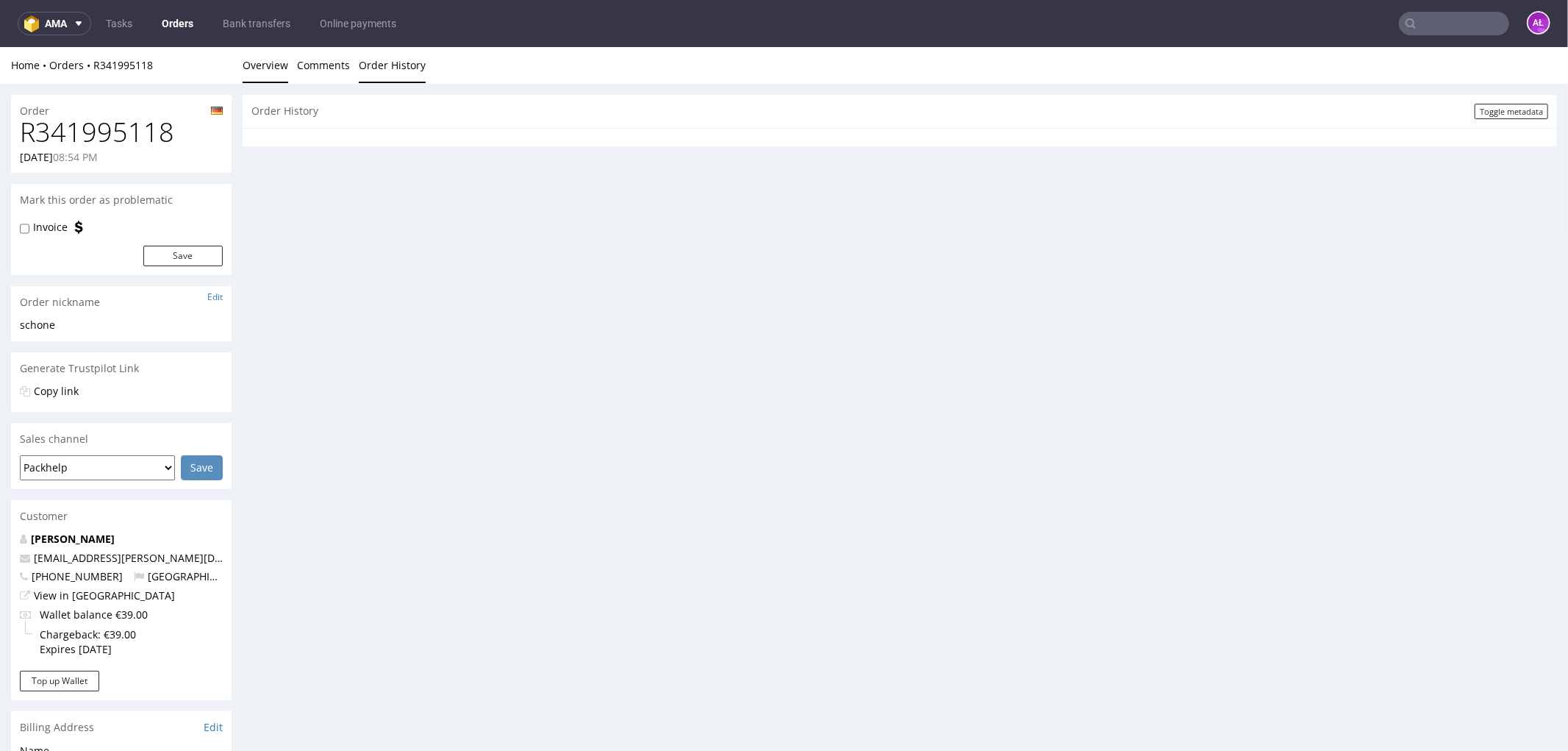
drag, startPoint x: 275, startPoint y: 71, endPoint x: 463, endPoint y: 46, distance: 189.7
click at [275, 71] on link "Overview" at bounding box center [265, 64] width 45 height 36
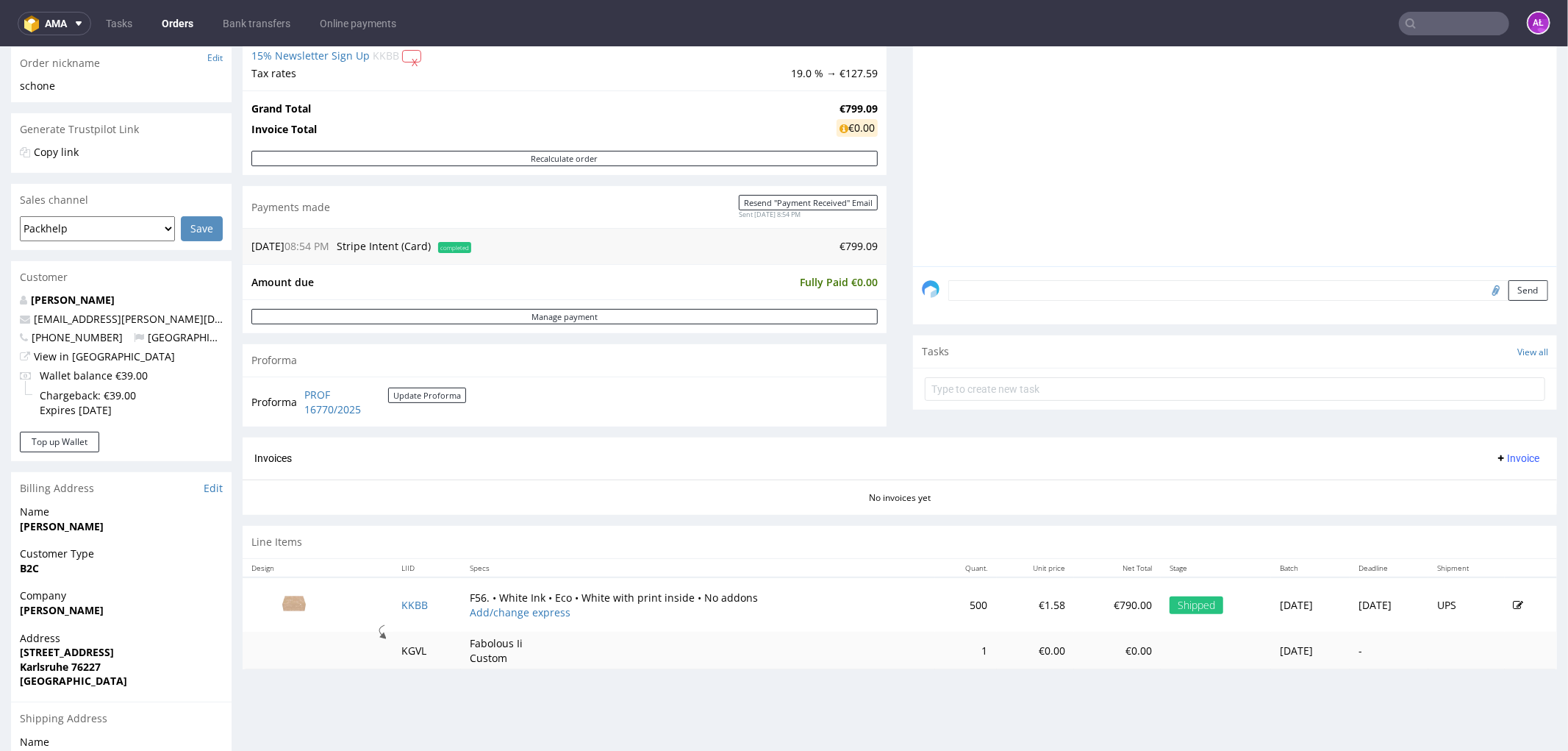
scroll to position [245, 0]
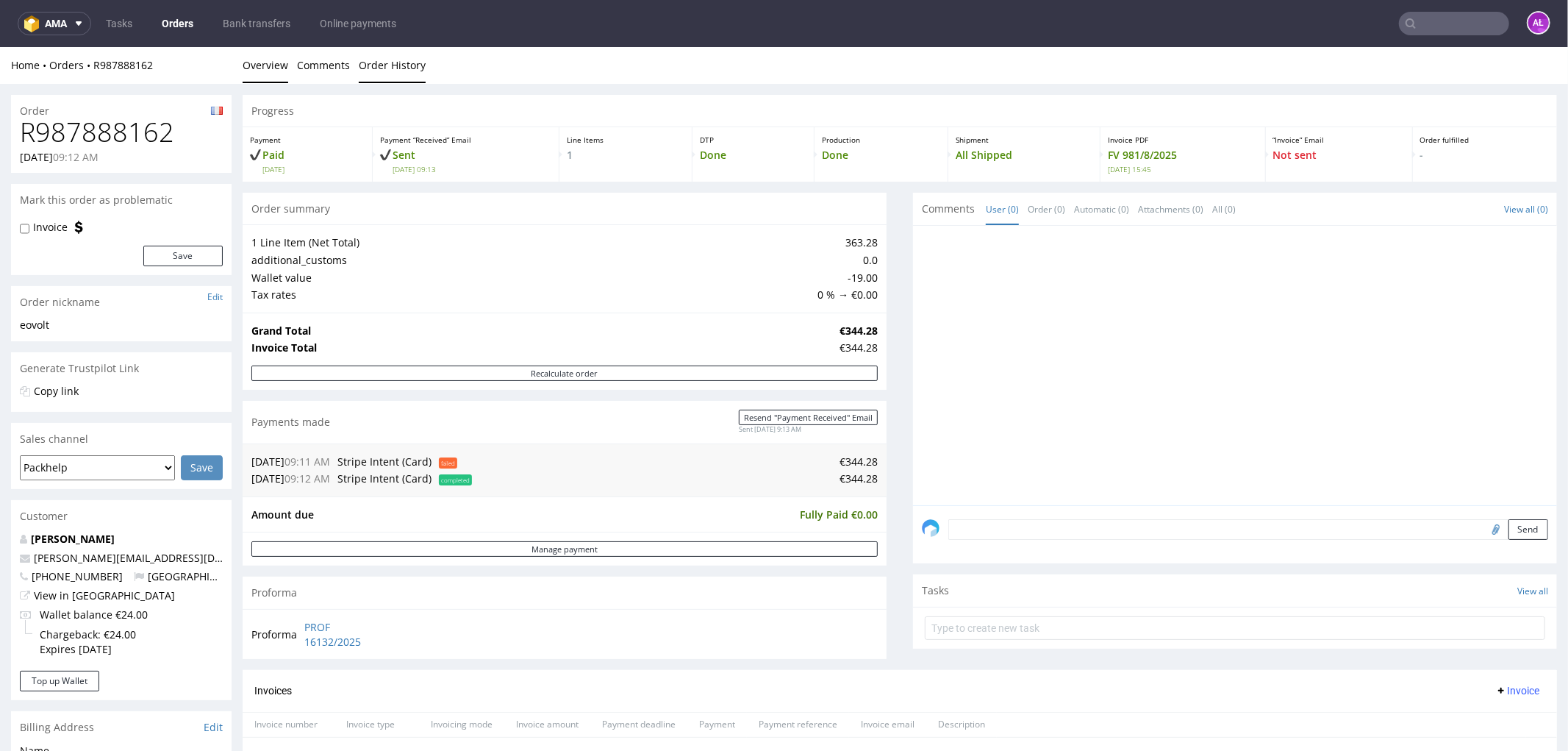
click at [398, 62] on link "Order History" at bounding box center [392, 64] width 67 height 36
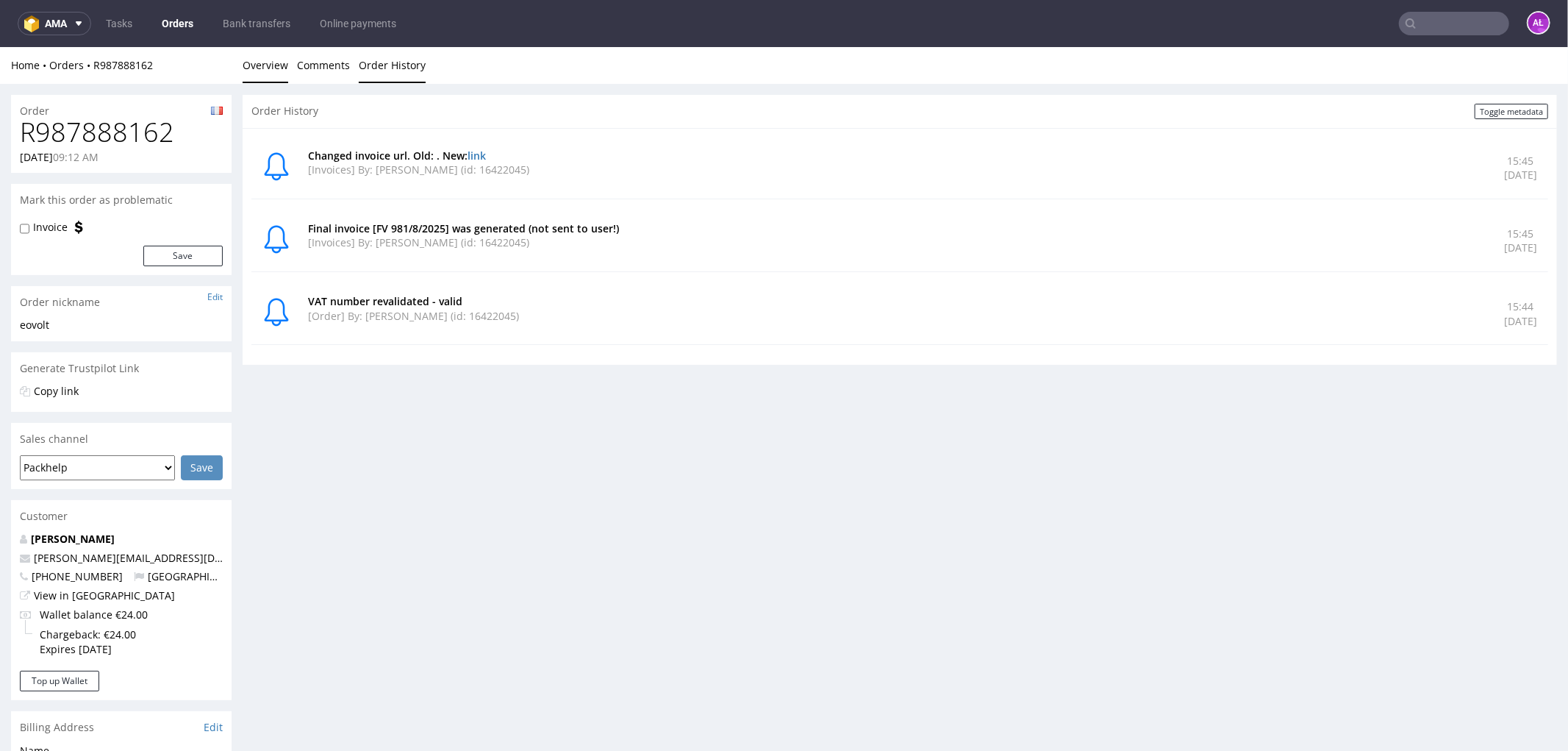
click at [263, 69] on link "Overview" at bounding box center [265, 64] width 45 height 36
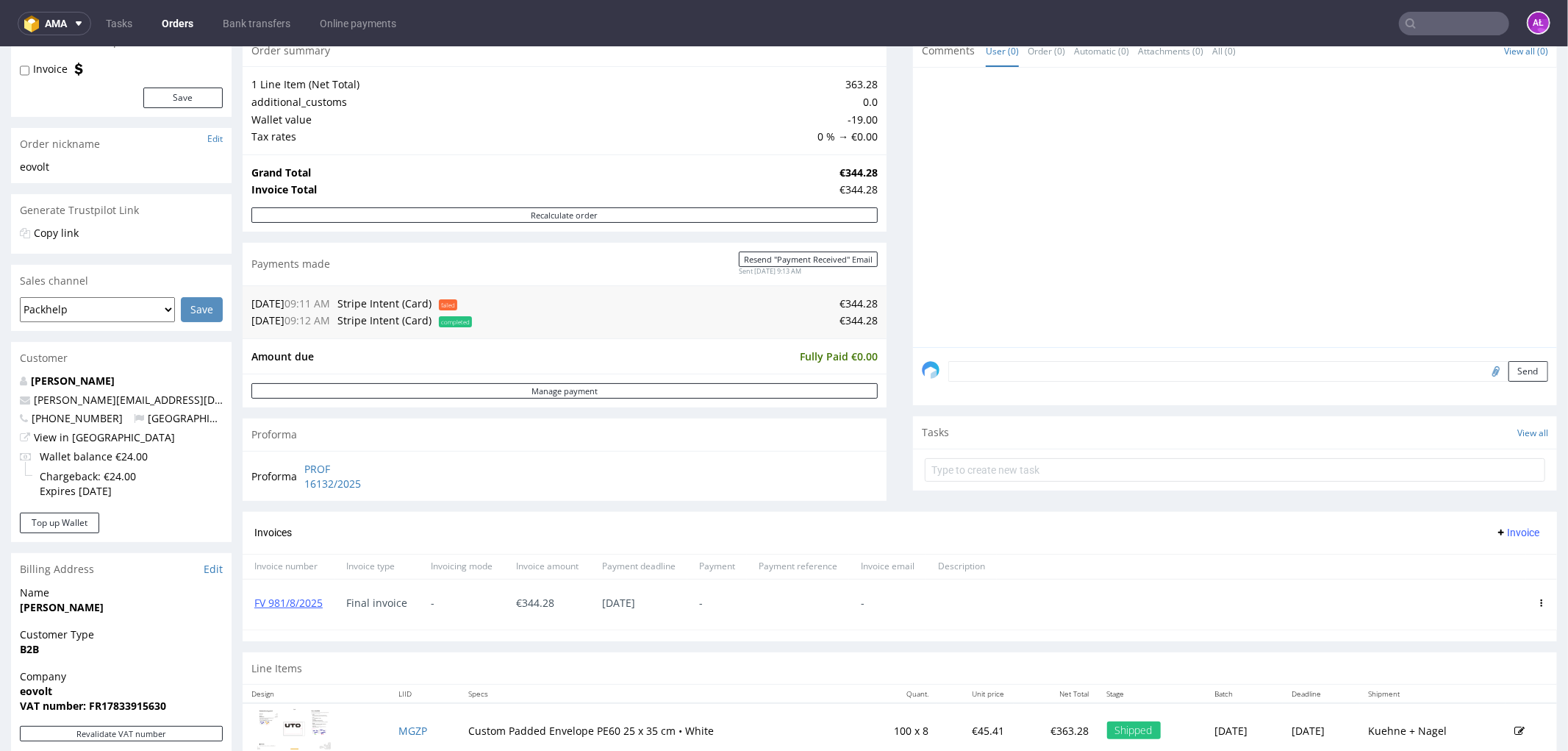
scroll to position [326, 0]
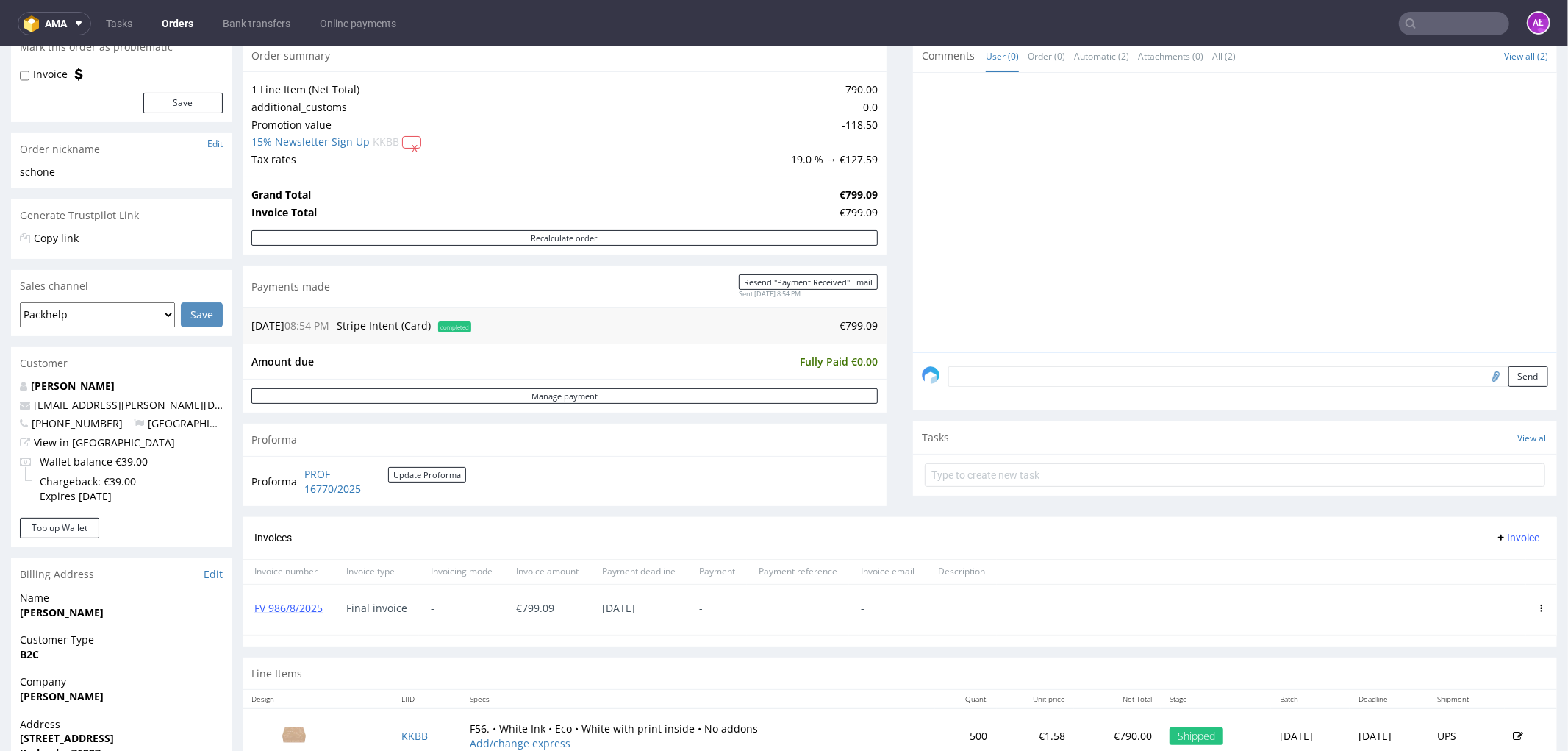
scroll to position [326, 0]
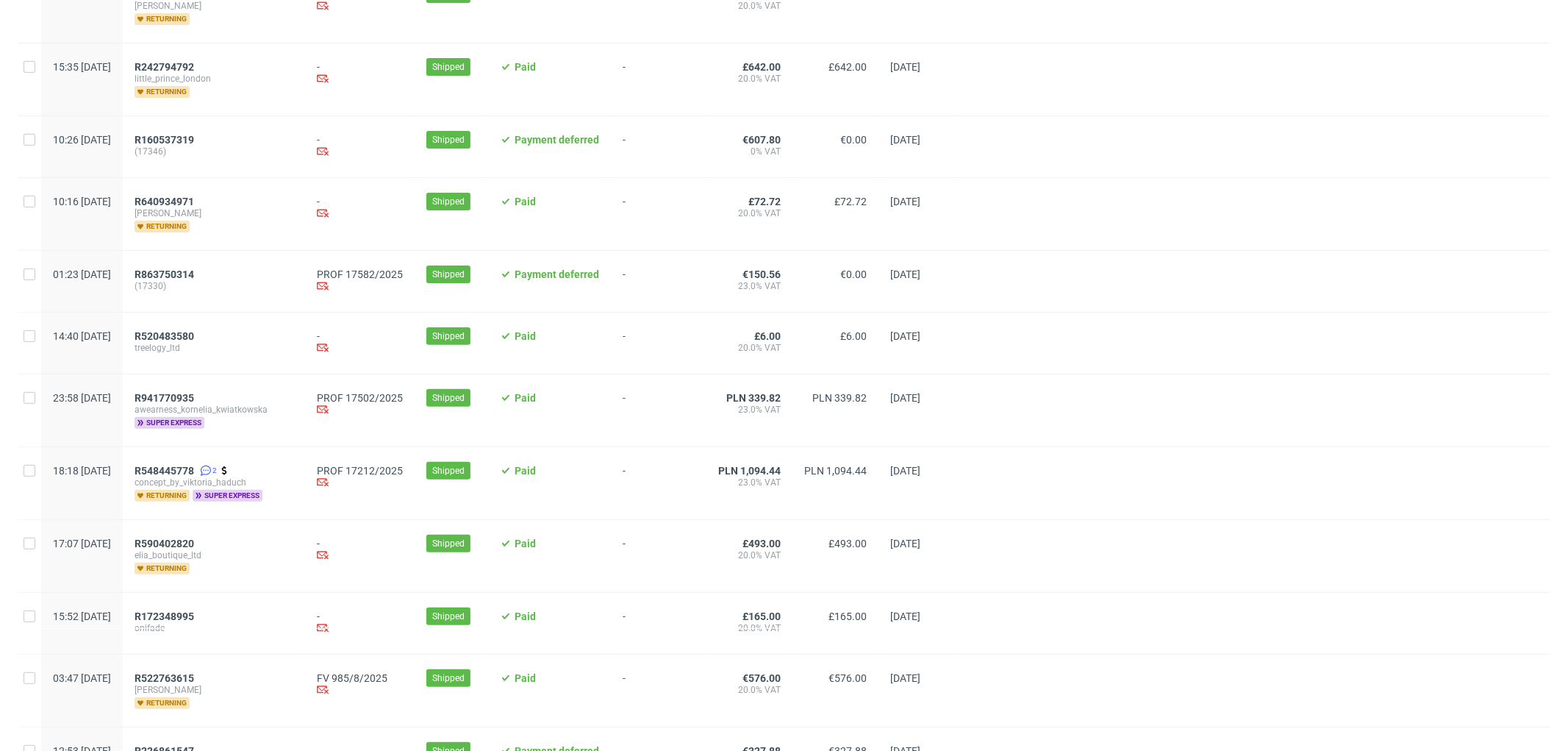
scroll to position [490, 0]
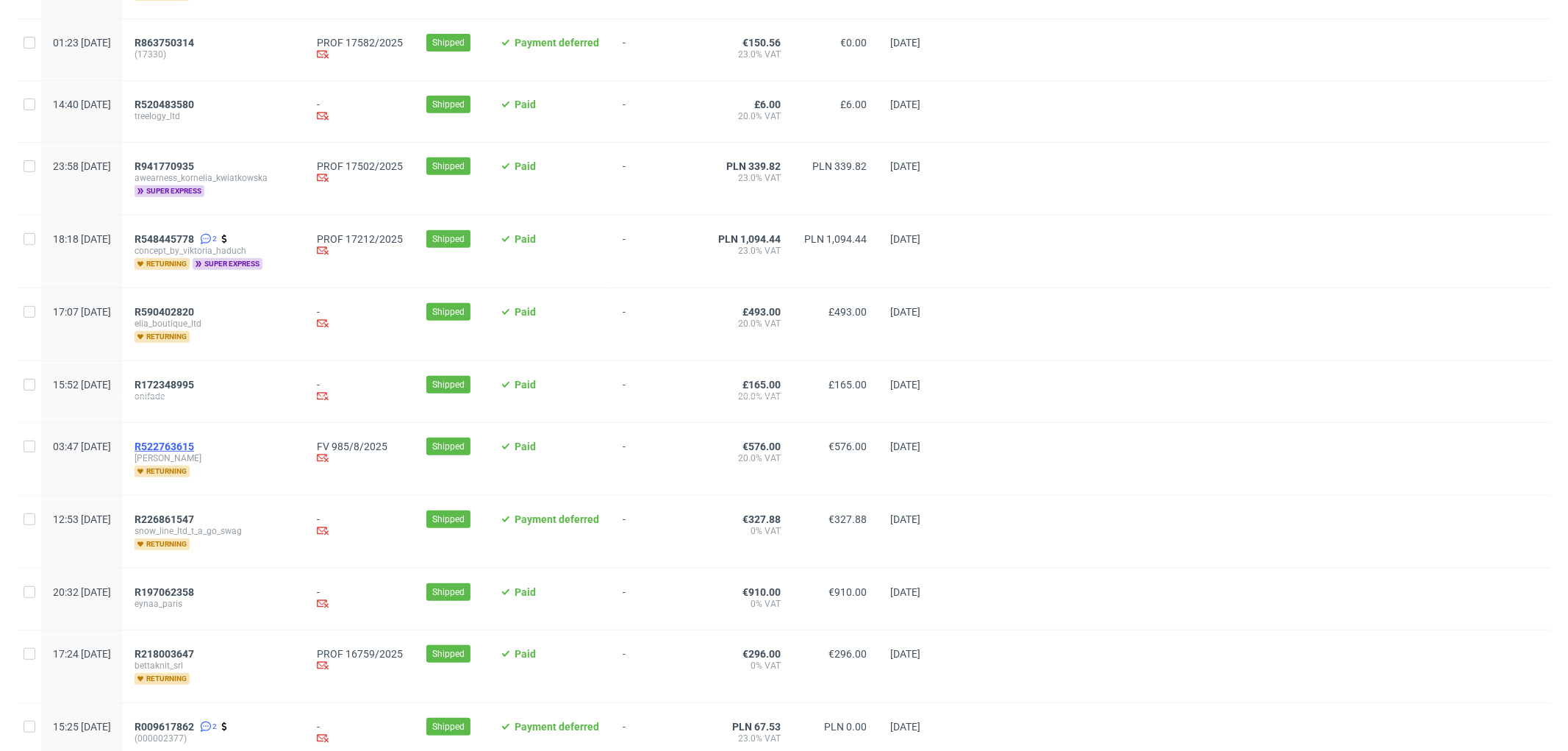
click at [194, 449] on span "R522763615" at bounding box center [164, 447] width 59 height 12
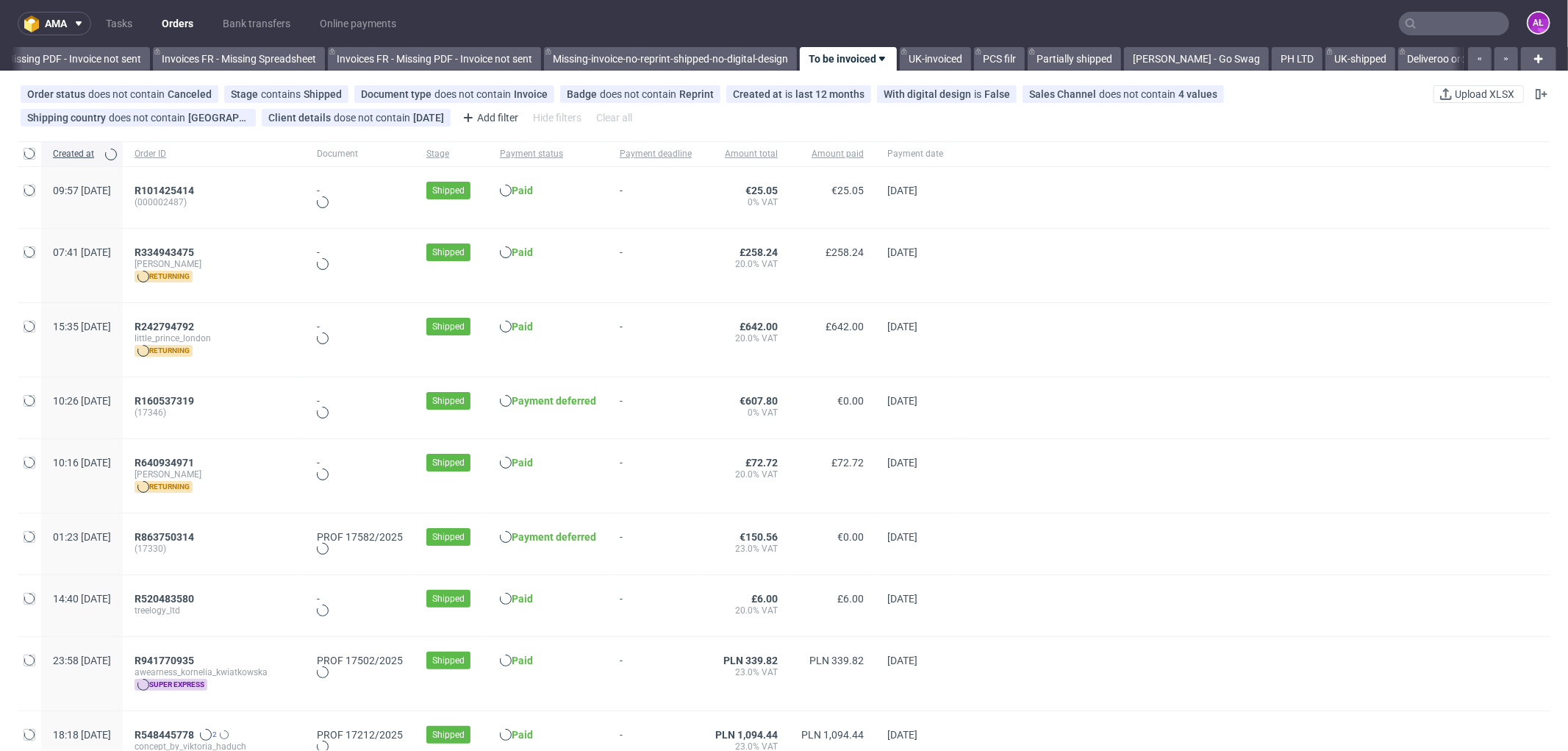
scroll to position [0, 2203]
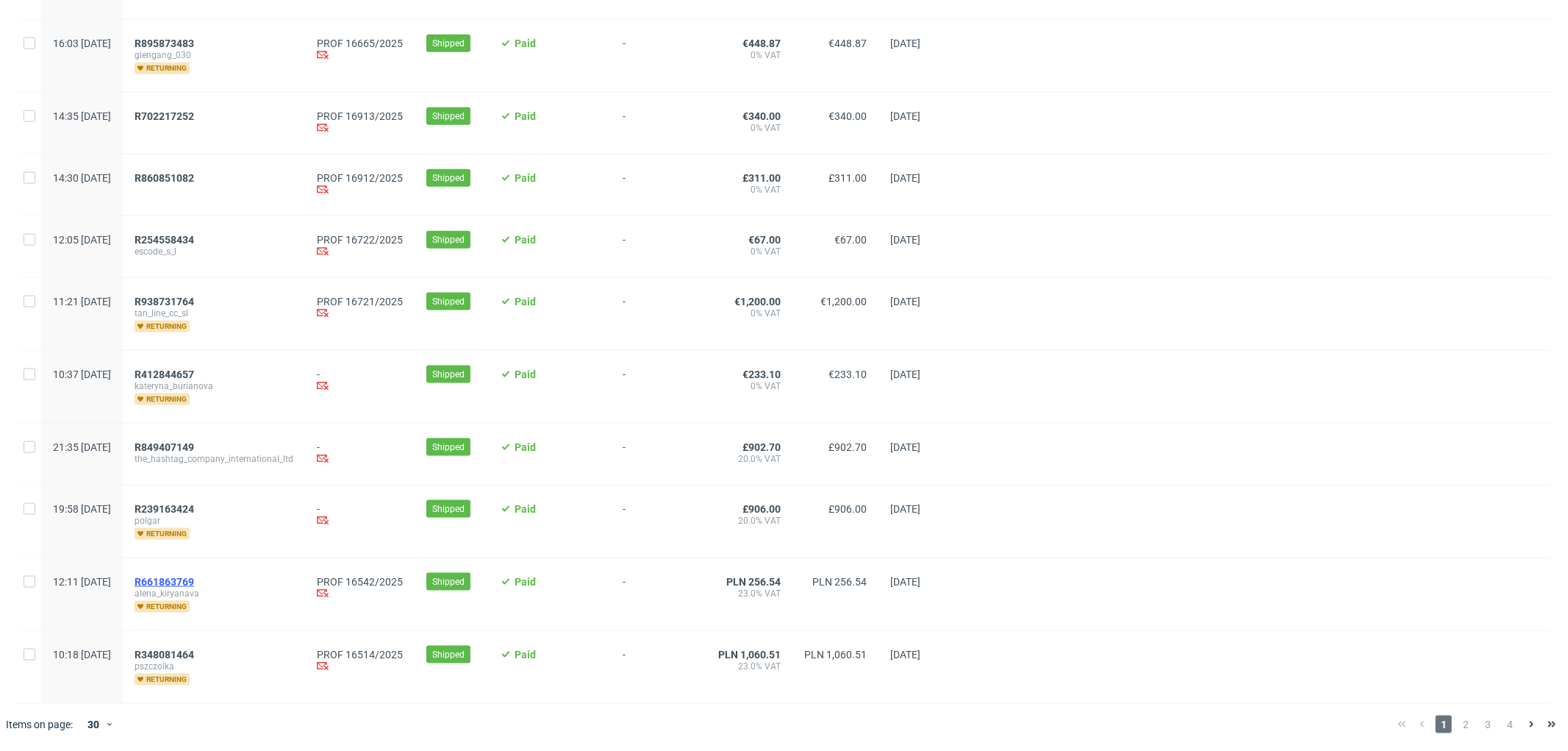
click at [194, 586] on span "R661863769" at bounding box center [164, 582] width 59 height 12
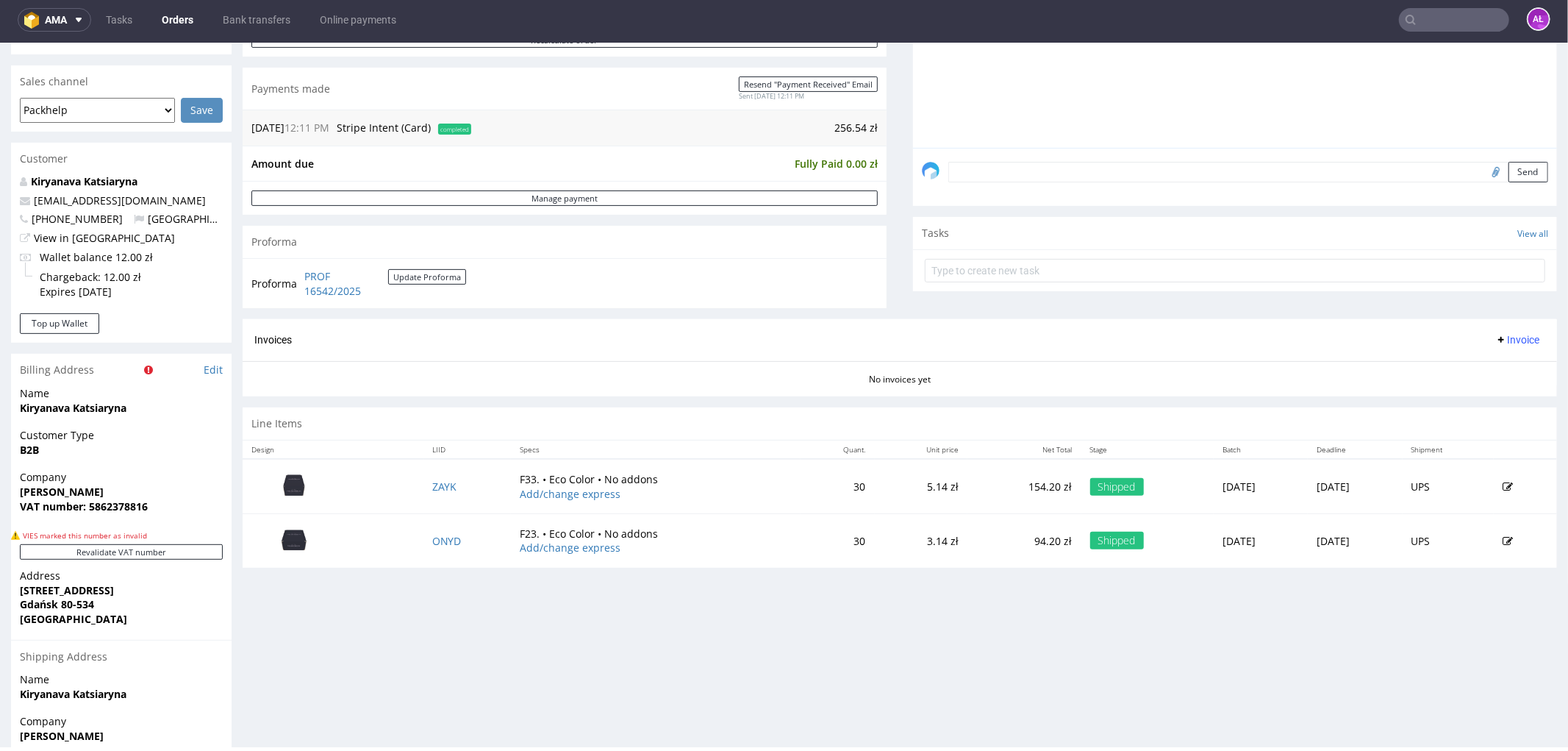
scroll to position [490, 0]
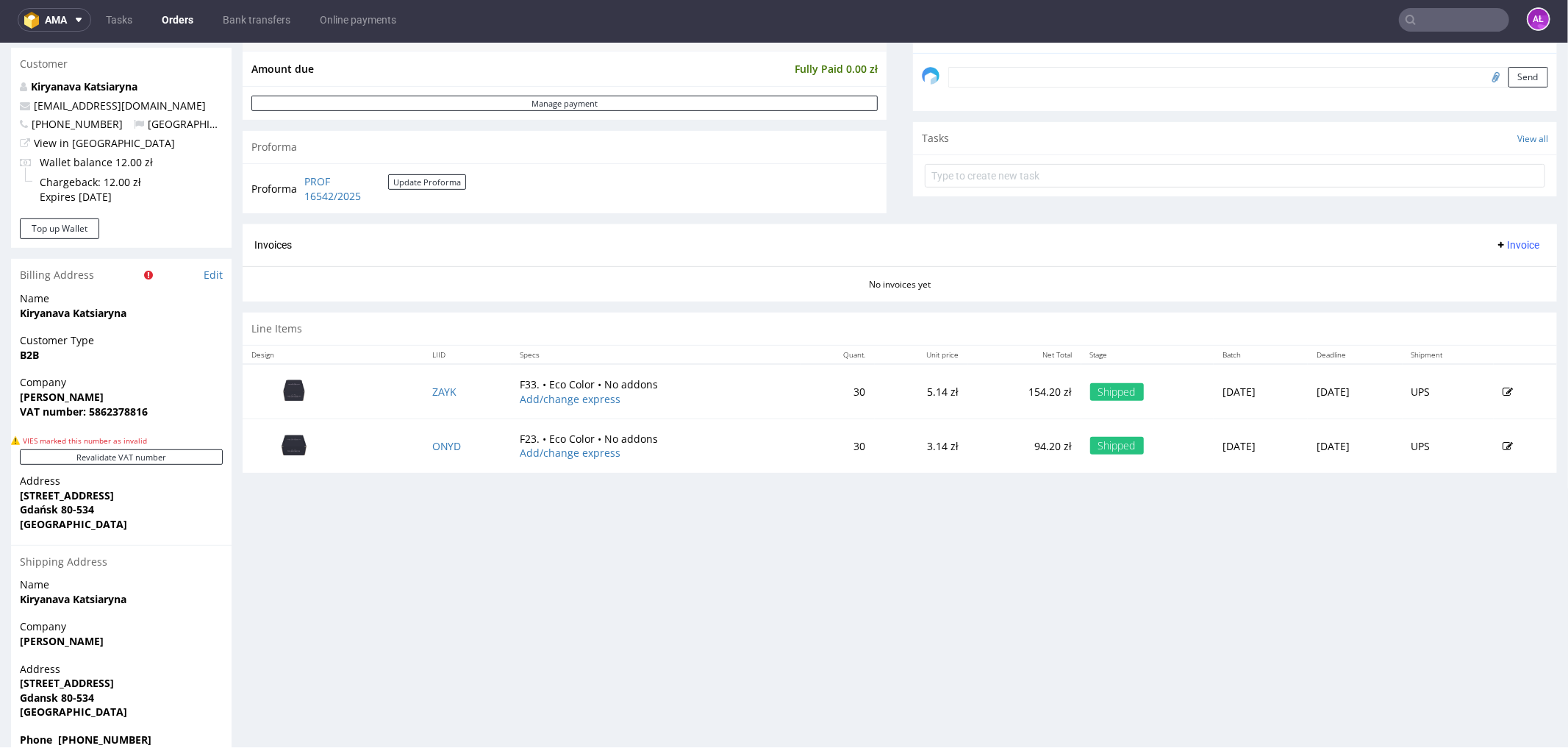
drag, startPoint x: 1509, startPoint y: 242, endPoint x: 1503, endPoint y: 254, distance: 13.4
click at [1509, 242] on span "Invoice" at bounding box center [1517, 245] width 44 height 12
click at [1489, 275] on span "Generate" at bounding box center [1493, 277] width 71 height 15
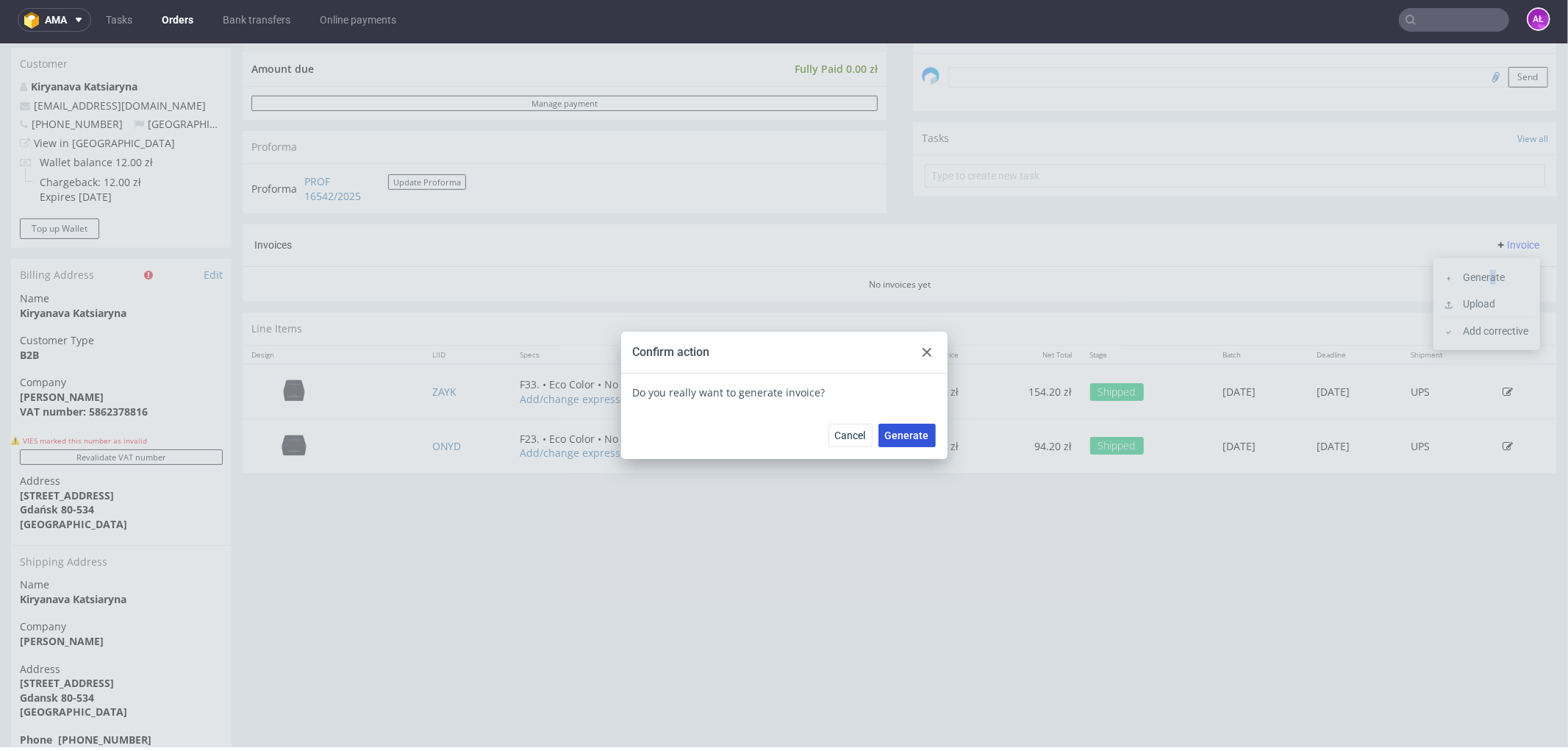
click at [910, 431] on span "Generate" at bounding box center [907, 435] width 44 height 10
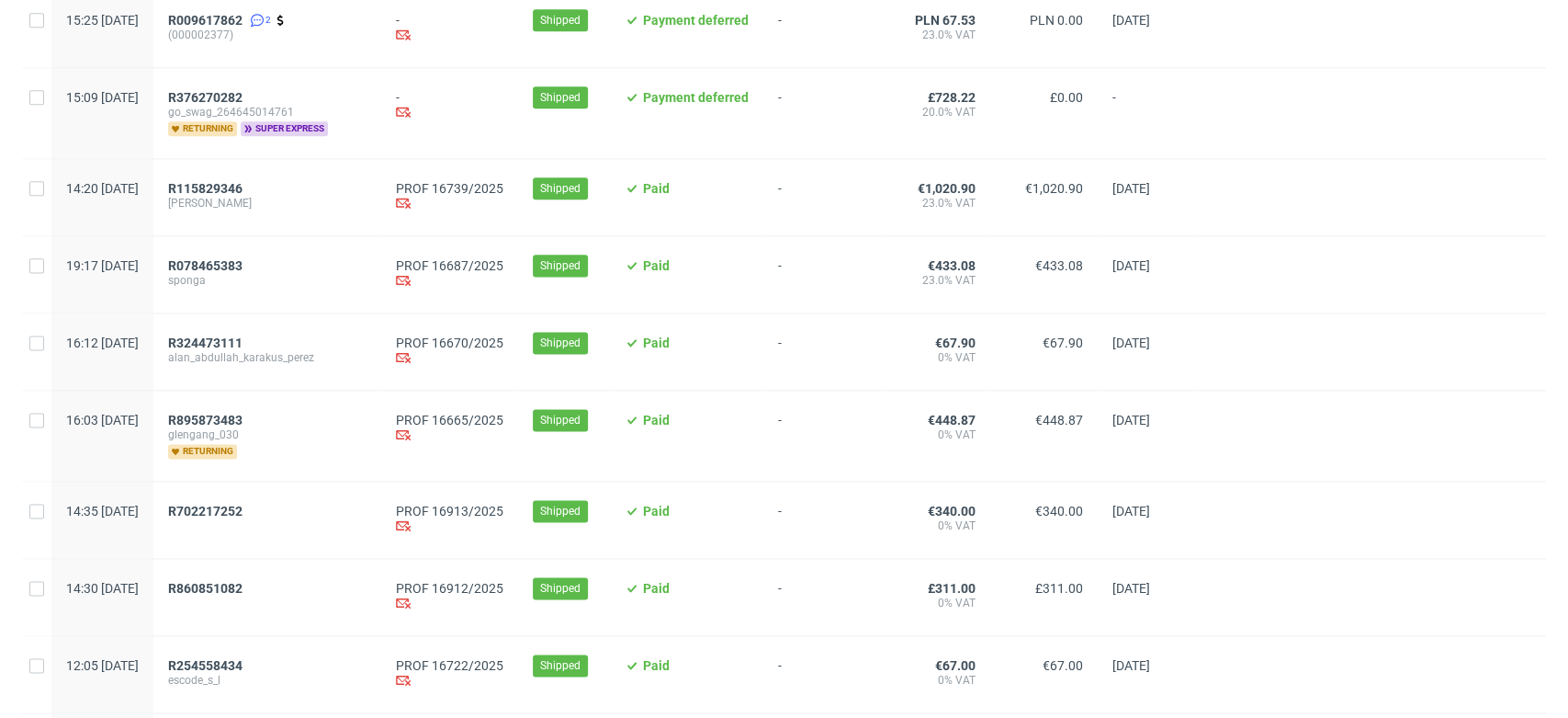
scroll to position [1531, 0]
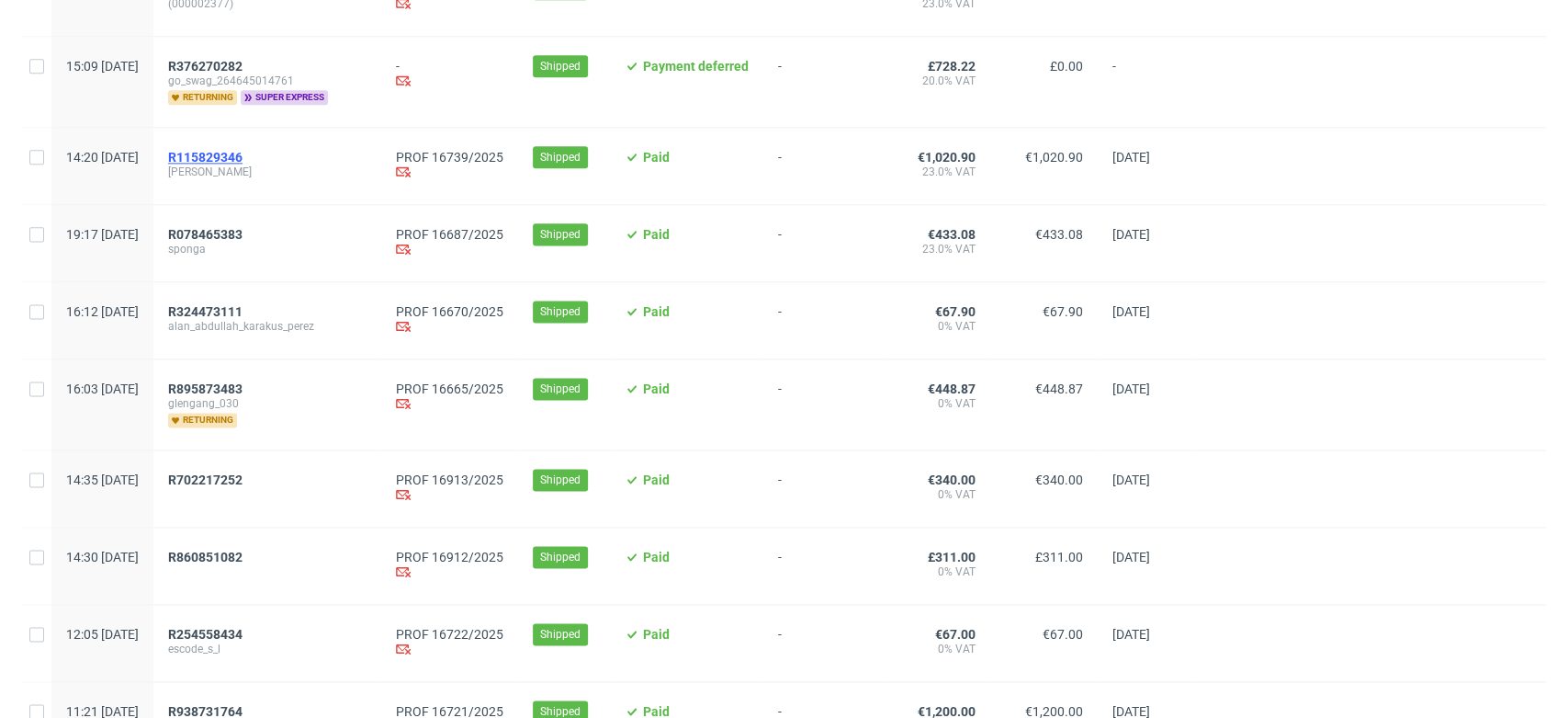
click at [242, 152] on span "R115829346" at bounding box center [205, 157] width 74 height 15
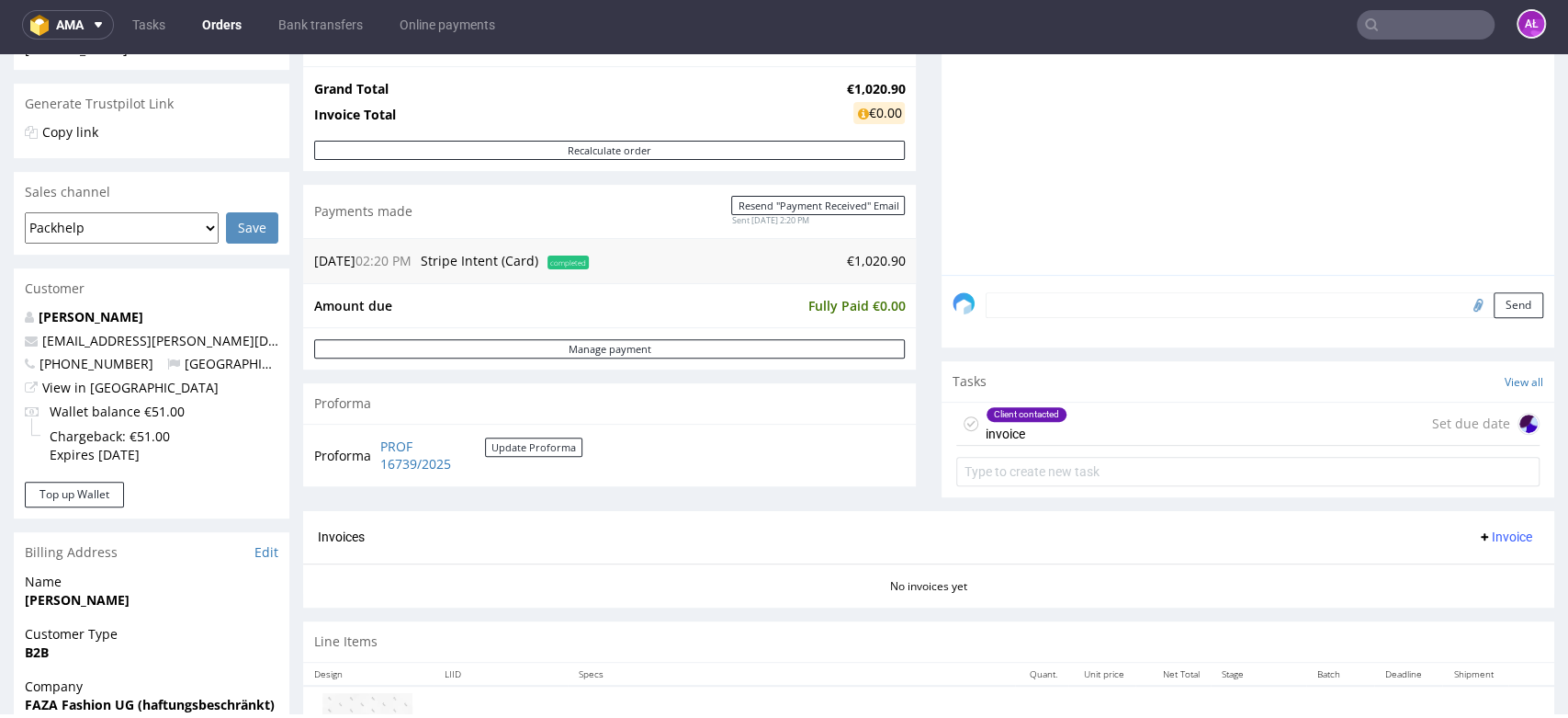
scroll to position [510, 0]
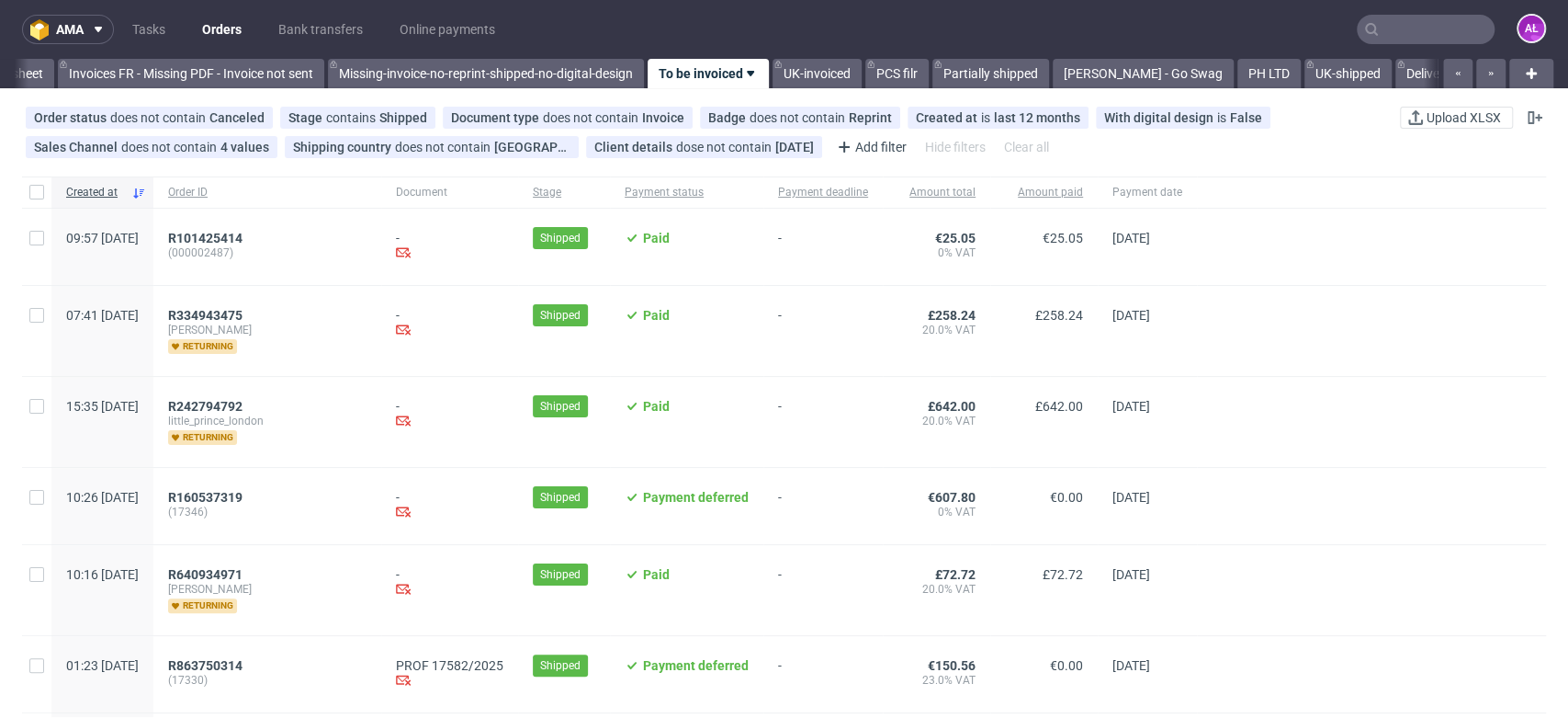
scroll to position [0, 3078]
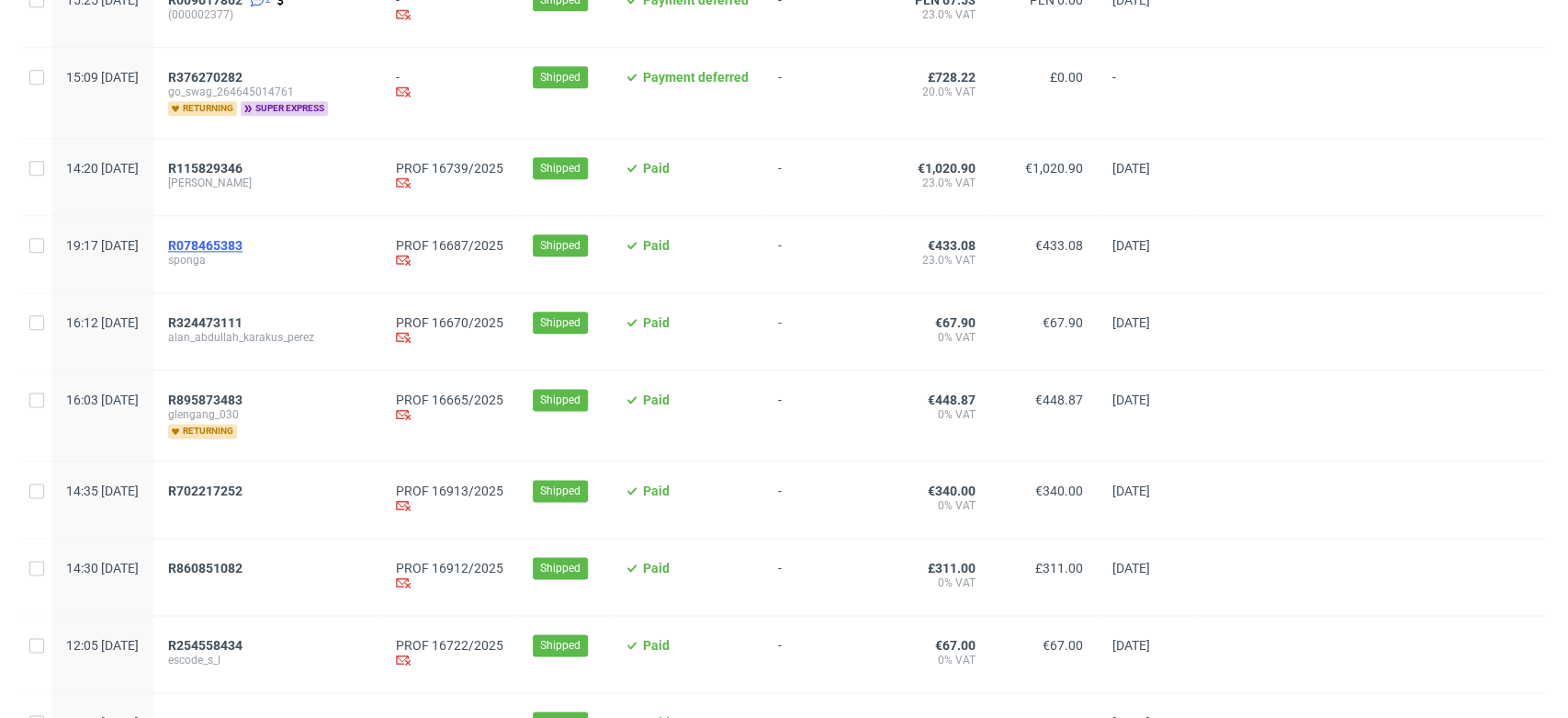
click at [242, 243] on span "R078465383" at bounding box center [205, 245] width 74 height 15
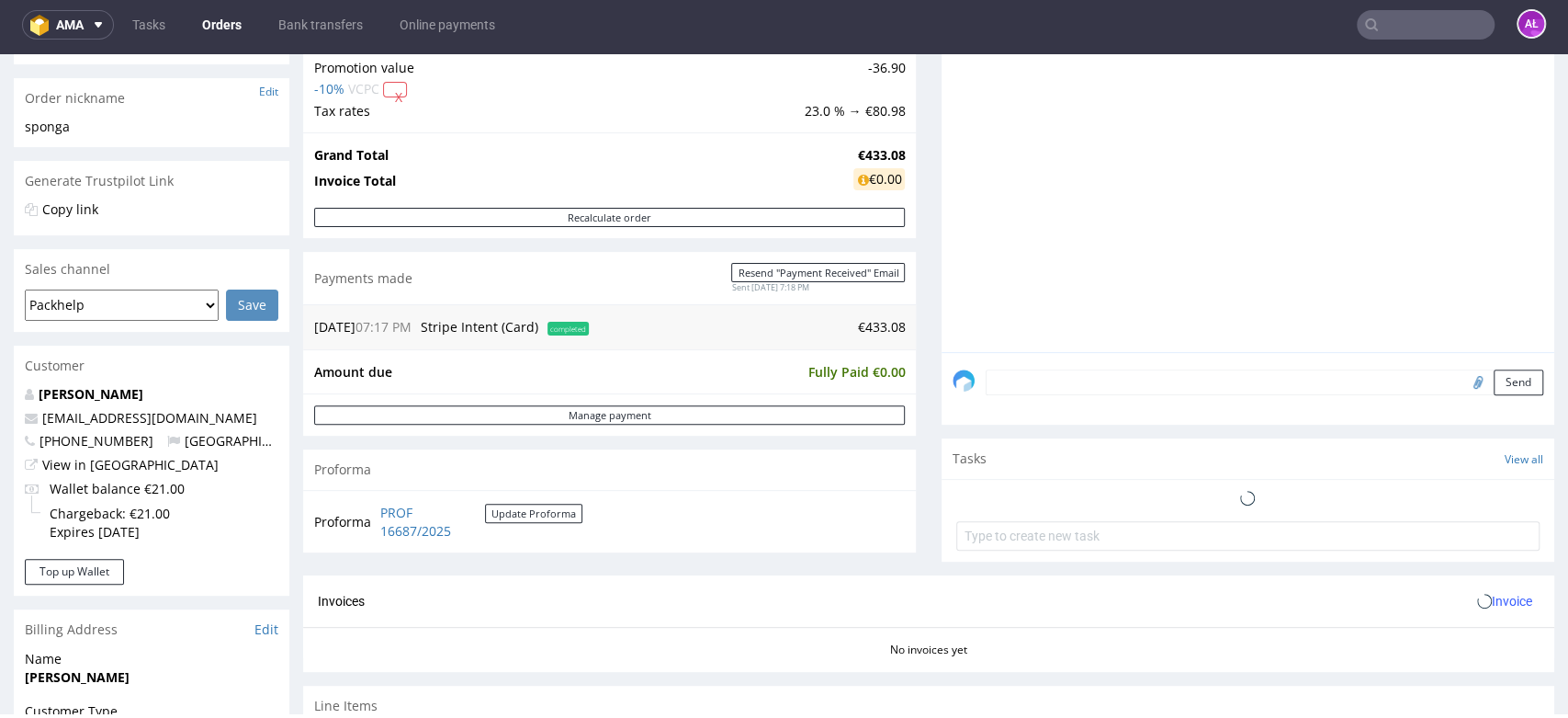
scroll to position [510, 0]
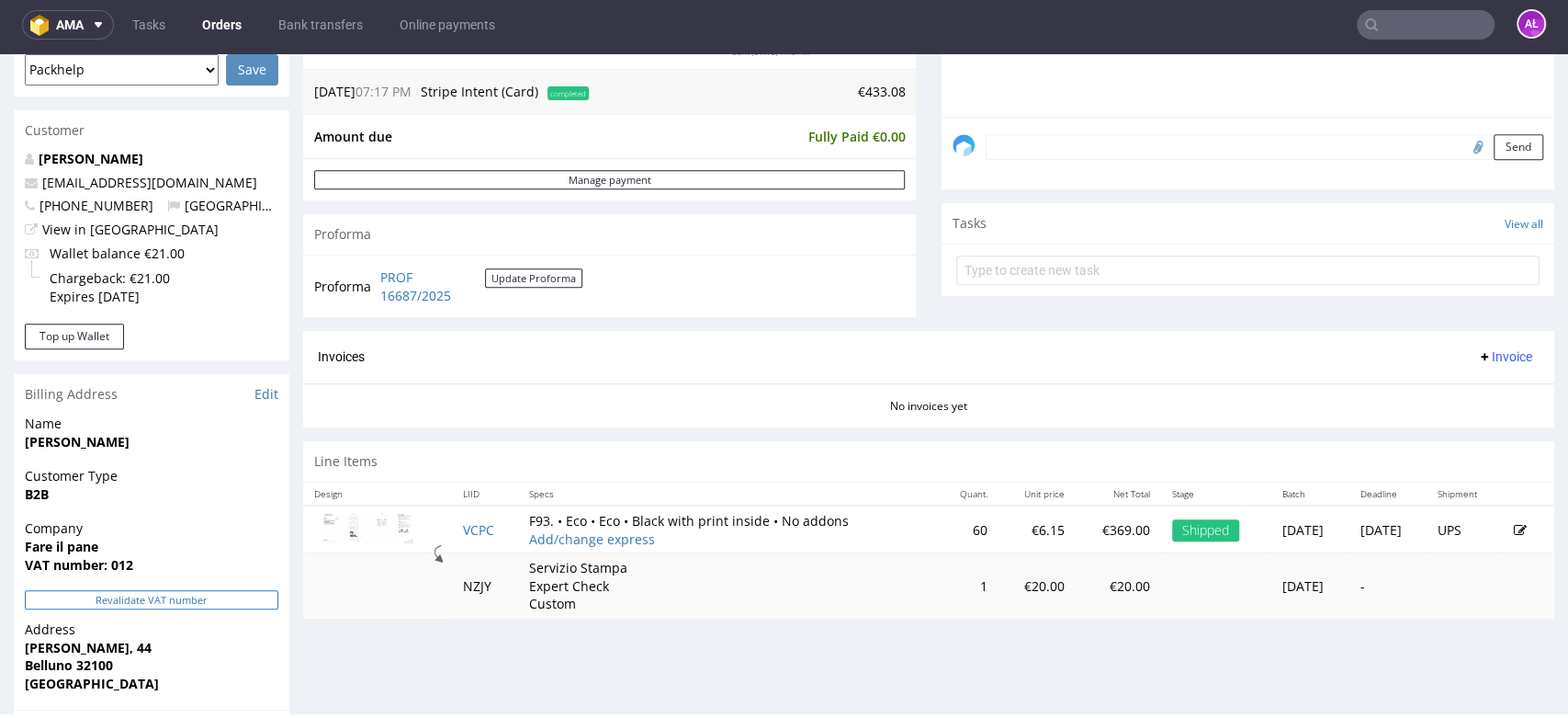
click at [224, 604] on button "Revalidate VAT number" at bounding box center [151, 599] width 253 height 20
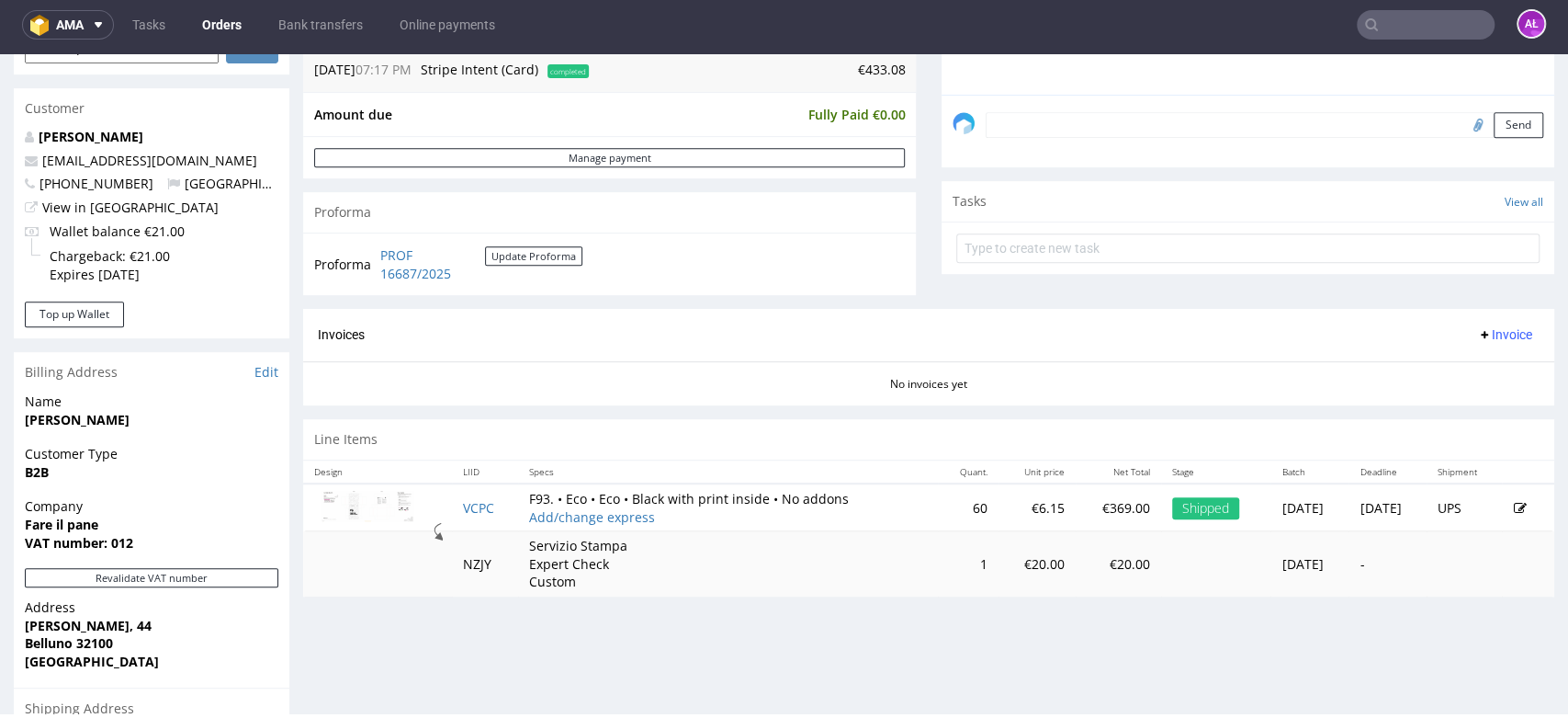
scroll to position [408, 0]
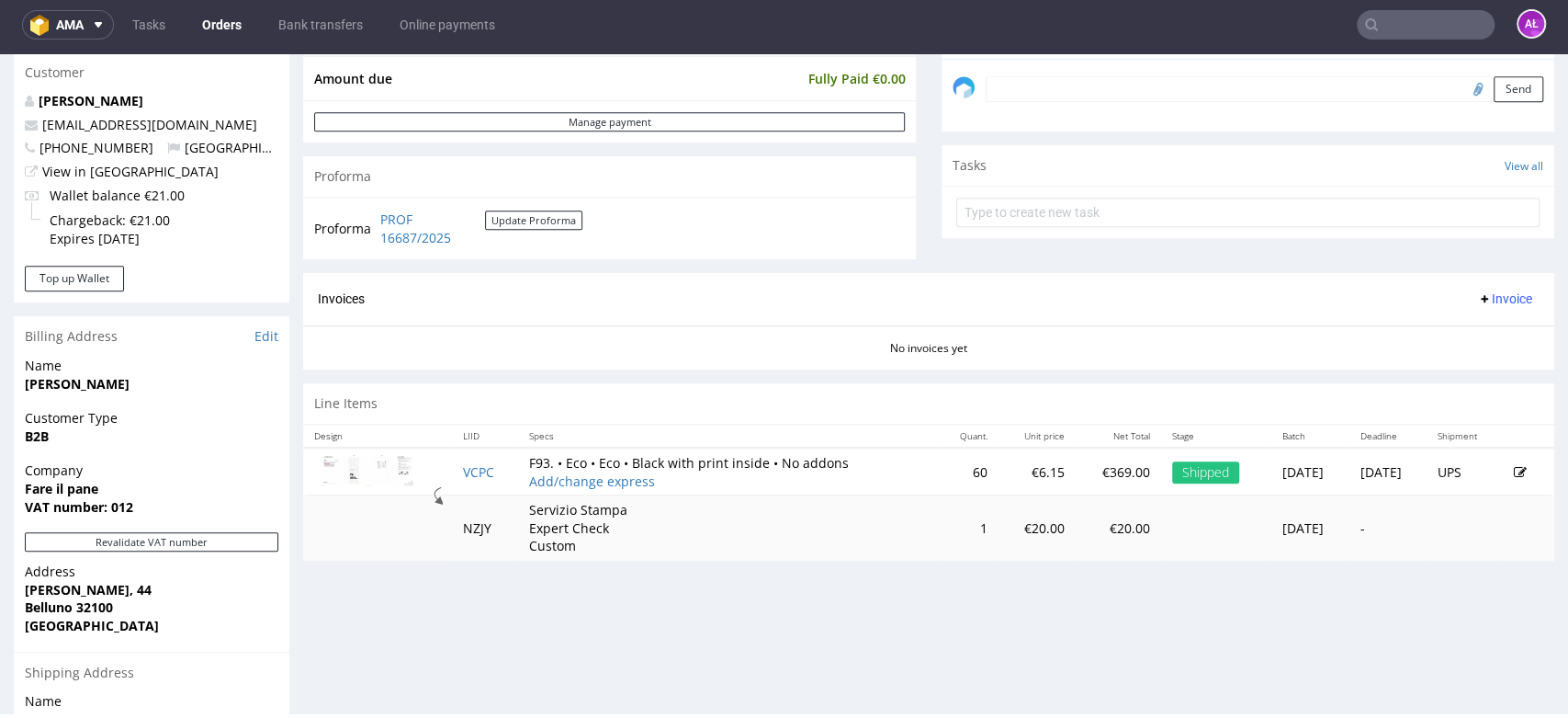
scroll to position [714, 0]
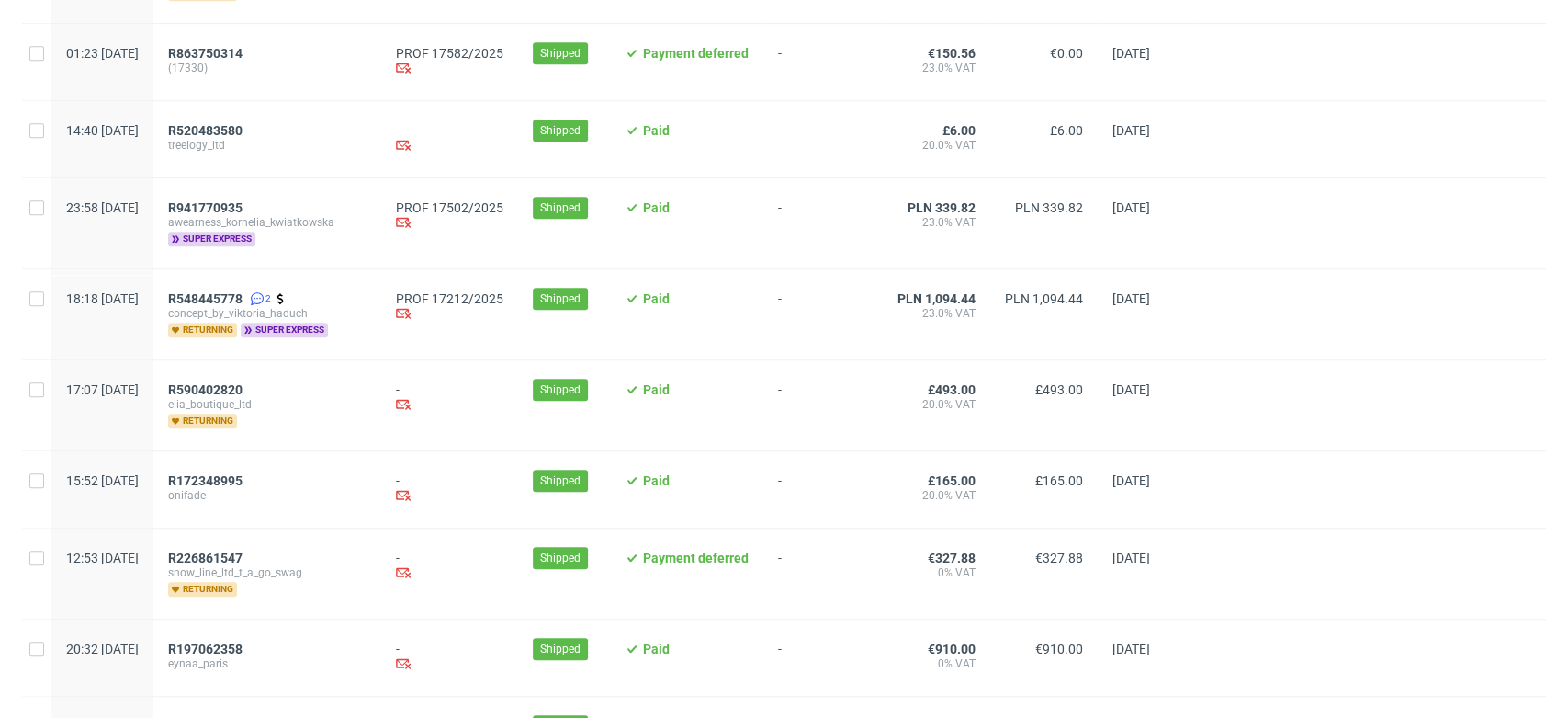
scroll to position [1225, 0]
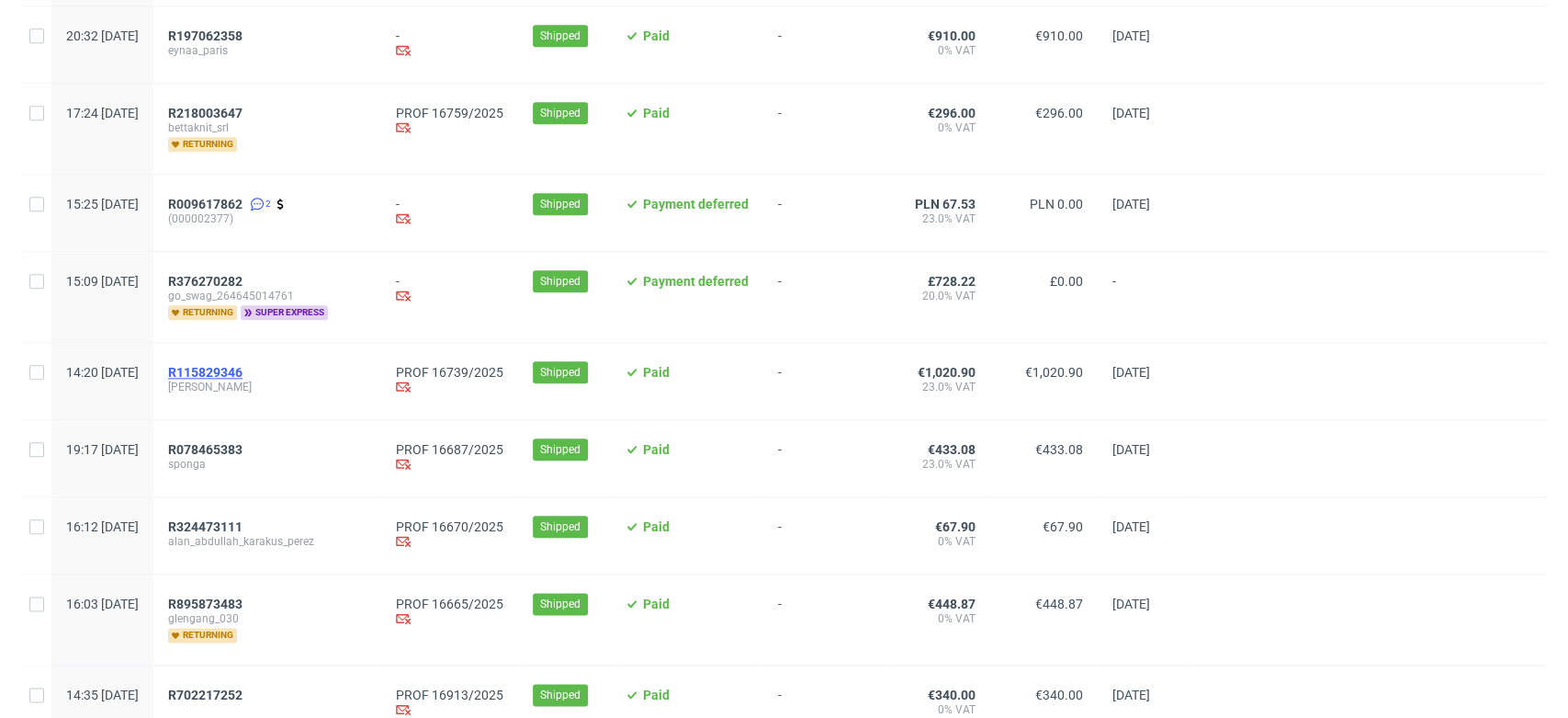
click at [242, 365] on span "R115829346" at bounding box center [205, 372] width 74 height 15
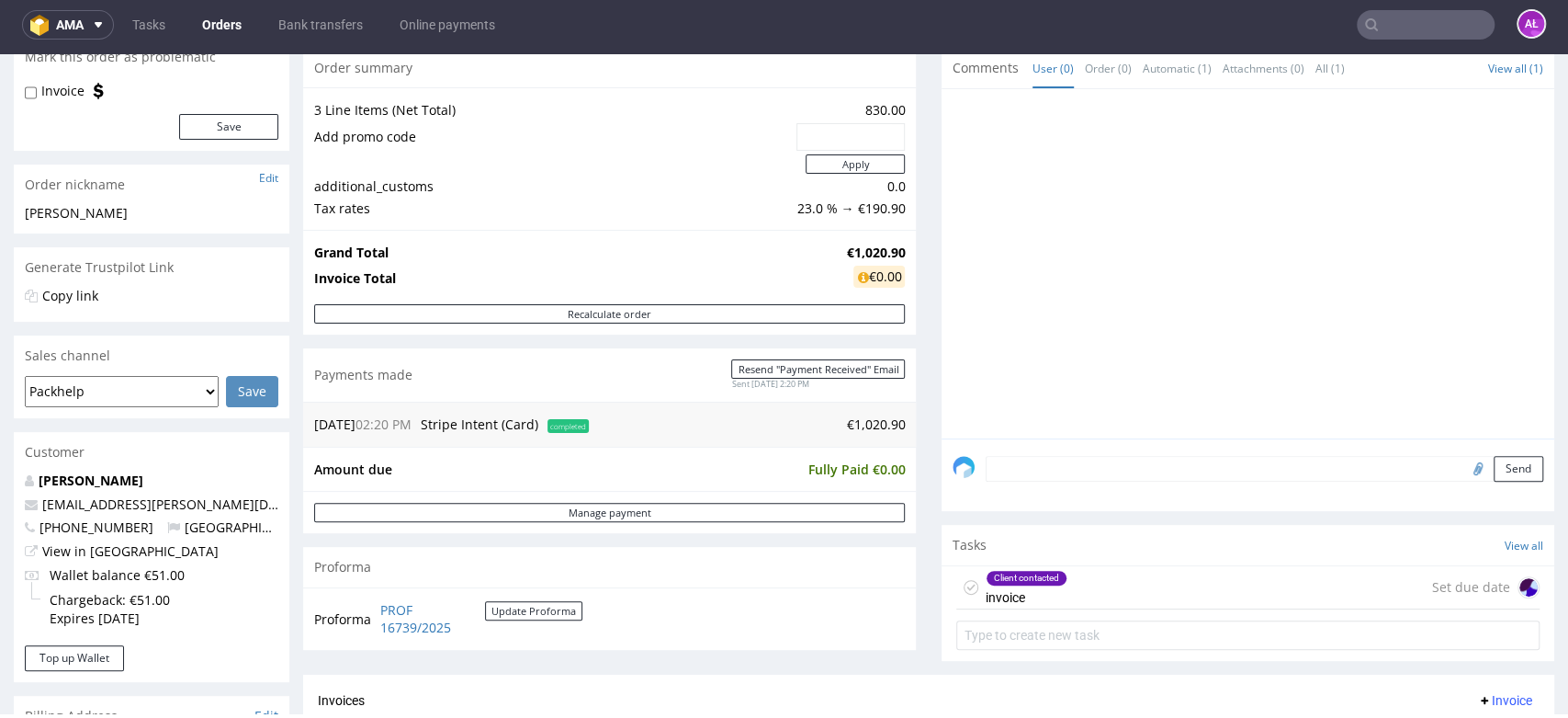
scroll to position [612, 0]
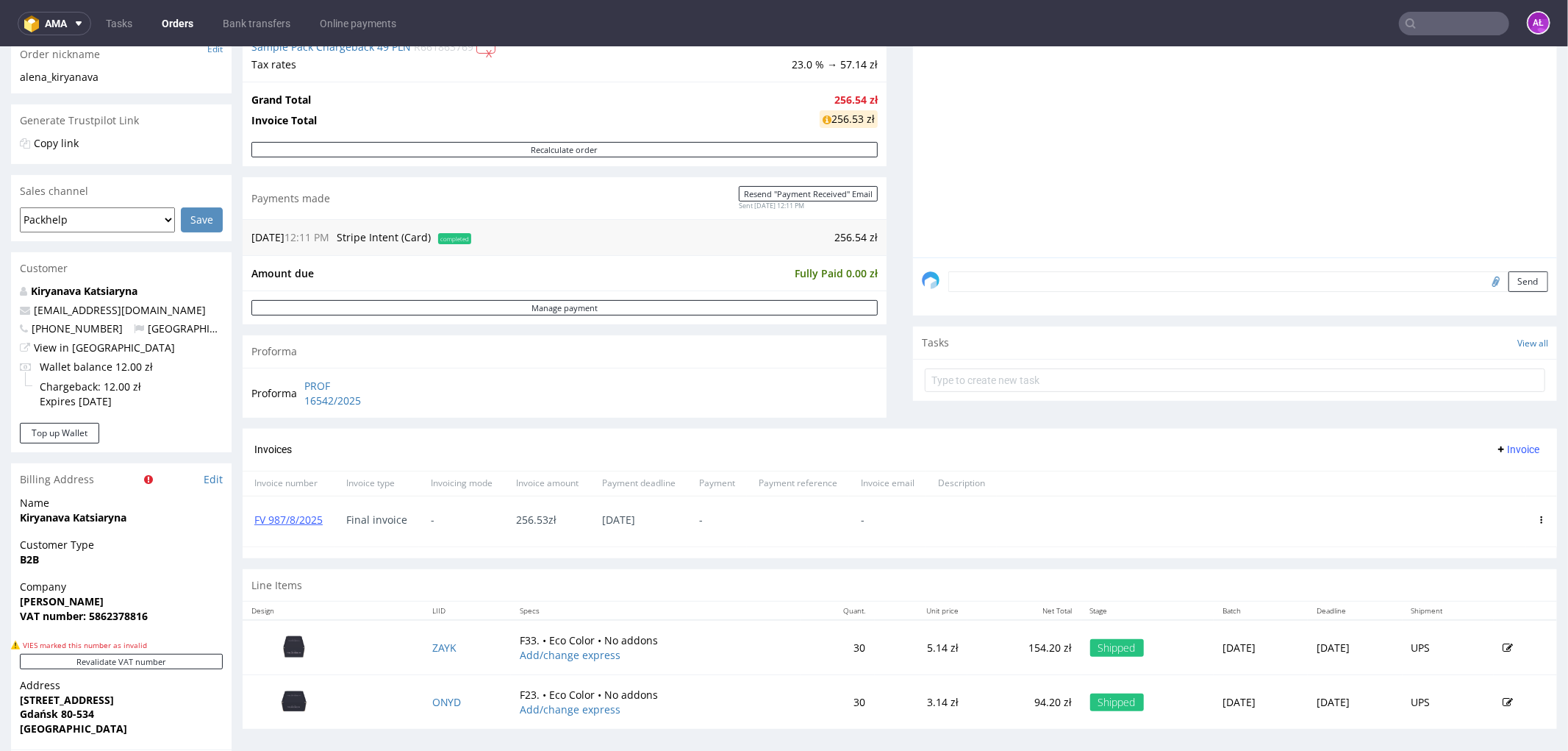
scroll to position [408, 0]
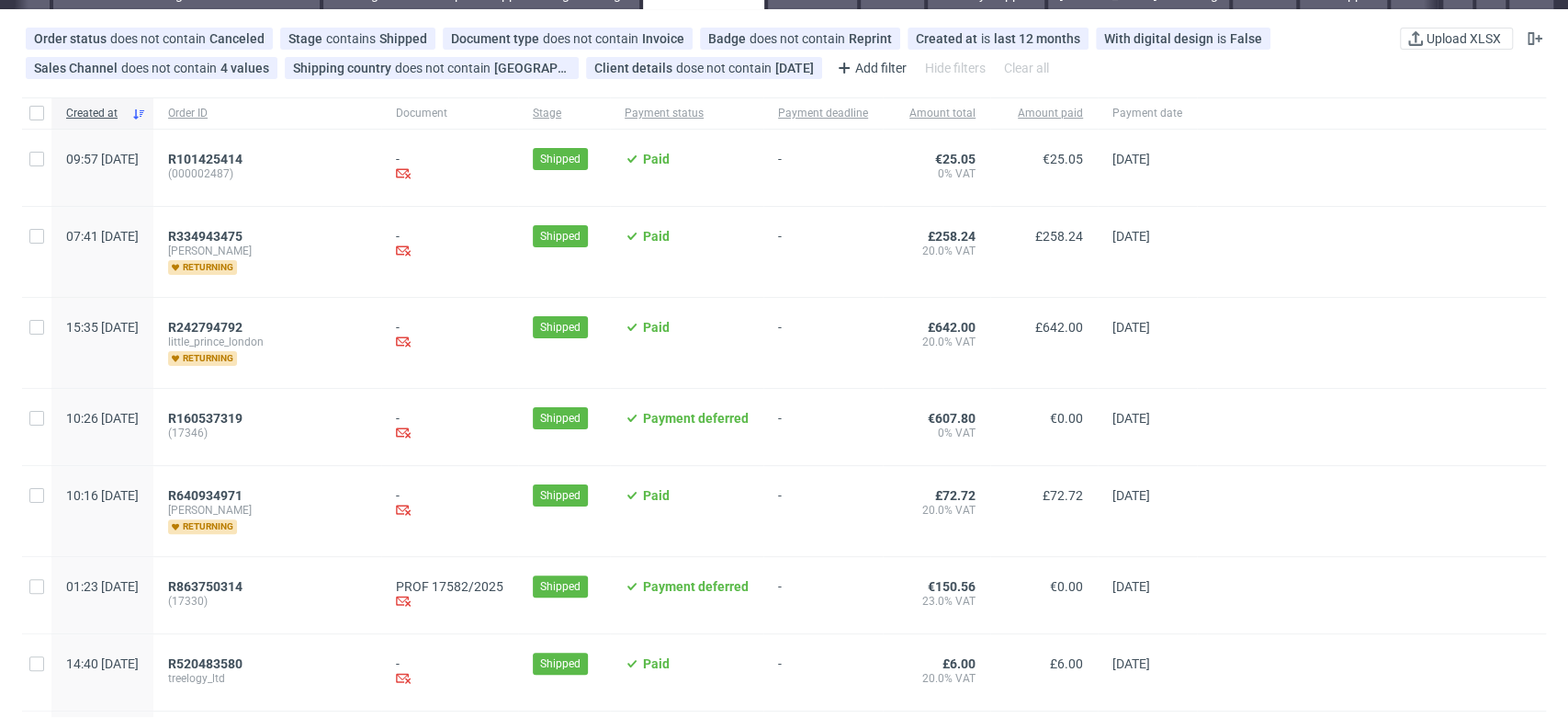
scroll to position [0, 3078]
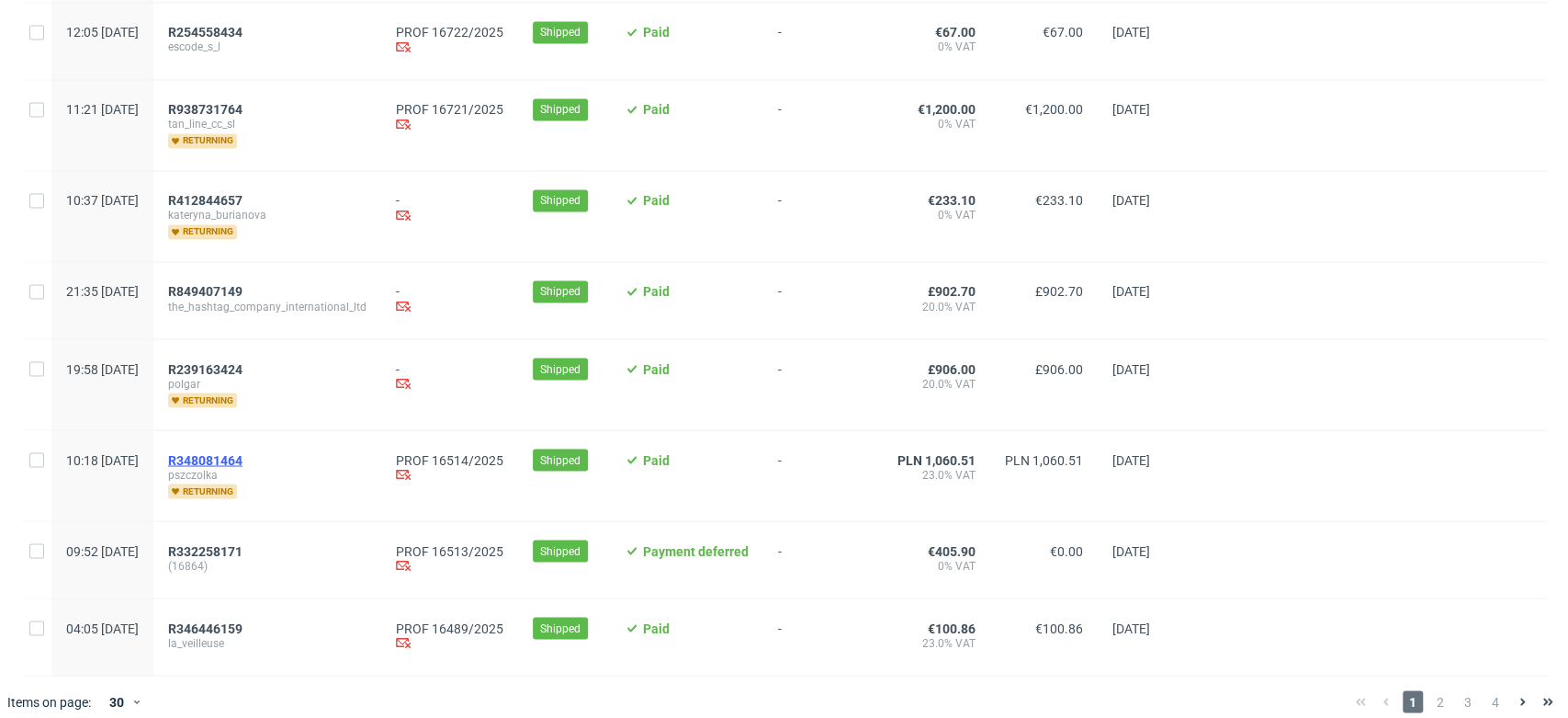
click at [242, 461] on span "R348081464" at bounding box center [205, 460] width 74 height 15
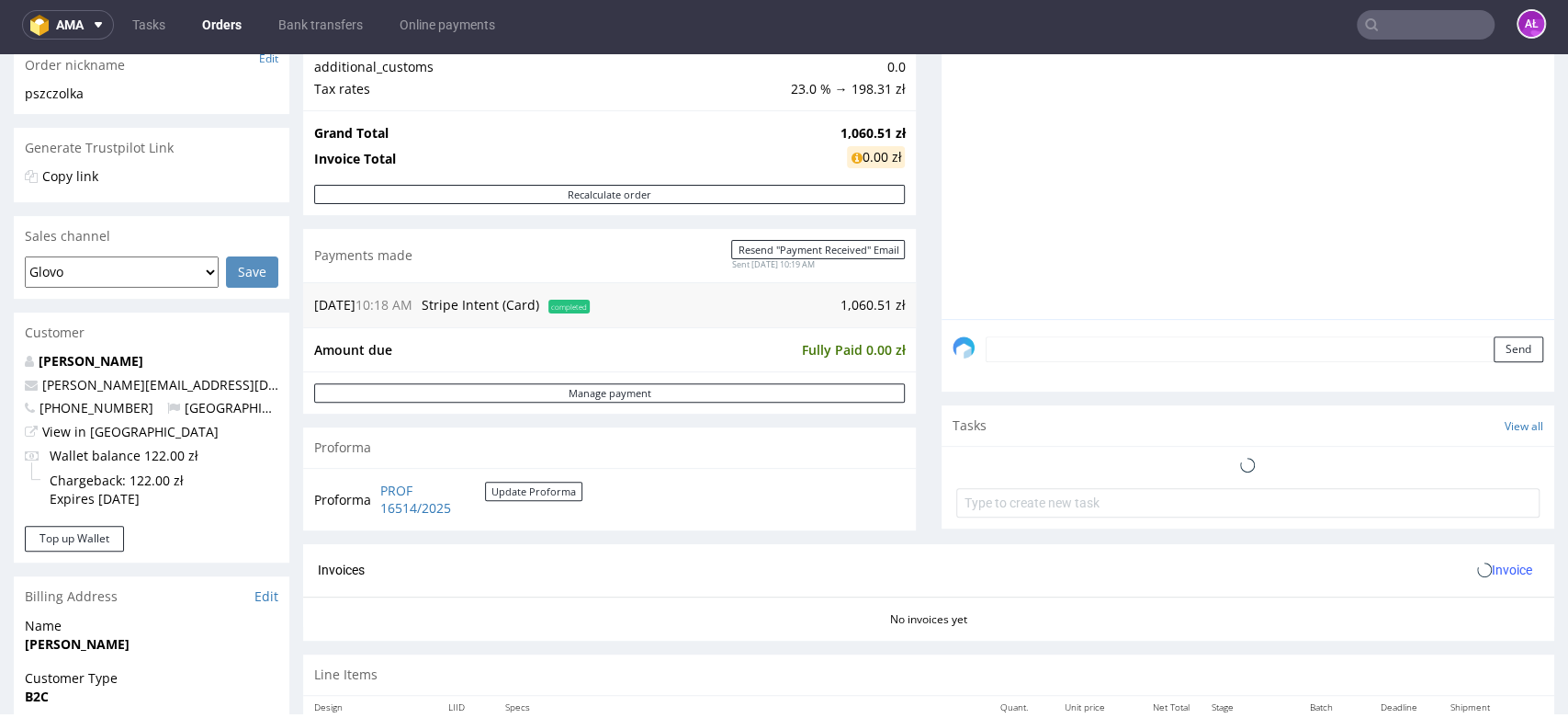
scroll to position [612, 0]
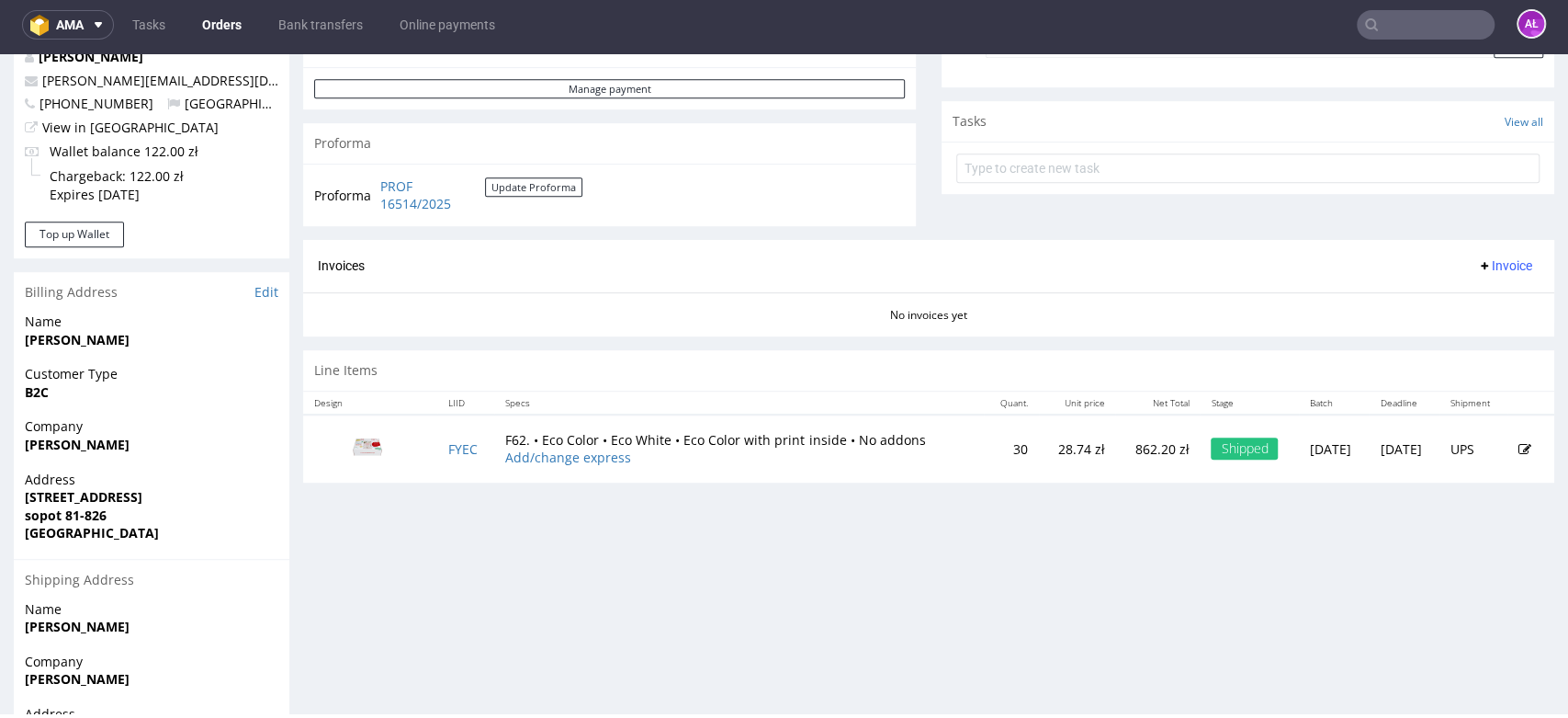
click at [1477, 271] on span "Invoice" at bounding box center [1504, 266] width 55 height 15
drag, startPoint x: 1476, startPoint y: 277, endPoint x: 1471, endPoint y: 297, distance: 20.6
click at [1471, 297] on span "Generate" at bounding box center [1472, 305] width 89 height 19
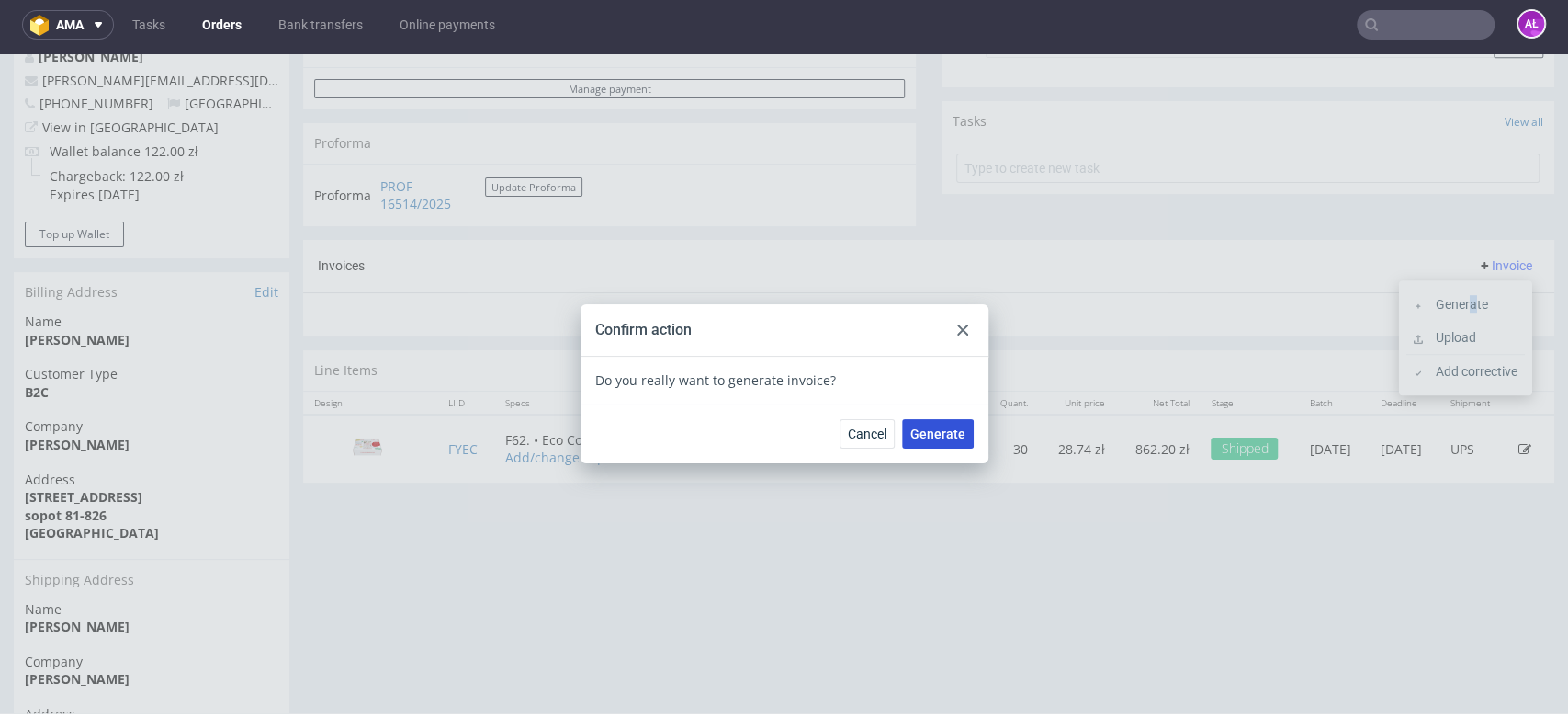
drag, startPoint x: 940, startPoint y: 431, endPoint x: 96, endPoint y: 345, distance: 848.4
click at [936, 431] on span "Generate" at bounding box center [937, 434] width 55 height 13
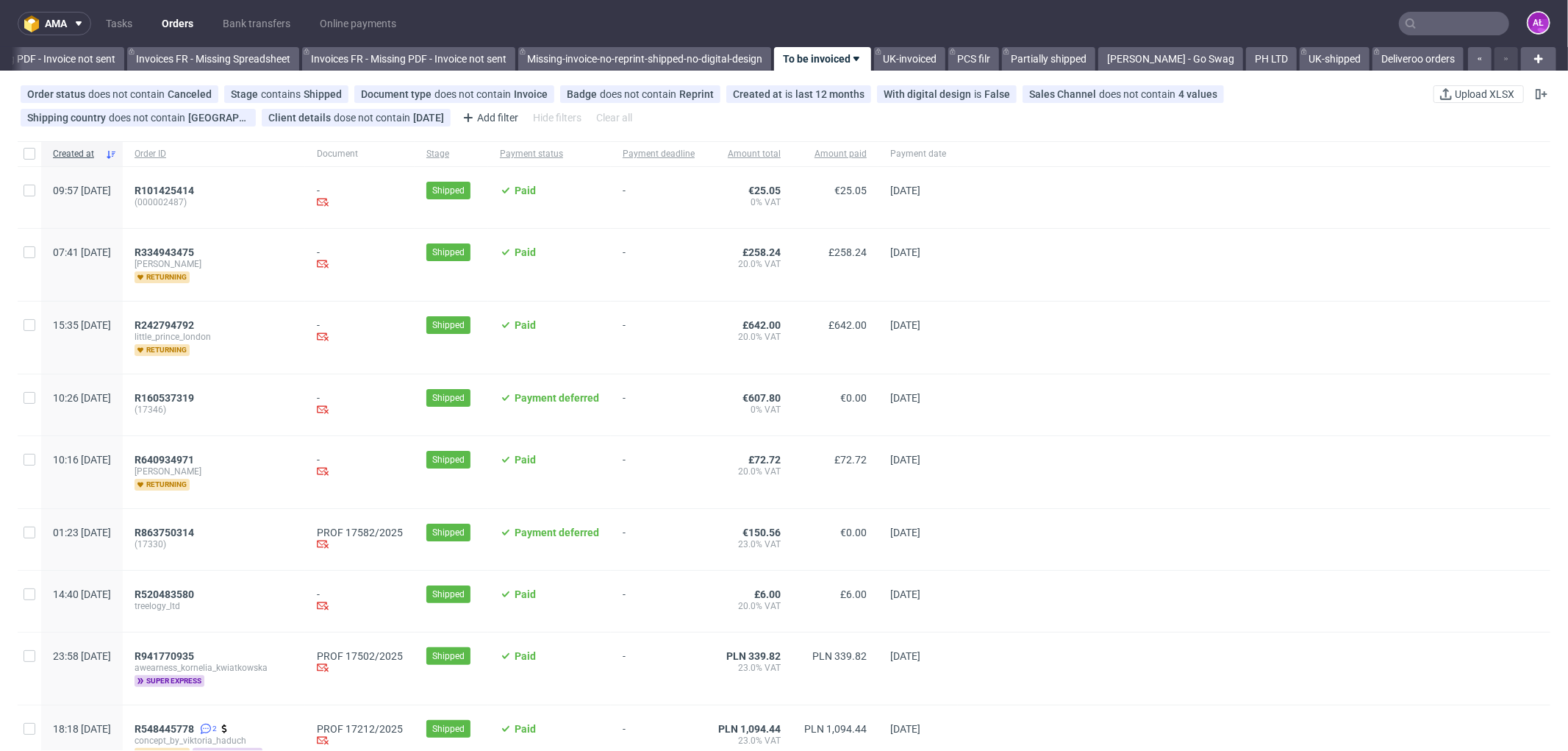
scroll to position [572, 0]
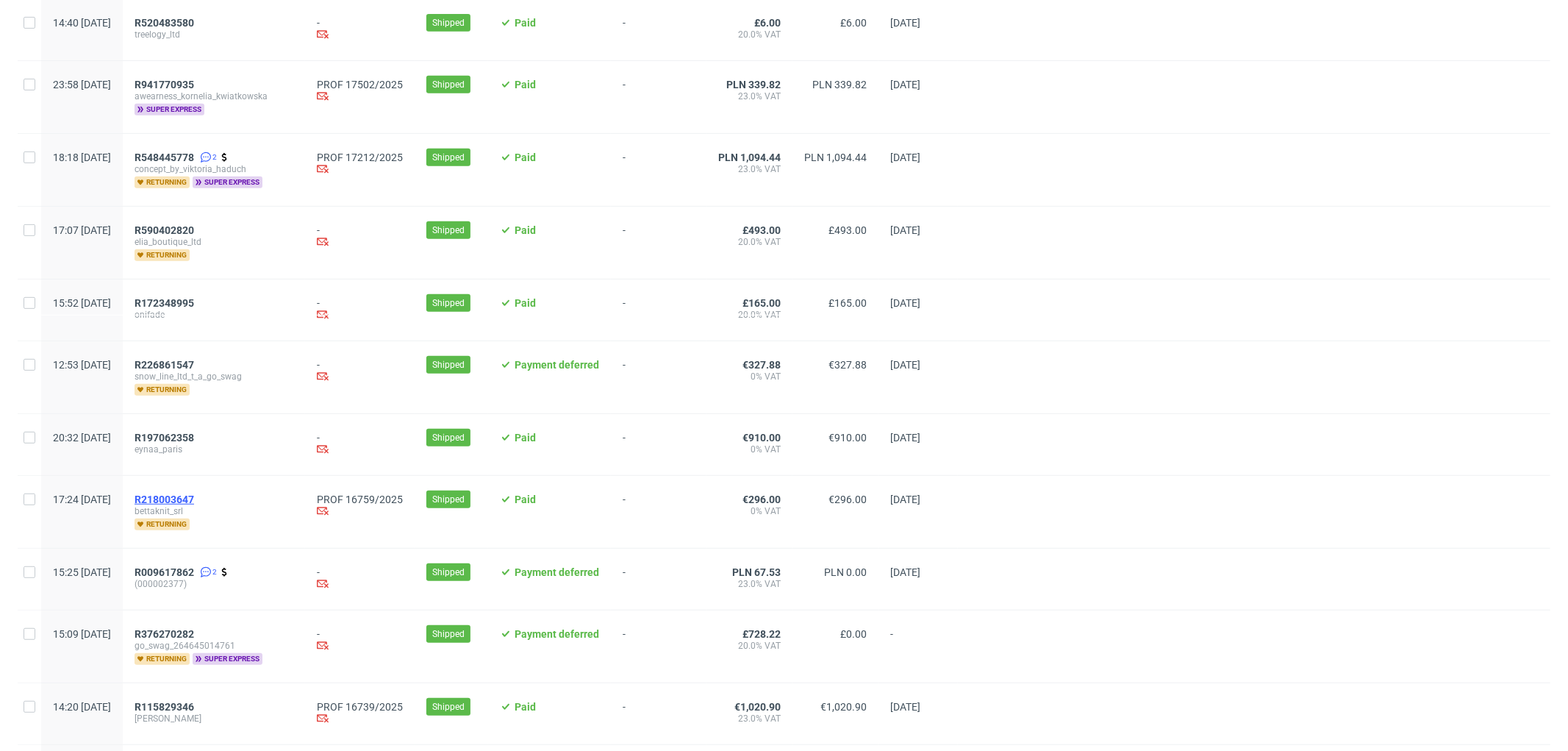
click at [194, 498] on span "R218003647" at bounding box center [164, 500] width 59 height 12
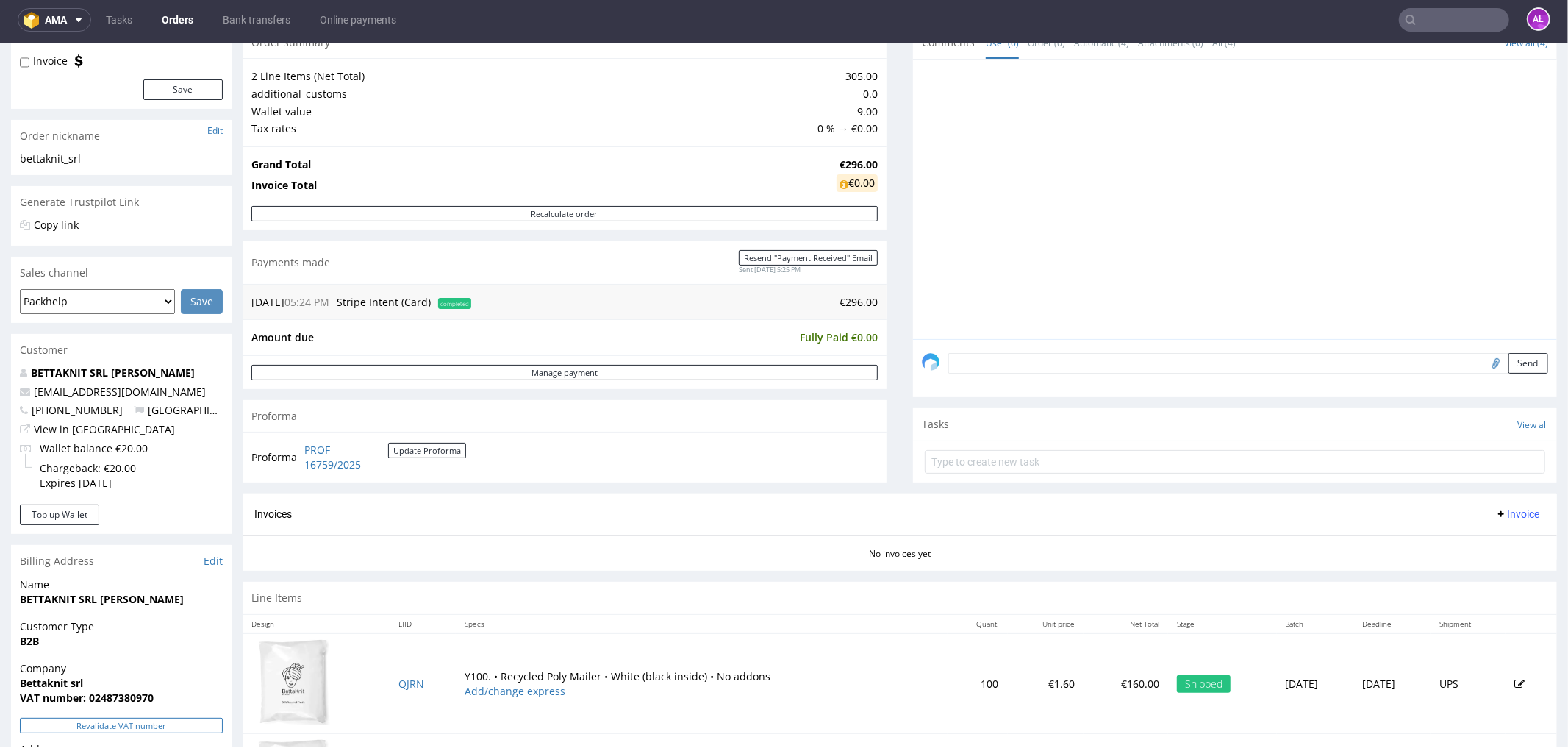
scroll to position [490, 0]
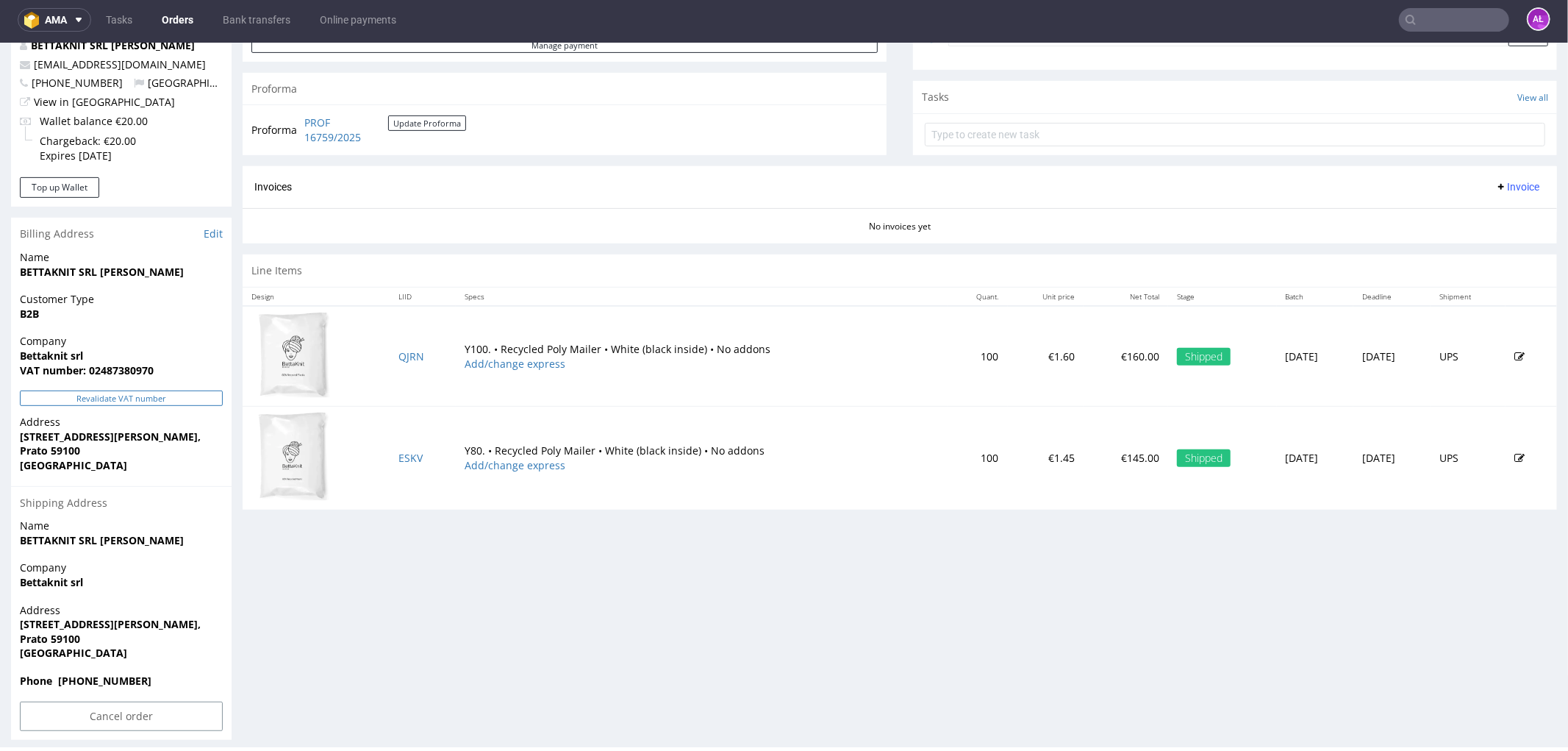
click at [184, 394] on button "Revalidate VAT number" at bounding box center [121, 397] width 203 height 16
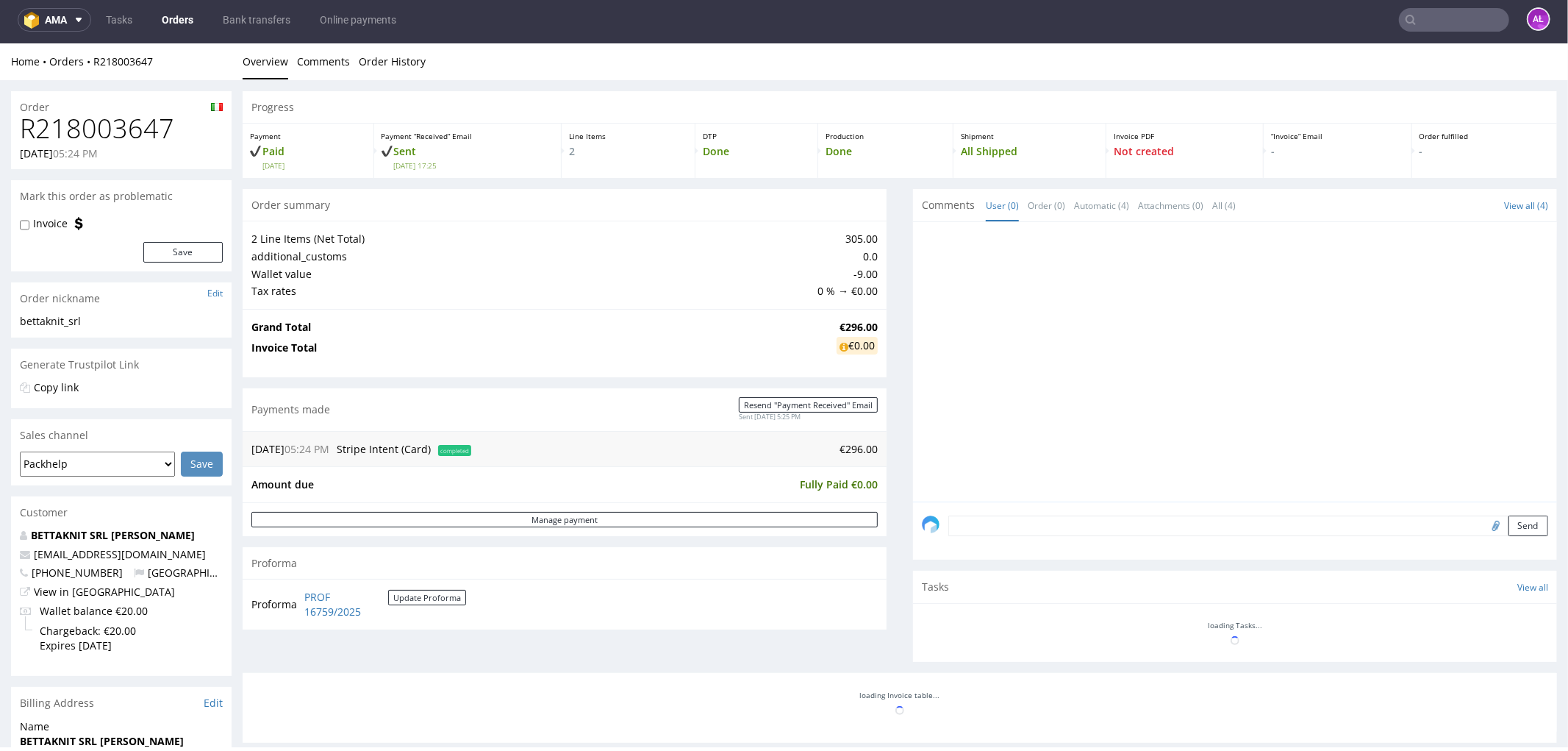
scroll to position [484, 0]
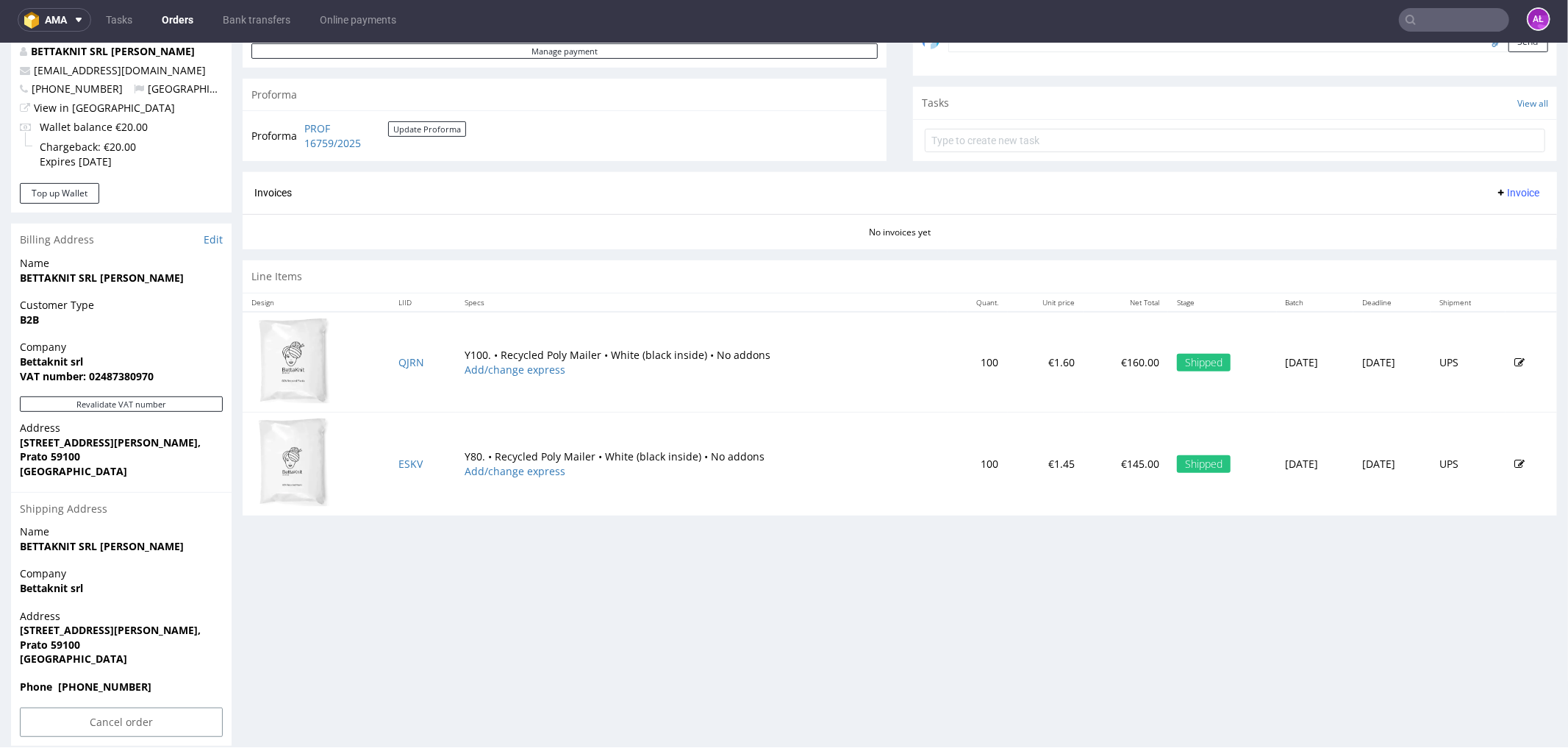
click at [1495, 197] on span "Invoice" at bounding box center [1517, 192] width 44 height 12
click at [1494, 216] on span "Generate" at bounding box center [1493, 224] width 71 height 15
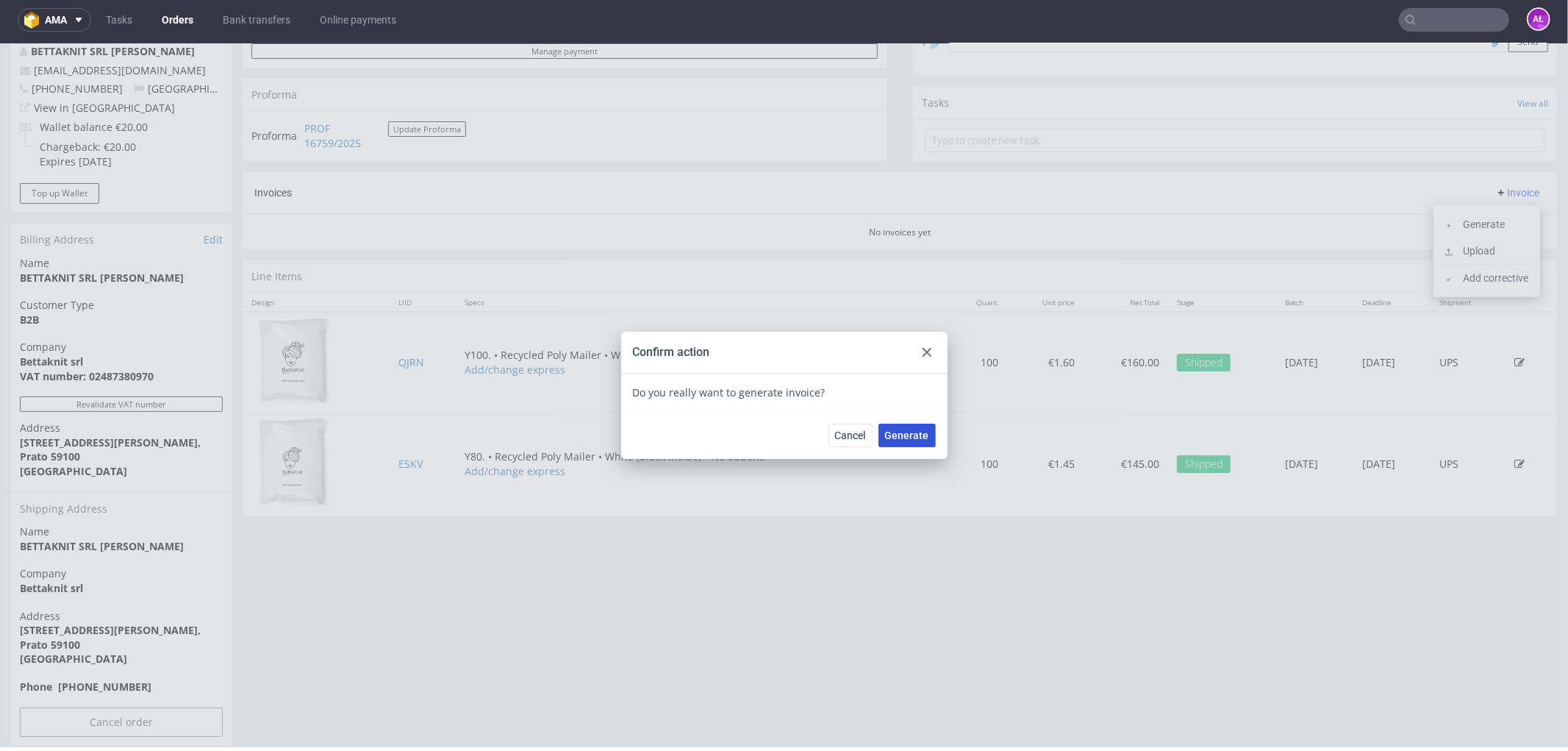
click at [885, 430] on span "Generate" at bounding box center [907, 435] width 44 height 10
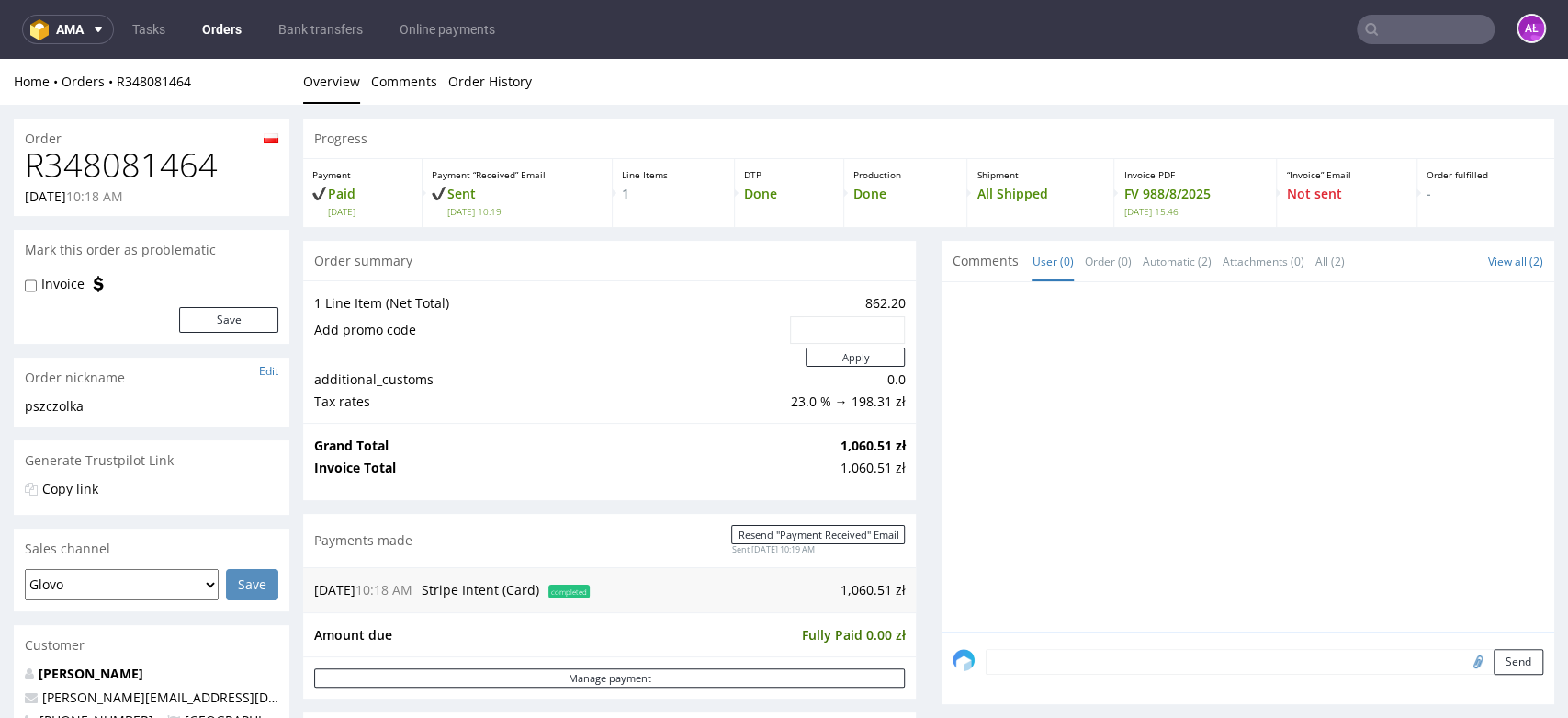
scroll to position [612, 0]
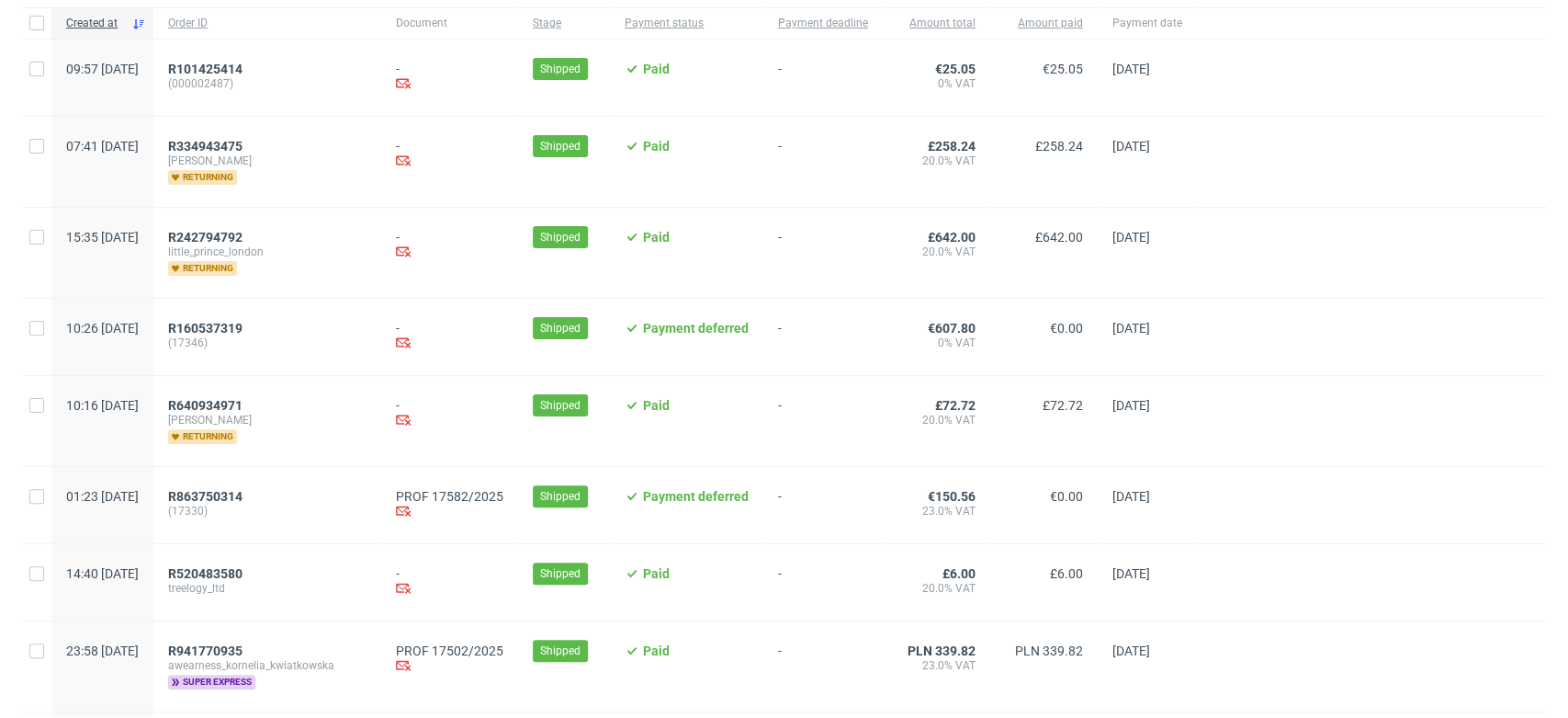
scroll to position [0, 3078]
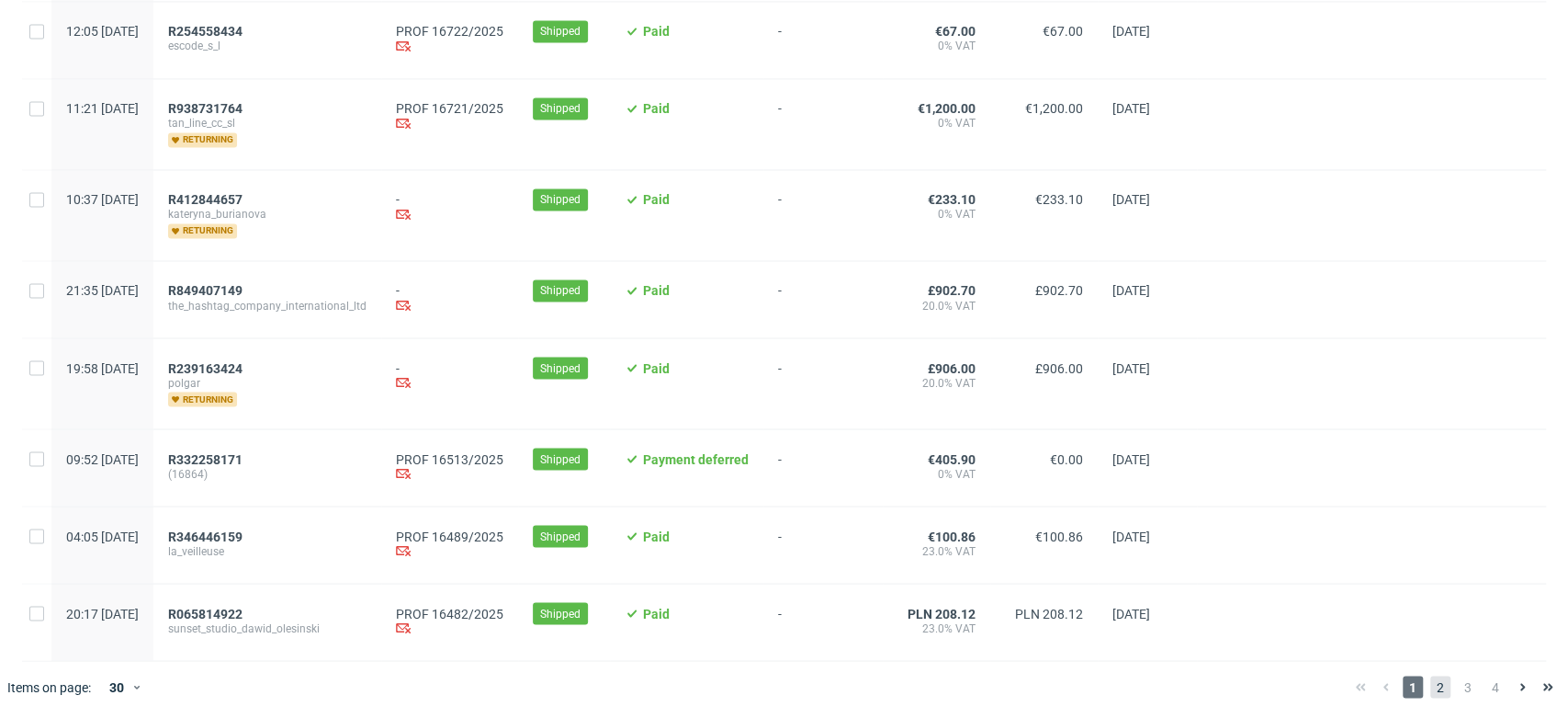
click at [1430, 690] on span "2" at bounding box center [1440, 686] width 20 height 22
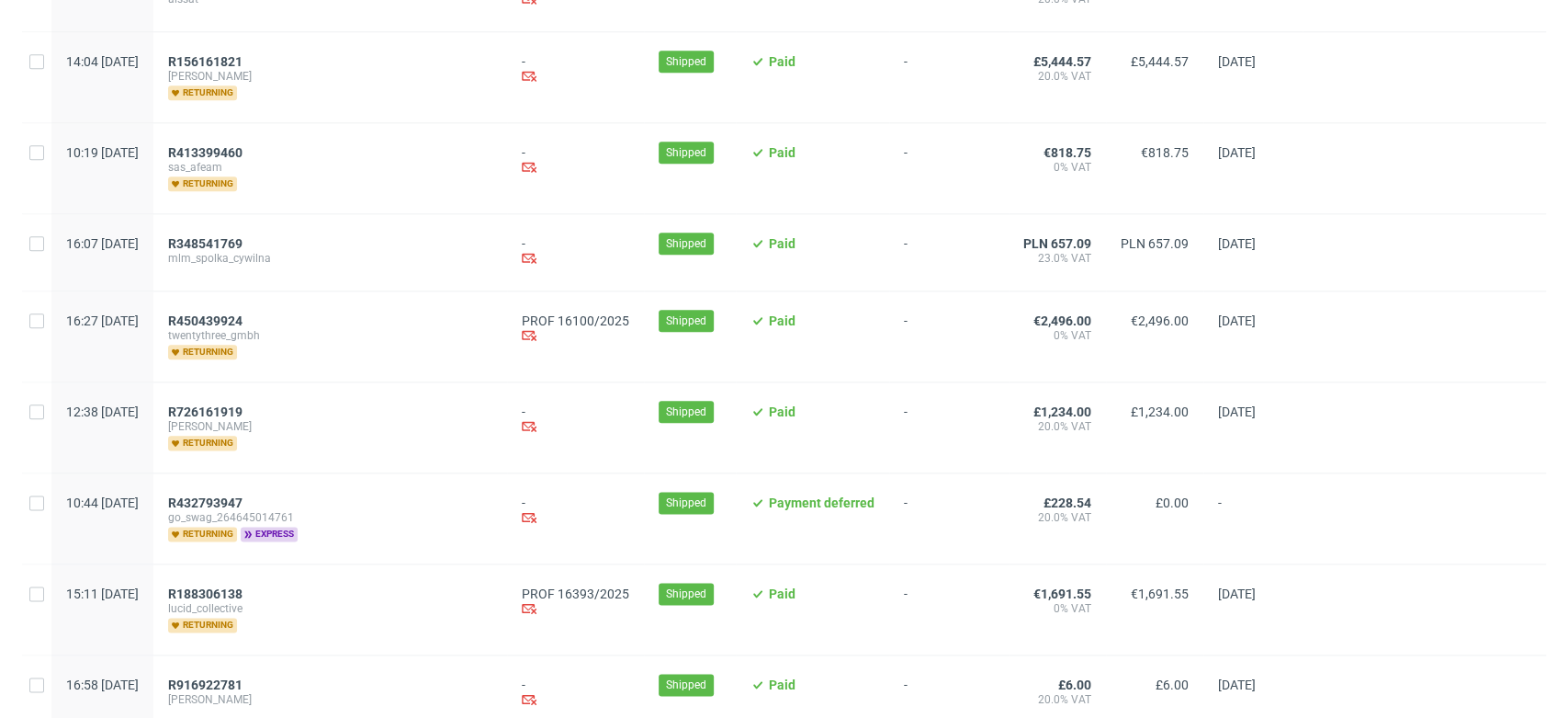
scroll to position [1327, 0]
drag, startPoint x: 282, startPoint y: 323, endPoint x: 348, endPoint y: 281, distance: 78.2
click at [348, 281] on div "R348541769 mlm_spolka_cywilna" at bounding box center [330, 252] width 354 height 76
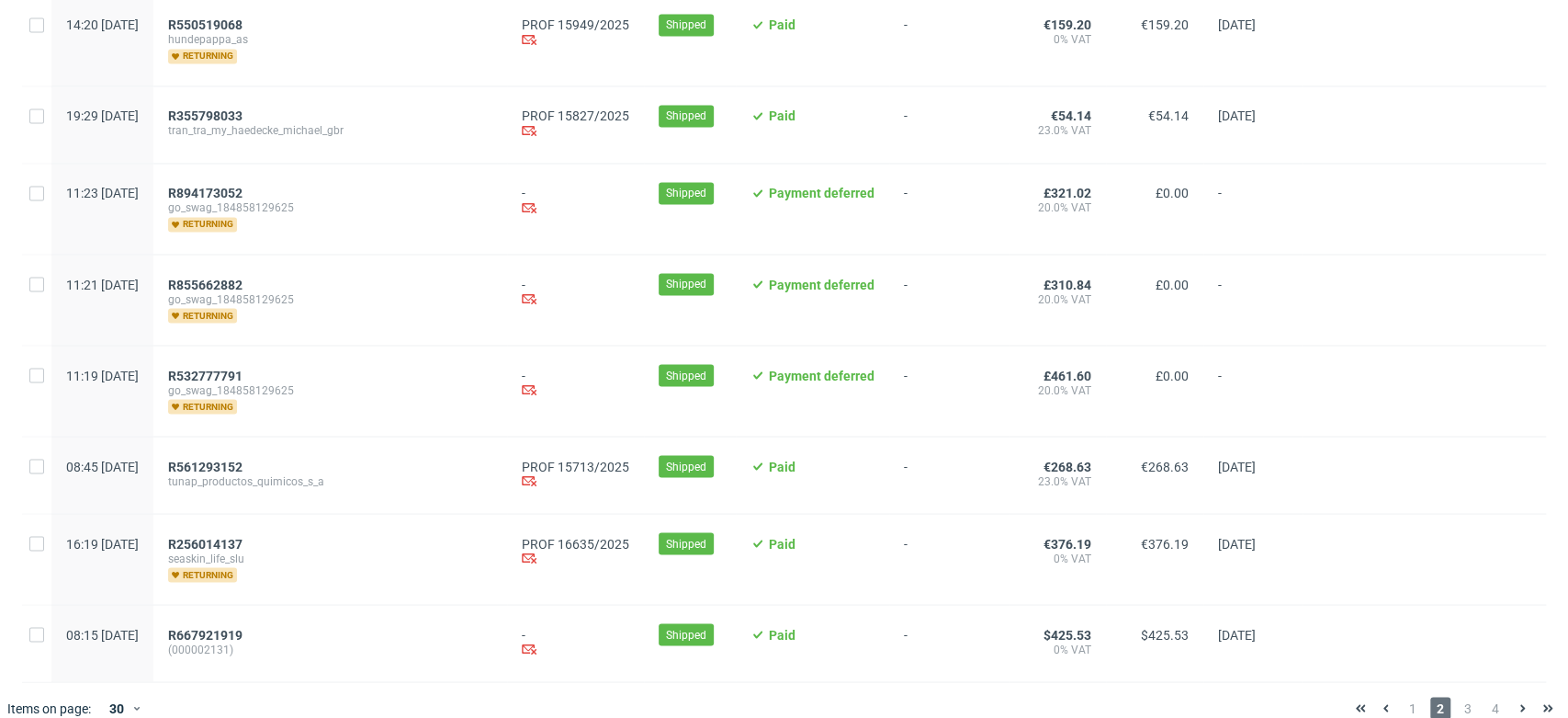
scroll to position [2081, 0]
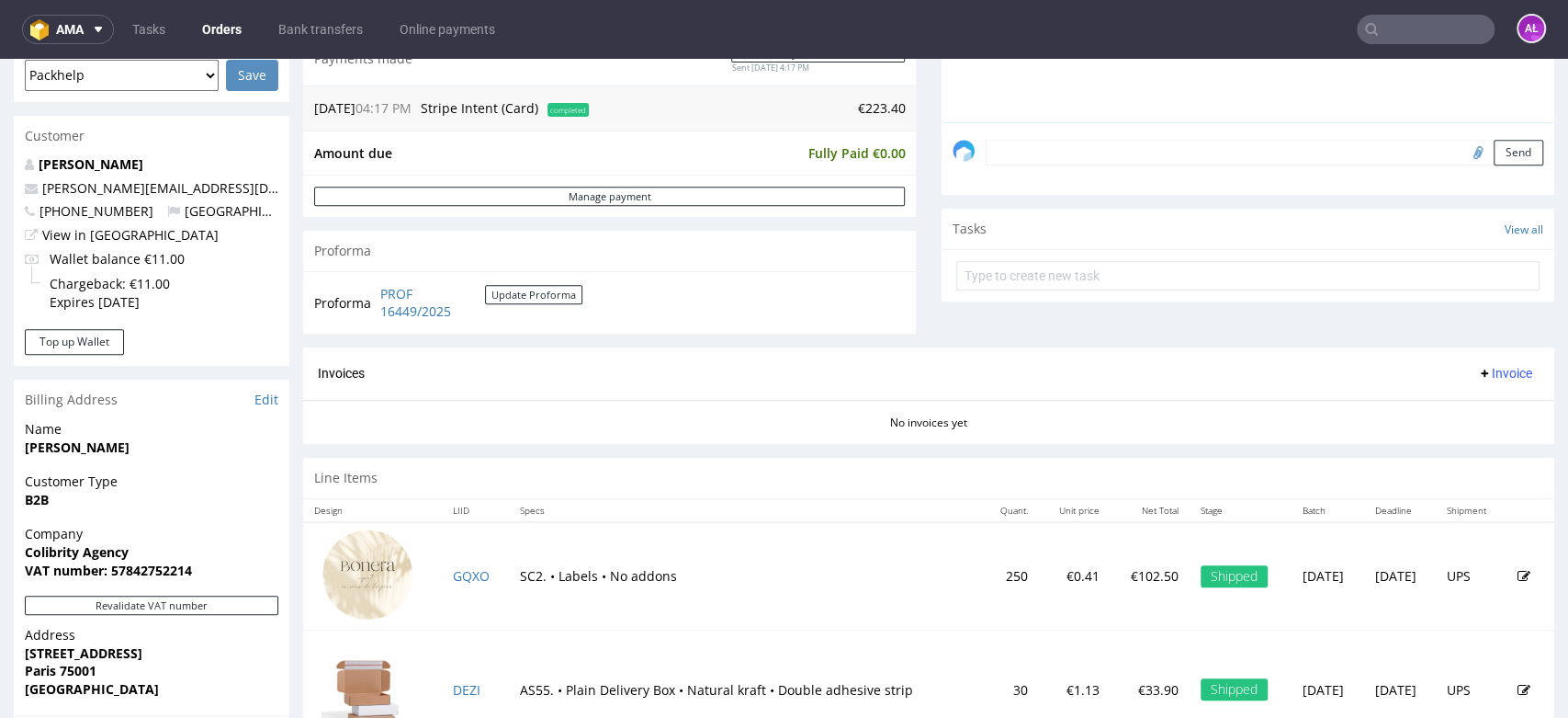
scroll to position [510, 0]
click at [221, 608] on button "Revalidate VAT number" at bounding box center [151, 604] width 253 height 20
click at [1481, 365] on span "Invoice" at bounding box center [1504, 372] width 55 height 15
click at [1483, 402] on span "Generate" at bounding box center [1472, 411] width 89 height 19
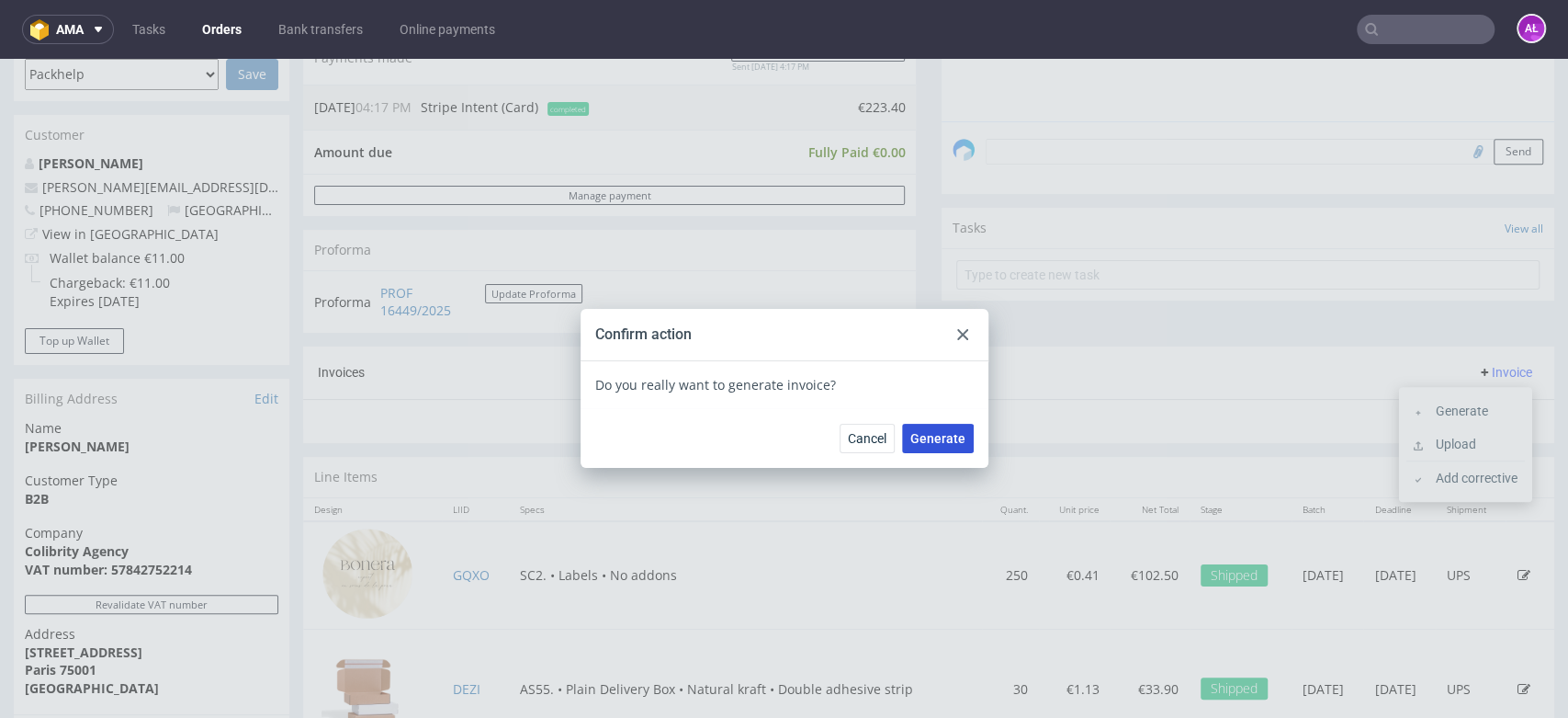
click at [933, 437] on span "Generate" at bounding box center [937, 438] width 55 height 13
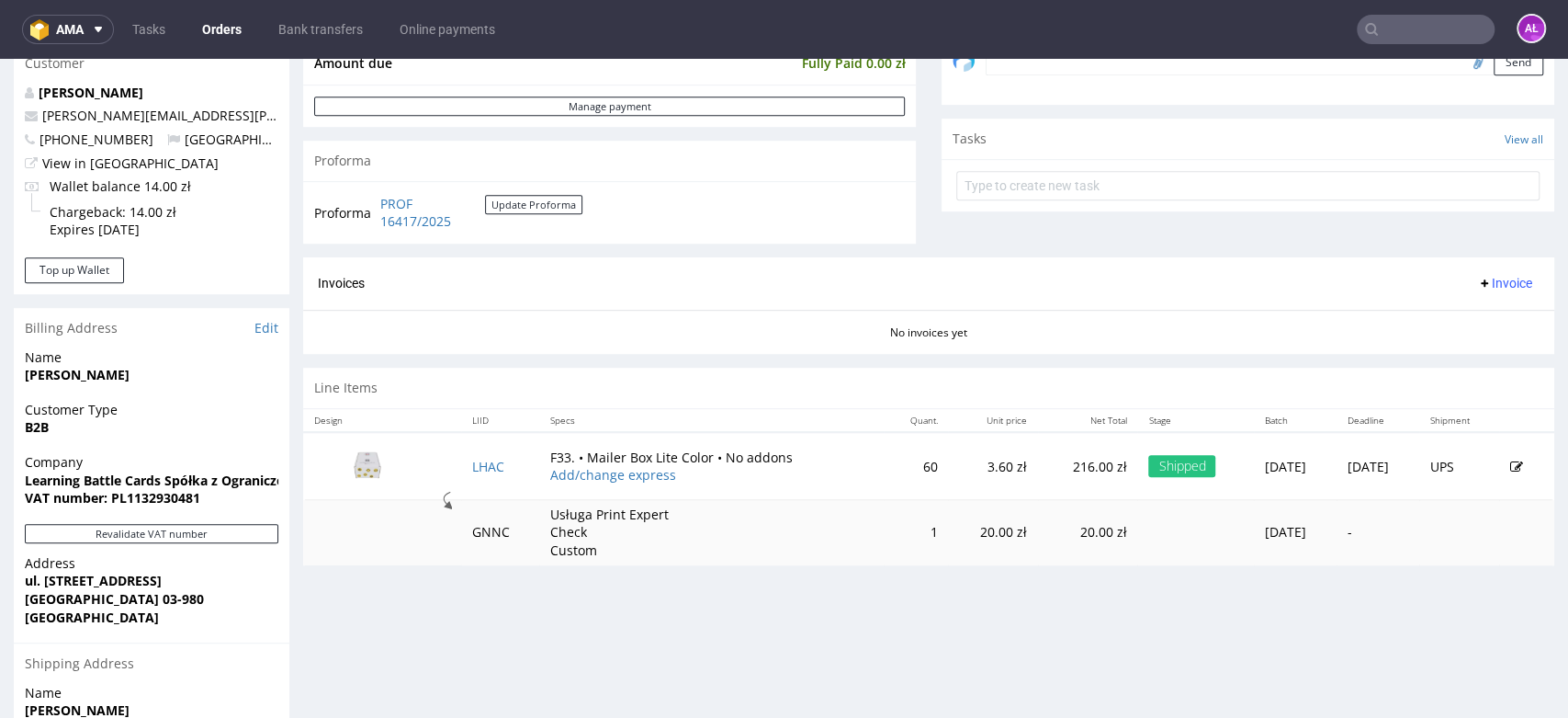
scroll to position [612, 0]
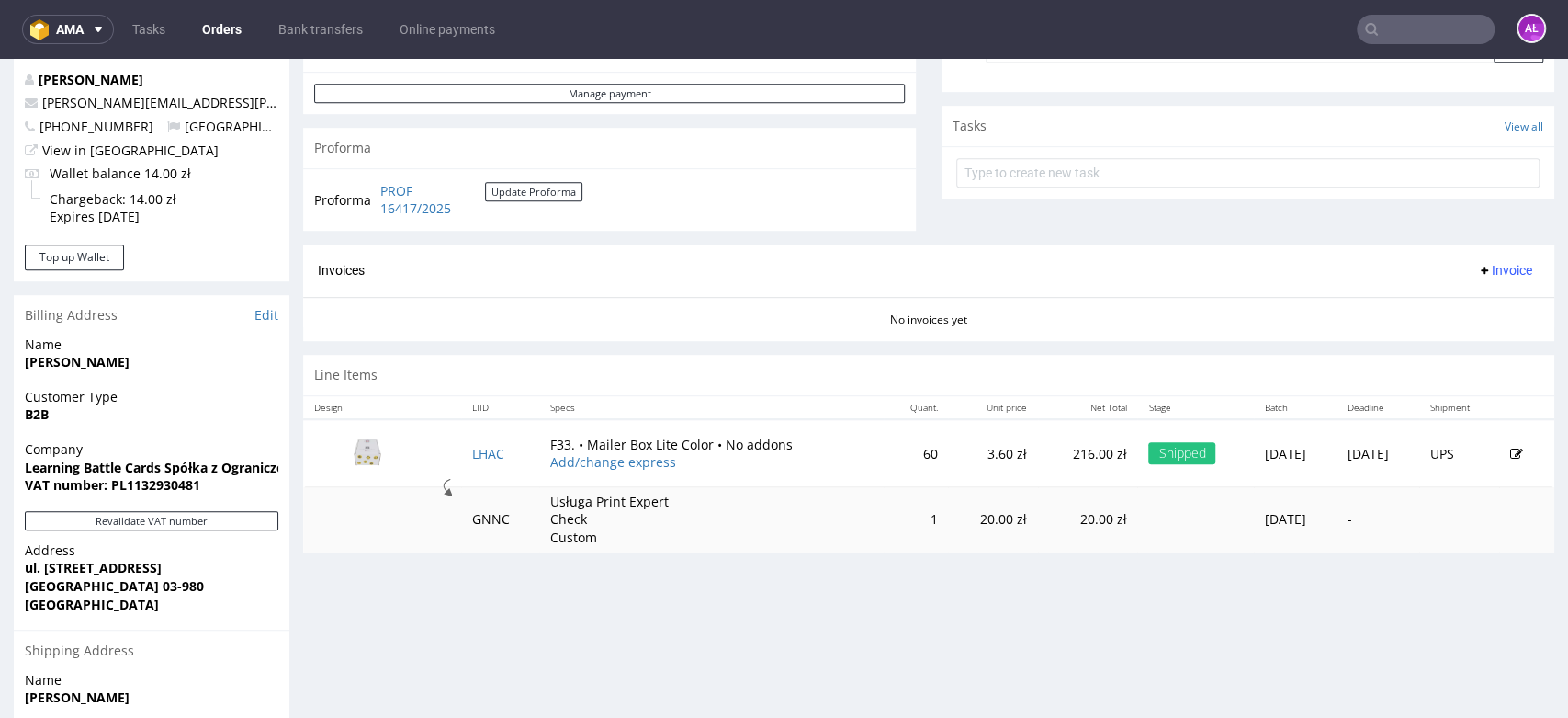
click at [1477, 269] on span "Invoice" at bounding box center [1504, 270] width 55 height 15
click at [1481, 306] on span "Generate" at bounding box center [1472, 309] width 89 height 19
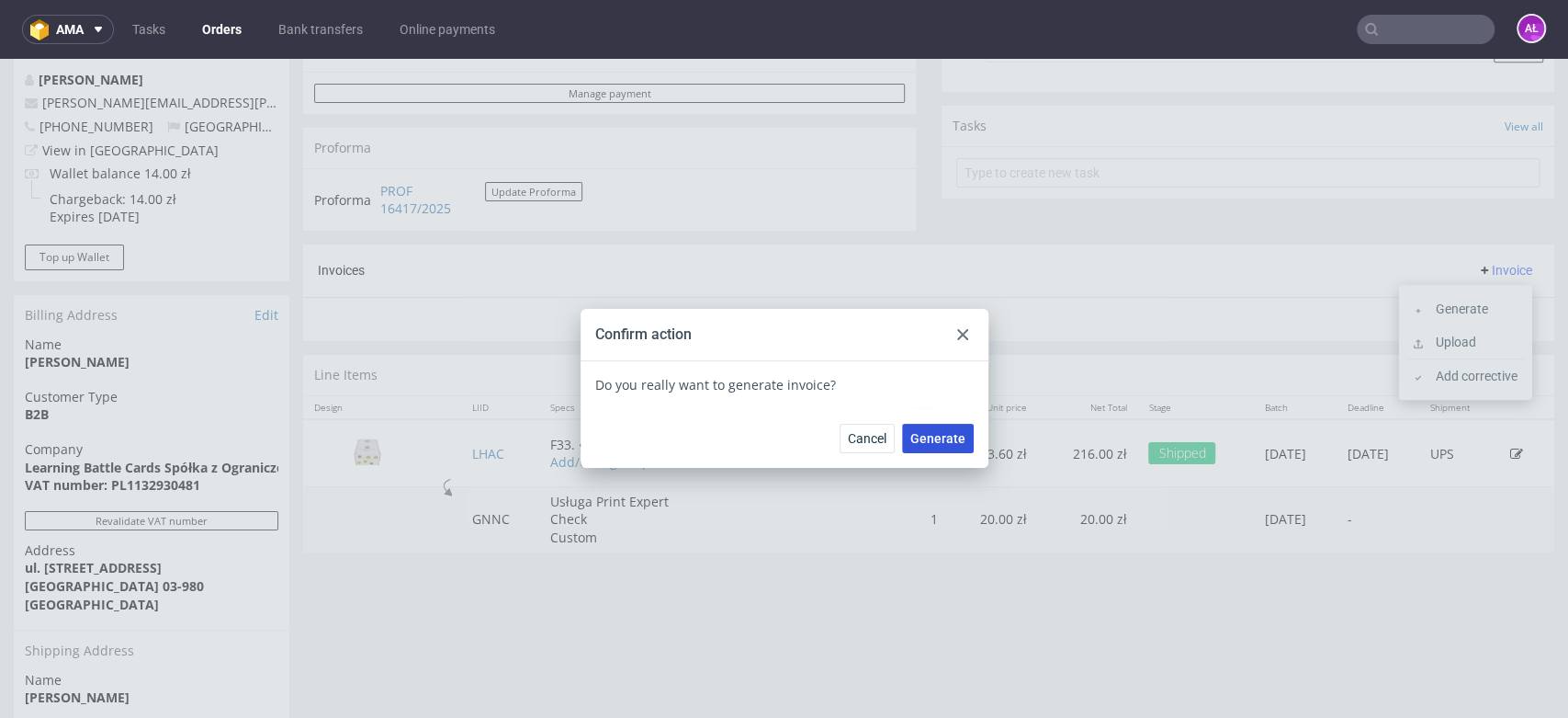
click at [927, 437] on span "Generate" at bounding box center [937, 438] width 55 height 13
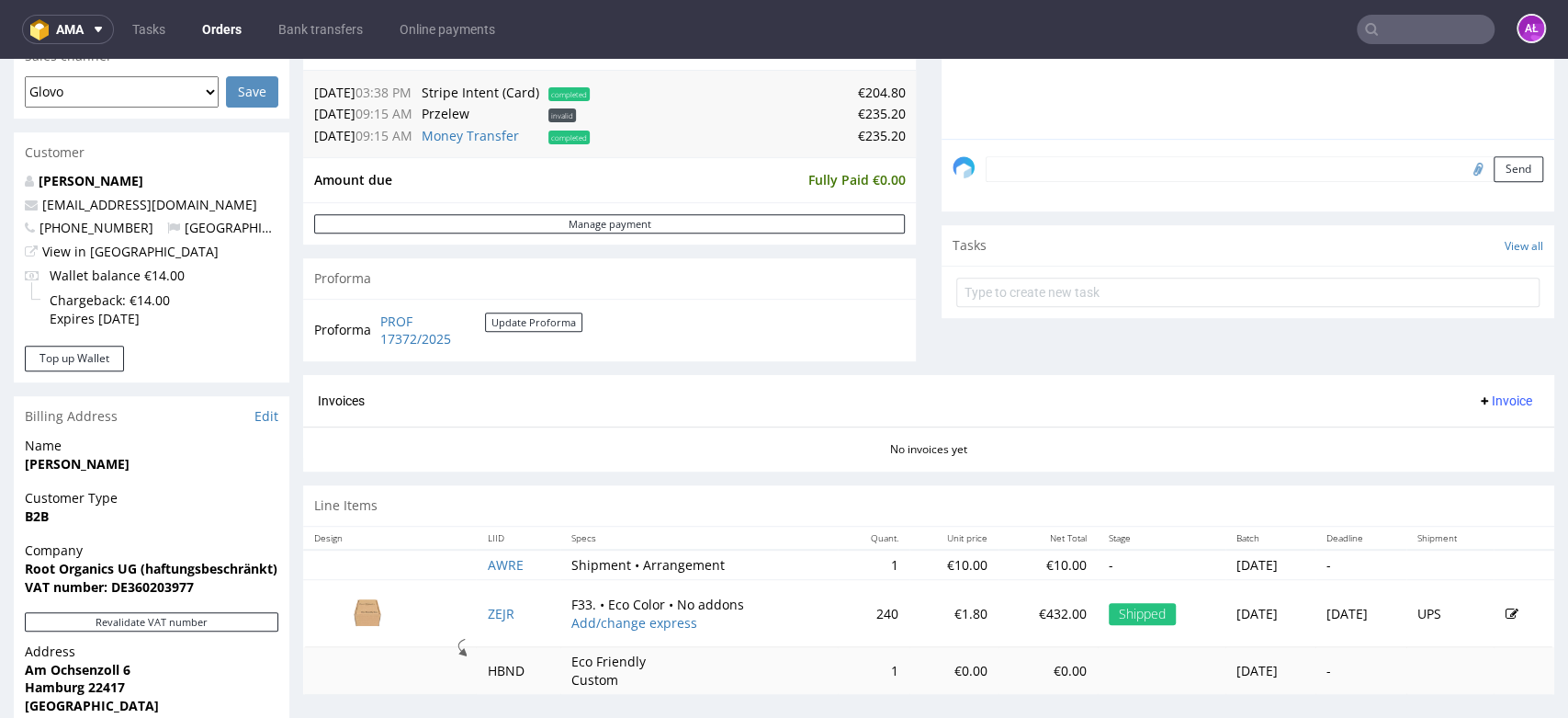
scroll to position [510, 0]
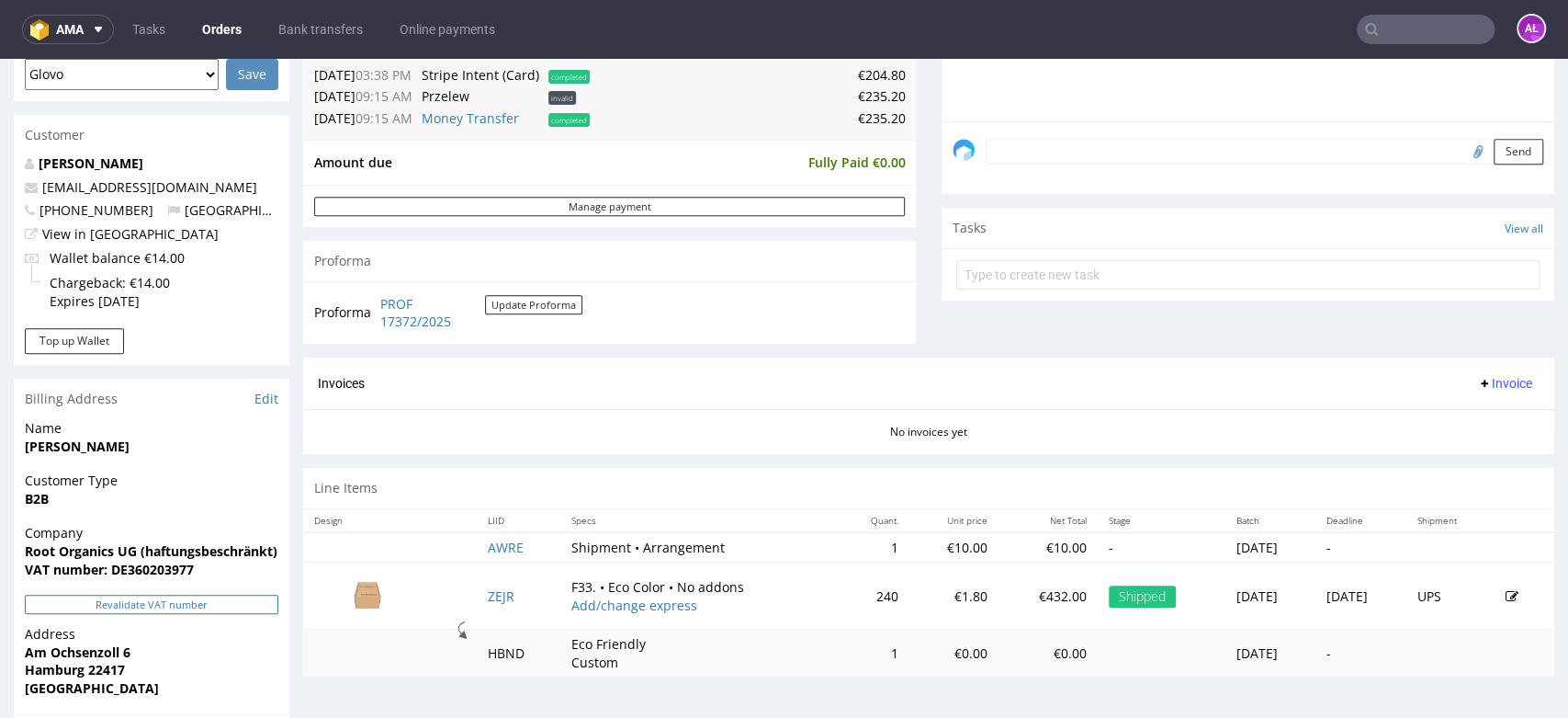
click at [198, 608] on button "Revalidate VAT number" at bounding box center [151, 604] width 253 height 20
click at [1477, 390] on span "Invoice" at bounding box center [1504, 384] width 55 height 15
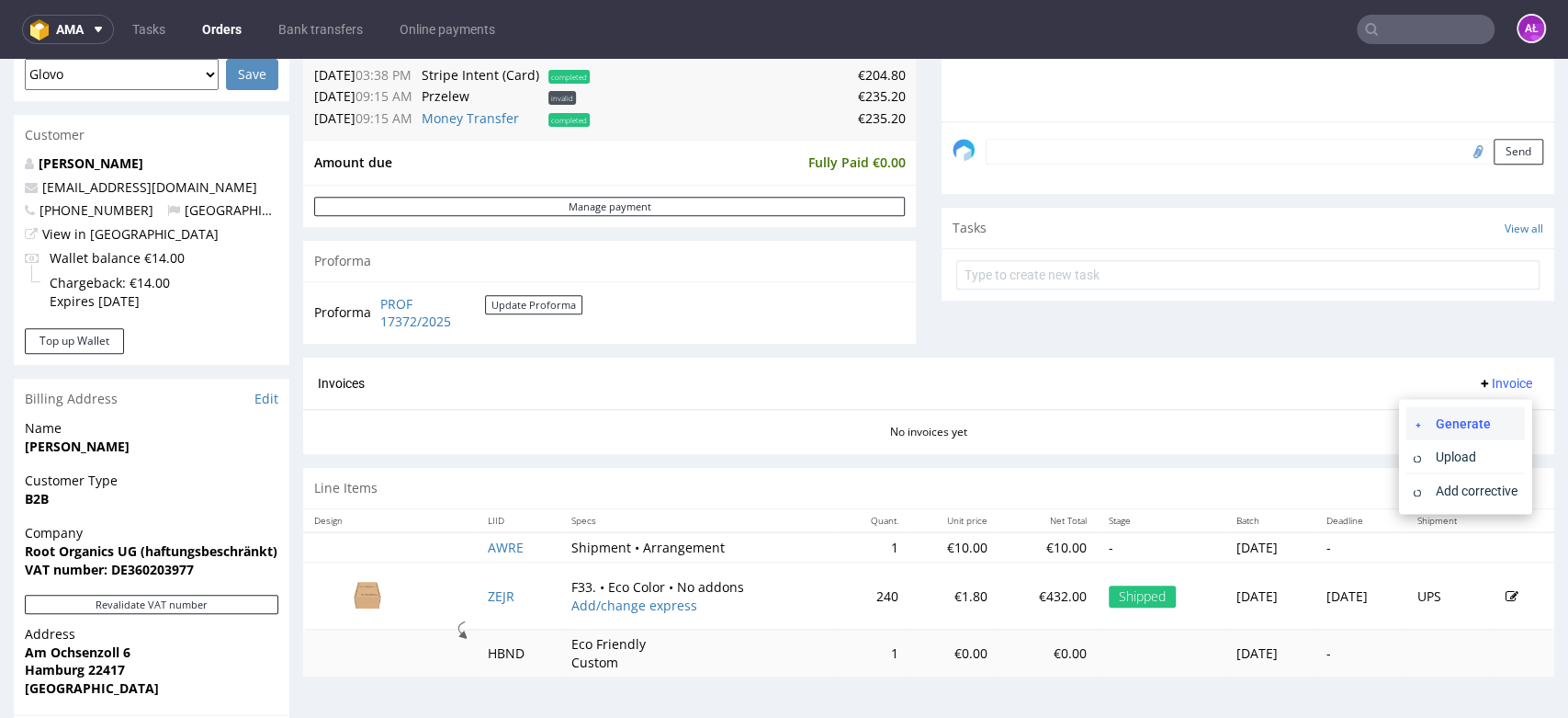
click at [1471, 423] on span "Generate" at bounding box center [1472, 423] width 89 height 19
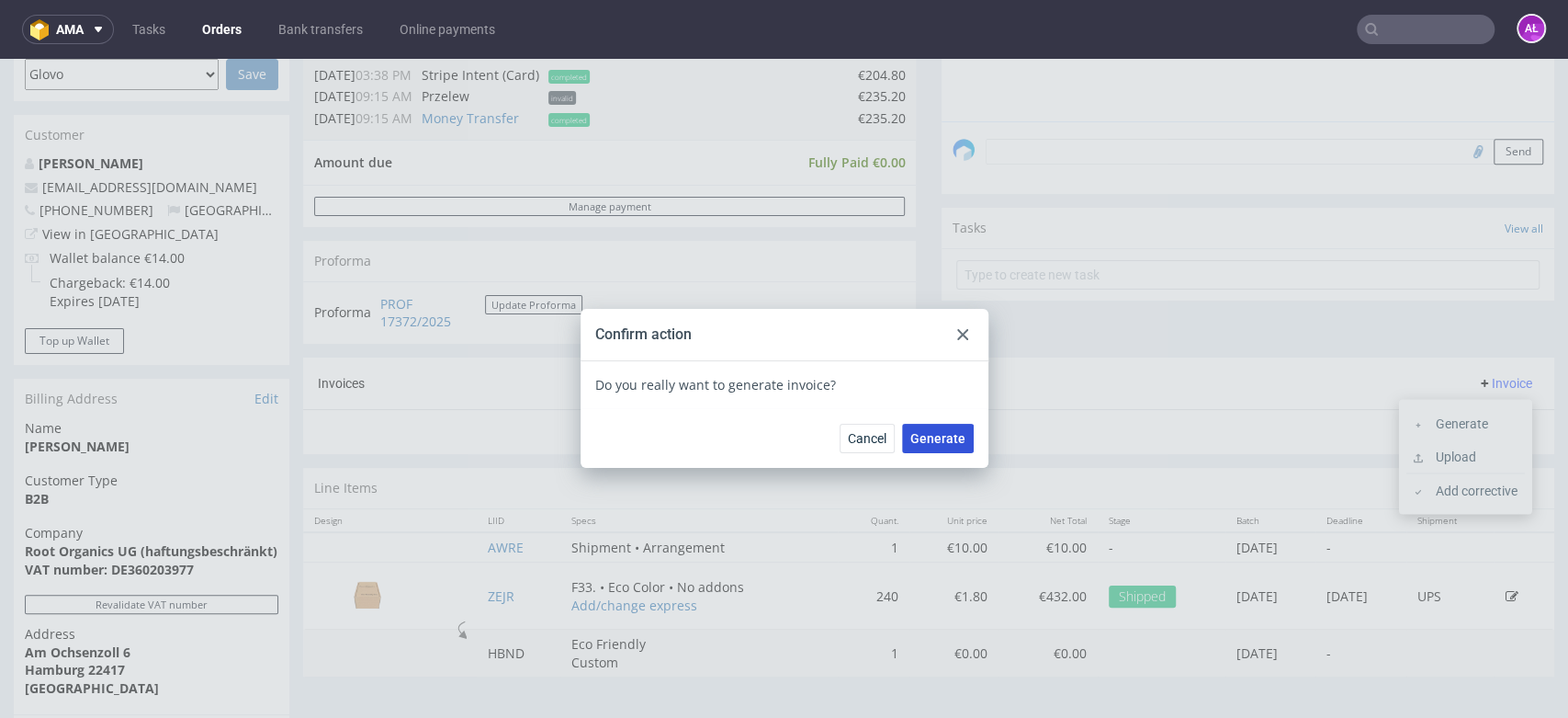
click at [934, 437] on span "Generate" at bounding box center [937, 438] width 55 height 13
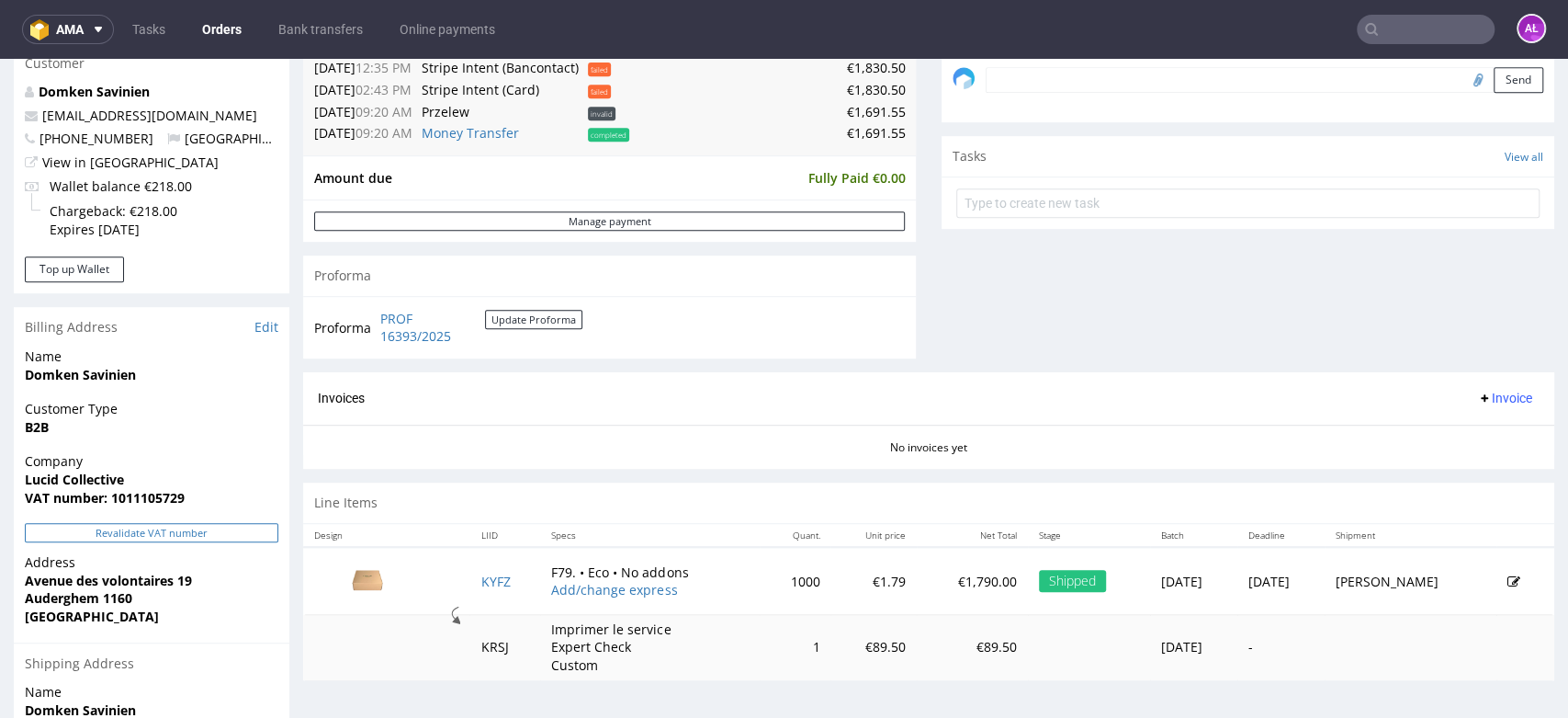
scroll to position [612, 0]
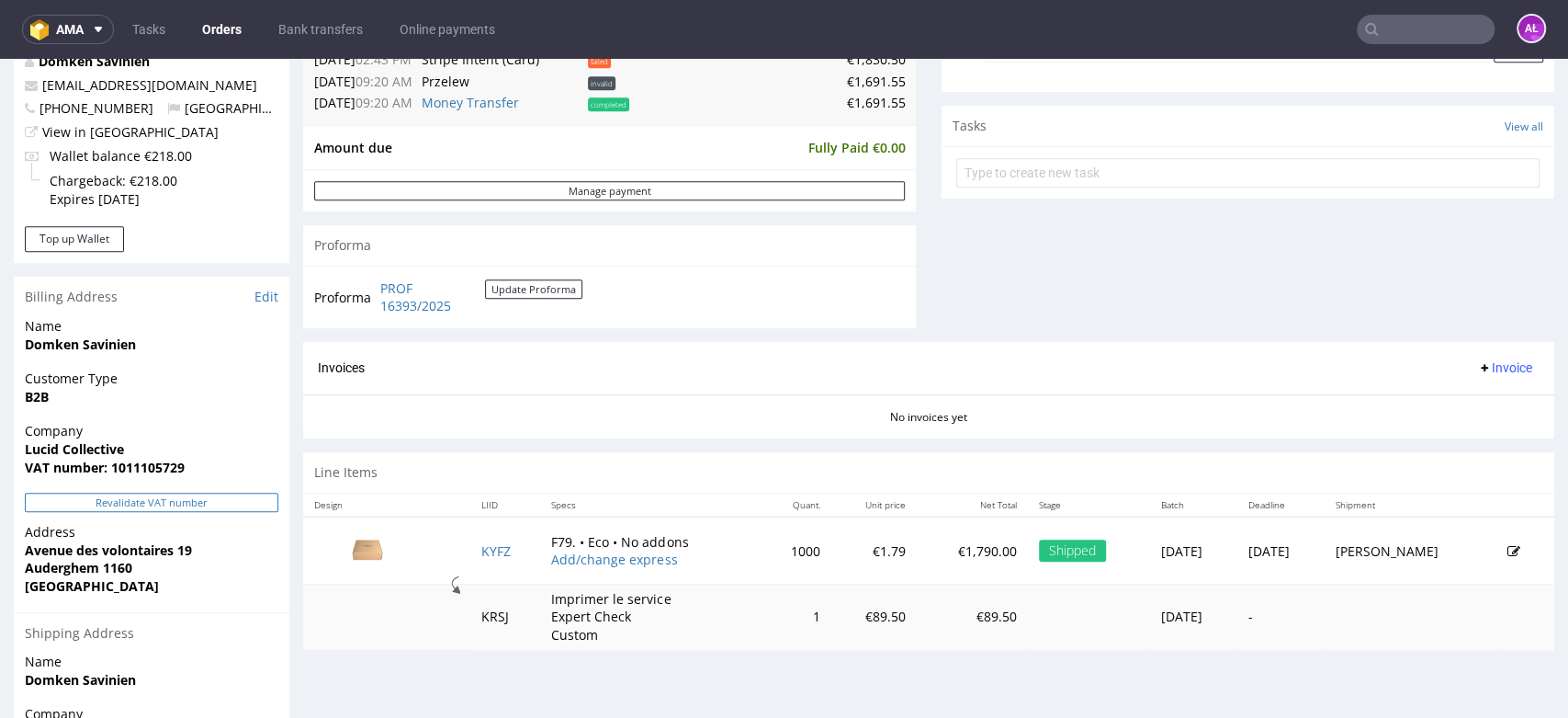
click at [235, 500] on button "Revalidate VAT number" at bounding box center [151, 502] width 253 height 20
click at [1477, 373] on span "Invoice" at bounding box center [1504, 368] width 55 height 15
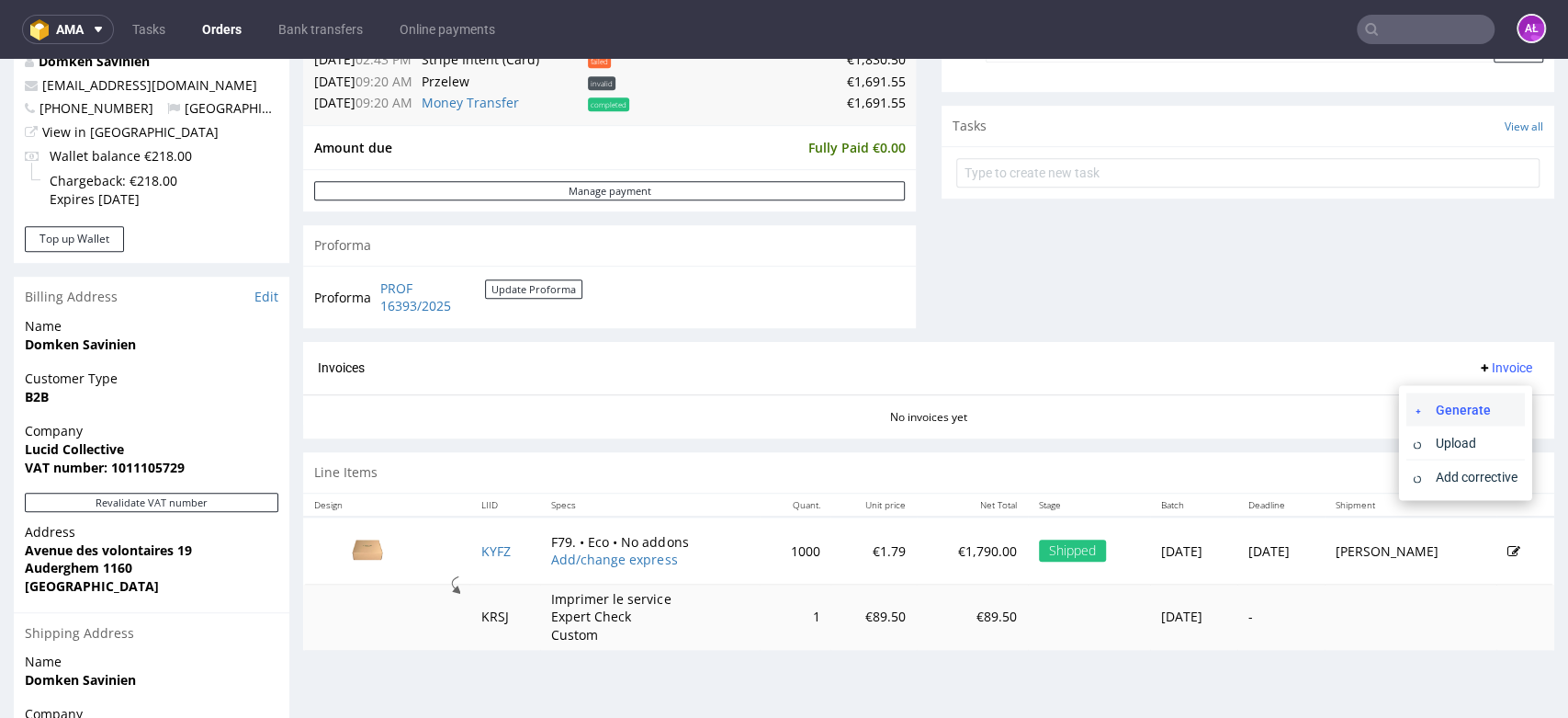
click at [1476, 404] on span "Generate" at bounding box center [1472, 409] width 89 height 19
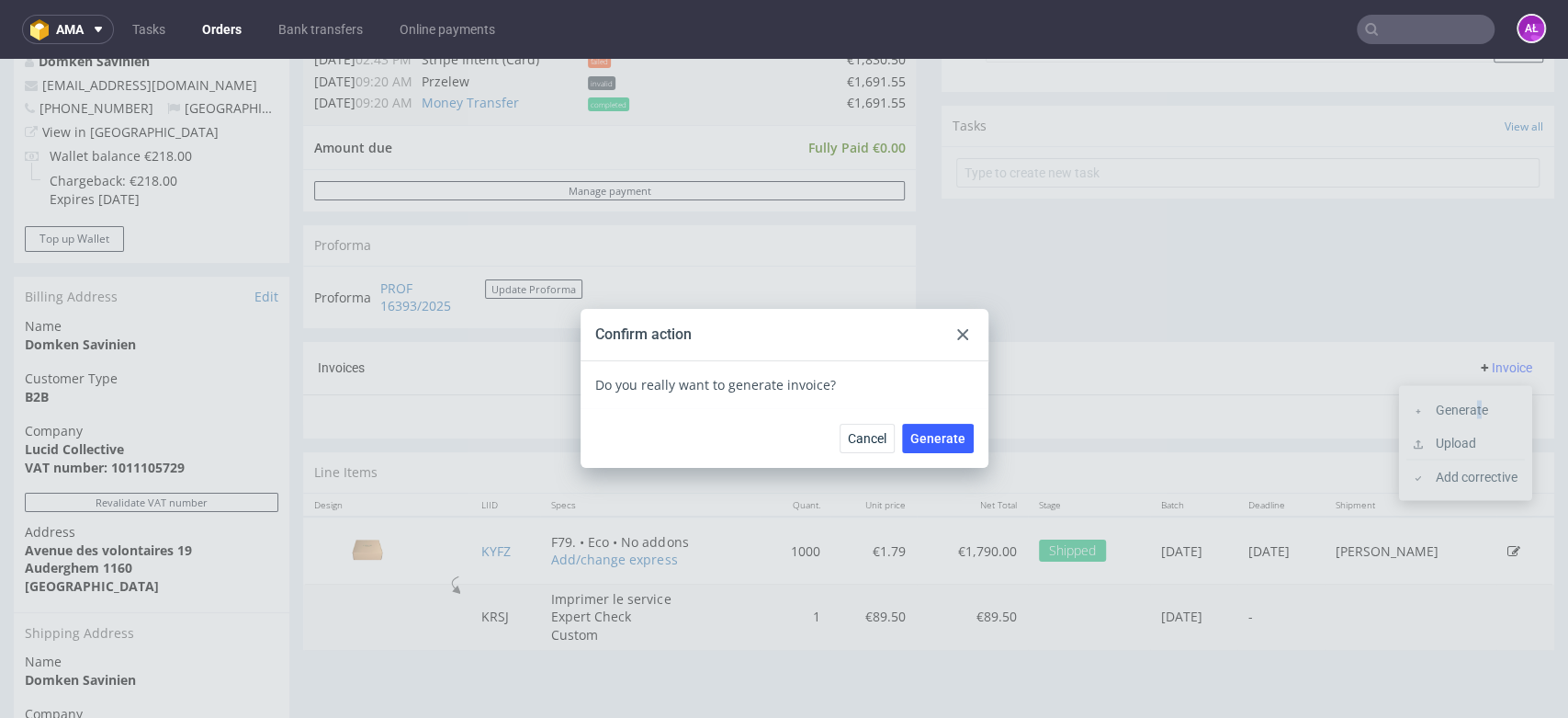
drag, startPoint x: 938, startPoint y: 432, endPoint x: 978, endPoint y: 59, distance: 375.1
click at [937, 428] on button "Generate" at bounding box center [937, 438] width 71 height 30
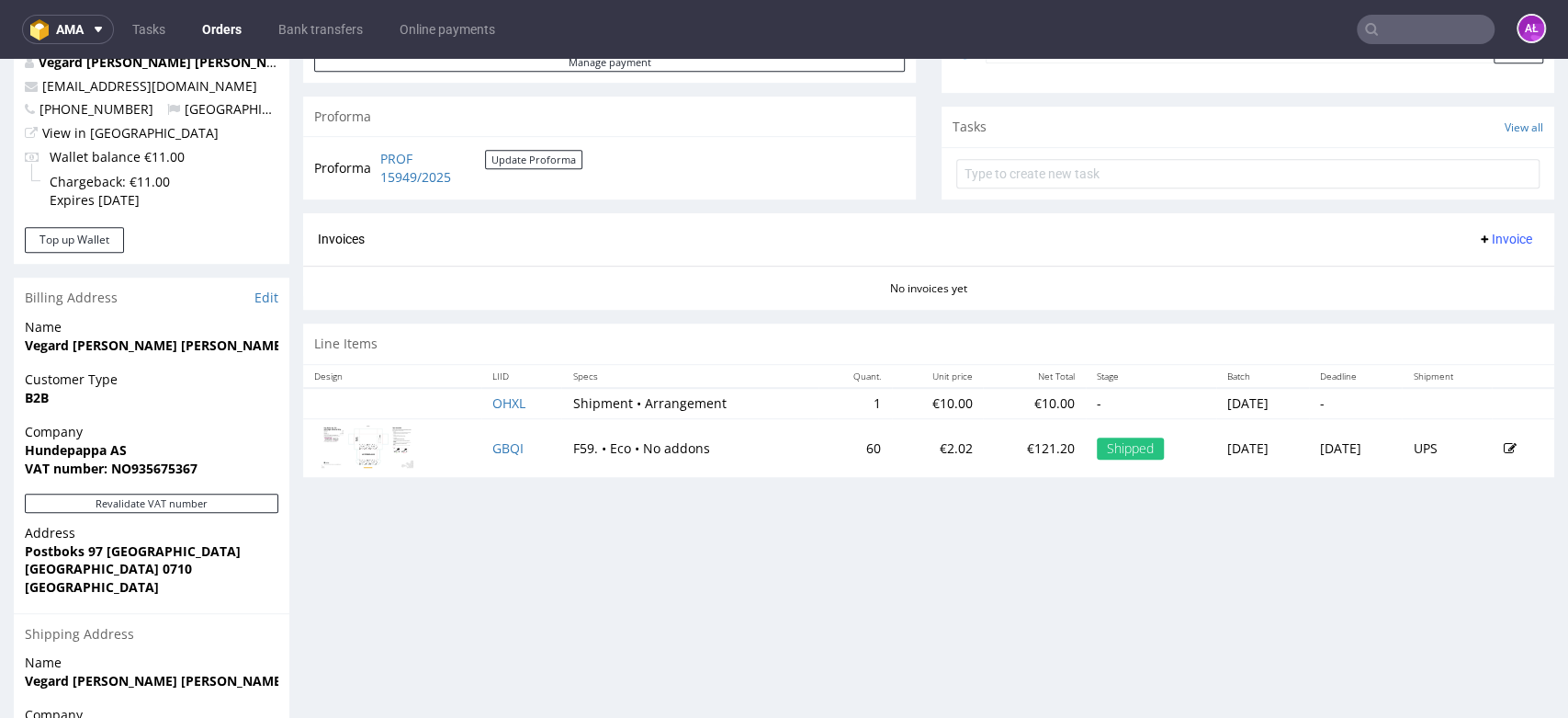
scroll to position [612, 0]
click at [254, 498] on button "Revalidate VAT number" at bounding box center [151, 502] width 253 height 20
drag, startPoint x: 1470, startPoint y: 228, endPoint x: 1471, endPoint y: 247, distance: 19.0
click at [1477, 230] on span "Invoice" at bounding box center [1504, 238] width 55 height 15
drag, startPoint x: 1471, startPoint y: 247, endPoint x: 1471, endPoint y: 274, distance: 27.0
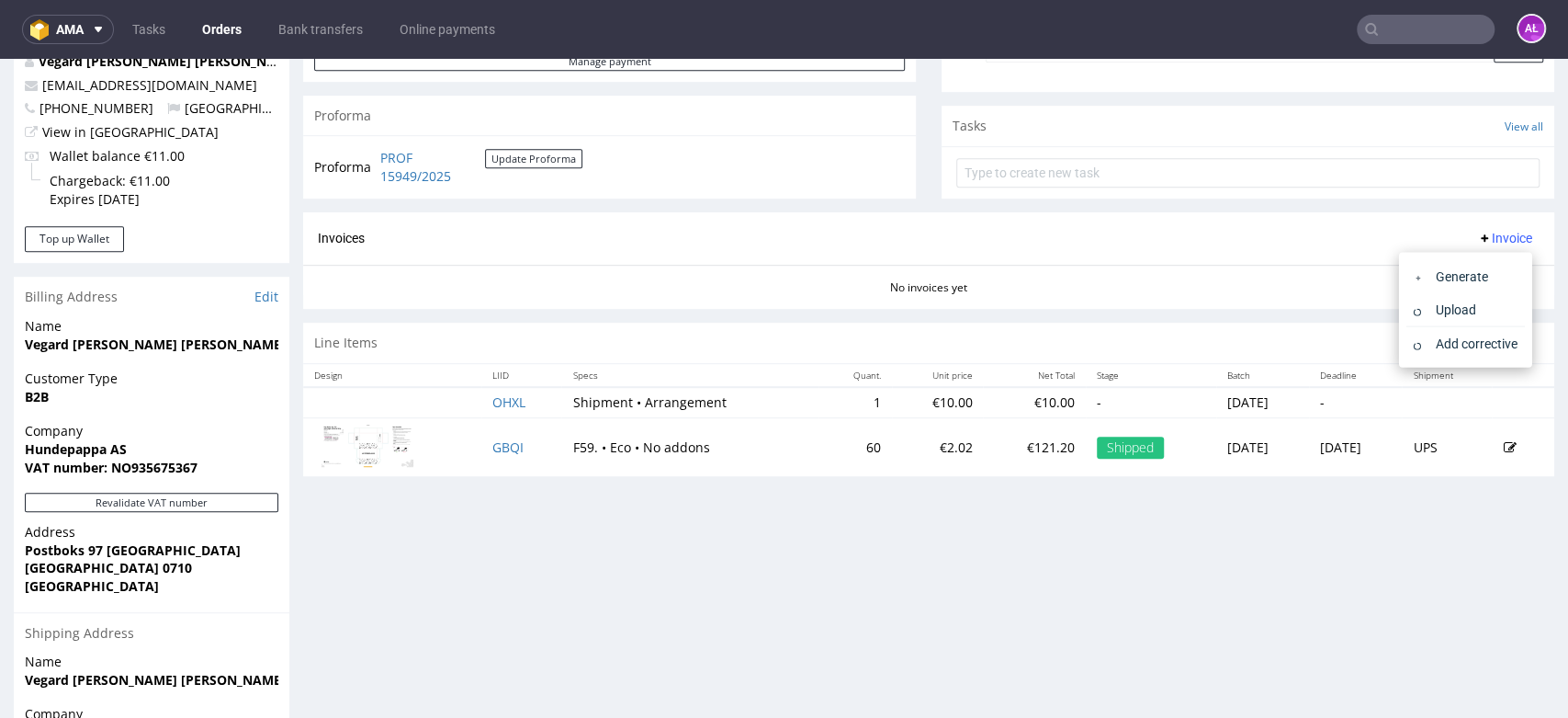
click at [1471, 274] on span "Generate" at bounding box center [1472, 276] width 89 height 19
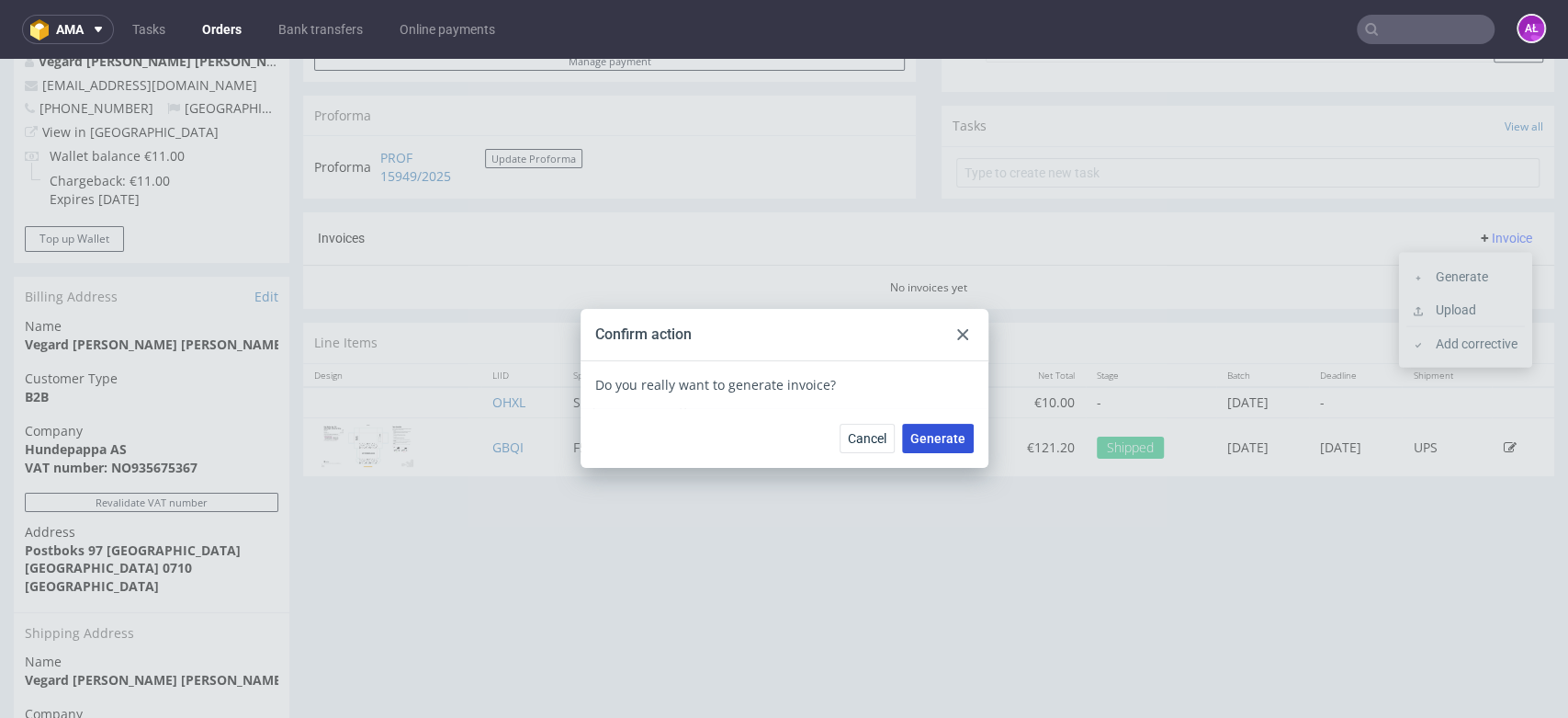
click at [941, 442] on span "Generate" at bounding box center [937, 438] width 55 height 13
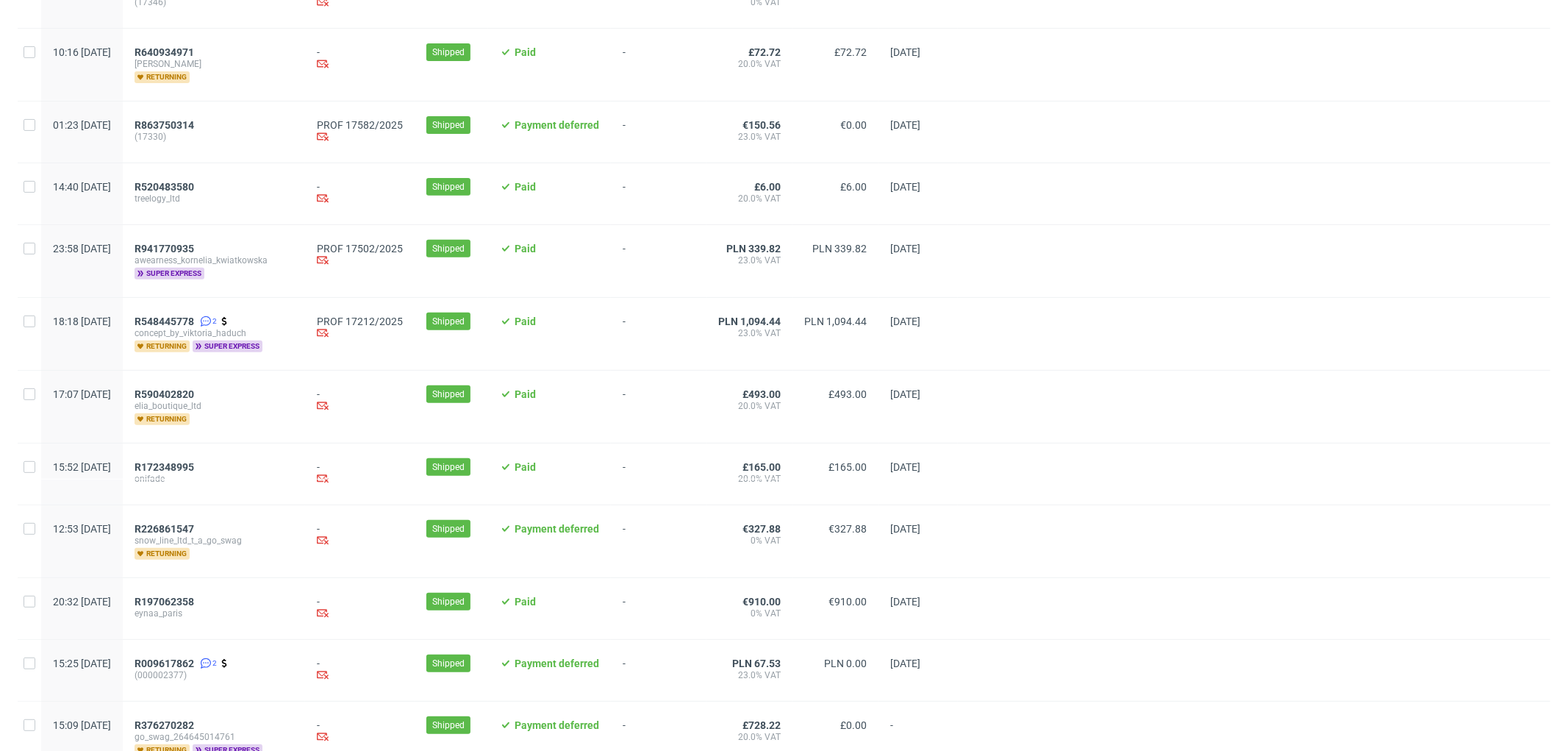
scroll to position [408, 0]
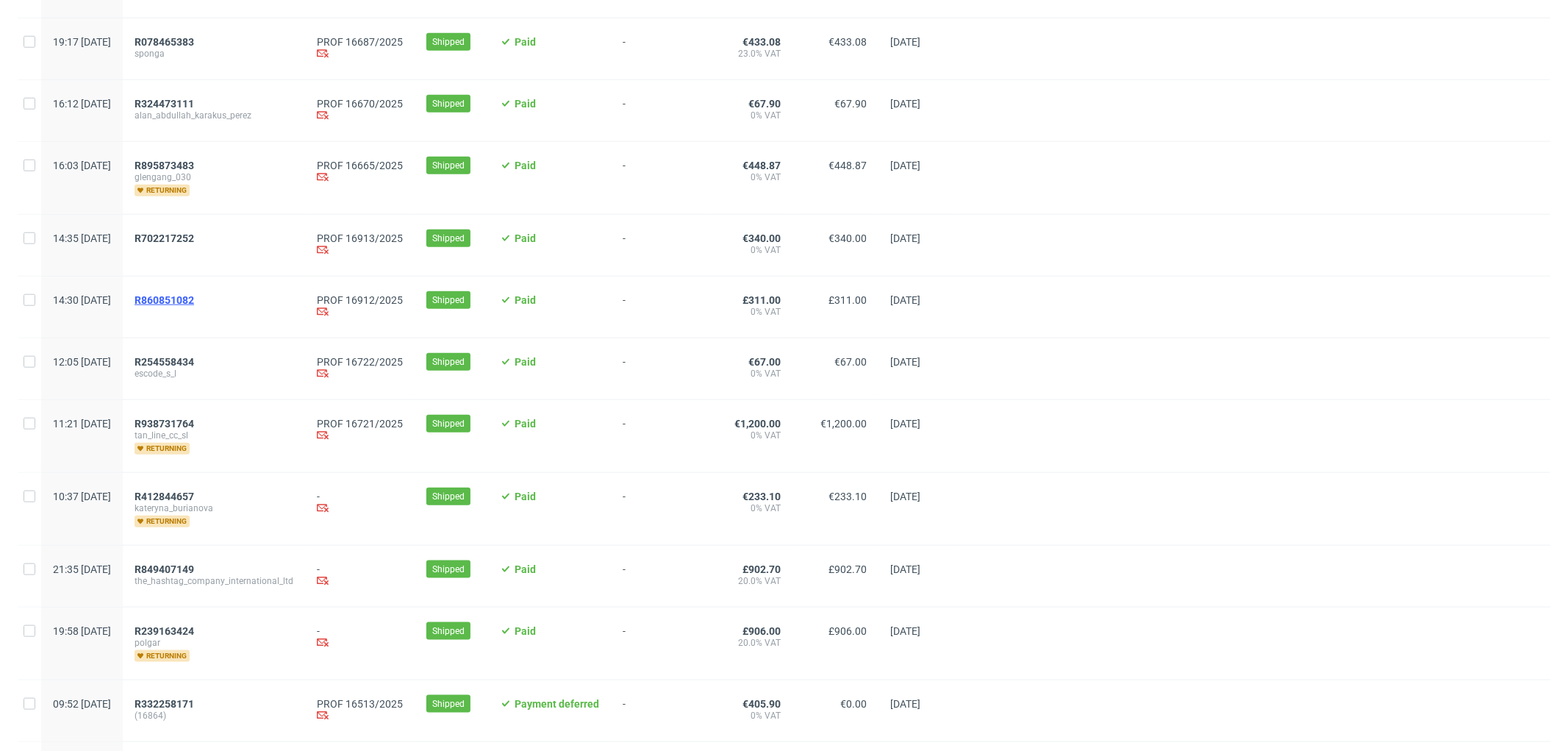
click at [194, 303] on span "R860851082" at bounding box center [164, 300] width 59 height 12
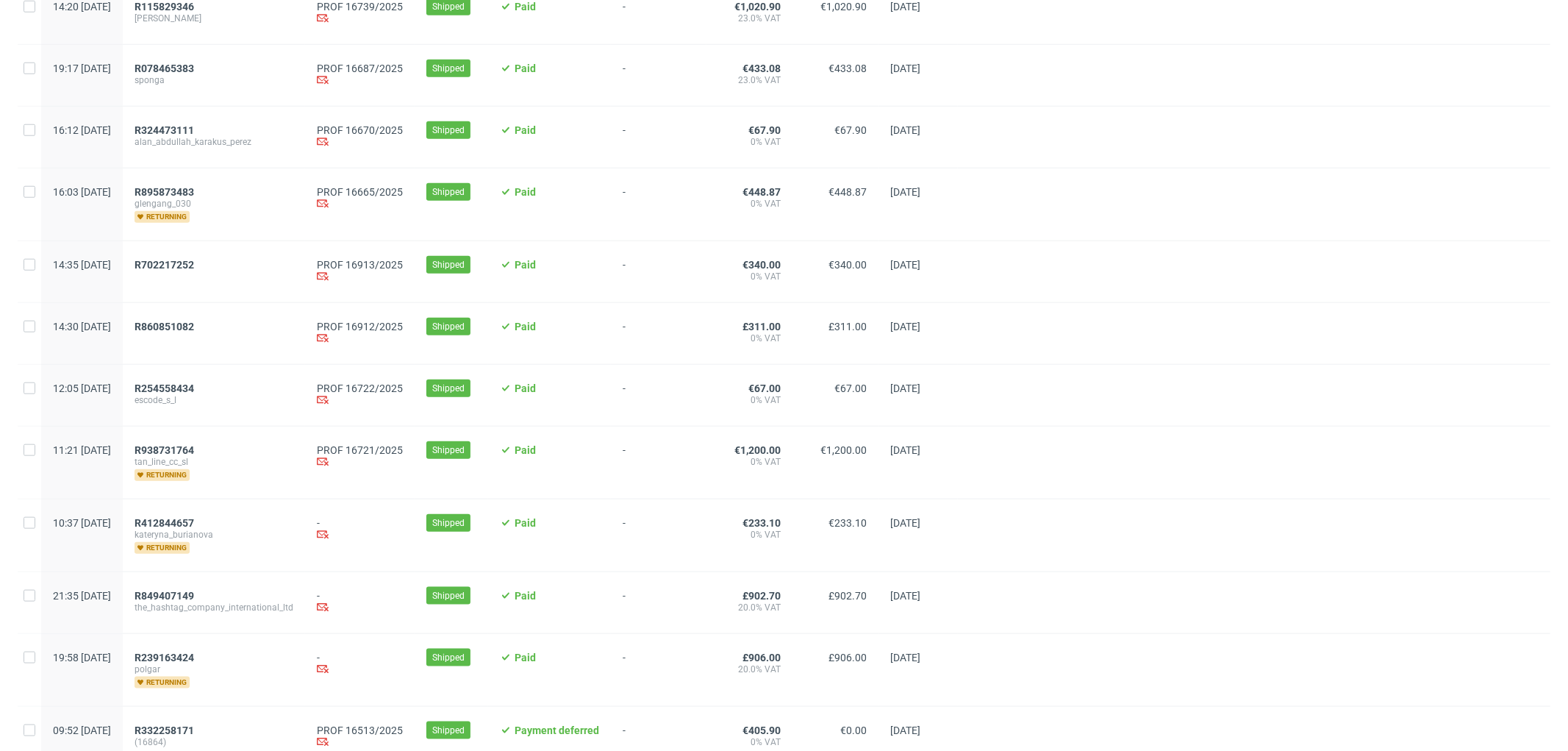
scroll to position [1454, 0]
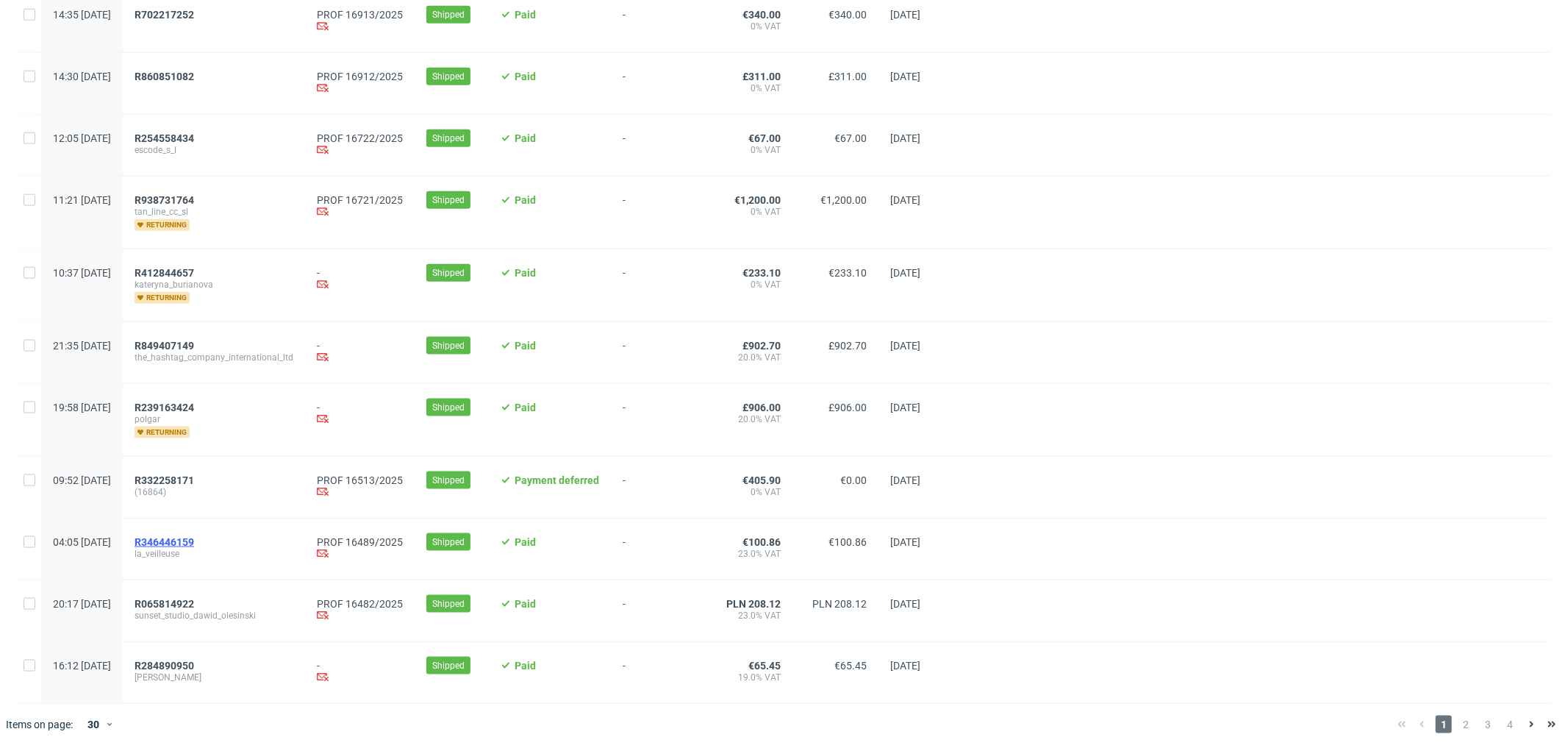
click at [194, 537] on span "R346446159" at bounding box center [164, 542] width 59 height 12
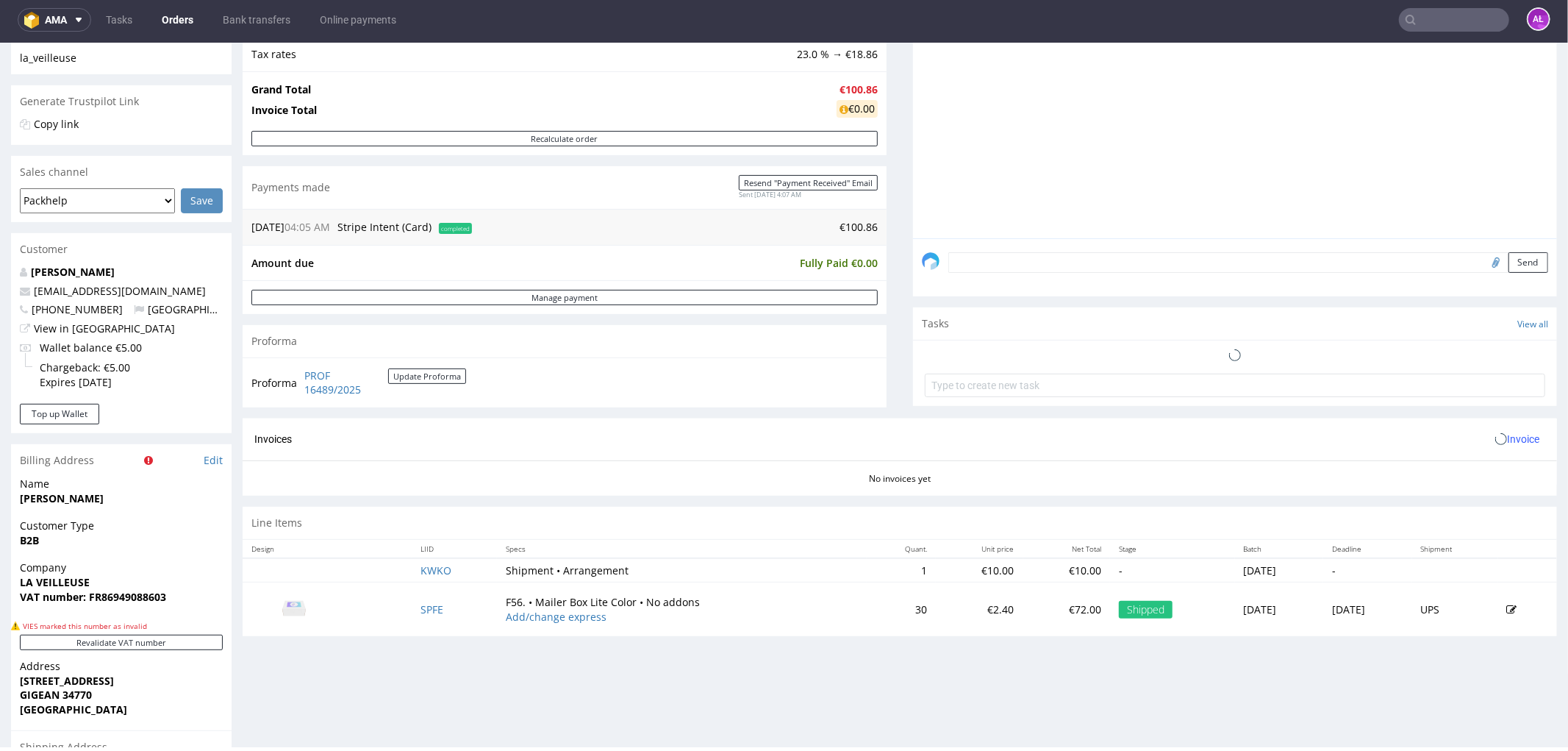
scroll to position [408, 0]
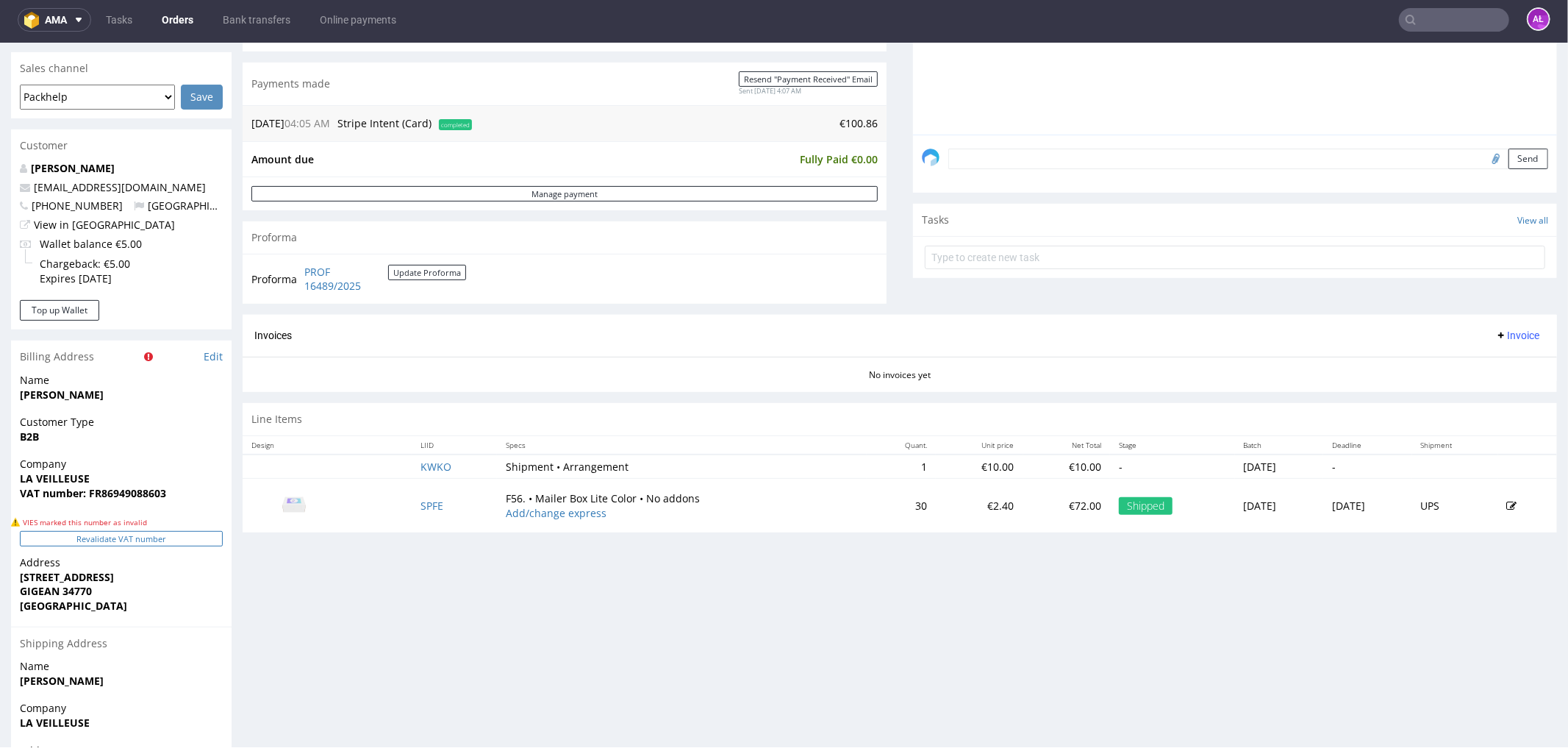
click at [189, 538] on button "Revalidate VAT number" at bounding box center [121, 538] width 203 height 16
click at [1495, 335] on span "Invoice" at bounding box center [1517, 335] width 44 height 12
drag, startPoint x: 1494, startPoint y: 343, endPoint x: 1493, endPoint y: 361, distance: 18.0
click at [1493, 361] on span "Generate" at bounding box center [1493, 367] width 71 height 15
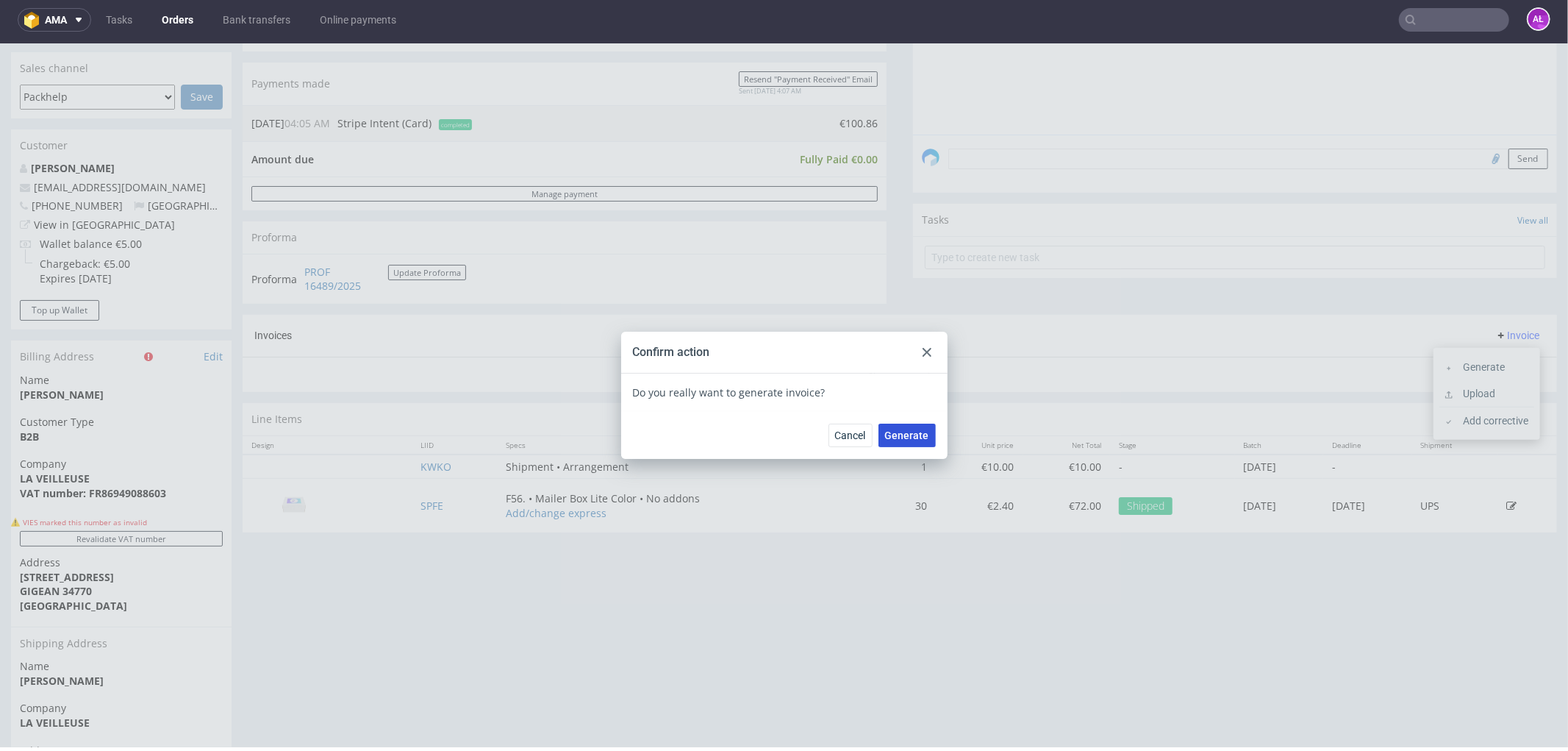
drag, startPoint x: 906, startPoint y: 432, endPoint x: 1243, endPoint y: 329, distance: 352.4
click at [907, 432] on span "Generate" at bounding box center [907, 435] width 44 height 10
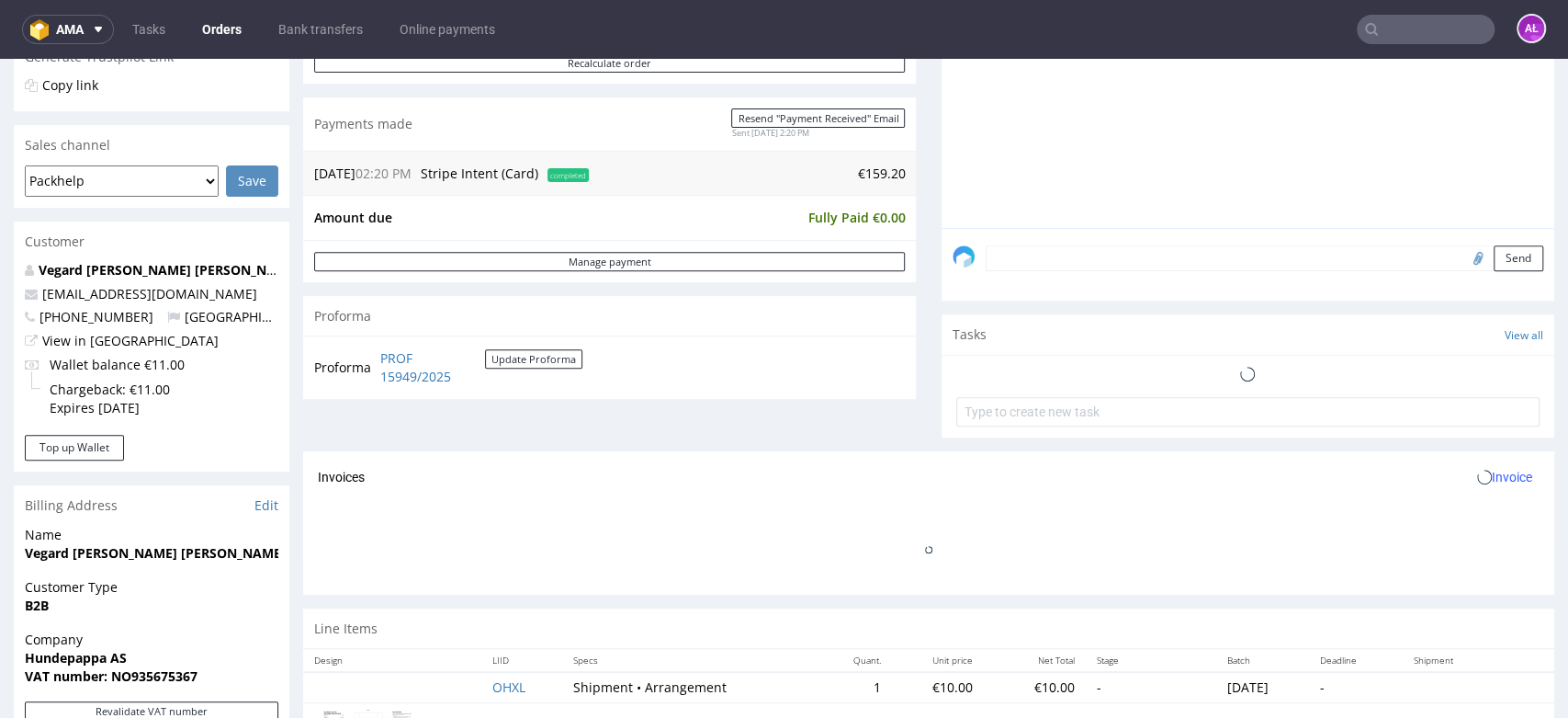
scroll to position [612, 0]
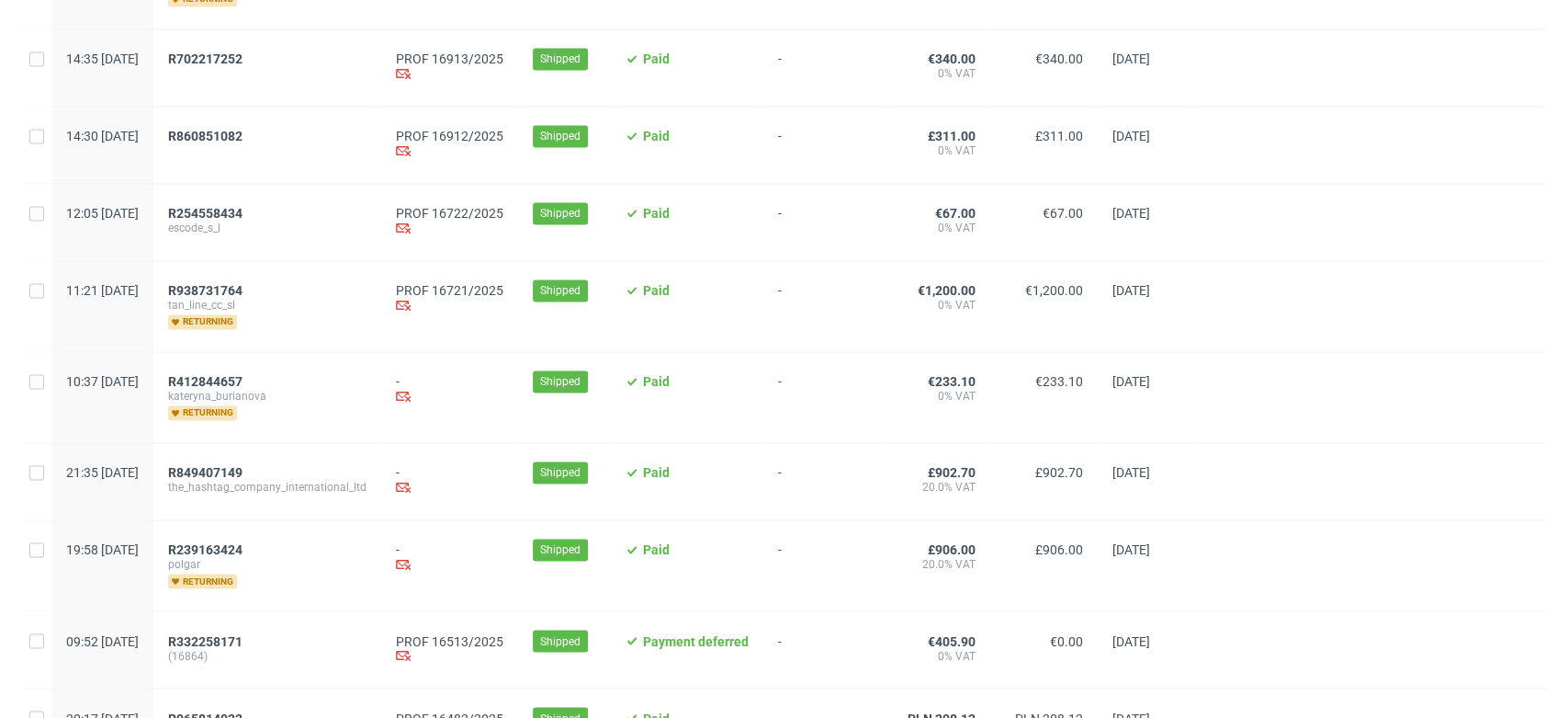
scroll to position [1939, 0]
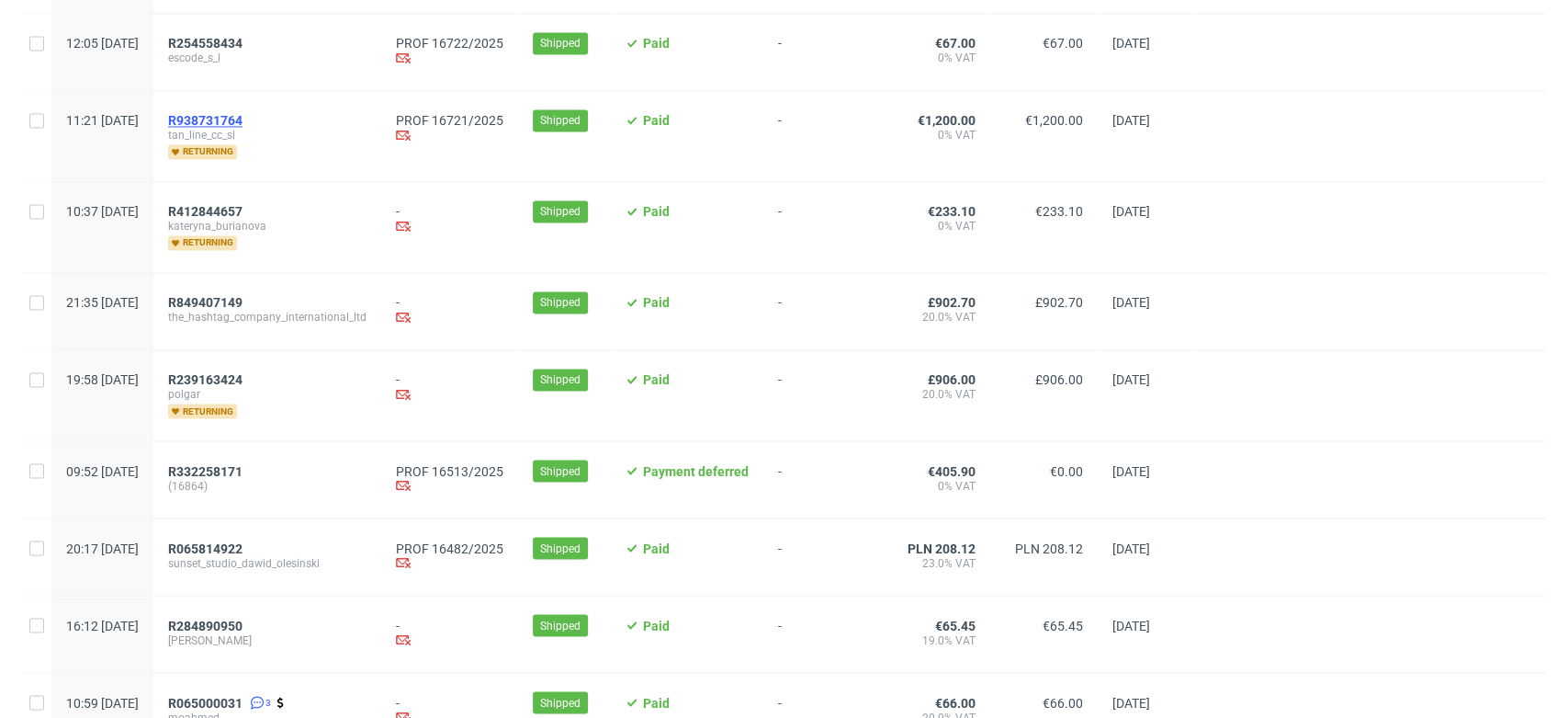
click at [242, 118] on span "R938731764" at bounding box center [205, 121] width 74 height 15
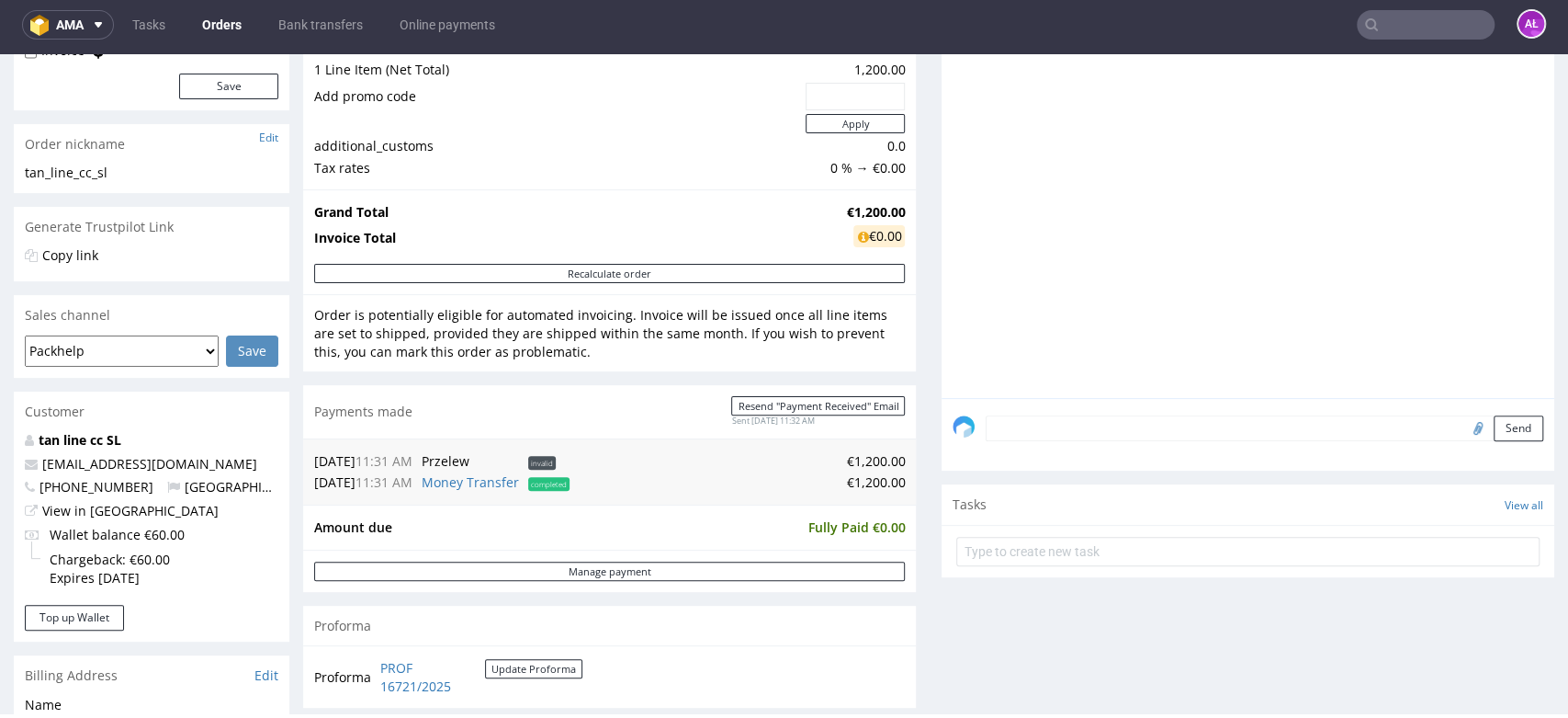
scroll to position [510, 0]
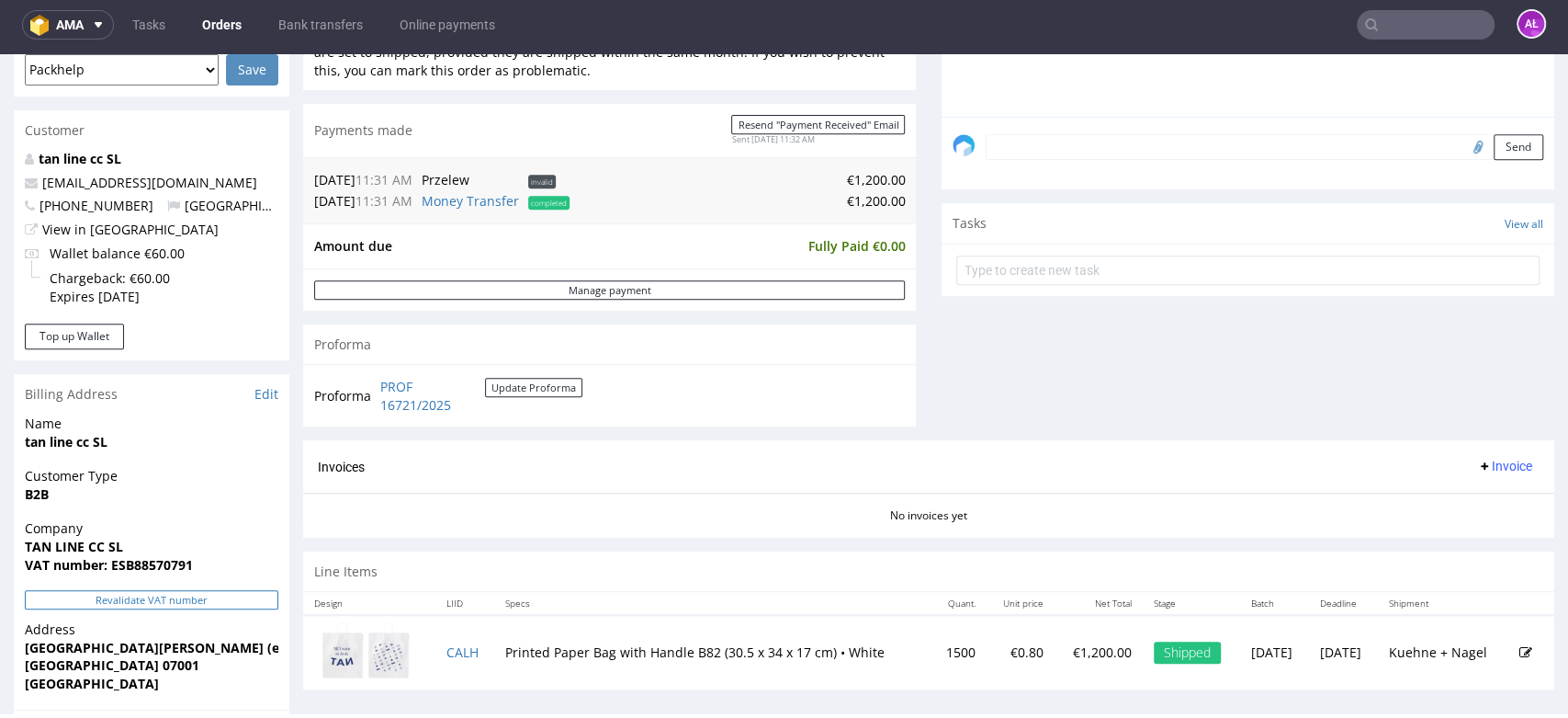
click at [248, 600] on button "Revalidate VAT number" at bounding box center [151, 599] width 253 height 20
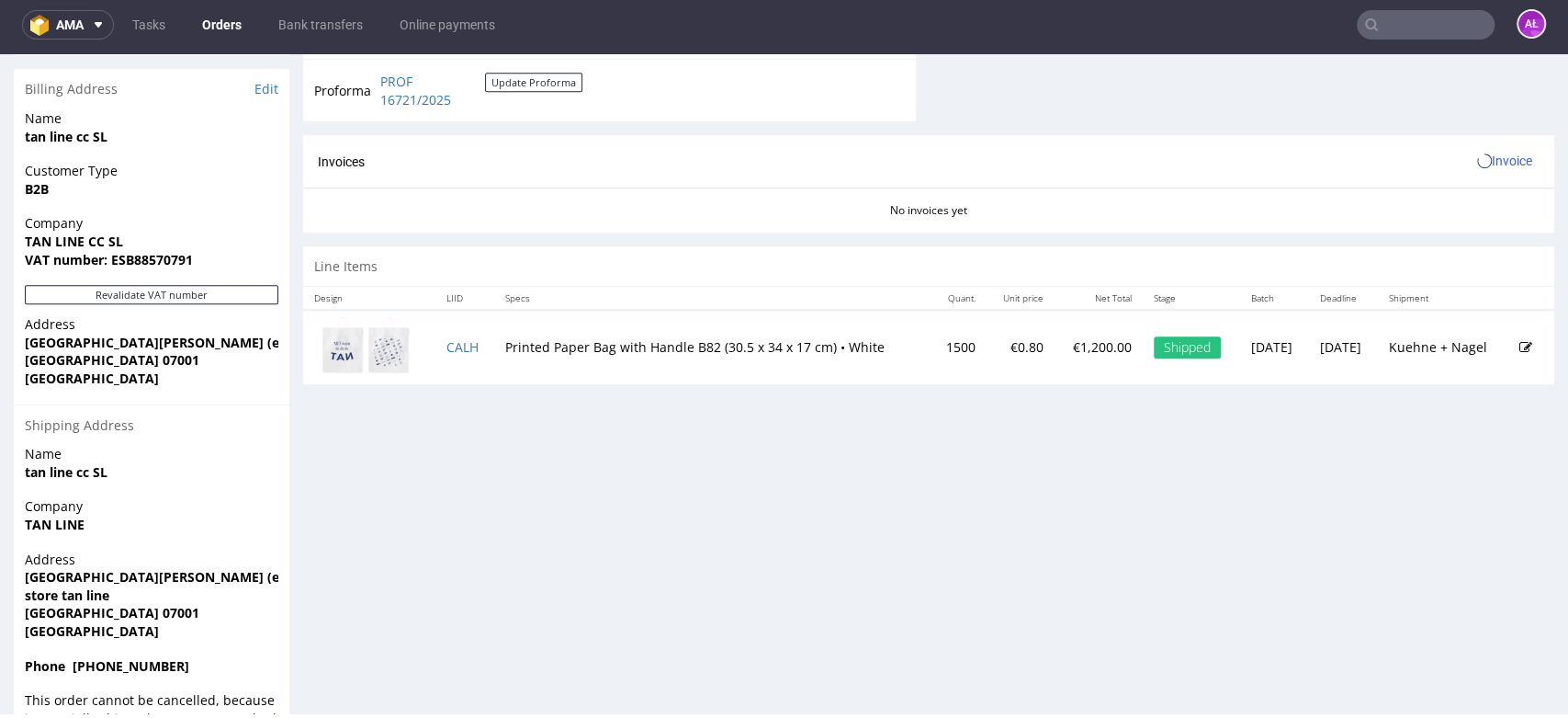
scroll to position [816, 0]
drag, startPoint x: 1471, startPoint y: 155, endPoint x: 1476, endPoint y: 173, distance: 18.7
click at [1477, 158] on span "Invoice" at bounding box center [1504, 160] width 55 height 15
click at [1462, 198] on span "Generate" at bounding box center [1472, 200] width 89 height 19
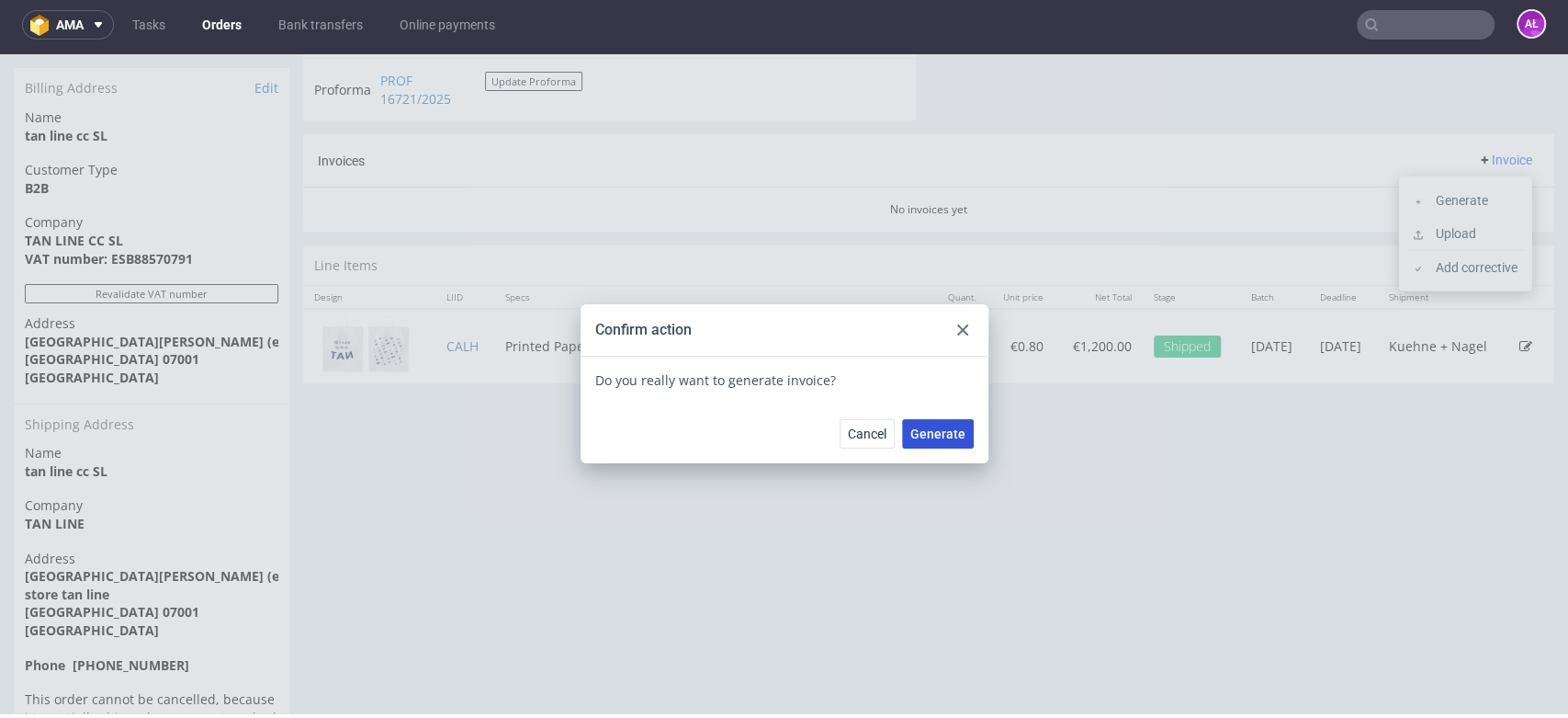
click at [935, 427] on span "Generate" at bounding box center [937, 434] width 55 height 13
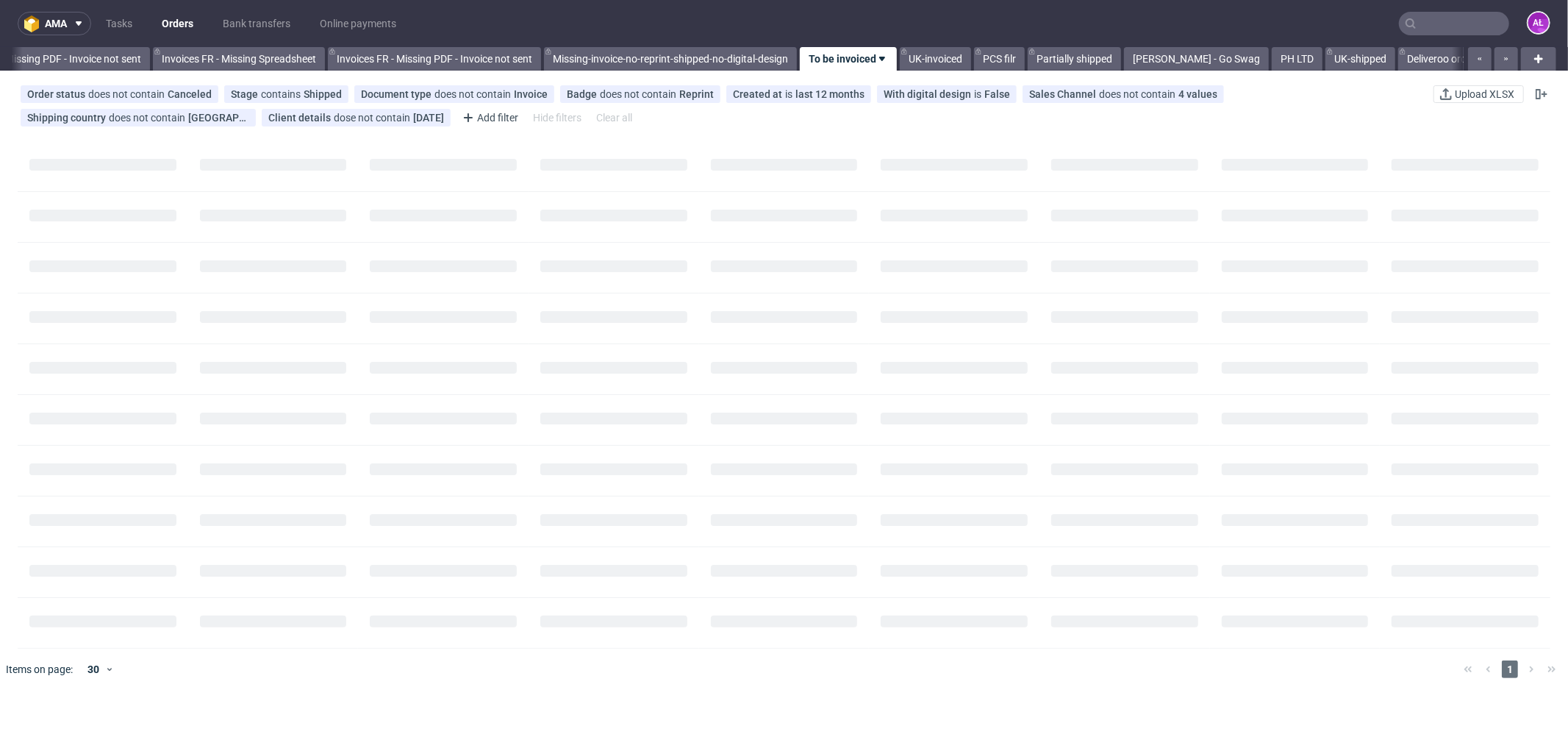
scroll to position [0, 2203]
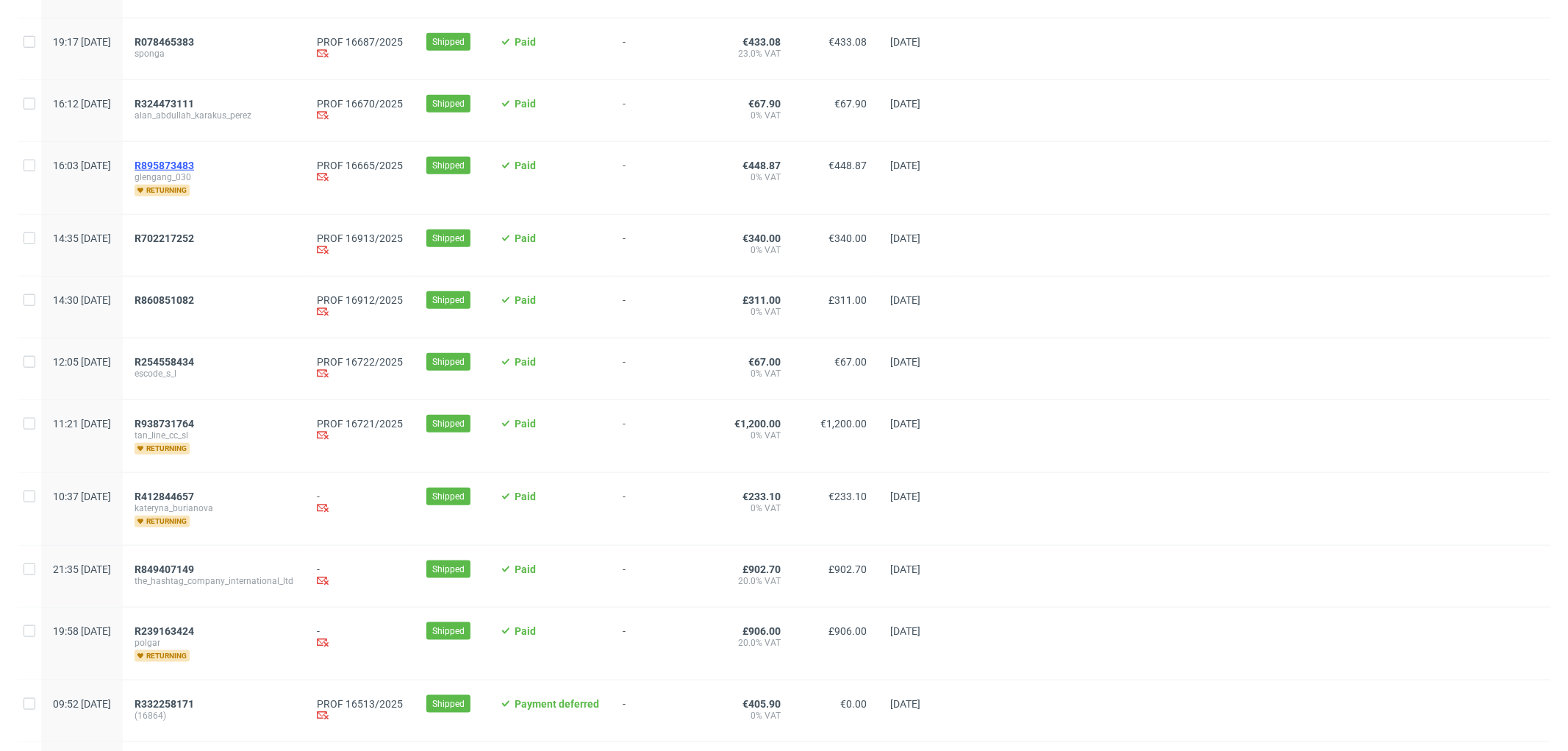
click at [194, 164] on span "R895873483" at bounding box center [164, 166] width 59 height 12
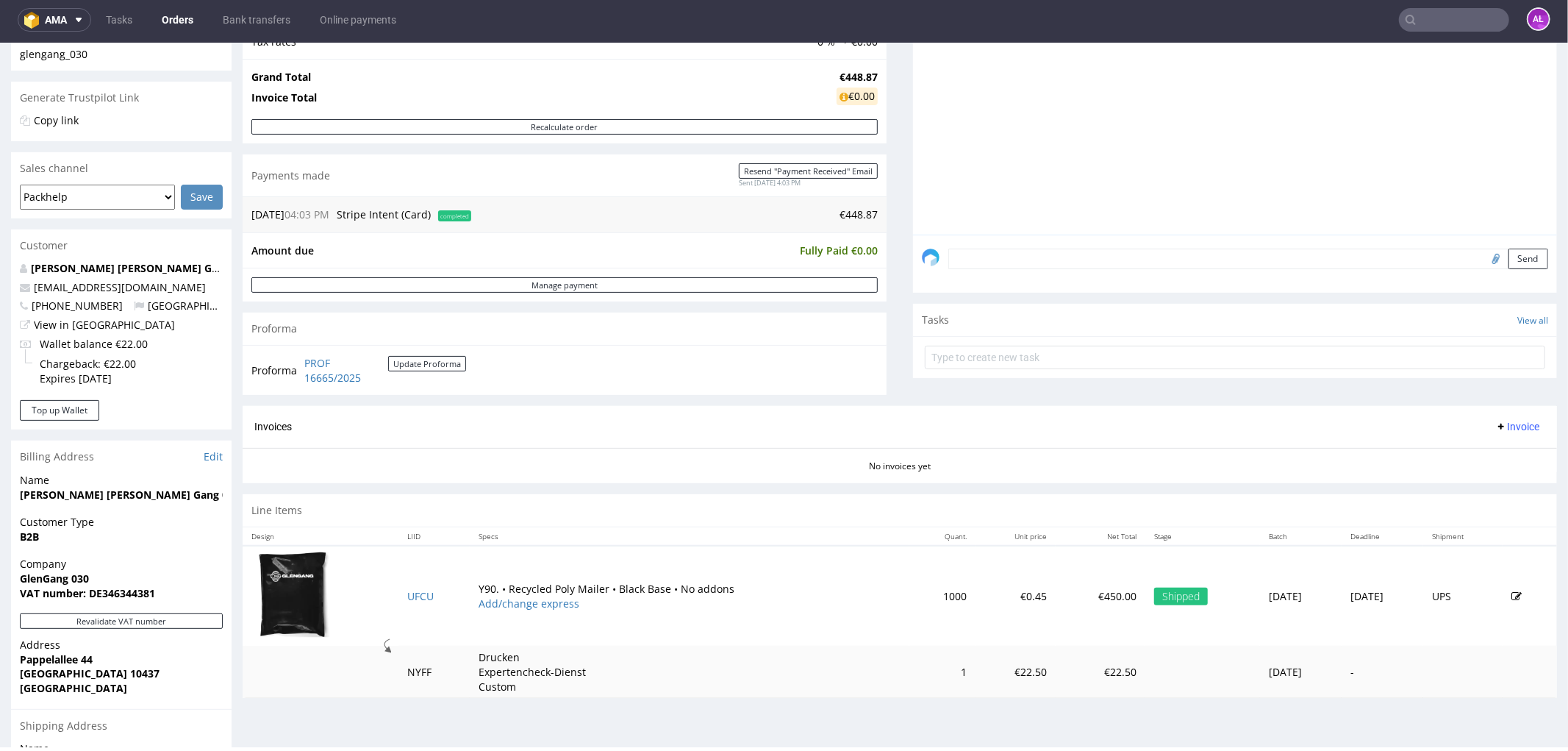
scroll to position [490, 0]
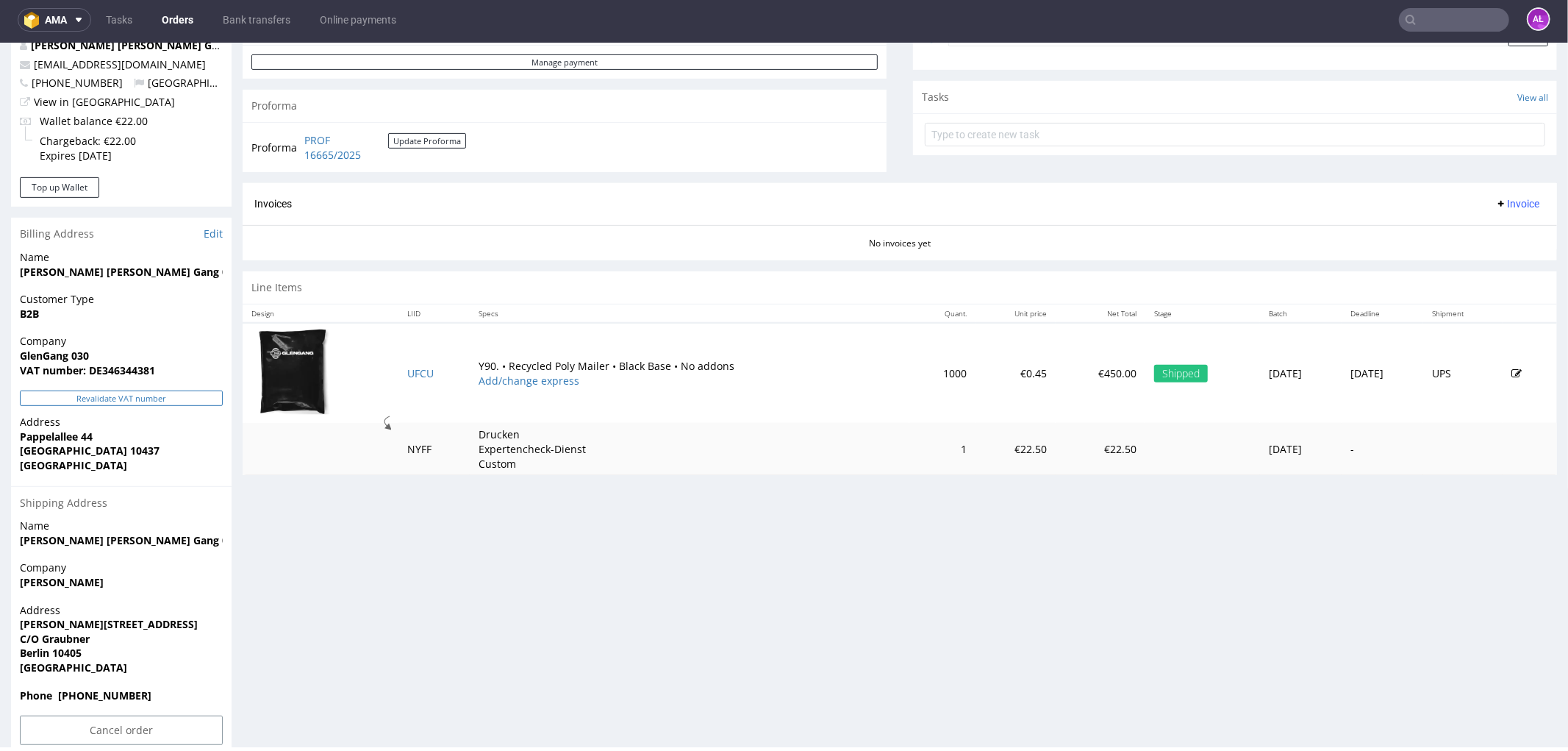
click at [169, 395] on button "Revalidate VAT number" at bounding box center [121, 397] width 203 height 16
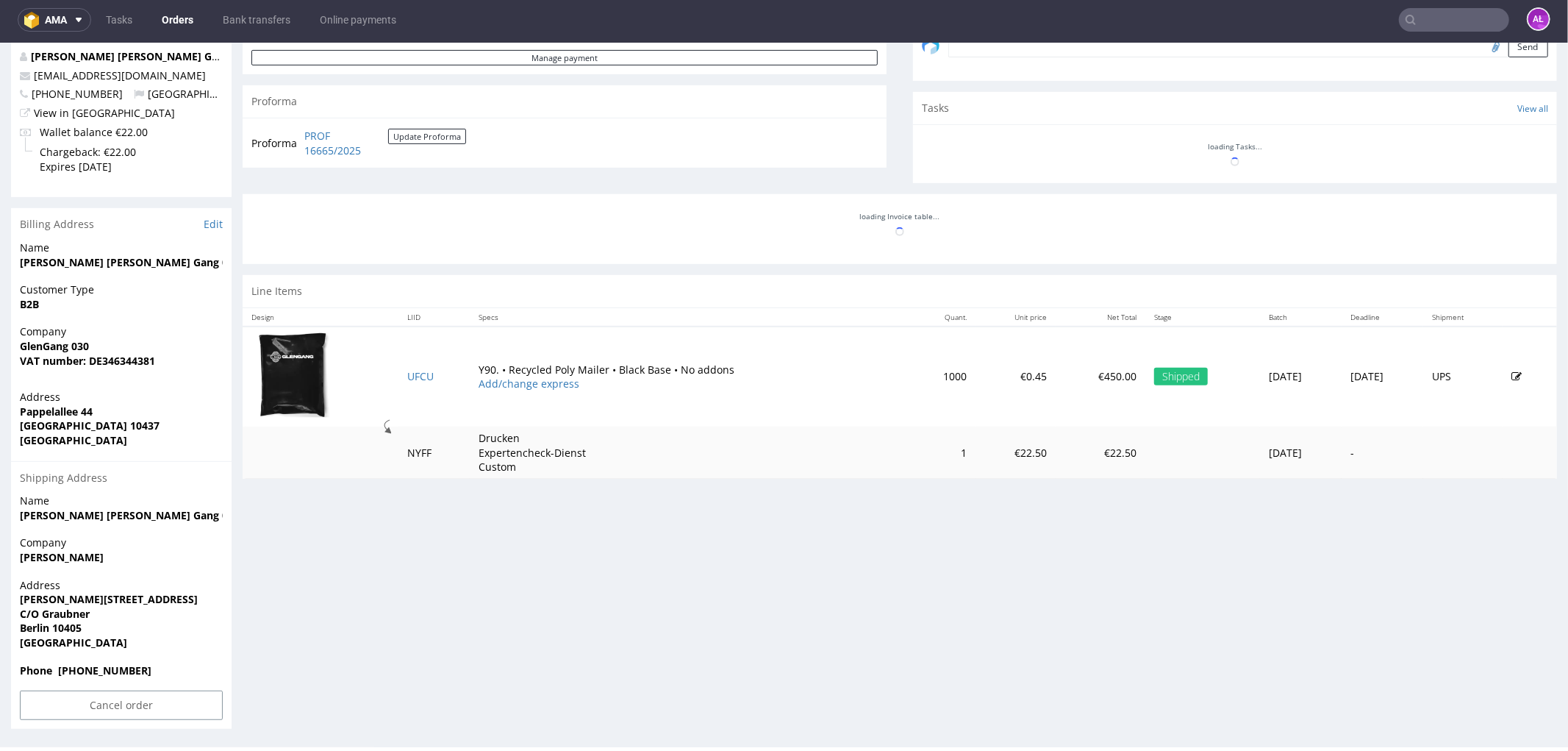
scroll to position [479, 0]
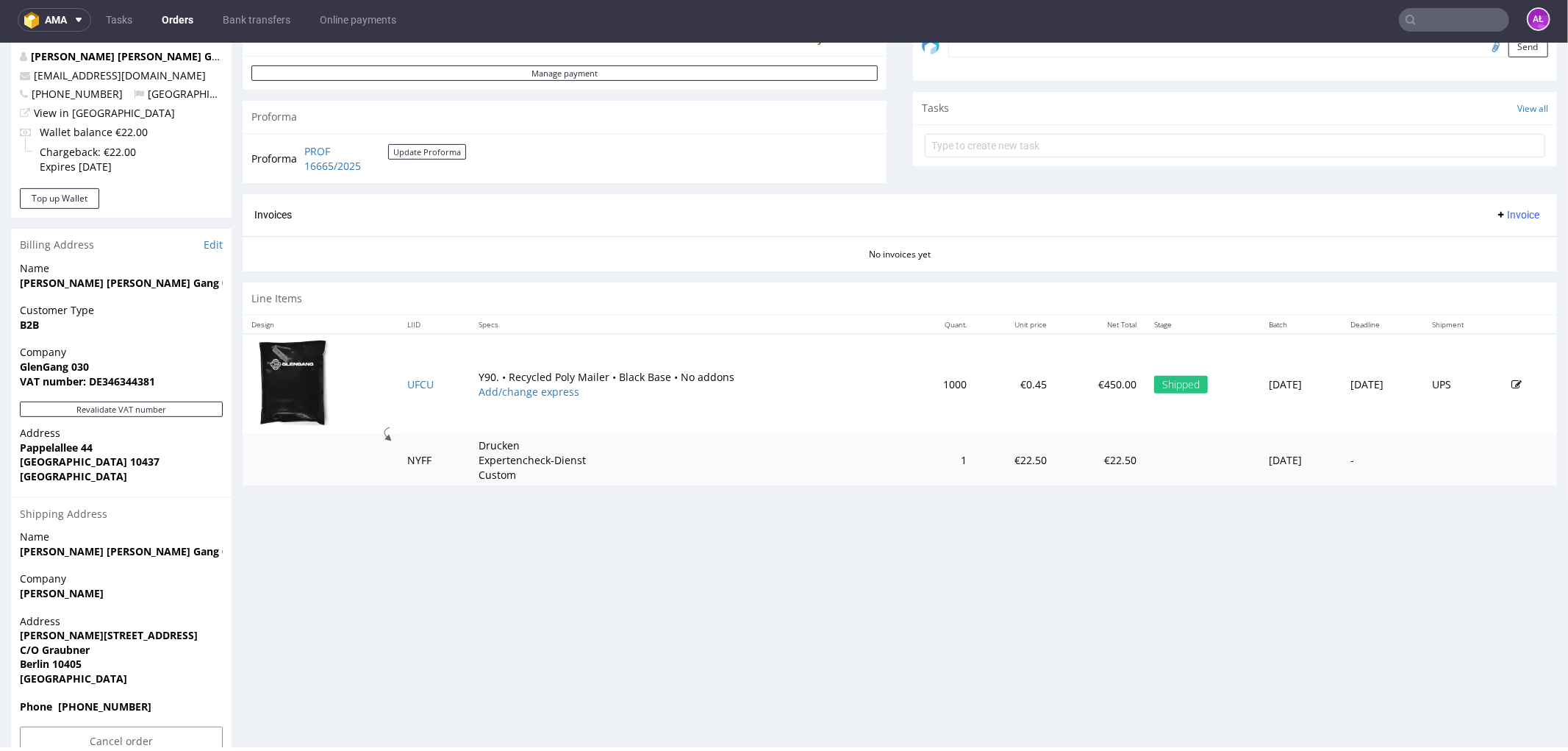
click at [1506, 209] on span "Invoice" at bounding box center [1517, 214] width 44 height 12
click at [1500, 243] on span "Generate" at bounding box center [1493, 246] width 71 height 15
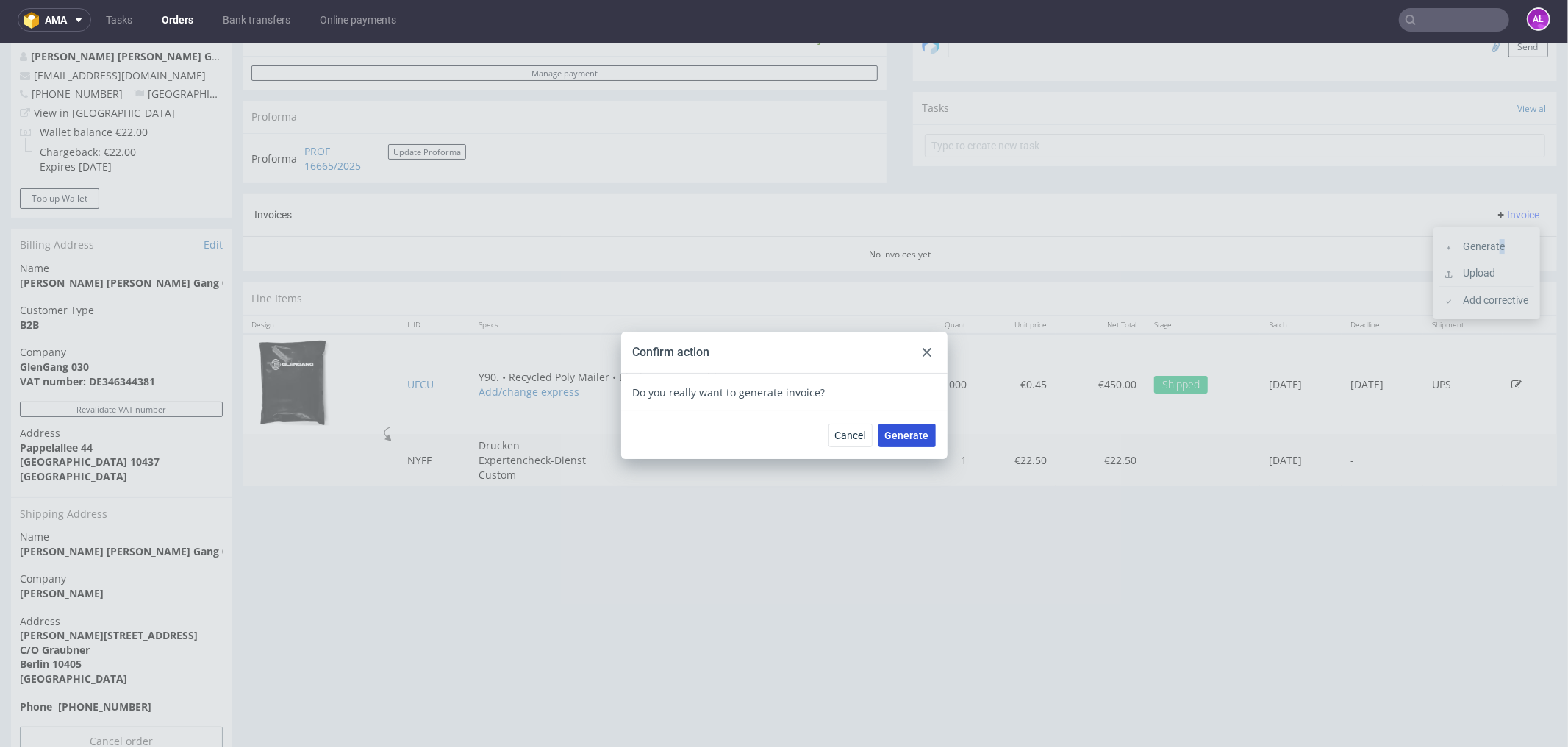
click at [894, 441] on button "Generate" at bounding box center [907, 435] width 57 height 24
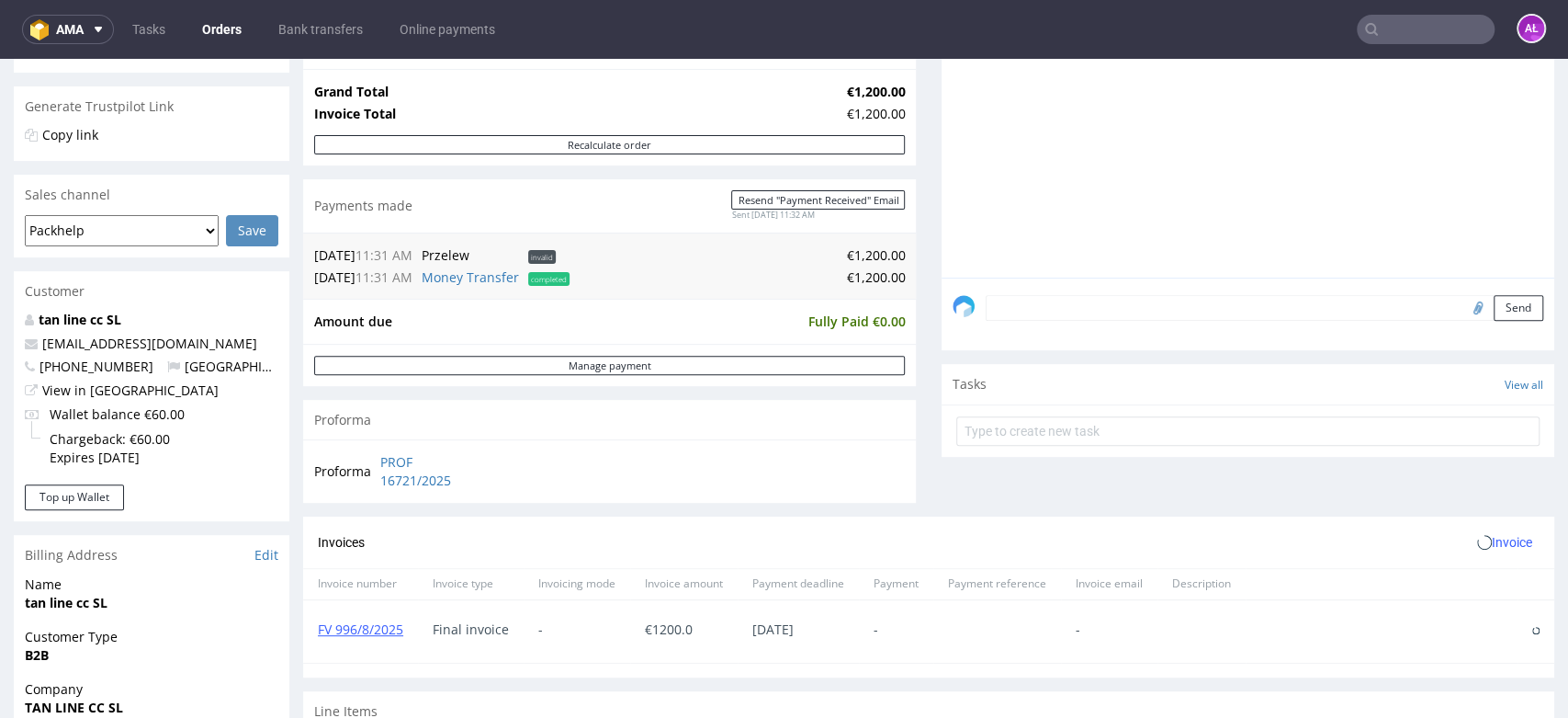
scroll to position [612, 0]
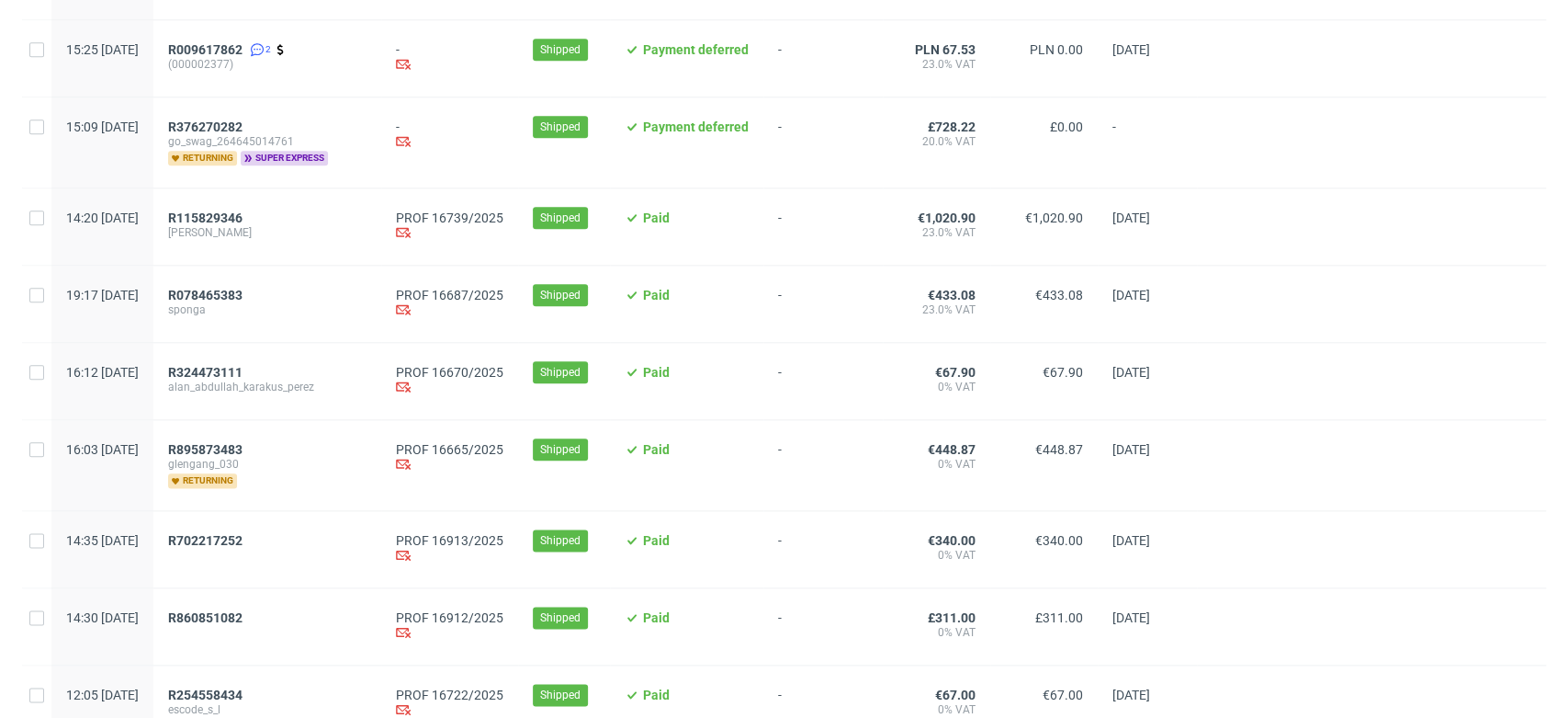
scroll to position [1496, 0]
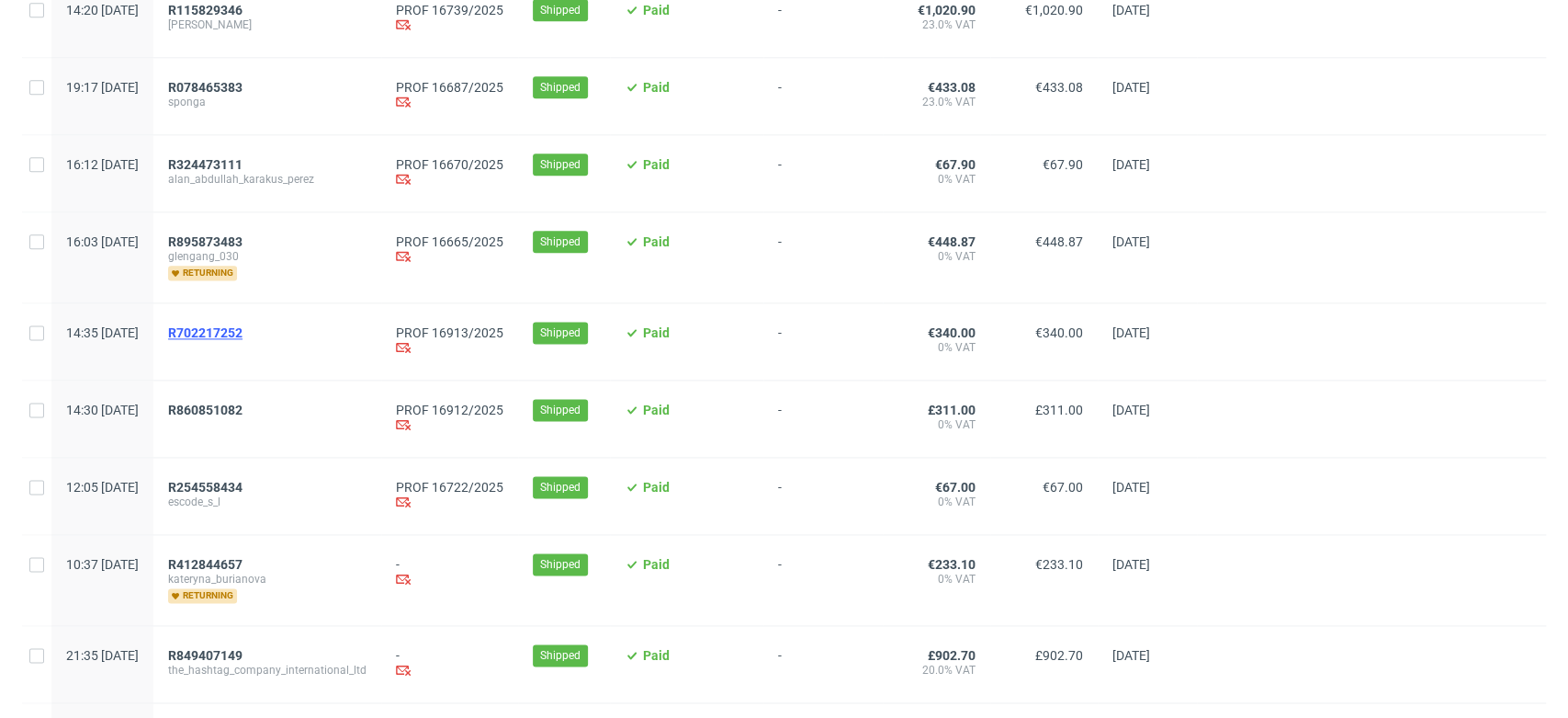
click at [242, 329] on span "R702217252" at bounding box center [205, 333] width 74 height 15
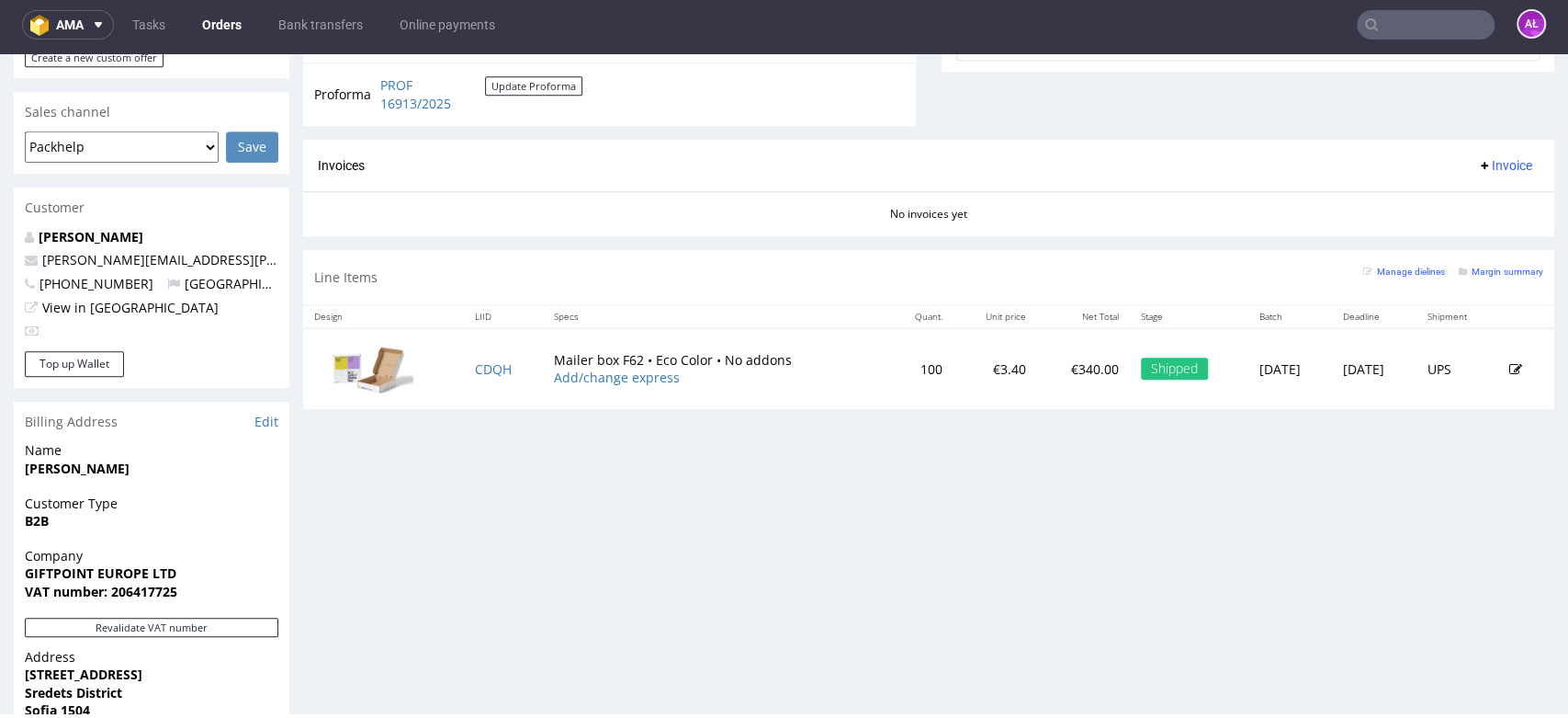
scroll to position [919, 0]
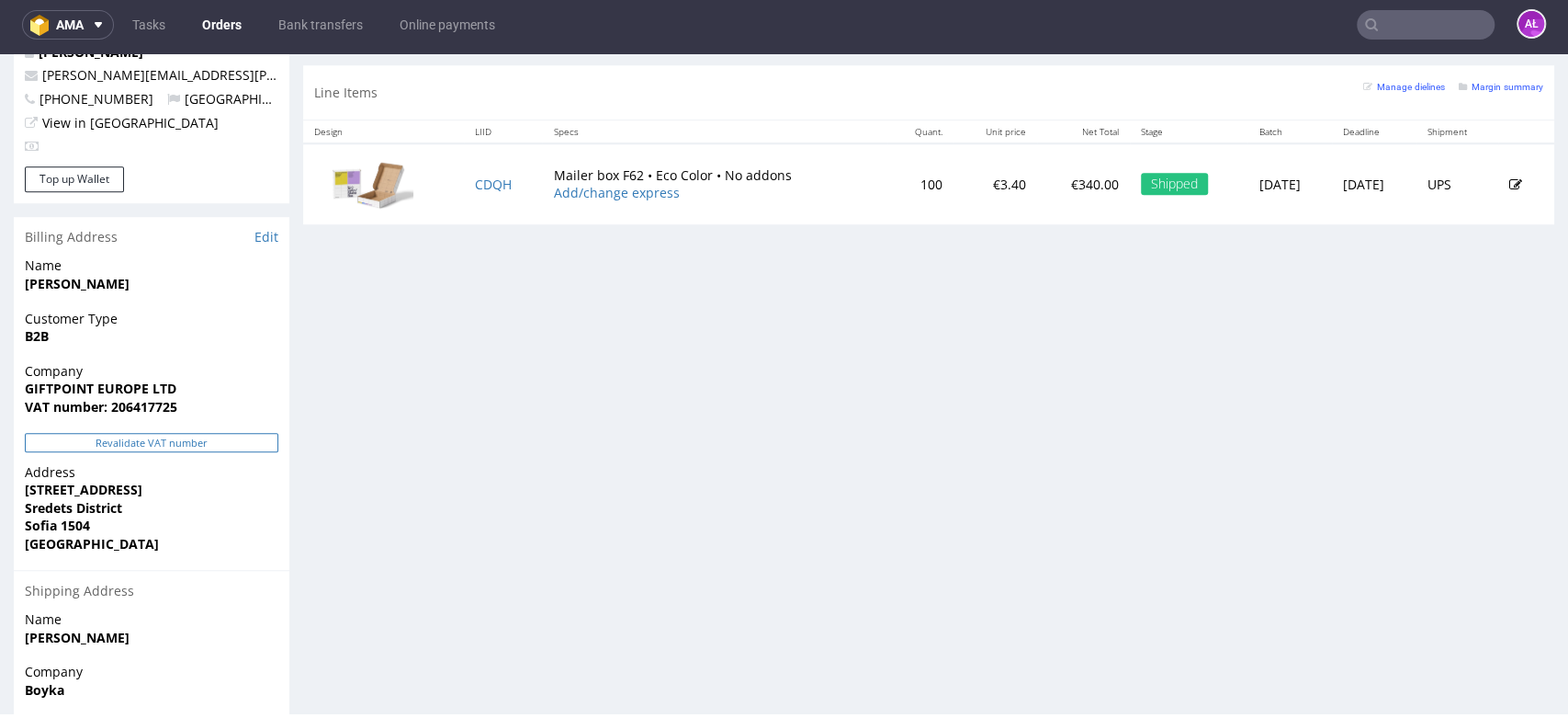
click at [250, 433] on button "Revalidate VAT number" at bounding box center [151, 442] width 253 height 20
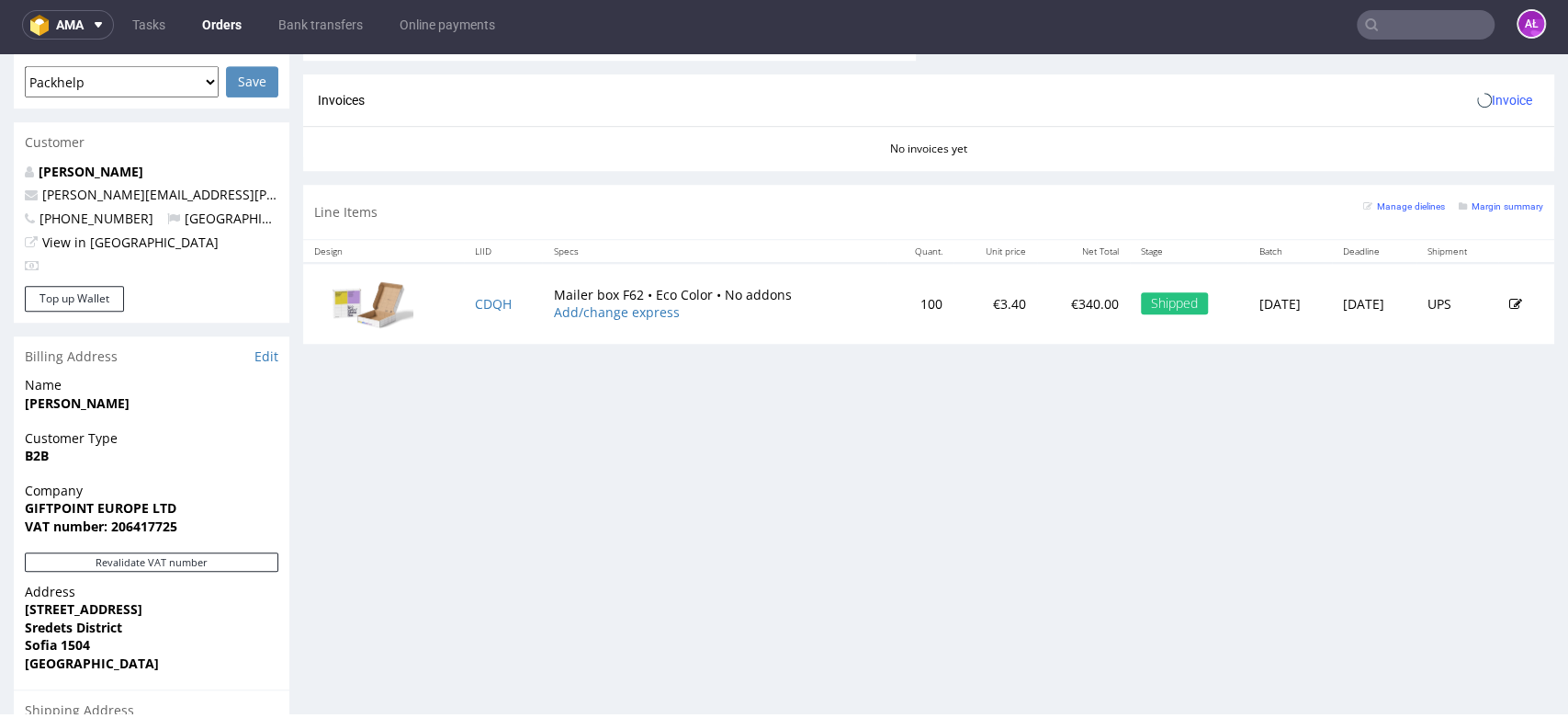
scroll to position [612, 0]
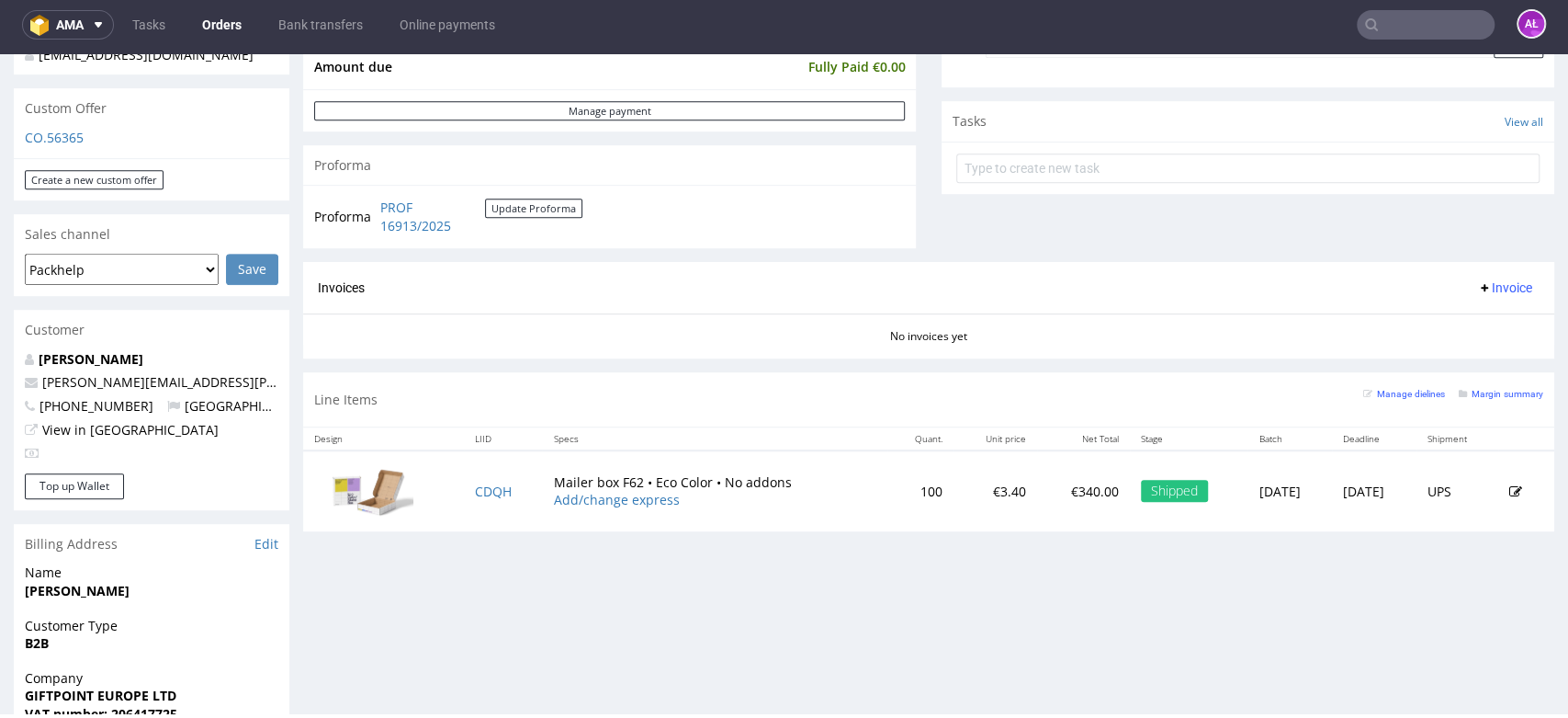
click at [1483, 284] on span "Invoice" at bounding box center [1504, 288] width 55 height 15
click at [1482, 320] on span "Generate" at bounding box center [1472, 327] width 89 height 19
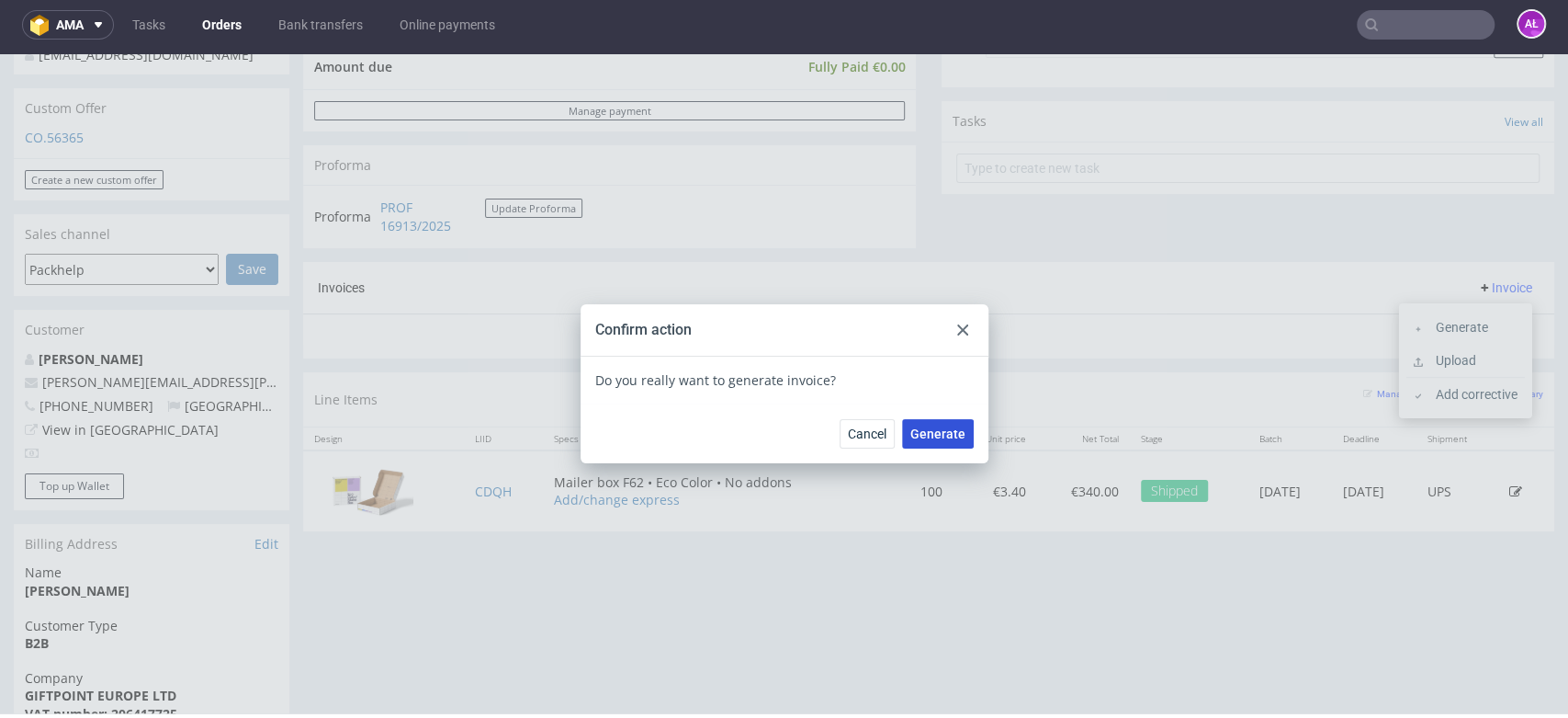
click at [940, 423] on button "Generate" at bounding box center [937, 434] width 71 height 30
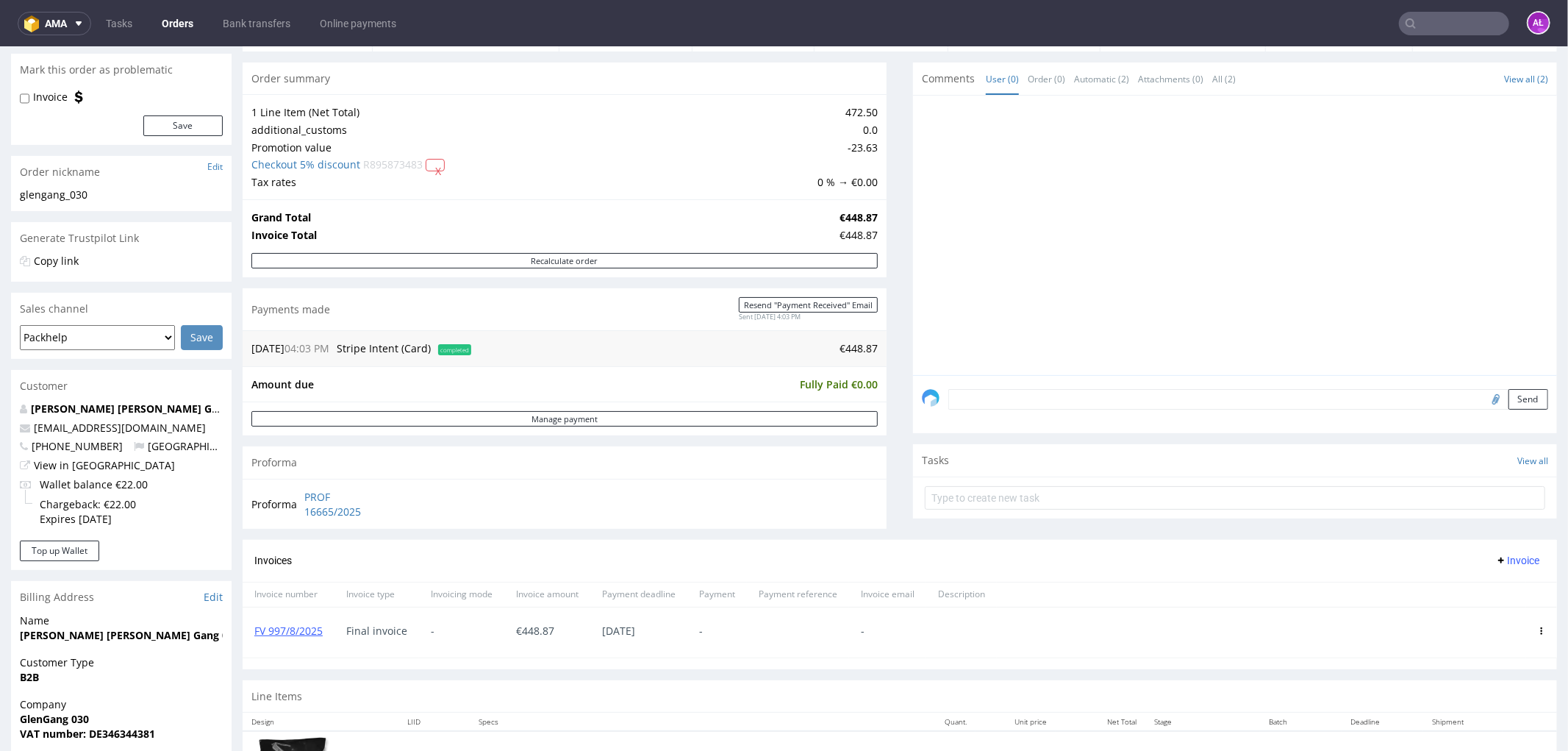
scroll to position [326, 0]
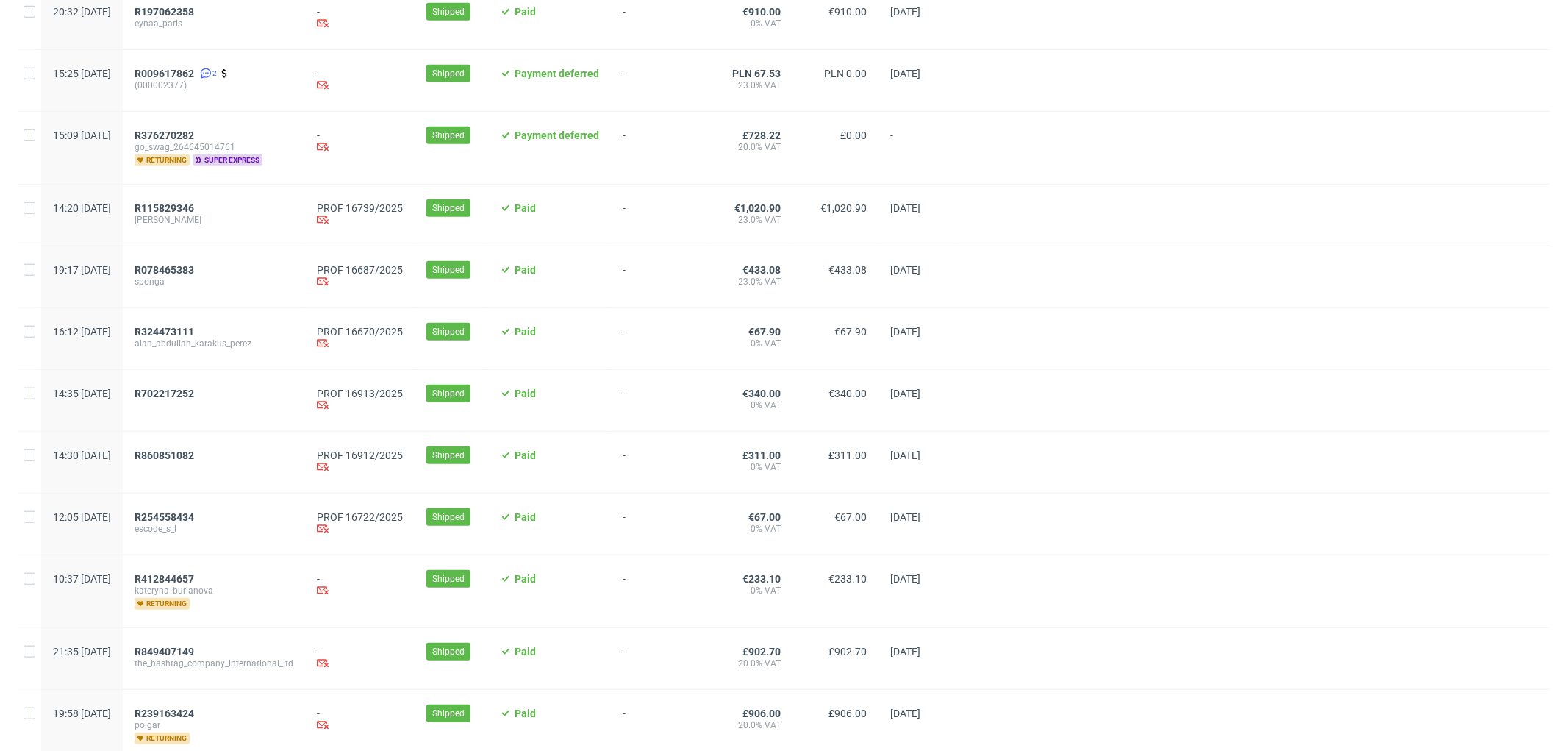
scroll to position [1225, 0]
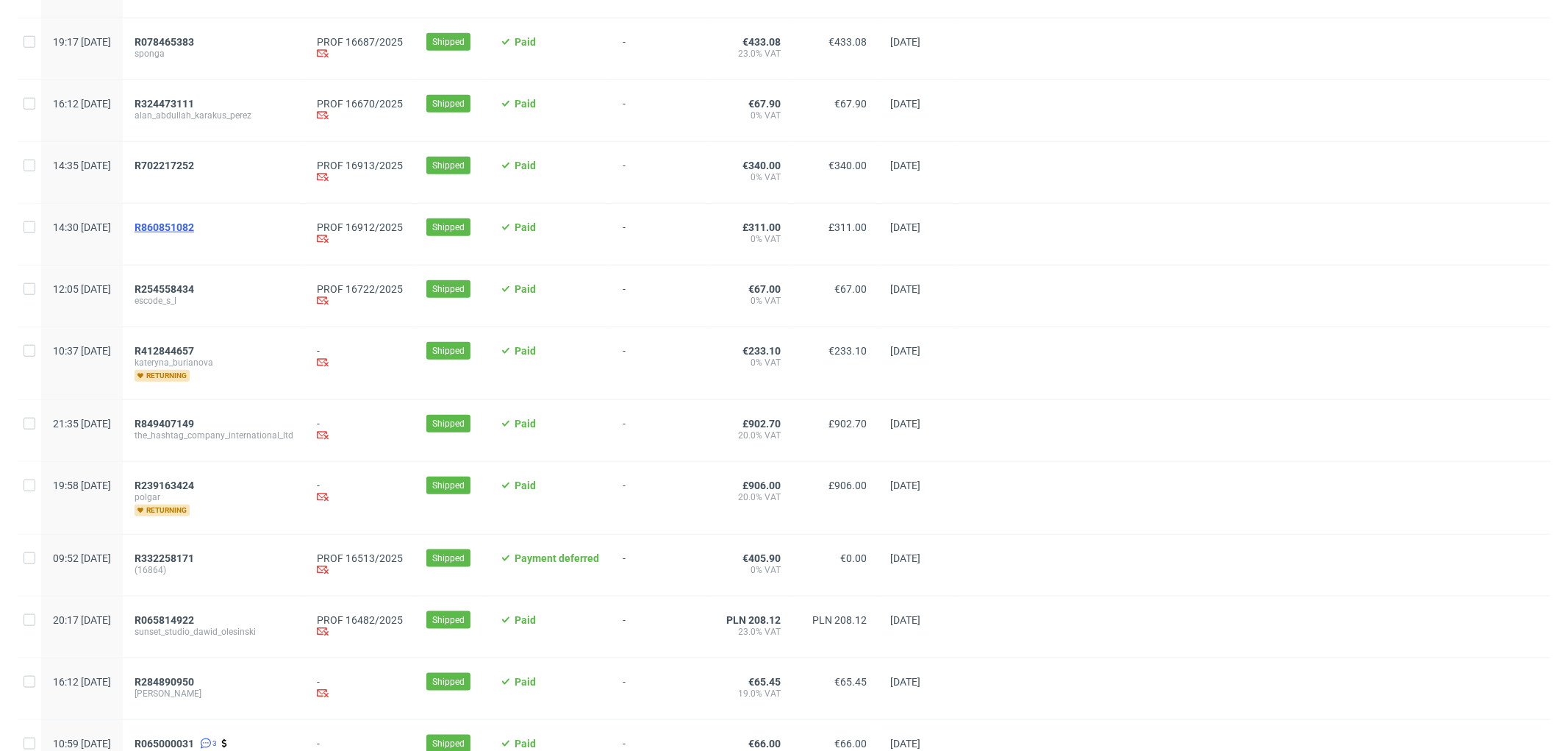
click at [194, 230] on span "R860851082" at bounding box center [164, 228] width 59 height 12
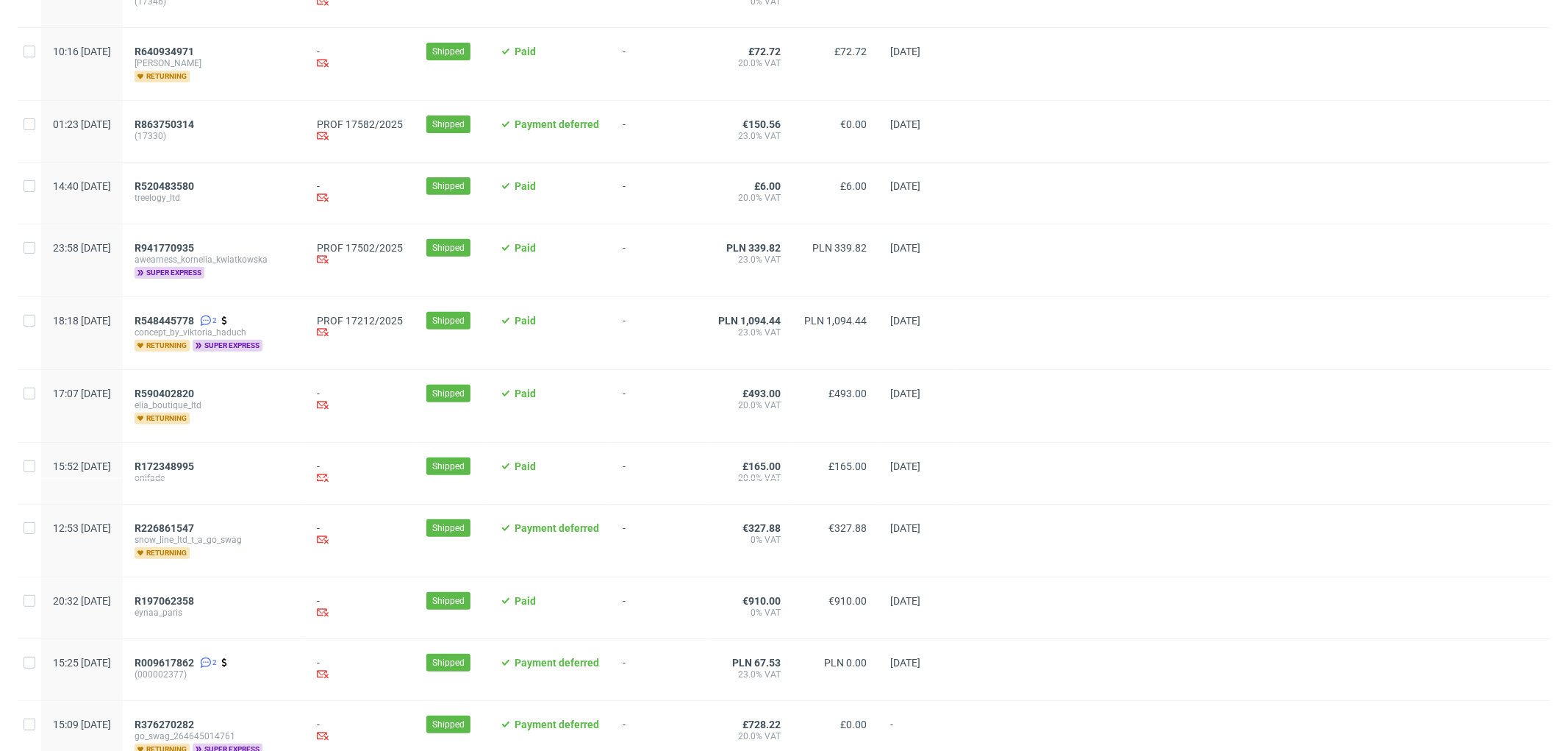
scroll to position [899, 0]
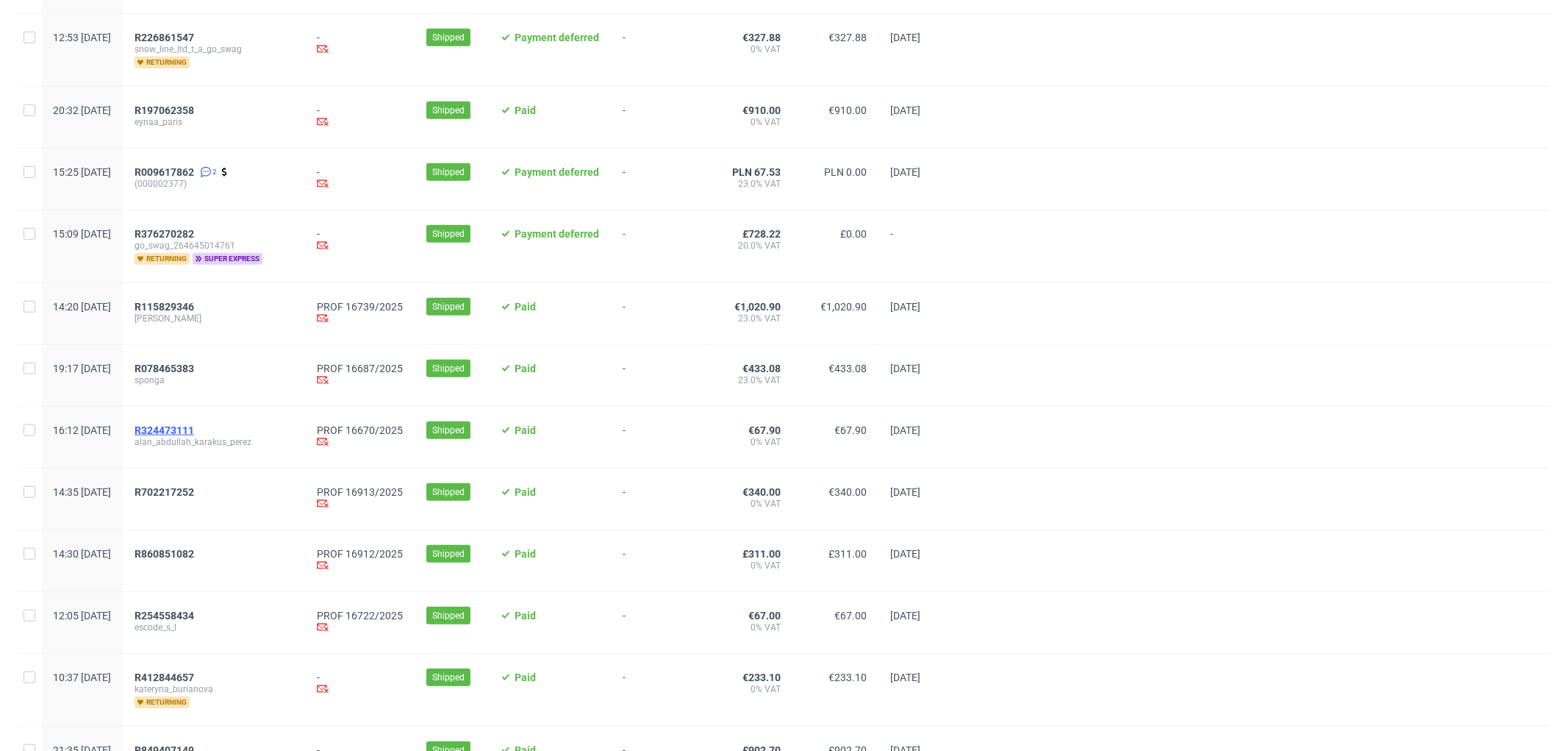
click at [194, 433] on span "R324473111" at bounding box center [164, 431] width 59 height 12
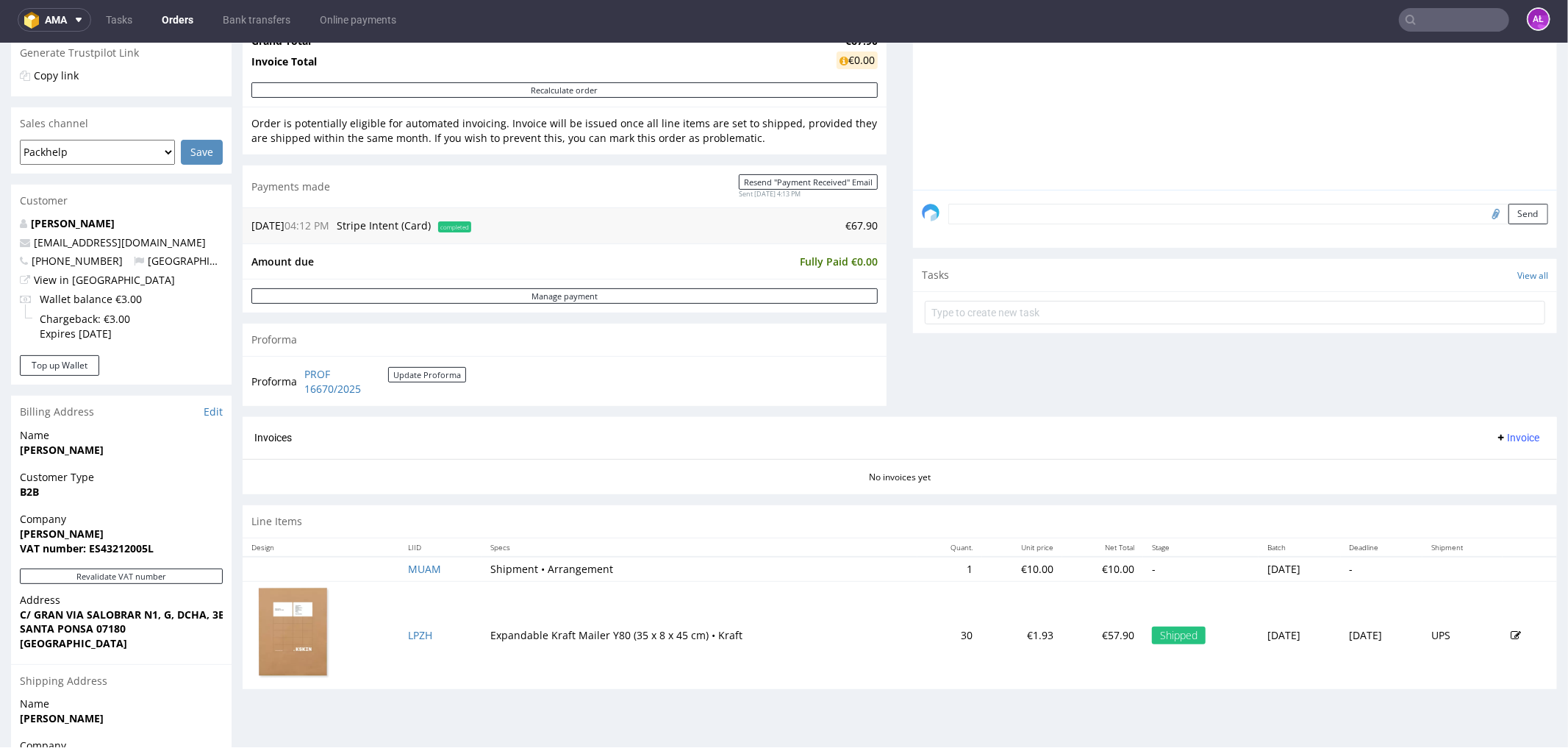
scroll to position [408, 0]
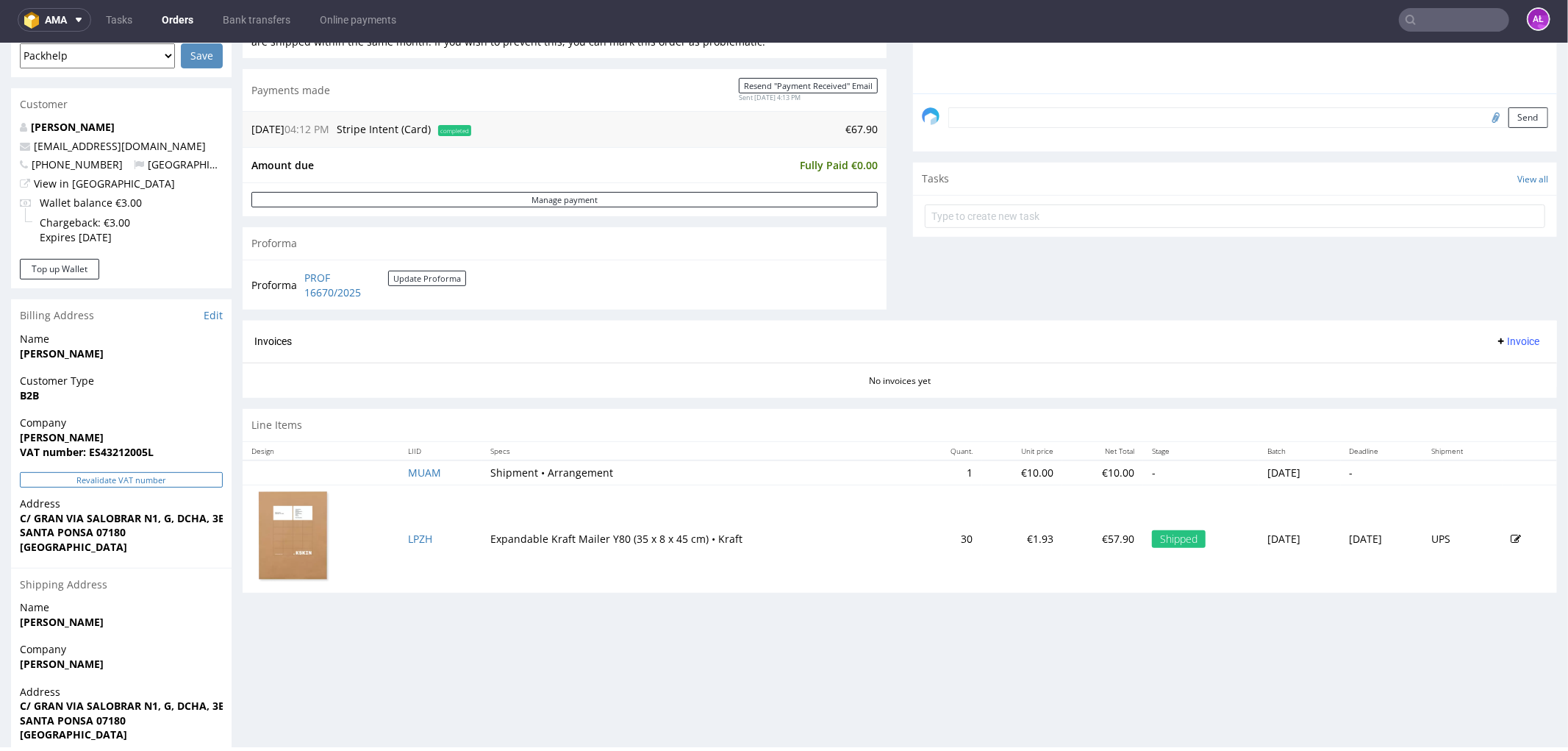
click at [191, 478] on button "Revalidate VAT number" at bounding box center [121, 479] width 203 height 16
click at [1495, 342] on span "Invoice" at bounding box center [1517, 341] width 44 height 12
click at [1492, 375] on span "Generate" at bounding box center [1493, 373] width 71 height 15
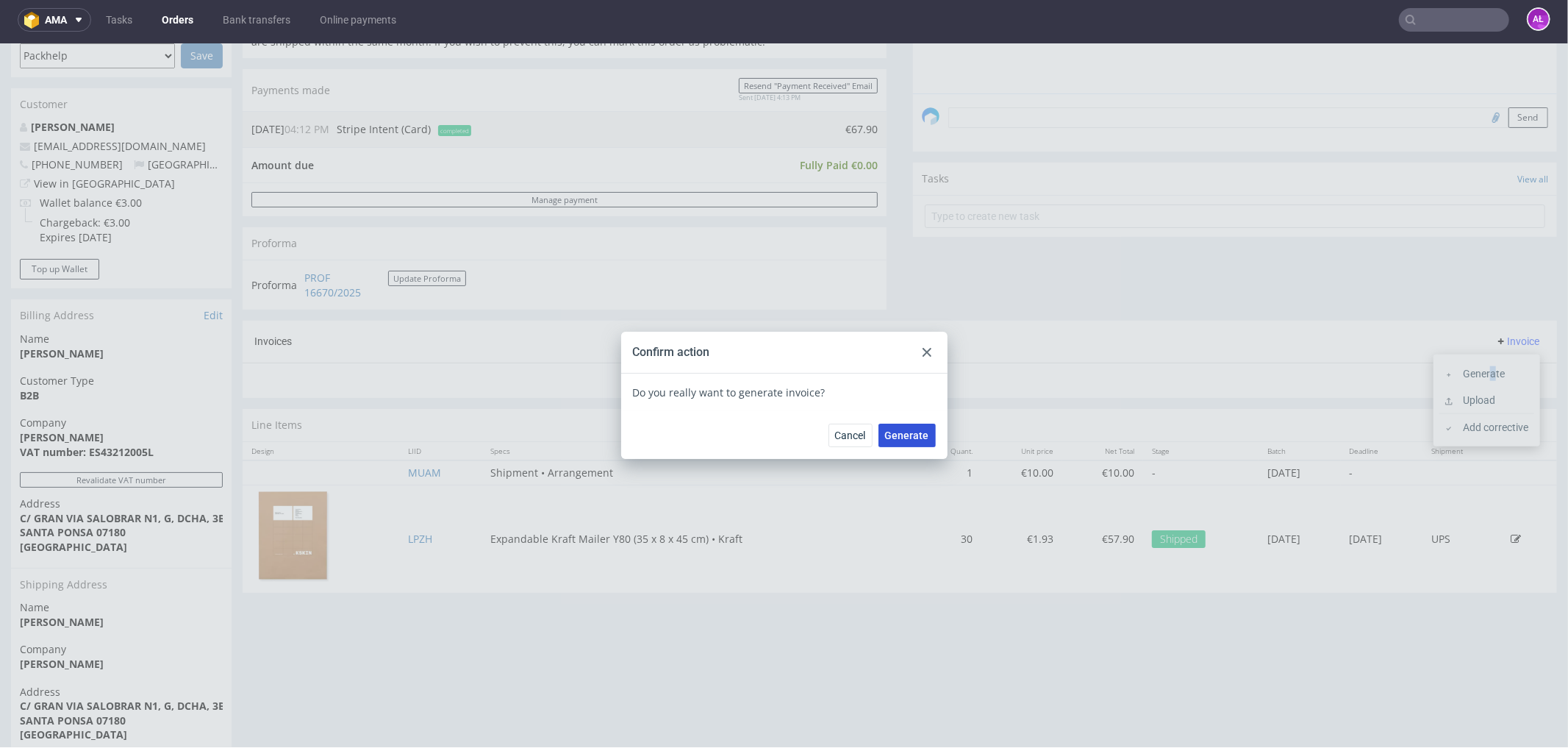
click at [914, 439] on span "Generate" at bounding box center [907, 435] width 44 height 10
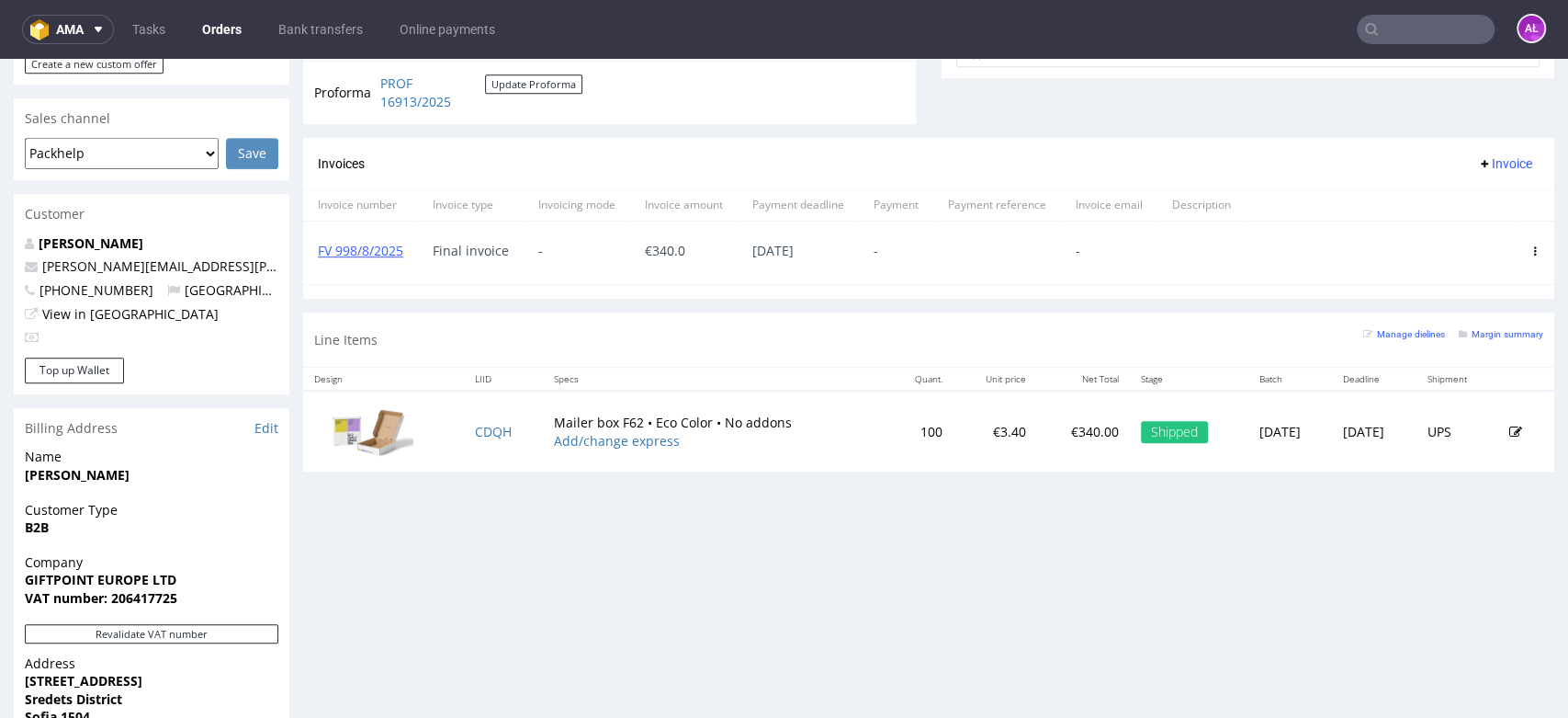
scroll to position [816, 0]
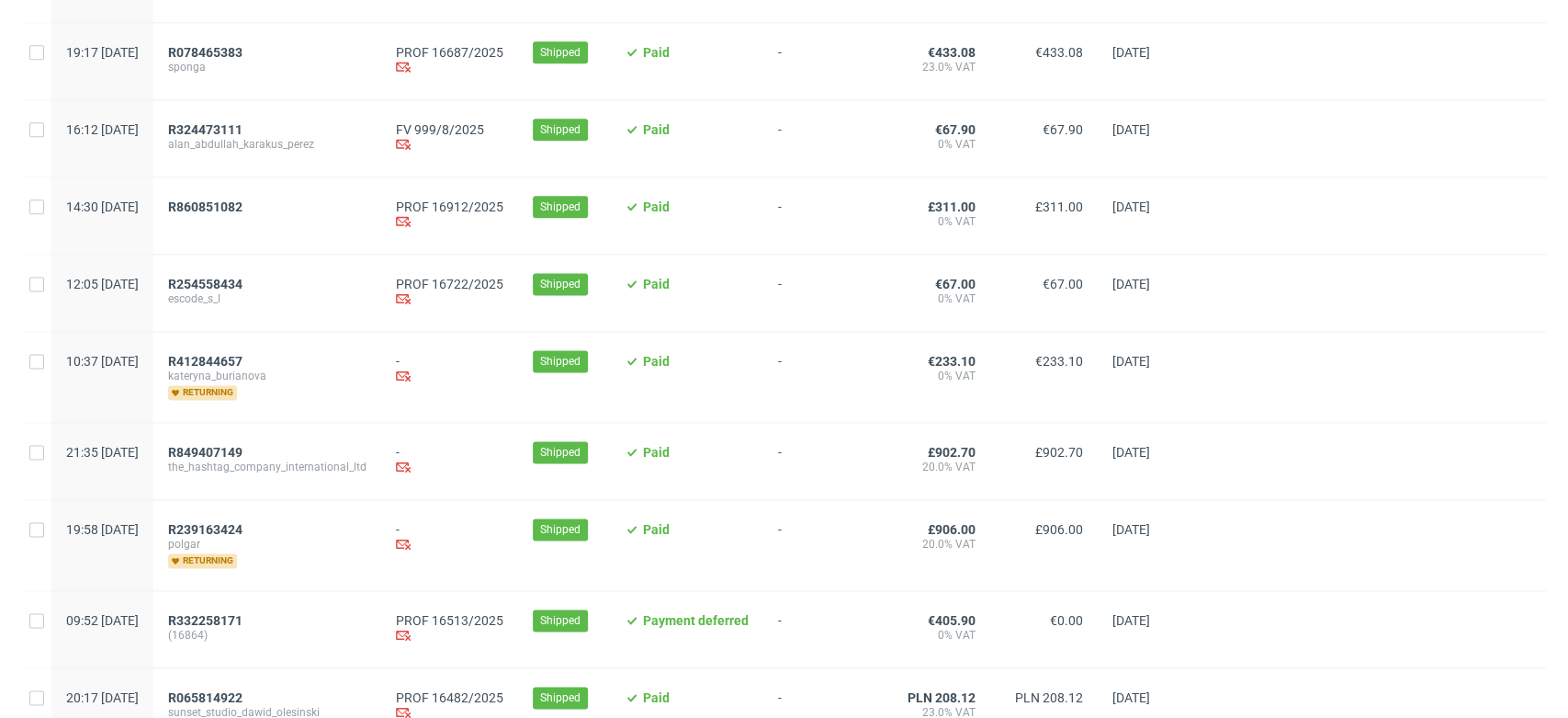
scroll to position [2017, 0]
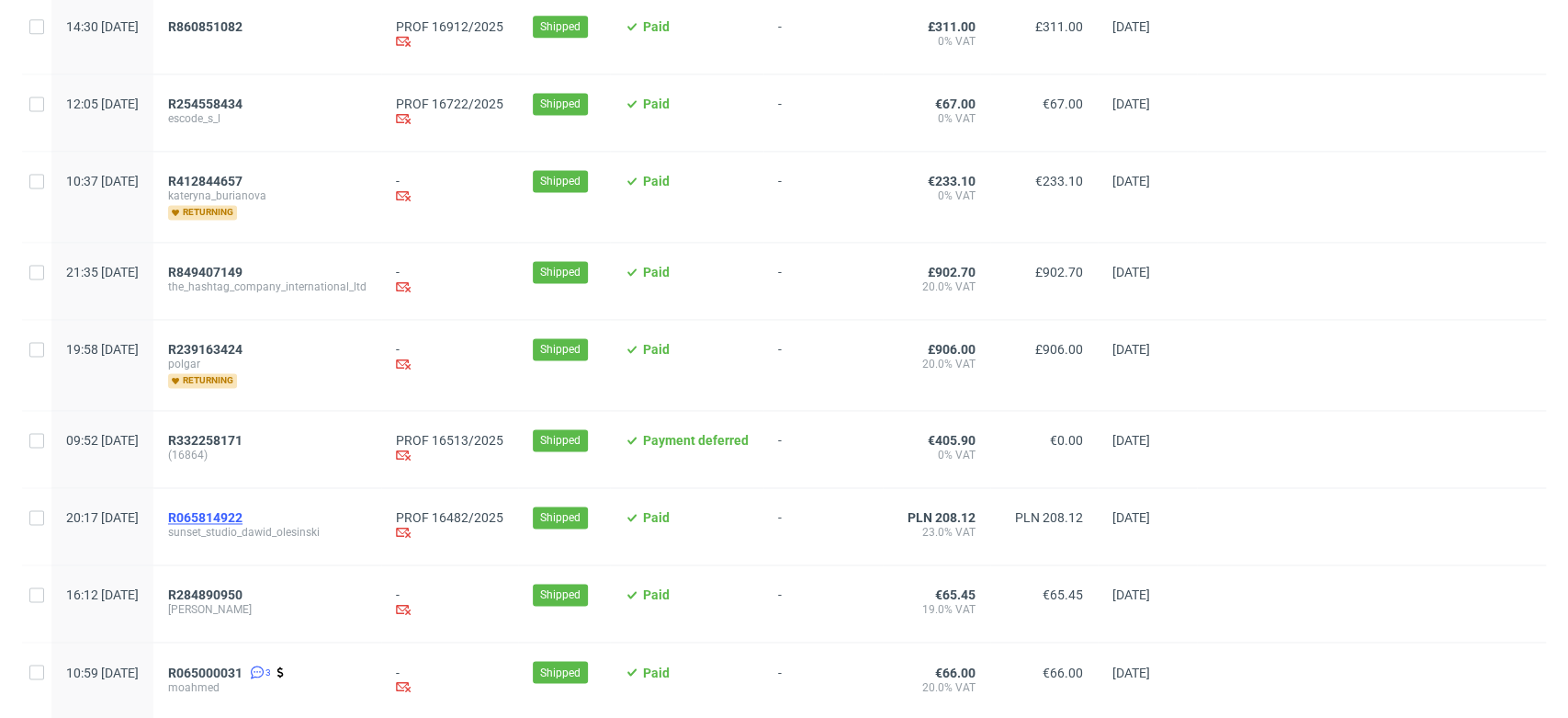
click at [242, 514] on span "R065814922" at bounding box center [205, 517] width 74 height 15
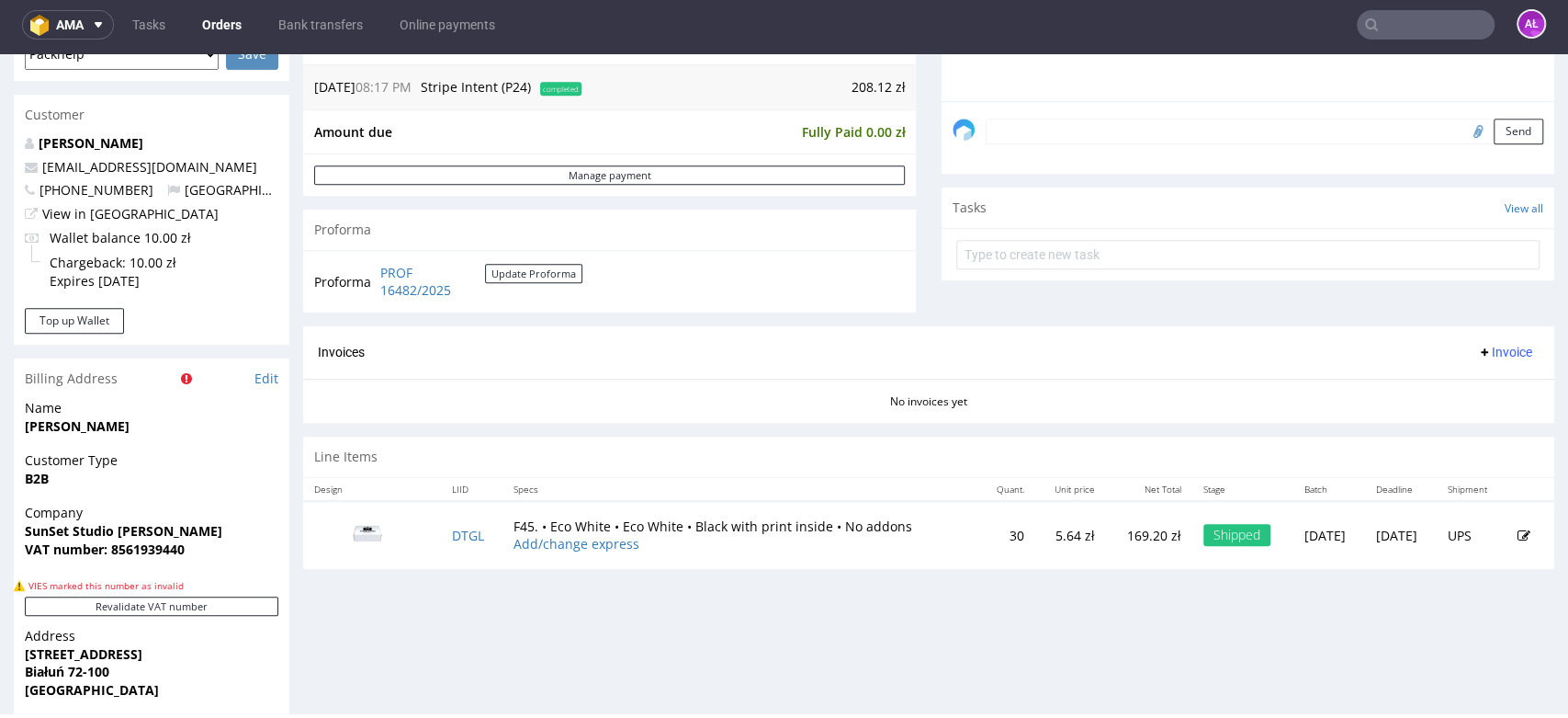
scroll to position [612, 0]
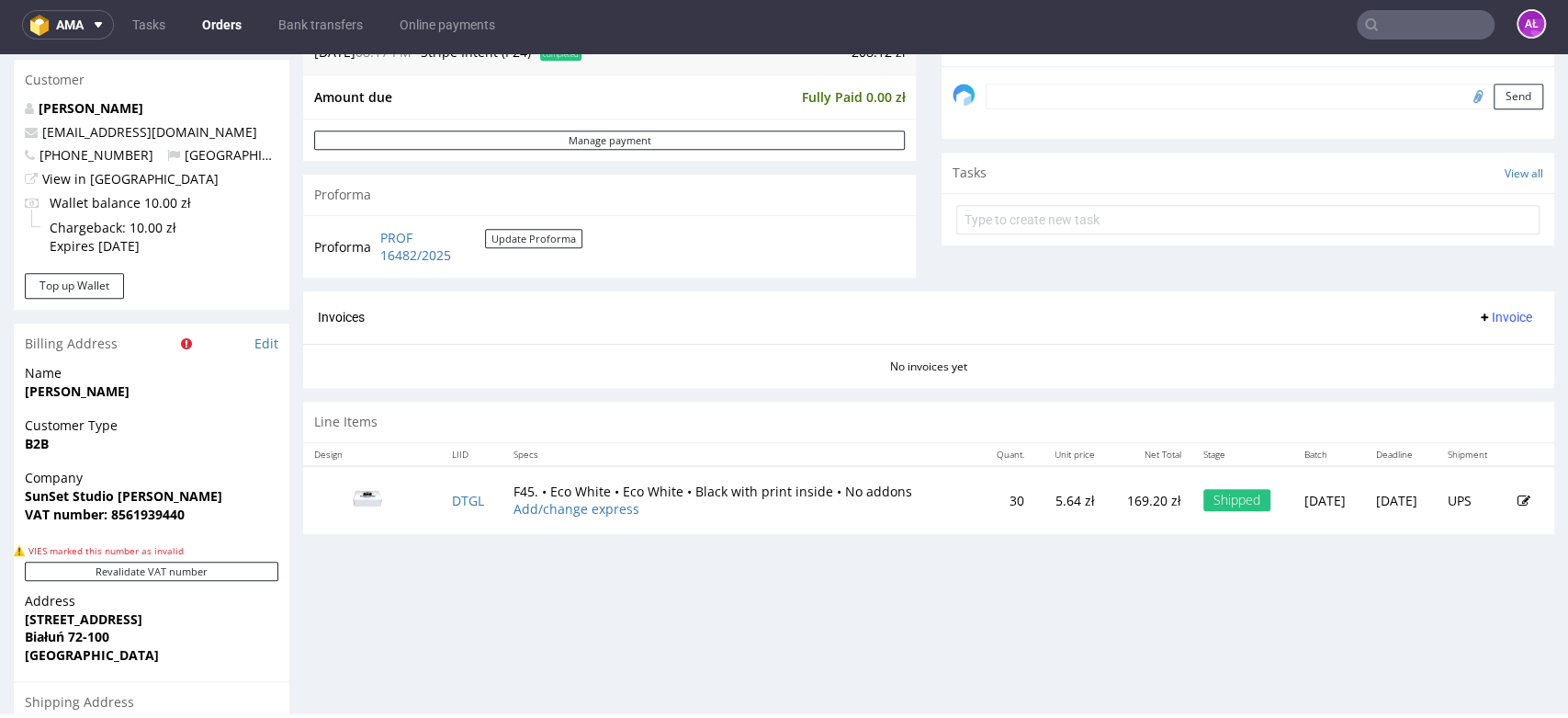
click at [1492, 313] on span "Invoice" at bounding box center [1504, 317] width 55 height 15
drag, startPoint x: 1492, startPoint y: 324, endPoint x: 1492, endPoint y: 346, distance: 22.0
click at [1492, 346] on span "Generate" at bounding box center [1472, 356] width 89 height 19
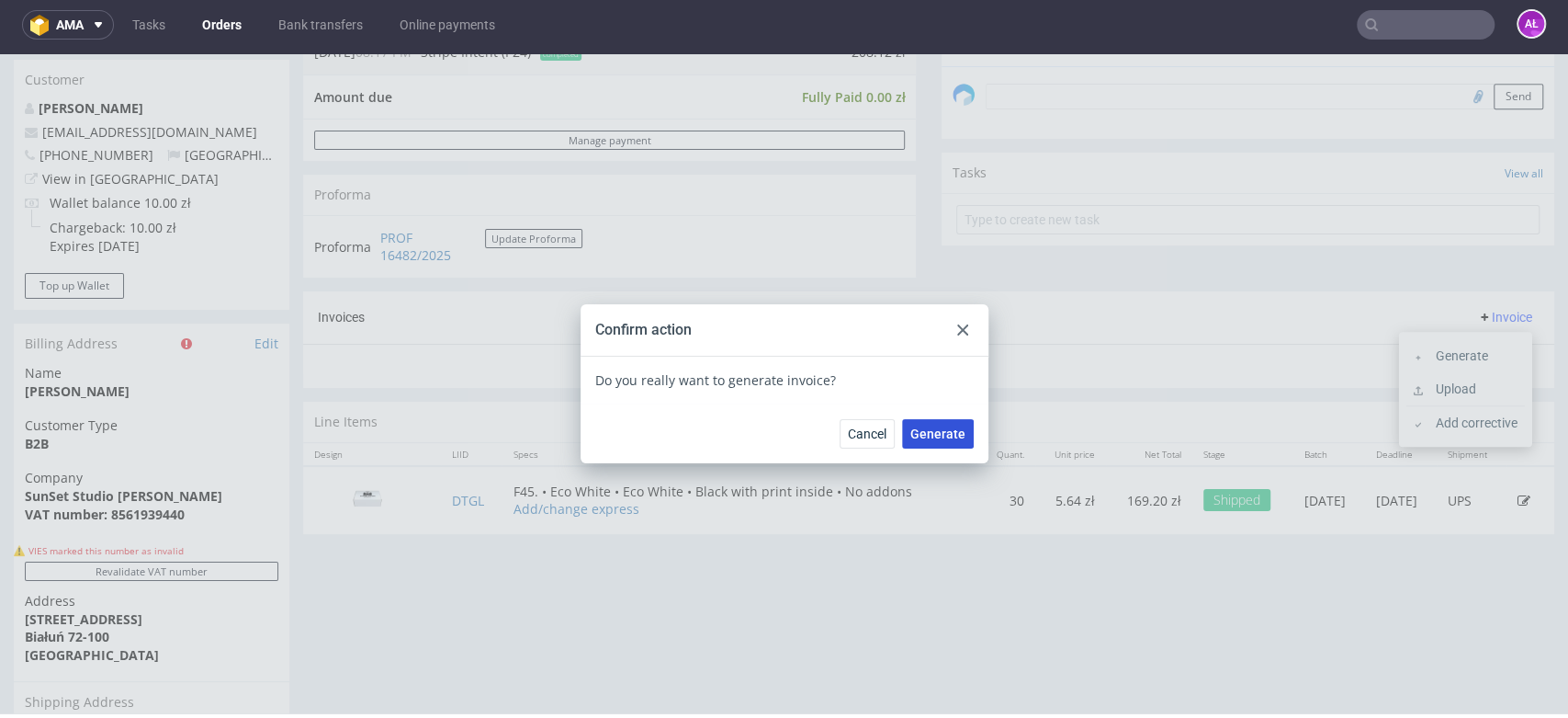
click at [940, 433] on span "Generate" at bounding box center [937, 434] width 55 height 13
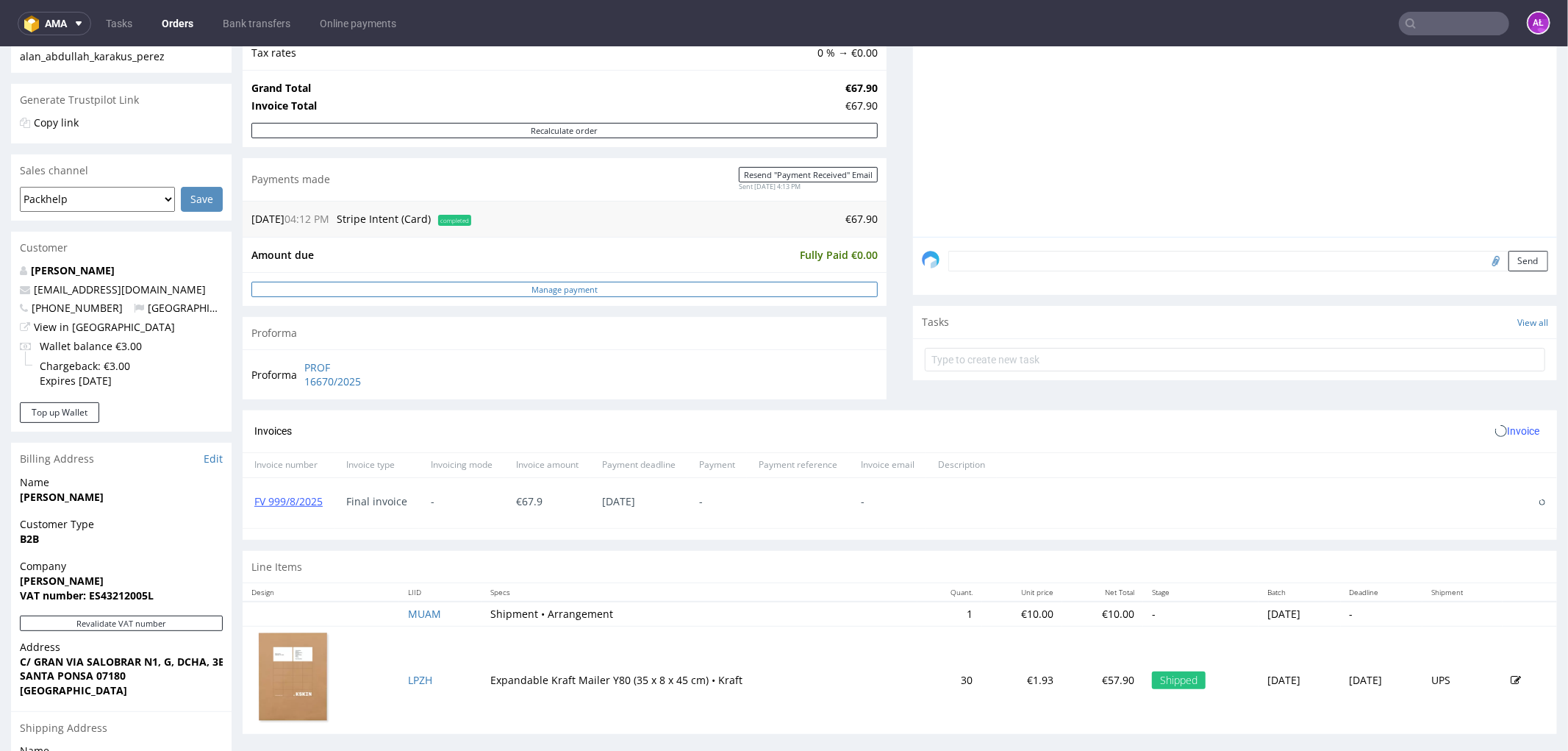
scroll to position [408, 0]
